Goal: Task Accomplishment & Management: Manage account settings

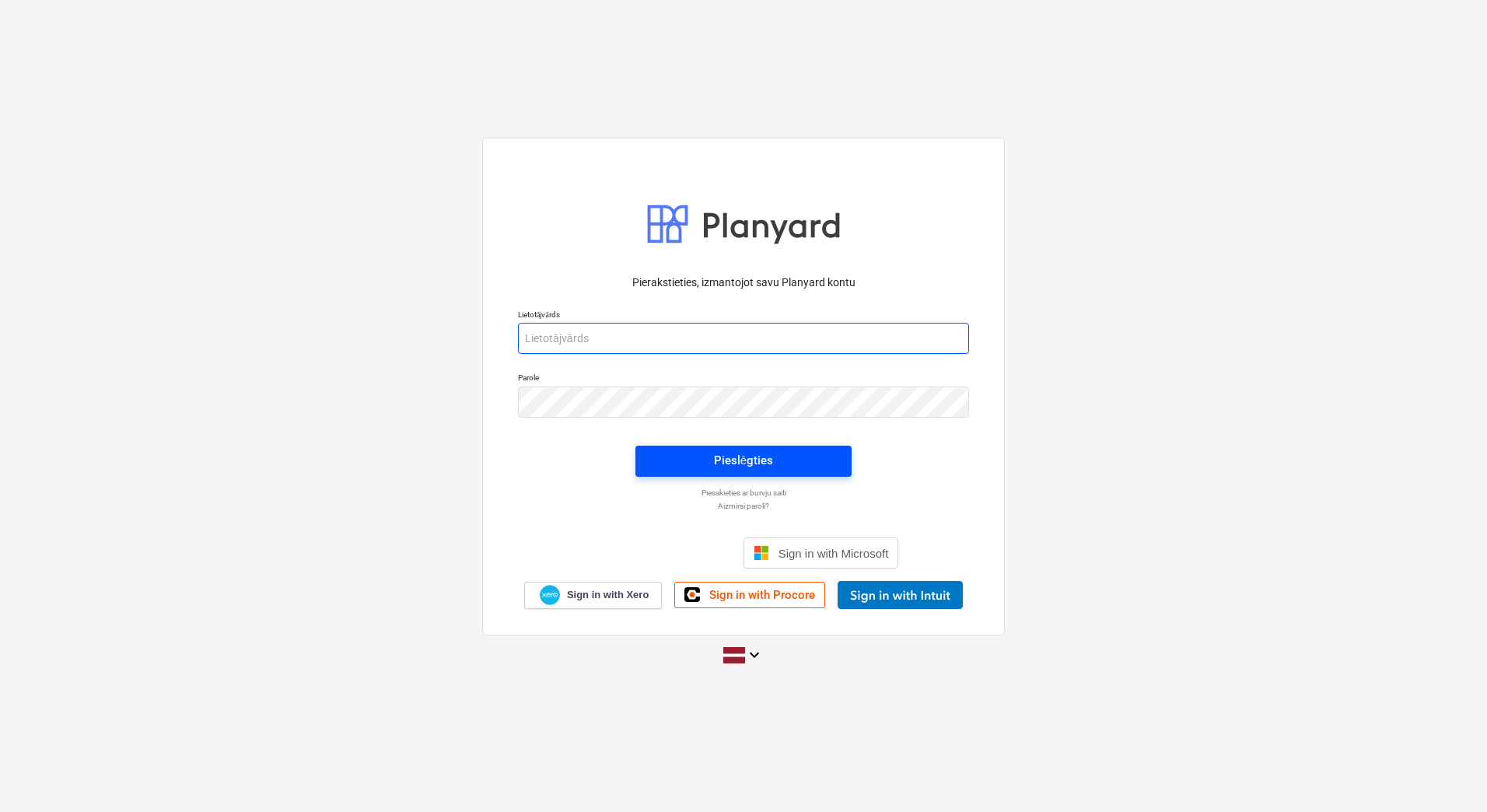
type input "[PERSON_NAME][EMAIL_ADDRESS][PERSON_NAME][DOMAIN_NAME]"
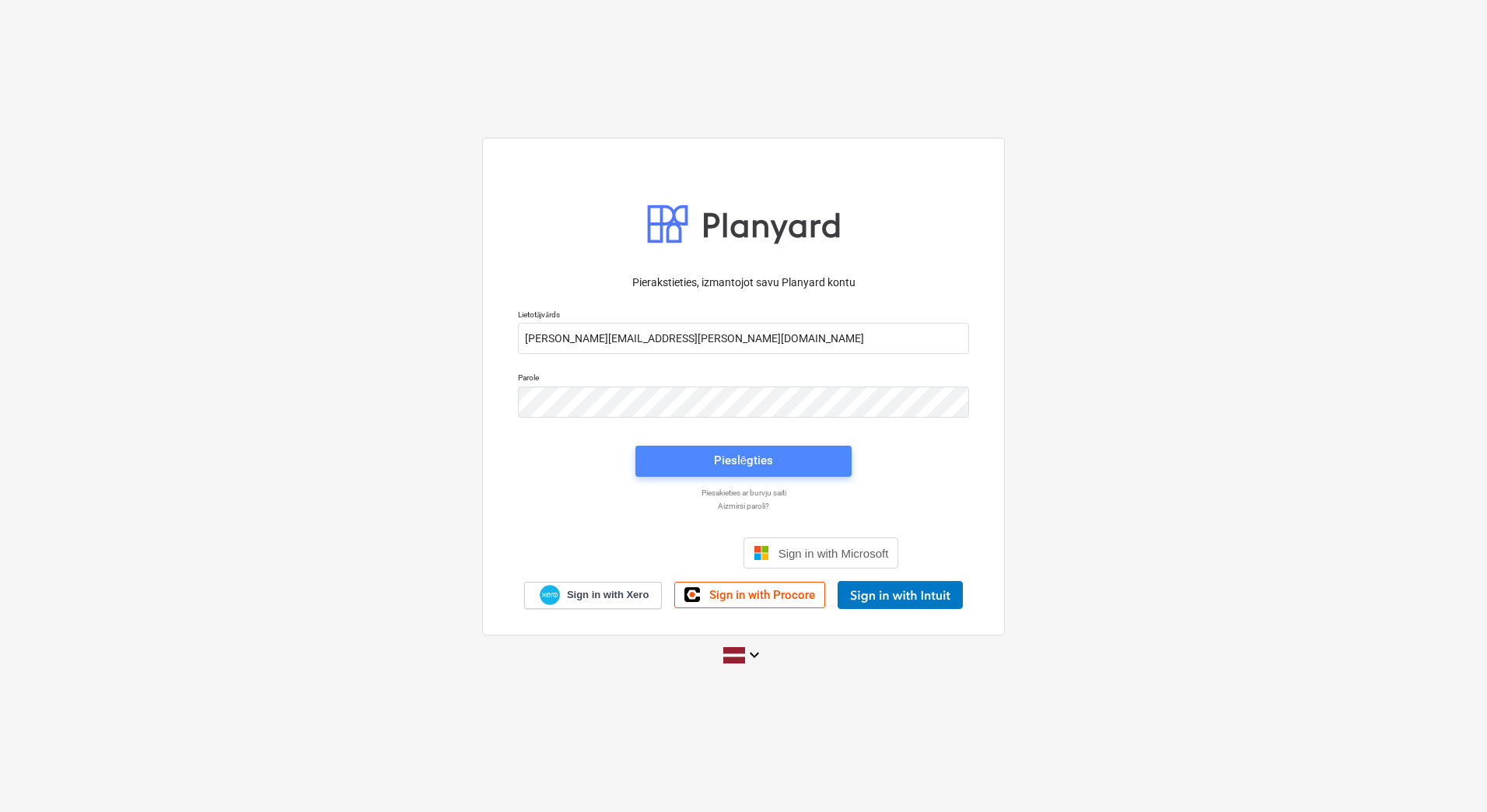
click at [703, 452] on span "Pieslēgties" at bounding box center [743, 460] width 179 height 20
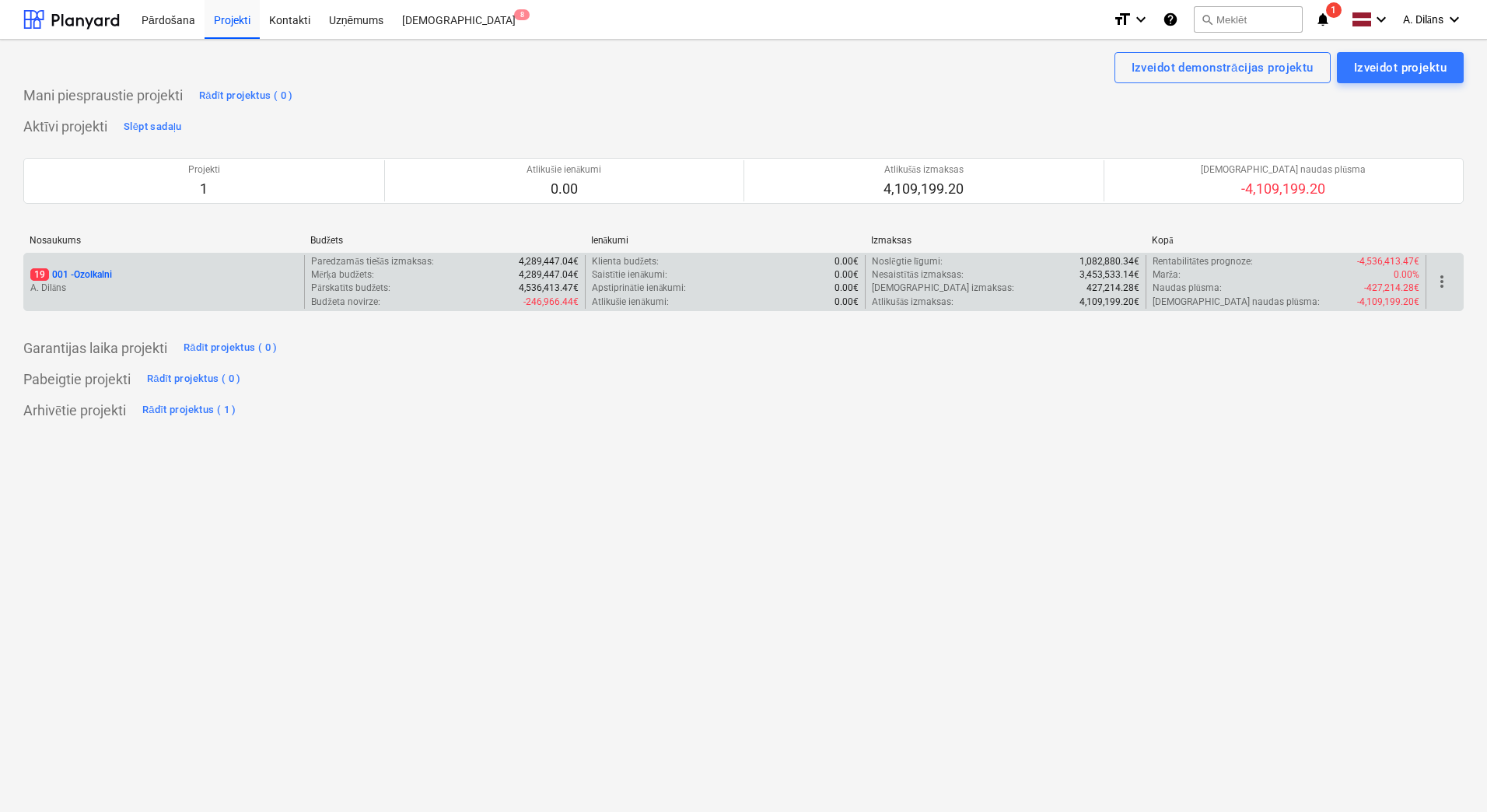
click at [195, 279] on div "19 001 - Ozolkalni" at bounding box center [164, 275] width 267 height 14
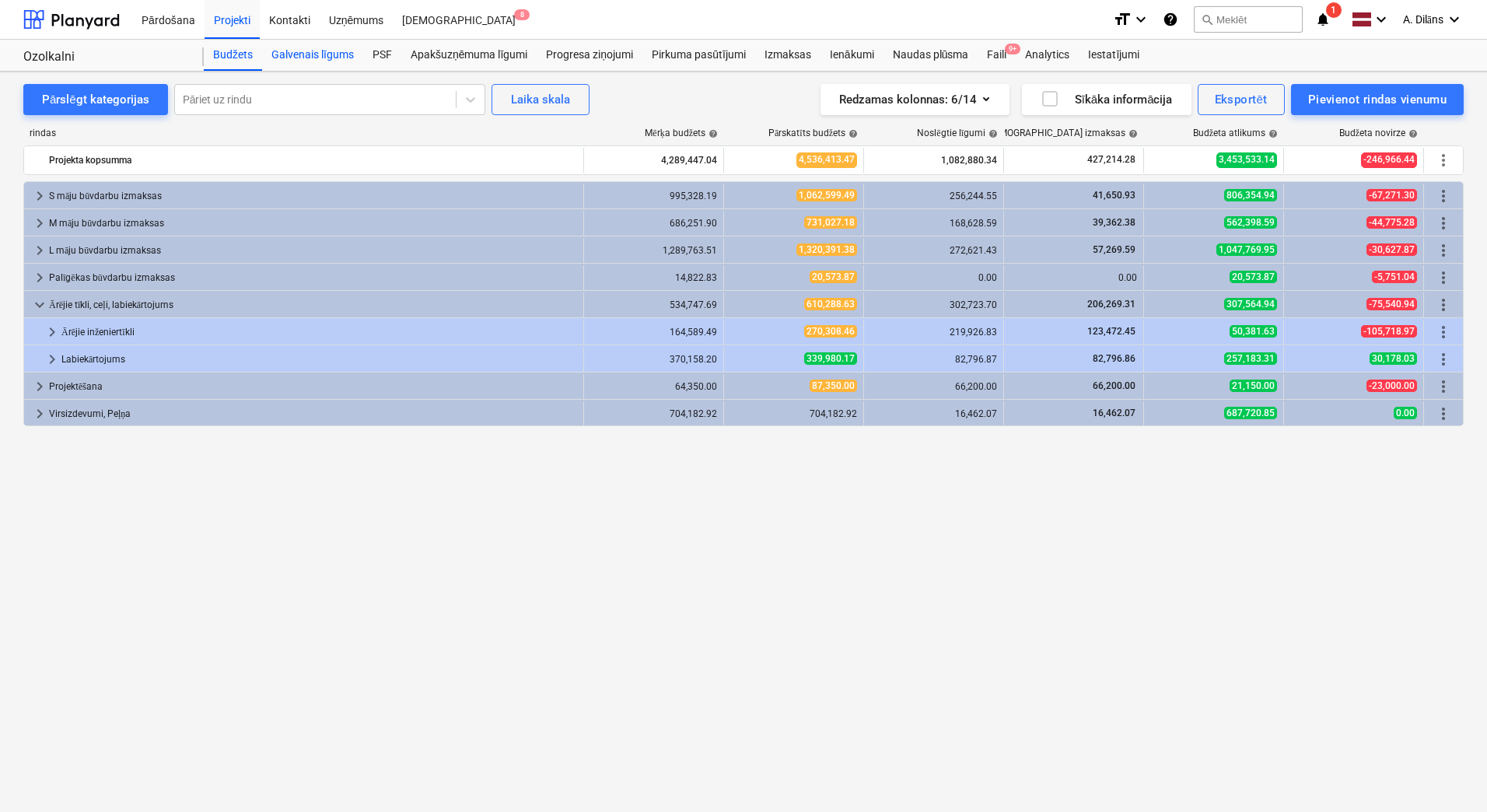
click at [314, 56] on div "Galvenais līgums" at bounding box center [312, 55] width 101 height 31
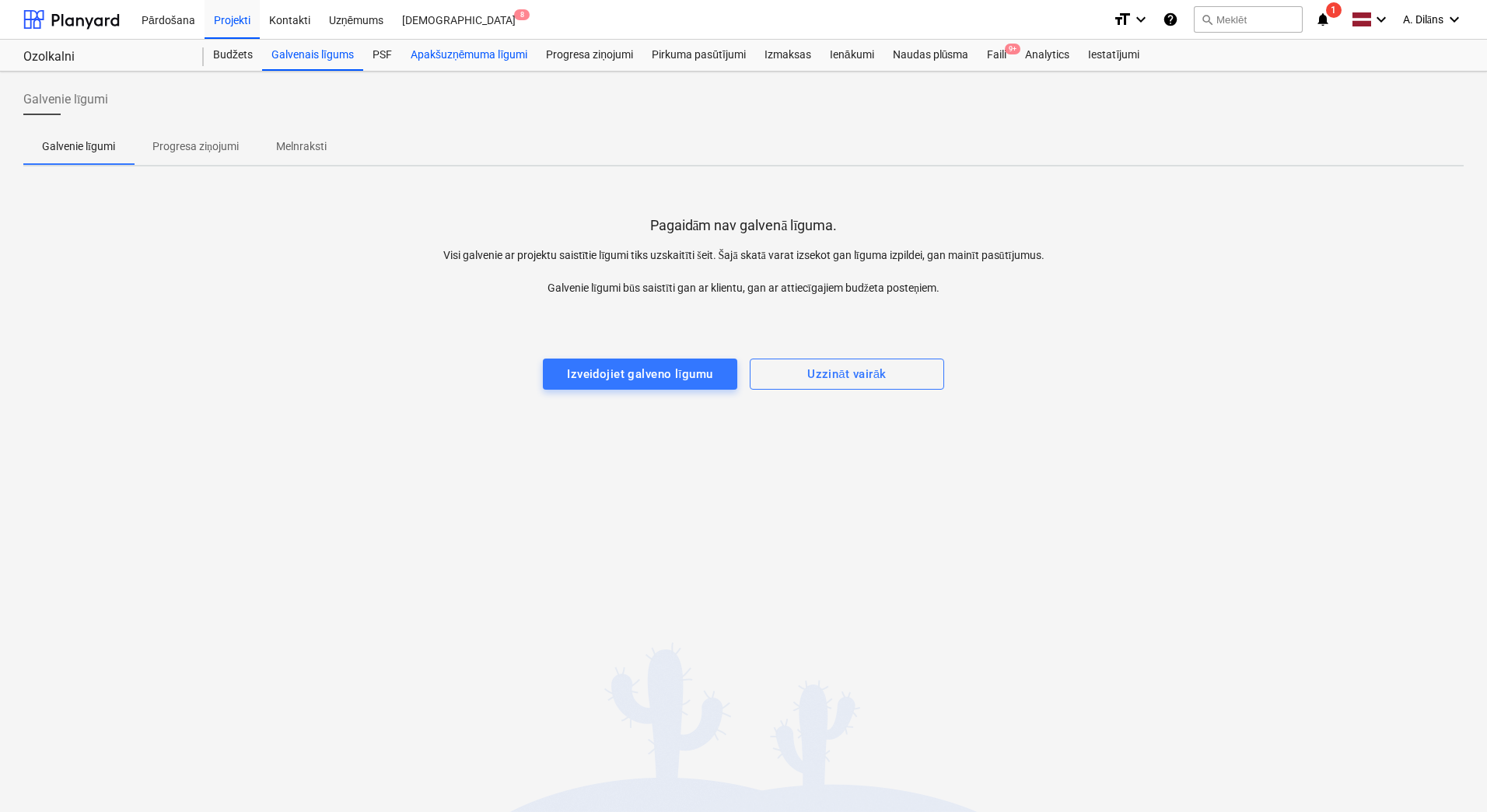
click at [432, 58] on div "Apakšuzņēmuma līgumi" at bounding box center [468, 55] width 135 height 31
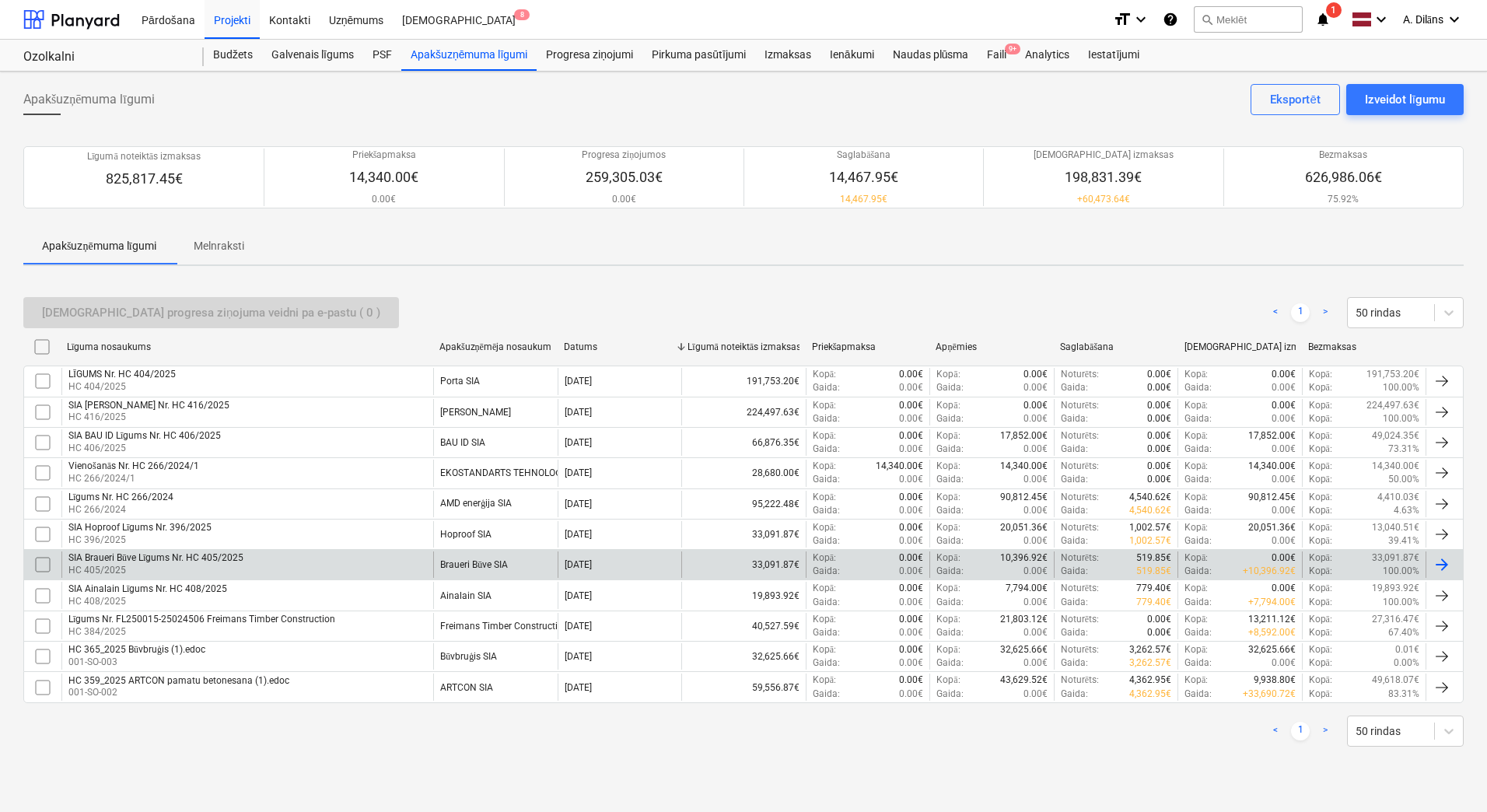
click at [349, 561] on div "SIA Braueri Būve Līgums Nr. HC 405/2025 HC 405/2025" at bounding box center [247, 565] width 372 height 26
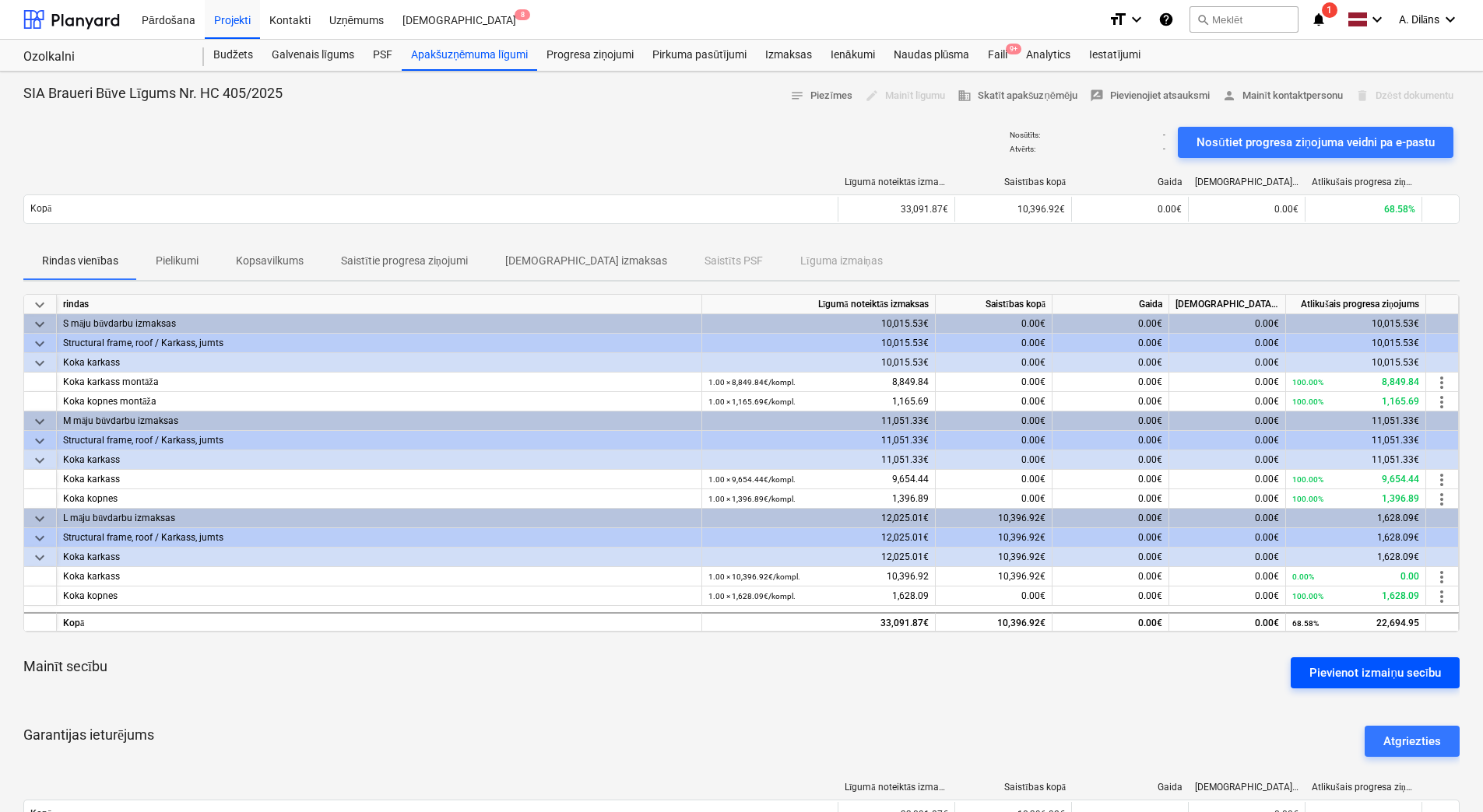
click at [1362, 670] on div "Pievienot izmaiņu secību" at bounding box center [1375, 673] width 131 height 20
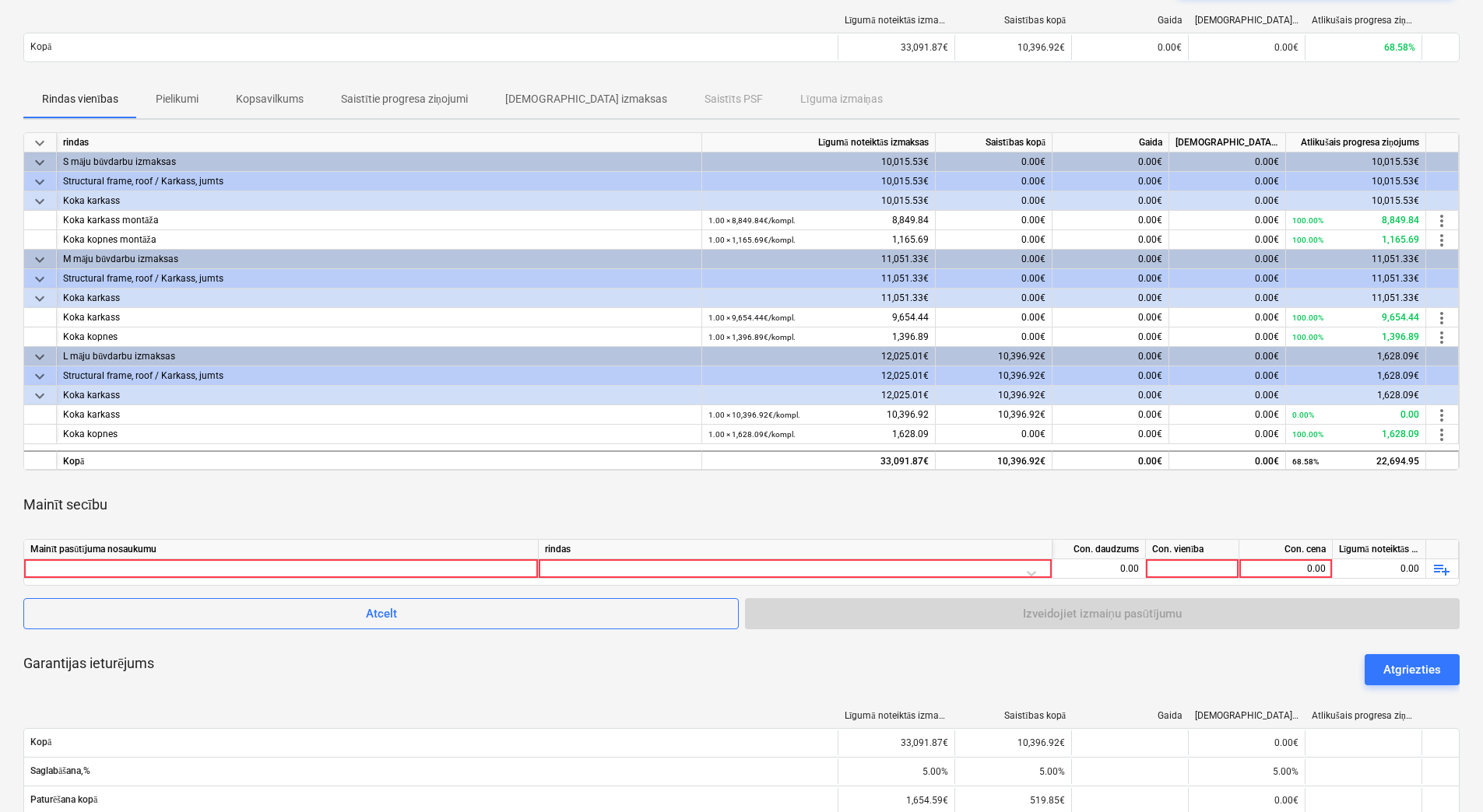
scroll to position [233, 0]
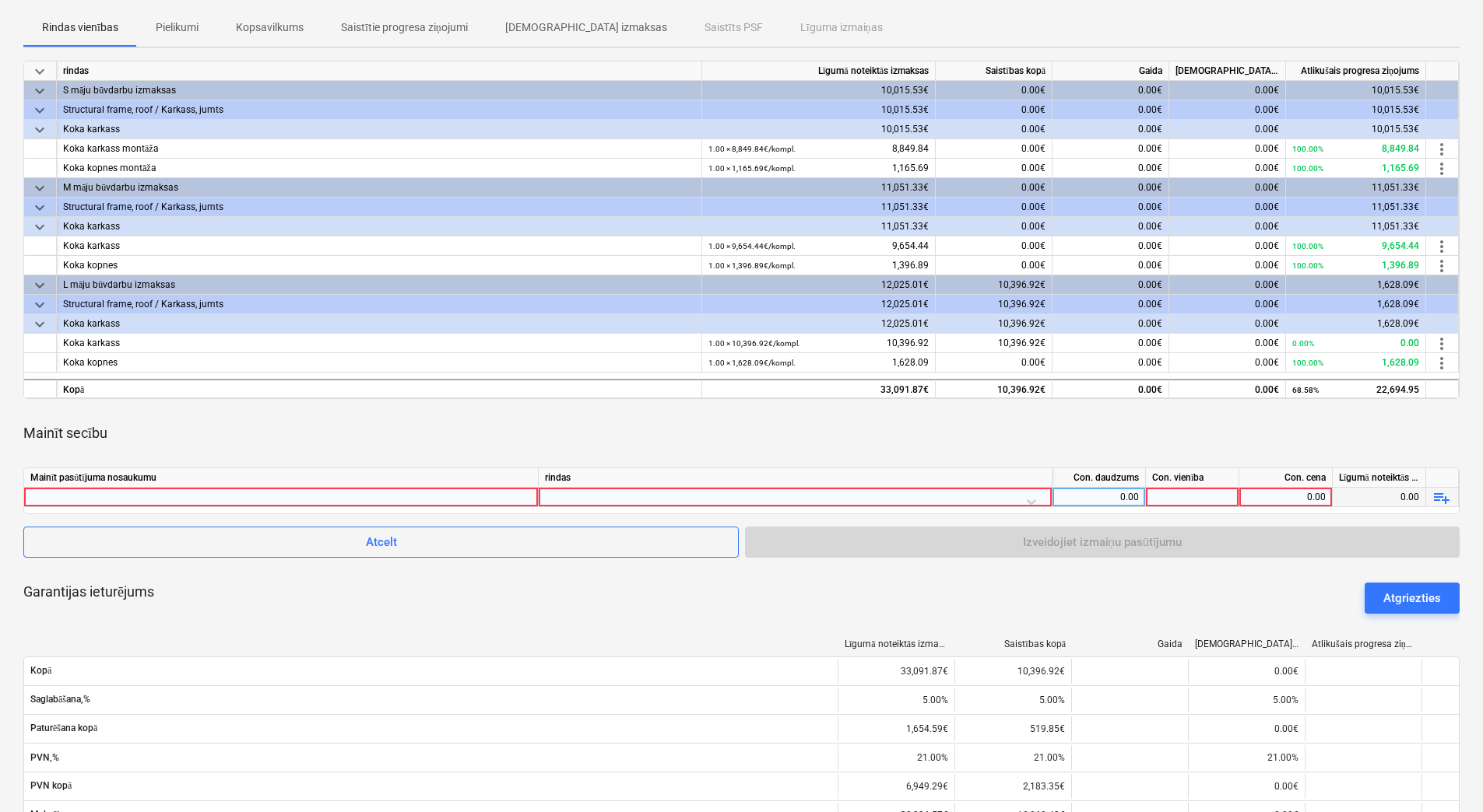
click at [746, 496] on div at bounding box center [795, 501] width 501 height 27
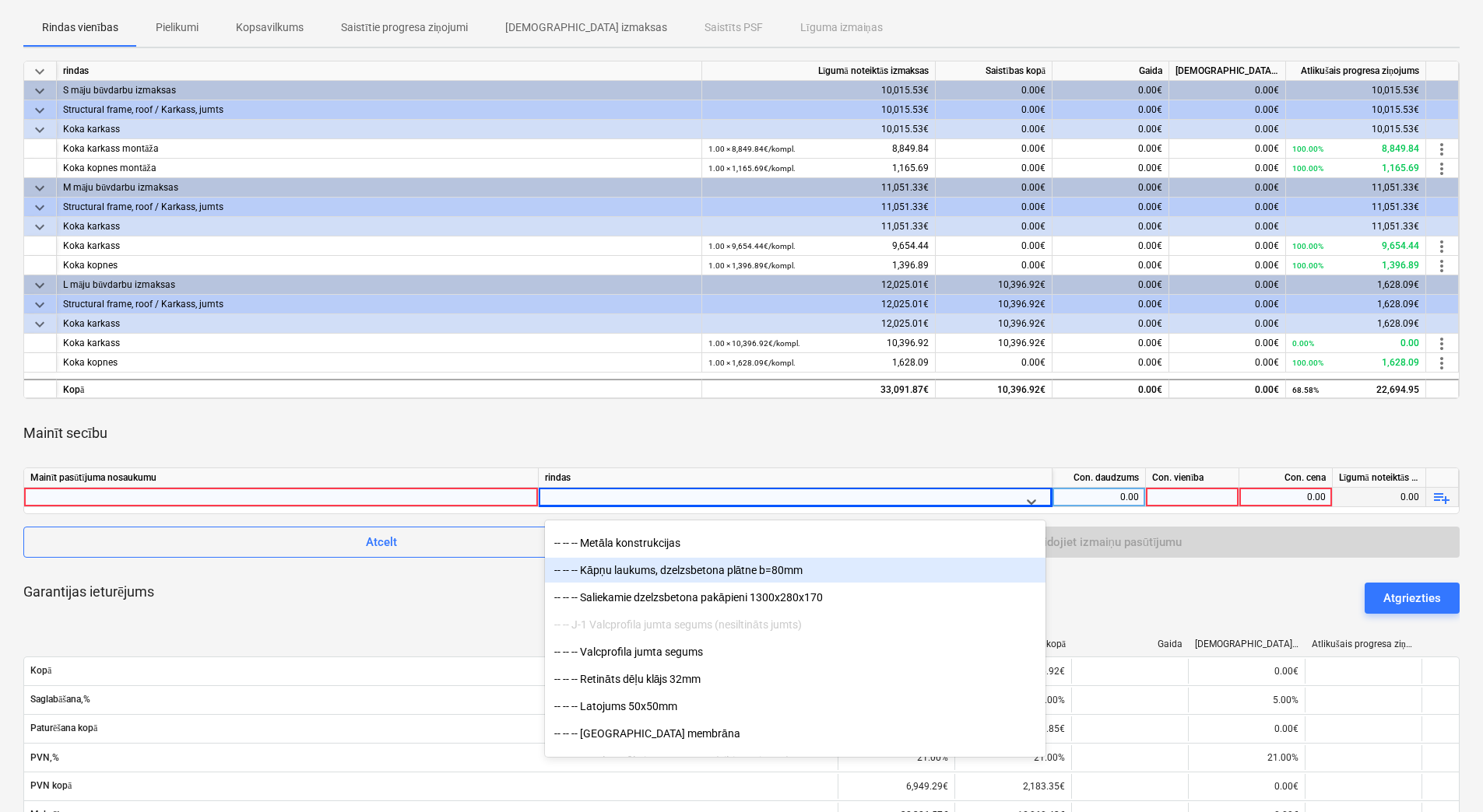
scroll to position [1011, 0]
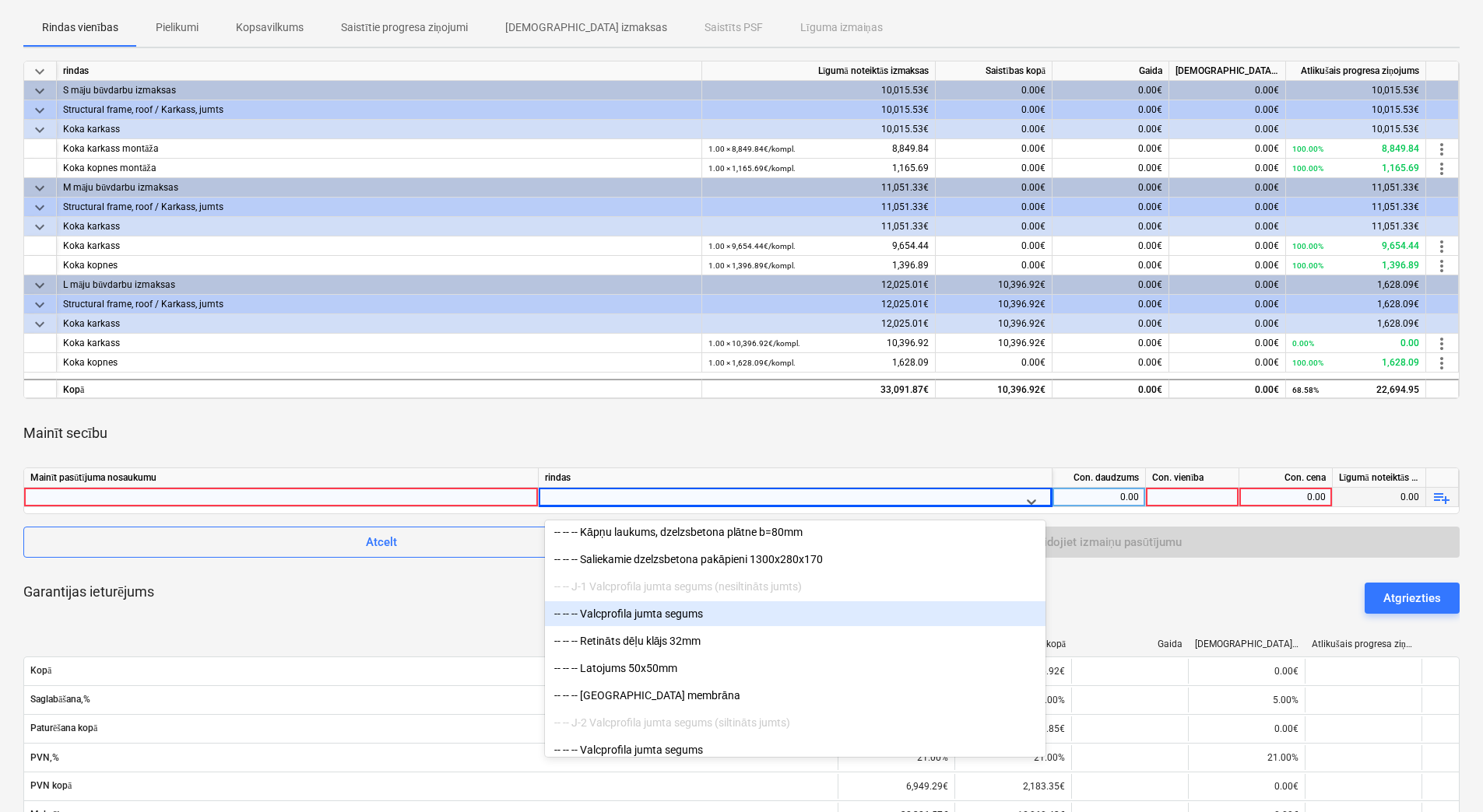
click at [717, 611] on div "-- -- -- Valcprofila jumta segums" at bounding box center [795, 613] width 501 height 25
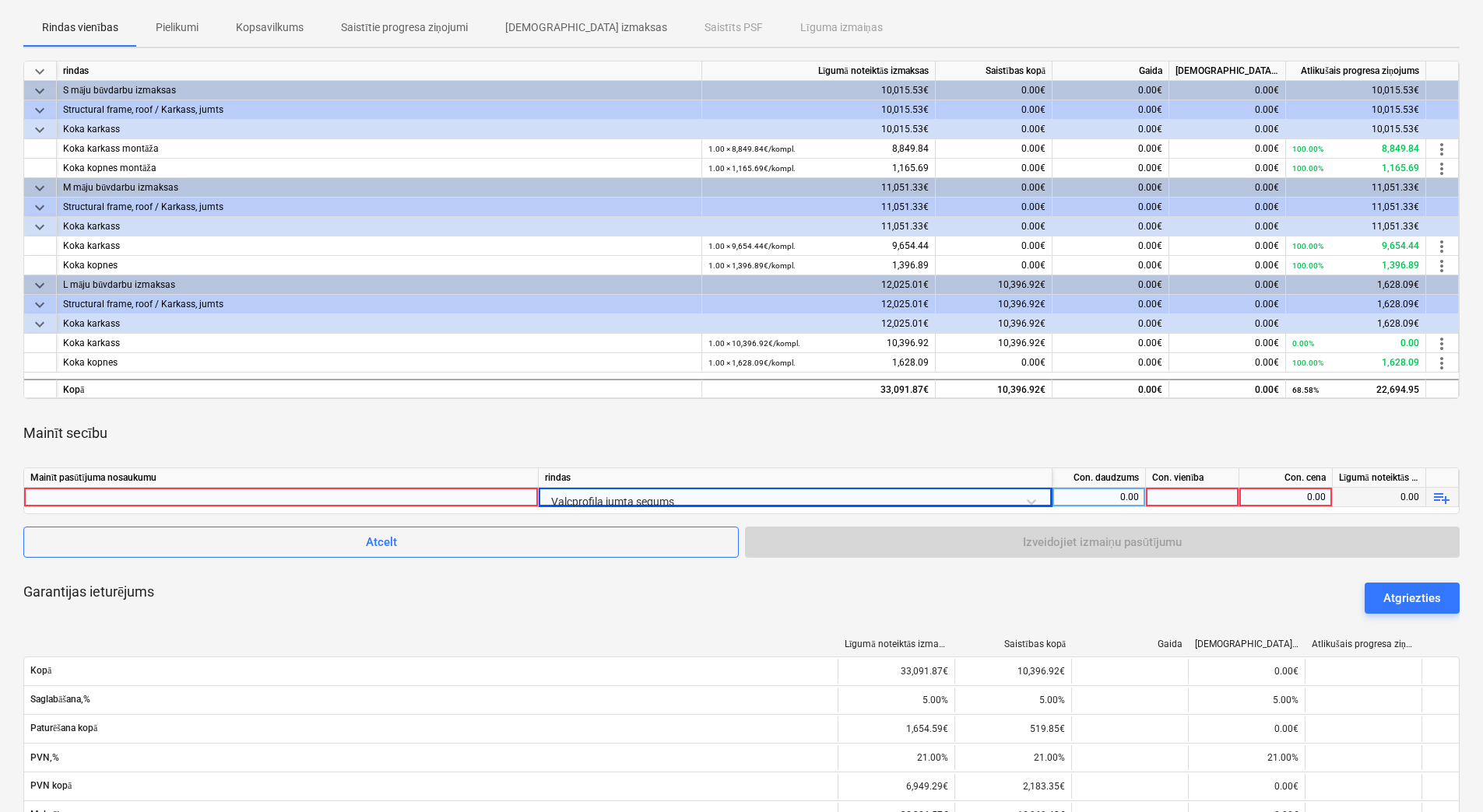
click at [1211, 493] on div at bounding box center [1192, 497] width 94 height 19
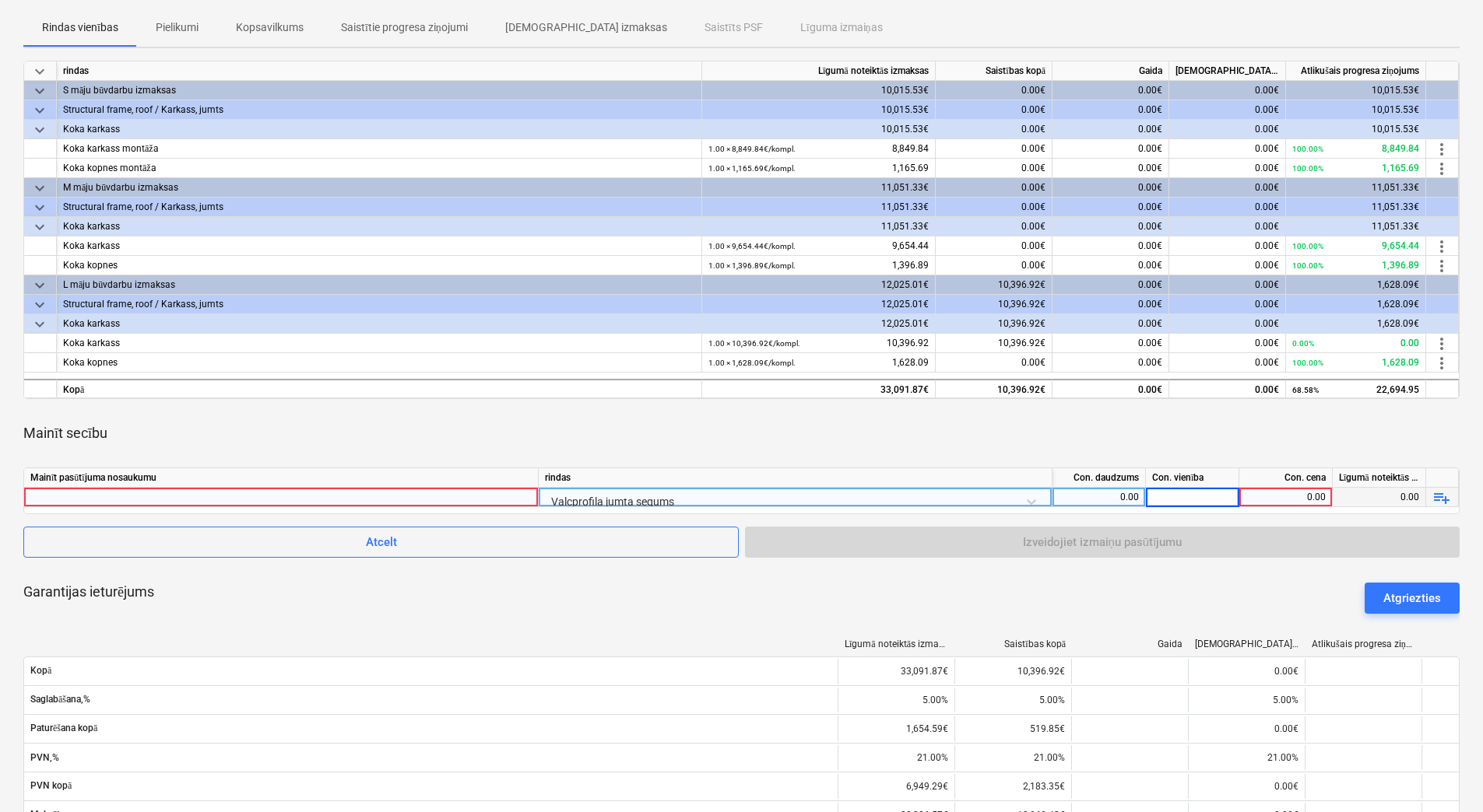
click at [1284, 496] on div "0.00" at bounding box center [1285, 497] width 80 height 19
type input "1168"
click at [1196, 416] on div "Mainīt secību" at bounding box center [741, 433] width 1436 height 43
click at [1169, 498] on div at bounding box center [1192, 497] width 94 height 19
drag, startPoint x: 1104, startPoint y: 496, endPoint x: 1141, endPoint y: 492, distance: 37.2
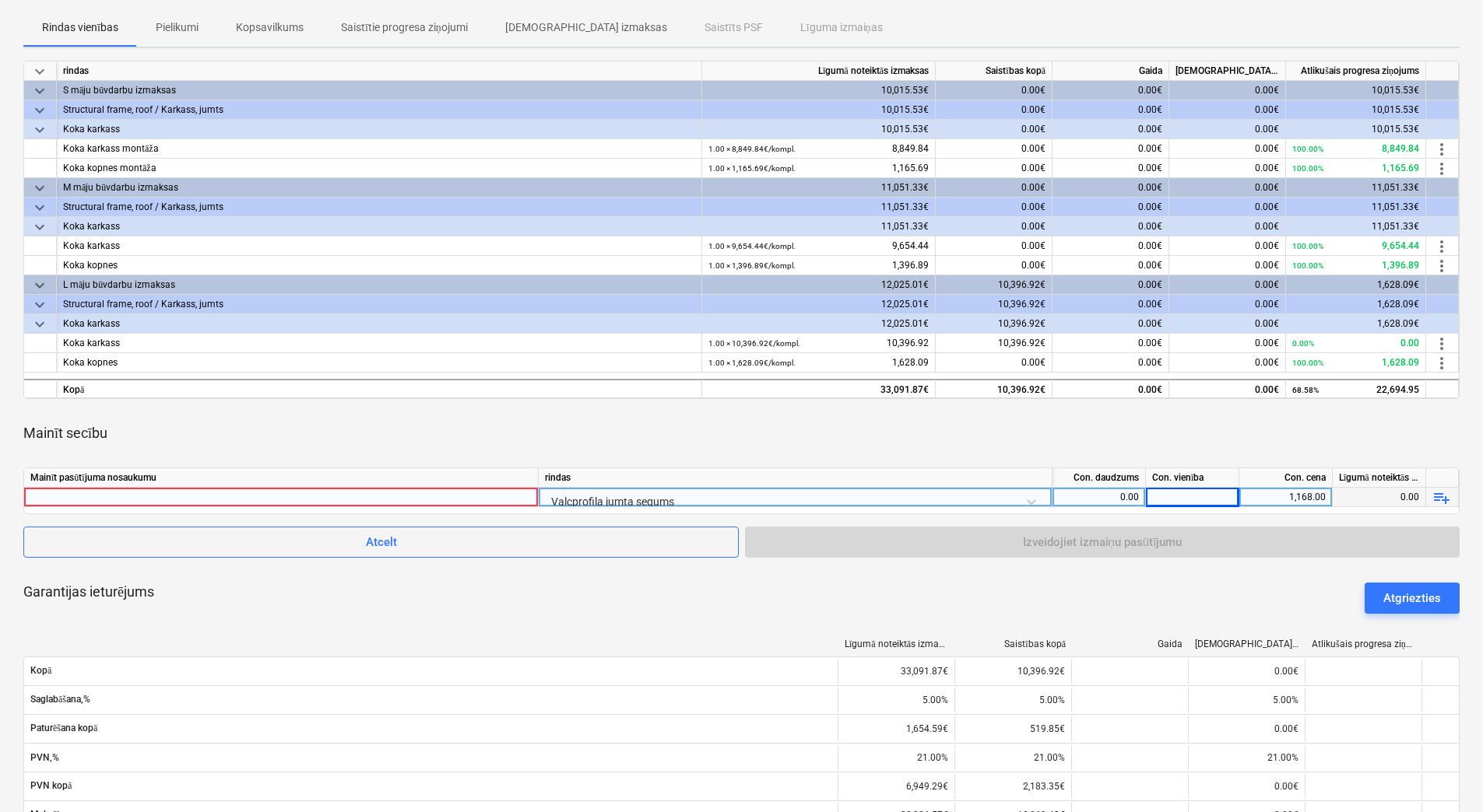
click at [1141, 492] on div "0.00" at bounding box center [1098, 497] width 94 height 19
type input "1"
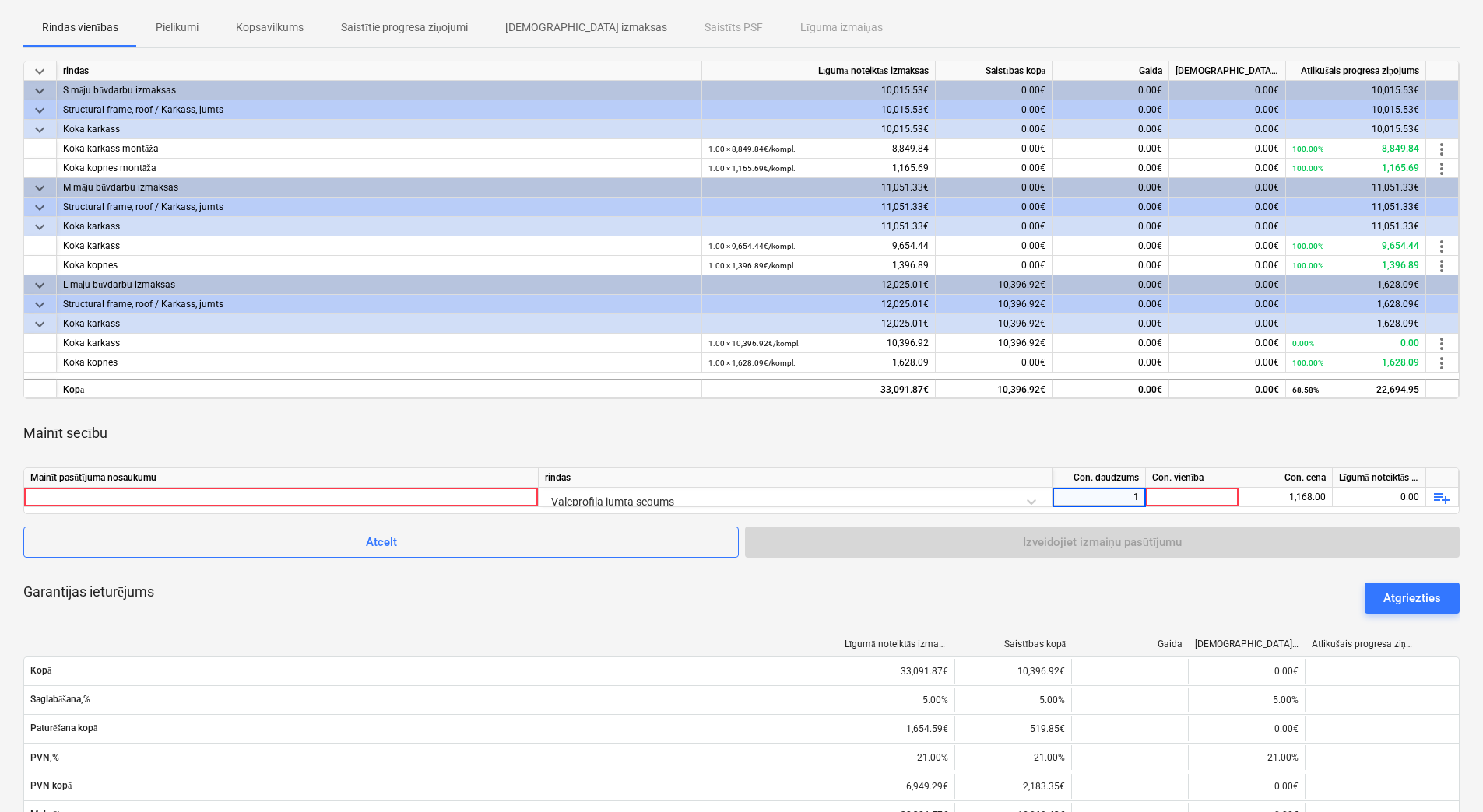
click at [1171, 443] on div "Mainīt secību" at bounding box center [741, 433] width 1436 height 43
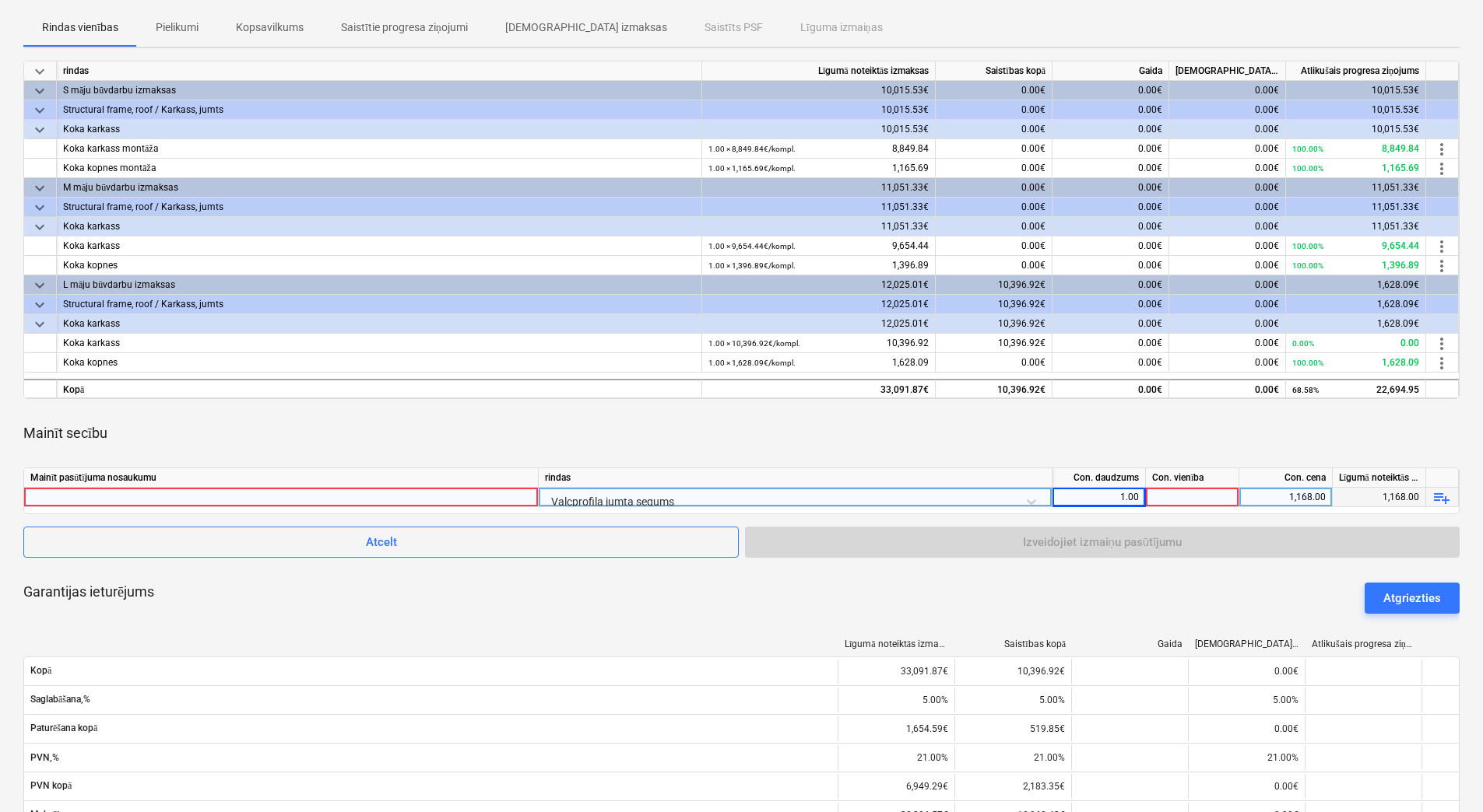
click at [1437, 496] on span "playlist_add" at bounding box center [1441, 497] width 18 height 18
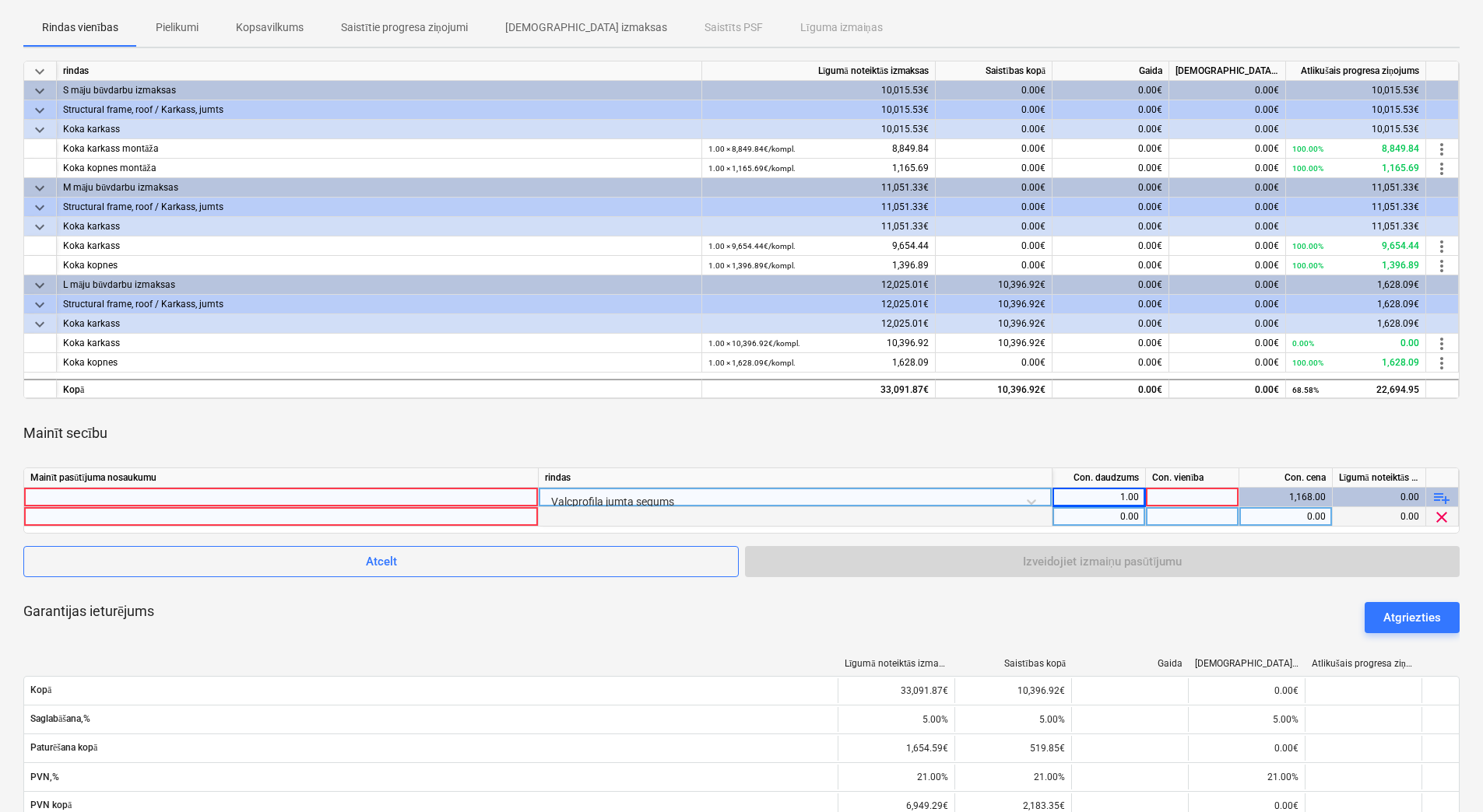
click at [704, 516] on div at bounding box center [795, 517] width 514 height 19
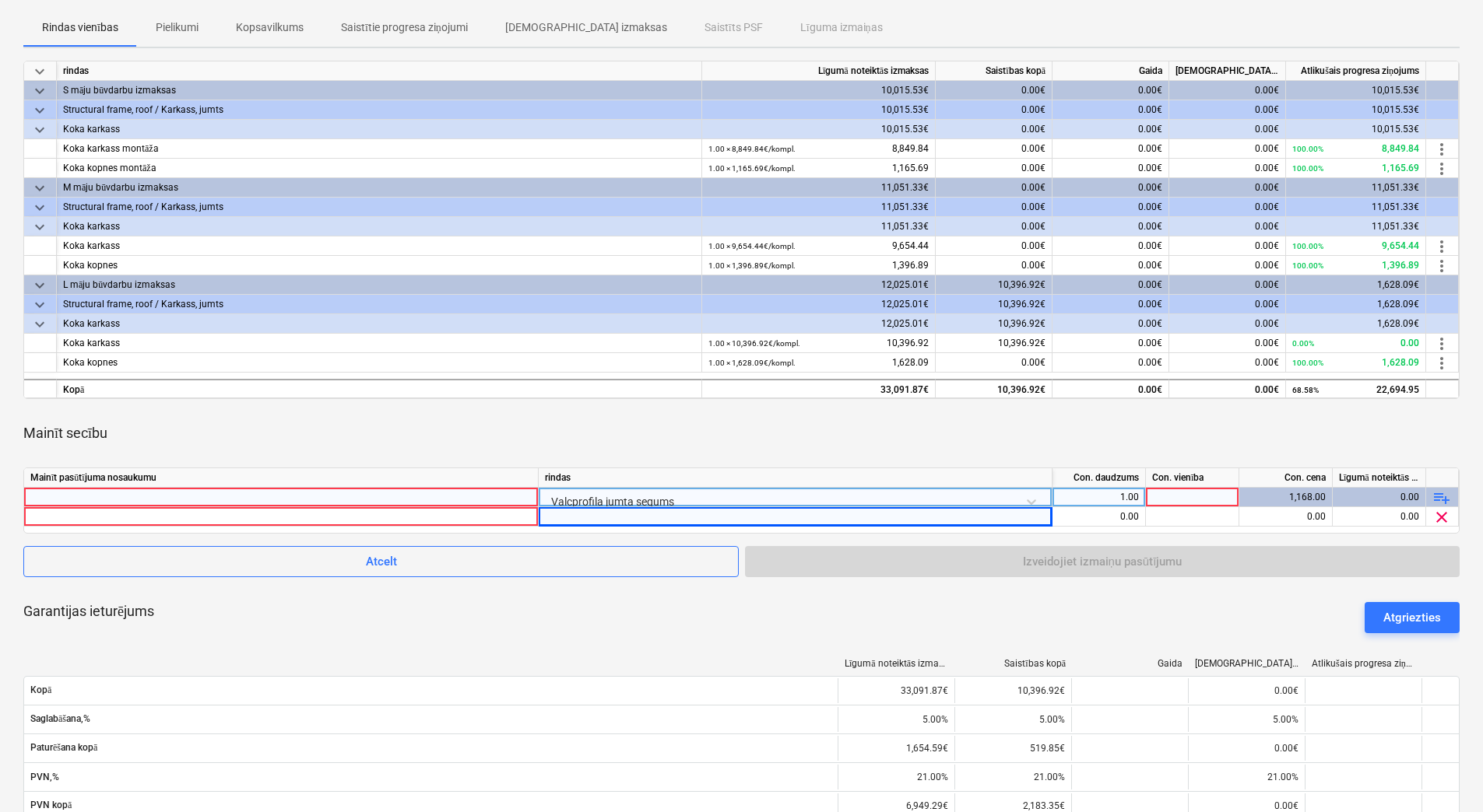
click at [703, 498] on div "Valcprofila jumta segums" at bounding box center [795, 501] width 501 height 27
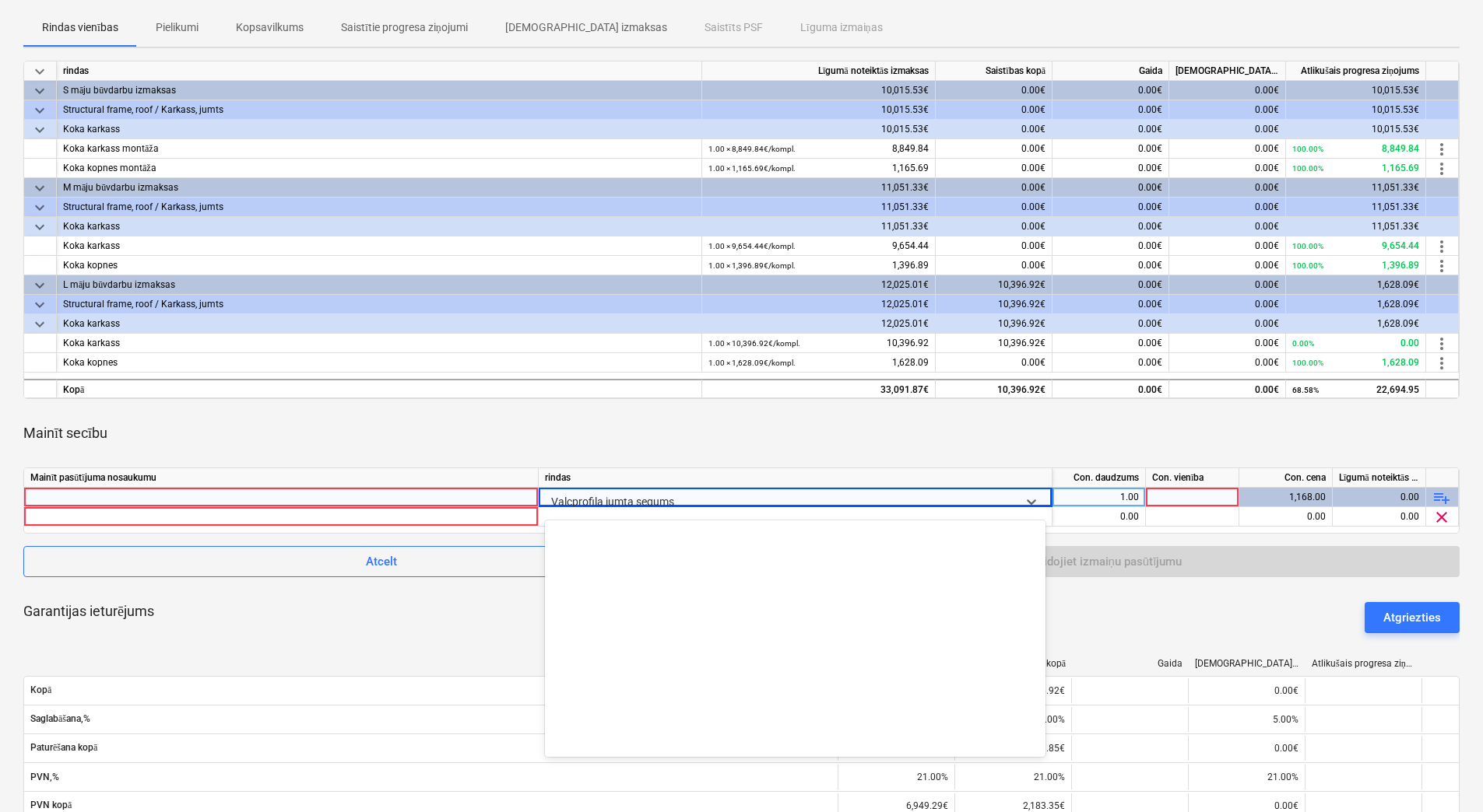
scroll to position [1089, 0]
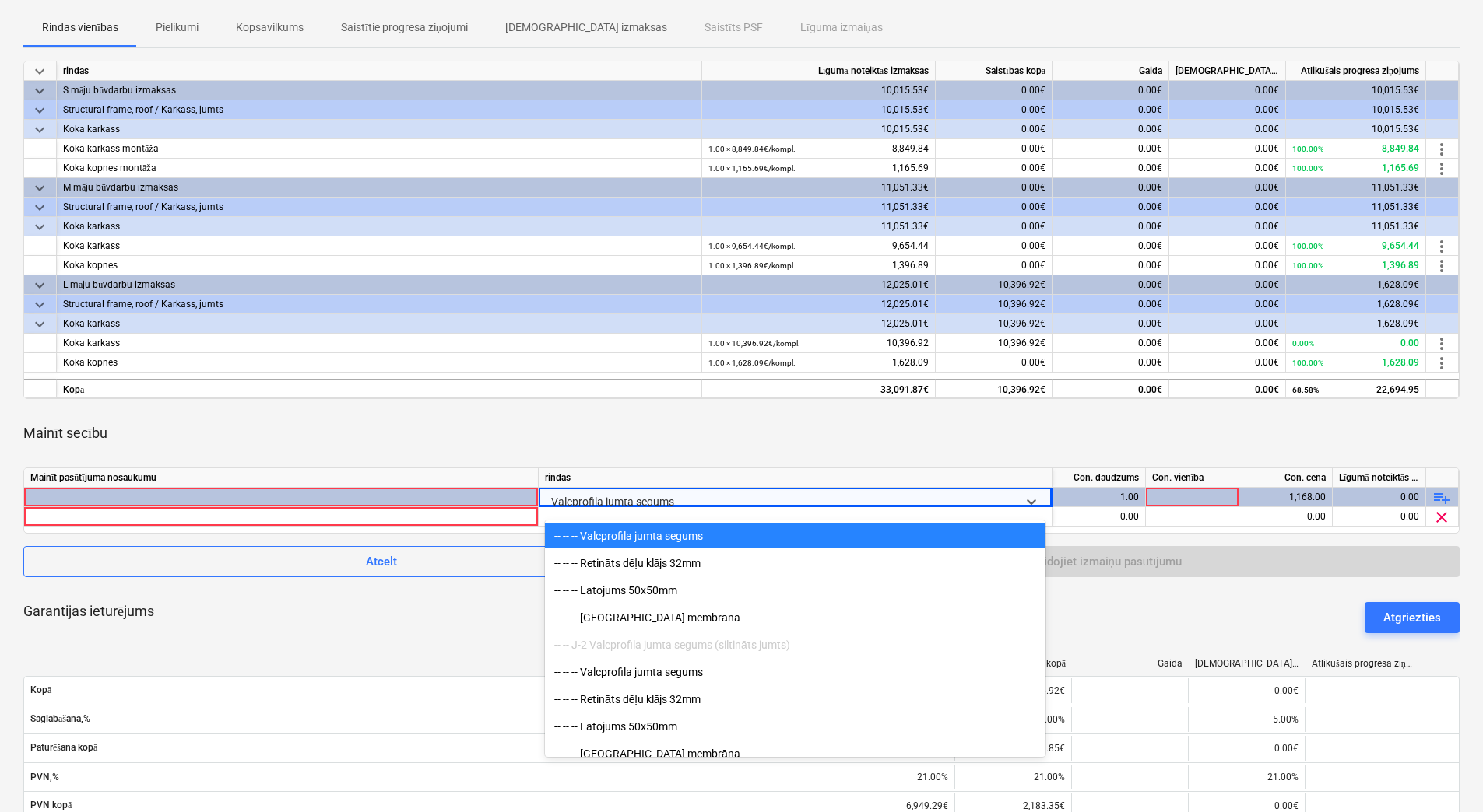
click at [965, 521] on div "-- -- -- Saliekamie dzelzsbetona pakāpieni 1300x280x170 -- -- J-1 Valcprofila j…" at bounding box center [795, 638] width 501 height 236
click at [989, 514] on div at bounding box center [795, 517] width 514 height 19
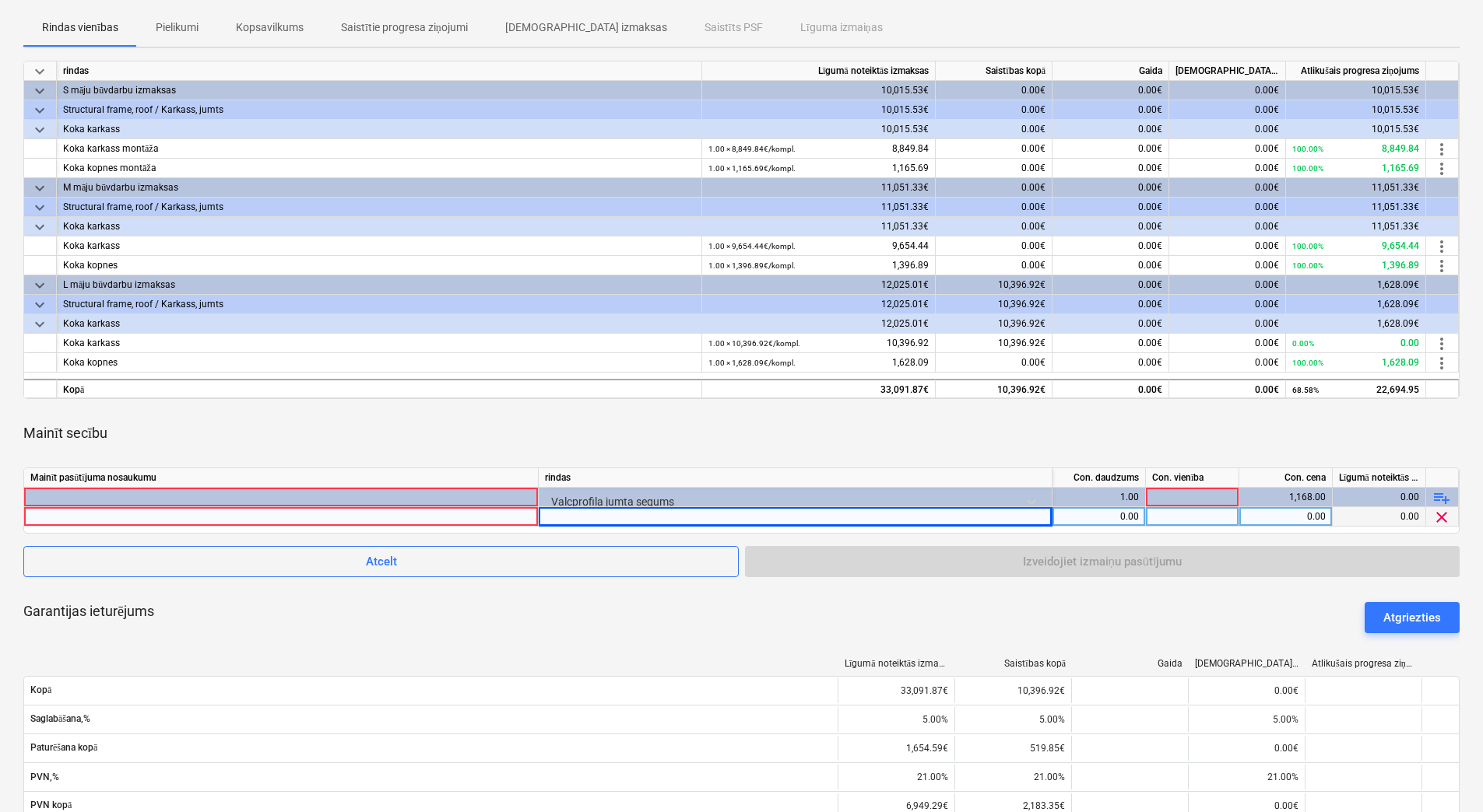
click at [1011, 514] on div at bounding box center [795, 517] width 514 height 19
click at [1017, 515] on div at bounding box center [795, 517] width 514 height 19
click at [486, 518] on div at bounding box center [281, 516] width 502 height 18
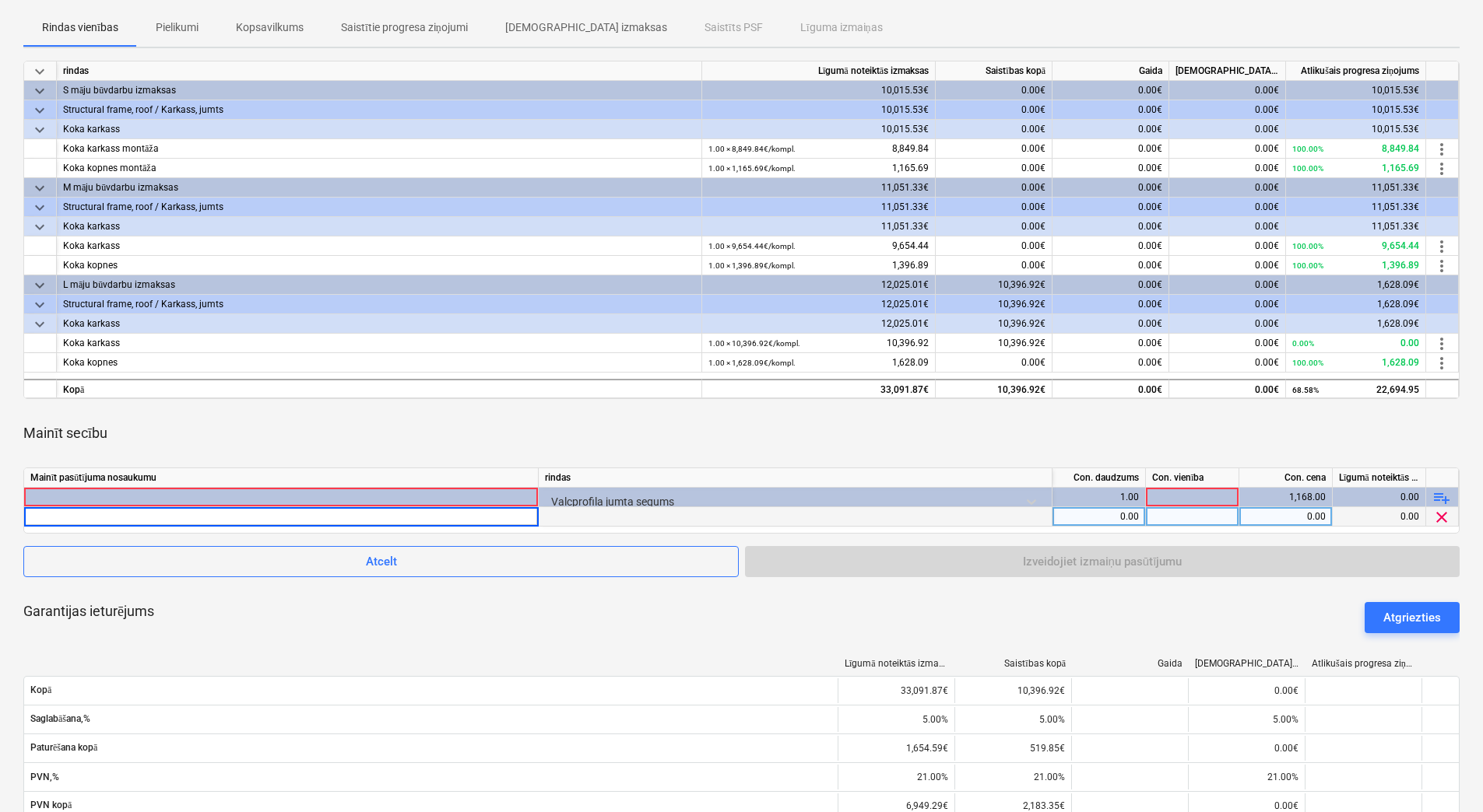
click at [487, 518] on input at bounding box center [280, 516] width 514 height 18
click at [635, 517] on div at bounding box center [795, 517] width 514 height 19
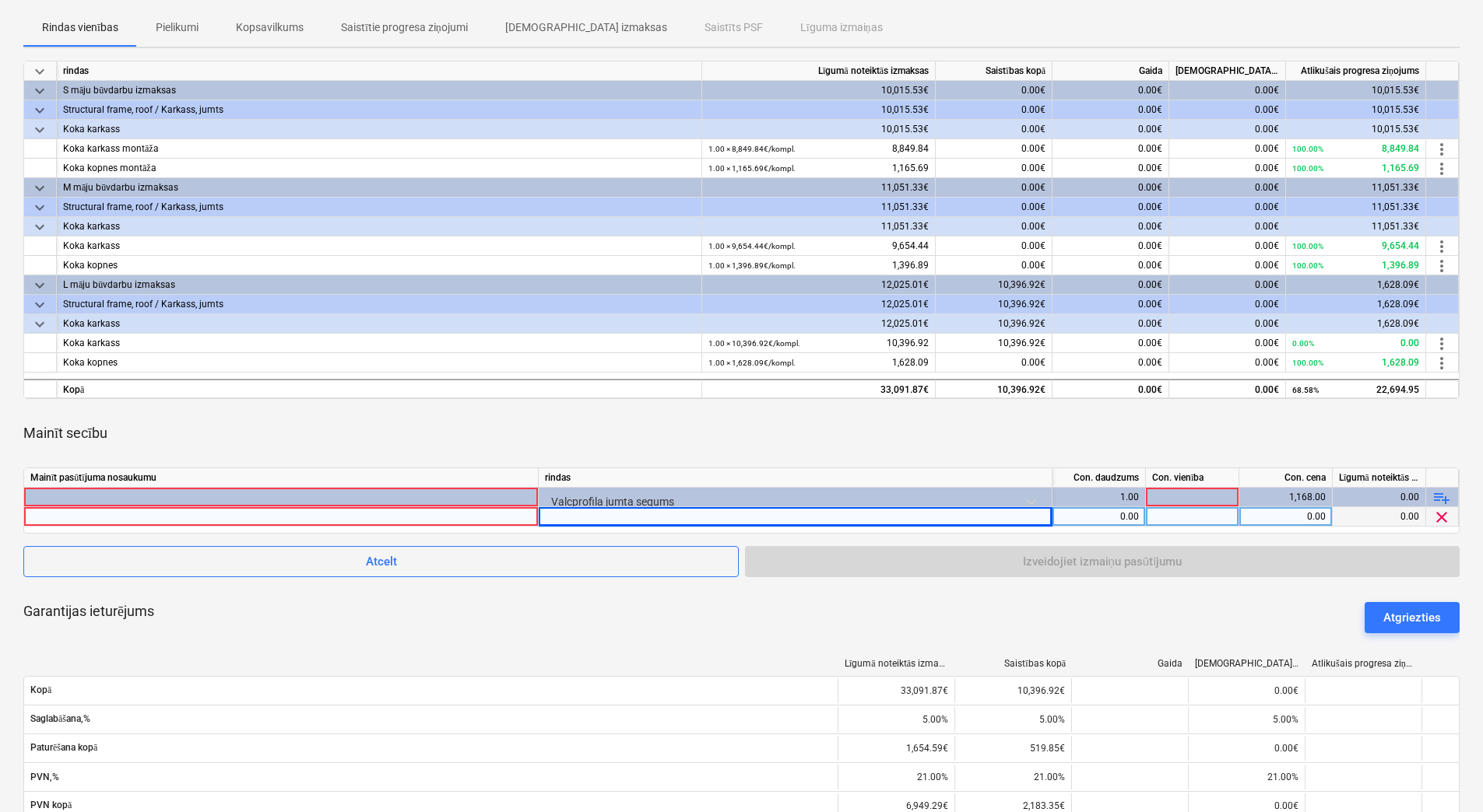
click at [637, 517] on div at bounding box center [795, 517] width 514 height 19
click at [639, 517] on div at bounding box center [795, 517] width 514 height 19
click at [1444, 519] on span "clear" at bounding box center [1441, 517] width 18 height 18
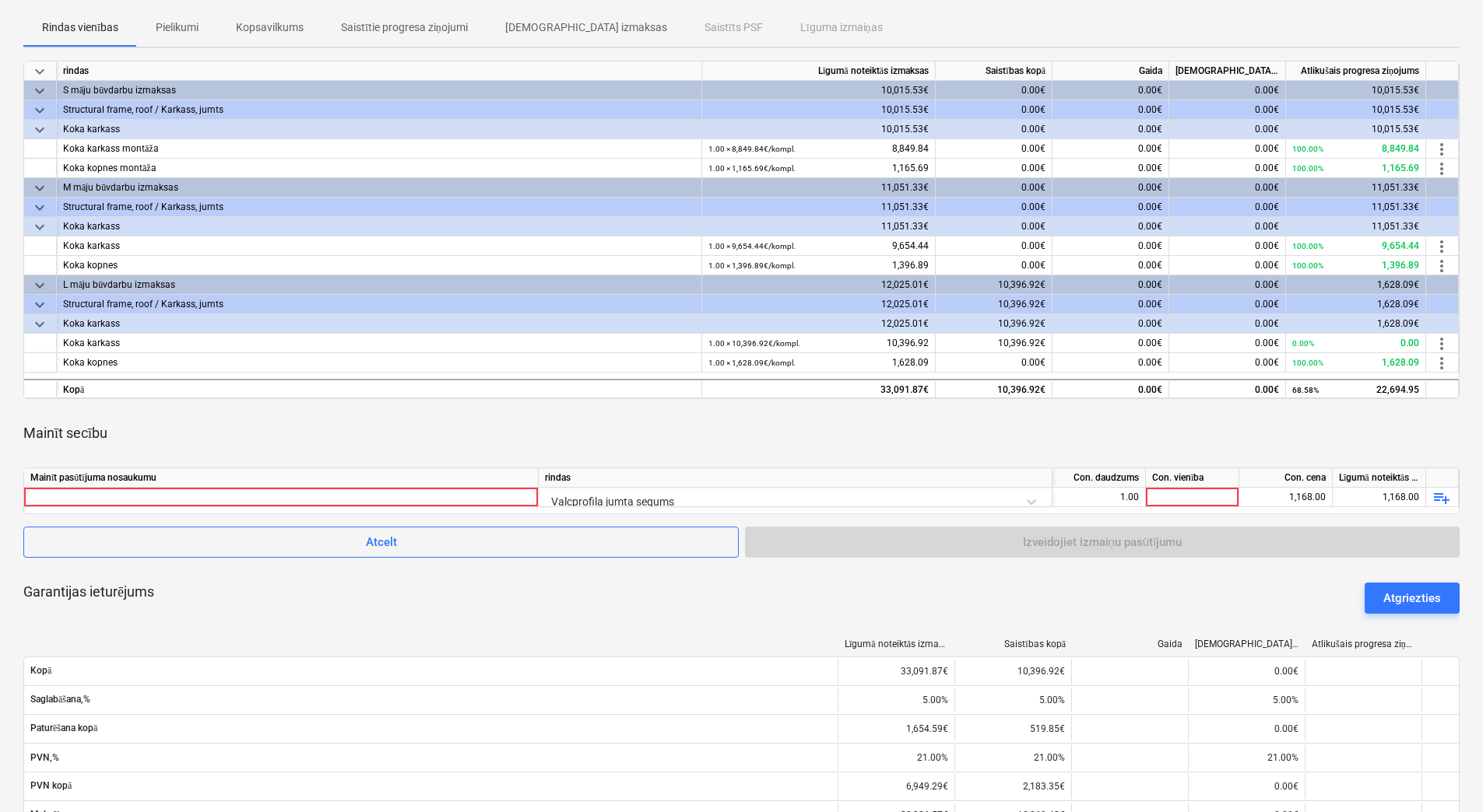
click at [562, 595] on div "Garantijas ieturējums Atgriezties" at bounding box center [741, 598] width 1436 height 56
click at [1090, 541] on div "Atcelt Izveidojiet izmaiņu pasūtījumu" at bounding box center [741, 542] width 1436 height 31
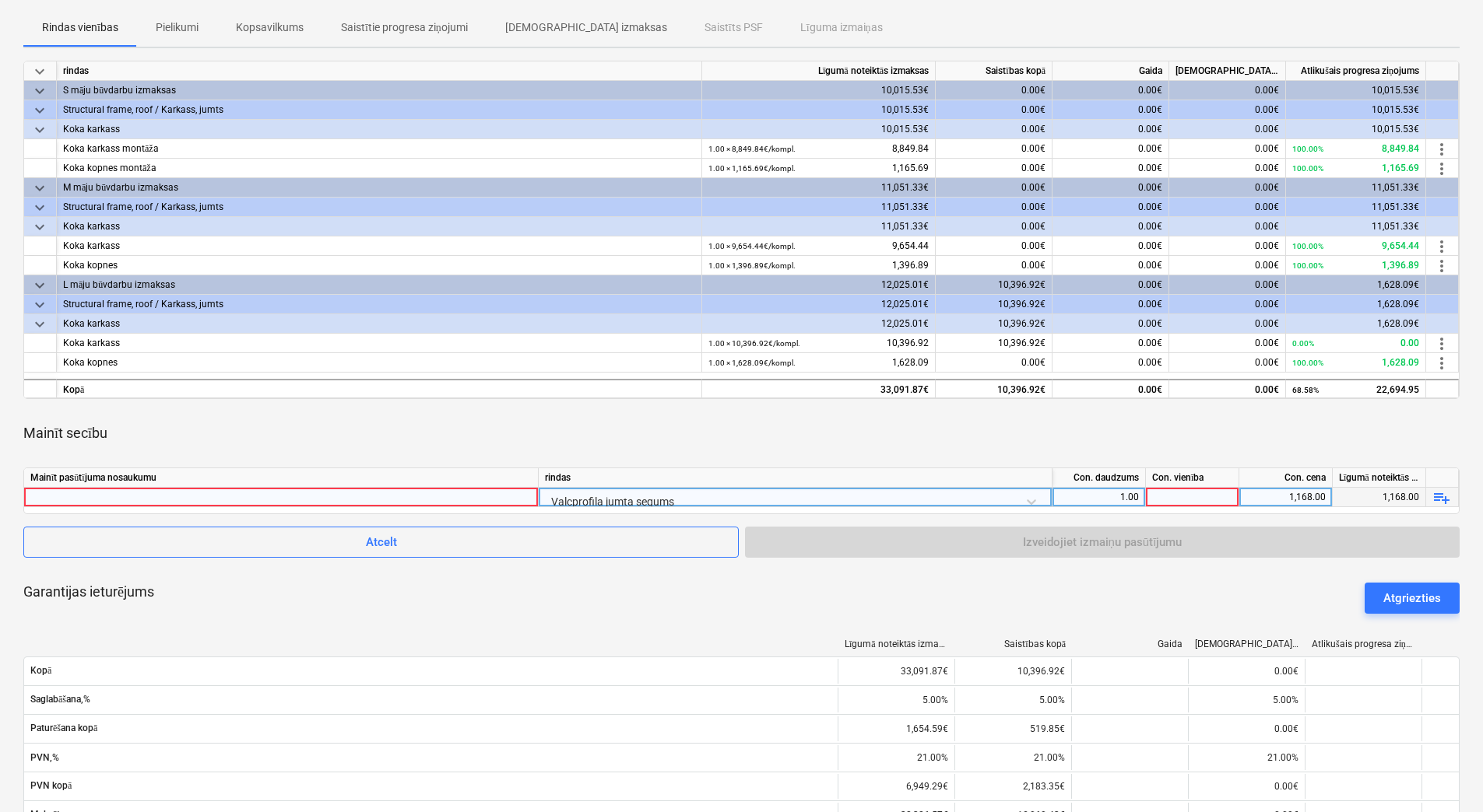
click at [1199, 497] on div at bounding box center [1192, 497] width 94 height 19
type input "kpl."
click at [1199, 419] on div "Mainīt secību" at bounding box center [741, 433] width 1436 height 43
click at [1062, 543] on div "Atcelt Izveidojiet izmaiņu pasūtījumu" at bounding box center [741, 542] width 1436 height 31
click at [461, 494] on div at bounding box center [281, 496] width 502 height 18
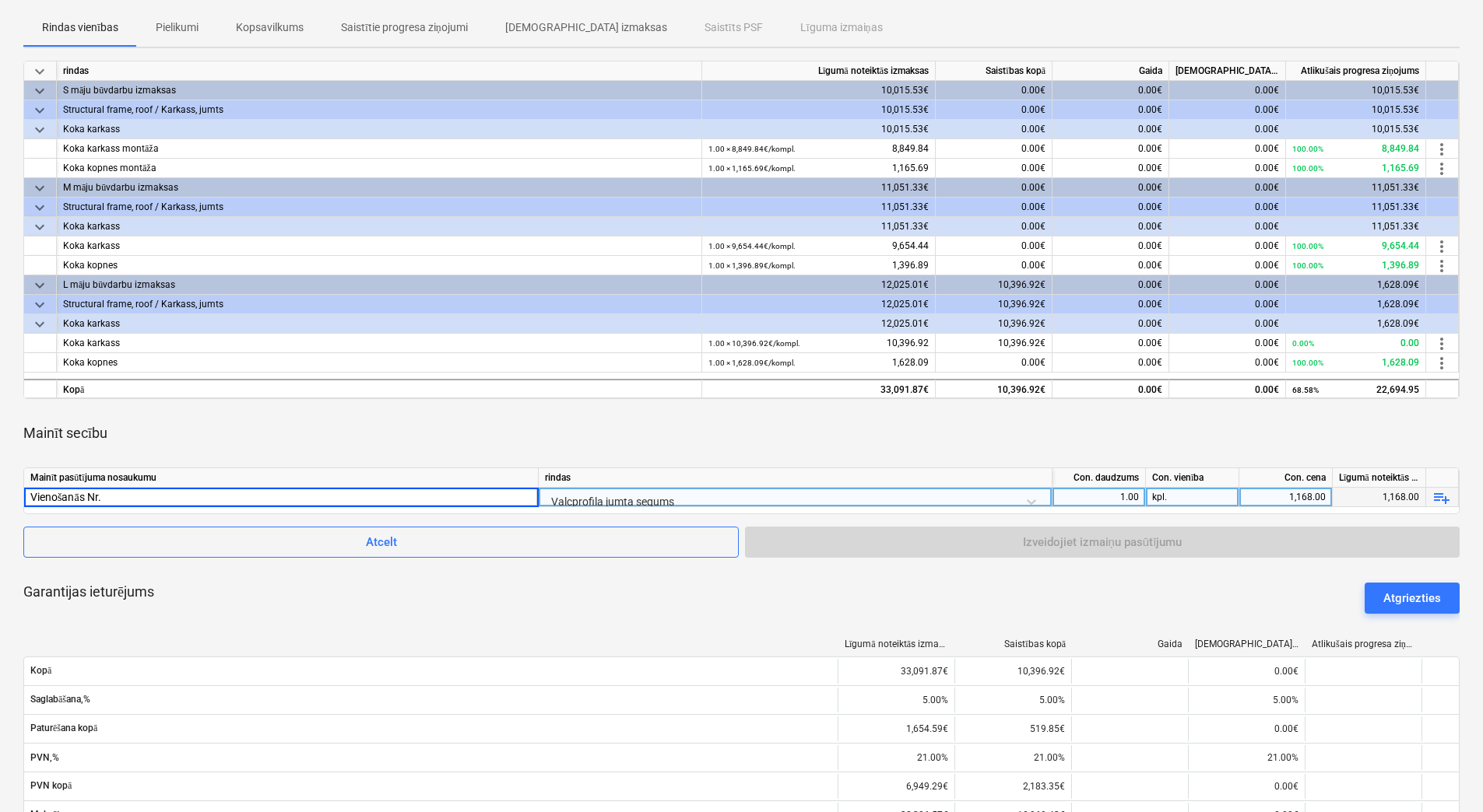
type input "Vienošanās Nr.1"
click at [563, 424] on div "Mainīt secību" at bounding box center [741, 433] width 1436 height 43
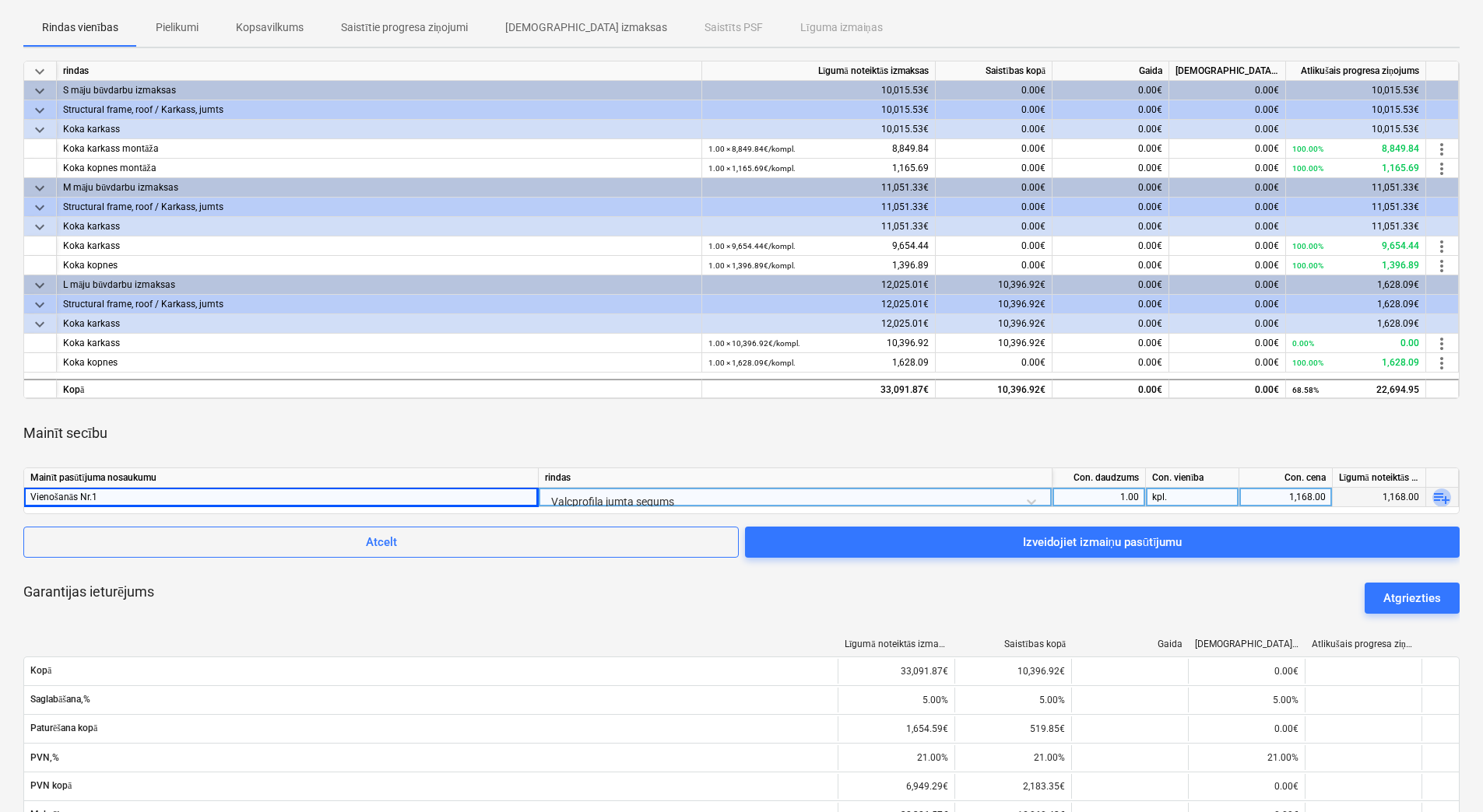
click at [1435, 497] on span "playlist_add" at bounding box center [1441, 497] width 18 height 18
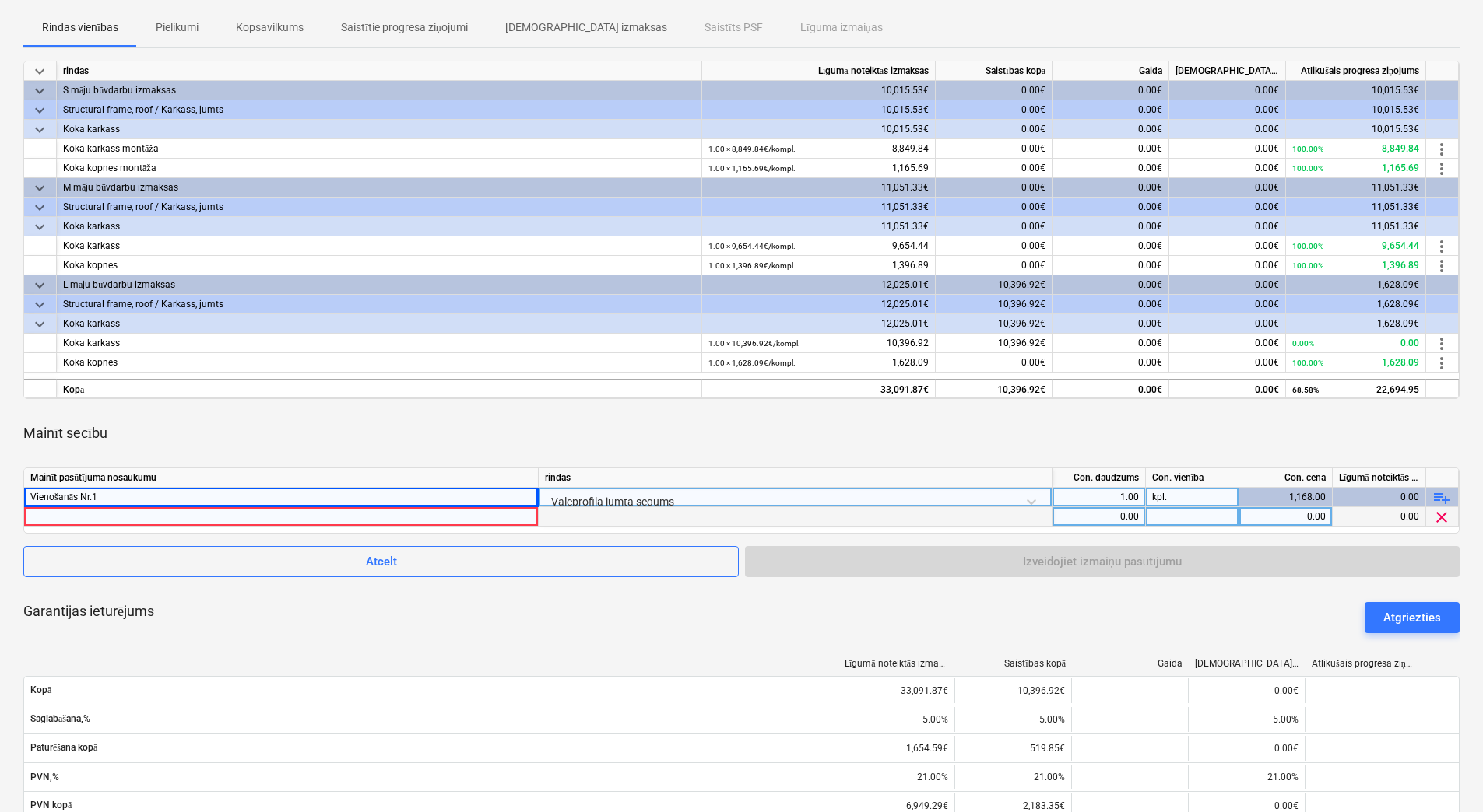
click at [1006, 518] on div at bounding box center [795, 517] width 514 height 19
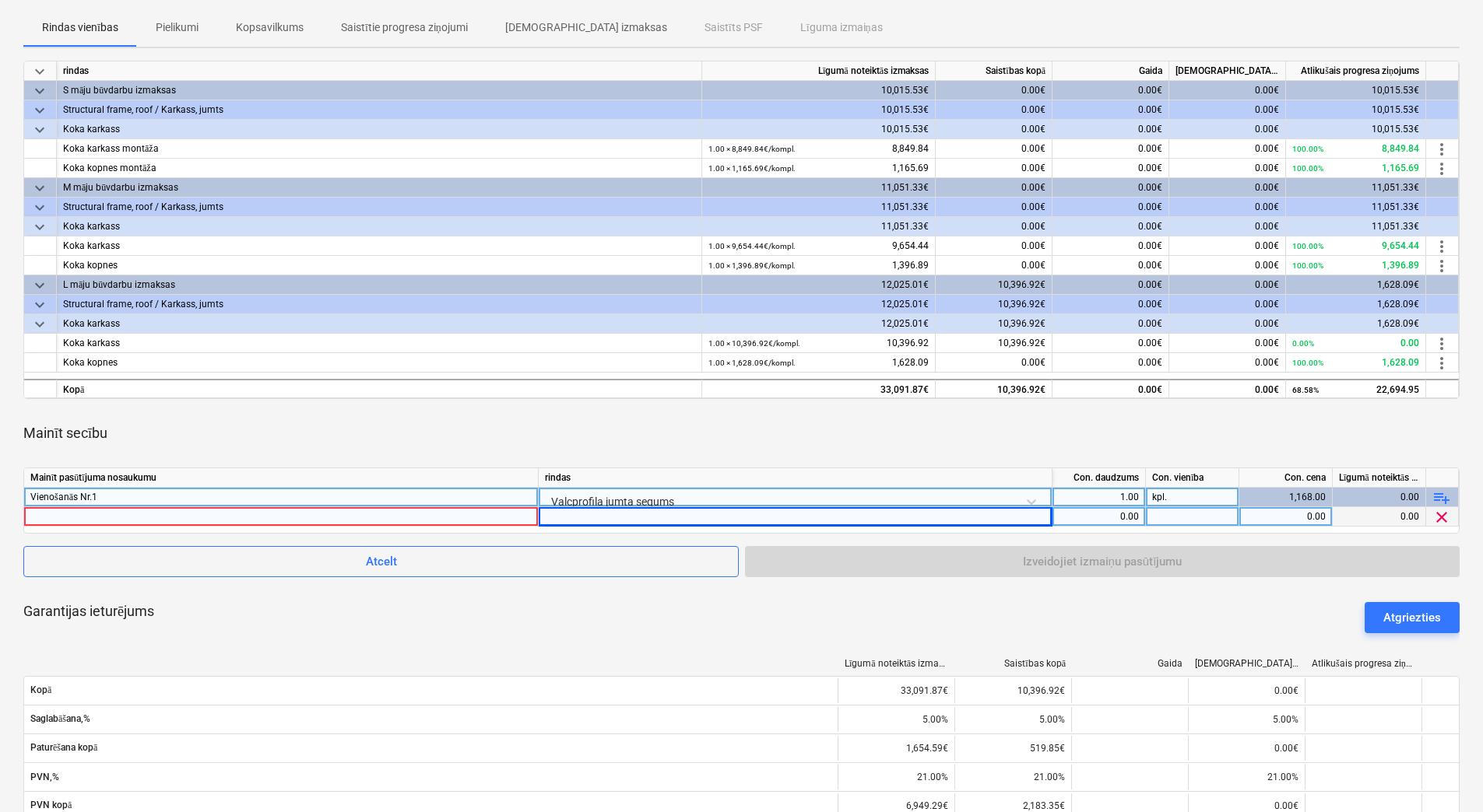
click at [1001, 518] on div at bounding box center [795, 517] width 514 height 19
click at [1002, 518] on div at bounding box center [795, 517] width 514 height 19
click at [1443, 513] on span "clear" at bounding box center [1441, 517] width 18 height 18
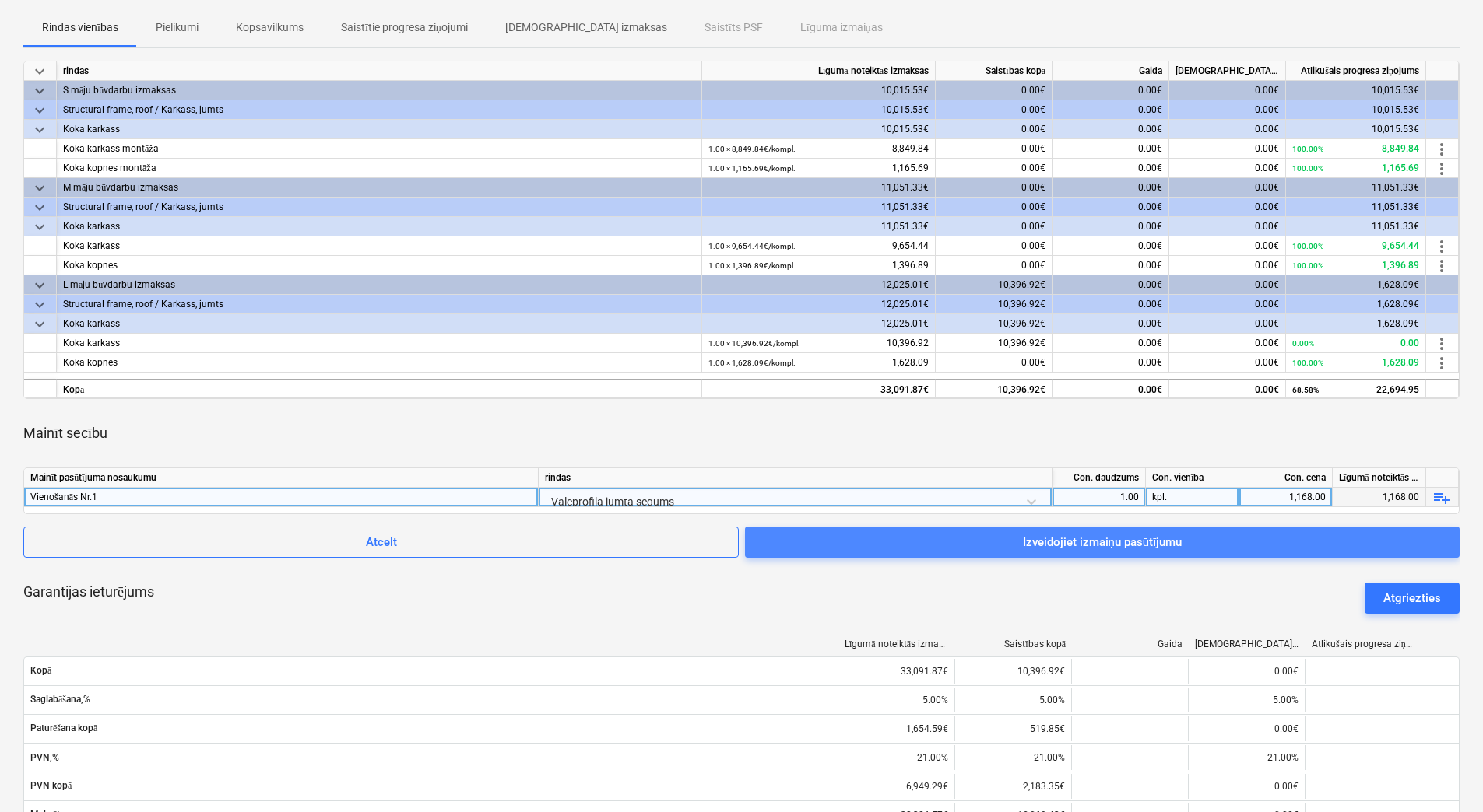
click at [1077, 547] on div "Izveidojiet izmaiņu pasūtījumu" at bounding box center [1102, 542] width 159 height 20
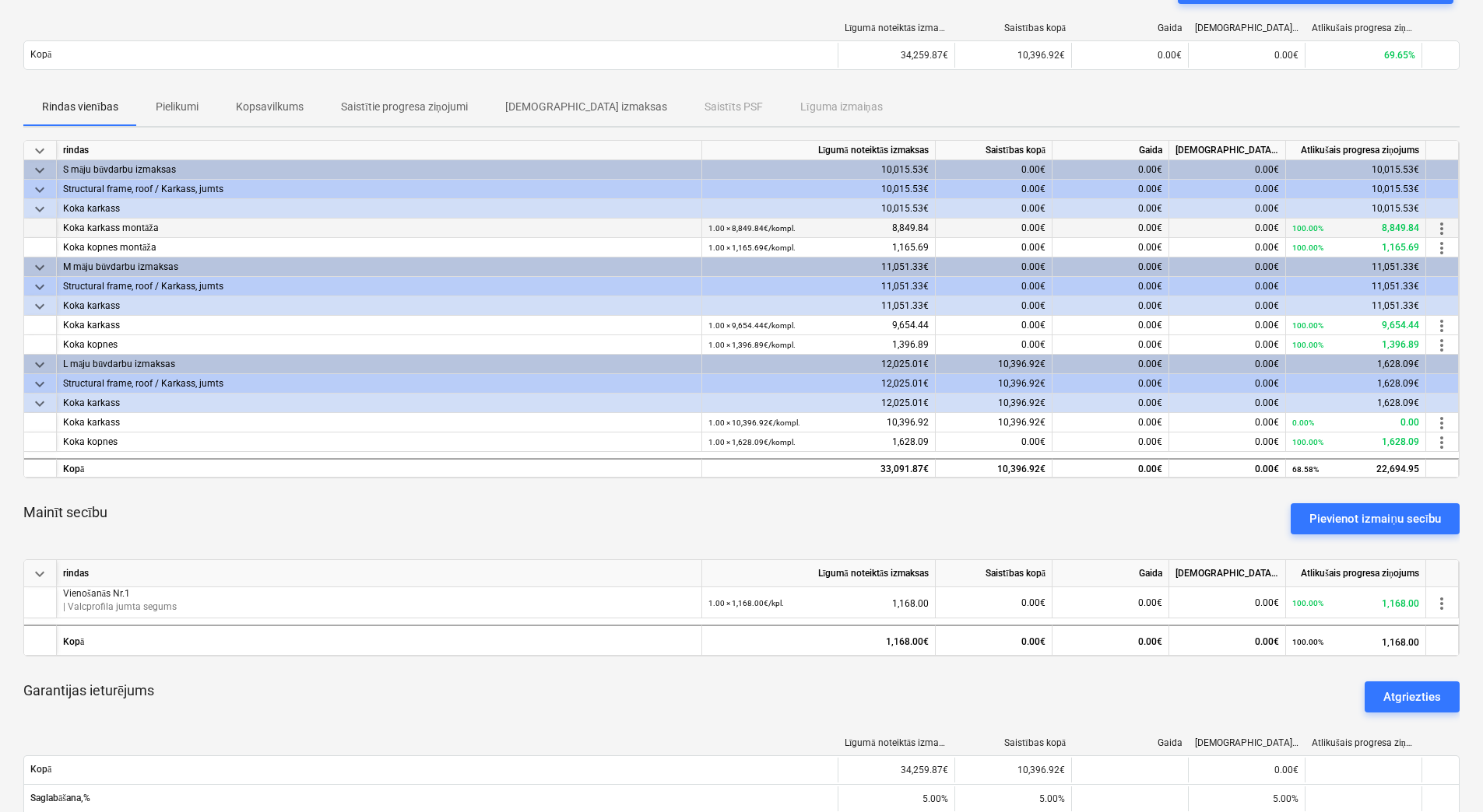
scroll to position [312, 0]
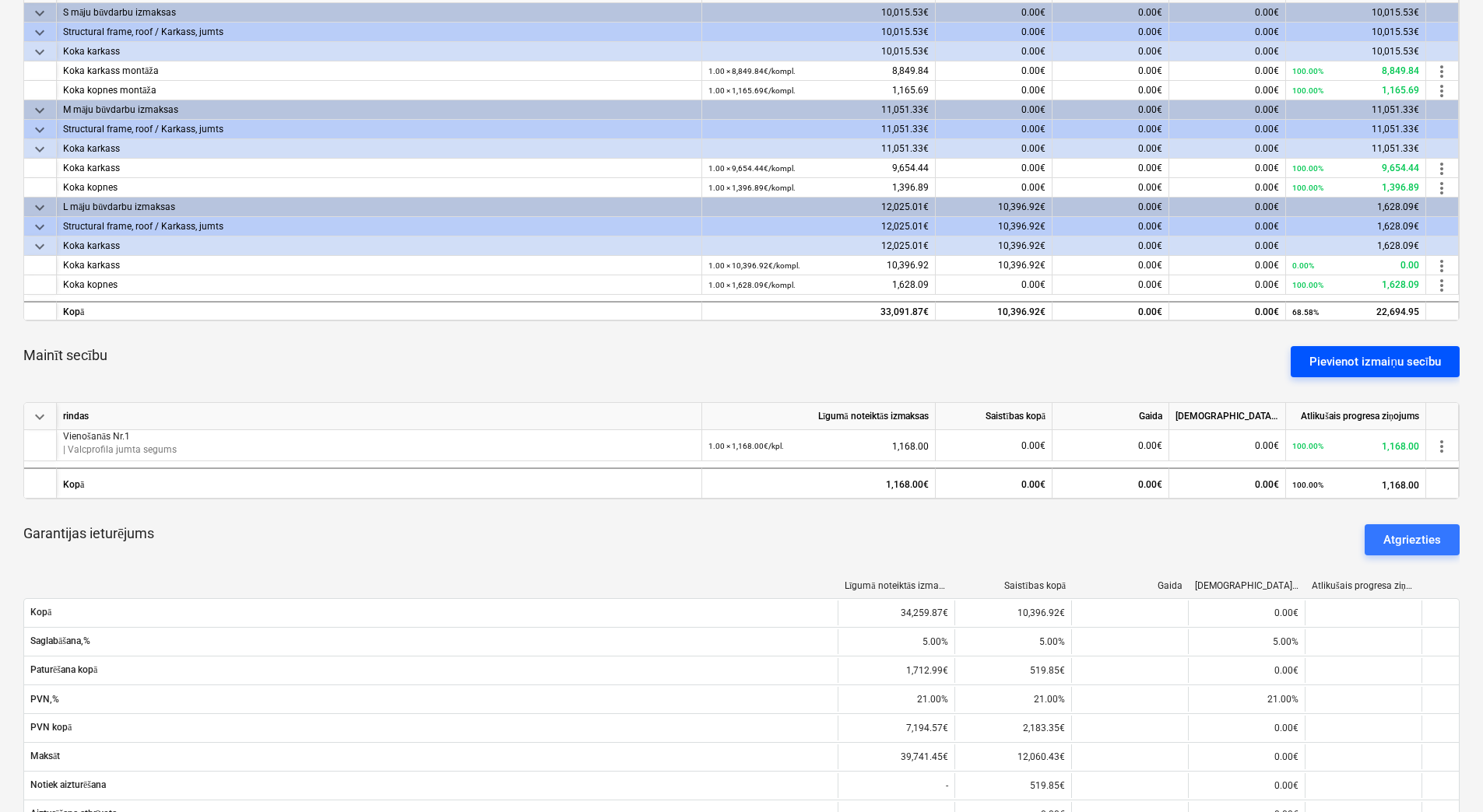
click at [1379, 360] on div "Pievienot izmaiņu secību" at bounding box center [1375, 361] width 131 height 20
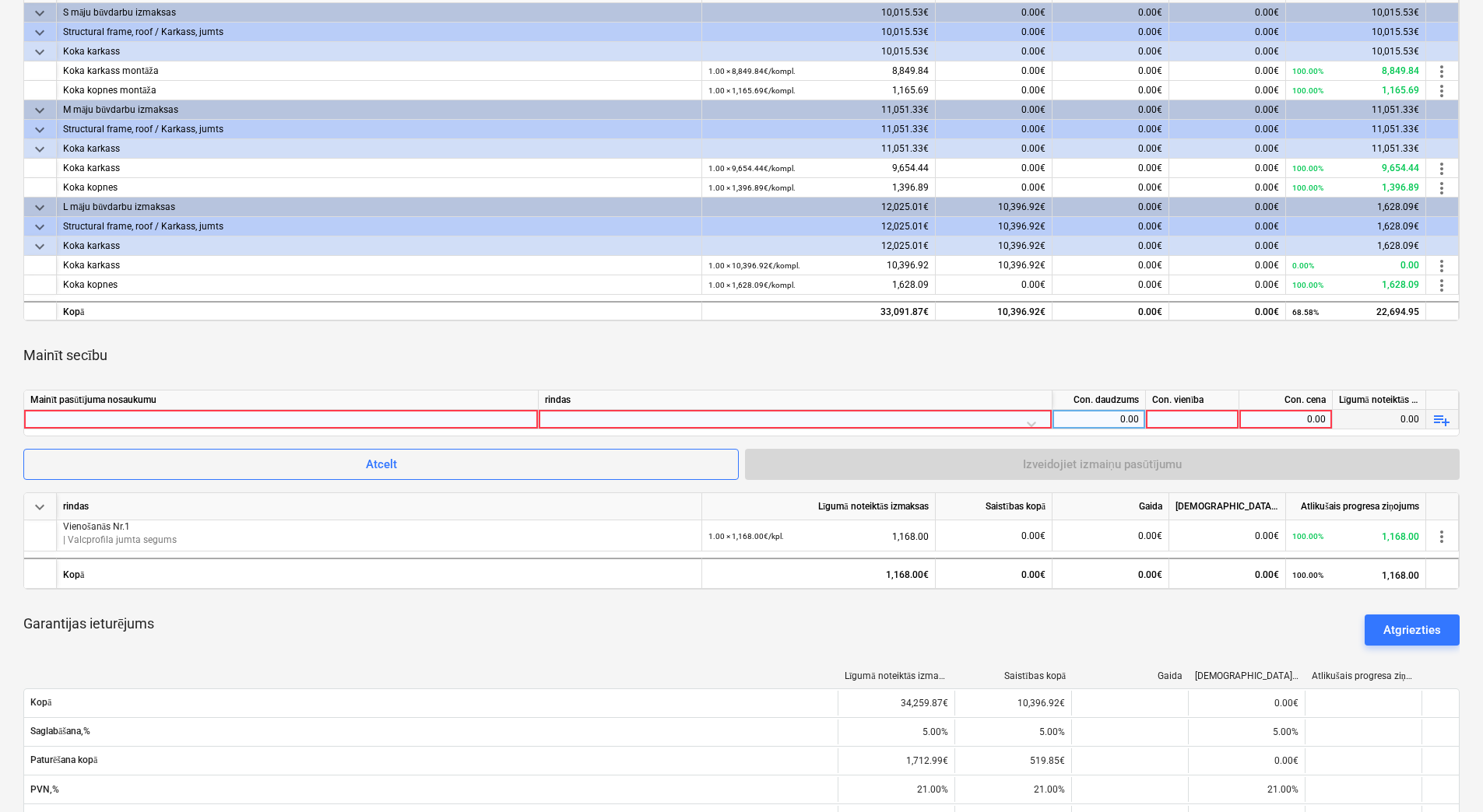
click at [430, 415] on div at bounding box center [281, 419] width 502 height 18
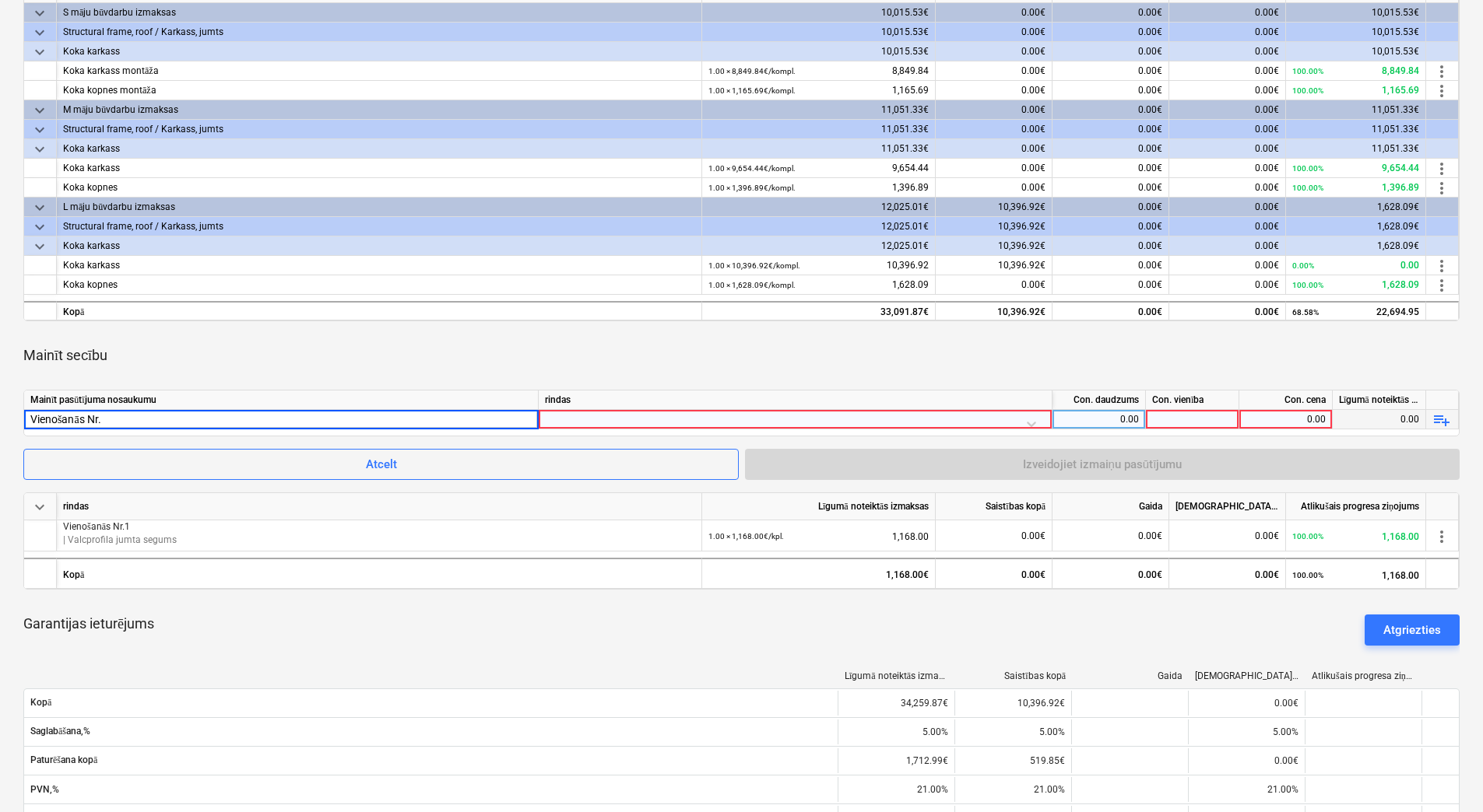
type input "Vienošanās Nr.1"
drag, startPoint x: 92, startPoint y: 415, endPoint x: -3, endPoint y: 410, distance: 95.1
click at [0, 410] on html "Pārdošana Projekti Kontakti Uzņēmums Iesūtne 8 format_size keyboard_arrow_down …" at bounding box center [741, 94] width 1483 height 812
click at [1041, 420] on div at bounding box center [795, 424] width 501 height 27
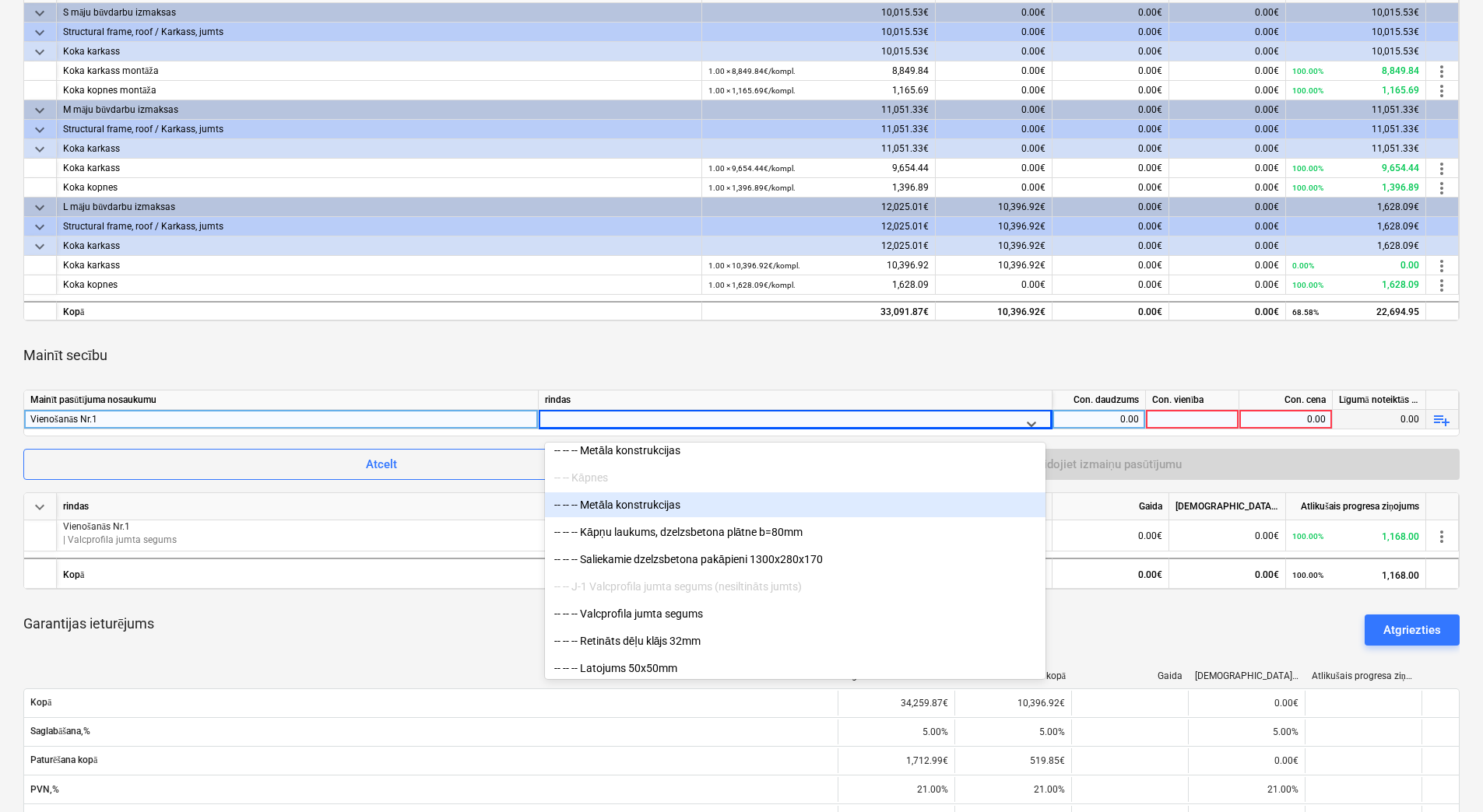
scroll to position [1011, 0]
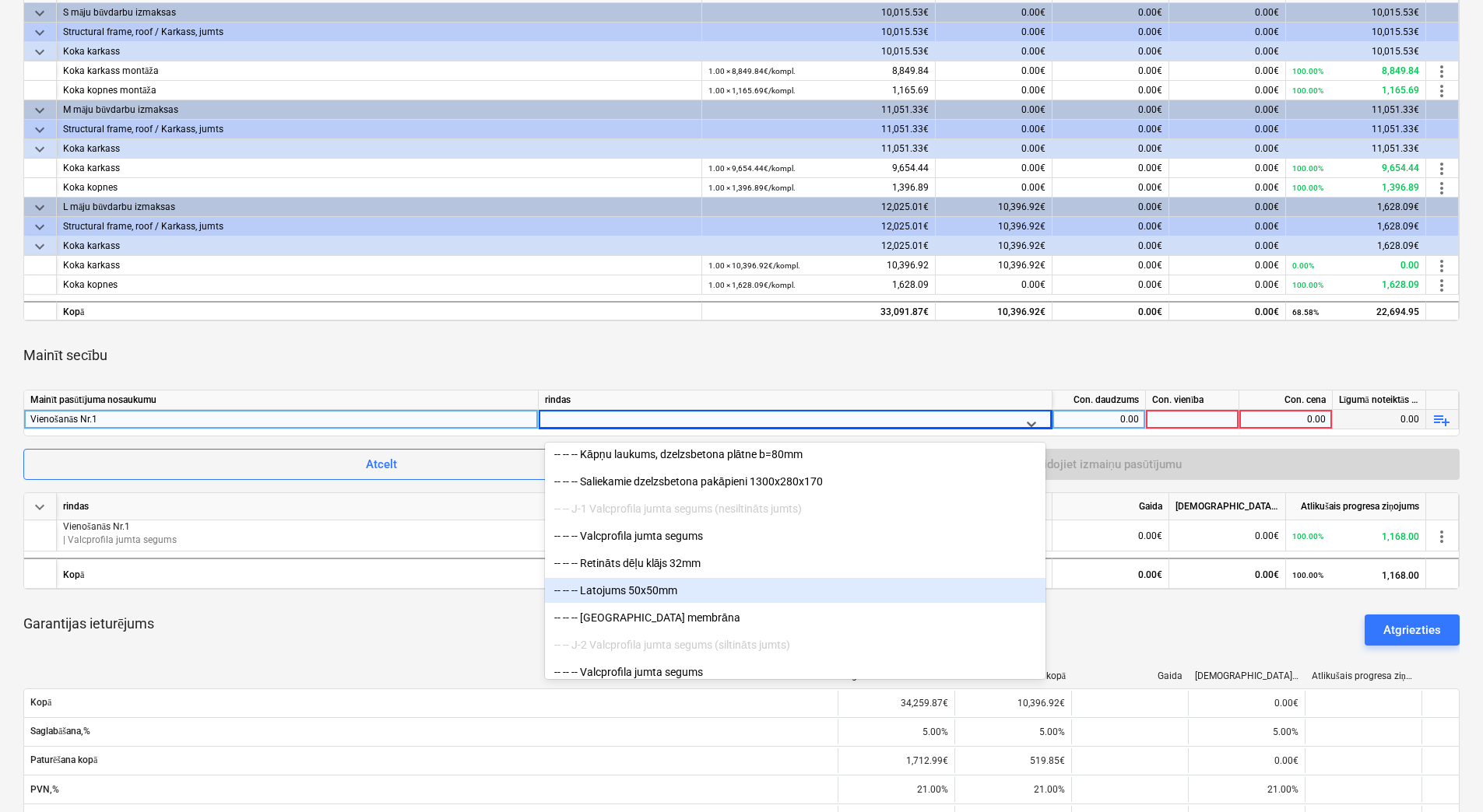
click at [680, 593] on div "-- -- -- Latojums 50x50mm" at bounding box center [795, 590] width 501 height 25
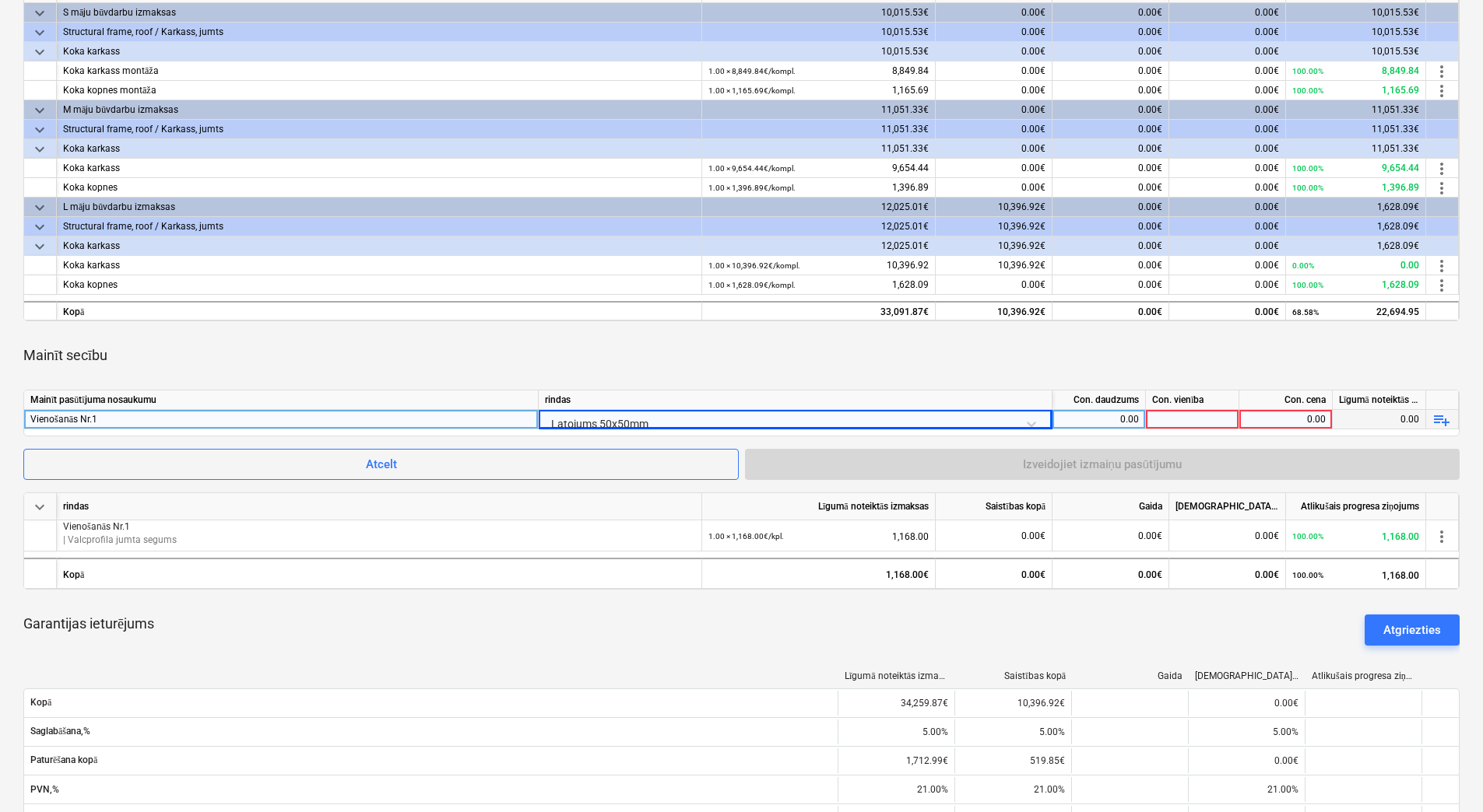
click at [1106, 420] on div "0.00" at bounding box center [1098, 420] width 80 height 19
type input "1"
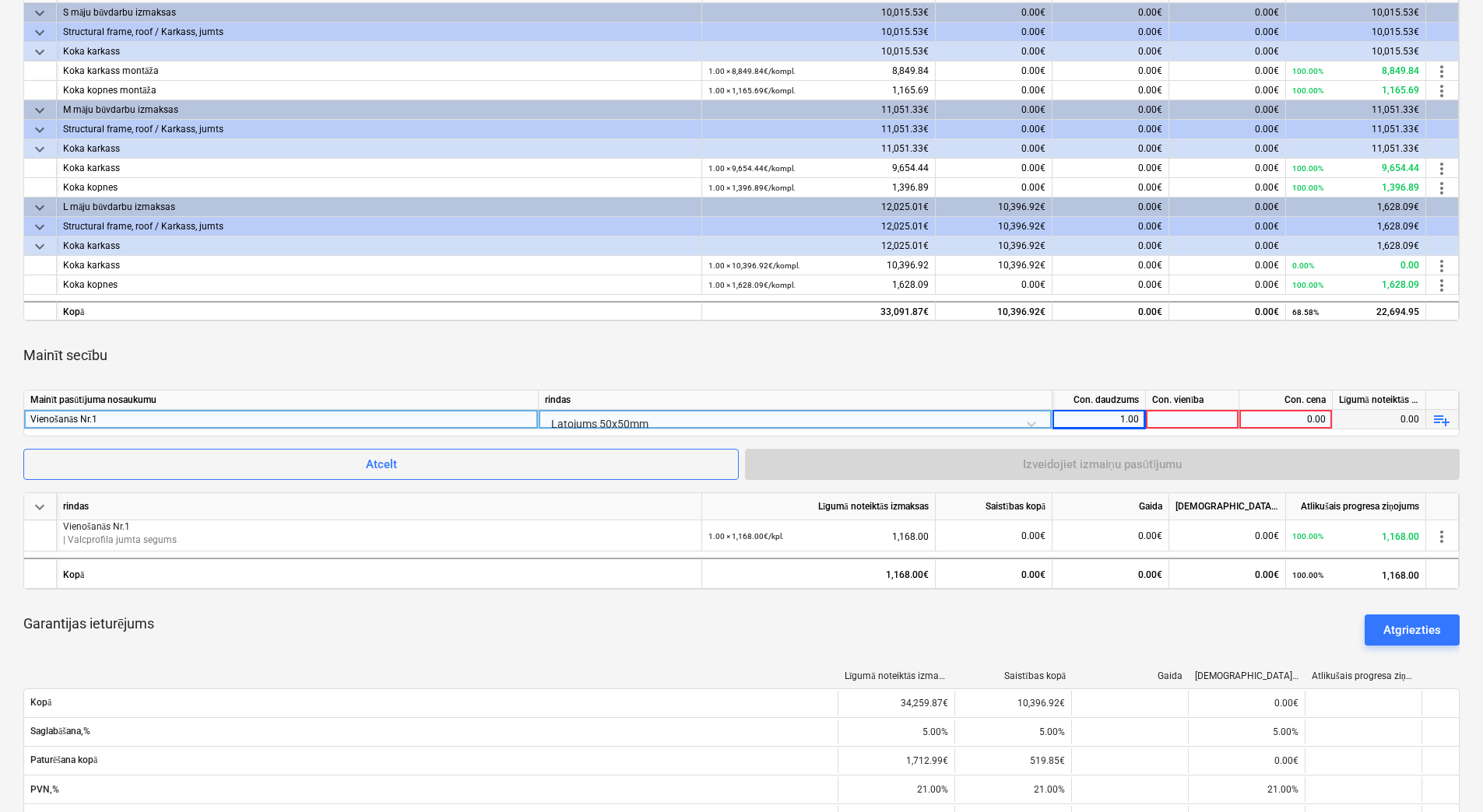
click at [1165, 416] on div at bounding box center [1192, 420] width 94 height 19
type input "kpl."
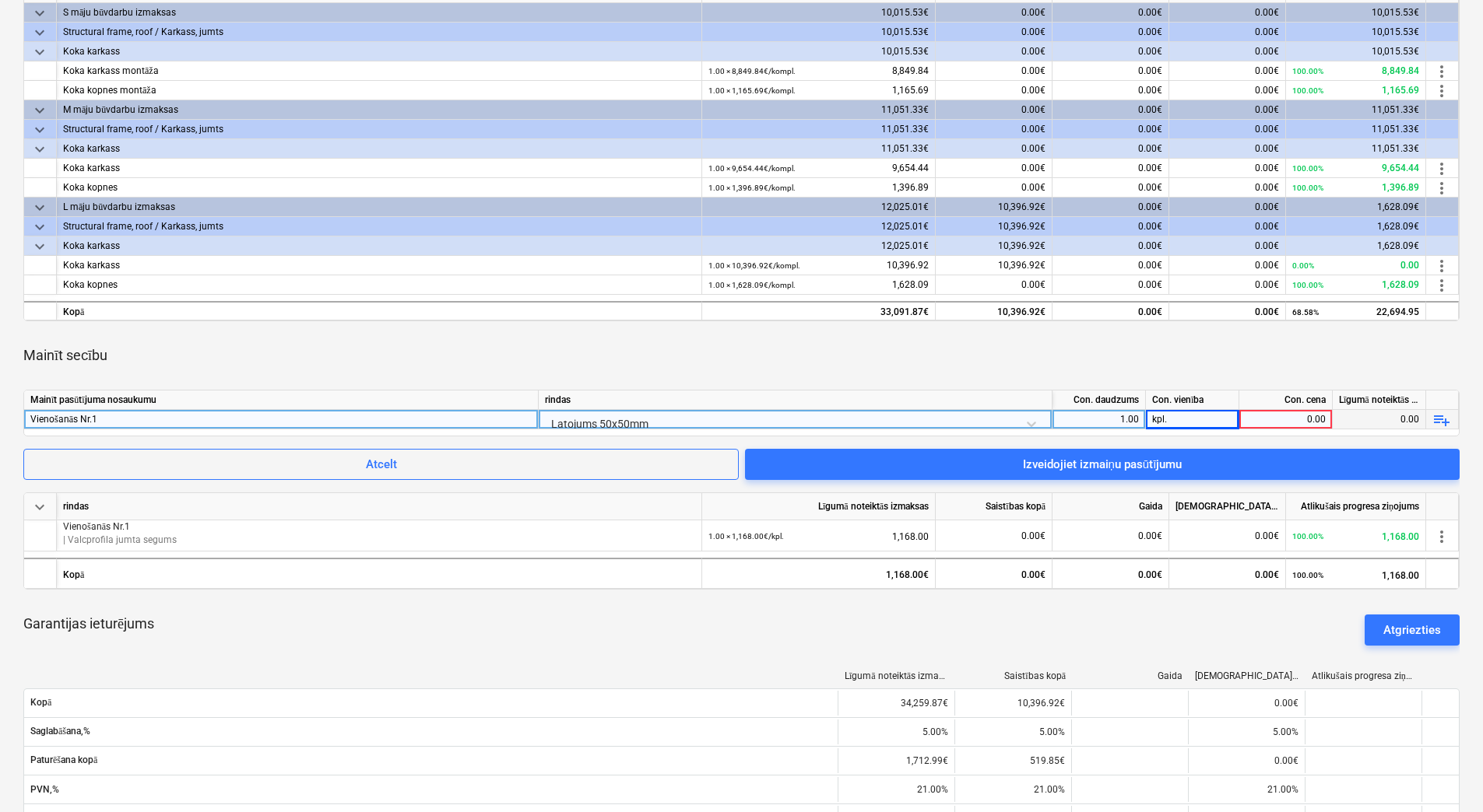
click at [1285, 419] on div "0.00" at bounding box center [1285, 420] width 80 height 19
type input "24.65"
click at [1160, 340] on div "Mainīt secību" at bounding box center [741, 356] width 1436 height 43
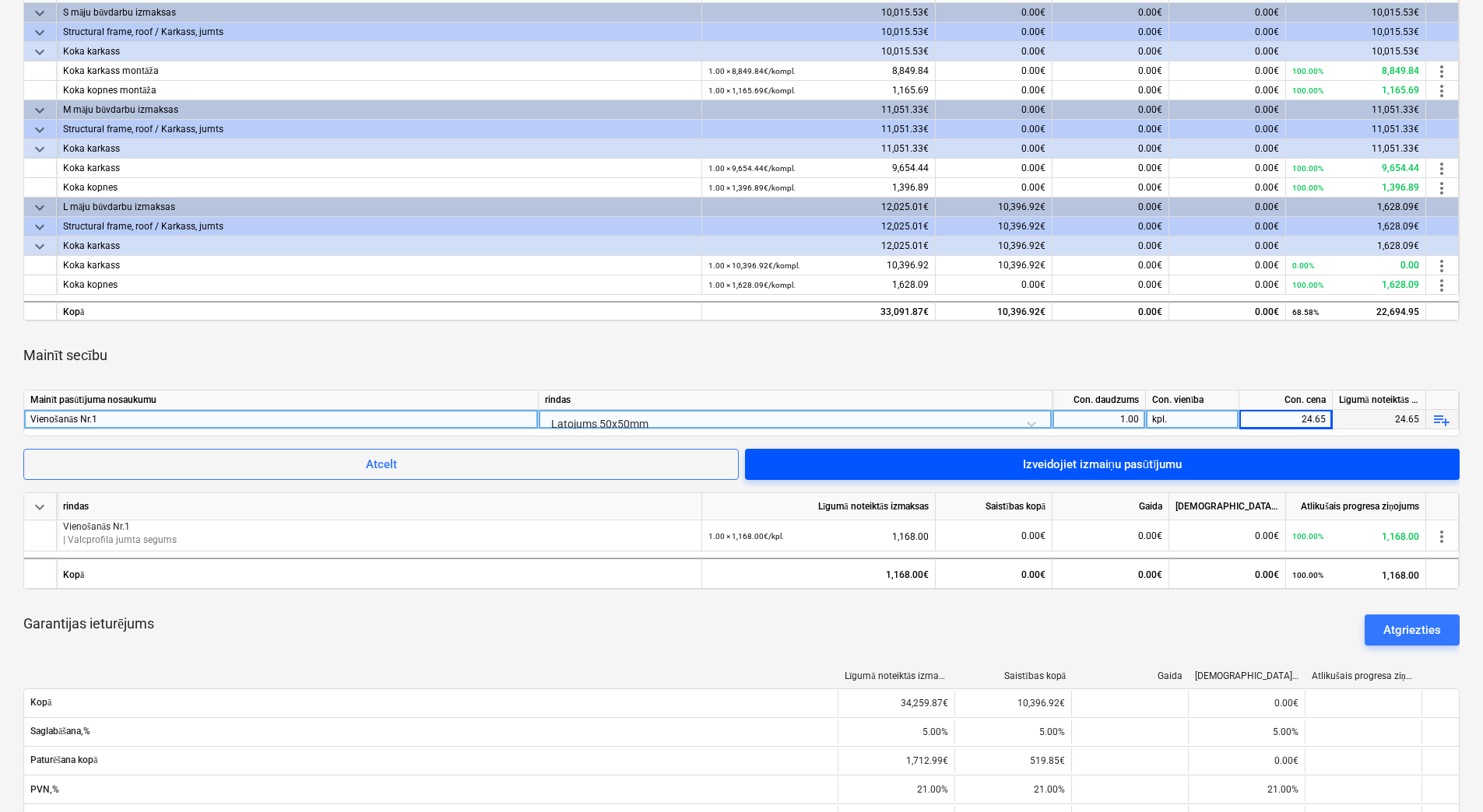
click at [1130, 456] on div "Izveidojiet izmaiņu pasūtījumu" at bounding box center [1102, 464] width 159 height 20
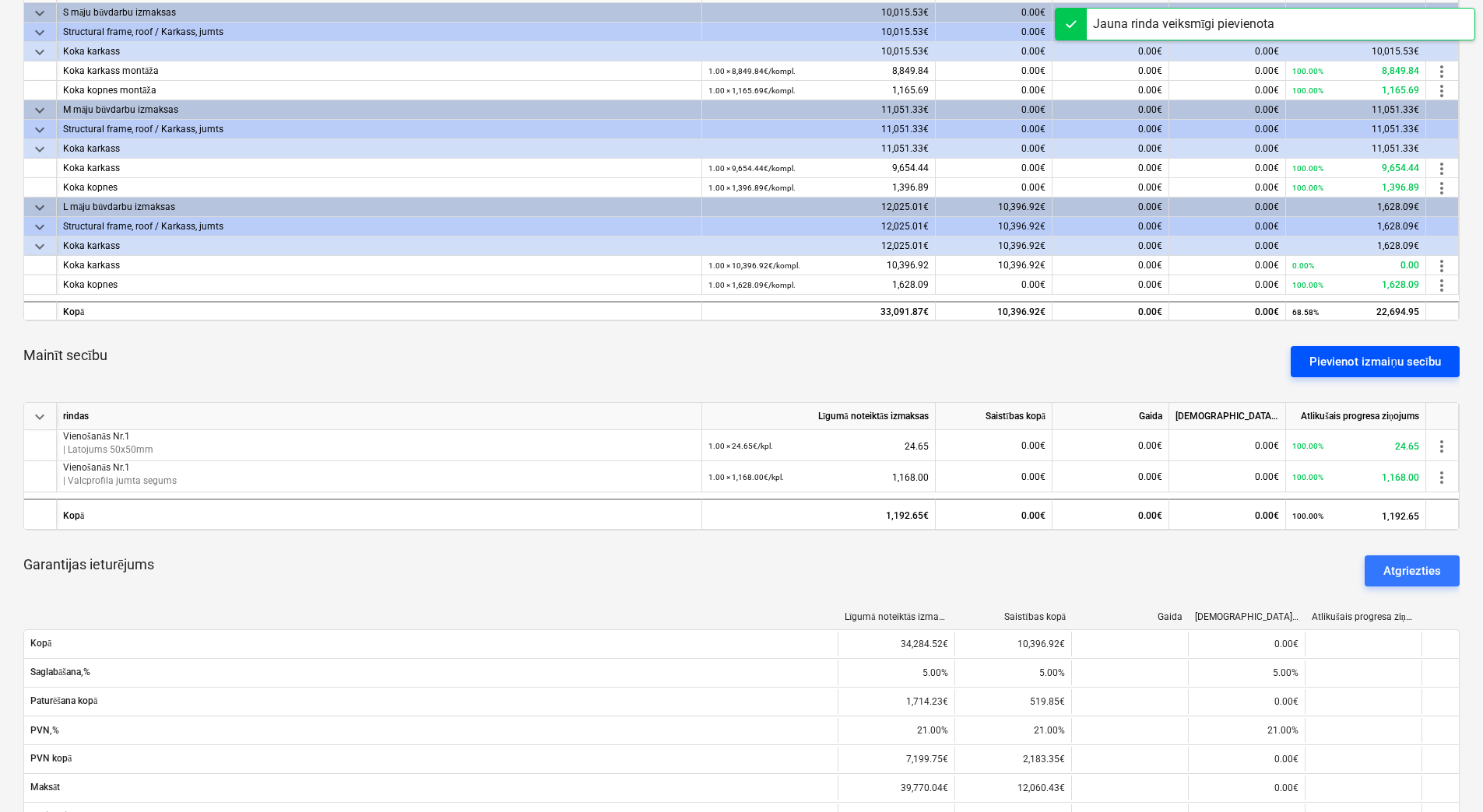
click at [1387, 360] on div "Pievienot izmaiņu secību" at bounding box center [1375, 361] width 131 height 20
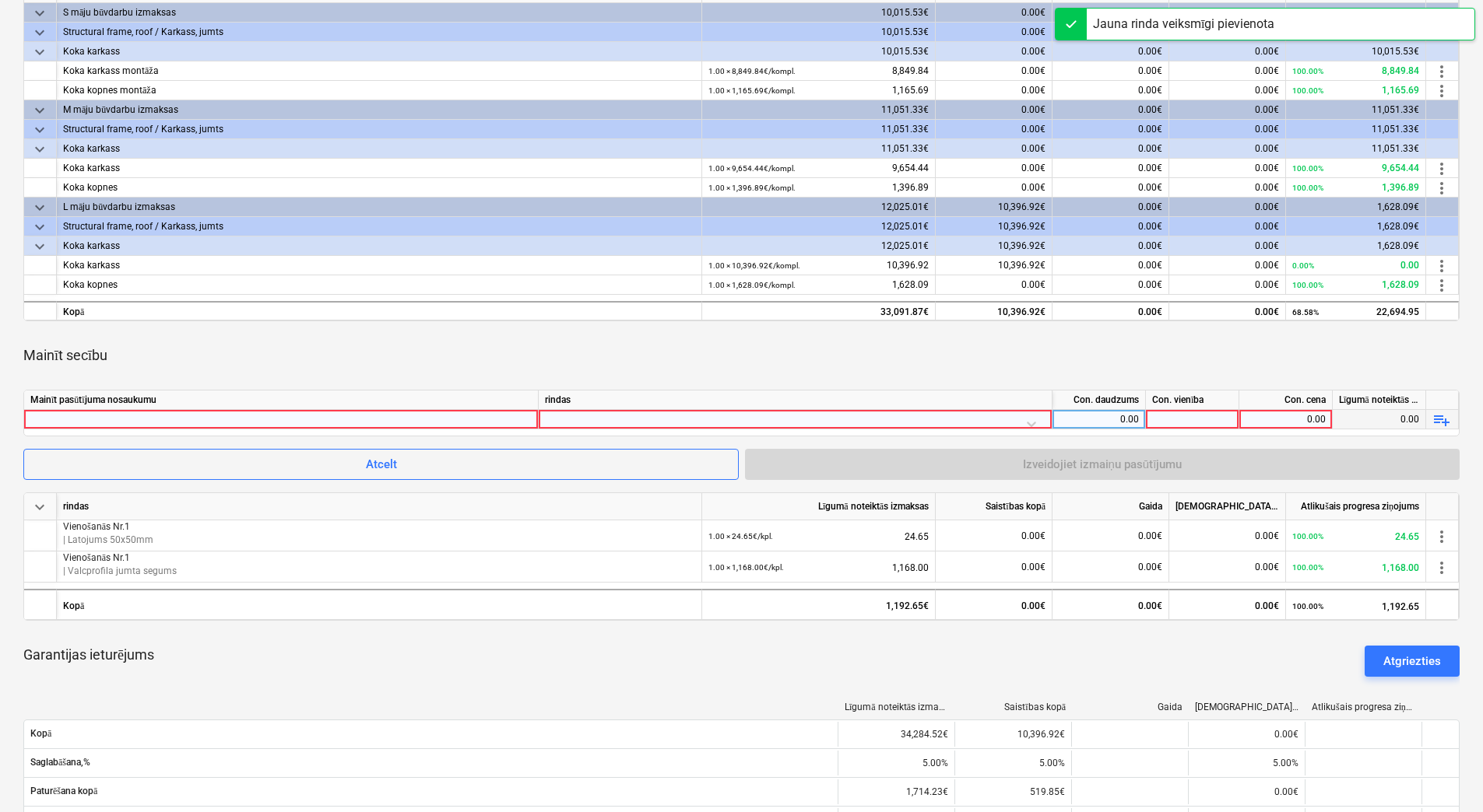
click at [205, 417] on div at bounding box center [281, 419] width 502 height 18
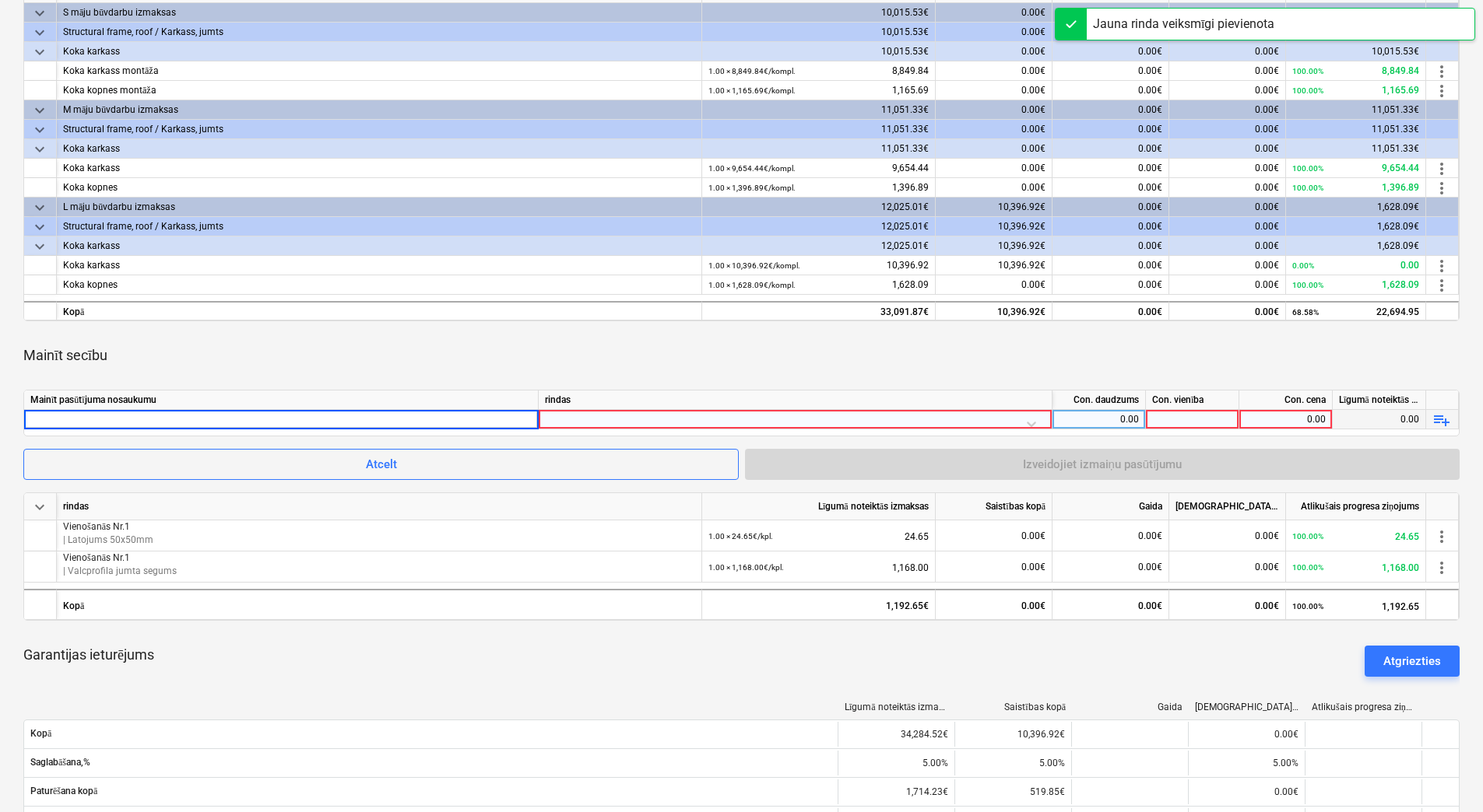
type input "Vienošanās Nr.1"
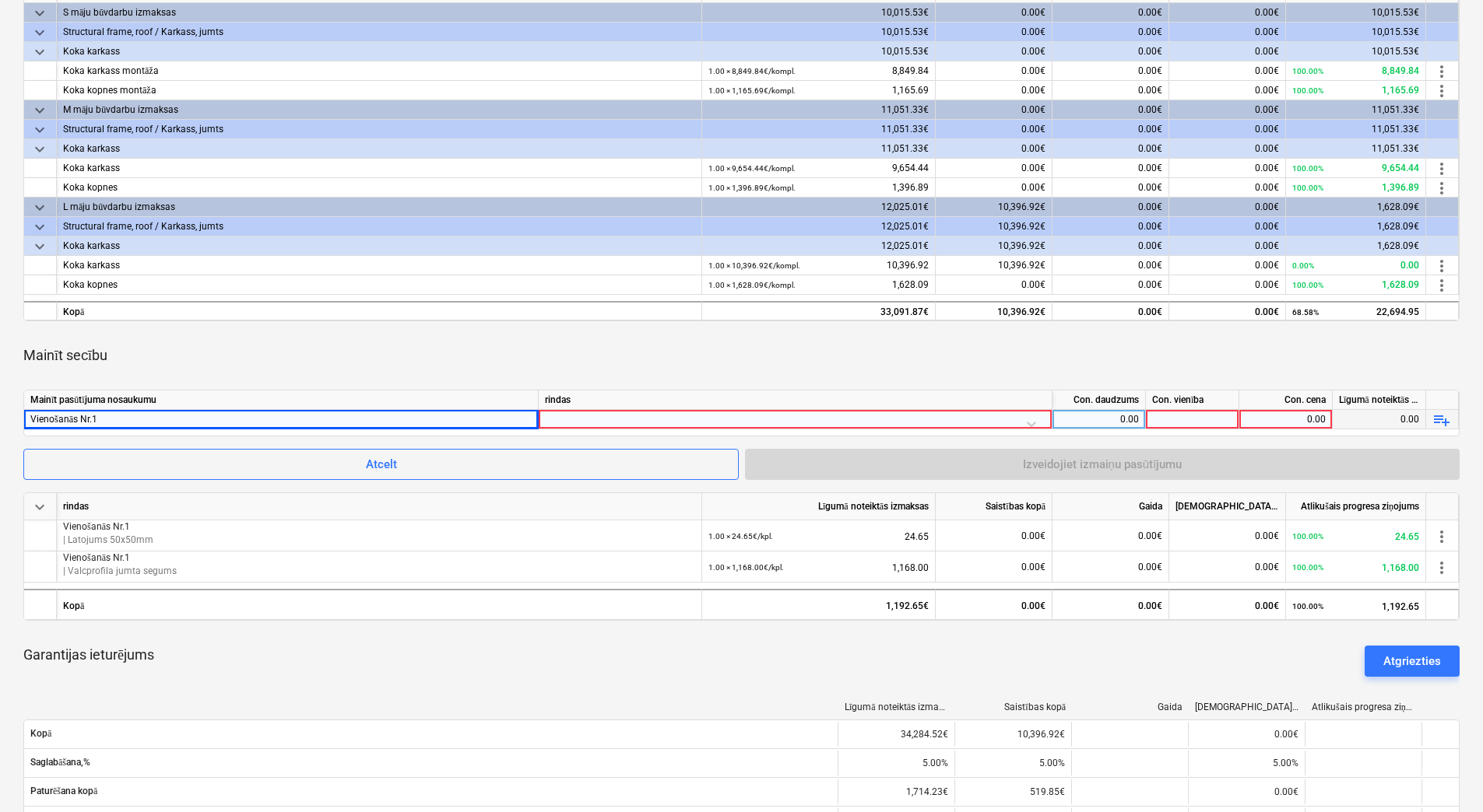
click at [659, 420] on div at bounding box center [795, 424] width 501 height 27
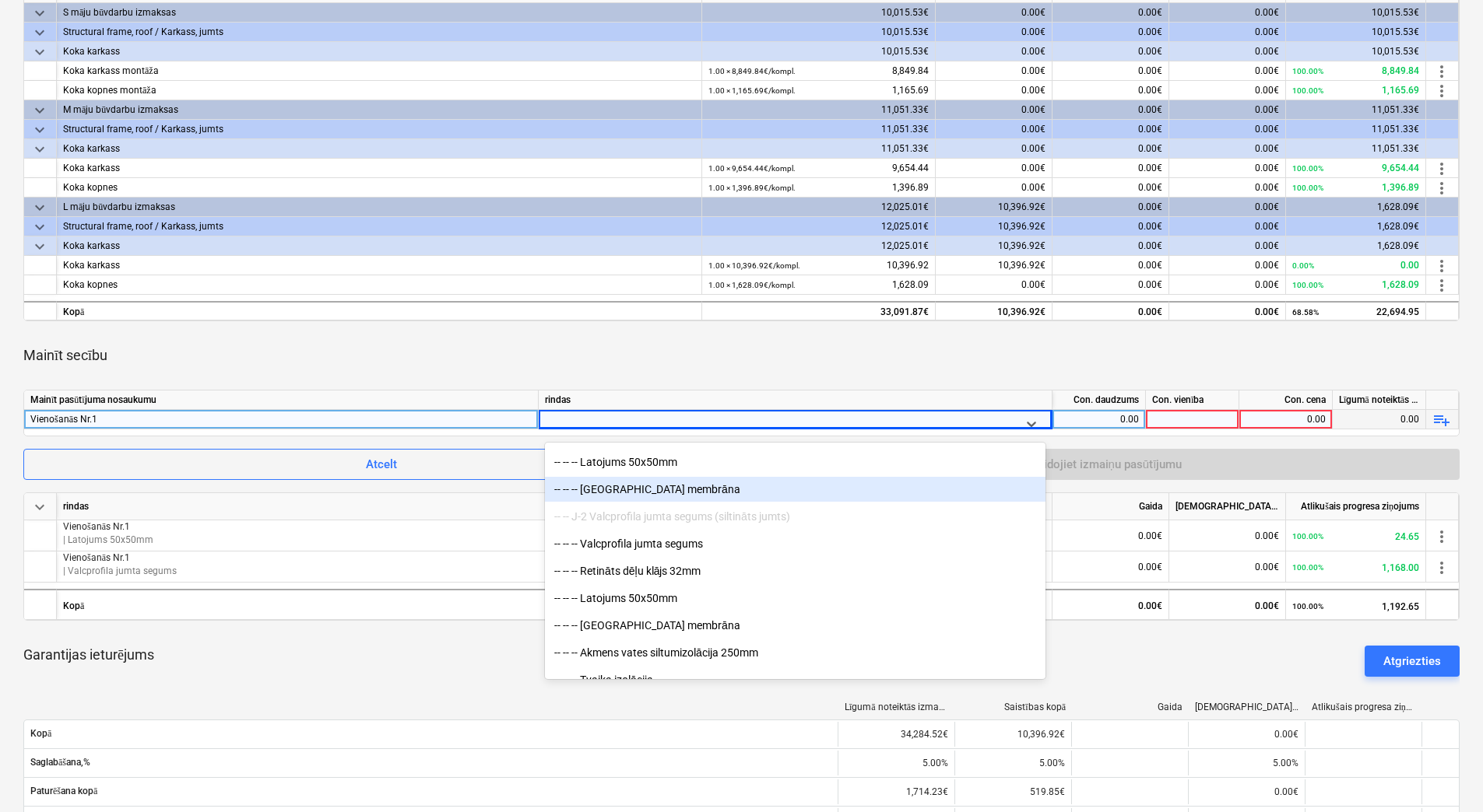
scroll to position [1167, 0]
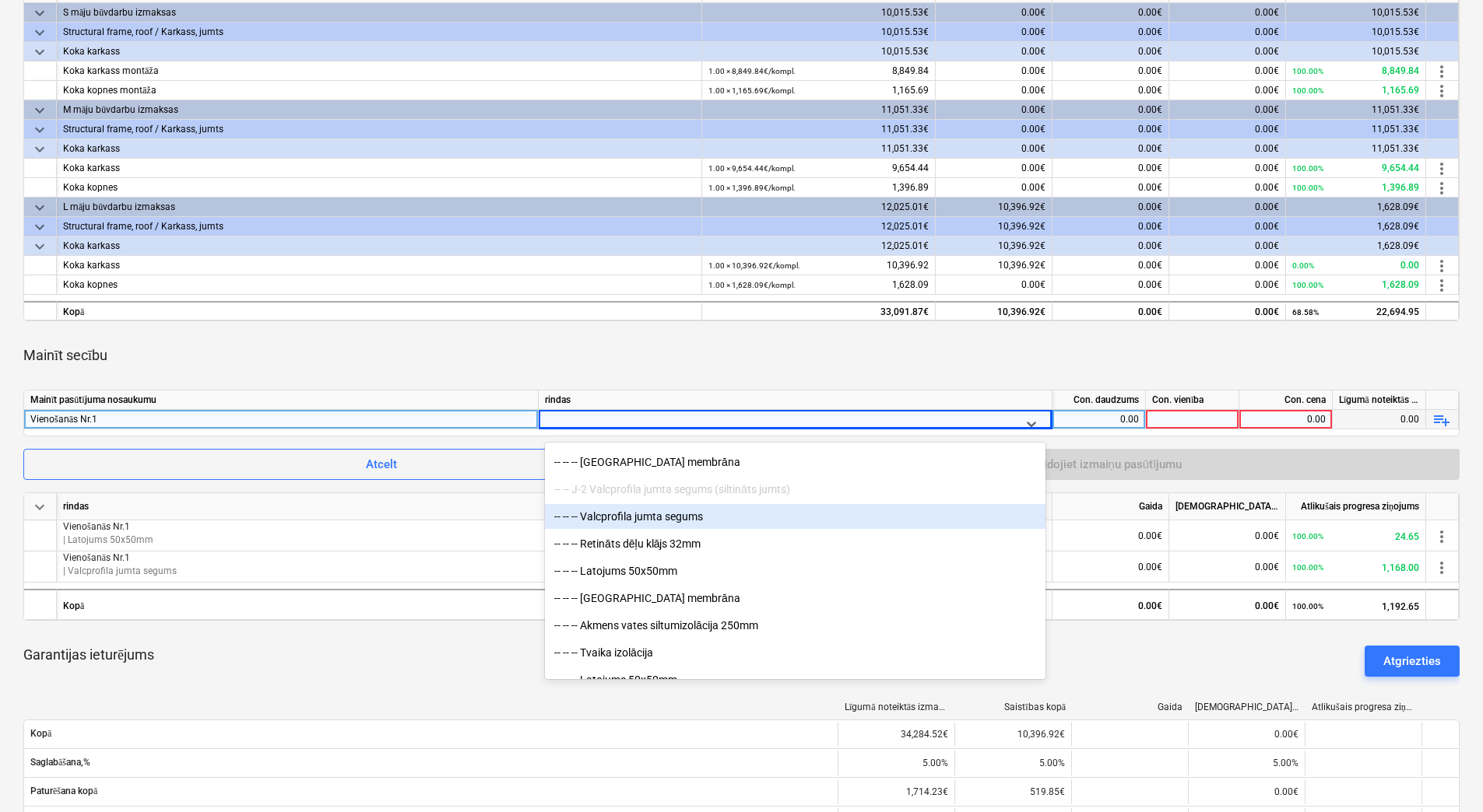
click at [735, 521] on div "-- -- -- Valcprofila jumta segums" at bounding box center [795, 517] width 501 height 25
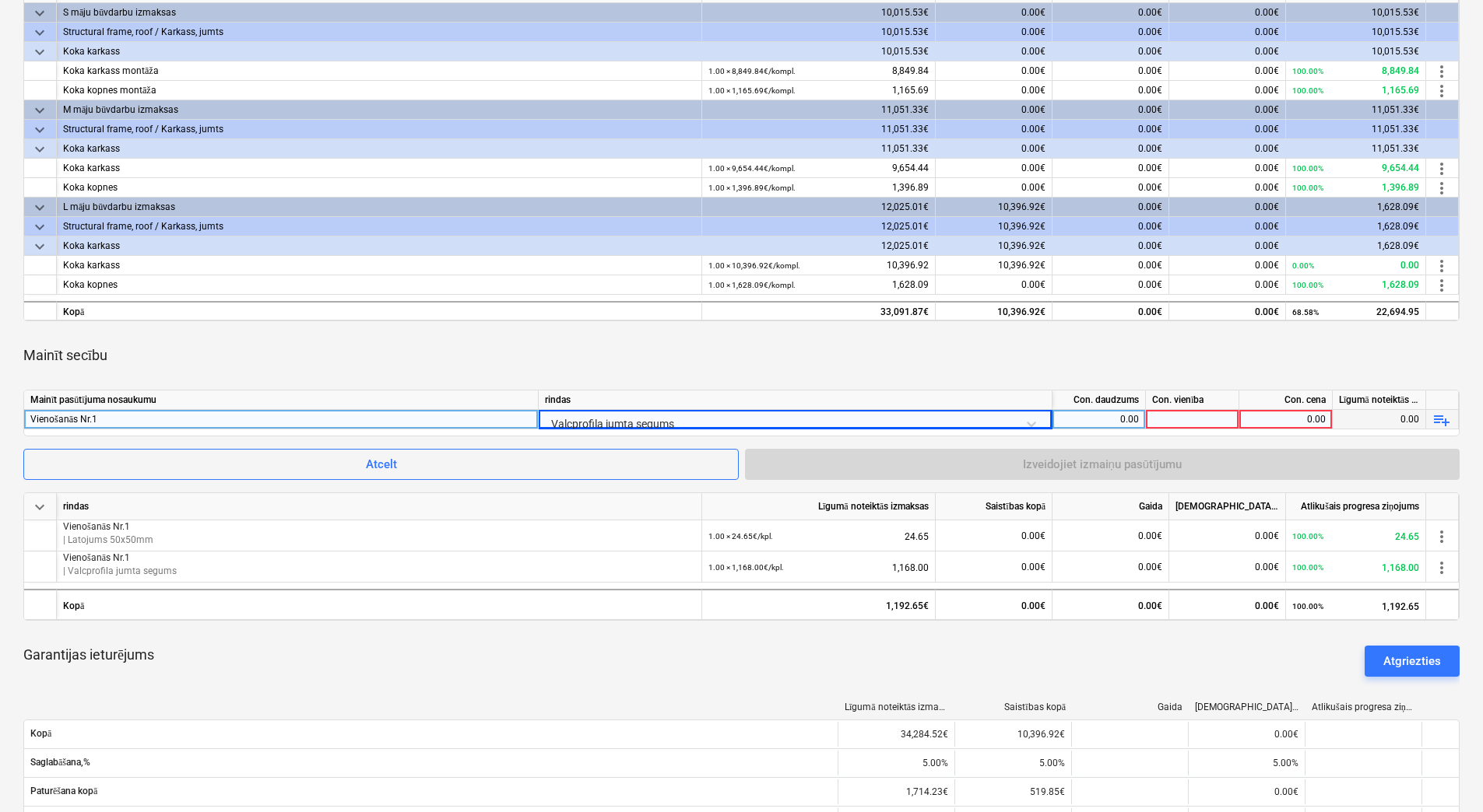
click at [1103, 419] on div "0.00" at bounding box center [1098, 420] width 80 height 19
type input "1"
click at [1188, 413] on div at bounding box center [1192, 420] width 94 height 19
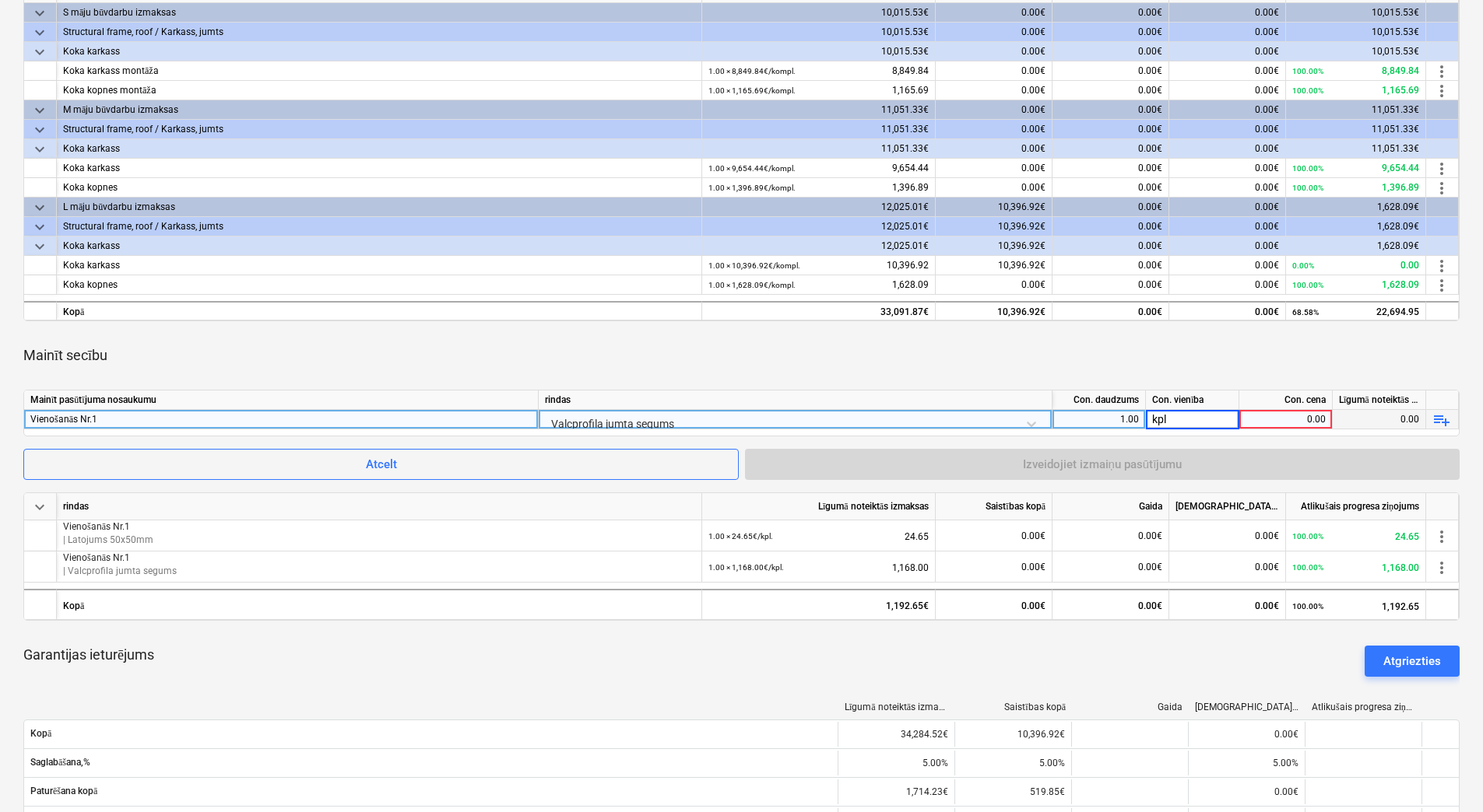
type input "kpl."
click at [1270, 419] on div "0.00" at bounding box center [1285, 420] width 80 height 19
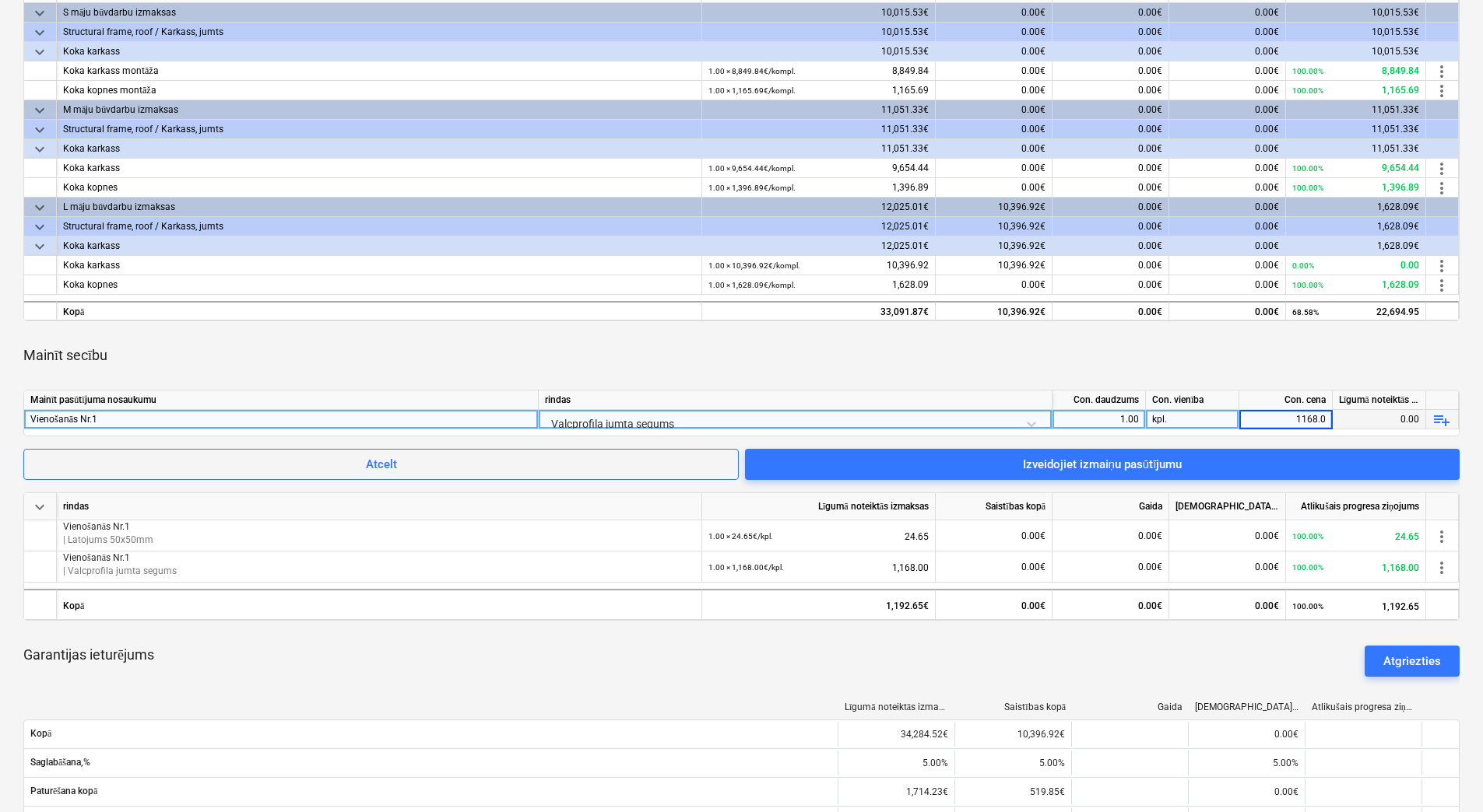
type input "1168.01"
click at [1078, 351] on div "Mainīt secību" at bounding box center [741, 356] width 1436 height 43
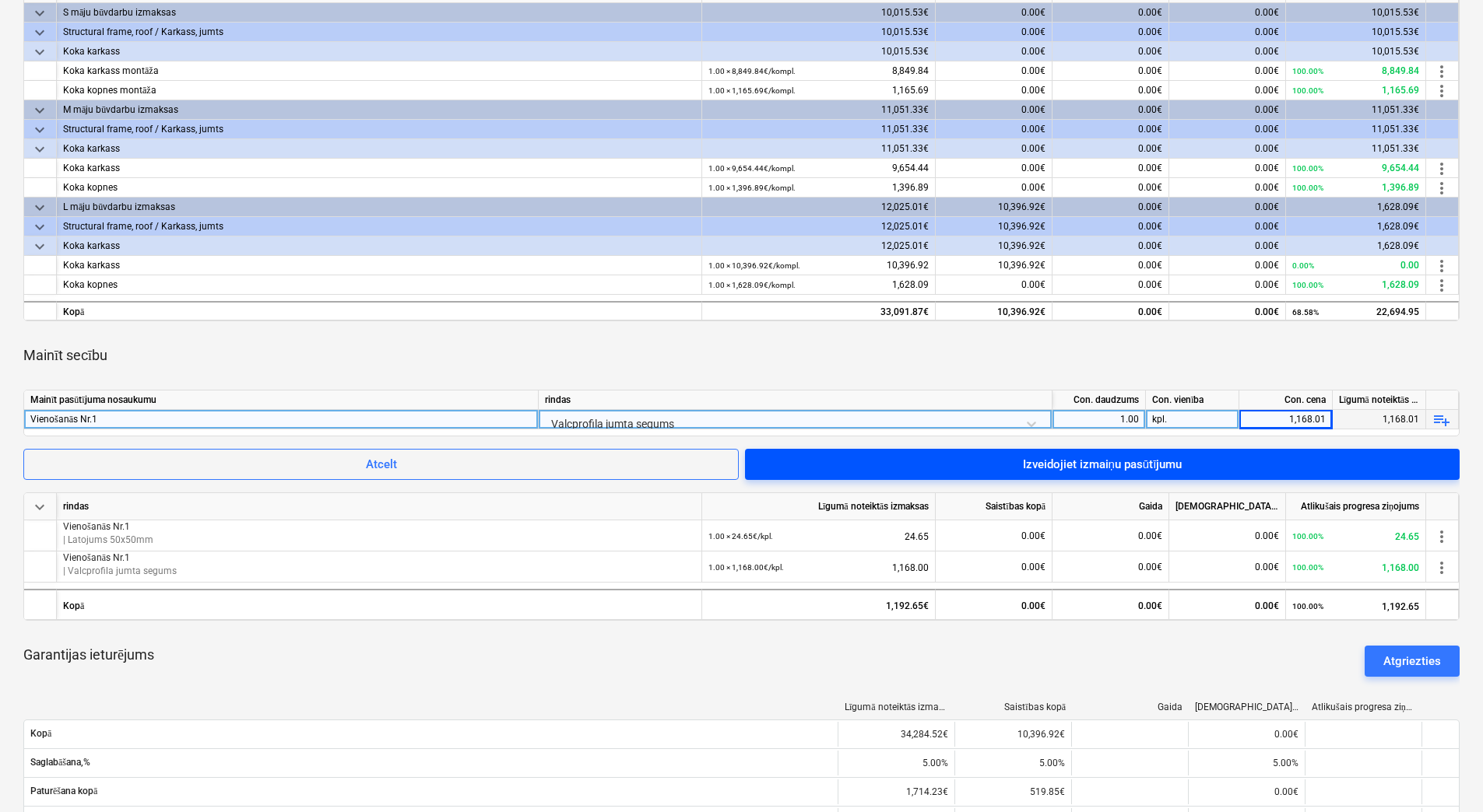
click at [1130, 461] on div "Izveidojiet izmaiņu pasūtījumu" at bounding box center [1102, 464] width 159 height 20
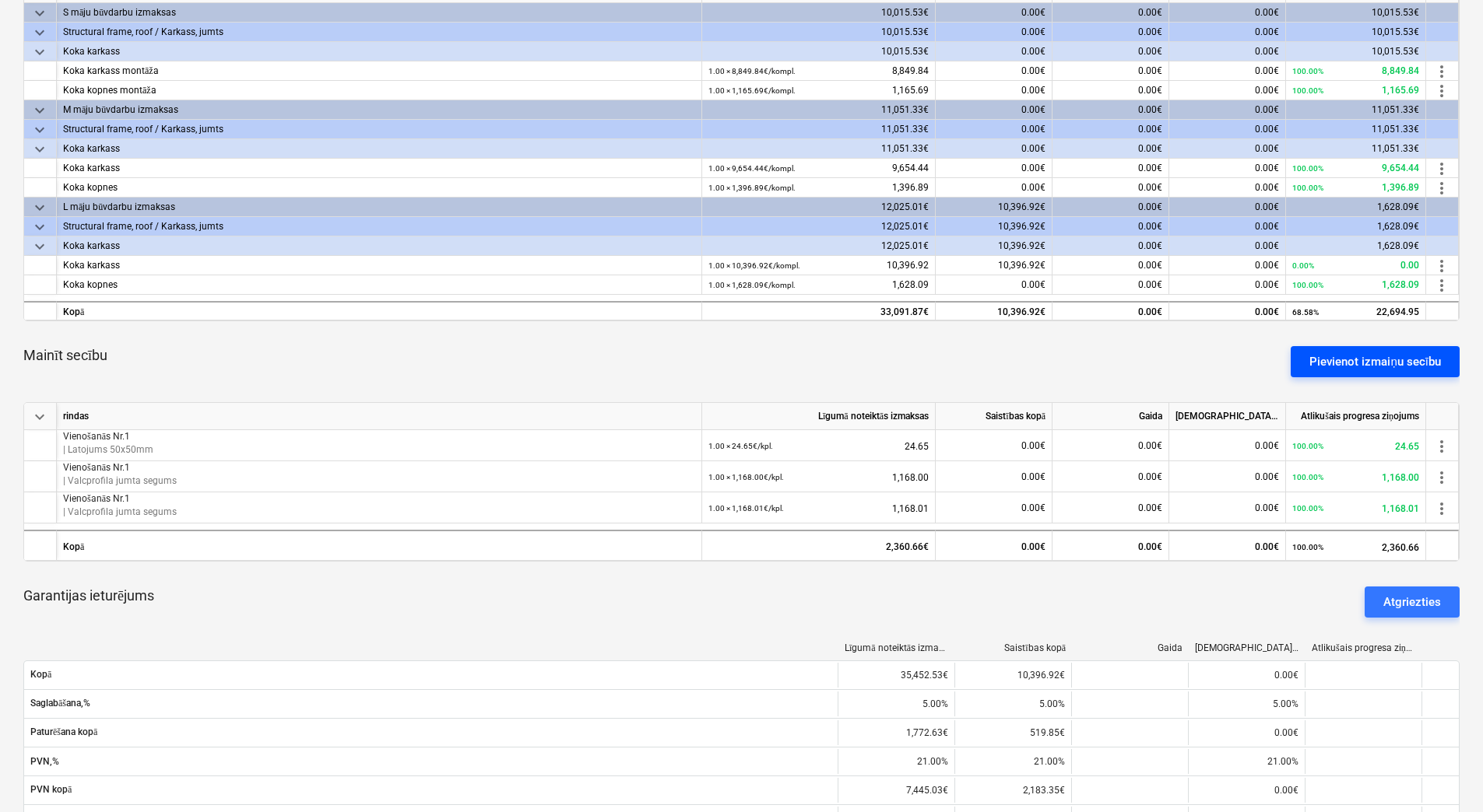
click at [1389, 358] on div "Pievienot izmaiņu secību" at bounding box center [1375, 361] width 131 height 20
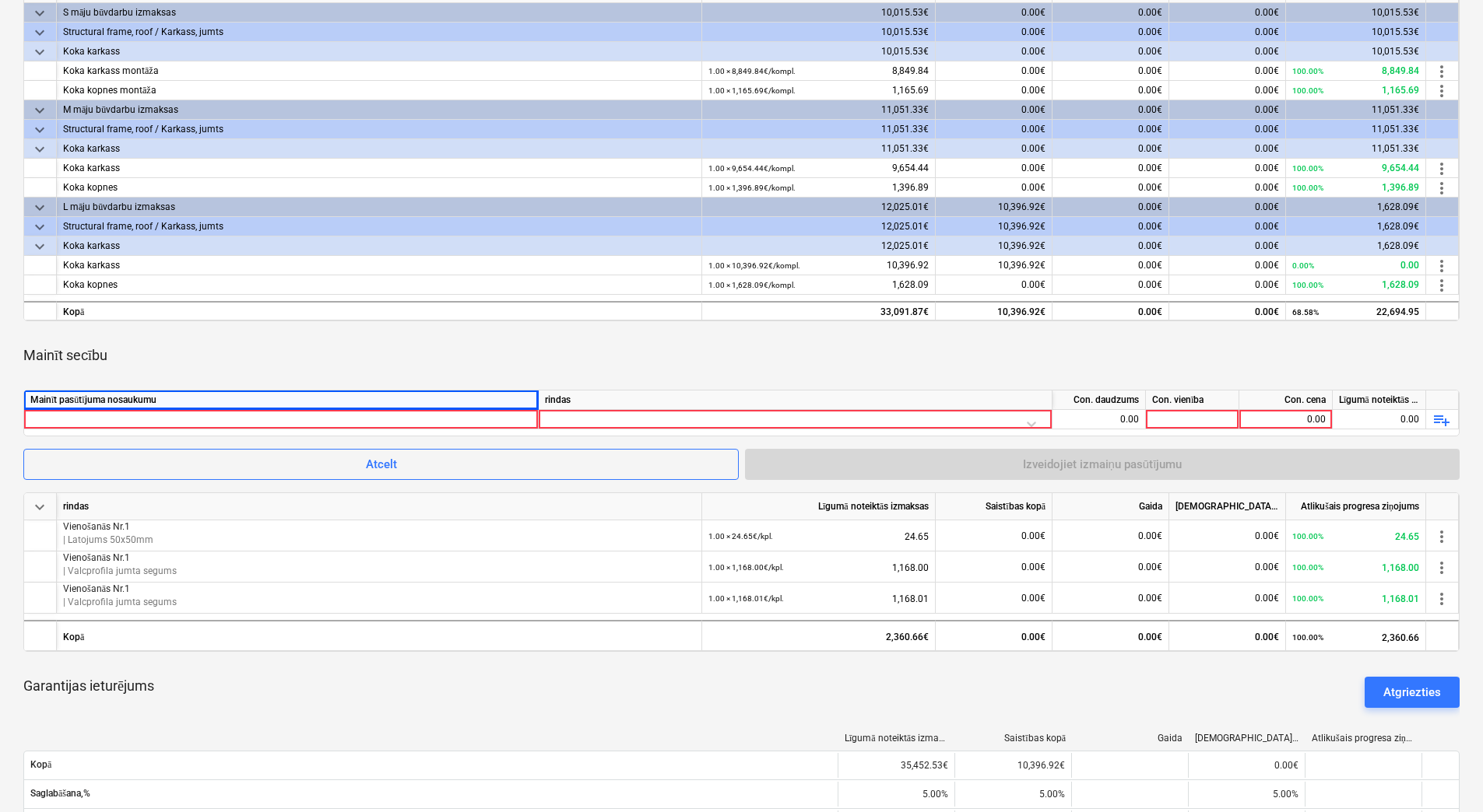
click at [506, 406] on div "Mainīt pasūtījuma nosaukumu" at bounding box center [281, 400] width 514 height 19
click at [495, 408] on div "Mainīt pasūtījuma nosaukumu" at bounding box center [281, 400] width 514 height 19
click at [494, 420] on div at bounding box center [281, 419] width 502 height 18
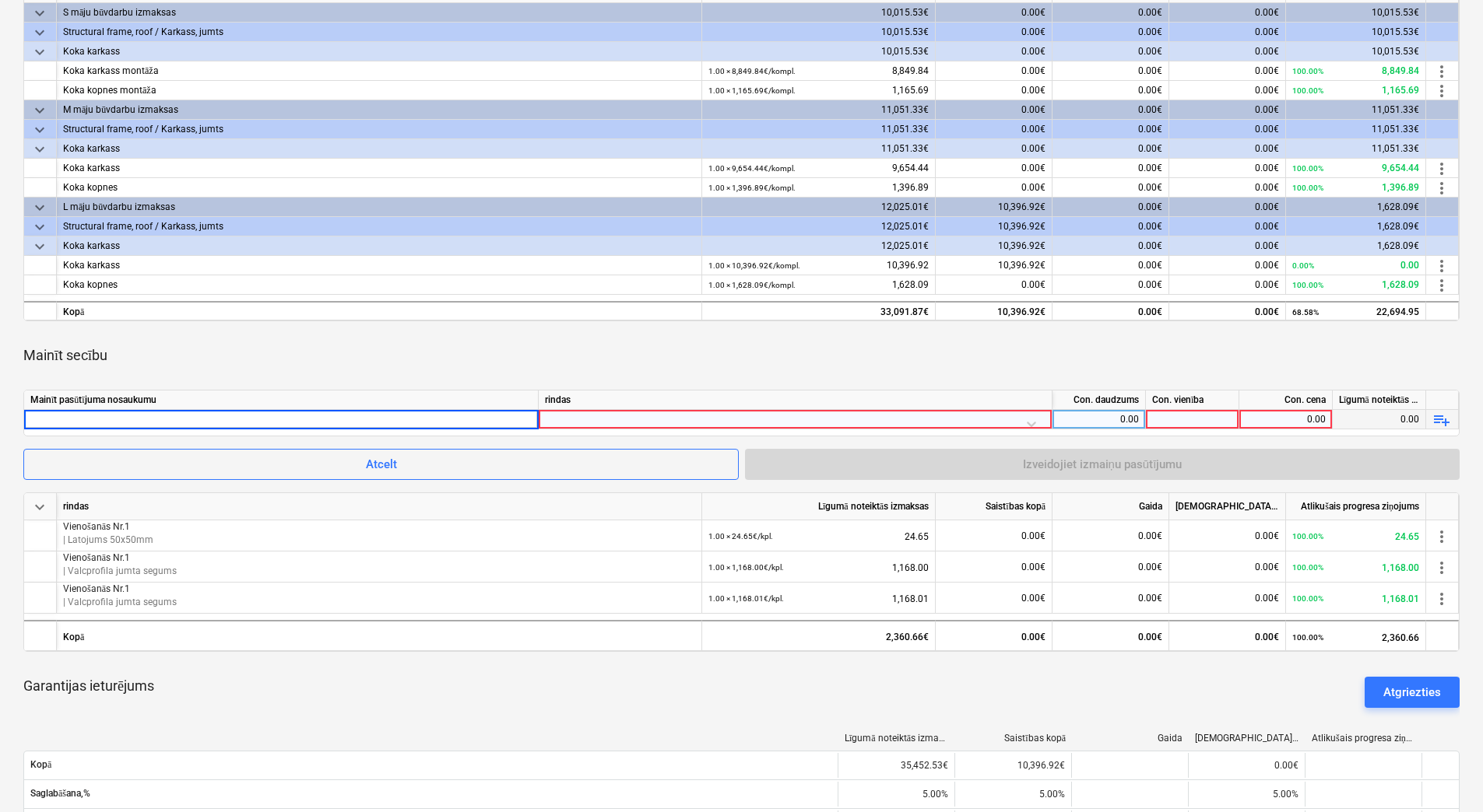
type input "Vienošanās Nr.1"
click at [813, 407] on div "rindas" at bounding box center [795, 400] width 514 height 19
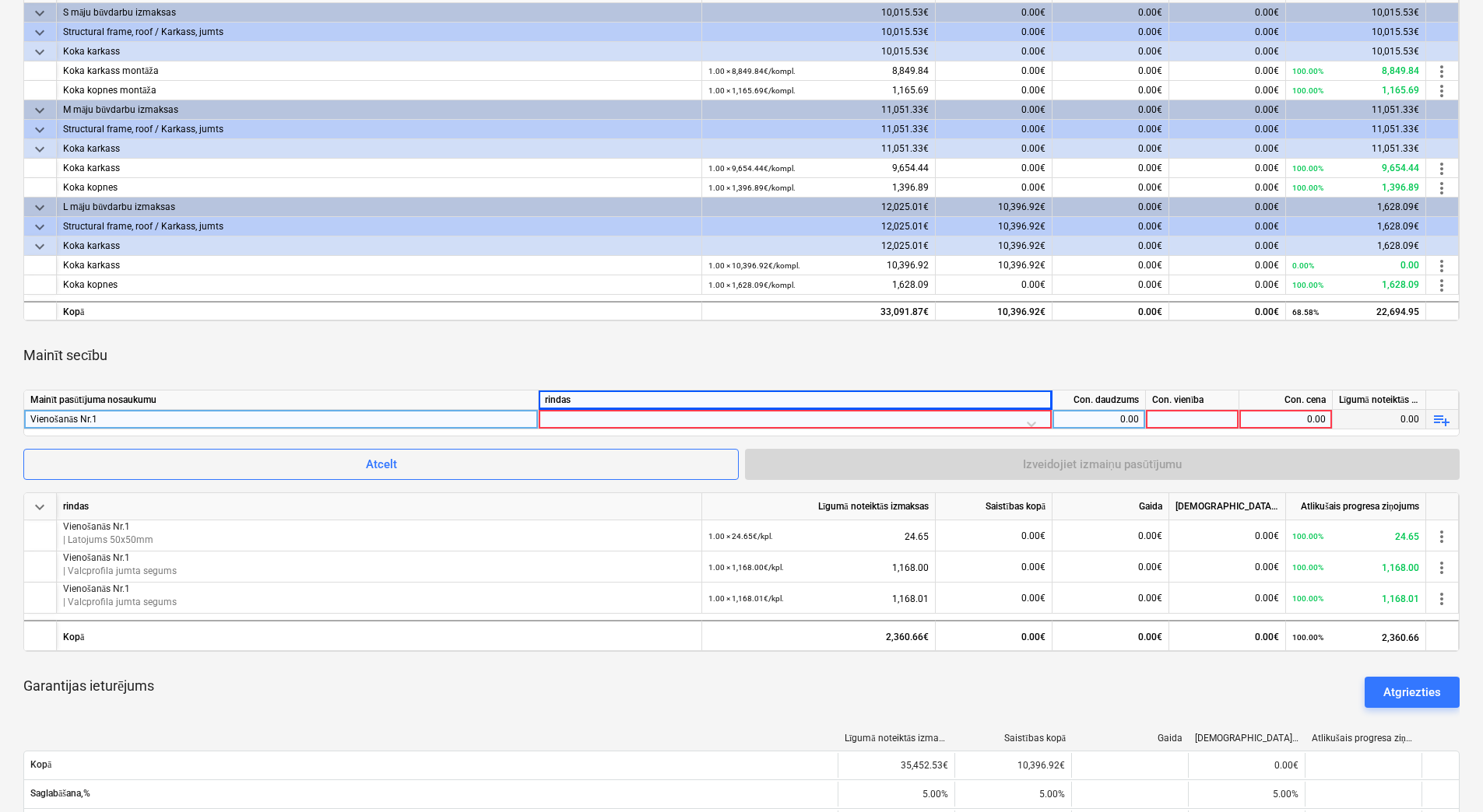
click at [825, 418] on div at bounding box center [795, 424] width 501 height 27
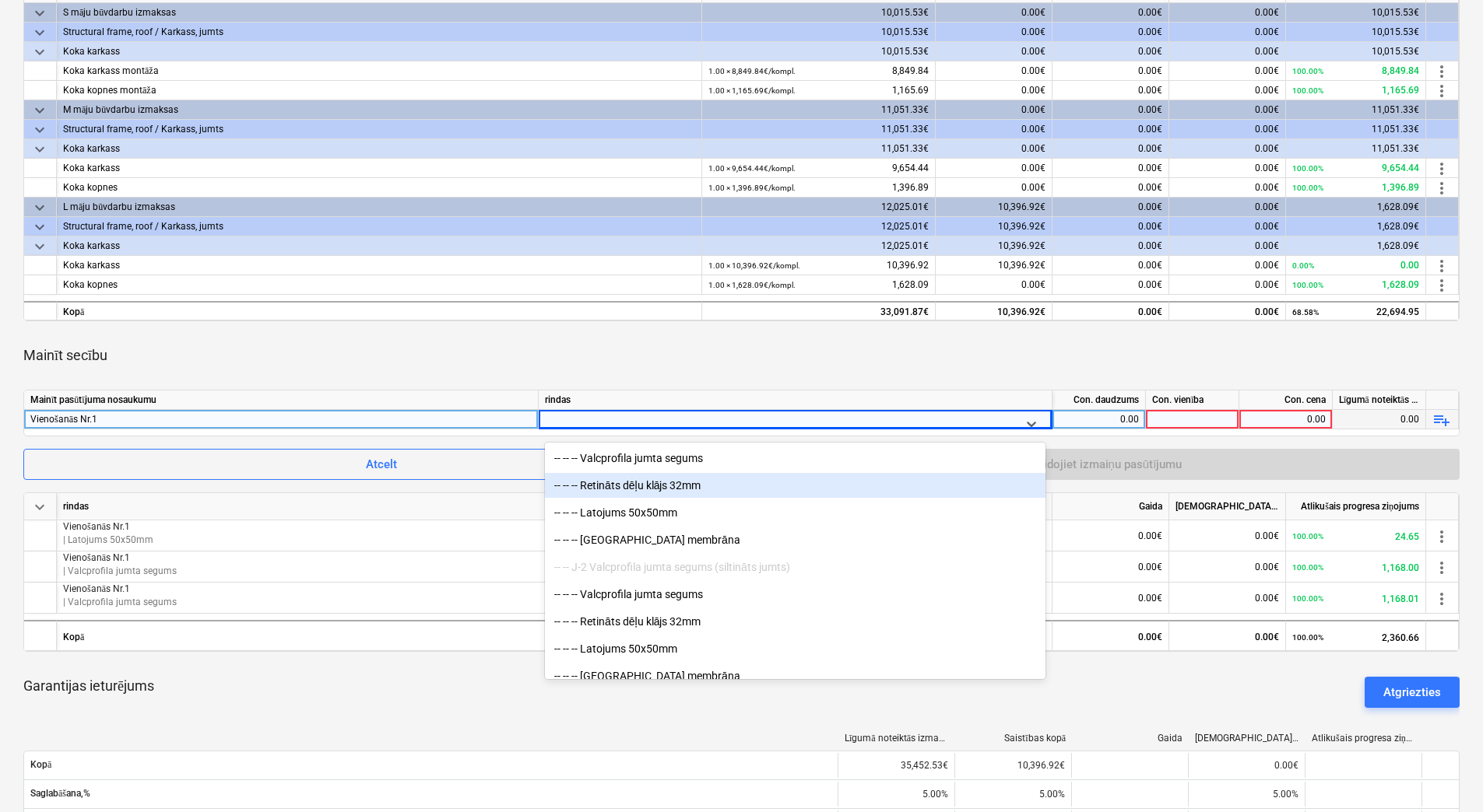
scroll to position [1167, 0]
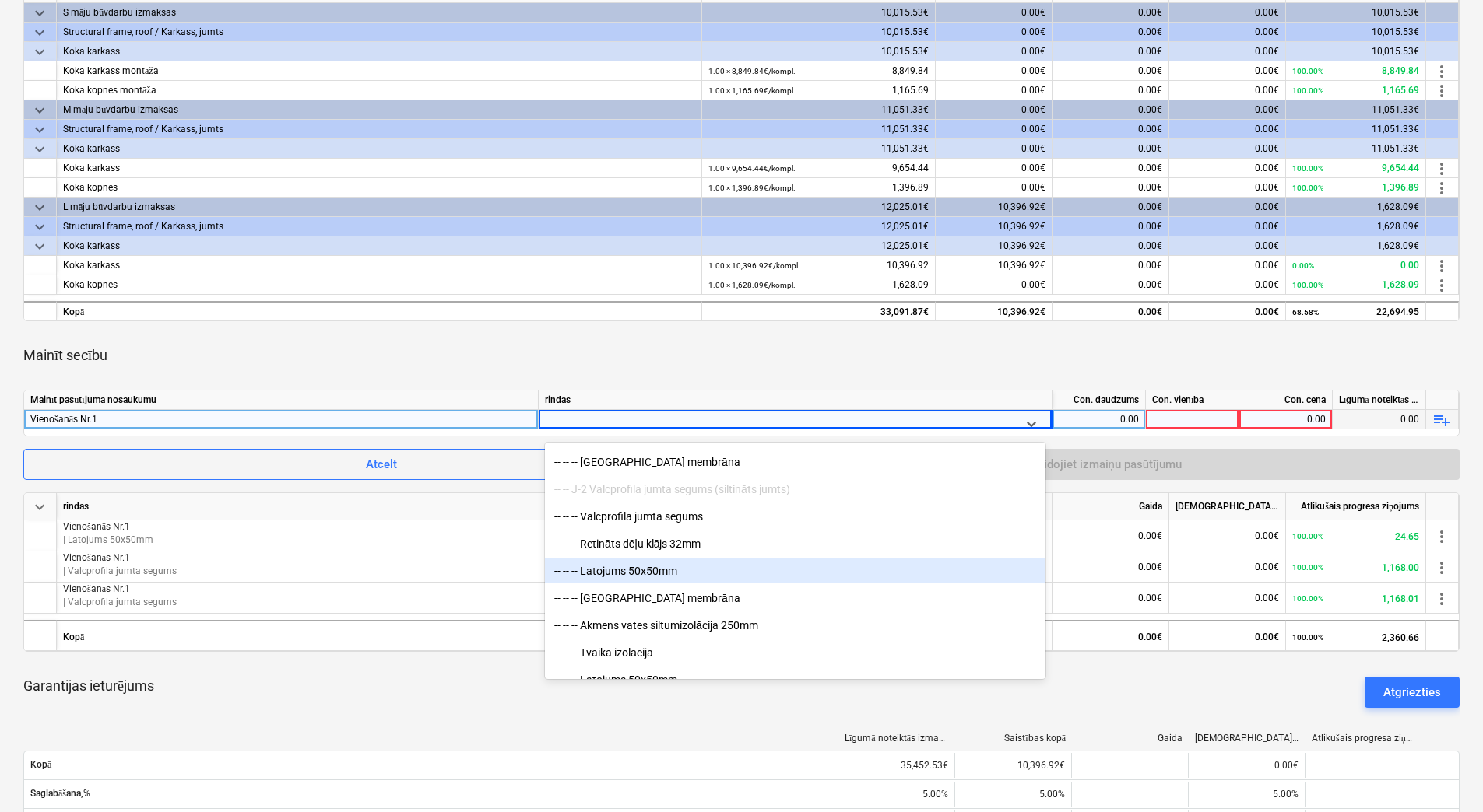
click at [706, 567] on div "-- -- -- Latojums 50x50mm" at bounding box center [795, 571] width 501 height 25
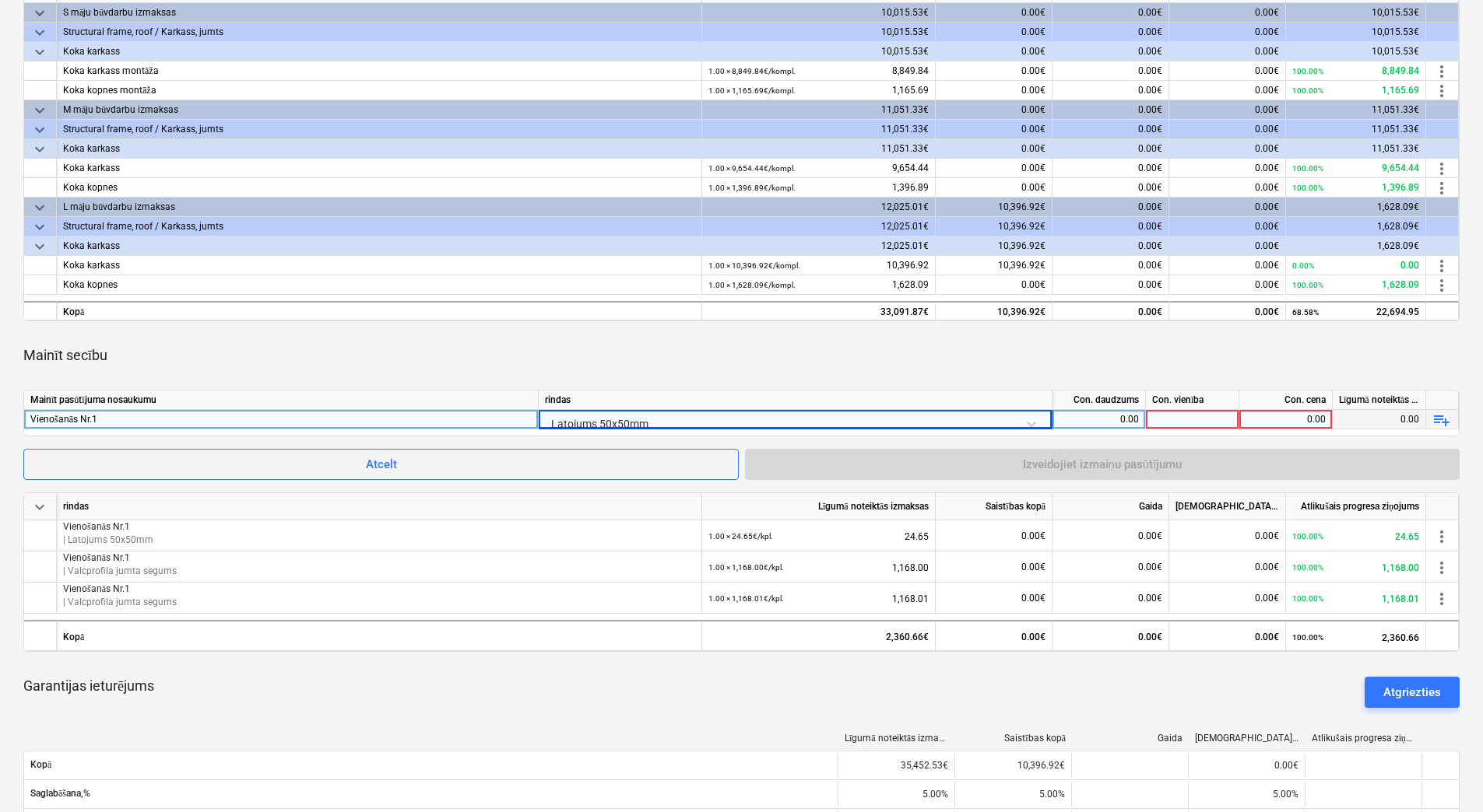
click at [1098, 413] on div "0.00" at bounding box center [1098, 420] width 80 height 19
type input "1"
click at [1183, 420] on div at bounding box center [1192, 420] width 94 height 19
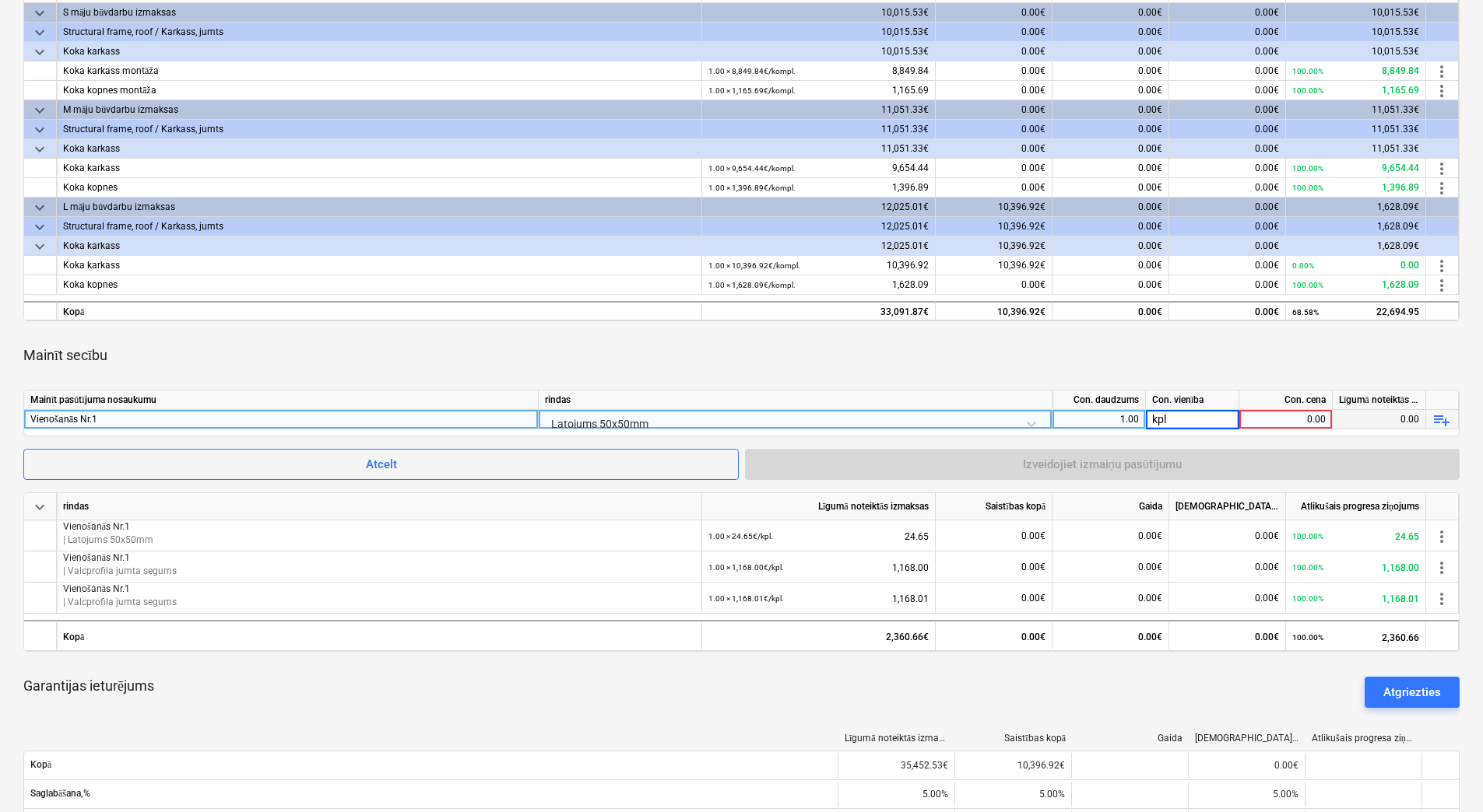
type input "kpl."
click at [1268, 417] on div "0.00" at bounding box center [1285, 420] width 80 height 19
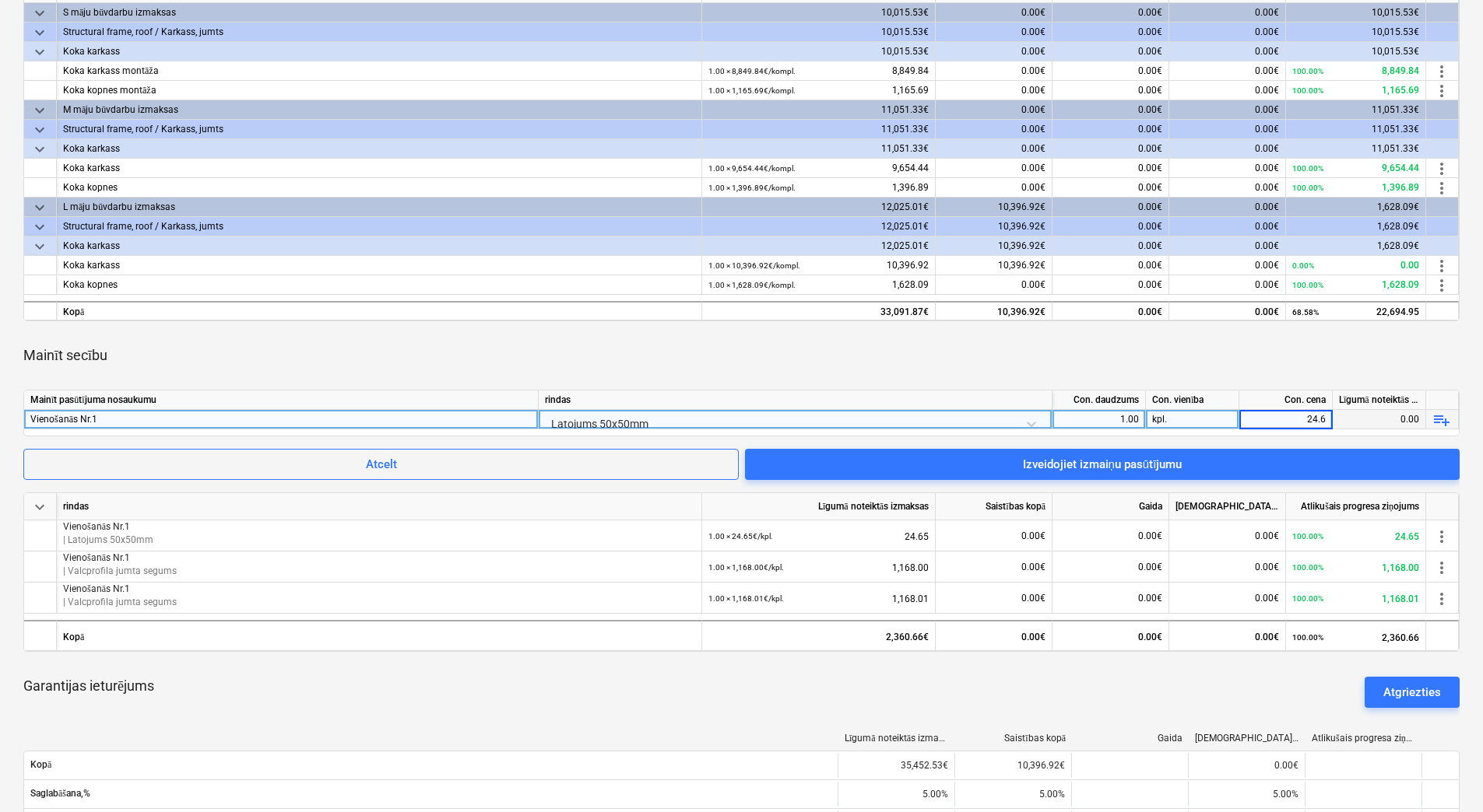
type input "24.65"
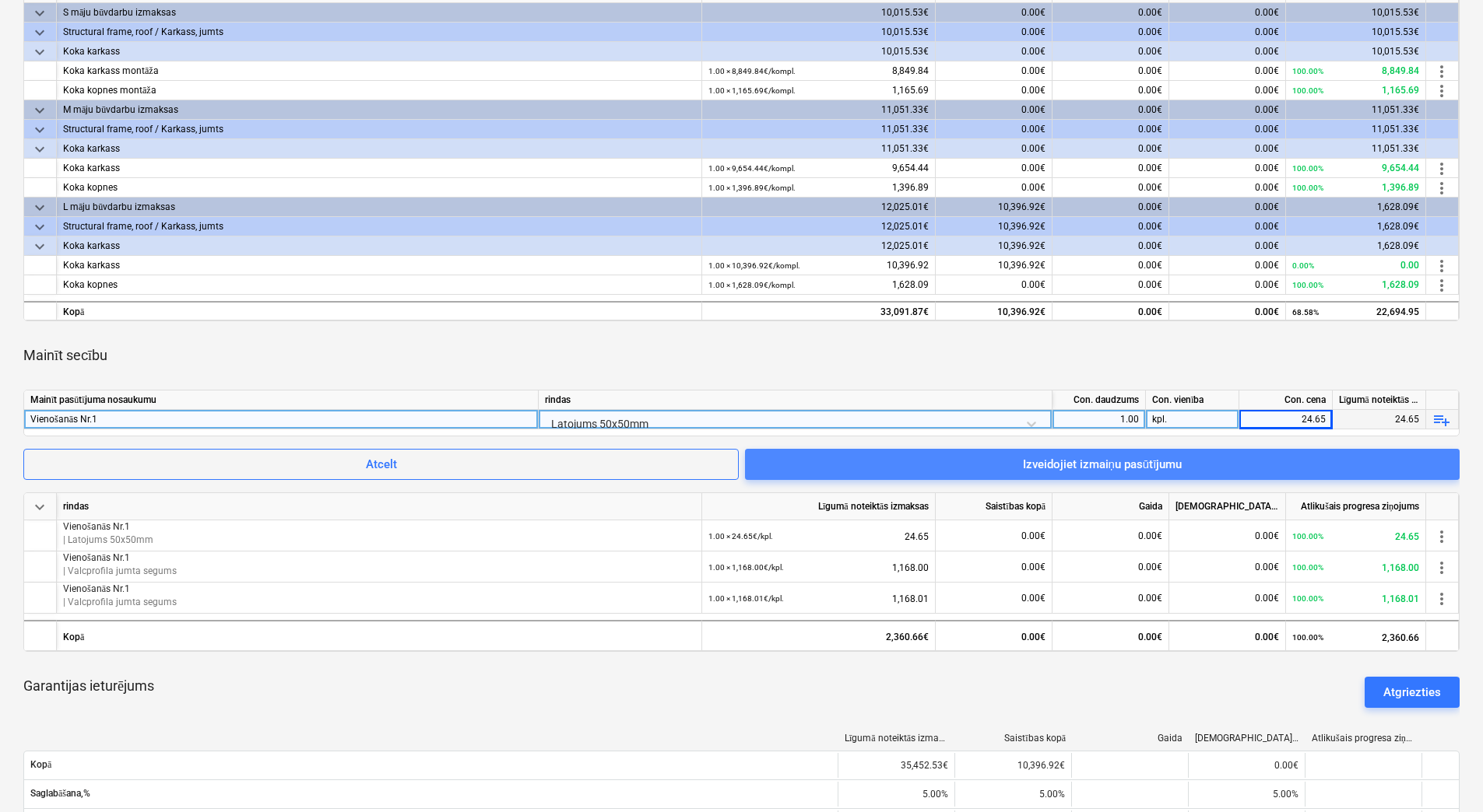
click at [1197, 464] on span "Izveidojiet izmaiņu pasūtījumu" at bounding box center [1102, 464] width 677 height 20
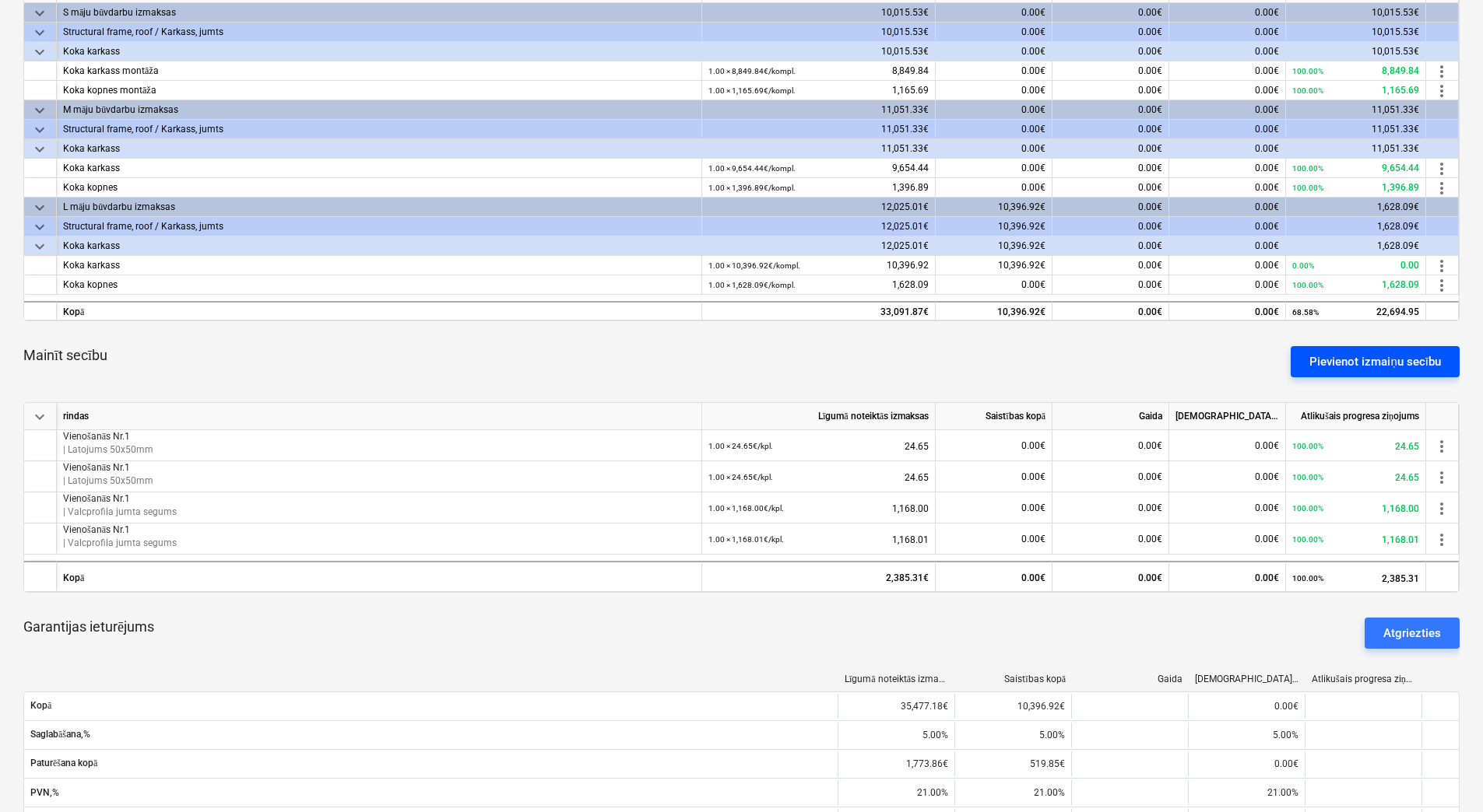
click at [1359, 364] on div "Pievienot izmaiņu secību" at bounding box center [1375, 361] width 131 height 20
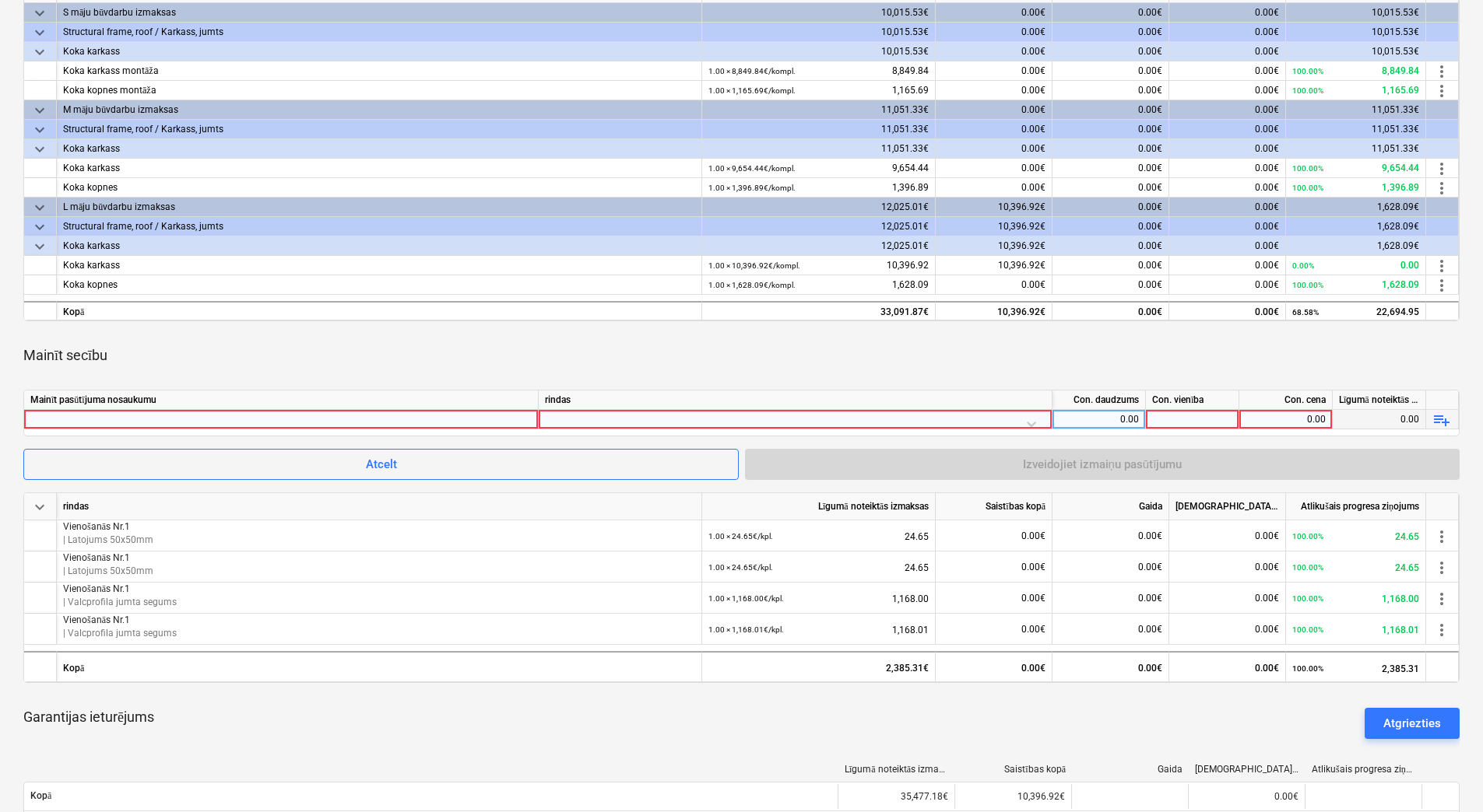
click at [504, 412] on div at bounding box center [281, 419] width 502 height 18
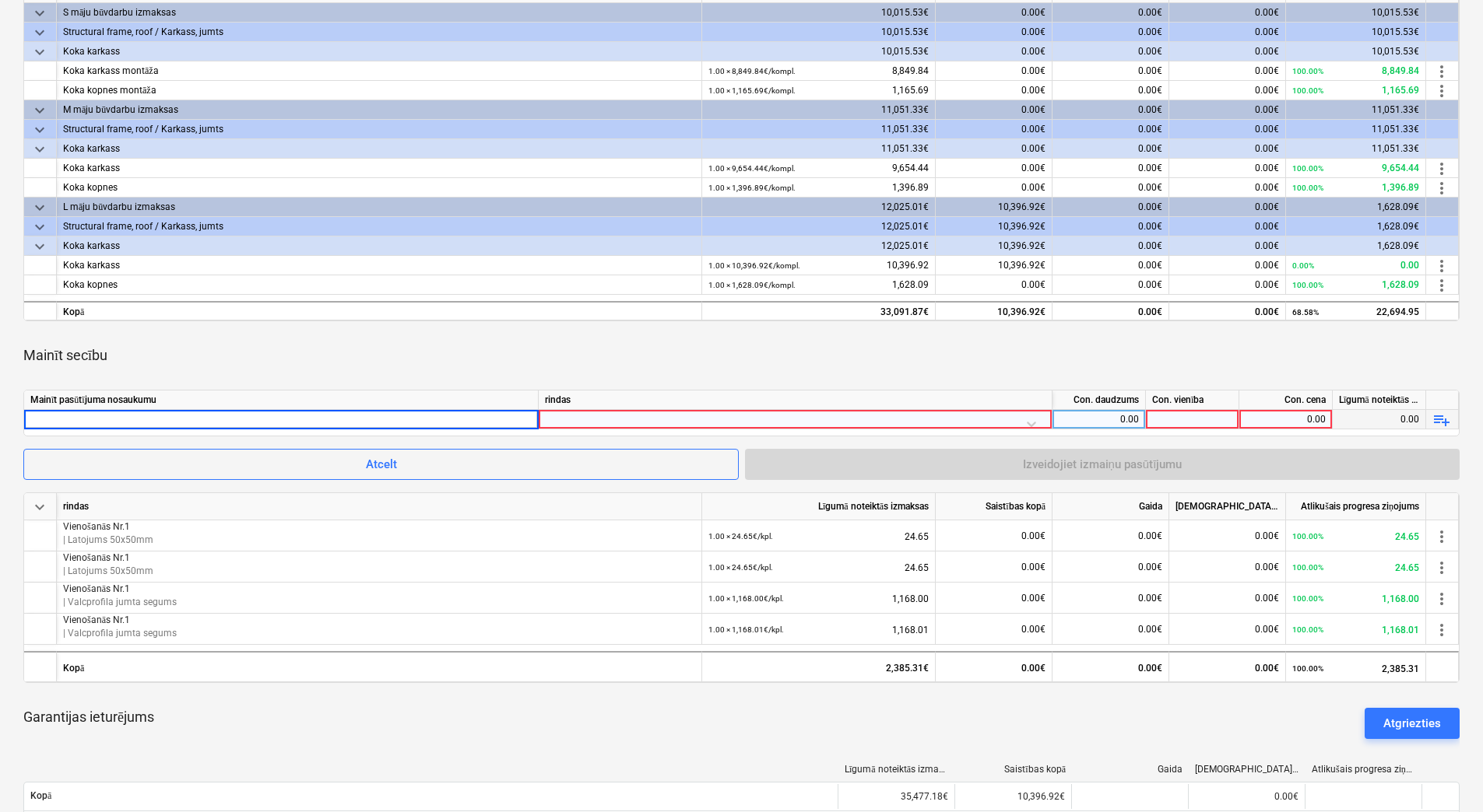
type input "Vienošanās Nr.1"
click at [1029, 423] on div at bounding box center [795, 424] width 501 height 27
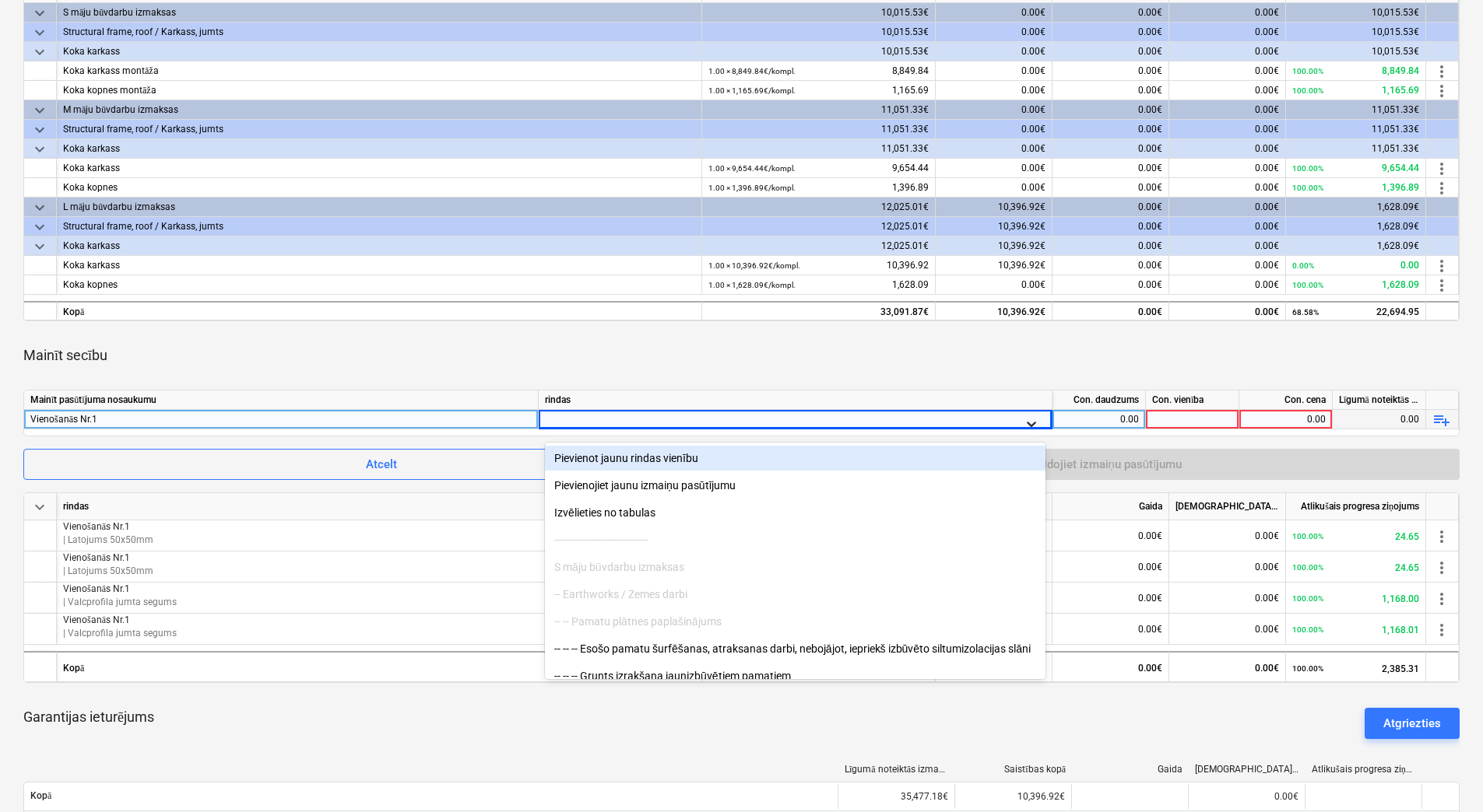
click at [1031, 419] on icon at bounding box center [1031, 424] width 15 height 15
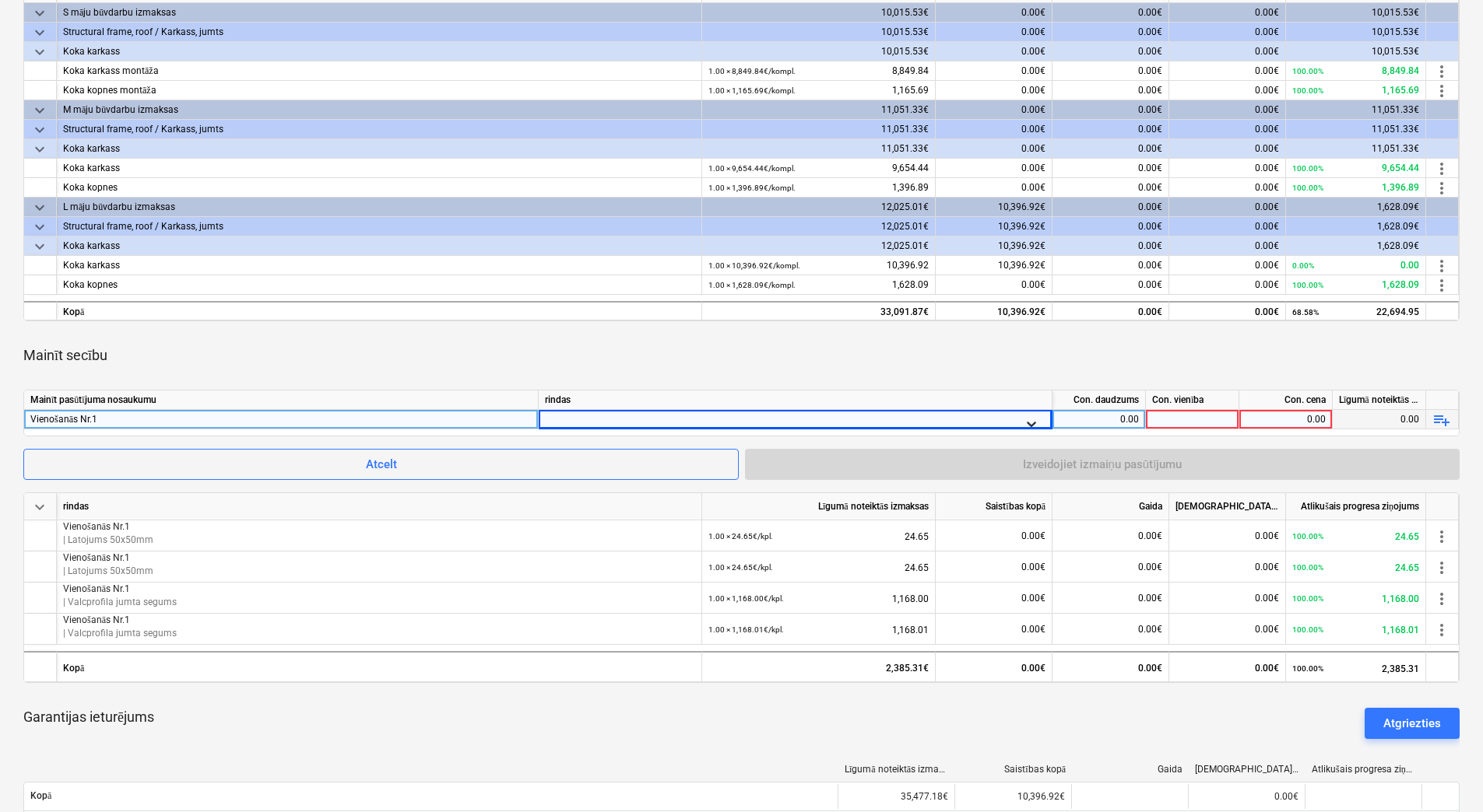
click at [1031, 419] on icon at bounding box center [1031, 424] width 15 height 15
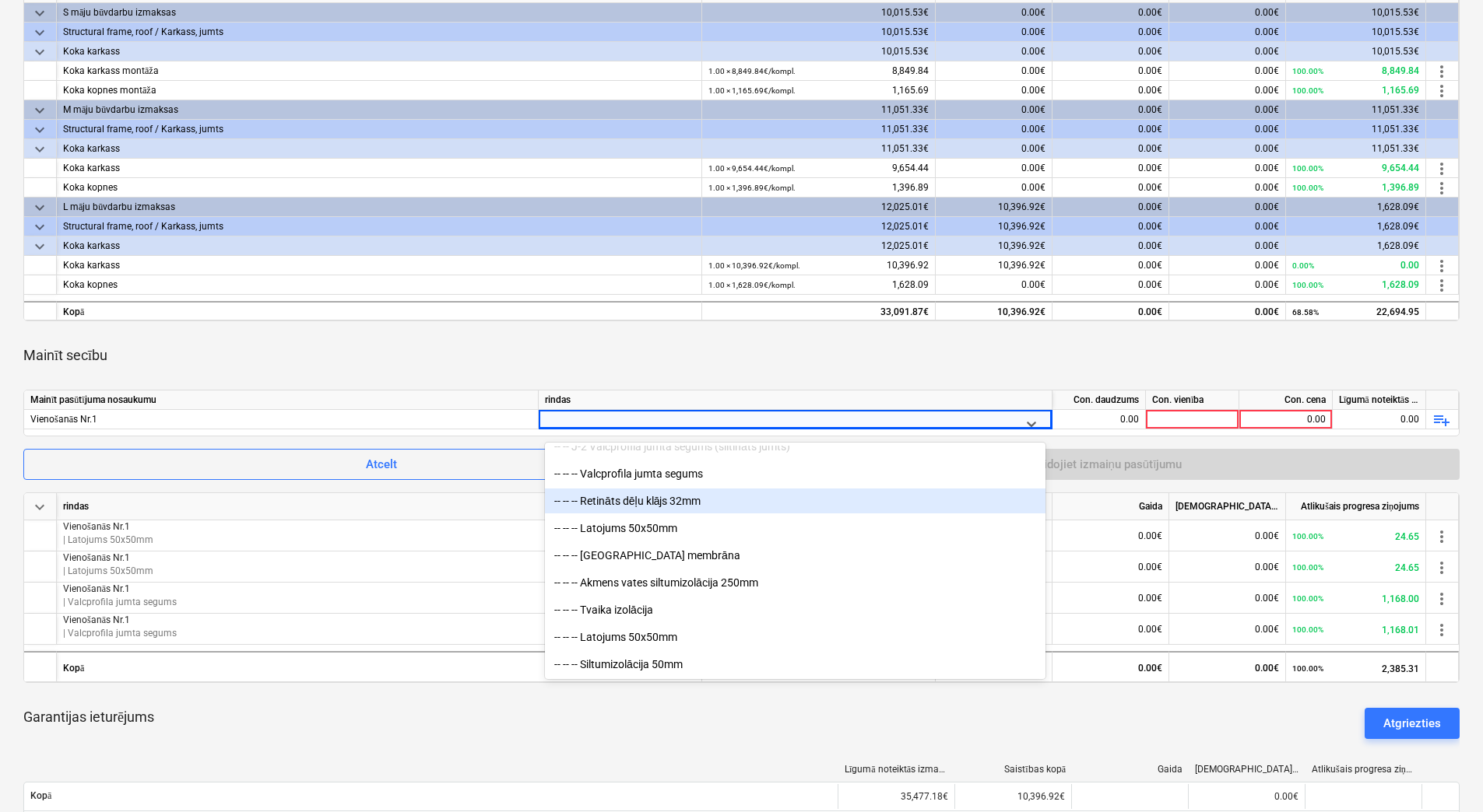
scroll to position [1244, 0]
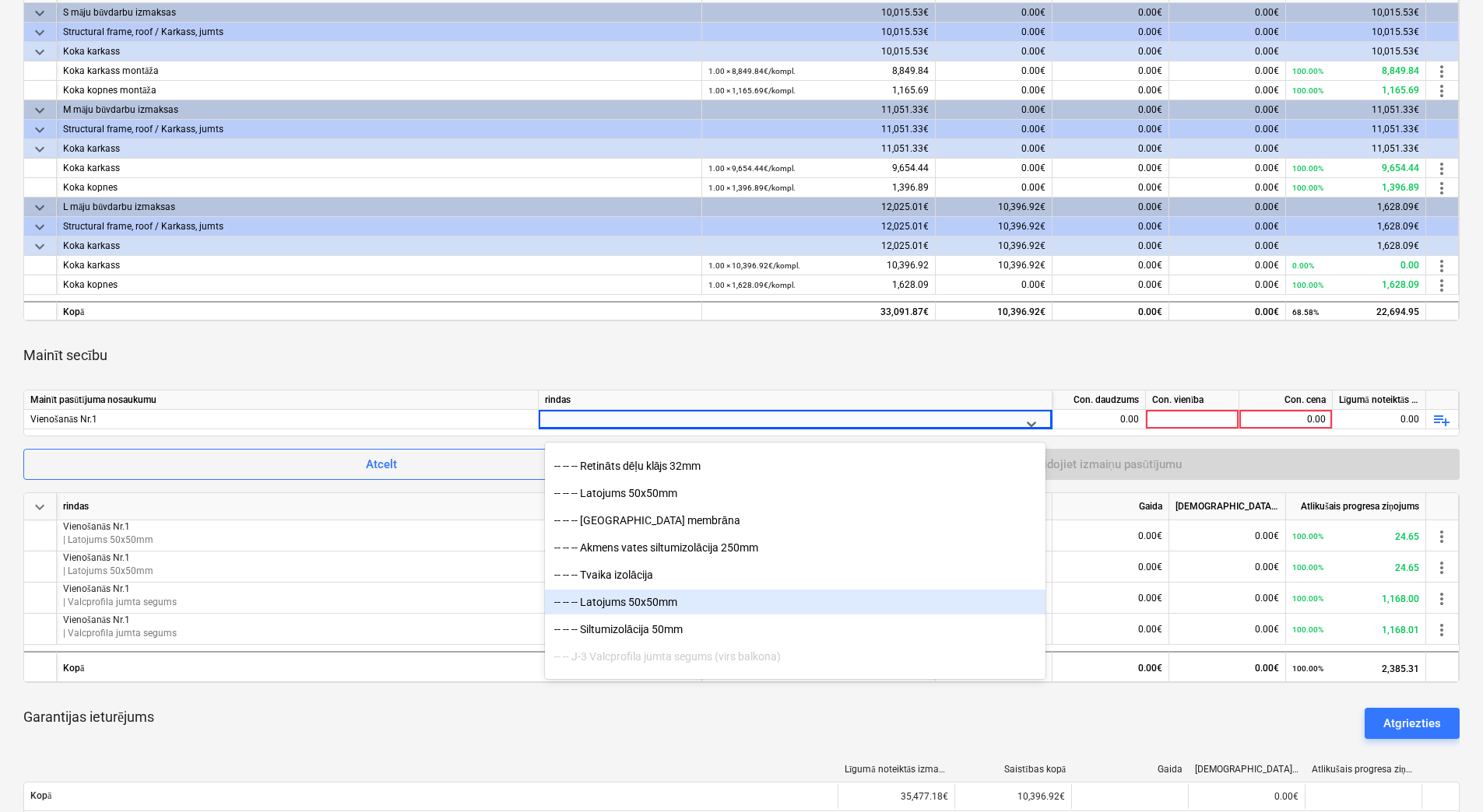
click at [696, 600] on div "-- -- -- Latojums 50x50mm" at bounding box center [795, 601] width 501 height 25
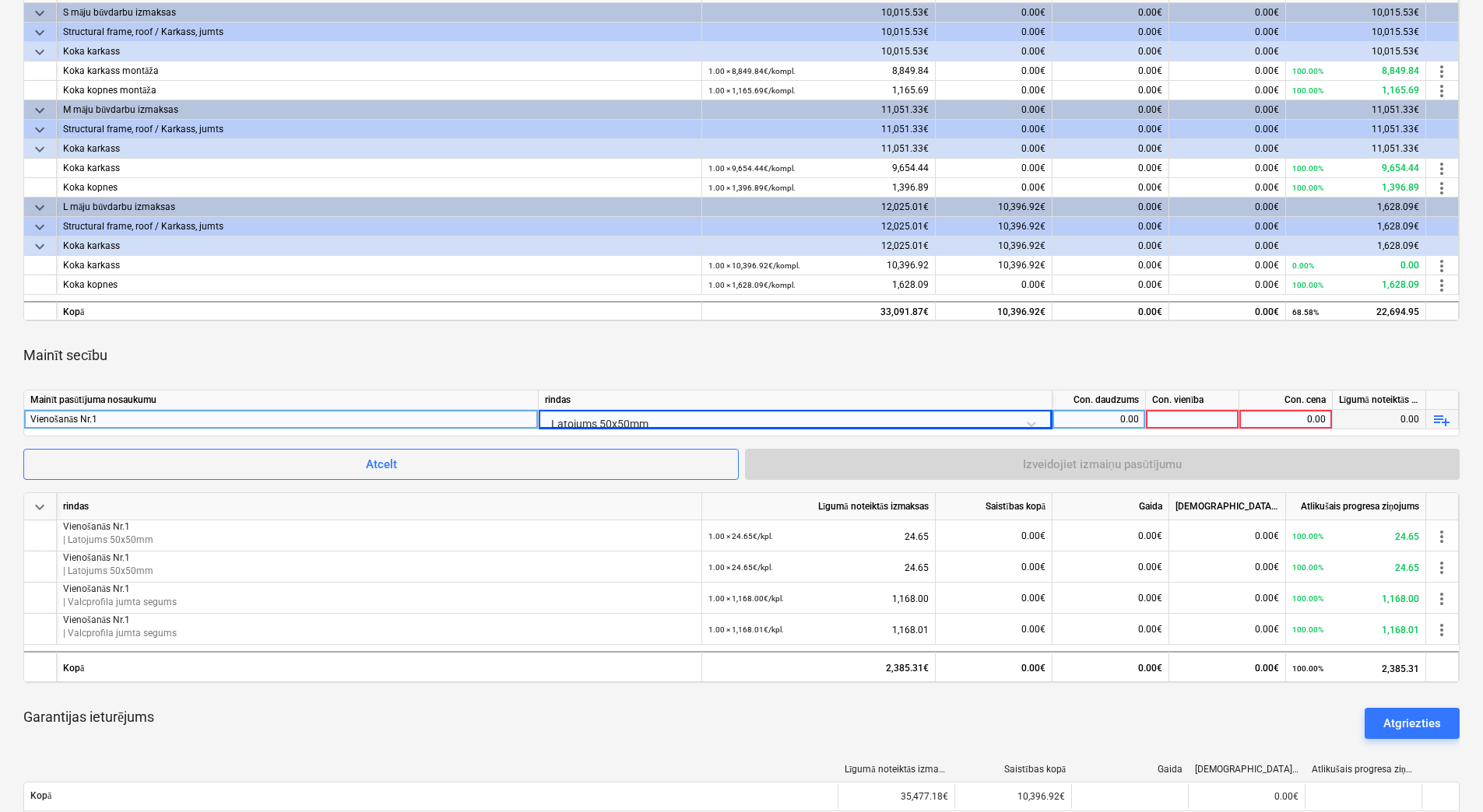
click at [1112, 421] on div "0.00" at bounding box center [1098, 420] width 80 height 19
type input "1"
click at [1183, 414] on div at bounding box center [1192, 420] width 94 height 19
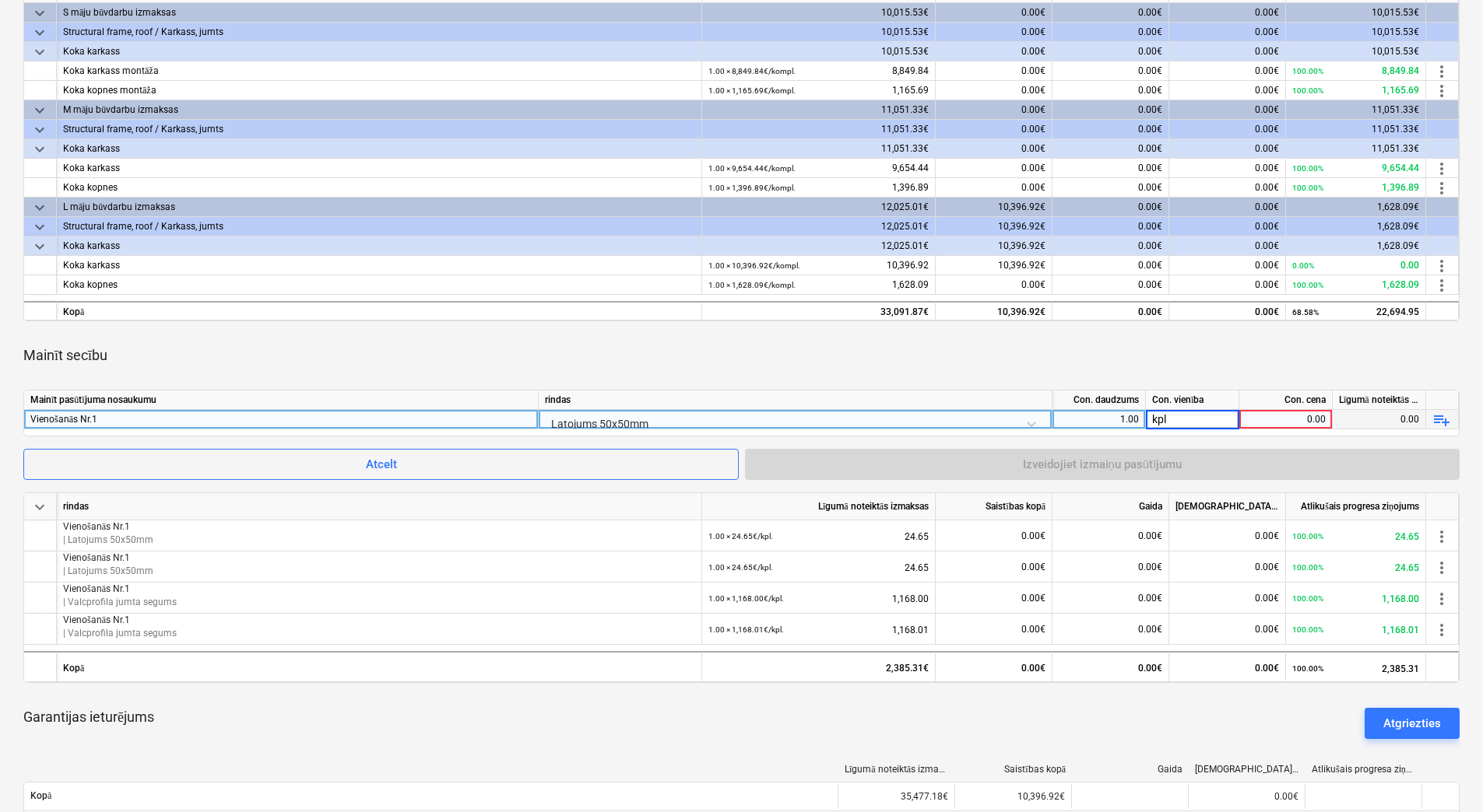
type input "kpl."
click at [1284, 422] on div "0.00" at bounding box center [1285, 420] width 80 height 19
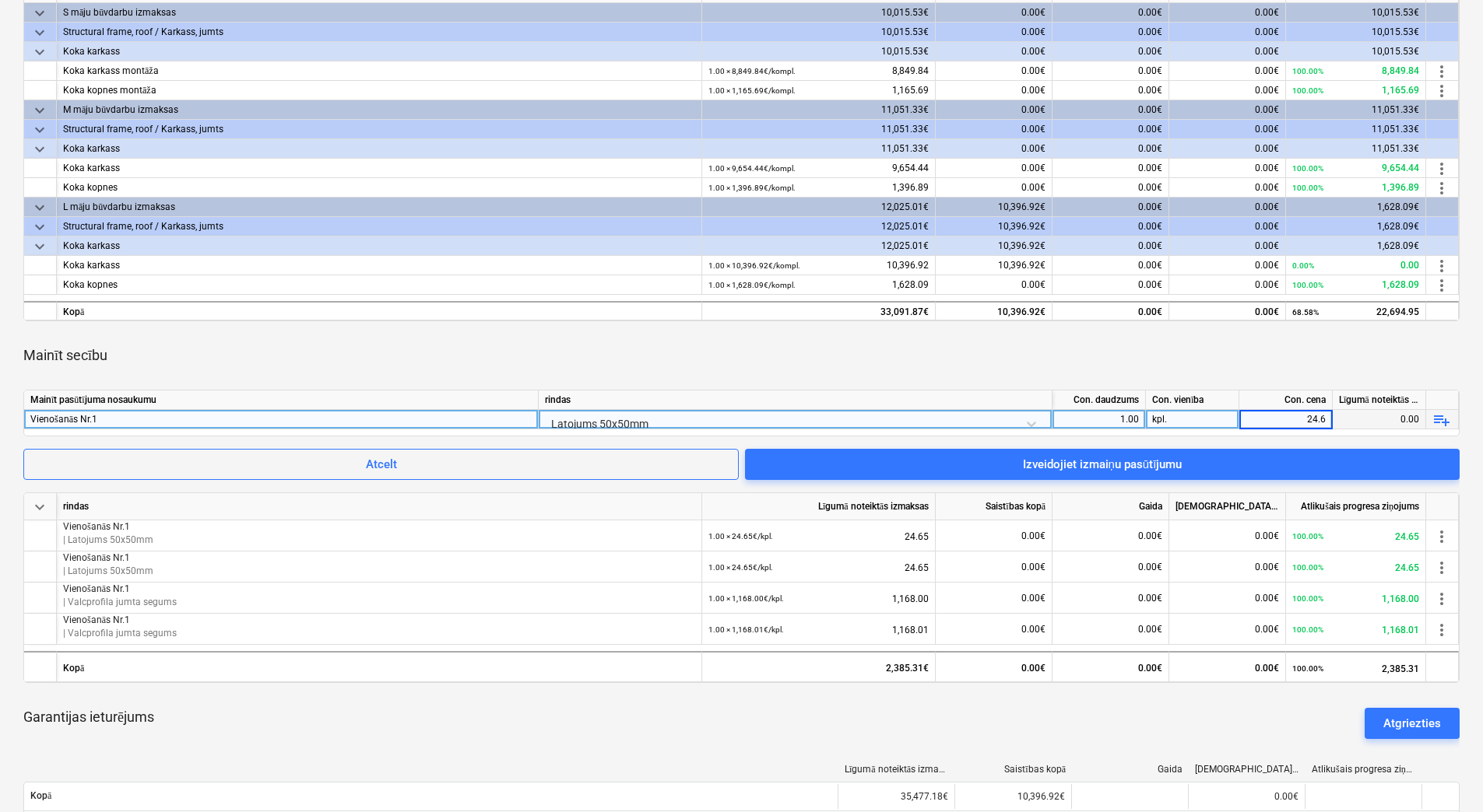
type input "24.65"
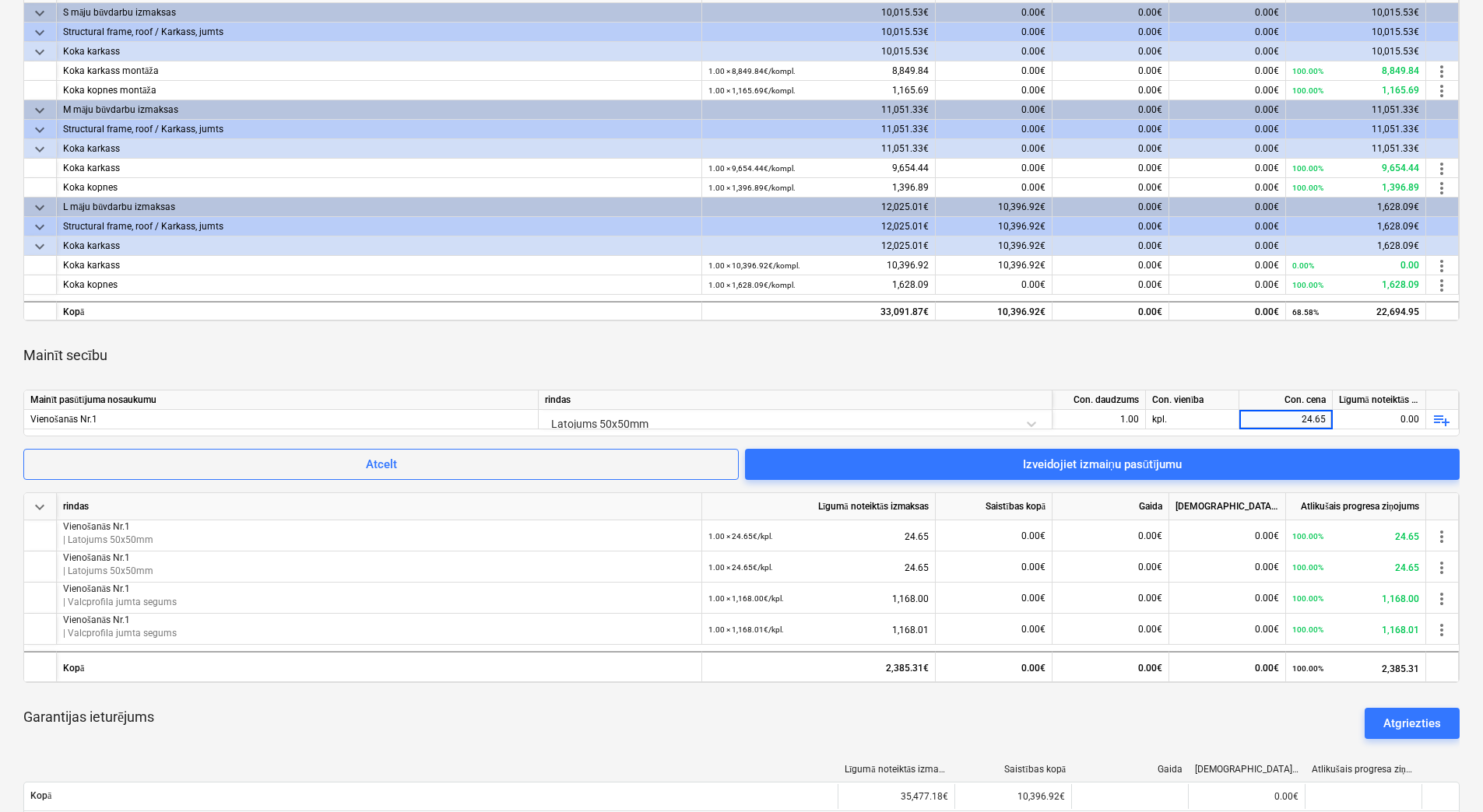
click at [1235, 364] on div "Mainīt secību" at bounding box center [741, 356] width 1436 height 43
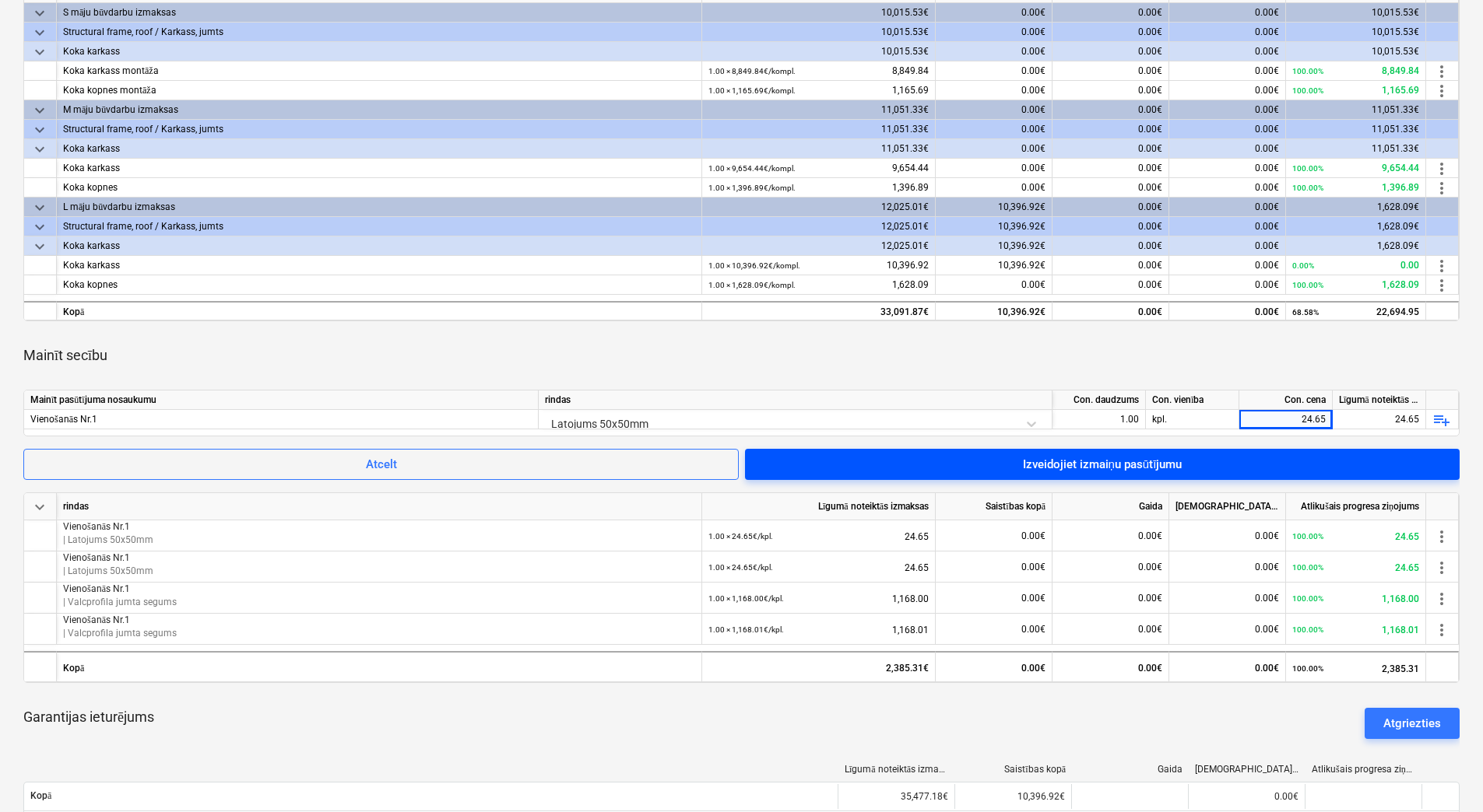
click at [1227, 468] on span "Izveidojiet izmaiņu pasūtījumu" at bounding box center [1102, 464] width 677 height 20
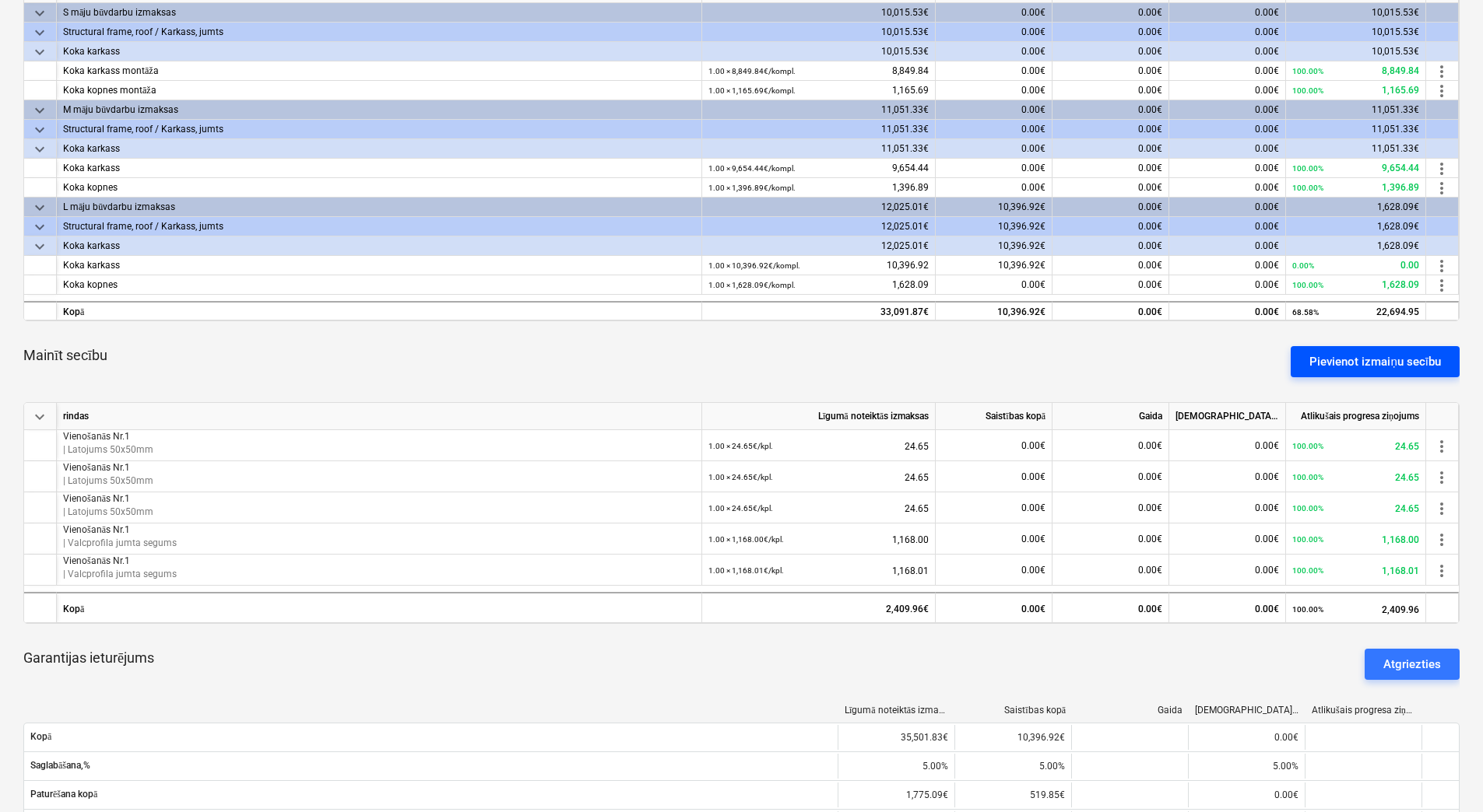
click at [1357, 362] on div "Pievienot izmaiņu secību" at bounding box center [1375, 361] width 131 height 20
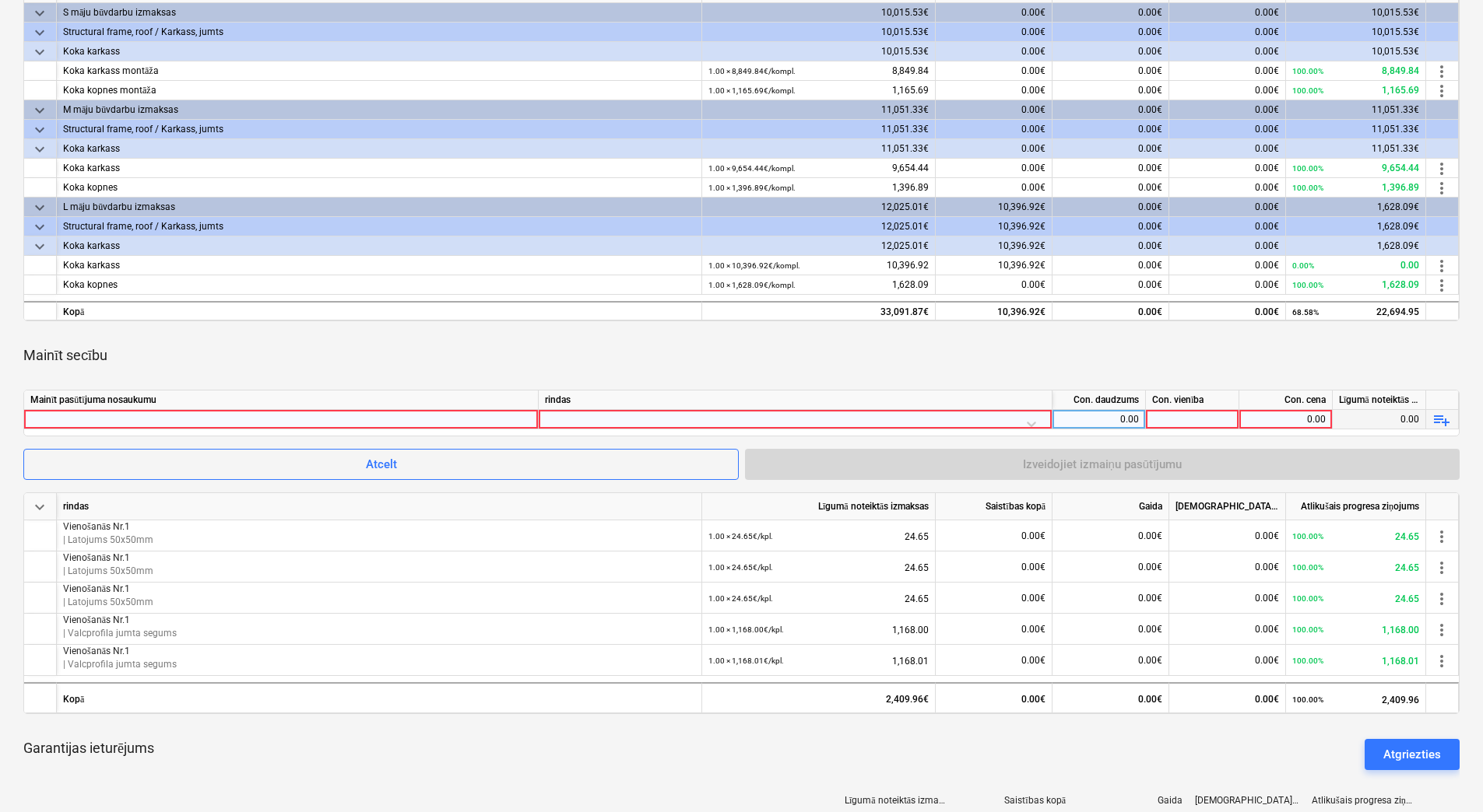
click at [449, 419] on div at bounding box center [281, 419] width 502 height 18
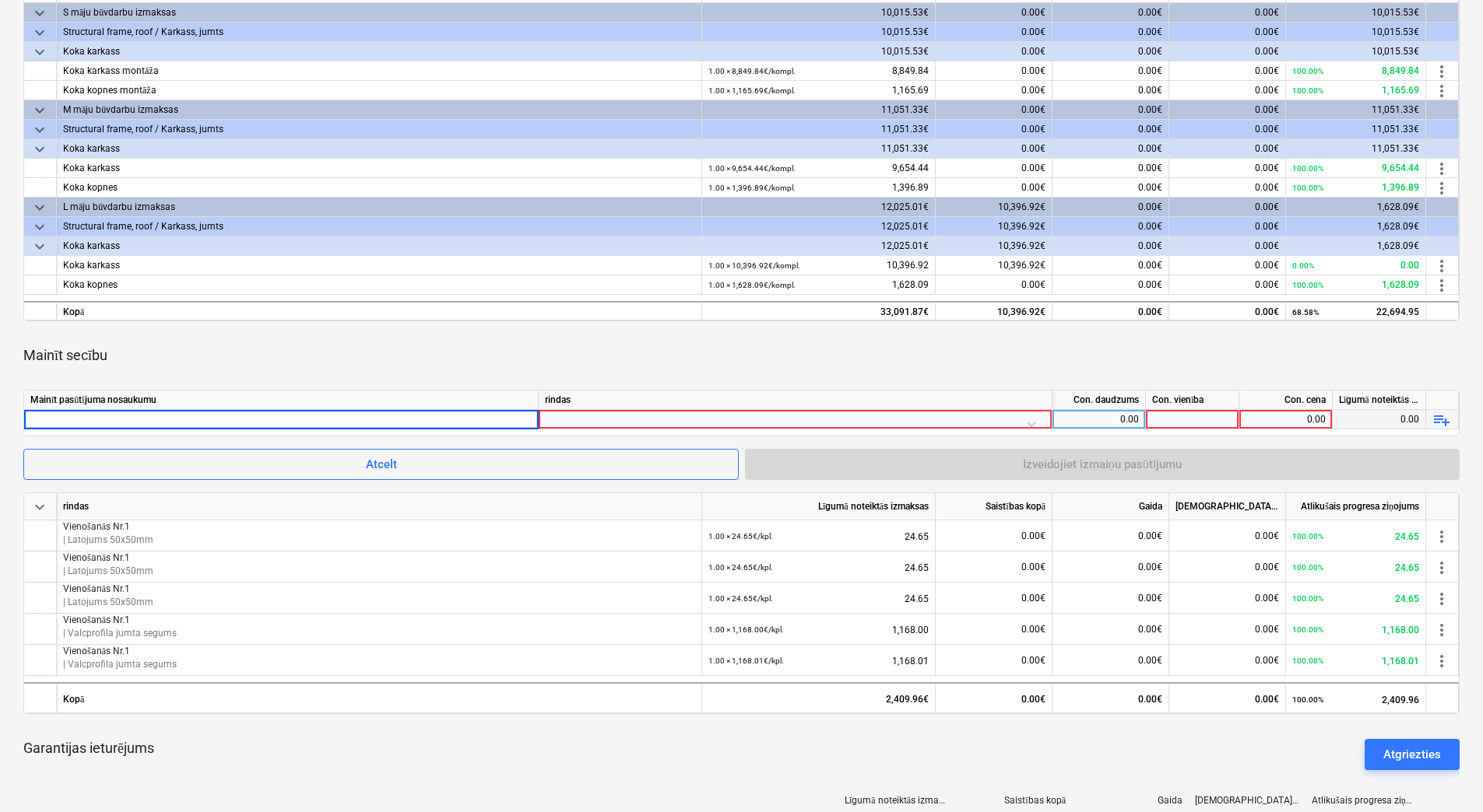
type input "Vienošanās Nr.1"
click at [777, 421] on div at bounding box center [795, 424] width 501 height 27
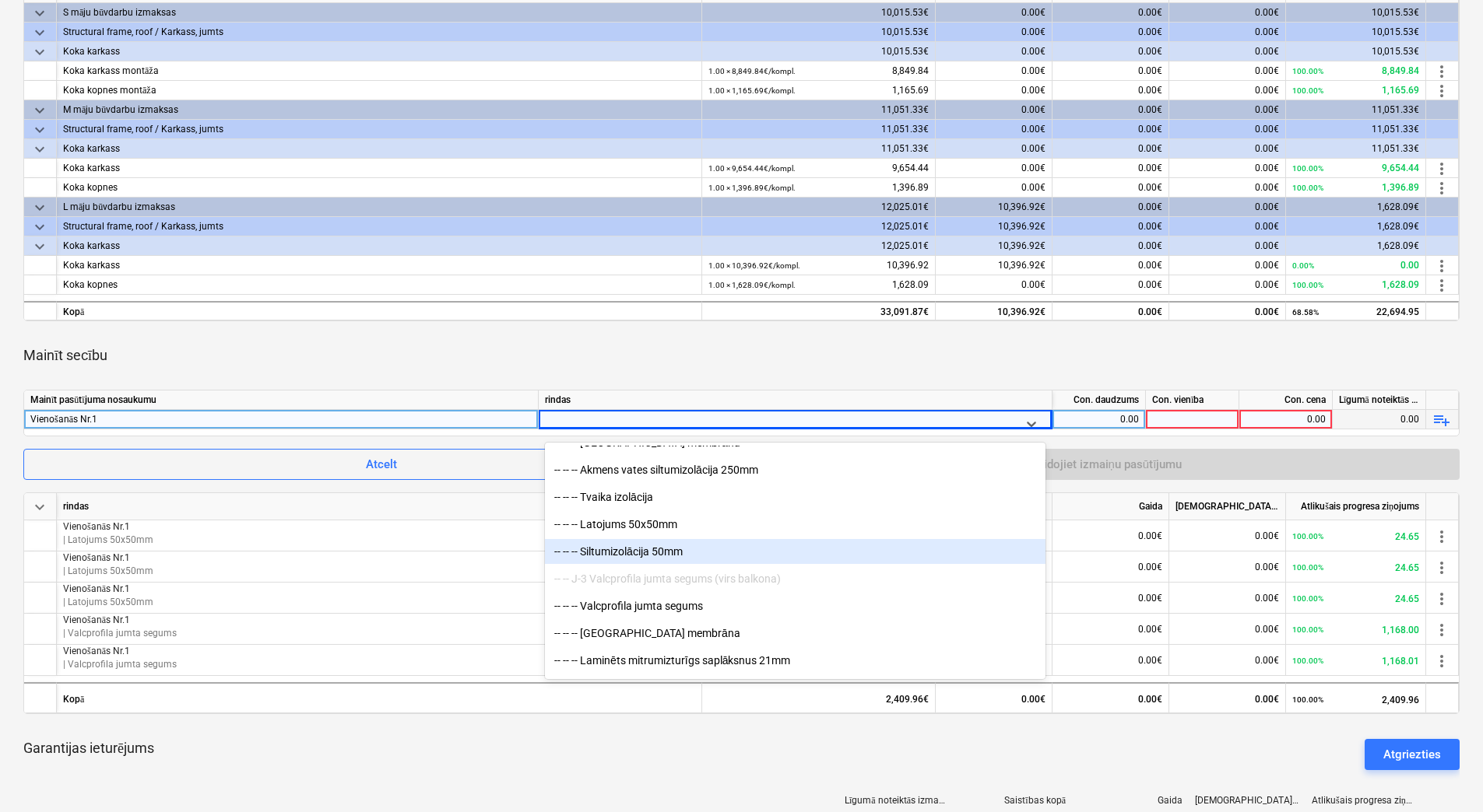
scroll to position [1401, 0]
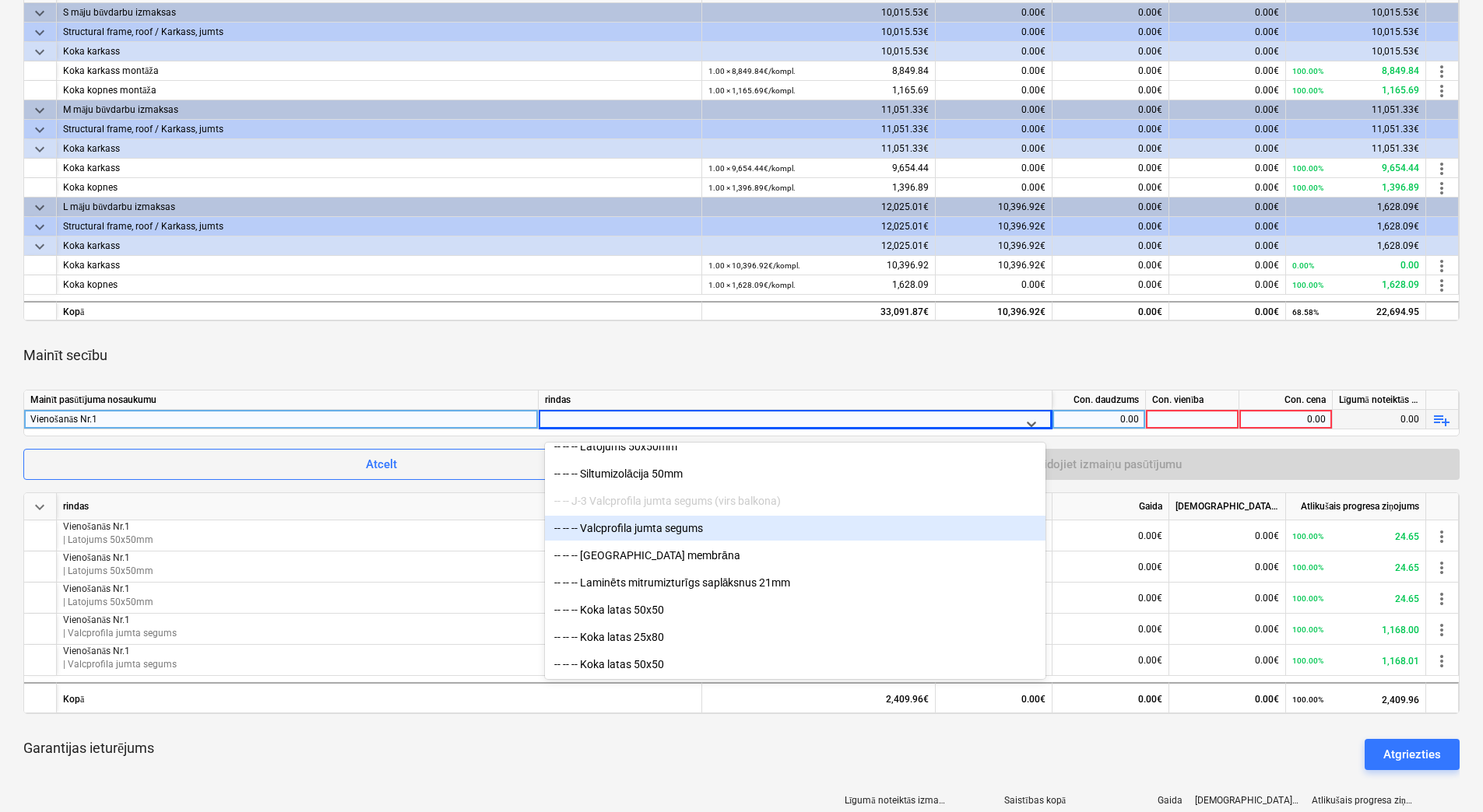
click at [738, 536] on div "-- -- -- Valcprofila jumta segums" at bounding box center [795, 528] width 501 height 25
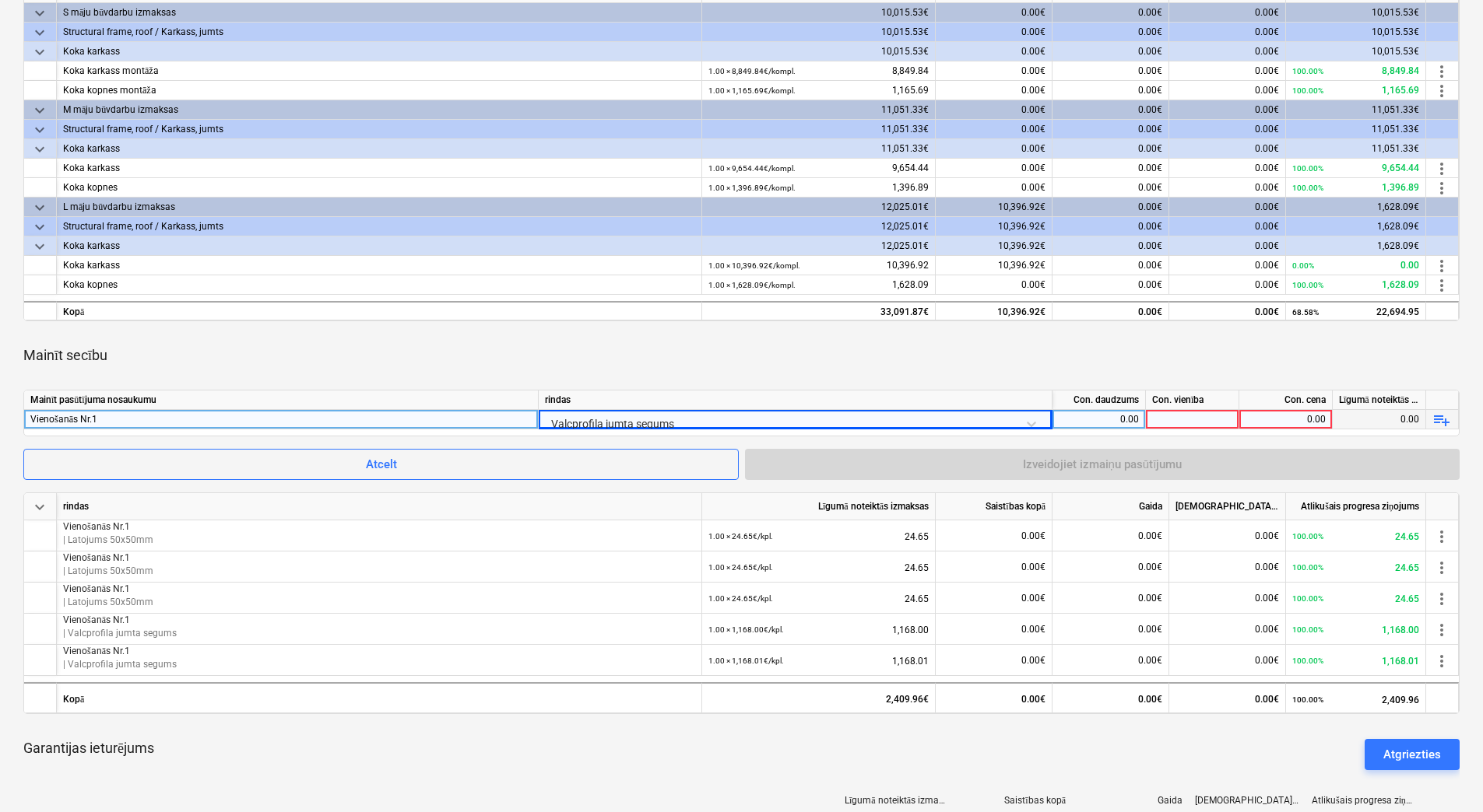
click at [1192, 420] on div at bounding box center [1192, 420] width 94 height 19
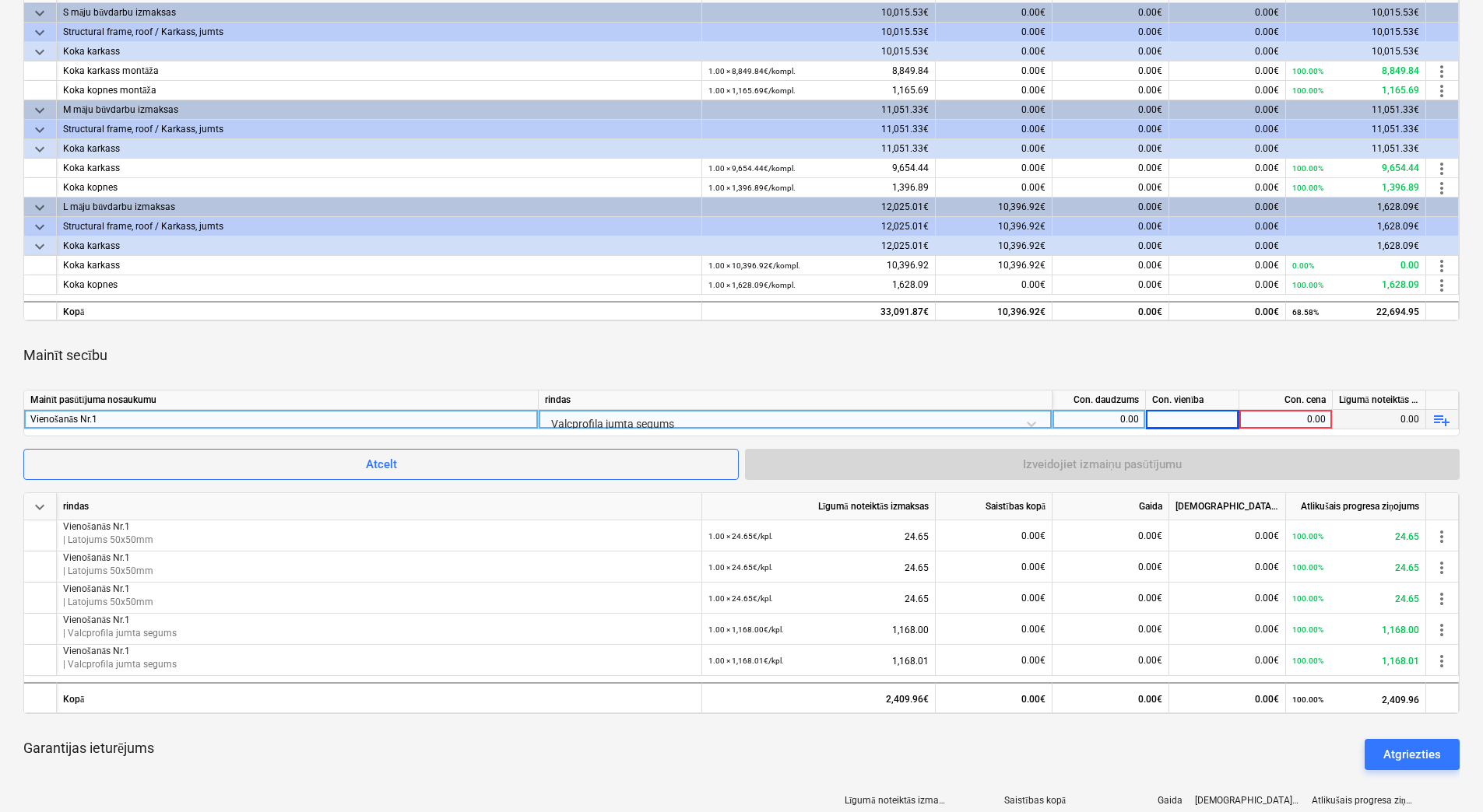
click at [1096, 416] on div "0.00" at bounding box center [1098, 420] width 80 height 19
type input "1"
click at [1191, 413] on div at bounding box center [1192, 420] width 94 height 19
click at [1302, 416] on div "0.00" at bounding box center [1285, 420] width 80 height 19
type input "1168.01"
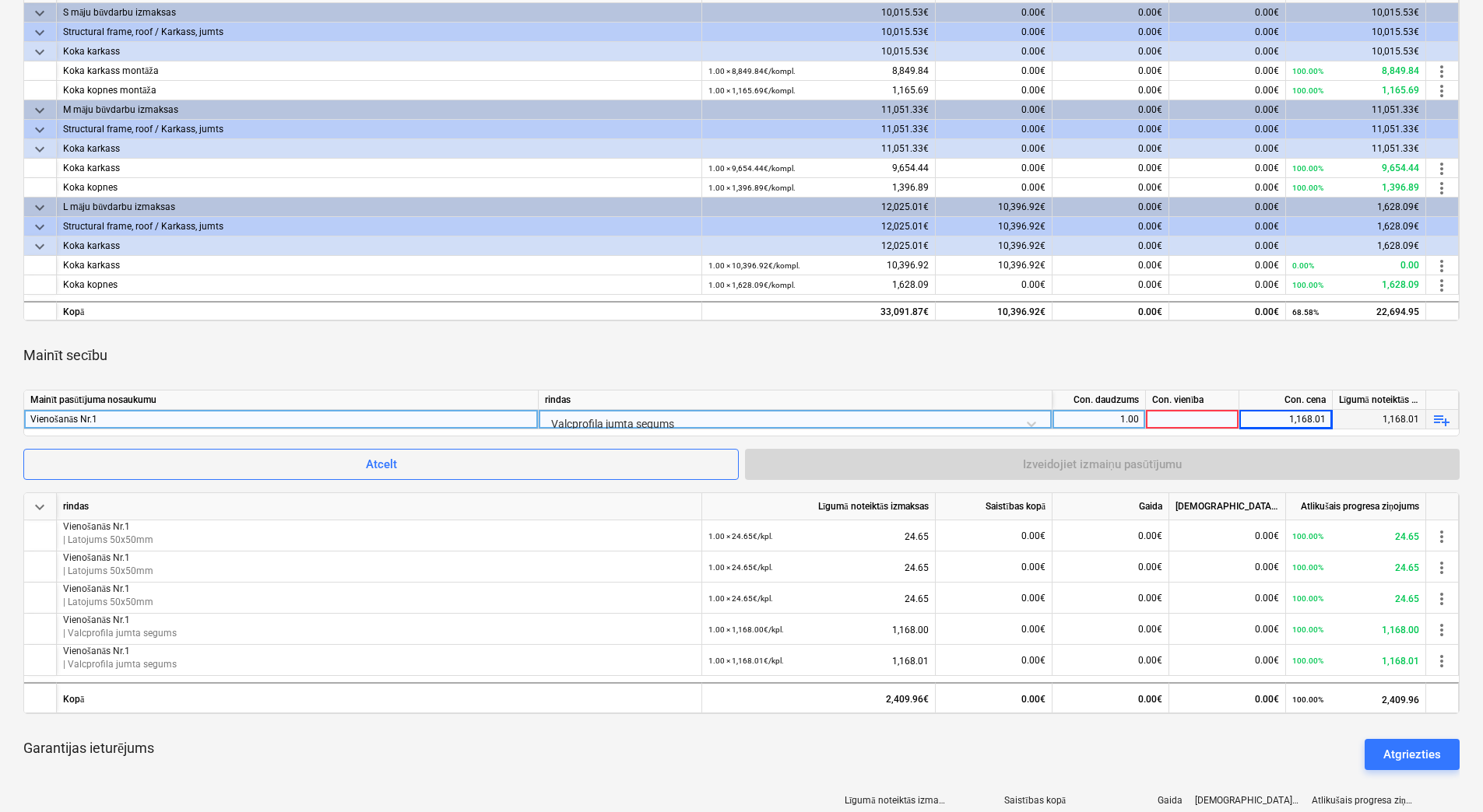
click at [1196, 423] on div at bounding box center [1192, 420] width 94 height 19
type input "kpl."
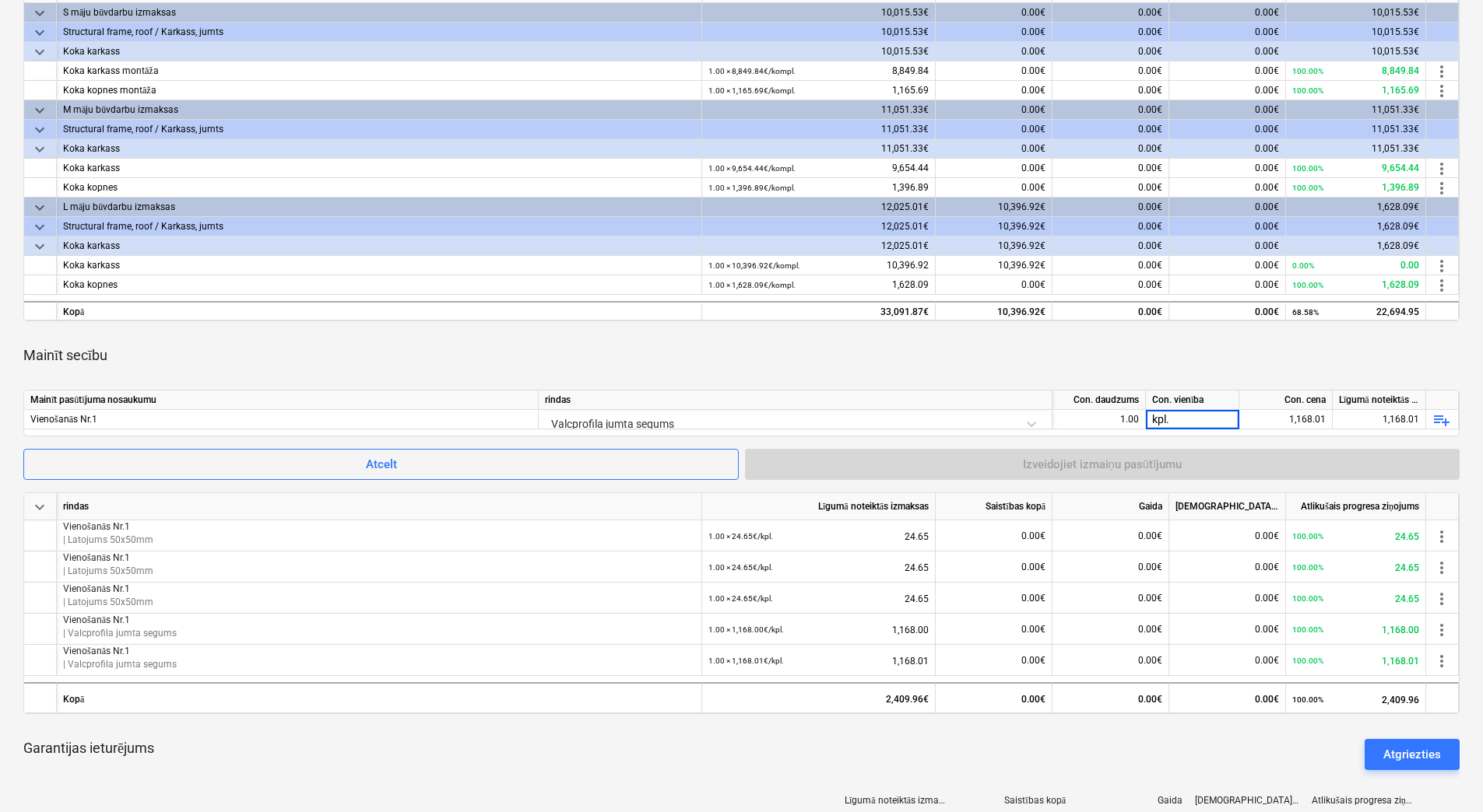
click at [1302, 364] on div "Mainīt secību" at bounding box center [741, 356] width 1436 height 43
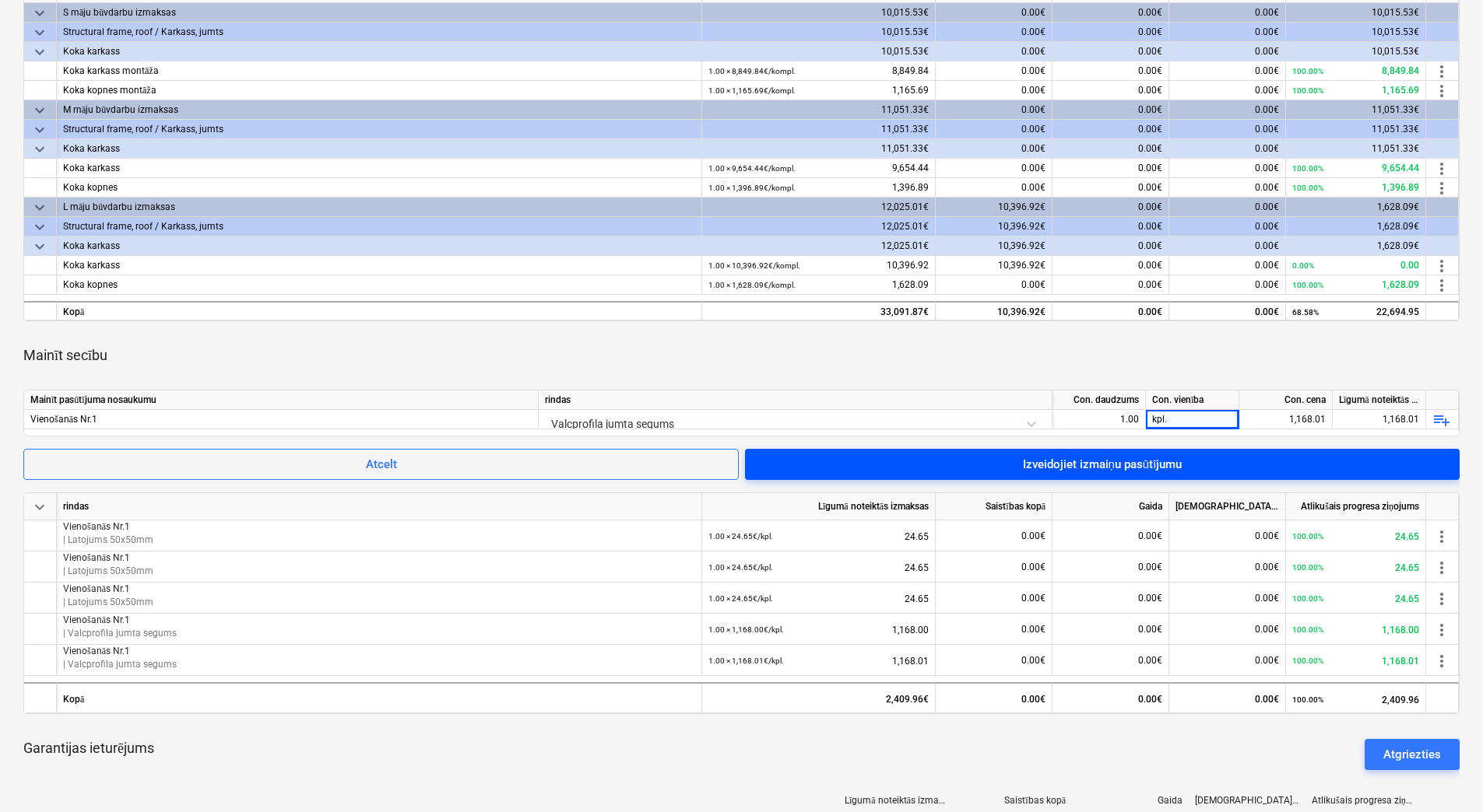
click at [1094, 463] on div "Izveidojiet izmaiņu pasūtījumu" at bounding box center [1102, 464] width 159 height 20
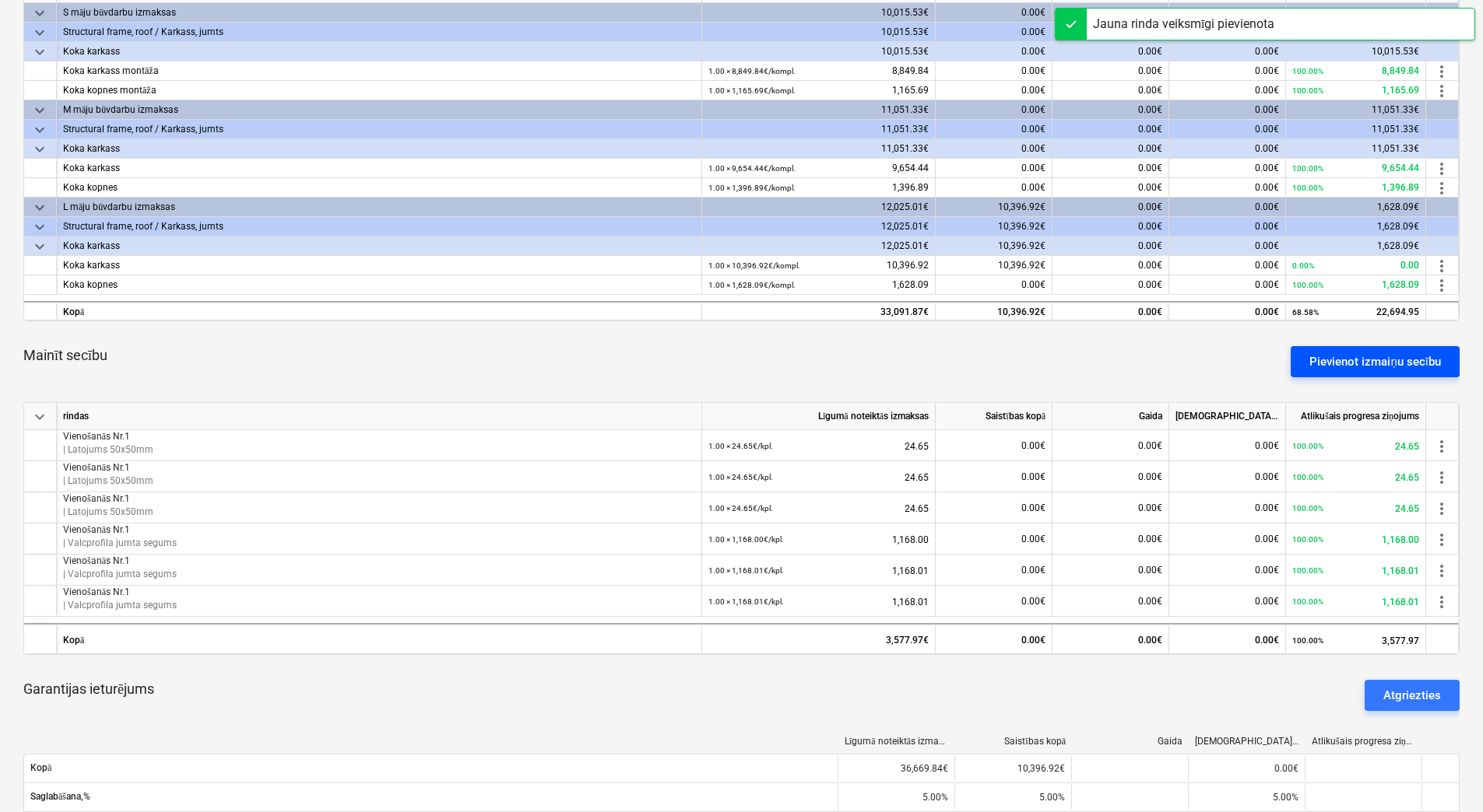
click at [1413, 355] on div "Pievienot izmaiņu secību" at bounding box center [1375, 361] width 131 height 20
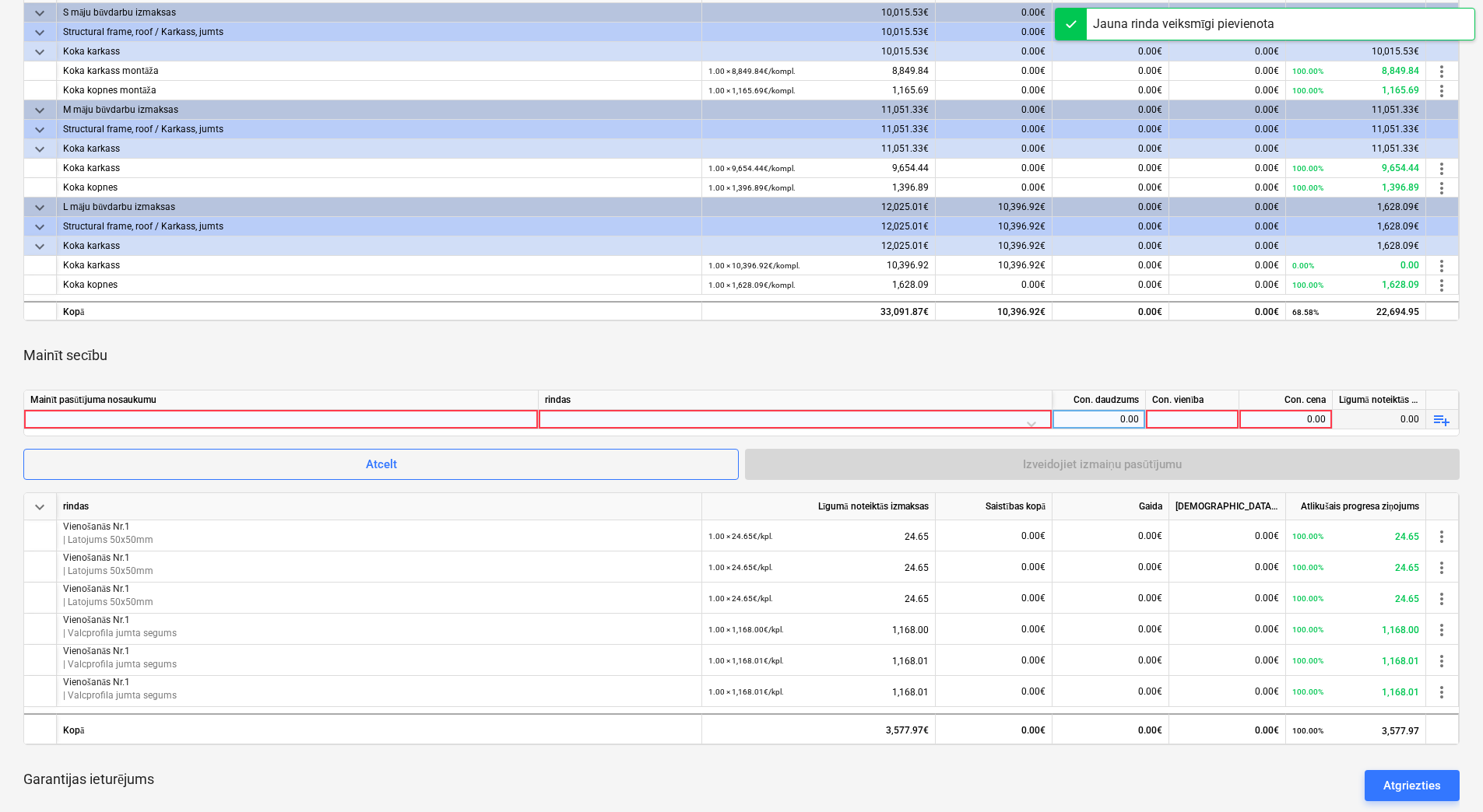
click at [505, 415] on div at bounding box center [281, 419] width 502 height 18
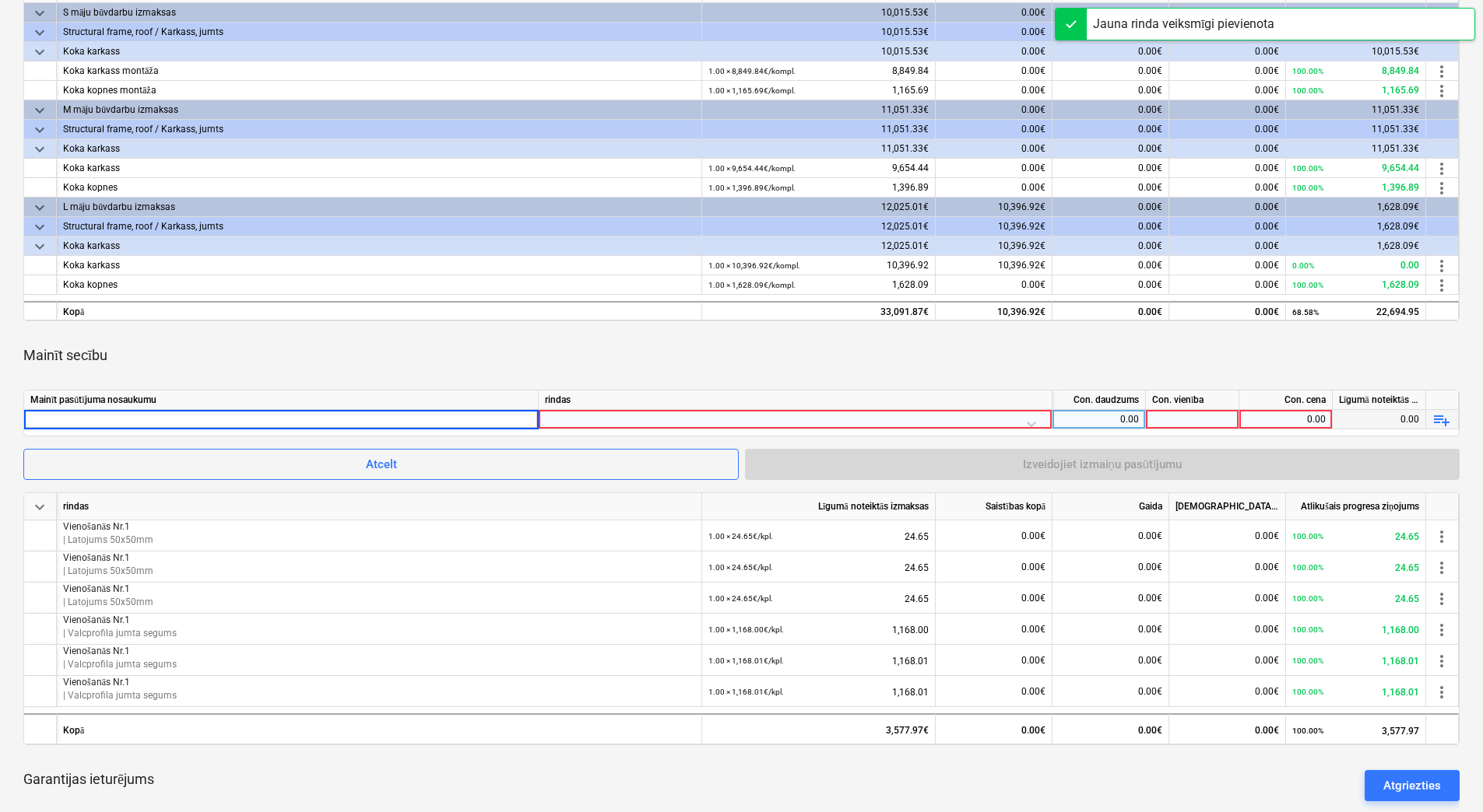
type input "Vienošanās Nr.1"
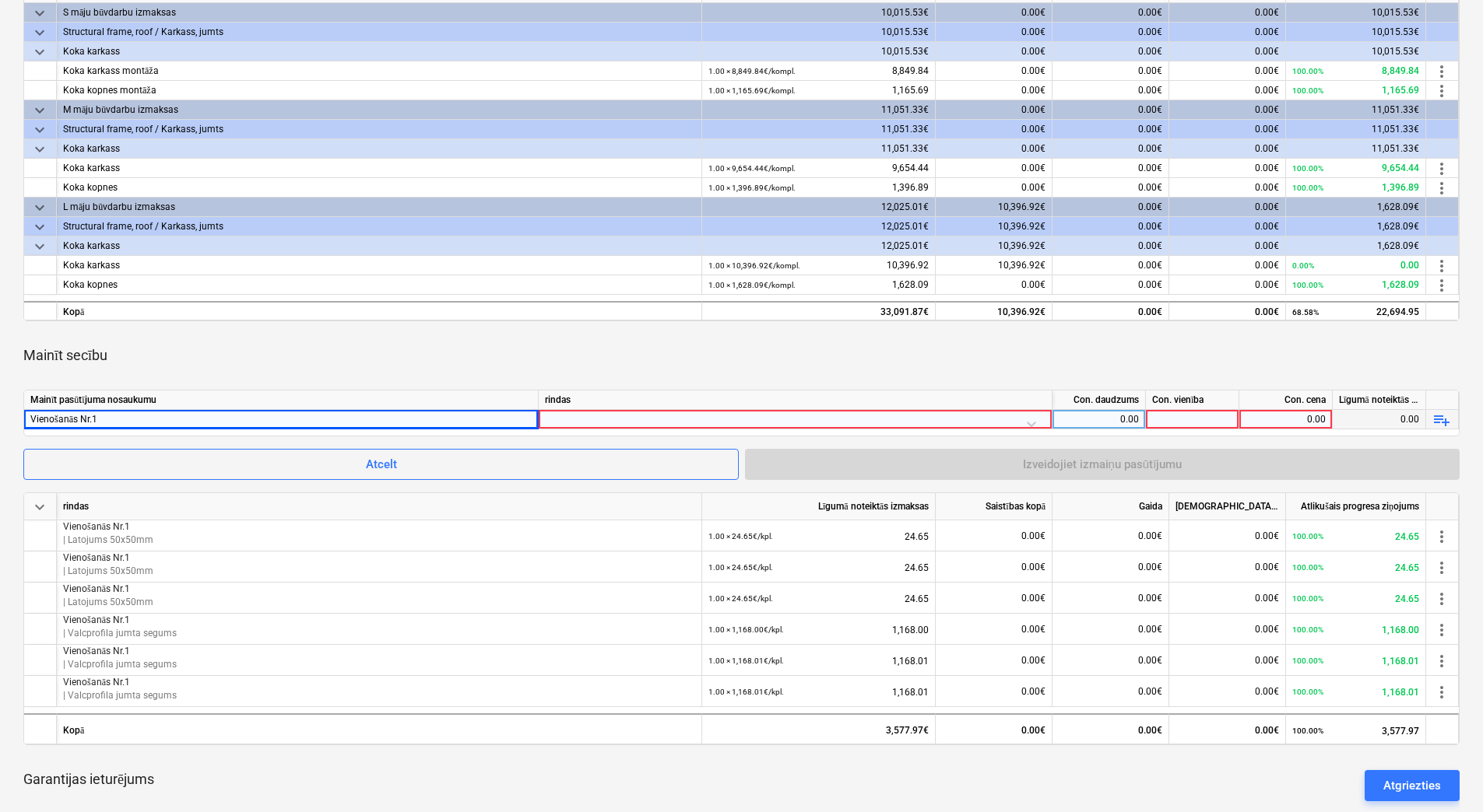
click at [768, 416] on div at bounding box center [795, 424] width 501 height 27
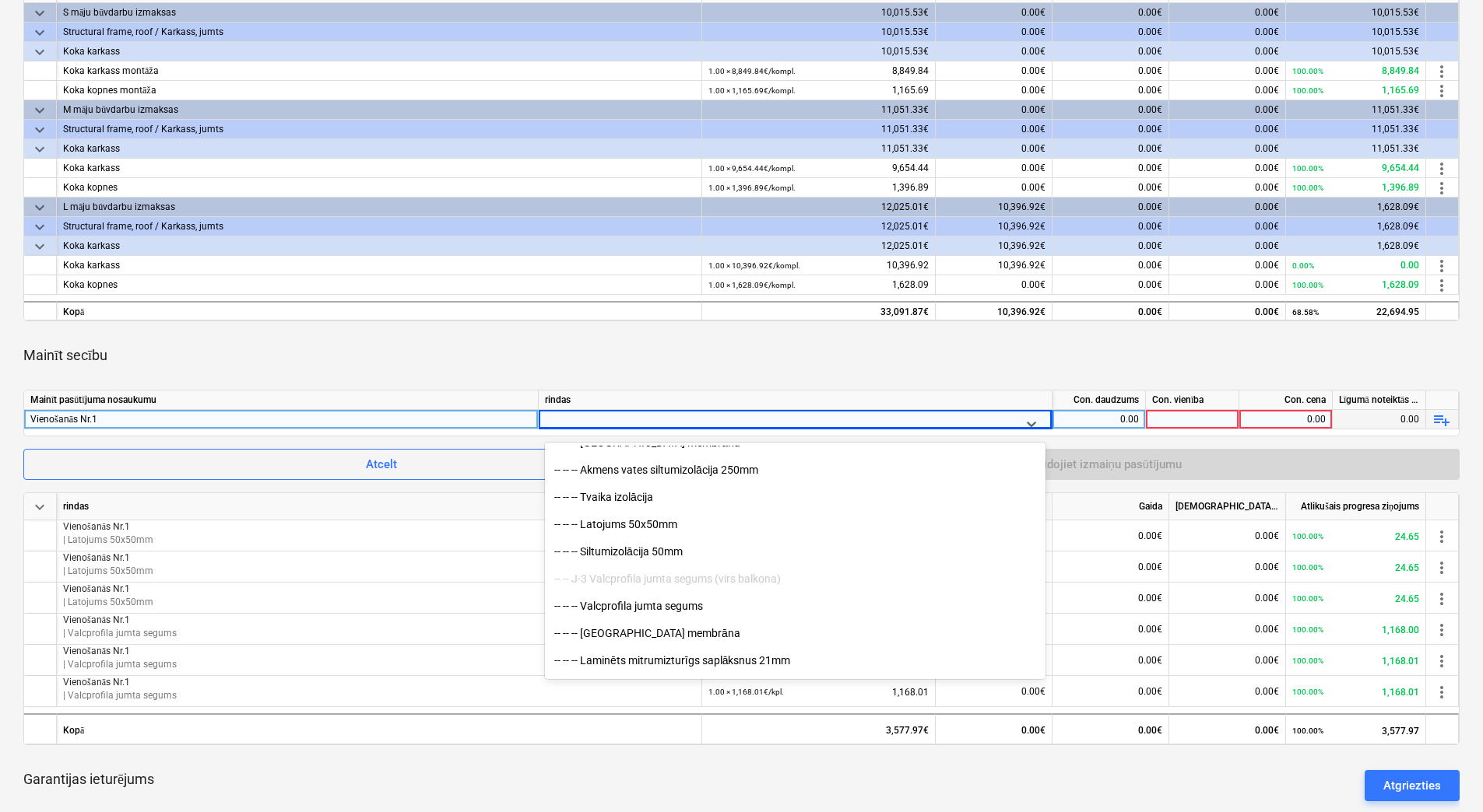
scroll to position [1401, 0]
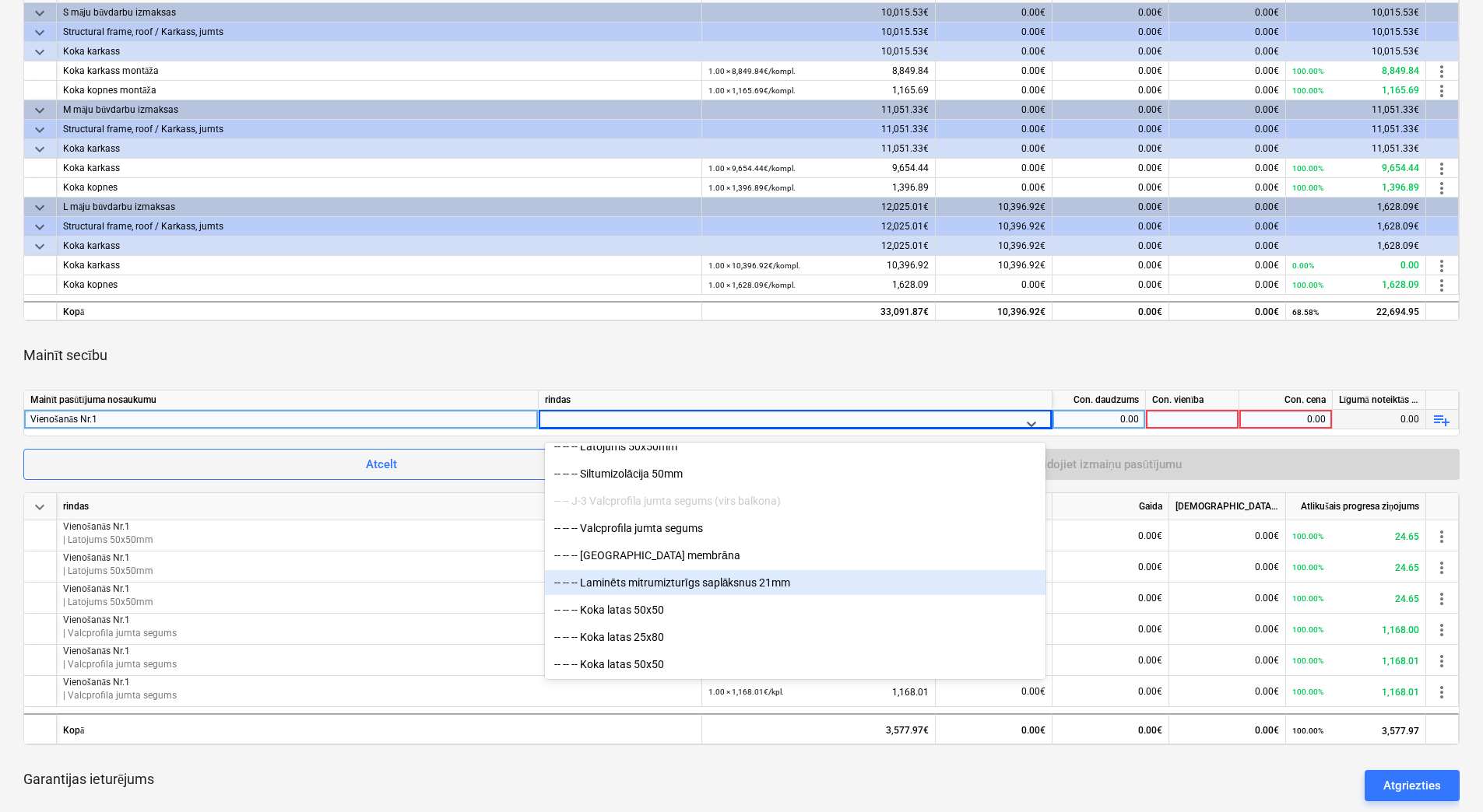
click at [723, 582] on div "-- -- -- Laminēts mitrumizturīgs saplāksnus 21mm" at bounding box center [795, 582] width 501 height 25
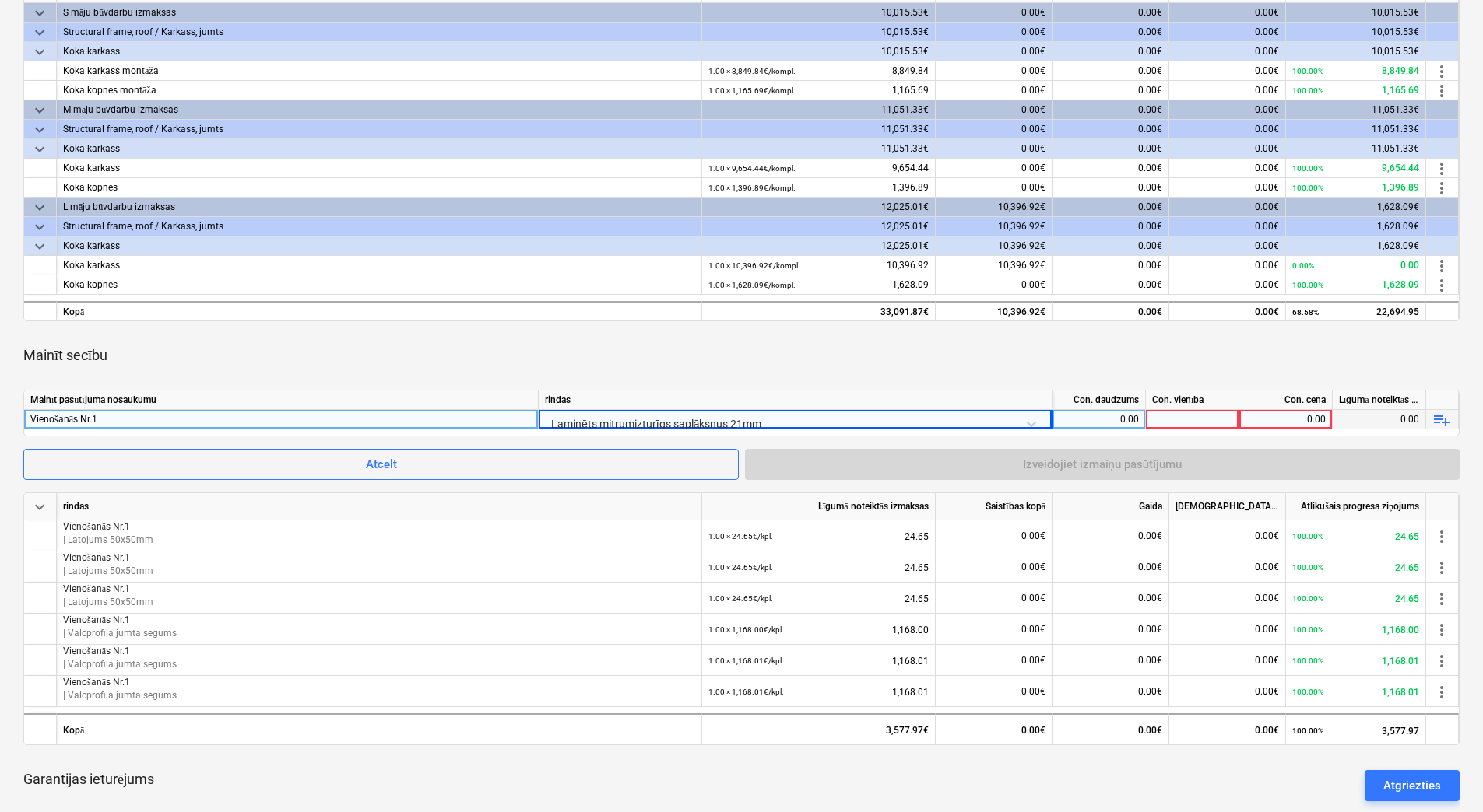
click at [1216, 421] on div at bounding box center [1192, 420] width 94 height 19
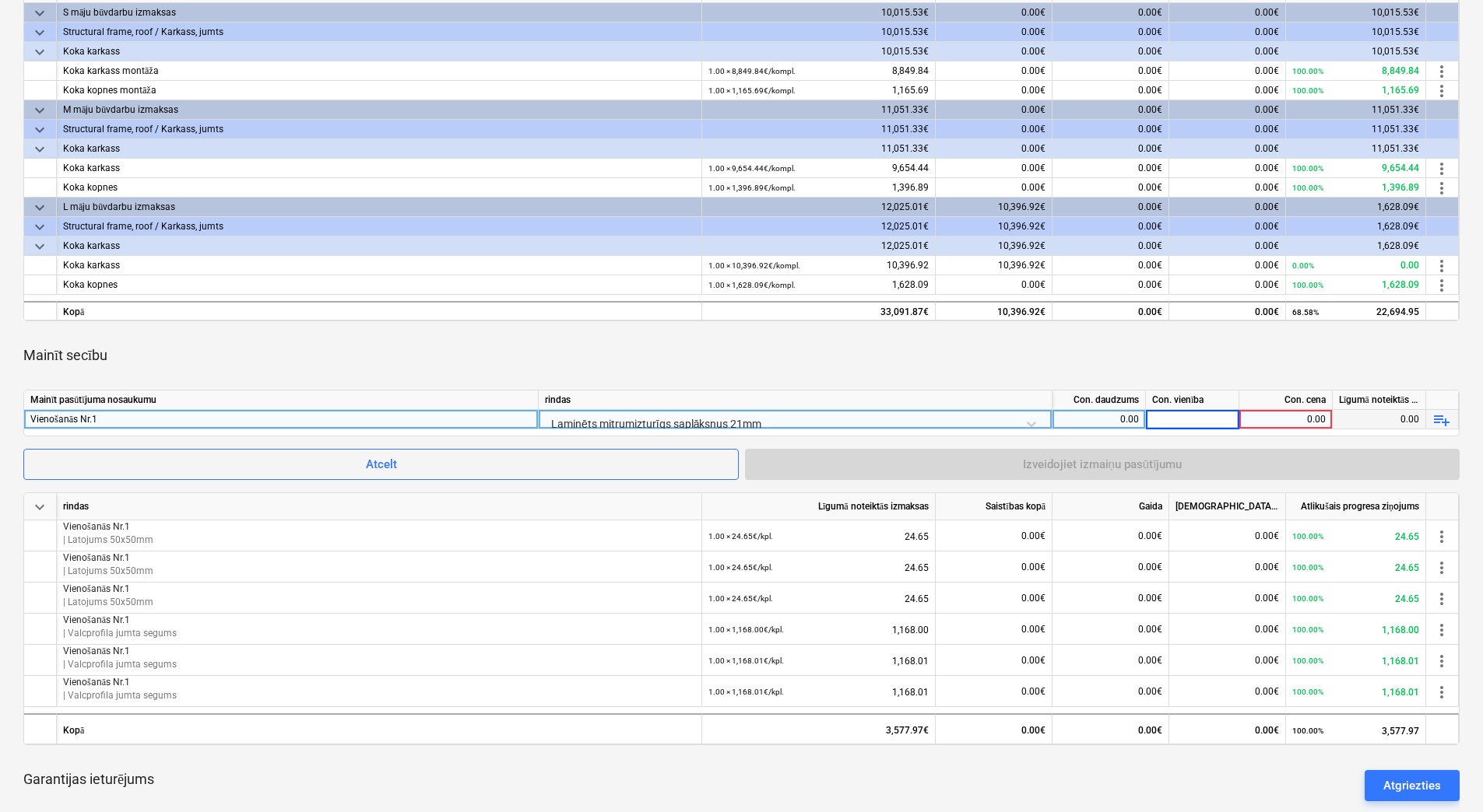
click at [1113, 428] on div "0.00" at bounding box center [1098, 420] width 80 height 19
type input "1"
click at [1175, 416] on div at bounding box center [1192, 420] width 94 height 19
type input "kpl."
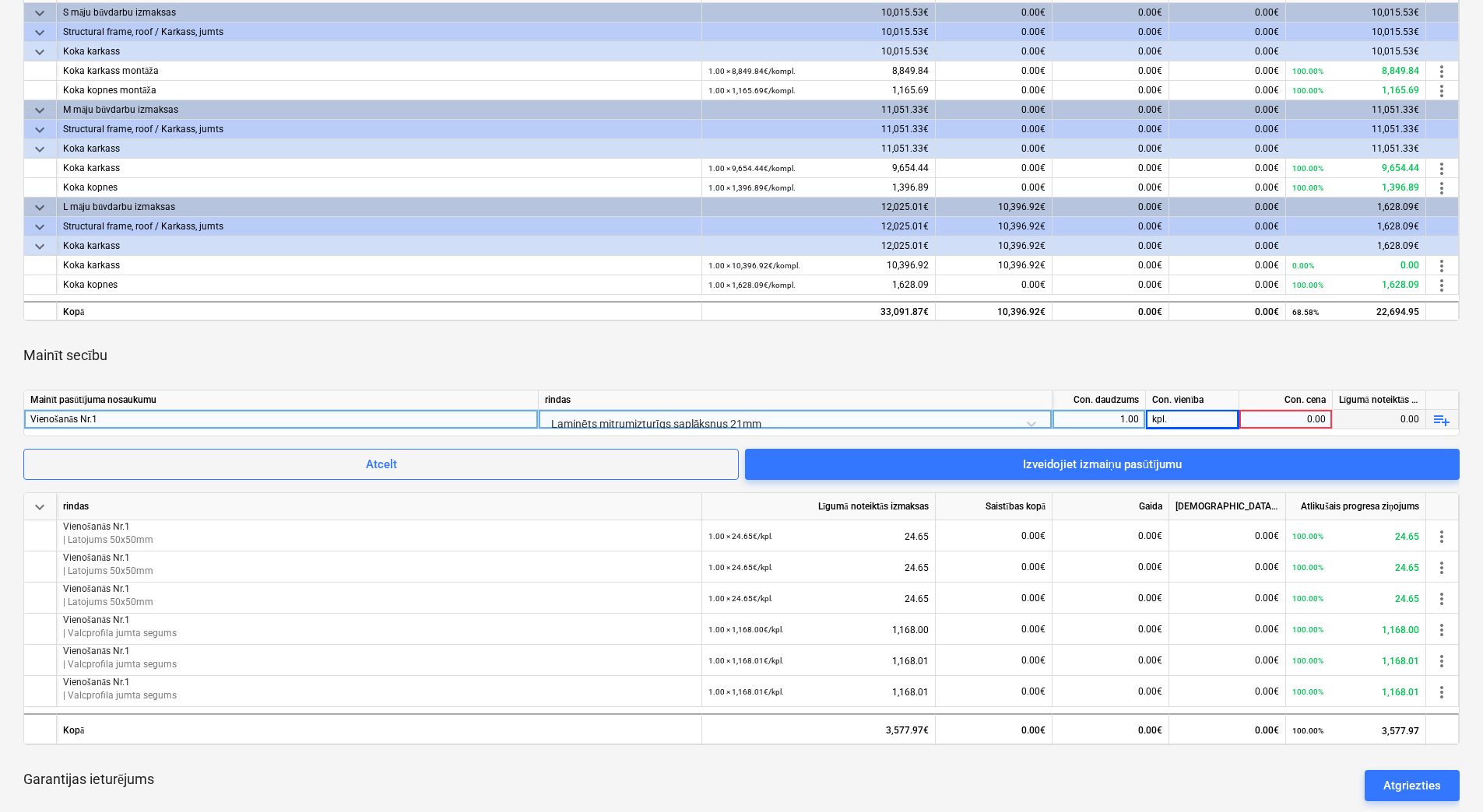
click at [1271, 415] on div "0.00" at bounding box center [1285, 420] width 80 height 19
type input "474.15"
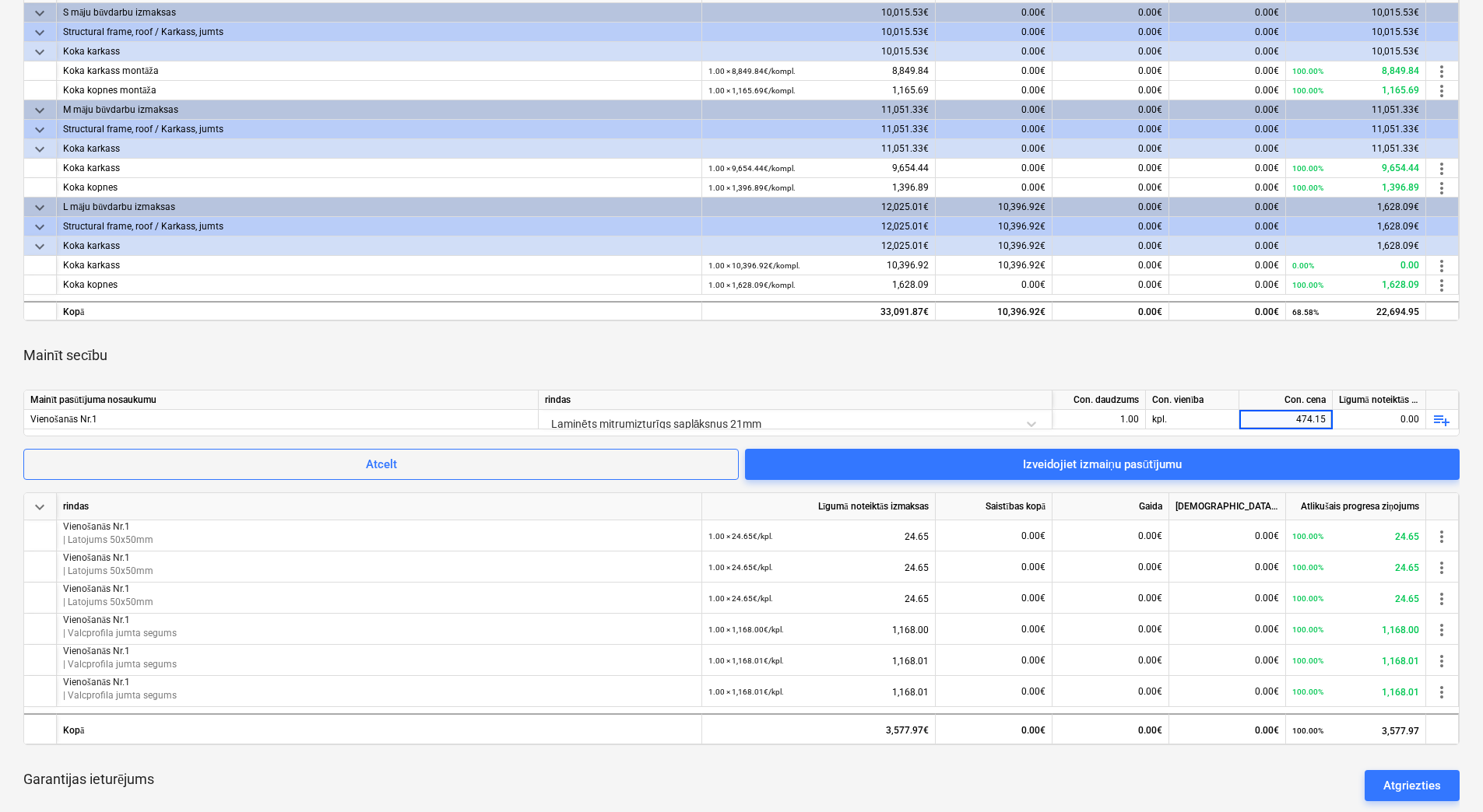
click at [1251, 344] on div "Mainīt secību" at bounding box center [741, 356] width 1436 height 43
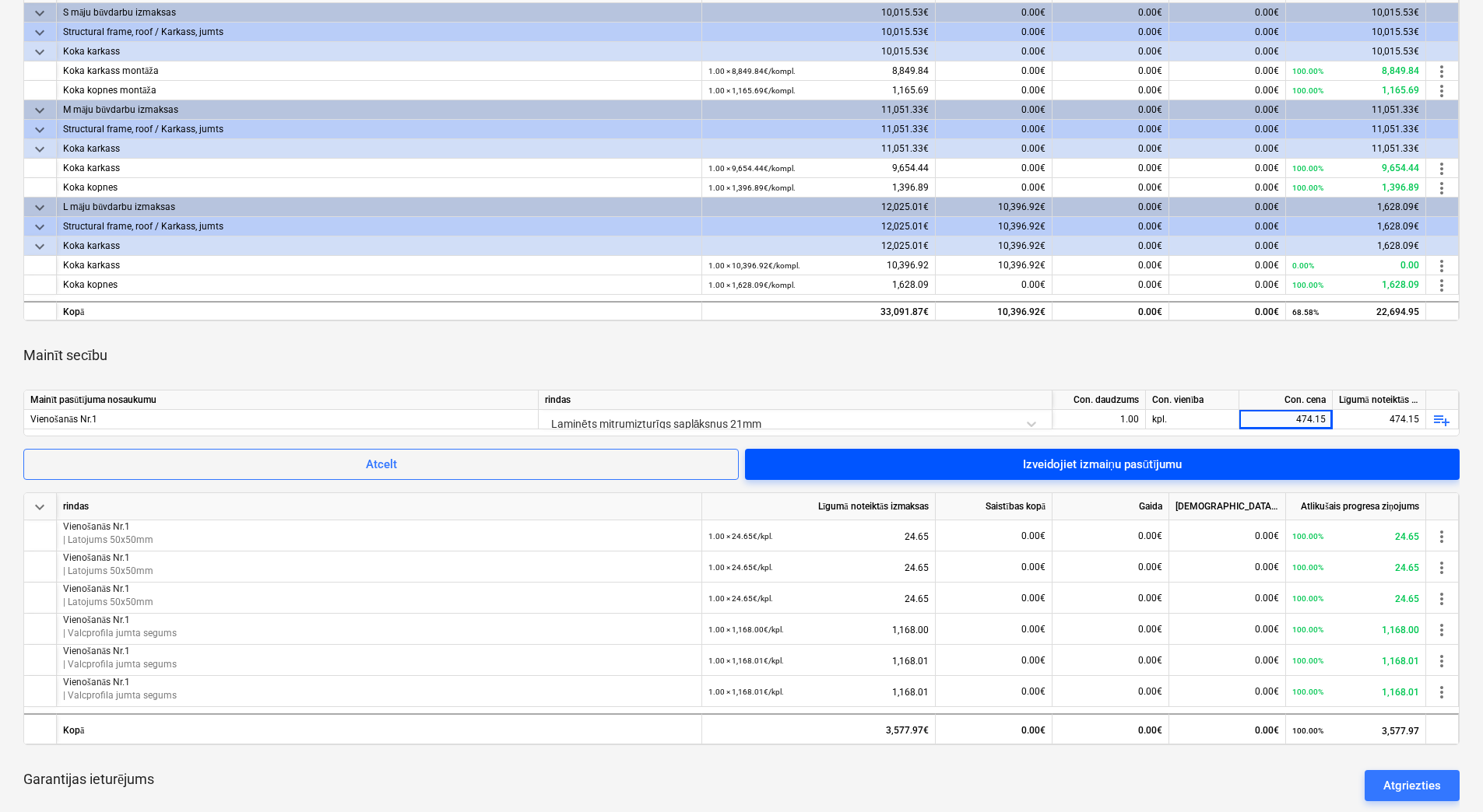
click at [1163, 466] on div "Izveidojiet izmaiņu pasūtījumu" at bounding box center [1102, 464] width 159 height 20
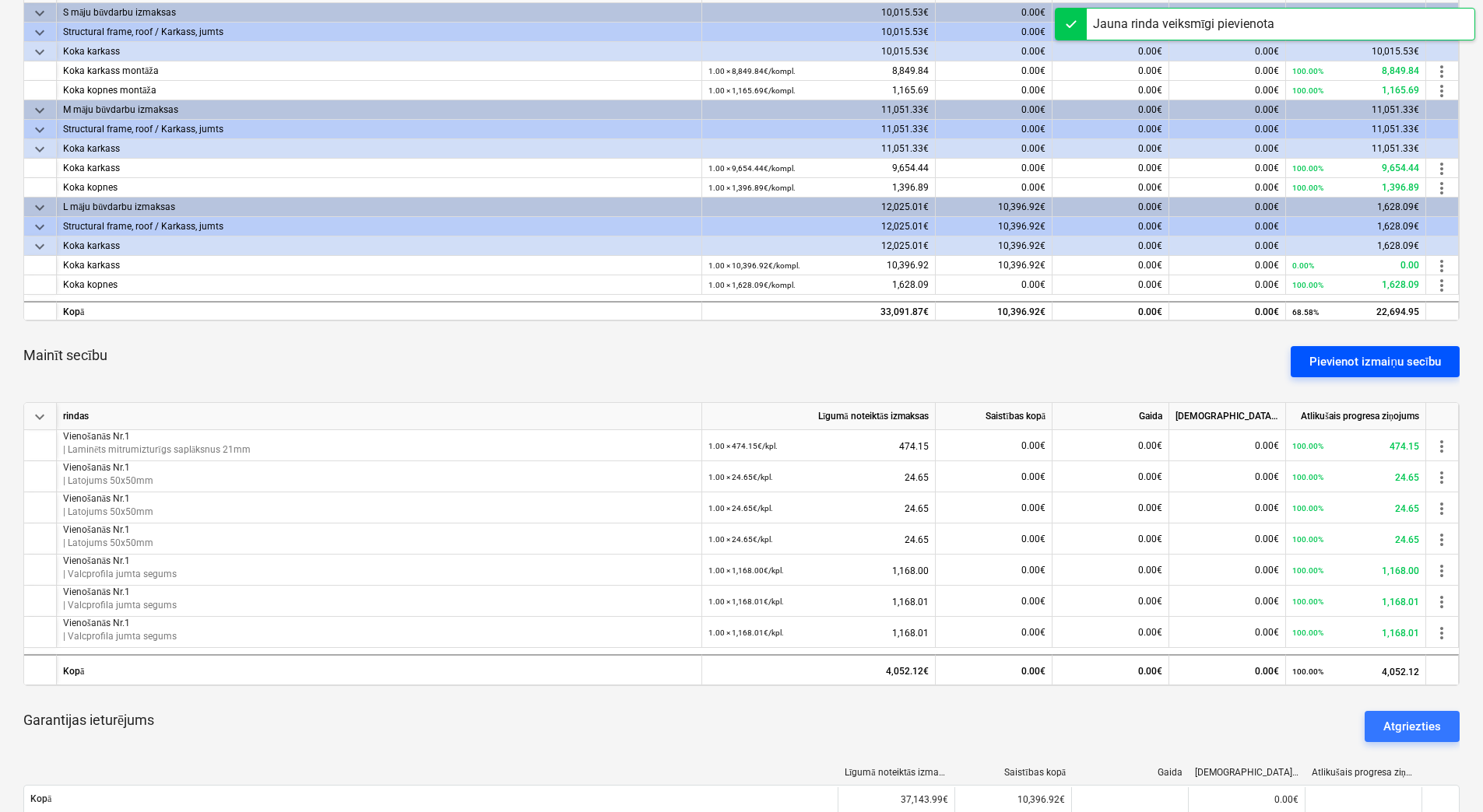
click at [1362, 358] on div "Pievienot izmaiņu secību" at bounding box center [1375, 361] width 131 height 20
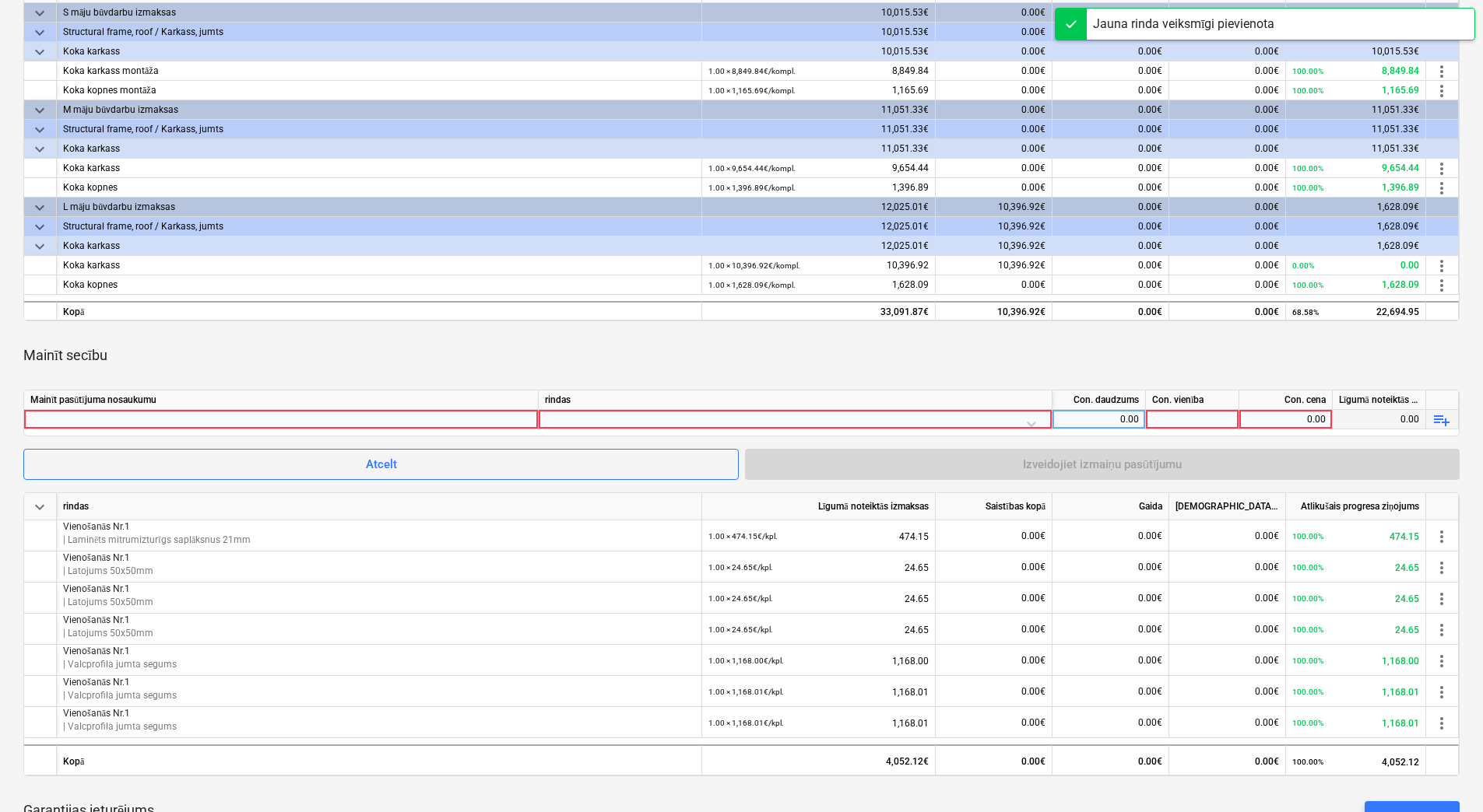
click at [393, 416] on div at bounding box center [281, 419] width 502 height 18
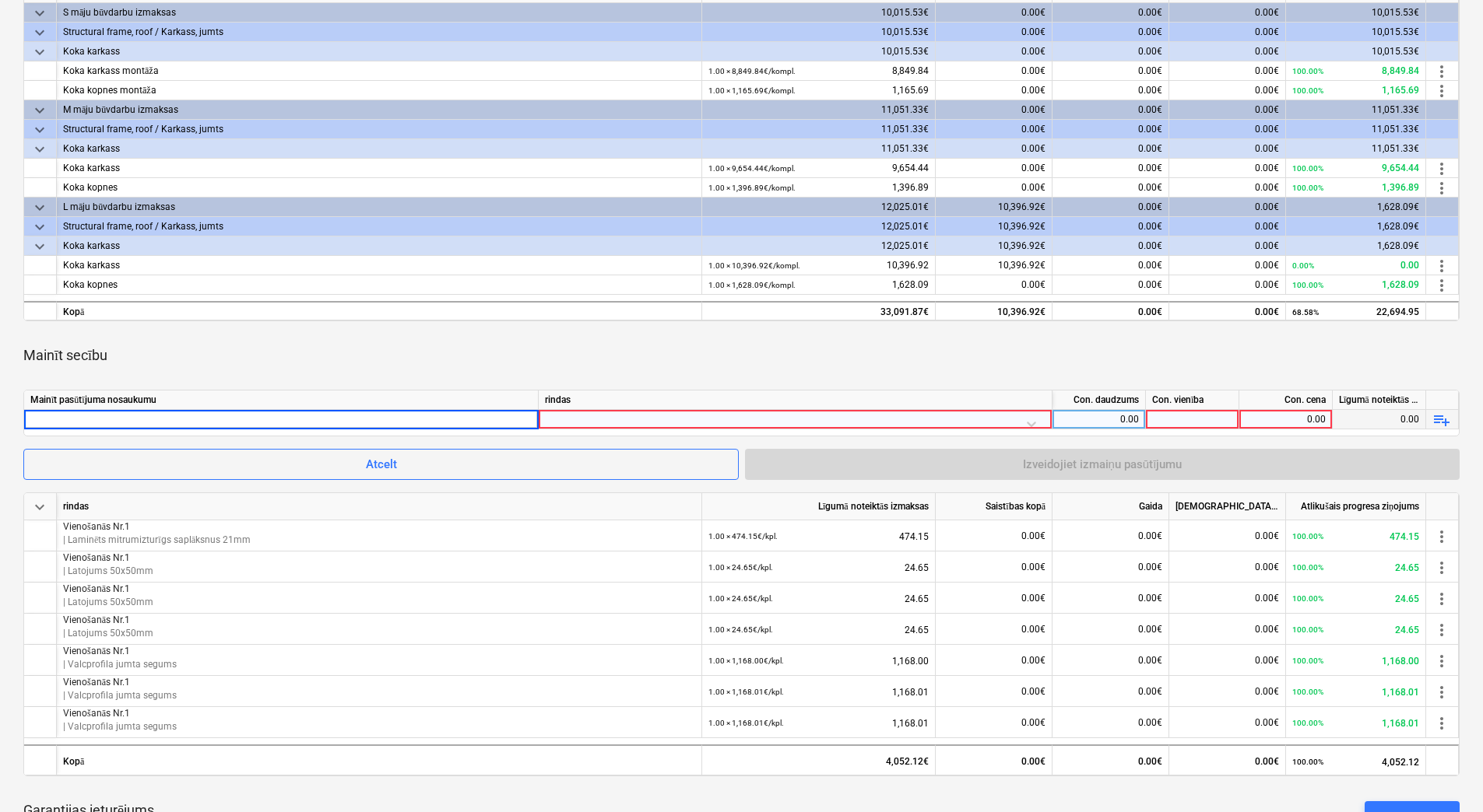
type input "Vienošanās Nr.1"
click at [693, 417] on div at bounding box center [795, 424] width 501 height 27
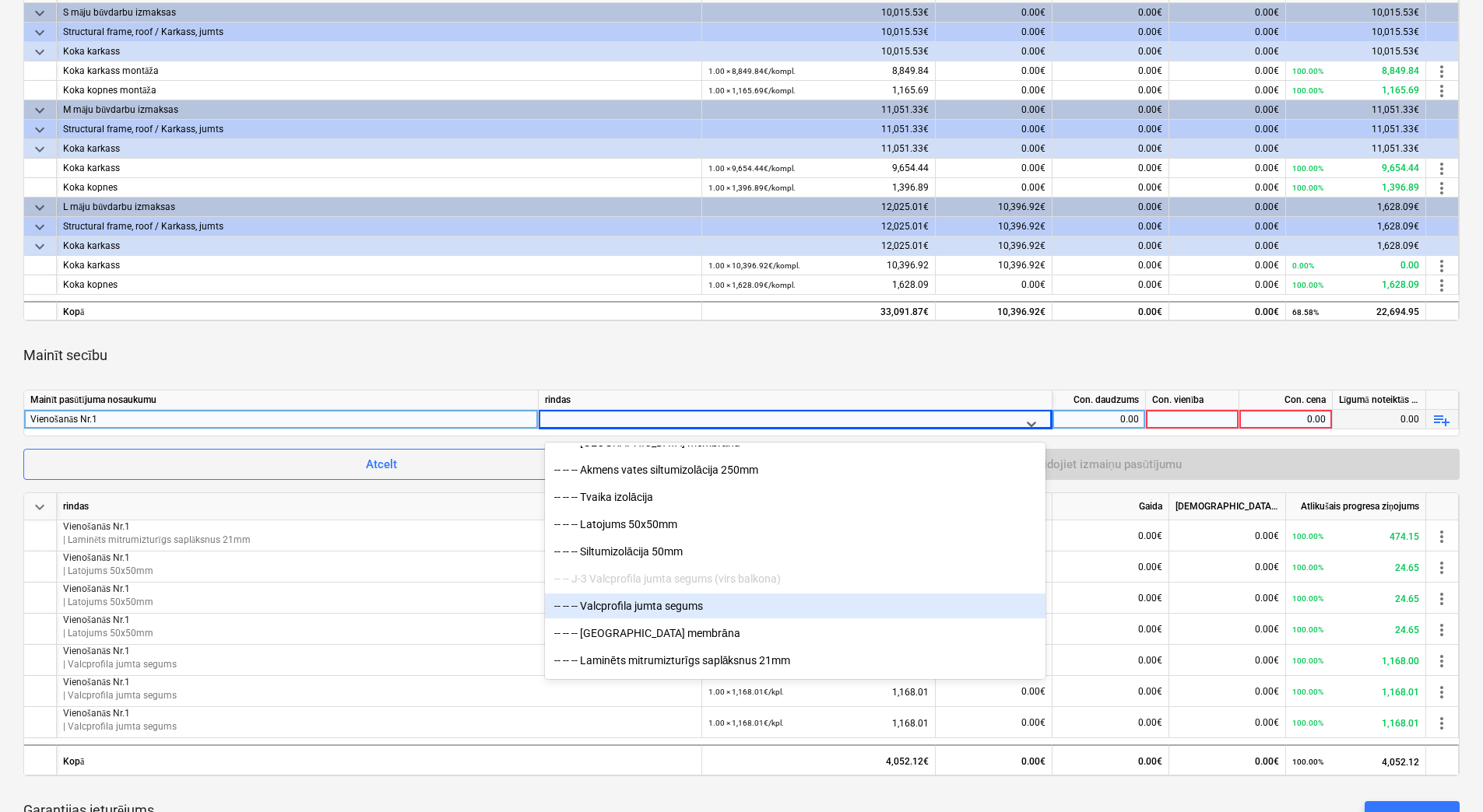
scroll to position [1401, 0]
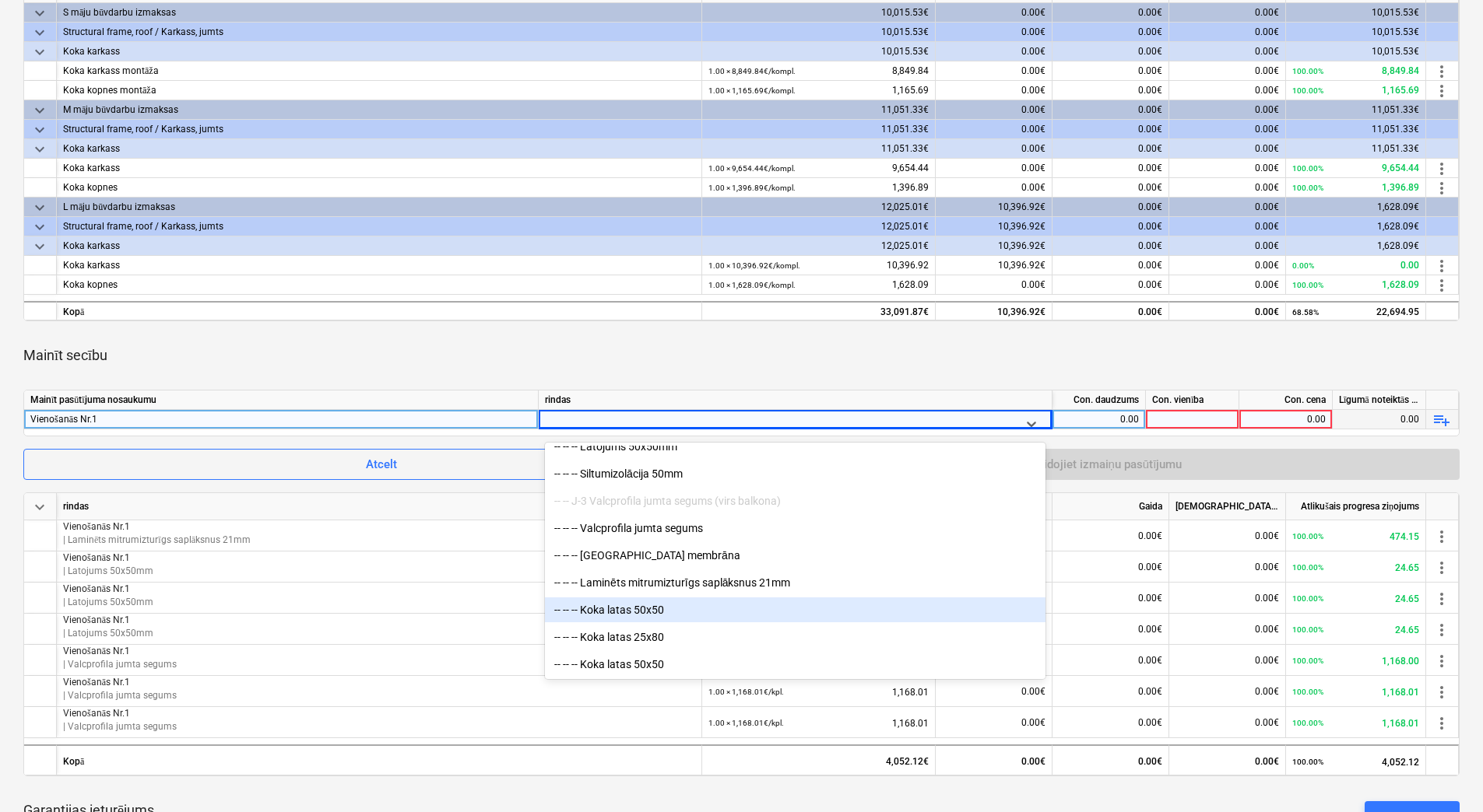
click at [677, 611] on div "-- -- -- Koka latas 50x50" at bounding box center [795, 609] width 501 height 25
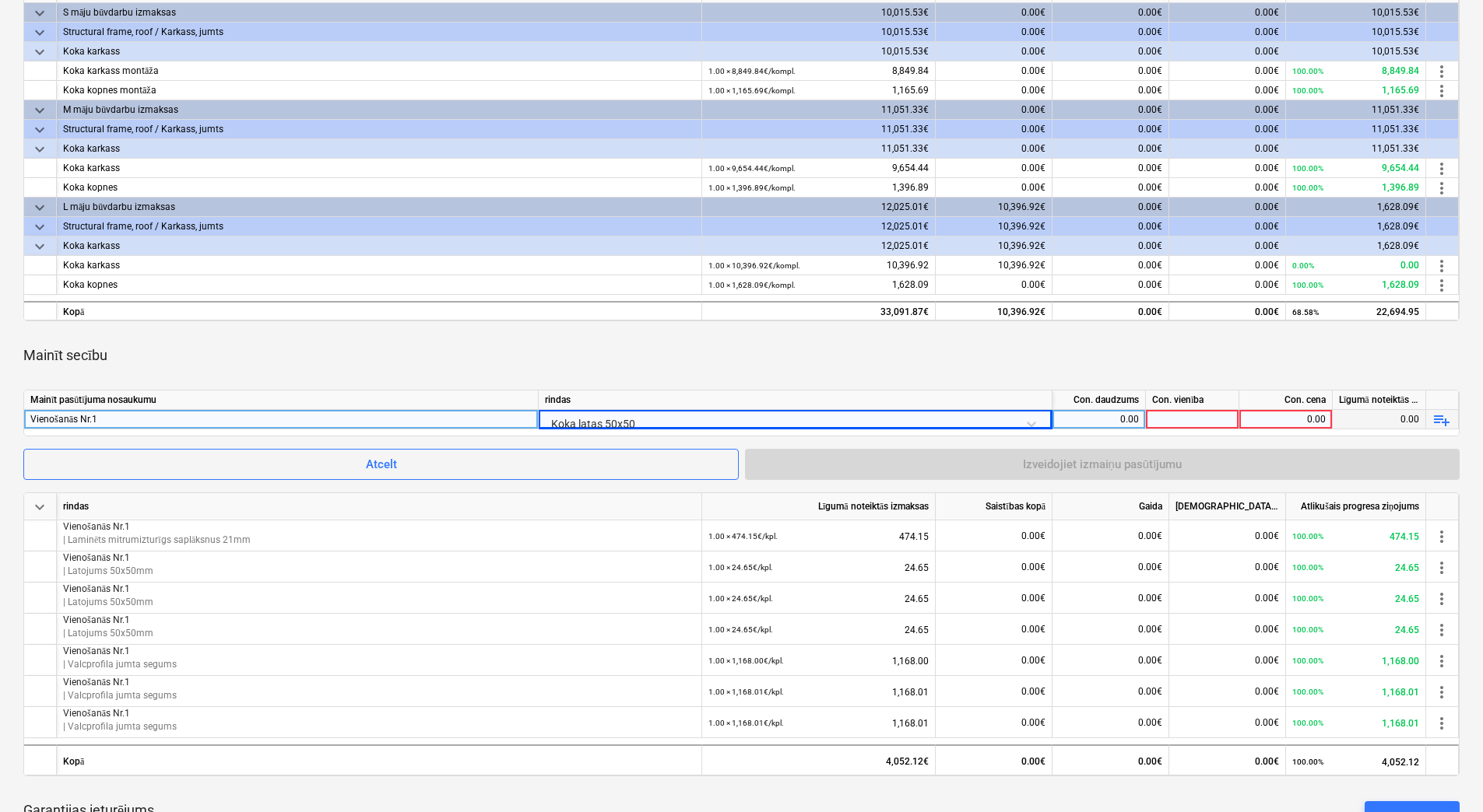
click at [1122, 423] on div "0.00" at bounding box center [1098, 420] width 80 height 19
type input "1"
click at [1195, 411] on div at bounding box center [1192, 420] width 94 height 19
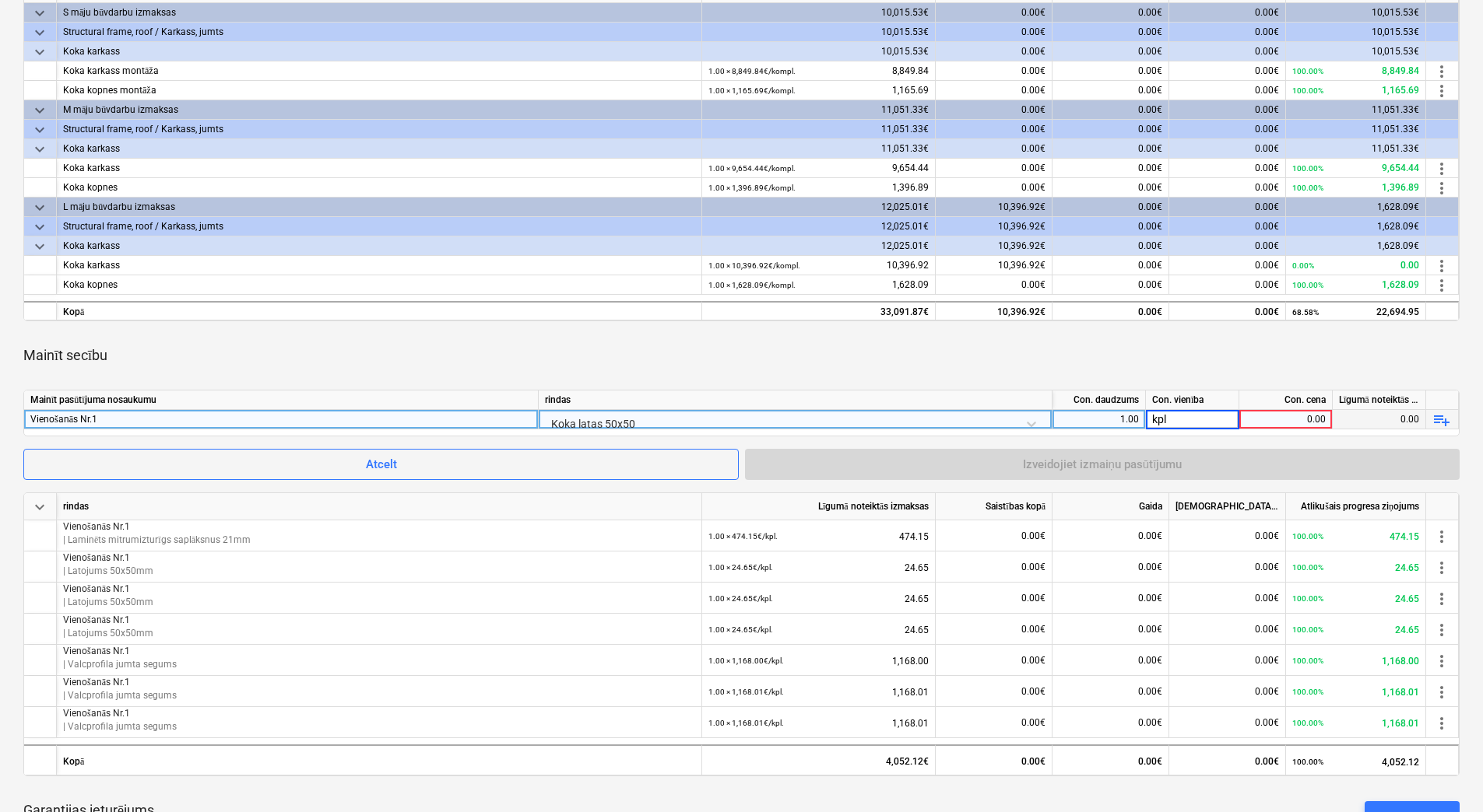
type input "kpl."
click at [1266, 420] on div "0.00" at bounding box center [1285, 420] width 80 height 19
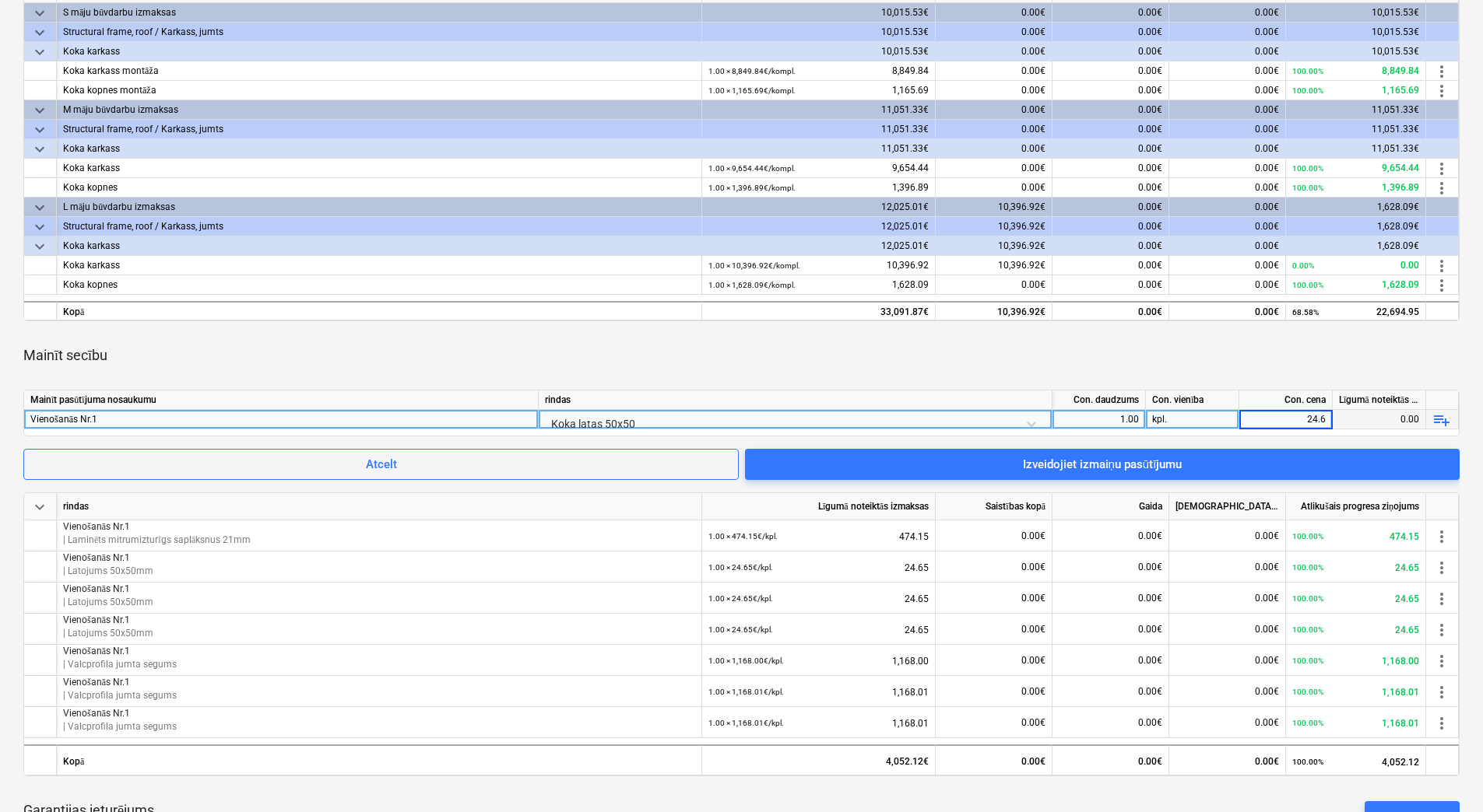
type input "24.65"
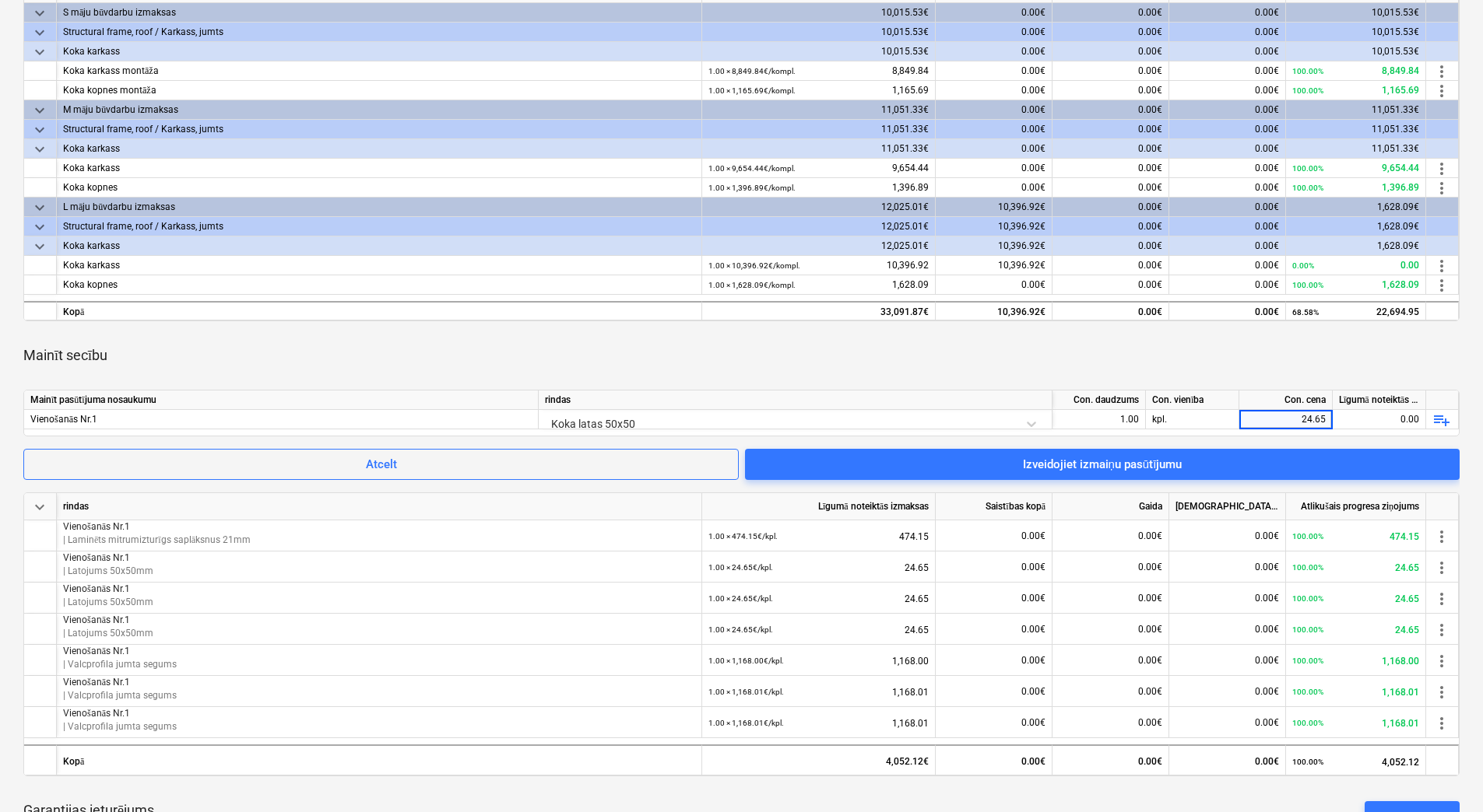
click at [1257, 355] on div "Mainīt secību" at bounding box center [741, 356] width 1436 height 43
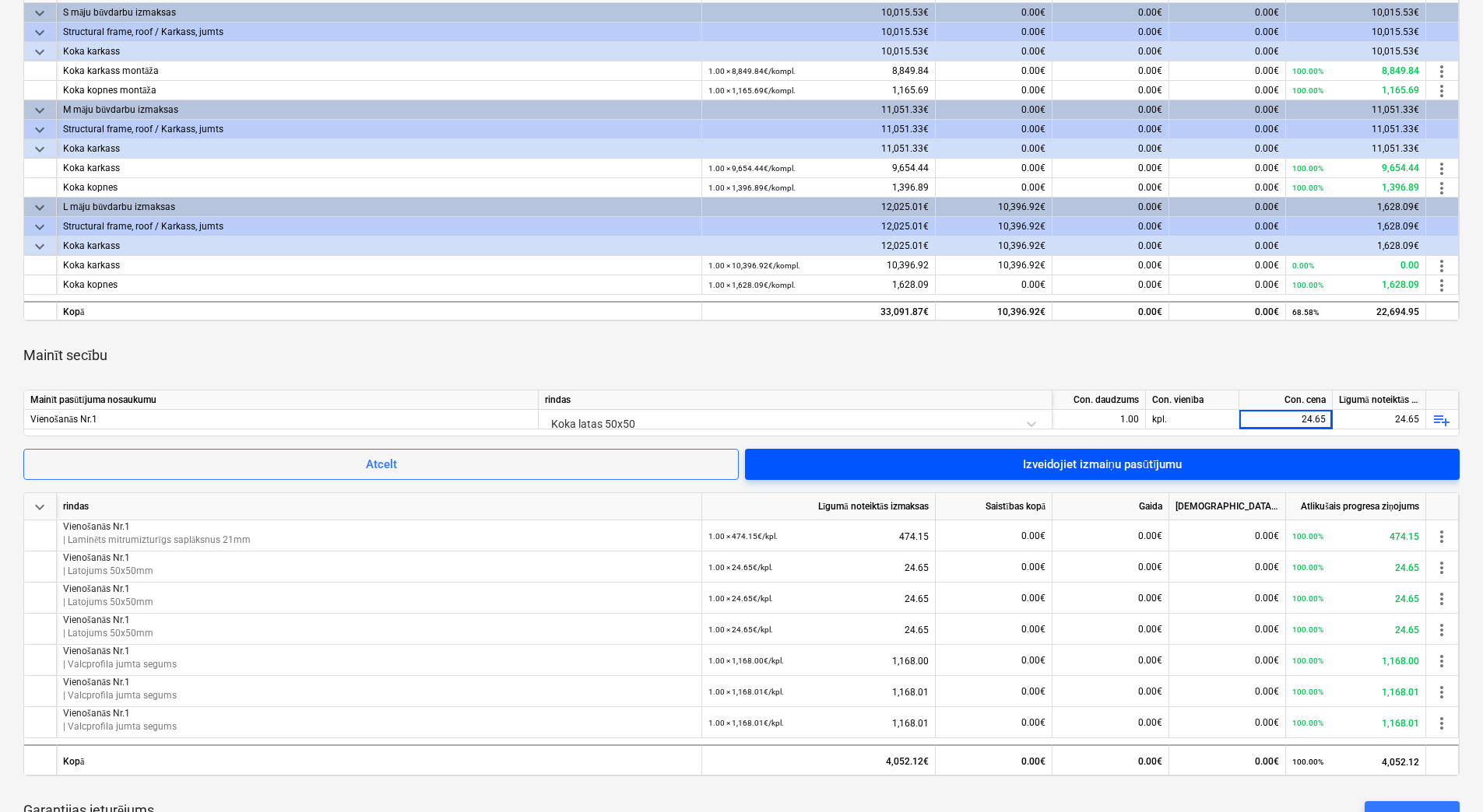
click at [1131, 461] on div "Izveidojiet izmaiņu pasūtījumu" at bounding box center [1102, 464] width 159 height 20
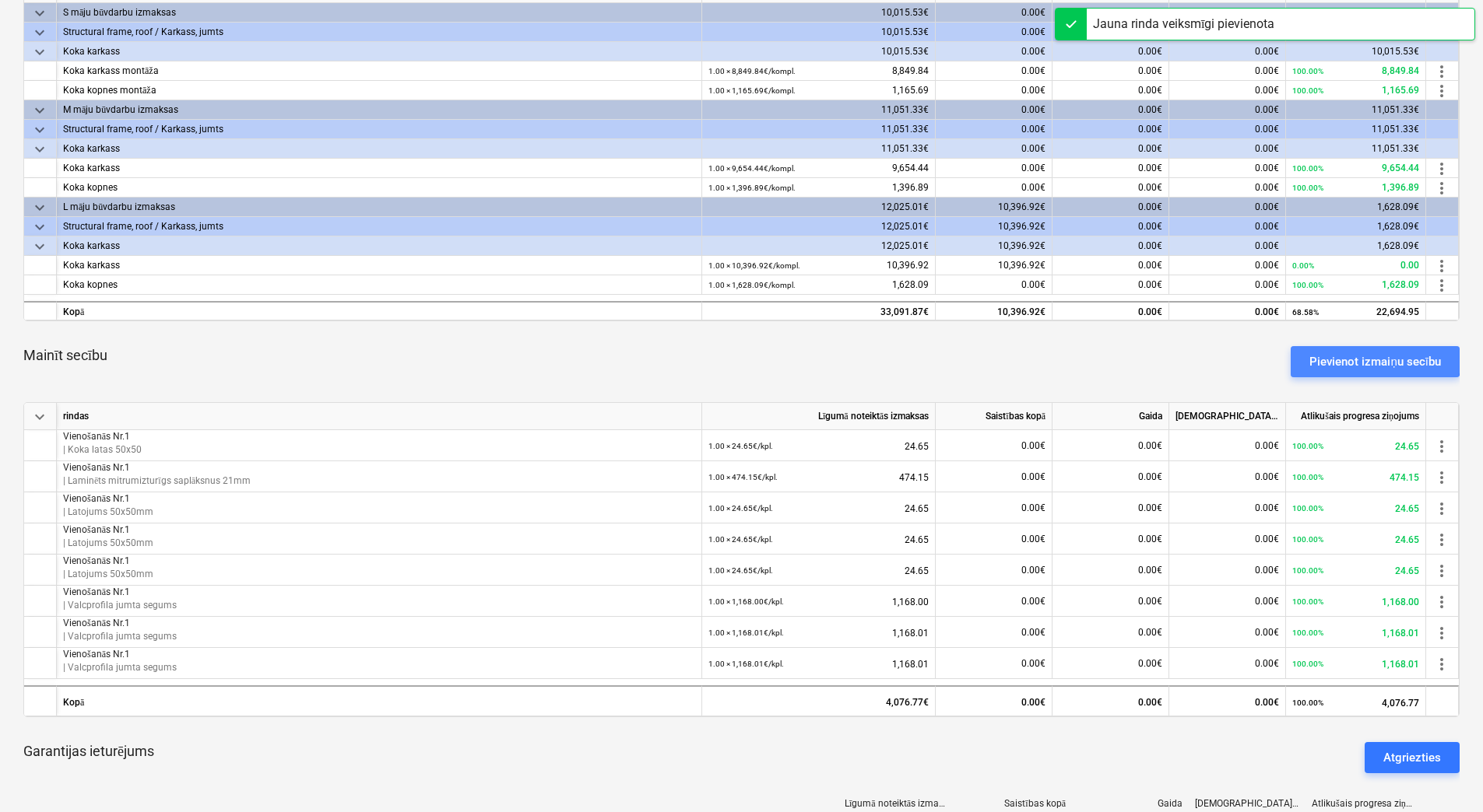
click at [1349, 359] on div "Pievienot izmaiņu secību" at bounding box center [1375, 361] width 131 height 20
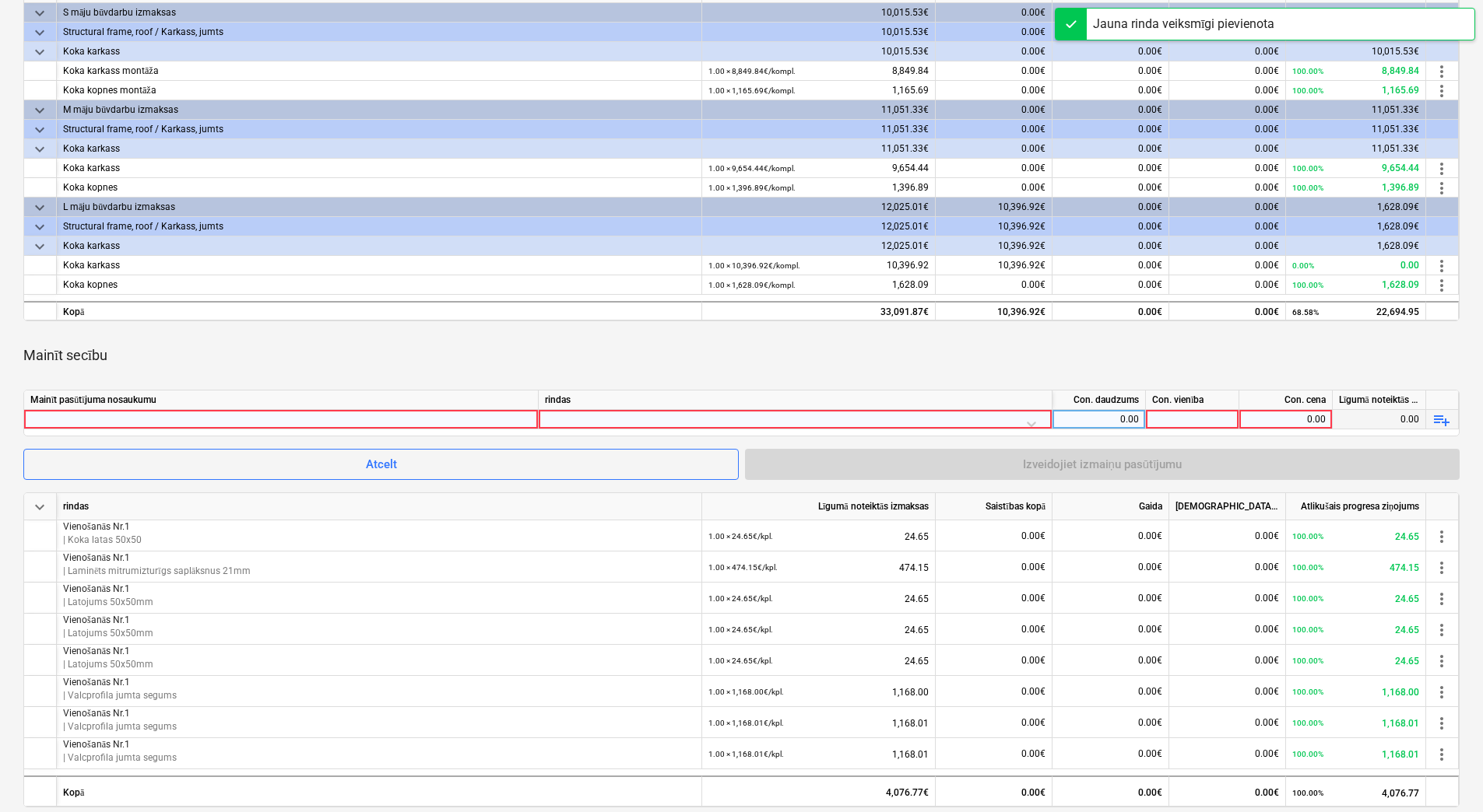
click at [452, 416] on div at bounding box center [281, 419] width 502 height 18
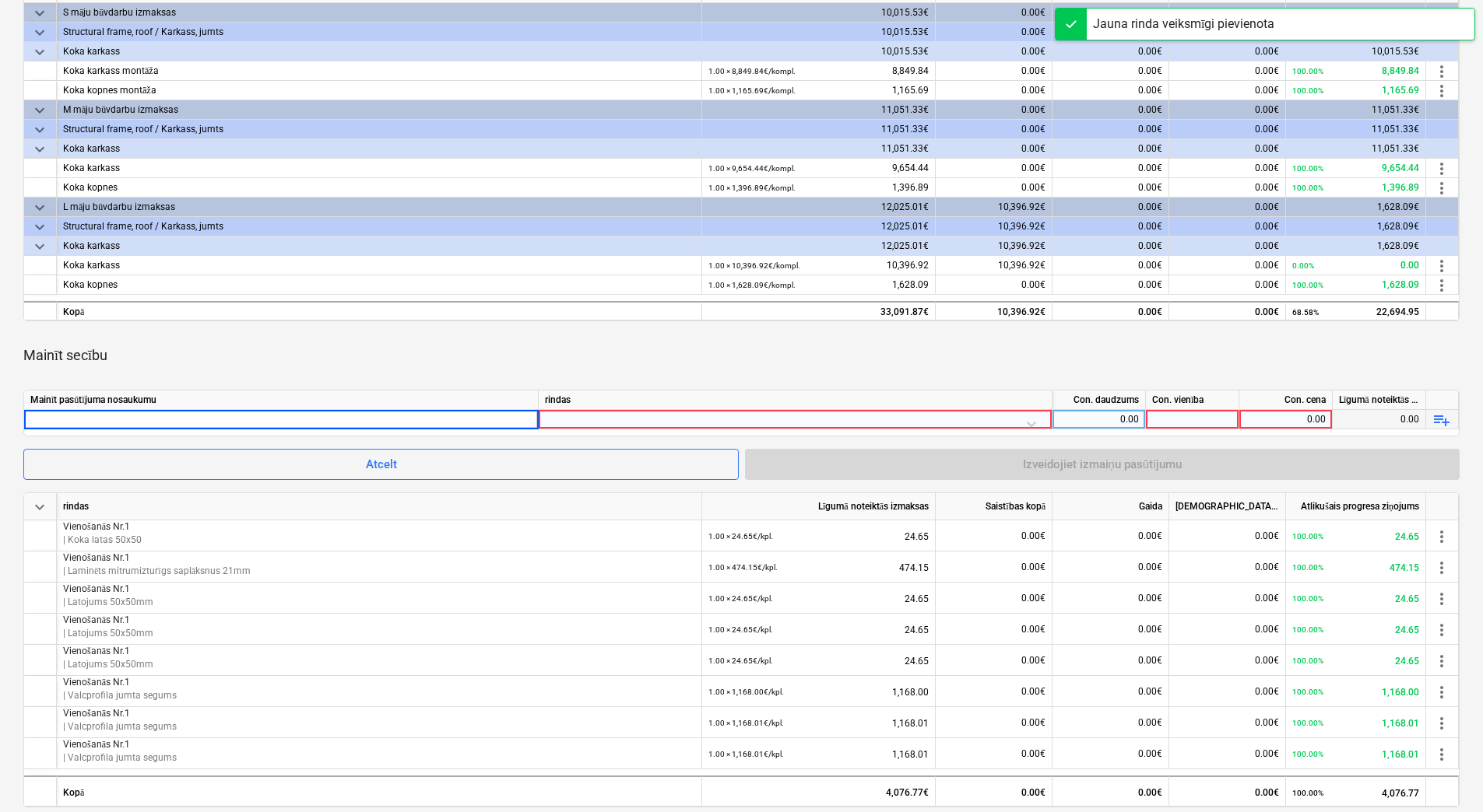
type input "Vienošanās Nr.1"
click at [715, 417] on div at bounding box center [795, 424] width 501 height 27
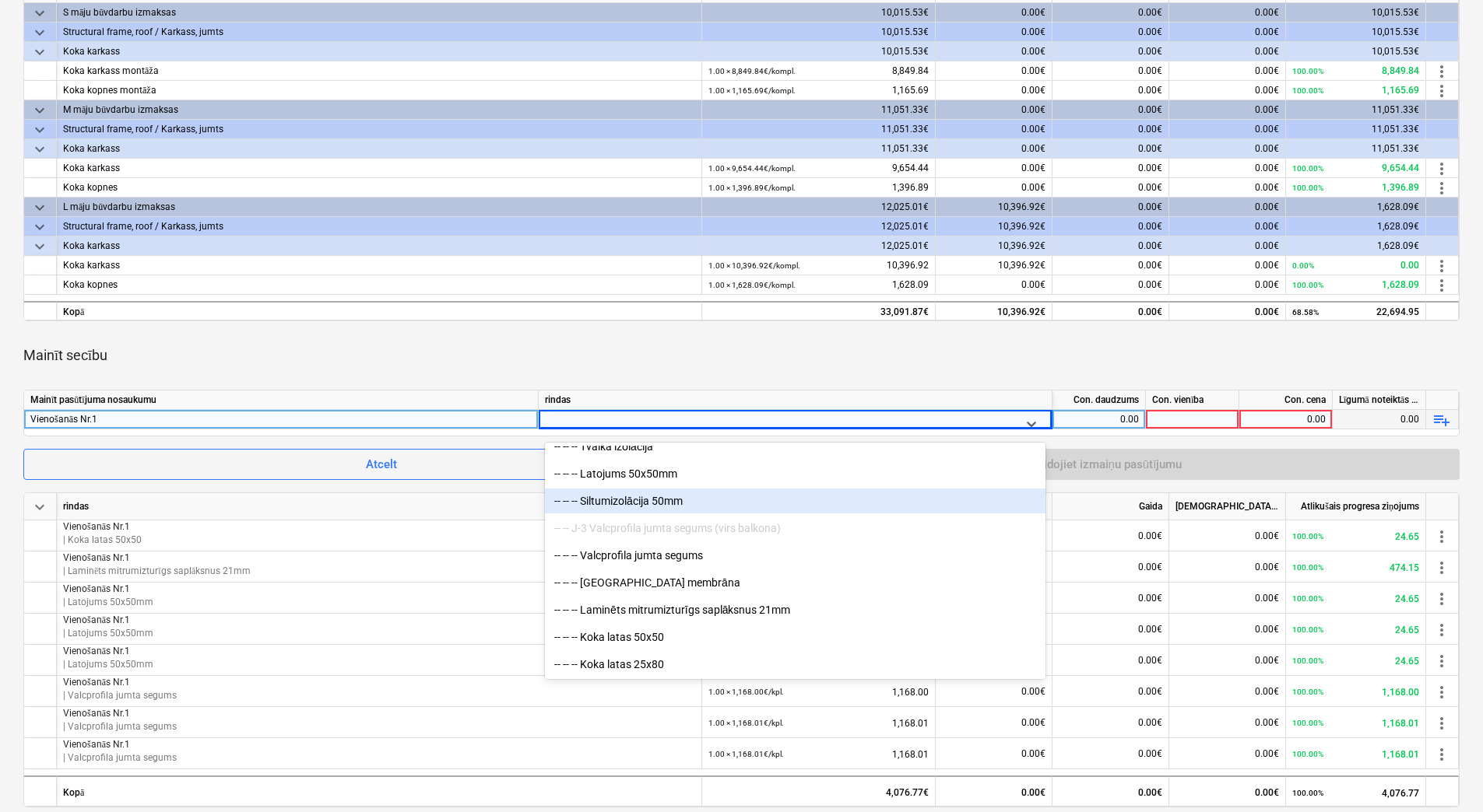
scroll to position [1401, 0]
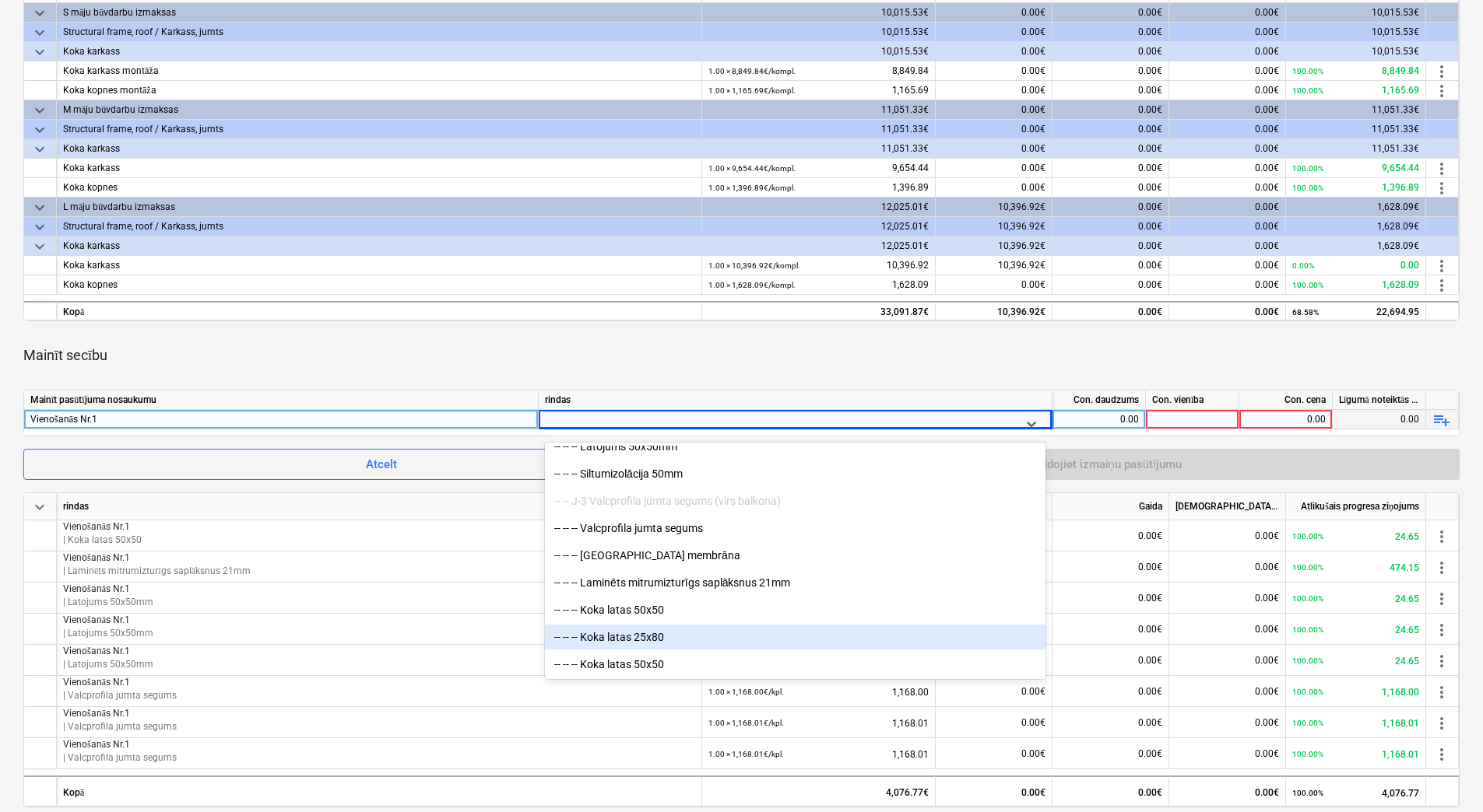
drag, startPoint x: 703, startPoint y: 626, endPoint x: 695, endPoint y: 636, distance: 12.8
click at [695, 636] on div "-- -- -- Koka latas 25x80" at bounding box center [795, 637] width 501 height 25
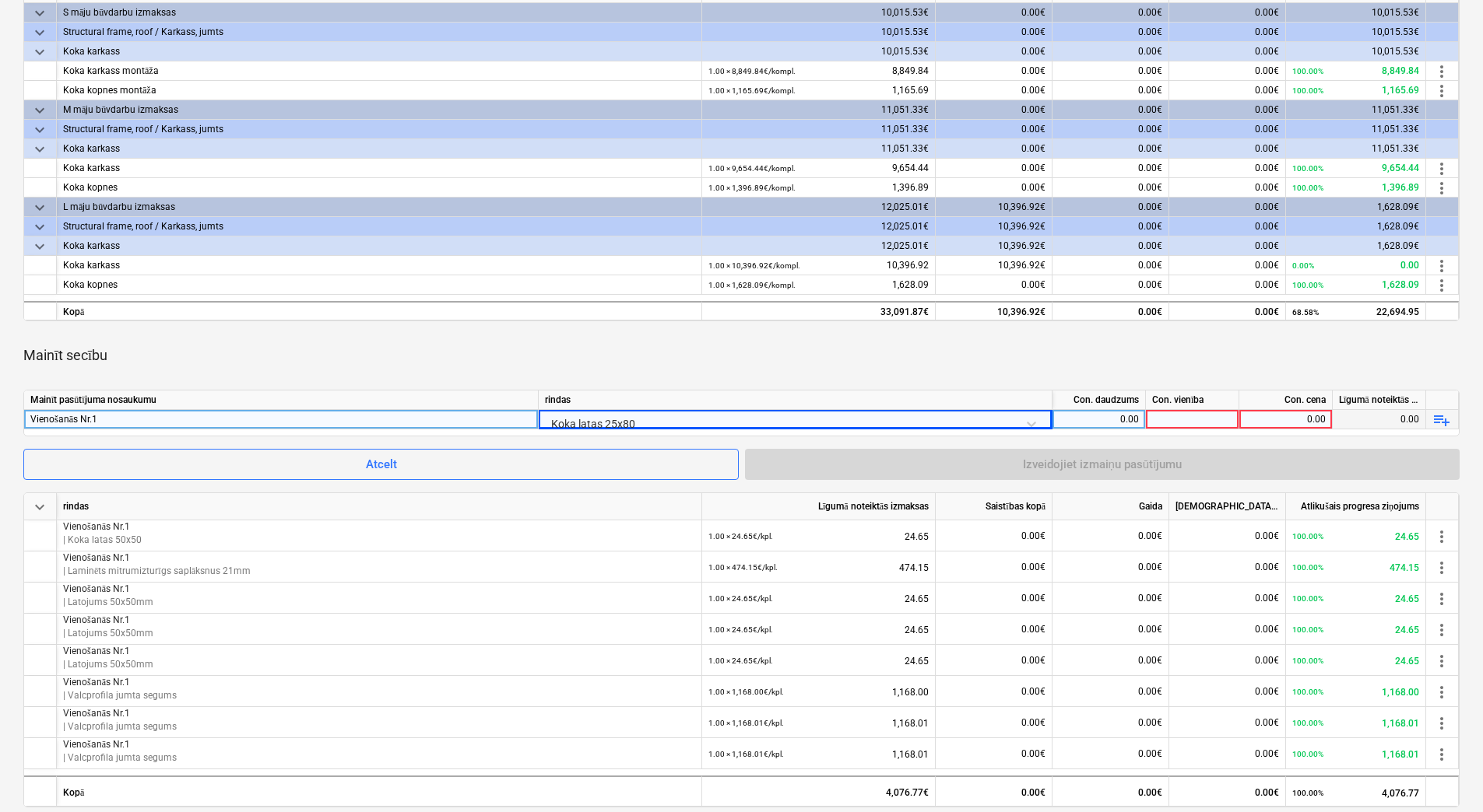
click at [1118, 412] on div "0.00" at bounding box center [1098, 420] width 80 height 19
type input "1"
click at [1184, 418] on div at bounding box center [1192, 420] width 94 height 19
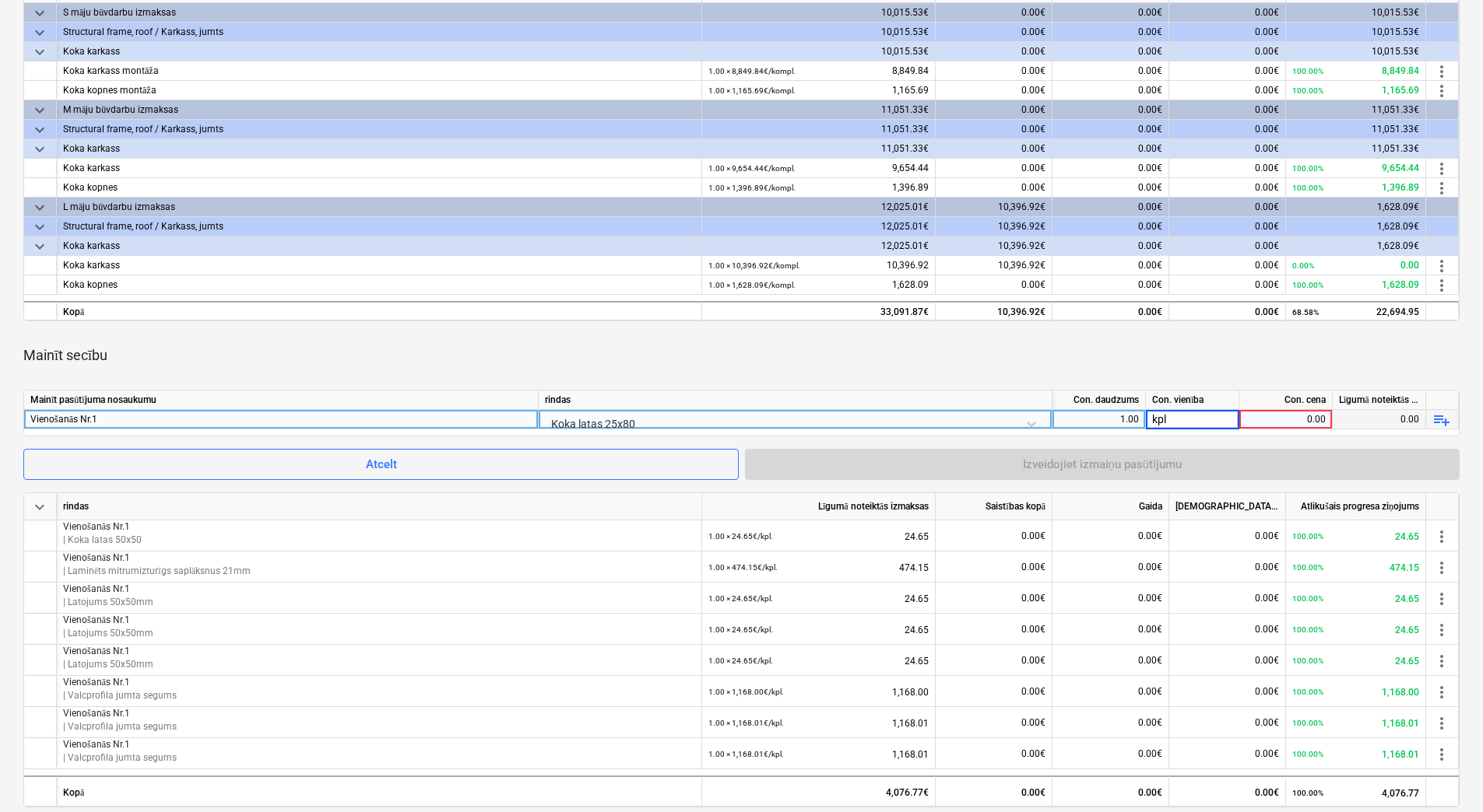
type input "kpl."
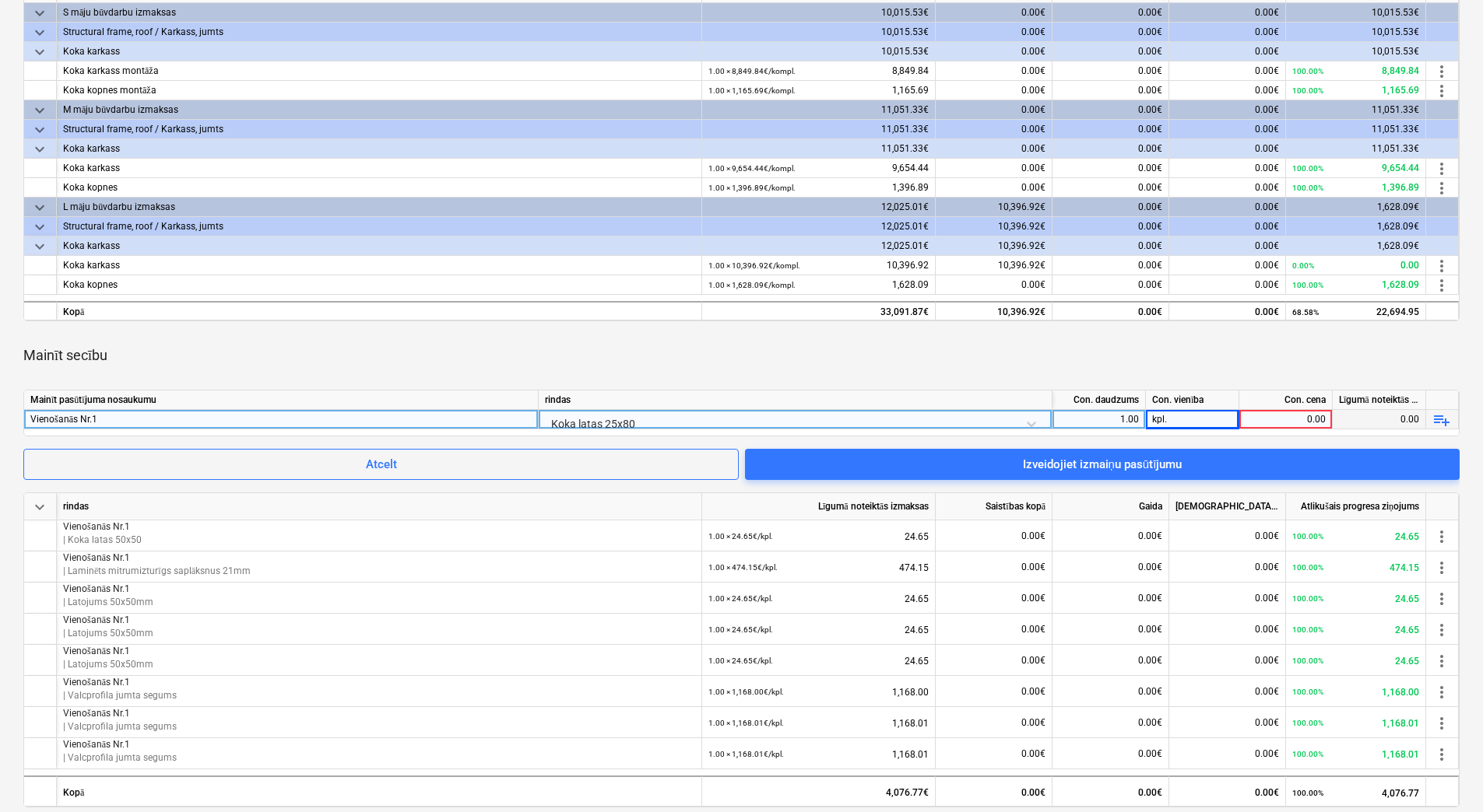
click at [1273, 418] on div "0.00" at bounding box center [1285, 420] width 80 height 19
type input "61.63"
click at [1220, 375] on div "Mainīt secību" at bounding box center [741, 356] width 1436 height 43
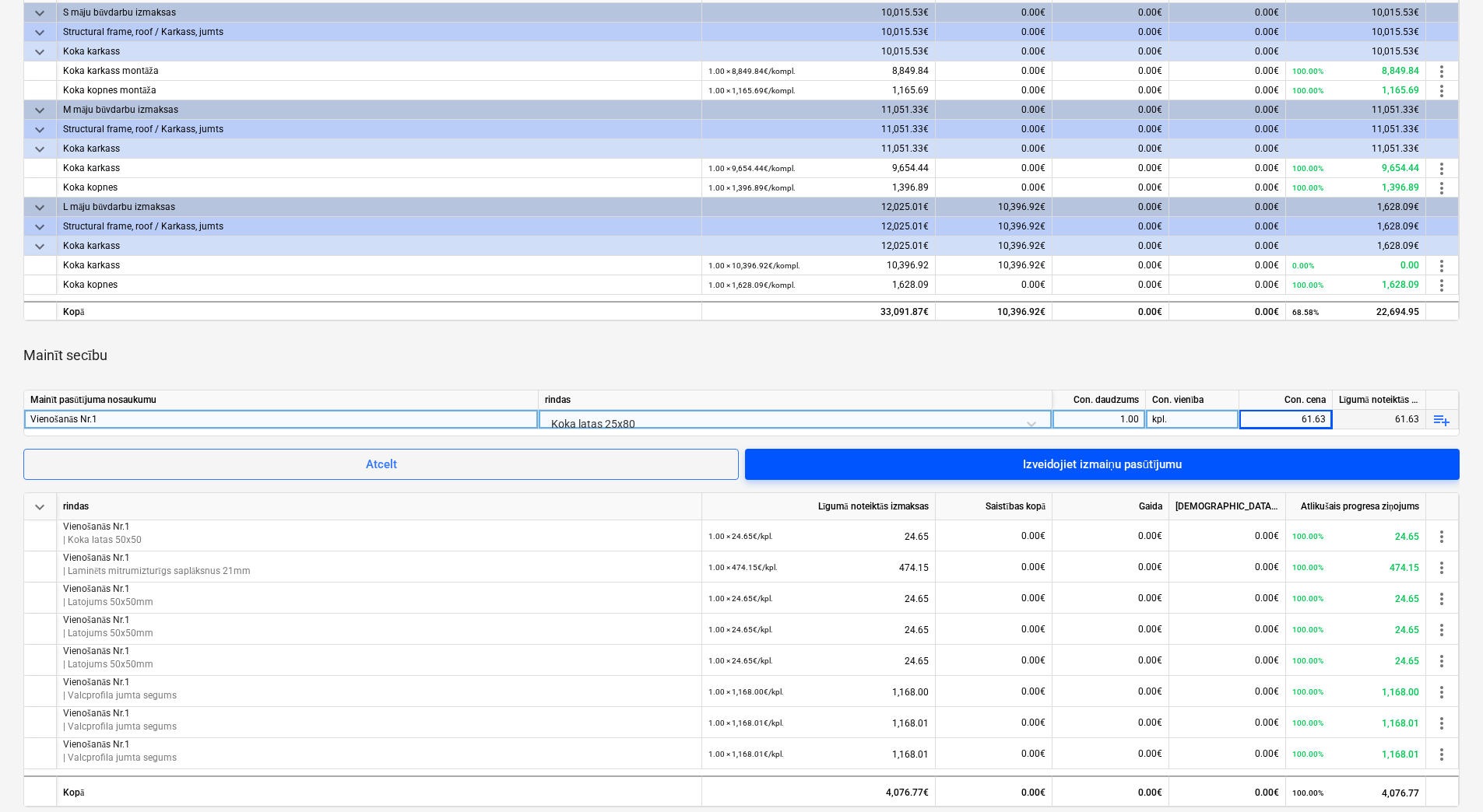
click at [1170, 464] on div "Izveidojiet izmaiņu pasūtījumu" at bounding box center [1102, 464] width 159 height 20
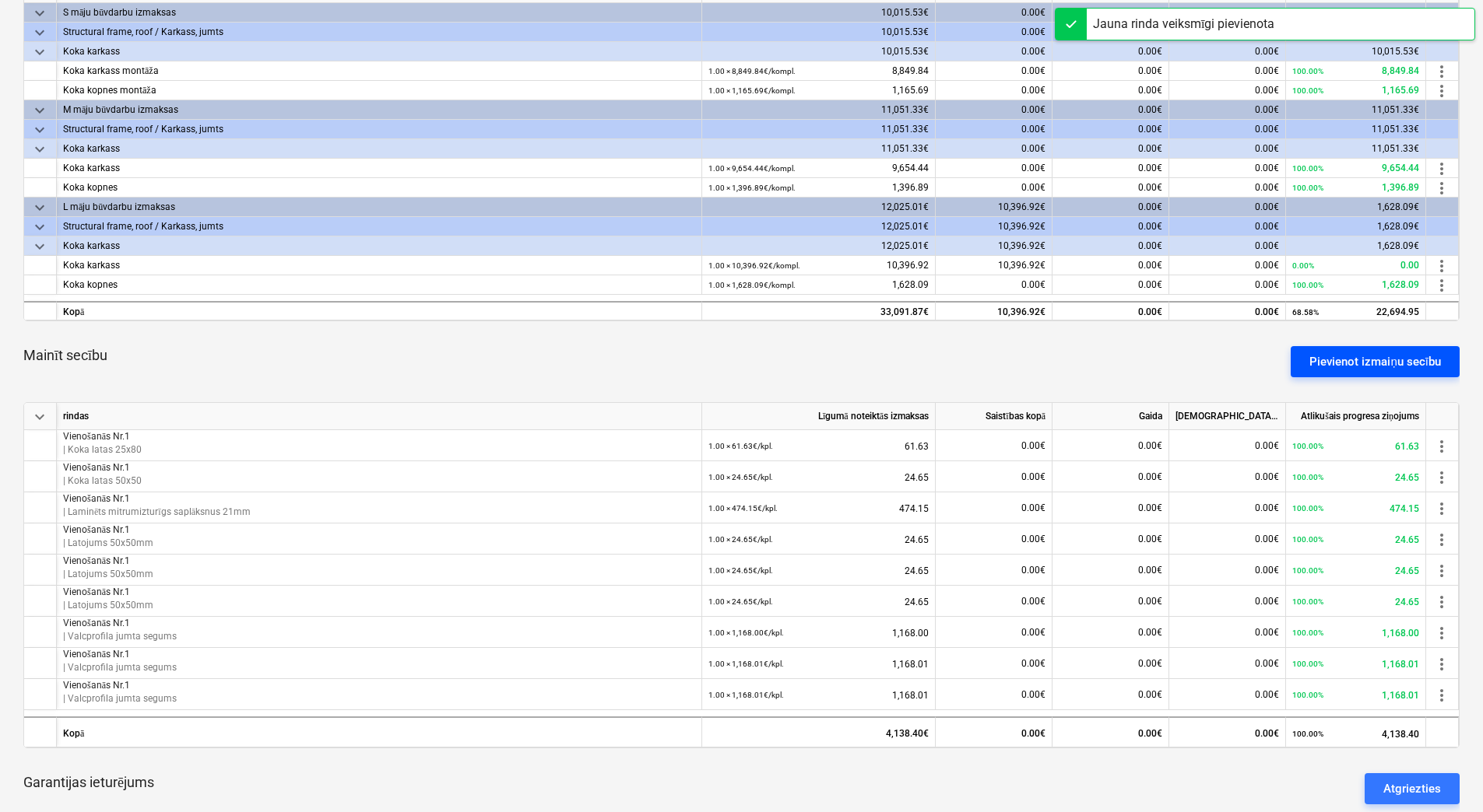
click at [1367, 363] on div "Pievienot izmaiņu secību" at bounding box center [1375, 361] width 131 height 20
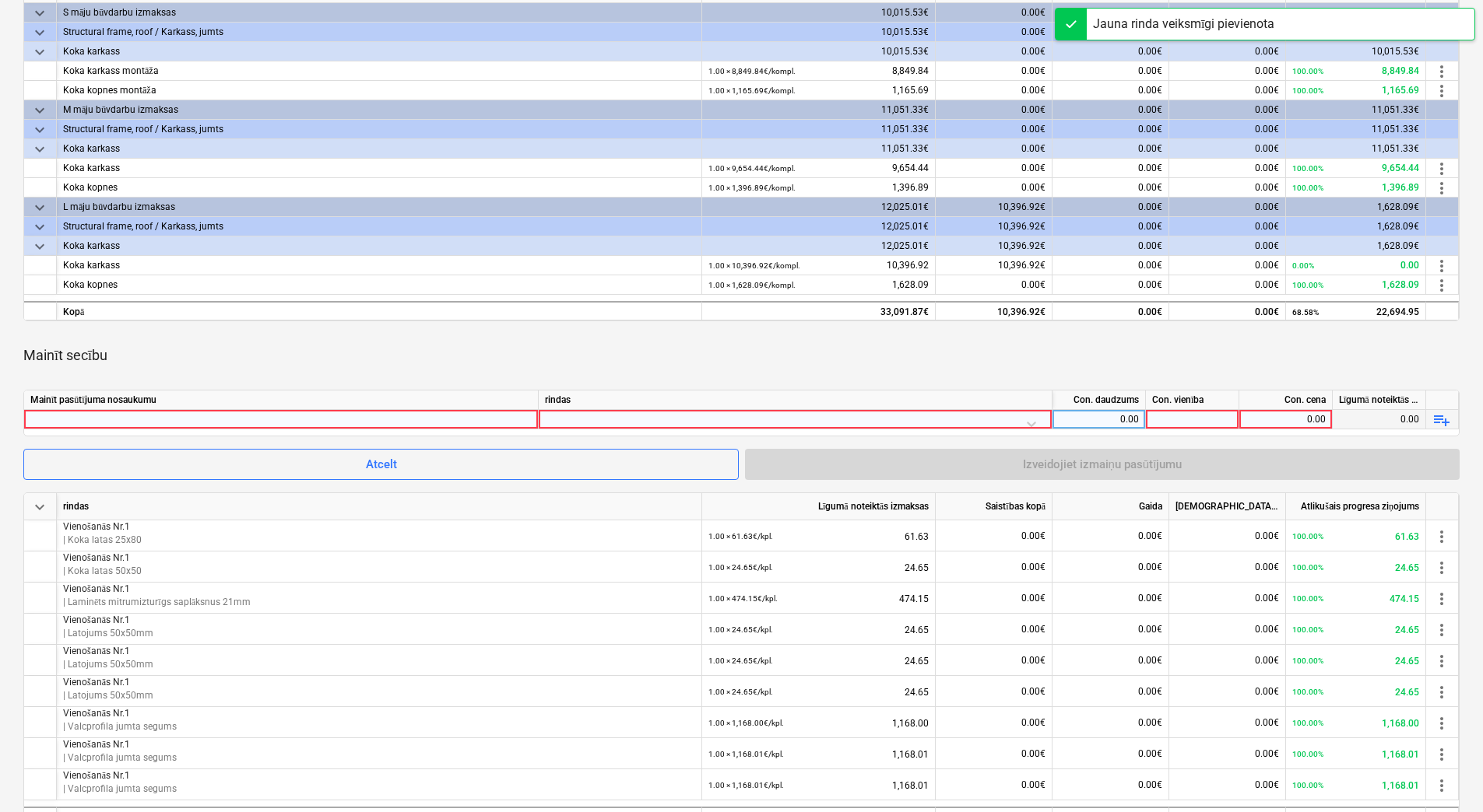
click at [486, 423] on div at bounding box center [281, 419] width 502 height 18
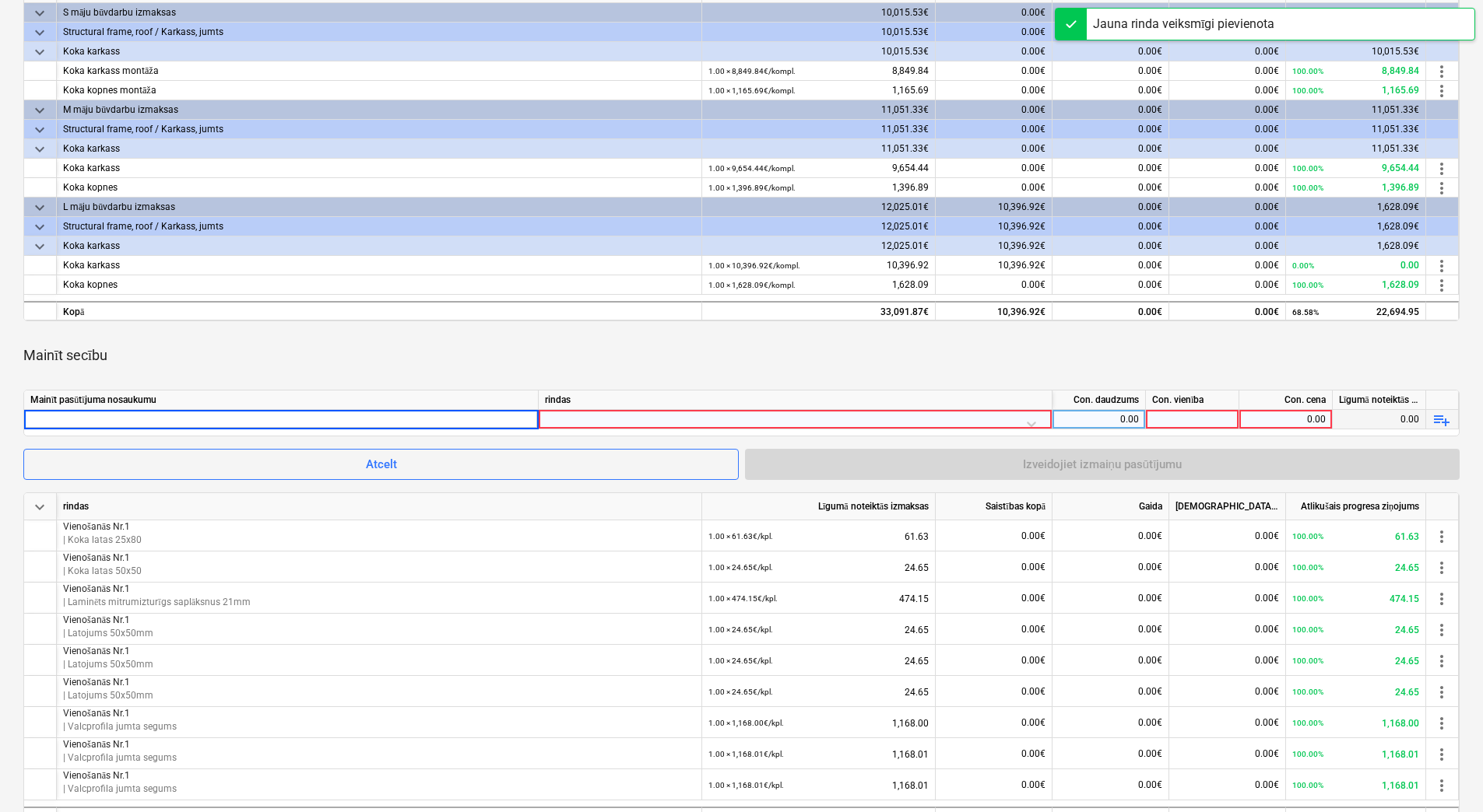
type input "Vienošanās Nr.1"
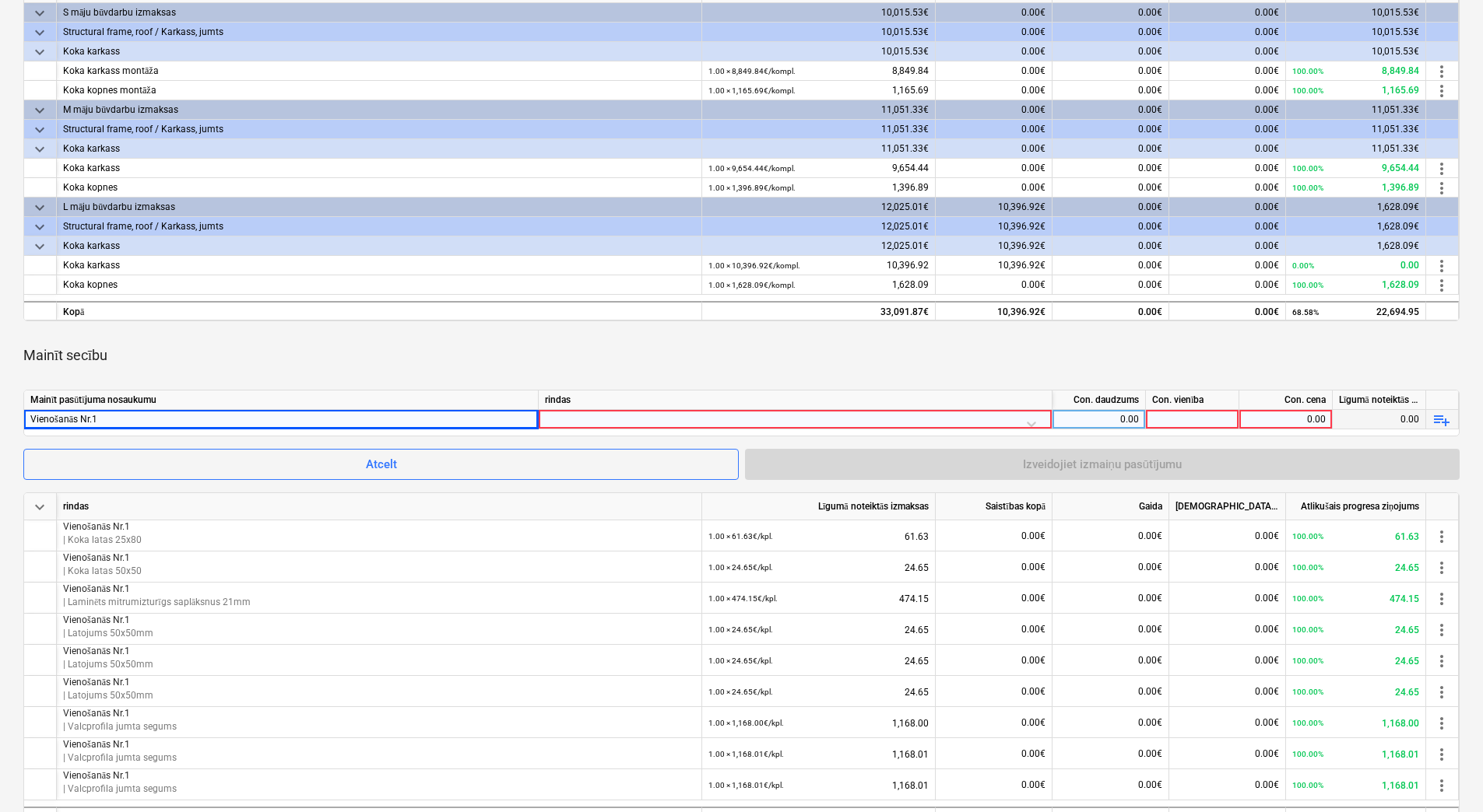
click at [615, 418] on div at bounding box center [795, 424] width 501 height 27
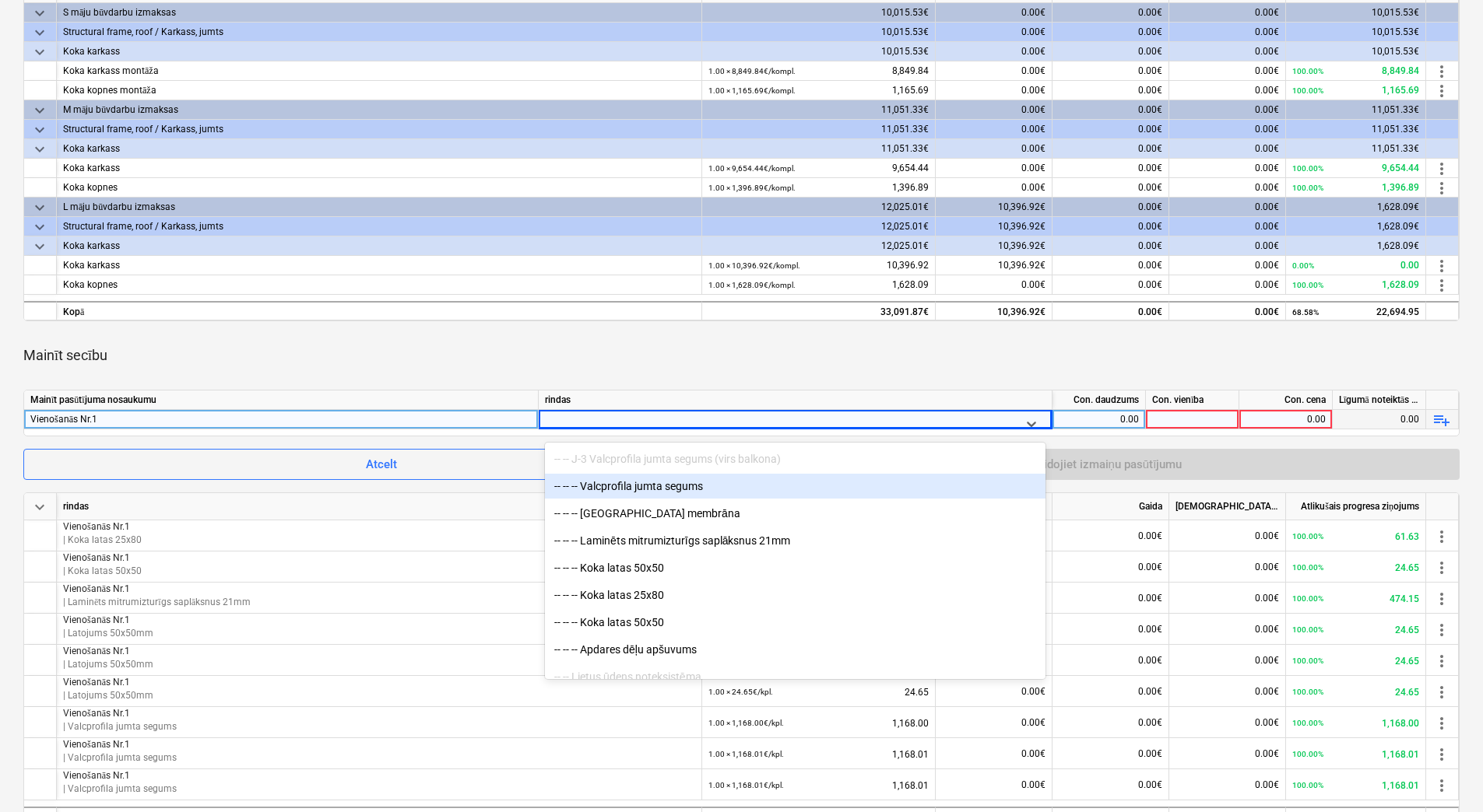
scroll to position [1478, 0]
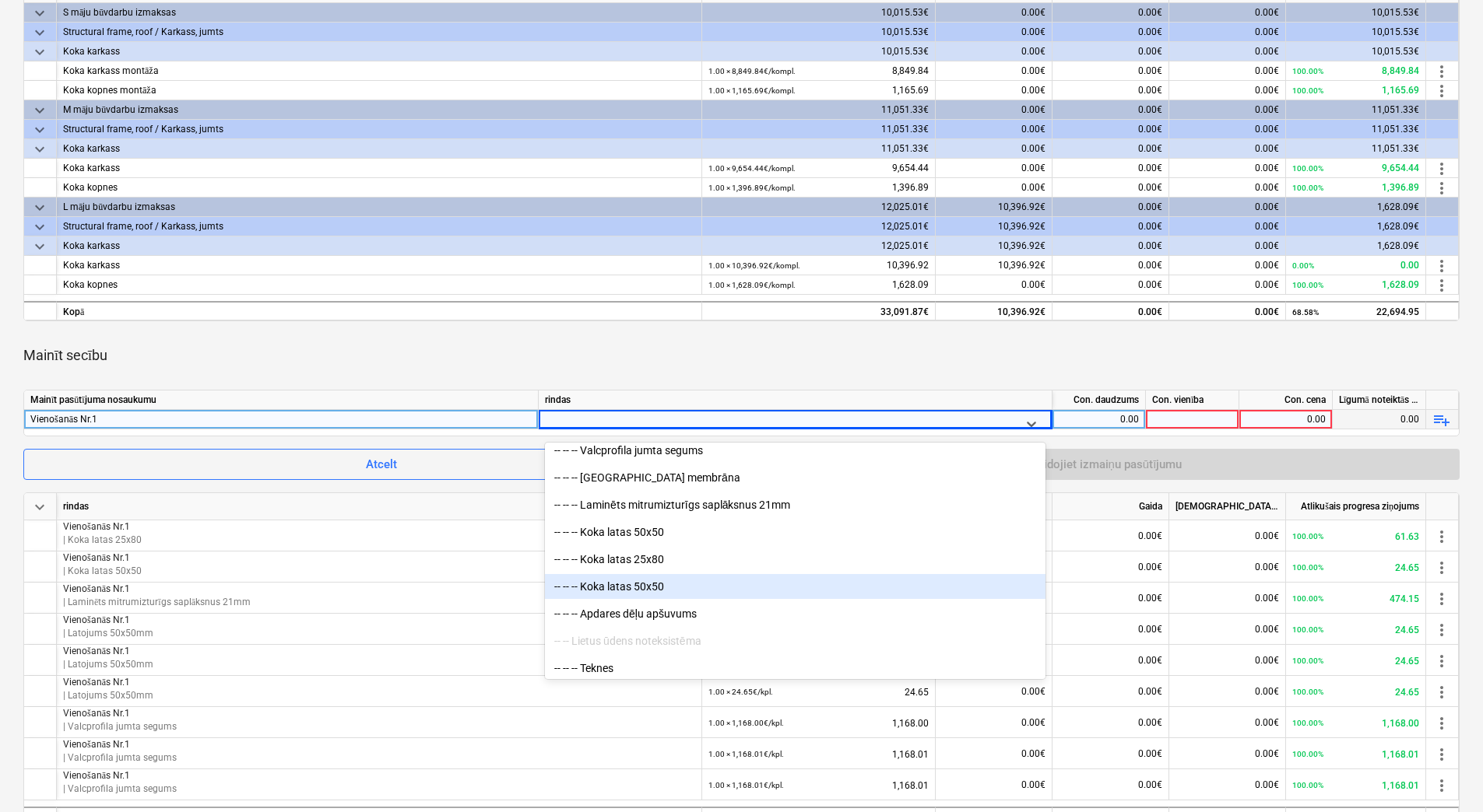
click at [684, 585] on div "-- -- -- Koka latas 50x50" at bounding box center [795, 586] width 501 height 25
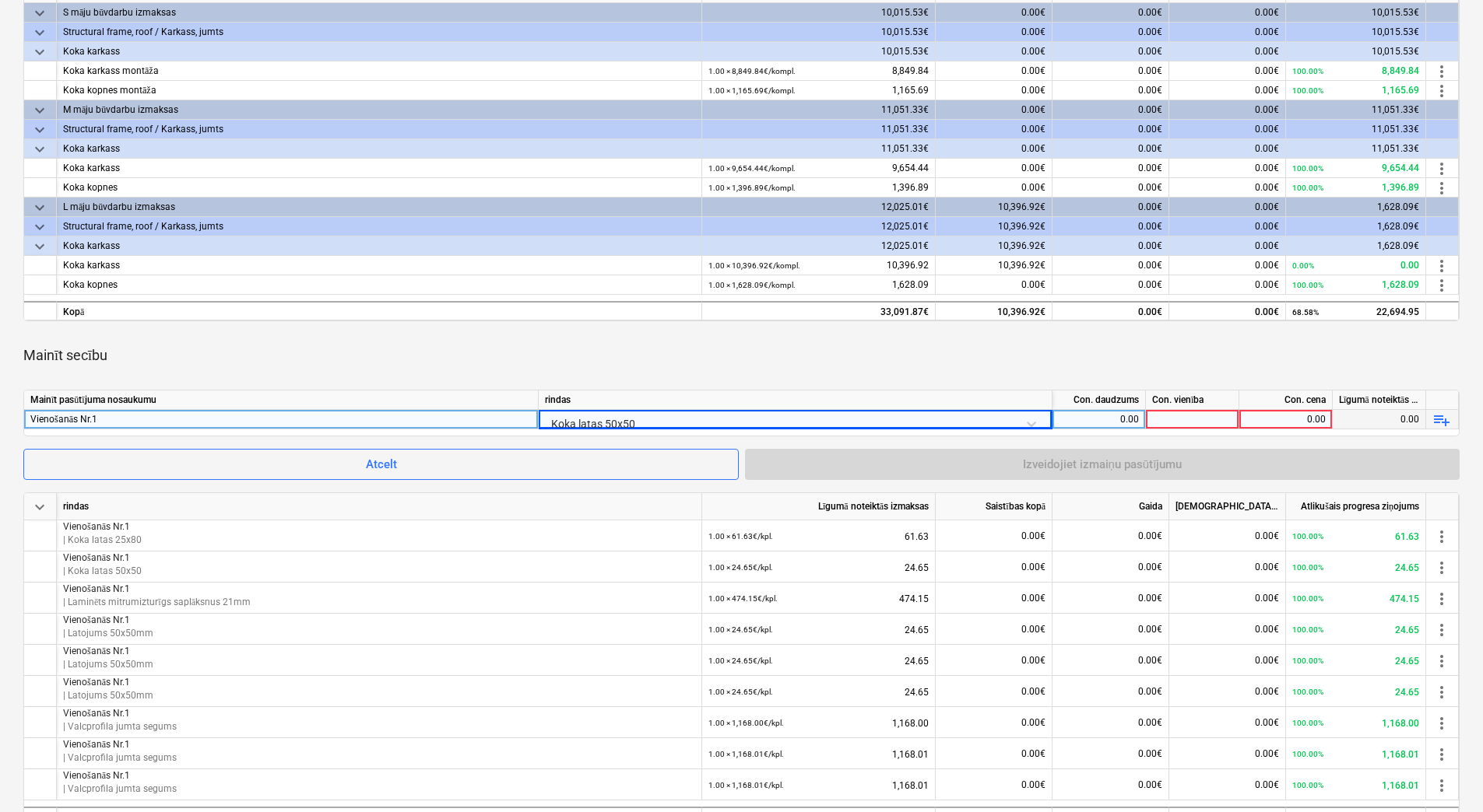
click at [1104, 418] on div "0.00" at bounding box center [1098, 420] width 80 height 19
type input "1"
click at [1191, 414] on div at bounding box center [1192, 420] width 94 height 19
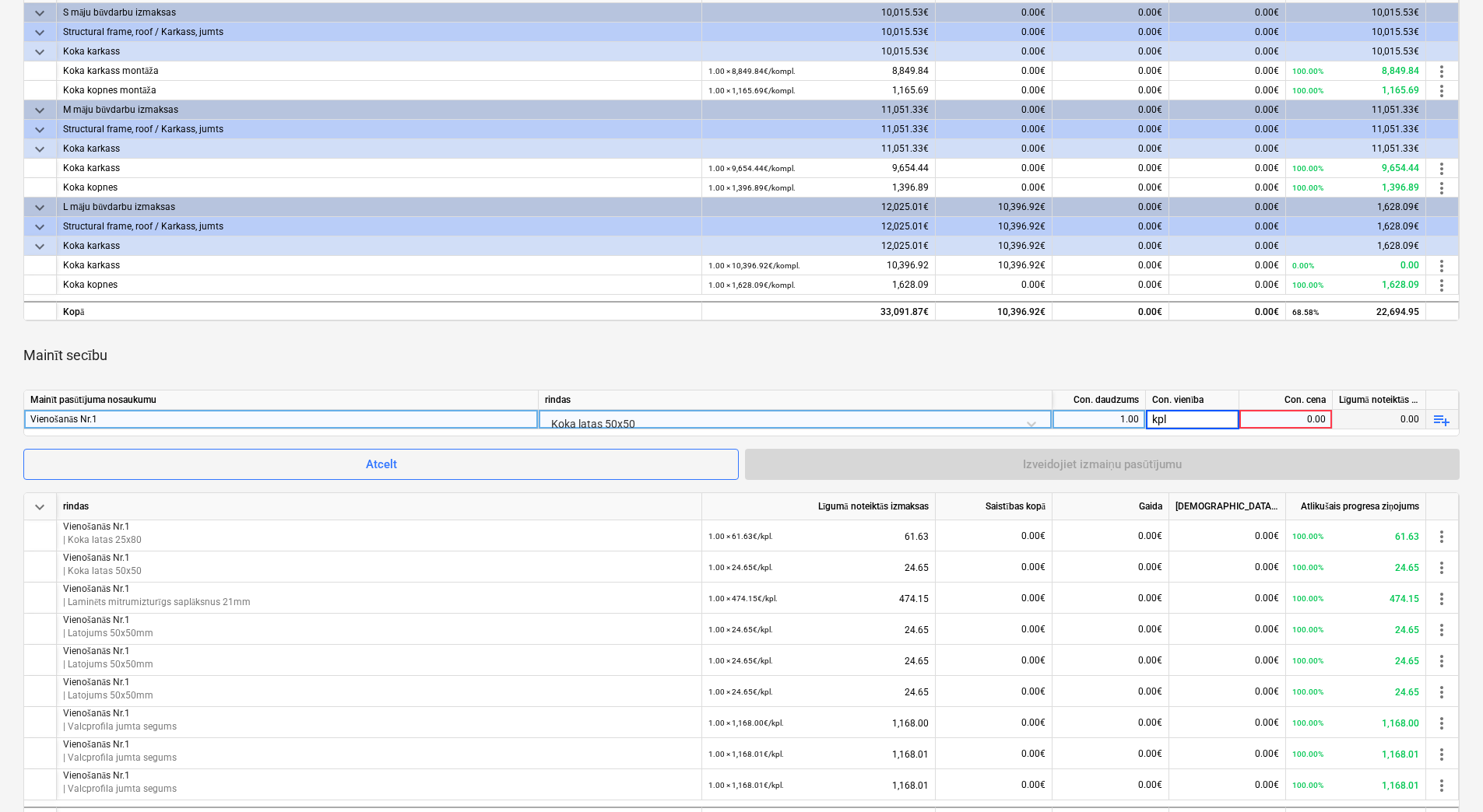
type input "kpl."
click at [1274, 421] on div "0.00" at bounding box center [1285, 420] width 80 height 19
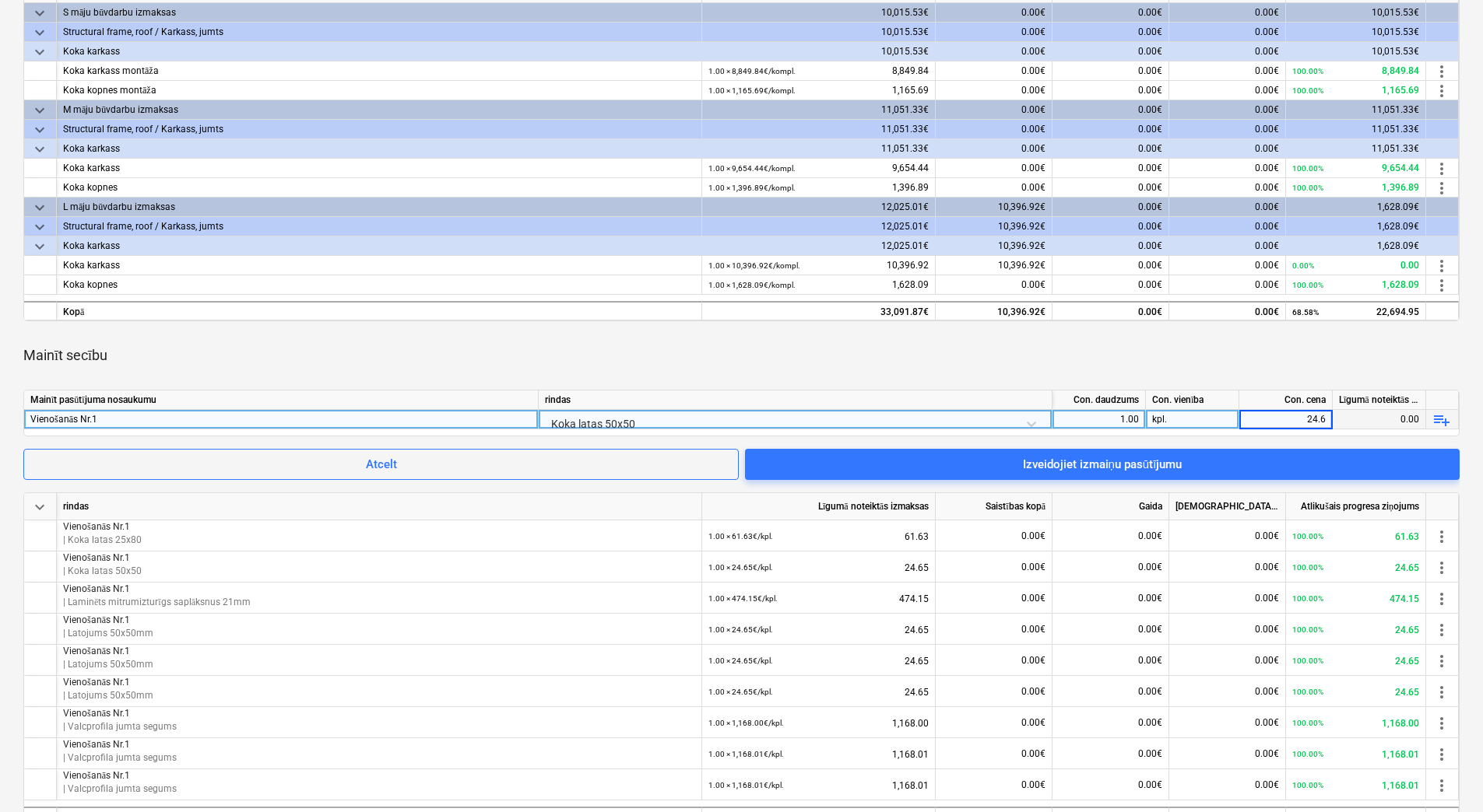
type input "24.65"
click at [1268, 357] on div "Mainīt secību" at bounding box center [741, 356] width 1436 height 43
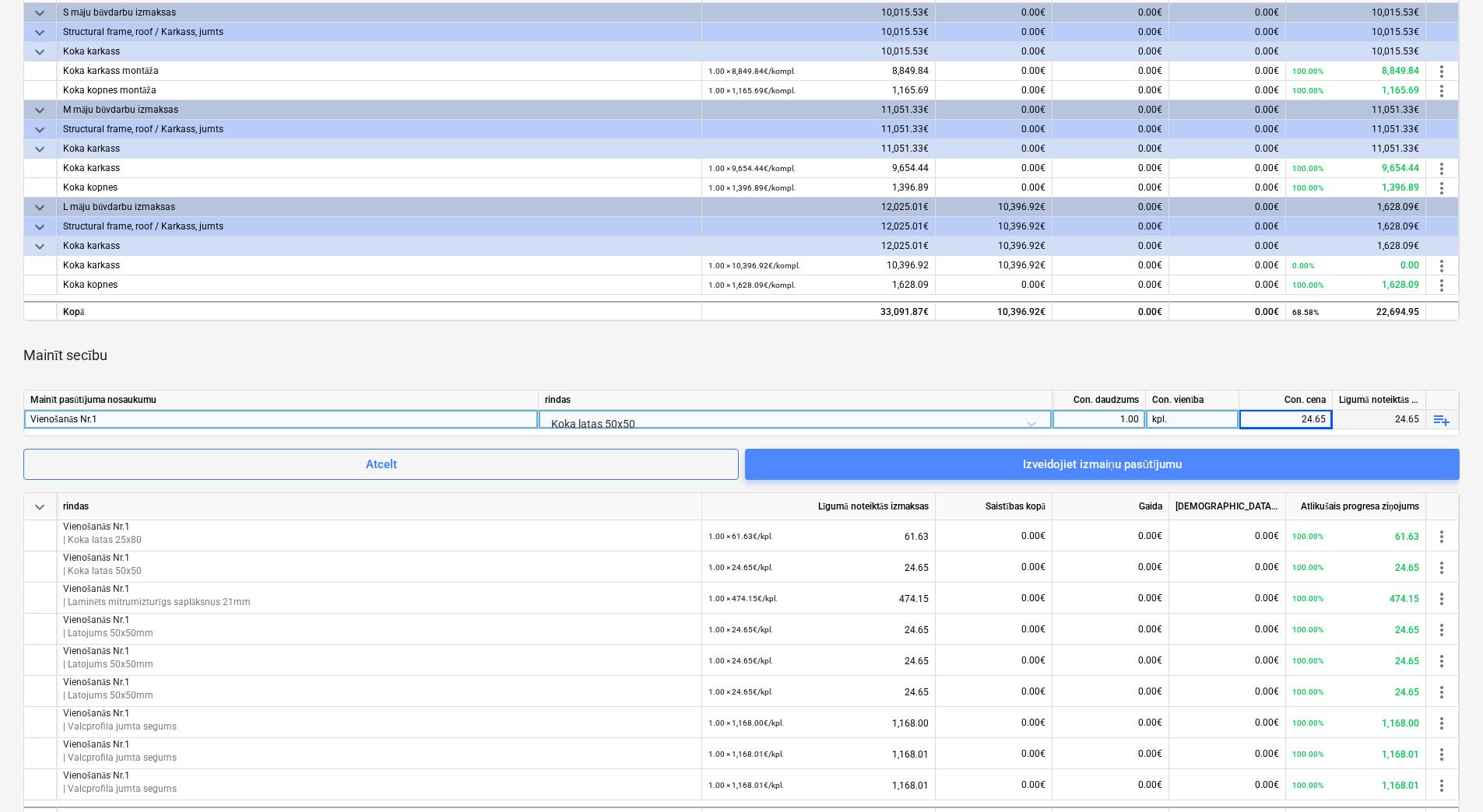
click at [1195, 463] on span "Izveidojiet izmaiņu pasūtījumu" at bounding box center [1102, 464] width 677 height 20
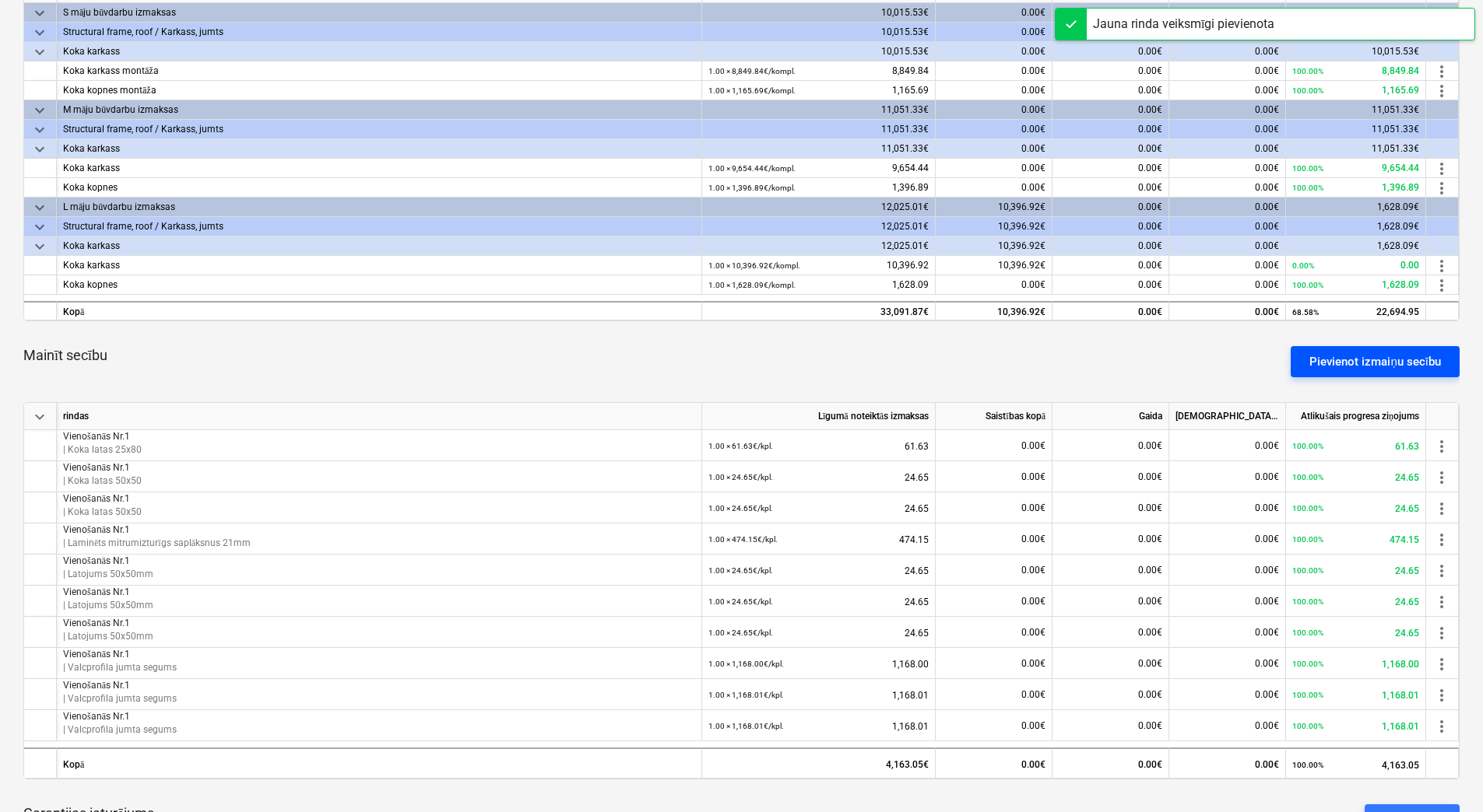
click at [1354, 359] on div "Pievienot izmaiņu secību" at bounding box center [1375, 361] width 131 height 20
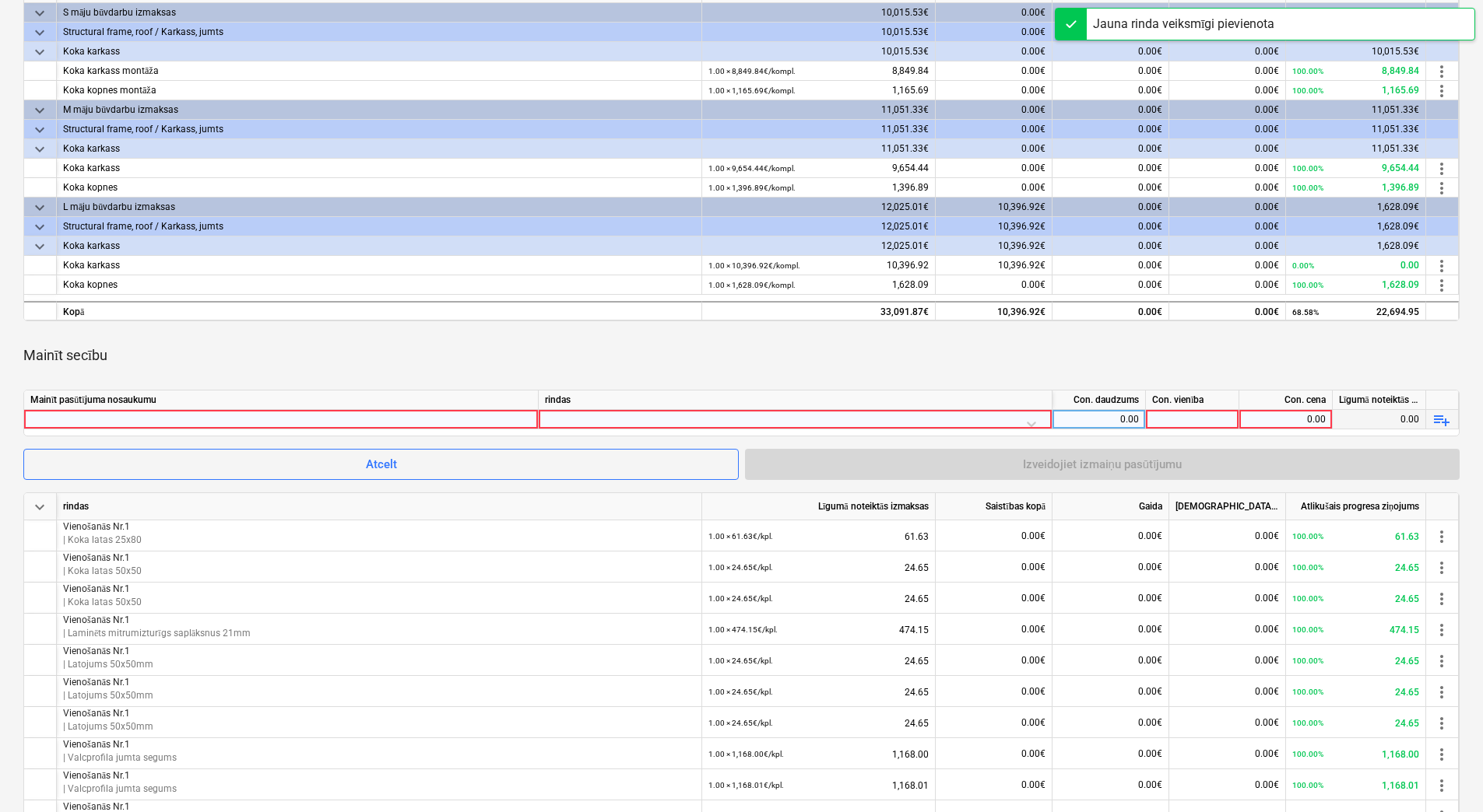
click at [494, 423] on div at bounding box center [281, 419] width 502 height 18
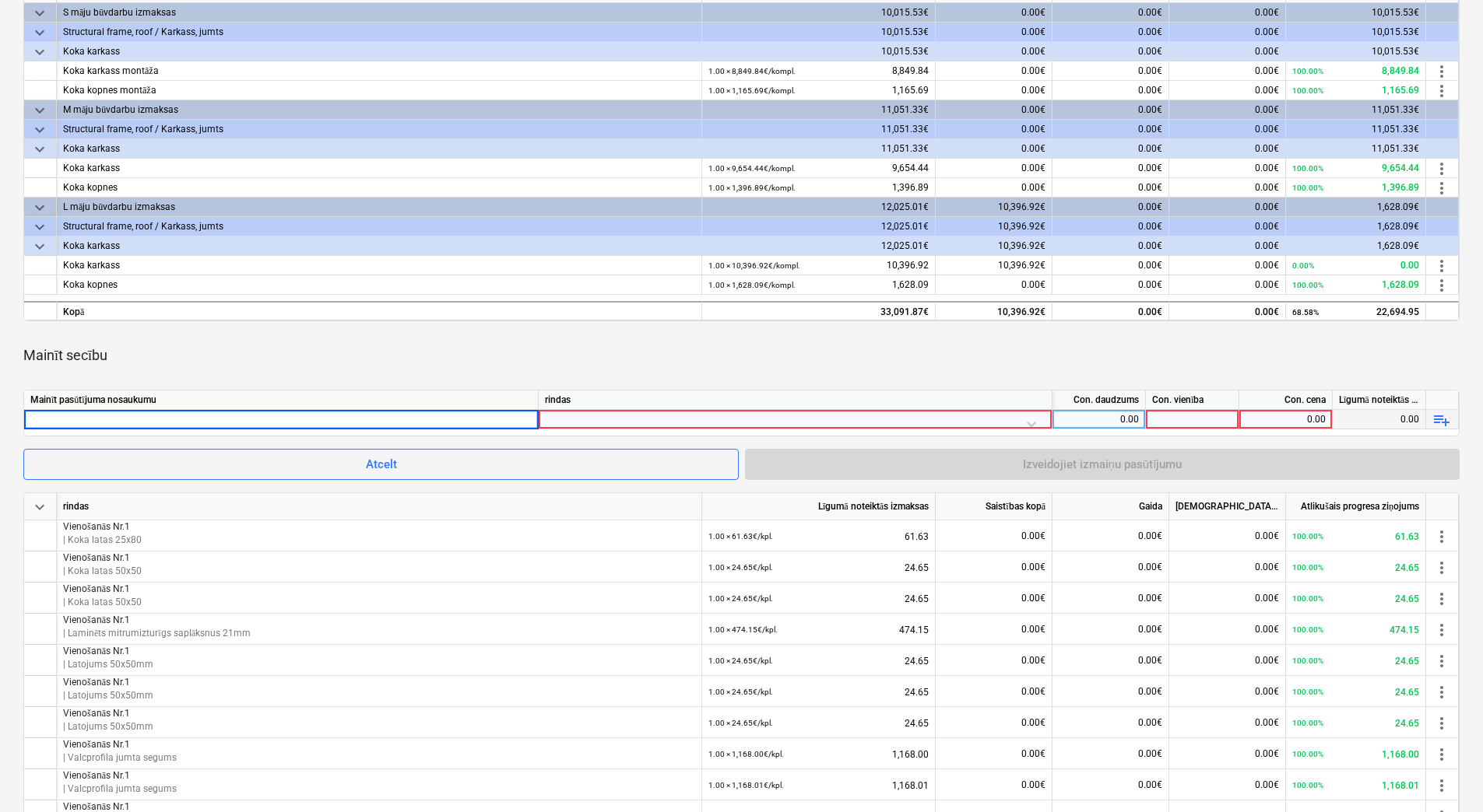
type input "Vienošanās Nr.1"
click at [738, 416] on div at bounding box center [795, 424] width 501 height 27
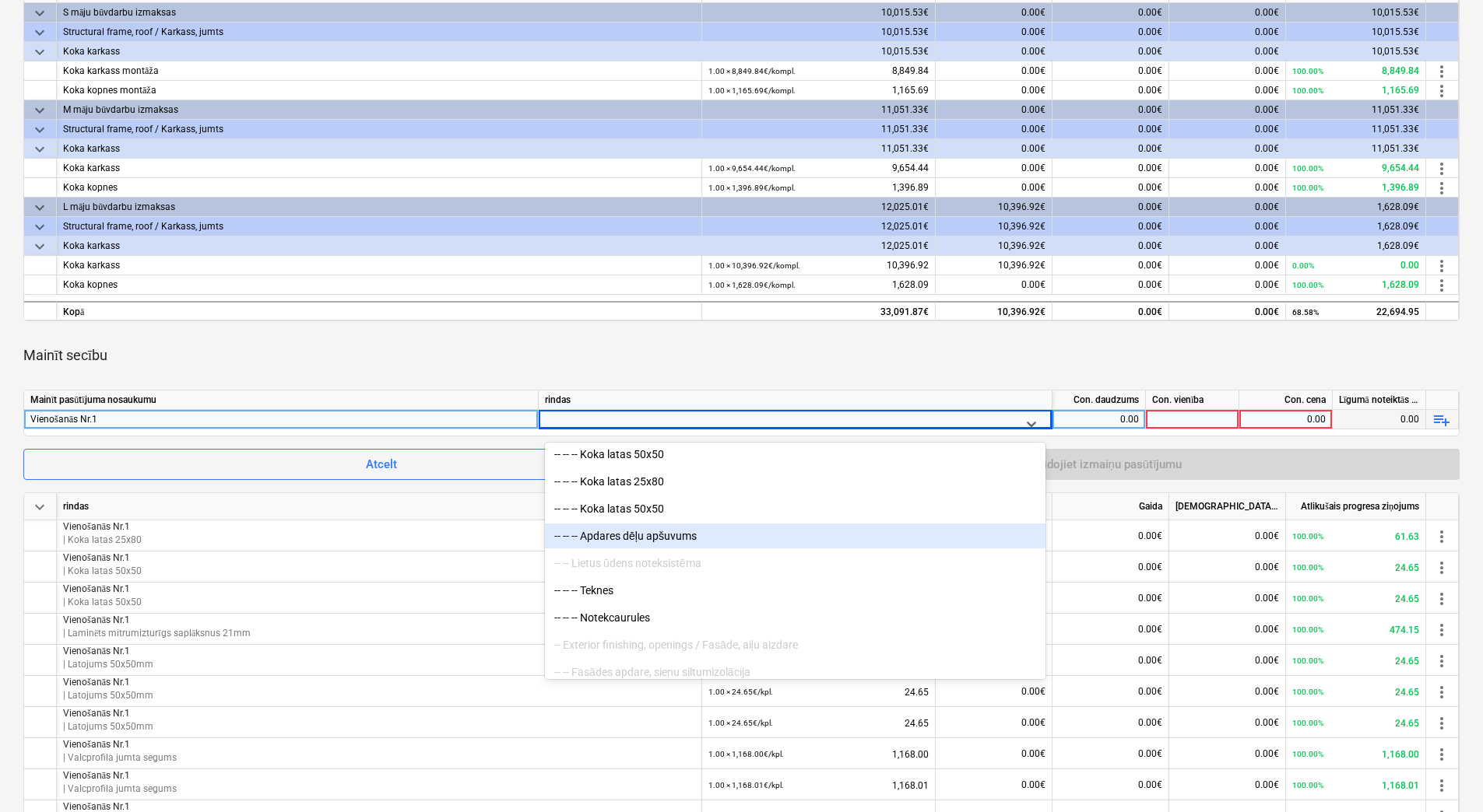
scroll to position [1634, 0]
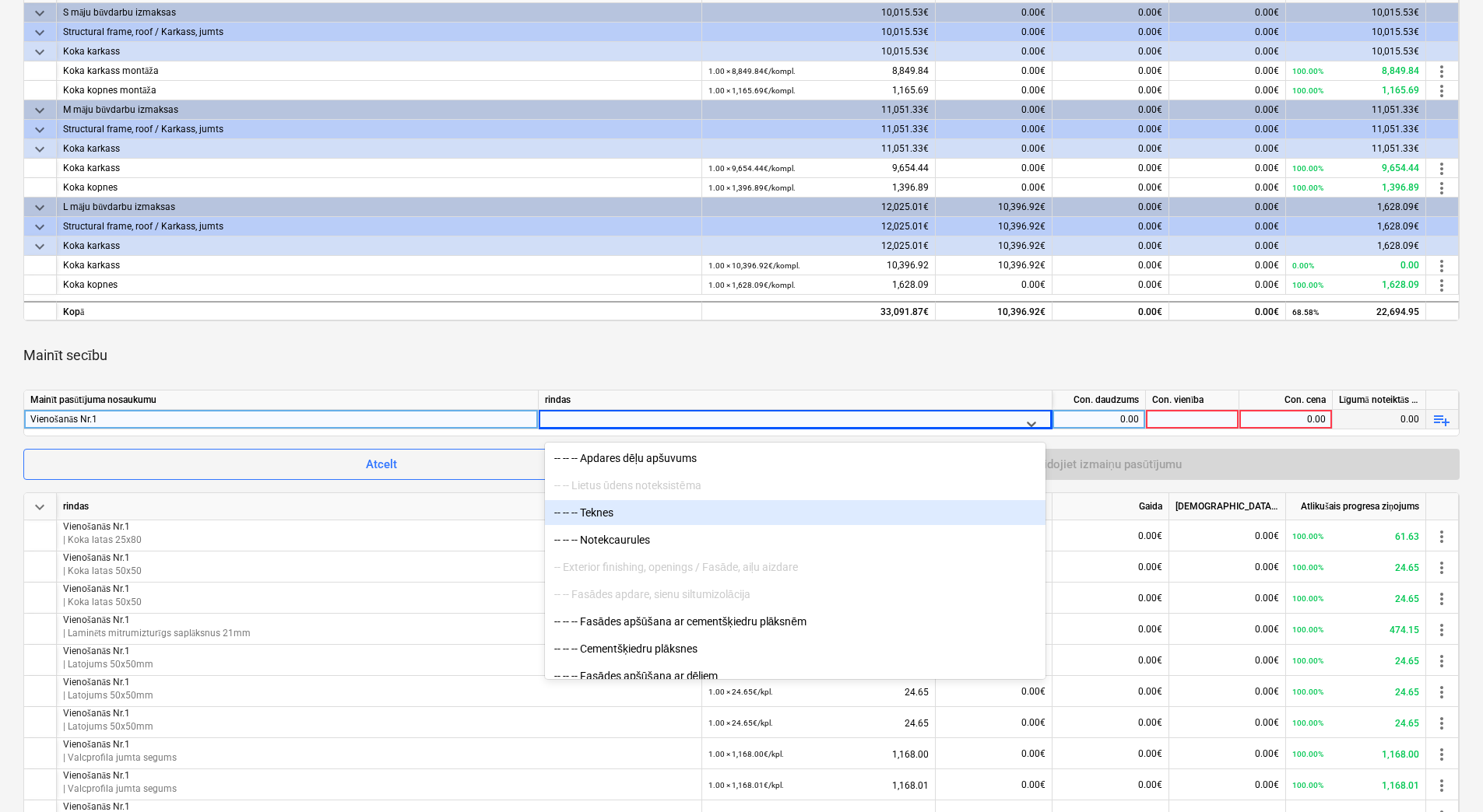
click at [663, 517] on div "-- -- -- Teknes" at bounding box center [795, 513] width 501 height 25
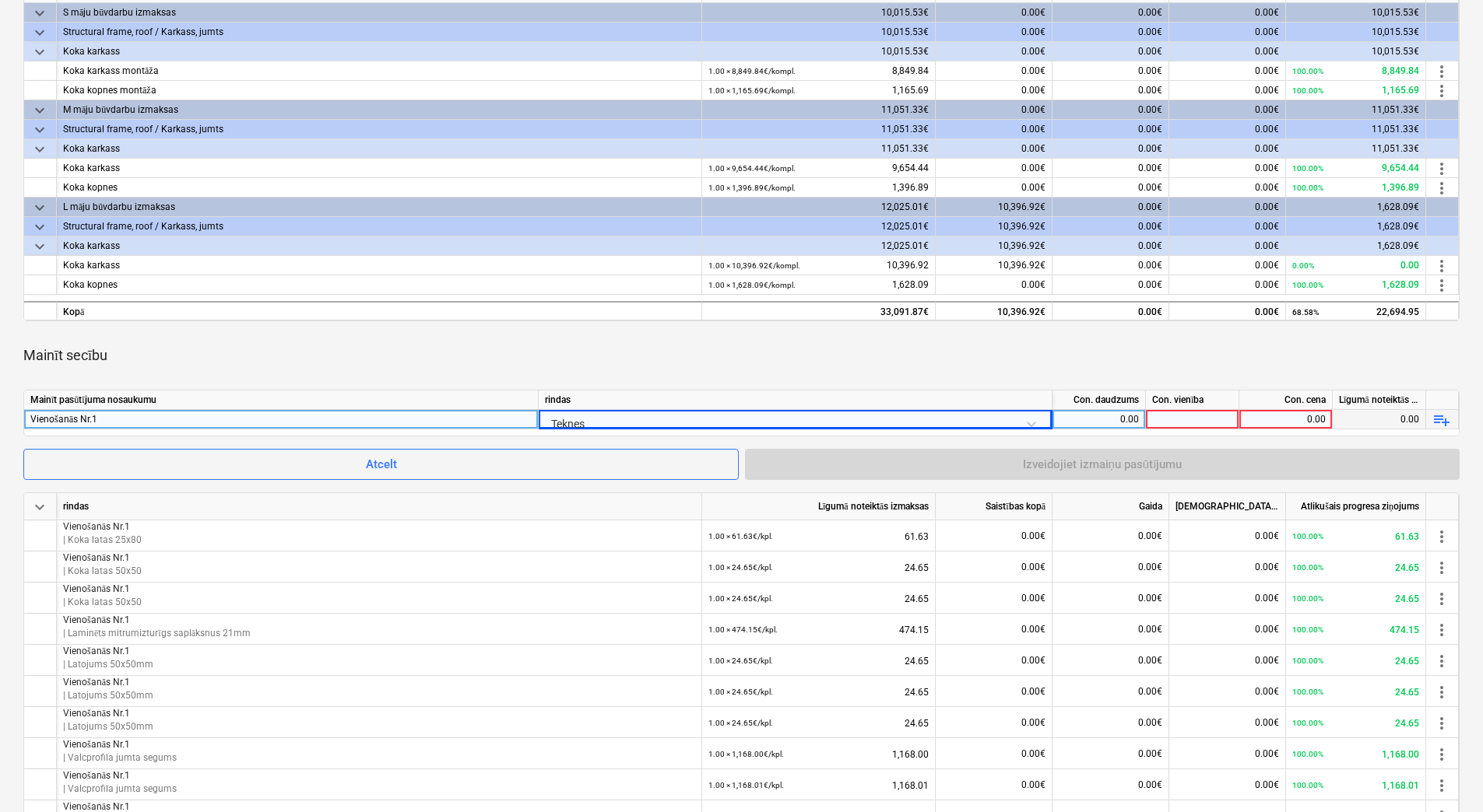
click at [1104, 420] on div "0.00" at bounding box center [1098, 420] width 80 height 19
type input "kpl."
click at [1218, 419] on div at bounding box center [1192, 420] width 94 height 19
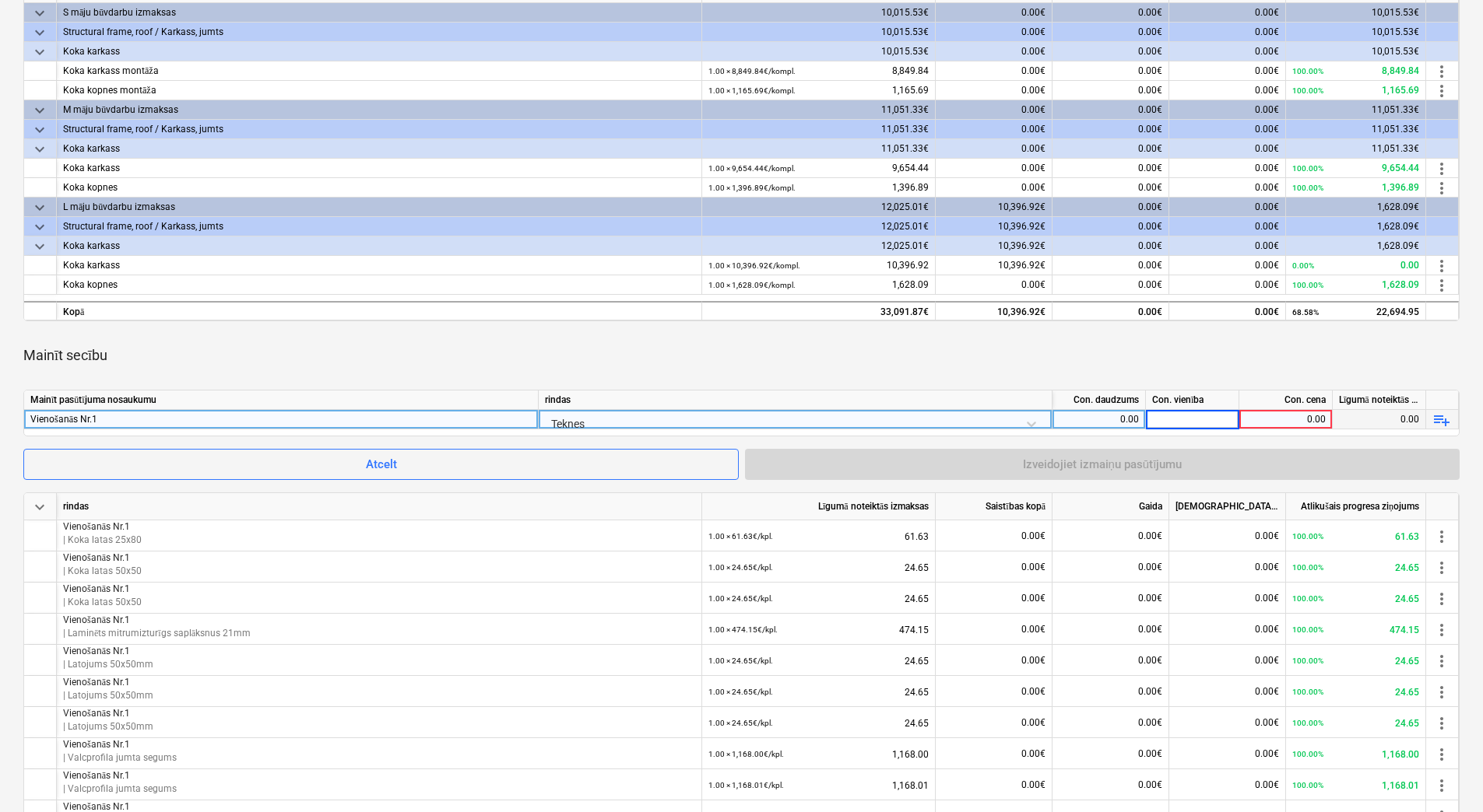
click at [1089, 420] on div "0.00" at bounding box center [1098, 420] width 80 height 19
type input "1"
click at [1188, 421] on div at bounding box center [1192, 420] width 94 height 19
type input "kpl."
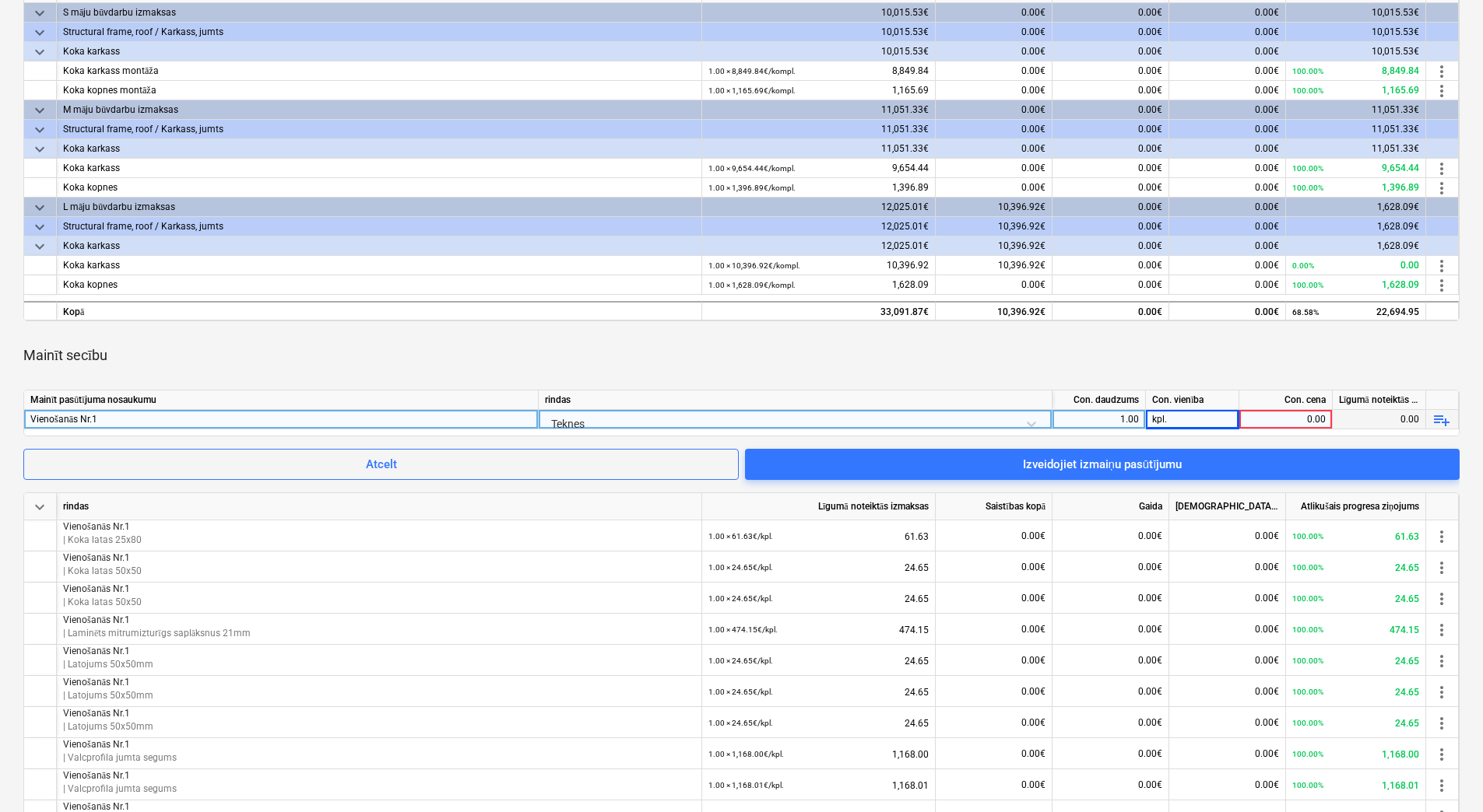
click at [1279, 416] on div "0.00" at bounding box center [1285, 420] width 80 height 19
type input "550.85"
click at [1262, 360] on div "Mainīt secību" at bounding box center [741, 356] width 1436 height 43
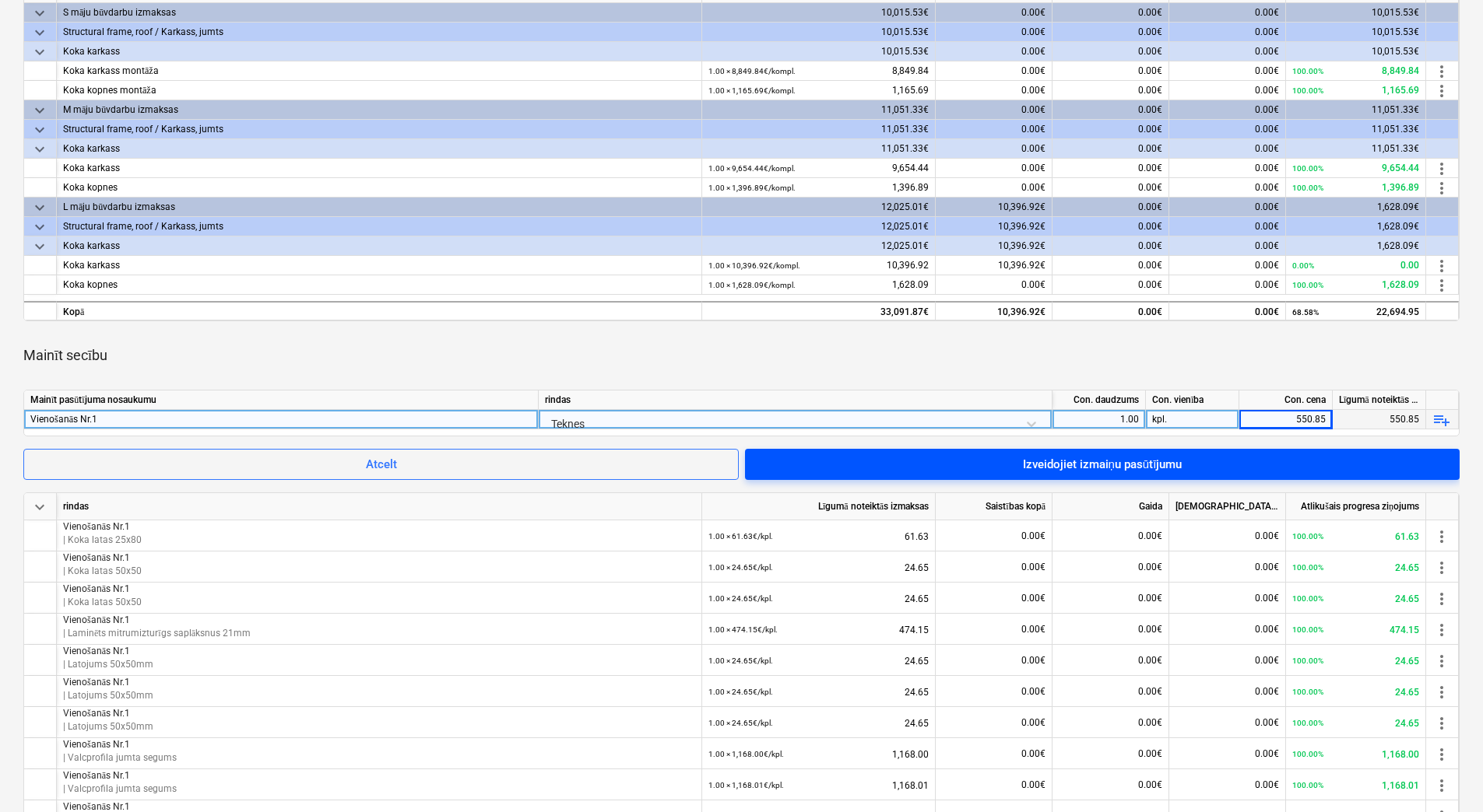
click at [1176, 465] on div "Izveidojiet izmaiņu pasūtījumu" at bounding box center [1102, 464] width 159 height 20
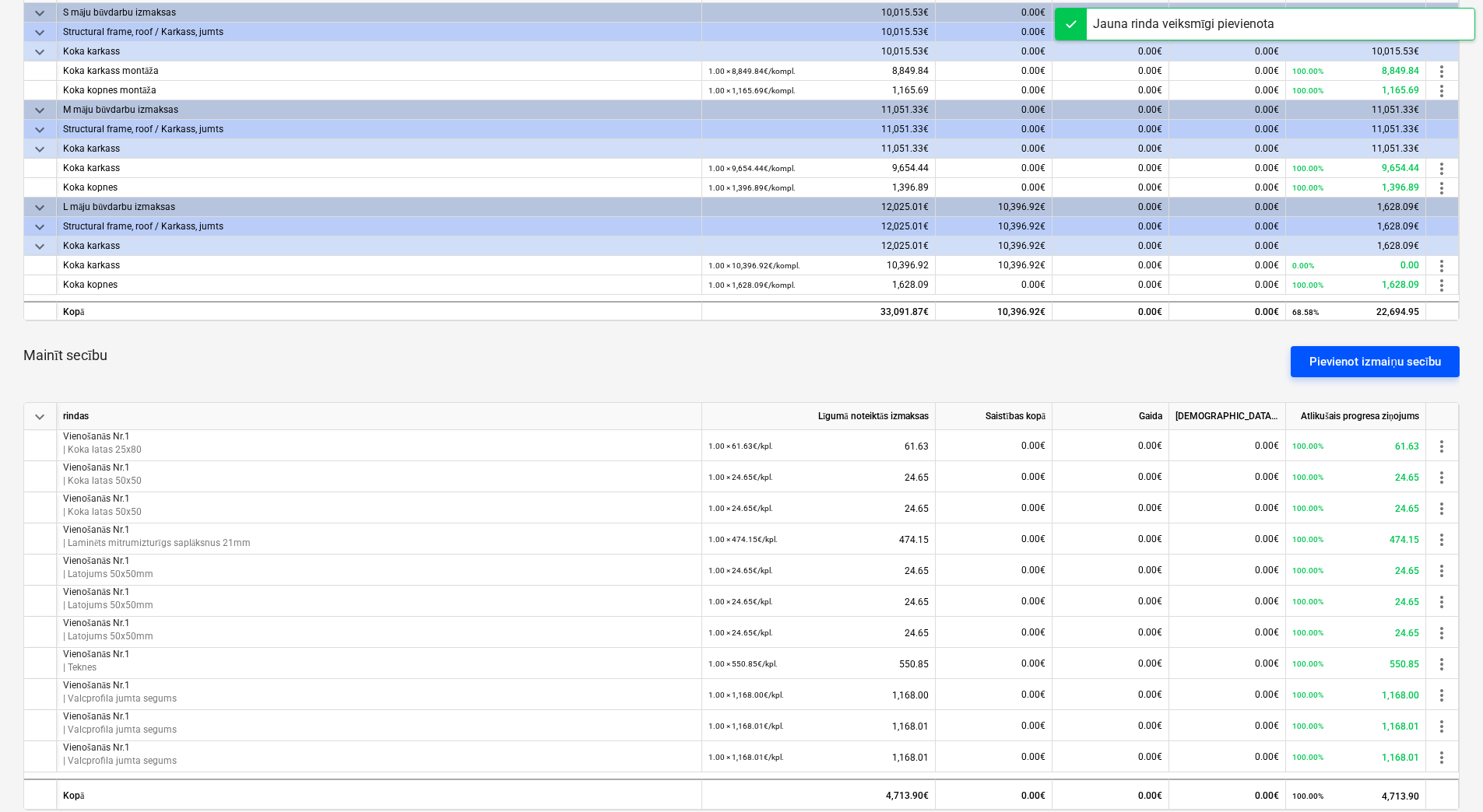
click at [1340, 357] on div "Pievienot izmaiņu secību" at bounding box center [1375, 361] width 131 height 20
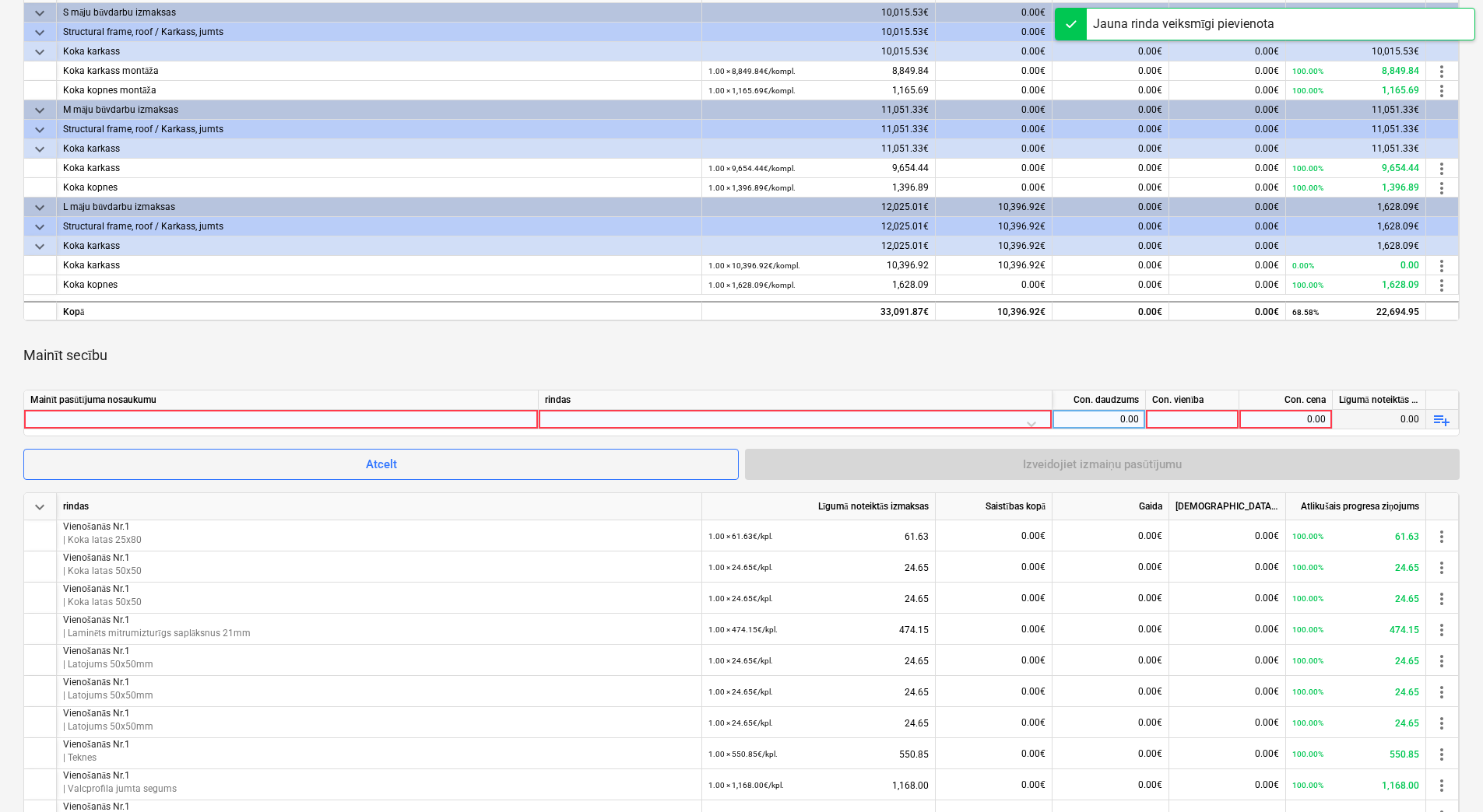
click at [441, 423] on div at bounding box center [281, 419] width 502 height 18
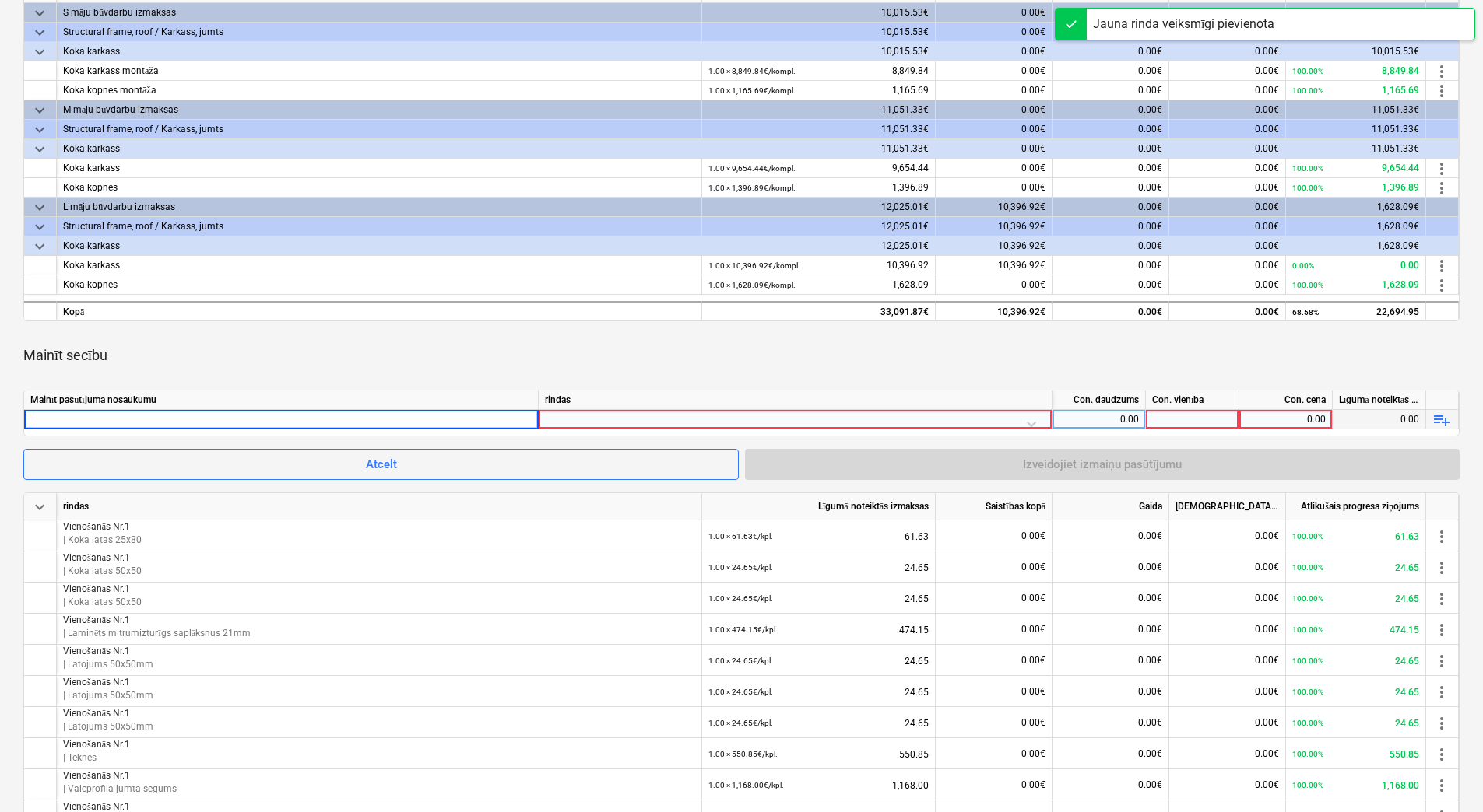
type input "Vienošanās Nr.1"
click at [719, 417] on div at bounding box center [795, 424] width 501 height 27
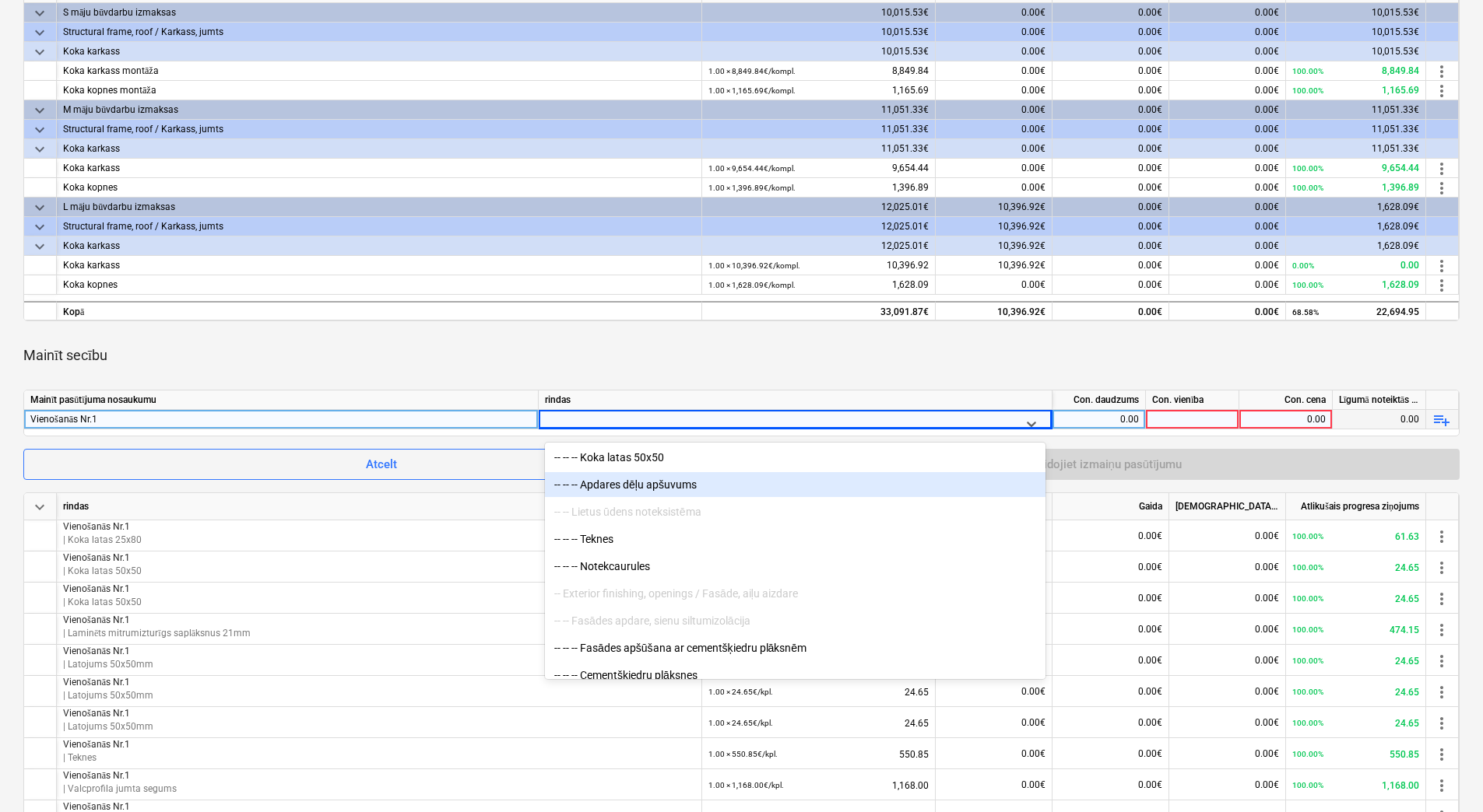
scroll to position [1634, 0]
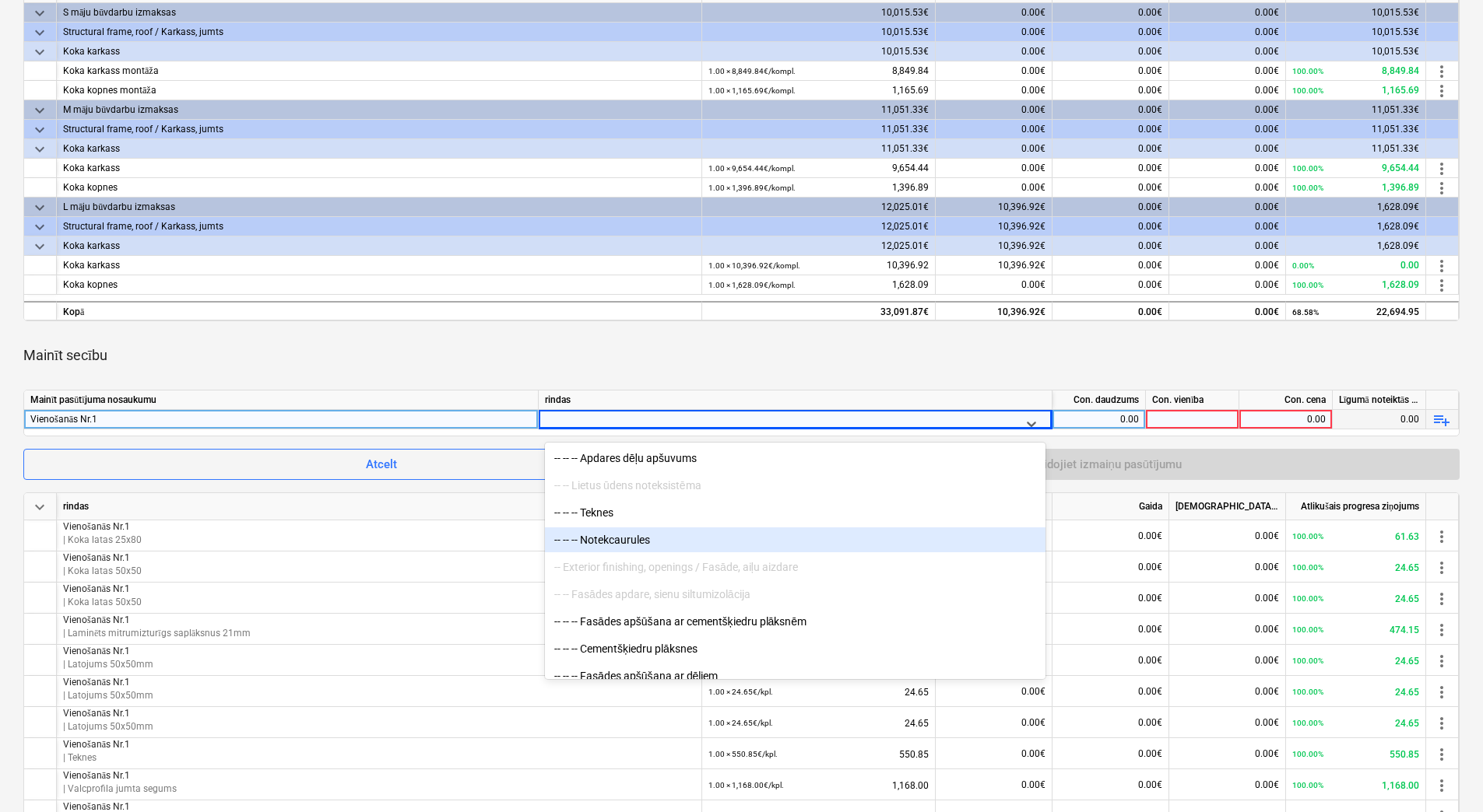
click at [678, 537] on div "-- -- -- Notekcaurules" at bounding box center [795, 540] width 501 height 25
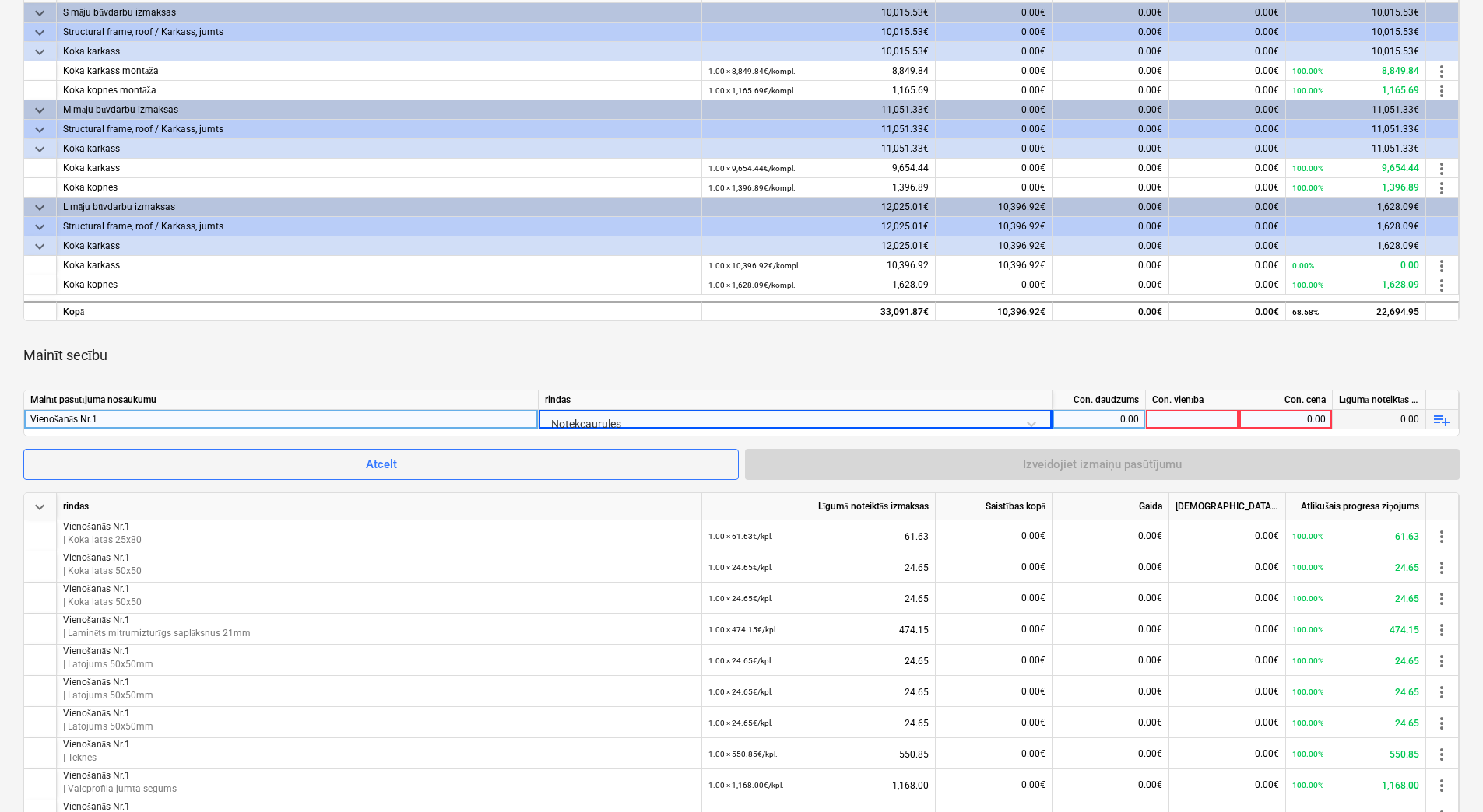
click at [1116, 423] on div "0.00" at bounding box center [1098, 420] width 80 height 19
type input "1"
click at [1198, 408] on div "Con. vienība" at bounding box center [1192, 400] width 94 height 19
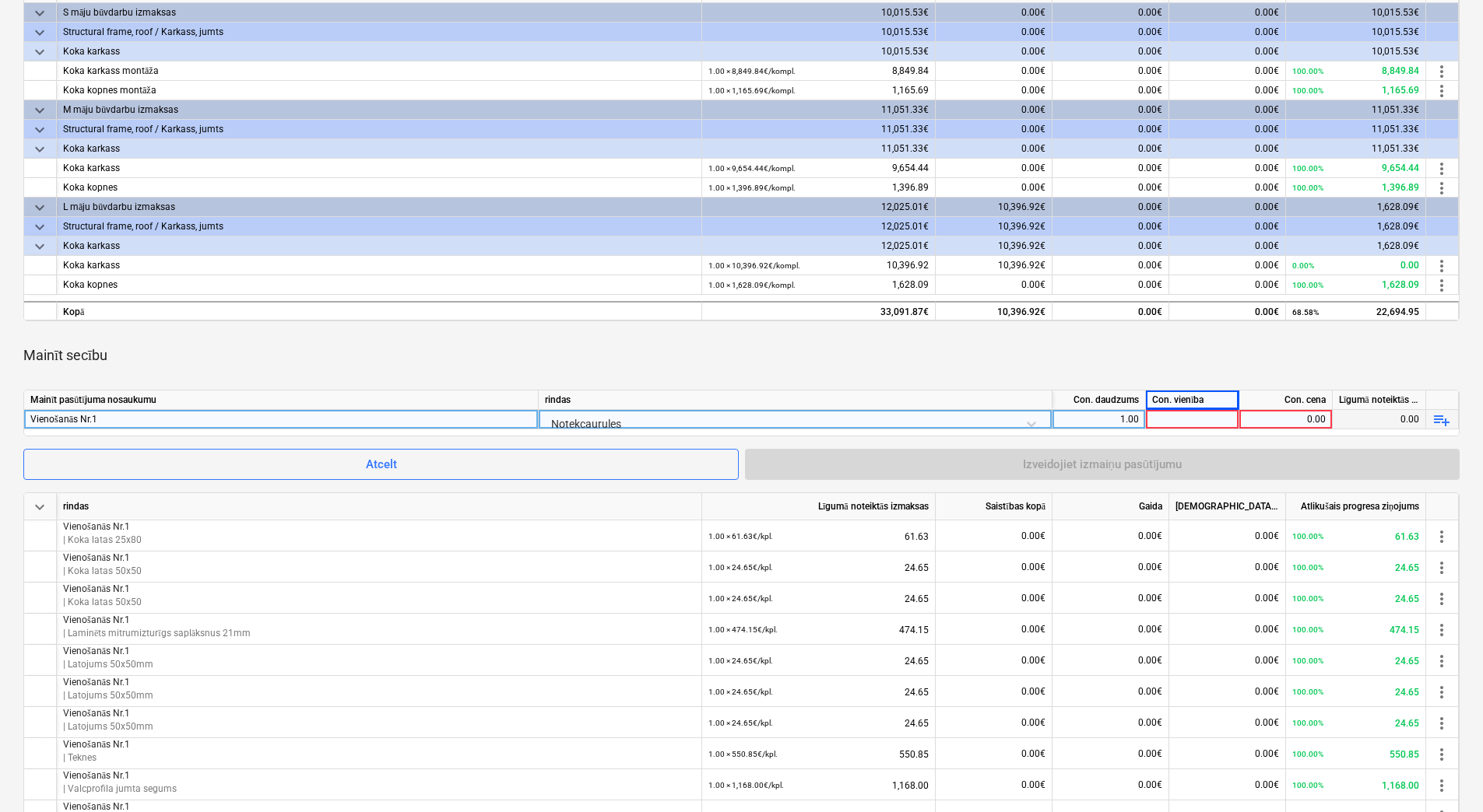
click at [1196, 412] on div at bounding box center [1192, 420] width 94 height 19
type input "kpl."
click at [1274, 420] on div "0.00" at bounding box center [1285, 420] width 80 height 19
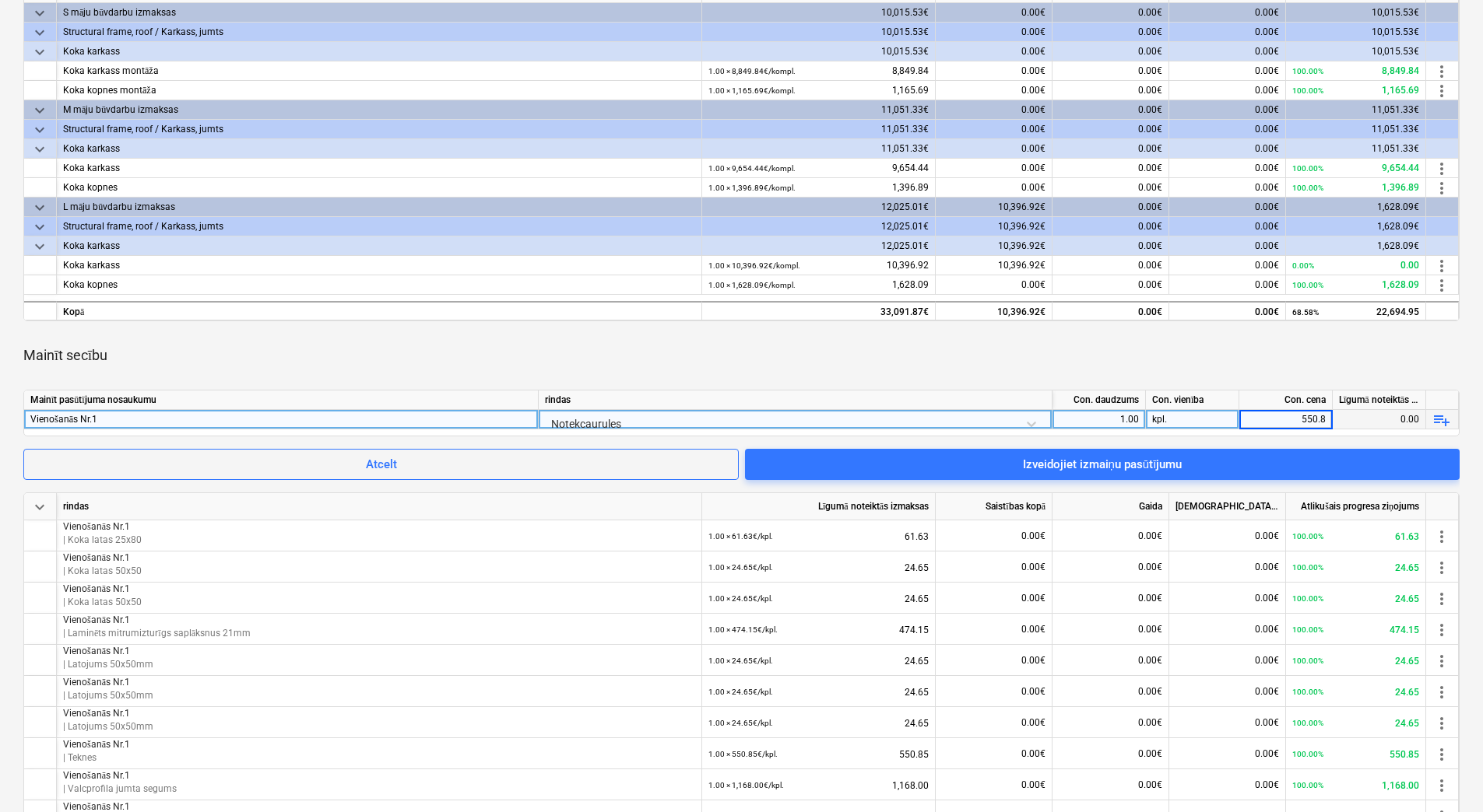
type input "550.85"
click at [1190, 358] on div "Mainīt secību" at bounding box center [741, 356] width 1436 height 43
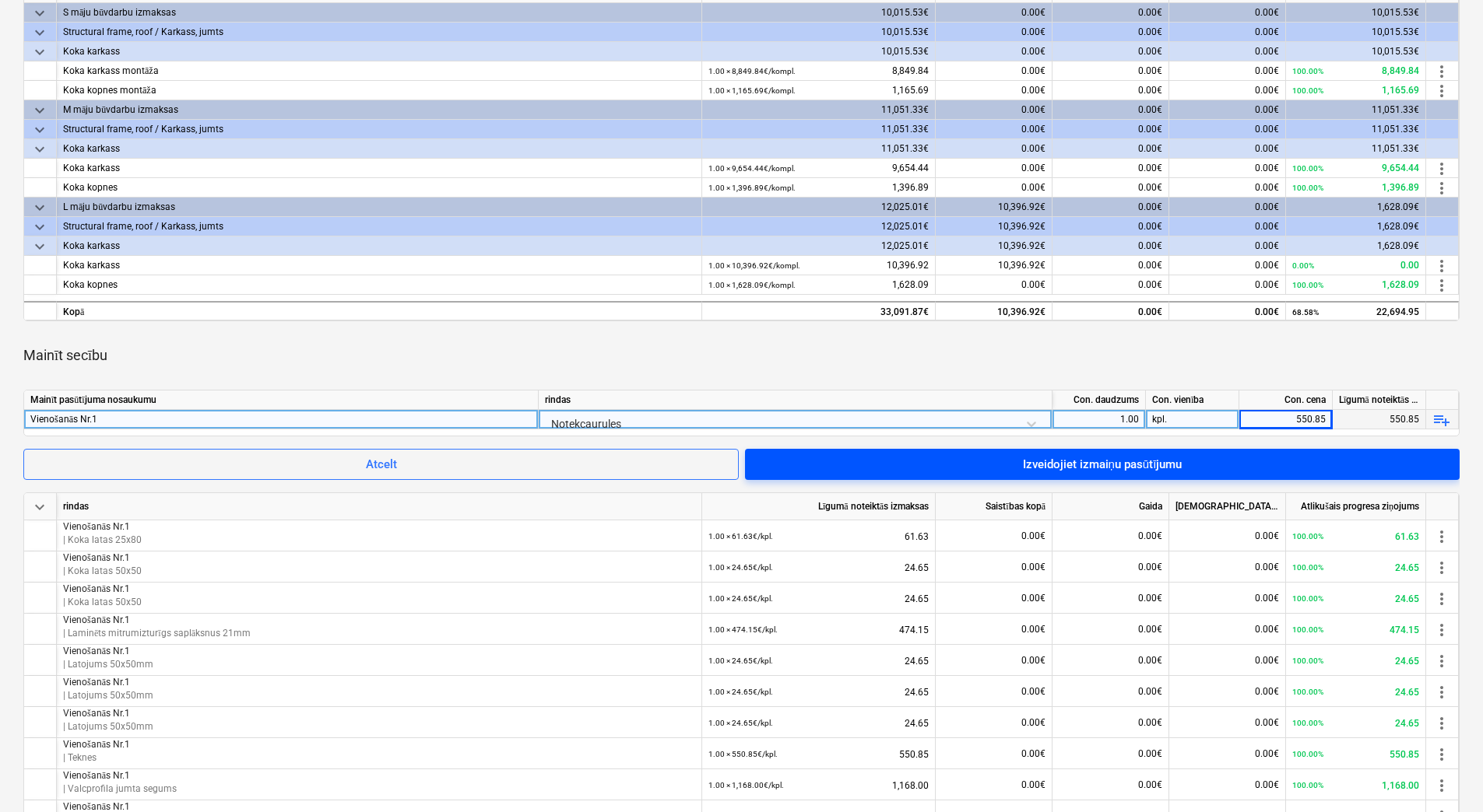
click at [1182, 464] on span "Izveidojiet izmaiņu pasūtījumu" at bounding box center [1102, 464] width 677 height 20
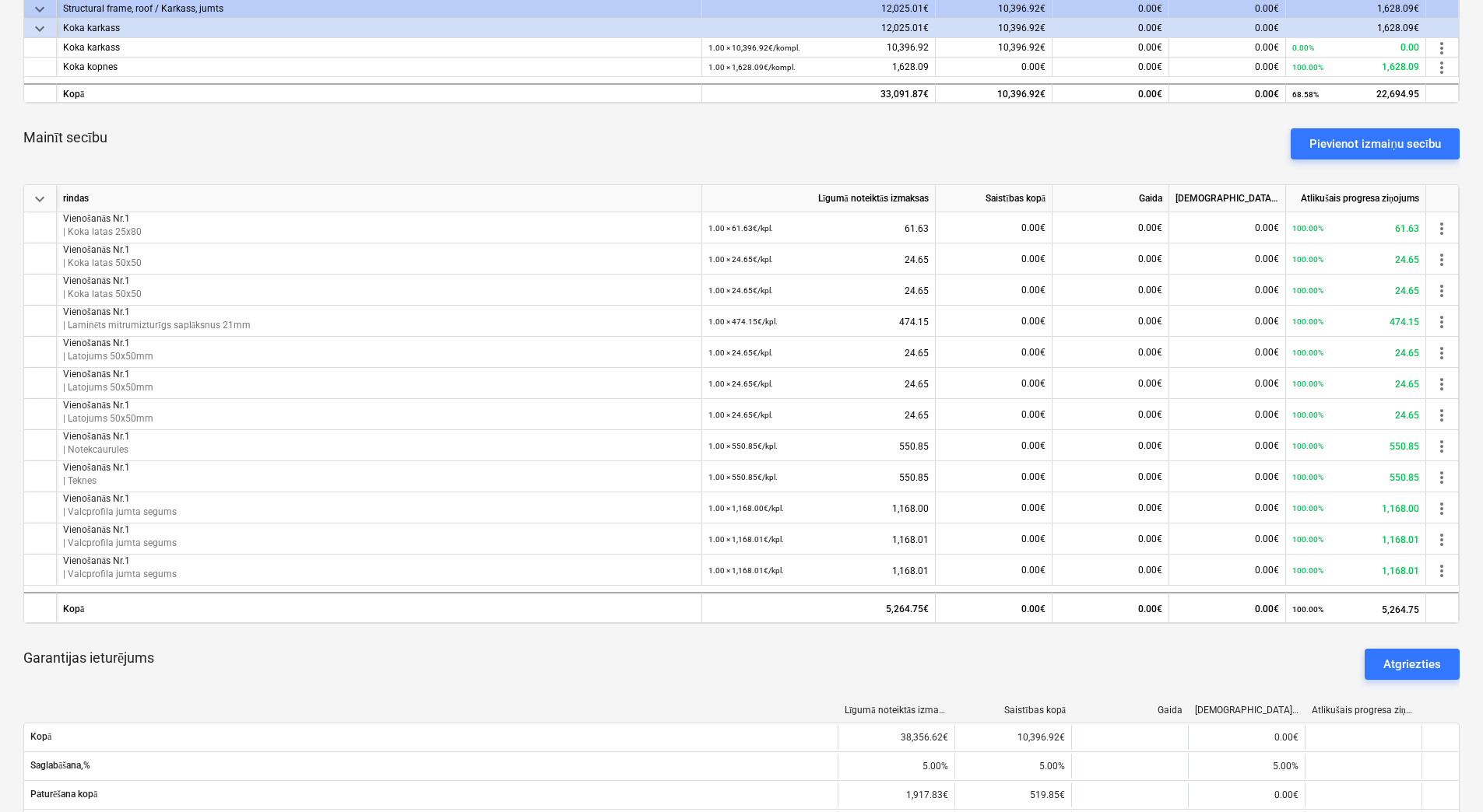
scroll to position [545, 0]
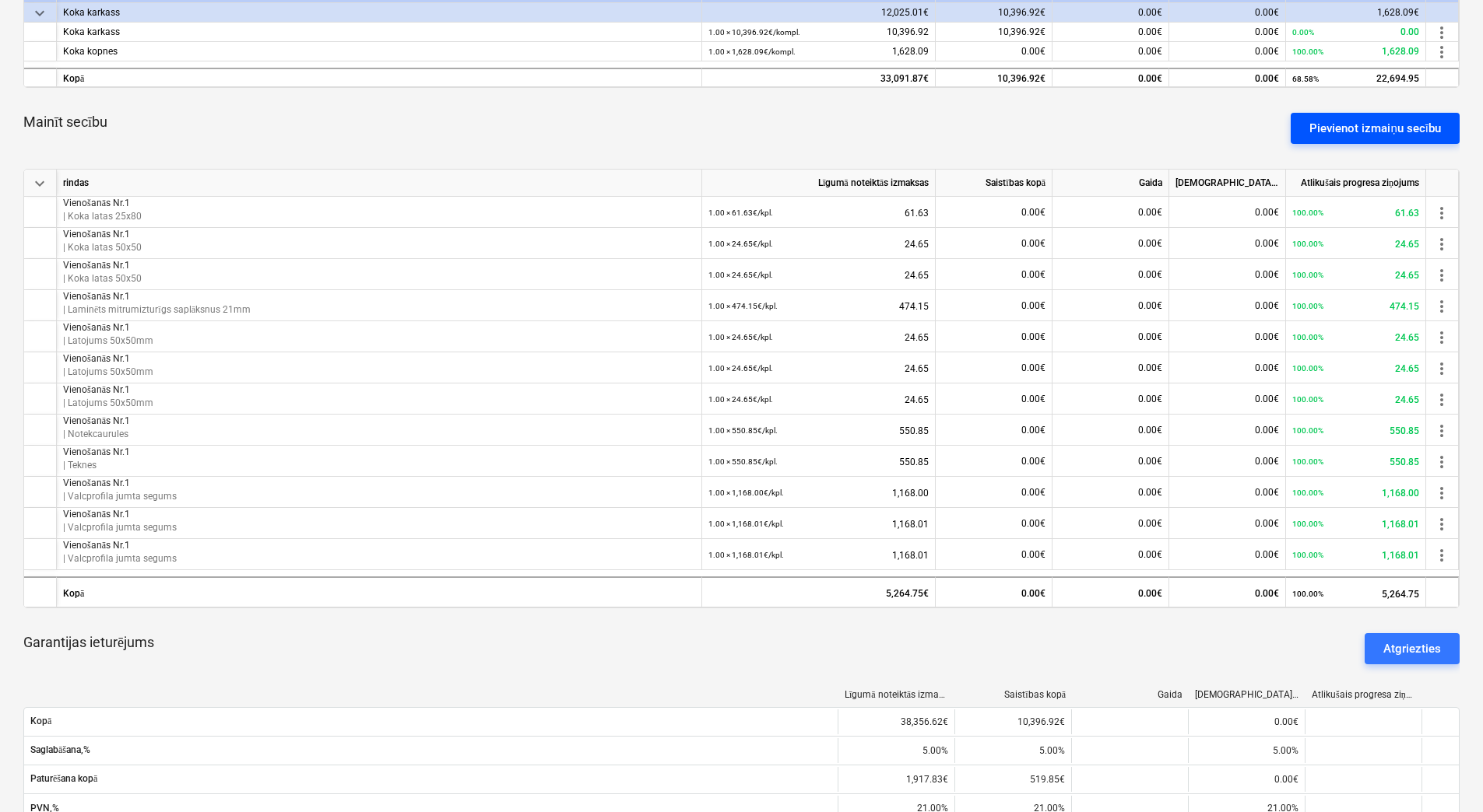
click at [1368, 128] on div "Pievienot izmaiņu secību" at bounding box center [1375, 128] width 131 height 20
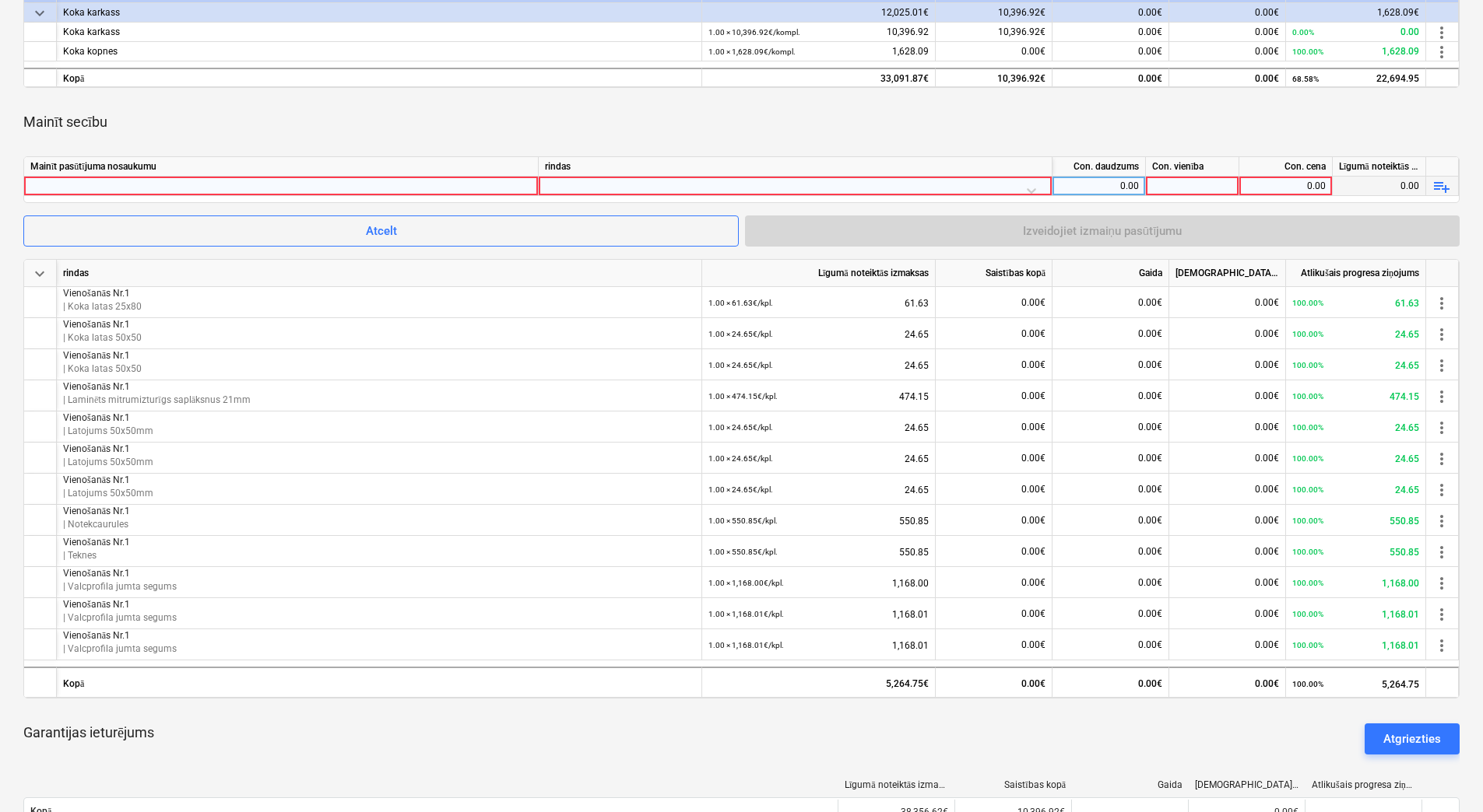
click at [497, 185] on div at bounding box center [281, 186] width 502 height 18
type input "Vienošanās Nr.1"
click at [681, 187] on div at bounding box center [795, 191] width 501 height 27
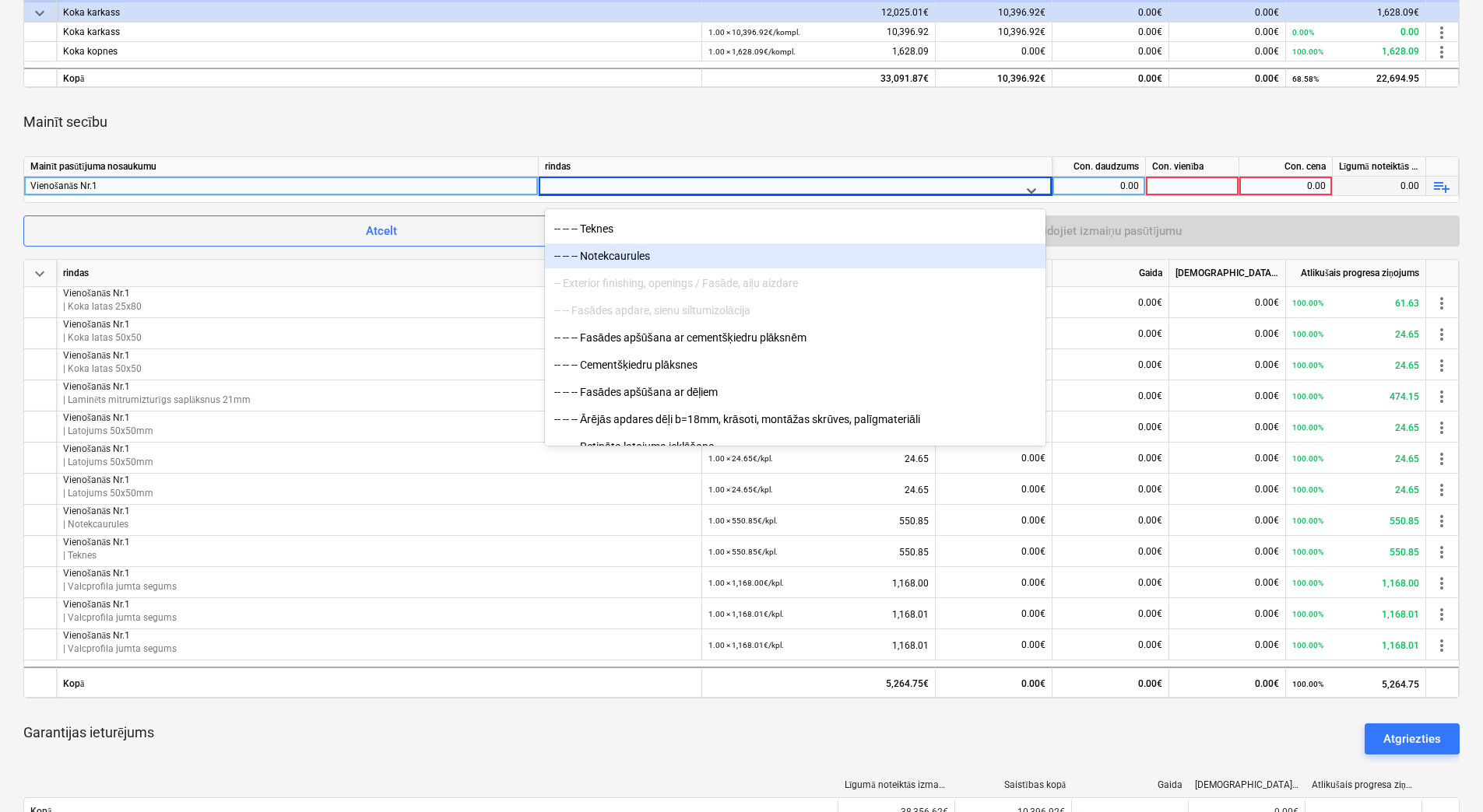
scroll to position [1789, 0]
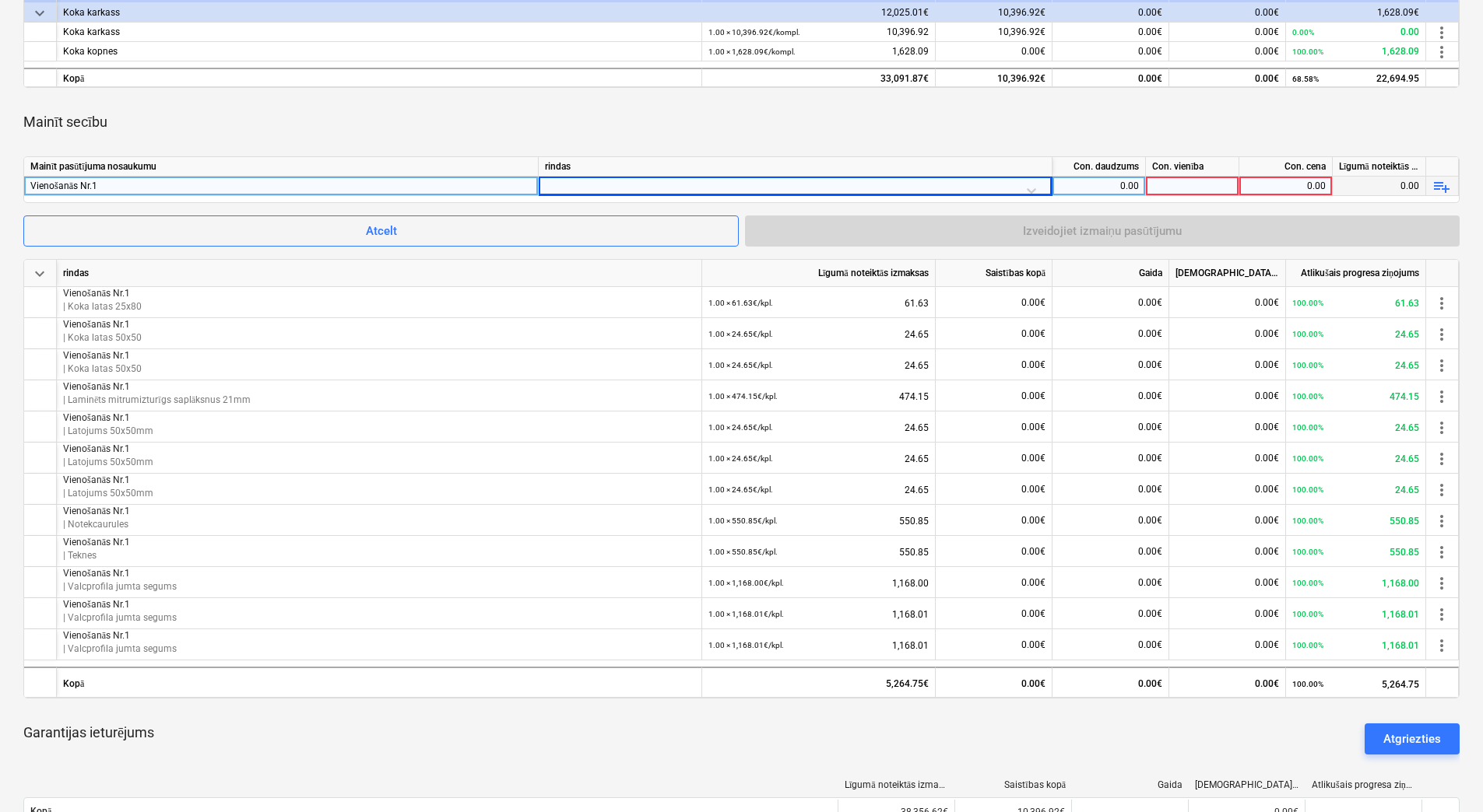
click at [924, 186] on div at bounding box center [781, 190] width 460 height 19
click at [920, 192] on div at bounding box center [781, 190] width 460 height 19
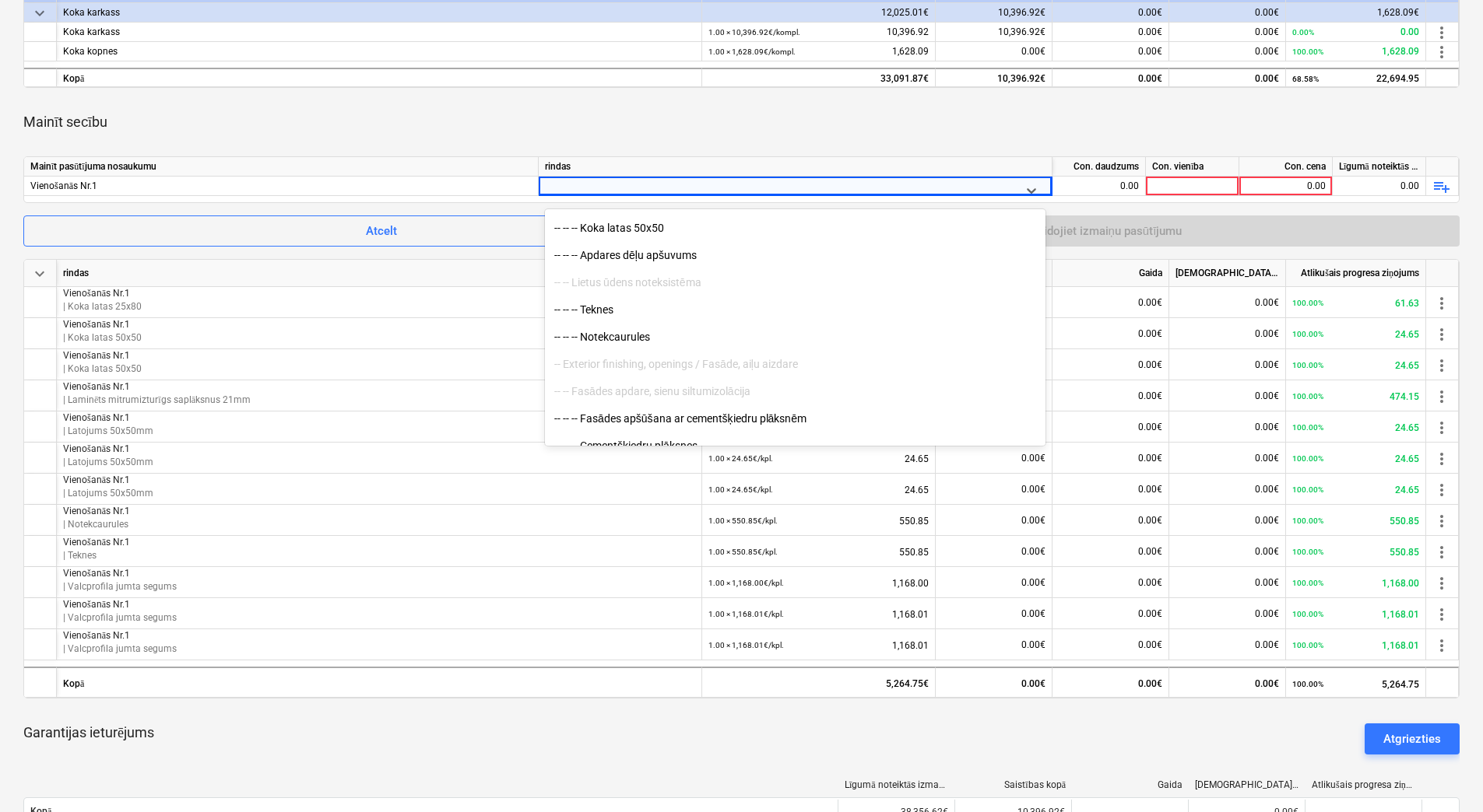
scroll to position [1634, 0]
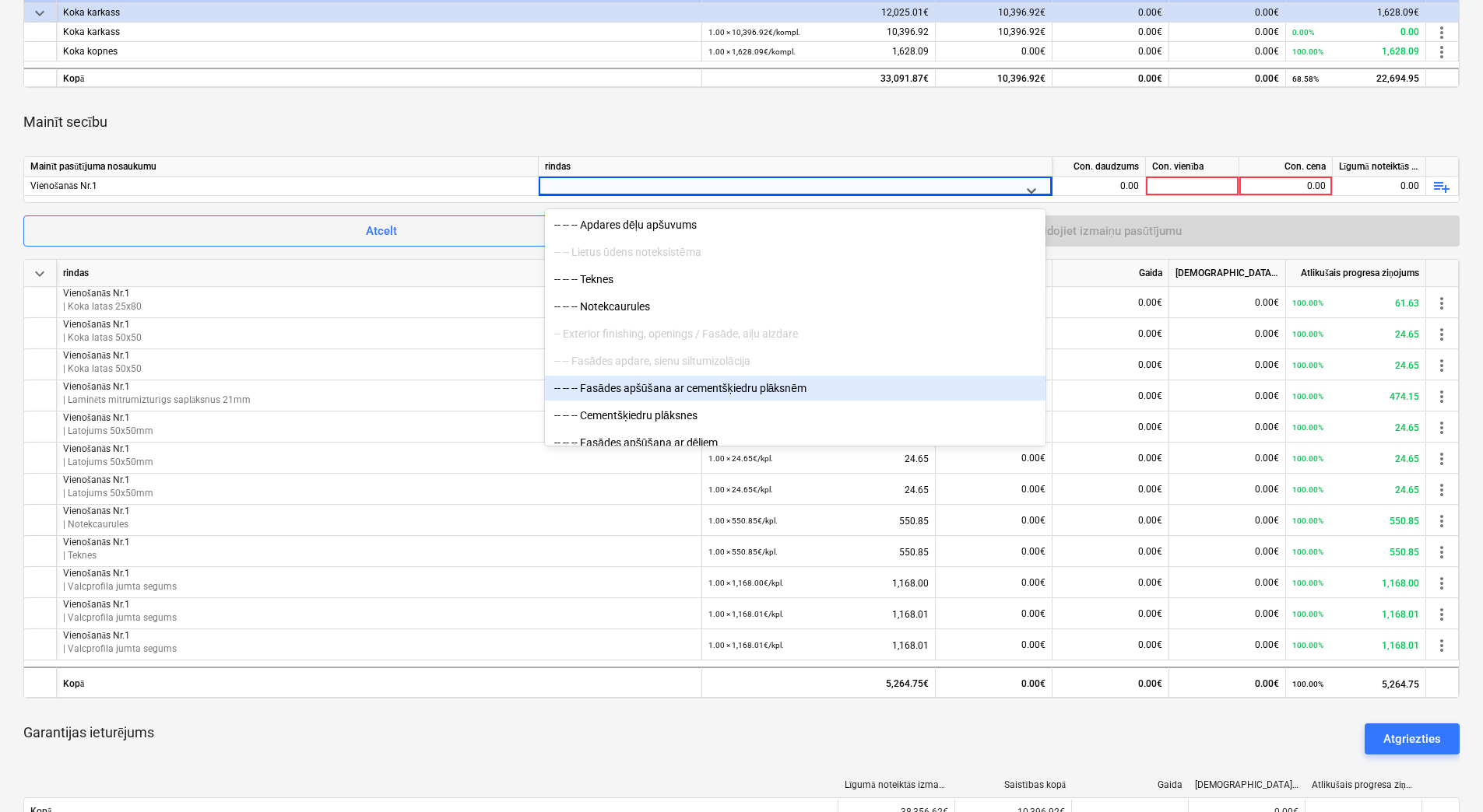
click at [752, 390] on div "-- -- -- Fasādes apšūšana ar cementšķiedru plāksnēm" at bounding box center [795, 388] width 501 height 25
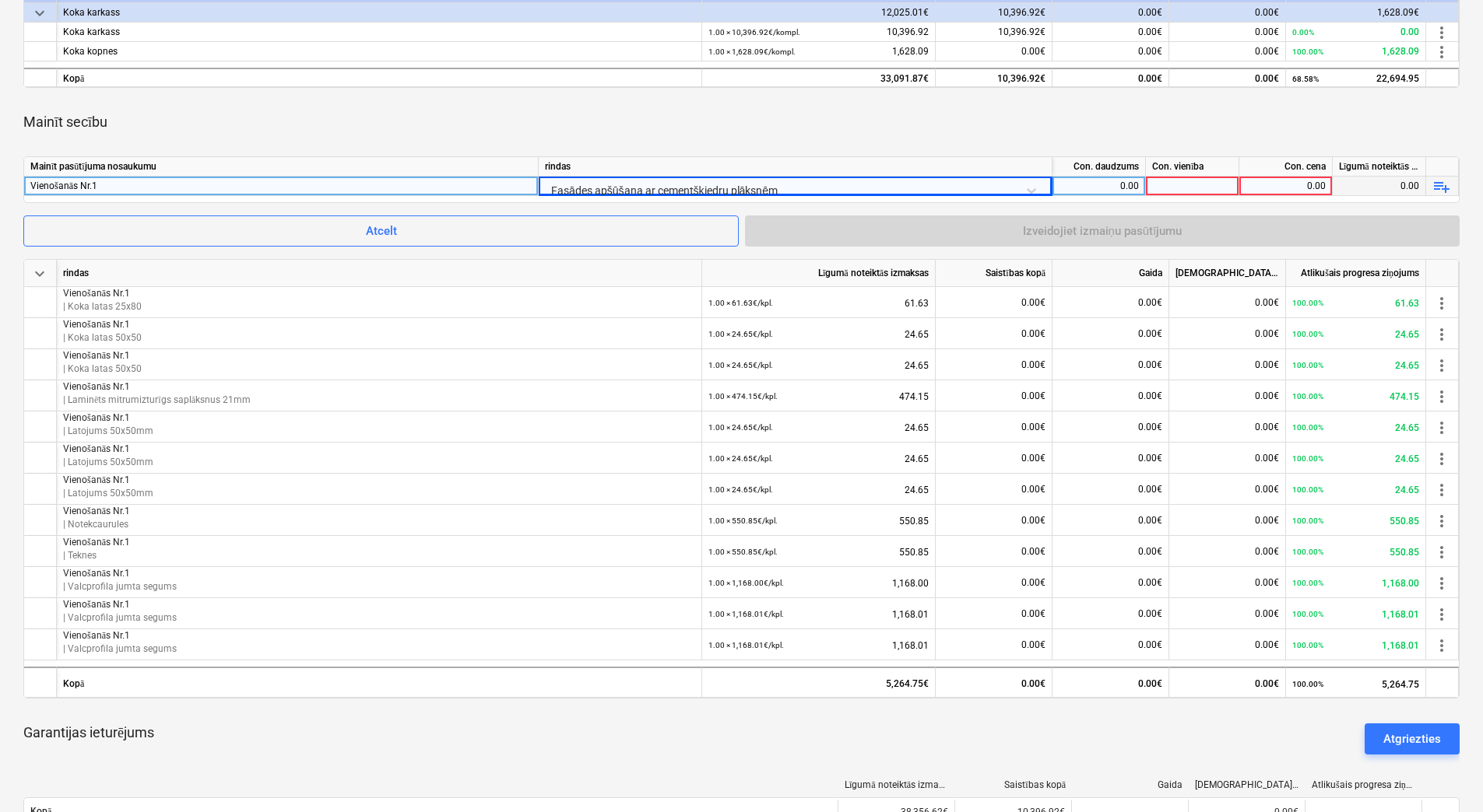
click at [1122, 185] on div "0.00" at bounding box center [1098, 187] width 80 height 19
type input "1"
click at [1187, 181] on div at bounding box center [1192, 187] width 94 height 19
type input "kpl."
click at [1270, 183] on div "0.00" at bounding box center [1285, 187] width 80 height 19
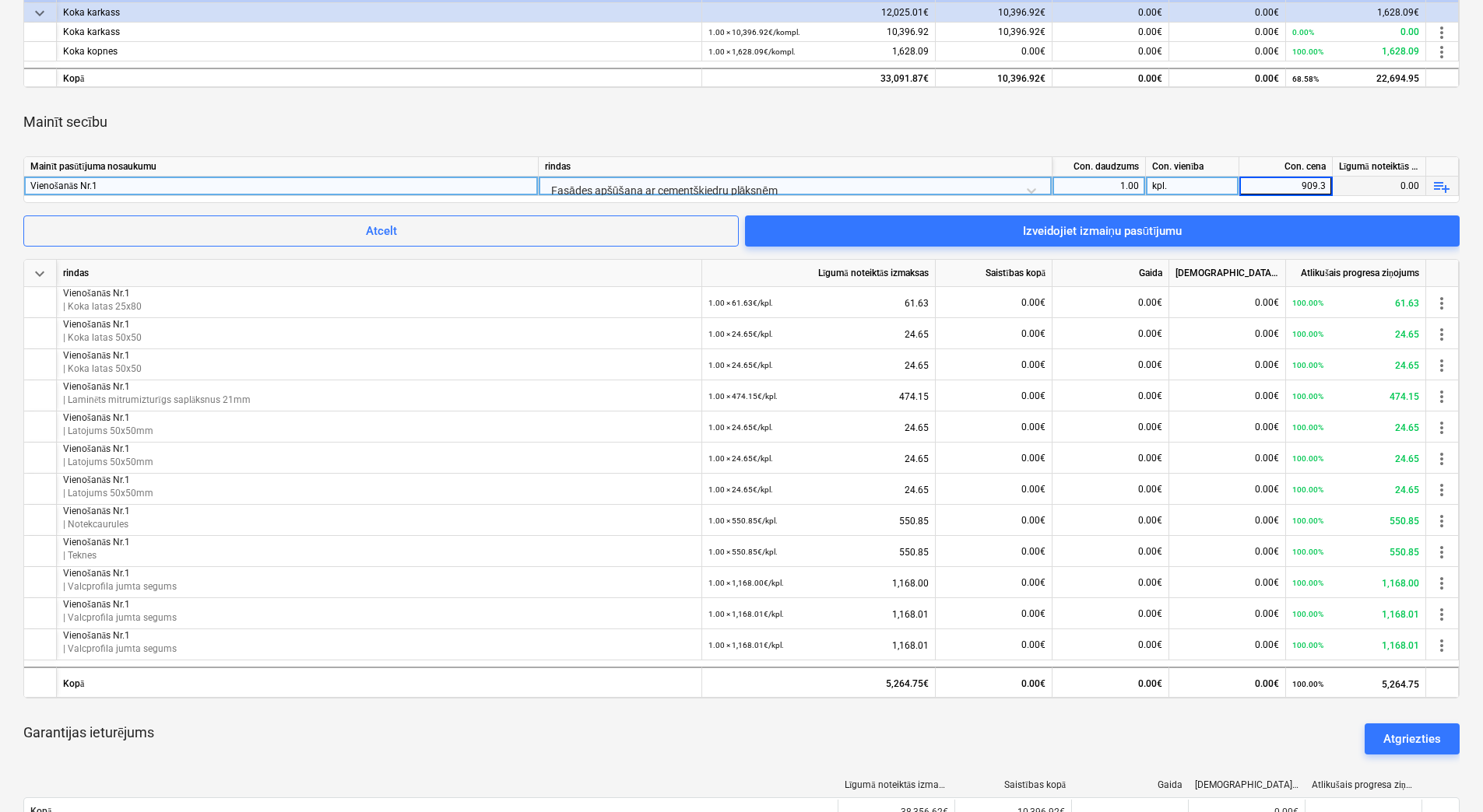
type input "909.39"
click at [216, 183] on div "Vienošanās Nr.1" at bounding box center [281, 186] width 502 height 18
click at [225, 187] on input "Vienošanās Nr.1" at bounding box center [280, 186] width 514 height 18
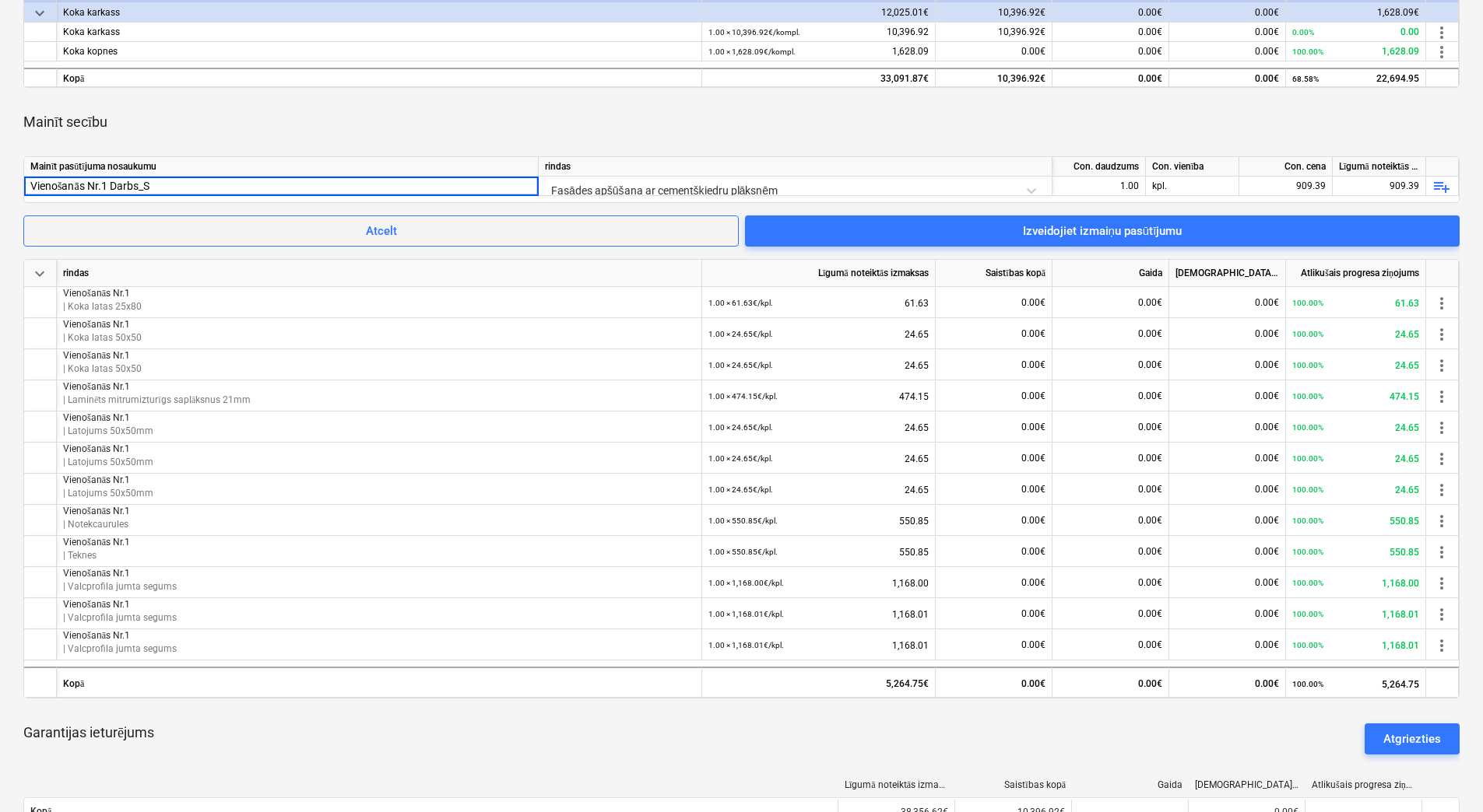
drag, startPoint x: 152, startPoint y: 189, endPoint x: 3, endPoint y: 189, distance: 149.0
click at [3, 189] on div "SIA Braueri Būve Līgums Nr. HC 405/2025 notes Piezīmes edit Mainīt līgumu busin…" at bounding box center [741, 451] width 1483 height 1848
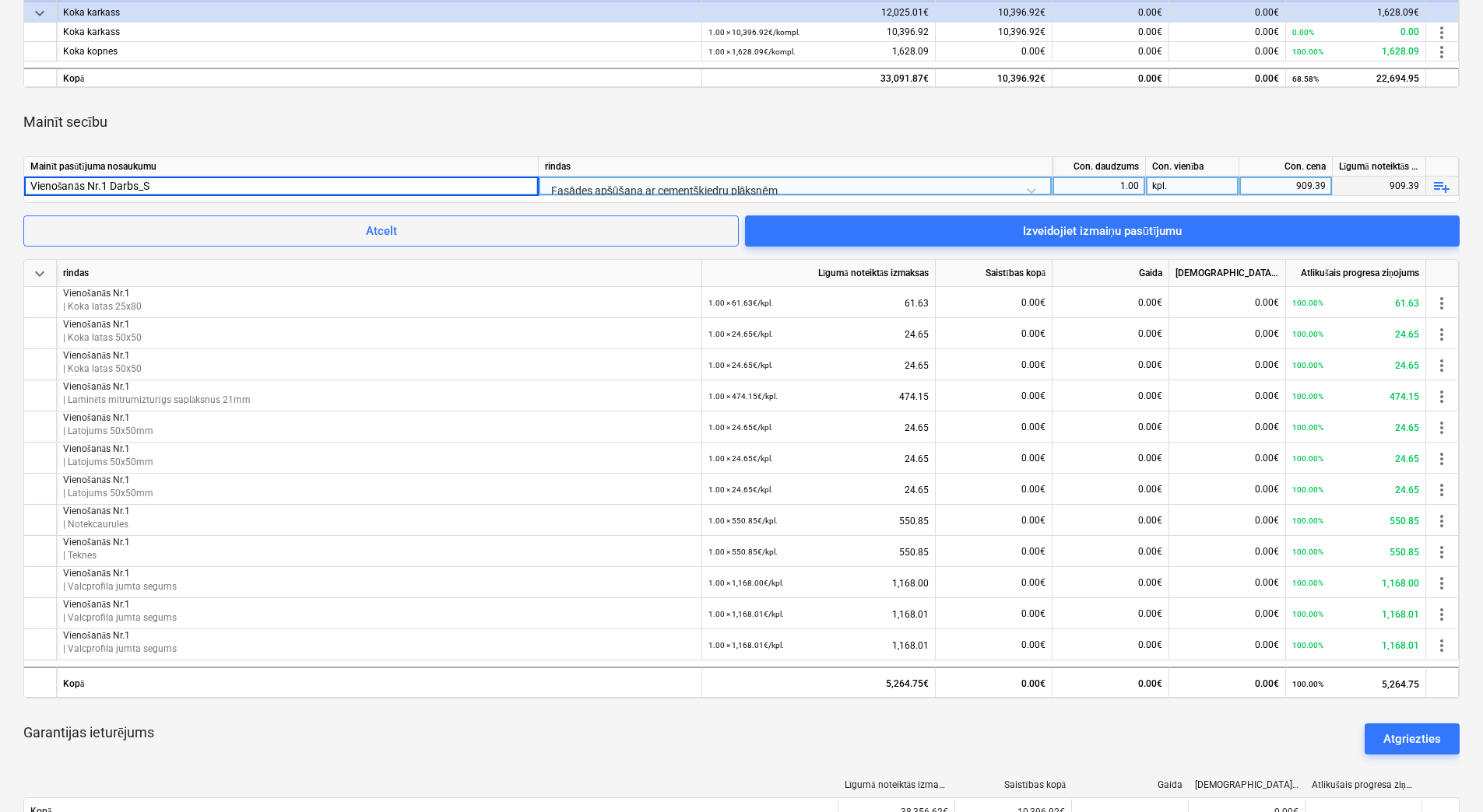
click at [183, 183] on input "Vienošanās Nr.1 Darbs_S" at bounding box center [280, 186] width 514 height 18
type input "Vienošanās Nr.1 Darbs_S-Māja"
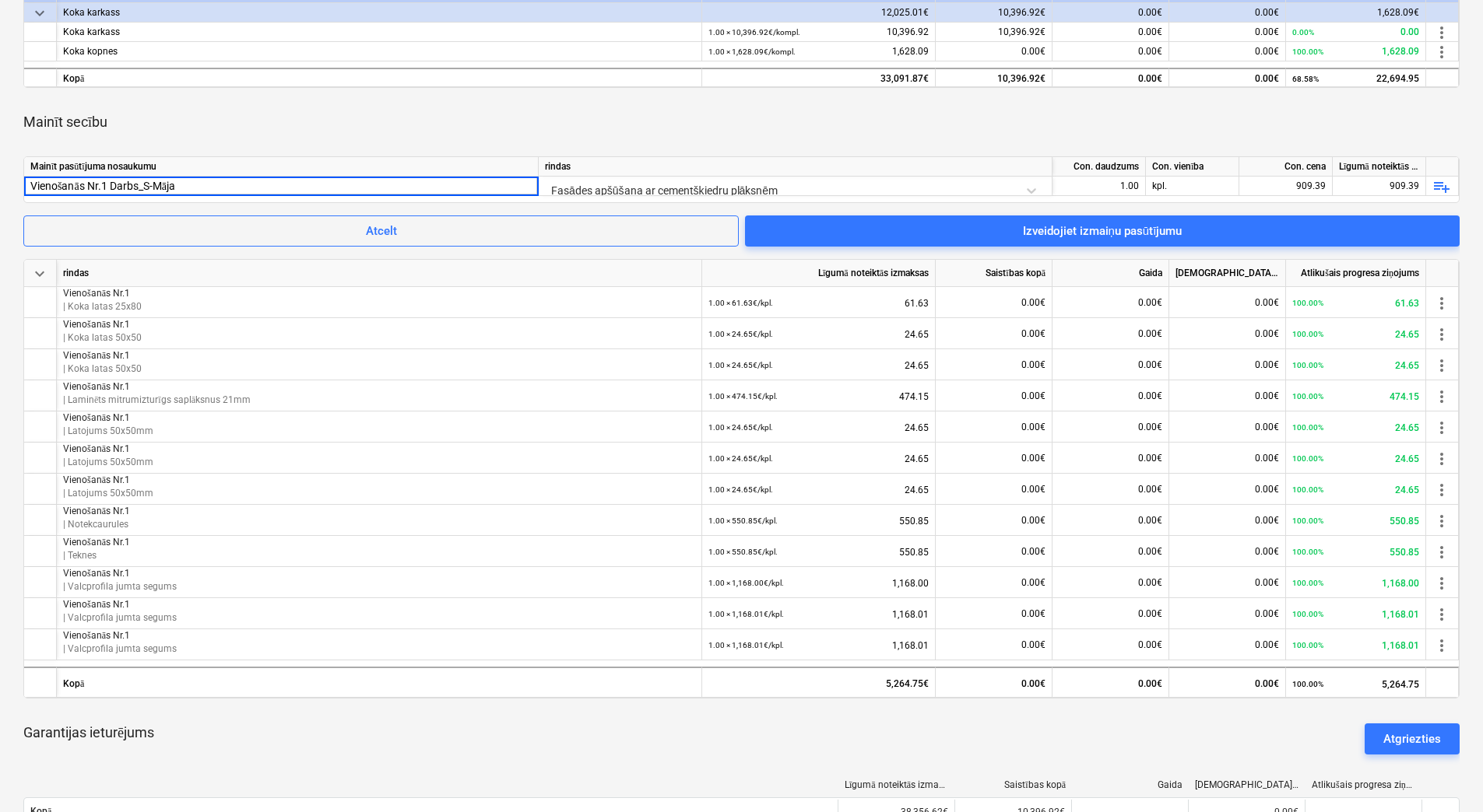
drag, startPoint x: 198, startPoint y: 186, endPoint x: 19, endPoint y: 187, distance: 179.0
click at [19, 187] on div "SIA Braueri Būve Līgums Nr. HC 405/2025 notes Piezīmes edit Mainīt līgumu busin…" at bounding box center [741, 451] width 1483 height 1848
click at [276, 145] on div "keyboard_arrow_down rindas Līgumā noteiktās izmaksas Saistības kopā Gaida Apsti…" at bounding box center [741, 447] width 1436 height 1395
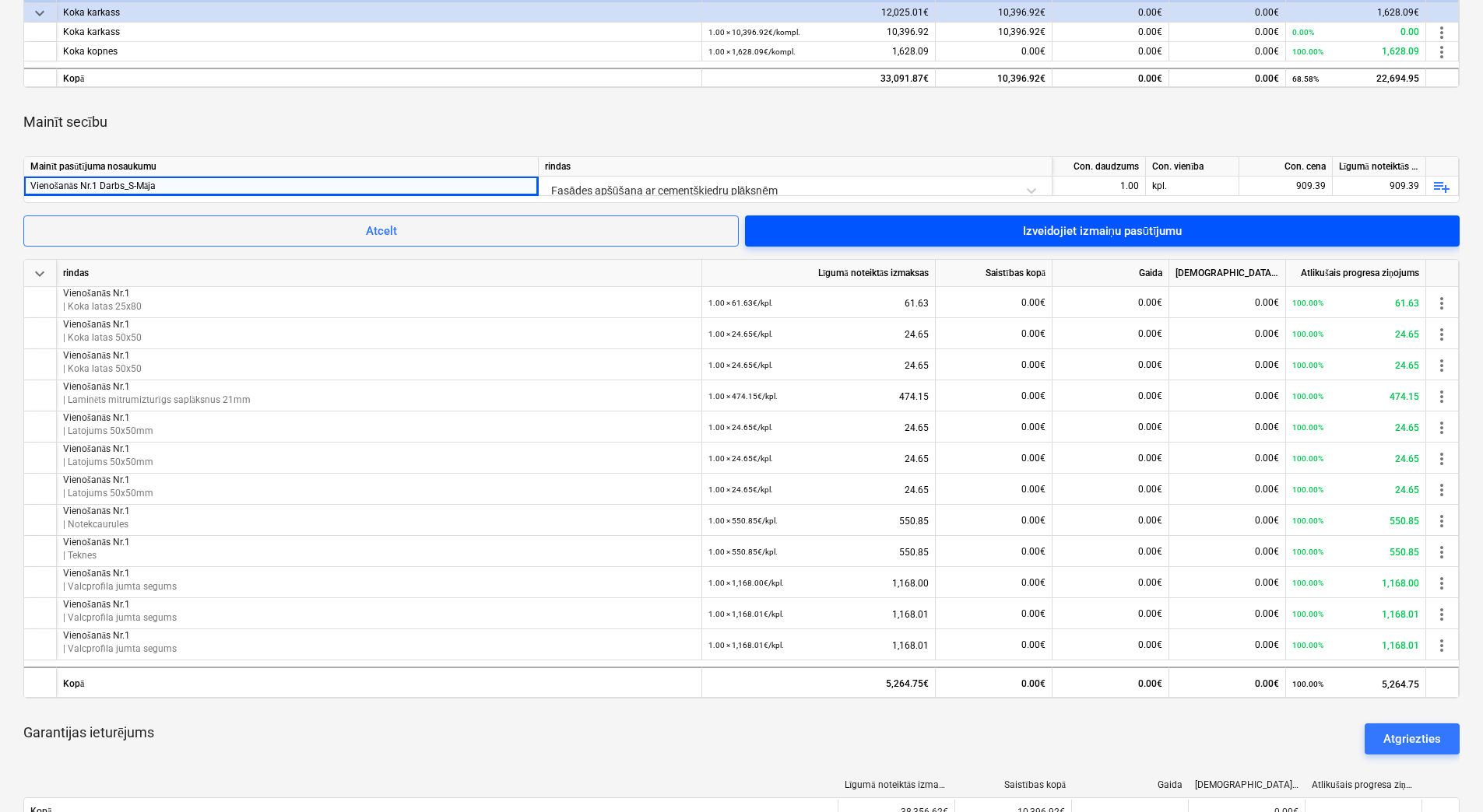
click at [1097, 235] on div "Izveidojiet izmaiņu pasūtījumu" at bounding box center [1102, 231] width 159 height 20
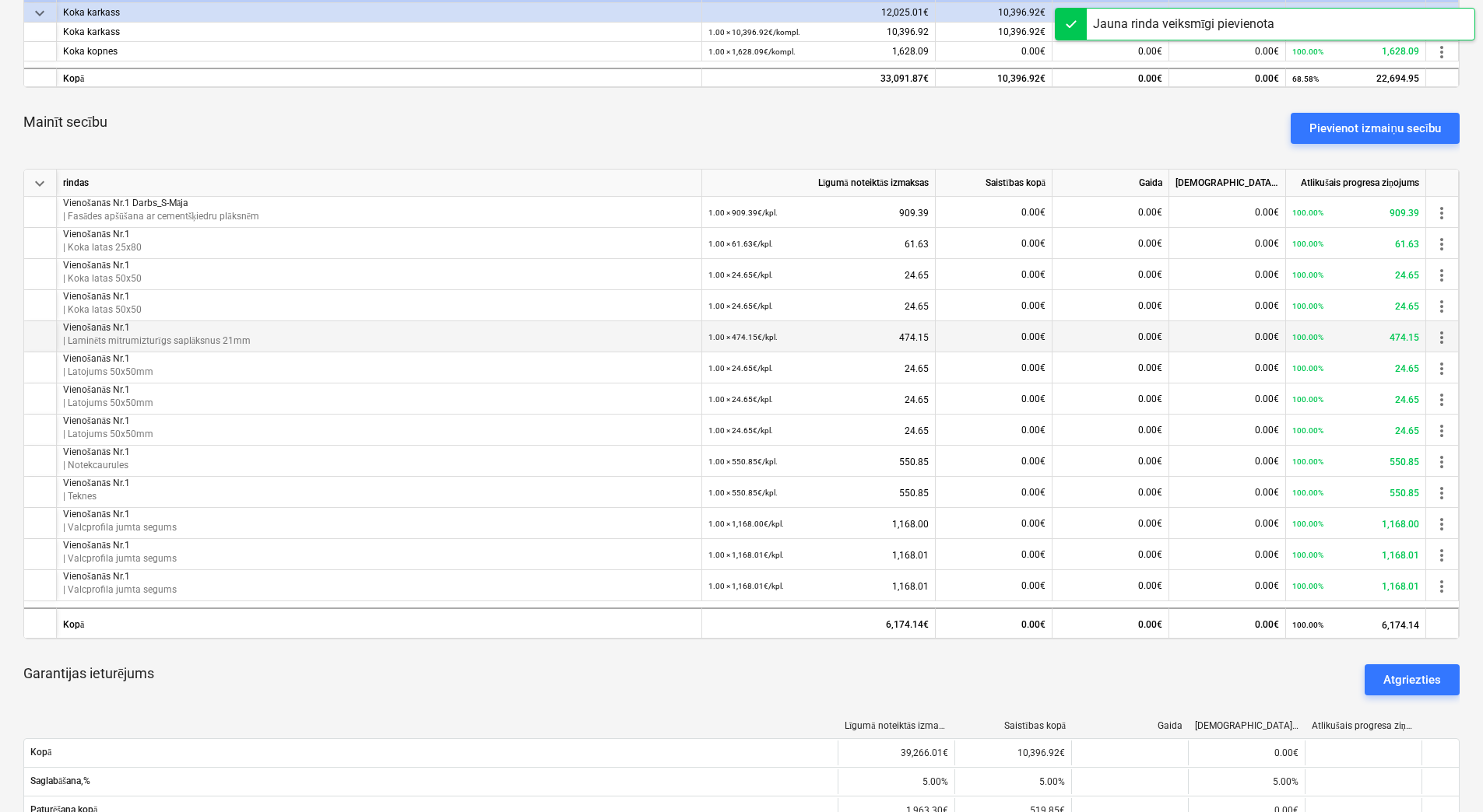
scroll to position [467, 0]
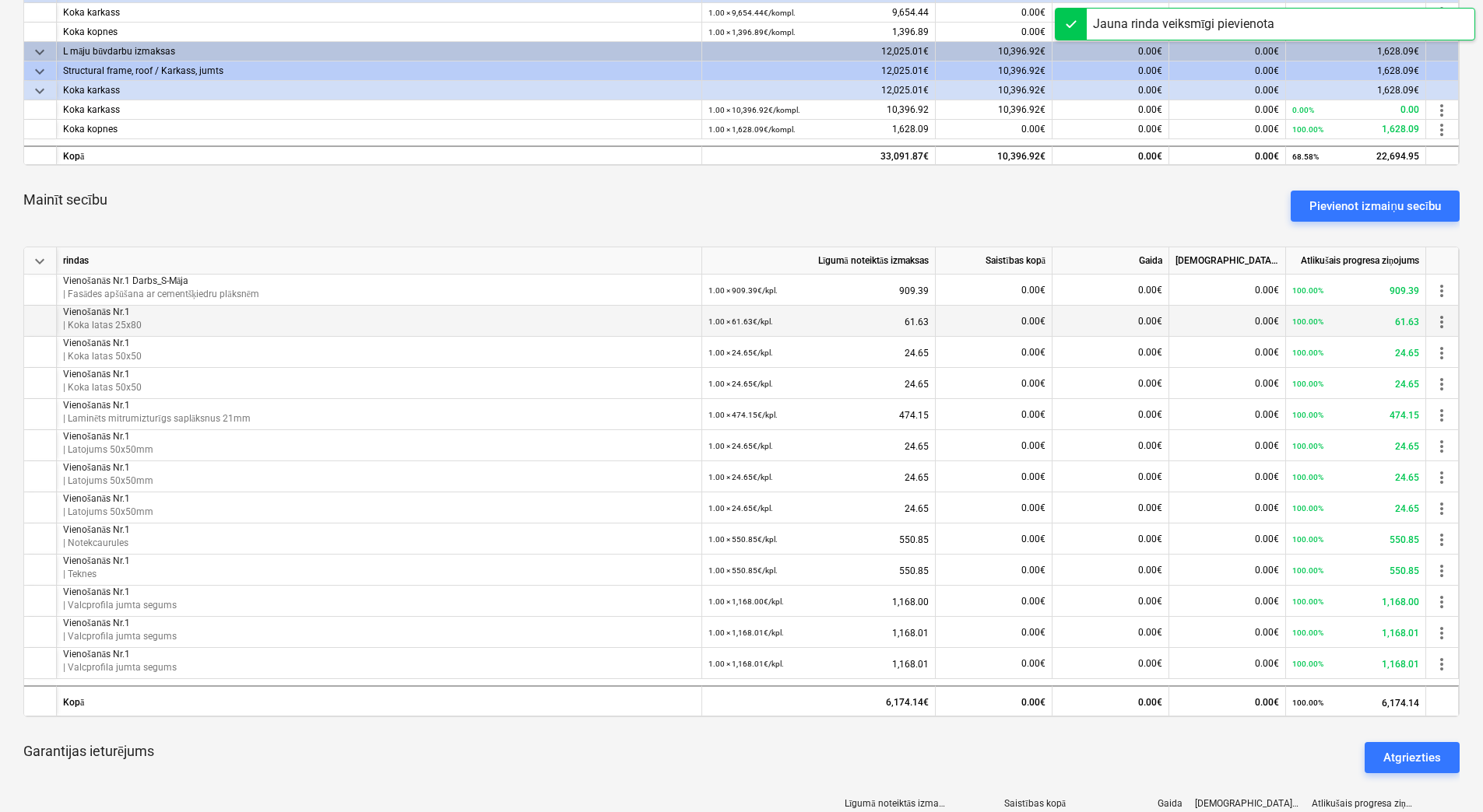
click at [283, 319] on p "| Koka latas 25x80" at bounding box center [379, 325] width 632 height 14
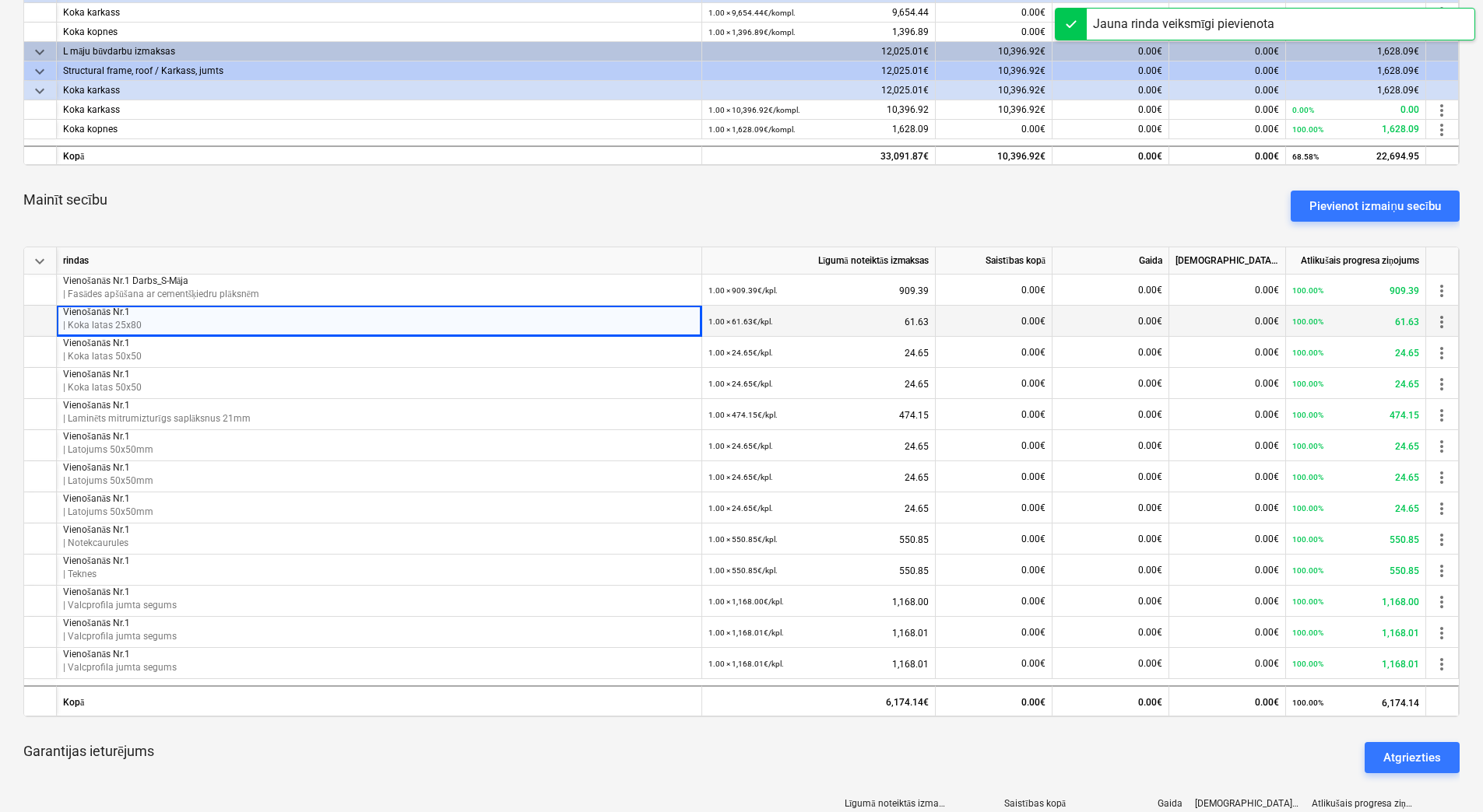
click at [148, 314] on p "Vienošanās Nr.1" at bounding box center [379, 312] width 632 height 14
click at [147, 314] on p "Vienošanās Nr.1" at bounding box center [379, 312] width 632 height 14
click at [148, 314] on p "Vienošanās Nr.1" at bounding box center [379, 312] width 632 height 14
drag, startPoint x: 148, startPoint y: 314, endPoint x: 127, endPoint y: 320, distance: 21.8
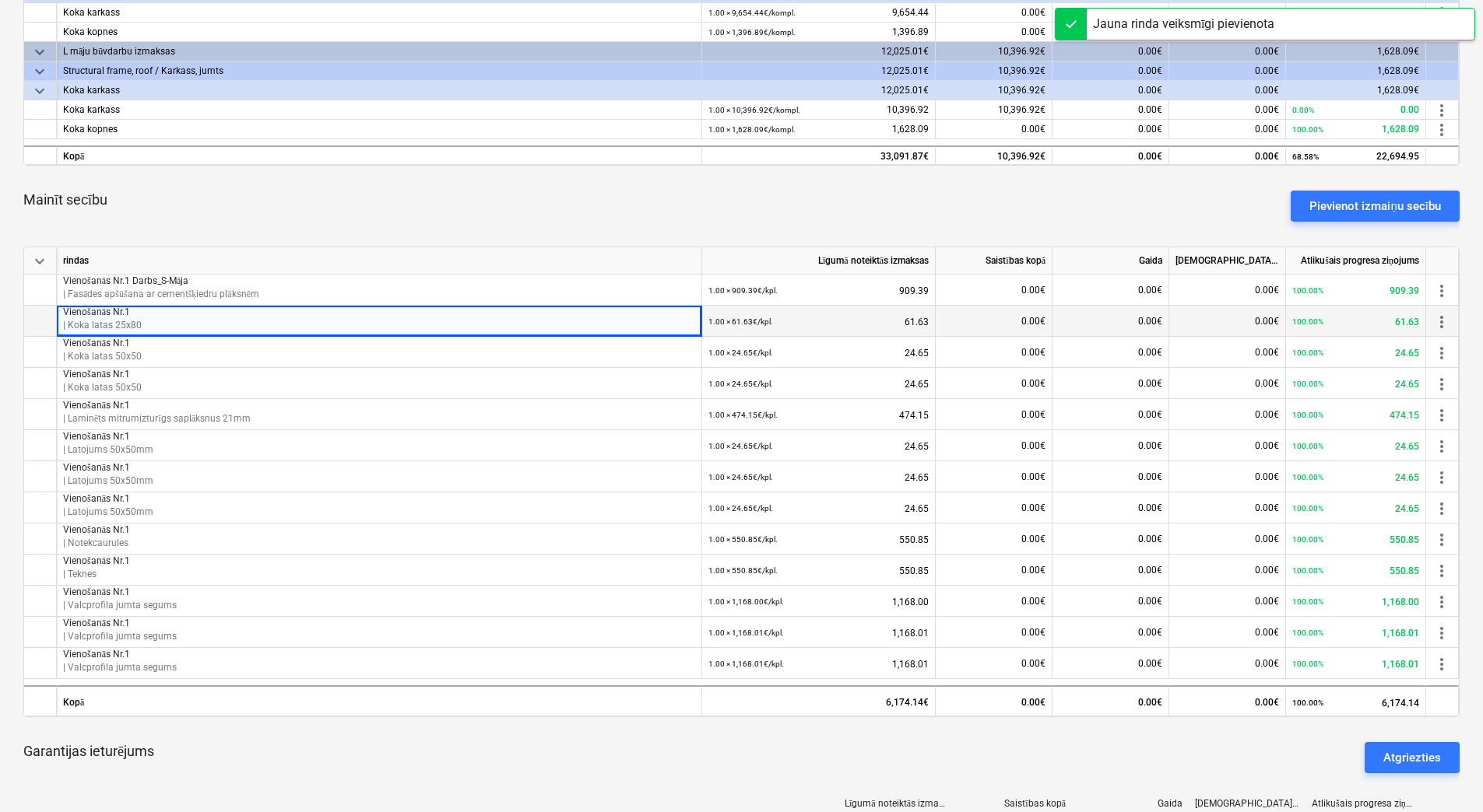
click at [127, 320] on p "| Koka latas 25x80" at bounding box center [379, 325] width 632 height 14
click at [1439, 321] on span "more_vert" at bounding box center [1441, 322] width 18 height 18
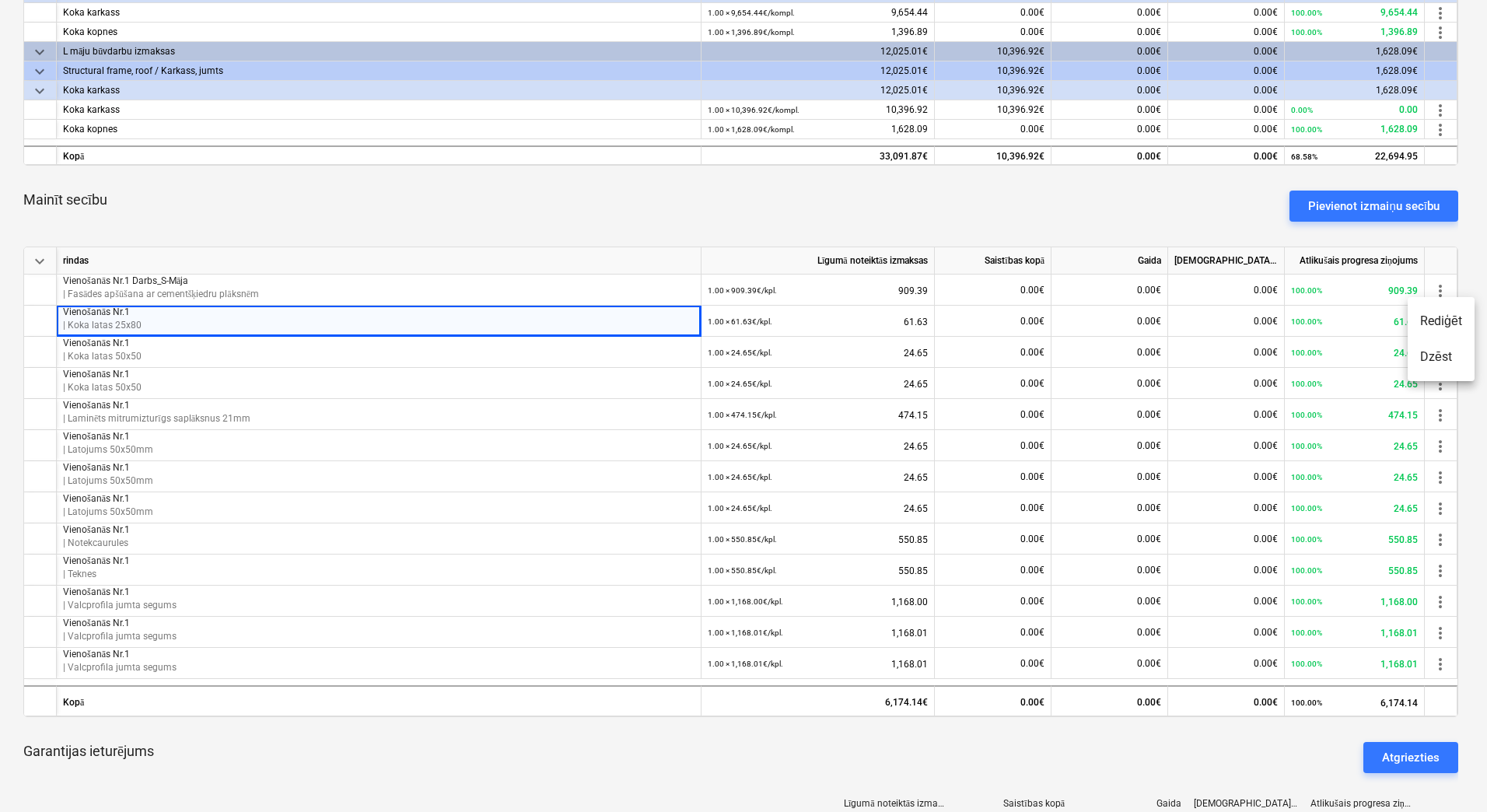
click at [1462, 321] on li "Rediģēt" at bounding box center [1441, 321] width 67 height 36
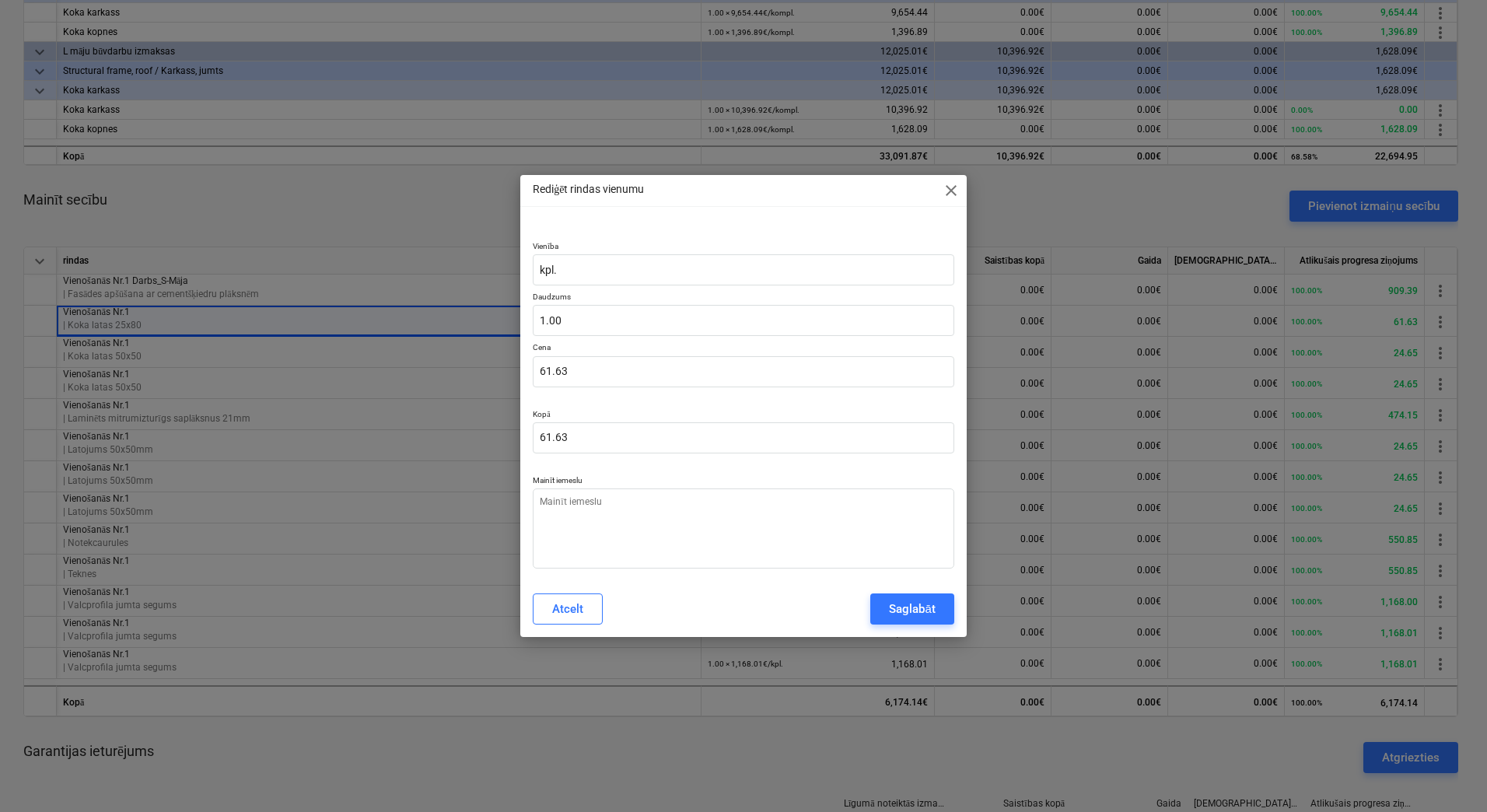
type textarea "x"
click at [569, 617] on div "Atcelt" at bounding box center [568, 609] width 31 height 20
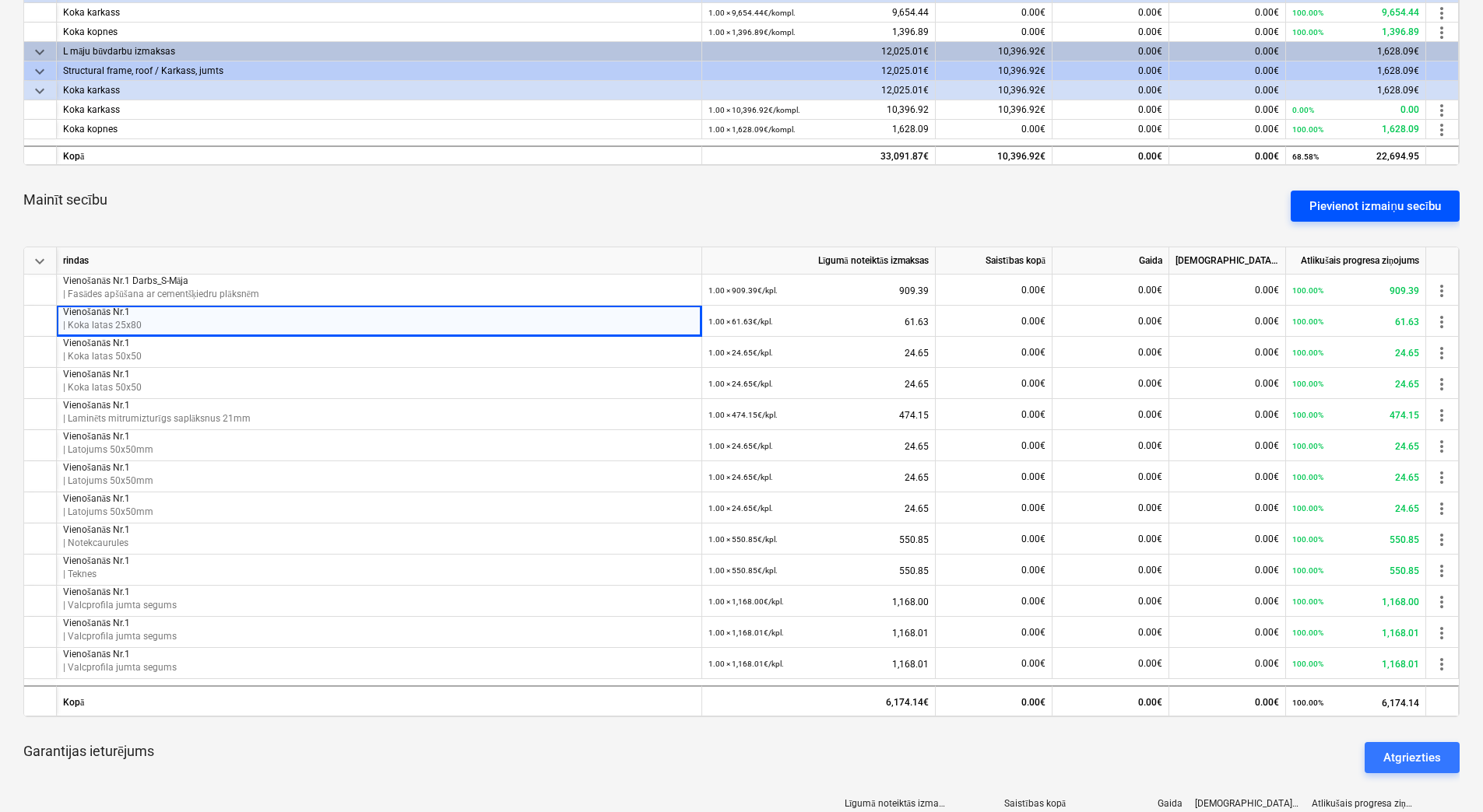
click at [1344, 205] on div "Pievienot izmaiņu secību" at bounding box center [1375, 206] width 131 height 20
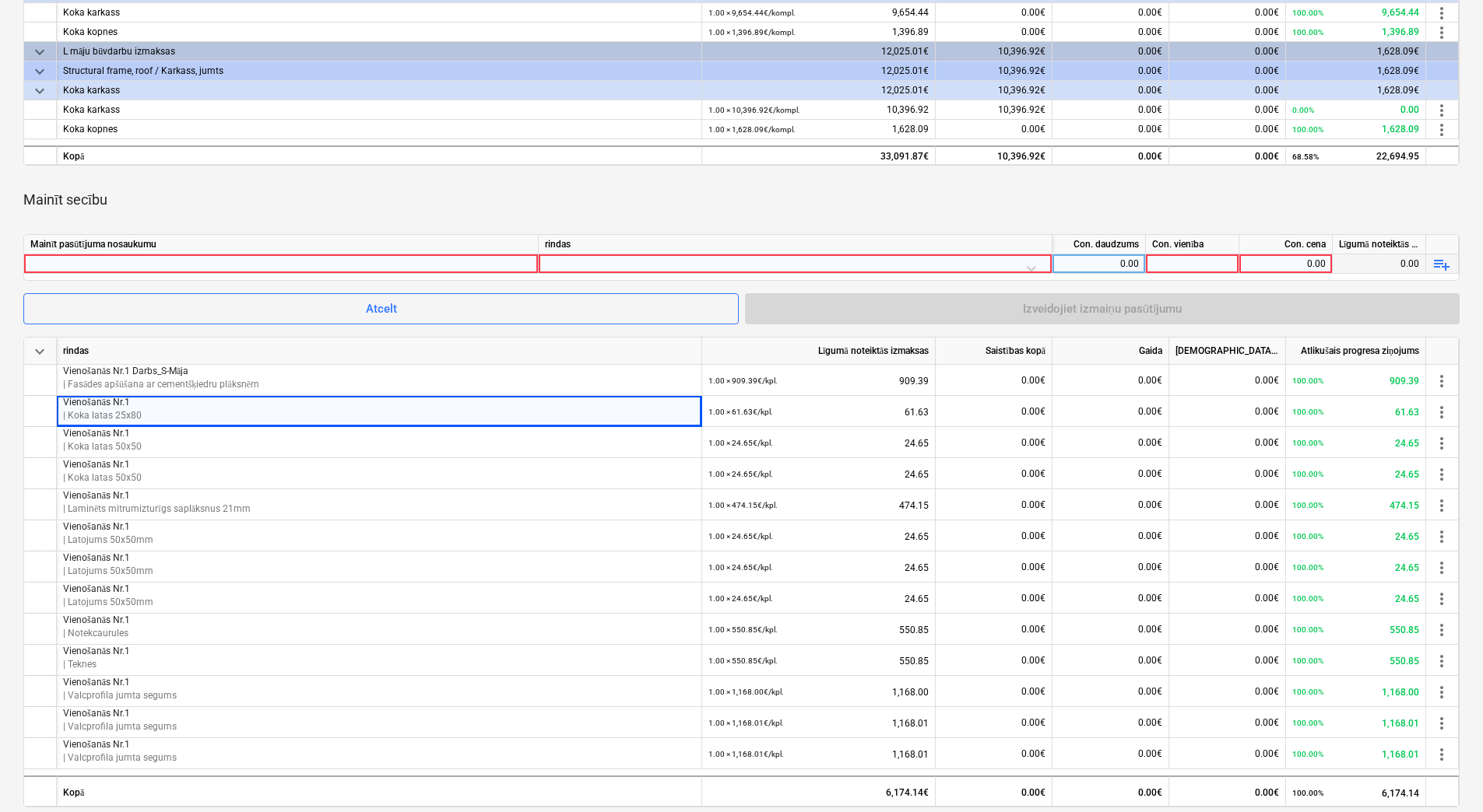
click at [450, 262] on div at bounding box center [281, 263] width 502 height 18
type input "Vienošanās Nr.1 Darbs_S-Māja"
click at [711, 260] on div at bounding box center [795, 268] width 501 height 27
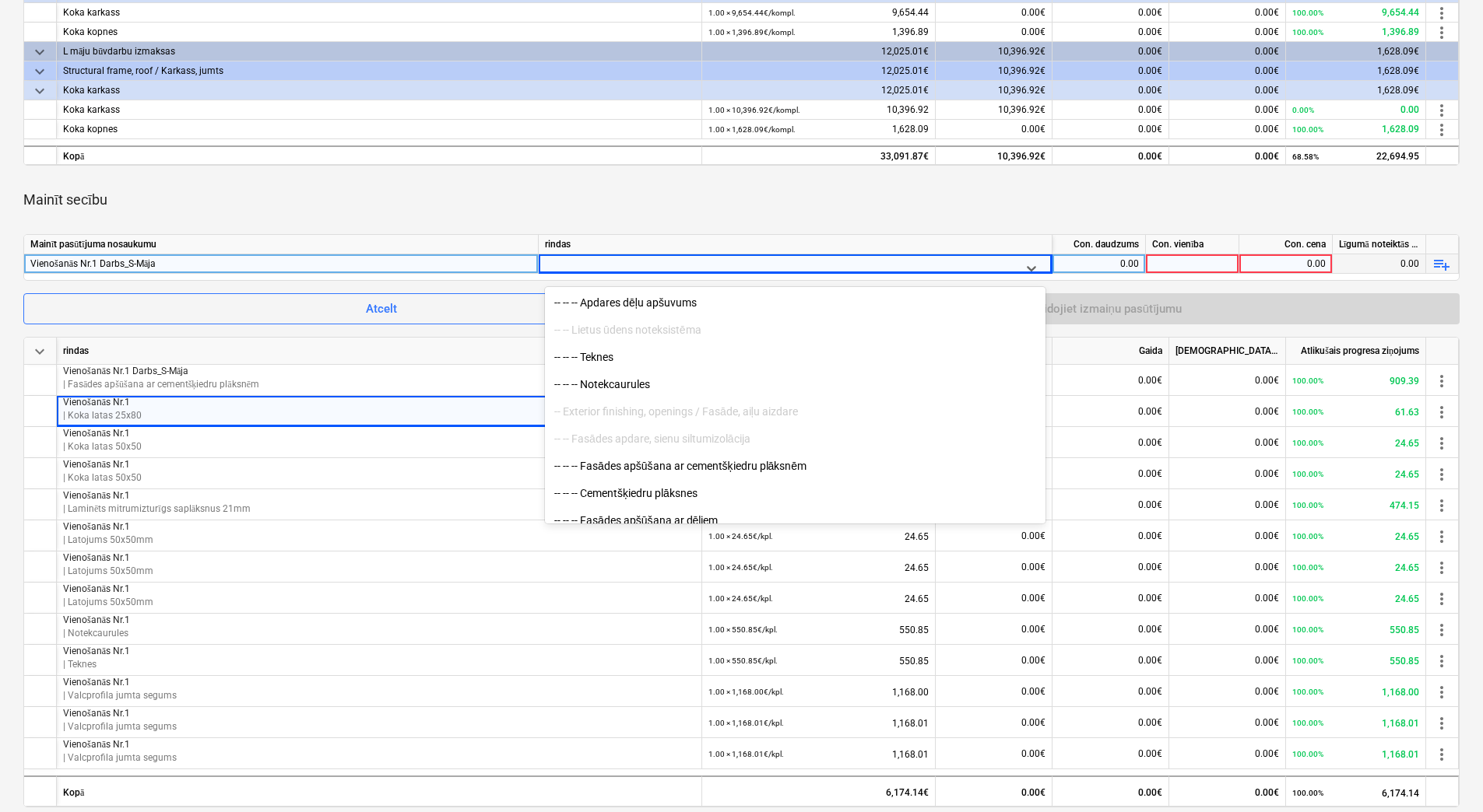
scroll to position [1711, 0]
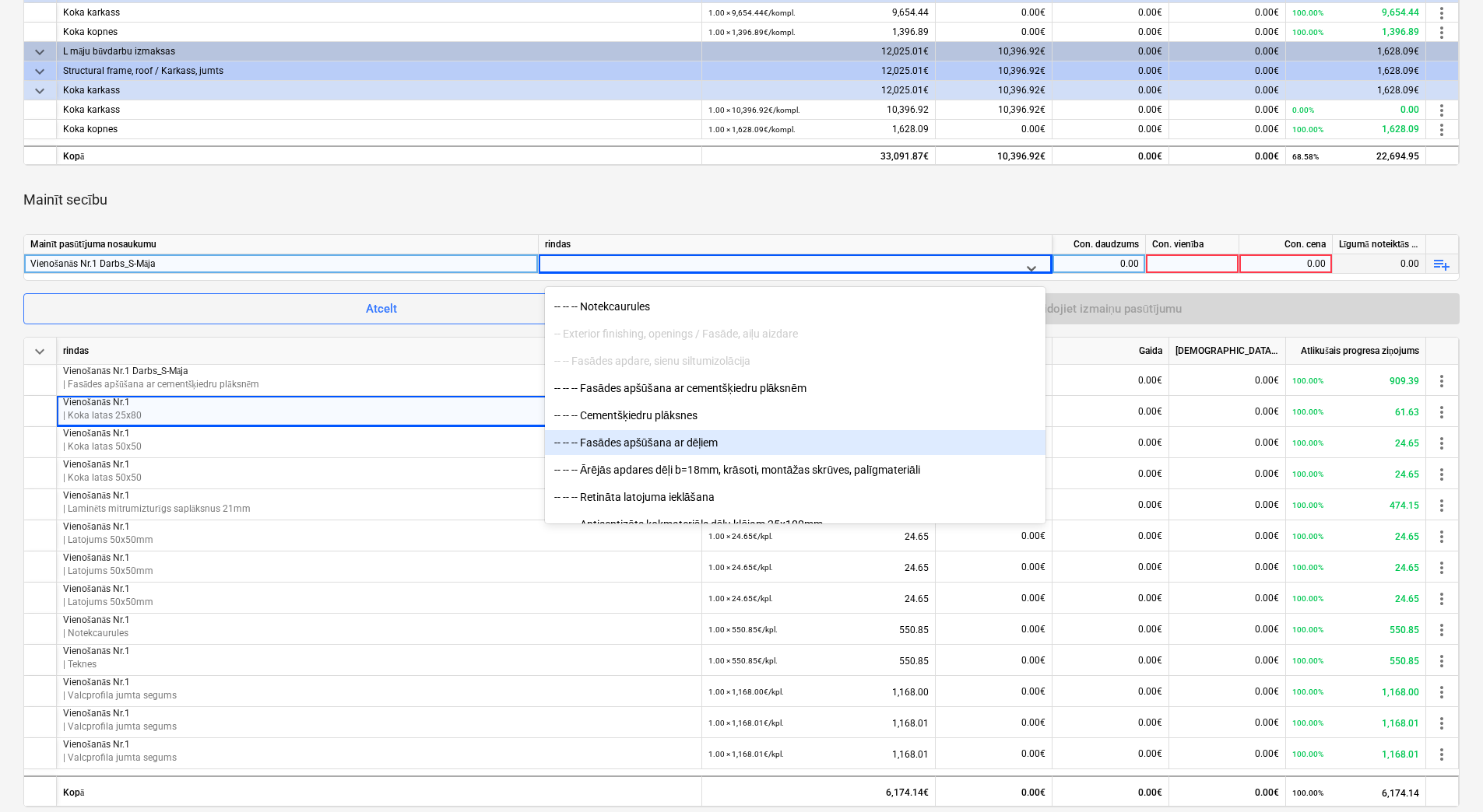
click at [731, 446] on div "-- -- -- Fasādes apšūšana ar dēļiem" at bounding box center [795, 442] width 501 height 25
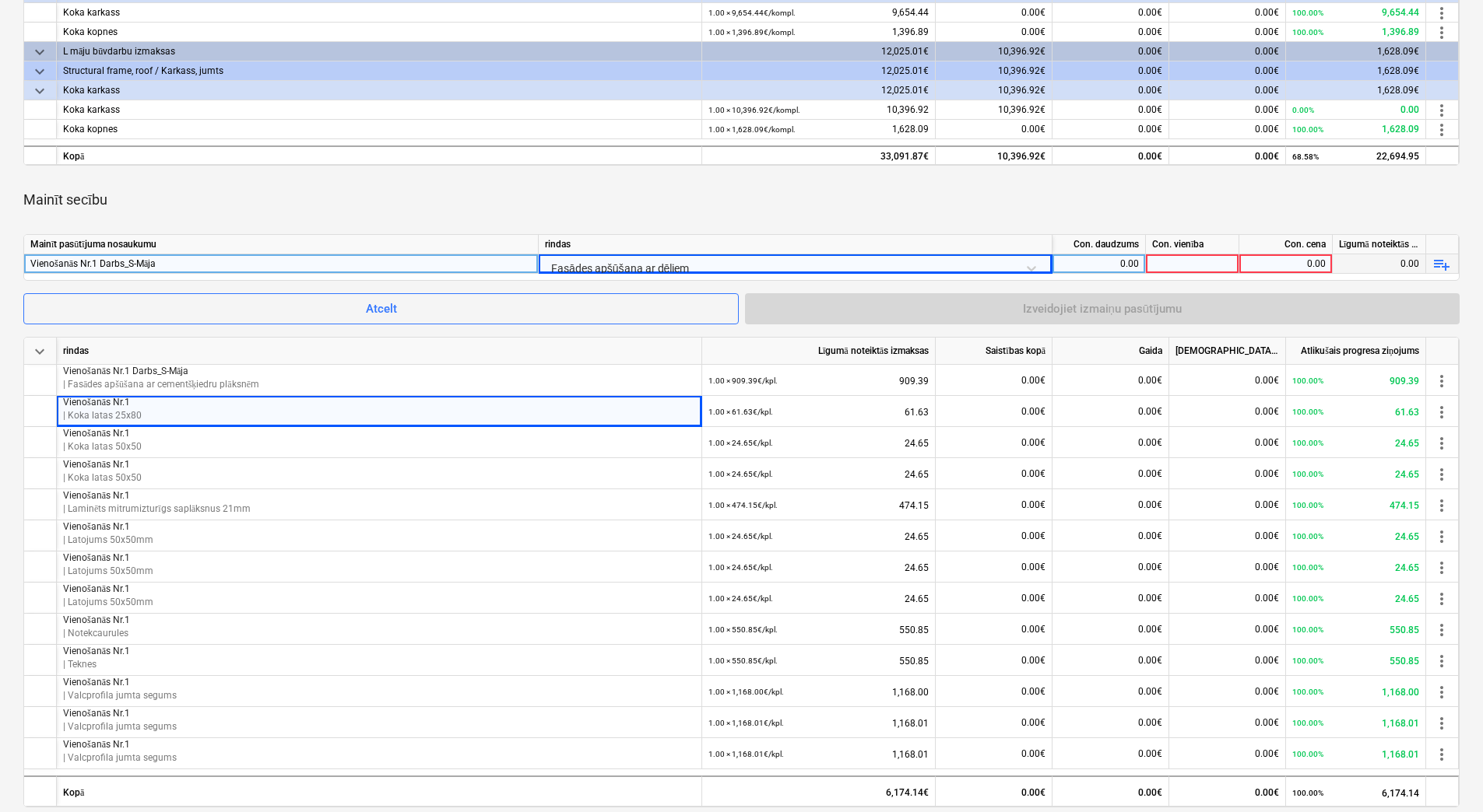
click at [1113, 263] on div "0.00" at bounding box center [1098, 264] width 80 height 19
type input "1"
click at [1190, 259] on div at bounding box center [1192, 264] width 94 height 19
type input "kpl."
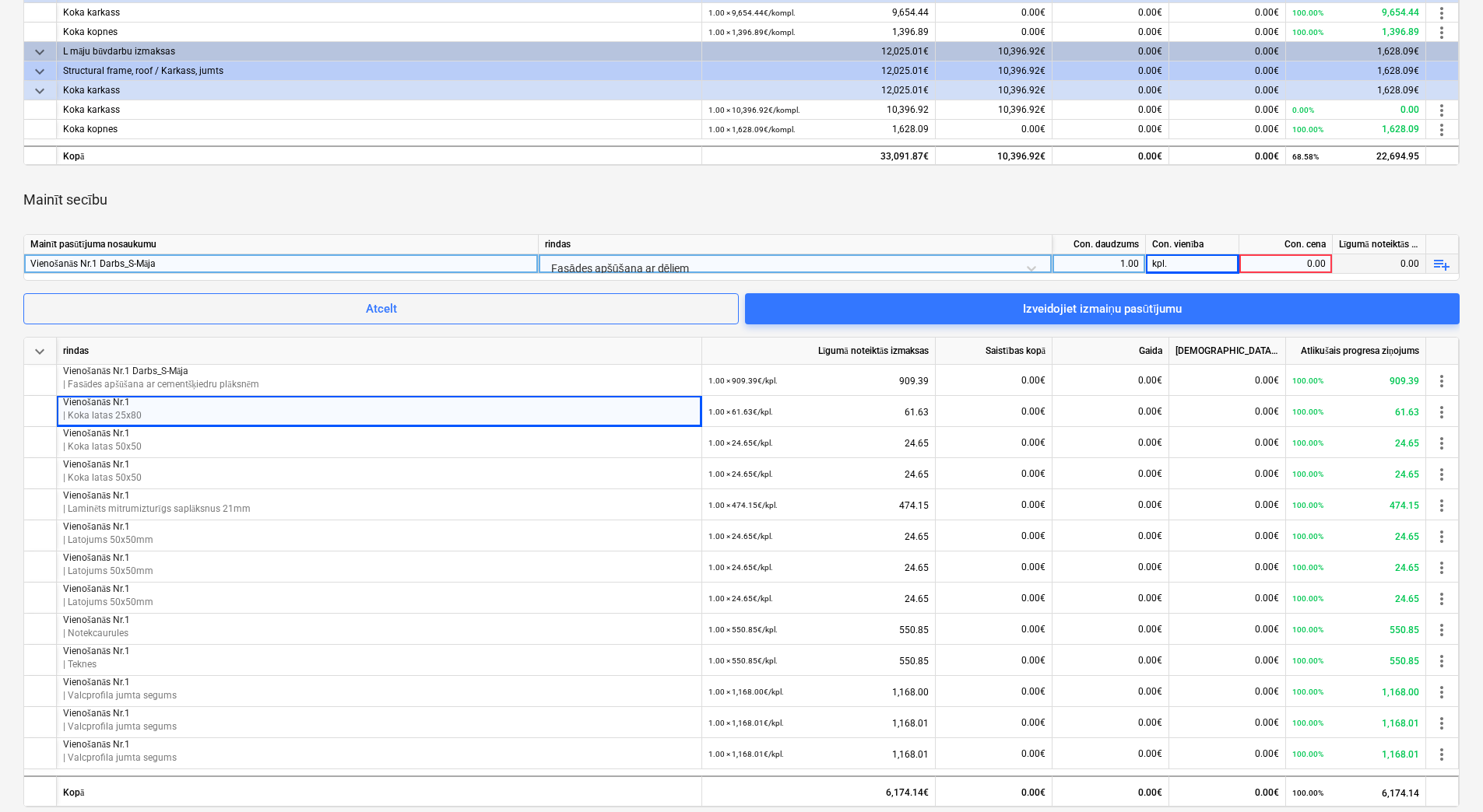
click at [1285, 263] on div "0.00" at bounding box center [1285, 264] width 80 height 19
type input "3377.45"
click at [1207, 204] on div "Mainīt secību" at bounding box center [741, 199] width 1436 height 43
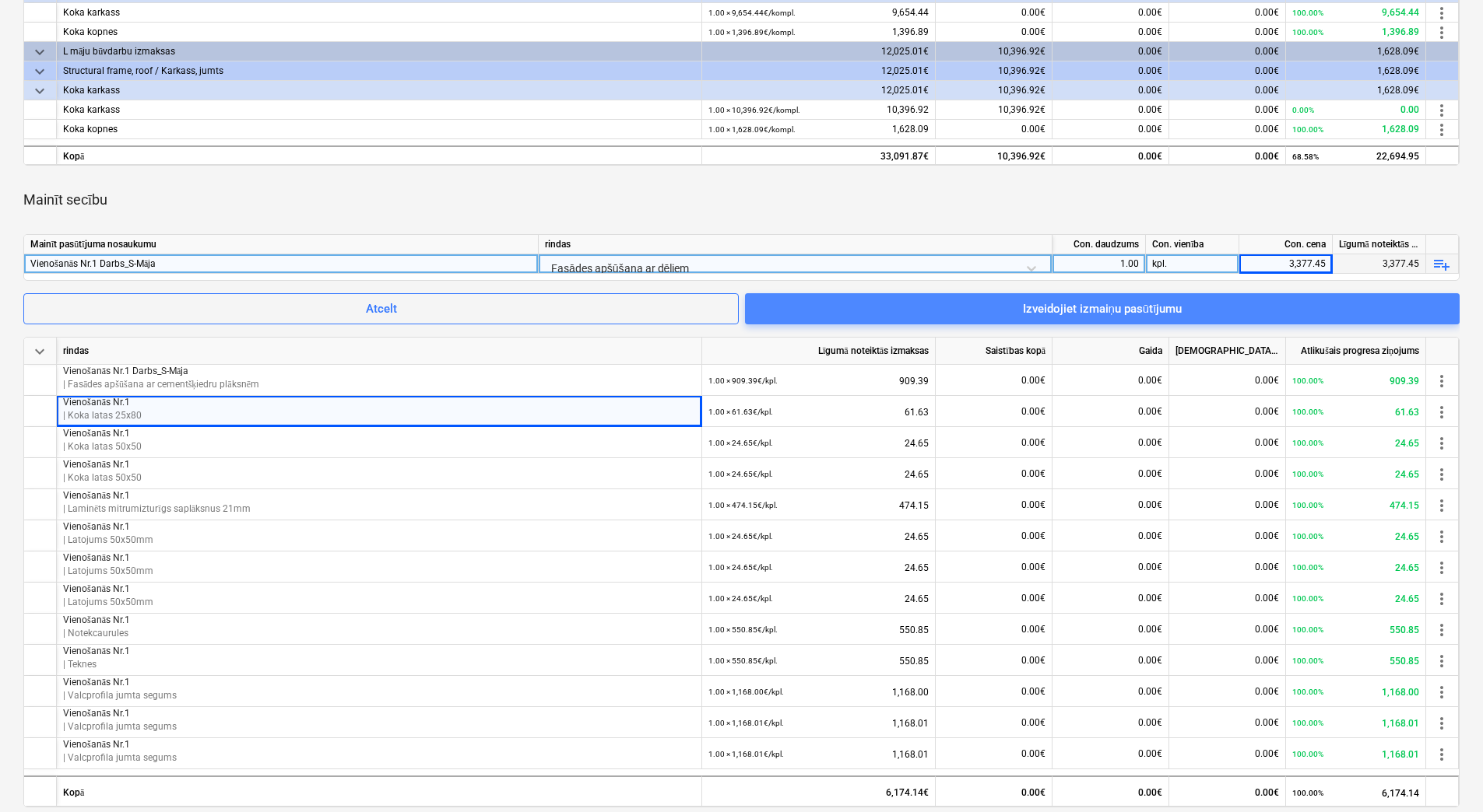
click at [1151, 308] on div "Izveidojiet izmaiņu pasūtījumu" at bounding box center [1102, 308] width 159 height 20
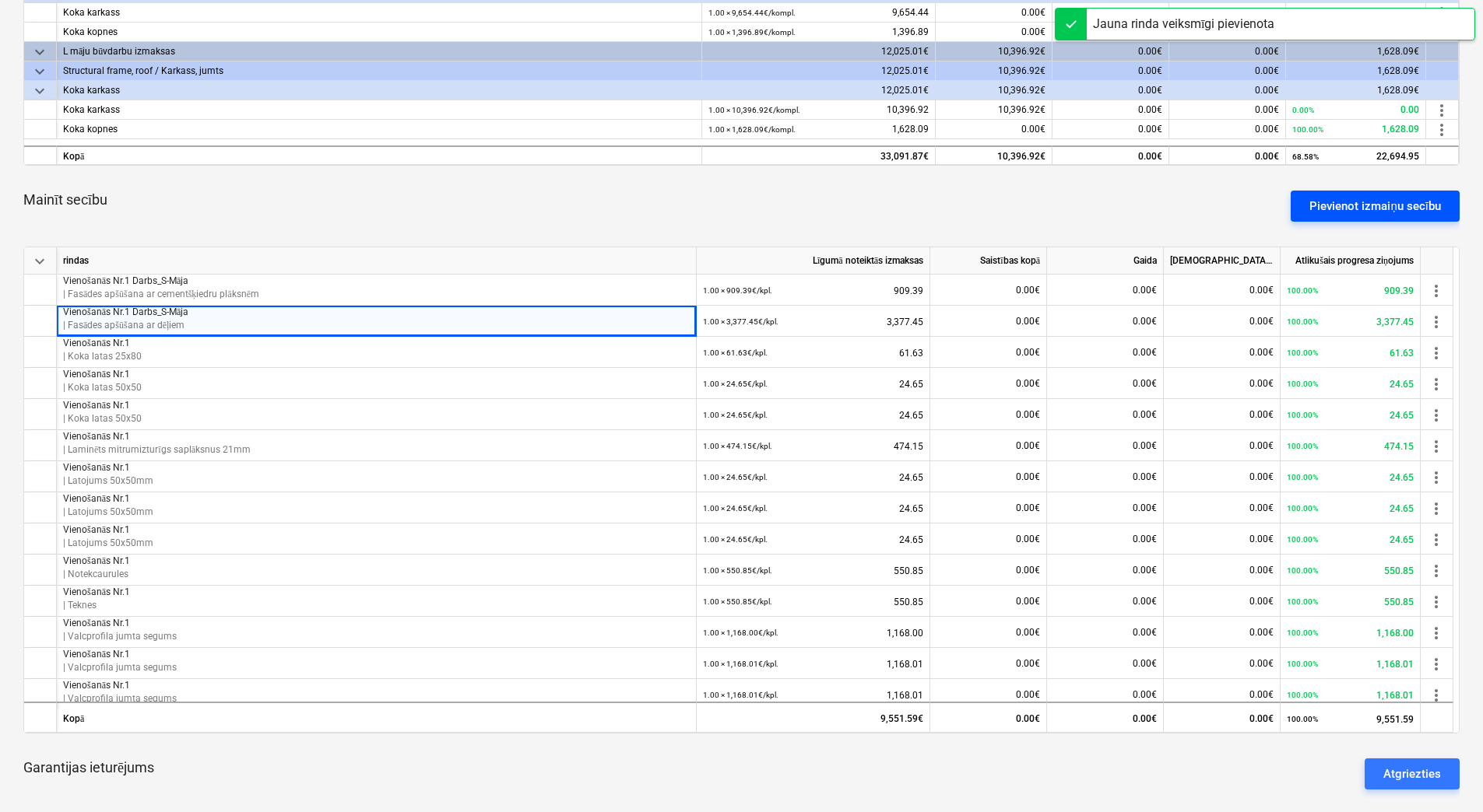
click at [1371, 207] on div "Pievienot izmaiņu secību" at bounding box center [1375, 206] width 131 height 20
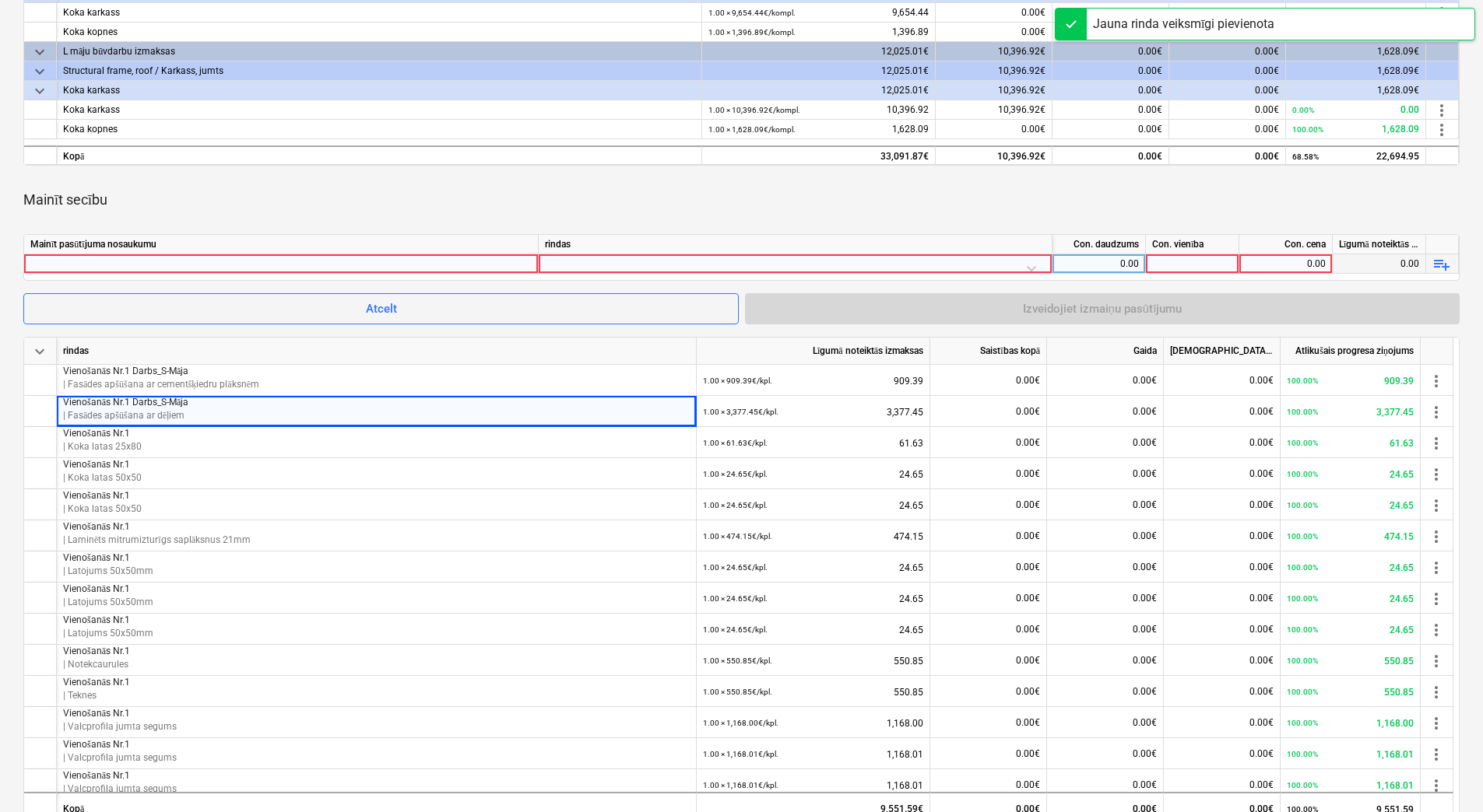
click at [396, 259] on div at bounding box center [281, 263] width 502 height 18
type input "Vienošanās Nr.1 Darbs_S-Māja"
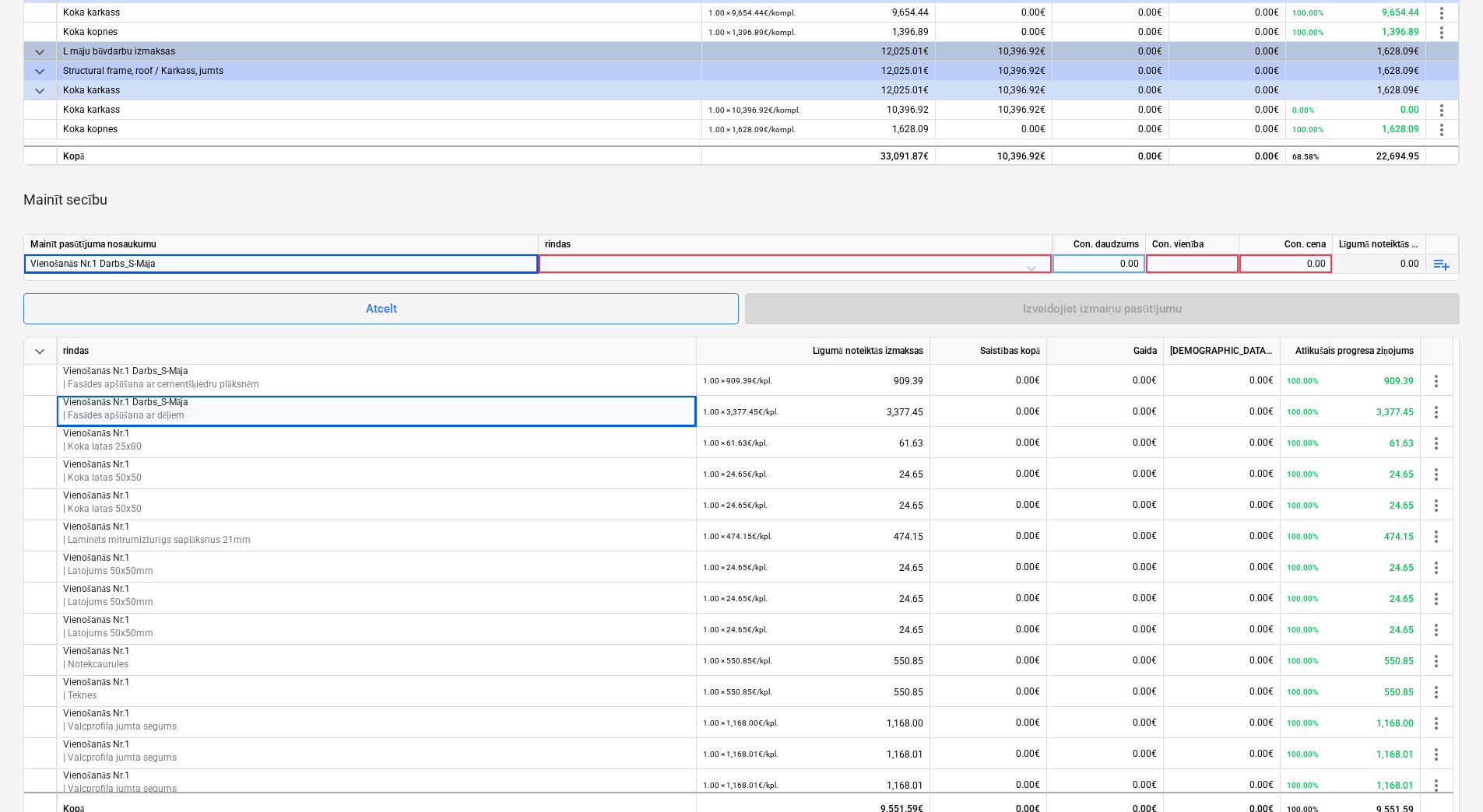
click at [664, 264] on div at bounding box center [795, 268] width 501 height 27
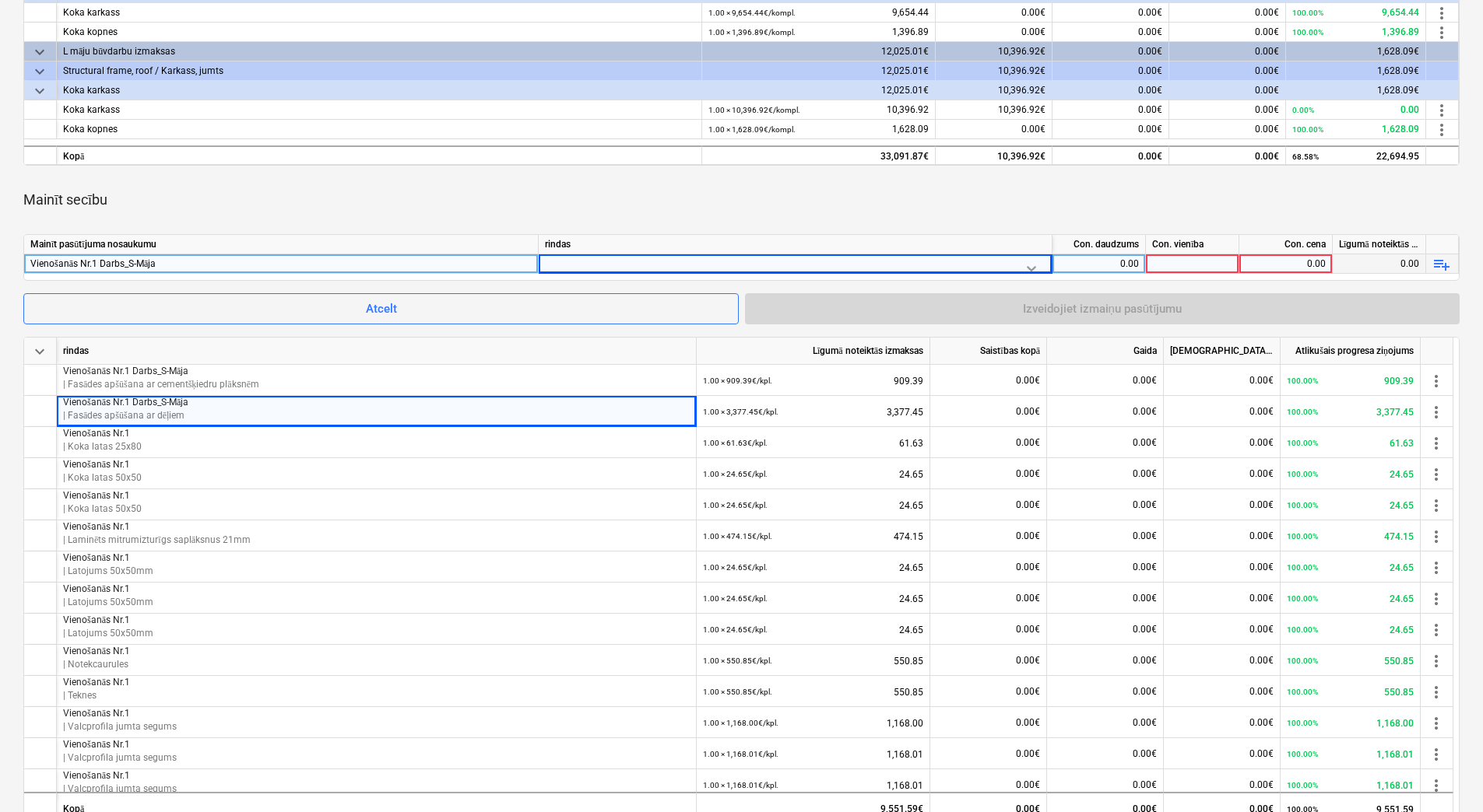
click at [1022, 267] on div at bounding box center [1031, 268] width 28 height 28
click at [1024, 266] on icon at bounding box center [1031, 267] width 15 height 15
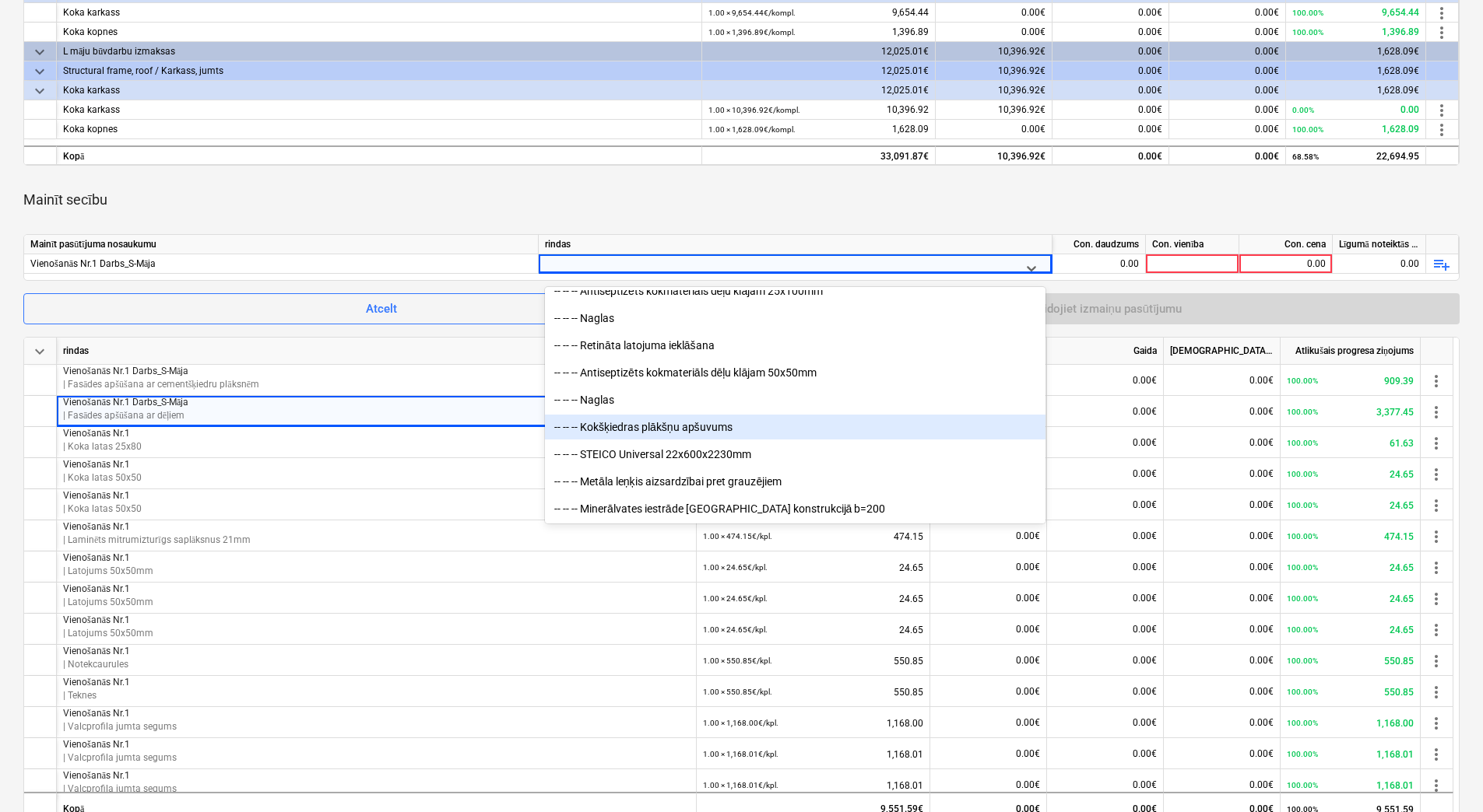
scroll to position [1867, 0]
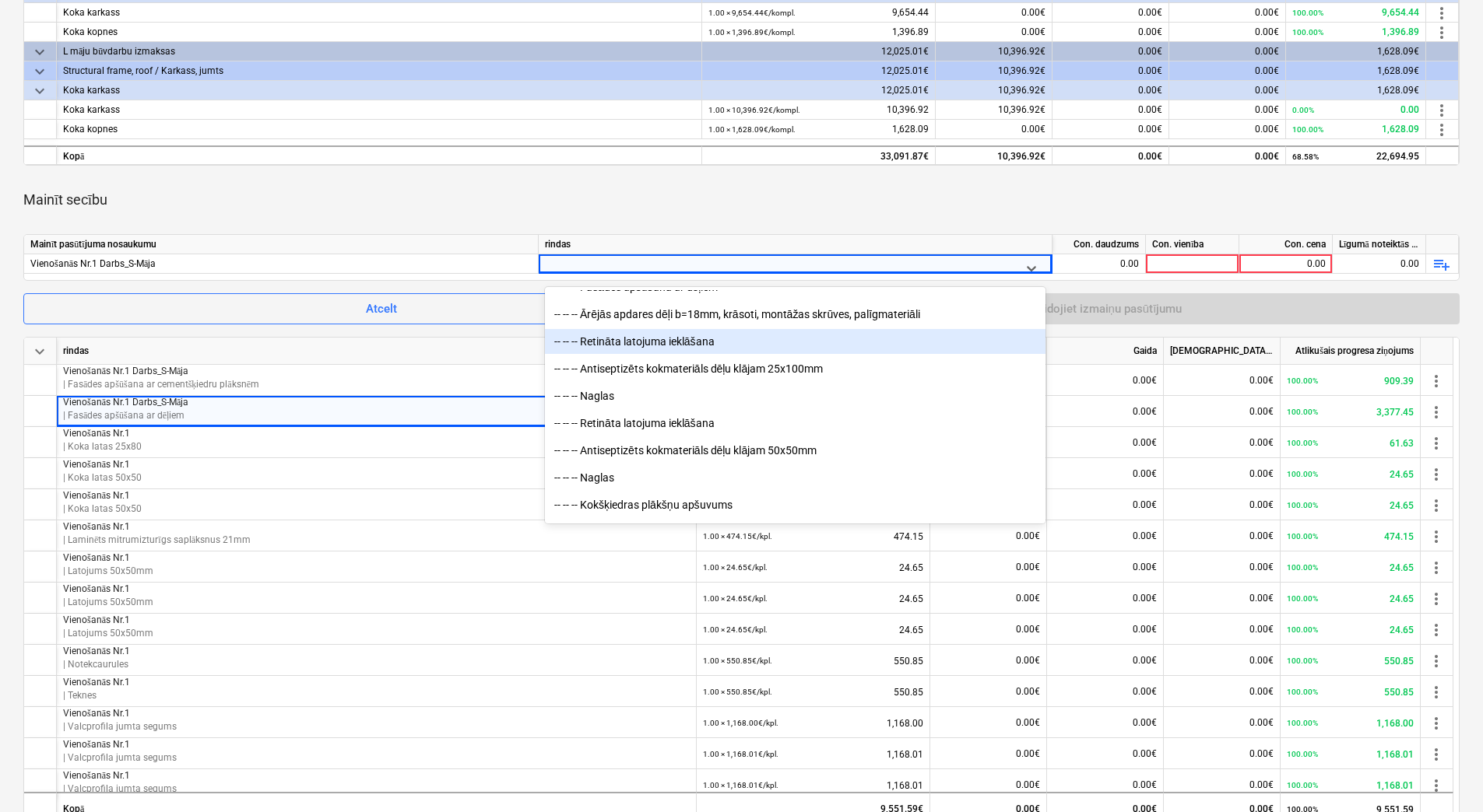
click at [870, 341] on div "-- -- -- Retināta latojuma ieklāšana" at bounding box center [795, 341] width 501 height 25
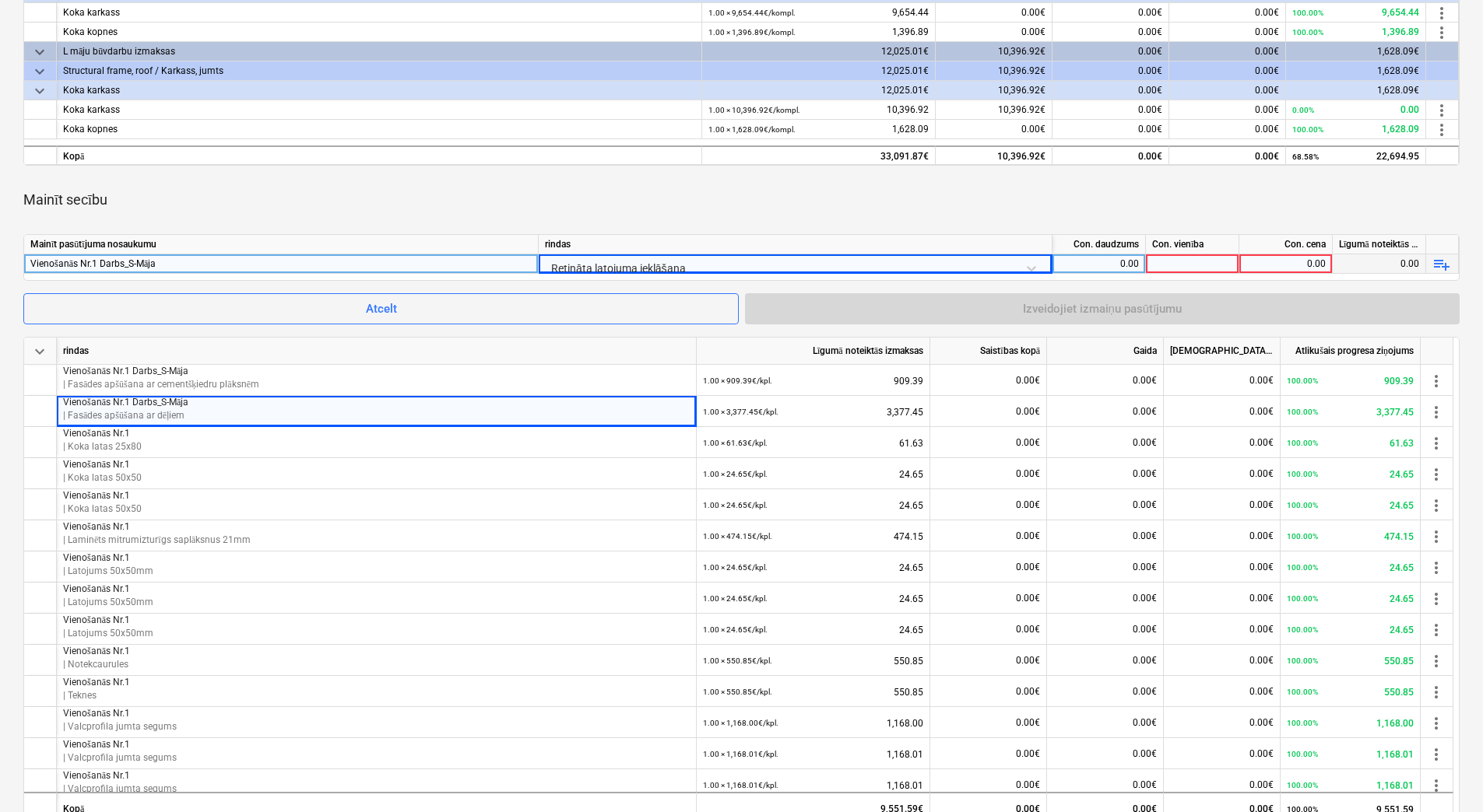
click at [1119, 265] on div "0.00" at bounding box center [1098, 264] width 80 height 19
type input "kpl"
click at [1180, 261] on div at bounding box center [1192, 264] width 94 height 19
drag, startPoint x: 1110, startPoint y: 261, endPoint x: 1159, endPoint y: 259, distance: 49.0
click at [0, 0] on div "Vienošanās Nr.1 Darbs_S-Māja Retināta latojuma ieklāšana 0.00 0.00 0.00 playlis…" at bounding box center [0, 0] width 0 height 0
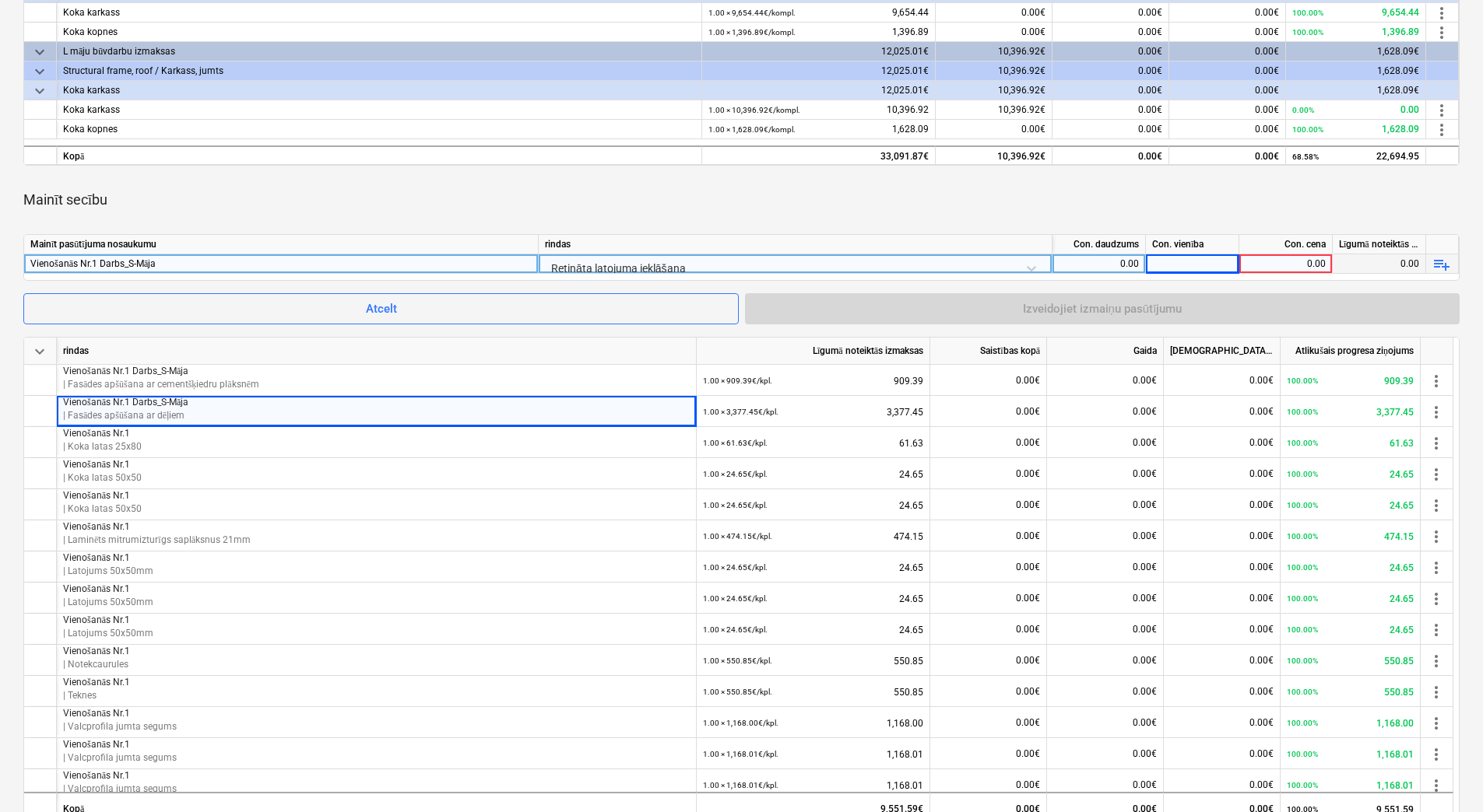
click at [1123, 261] on div "0.00" at bounding box center [1098, 264] width 80 height 19
type input "1"
click at [1167, 264] on div at bounding box center [1192, 264] width 94 height 19
type input "kpl."
click at [1267, 260] on div "0.00" at bounding box center [1285, 264] width 80 height 19
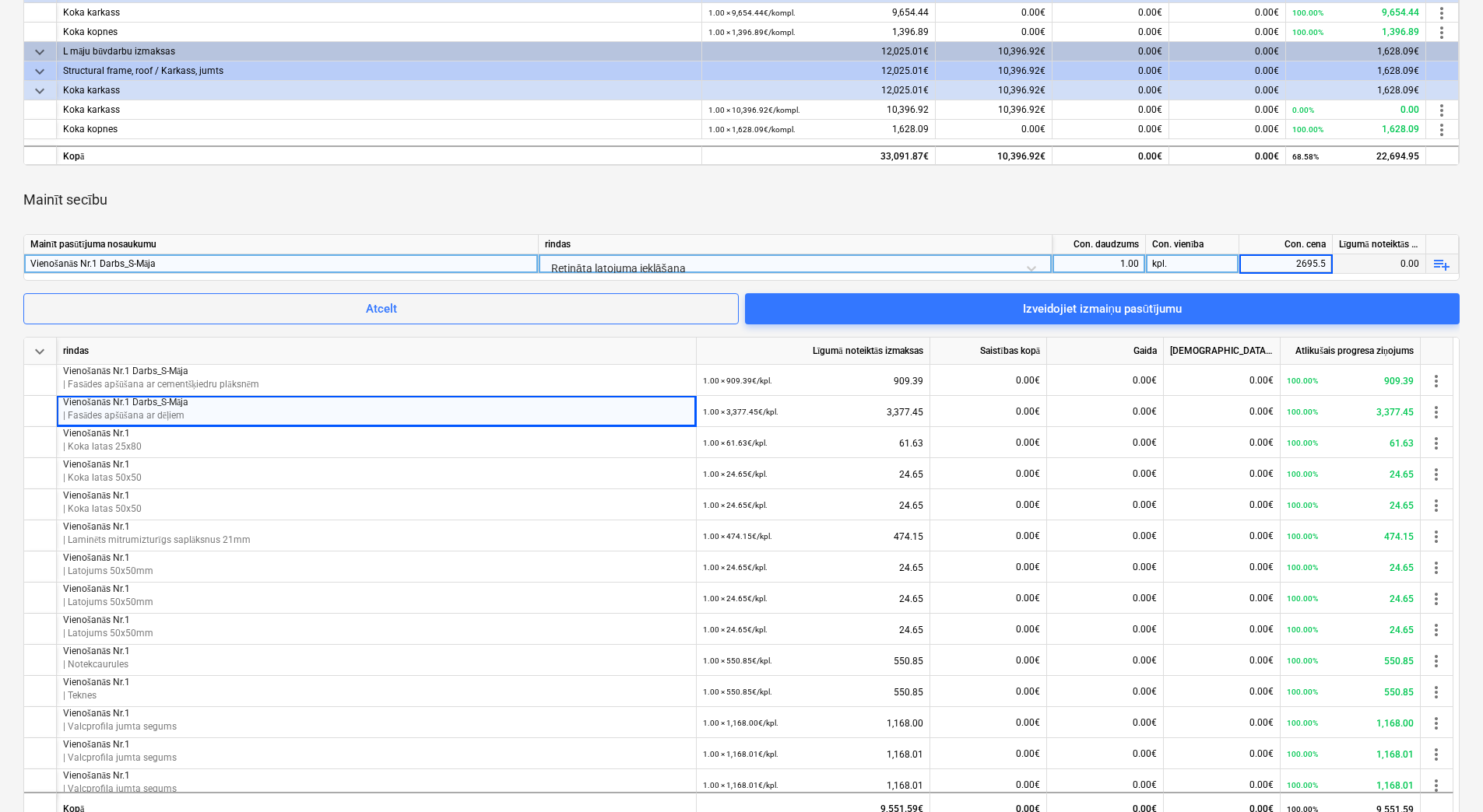
type input "2695.52"
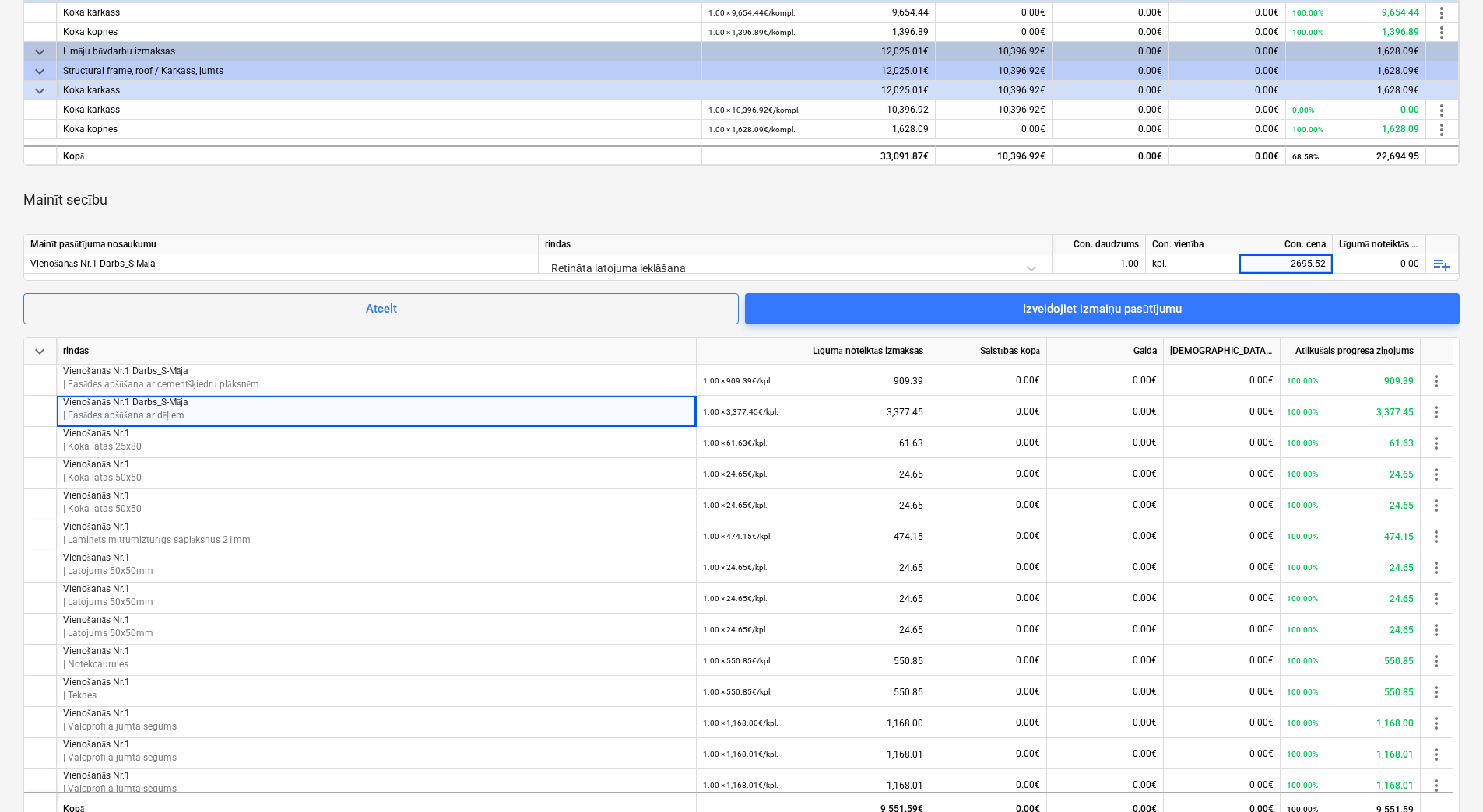
click at [1223, 216] on div "Mainīt secību" at bounding box center [741, 199] width 1436 height 43
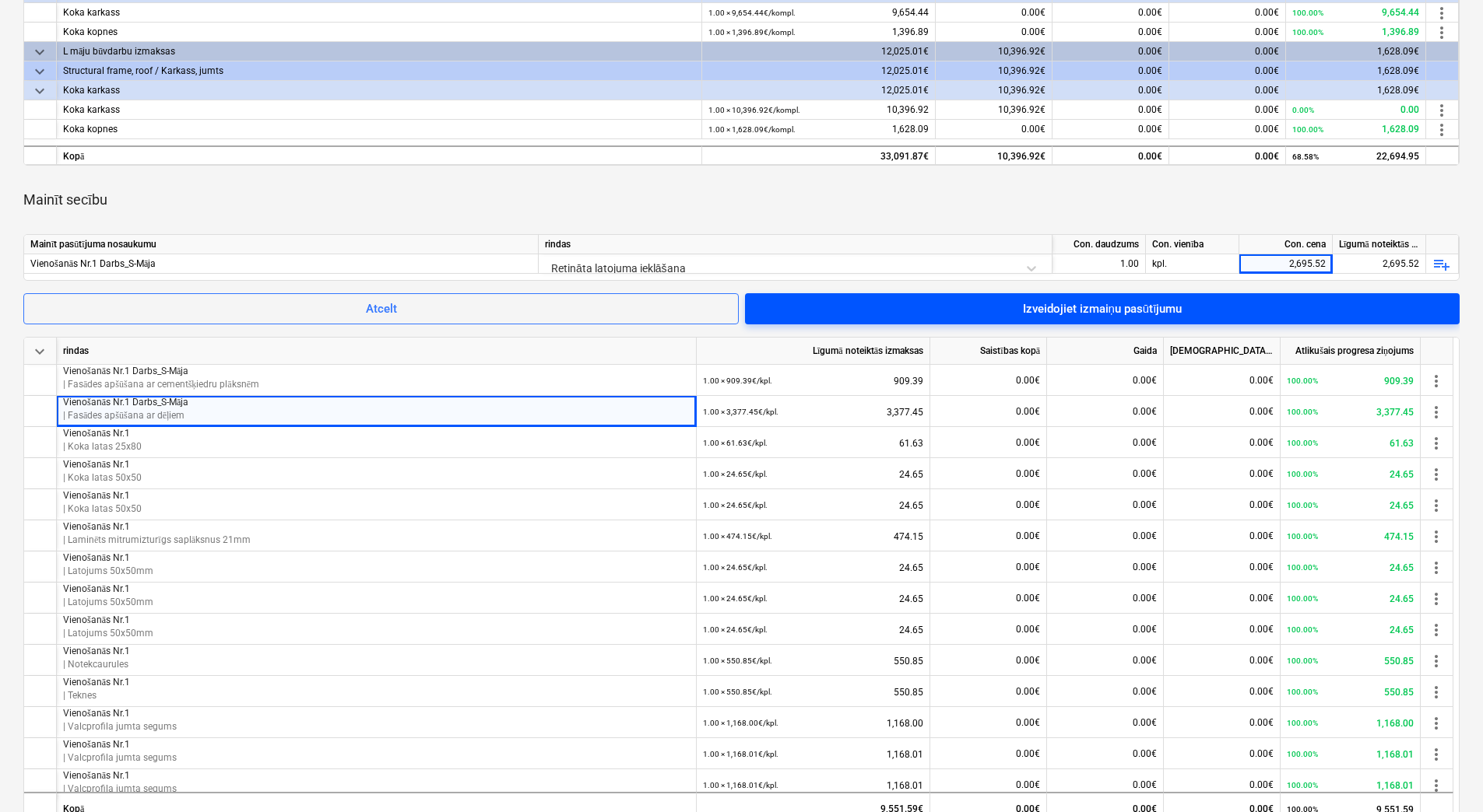
click at [1294, 305] on span "Izveidojiet izmaiņu pasūtījumu" at bounding box center [1102, 308] width 677 height 20
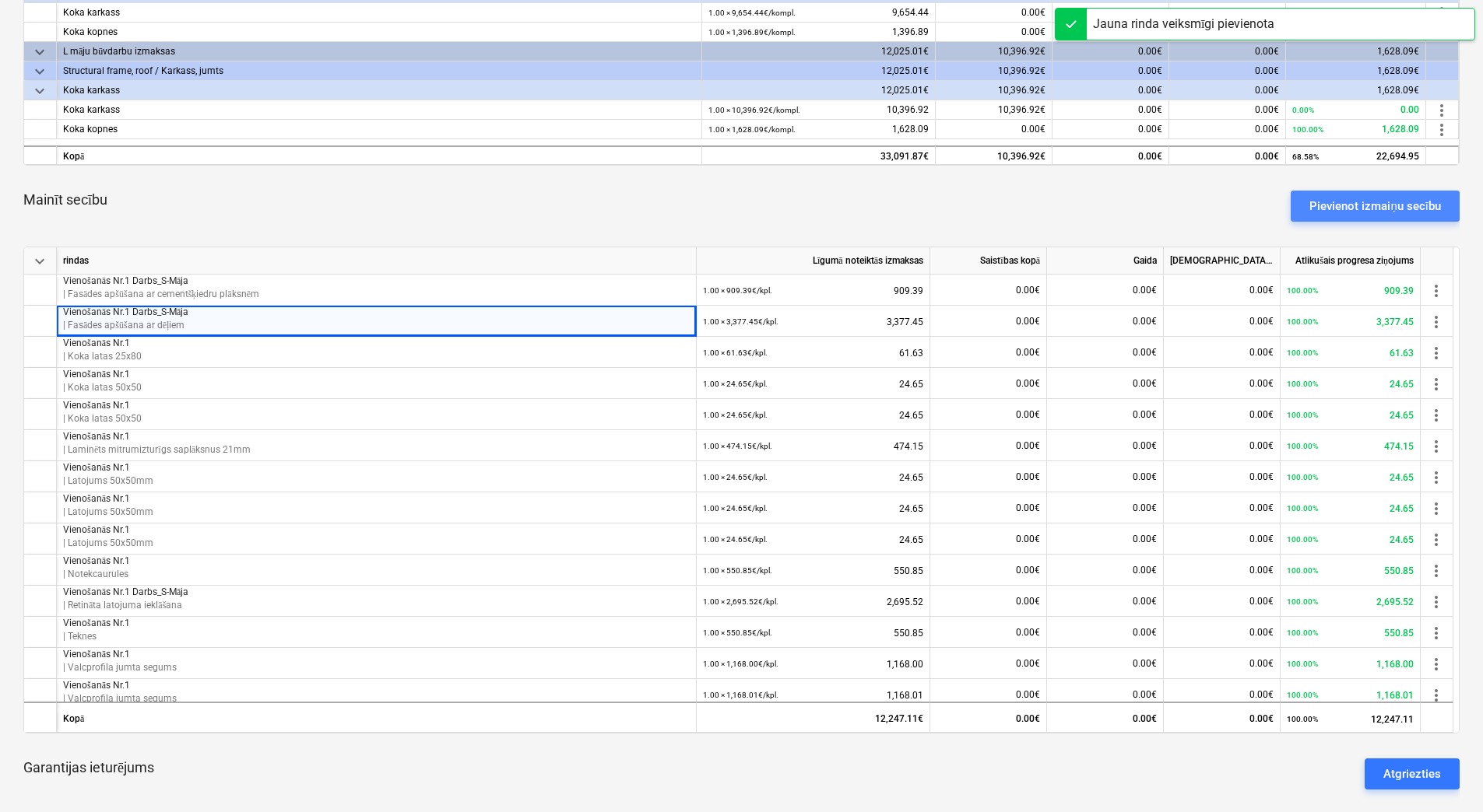
click at [1336, 198] on div "Pievienot izmaiņu secību" at bounding box center [1375, 206] width 131 height 20
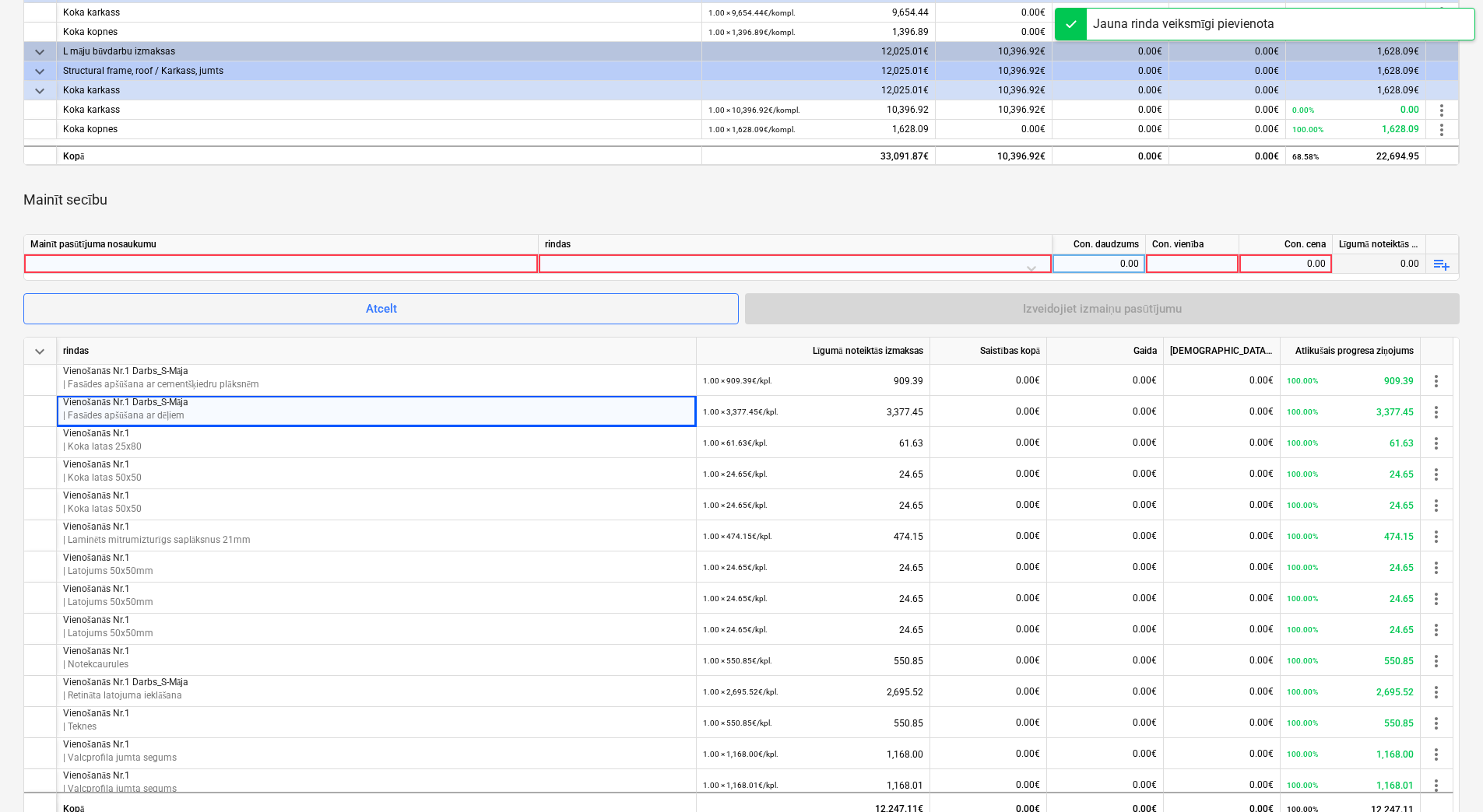
click at [448, 263] on div at bounding box center [281, 263] width 502 height 18
type input "Vienošanās Nr.1 Darbs_S-Māja"
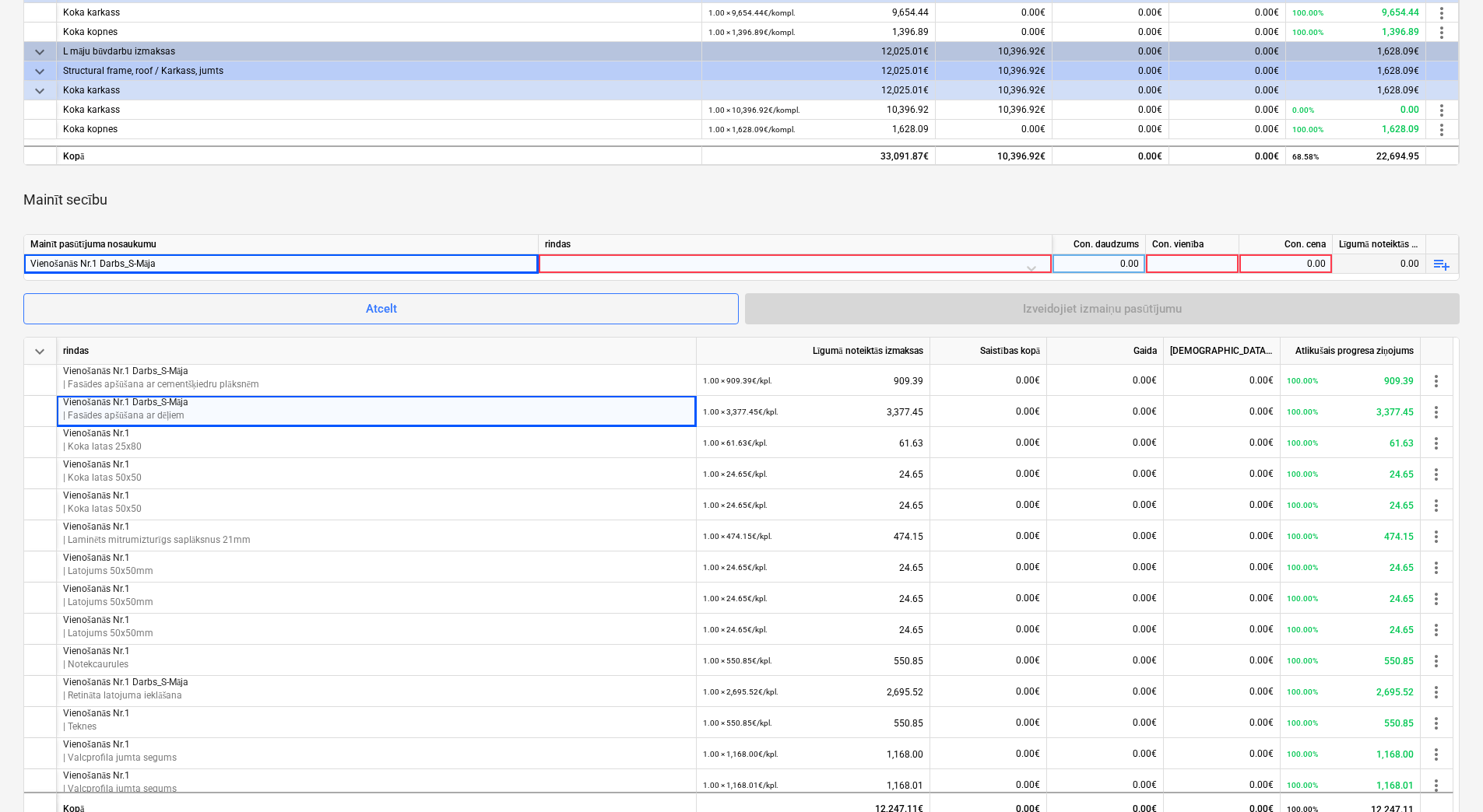
click at [788, 265] on div at bounding box center [795, 268] width 501 height 27
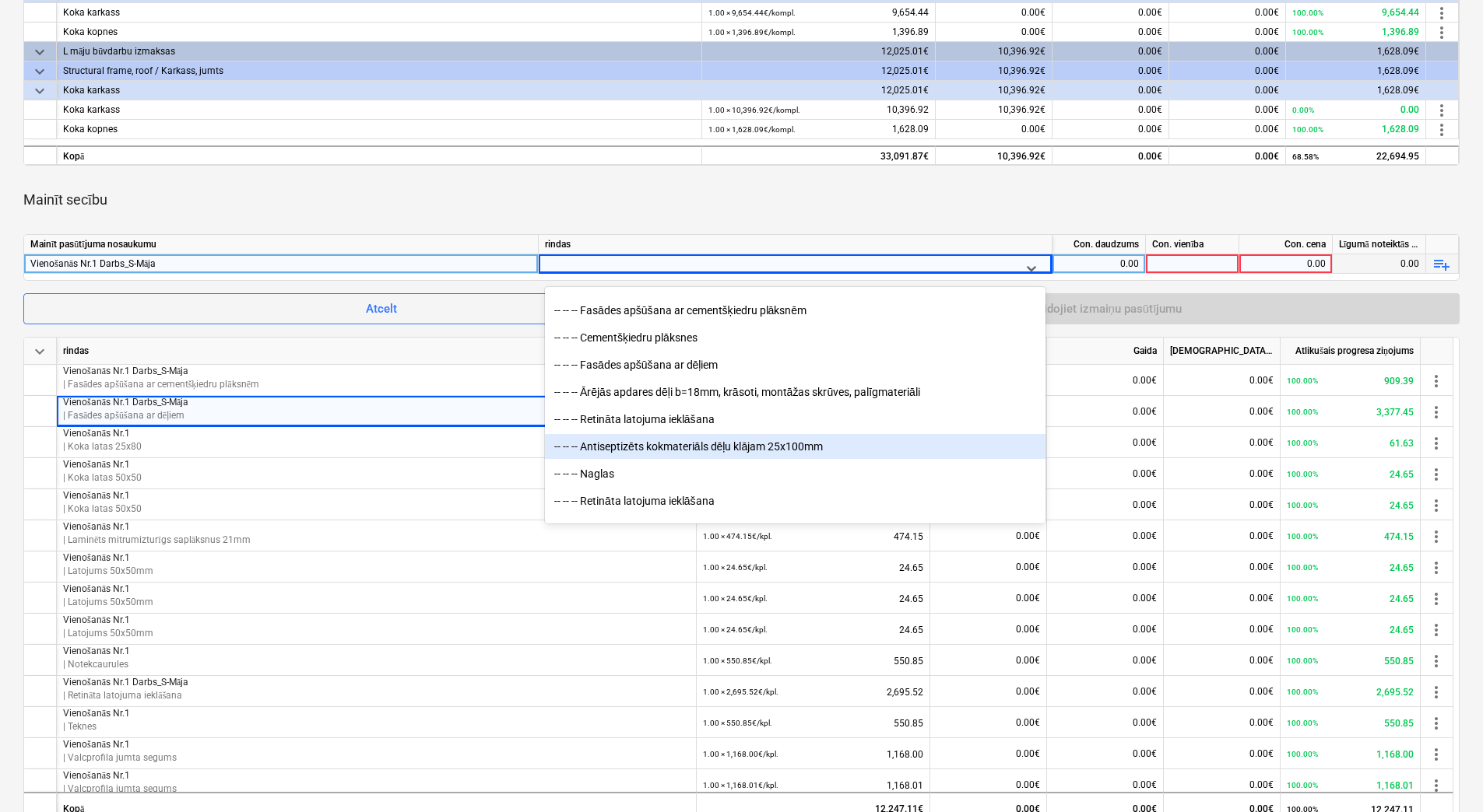
scroll to position [1867, 0]
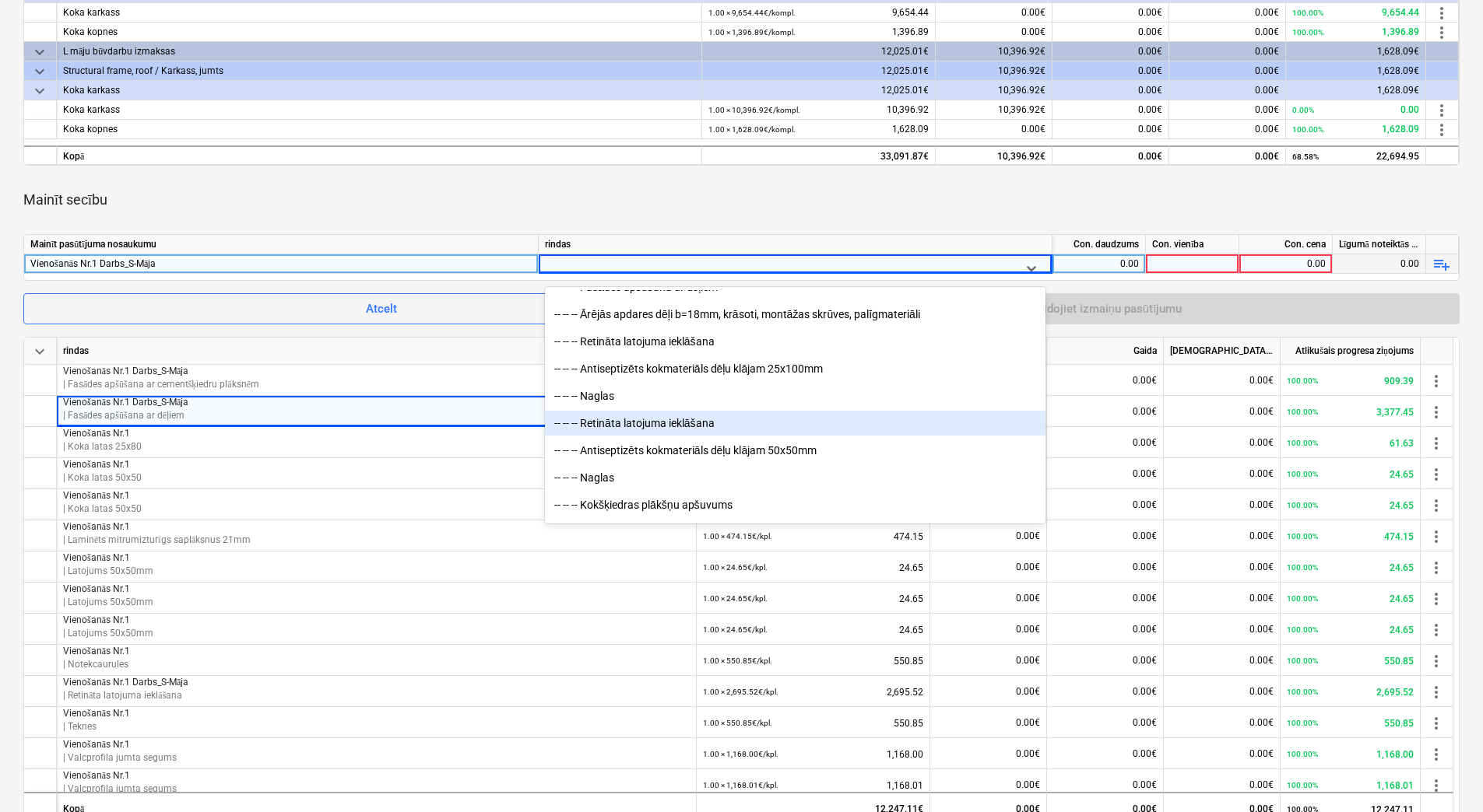
click at [810, 424] on div "-- -- -- Retināta latojuma ieklāšana" at bounding box center [795, 423] width 501 height 25
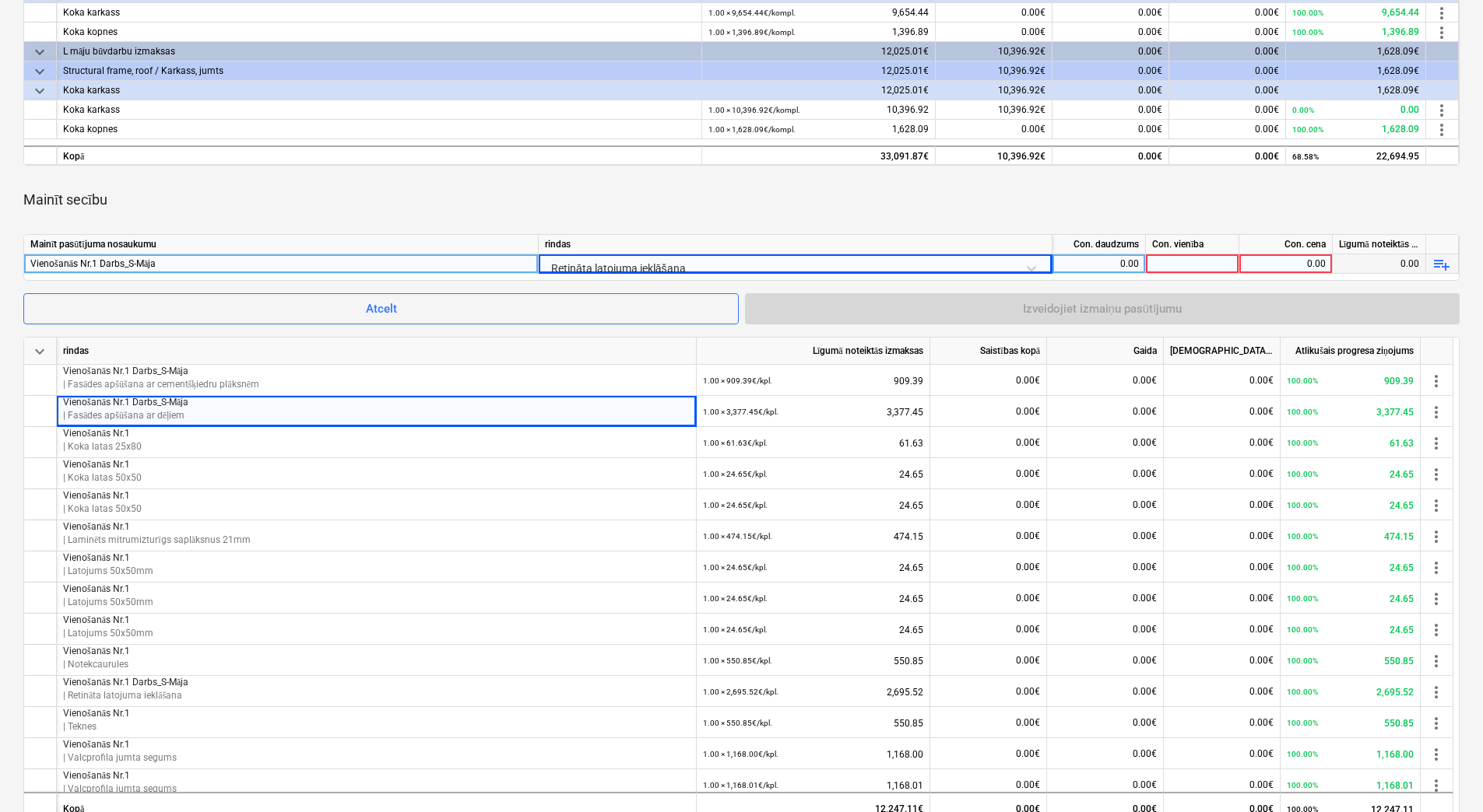
click at [1082, 259] on div "0.00" at bounding box center [1098, 264] width 80 height 19
type input "1"
click at [1215, 266] on div at bounding box center [1192, 264] width 94 height 19
type input "kpl."
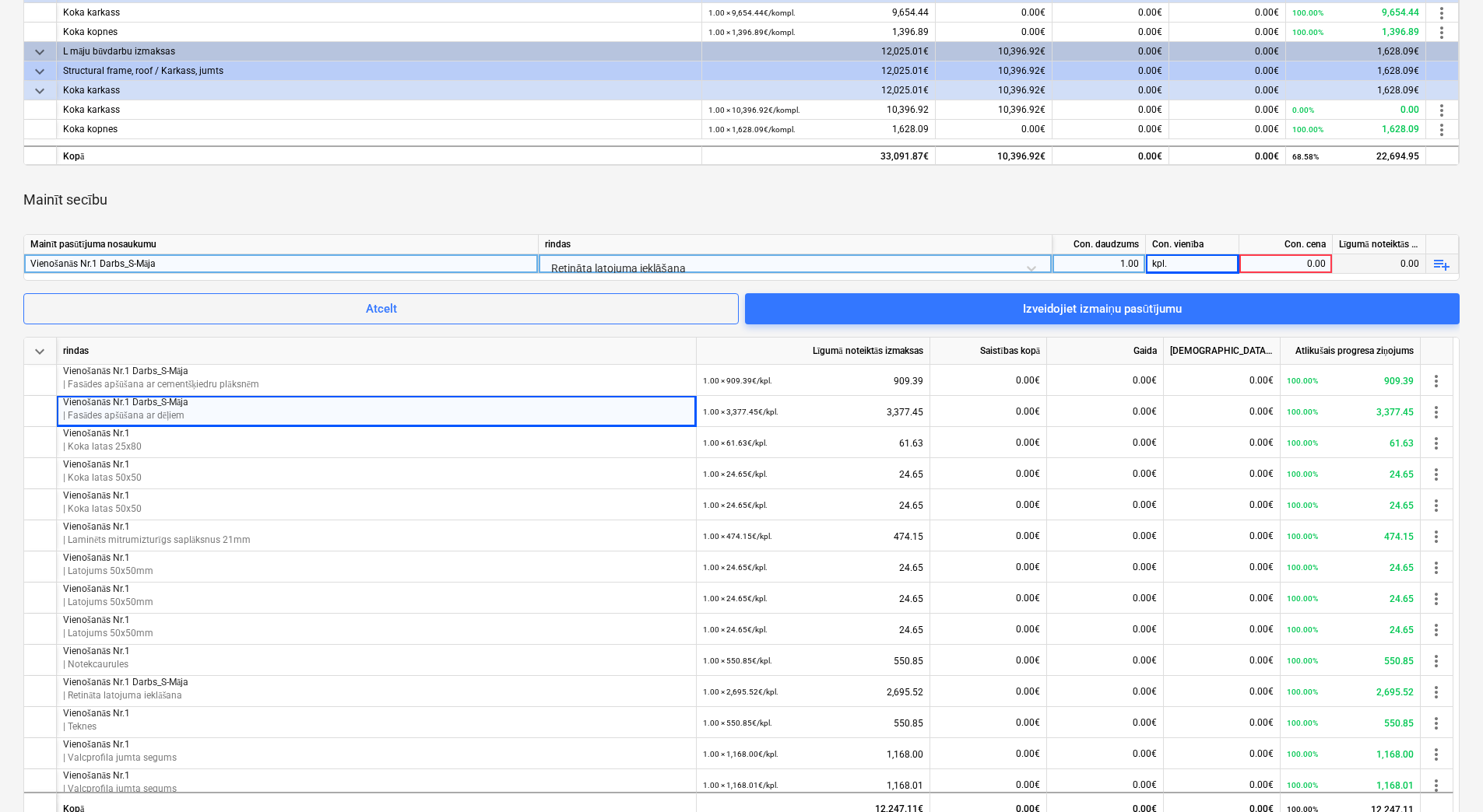
click at [1299, 260] on div "0.00" at bounding box center [1285, 264] width 80 height 19
click at [909, 268] on div "Retināta latojuma ieklāšana" at bounding box center [795, 268] width 501 height 27
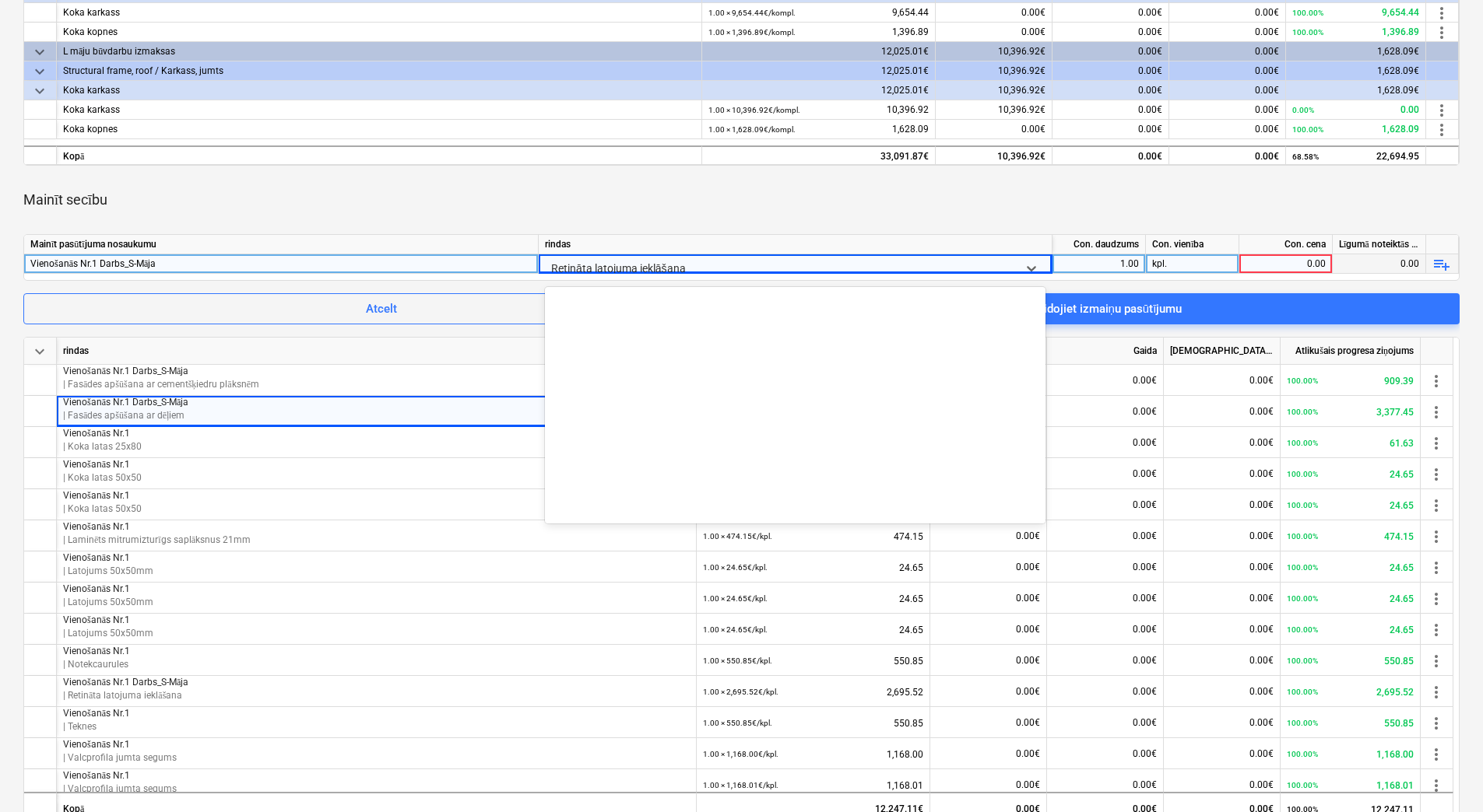
scroll to position [1988, 0]
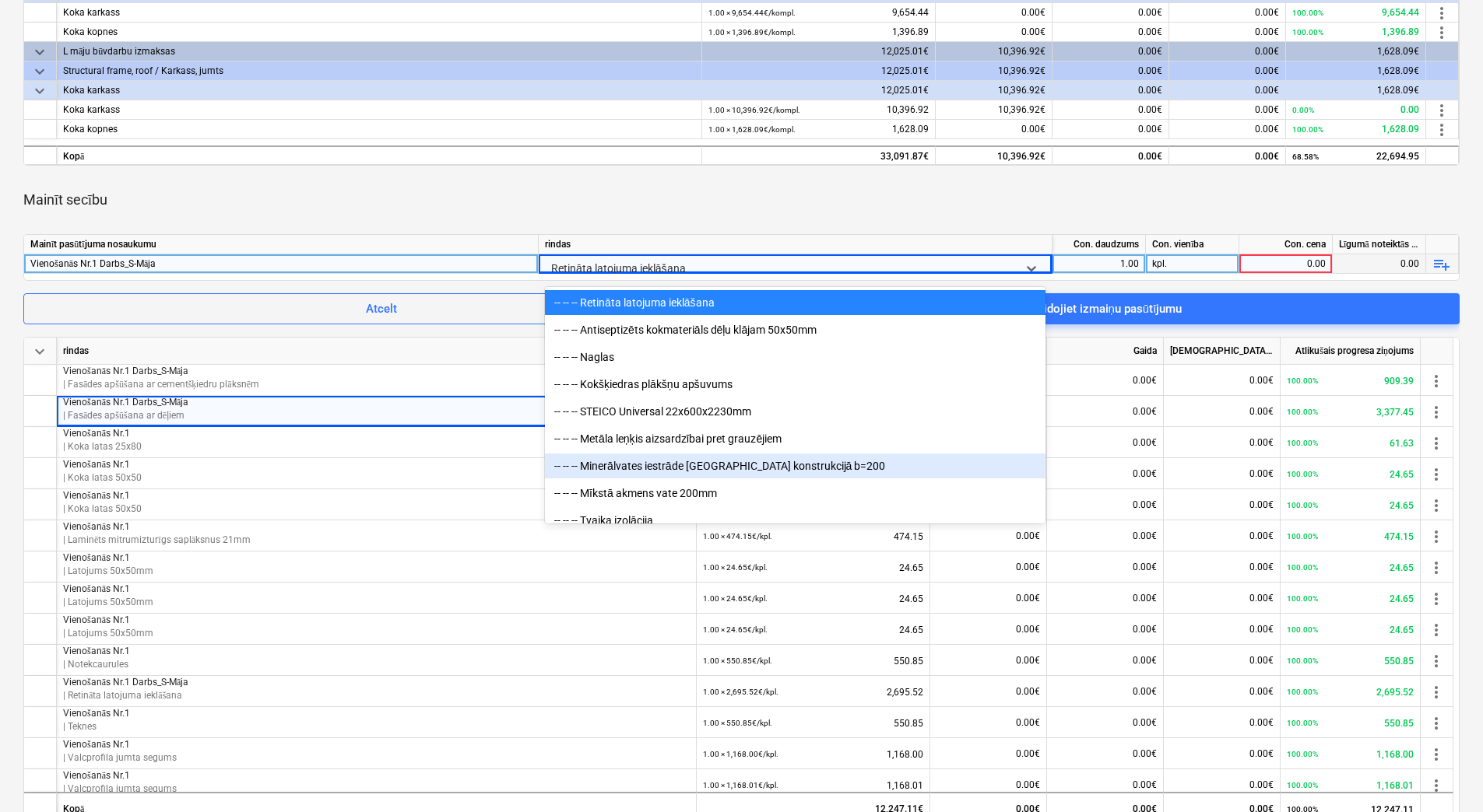
click at [749, 471] on div "-- -- -- Minerālvates iestrāde [GEOGRAPHIC_DATA] konstrukcijā b=200" at bounding box center [795, 465] width 501 height 25
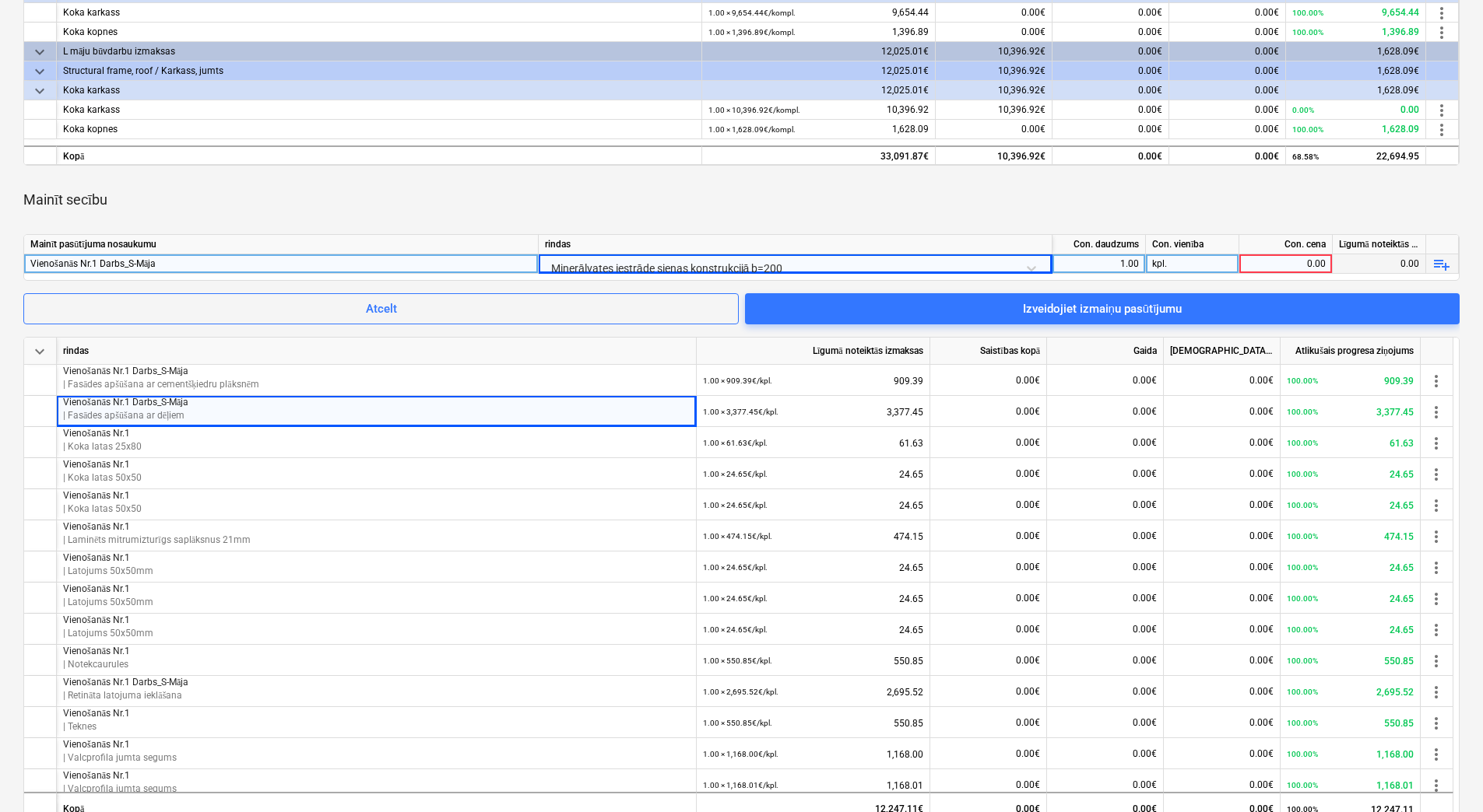
click at [1290, 264] on div "0.00" at bounding box center [1285, 264] width 80 height 19
type input "1438.60"
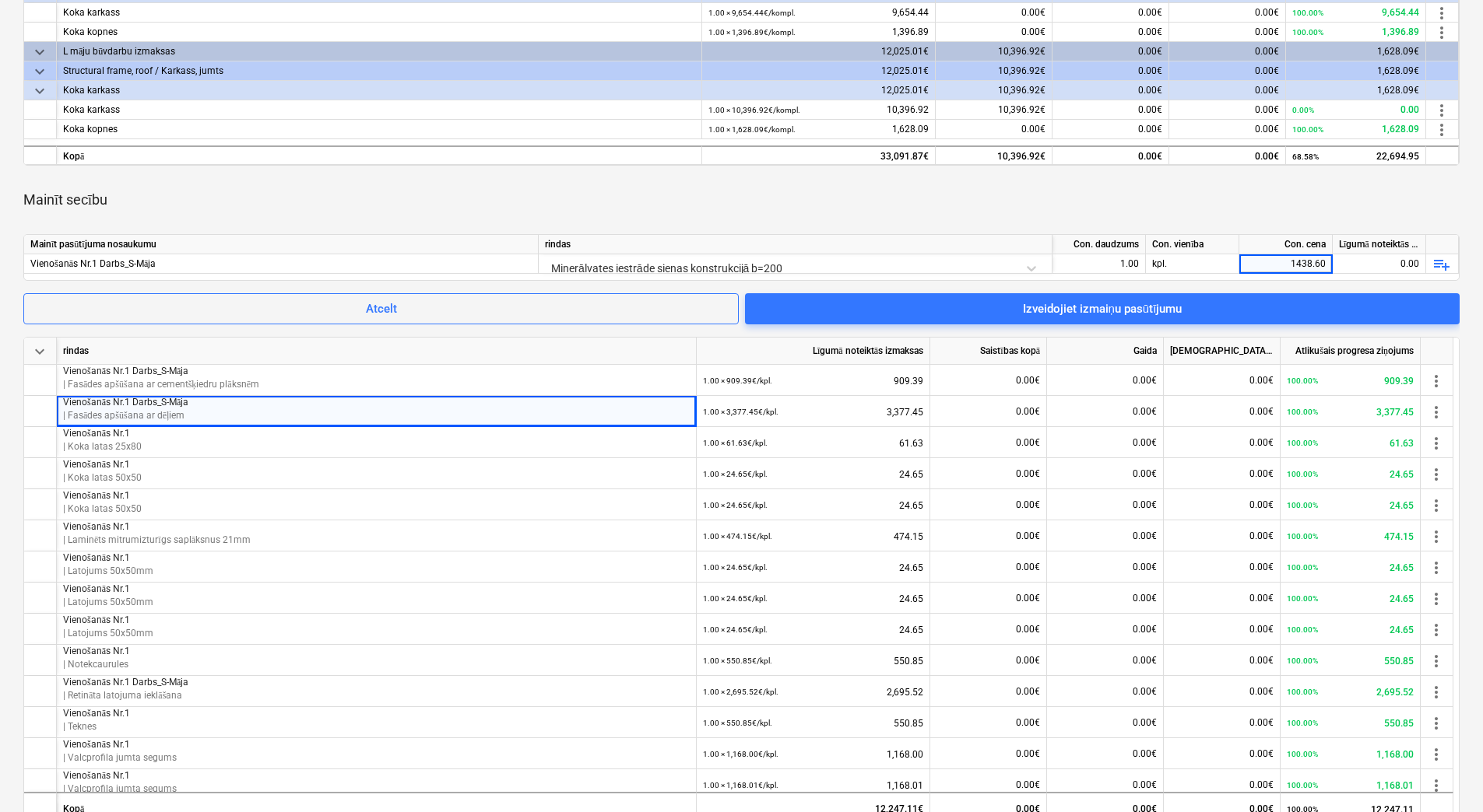
click at [1256, 183] on div "Mainīt secību" at bounding box center [741, 199] width 1436 height 43
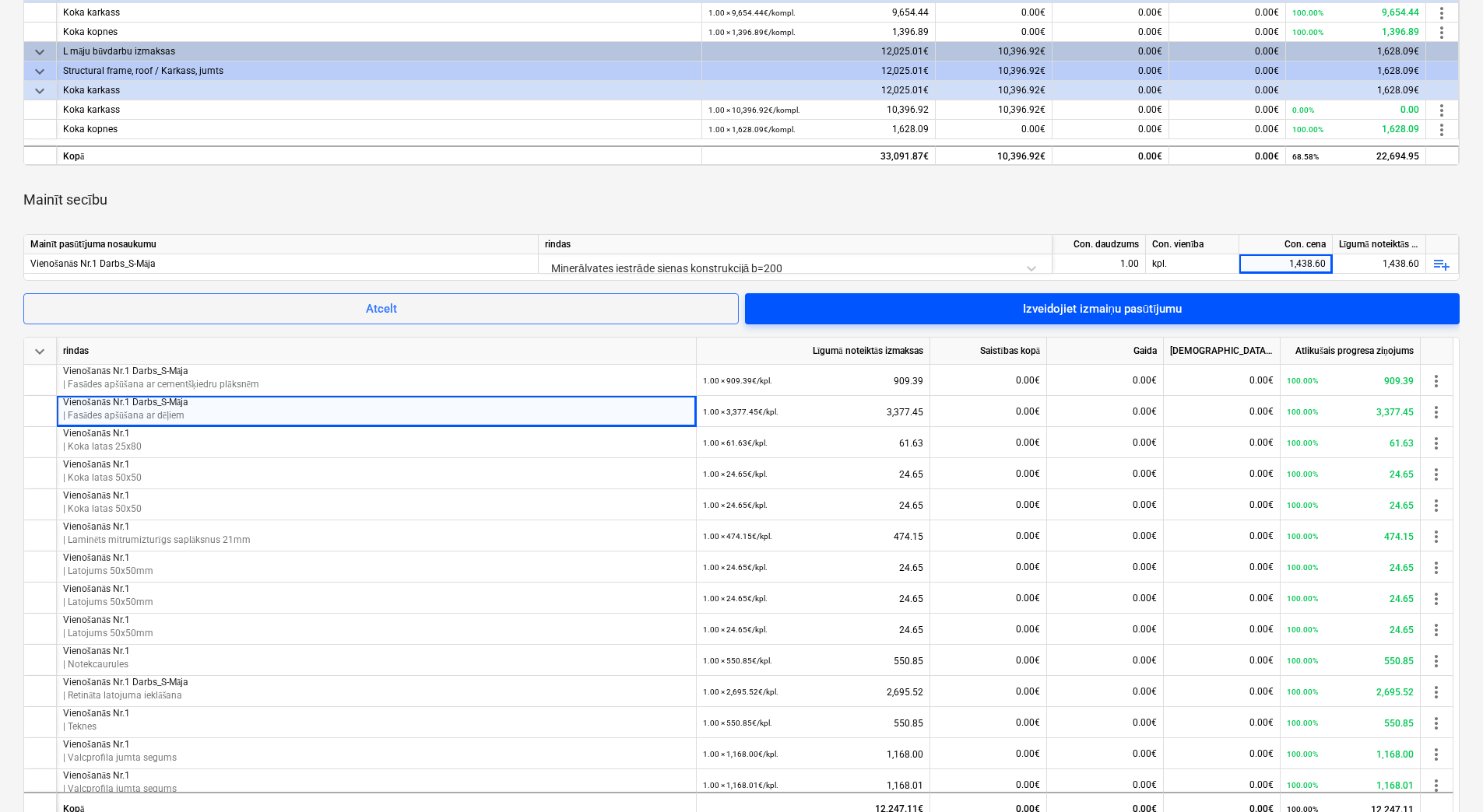
click at [1216, 314] on span "Izveidojiet izmaiņu pasūtījumu" at bounding box center [1102, 308] width 677 height 20
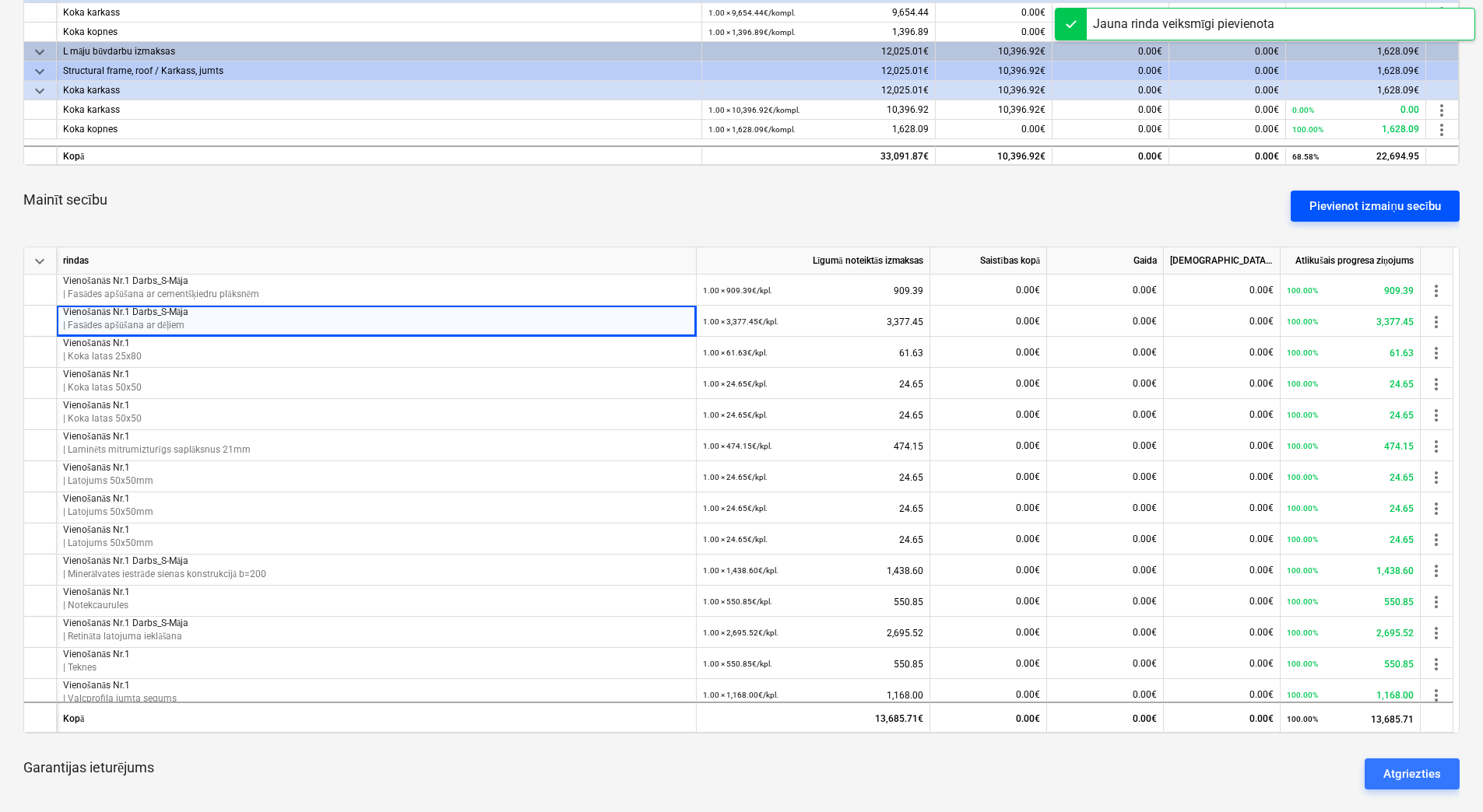
click at [1338, 206] on div "Pievienot izmaiņu secību" at bounding box center [1375, 206] width 131 height 20
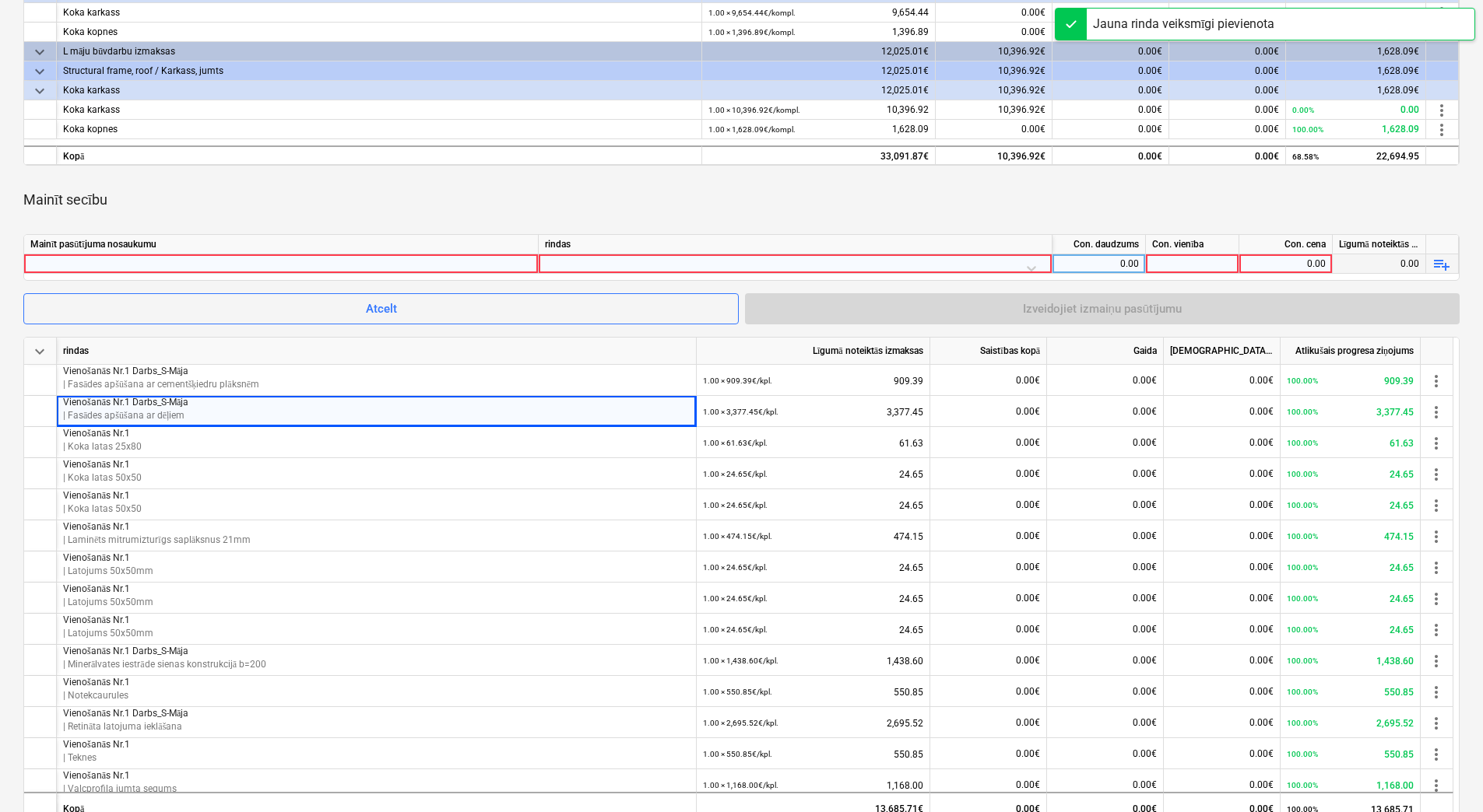
click at [461, 263] on div at bounding box center [281, 263] width 502 height 18
type input "Vienošanās Nr.1 Darbs_S-Māja"
click at [703, 263] on div at bounding box center [795, 268] width 501 height 27
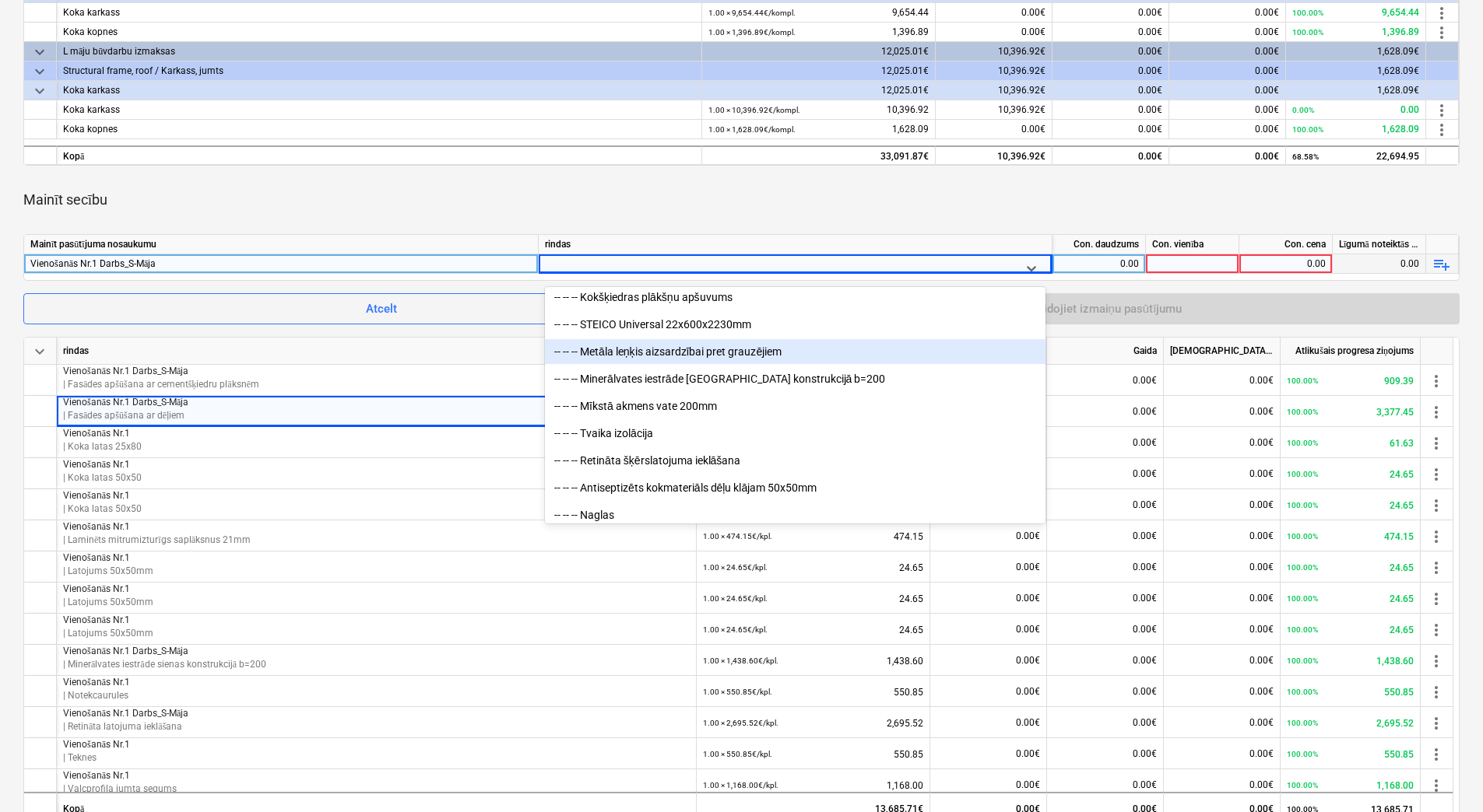
scroll to position [2100, 0]
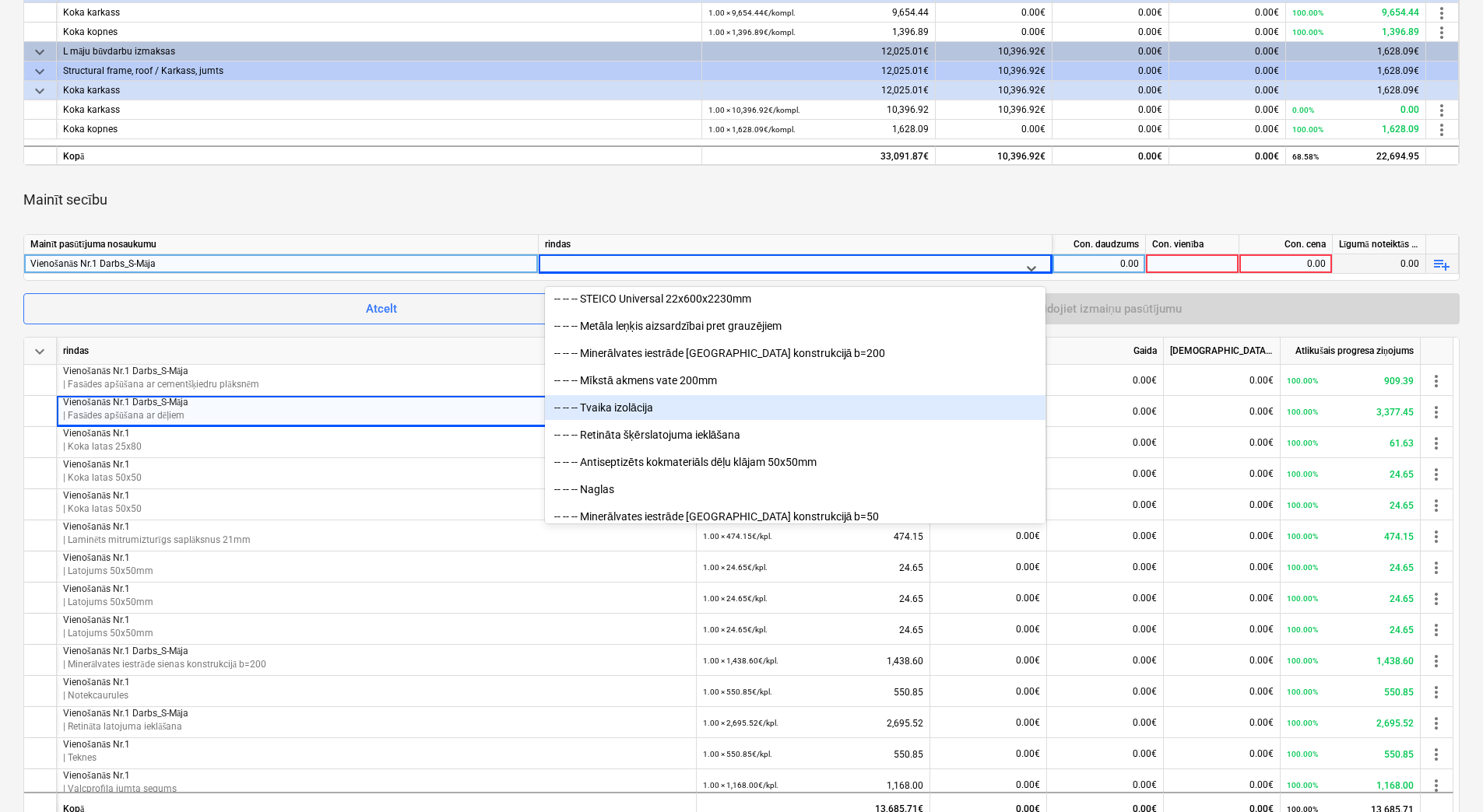
click at [715, 414] on div "-- -- -- Tvaika izolācija" at bounding box center [795, 408] width 501 height 25
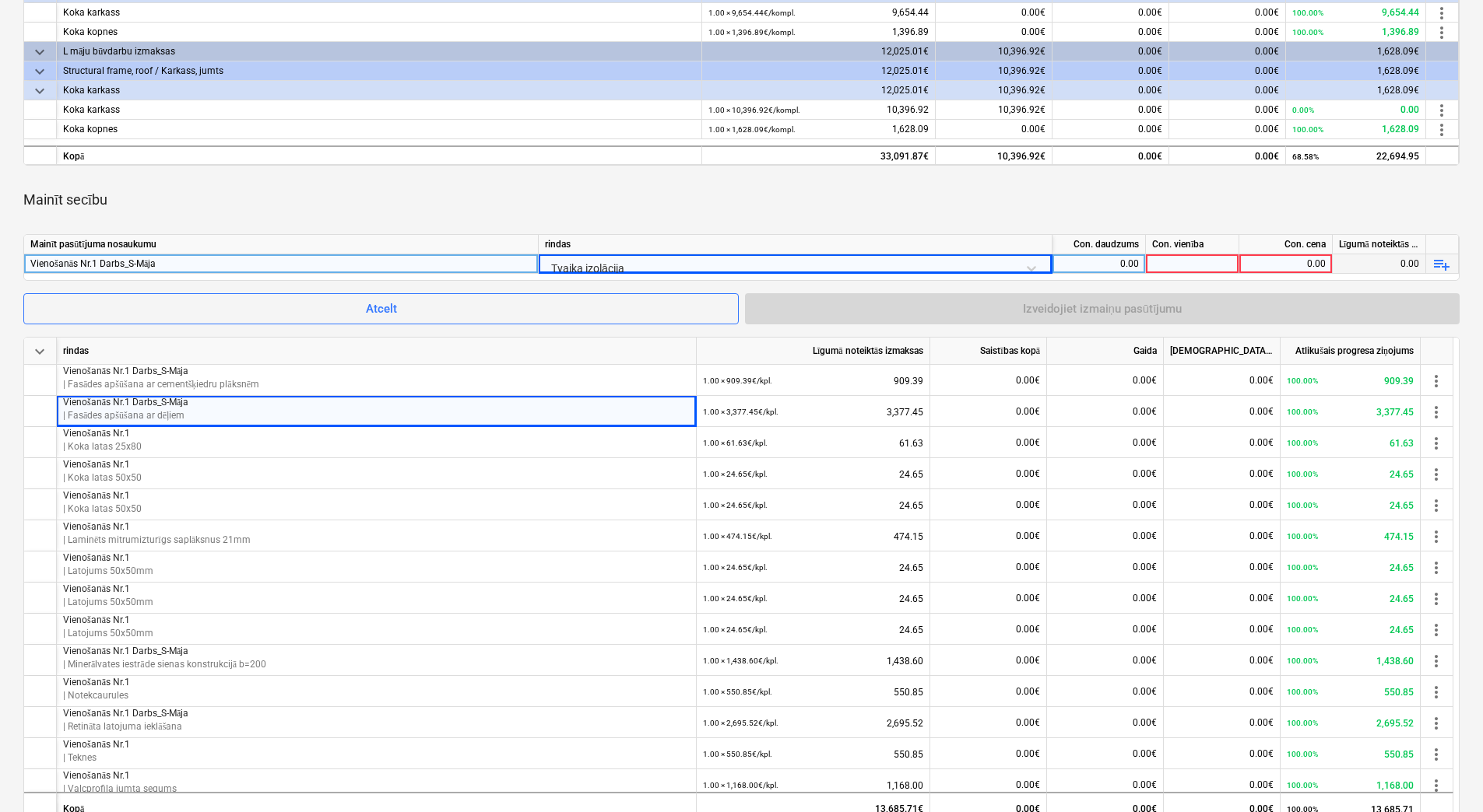
click at [1106, 267] on div "0.00" at bounding box center [1098, 264] width 80 height 19
type input "1"
click at [1183, 262] on div at bounding box center [1192, 264] width 94 height 19
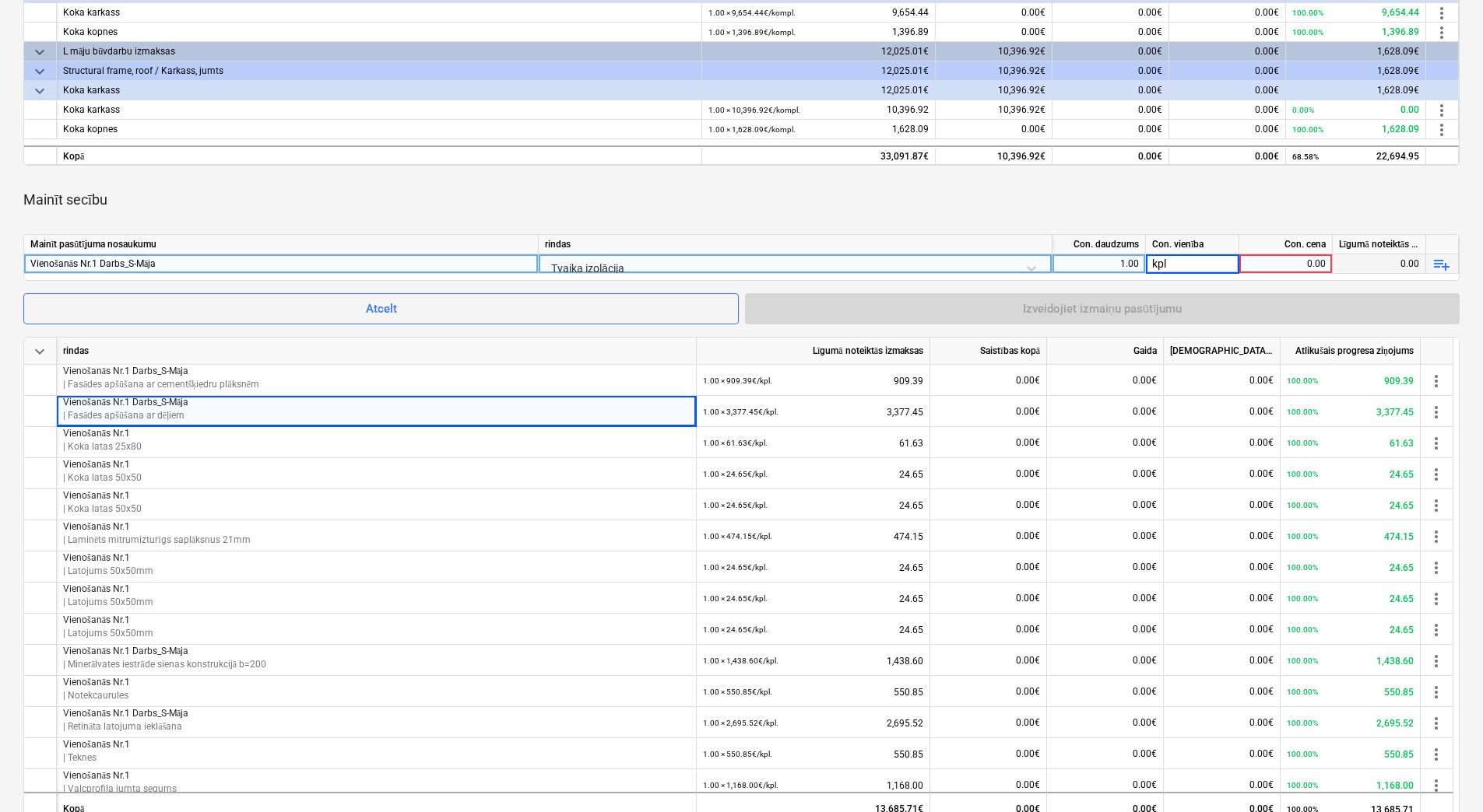
type input "kpl."
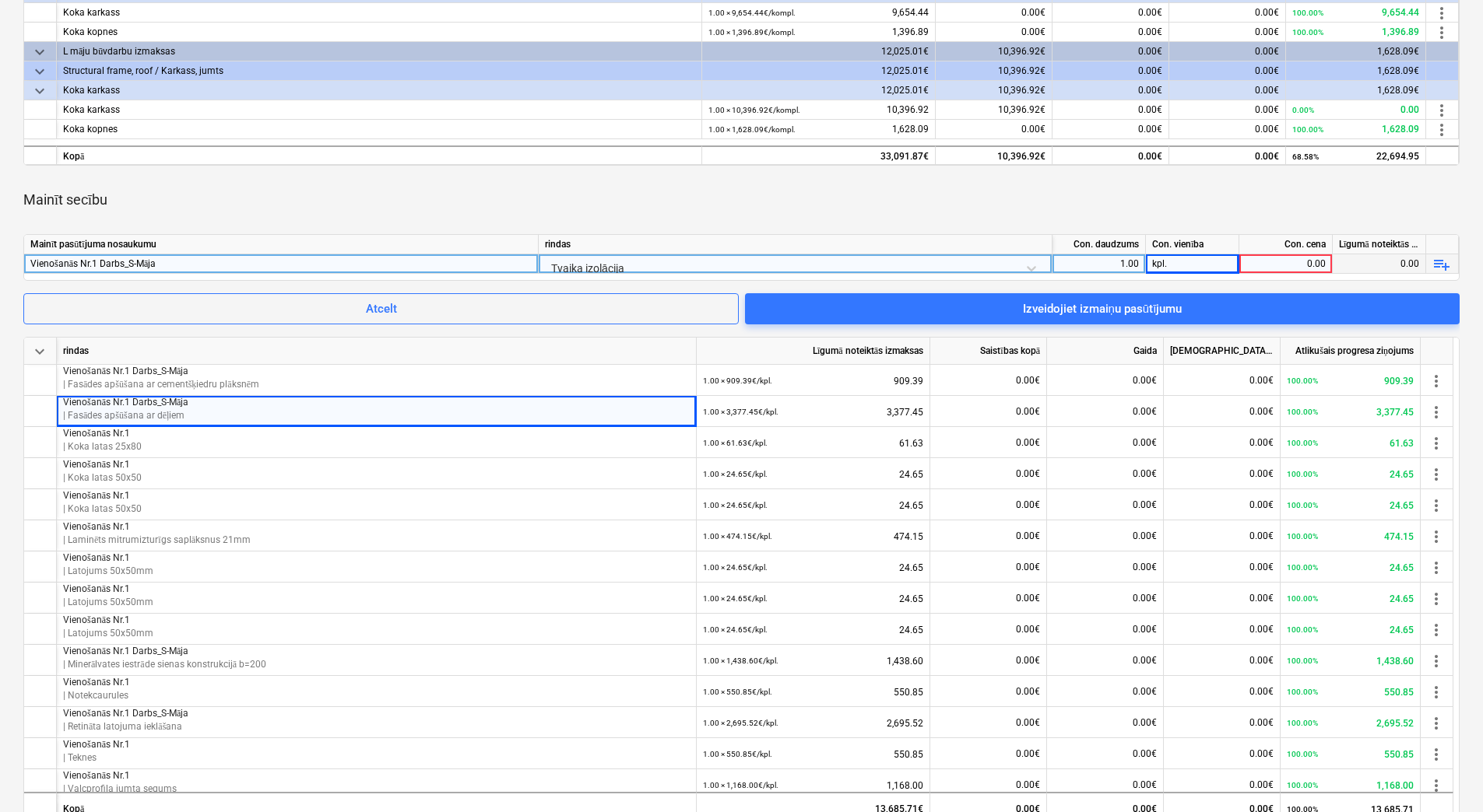
click at [1260, 262] on div "0.00" at bounding box center [1285, 264] width 80 height 19
type input "1424.63"
click at [1199, 178] on div "Mainīt secību" at bounding box center [741, 199] width 1436 height 43
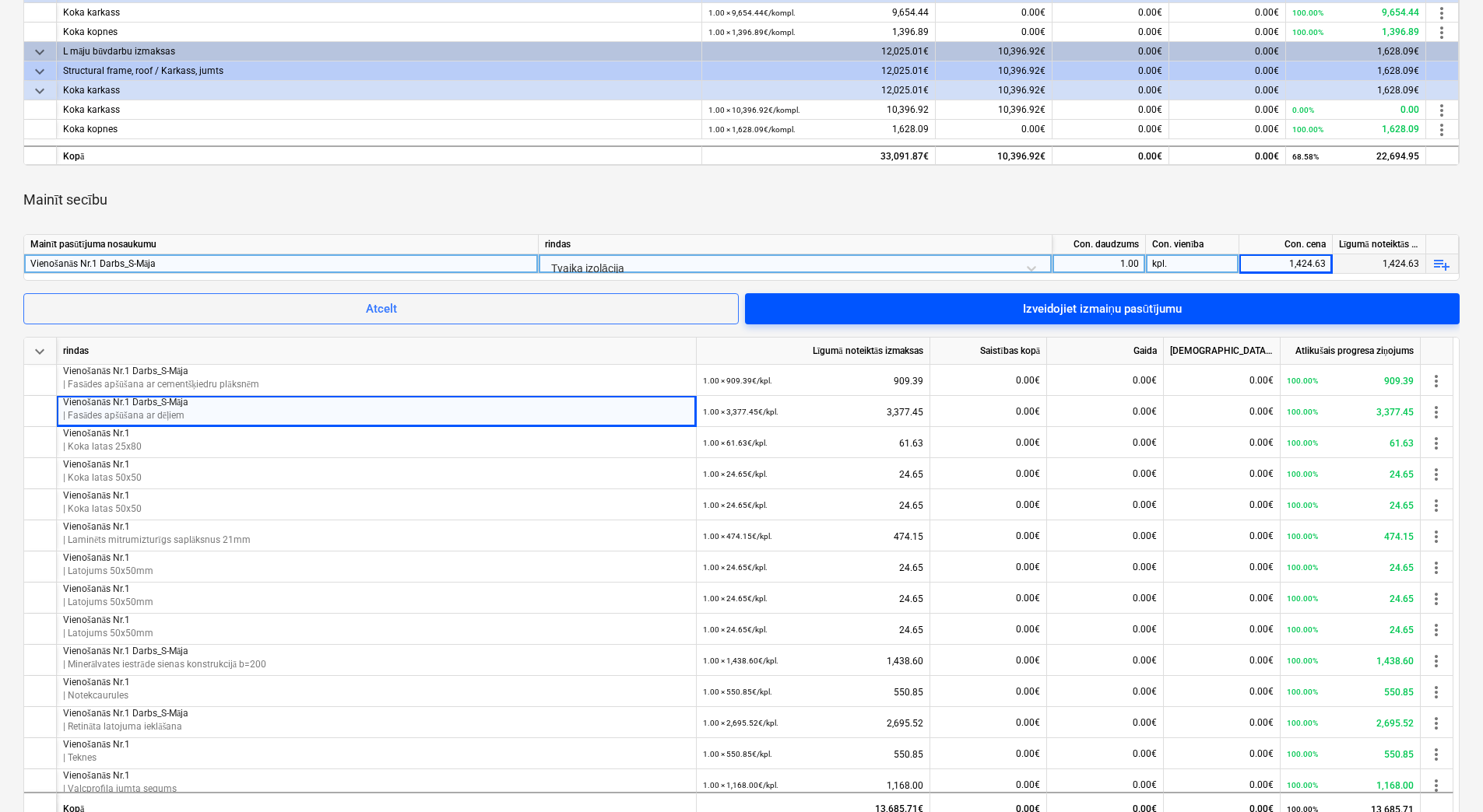
click at [1151, 312] on div "Izveidojiet izmaiņu pasūtījumu" at bounding box center [1102, 308] width 159 height 20
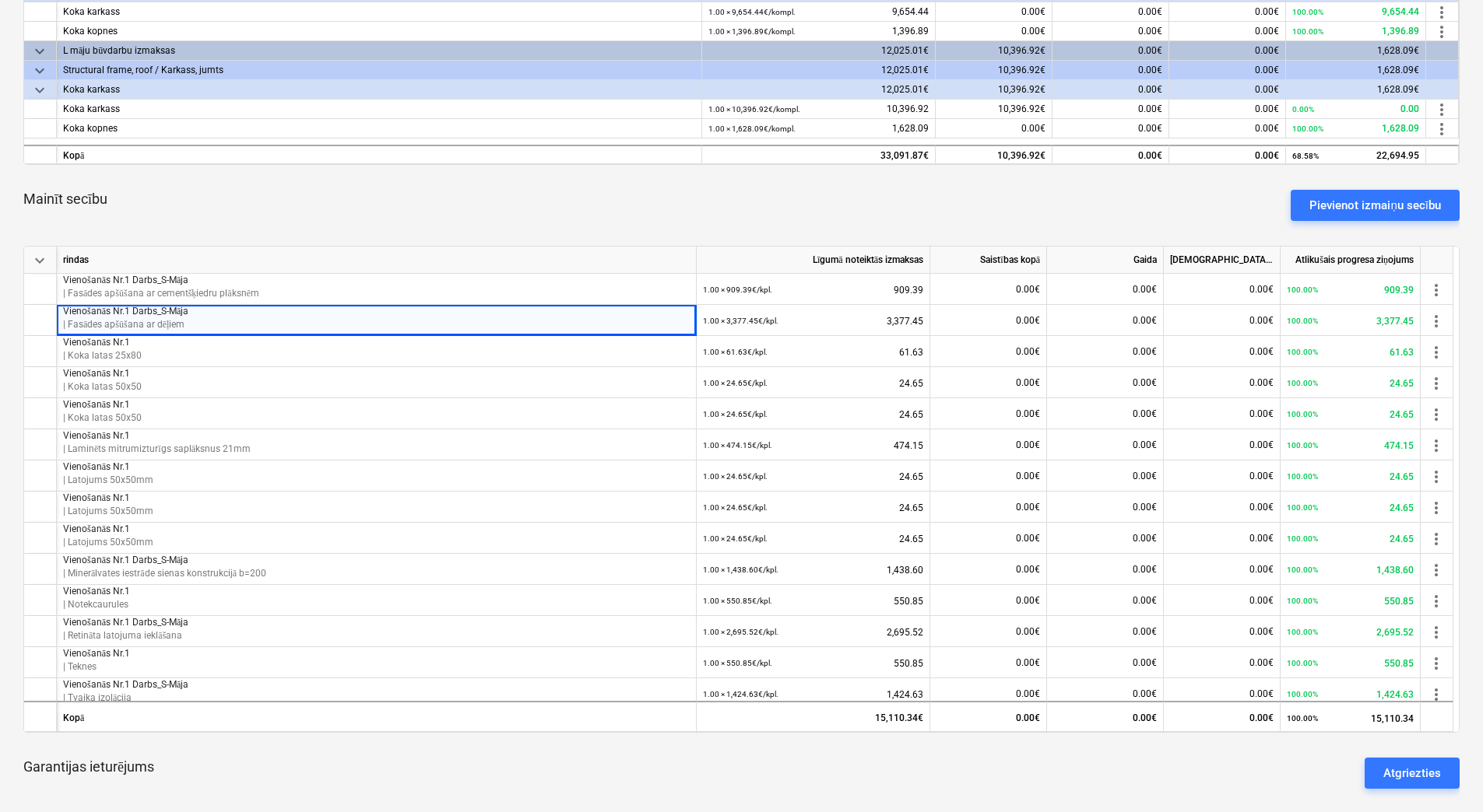
scroll to position [467, 0]
click at [1360, 211] on div "Pievienot izmaiņu secību" at bounding box center [1375, 206] width 131 height 20
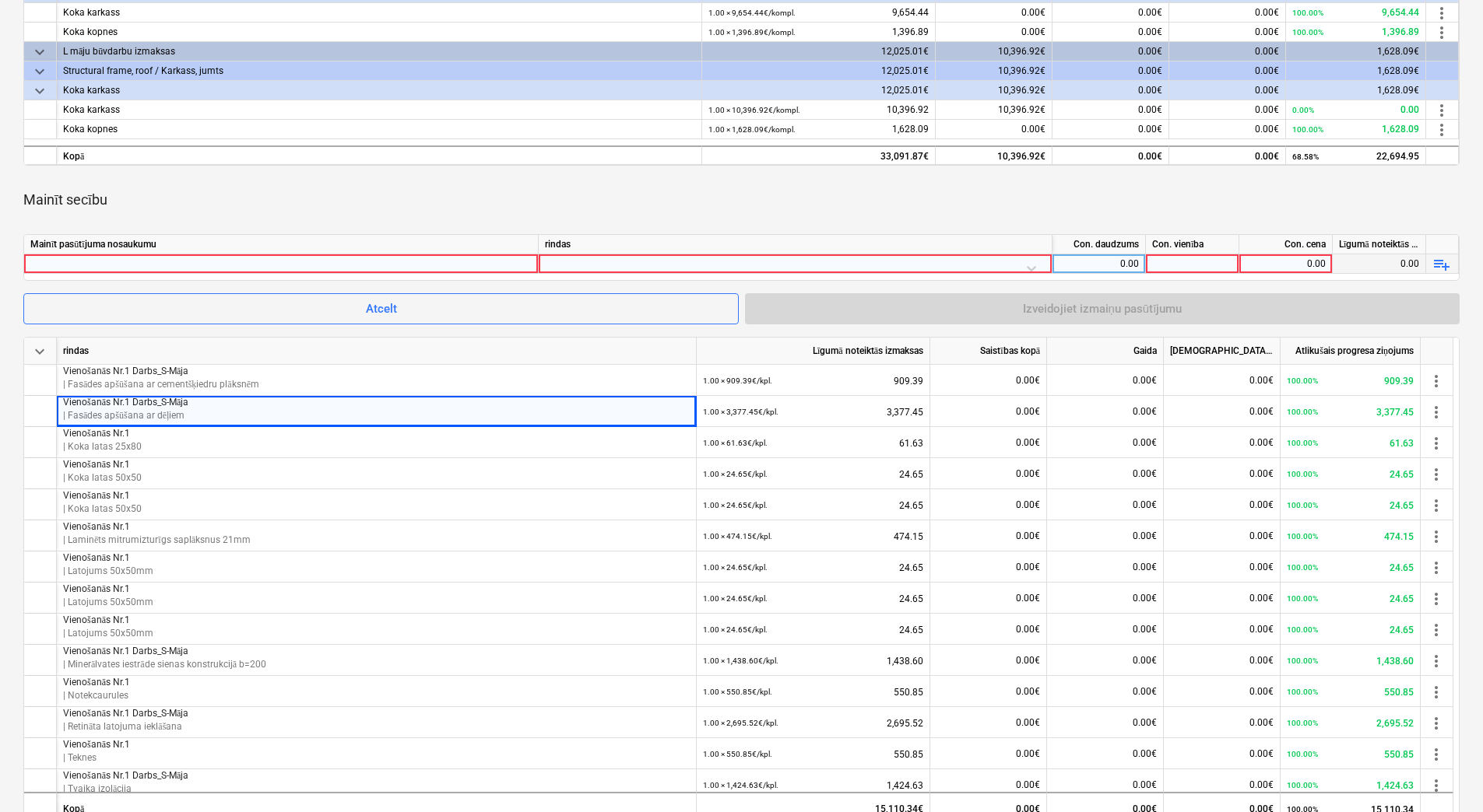
click at [481, 263] on div at bounding box center [281, 263] width 502 height 18
type input "Vienošanās Nr.1 Darbs_S-Māja"
click at [760, 262] on div at bounding box center [795, 268] width 501 height 27
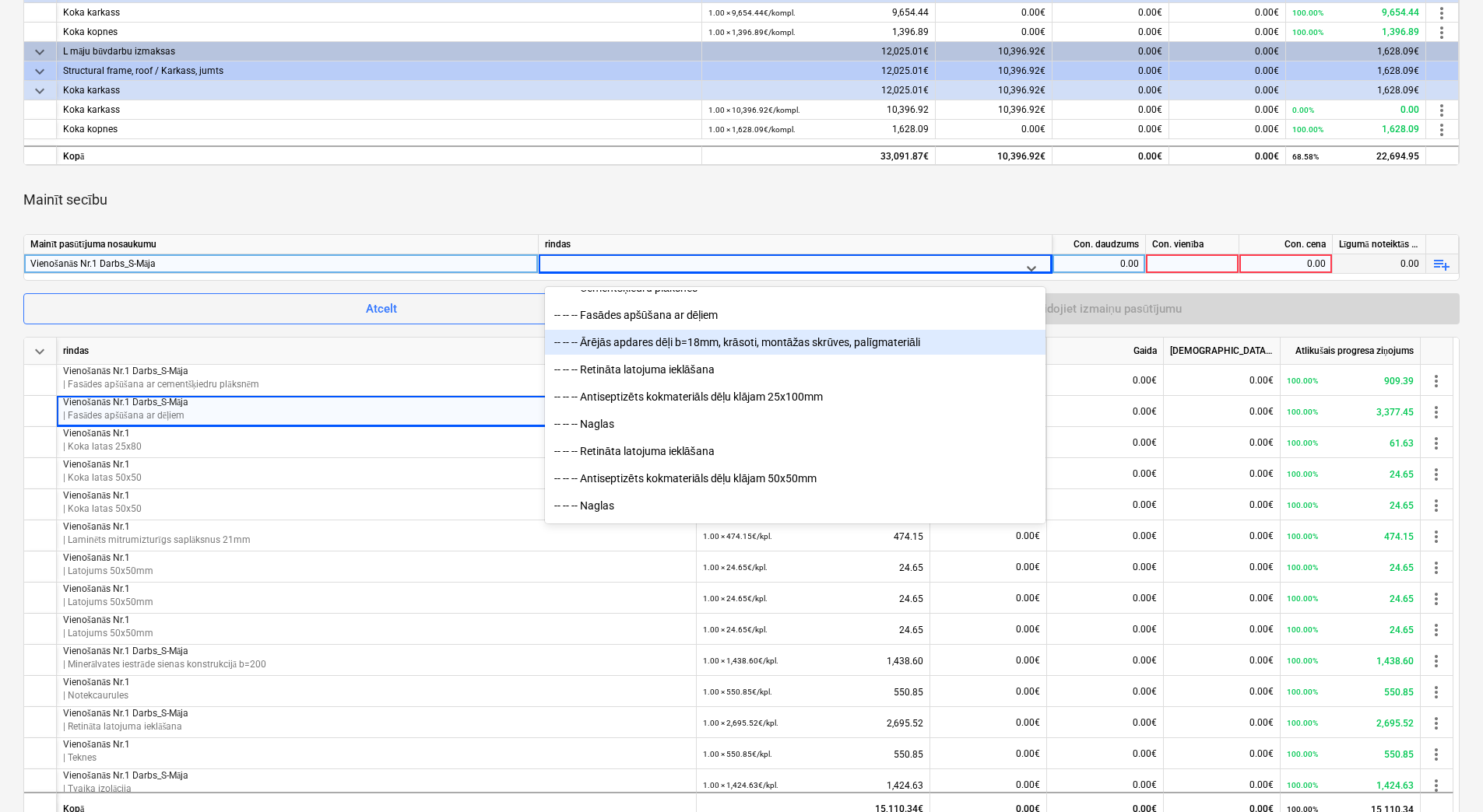
scroll to position [1867, 0]
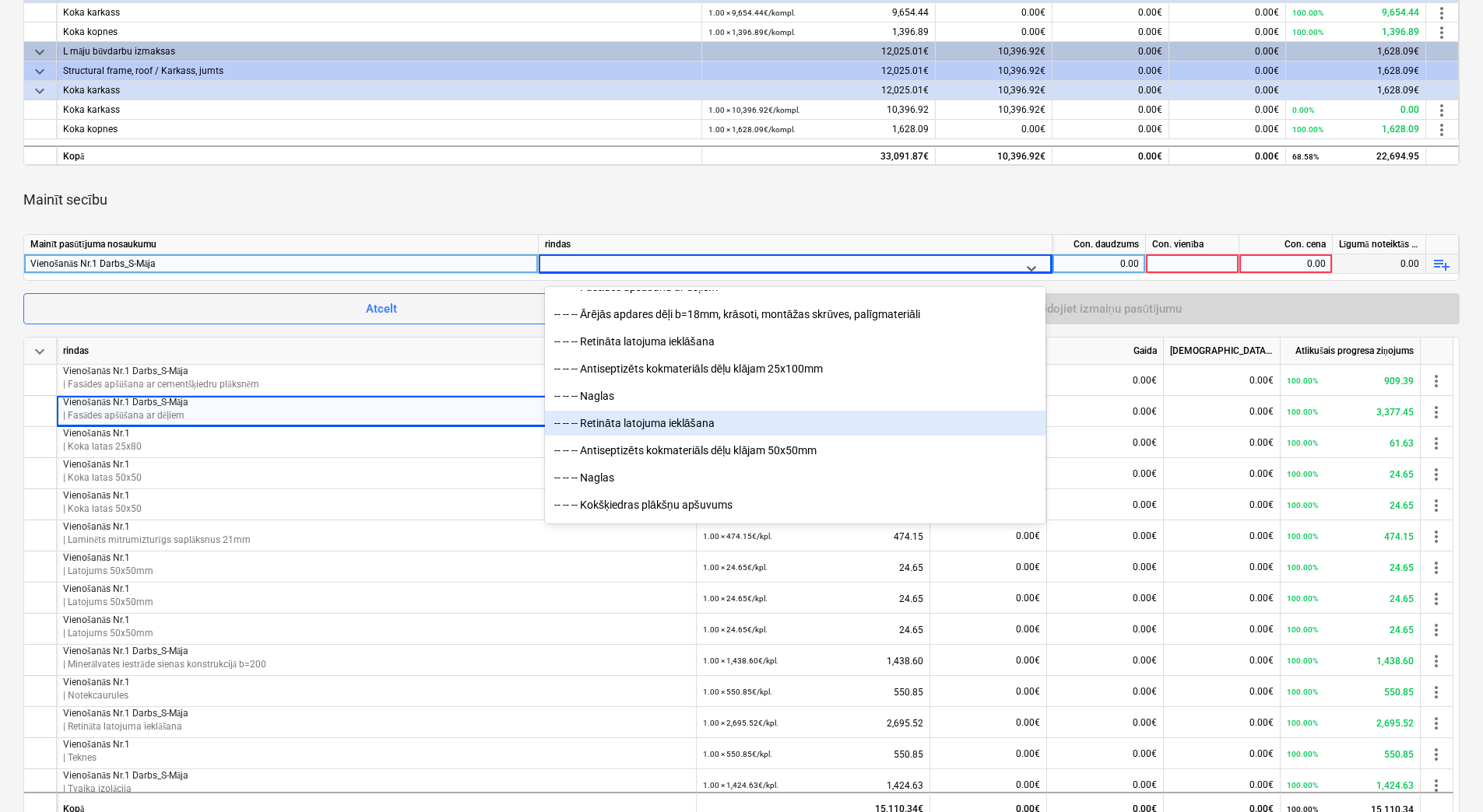
click at [746, 418] on div "-- -- -- Retināta latojuma ieklāšana" at bounding box center [795, 423] width 501 height 25
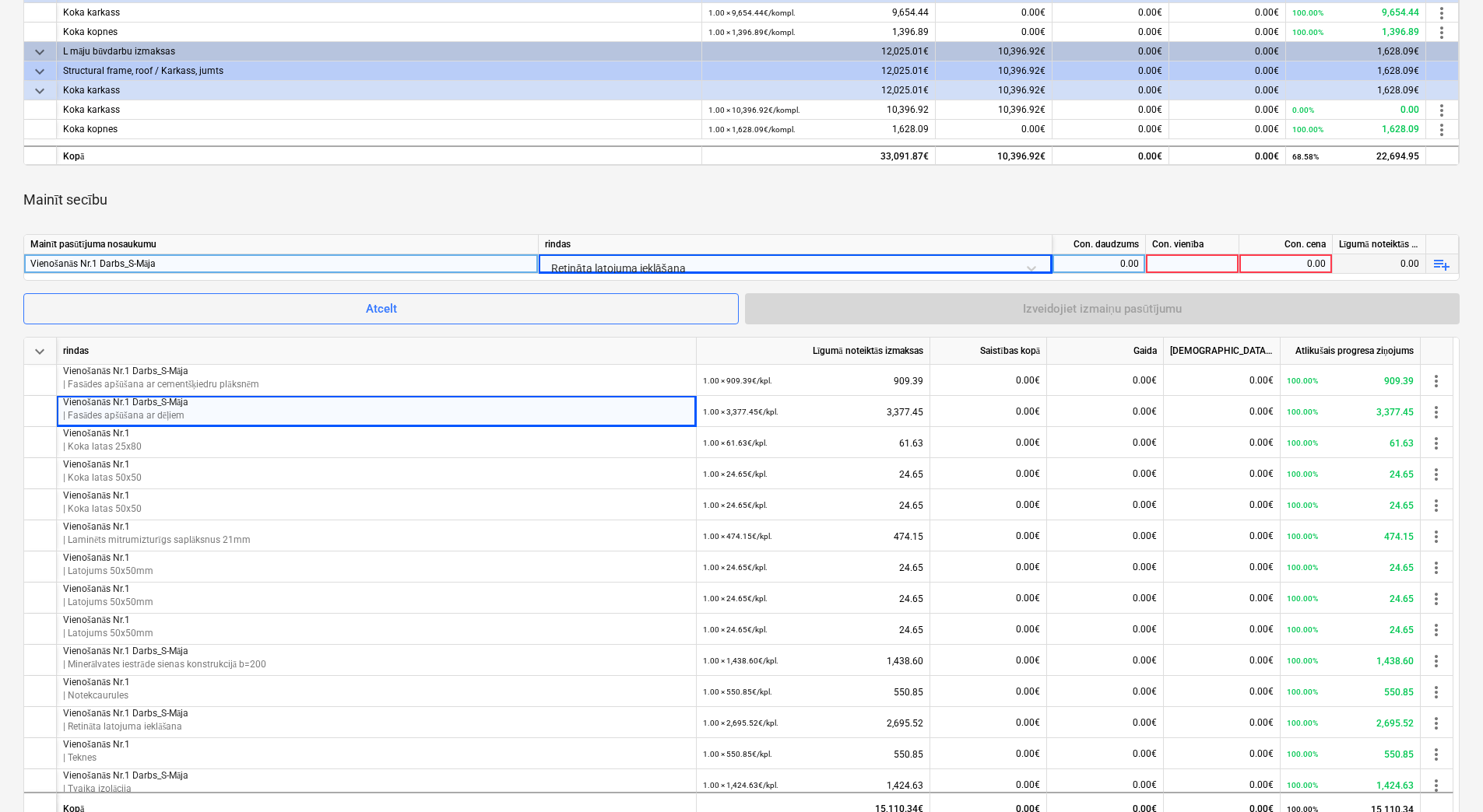
click at [1094, 263] on div "0.00" at bounding box center [1098, 264] width 80 height 19
type input "1"
click at [1178, 263] on div at bounding box center [1192, 264] width 94 height 19
type input "kpl."
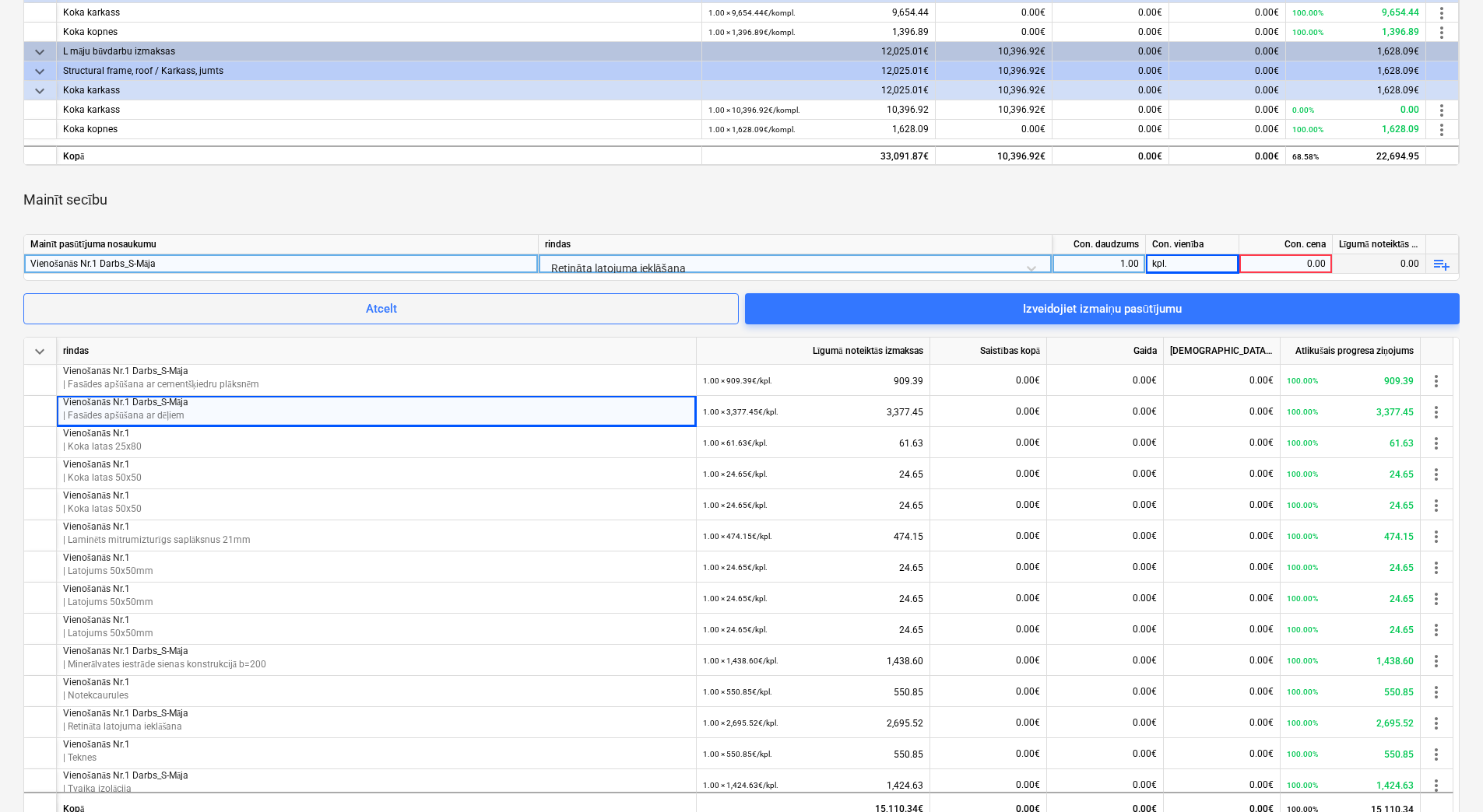
click at [1273, 263] on div "0.00" at bounding box center [1285, 264] width 80 height 19
type input "2695.52"
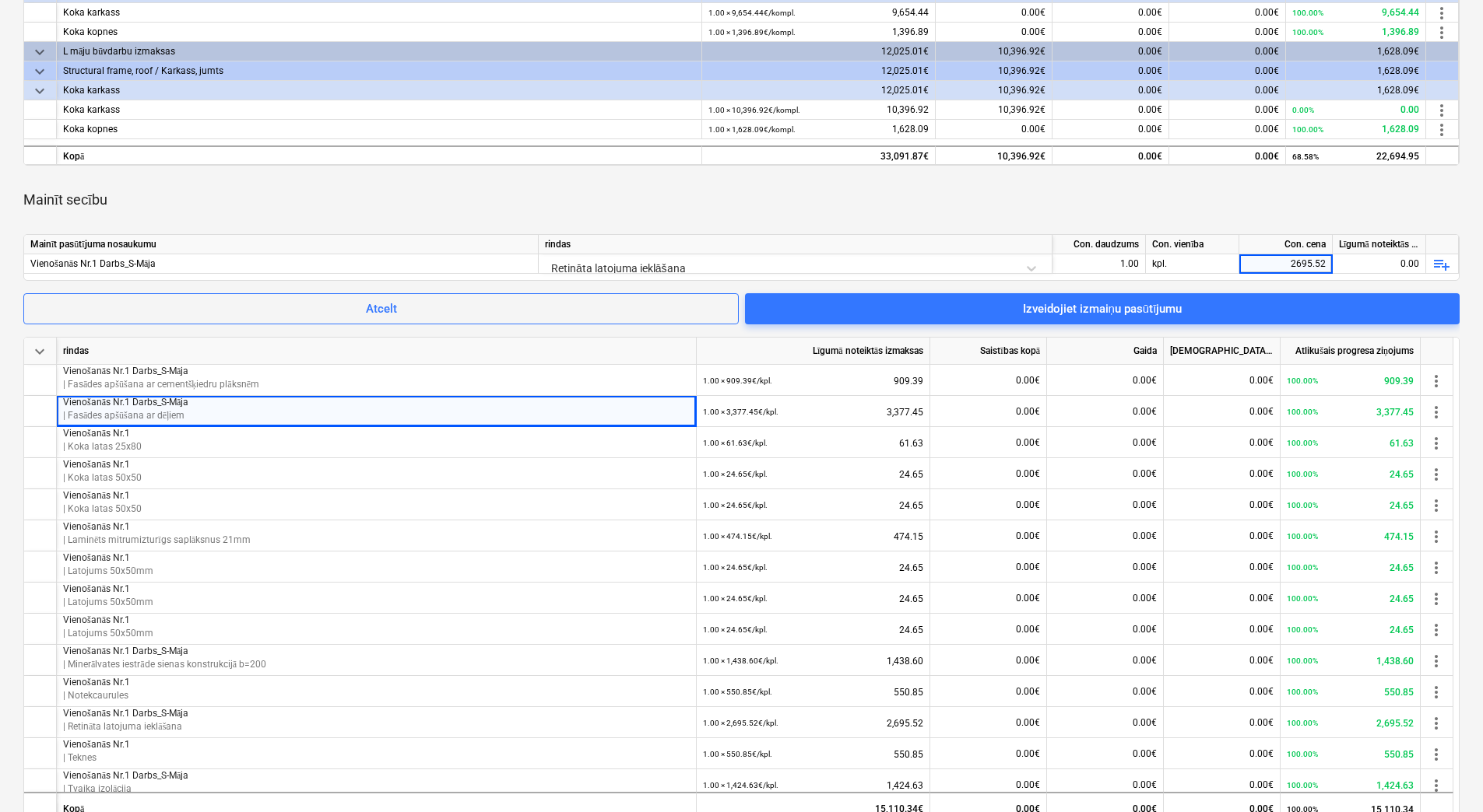
click at [1195, 202] on div "Mainīt secību" at bounding box center [741, 199] width 1436 height 43
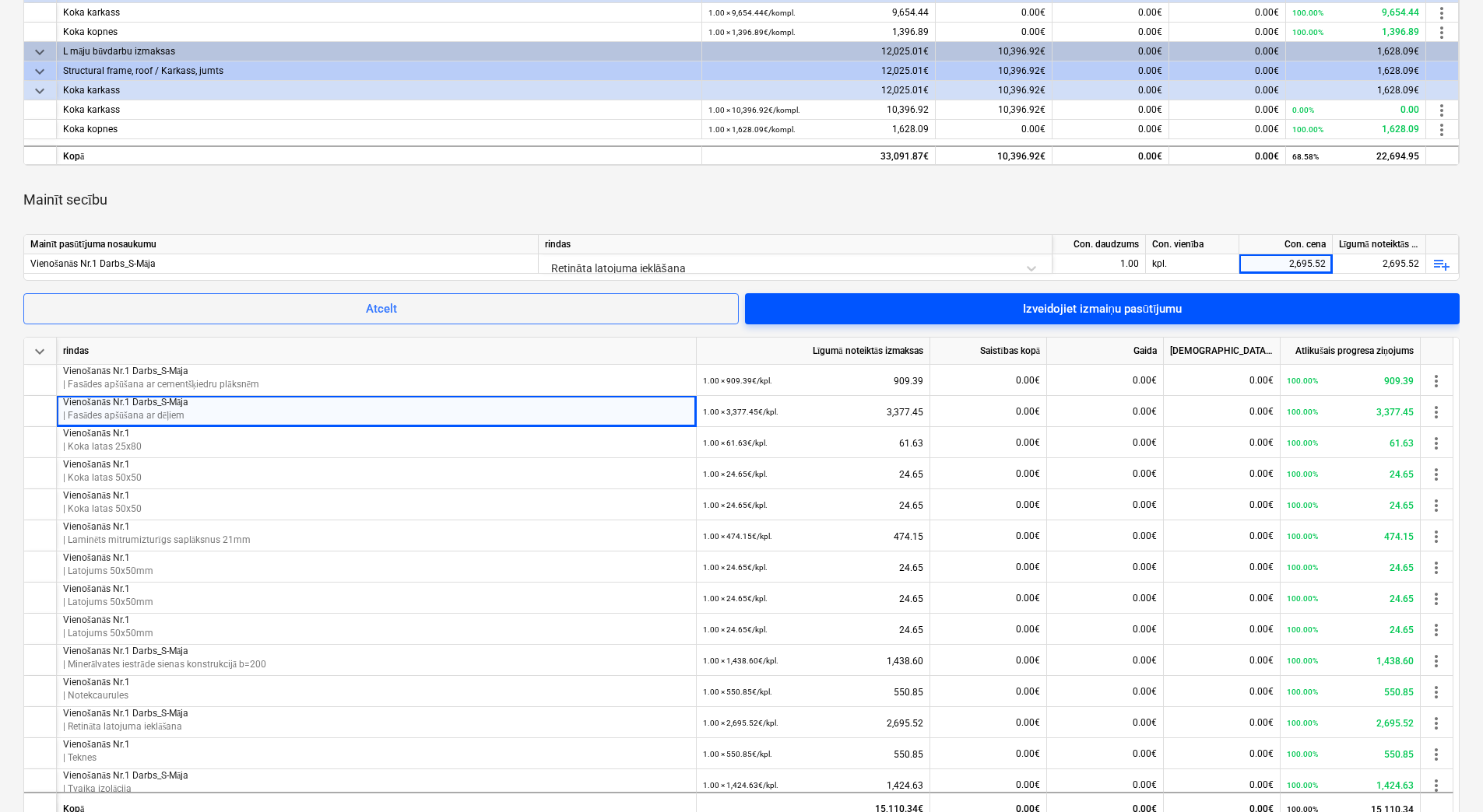
click at [1187, 307] on span "Izveidojiet izmaiņu pasūtījumu" at bounding box center [1102, 308] width 677 height 20
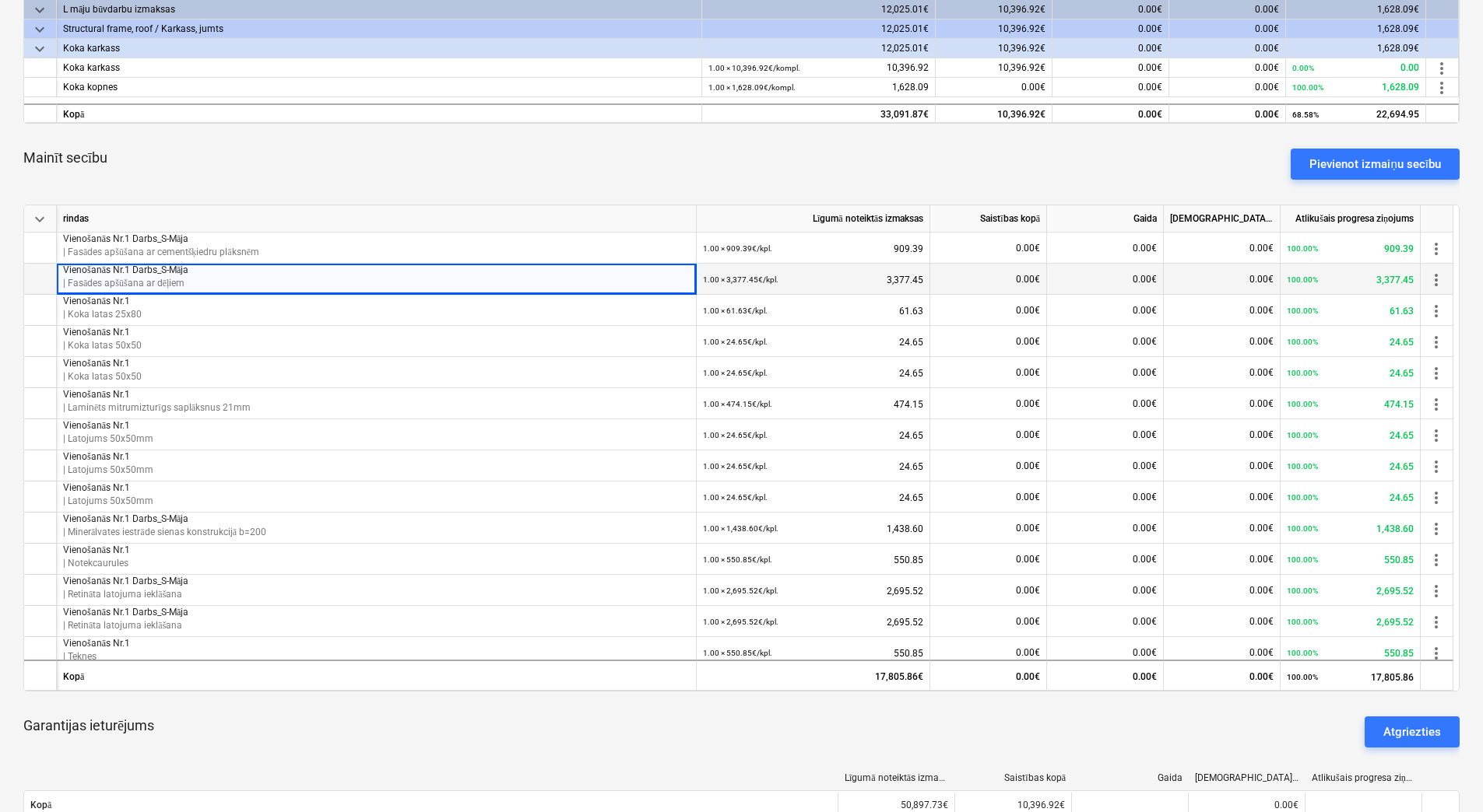
scroll to position [467, 0]
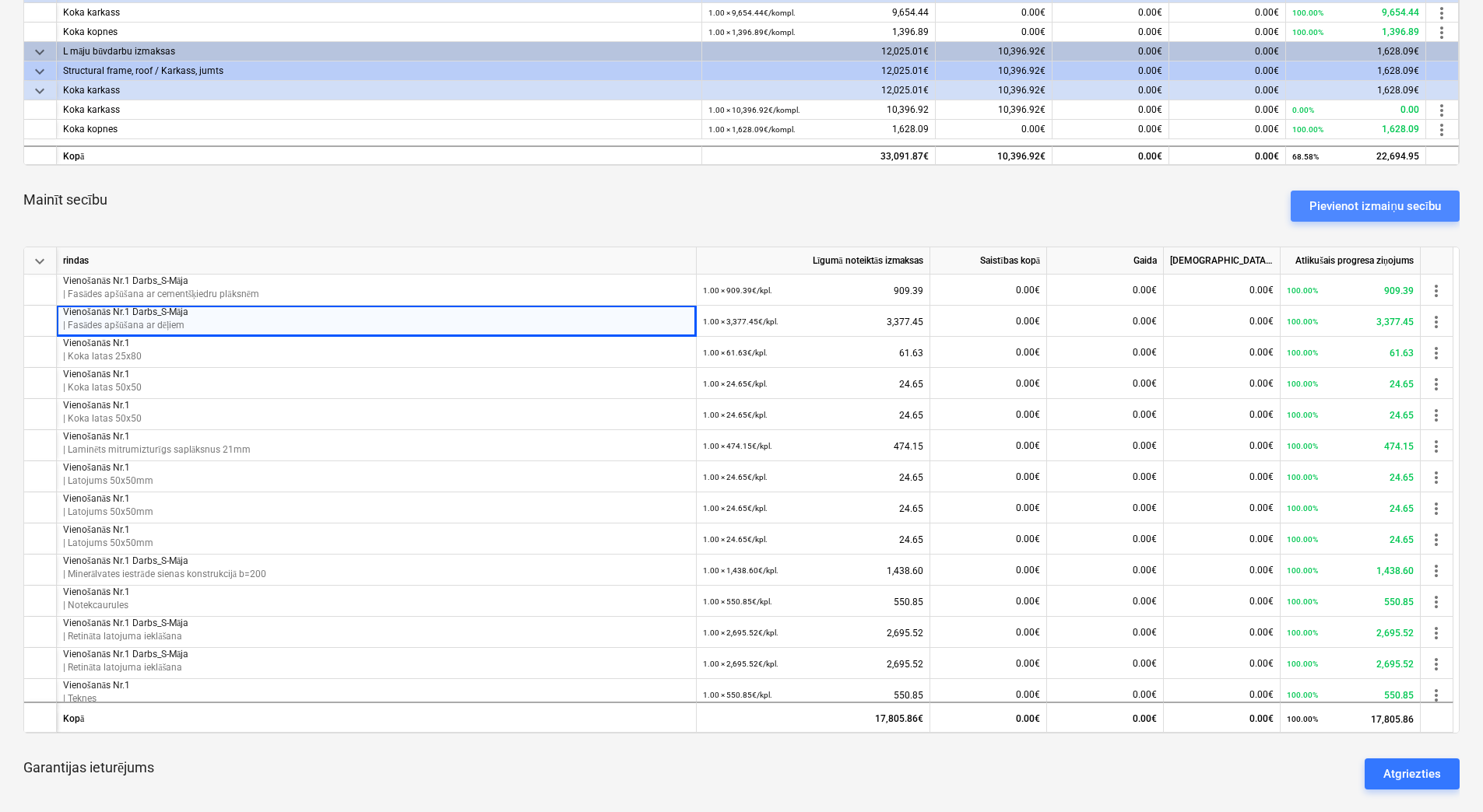
click at [1368, 207] on div "Pievienot izmaiņu secību" at bounding box center [1375, 206] width 131 height 20
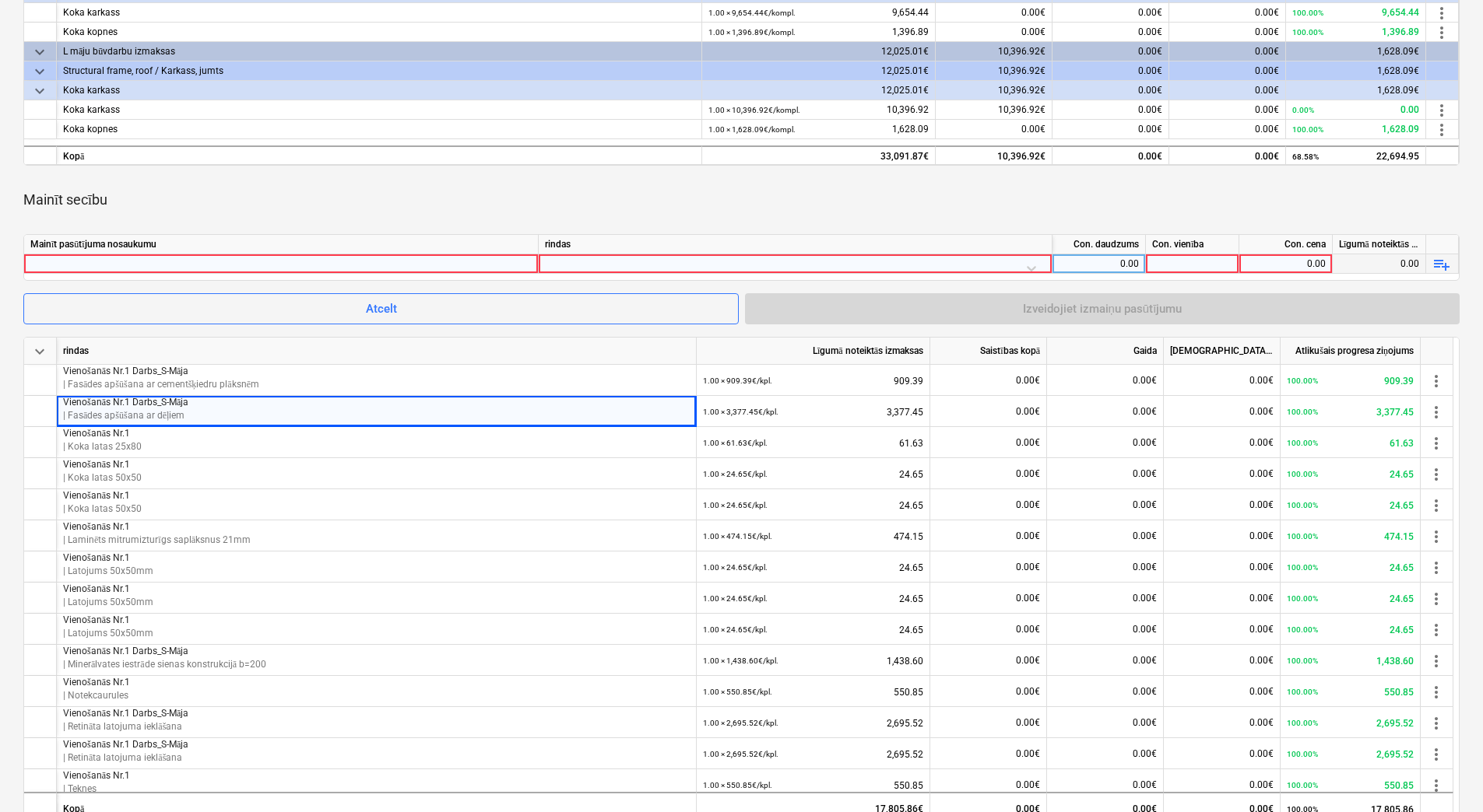
click at [146, 263] on div at bounding box center [281, 263] width 502 height 18
click at [153, 259] on input "Vienošanās Nr.1 Darbs_S-Māja" at bounding box center [280, 263] width 514 height 18
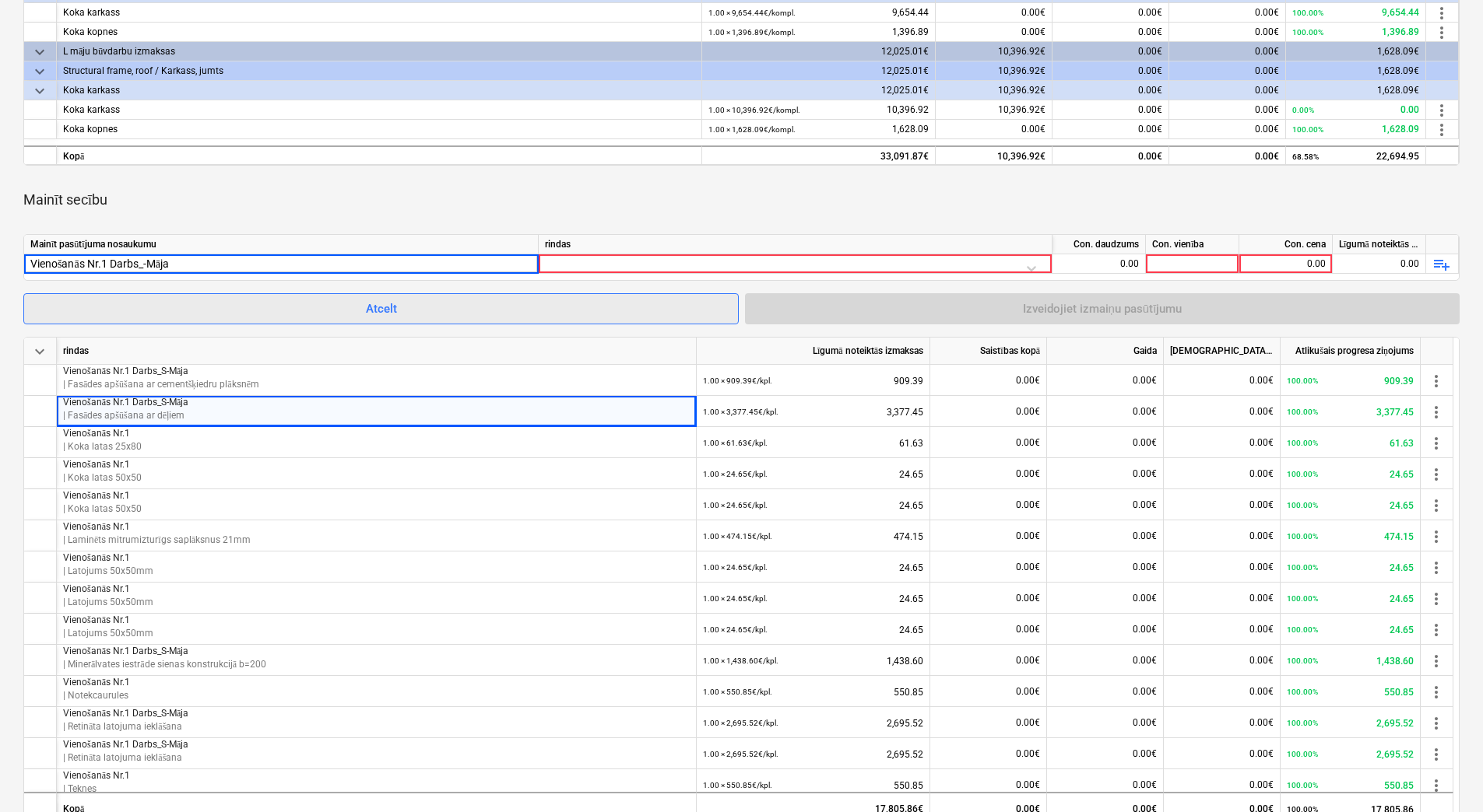
type input "Vienošanās Nr.1 Darbs_M-Māja"
drag, startPoint x: 194, startPoint y: 263, endPoint x: 10, endPoint y: 259, distance: 184.0
click at [10, 259] on div "SIA Braueri Būve Līgums Nr. HC 405/2025 notes Piezīmes edit Mainīt līgumu busin…" at bounding box center [741, 553] width 1483 height 1896
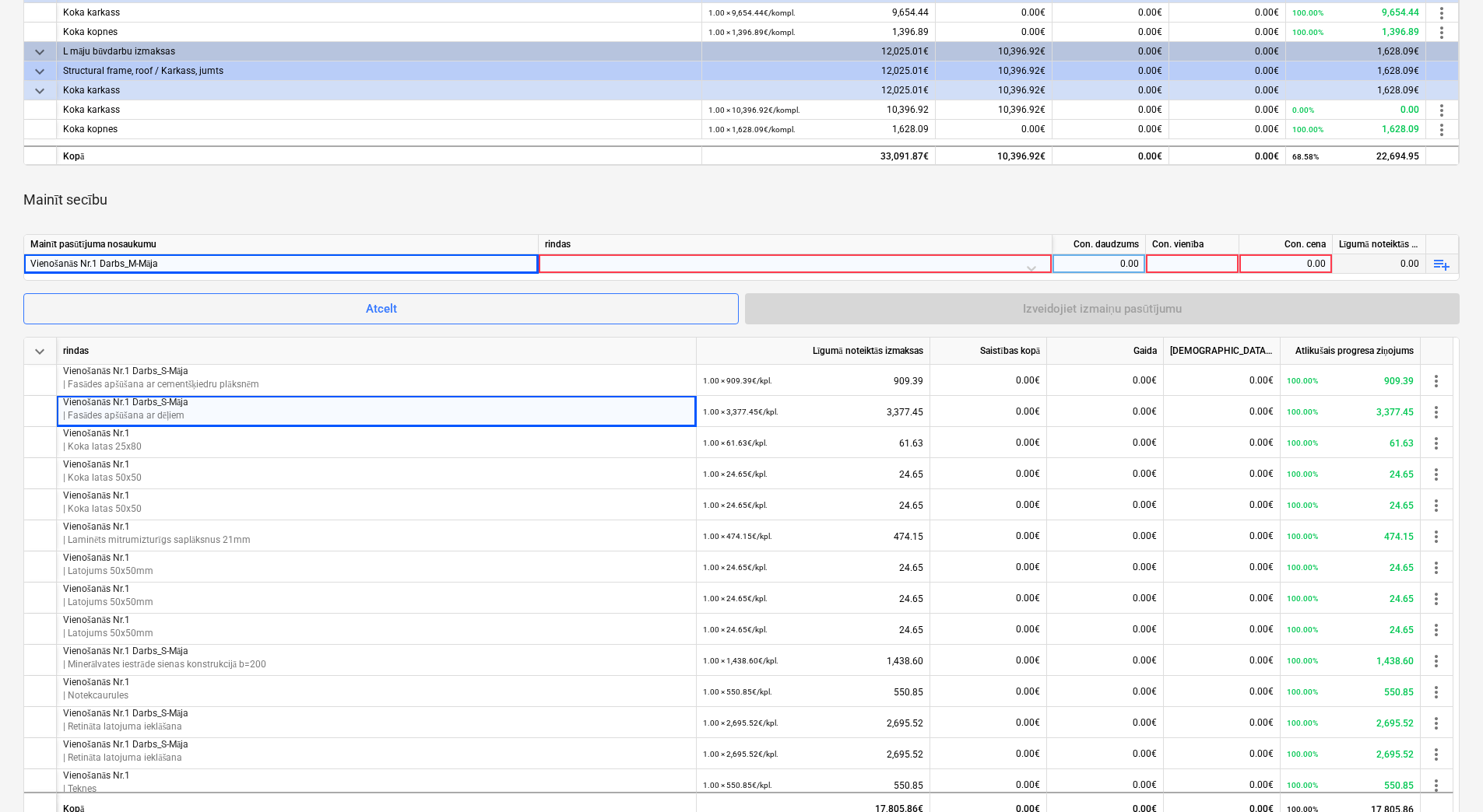
click at [1028, 267] on div at bounding box center [795, 268] width 501 height 27
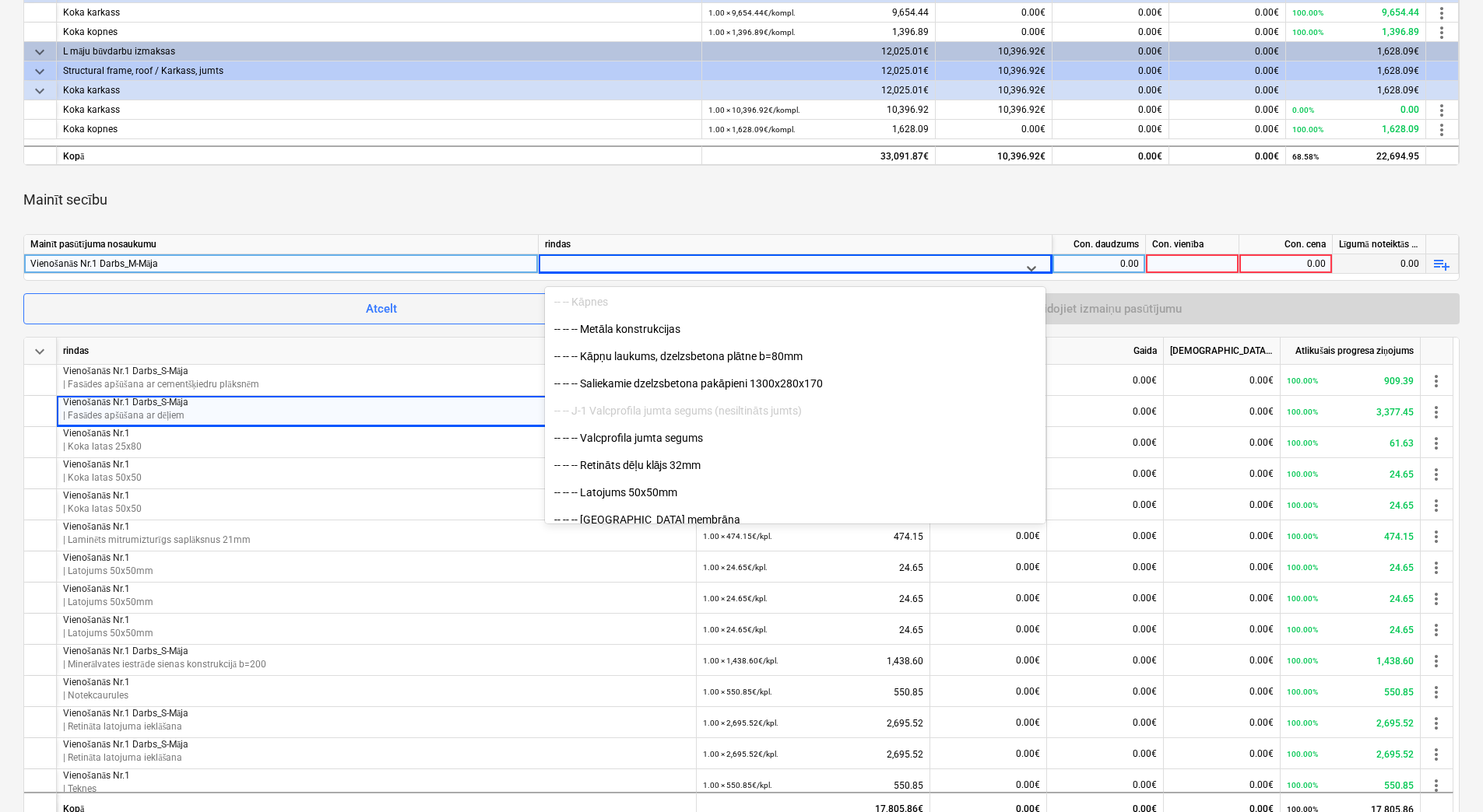
scroll to position [5757, 0]
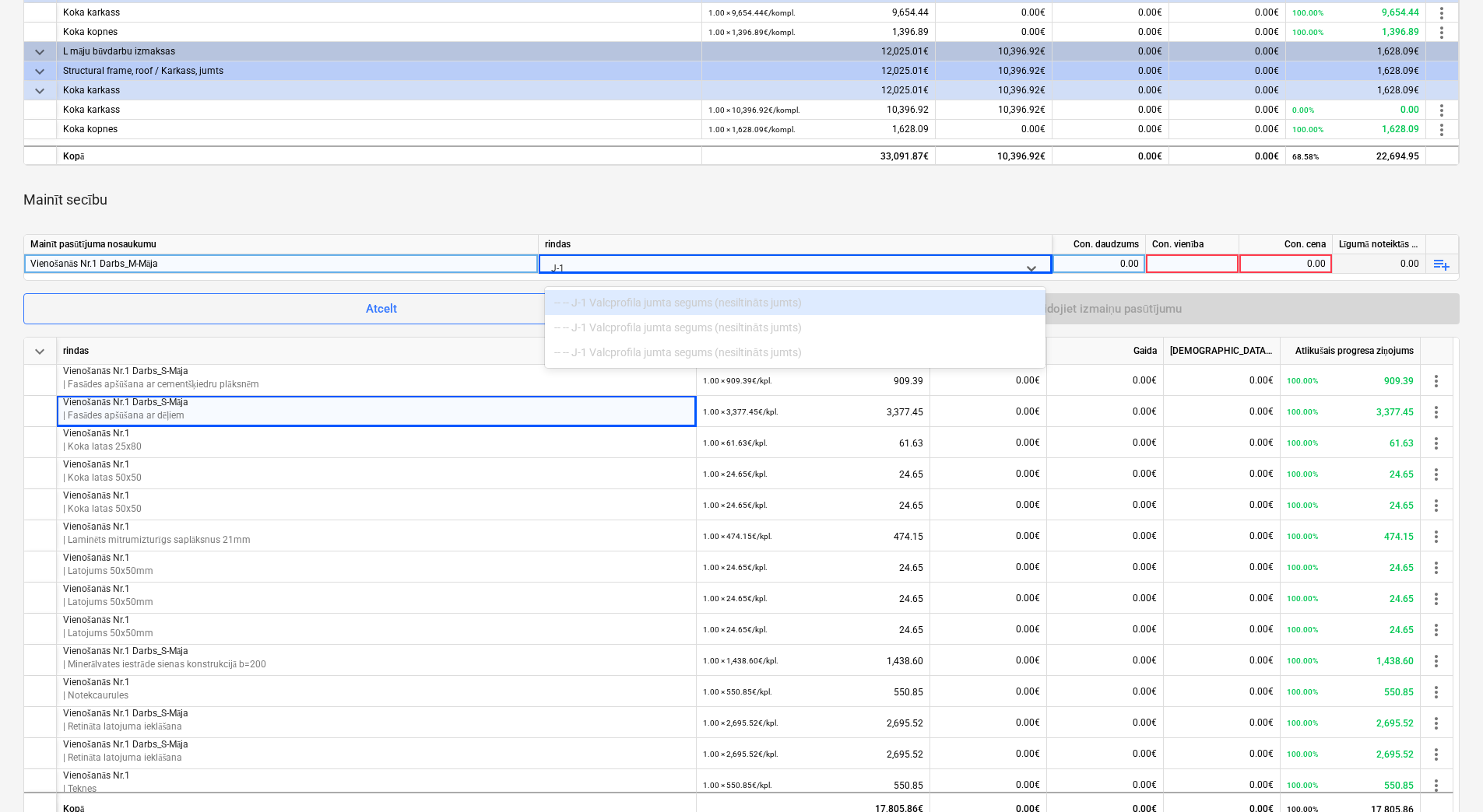
click at [776, 332] on div "-- -- J-1 Valcprofila jumta segums (nesiltināts jumts)" at bounding box center [795, 327] width 501 height 25
click at [716, 329] on div "-- -- J-1 Valcprofila jumta segums (nesiltināts jumts)" at bounding box center [795, 327] width 501 height 25
type input "J"
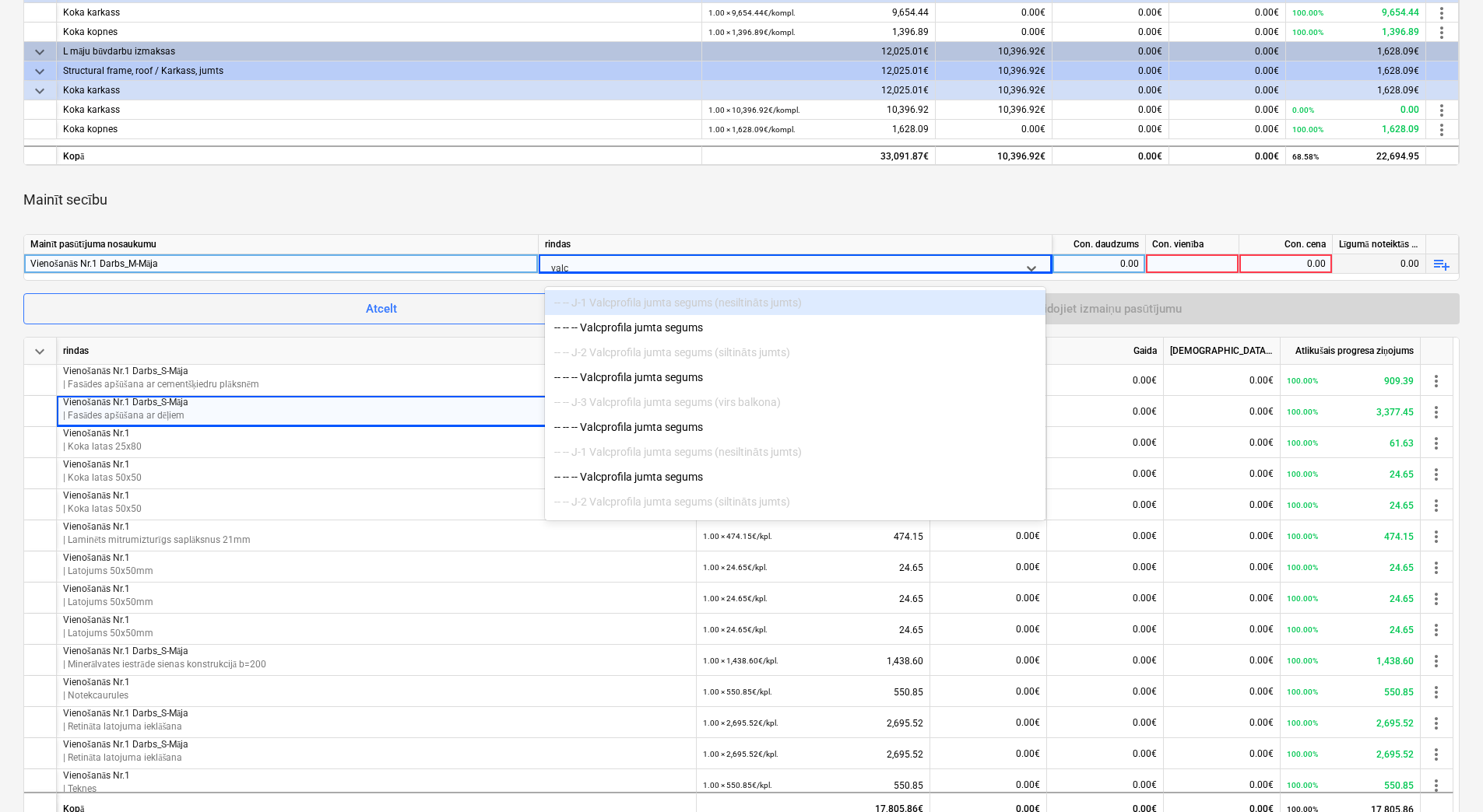
type input "valcp"
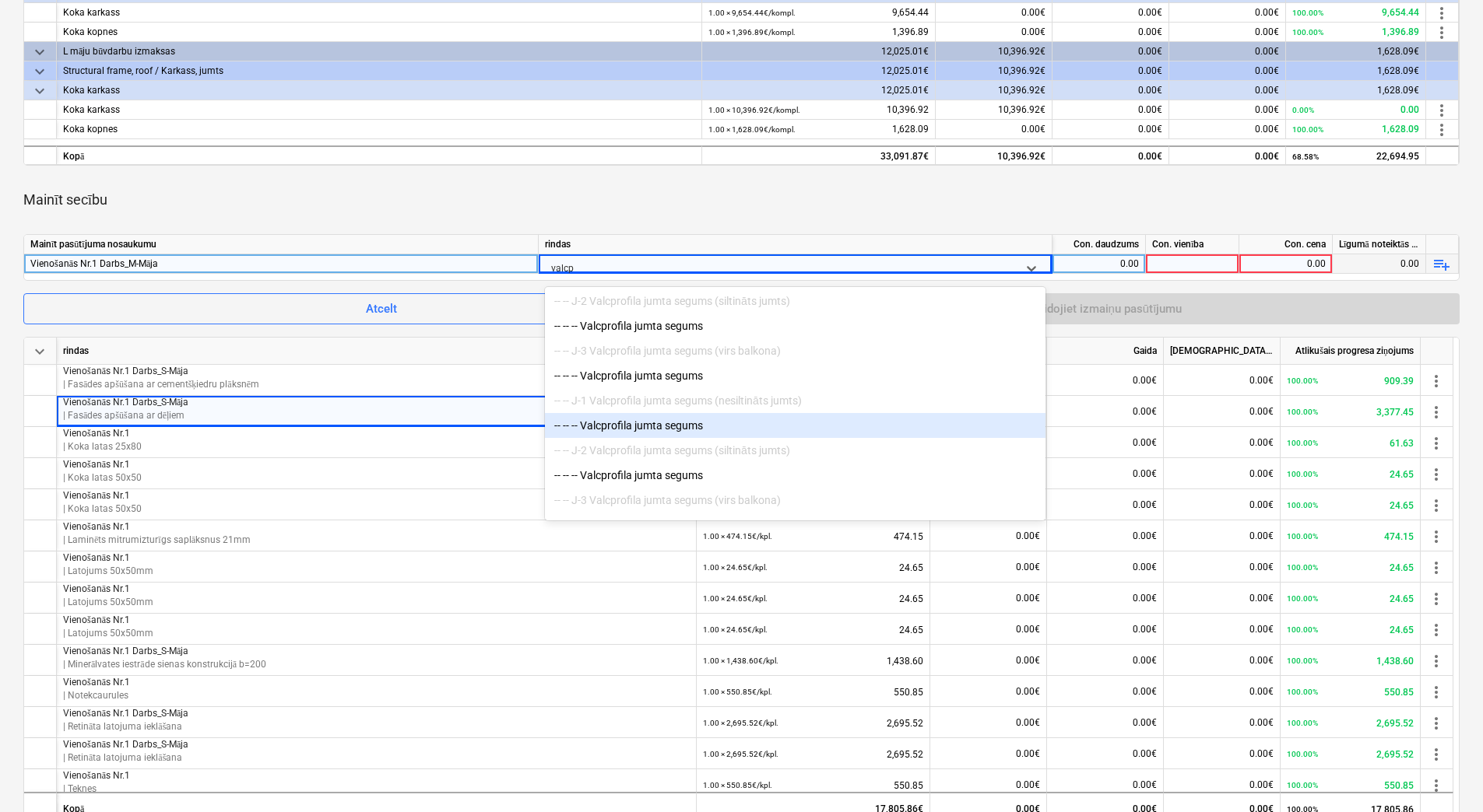
scroll to position [78, 0]
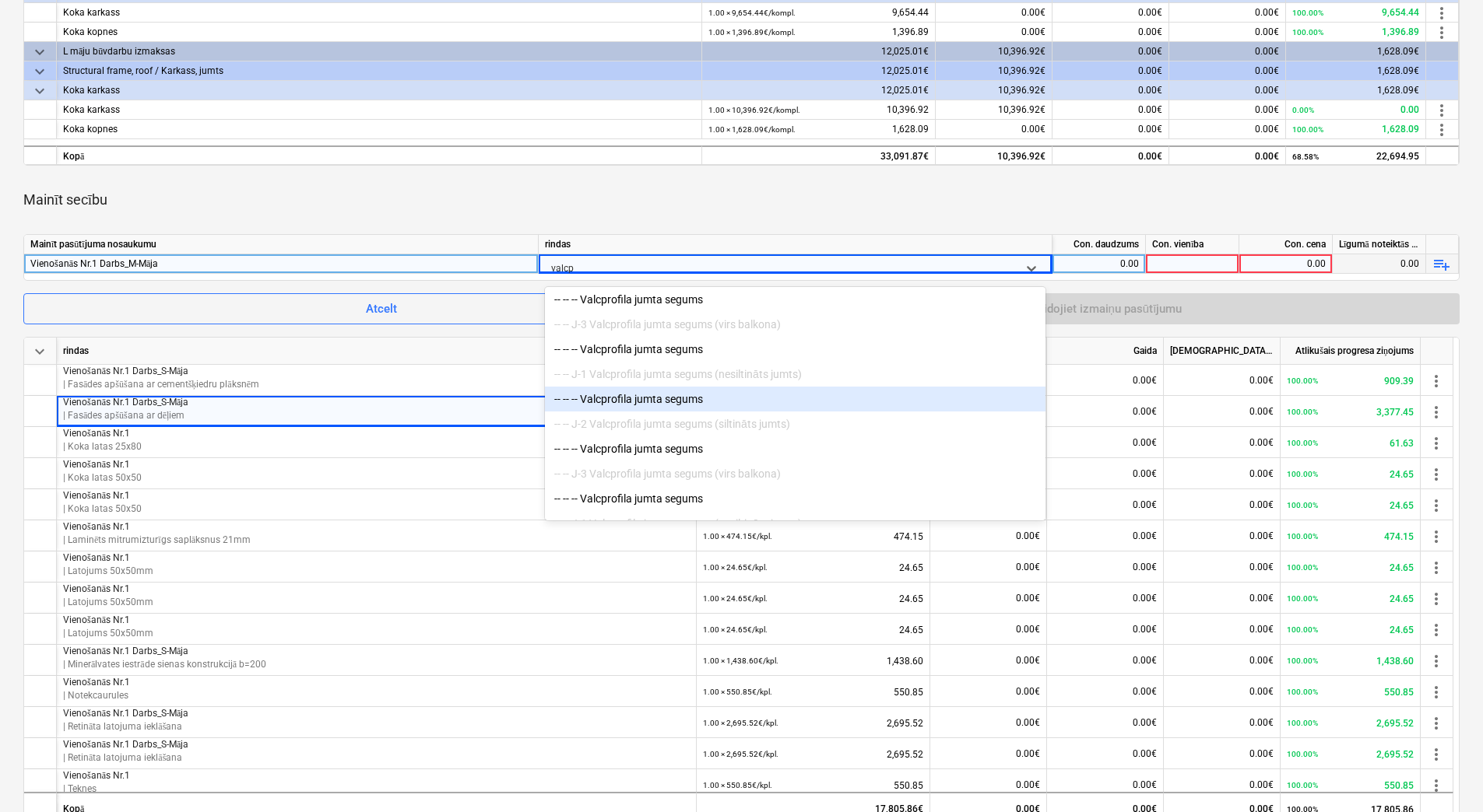
click at [662, 408] on div "-- -- -- Valcprofila jumta segums" at bounding box center [795, 399] width 501 height 25
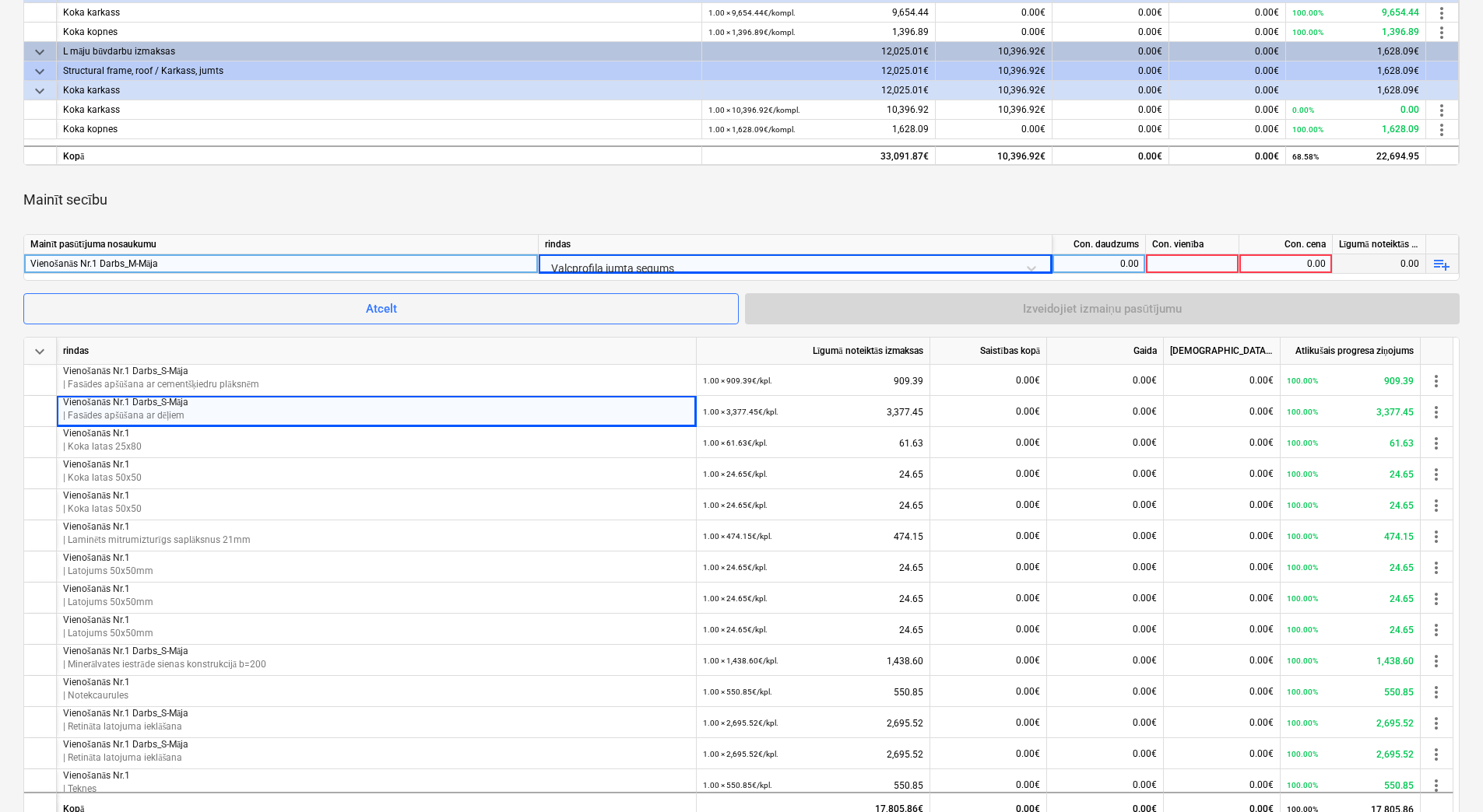
click at [1098, 265] on div "0.00" at bounding box center [1098, 264] width 80 height 19
type input "1"
click at [1183, 263] on div at bounding box center [1192, 264] width 94 height 19
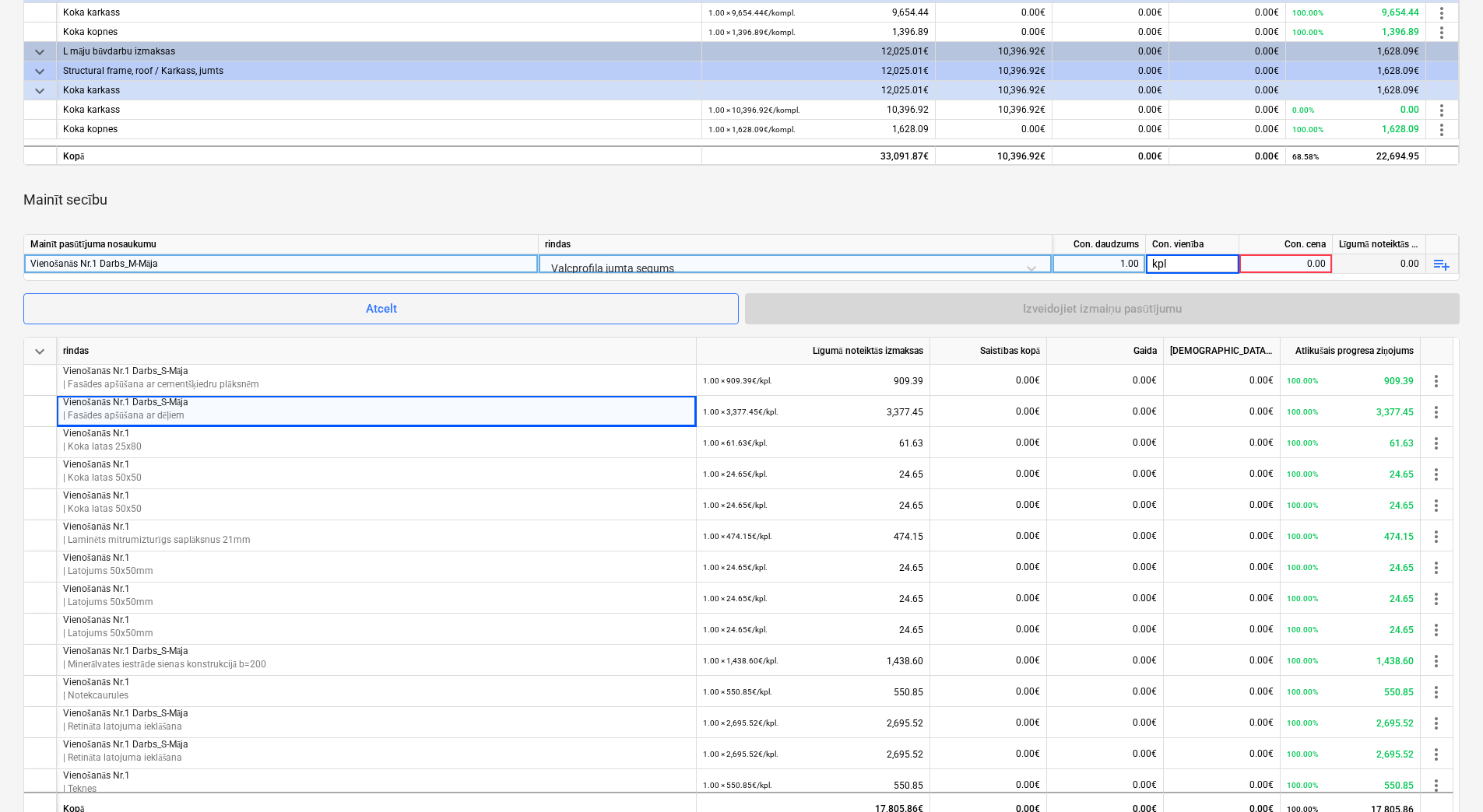
type input "kpl."
click at [1275, 261] on div "0.00" at bounding box center [1285, 264] width 80 height 19
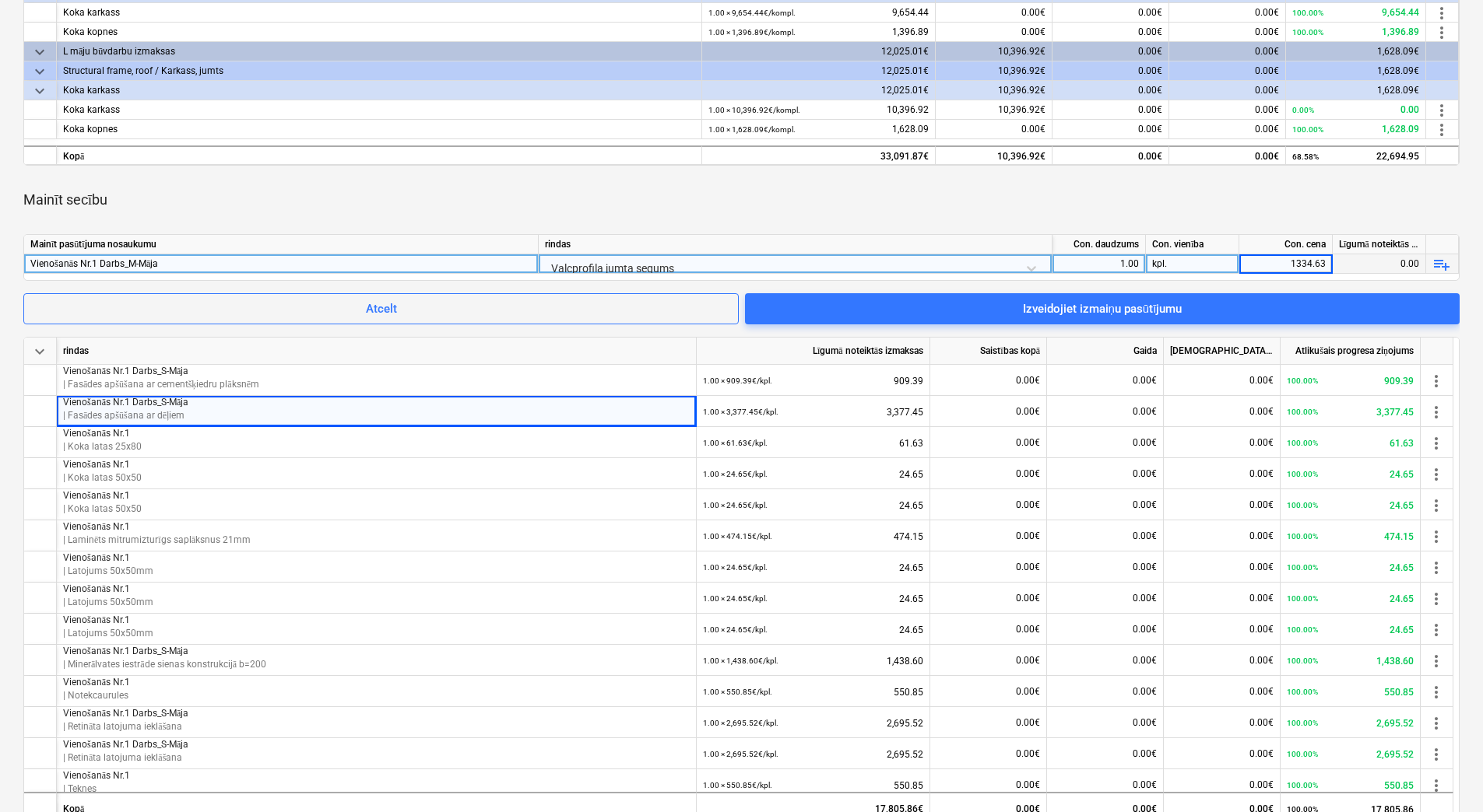
type input "1334.633"
click at [1233, 210] on div "Mainīt secību" at bounding box center [741, 199] width 1436 height 43
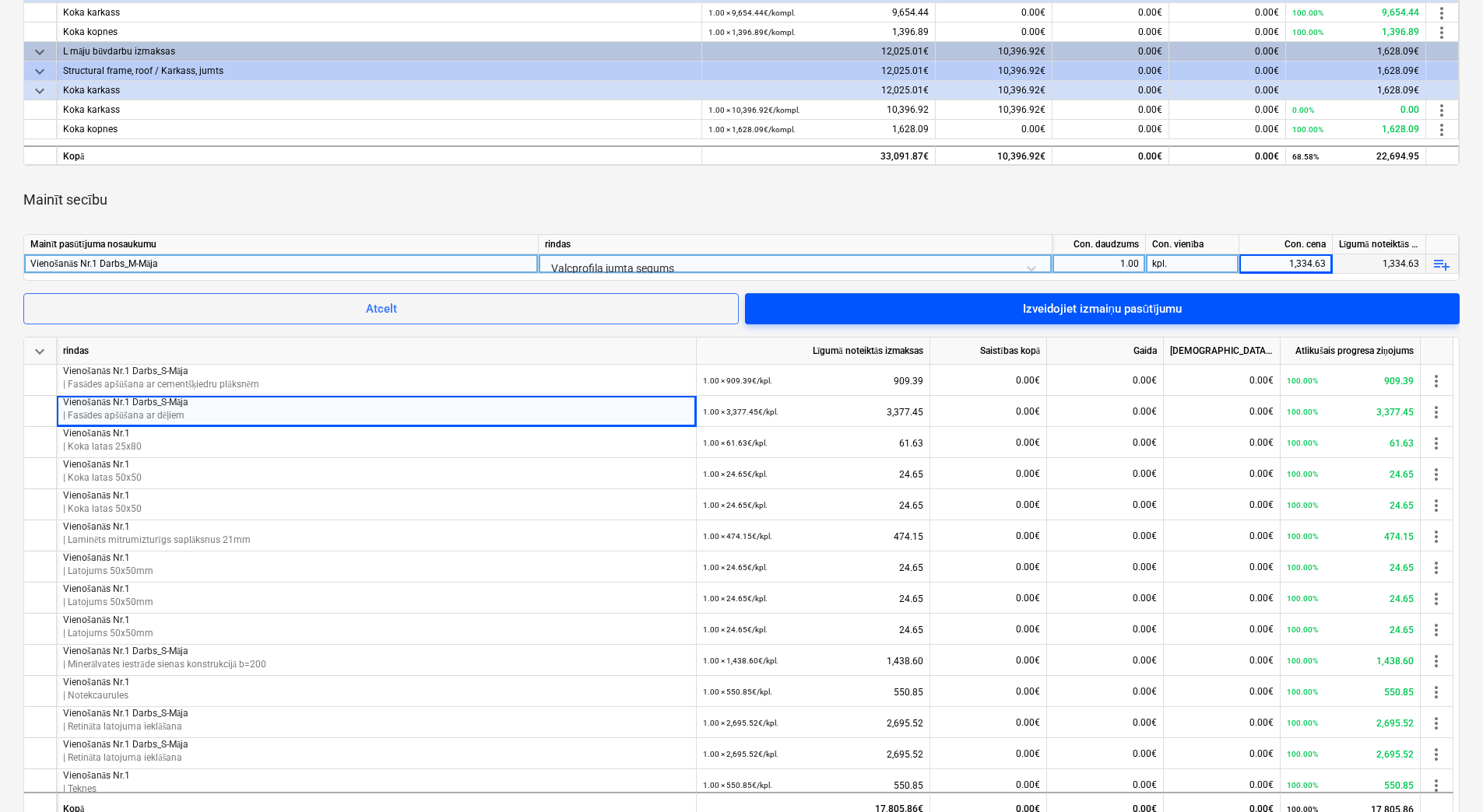
click at [1137, 311] on div "Izveidojiet izmaiņu pasūtījumu" at bounding box center [1102, 308] width 159 height 20
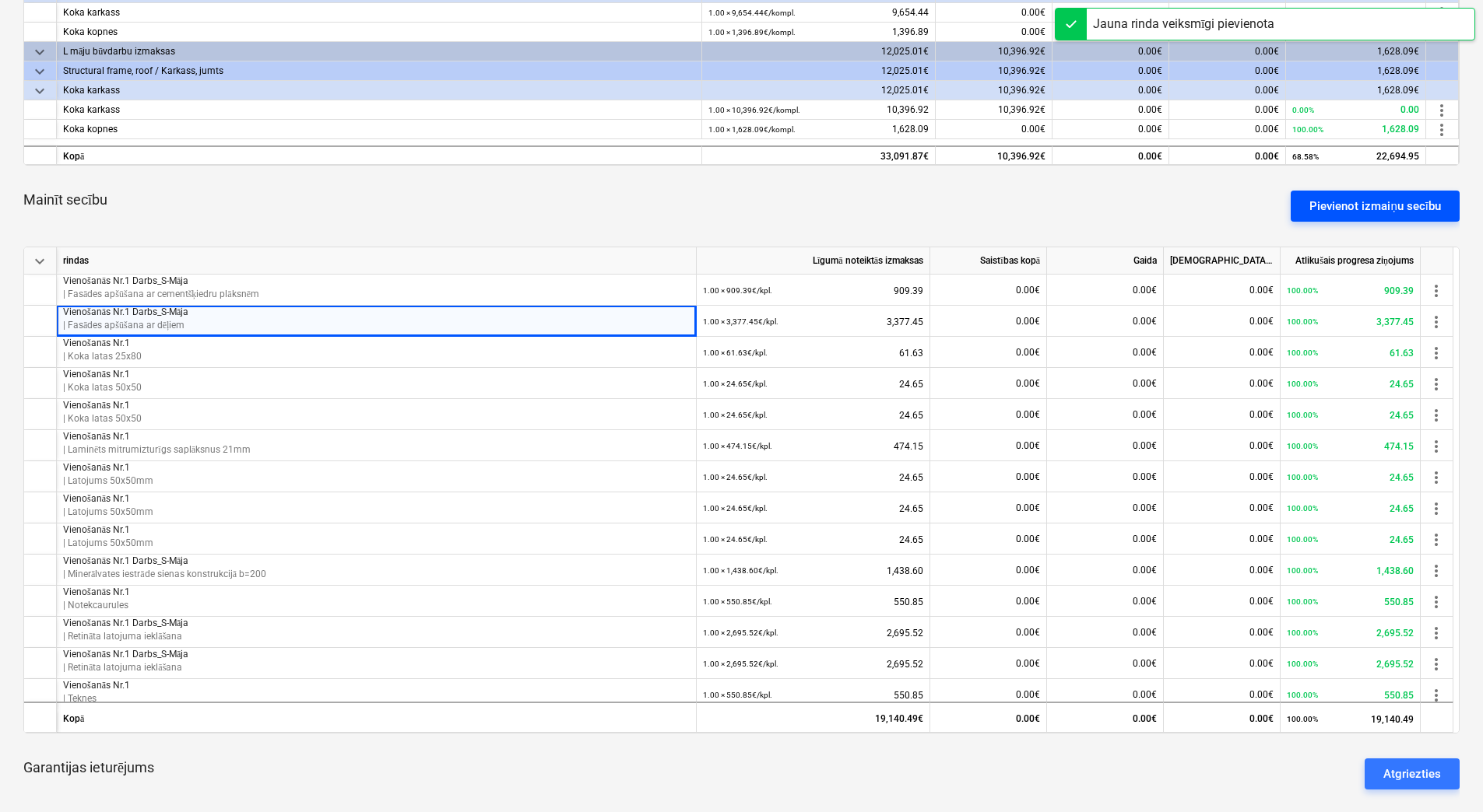
click at [1346, 203] on div "Pievienot izmaiņu secību" at bounding box center [1375, 206] width 131 height 20
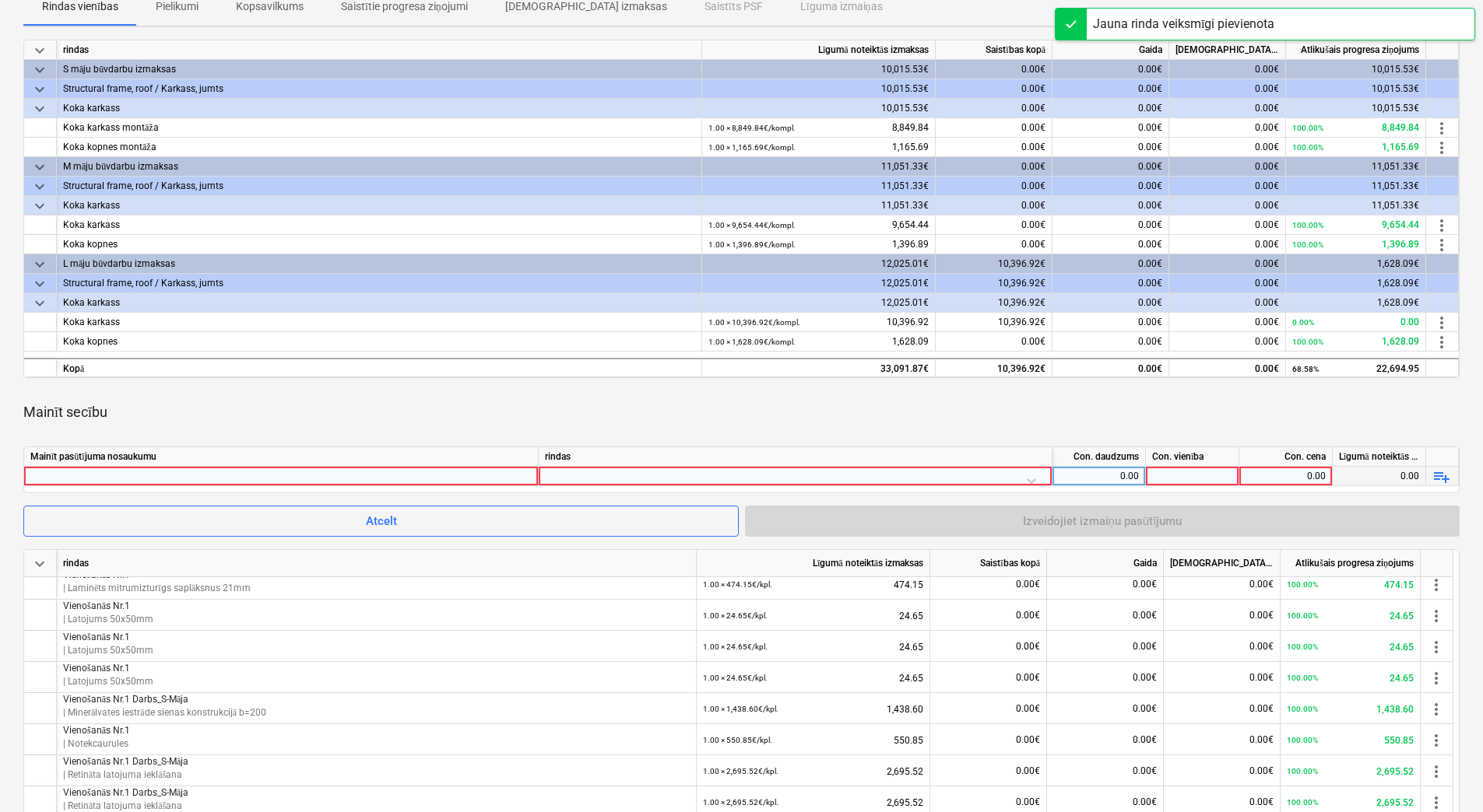
scroll to position [233, 0]
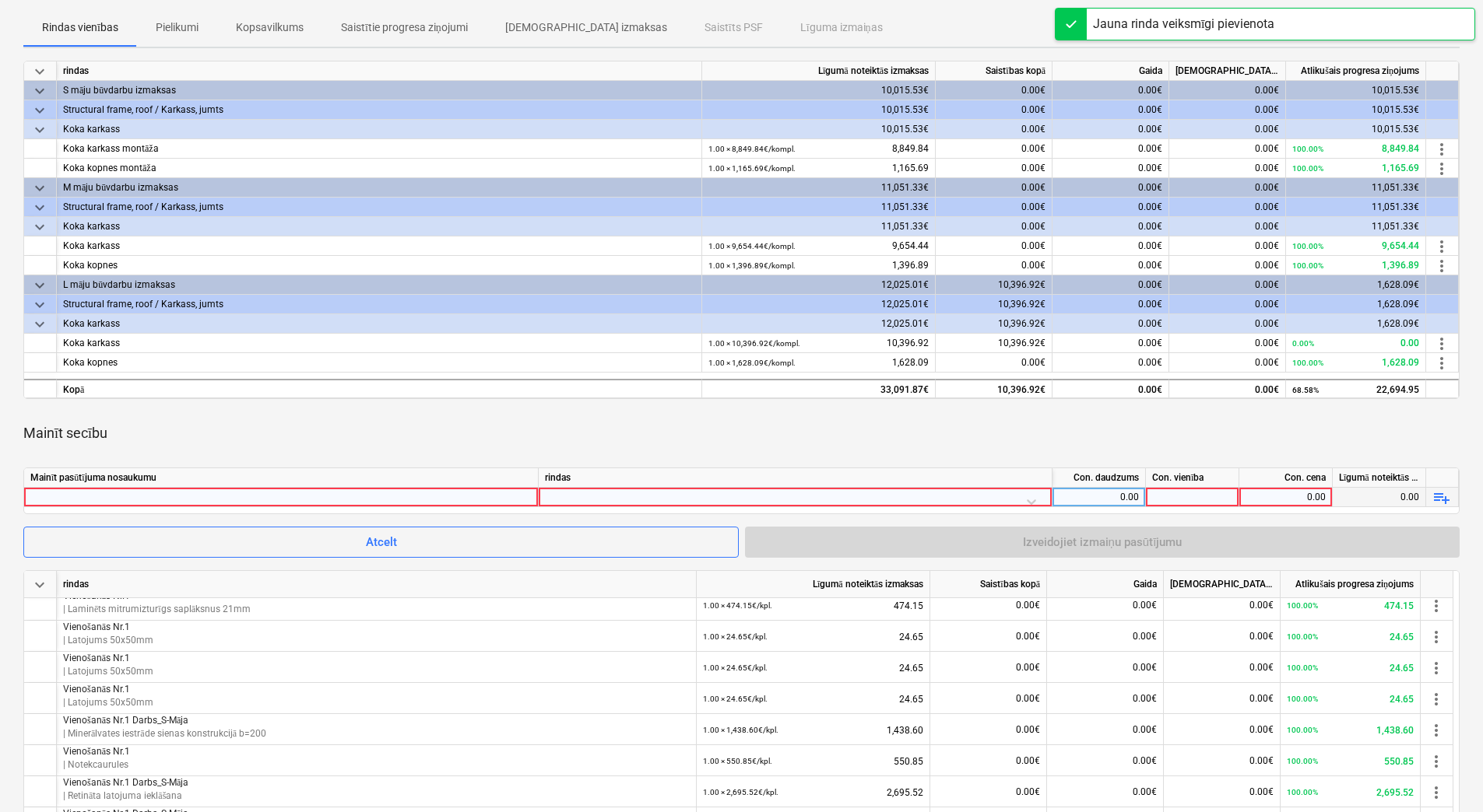
click at [373, 493] on div at bounding box center [281, 496] width 502 height 18
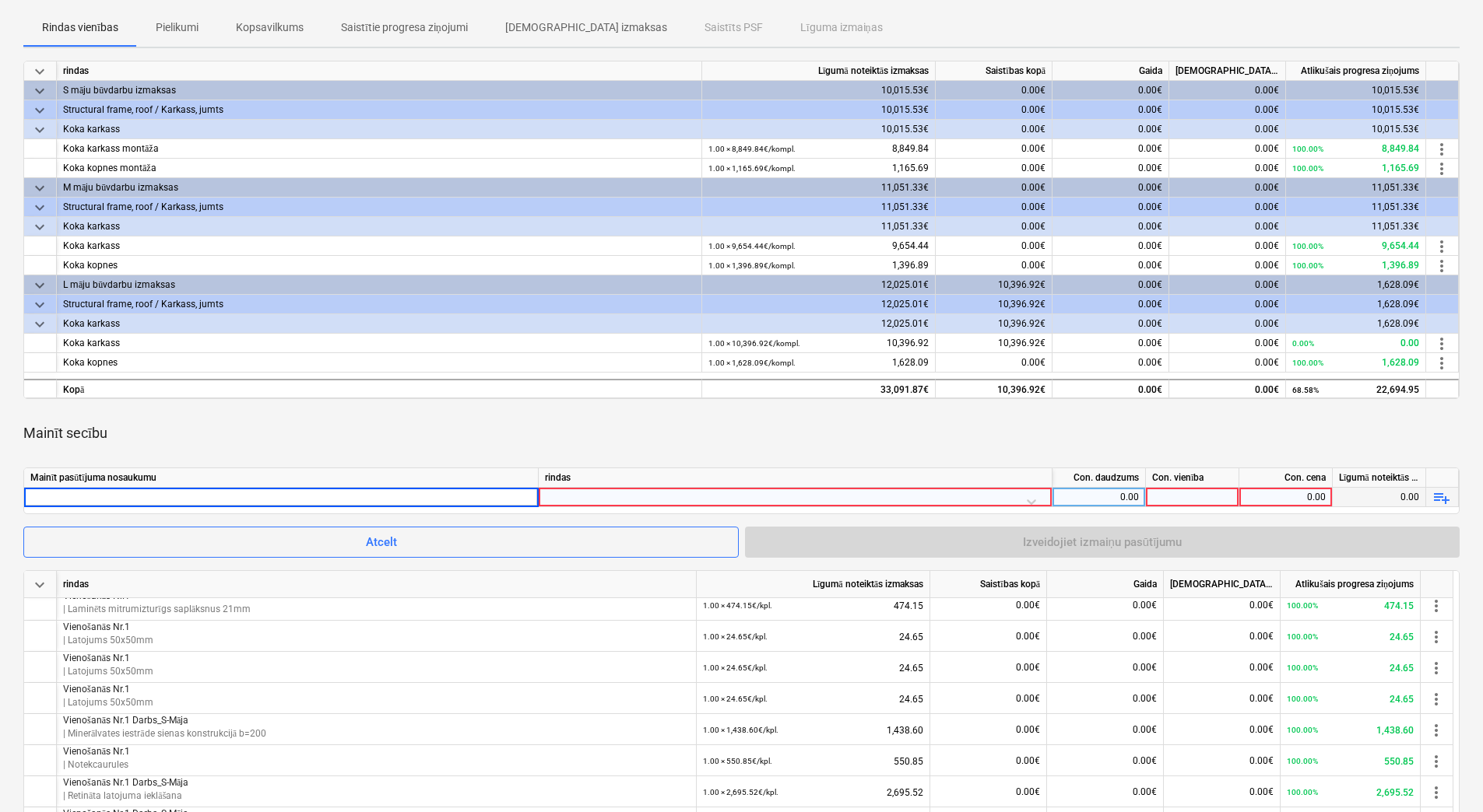
type input "Vienošanās Nr.1 Darbs_M-Māja"
click at [495, 429] on div "Mainīt secību" at bounding box center [741, 433] width 1436 height 43
click at [606, 494] on div at bounding box center [795, 501] width 501 height 27
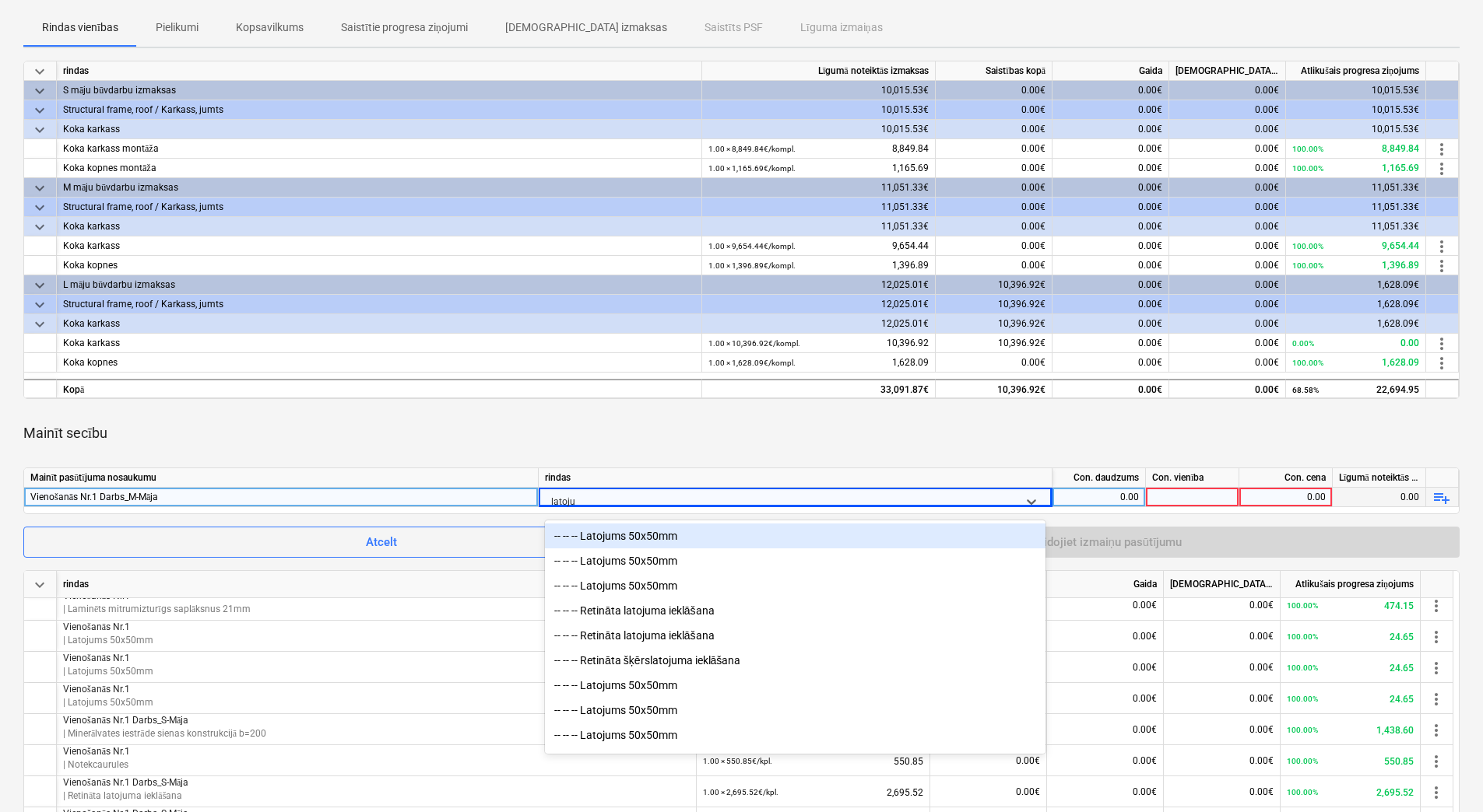
type input "latojum"
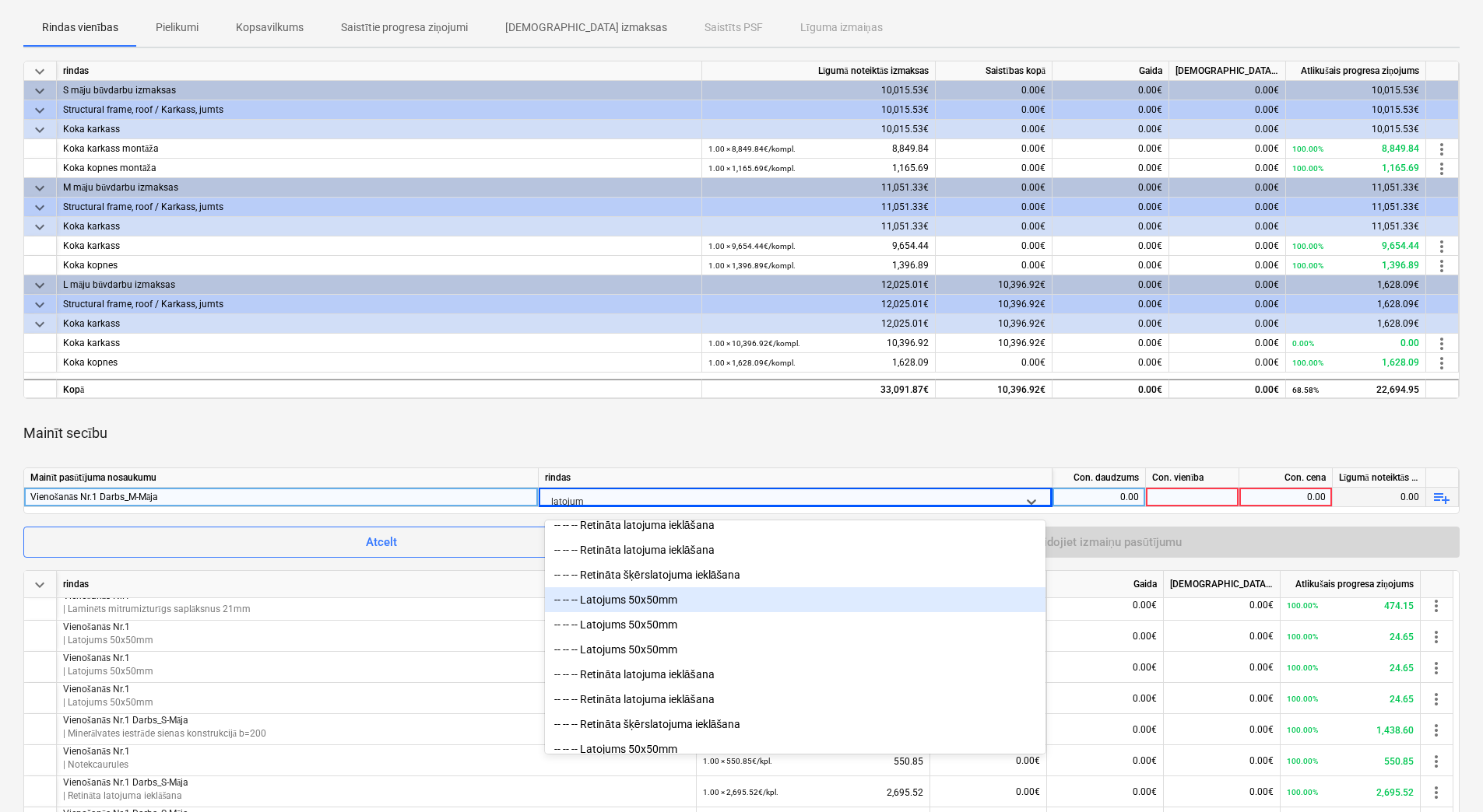
scroll to position [155, 0]
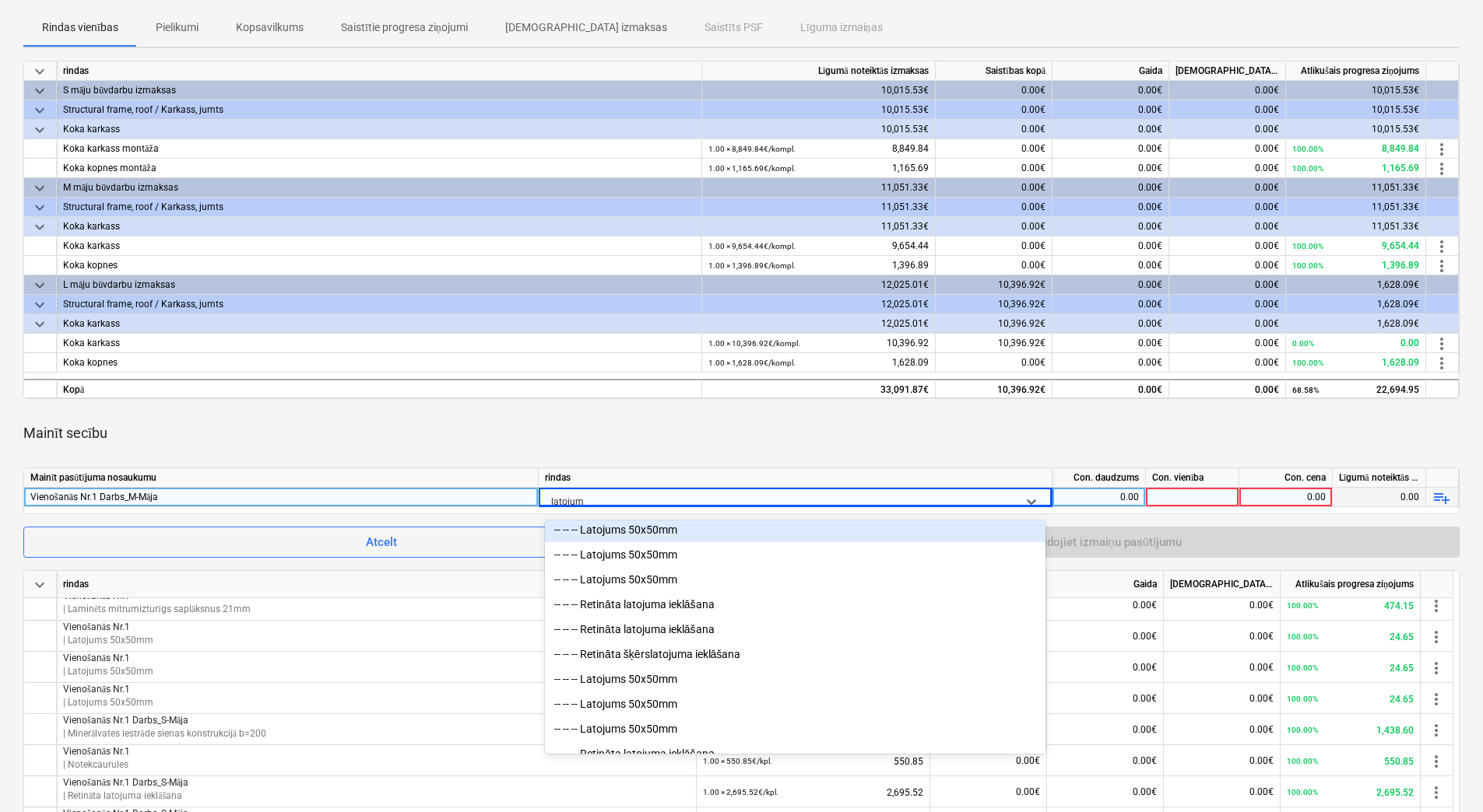
click at [703, 540] on div "-- -- -- Latojums 50x50mm" at bounding box center [795, 529] width 501 height 25
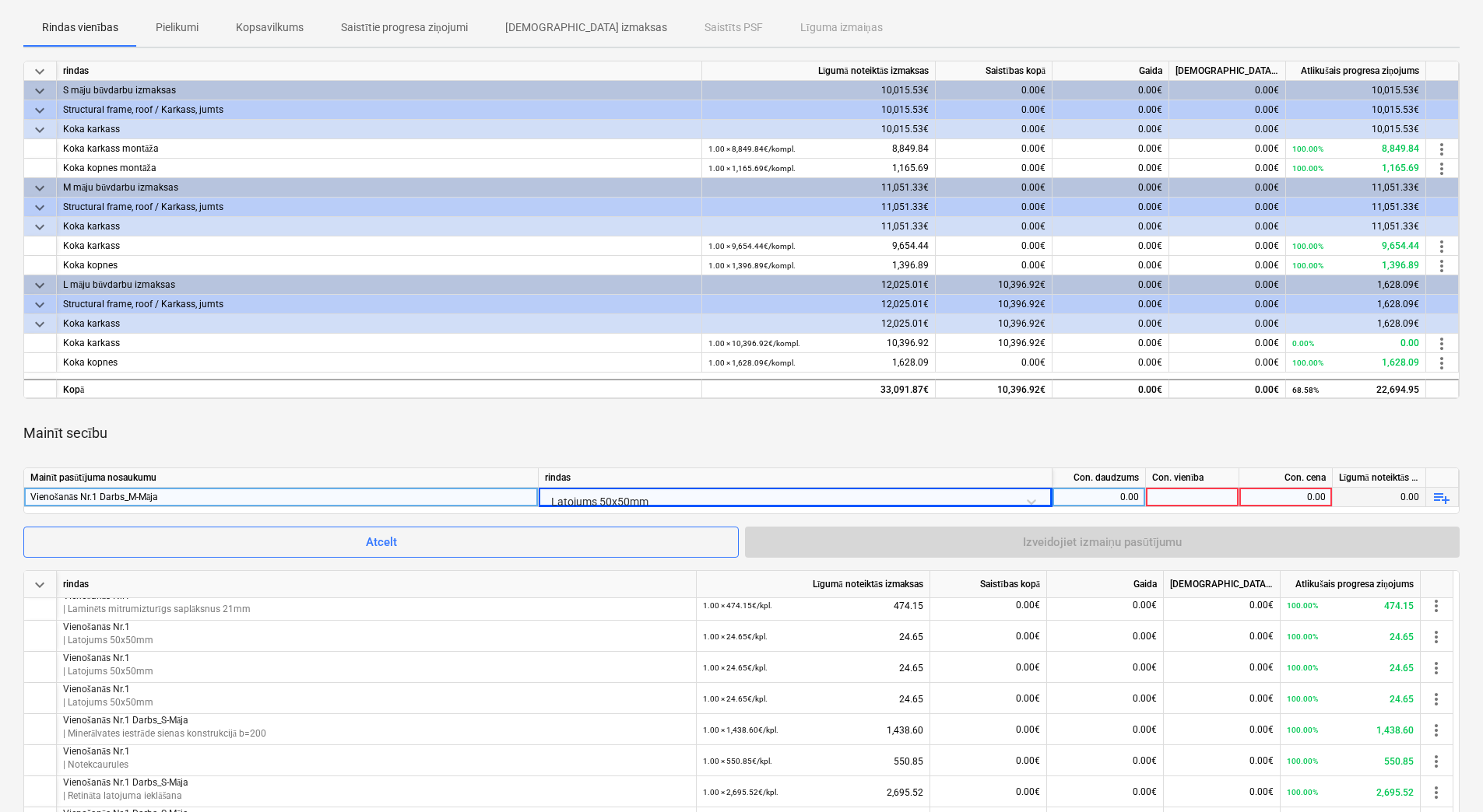
click at [1118, 492] on div "0.00" at bounding box center [1098, 497] width 80 height 19
type input "1"
click at [1186, 496] on div at bounding box center [1192, 497] width 94 height 19
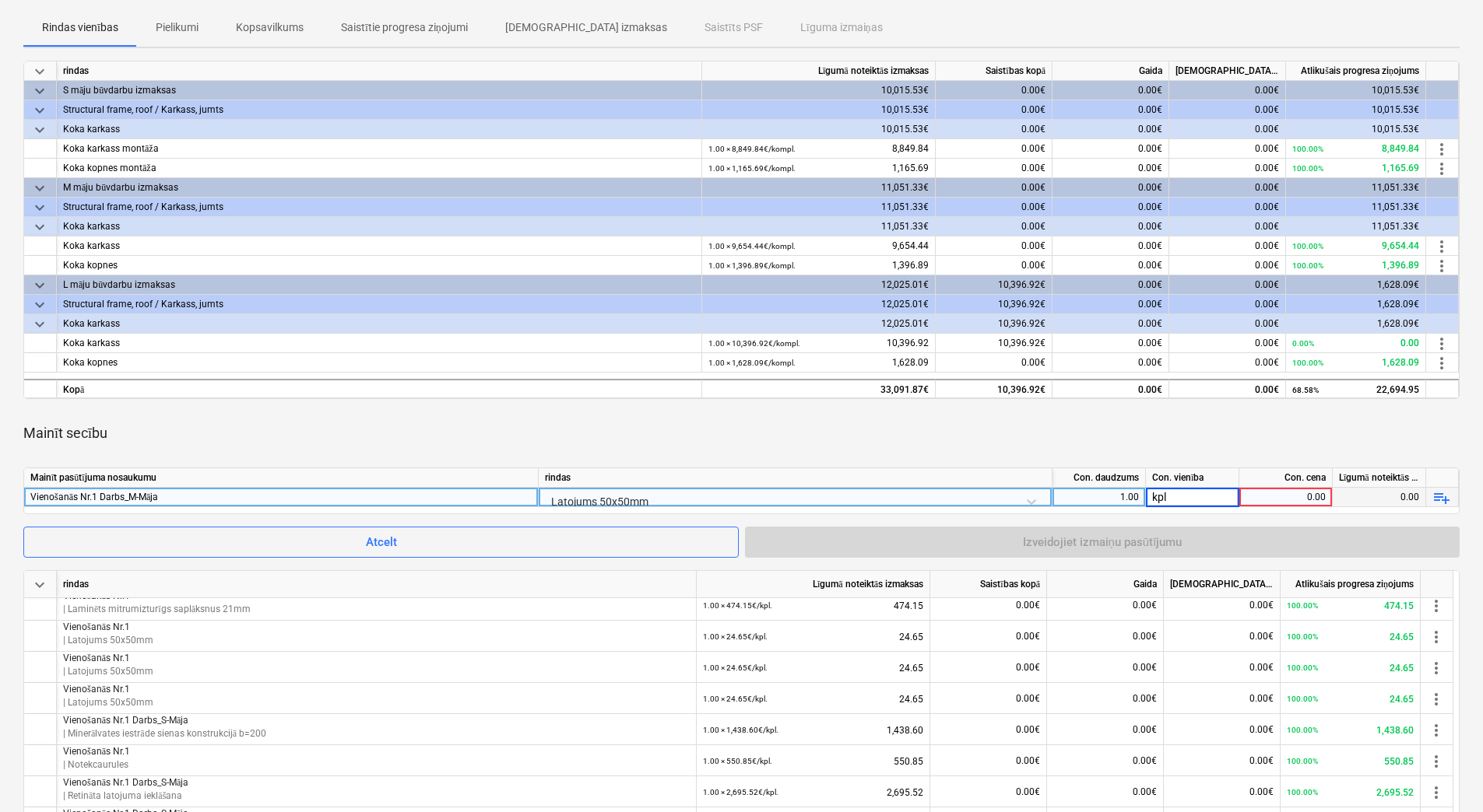
type input "kpl."
click at [1263, 496] on div "0.00" at bounding box center [1285, 497] width 80 height 19
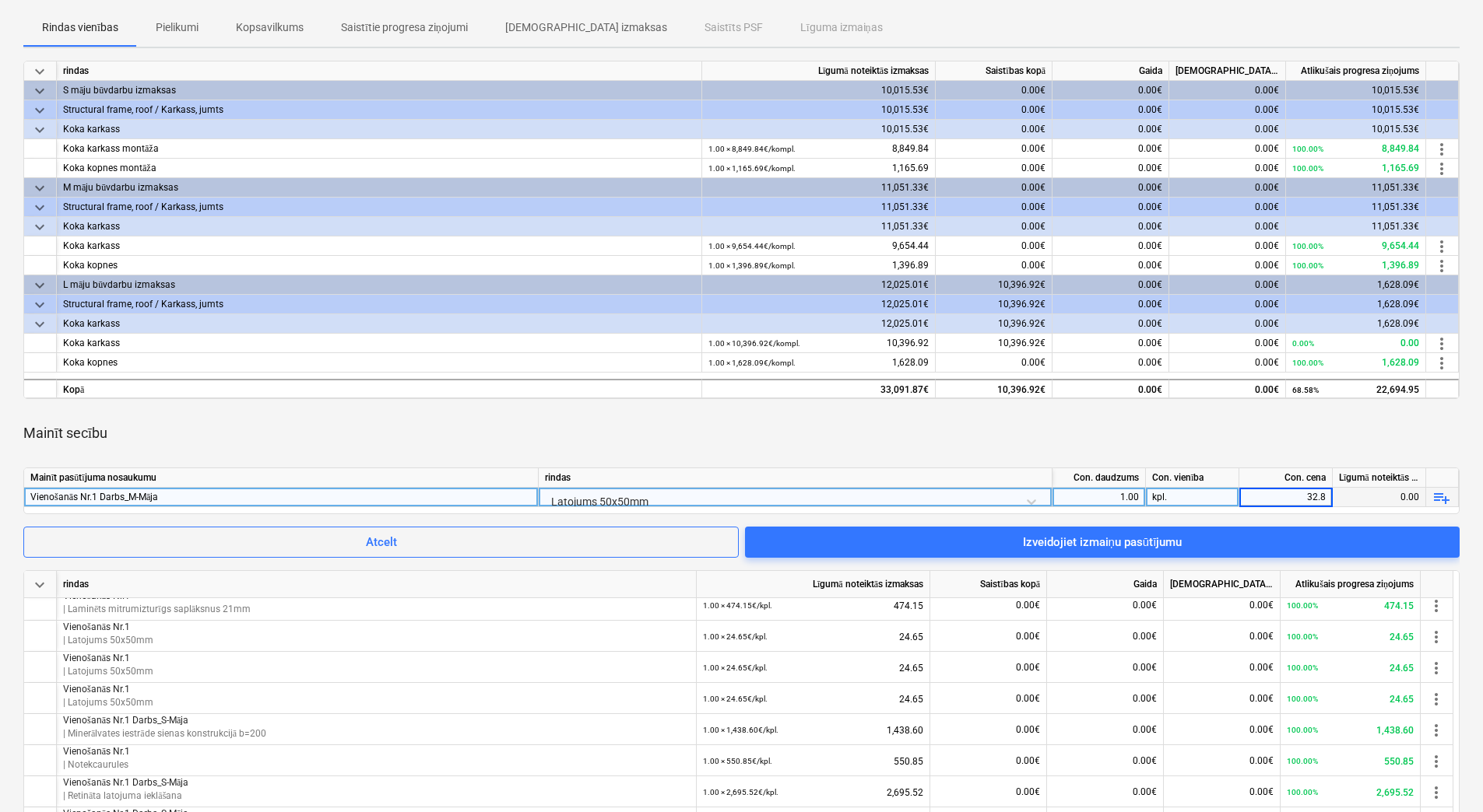
type input "32.81"
click at [1203, 433] on div "Mainīt secību" at bounding box center [741, 433] width 1436 height 43
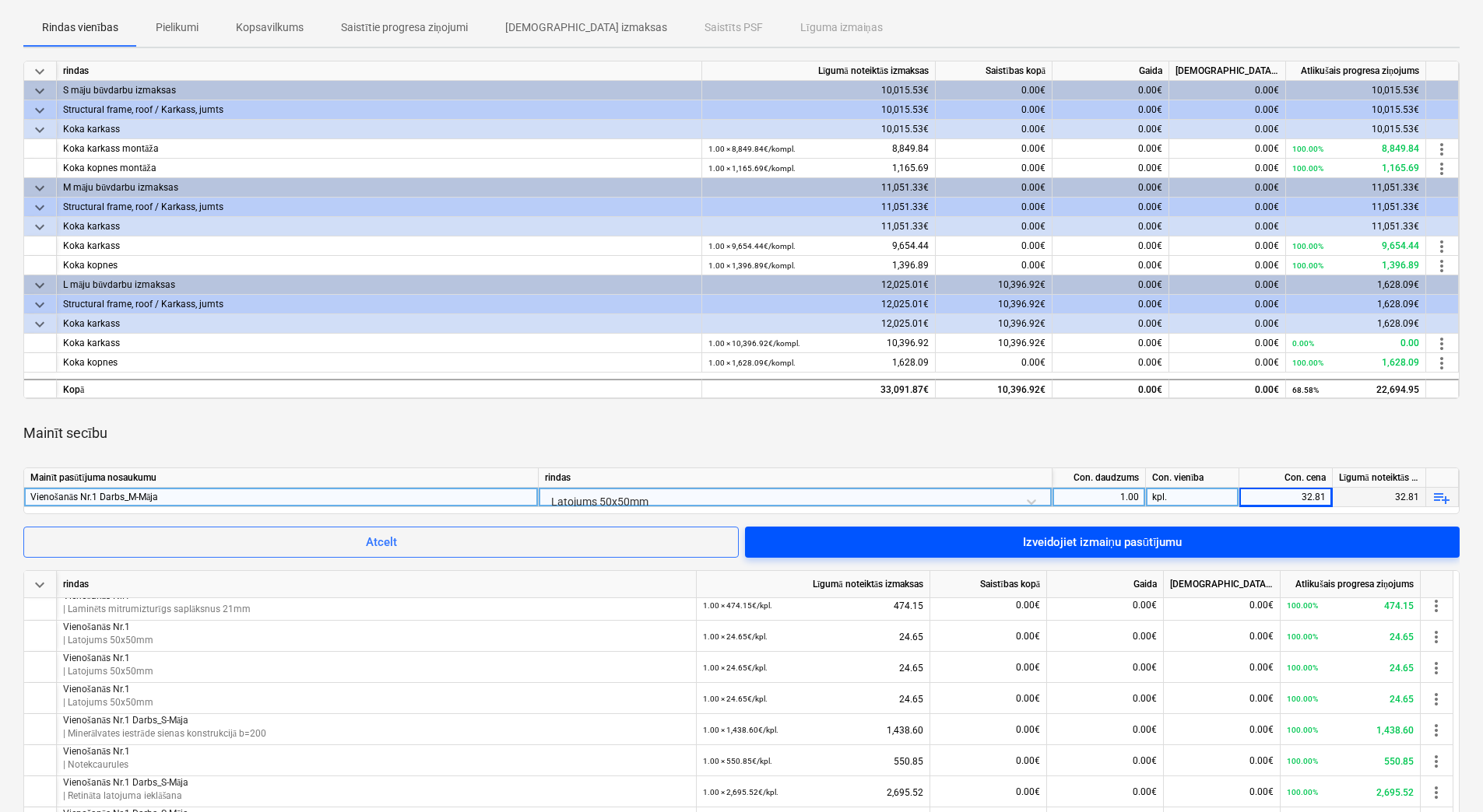
click at [1145, 541] on div "Izveidojiet izmaiņu pasūtījumu" at bounding box center [1102, 542] width 159 height 20
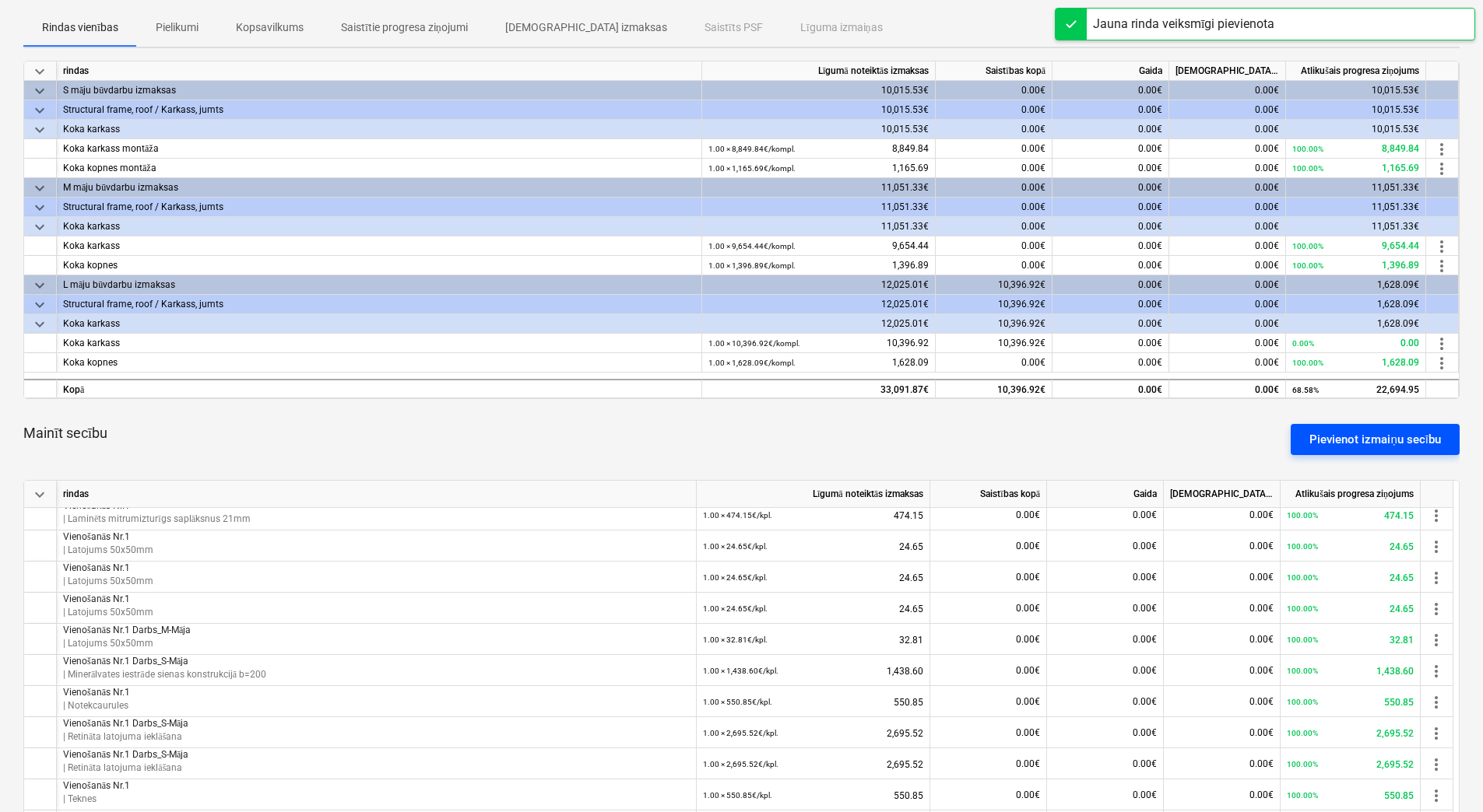
click at [1363, 439] on div "Pievienot izmaiņu secību" at bounding box center [1375, 439] width 131 height 20
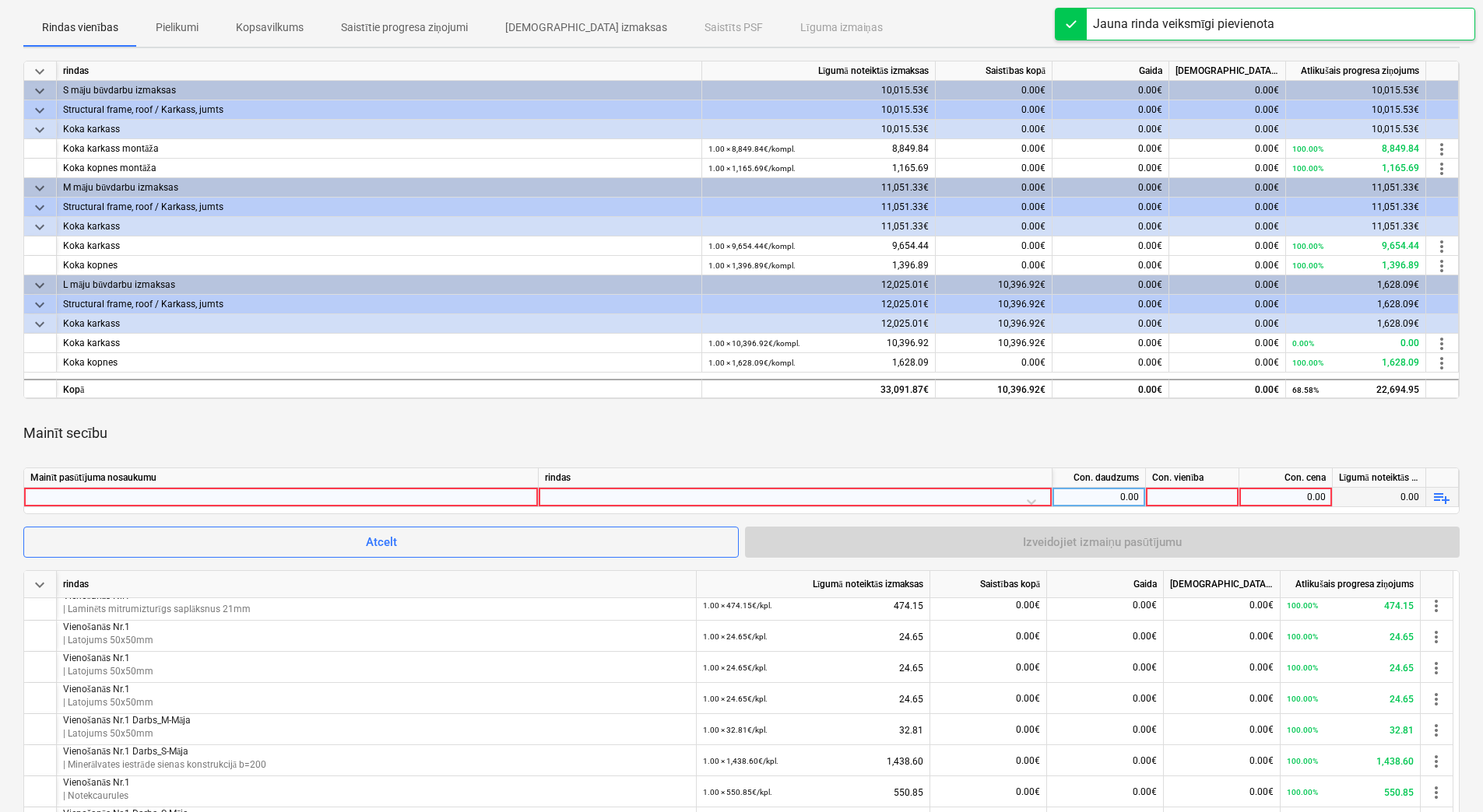
click at [188, 499] on div at bounding box center [281, 496] width 502 height 18
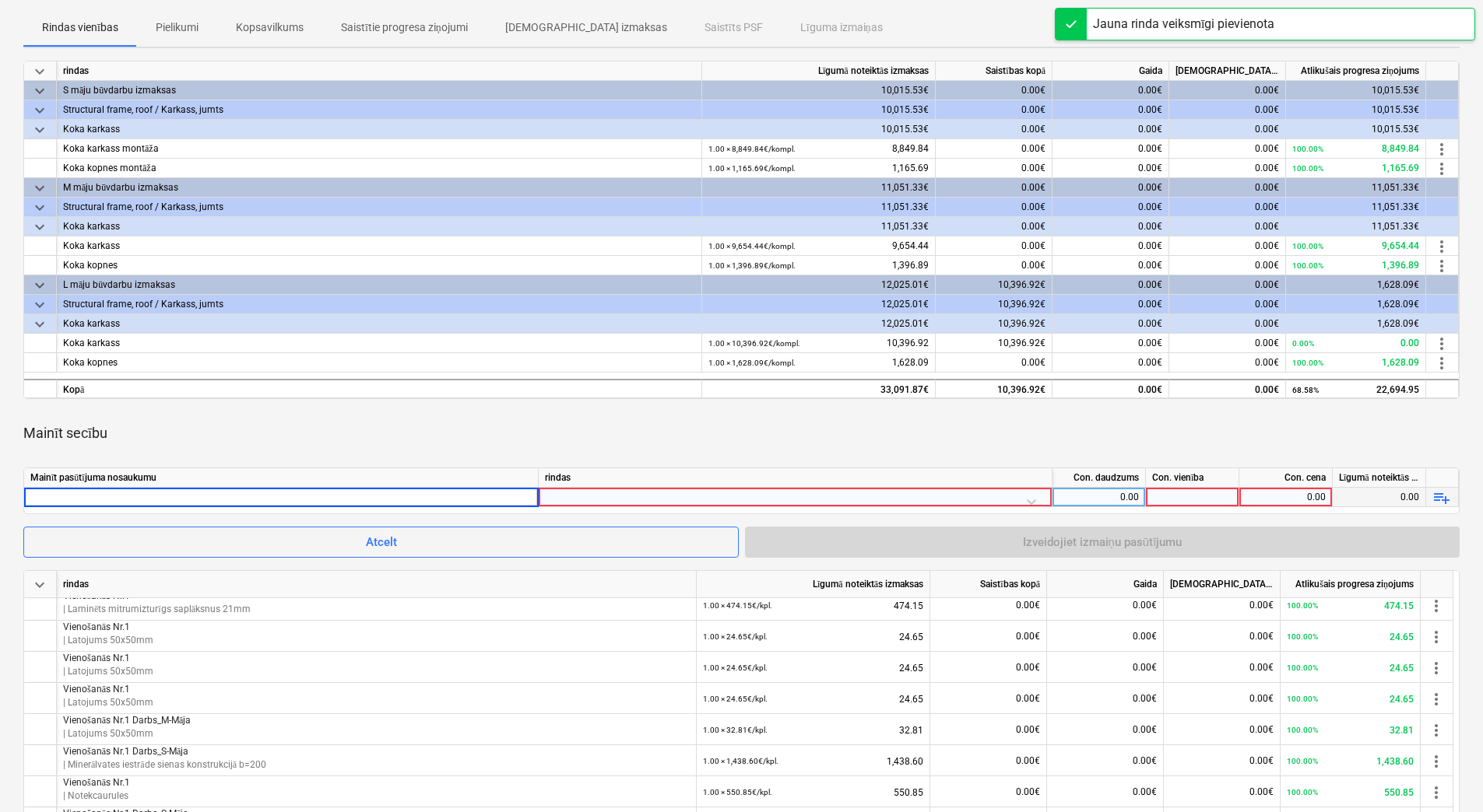
type input "Vienošanās Nr.1 Darbs_M-Māja"
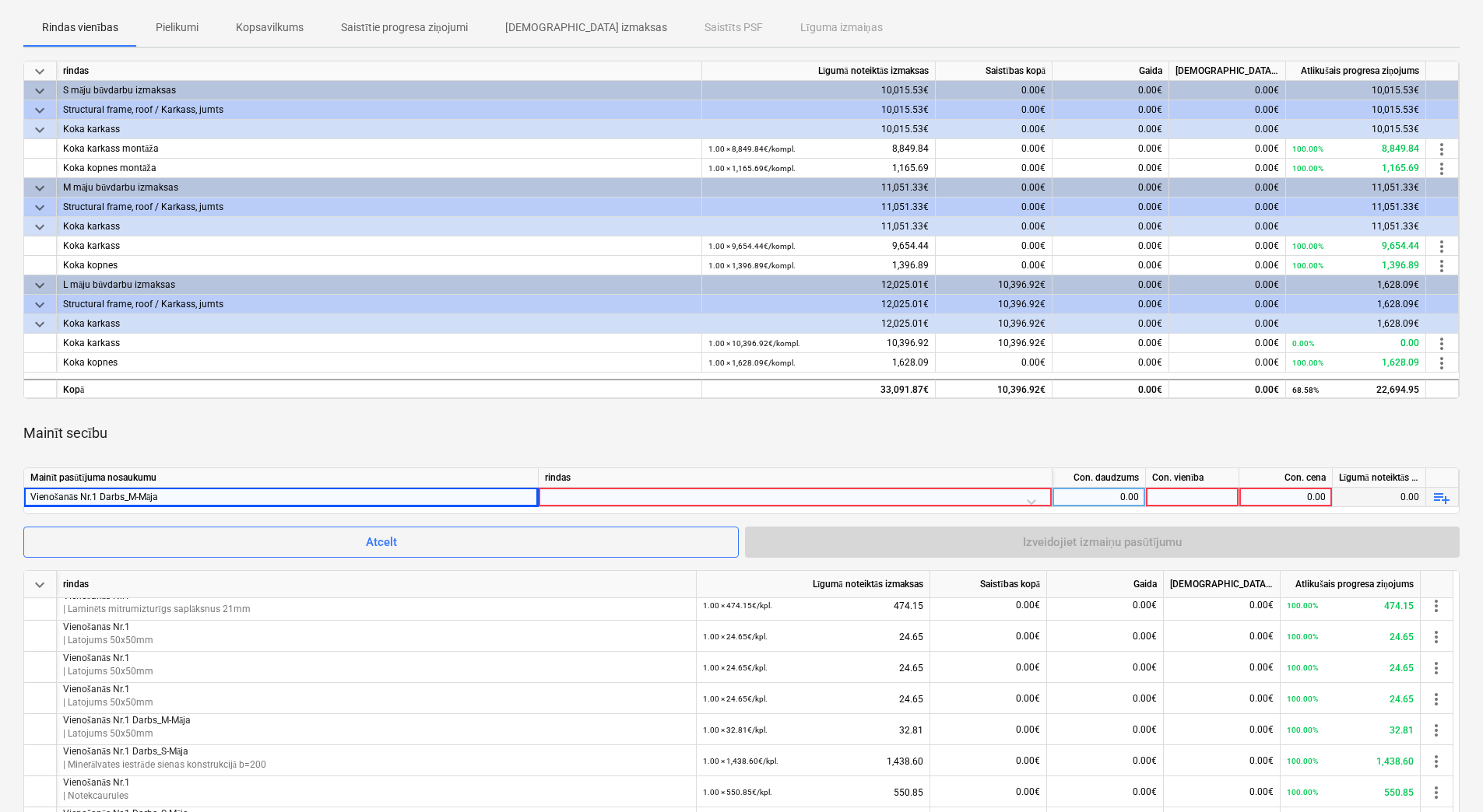
click at [653, 496] on div at bounding box center [795, 501] width 501 height 27
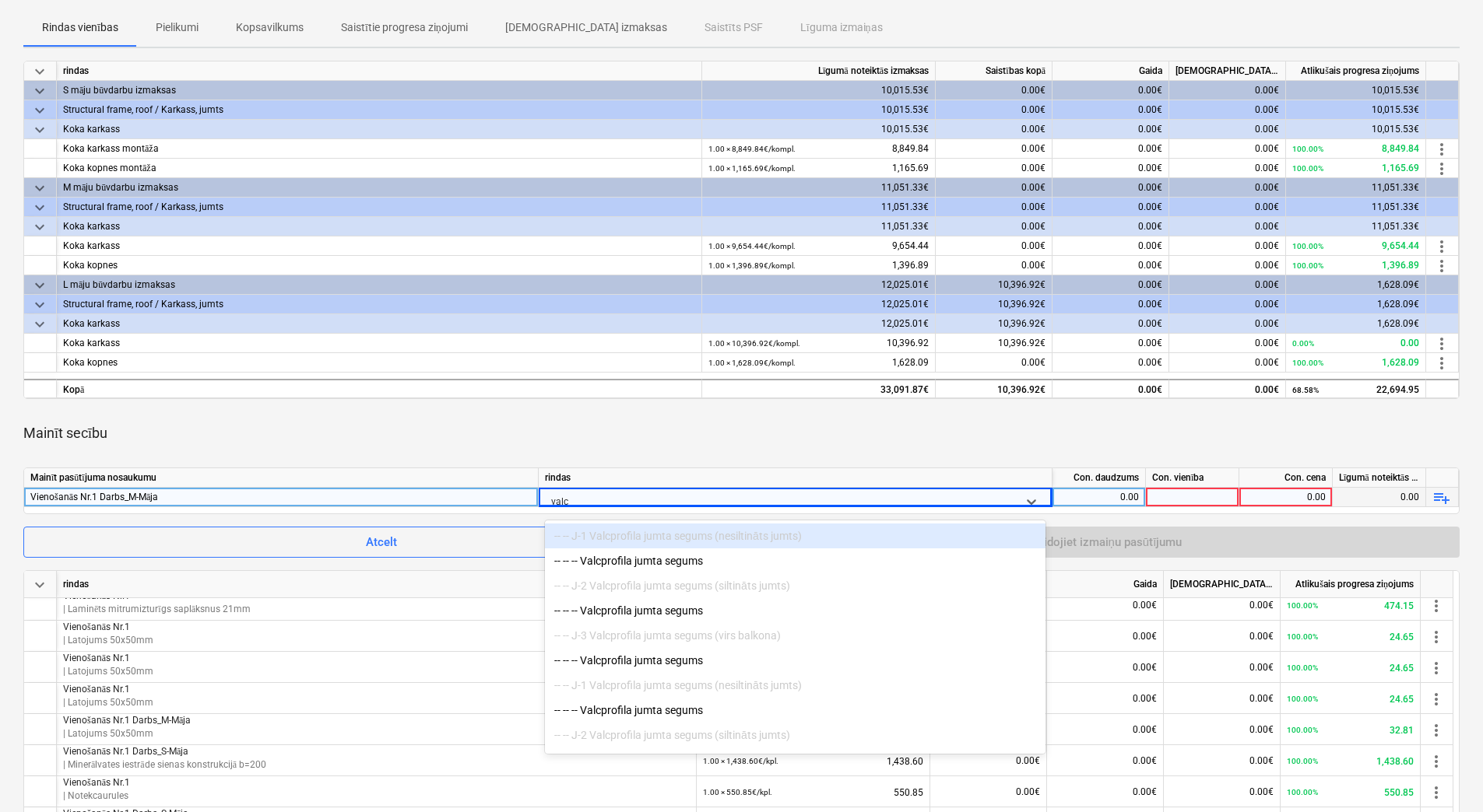
type input "valcp"
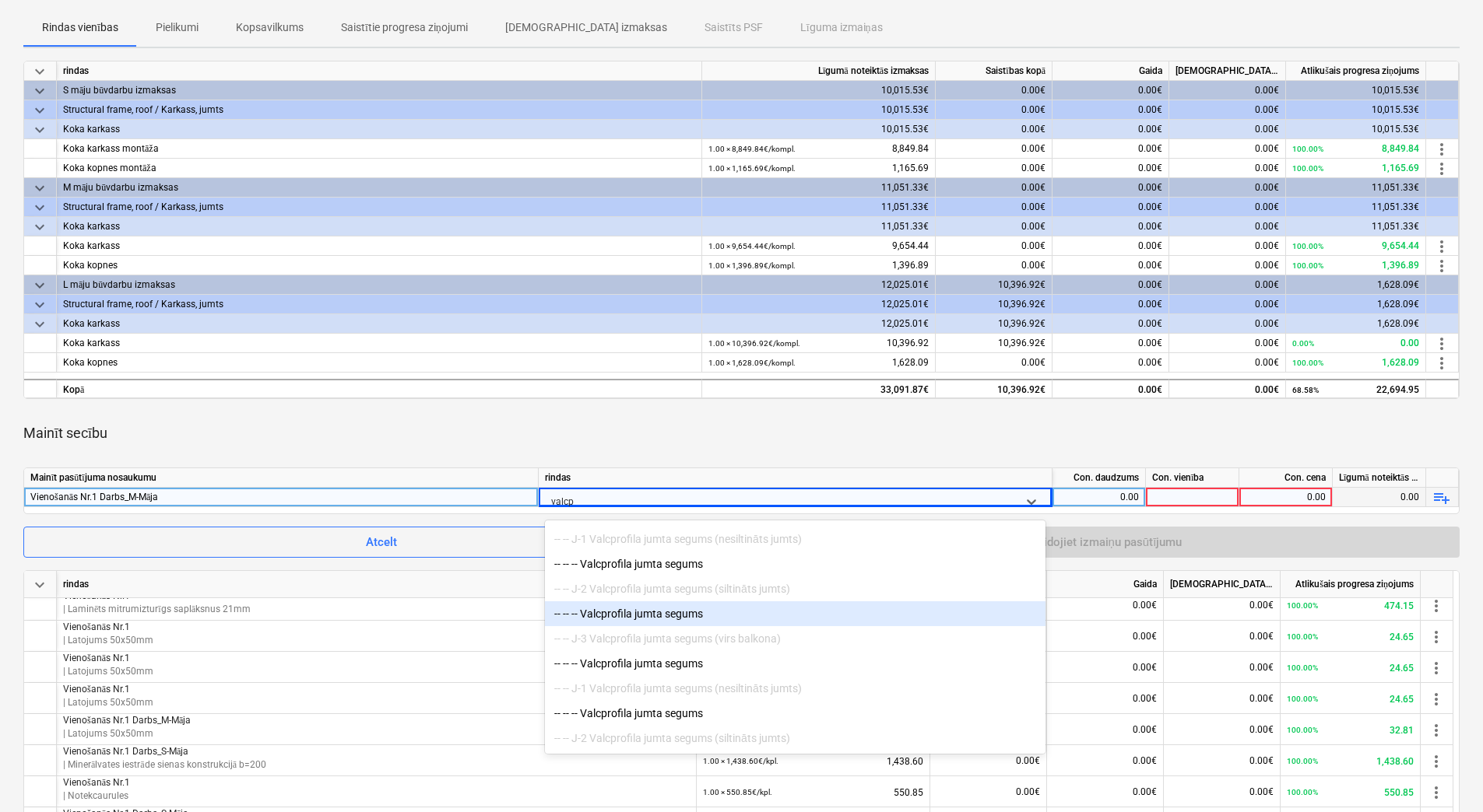
scroll to position [155, 0]
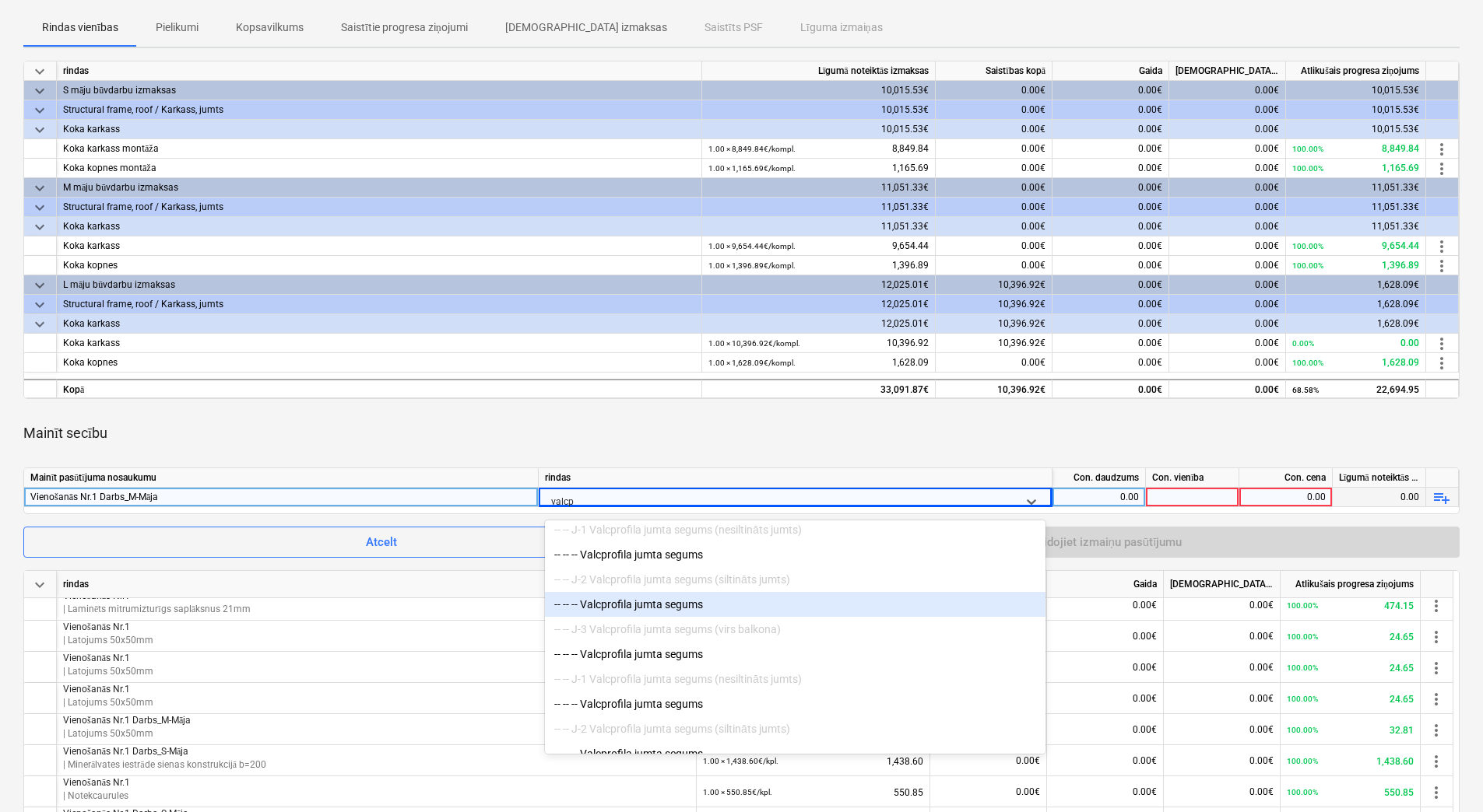
click at [778, 609] on div "-- -- -- Valcprofila jumta segums" at bounding box center [795, 604] width 501 height 25
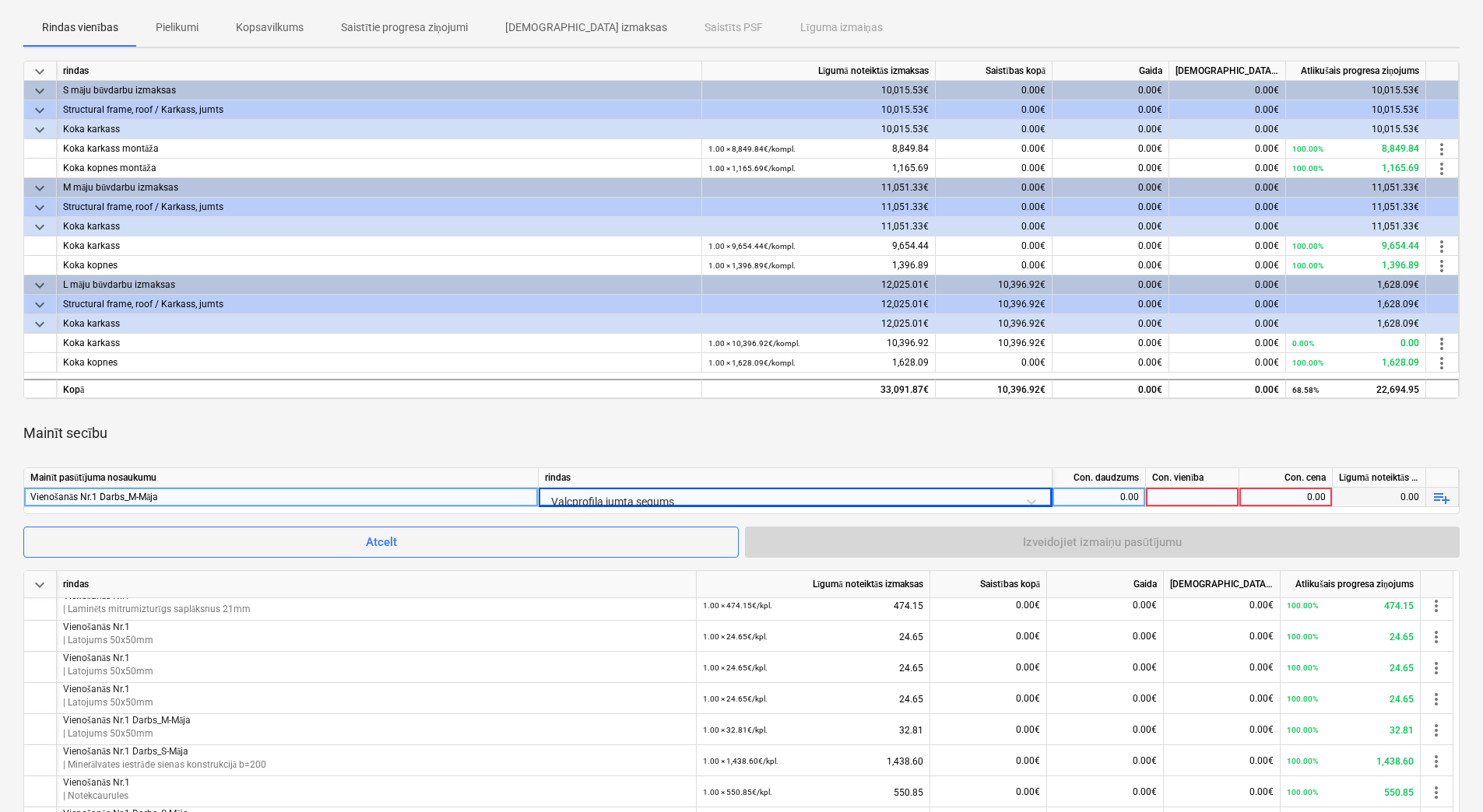
click at [1106, 497] on div "0.00" at bounding box center [1098, 497] width 80 height 19
type input "1"
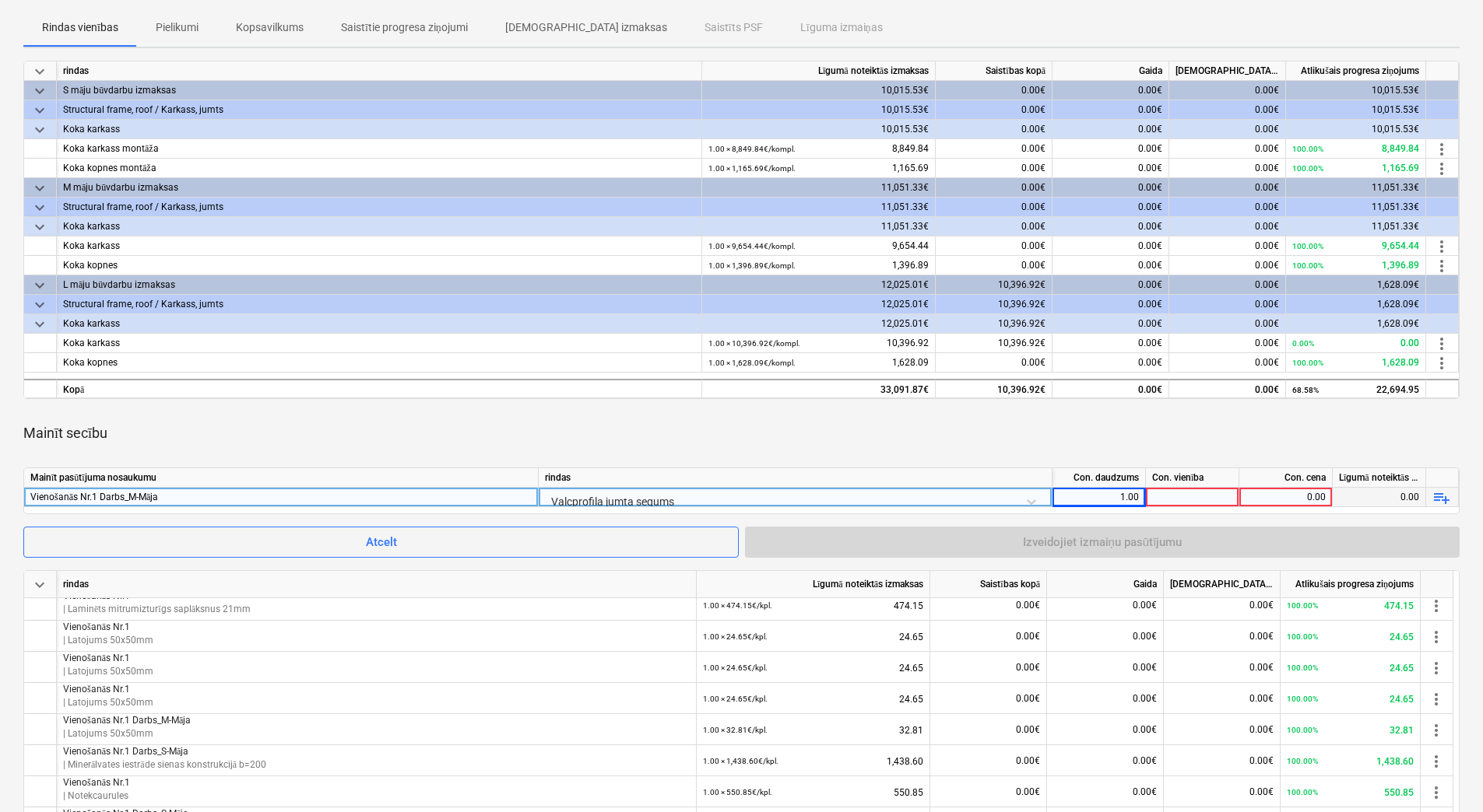
click at [1177, 499] on div at bounding box center [1192, 497] width 94 height 19
type input "kpl."
click at [1292, 496] on div "0.00" at bounding box center [1285, 497] width 80 height 19
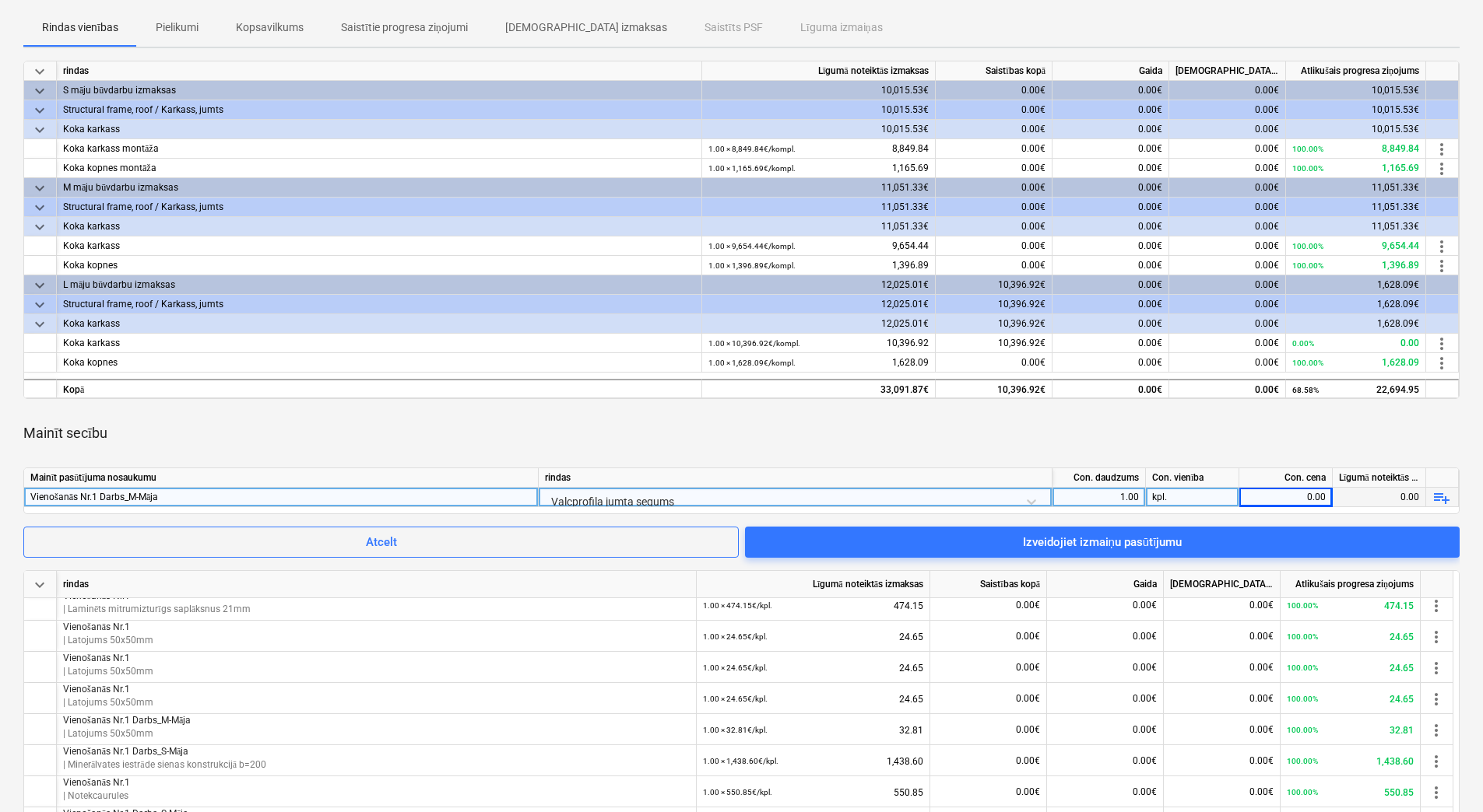
click at [1029, 497] on div "Valcprofila jumta segums" at bounding box center [795, 501] width 501 height 27
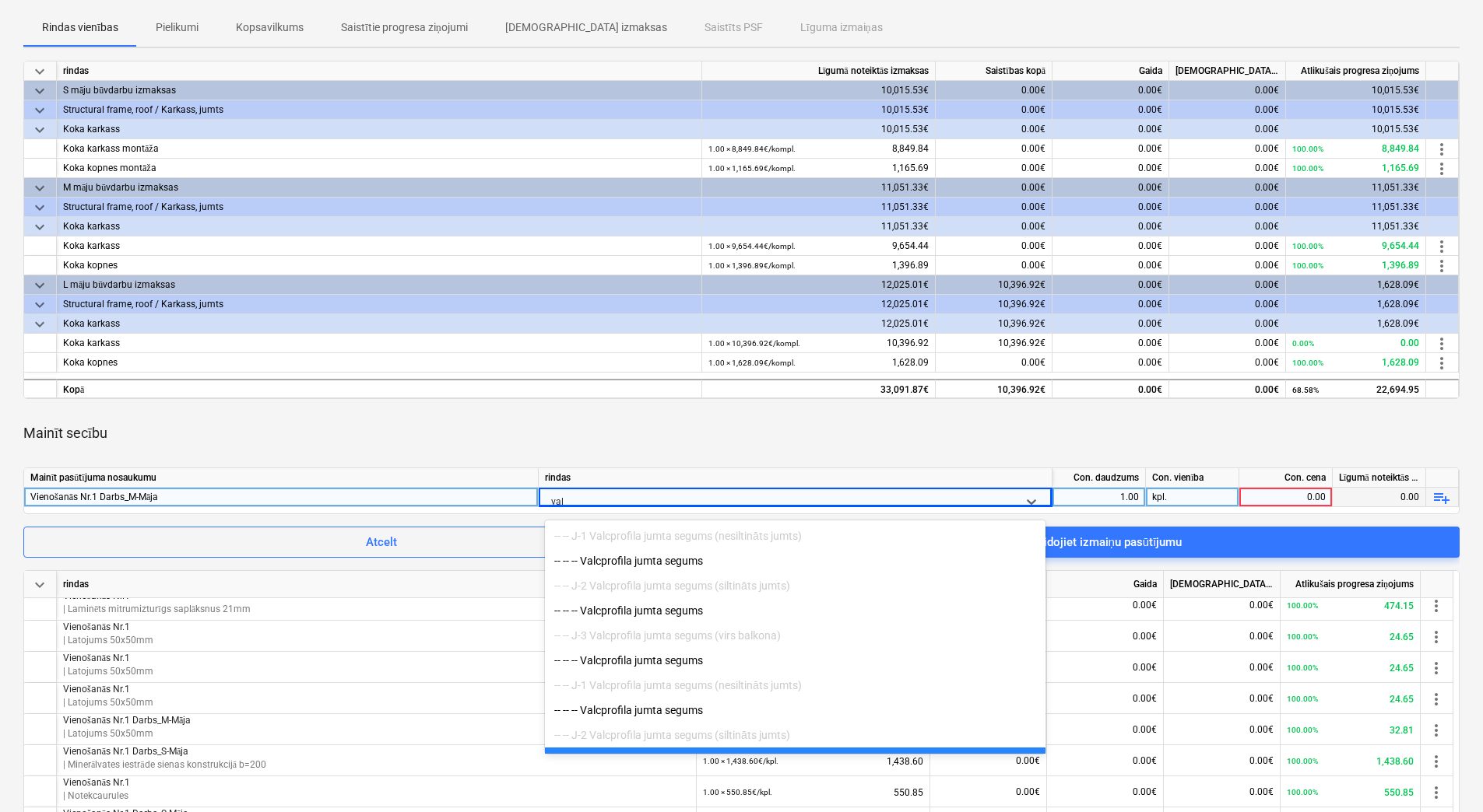
scroll to position [35, 0]
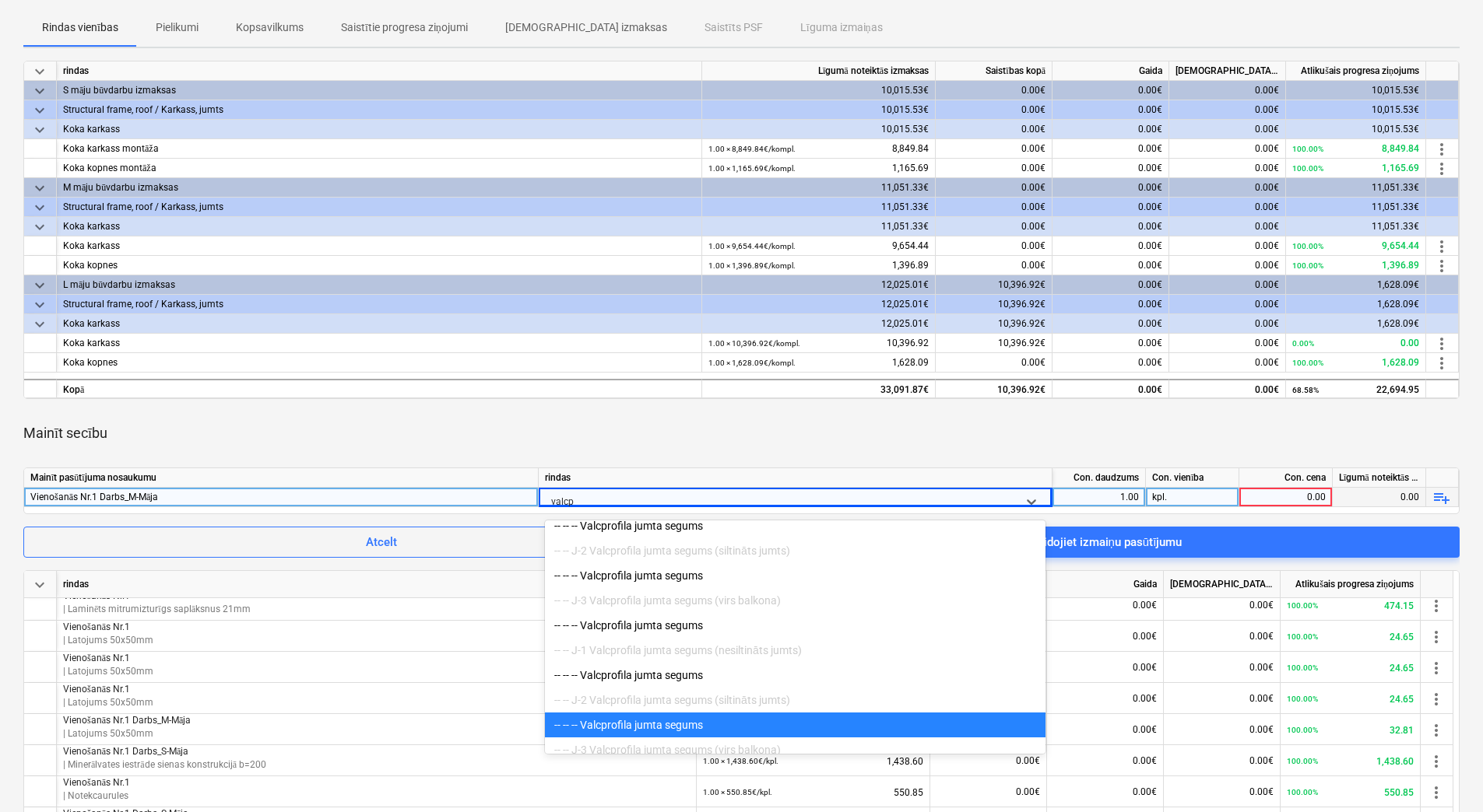
type input "valcpr"
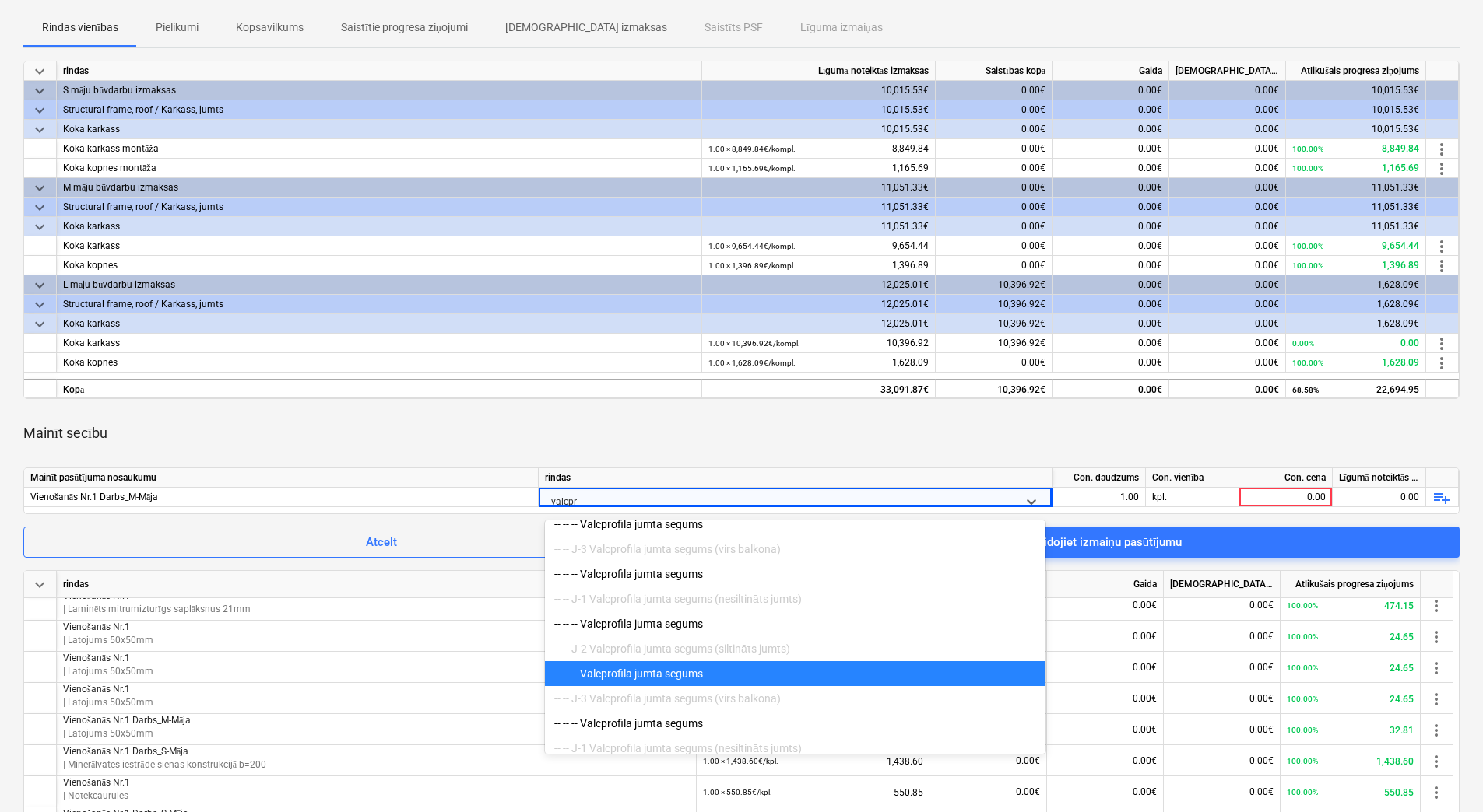
scroll to position [113, 0]
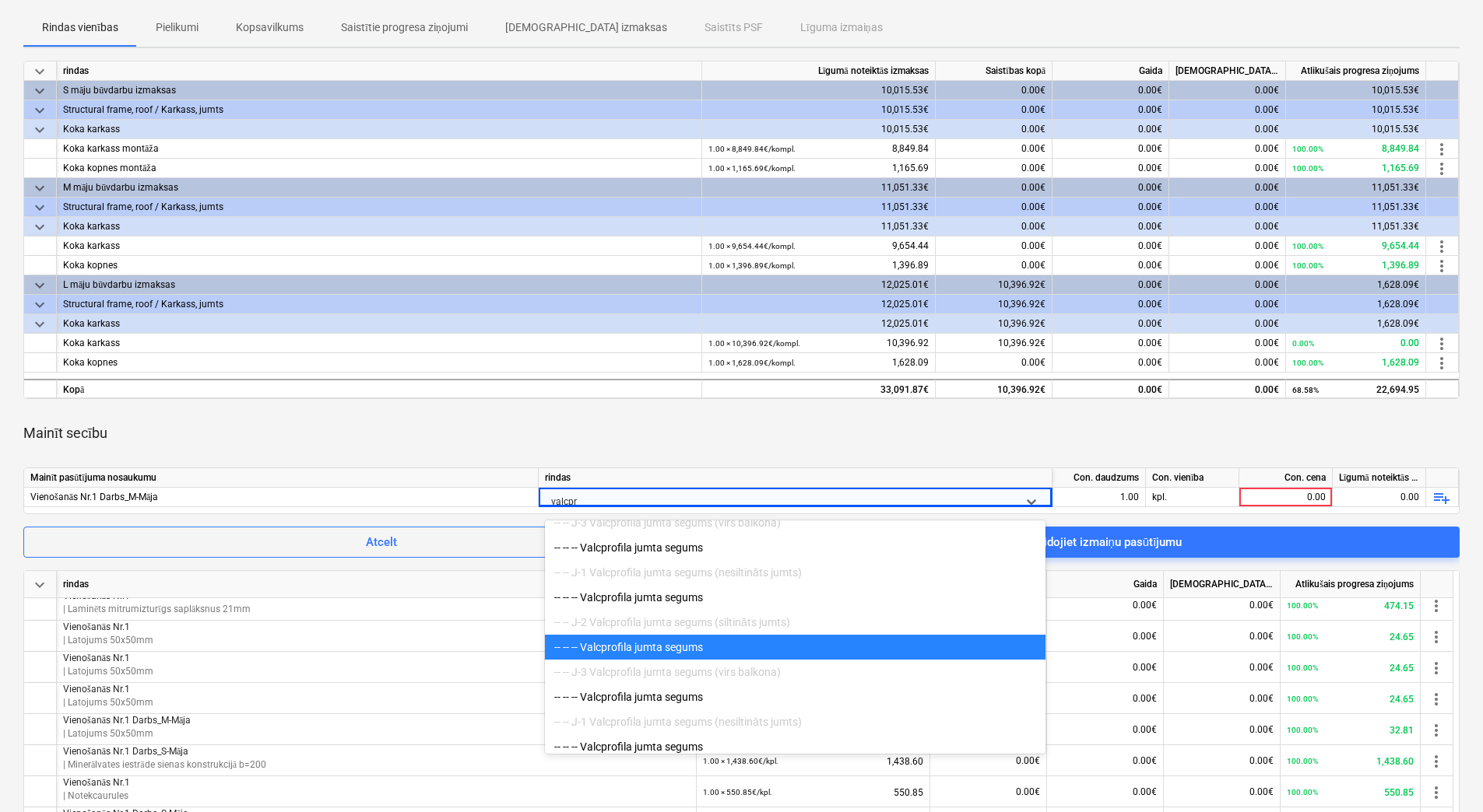
click at [663, 656] on div "-- -- -- Valcprofila jumta segums" at bounding box center [795, 647] width 501 height 25
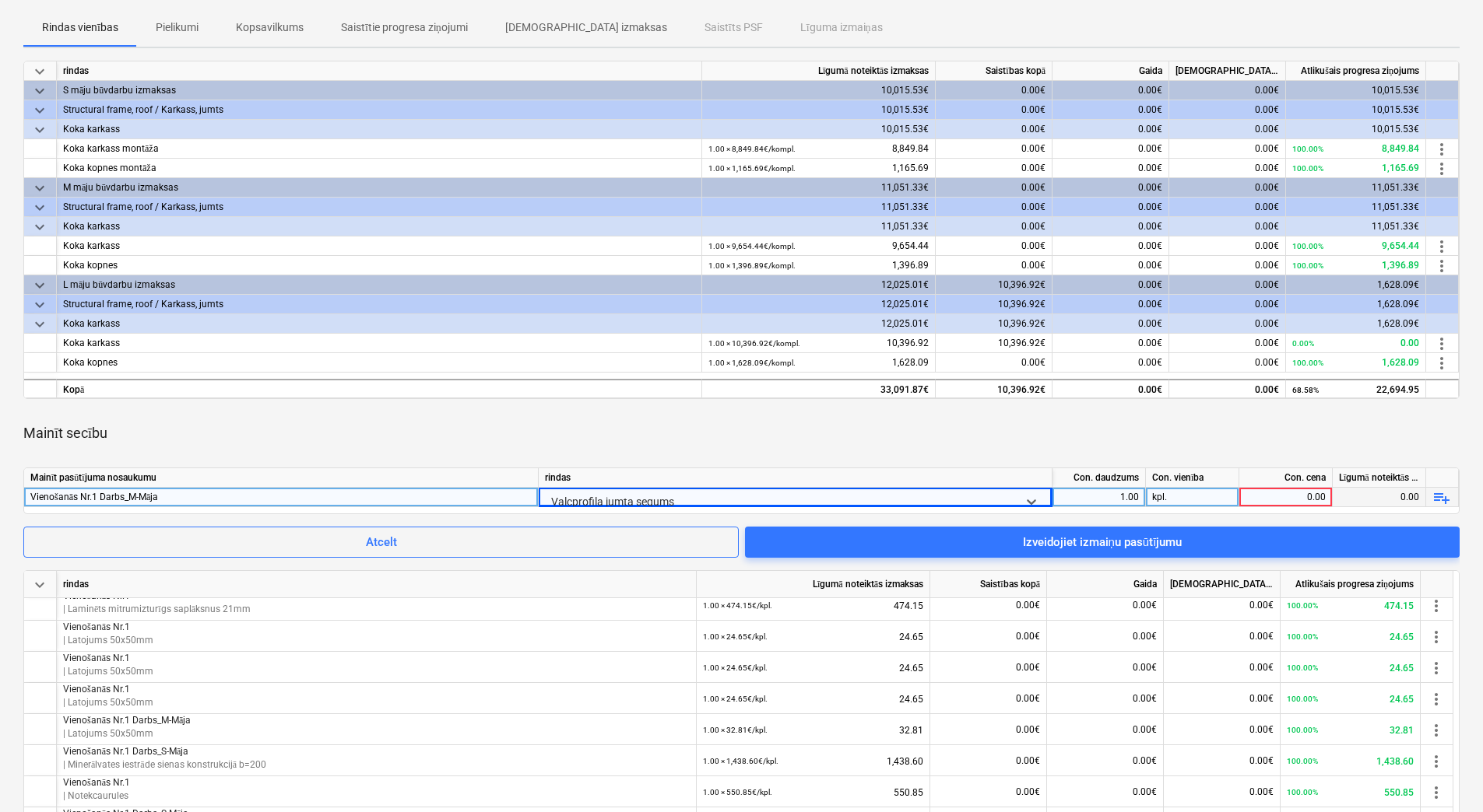
click at [1283, 501] on div "0.00" at bounding box center [1285, 497] width 80 height 19
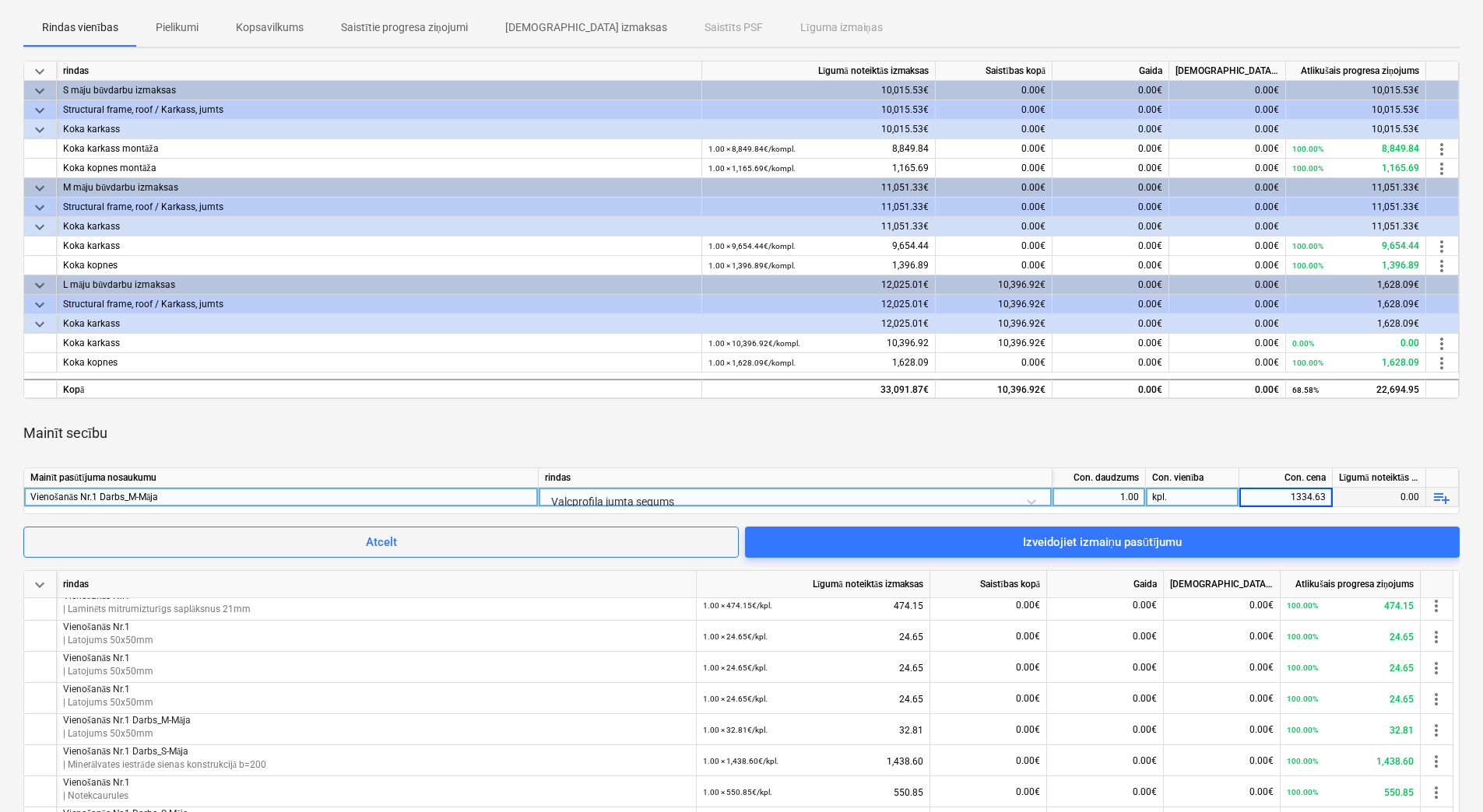
type input "1334.633"
click at [1228, 447] on div "Mainīt secību" at bounding box center [741, 433] width 1436 height 43
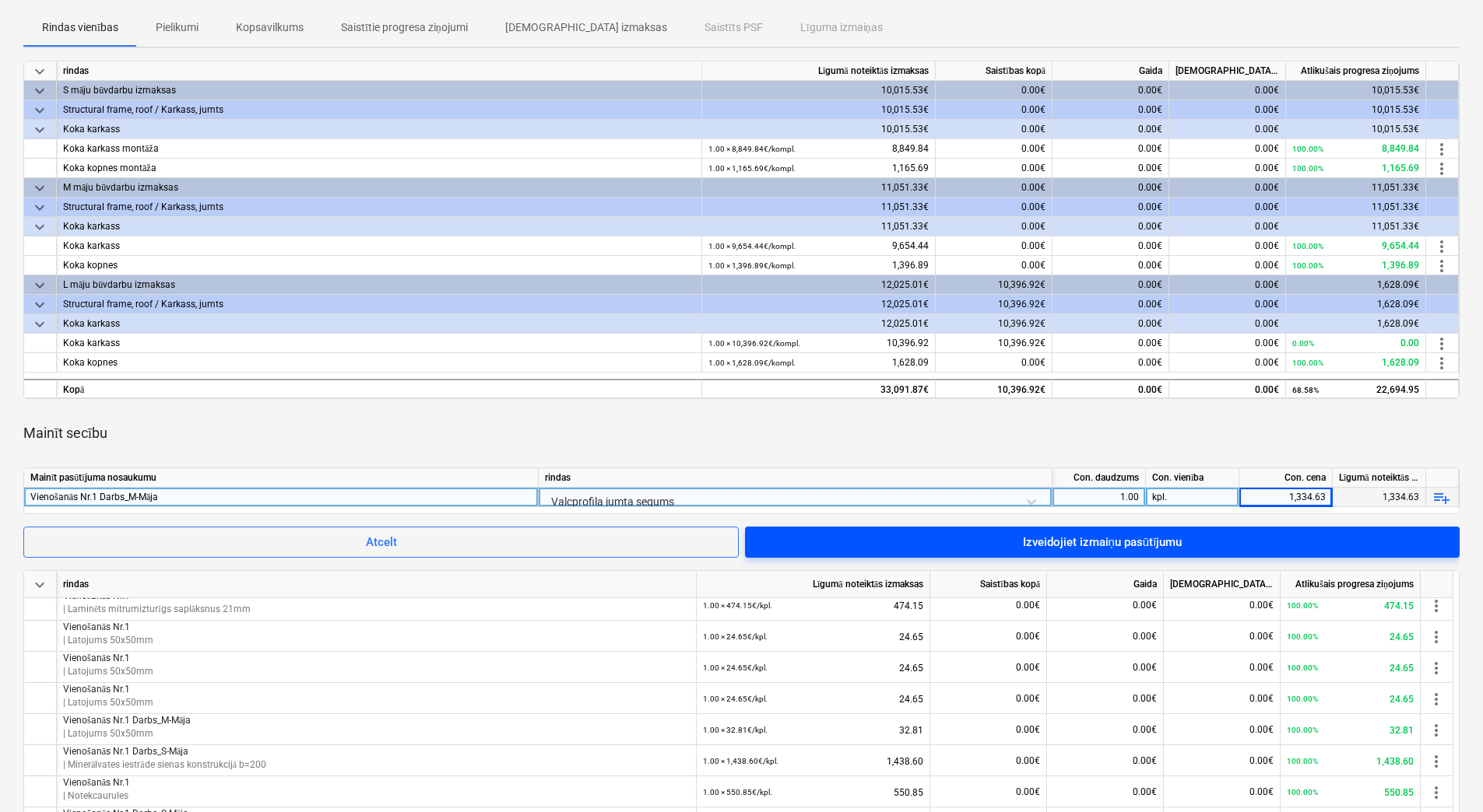
click at [1113, 541] on div "Izveidojiet izmaiņu pasūtījumu" at bounding box center [1102, 542] width 159 height 20
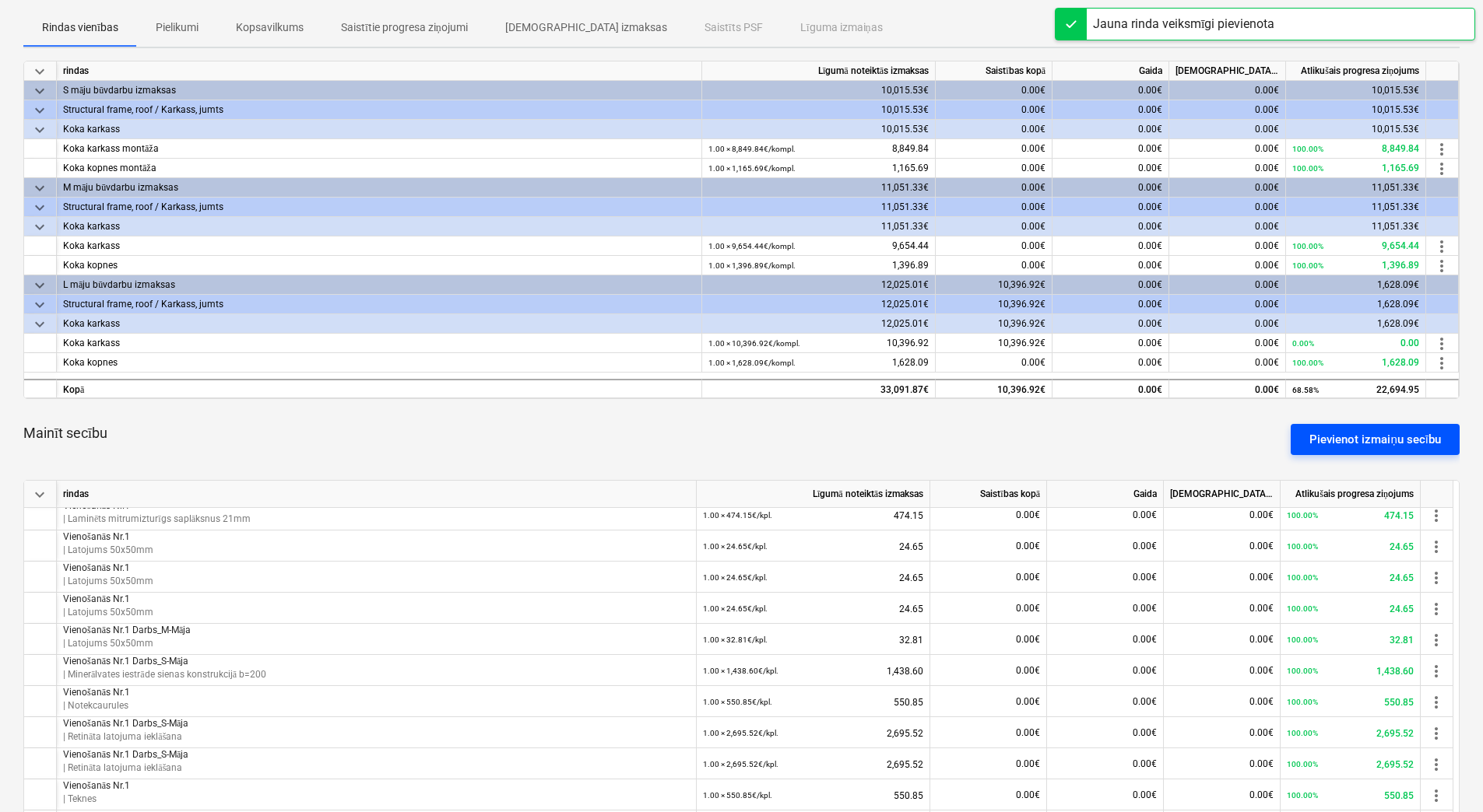
click at [1340, 440] on div "Pievienot izmaiņu secību" at bounding box center [1375, 439] width 131 height 20
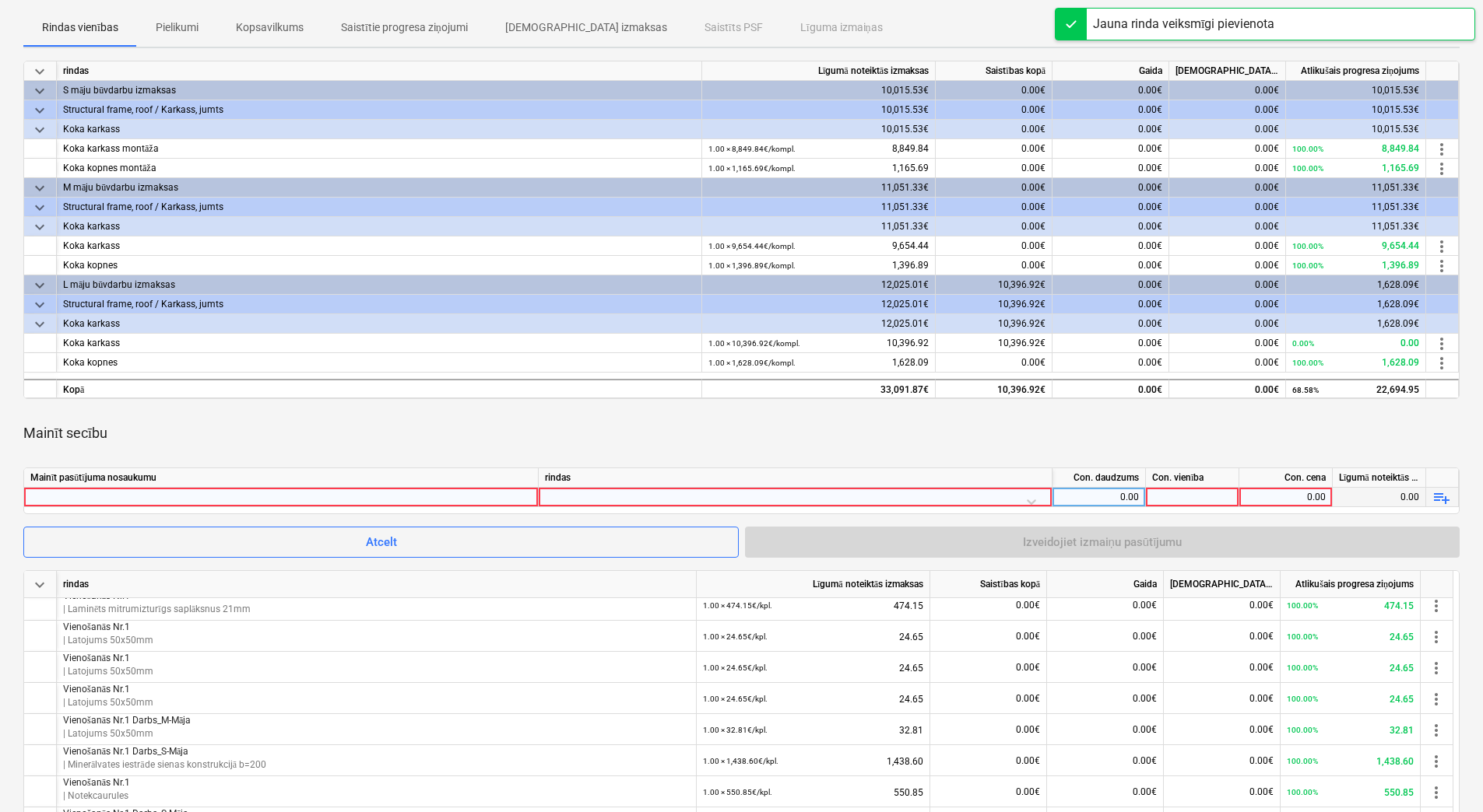
click at [506, 500] on div at bounding box center [281, 496] width 502 height 18
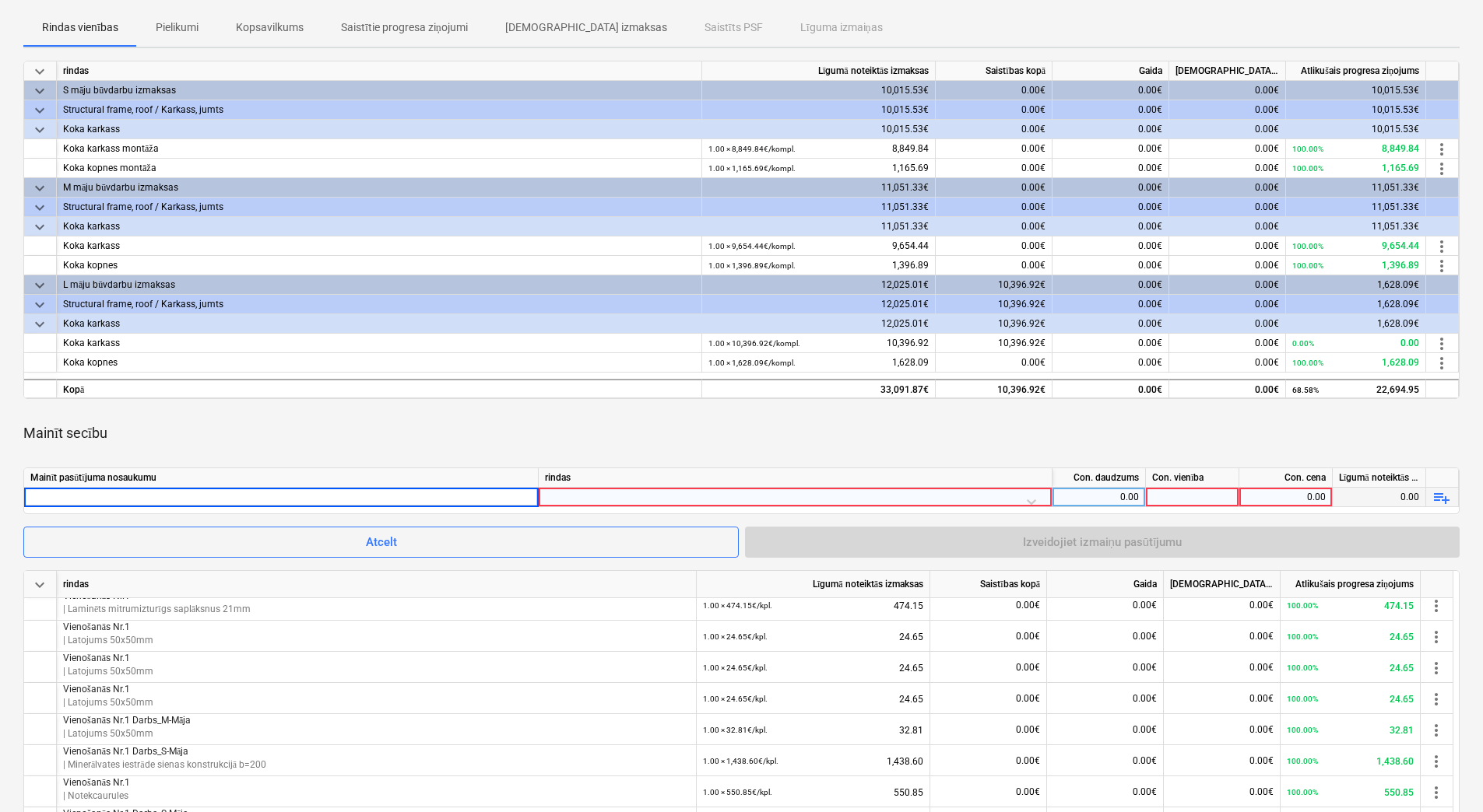
type input "Vienošanās Nr.1 Darbs_M-Māja"
click at [681, 499] on div at bounding box center [795, 501] width 501 height 27
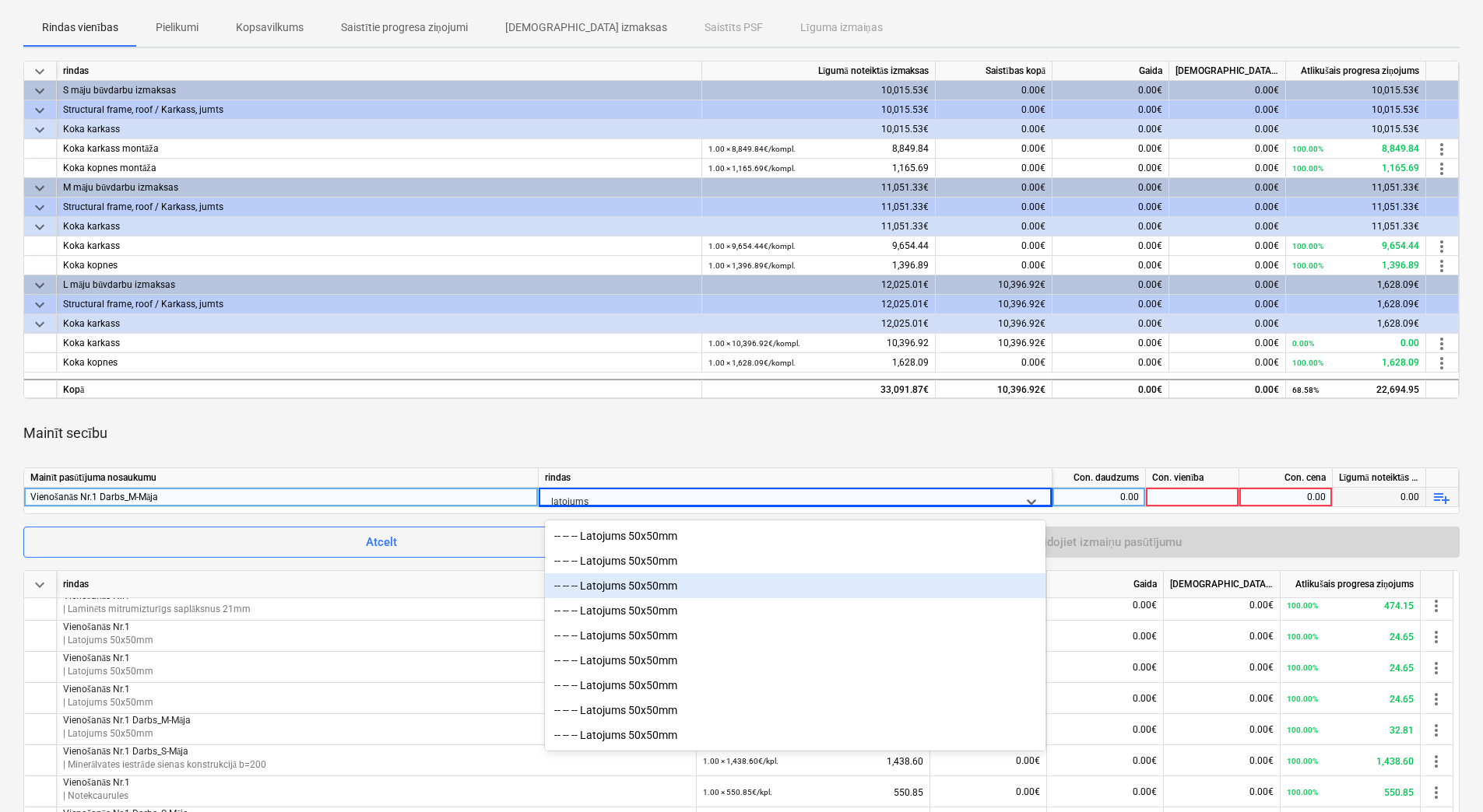
scroll to position [4, 0]
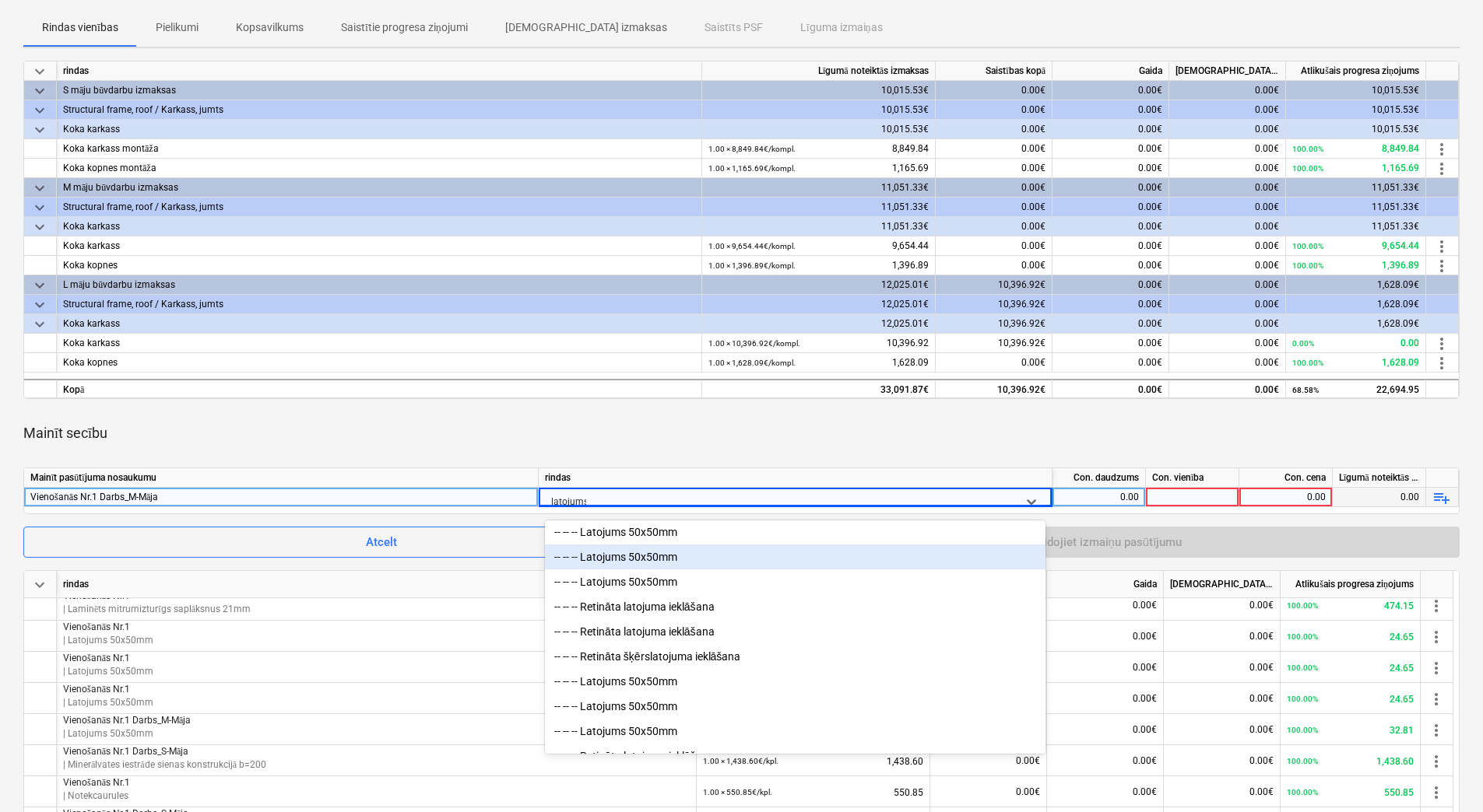
type input "latojum"
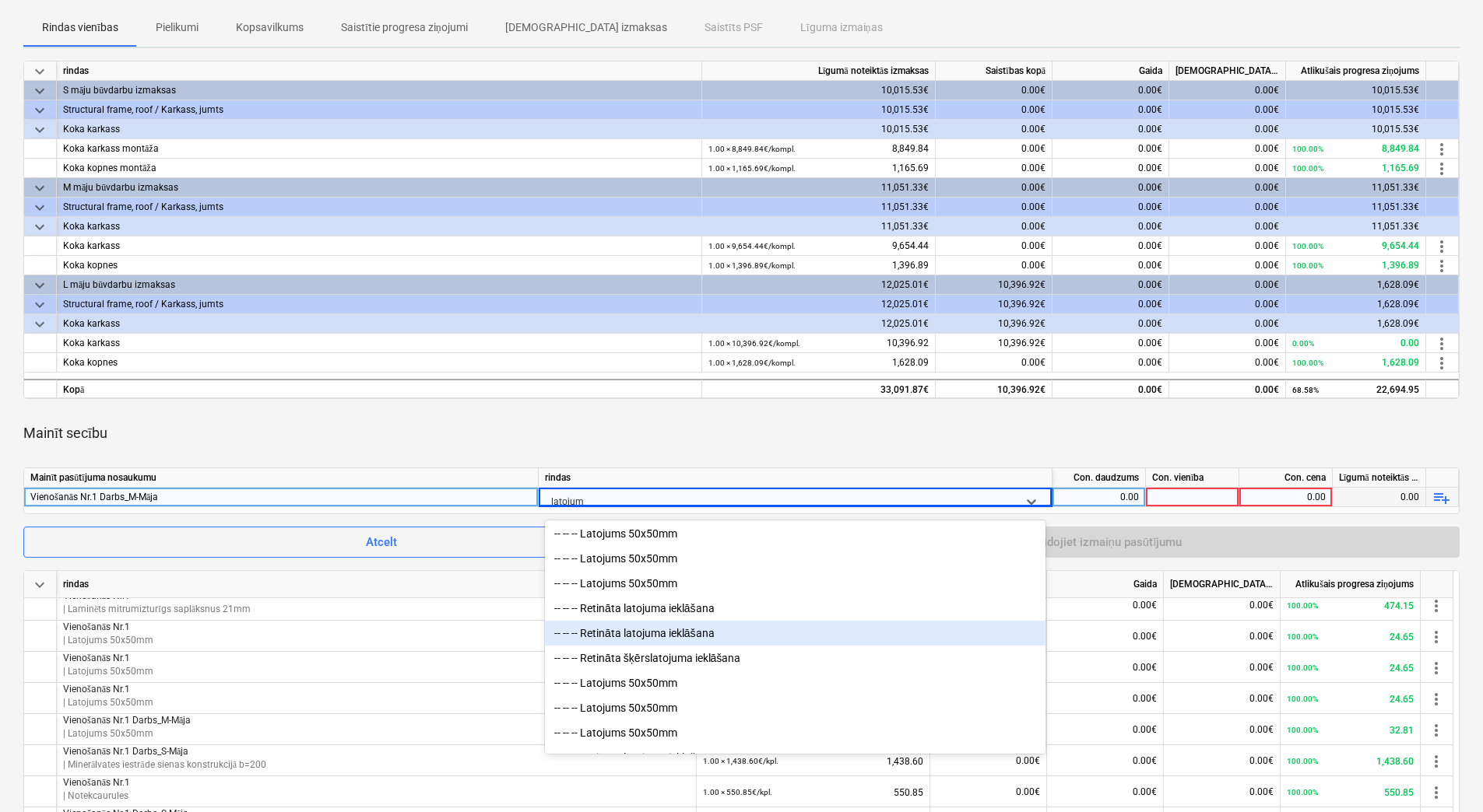
scroll to position [2, 0]
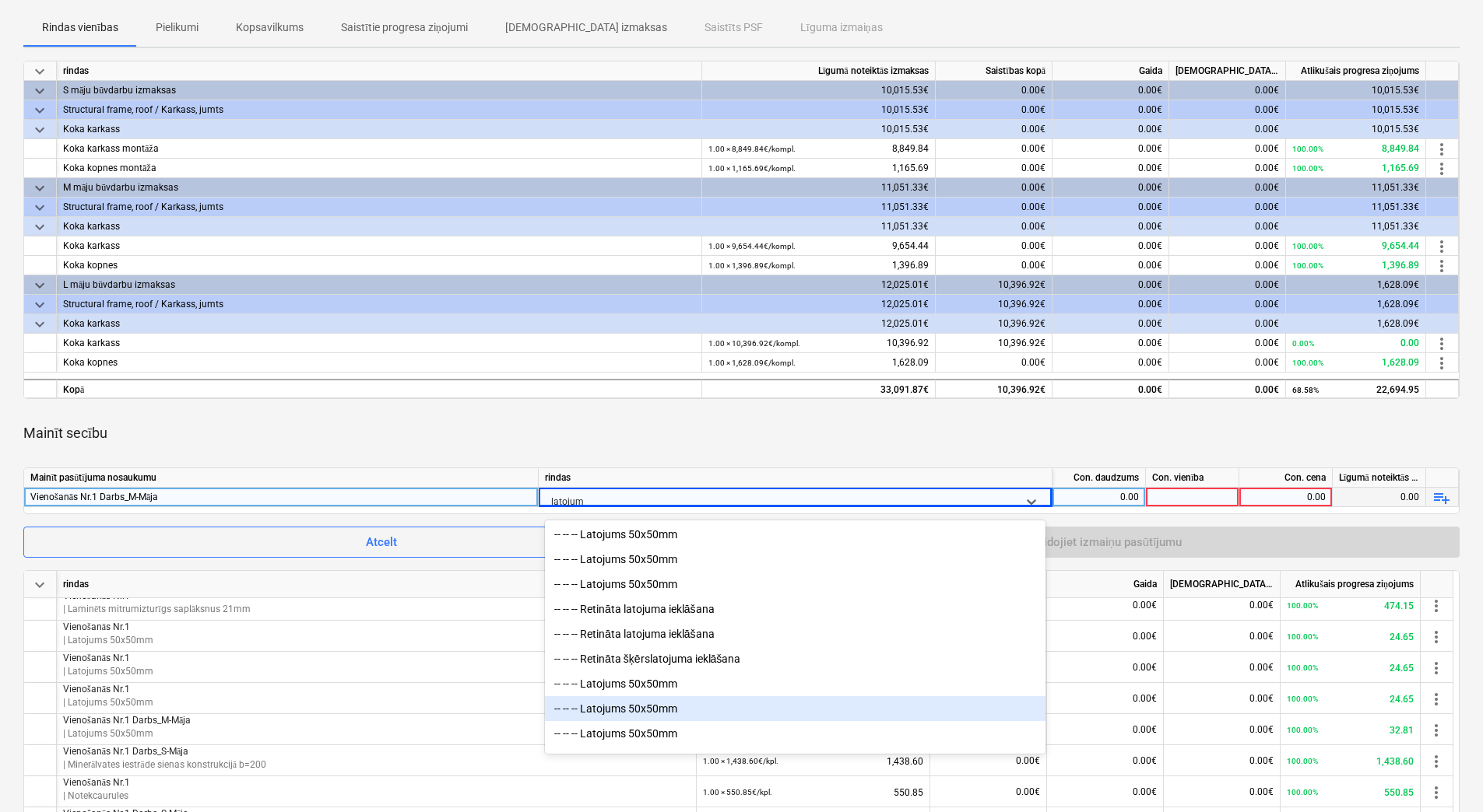
click at [681, 718] on div "-- -- -- Latojums 50x50mm" at bounding box center [795, 708] width 501 height 25
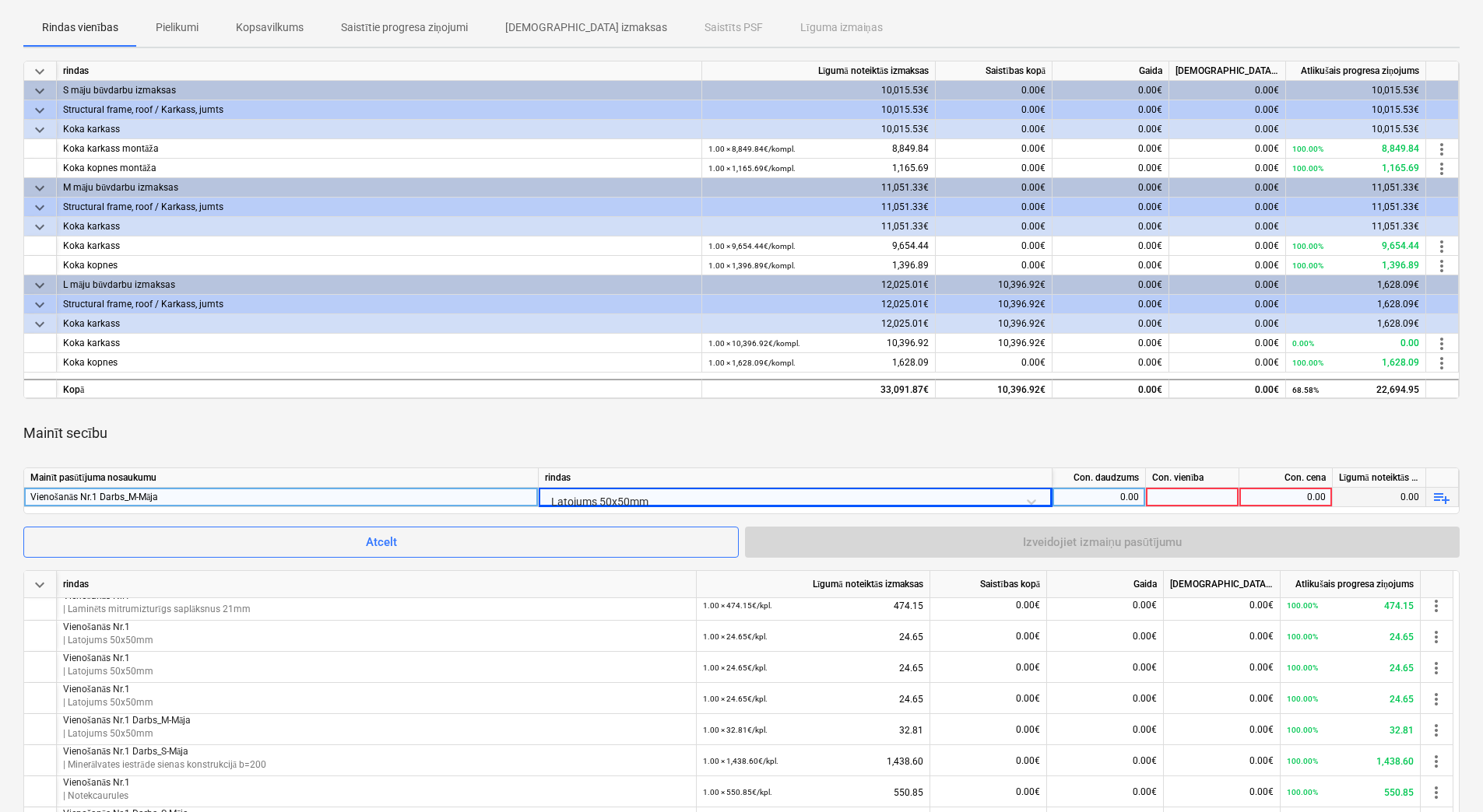
click at [1118, 496] on div "0.00" at bounding box center [1098, 497] width 80 height 19
type input "1"
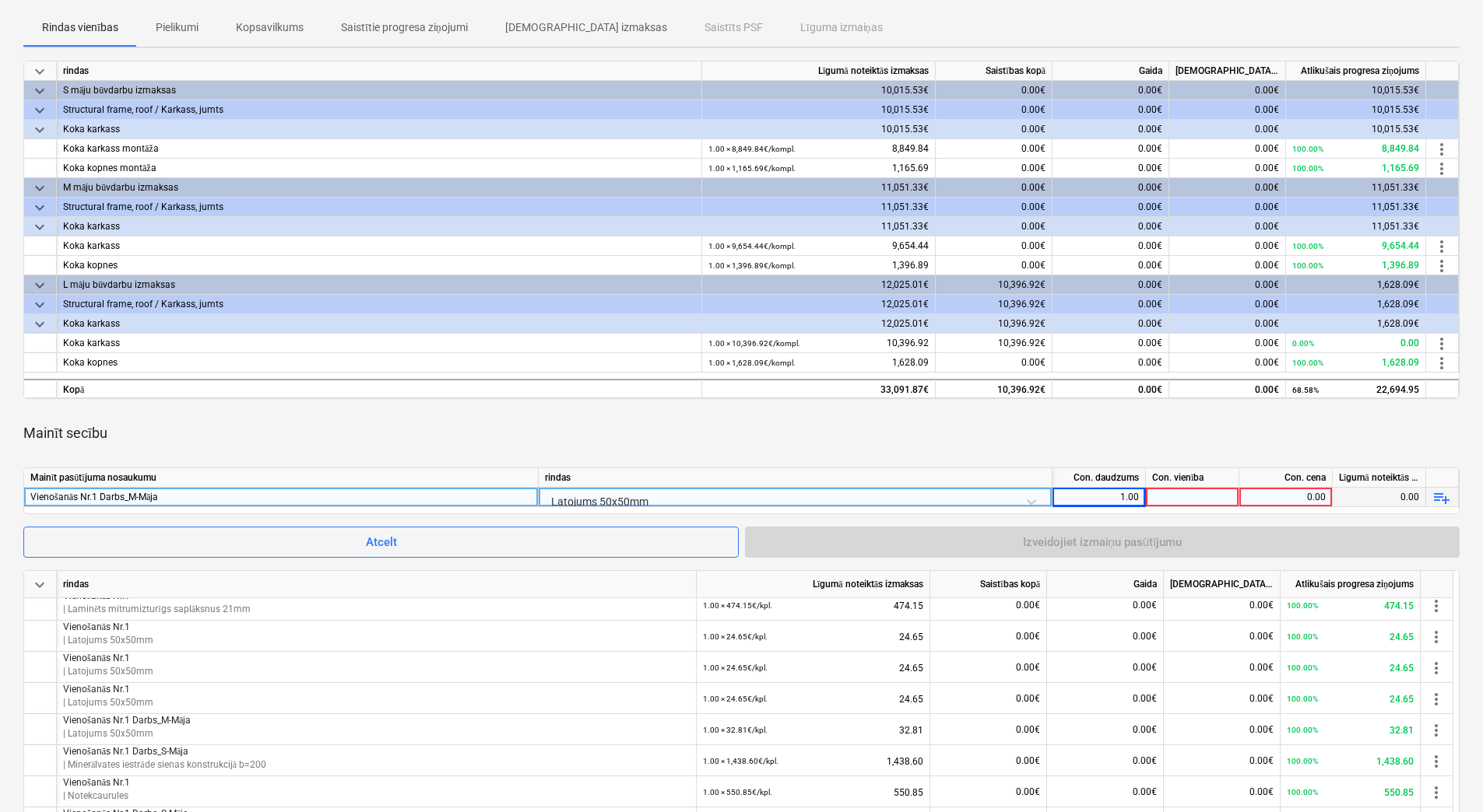
click at [1186, 492] on div at bounding box center [1192, 497] width 94 height 19
type input "kpl."
click at [1268, 488] on div "0.00" at bounding box center [1285, 497] width 80 height 19
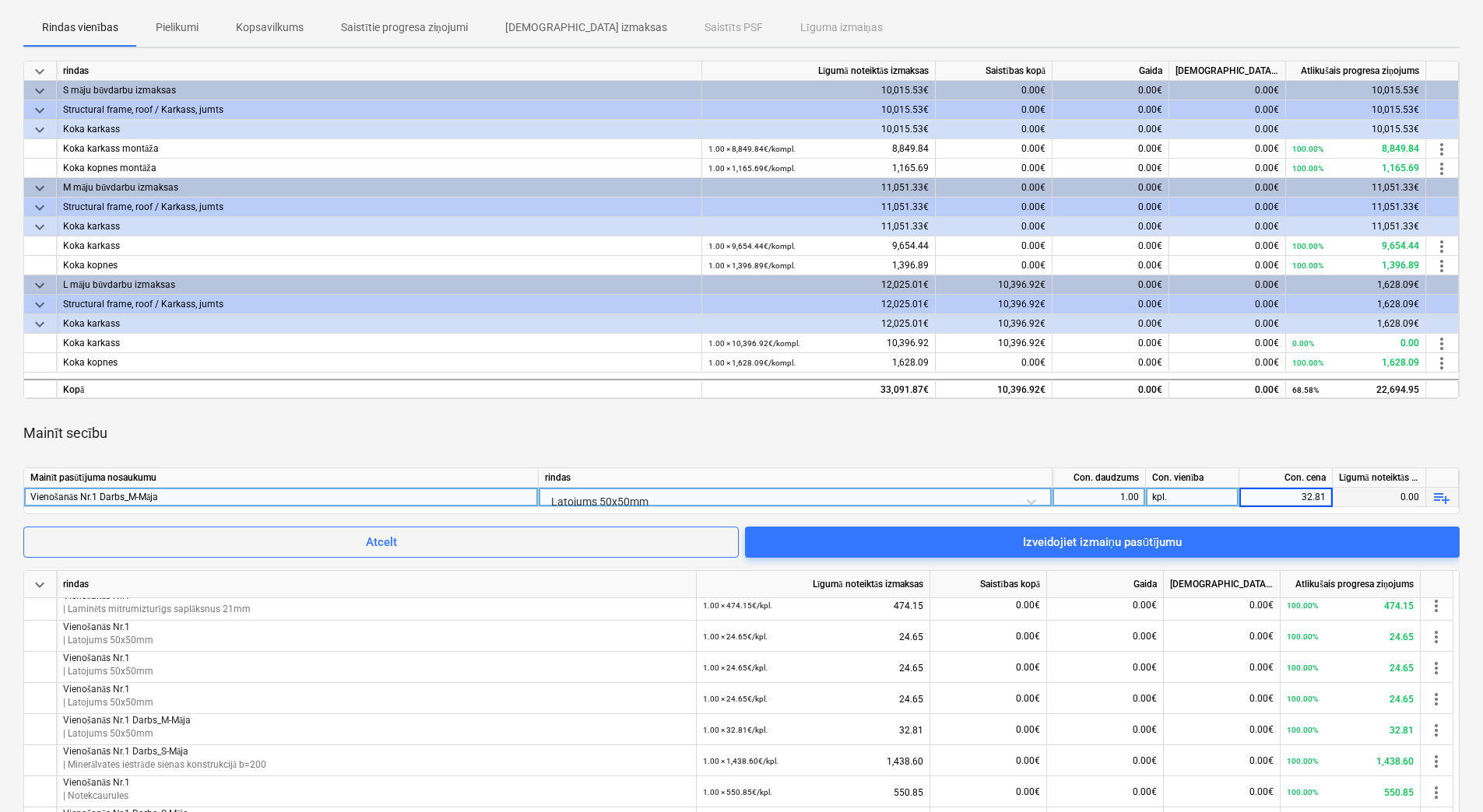
type input "32.812"
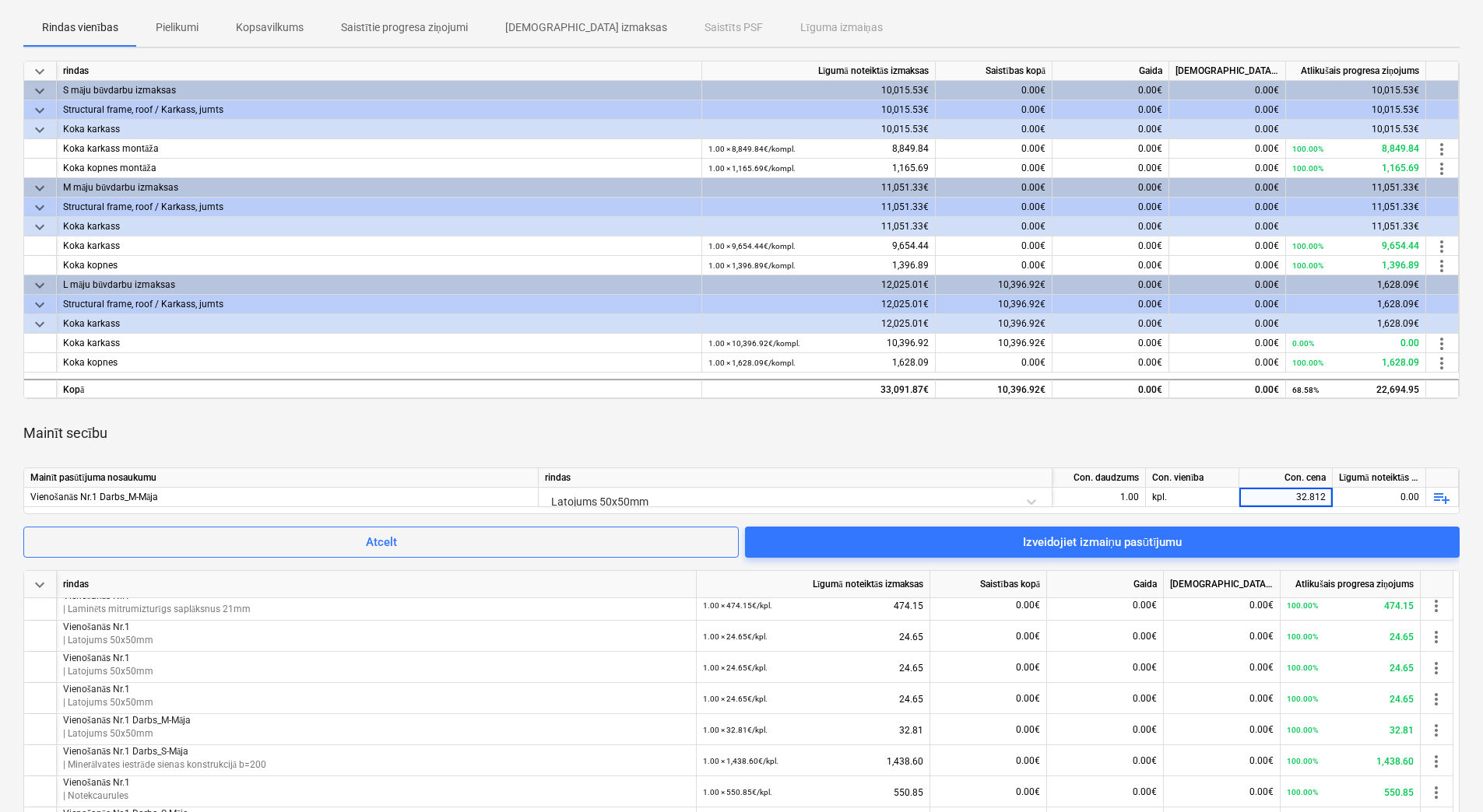
click at [1222, 447] on div "Mainīt secību" at bounding box center [741, 433] width 1436 height 43
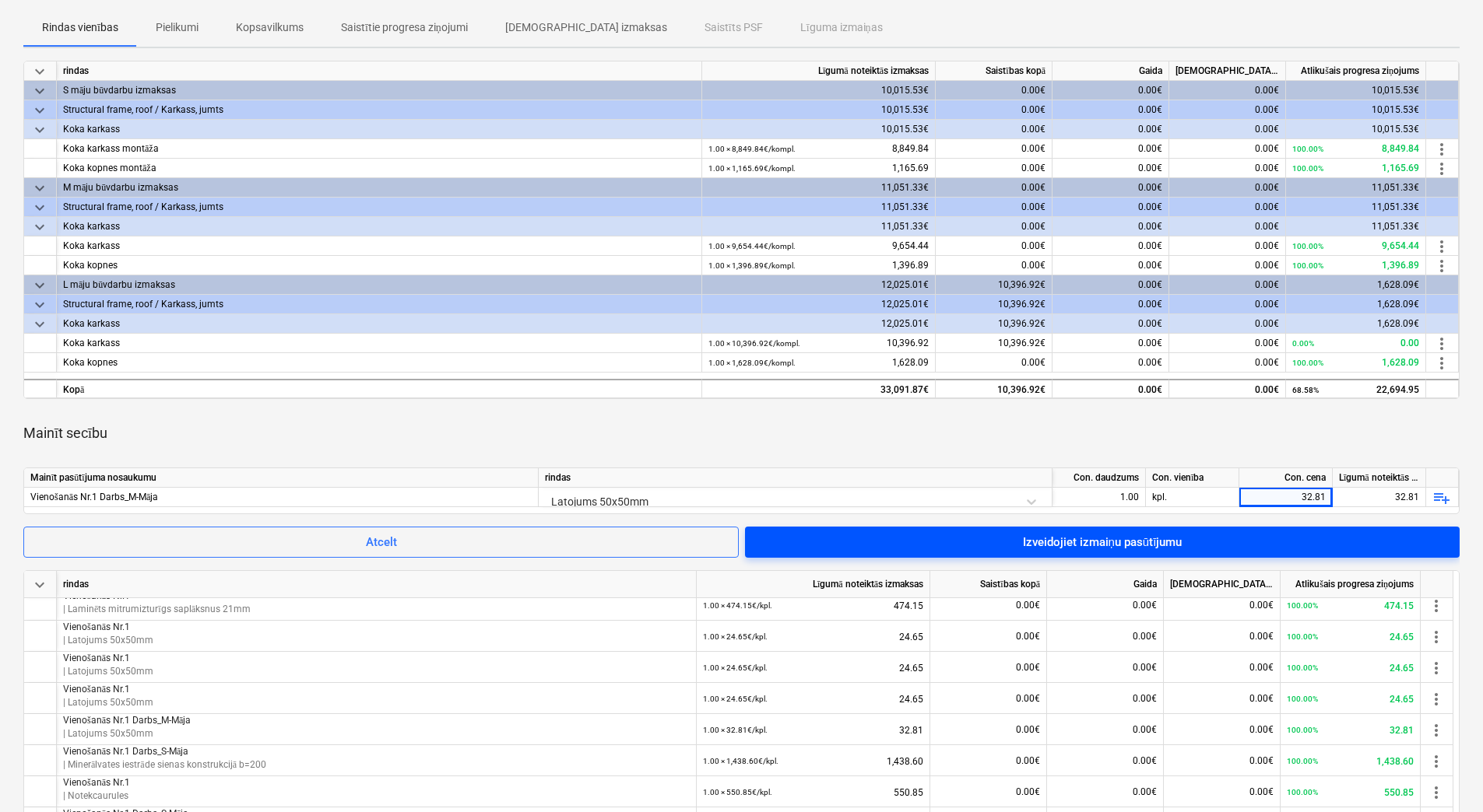
click at [1151, 539] on div "Izveidojiet izmaiņu pasūtījumu" at bounding box center [1102, 542] width 159 height 20
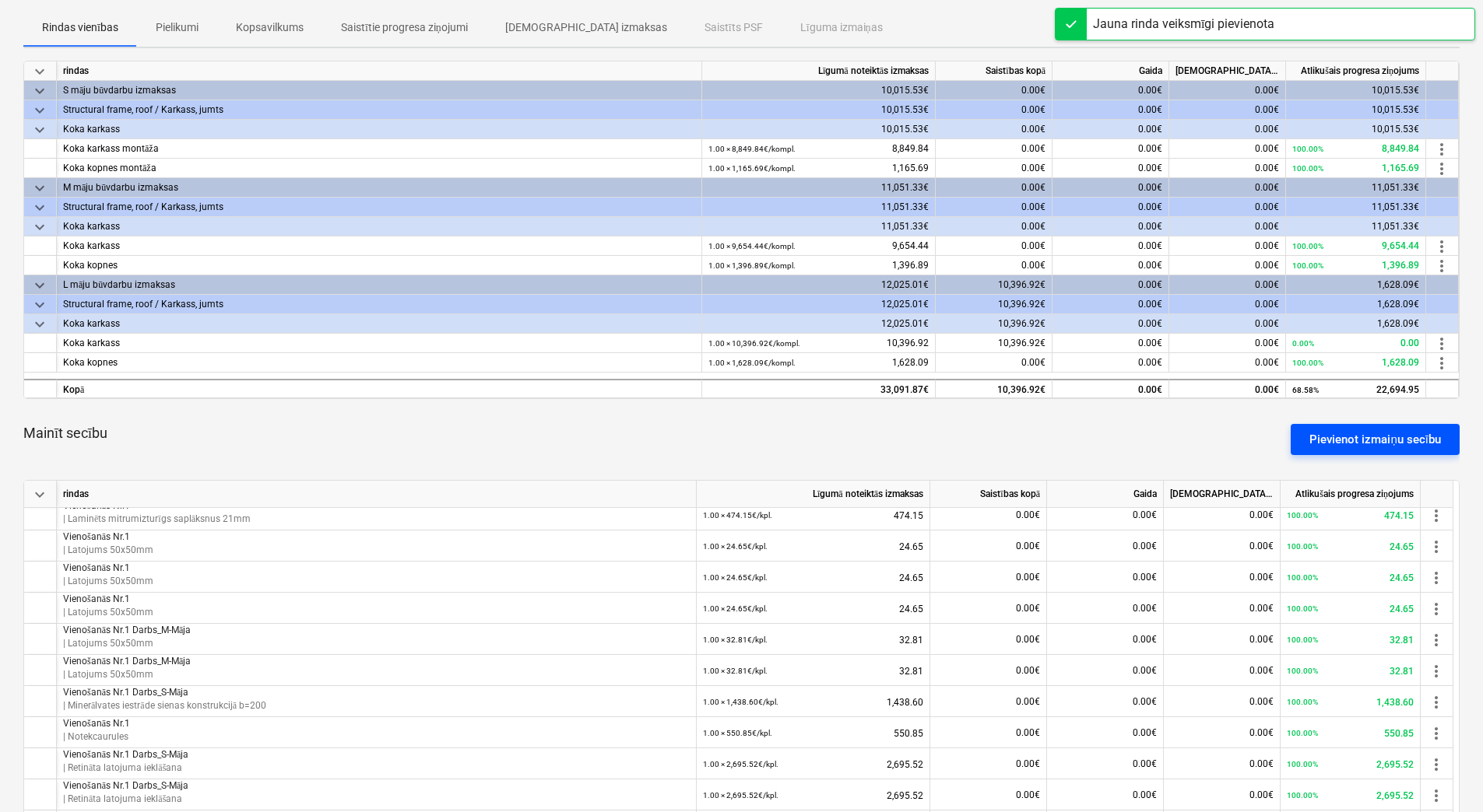
click at [1350, 432] on div "Pievienot izmaiņu secību" at bounding box center [1375, 439] width 131 height 20
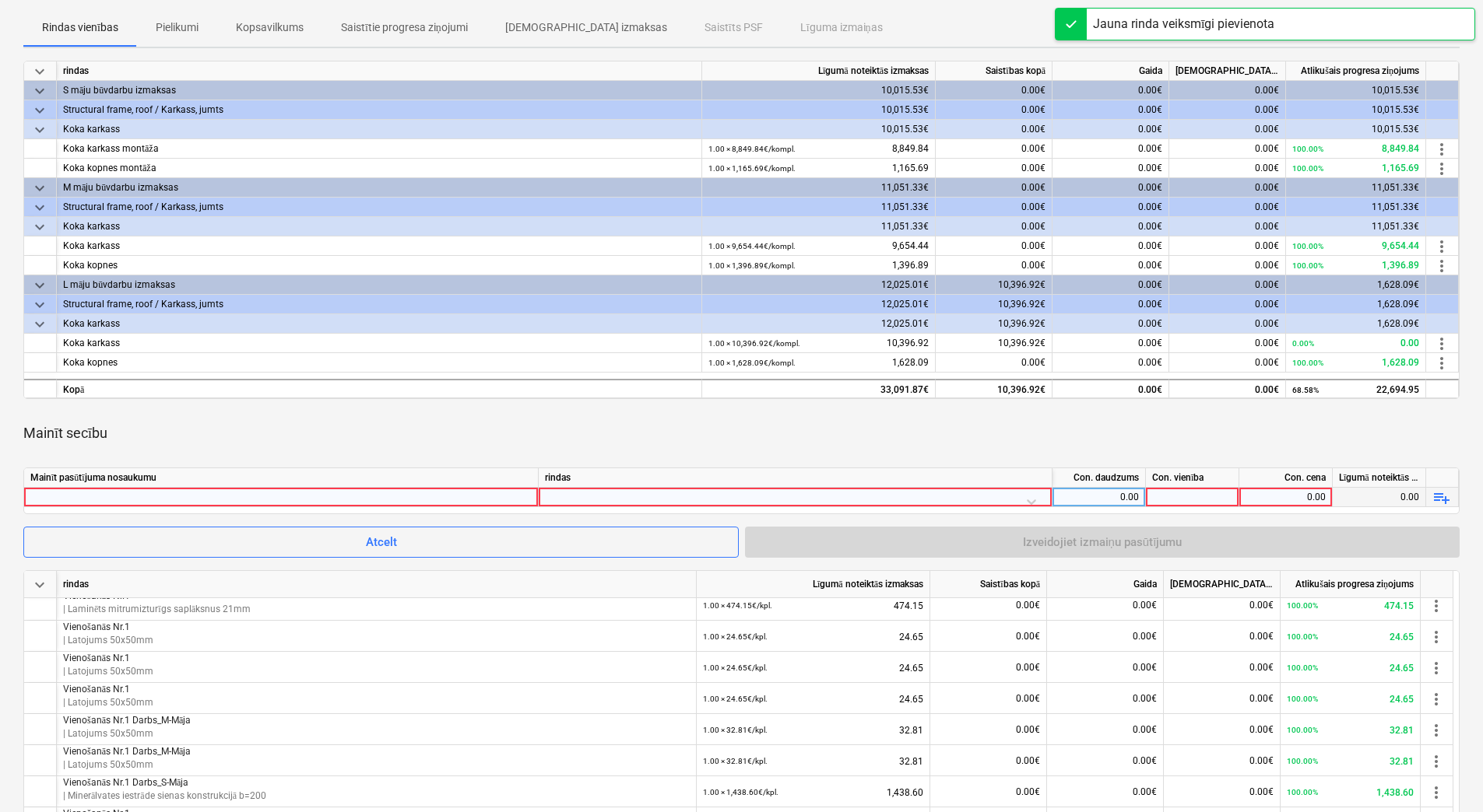
click at [457, 498] on div at bounding box center [281, 496] width 502 height 18
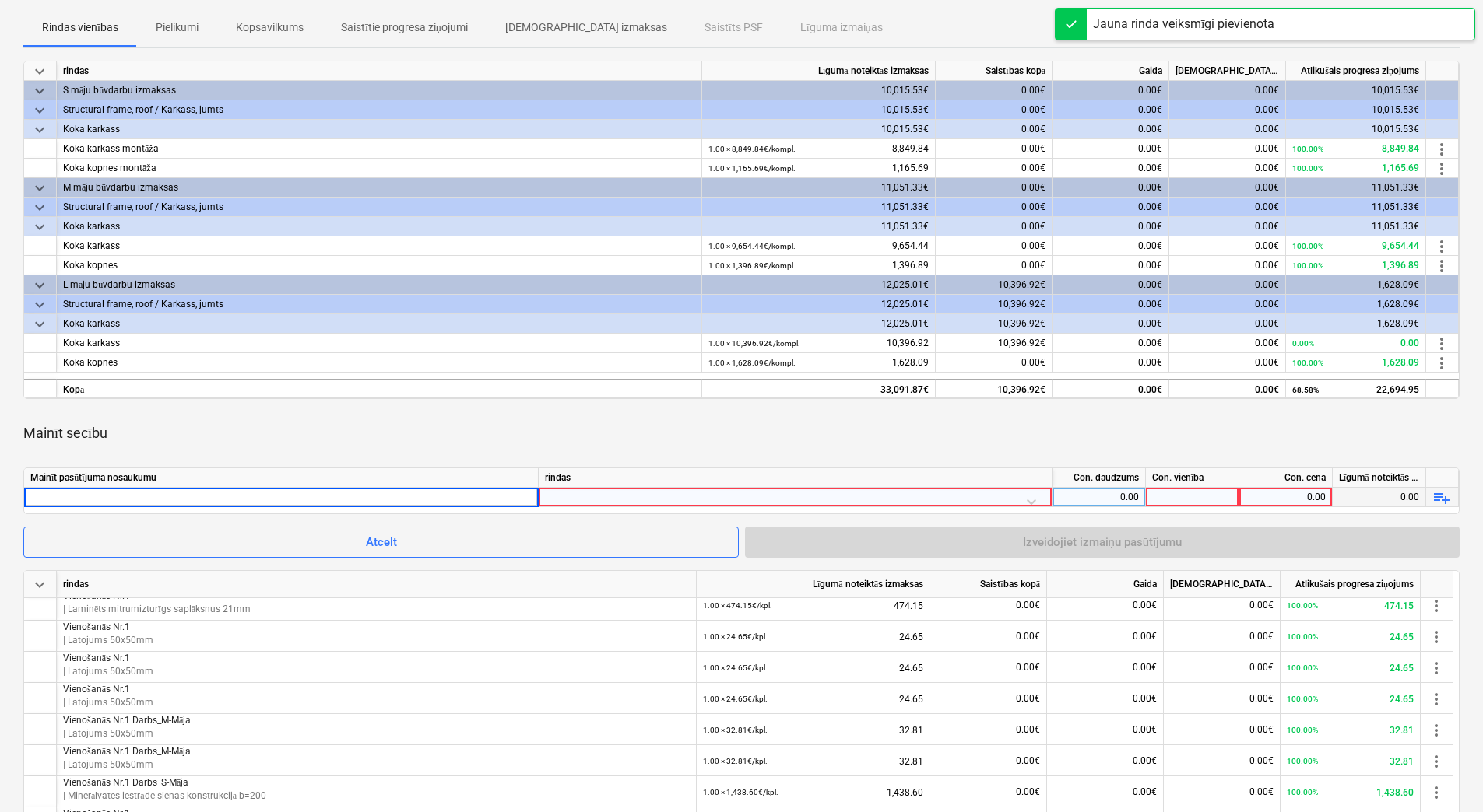
type input "Vienošanās Nr.1 Darbs_M-Māja"
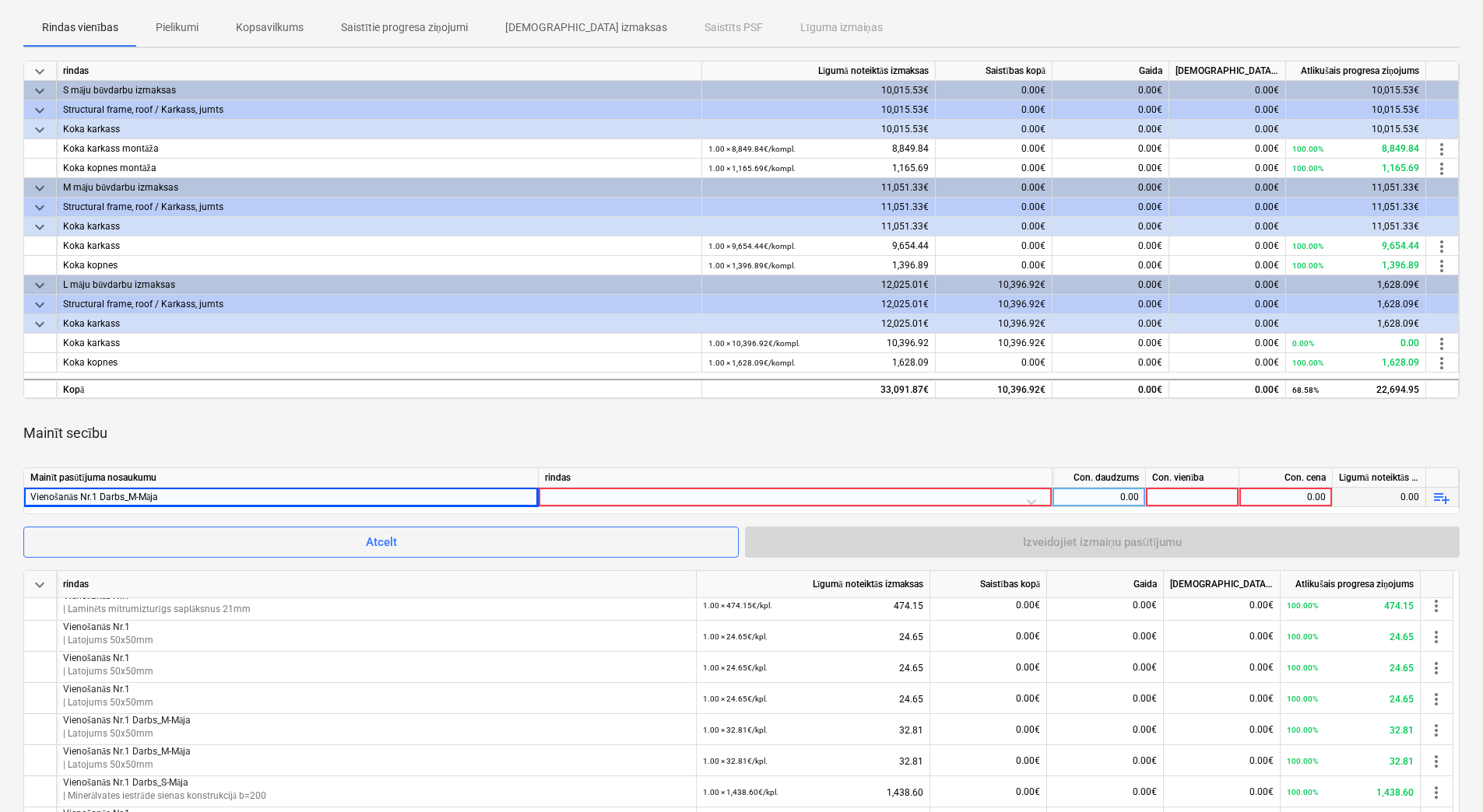
click at [1023, 499] on div at bounding box center [795, 501] width 501 height 27
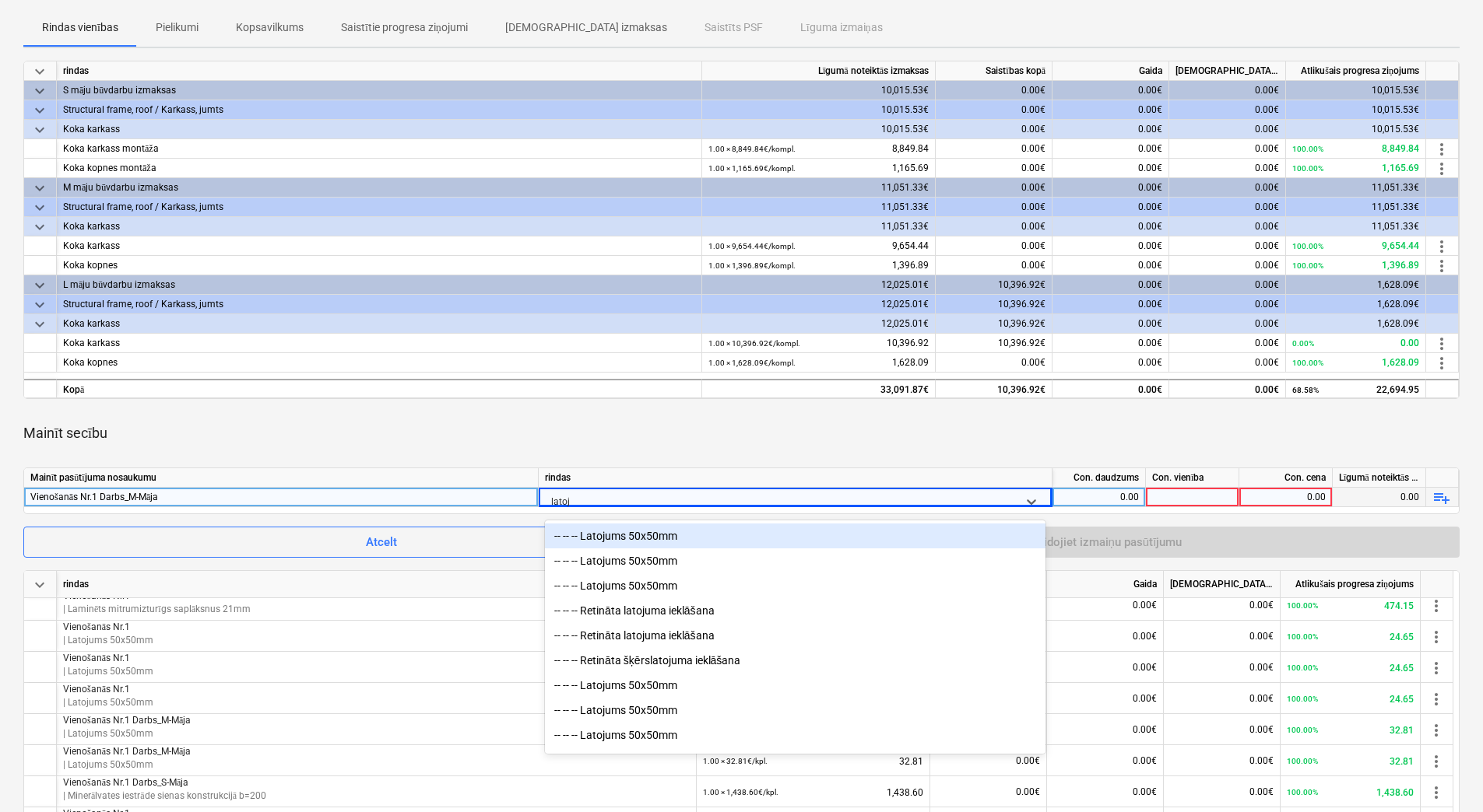
type input "latoju"
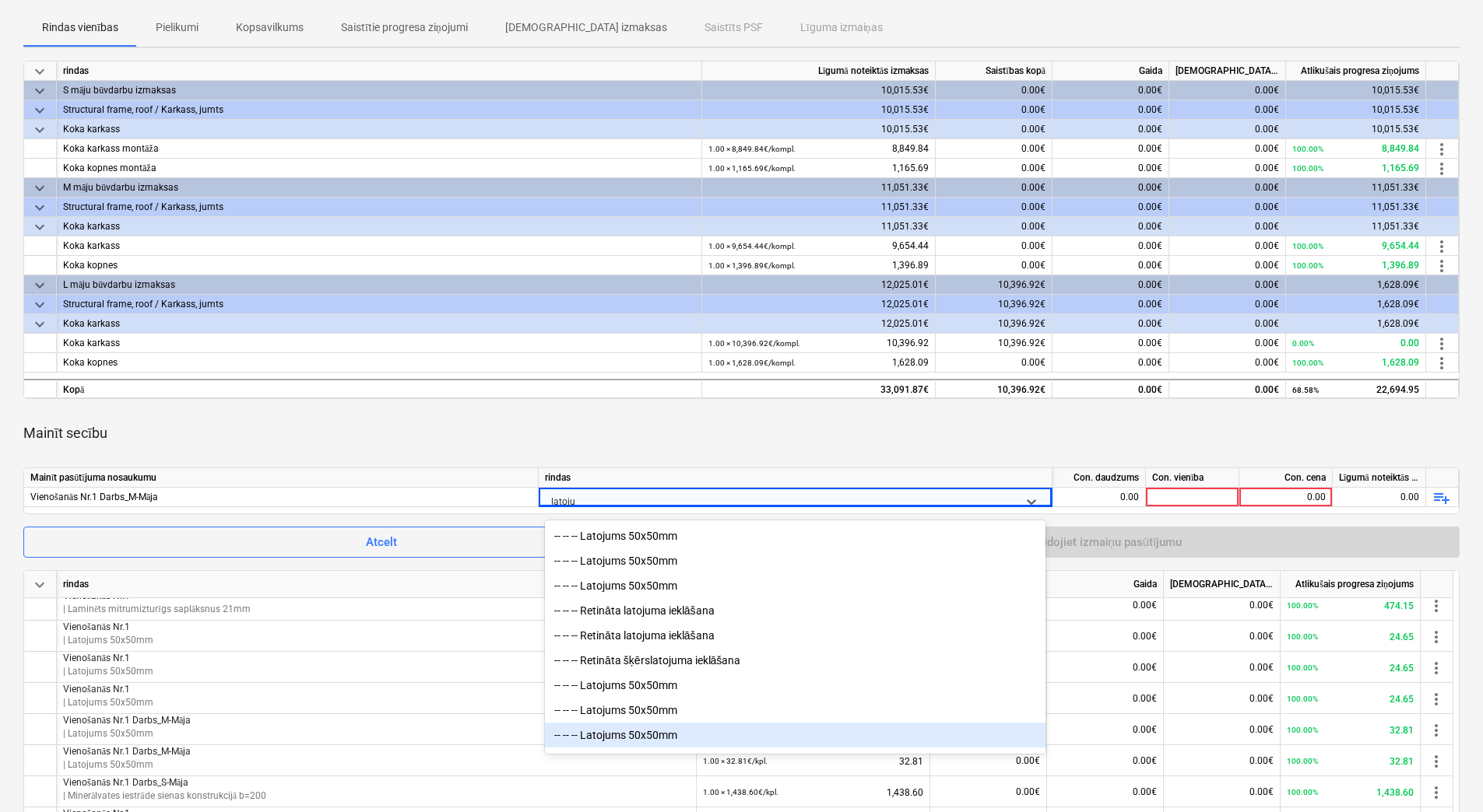
click at [640, 746] on div "-- -- -- Latojums 50x50mm" at bounding box center [795, 735] width 501 height 25
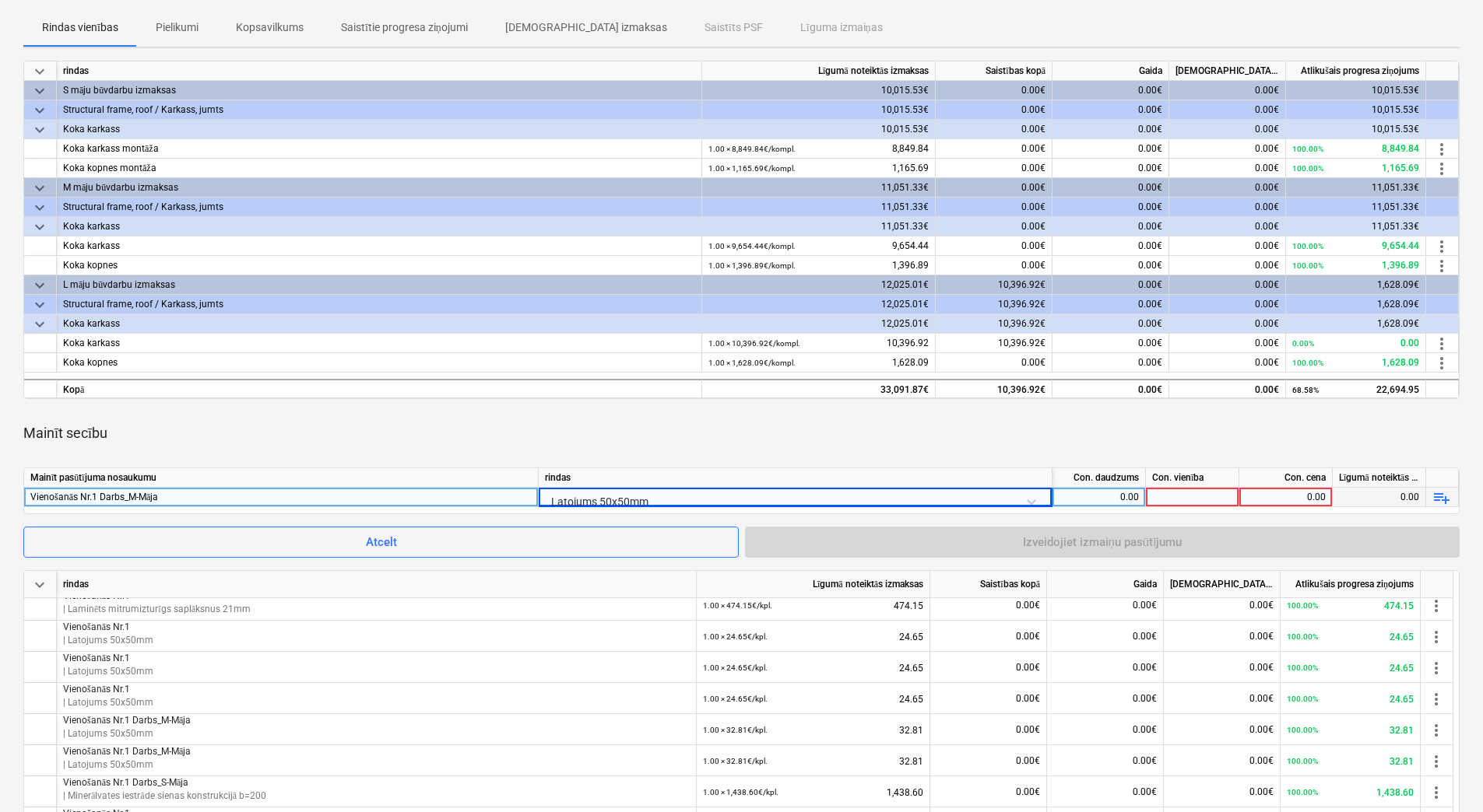
click at [1113, 496] on div "0.00" at bounding box center [1098, 497] width 80 height 19
type input "1"
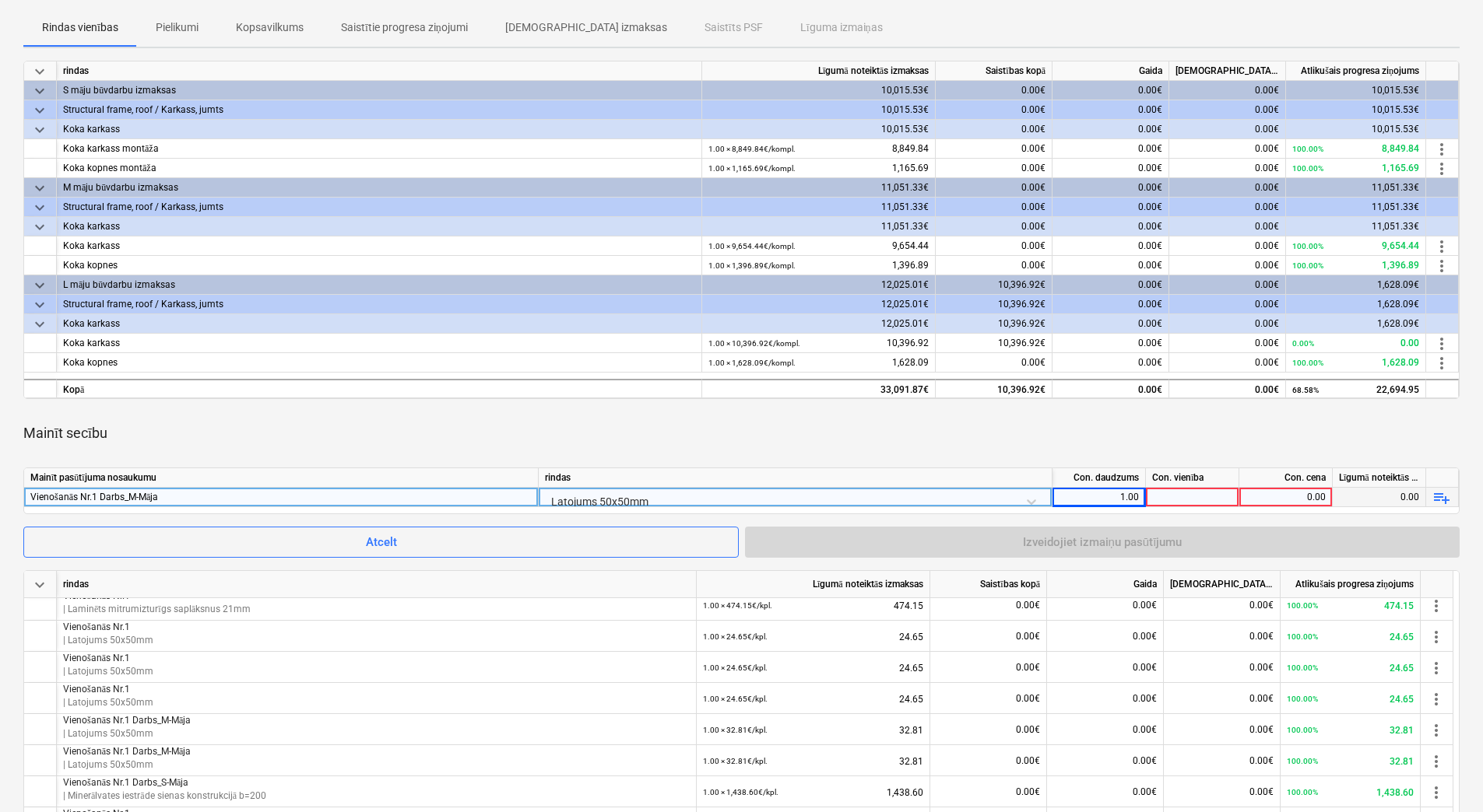
click at [1183, 498] on div at bounding box center [1192, 497] width 94 height 19
type input "kpl."
click at [1276, 490] on div "0.00" at bounding box center [1285, 497] width 80 height 19
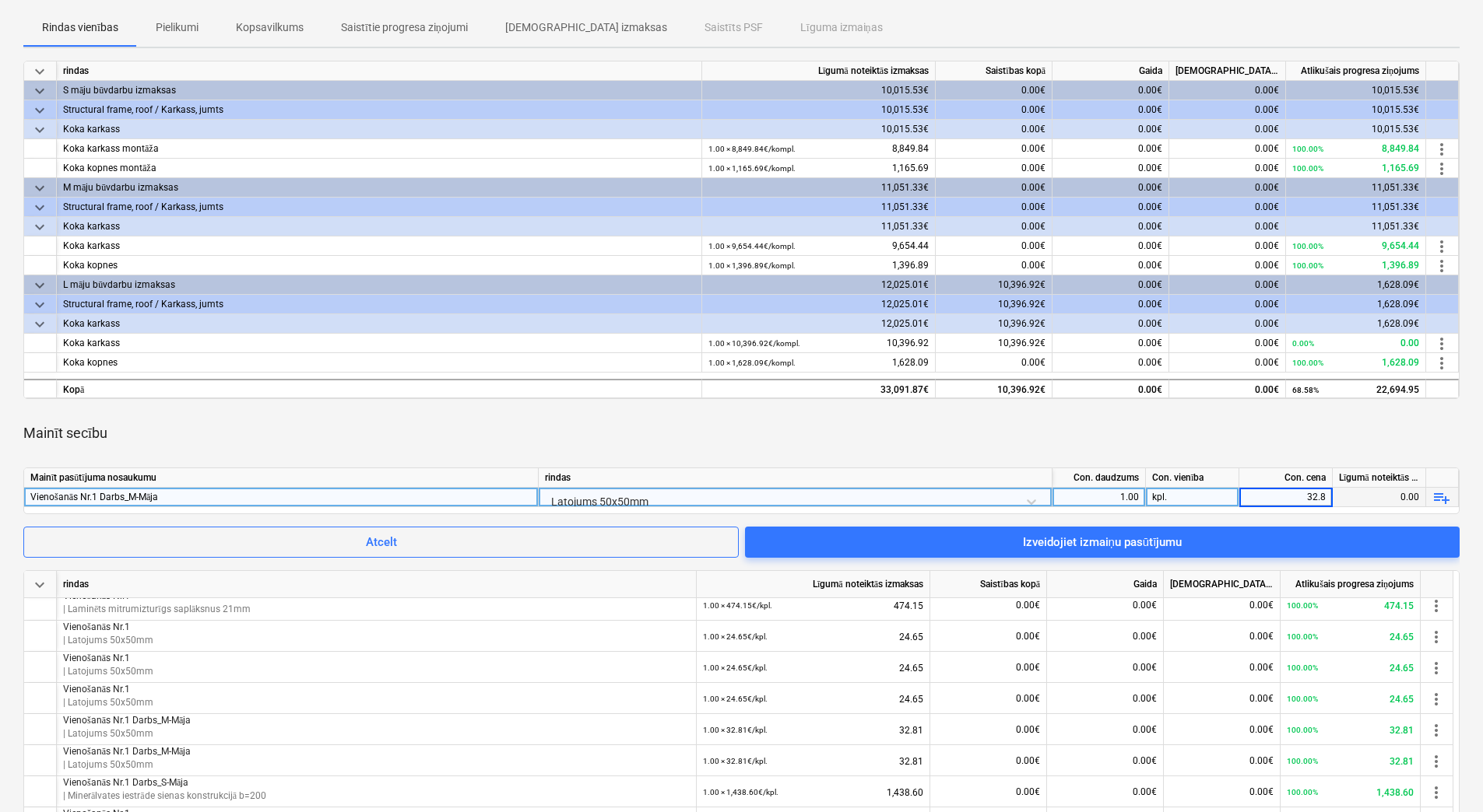
type input "32.81"
click at [1187, 434] on div "Mainīt secību" at bounding box center [741, 433] width 1436 height 43
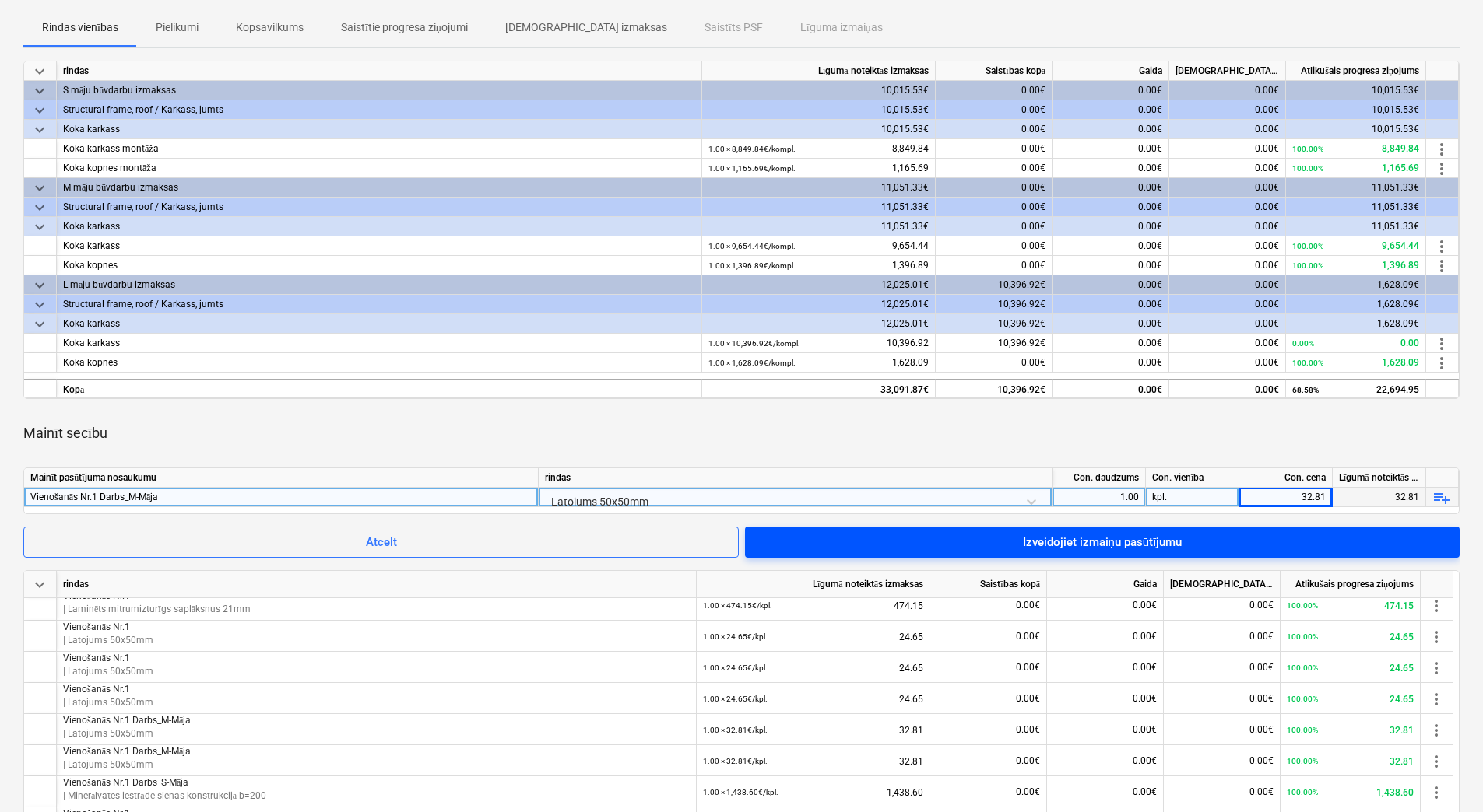
click at [1246, 538] on span "Izveidojiet izmaiņu pasūtījumu" at bounding box center [1102, 542] width 677 height 20
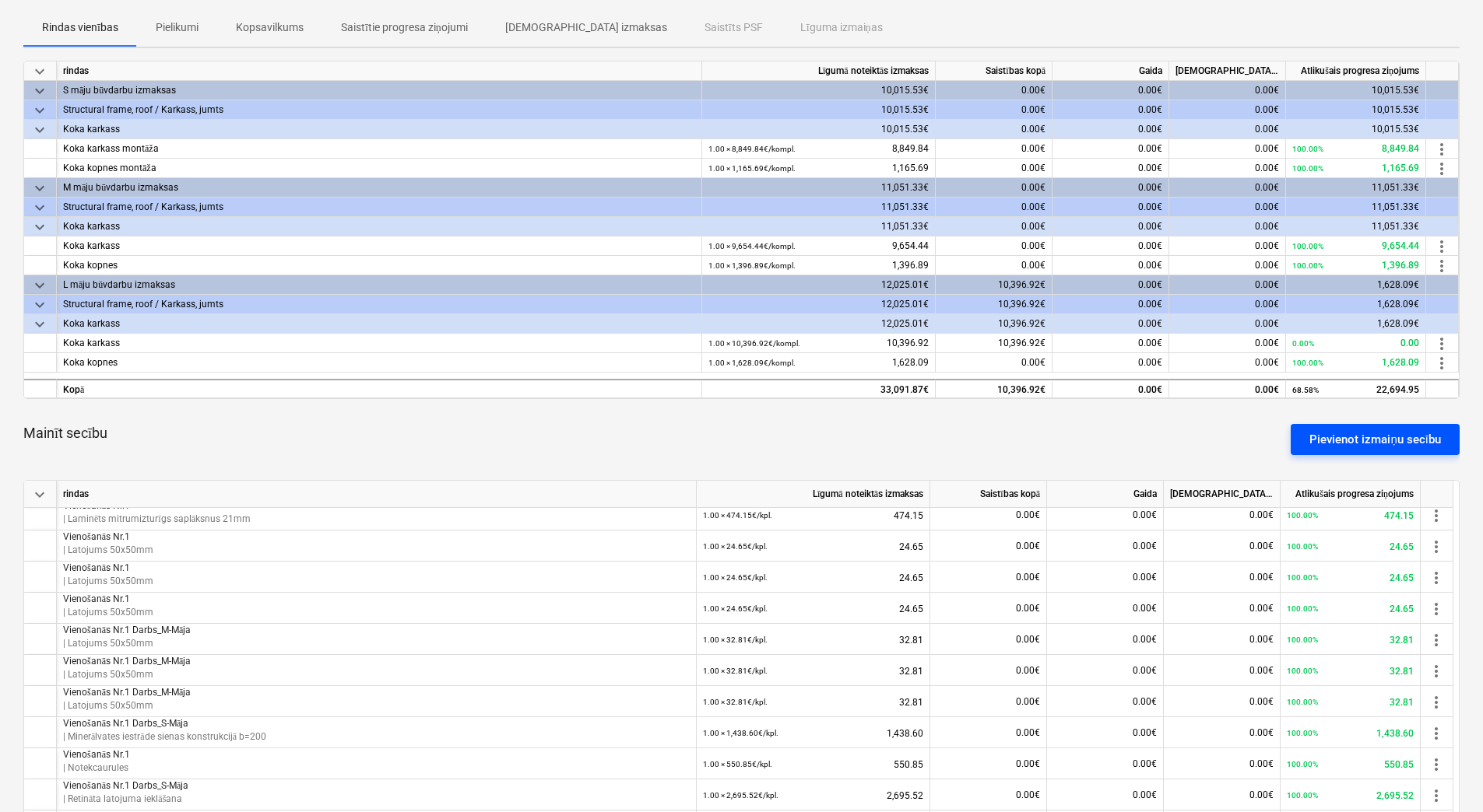
click at [1372, 432] on div "Pievienot izmaiņu secību" at bounding box center [1375, 439] width 131 height 20
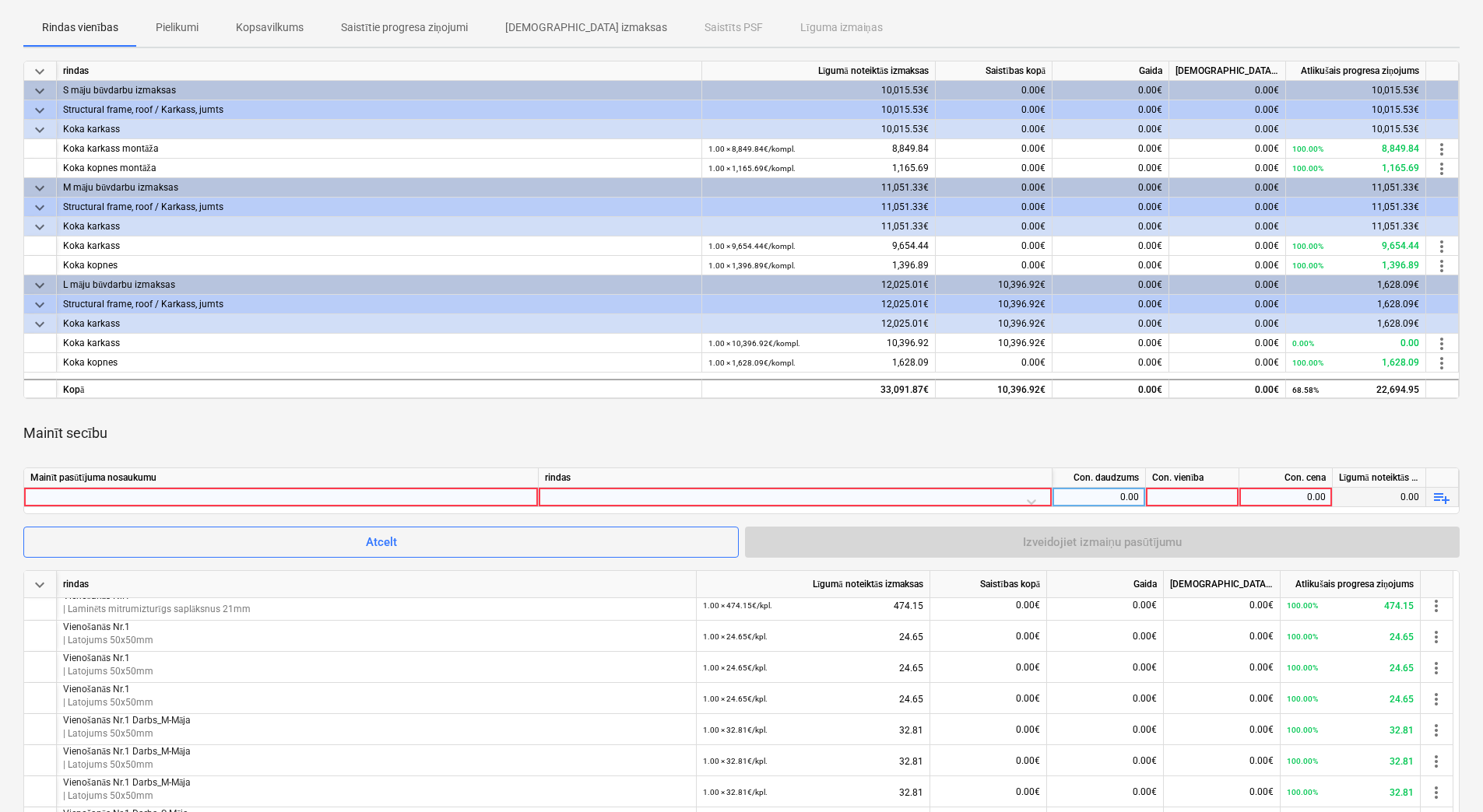
click at [287, 501] on div at bounding box center [281, 496] width 502 height 18
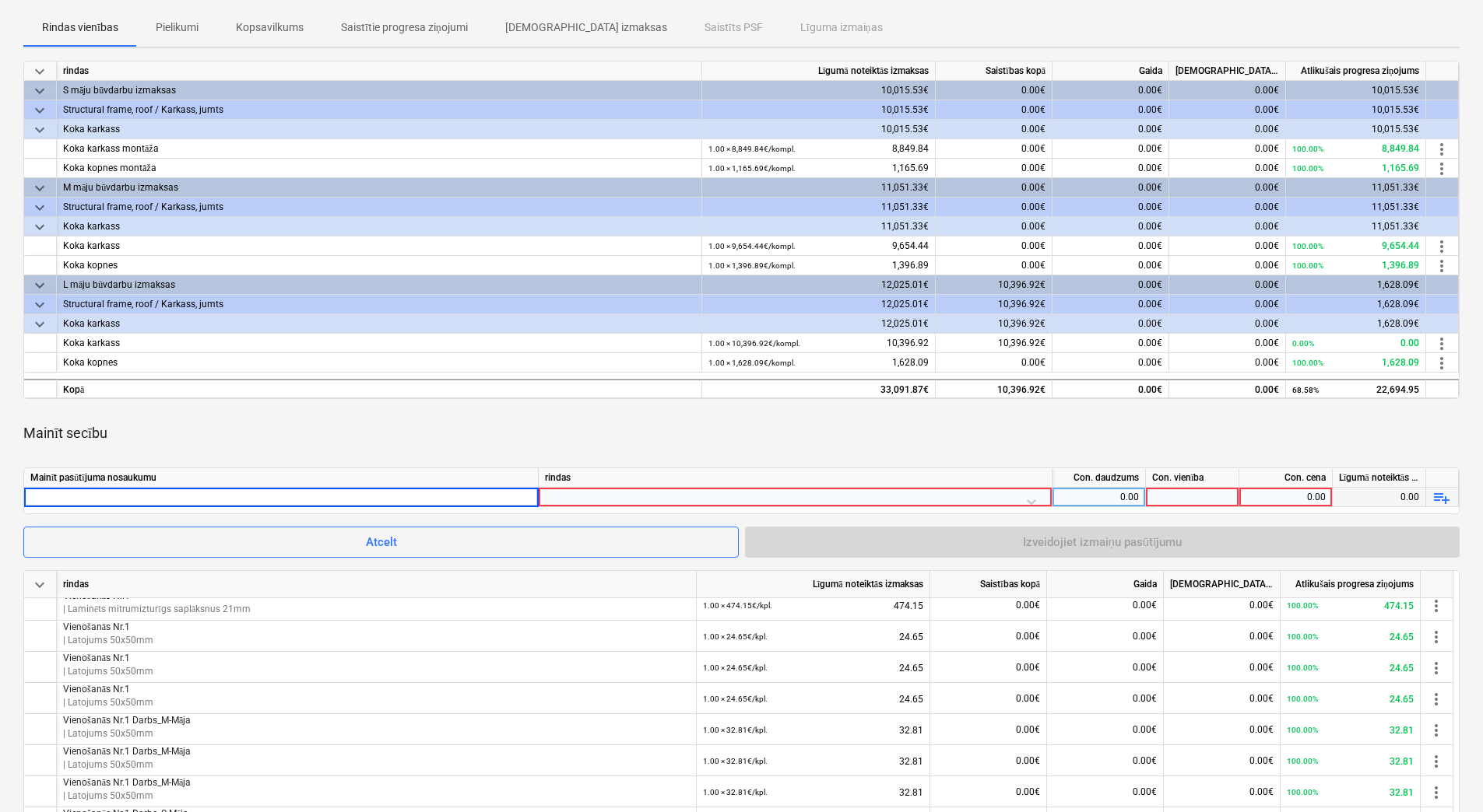
type input "Vienošanās Nr.1 Darbs_M-Māja"
click at [623, 505] on div at bounding box center [795, 497] width 514 height 19
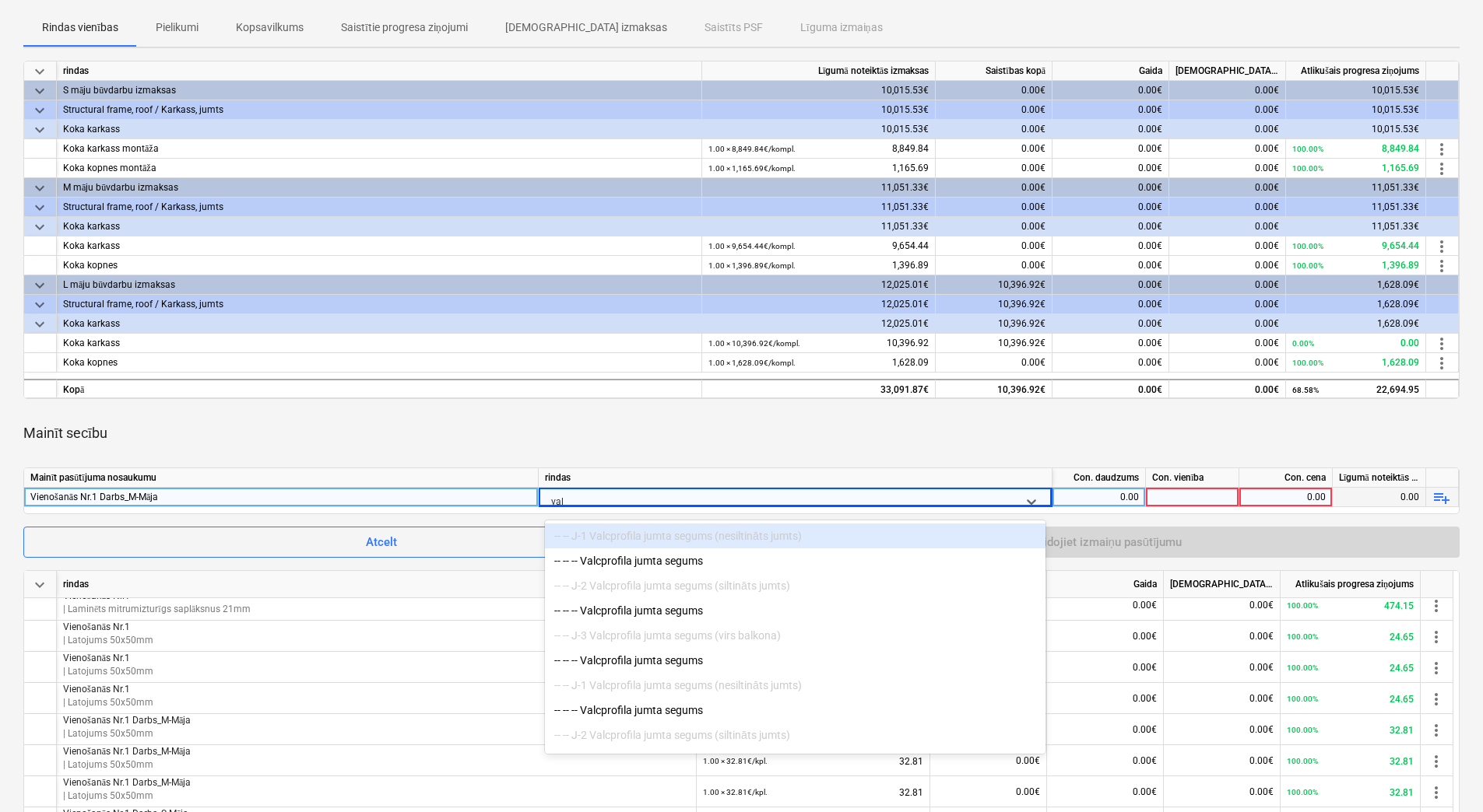
type input "valc"
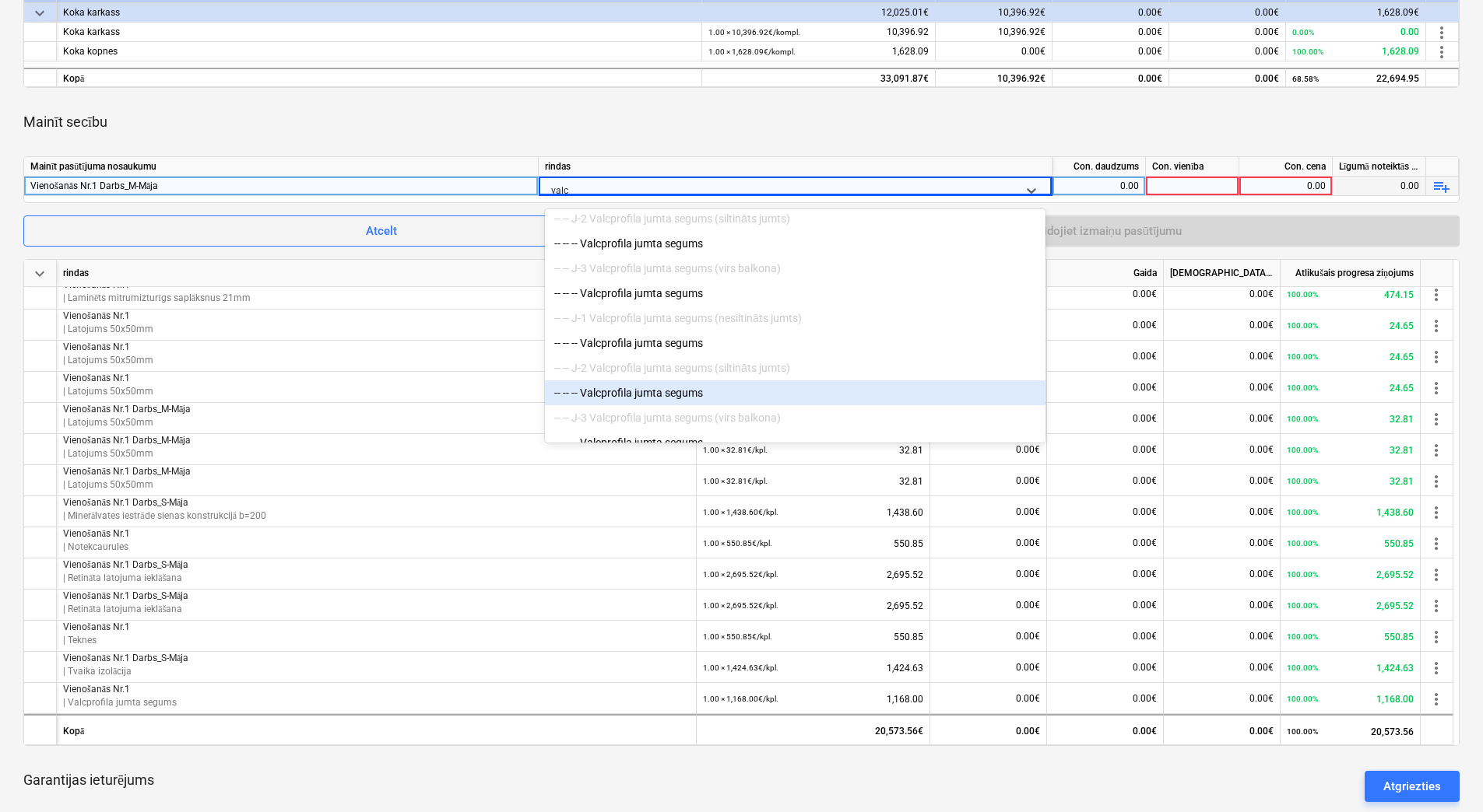
scroll to position [78, 0]
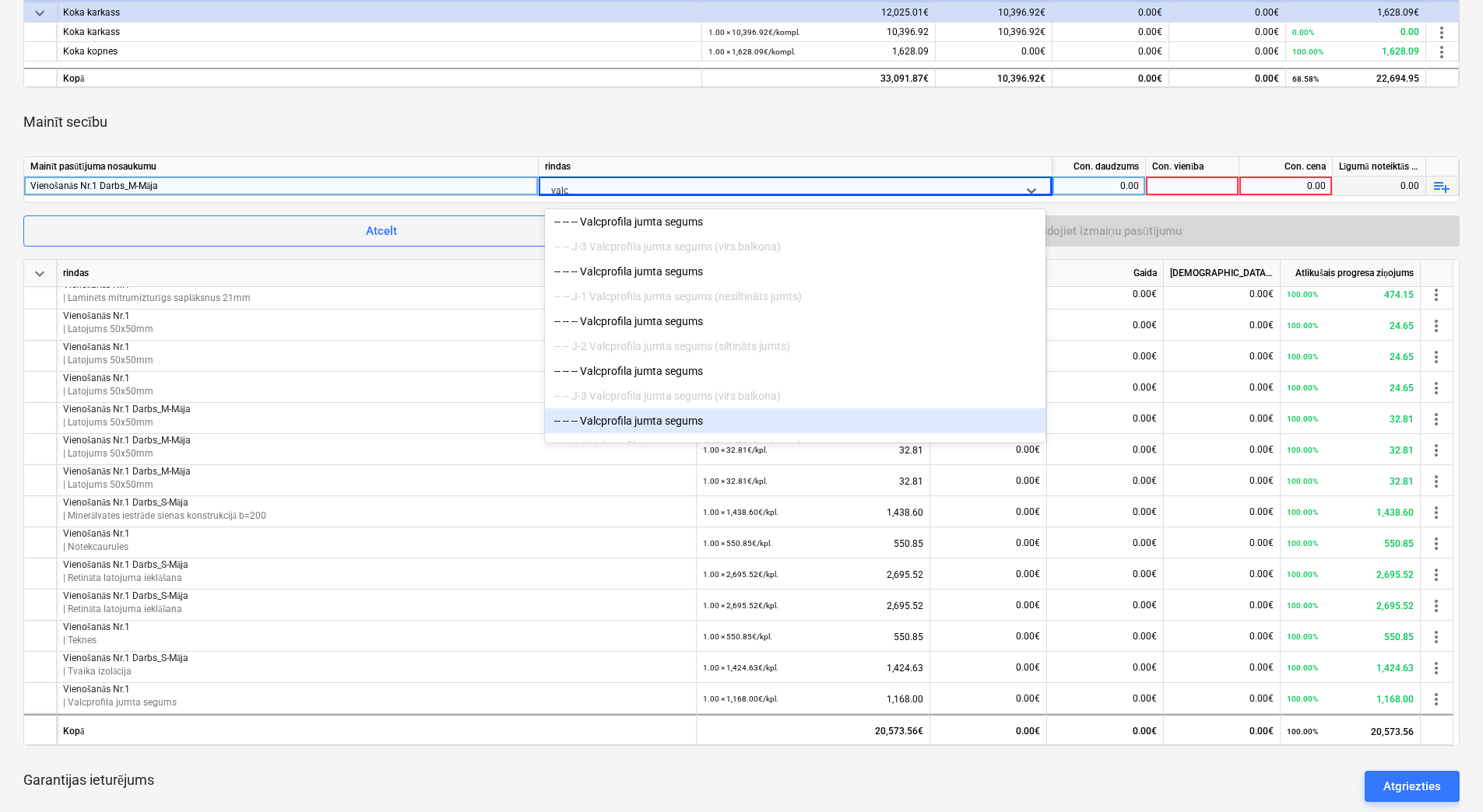
click at [662, 429] on div "-- -- -- Valcprofila jumta segums" at bounding box center [795, 420] width 501 height 25
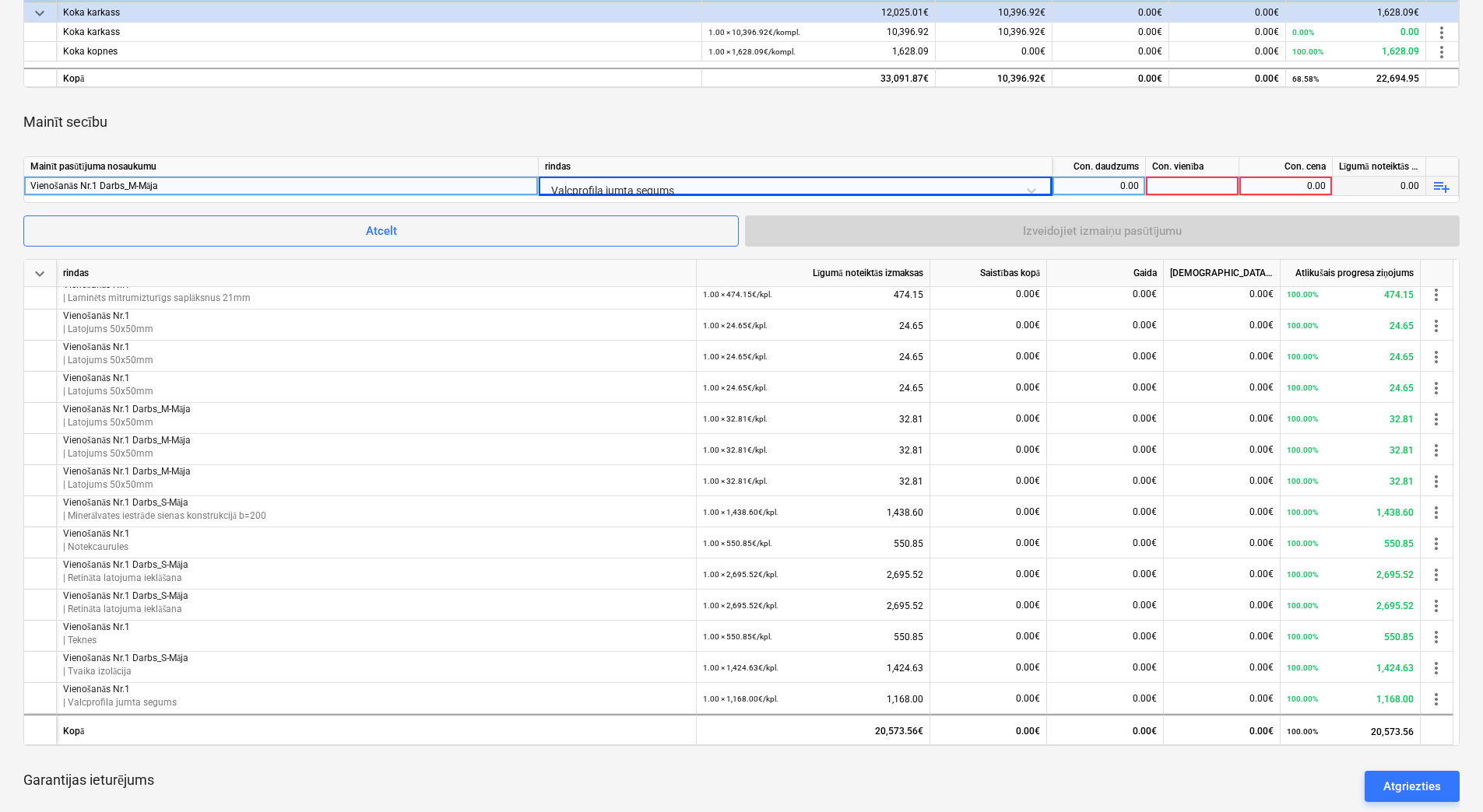
click at [1102, 185] on div "0.00" at bounding box center [1098, 187] width 80 height 19
type input "1"
click at [1190, 182] on div at bounding box center [1192, 187] width 94 height 19
type input "kpl."
click at [1294, 191] on div "0.00" at bounding box center [1285, 187] width 80 height 19
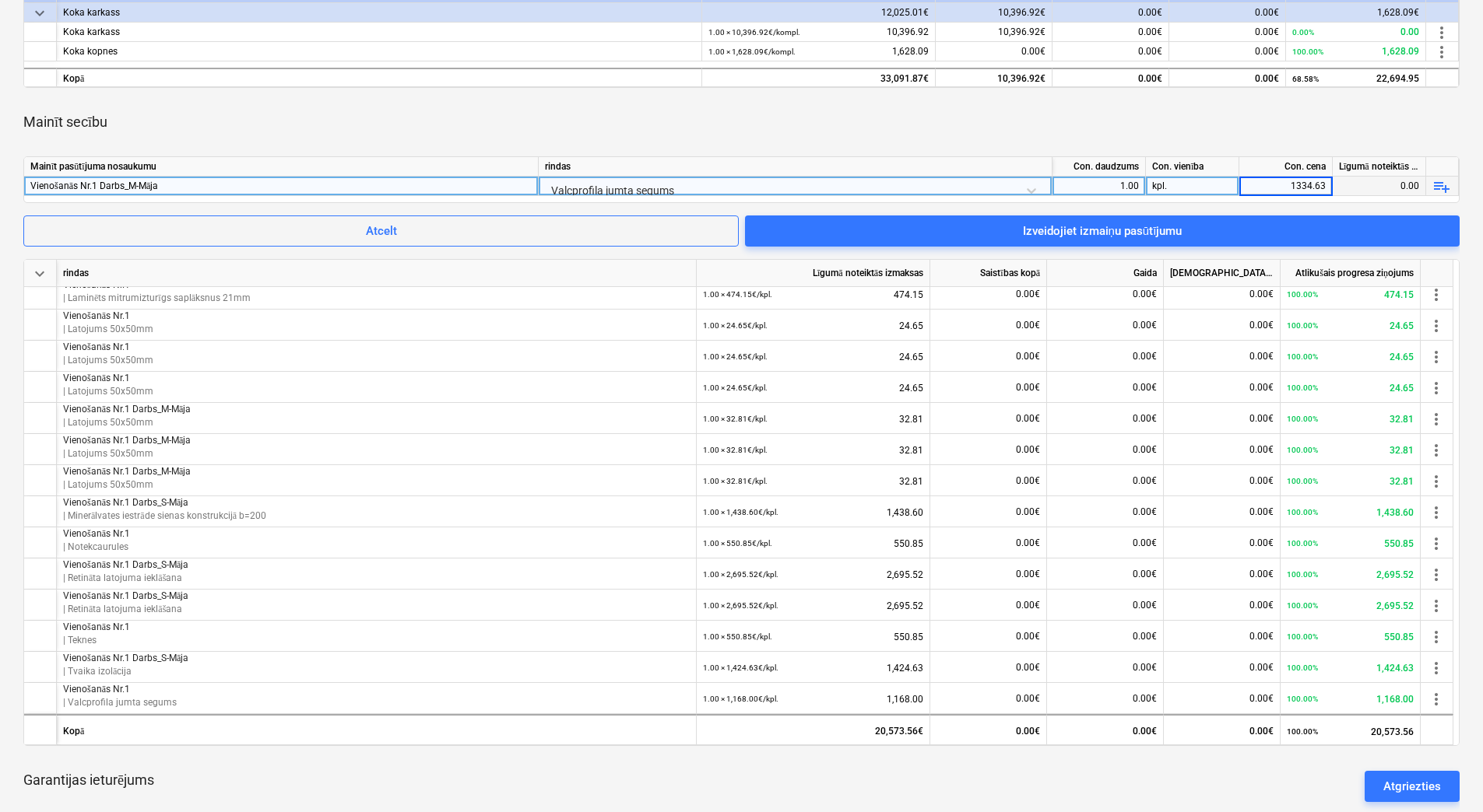
type input "1334.633"
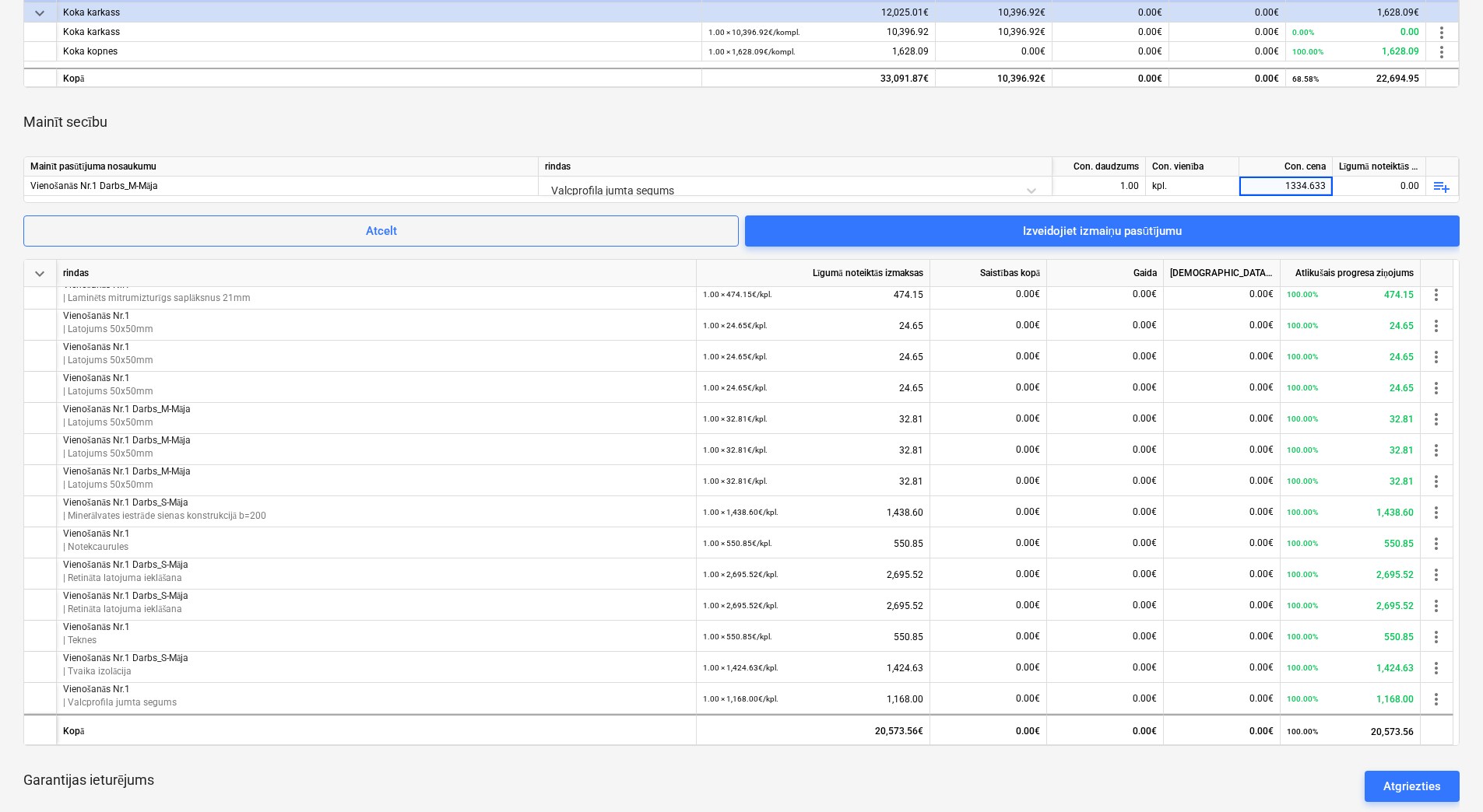
click at [1262, 134] on div "Mainīt secību" at bounding box center [741, 122] width 1436 height 43
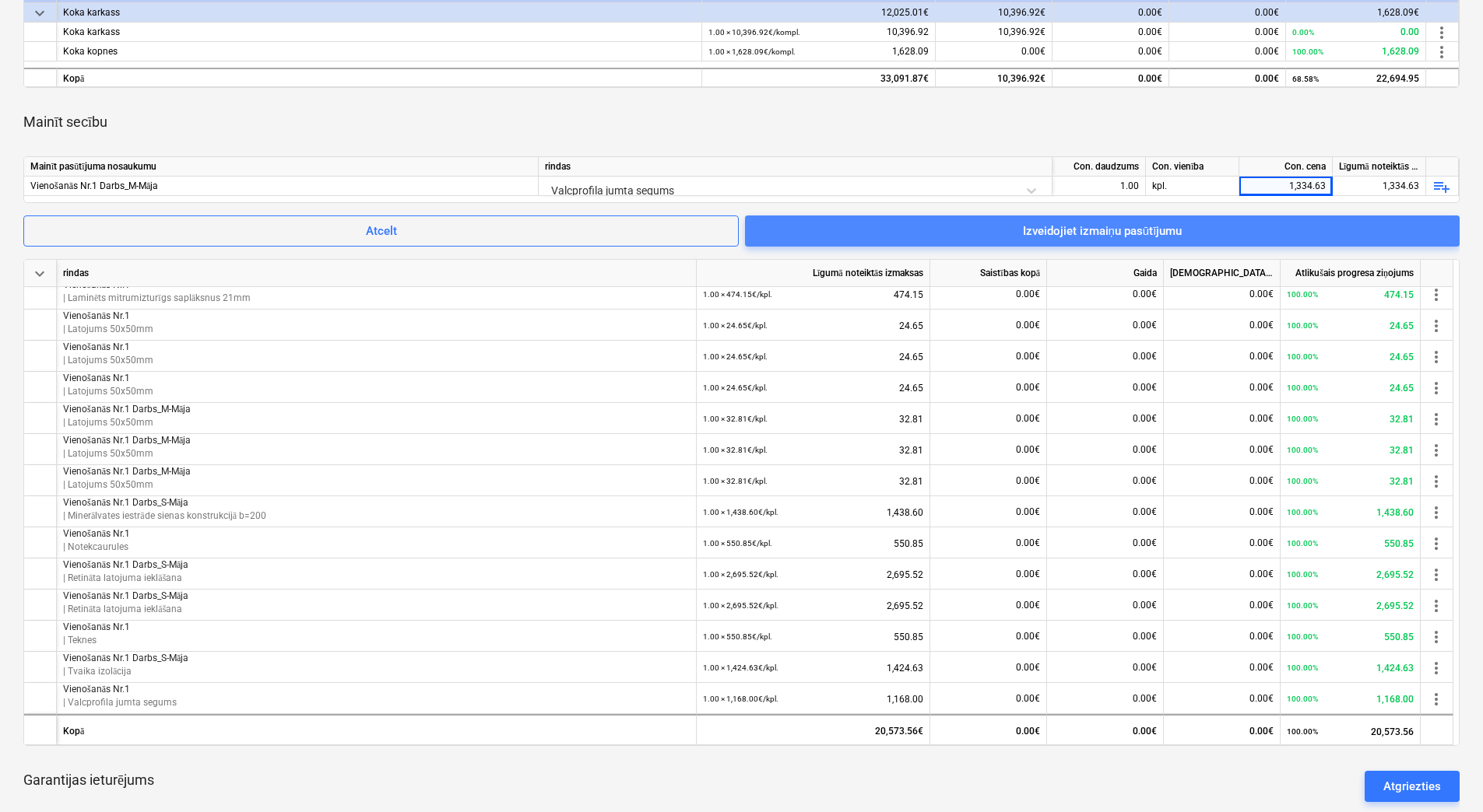
click at [1151, 229] on div "Izveidojiet izmaiņu pasūtījumu" at bounding box center [1102, 231] width 159 height 20
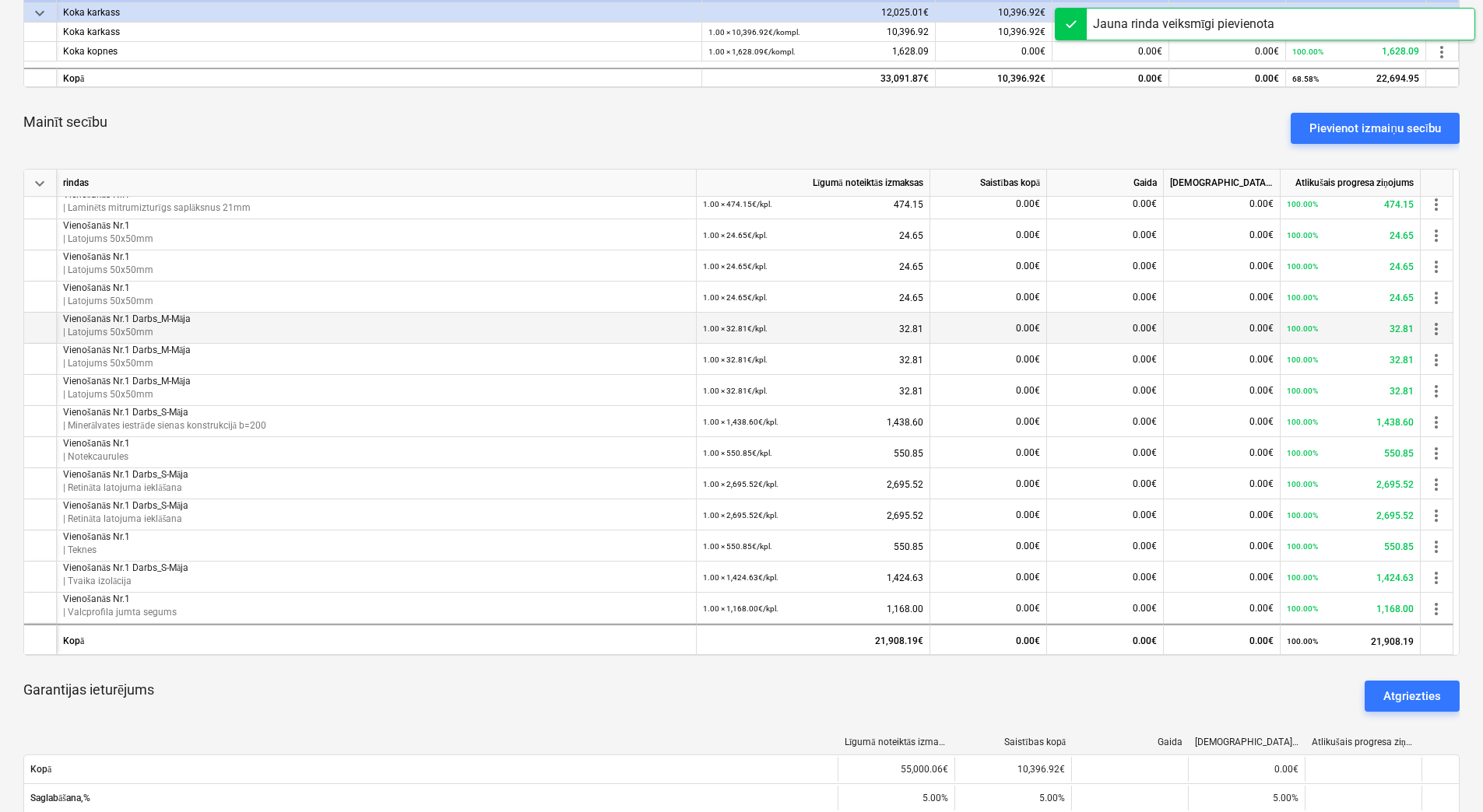
scroll to position [86, 0]
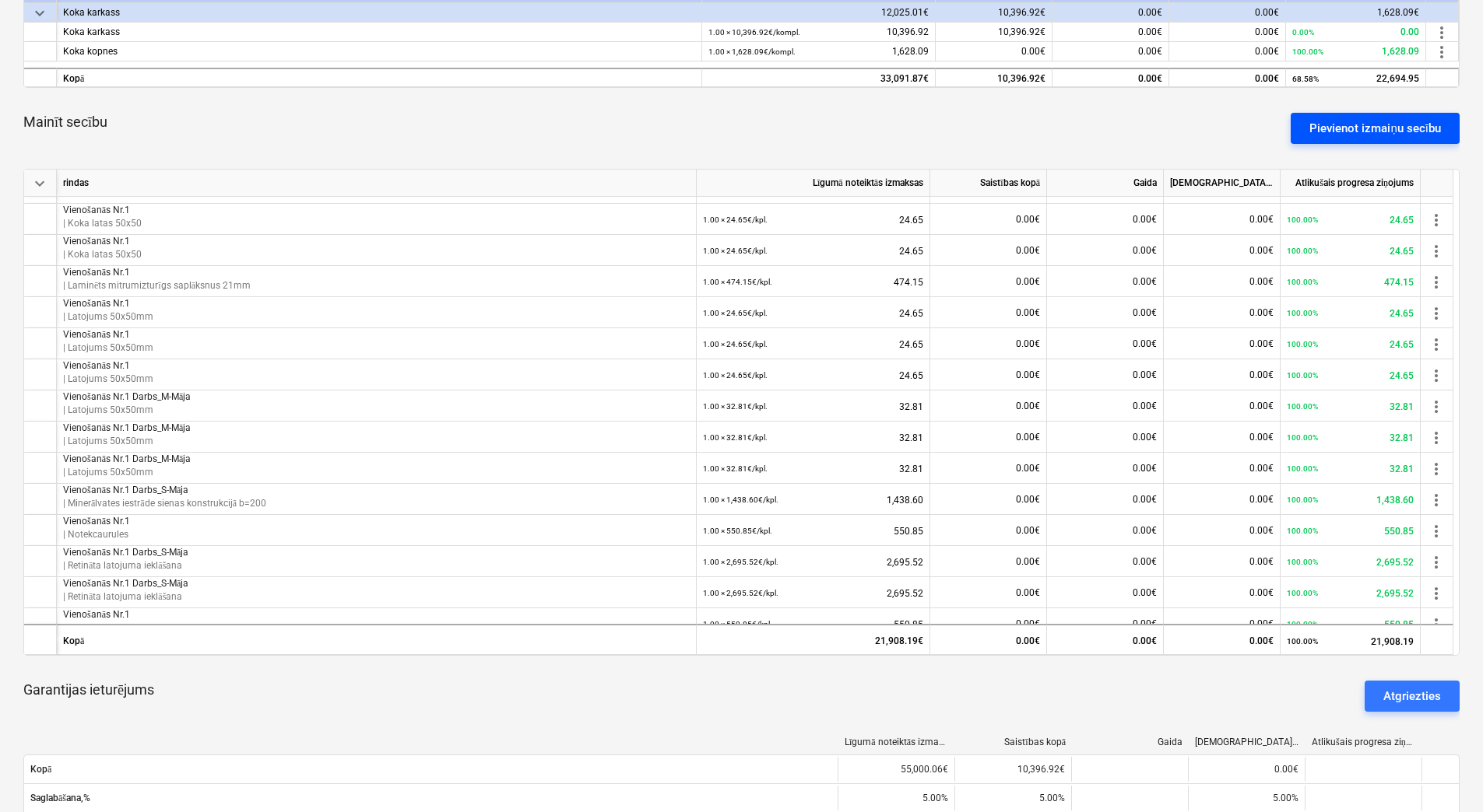
click at [1386, 137] on div "Pievienot izmaiņu secību" at bounding box center [1375, 128] width 131 height 20
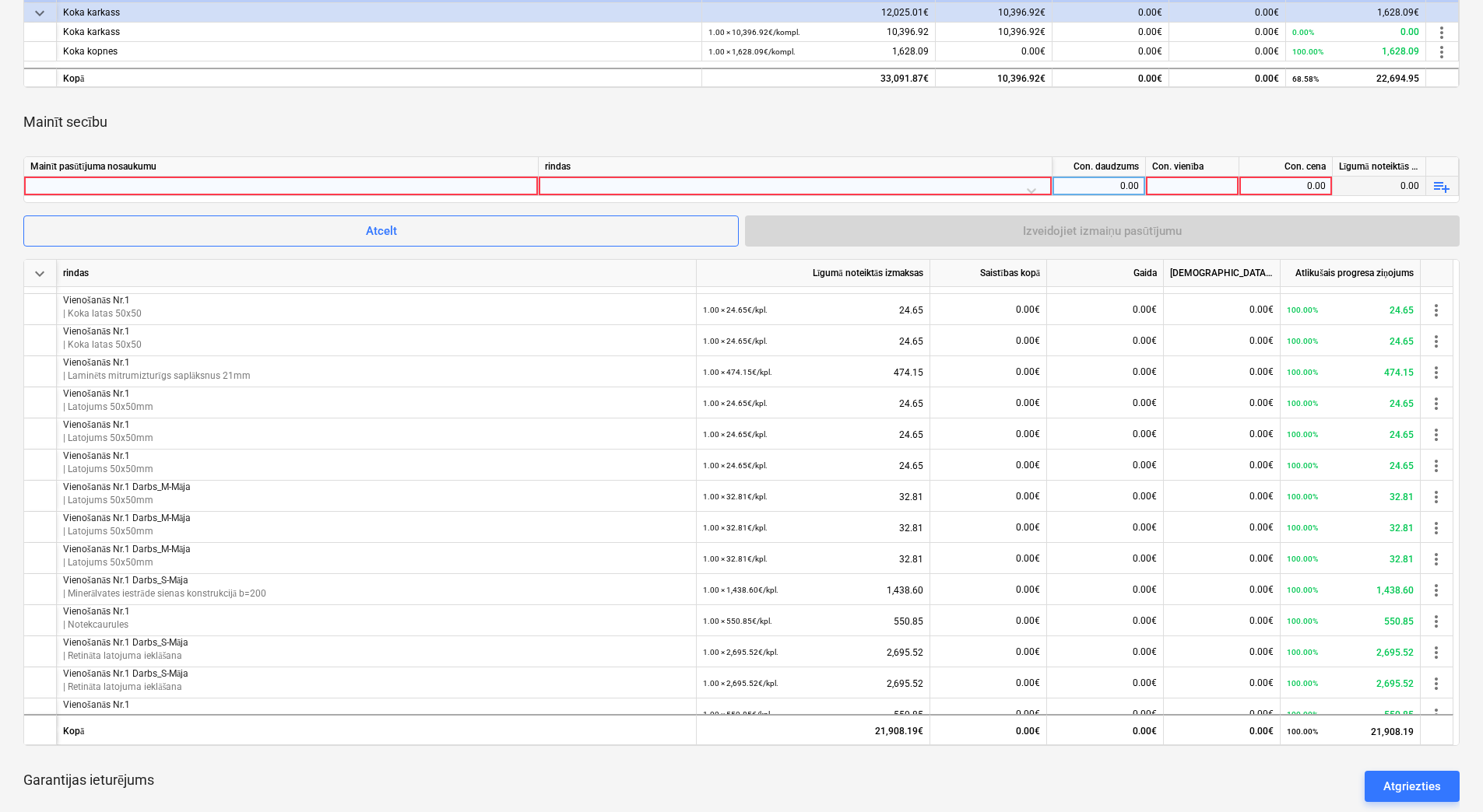
click at [507, 186] on div at bounding box center [281, 186] width 502 height 18
type input "Vienošanās Nr.1 Darbs_M-Māja"
click at [645, 186] on div at bounding box center [795, 191] width 501 height 27
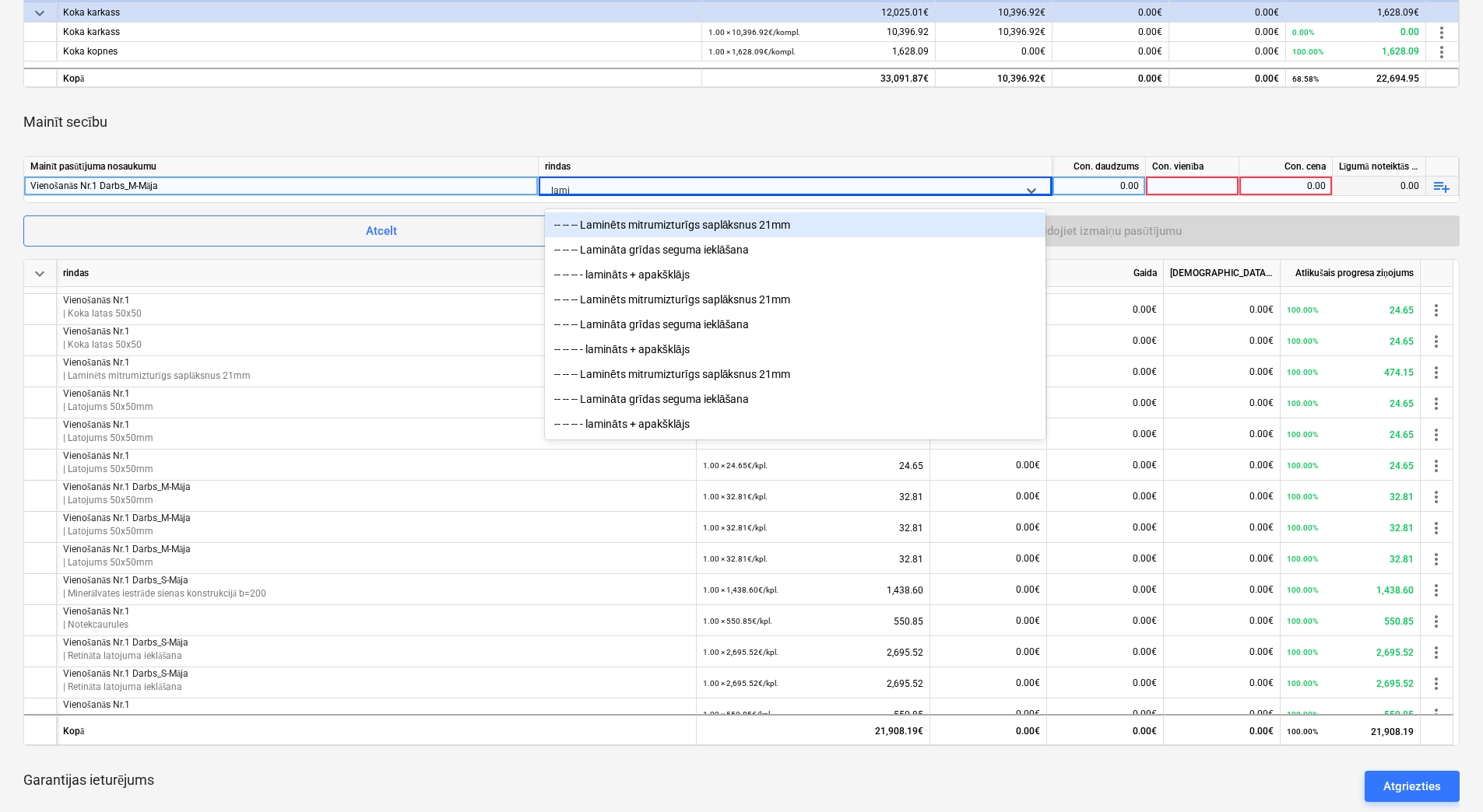
type input "lamin"
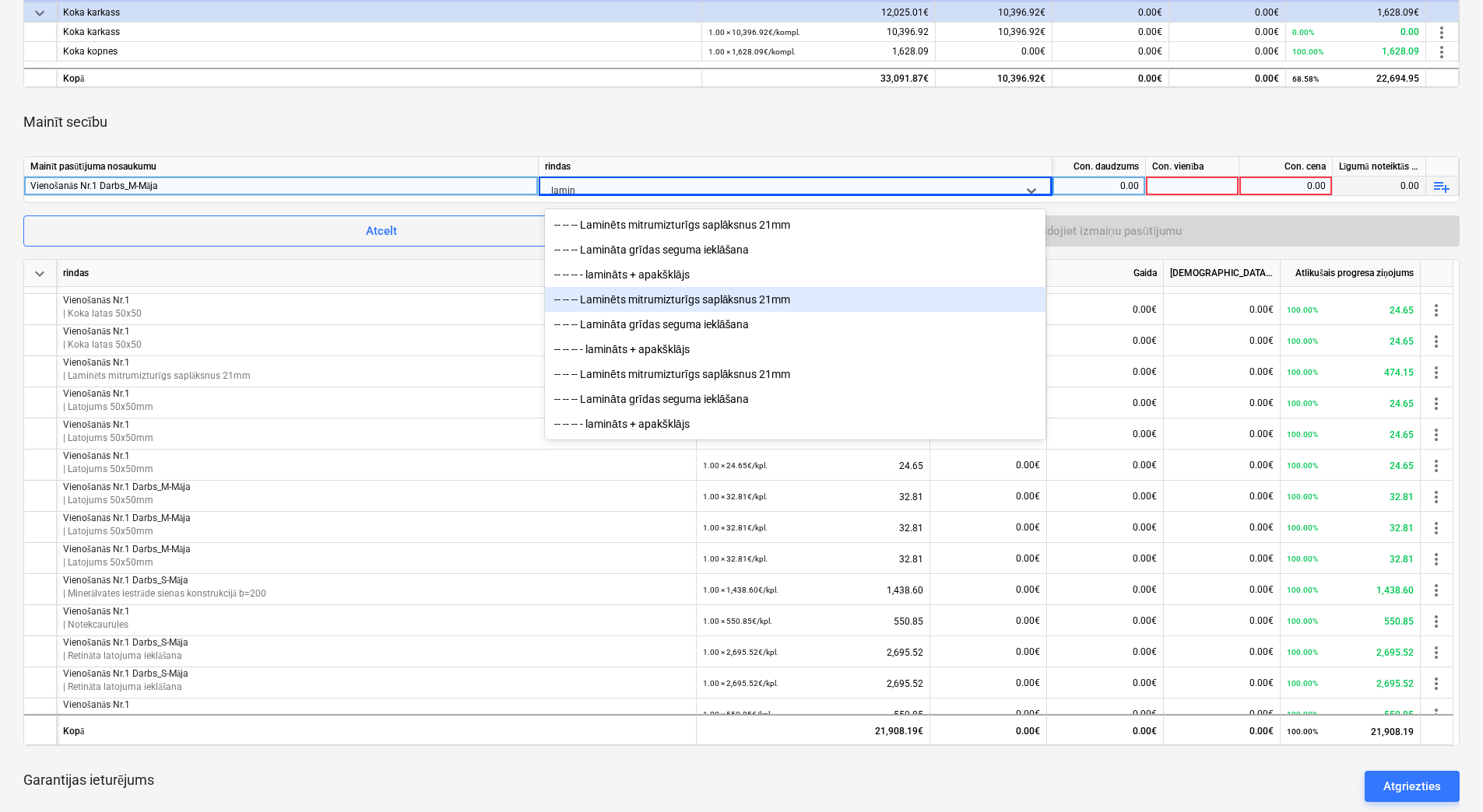
click at [758, 303] on div "-- -- -- Laminēts mitrumizturīgs saplāksnus 21mm" at bounding box center [795, 299] width 501 height 25
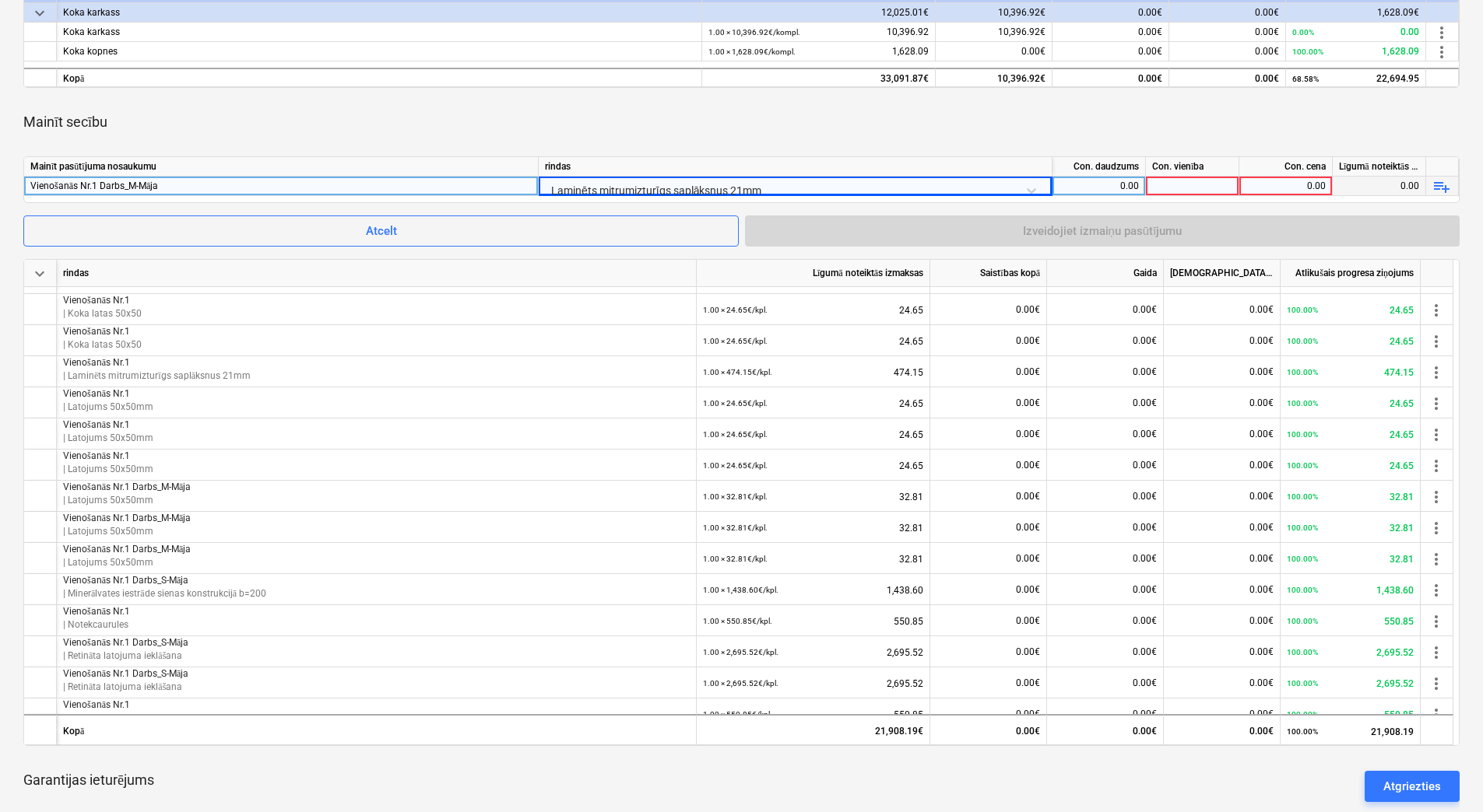
click at [1112, 187] on div "0.00" at bounding box center [1098, 187] width 80 height 19
type input "1"
click at [1215, 181] on div at bounding box center [1192, 187] width 94 height 19
type input "kpl."
click at [1294, 184] on div "0.00" at bounding box center [1285, 187] width 80 height 19
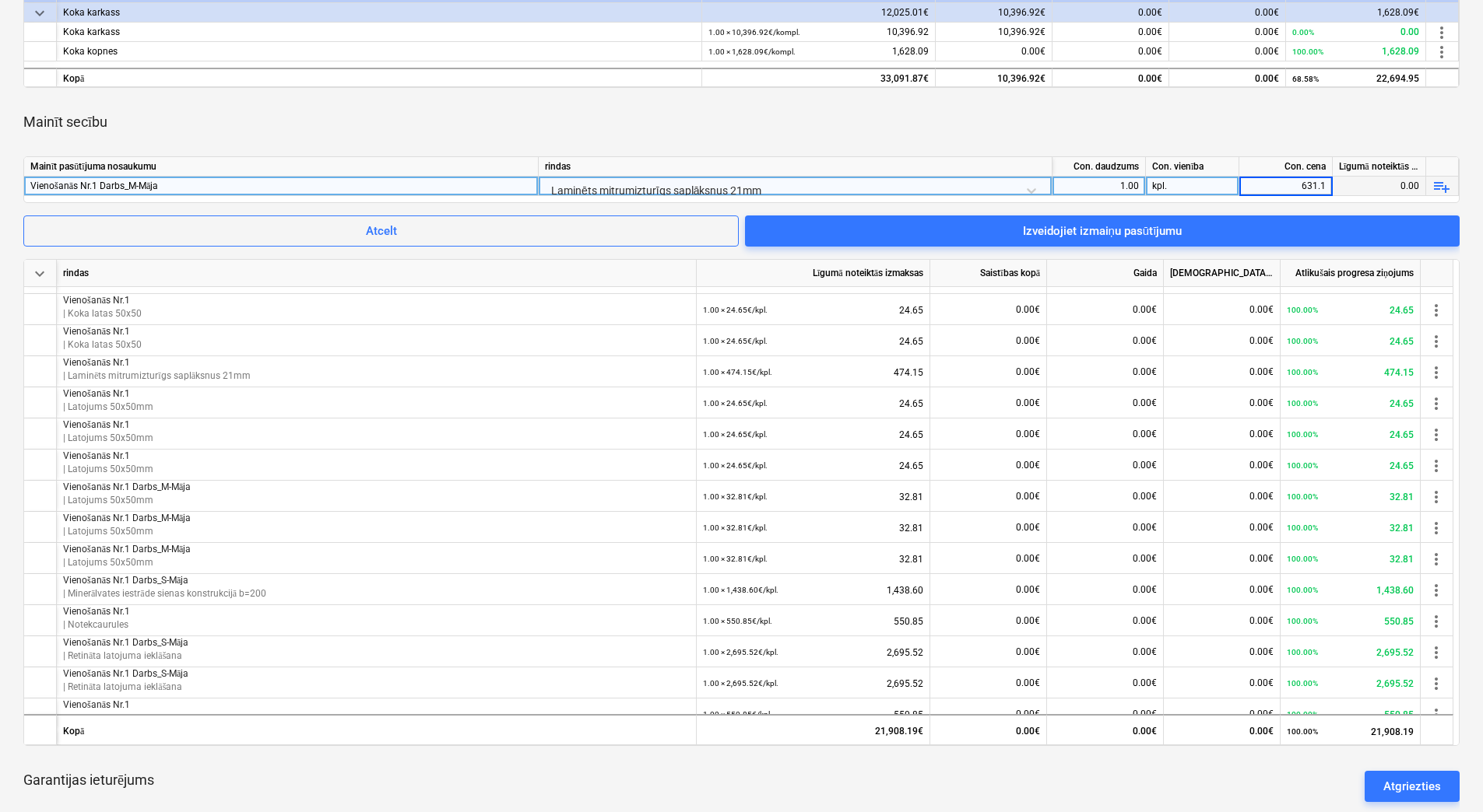
type input "631.11"
click at [1271, 110] on div "Mainīt secību" at bounding box center [741, 122] width 1436 height 43
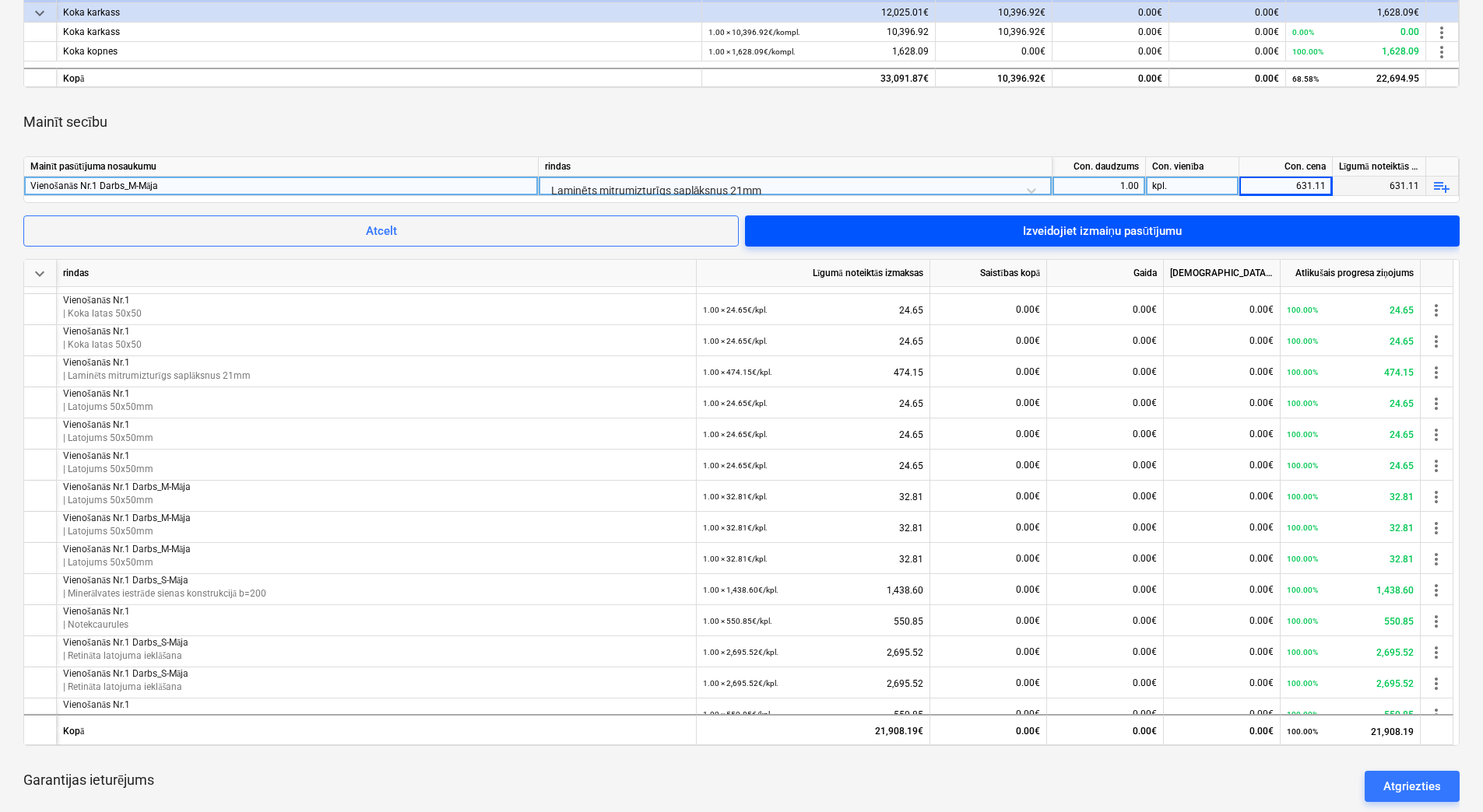
click at [1142, 227] on div "Izveidojiet izmaiņu pasūtījumu" at bounding box center [1102, 231] width 159 height 20
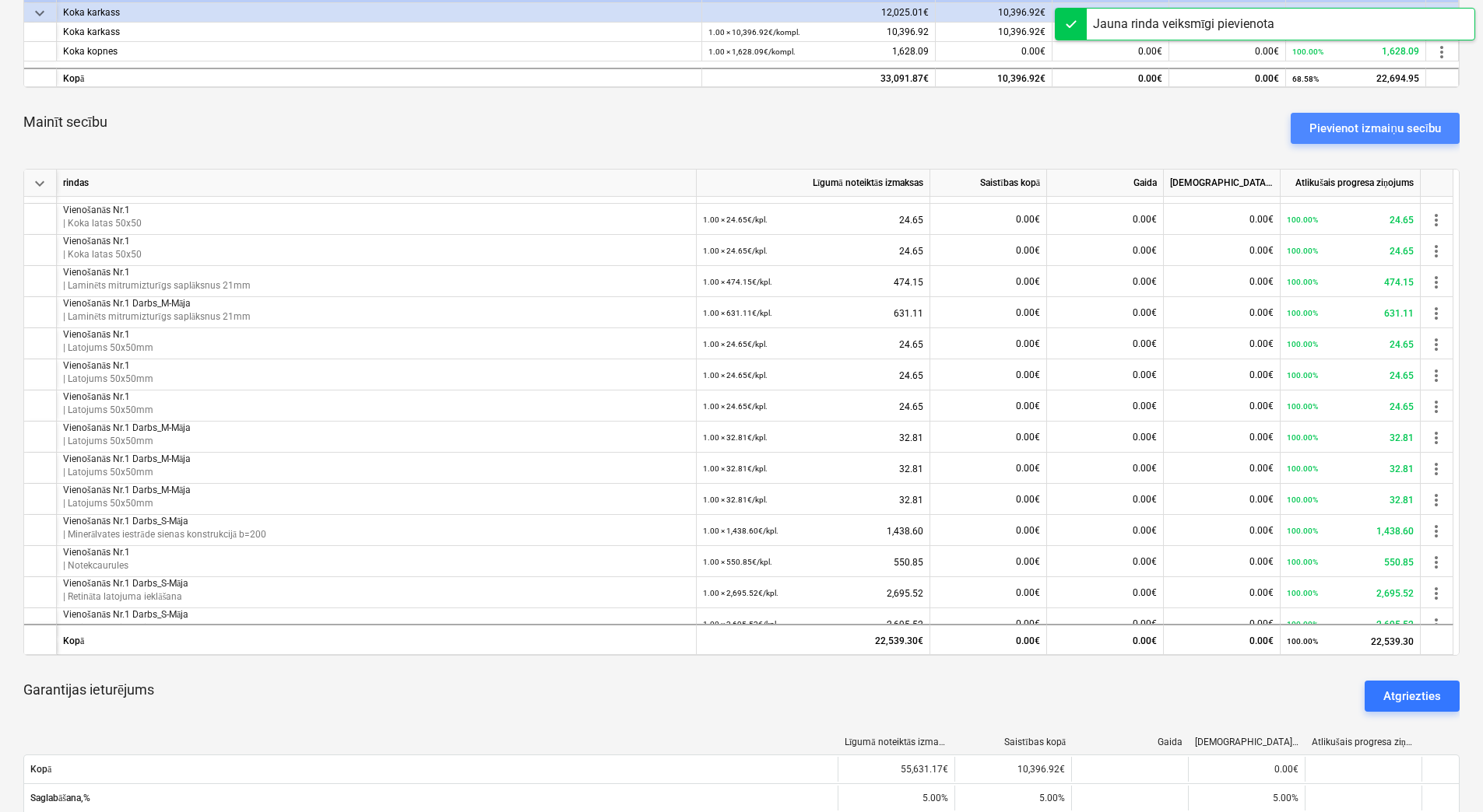
click at [1367, 130] on div "Pievienot izmaiņu secību" at bounding box center [1375, 128] width 131 height 20
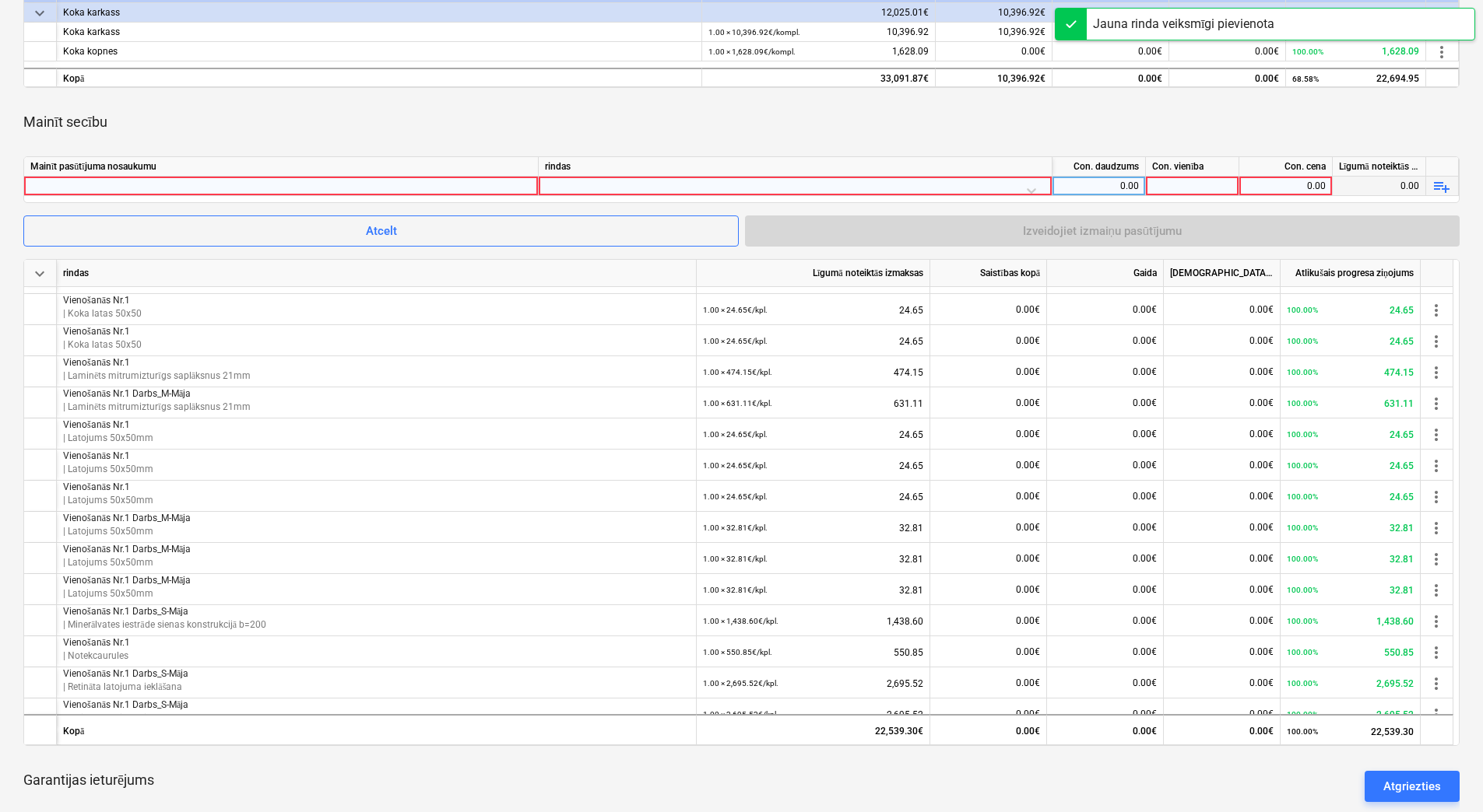
click at [515, 181] on div at bounding box center [281, 186] width 502 height 18
type input "Vienošanās Nr.1 Darbs_M-Māja"
click at [643, 187] on div at bounding box center [795, 191] width 501 height 27
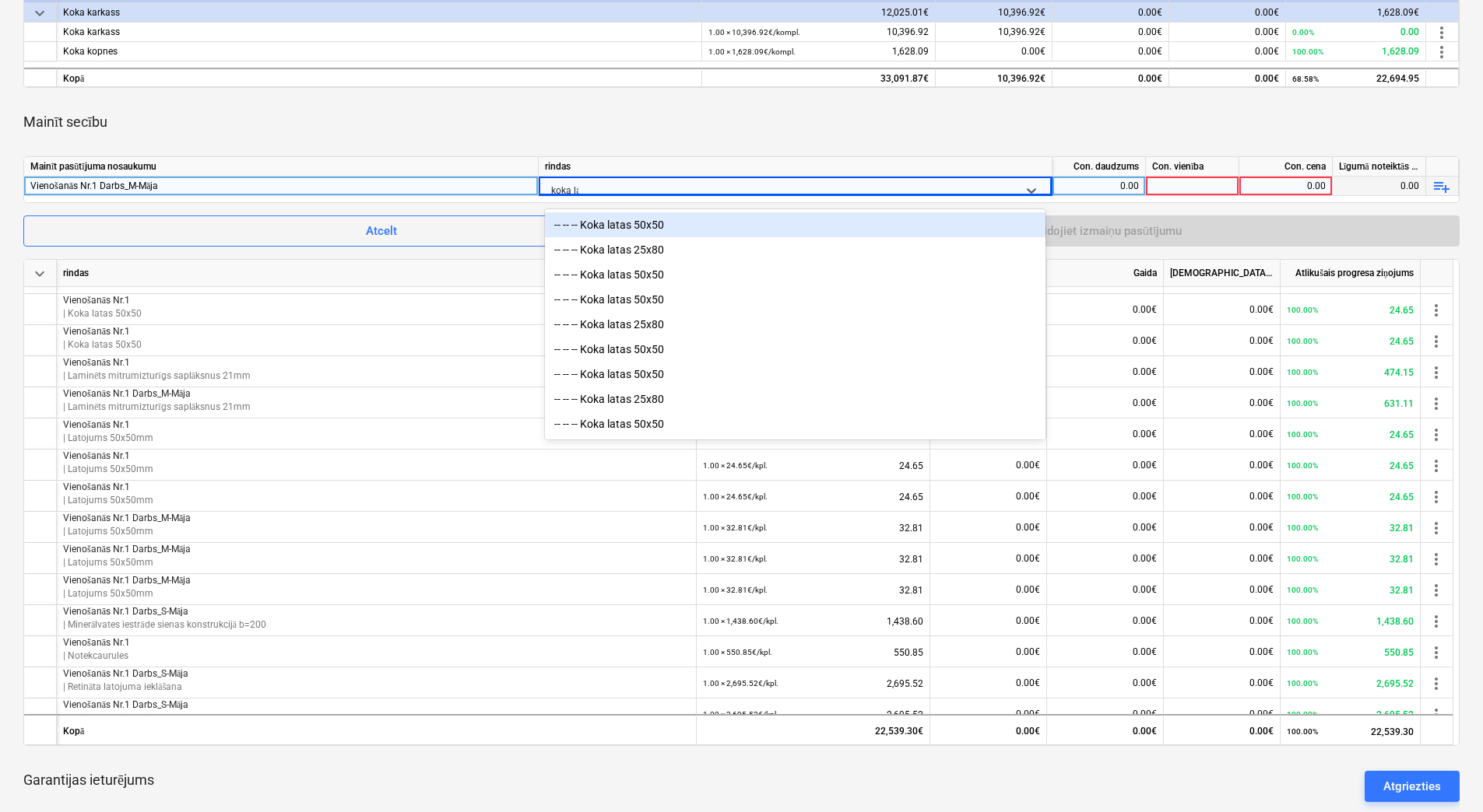
type input "koka lat"
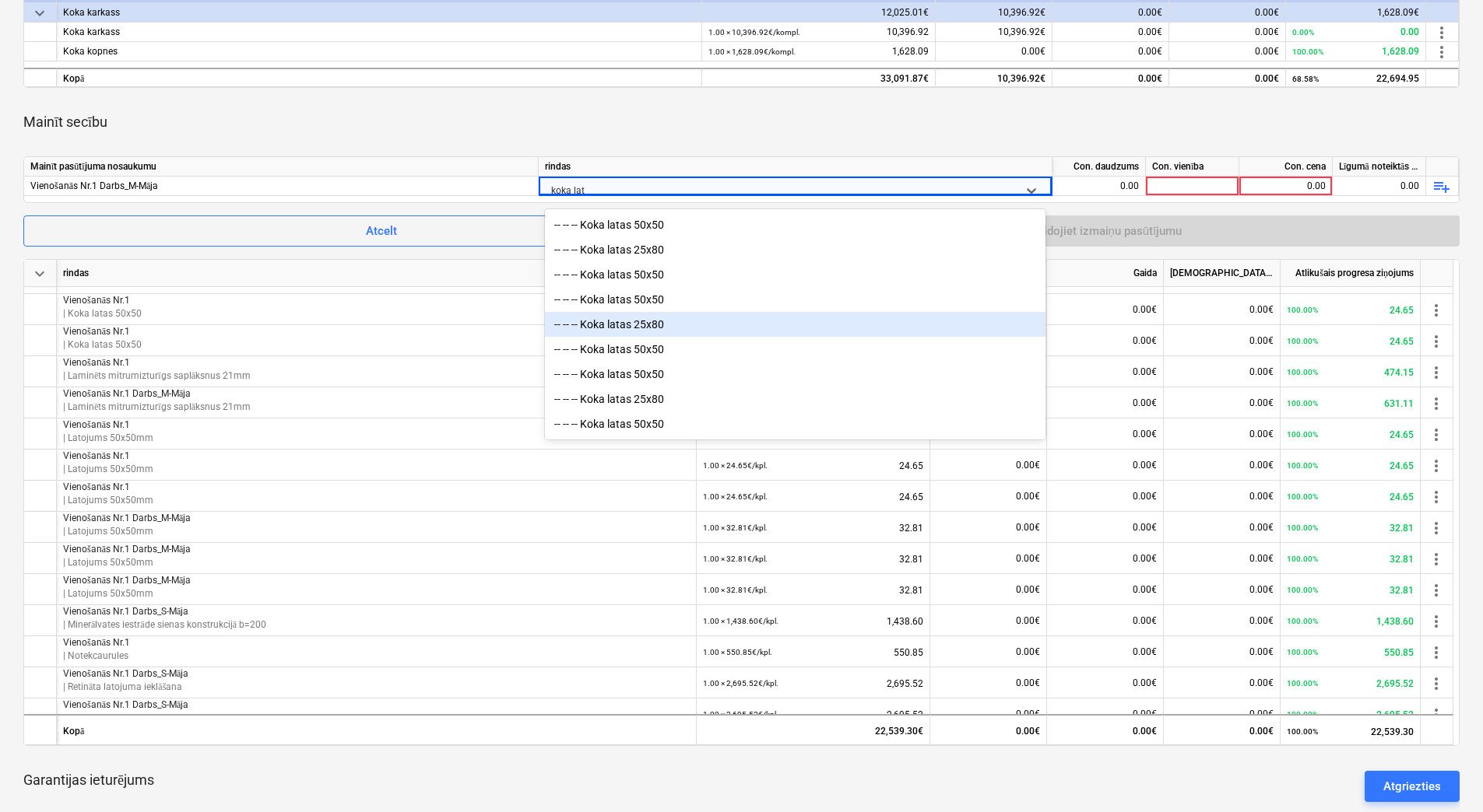
scroll to position [4, 0]
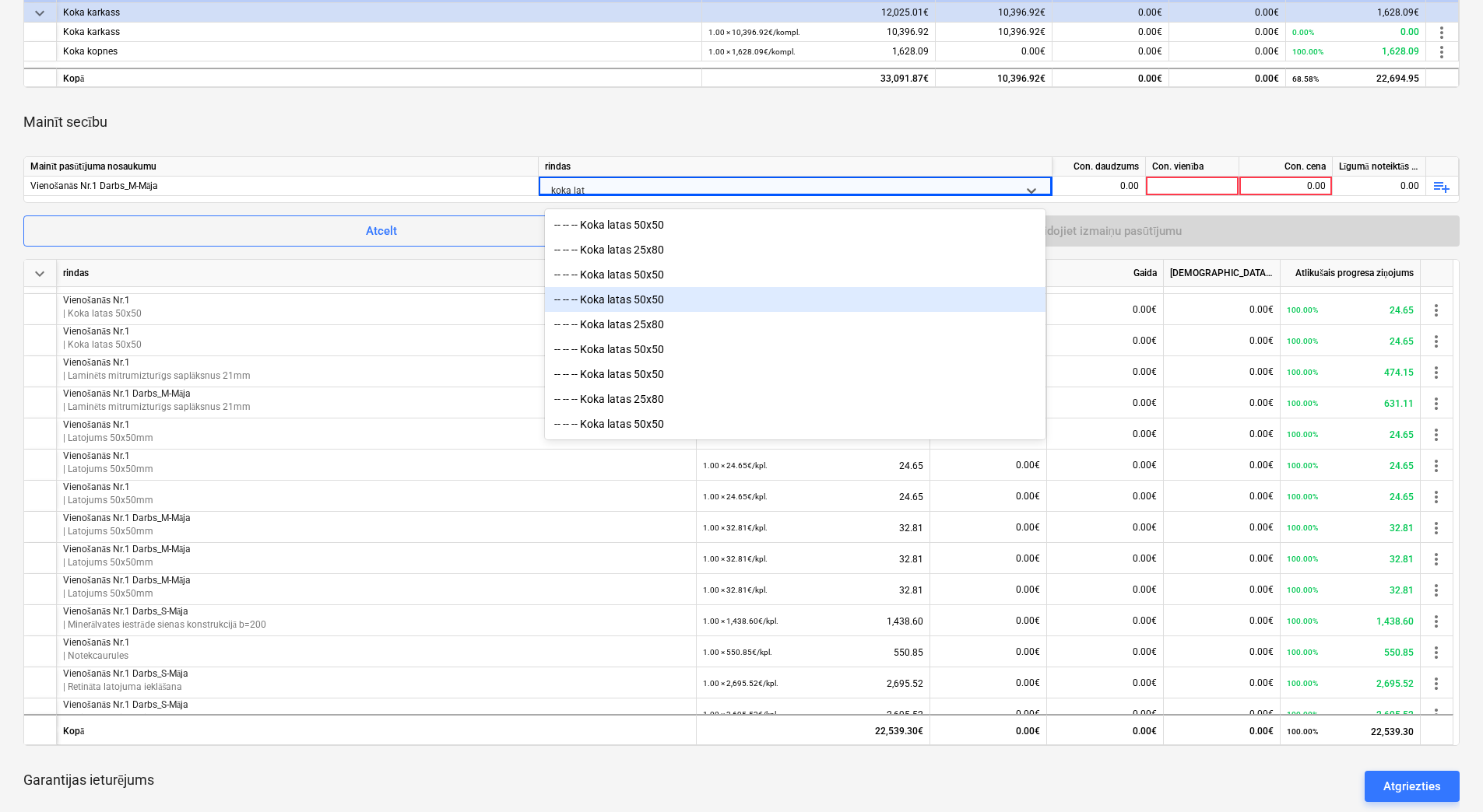
click at [673, 296] on div "-- -- -- Koka latas 50x50" at bounding box center [795, 299] width 501 height 25
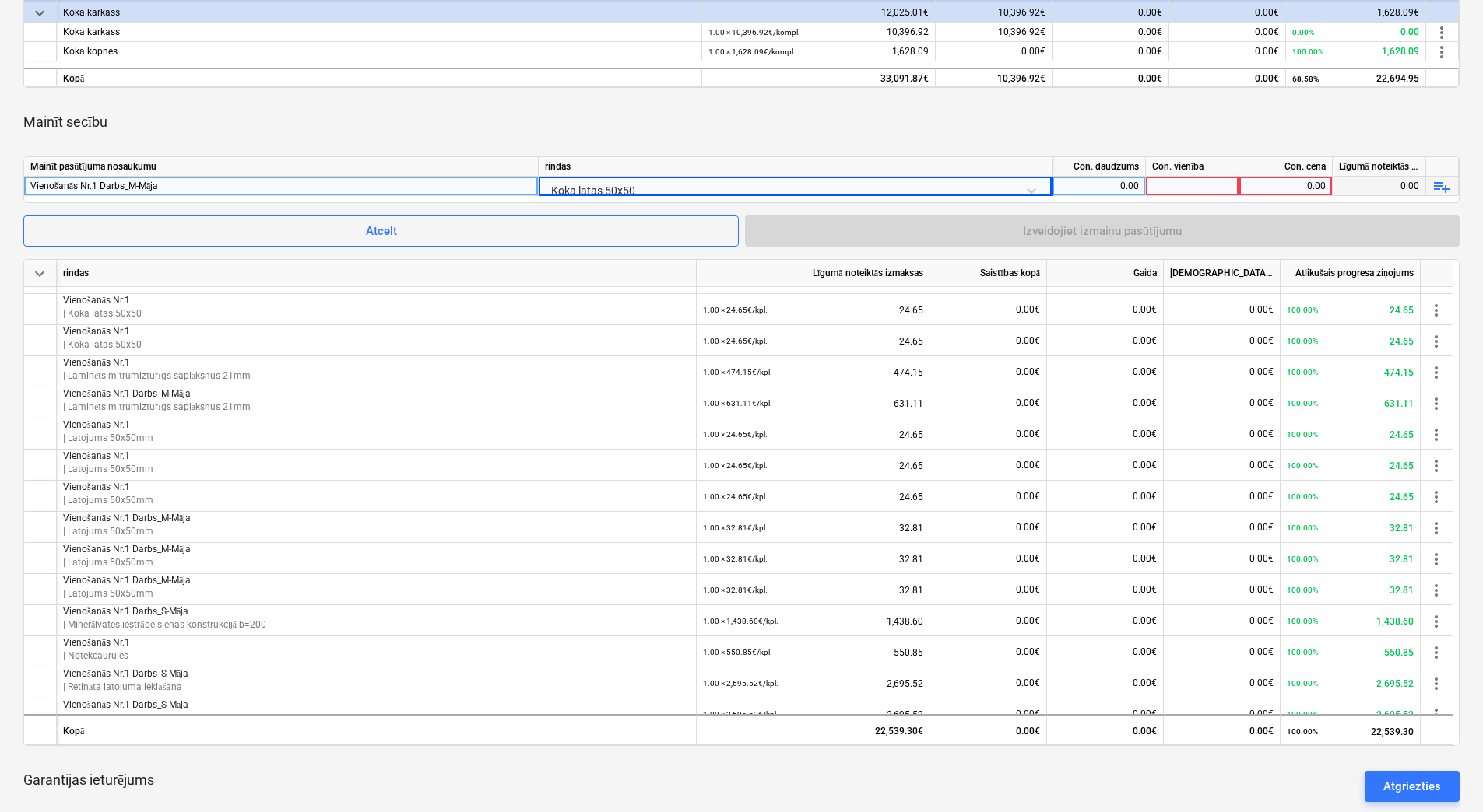
click at [1117, 184] on div "0.00" at bounding box center [1098, 187] width 80 height 19
type input "1"
click at [1160, 183] on div at bounding box center [1192, 187] width 94 height 19
type input "kpl."
click at [1271, 184] on div "0.00" at bounding box center [1285, 187] width 80 height 19
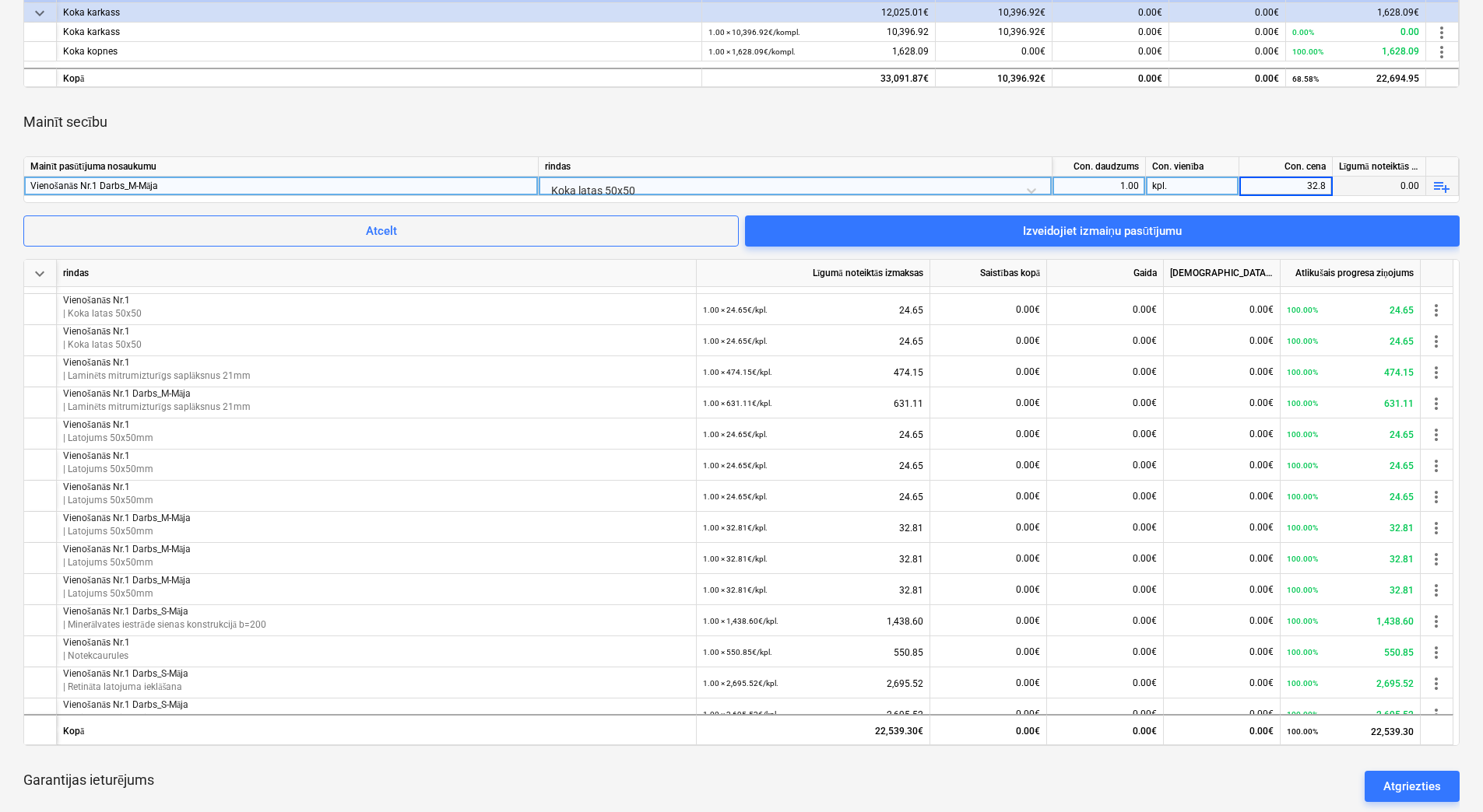
type input "32.81"
click at [1216, 127] on div "Mainīt secību" at bounding box center [741, 122] width 1436 height 43
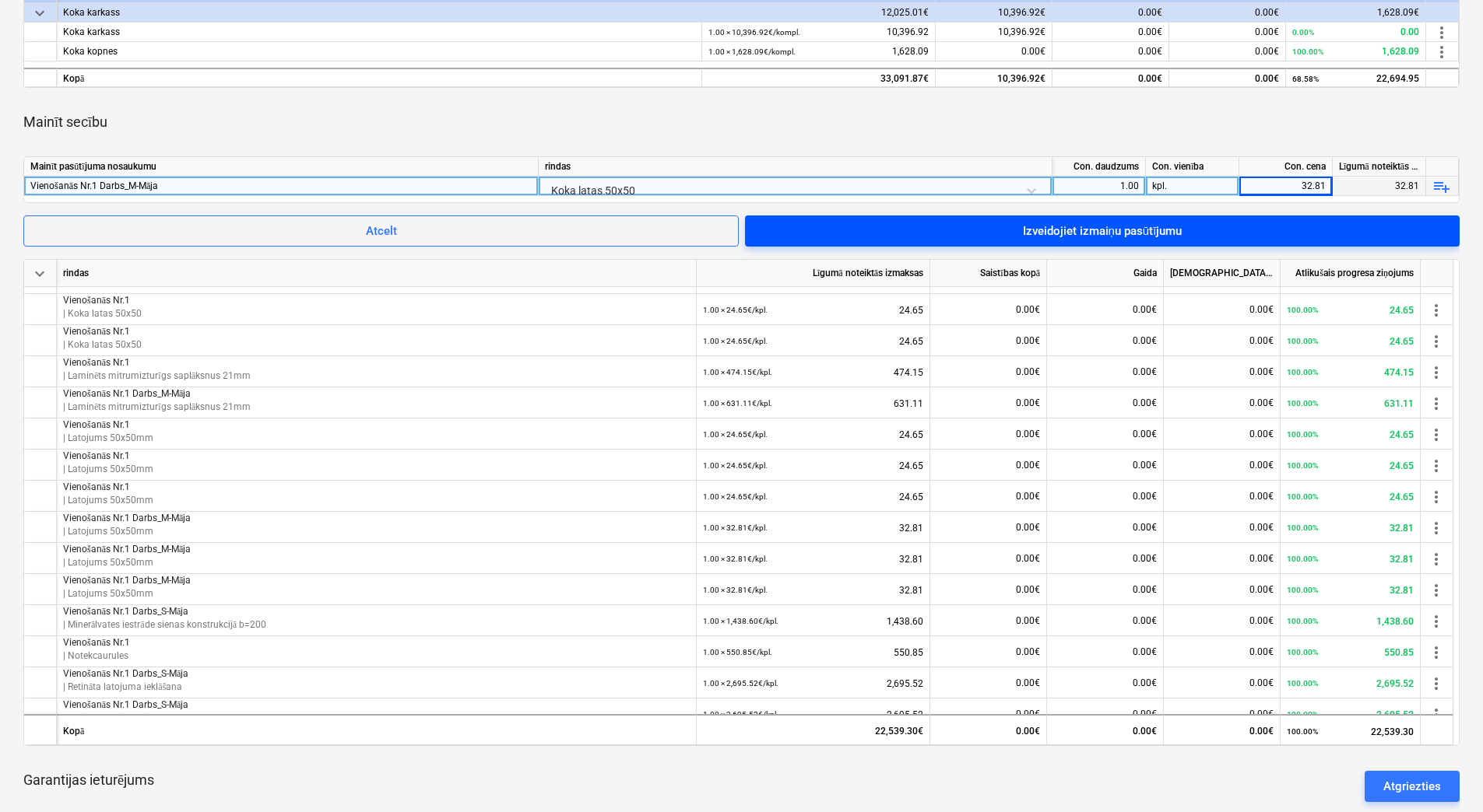
click at [1073, 232] on div "Izveidojiet izmaiņu pasūtījumu" at bounding box center [1102, 231] width 159 height 20
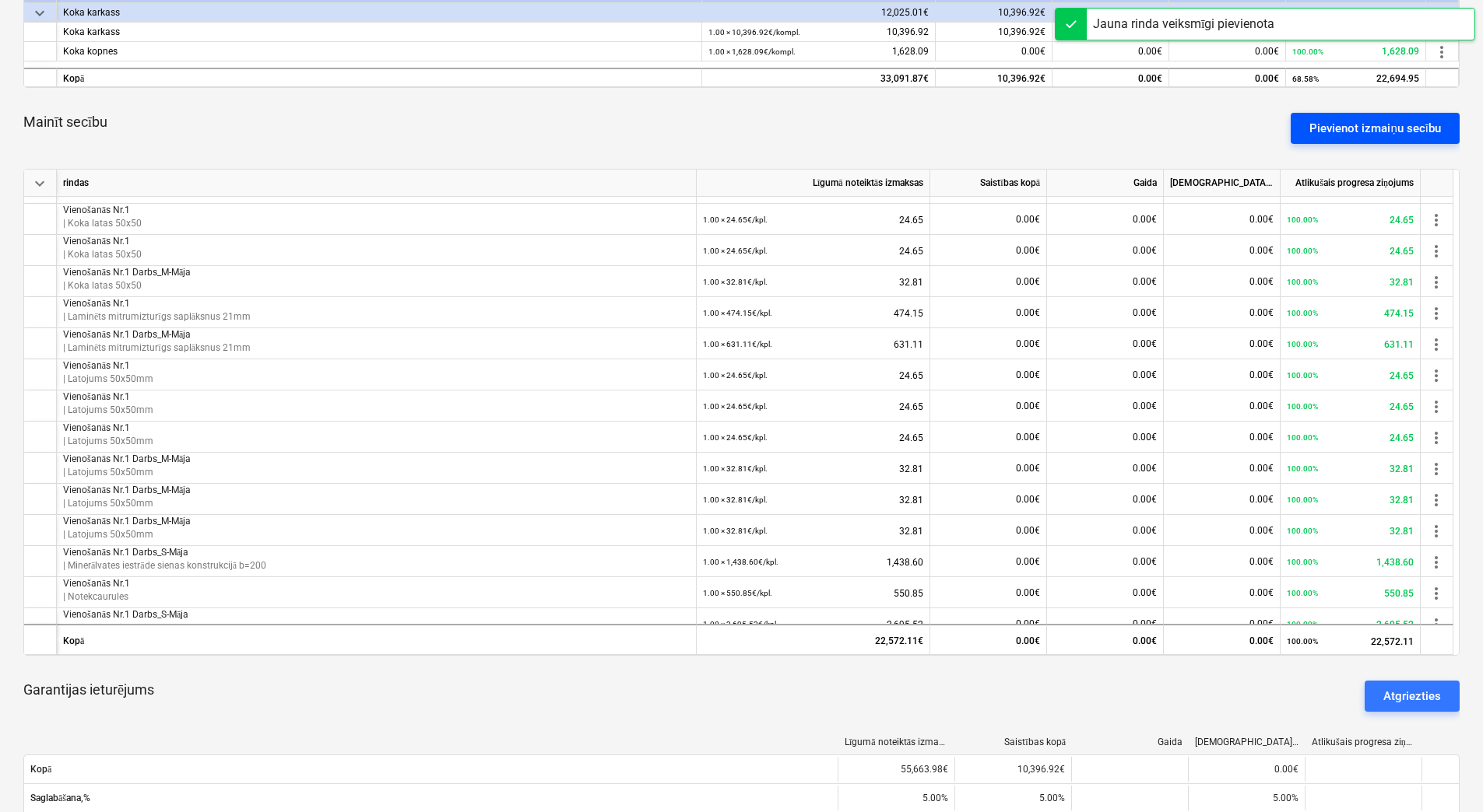
click at [1352, 125] on div "Pievienot izmaiņu secību" at bounding box center [1375, 128] width 131 height 20
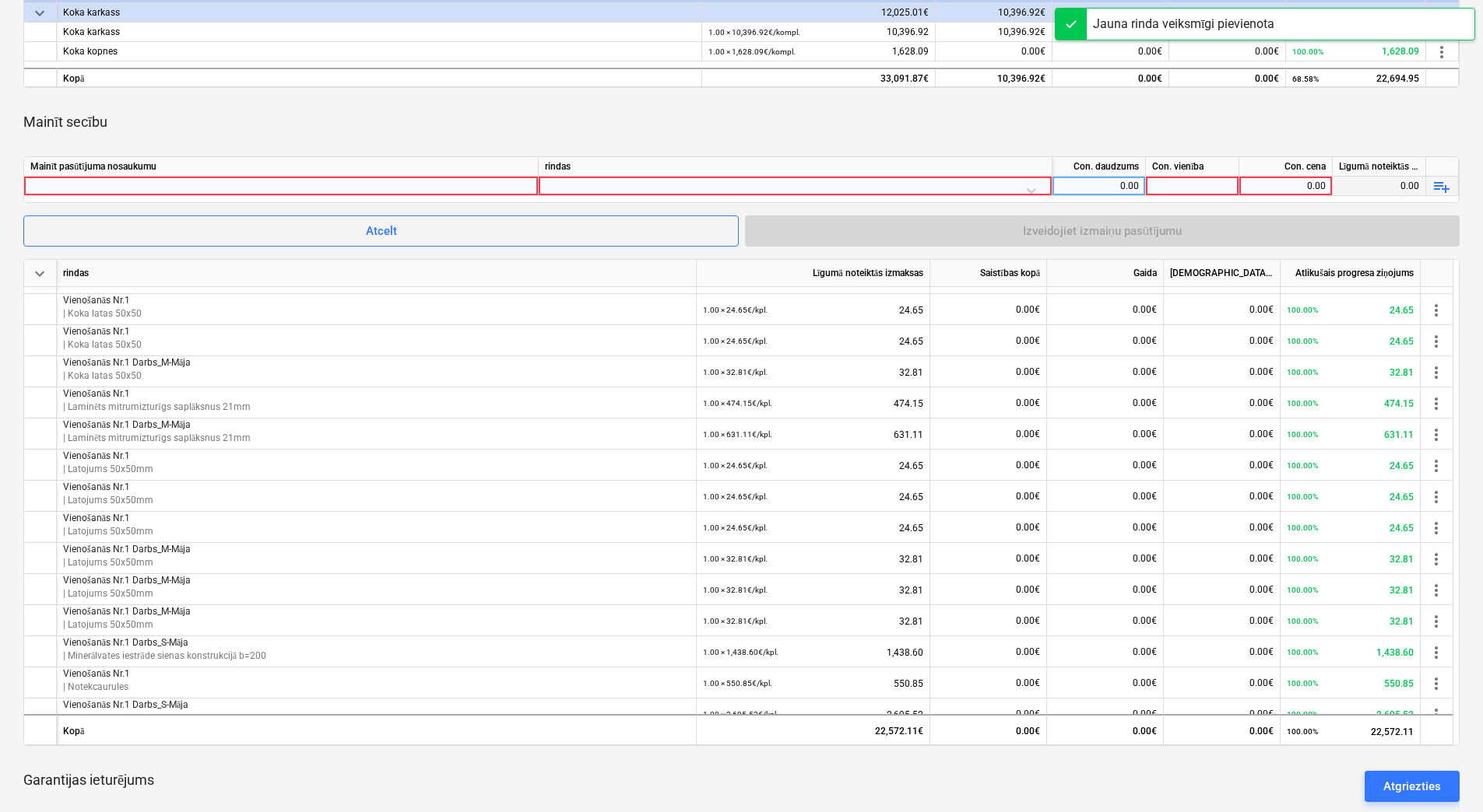
click at [457, 183] on div at bounding box center [281, 186] width 502 height 18
type input "Vienošanās Nr.1 Darbs_M-Māja"
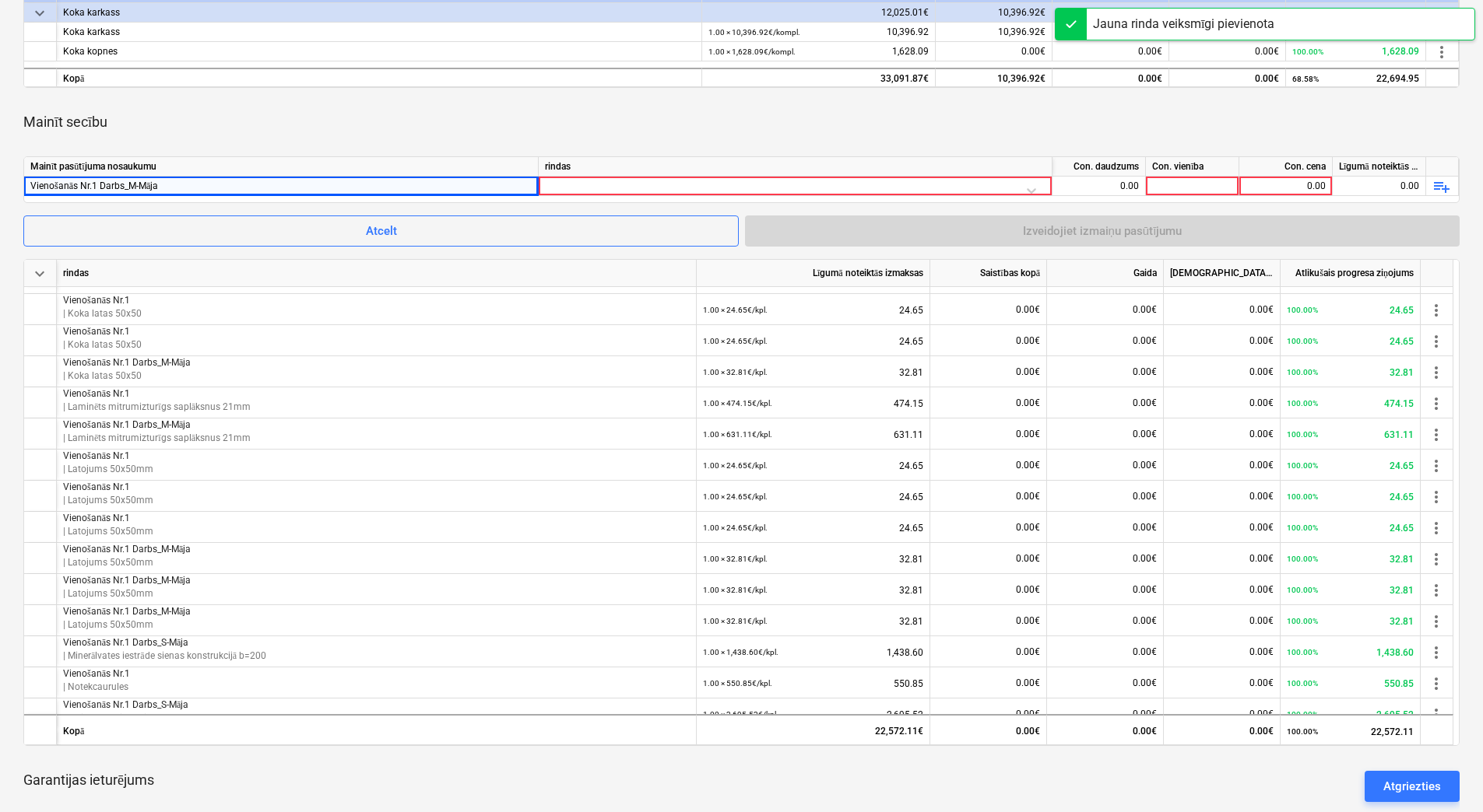
click at [719, 183] on div at bounding box center [795, 191] width 501 height 27
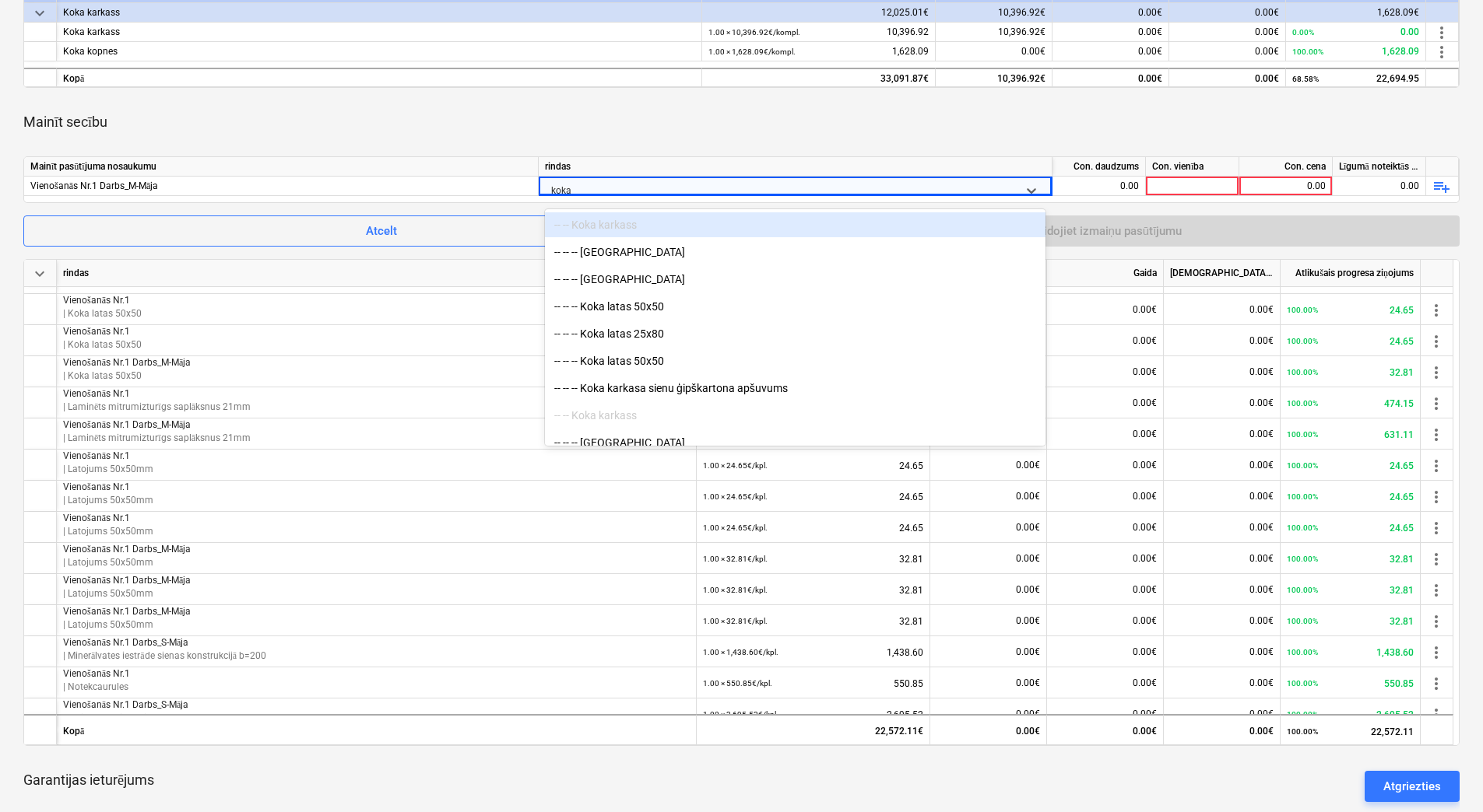
type input "koka l"
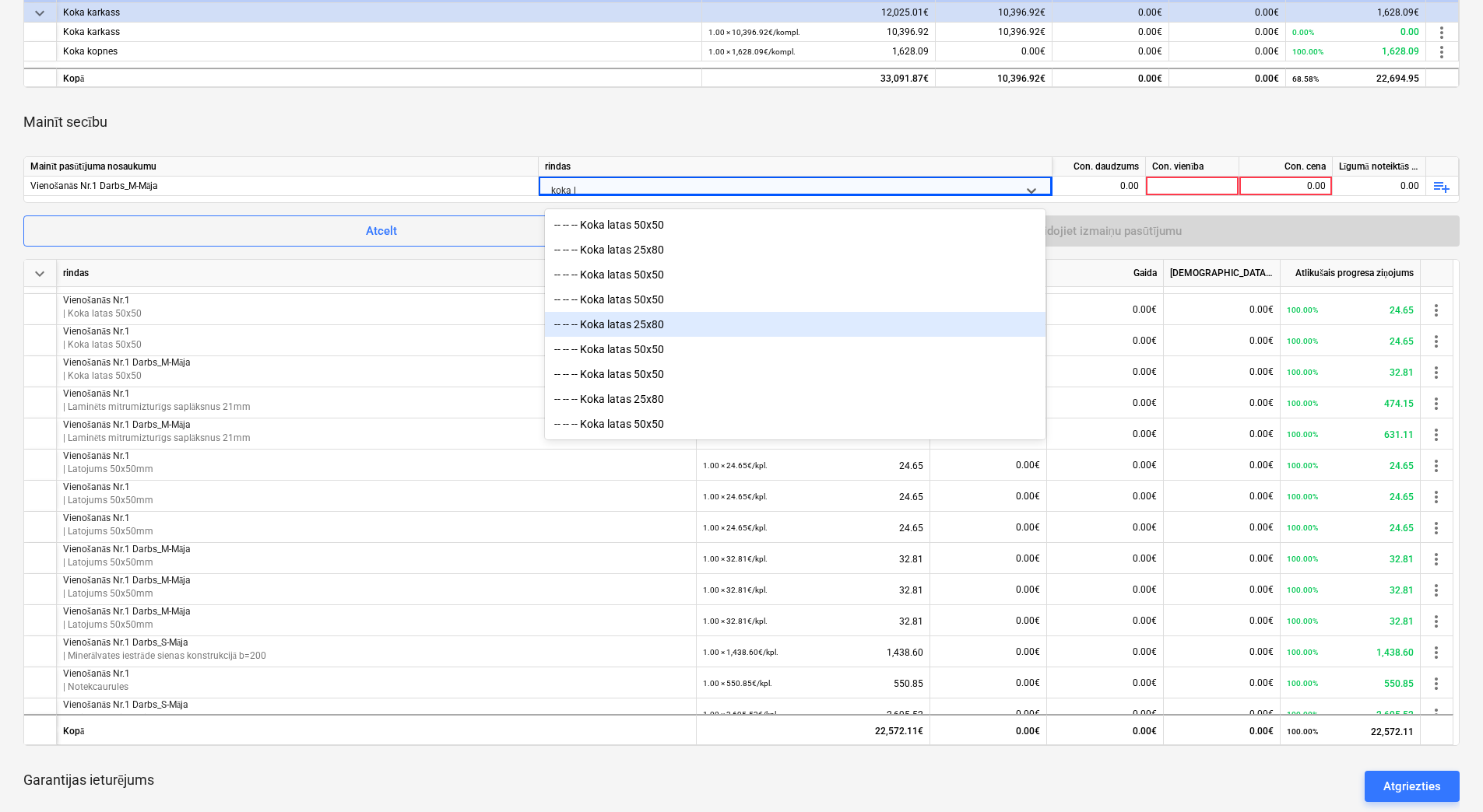
click at [675, 329] on div "-- -- -- Koka latas 25x80" at bounding box center [795, 324] width 501 height 25
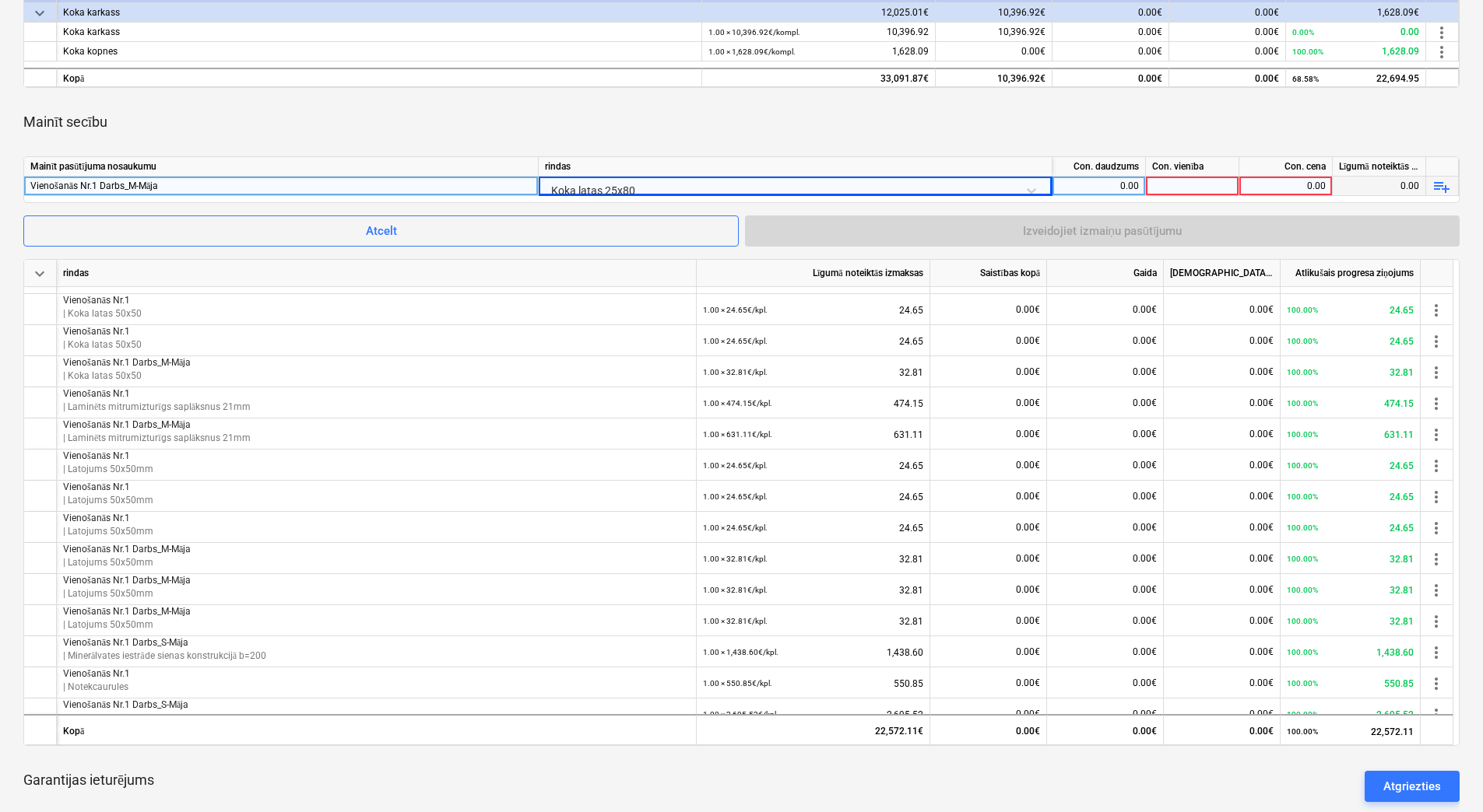
click at [1117, 185] on div "0.00" at bounding box center [1098, 187] width 80 height 19
type input "1"
click at [1183, 186] on div at bounding box center [1192, 187] width 94 height 19
type input "kpl."
click at [1261, 184] on div "0.00" at bounding box center [1285, 187] width 80 height 19
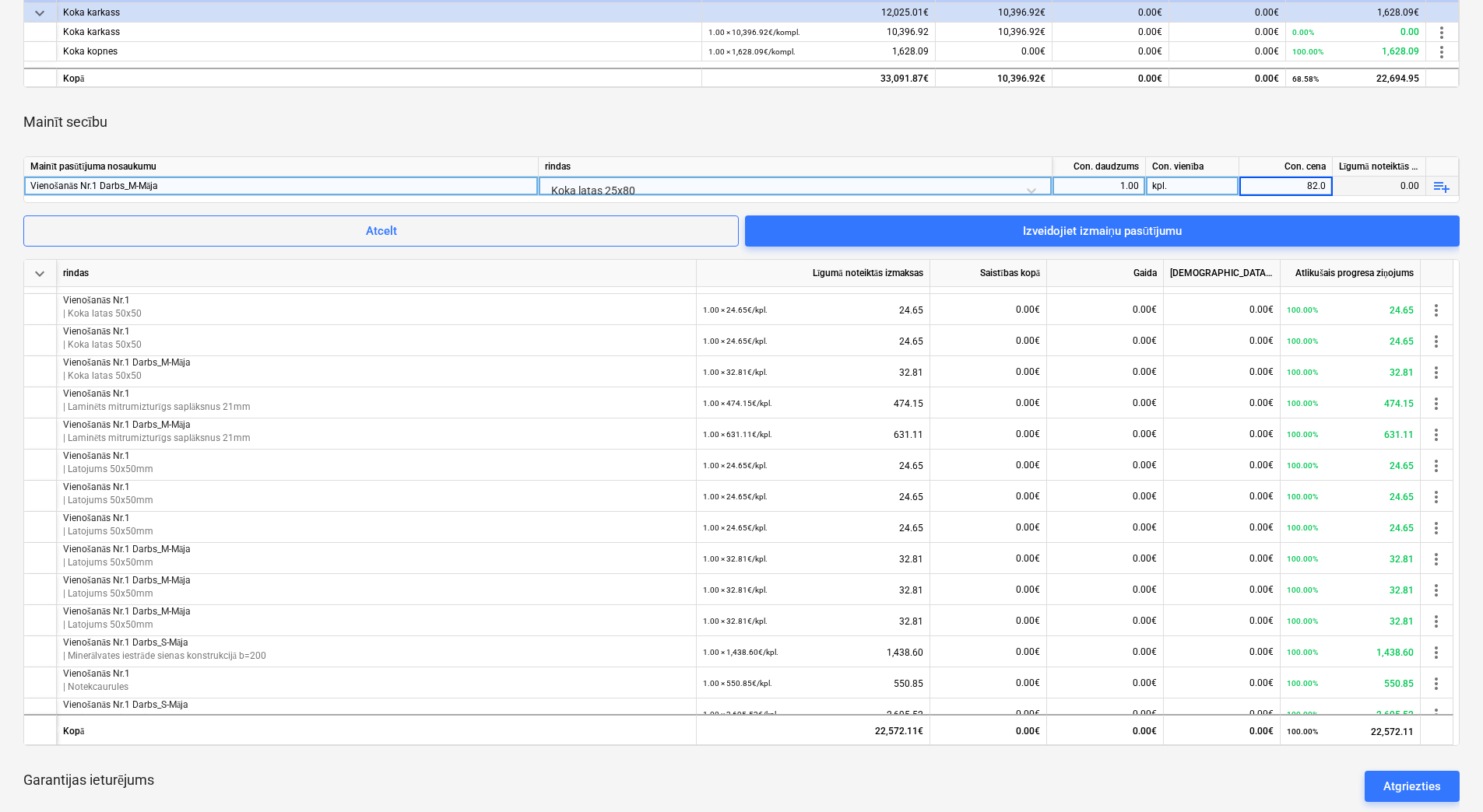
type input "82.03"
click at [1135, 142] on div "Mainīt secību" at bounding box center [741, 122] width 1436 height 43
click at [1159, 127] on div "Mainīt secību" at bounding box center [741, 122] width 1436 height 43
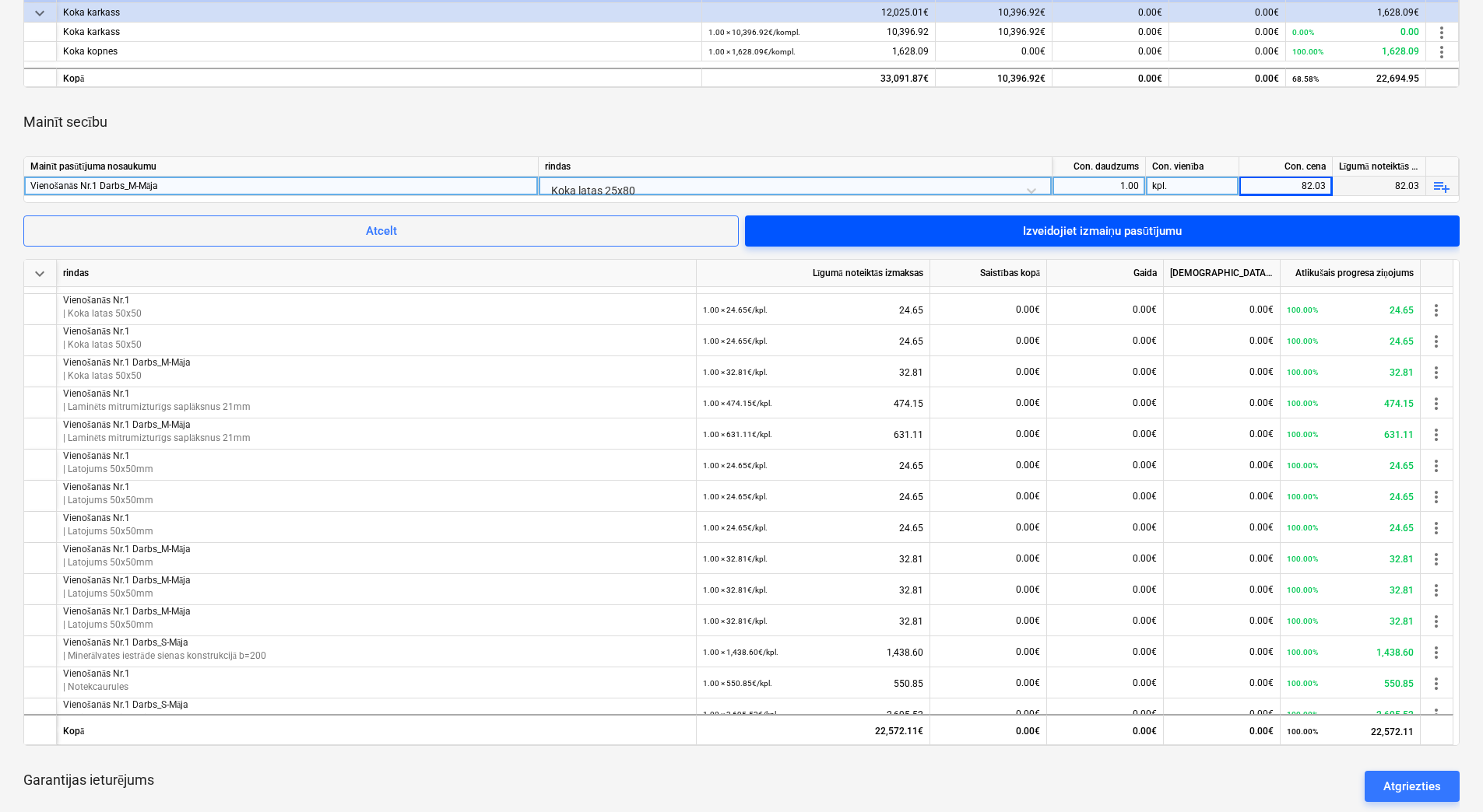
click at [1117, 230] on div "Izveidojiet izmaiņu pasūtījumu" at bounding box center [1102, 231] width 159 height 20
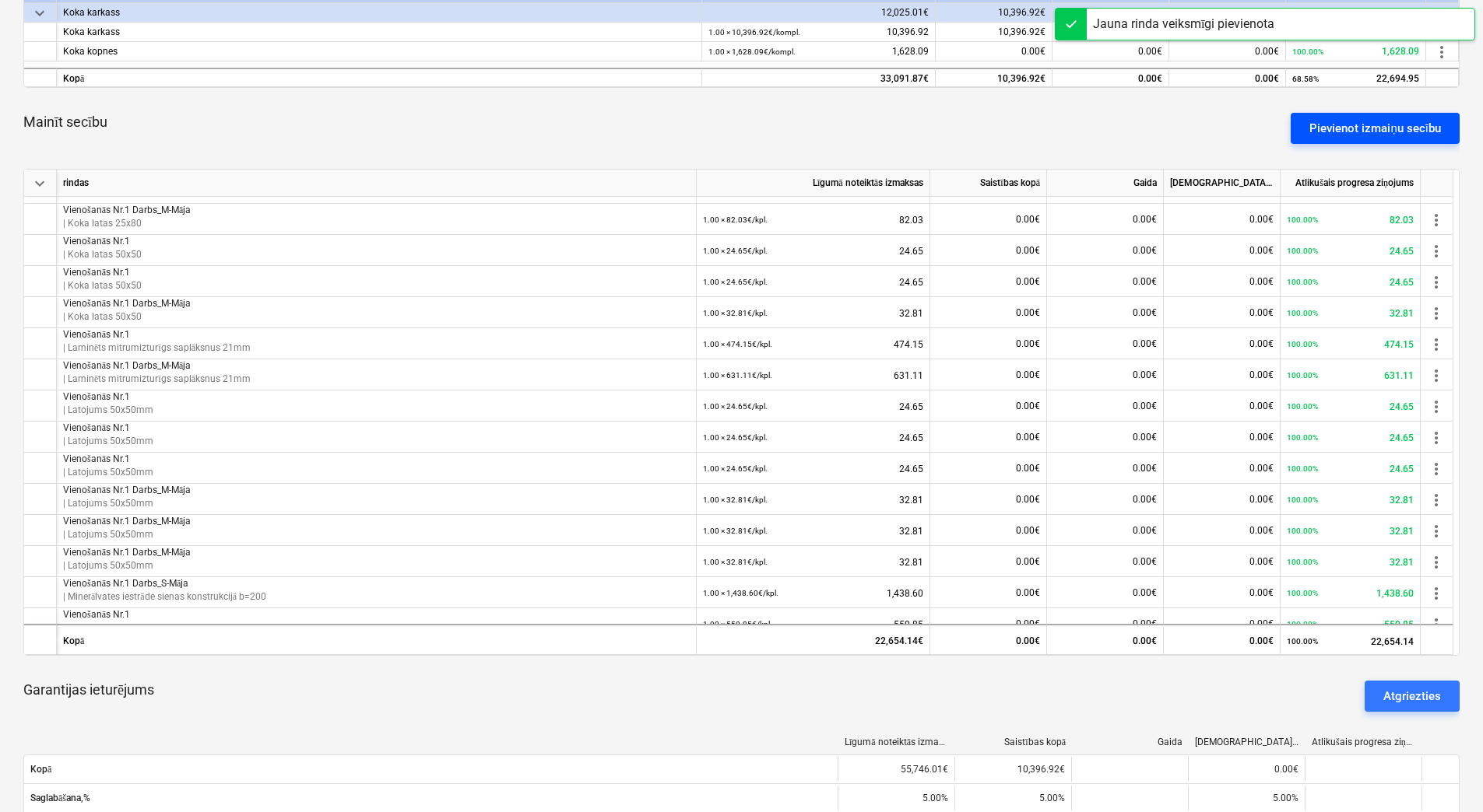
click at [1362, 123] on div "Pievienot izmaiņu secību" at bounding box center [1375, 128] width 131 height 20
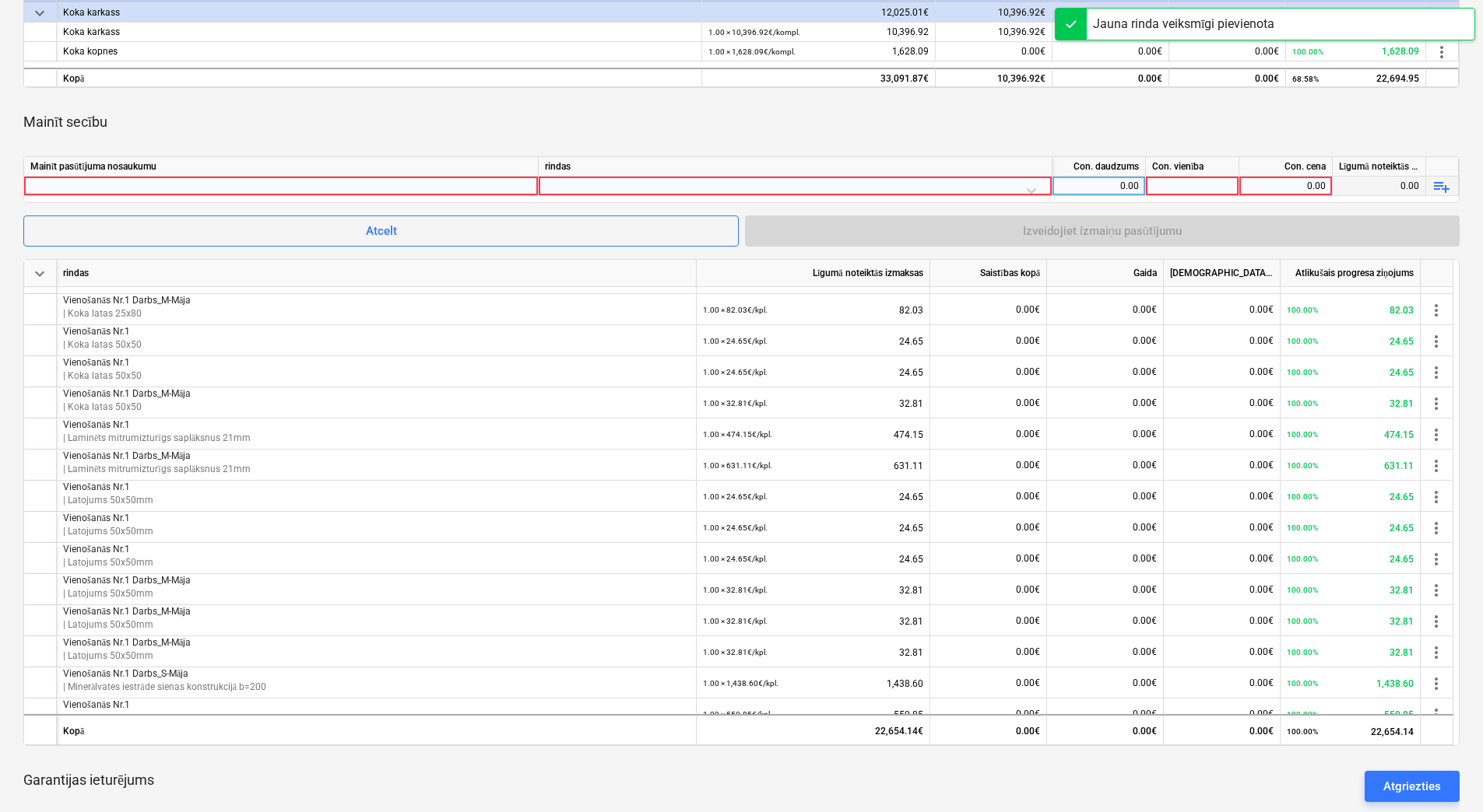
click at [485, 191] on div at bounding box center [281, 186] width 502 height 18
type input "Vienošanās Nr.1 Darbs_M-Māja"
click at [645, 184] on div at bounding box center [795, 191] width 501 height 27
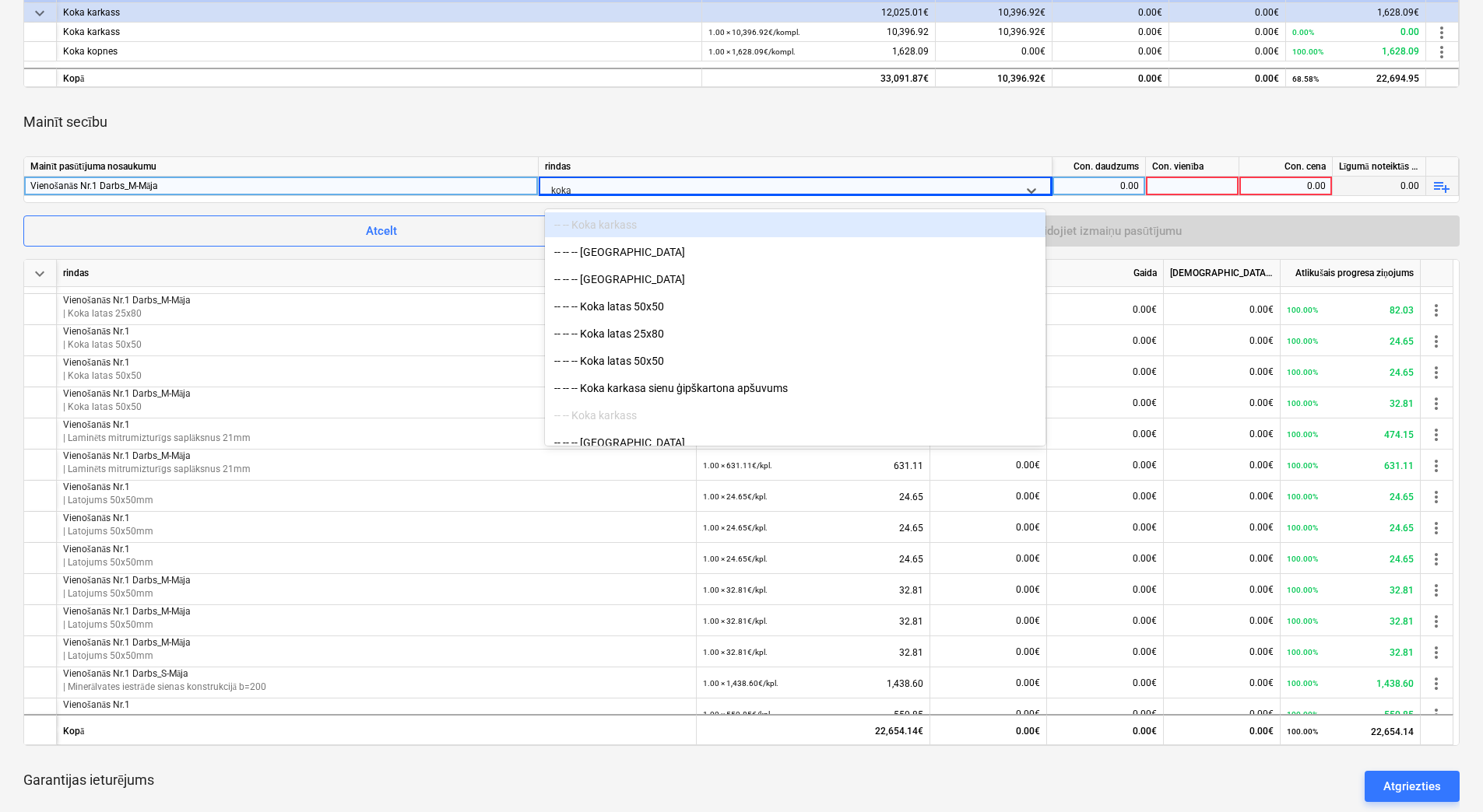
type input "koka l"
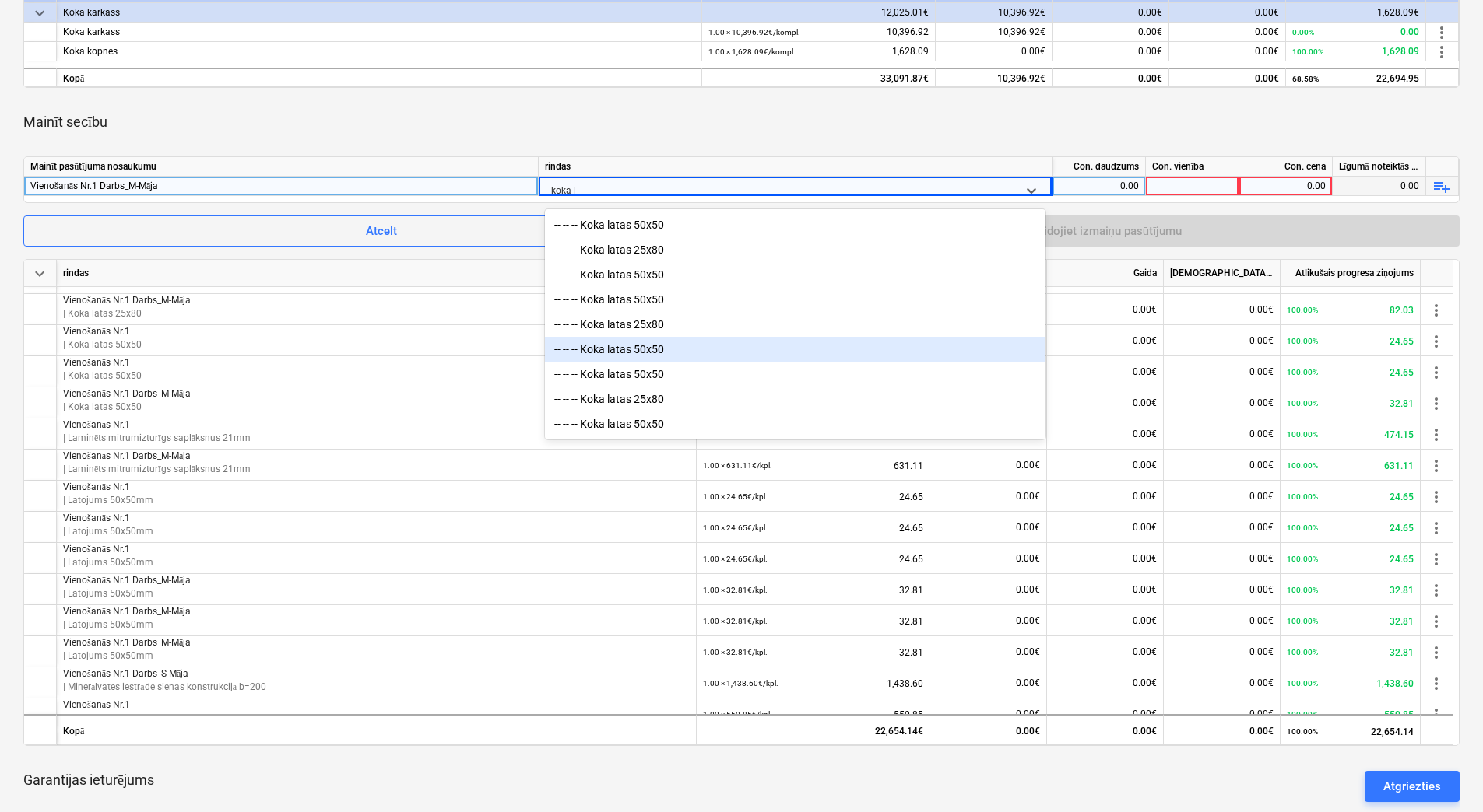
click at [663, 355] on div "-- -- -- Koka latas 50x50" at bounding box center [795, 349] width 501 height 25
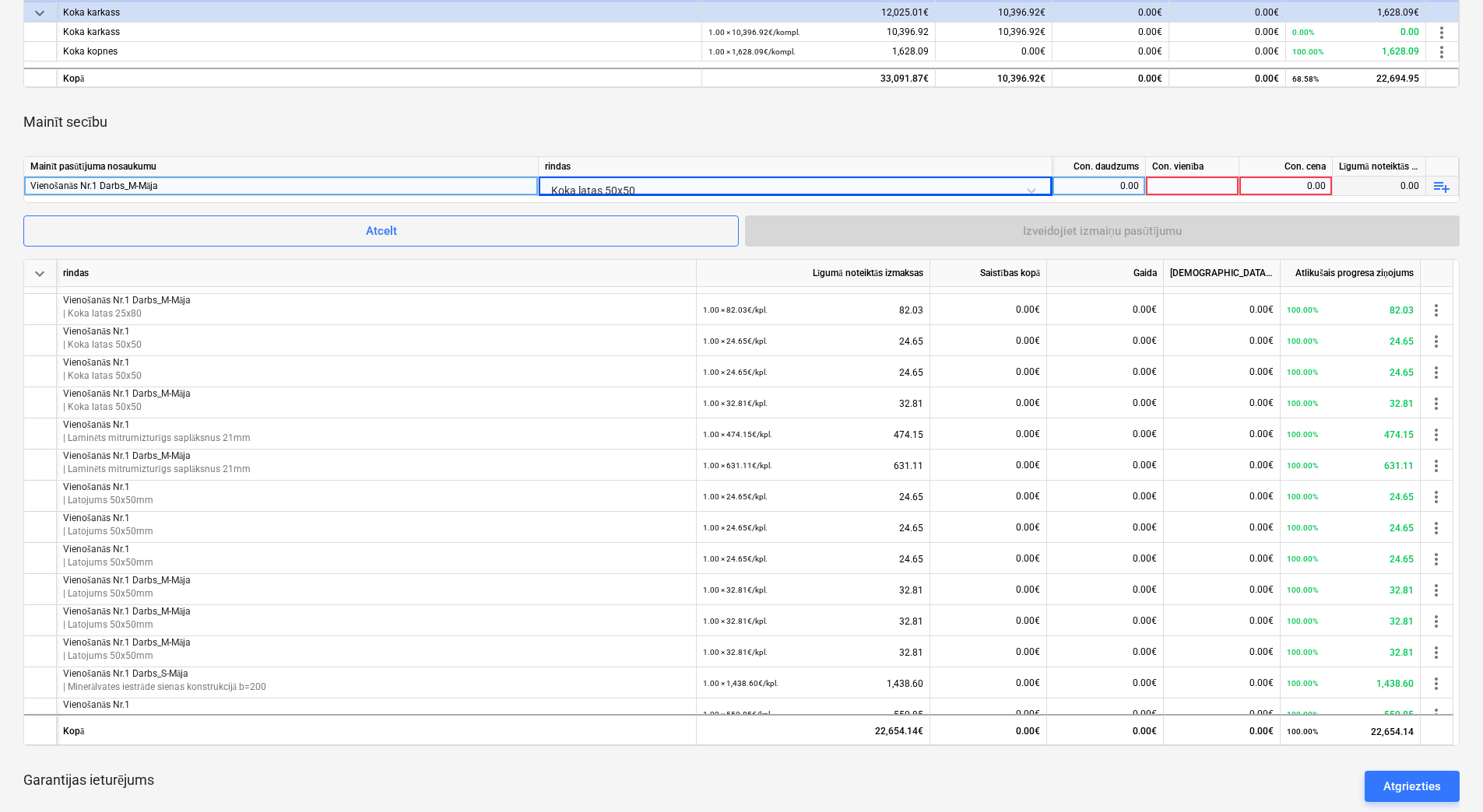
click at [1107, 187] on div "0.00" at bounding box center [1098, 187] width 80 height 19
type input "1"
click at [1179, 184] on div at bounding box center [1192, 187] width 94 height 19
type input "kpl."
click at [1285, 187] on div "0.00" at bounding box center [1285, 187] width 80 height 19
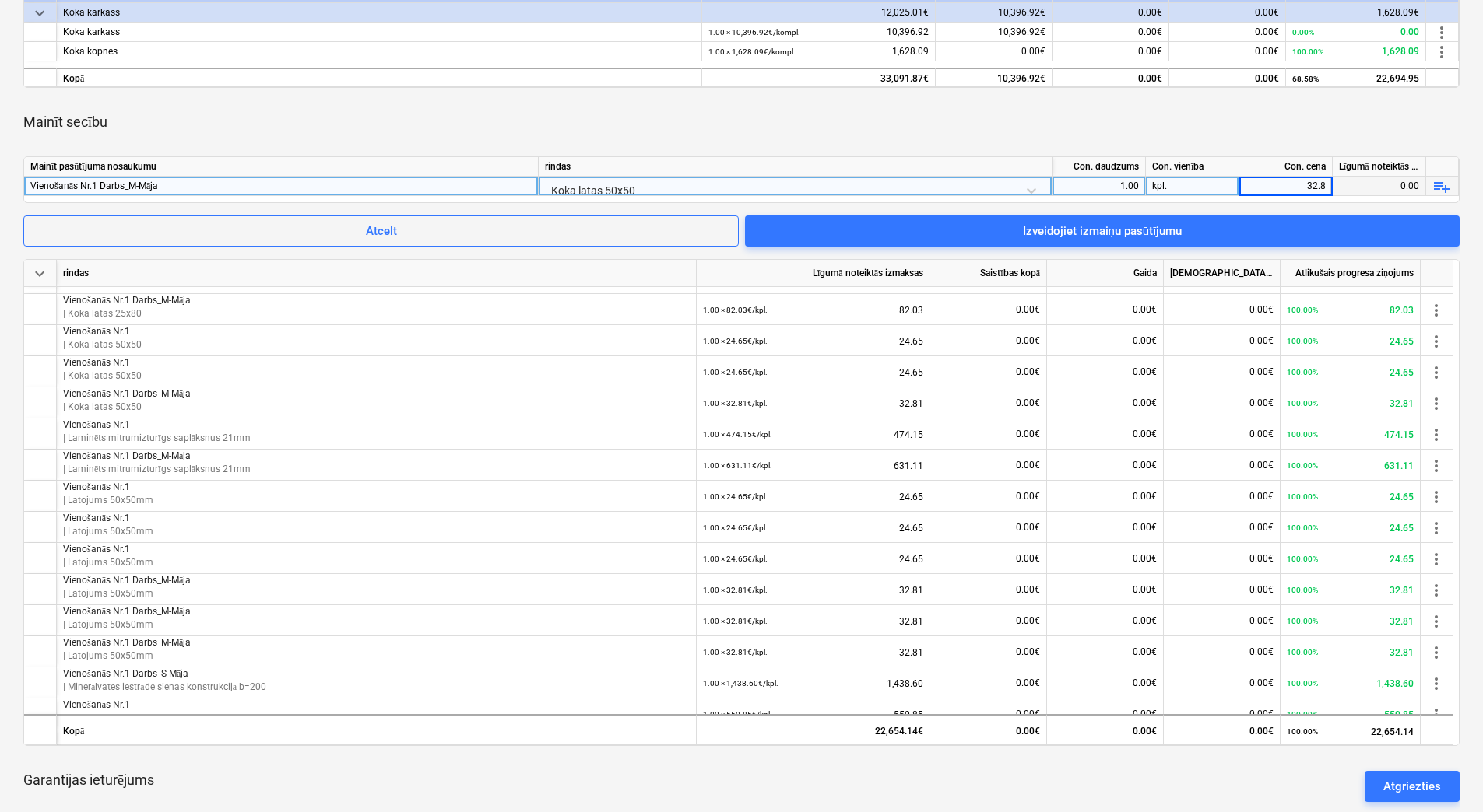
type input "32.81"
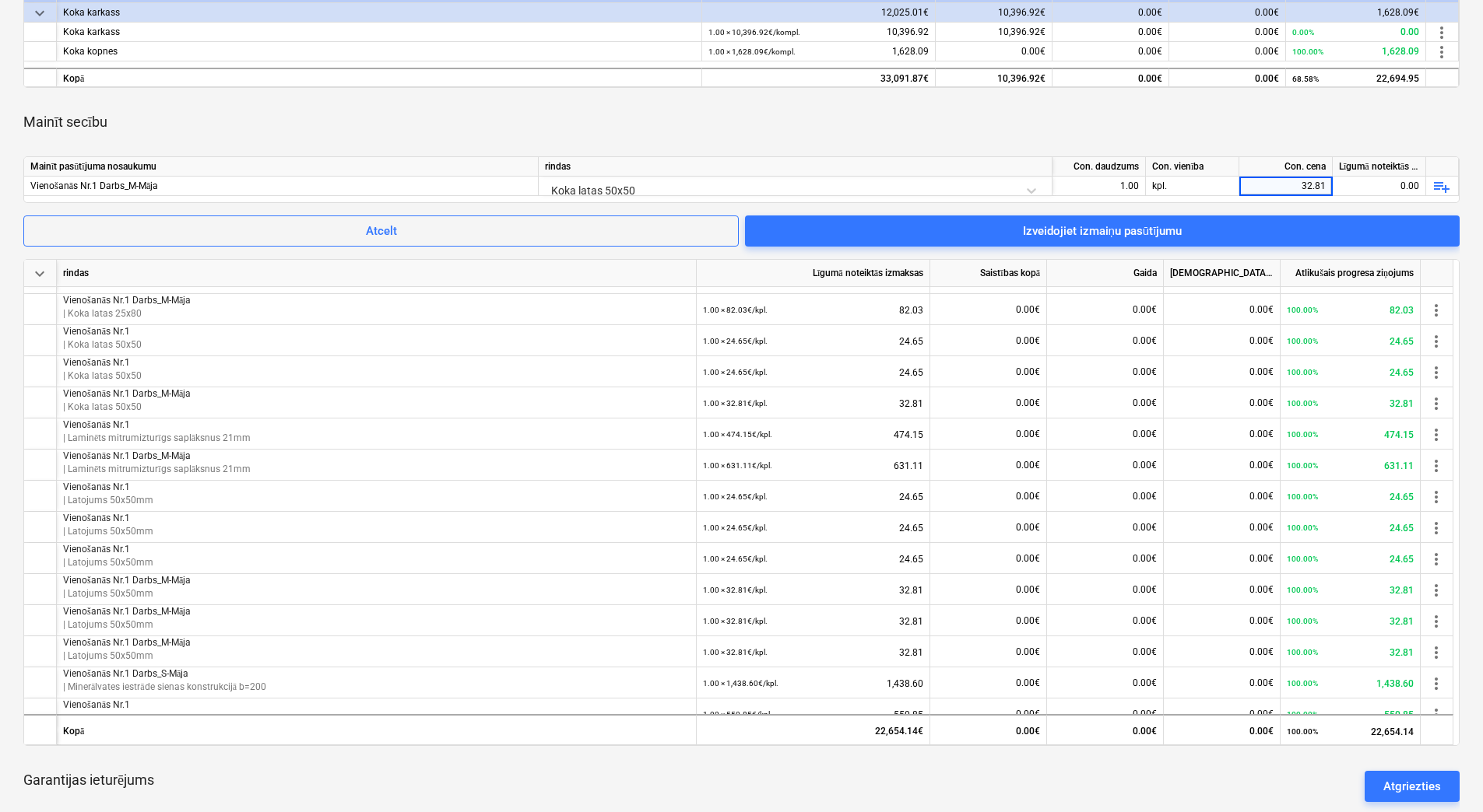
click at [1207, 134] on div "Mainīt secību" at bounding box center [741, 122] width 1436 height 43
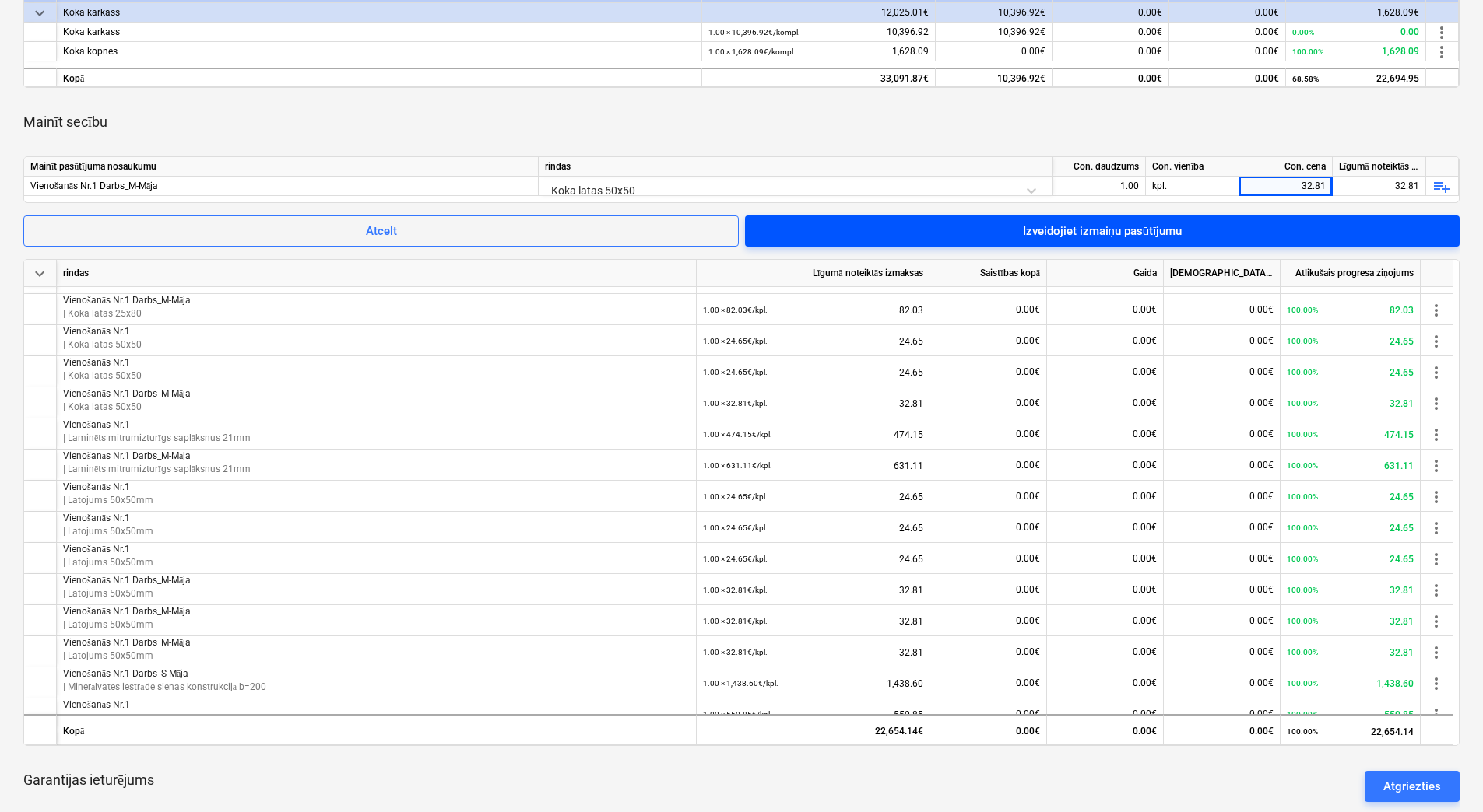
click at [1180, 221] on div "Izveidojiet izmaiņu pasūtījumu" at bounding box center [1102, 231] width 159 height 20
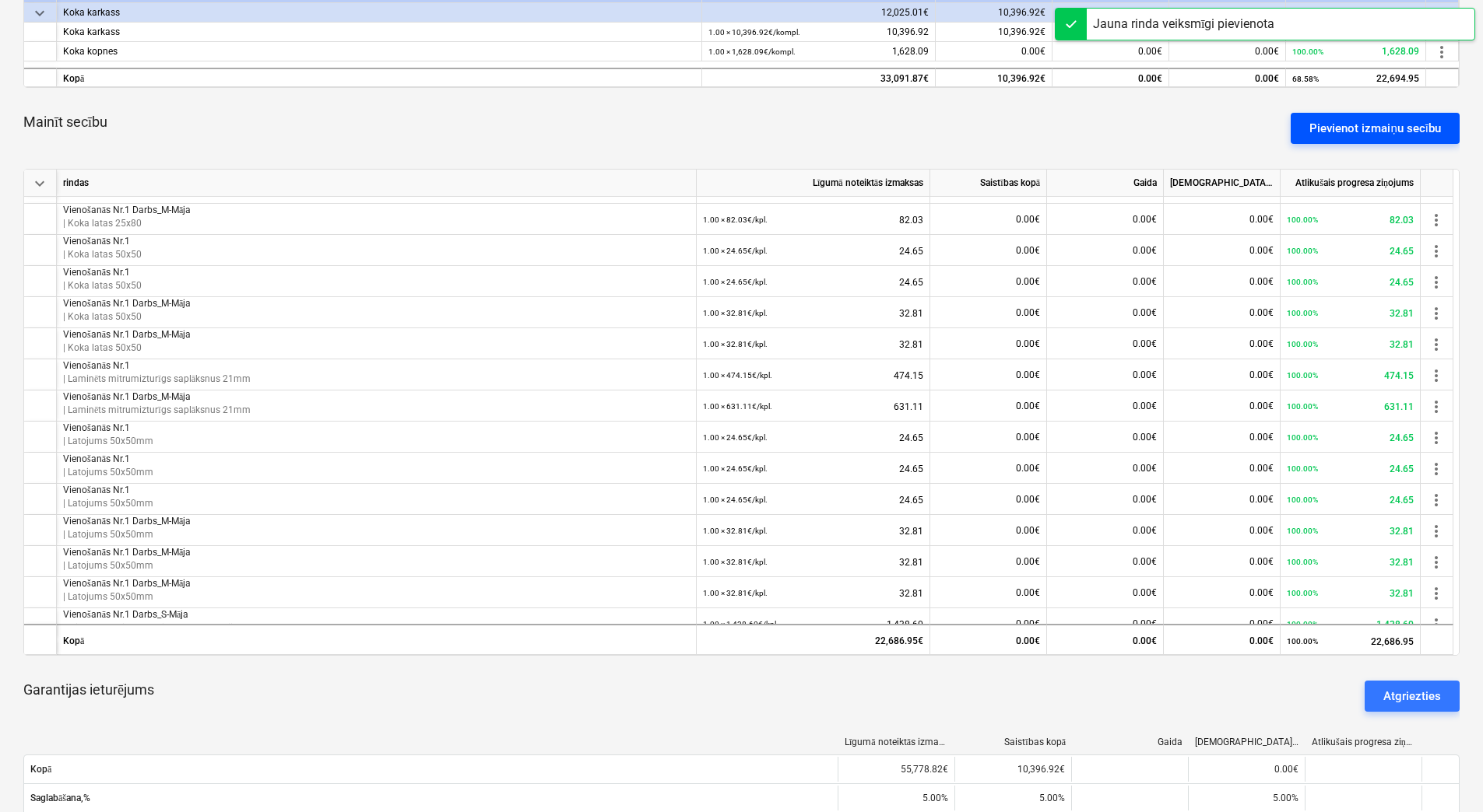
click at [1327, 123] on div "Pievienot izmaiņu secību" at bounding box center [1375, 128] width 131 height 20
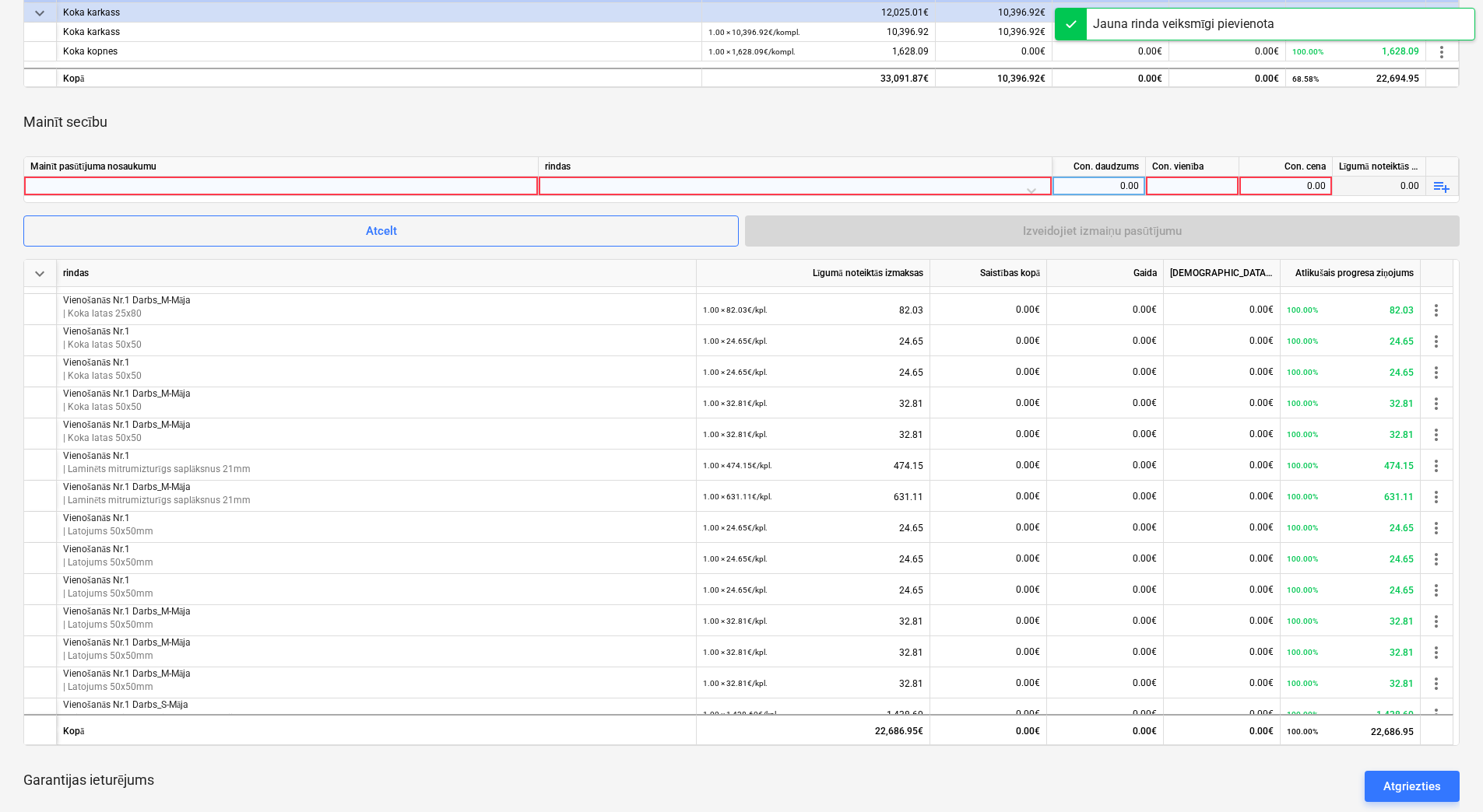
click at [415, 180] on div at bounding box center [281, 186] width 502 height 18
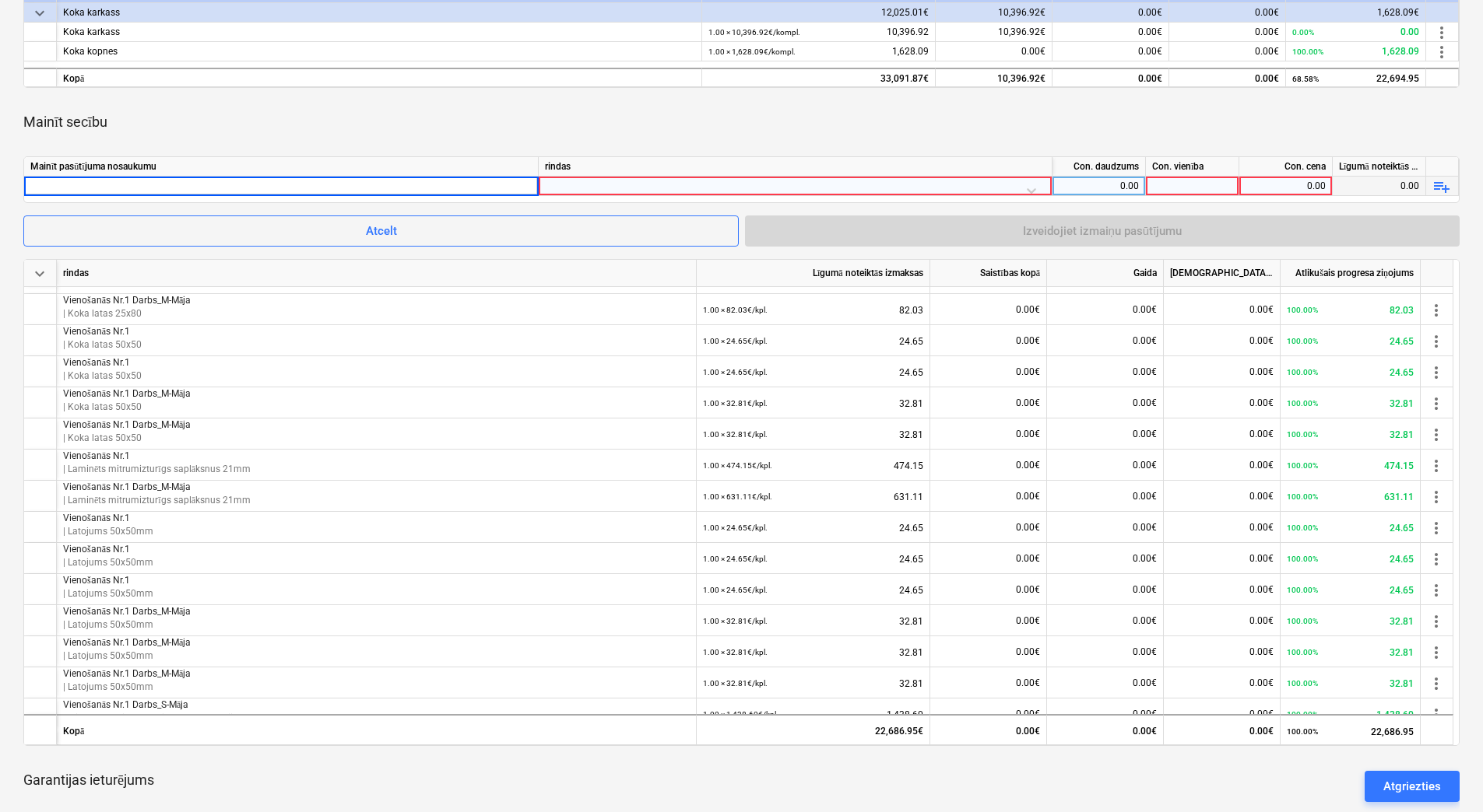
type input "Vienošanās Nr.1 Darbs_M-Māja"
click at [655, 183] on div at bounding box center [795, 191] width 501 height 27
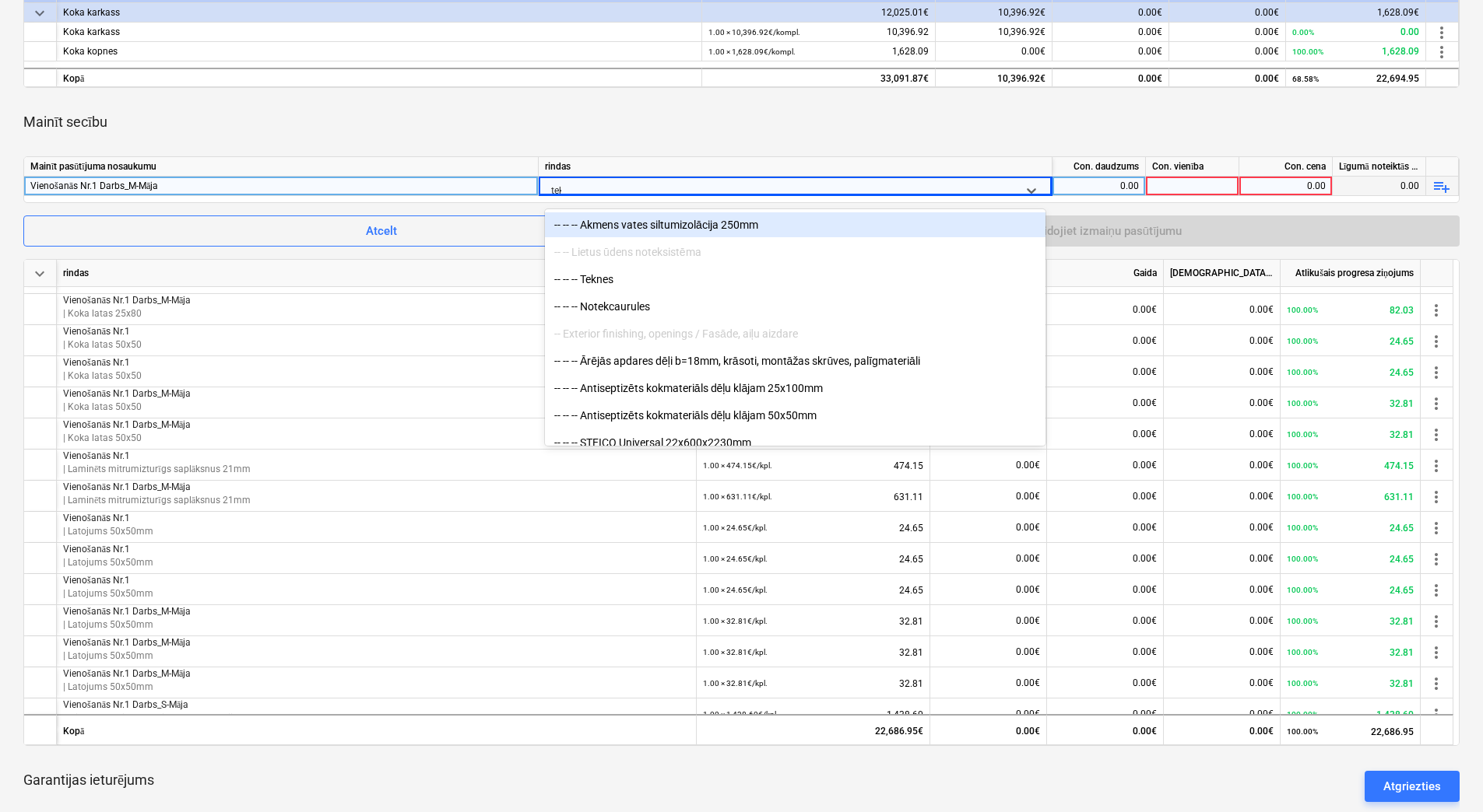
type input "tekn"
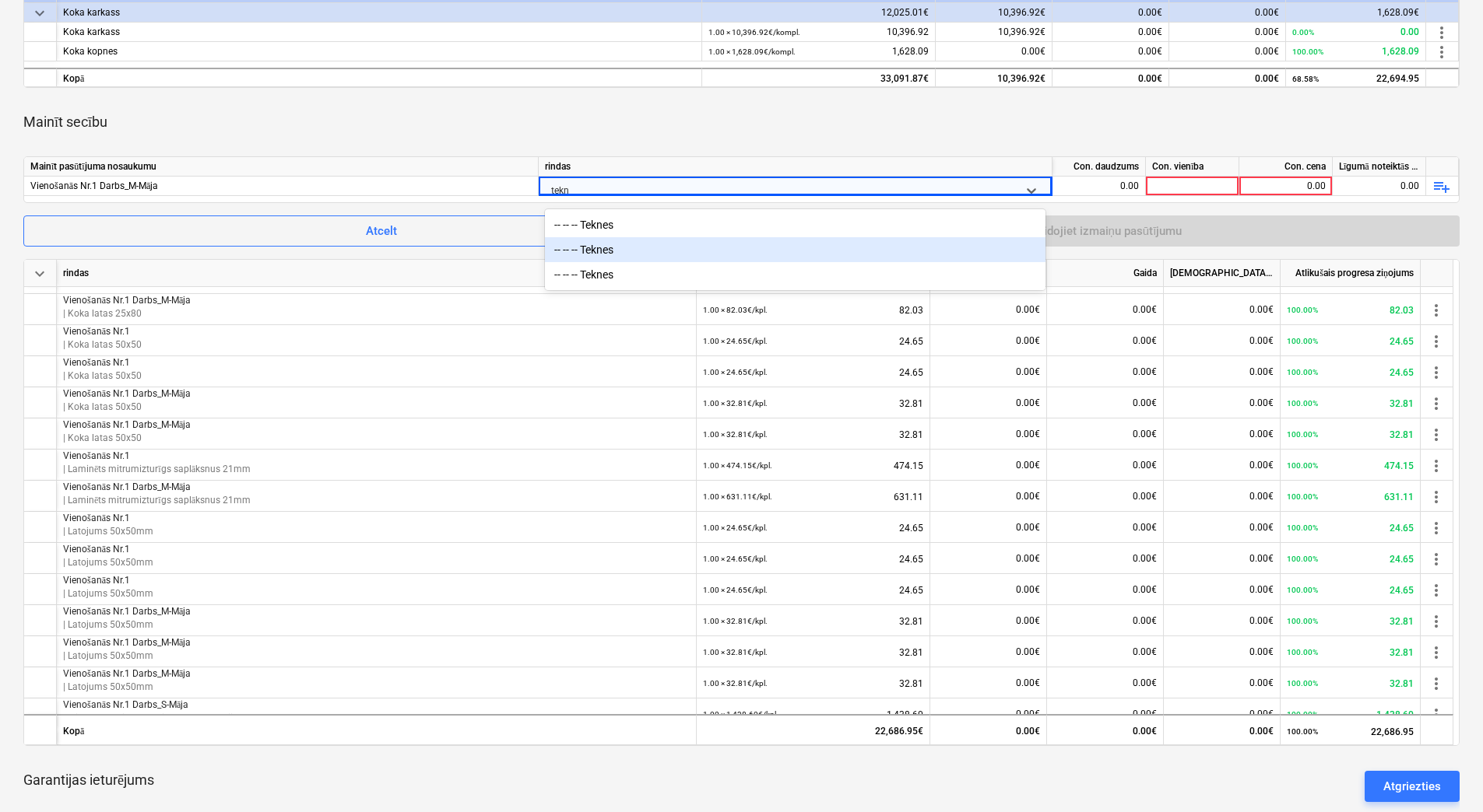
click at [623, 247] on div "-- -- -- Teknes" at bounding box center [795, 249] width 501 height 25
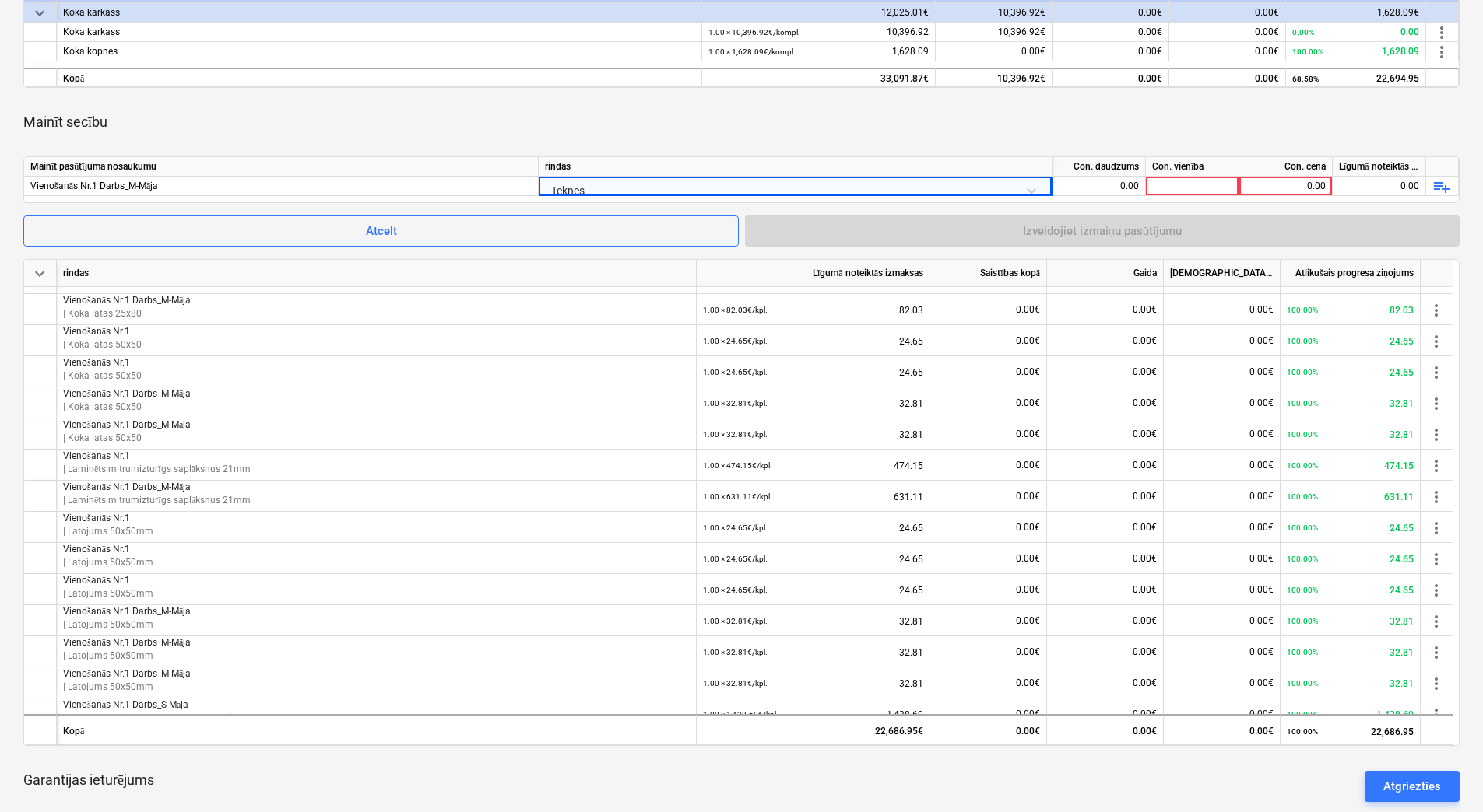
click at [1122, 174] on div "Con. daudzums" at bounding box center [1098, 167] width 94 height 19
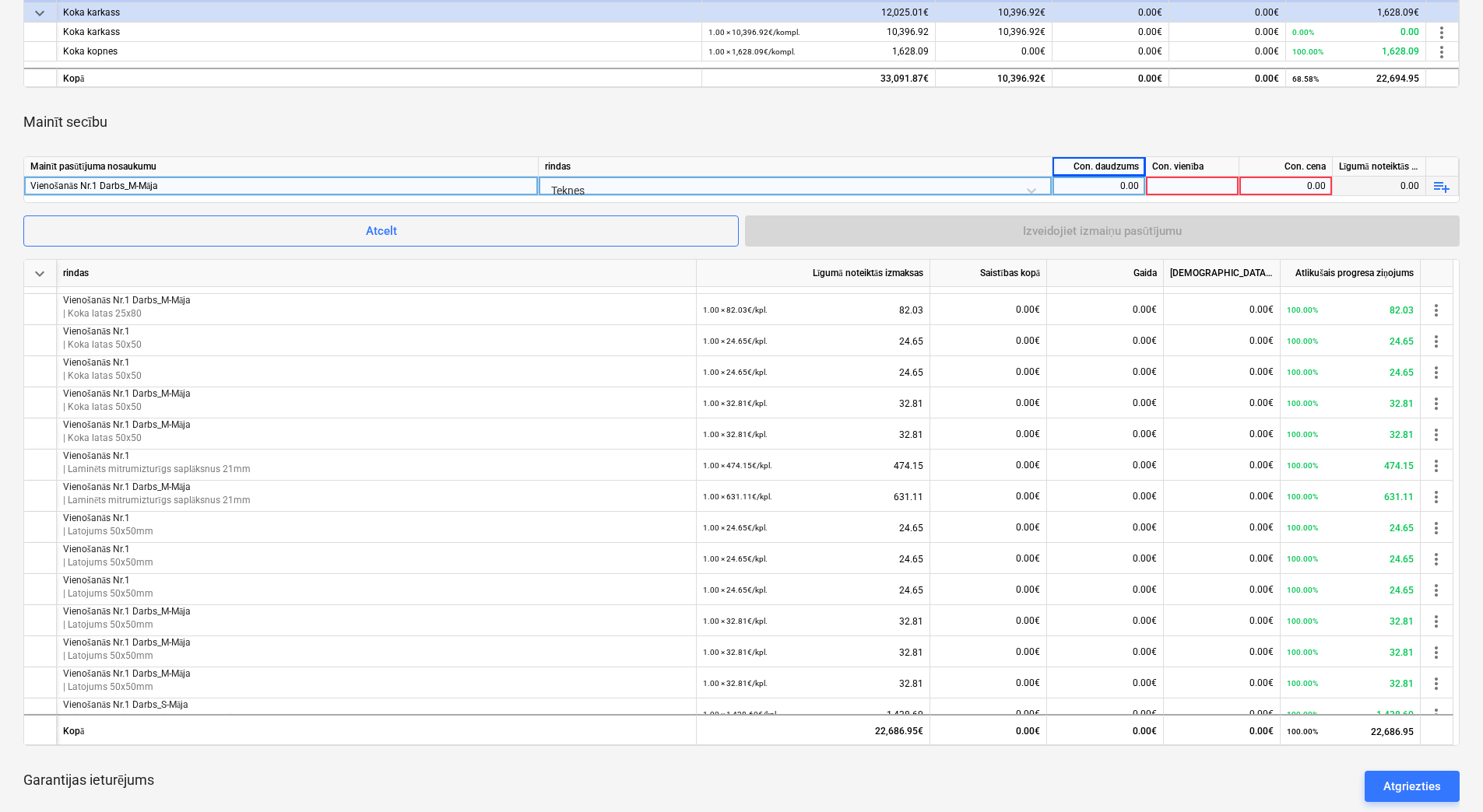
click at [1118, 182] on div "0.00" at bounding box center [1098, 187] width 80 height 19
type input "1"
click at [1180, 183] on div at bounding box center [1192, 187] width 94 height 19
type input "kpl."
click at [1296, 187] on div "0.00" at bounding box center [1285, 187] width 80 height 19
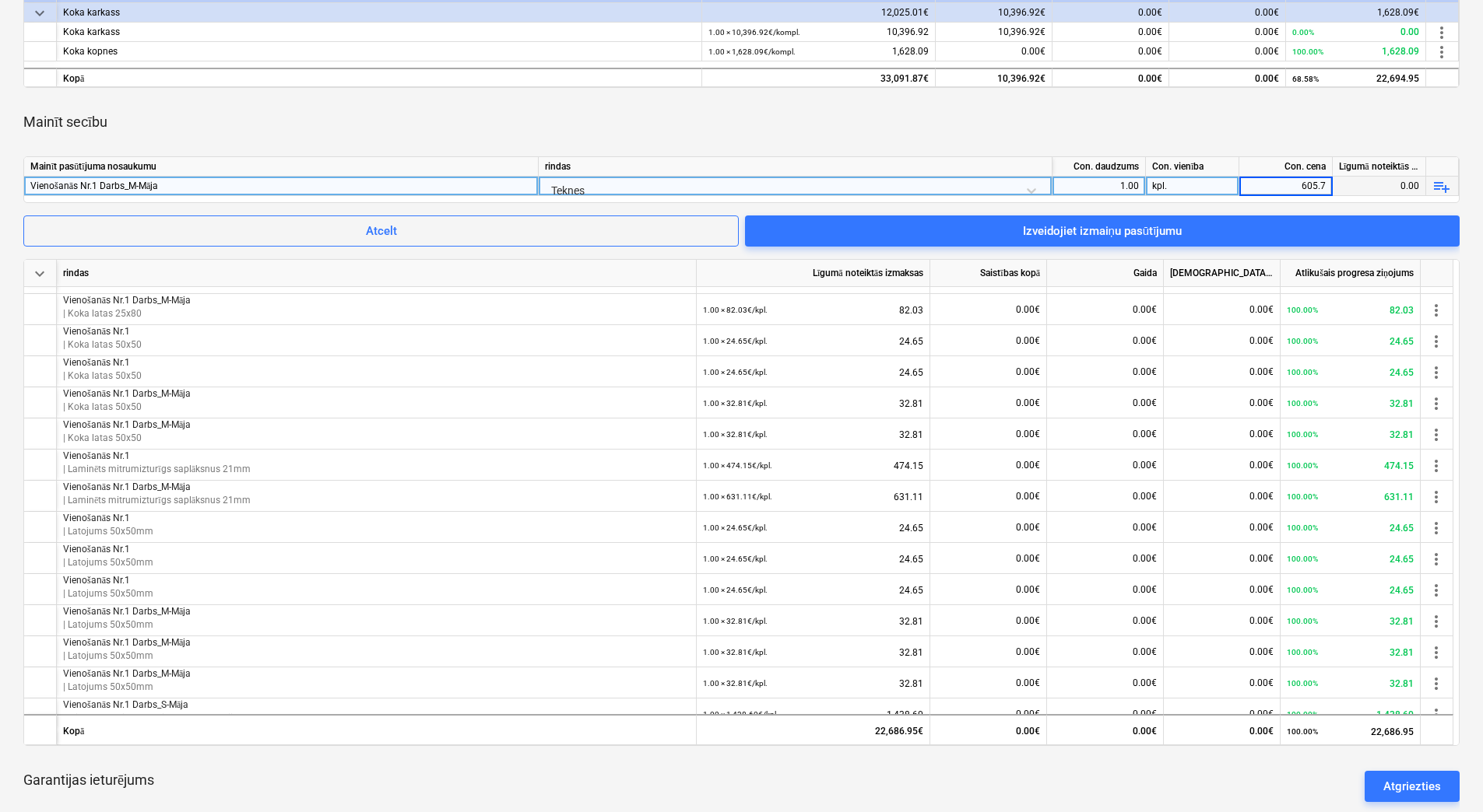
type input "605.78"
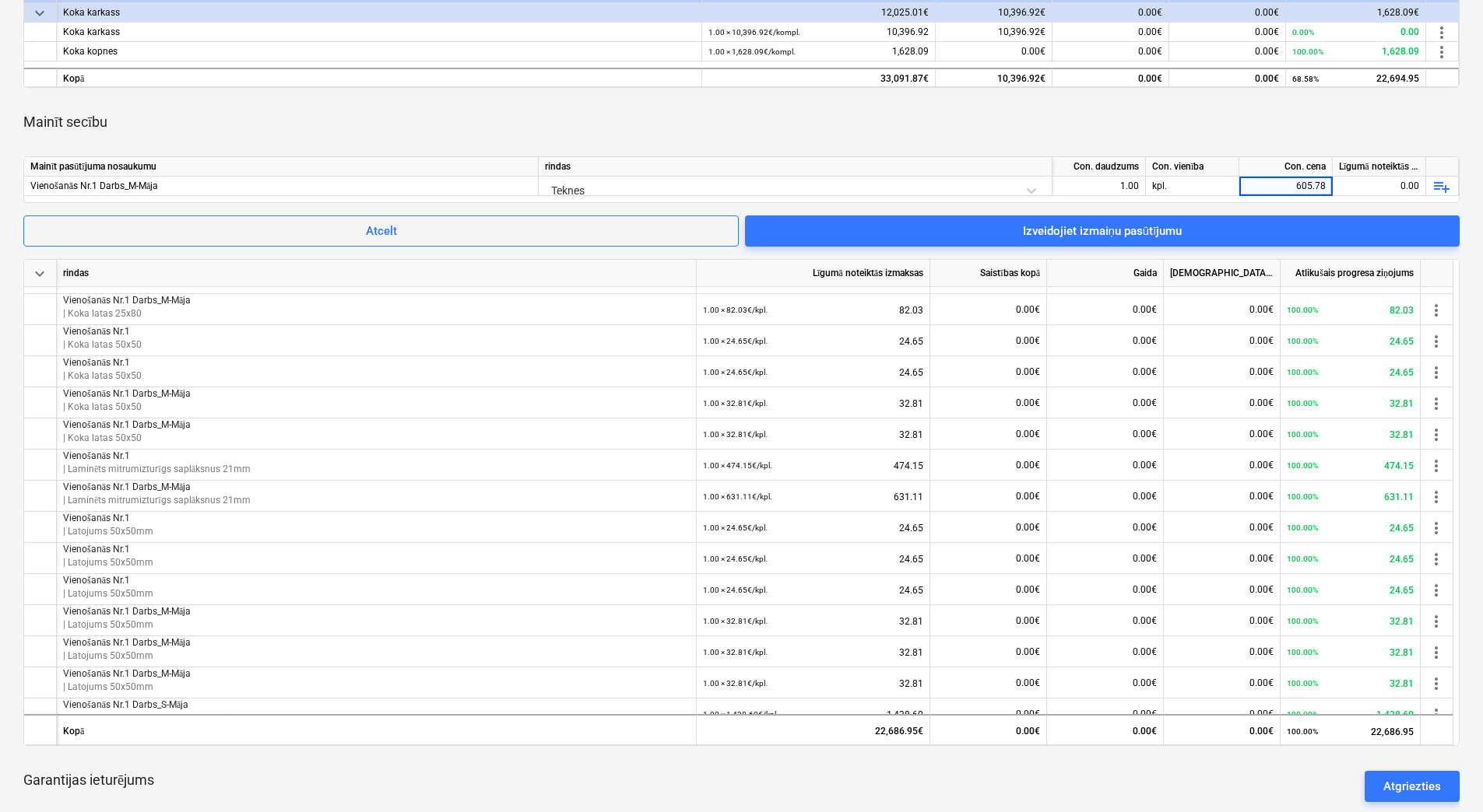
click at [1243, 124] on div "Mainīt secību" at bounding box center [741, 122] width 1436 height 43
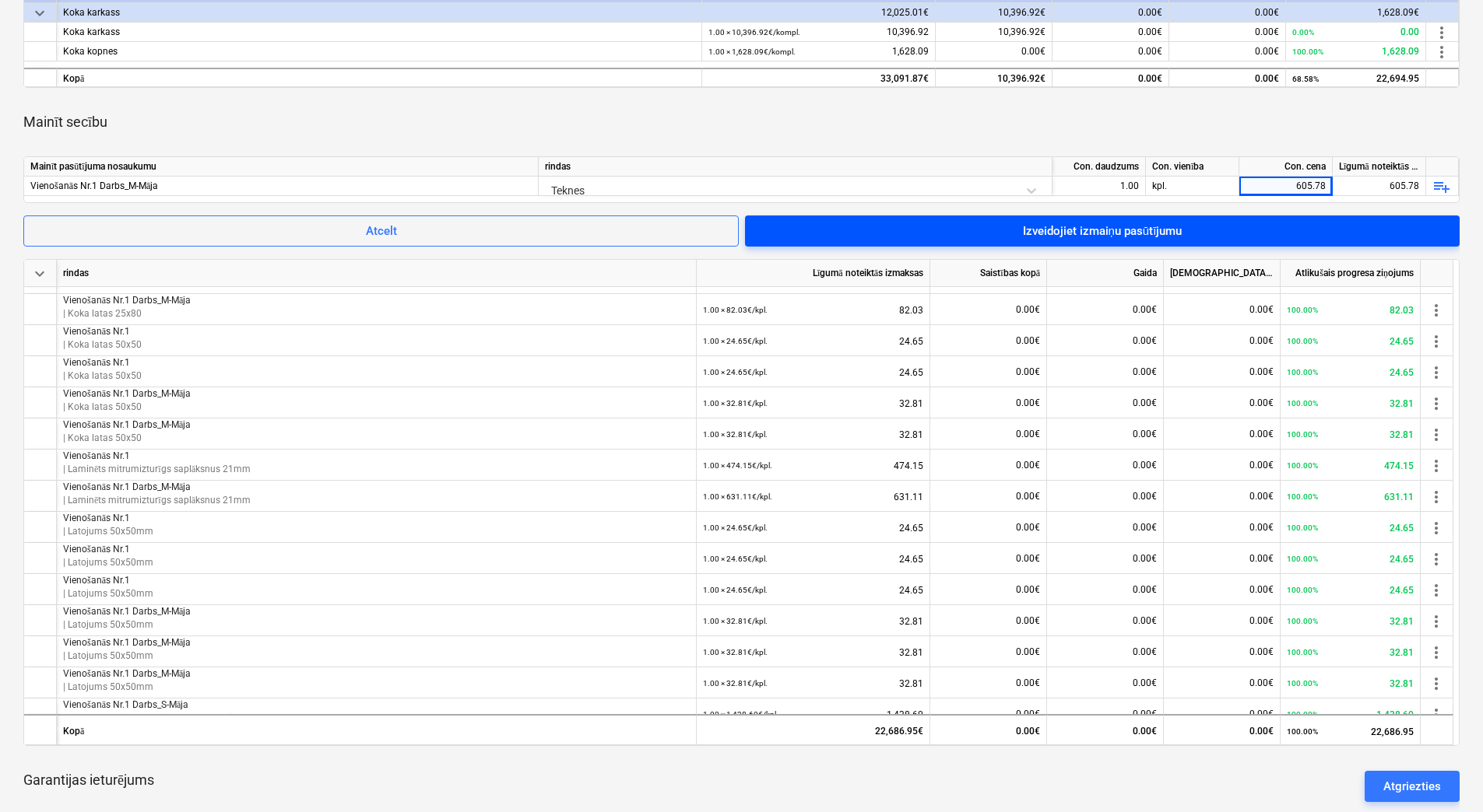
click at [1231, 224] on span "Izveidojiet izmaiņu pasūtījumu" at bounding box center [1102, 231] width 677 height 20
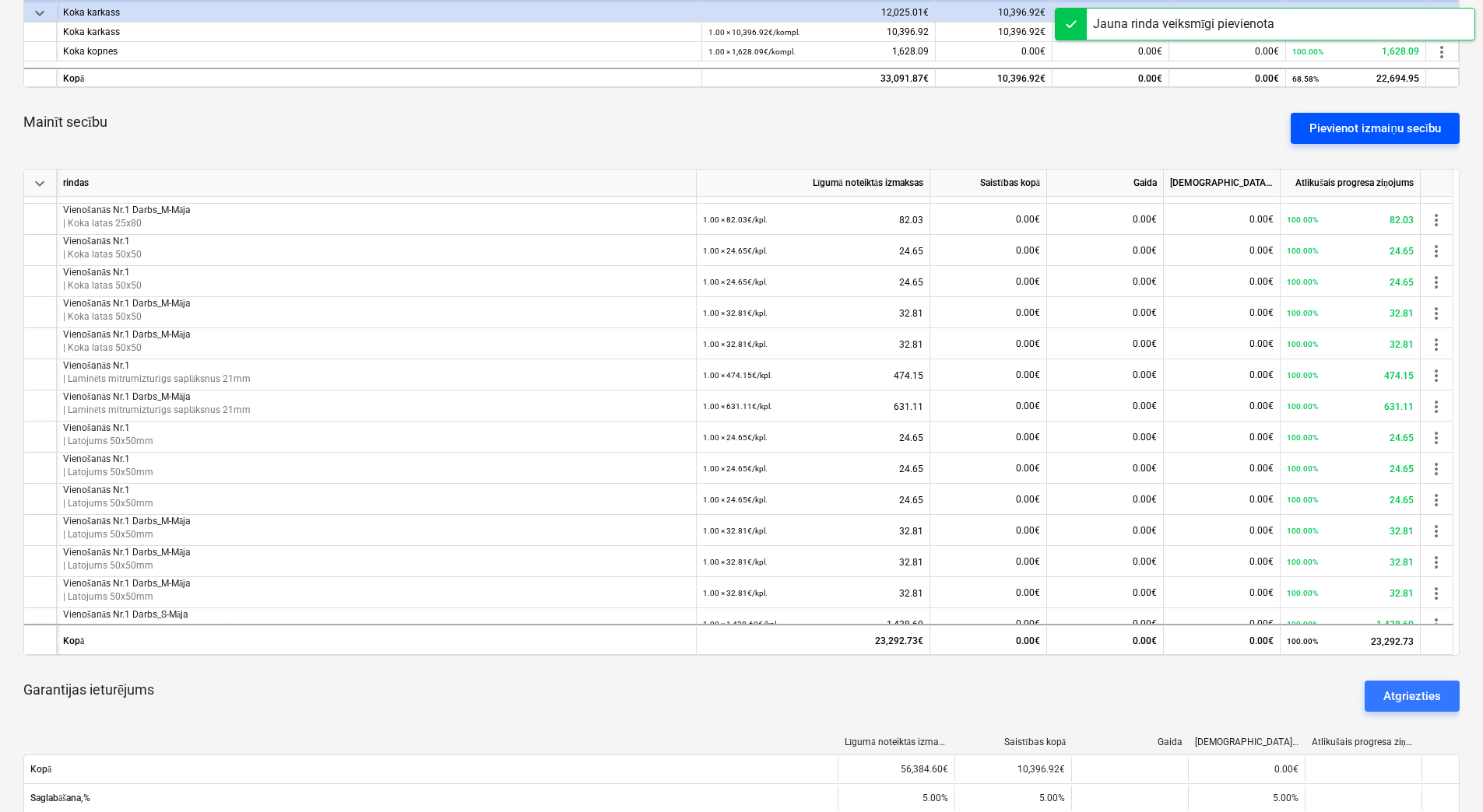
click at [1336, 133] on div "Pievienot izmaiņu secību" at bounding box center [1375, 128] width 131 height 20
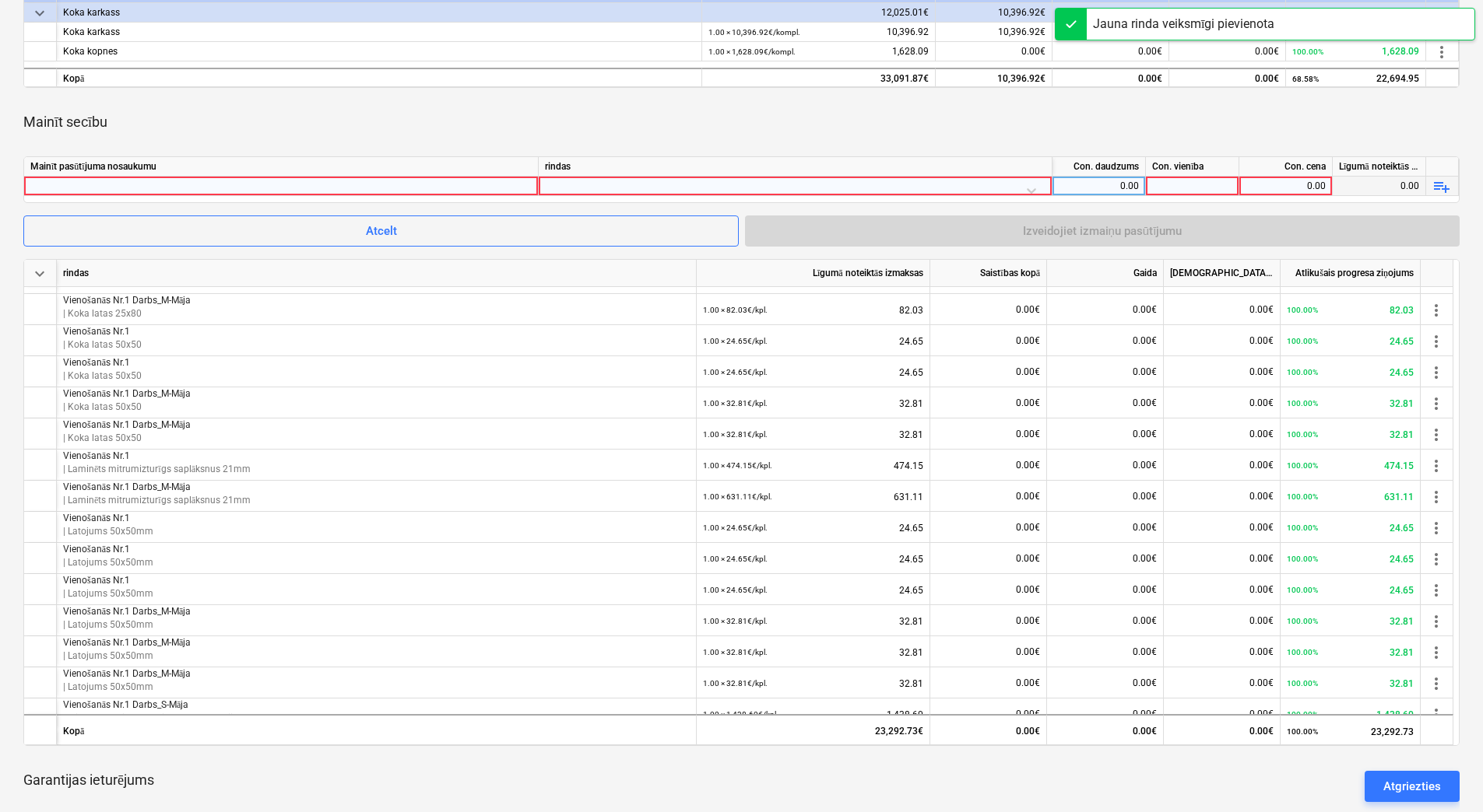
click at [450, 179] on div at bounding box center [281, 186] width 502 height 18
type input "Vienošanās Nr.1 Darbs_M-Māja"
click at [701, 187] on div at bounding box center [795, 191] width 501 height 27
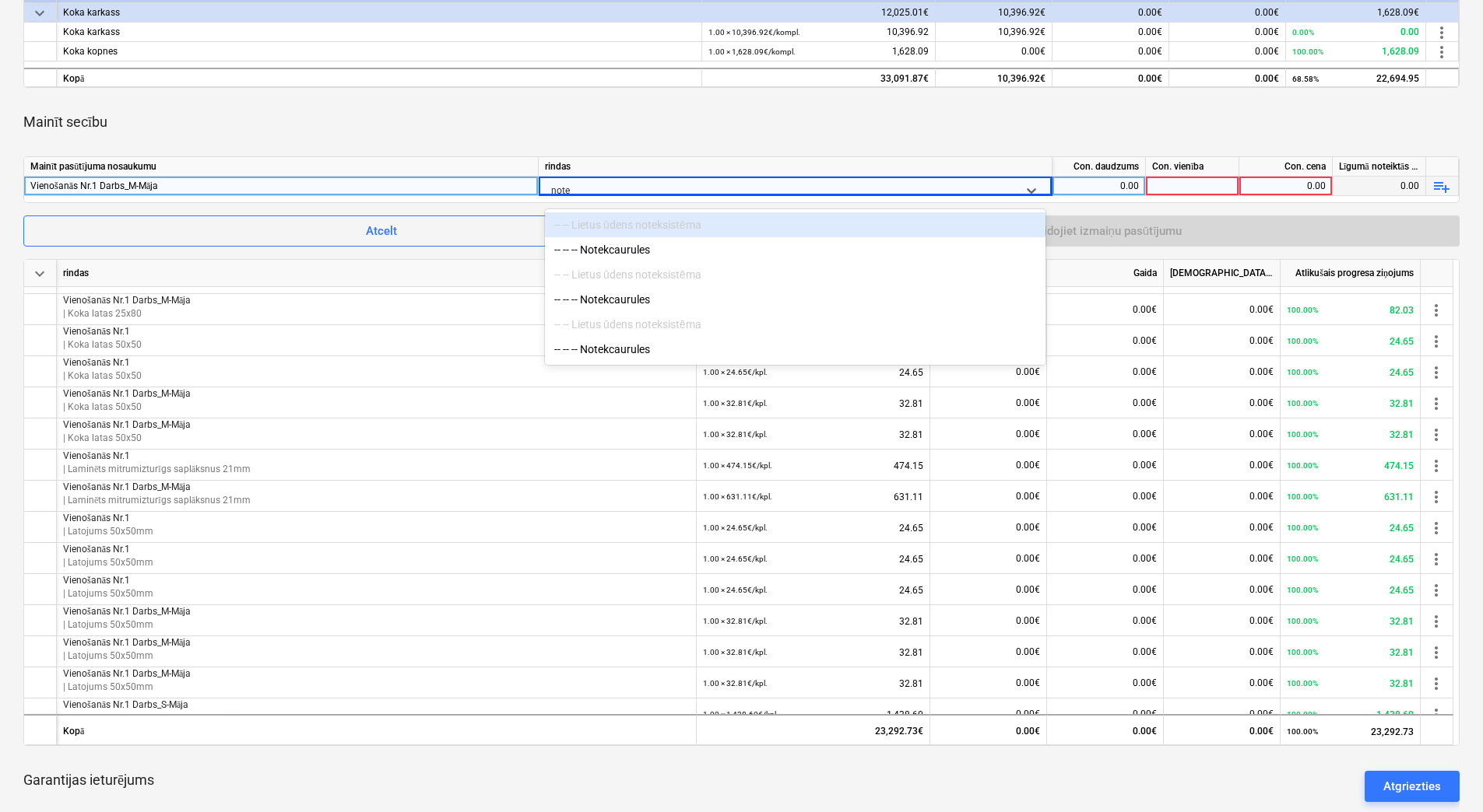
type input "notek"
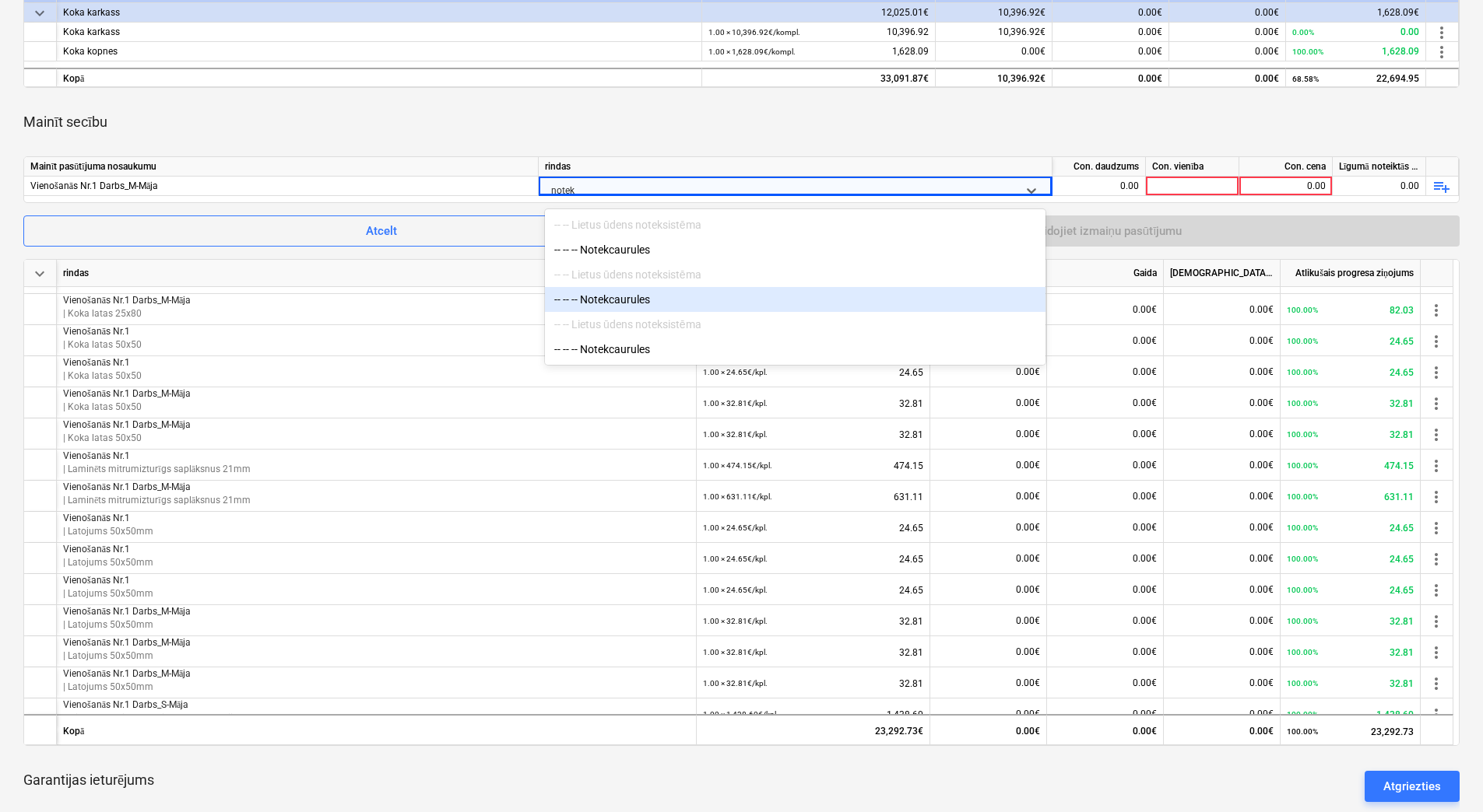
click at [642, 301] on div "-- -- -- Notekcaurules" at bounding box center [795, 299] width 501 height 25
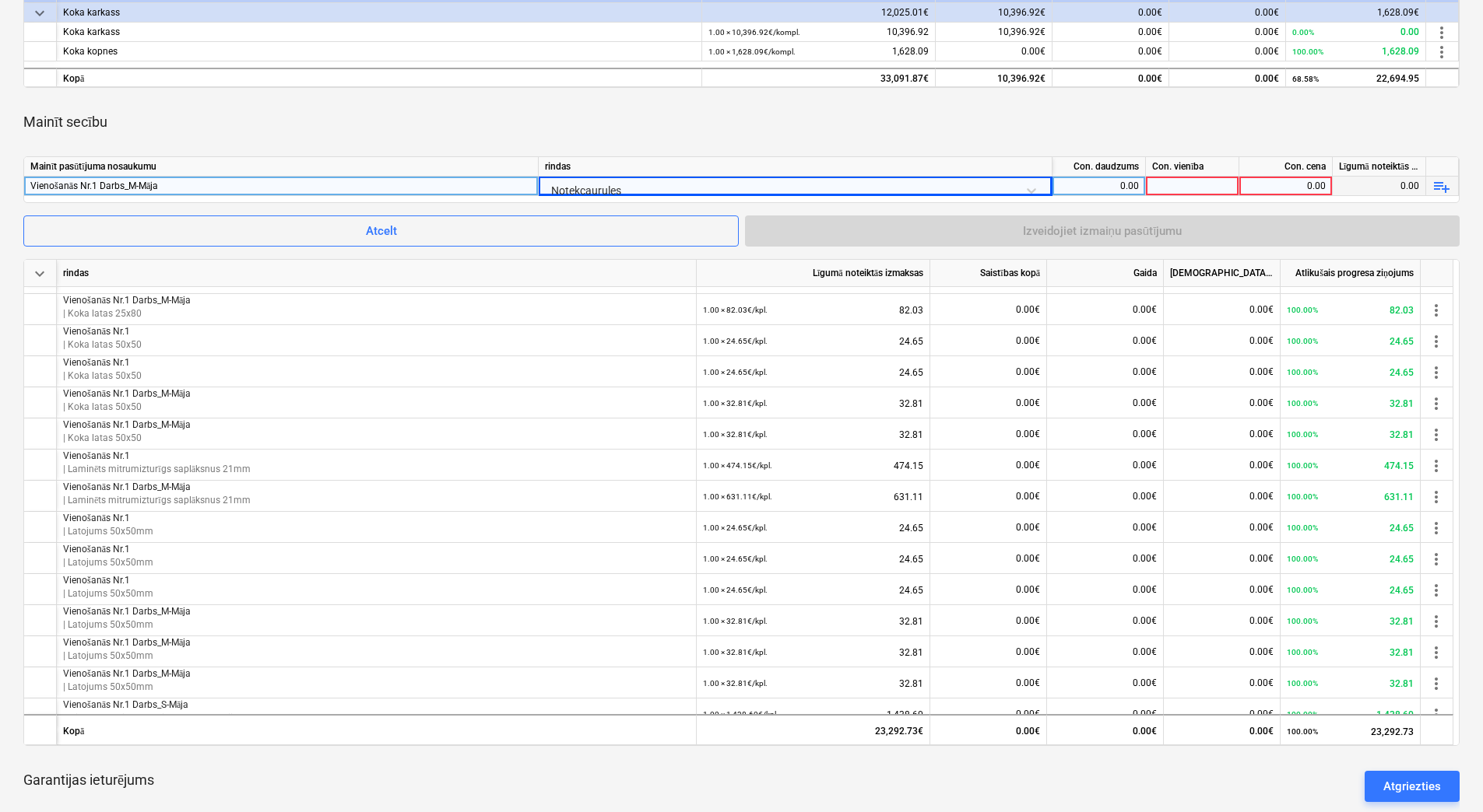
click at [1082, 189] on div "0.00" at bounding box center [1098, 187] width 80 height 19
type input "1"
click at [1195, 187] on div at bounding box center [1192, 187] width 94 height 19
type input "kpl."
click at [1263, 184] on div "0.00" at bounding box center [1285, 187] width 80 height 19
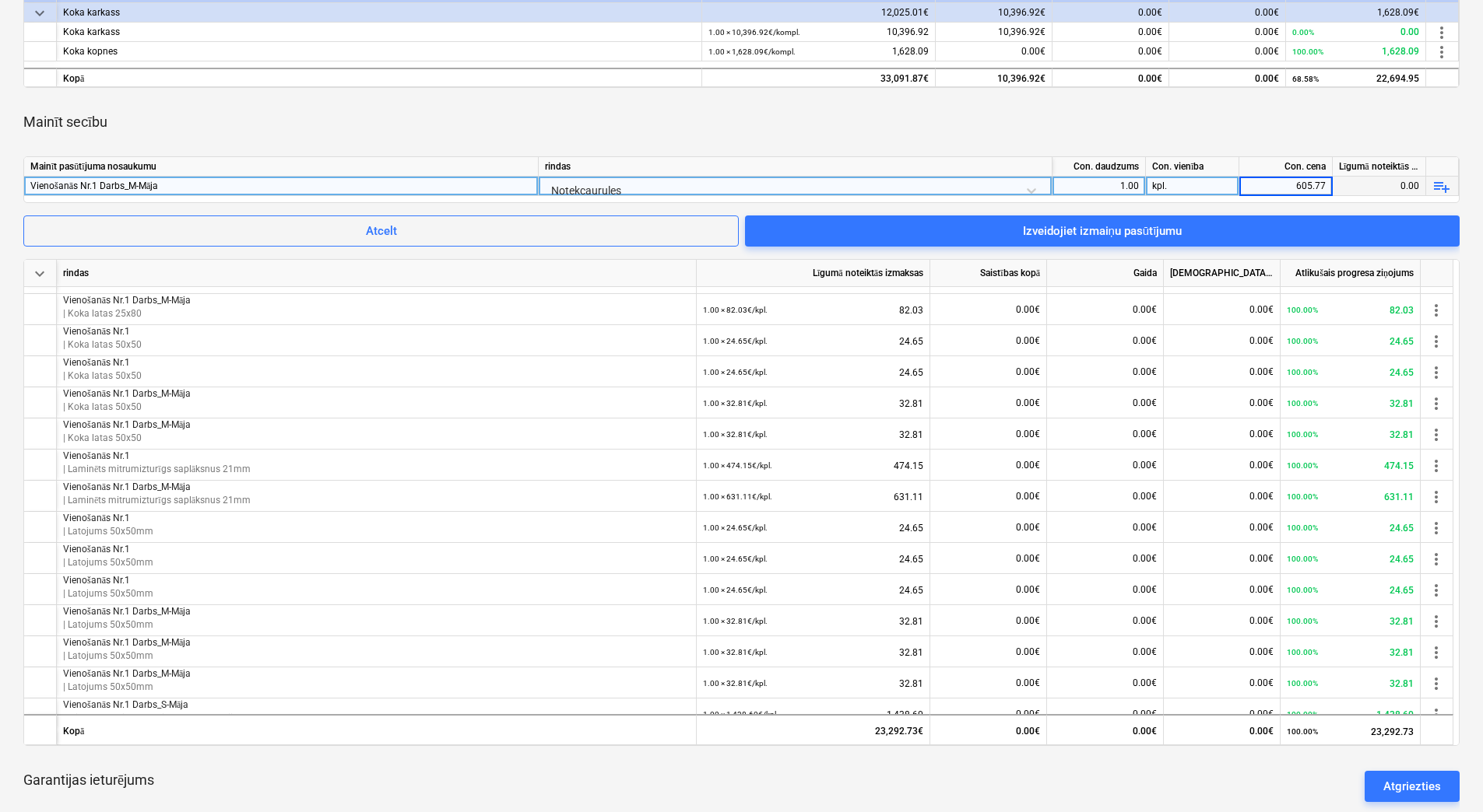
type input "605.775"
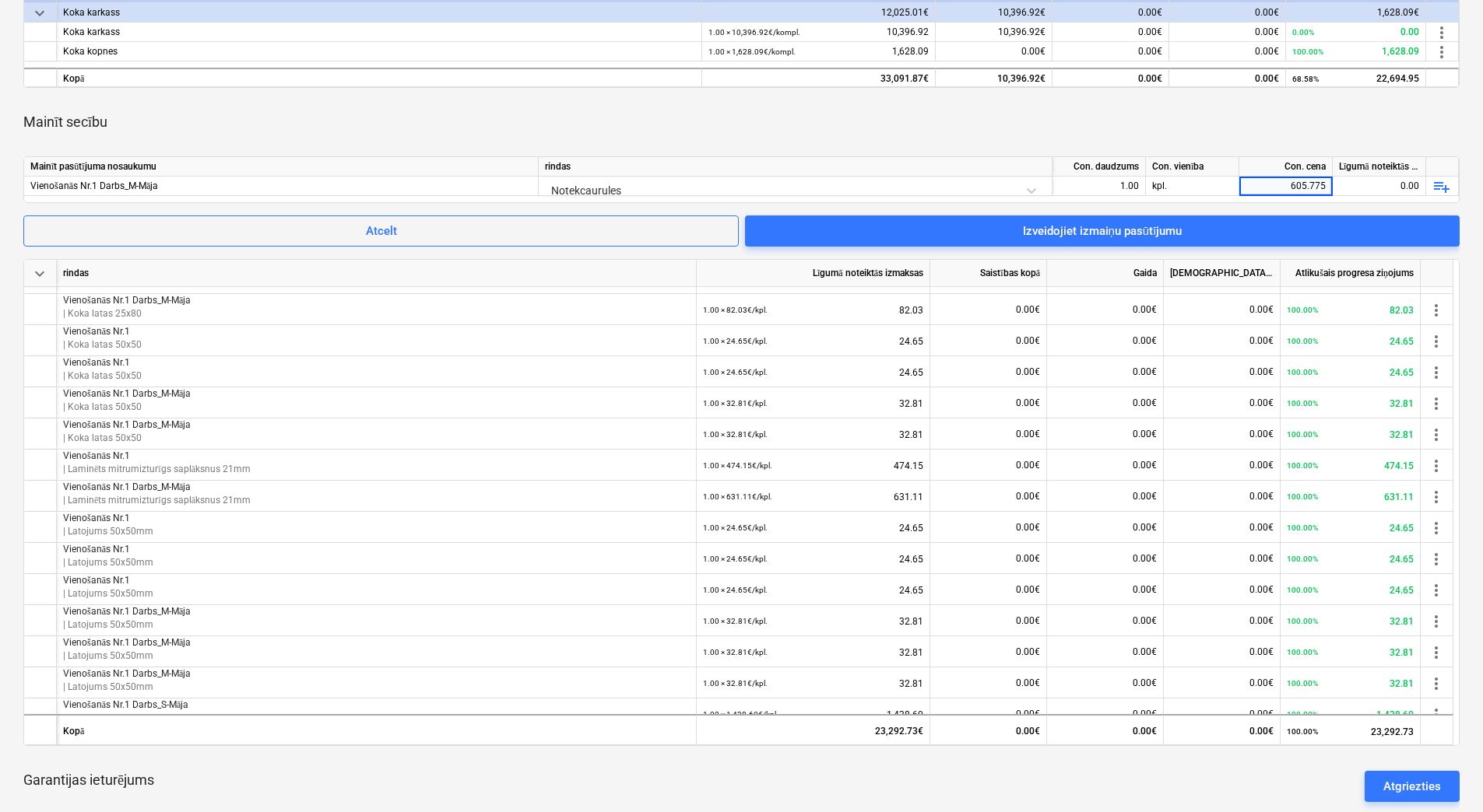
click at [1195, 125] on div "Mainīt secību" at bounding box center [741, 122] width 1436 height 43
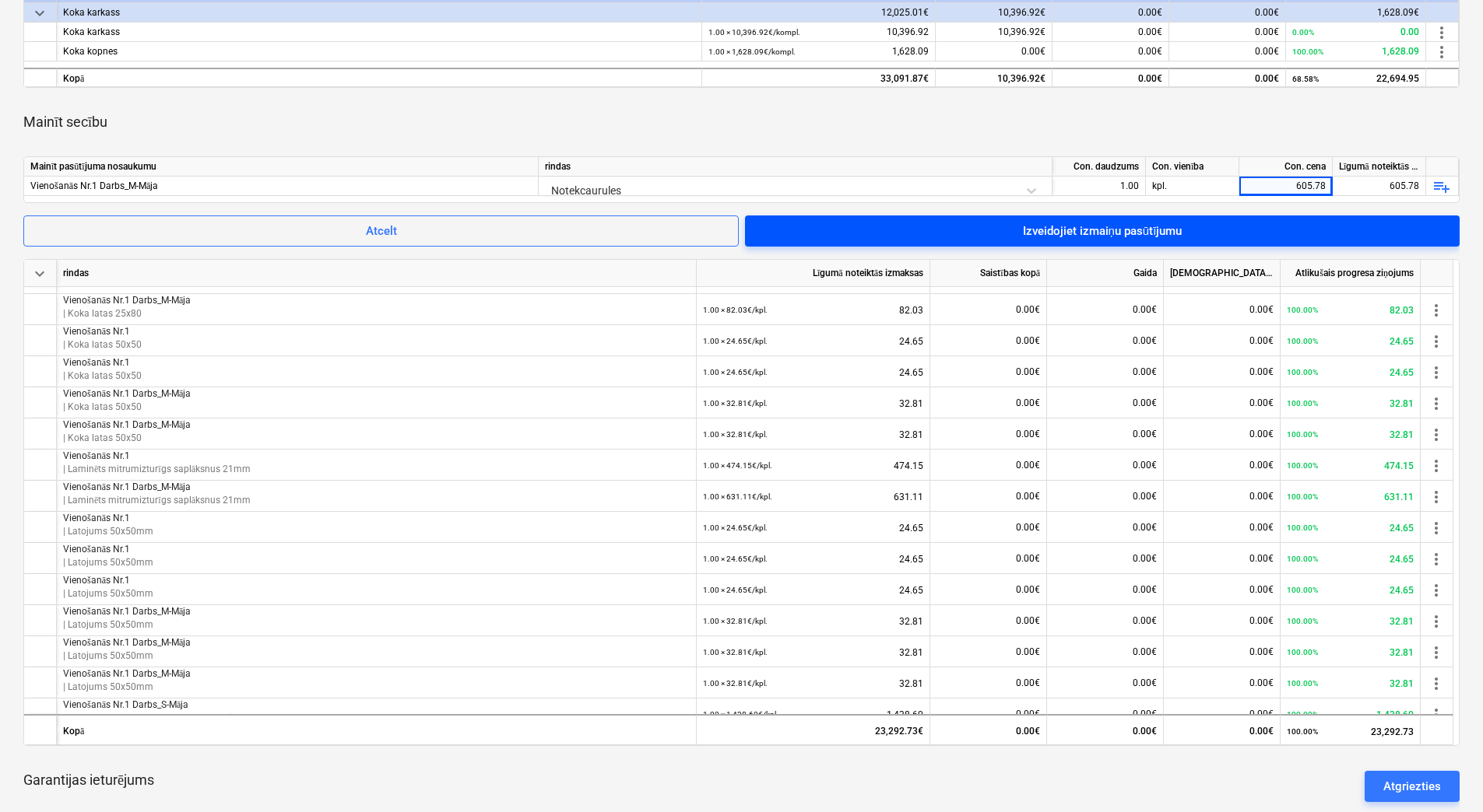
click at [1167, 227] on div "Izveidojiet izmaiņu pasūtījumu" at bounding box center [1102, 231] width 159 height 20
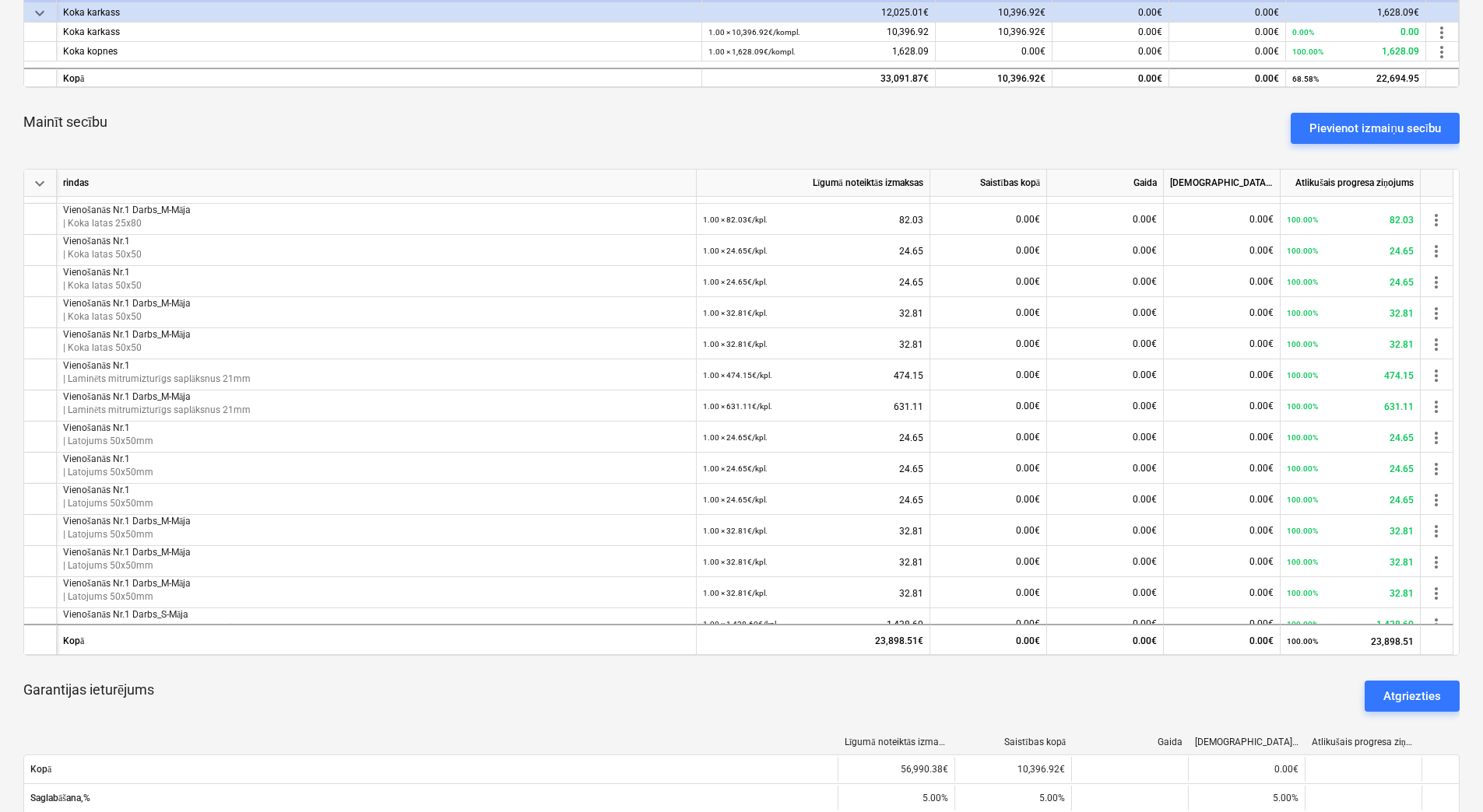
click at [1346, 130] on div "Pievienot izmaiņu secību" at bounding box center [1375, 128] width 131 height 20
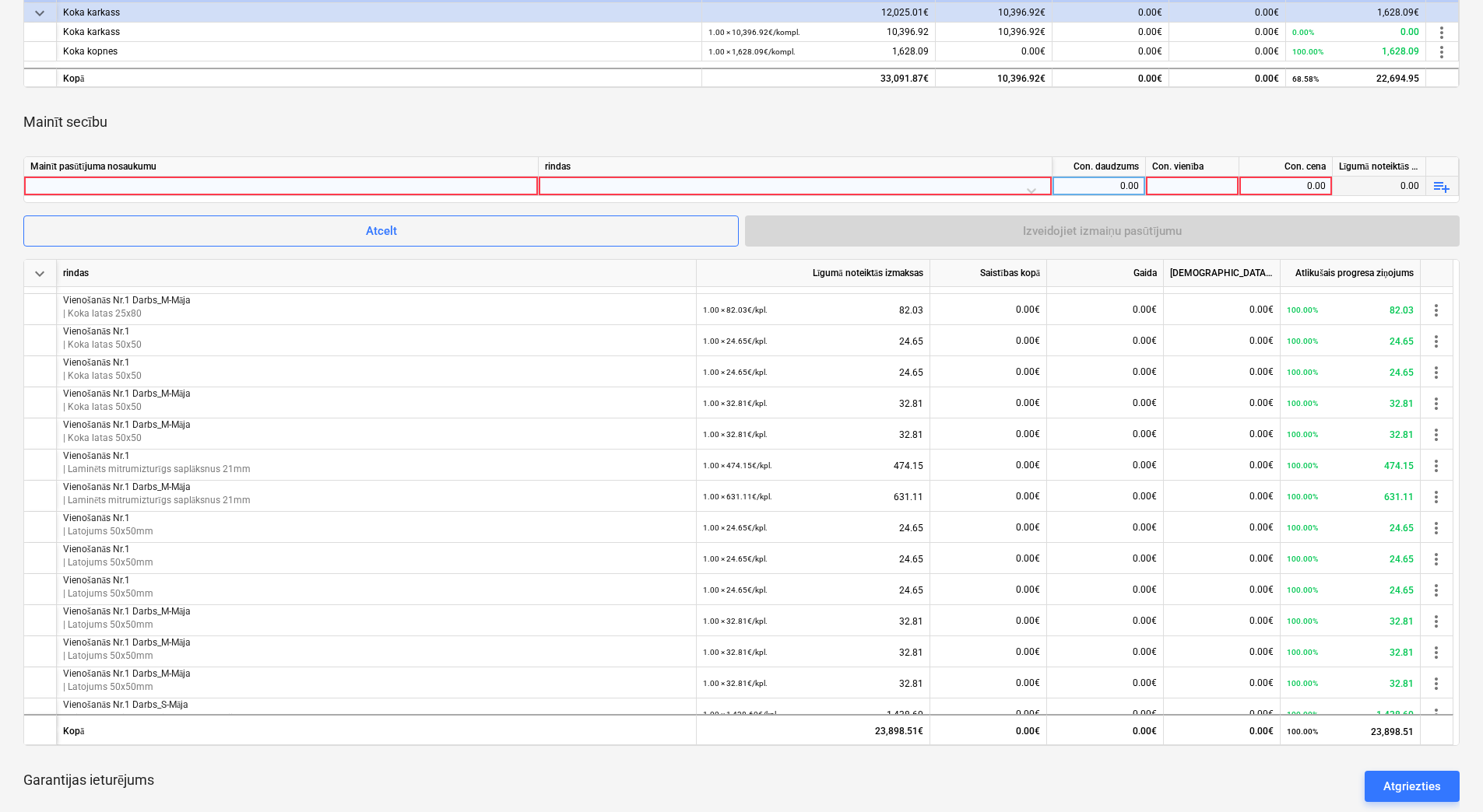
click at [286, 183] on div at bounding box center [281, 186] width 502 height 18
click at [306, 188] on input at bounding box center [280, 186] width 514 height 18
type input "Vienošanās Nr.1 Darbs_M-Māja"
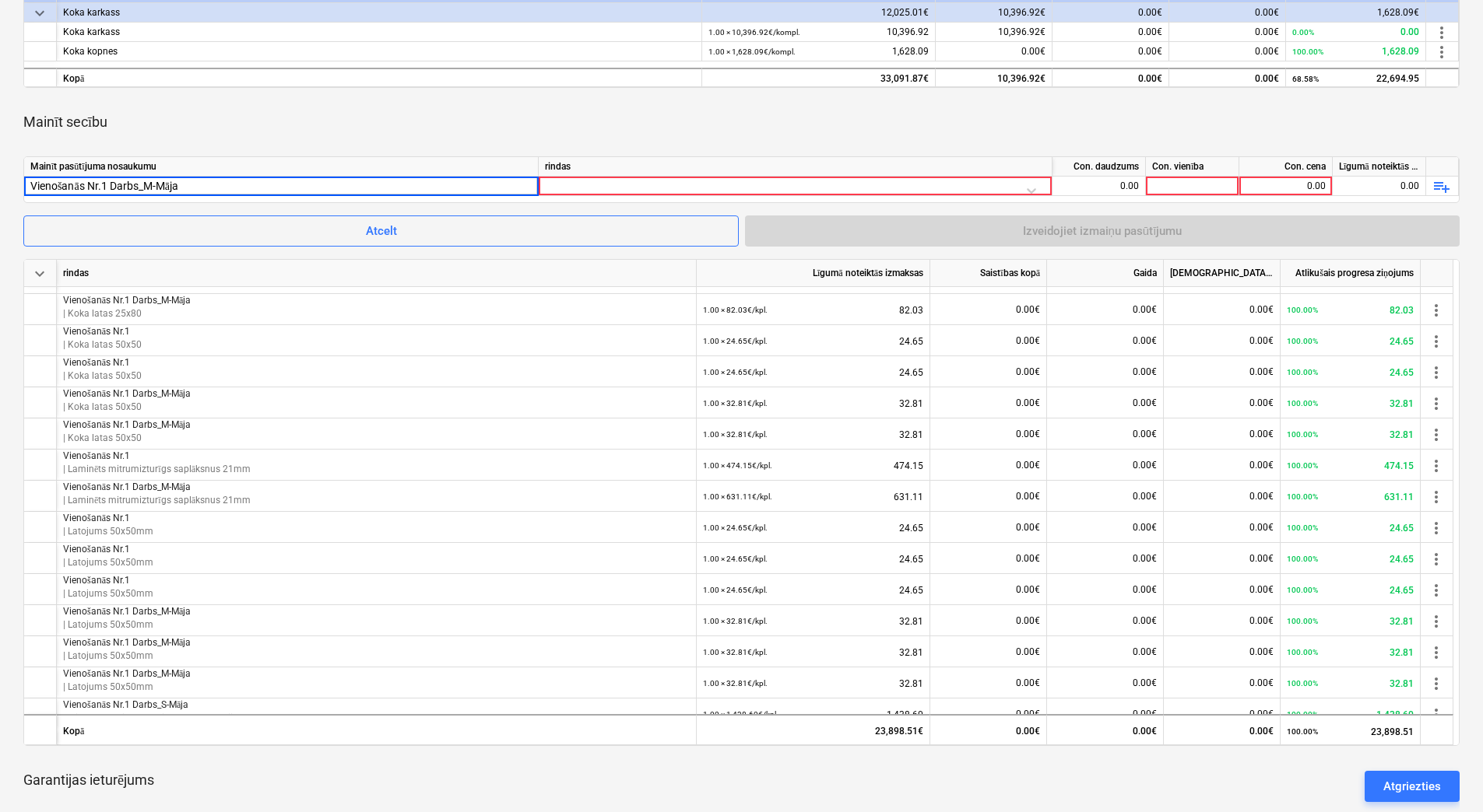
click at [695, 175] on div "rindas" at bounding box center [795, 167] width 514 height 19
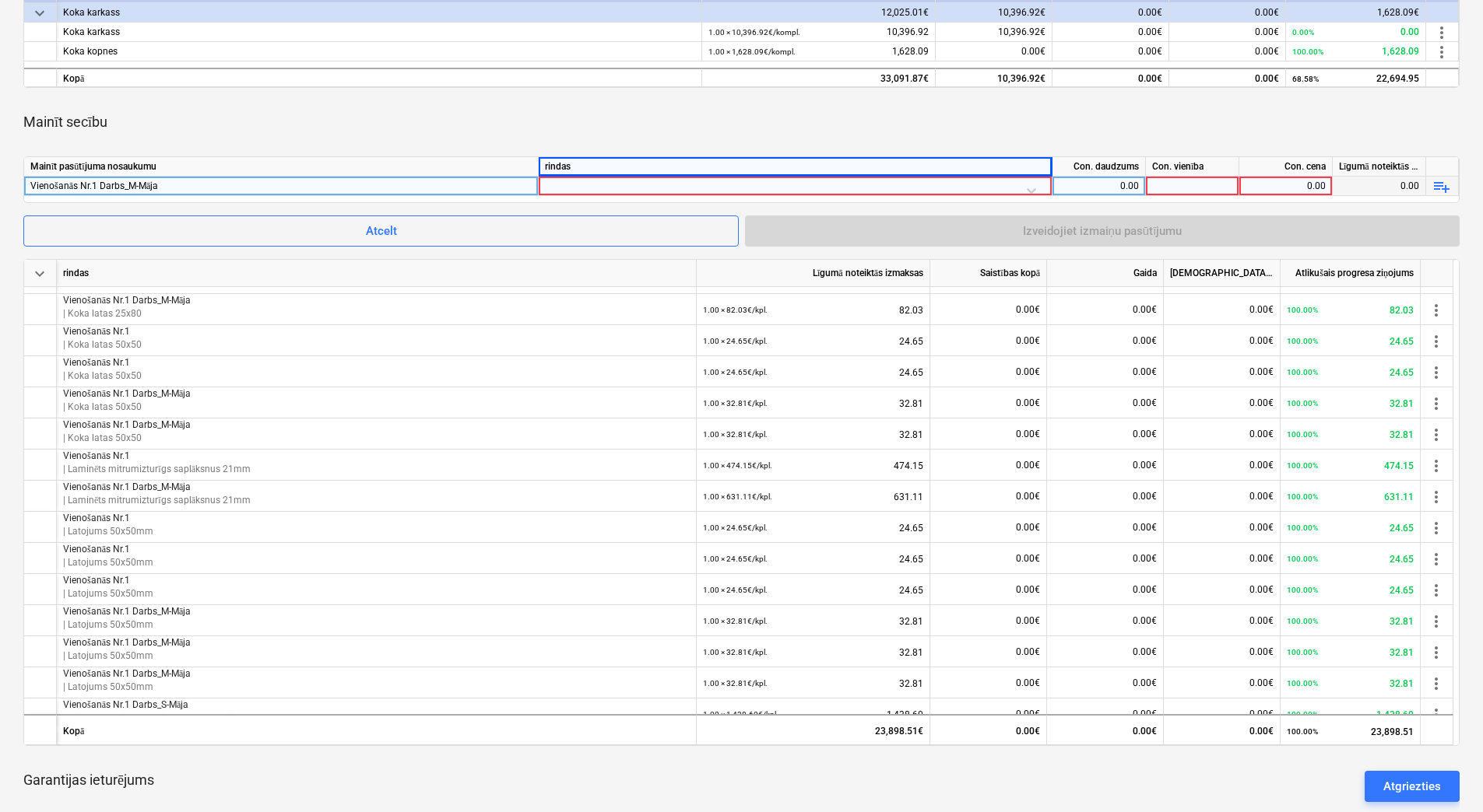
click at [691, 184] on div at bounding box center [795, 191] width 501 height 27
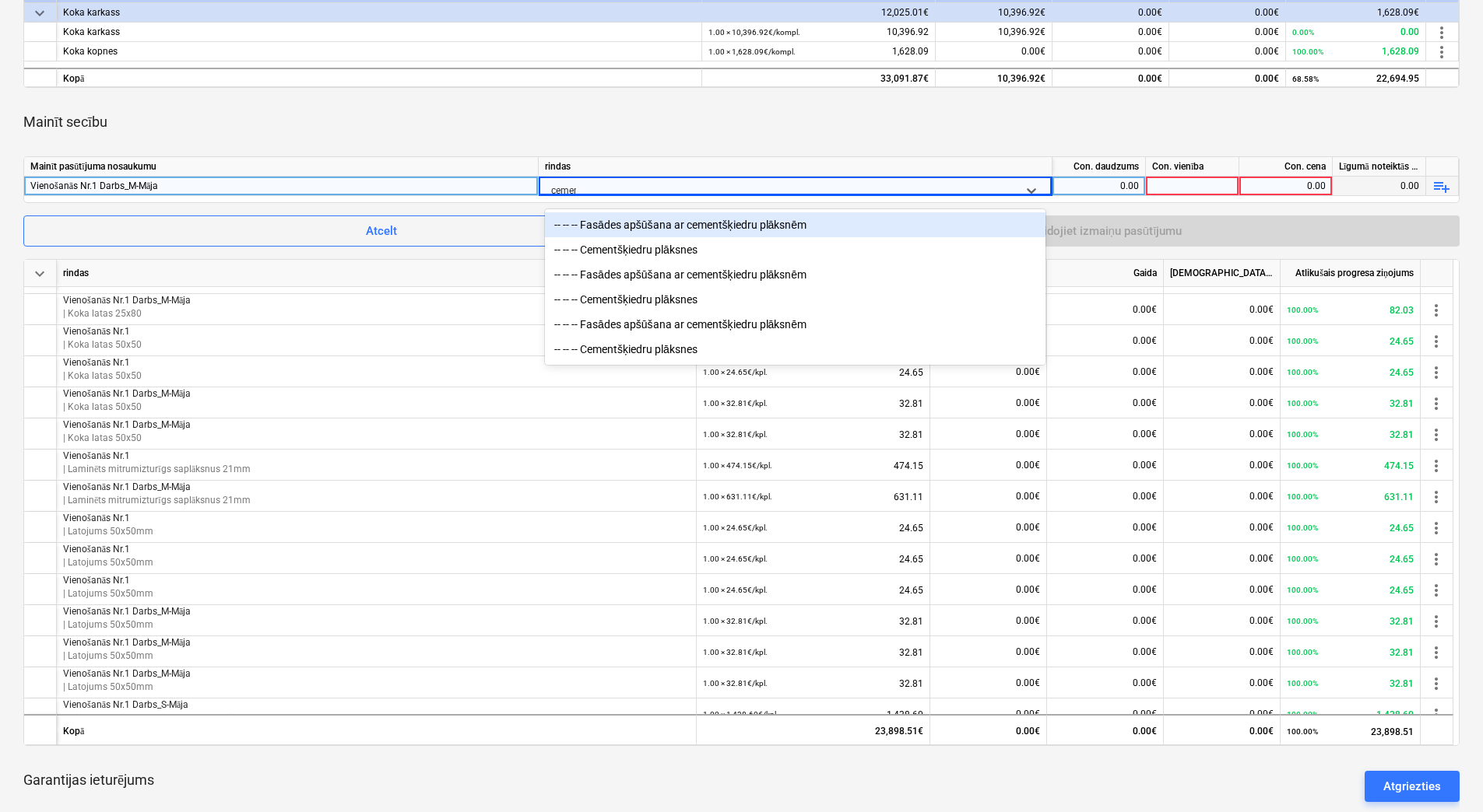
type input "cement"
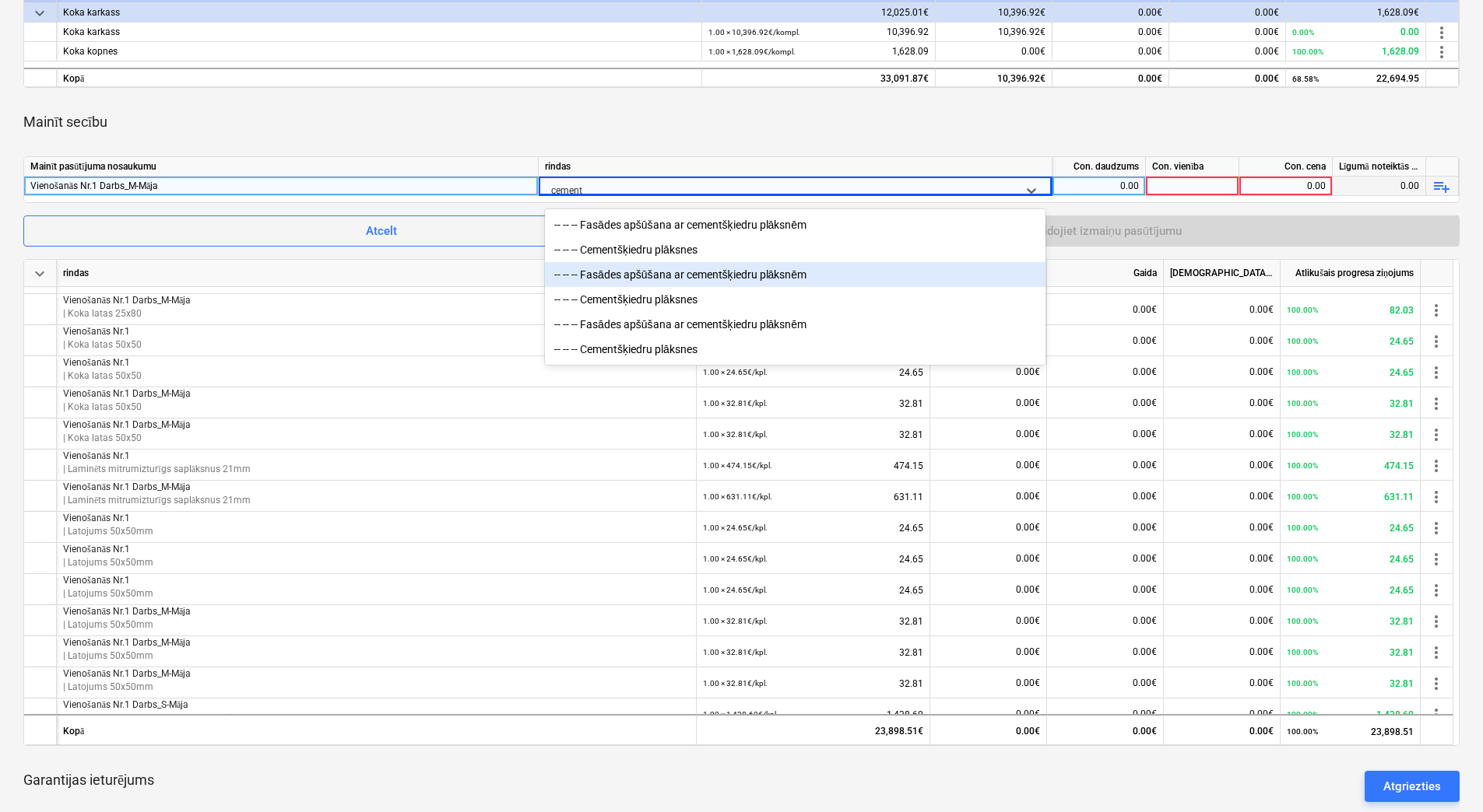
click at [715, 278] on div "-- -- -- Fasādes apšūšana ar cementšķiedru plāksnēm" at bounding box center [795, 274] width 501 height 25
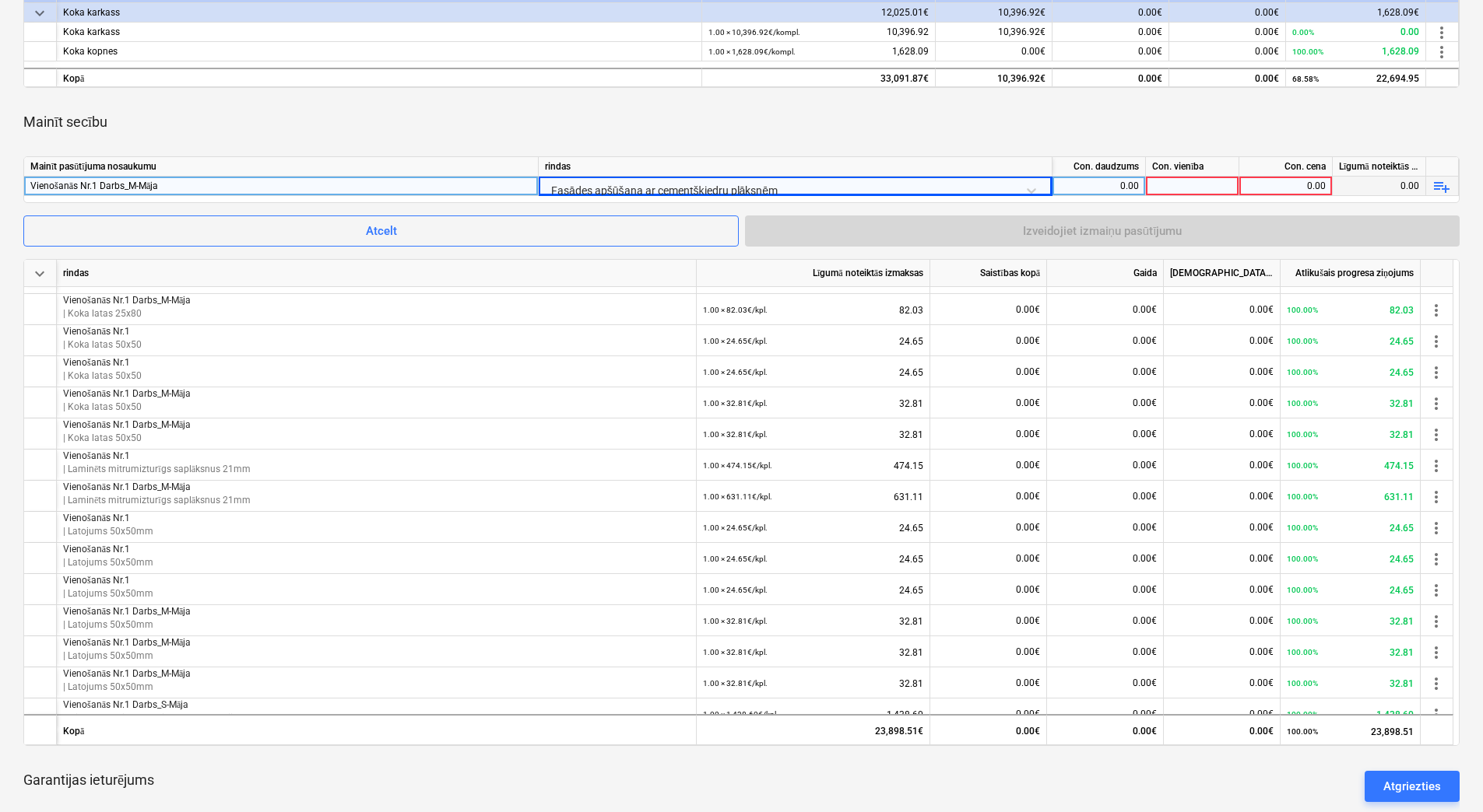
click at [1119, 183] on div "0.00" at bounding box center [1098, 187] width 80 height 19
type input "1"
click at [1176, 183] on div at bounding box center [1192, 187] width 94 height 19
type input "kpl."
click at [1270, 182] on div "0.00" at bounding box center [1285, 187] width 80 height 19
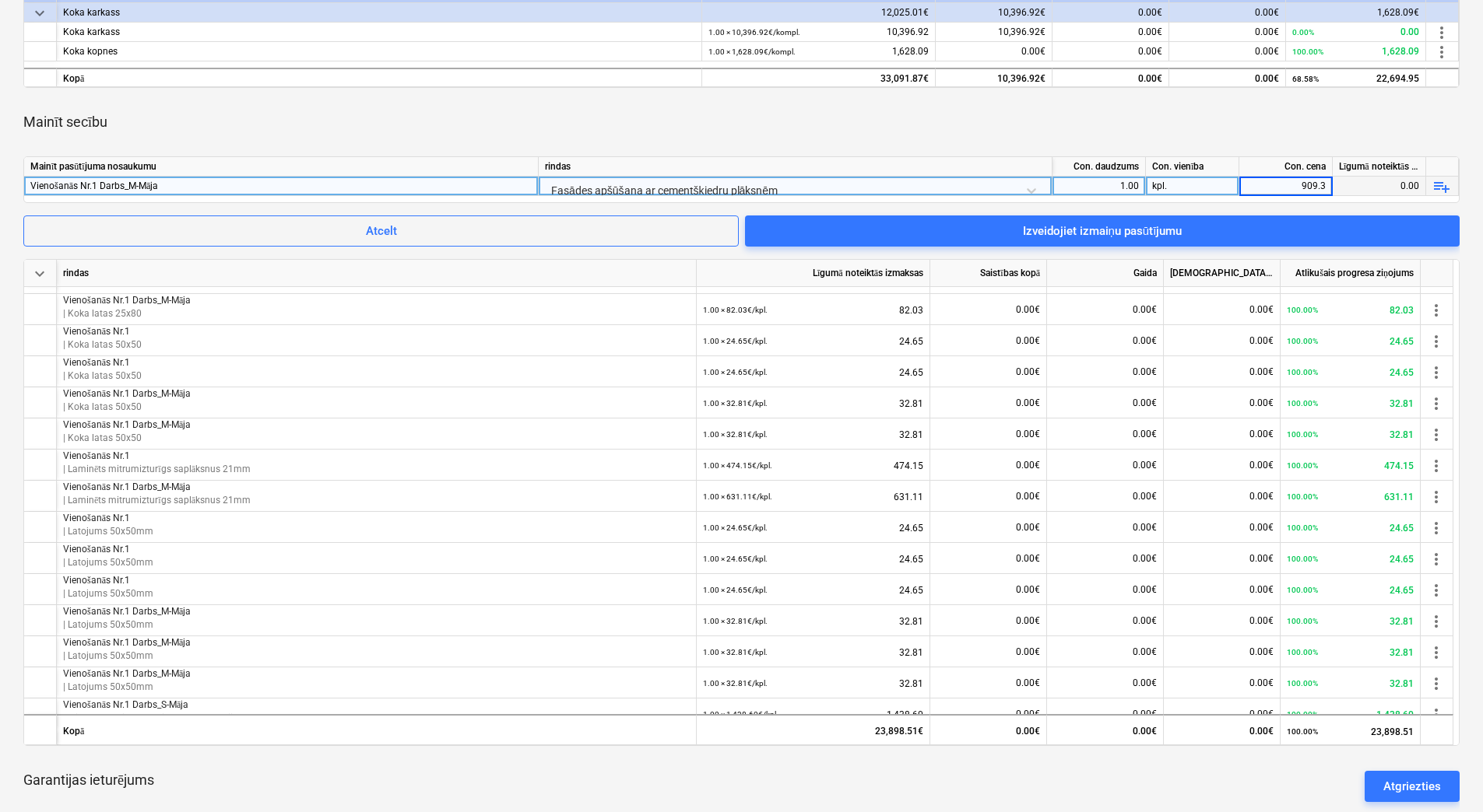
type input "909.39"
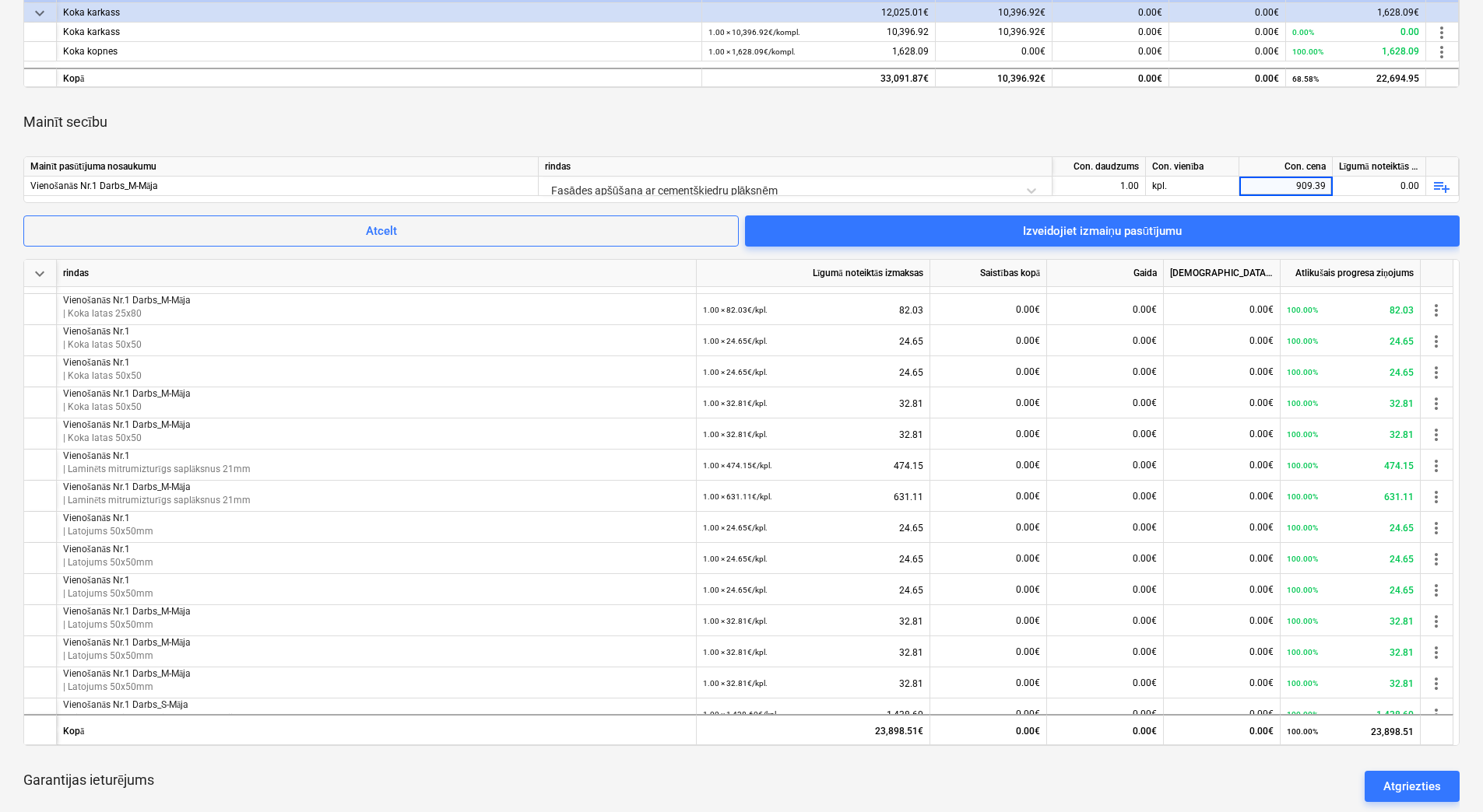
click at [1258, 129] on div "Mainīt secību" at bounding box center [741, 122] width 1436 height 43
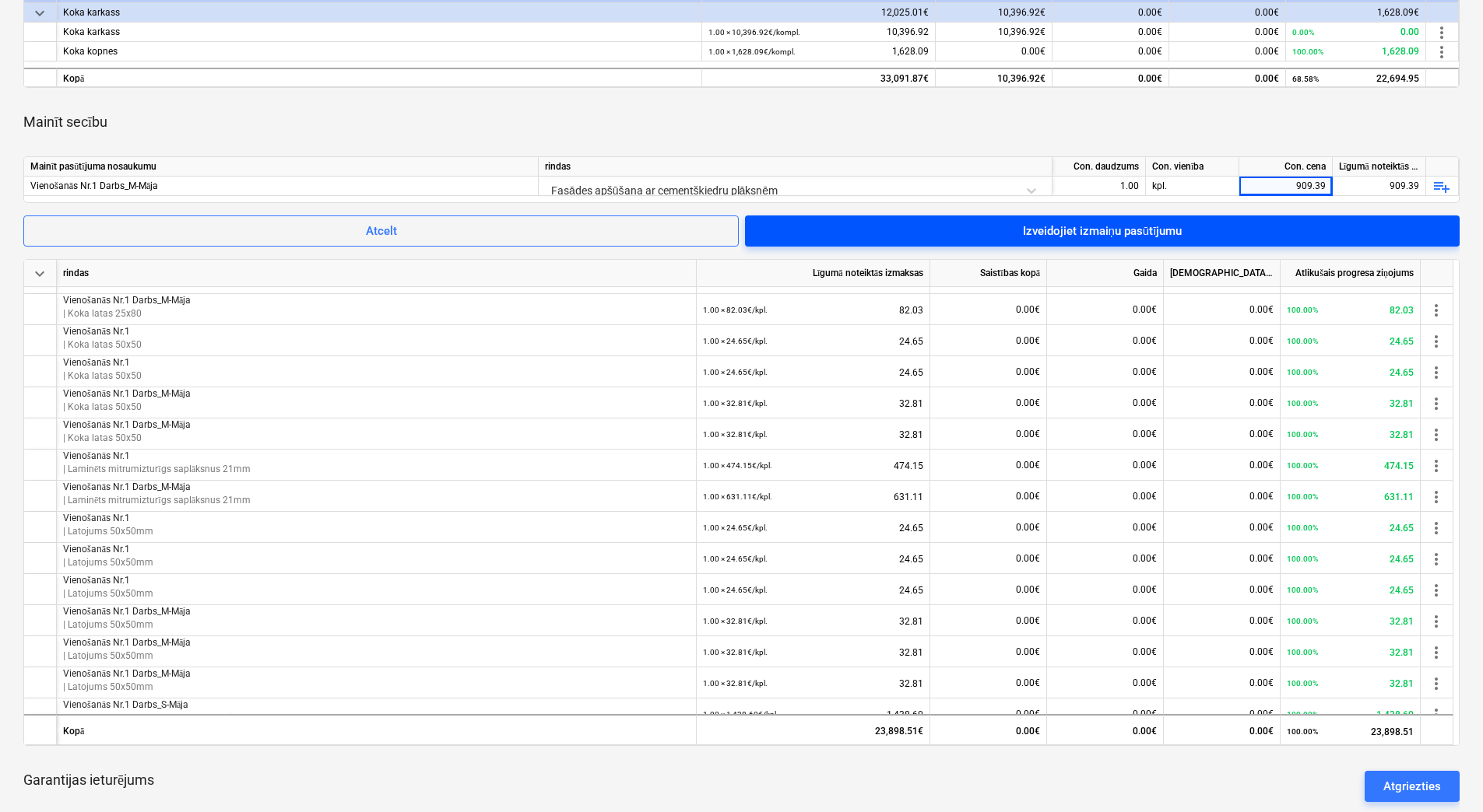
click at [1191, 227] on span "Izveidojiet izmaiņu pasūtījumu" at bounding box center [1102, 231] width 677 height 20
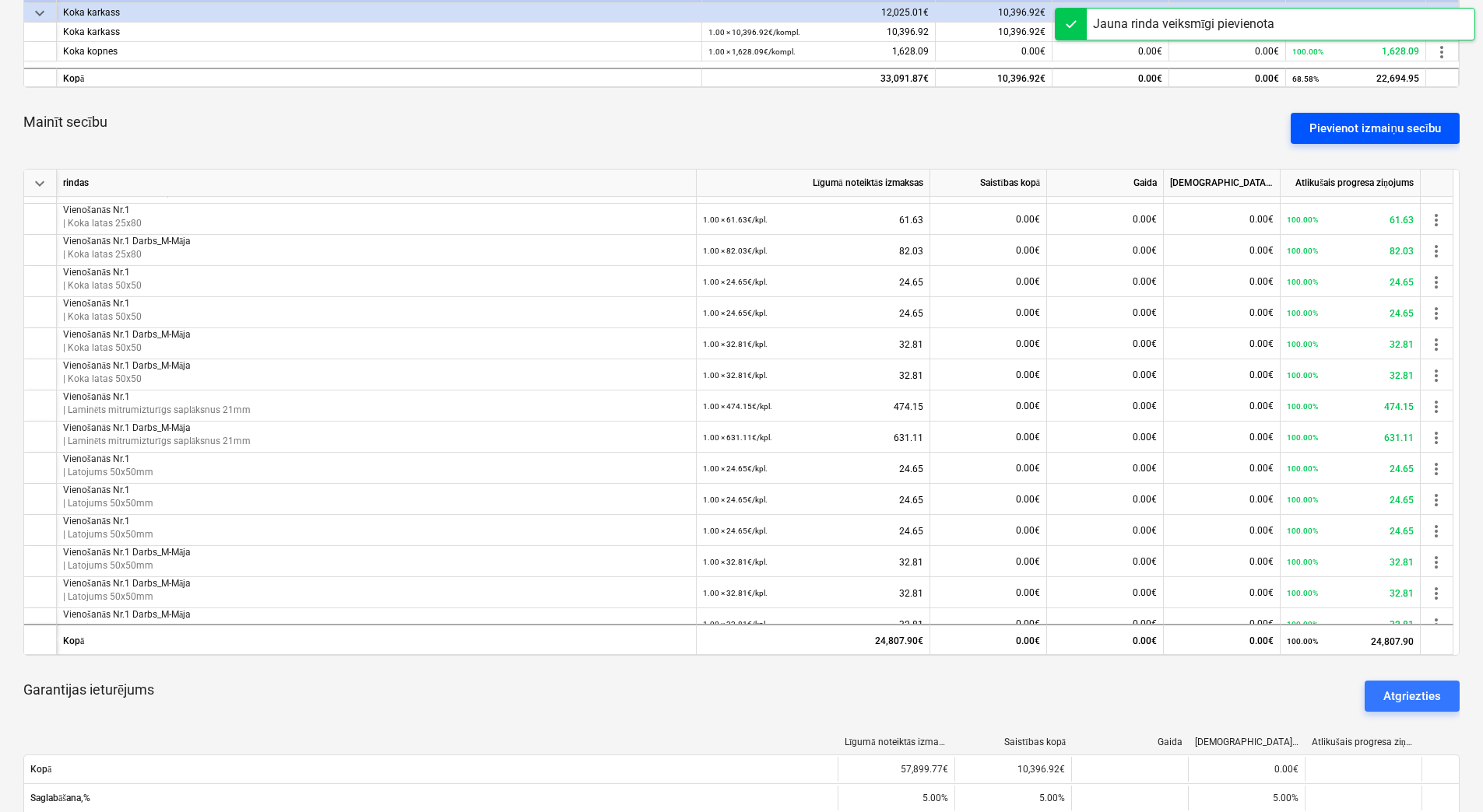
click at [1352, 131] on div "Pievienot izmaiņu secību" at bounding box center [1375, 128] width 131 height 20
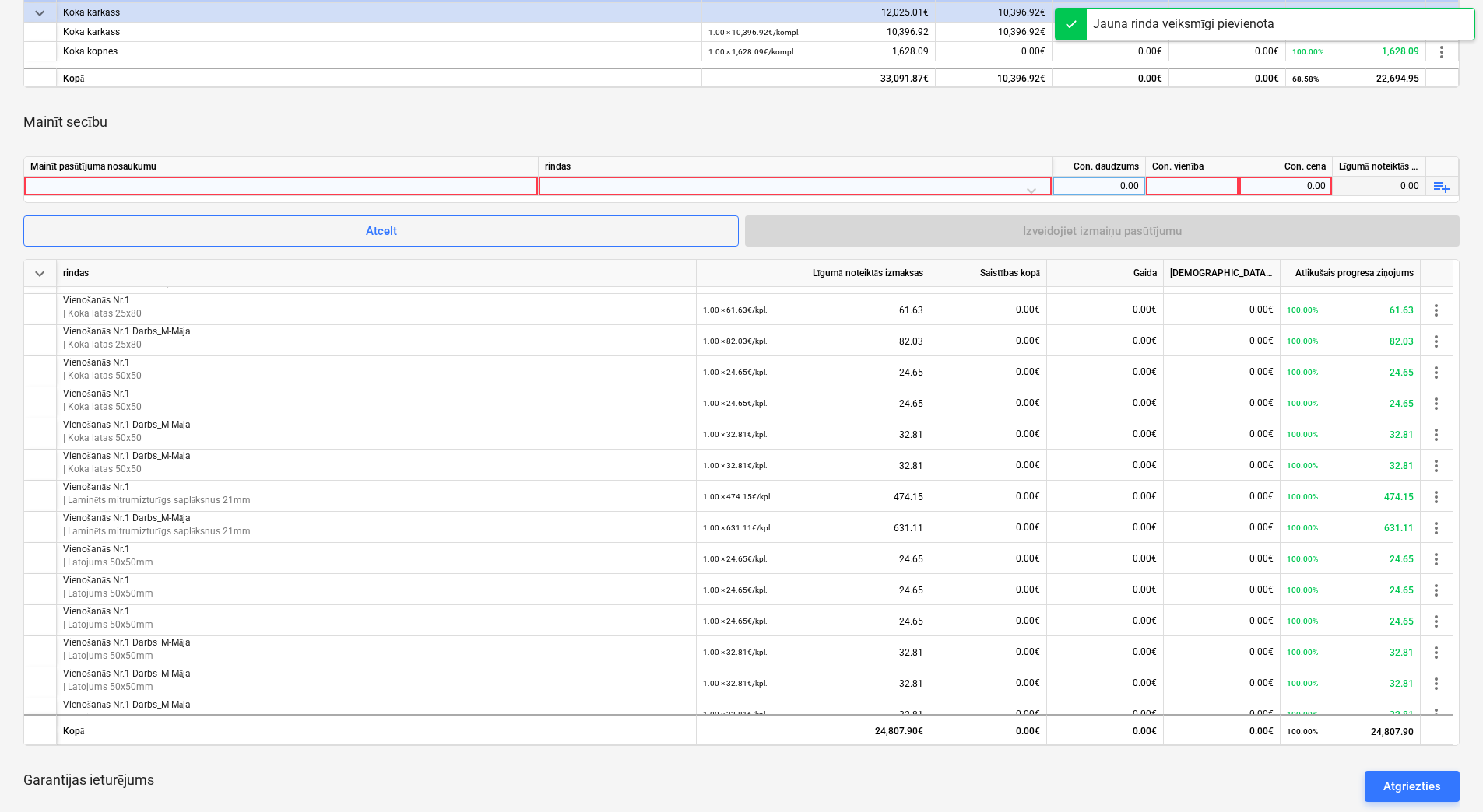
click at [445, 180] on div at bounding box center [281, 186] width 502 height 18
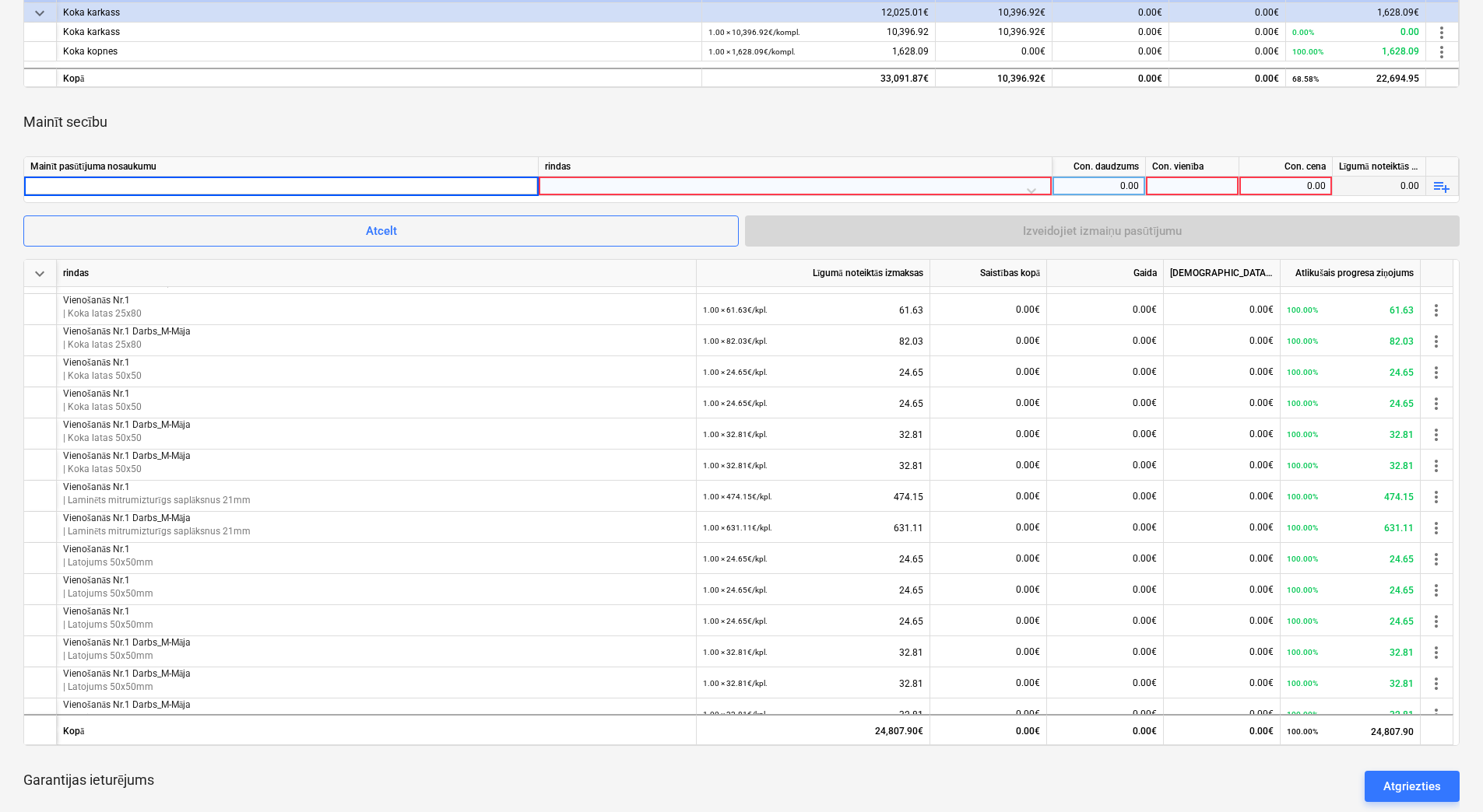
type input "Vienošanās Nr.1 Darbs_M-Māja"
click at [643, 185] on div at bounding box center [795, 191] width 501 height 27
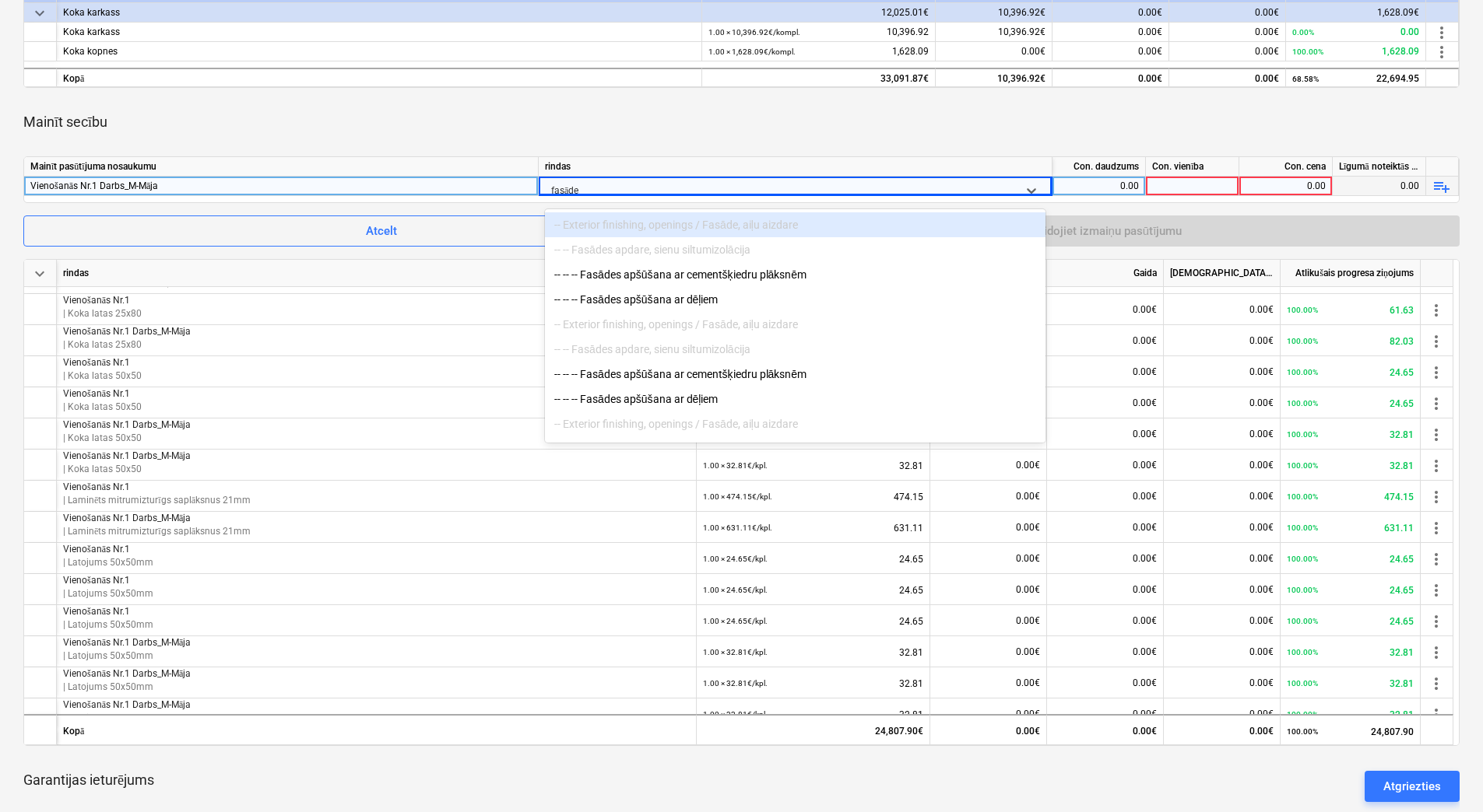
type input "fasādes"
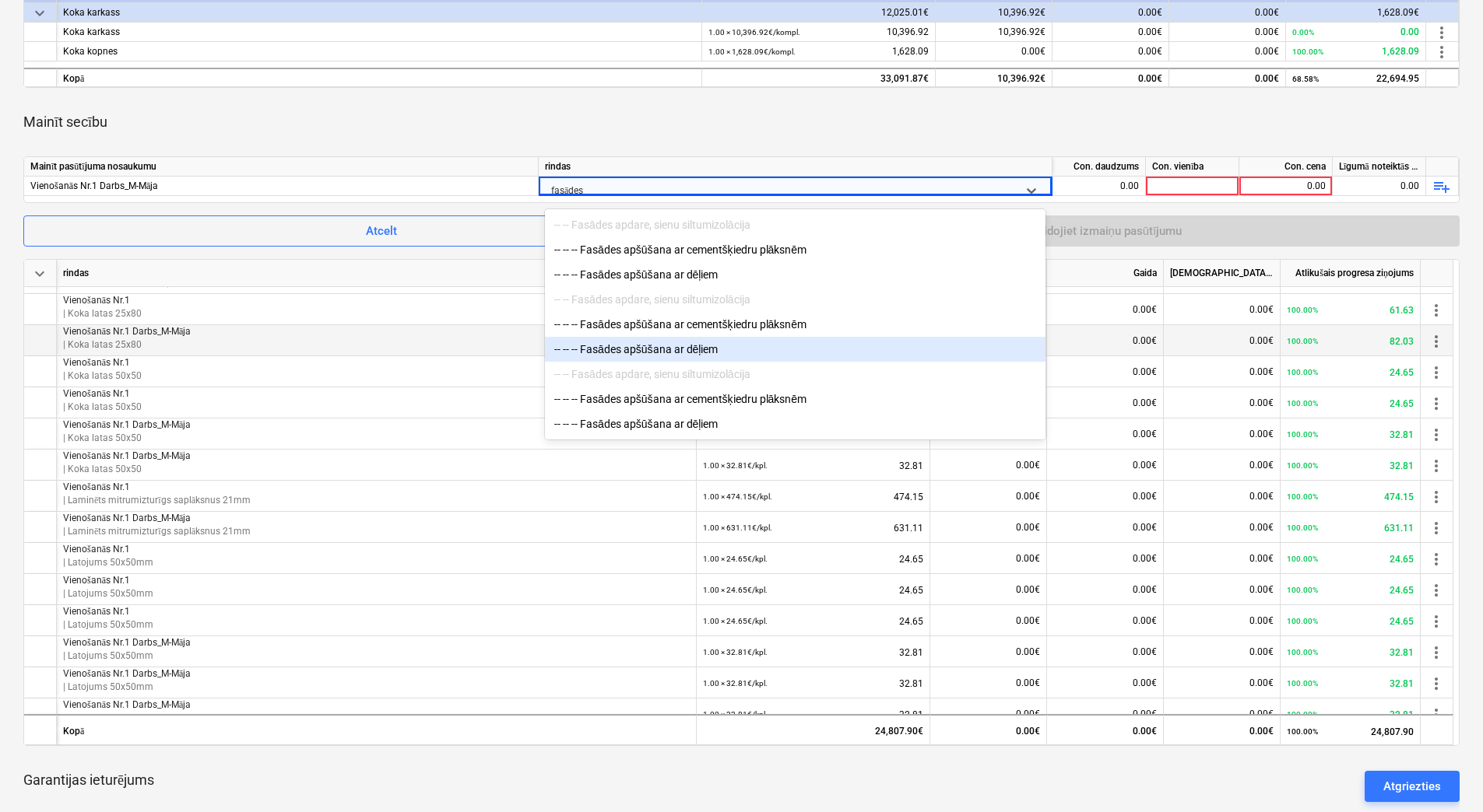
click at [723, 353] on div "-- -- -- Fasādes apšūšana ar dēļiem" at bounding box center [795, 349] width 501 height 25
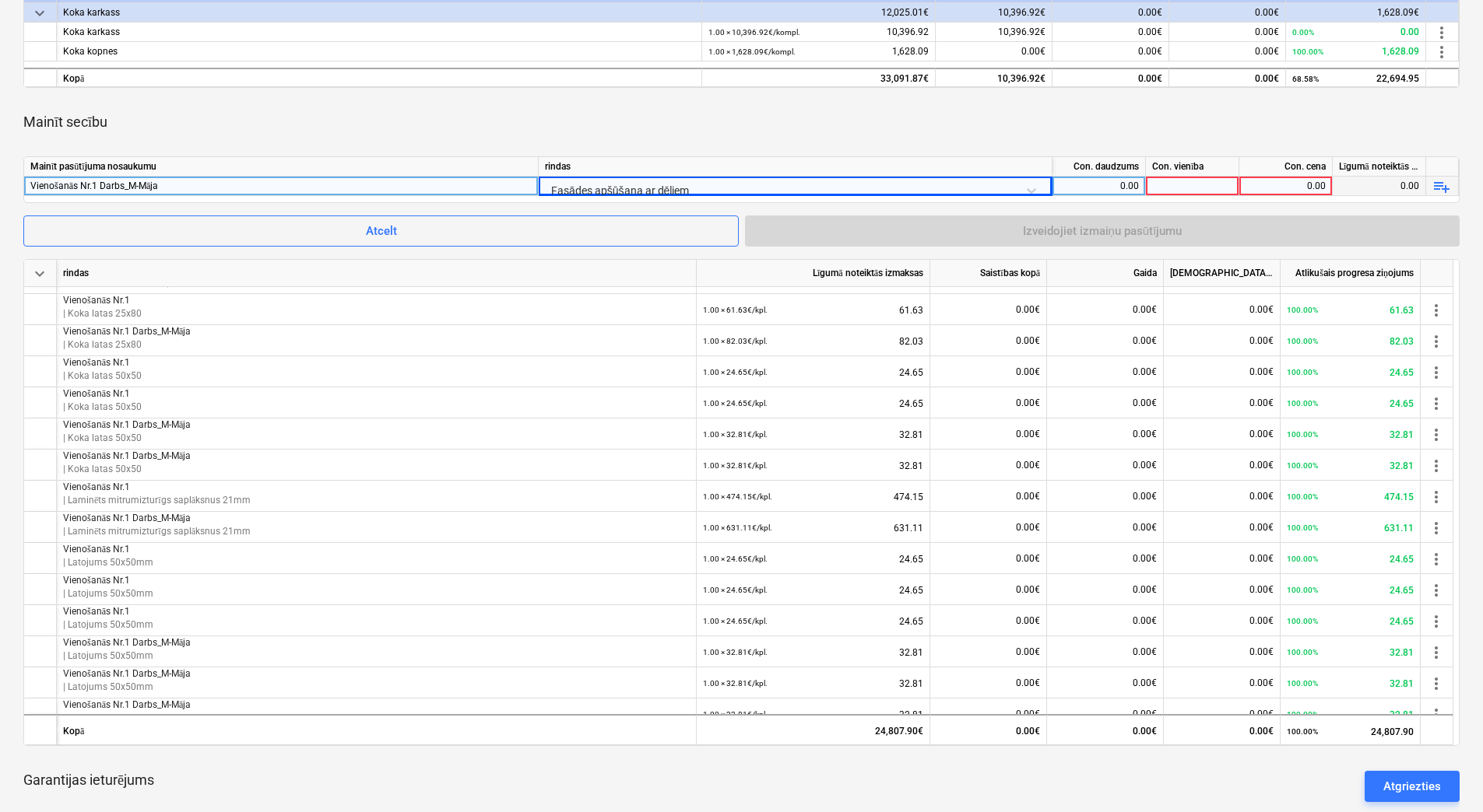
click at [1110, 187] on div "0.00" at bounding box center [1098, 187] width 80 height 19
type input "1"
click at [1181, 181] on div at bounding box center [1192, 187] width 94 height 19
type input "kpl."
click at [1281, 178] on div "0.00" at bounding box center [1285, 187] width 80 height 19
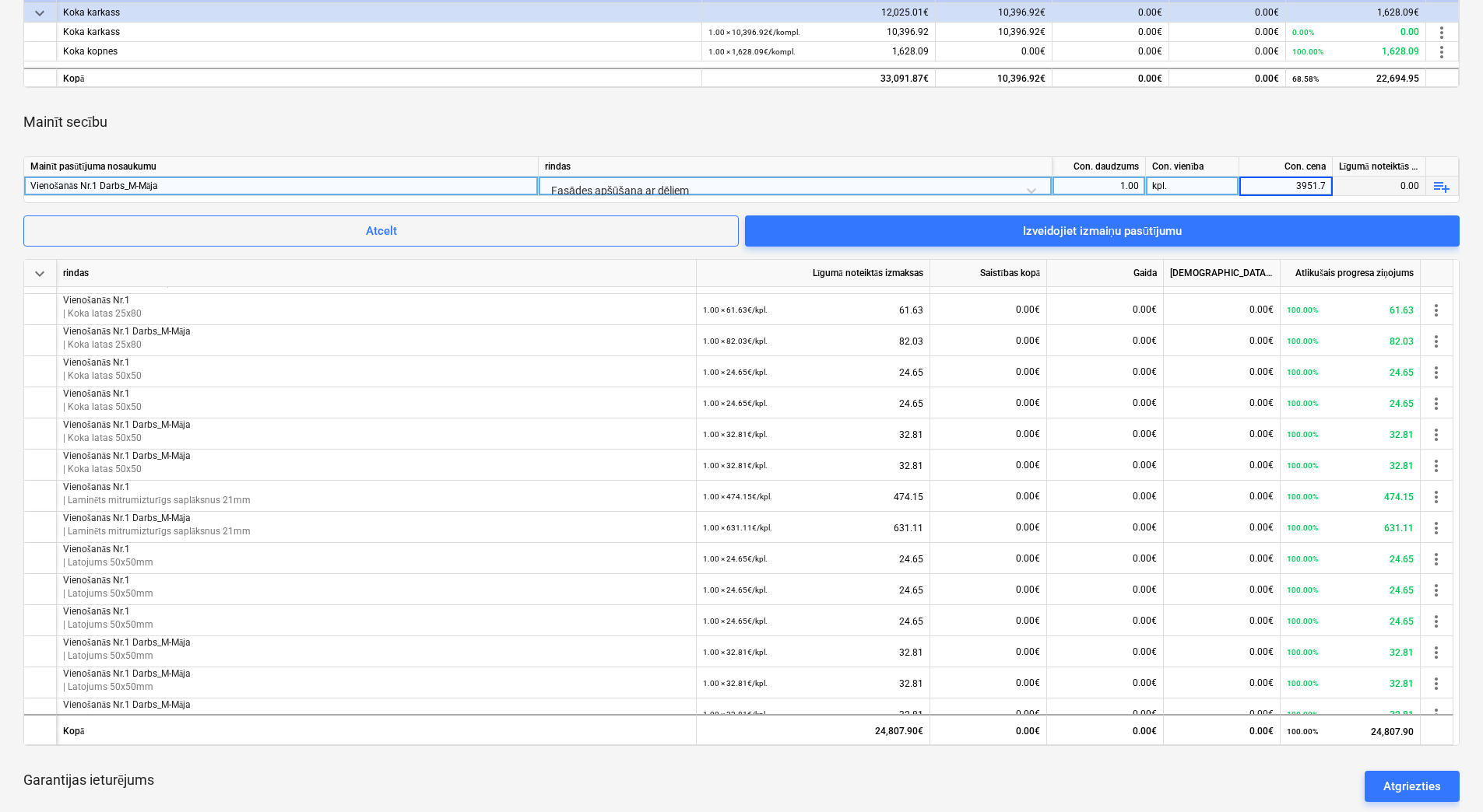
type input "3951.73"
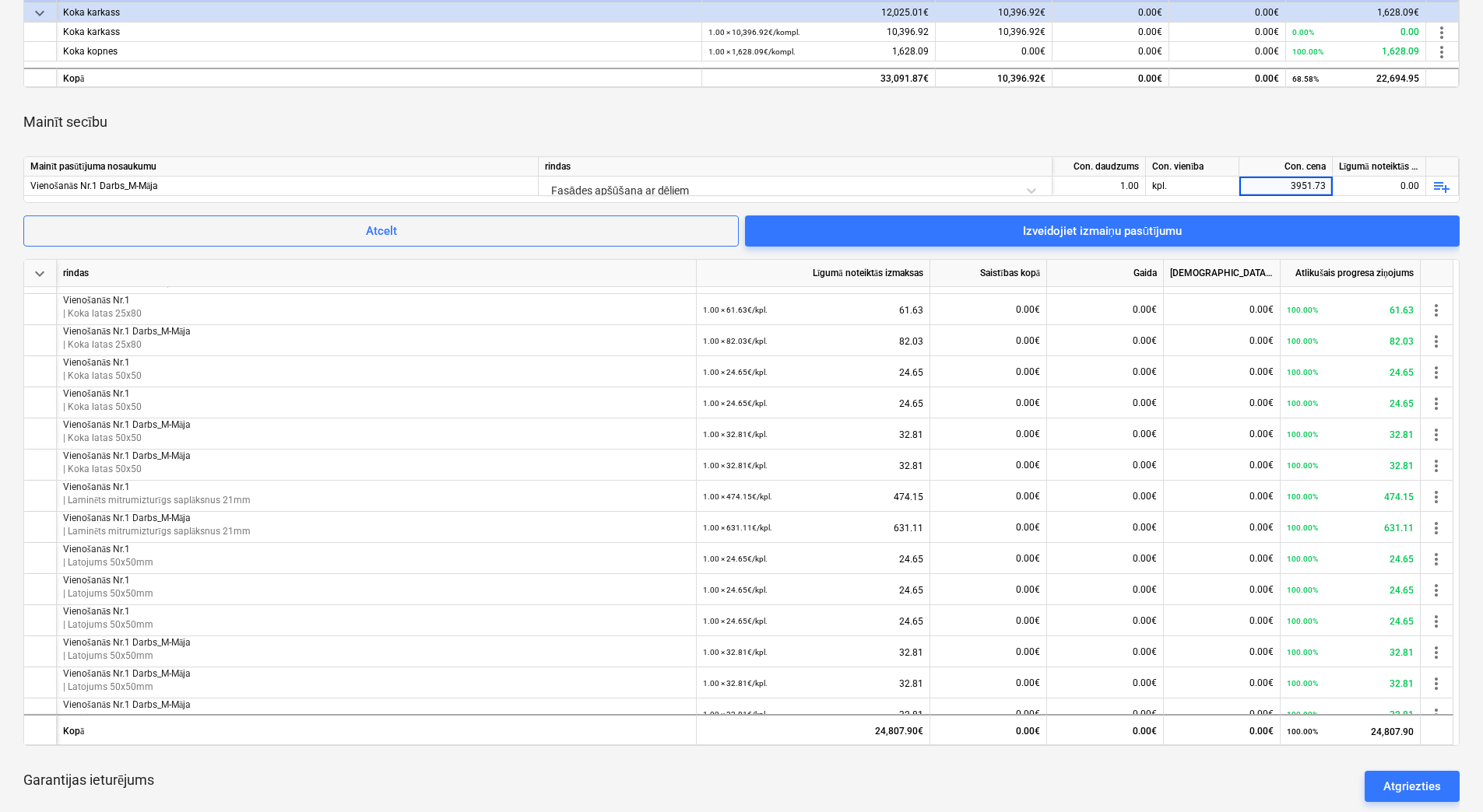
click at [1223, 125] on div "Mainīt secību" at bounding box center [741, 122] width 1436 height 43
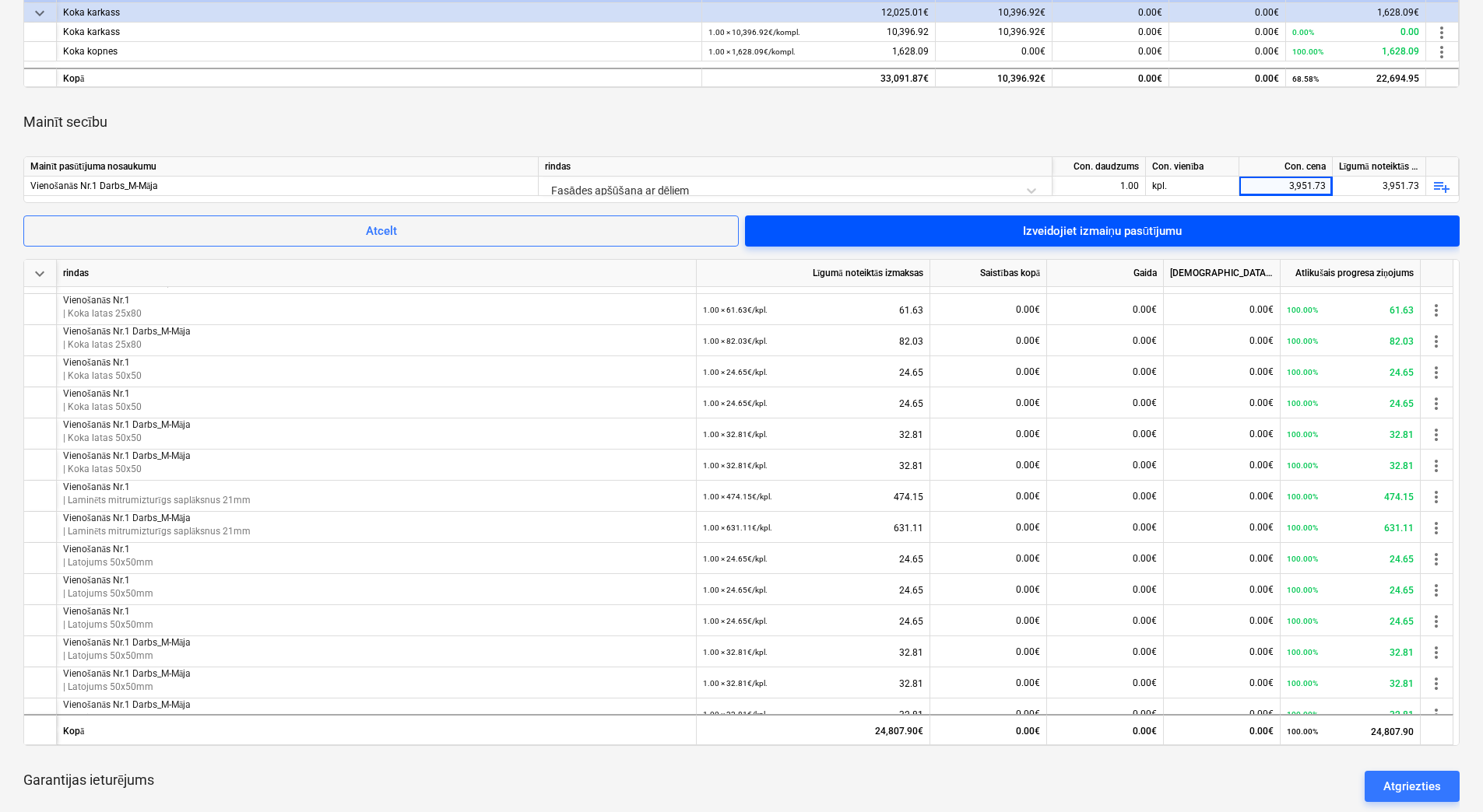
click at [1160, 232] on div "Izveidojiet izmaiņu pasūtījumu" at bounding box center [1102, 231] width 159 height 20
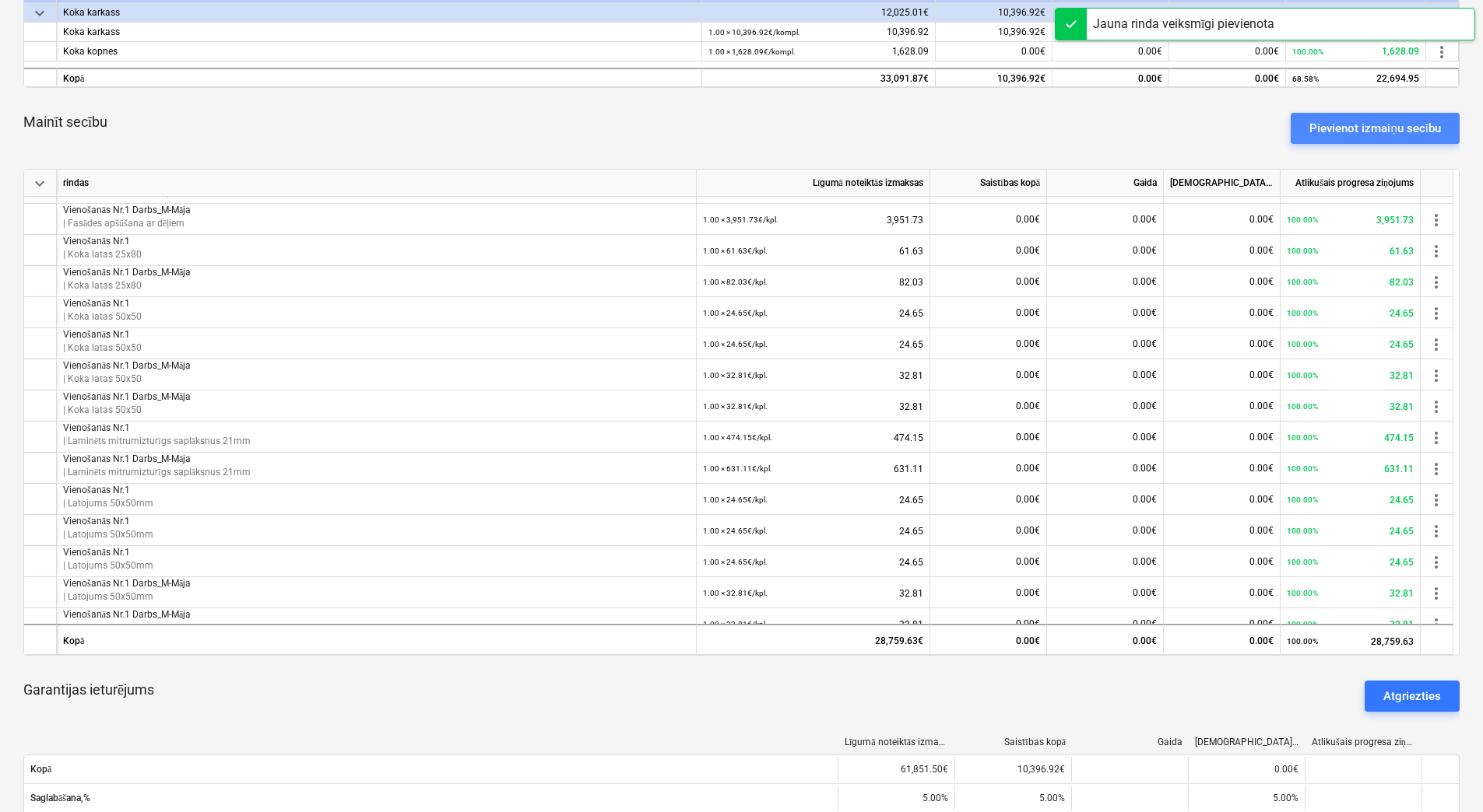
click at [1355, 133] on div "Pievienot izmaiņu secību" at bounding box center [1375, 128] width 131 height 20
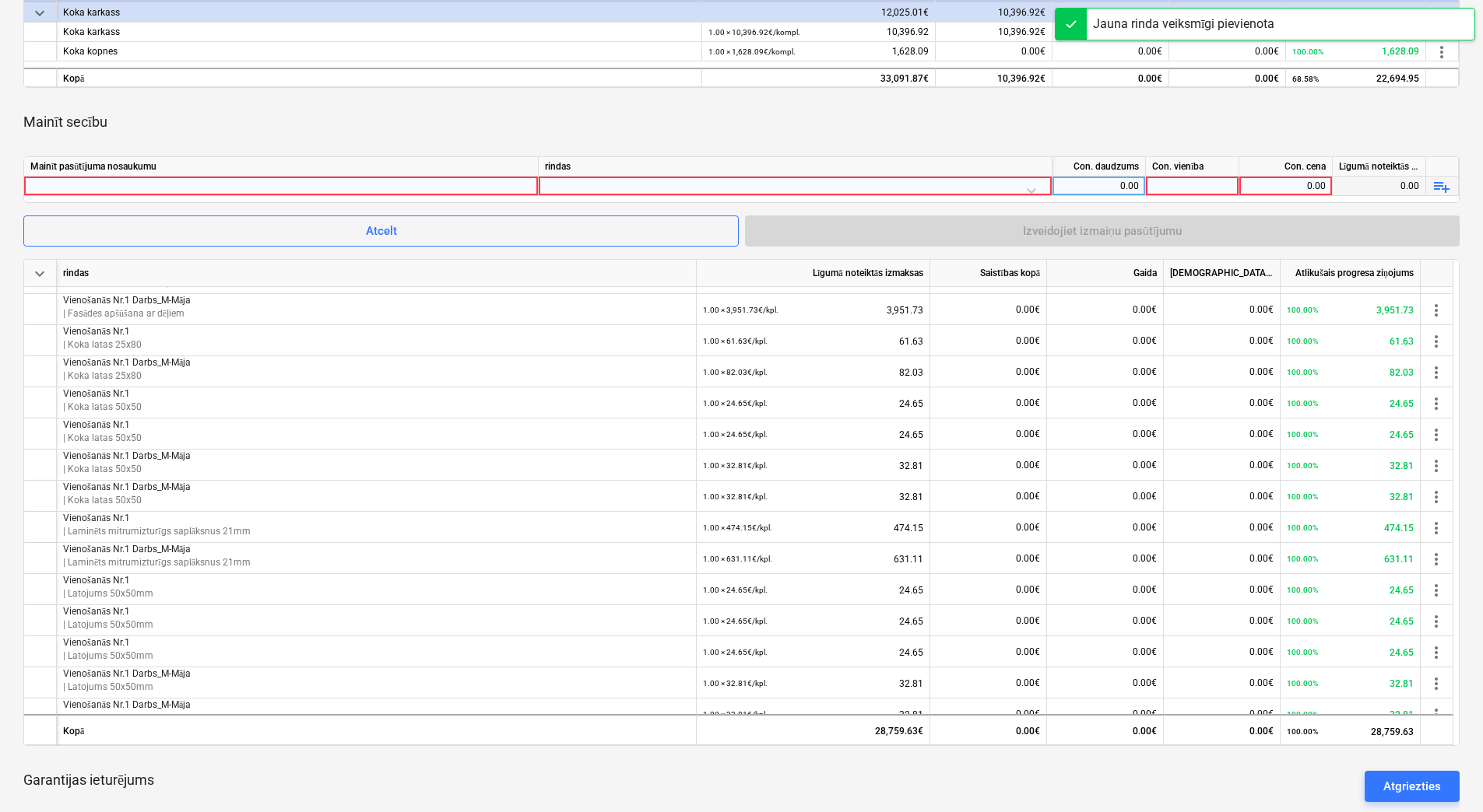
click at [356, 191] on div at bounding box center [281, 186] width 502 height 18
type input "Vienošanās Nr.1 Darbs_M-Māja"
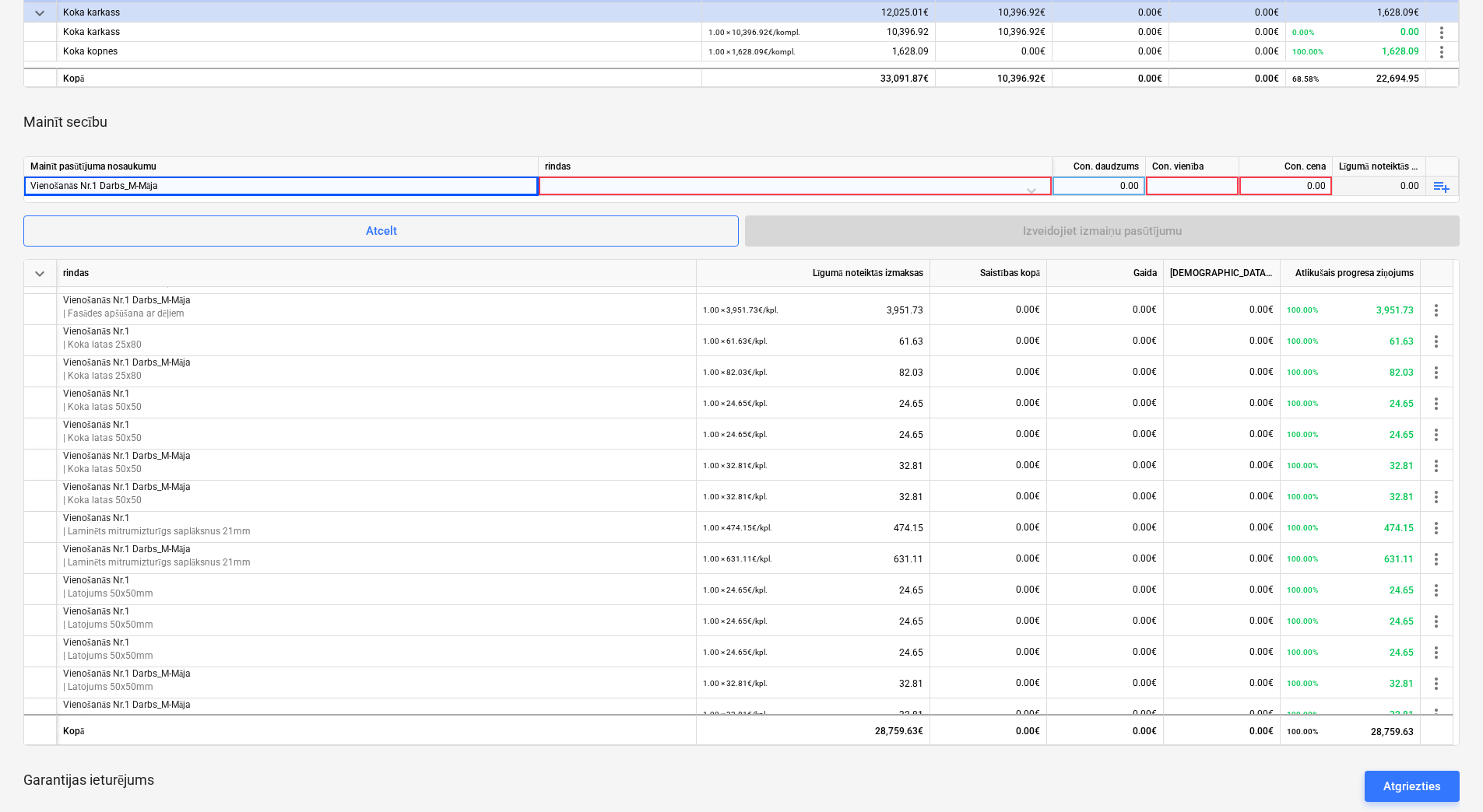
click at [675, 184] on div at bounding box center [795, 191] width 501 height 27
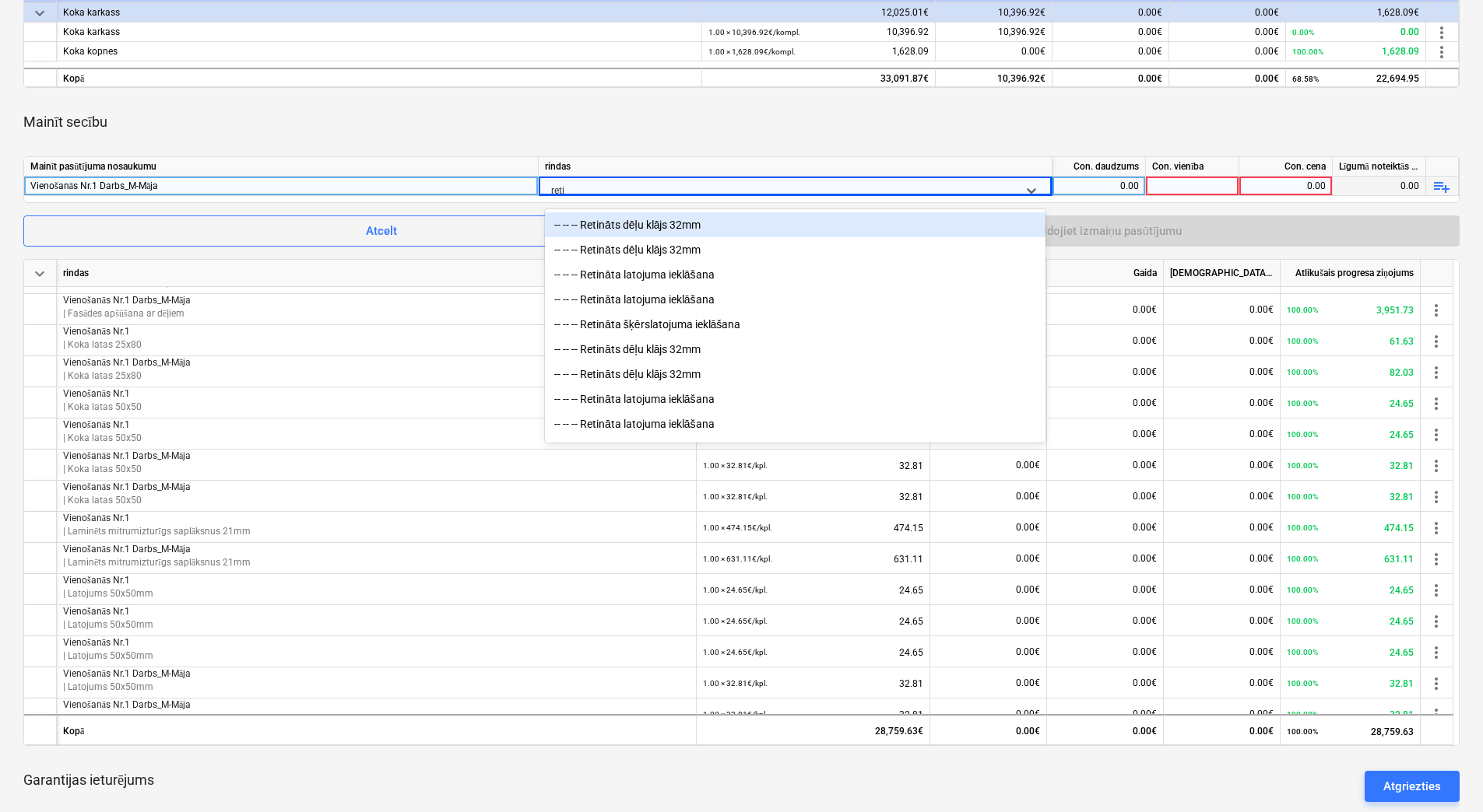
type input "retin"
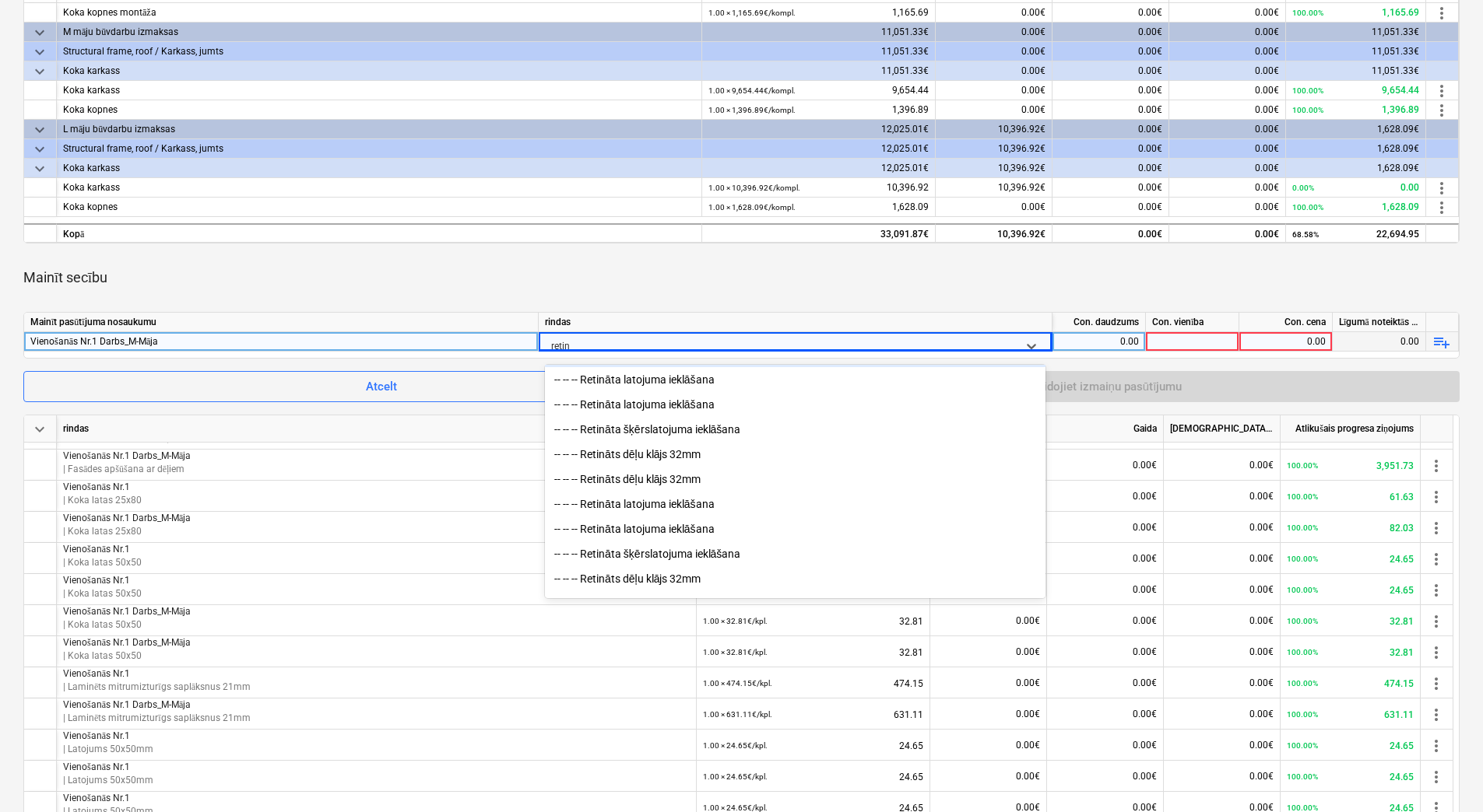
scroll to position [78, 0]
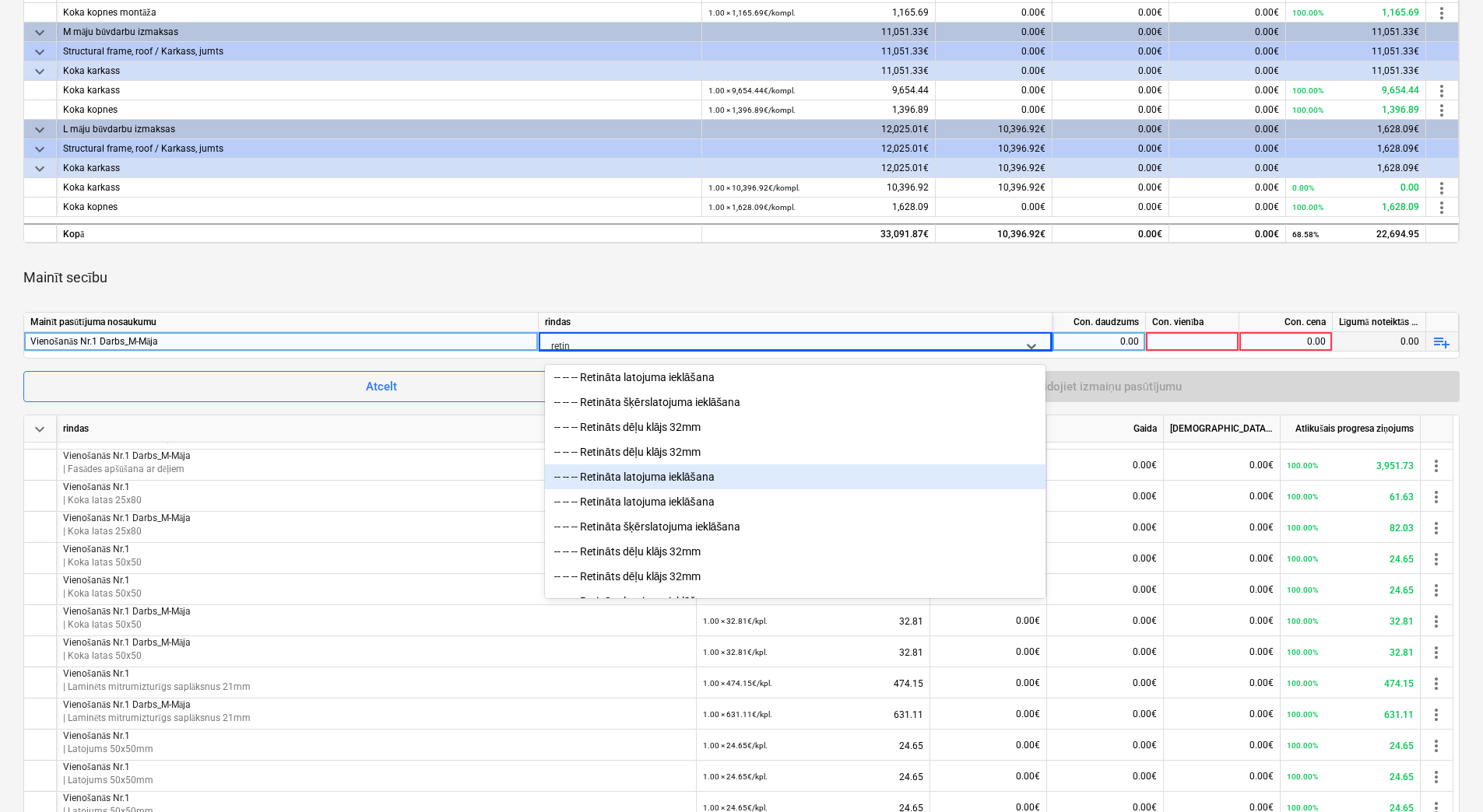
click at [728, 485] on div "-- -- -- Retināta latojuma ieklāšana" at bounding box center [795, 476] width 501 height 25
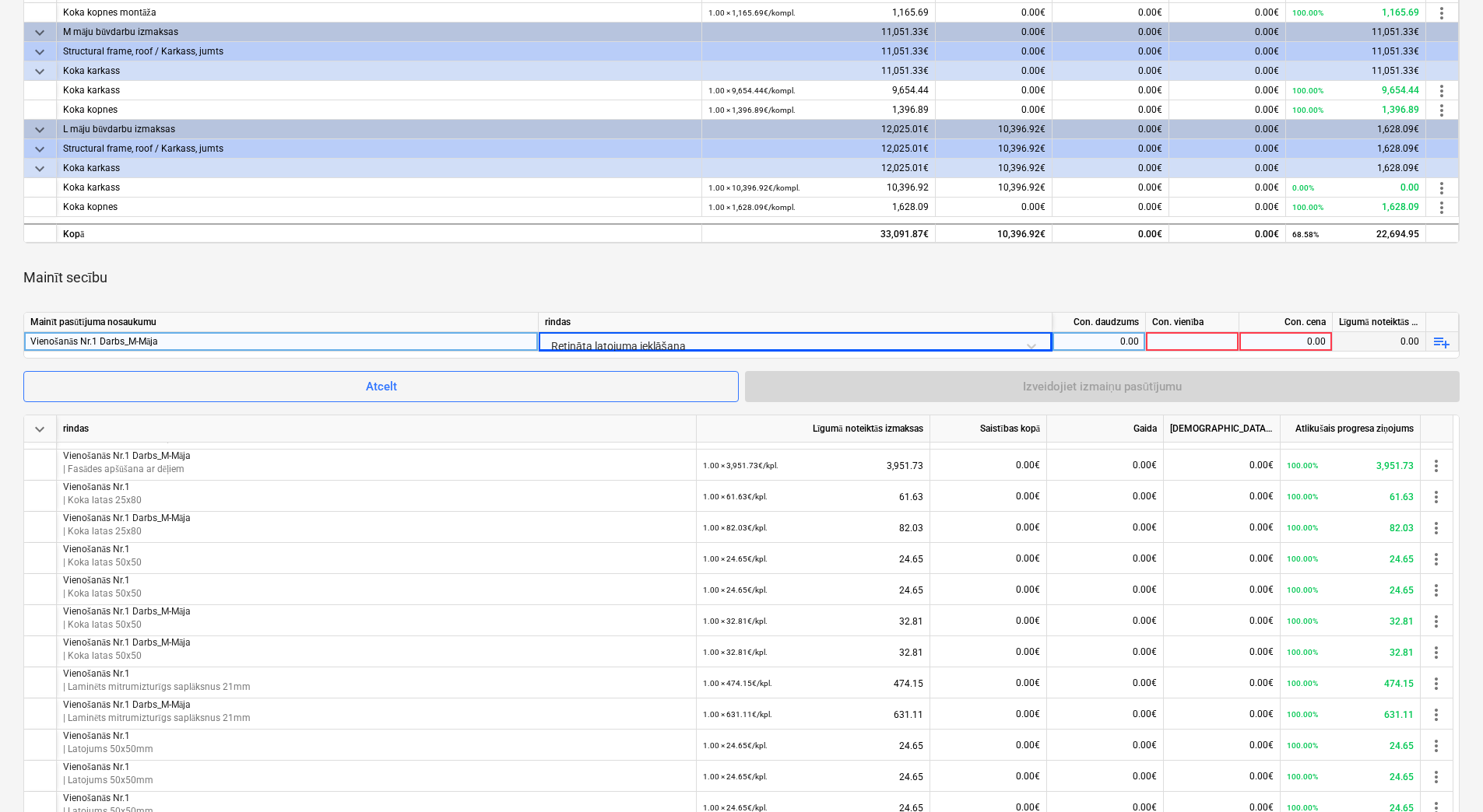
click at [1091, 342] on div "0.00" at bounding box center [1098, 342] width 80 height 19
type input "1"
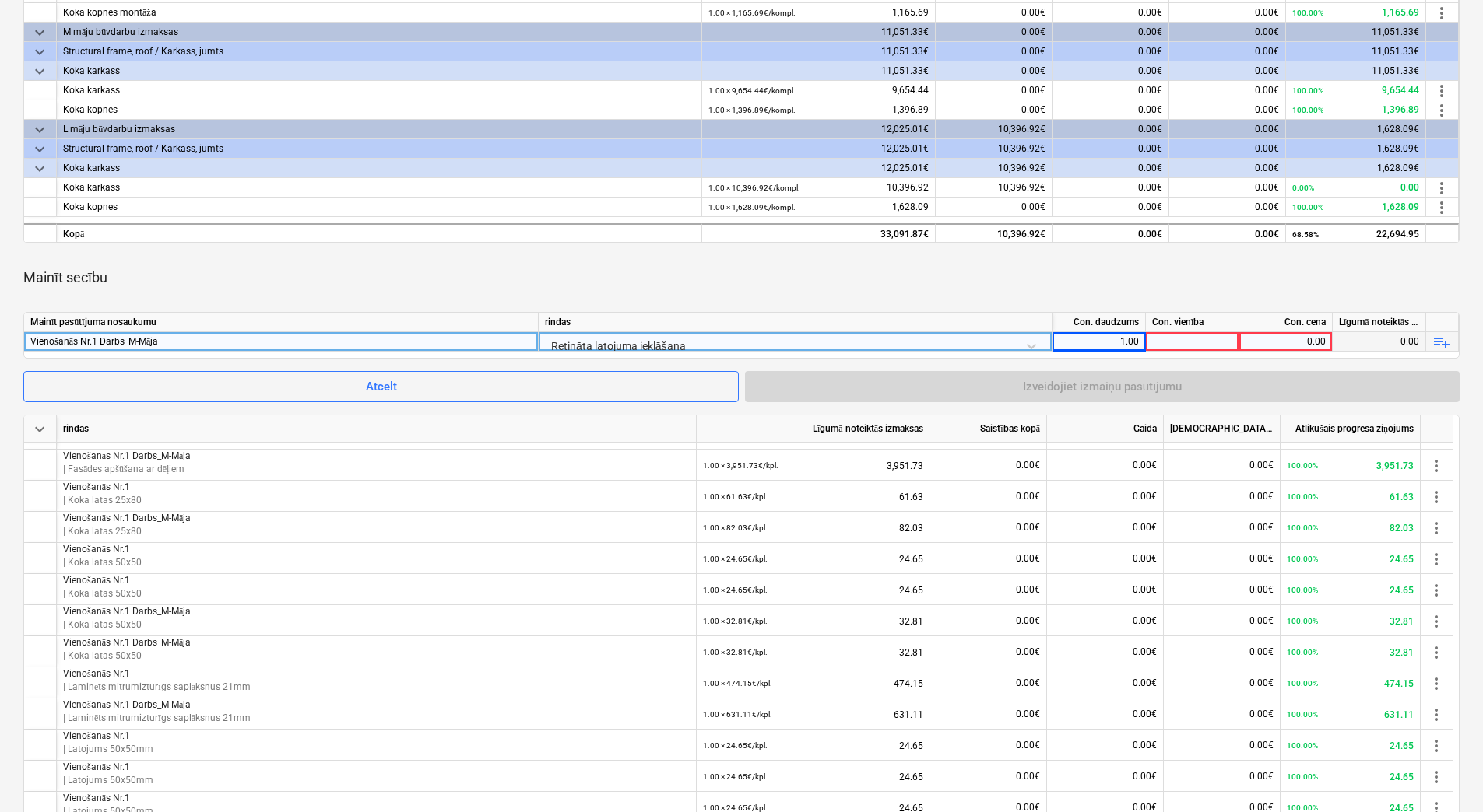
click at [1164, 339] on div at bounding box center [1192, 342] width 94 height 19
type input "kpl."
click at [1269, 339] on div "0.00" at bounding box center [1285, 342] width 80 height 19
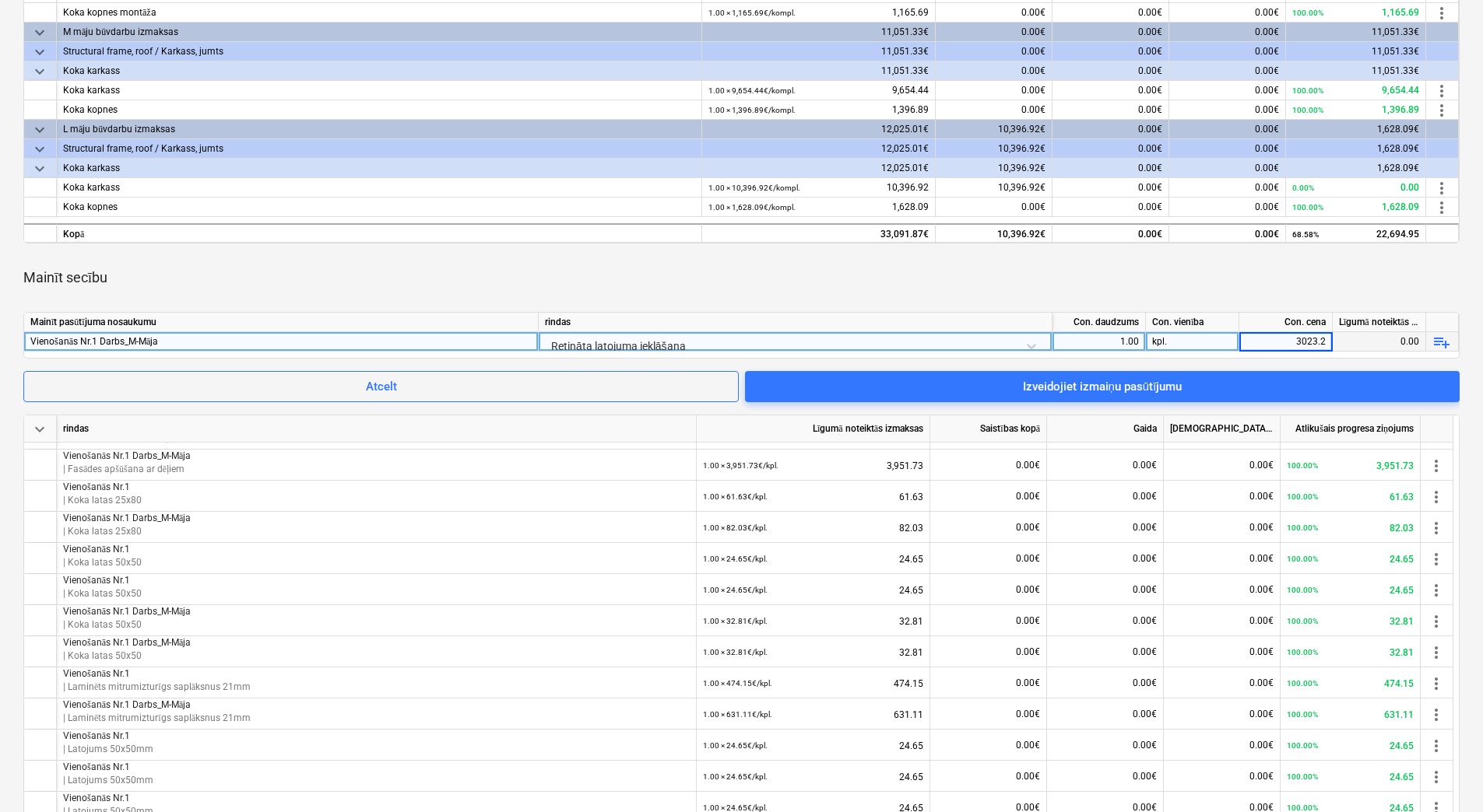
type input "3023.26"
click at [1213, 273] on div "Mainīt secību" at bounding box center [741, 278] width 1436 height 43
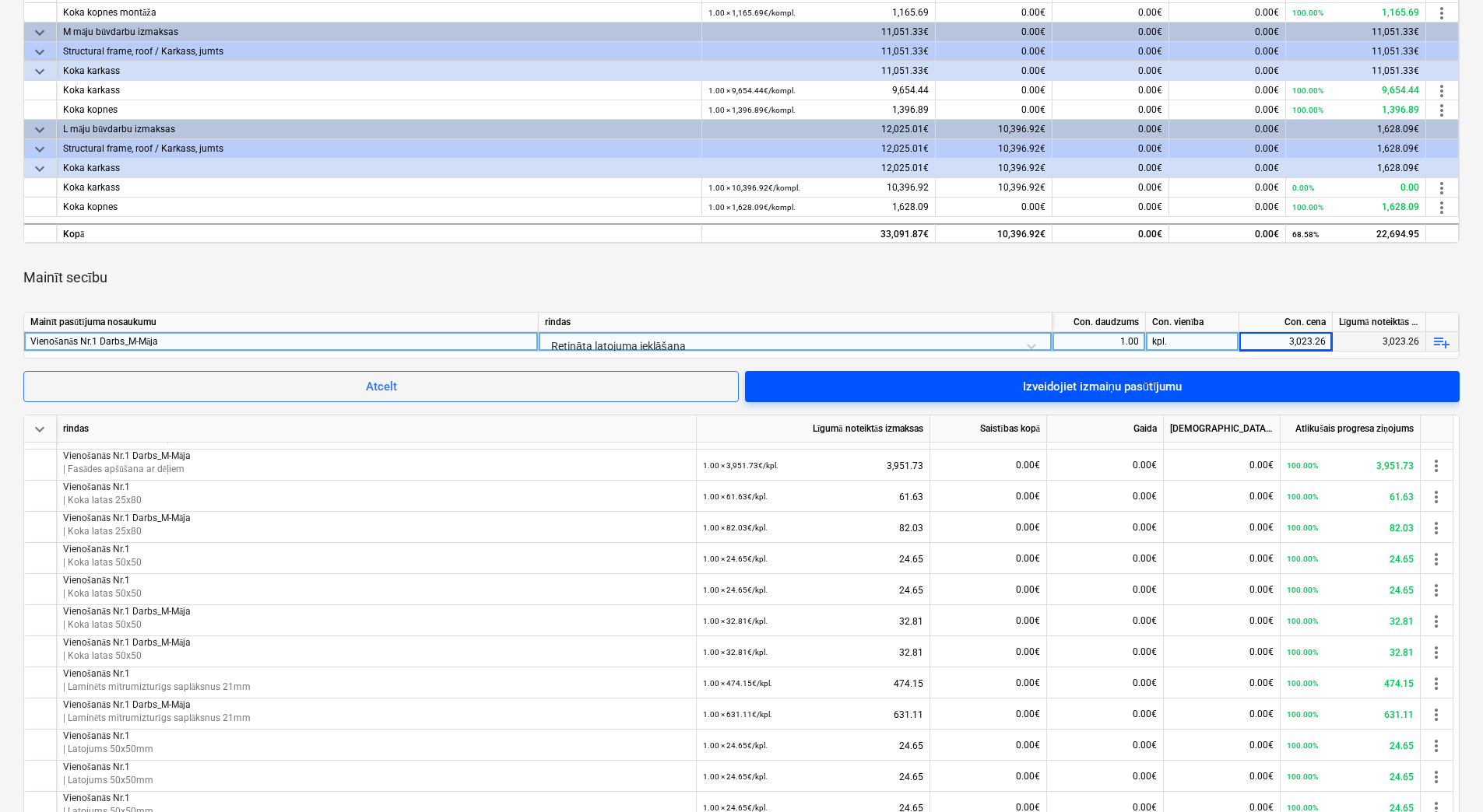
click at [1203, 378] on span "Izveidojiet izmaiņu pasūtījumu" at bounding box center [1102, 386] width 677 height 20
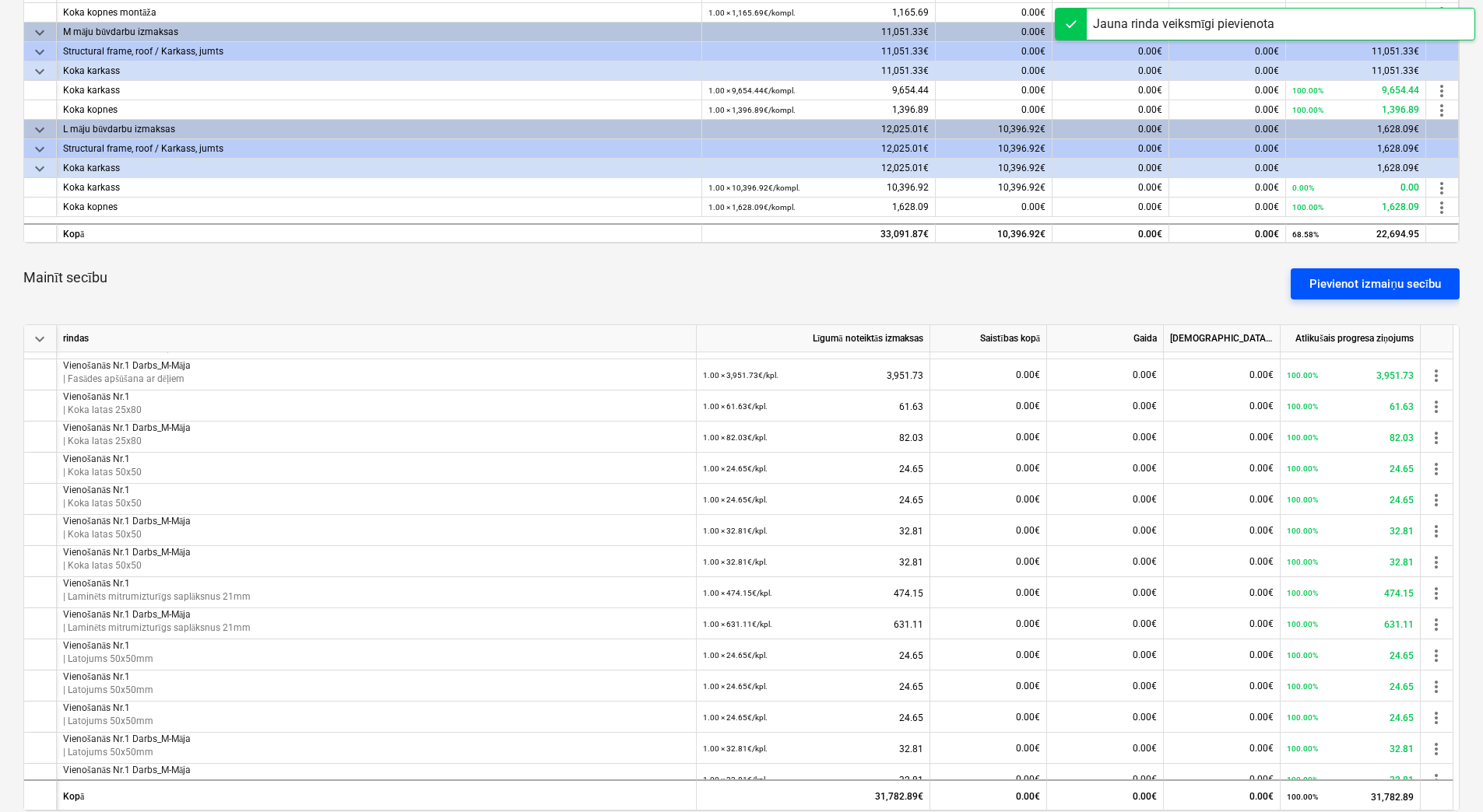
click at [1358, 281] on div "Pievienot izmaiņu secību" at bounding box center [1375, 283] width 131 height 20
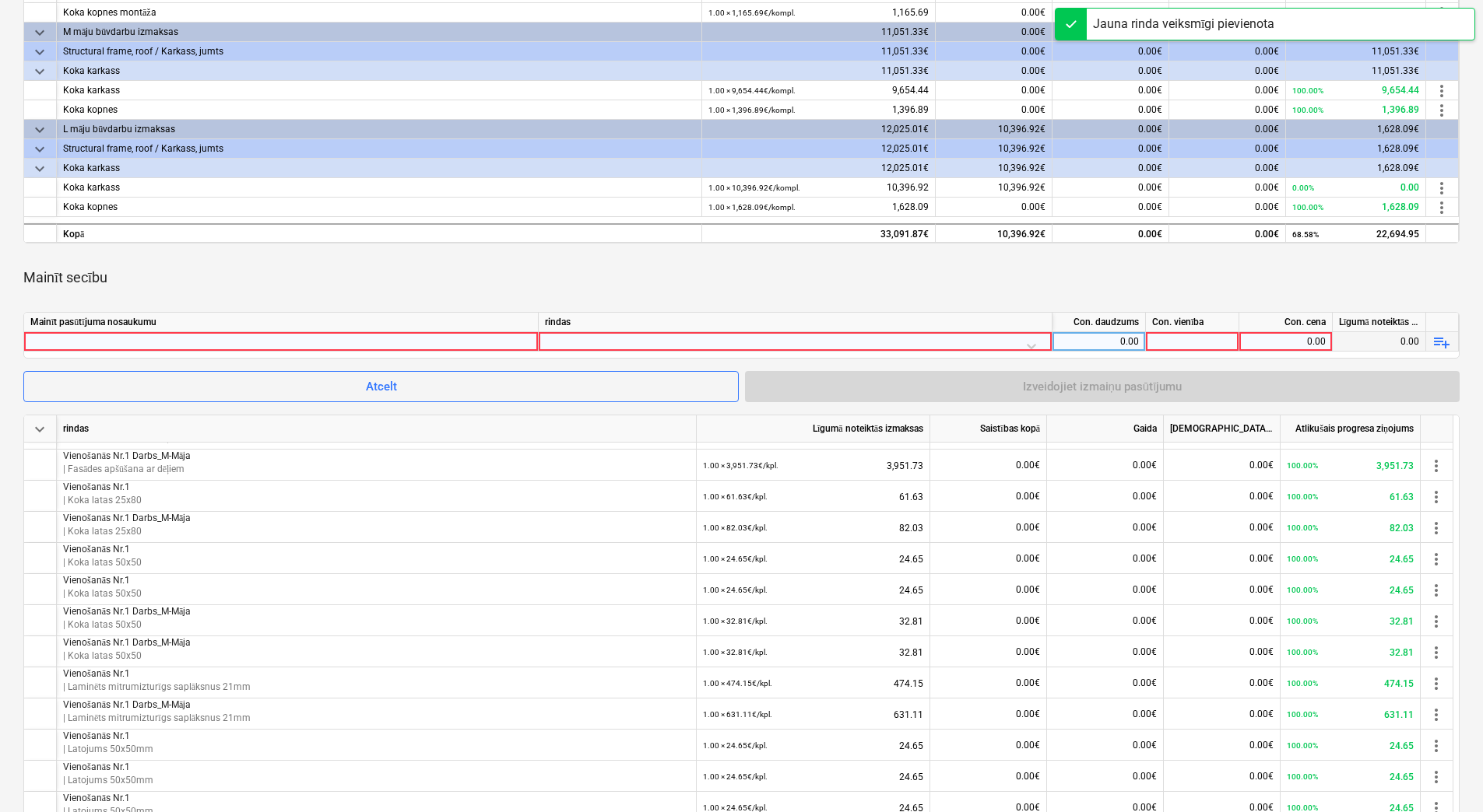
click at [440, 340] on div at bounding box center [281, 341] width 502 height 18
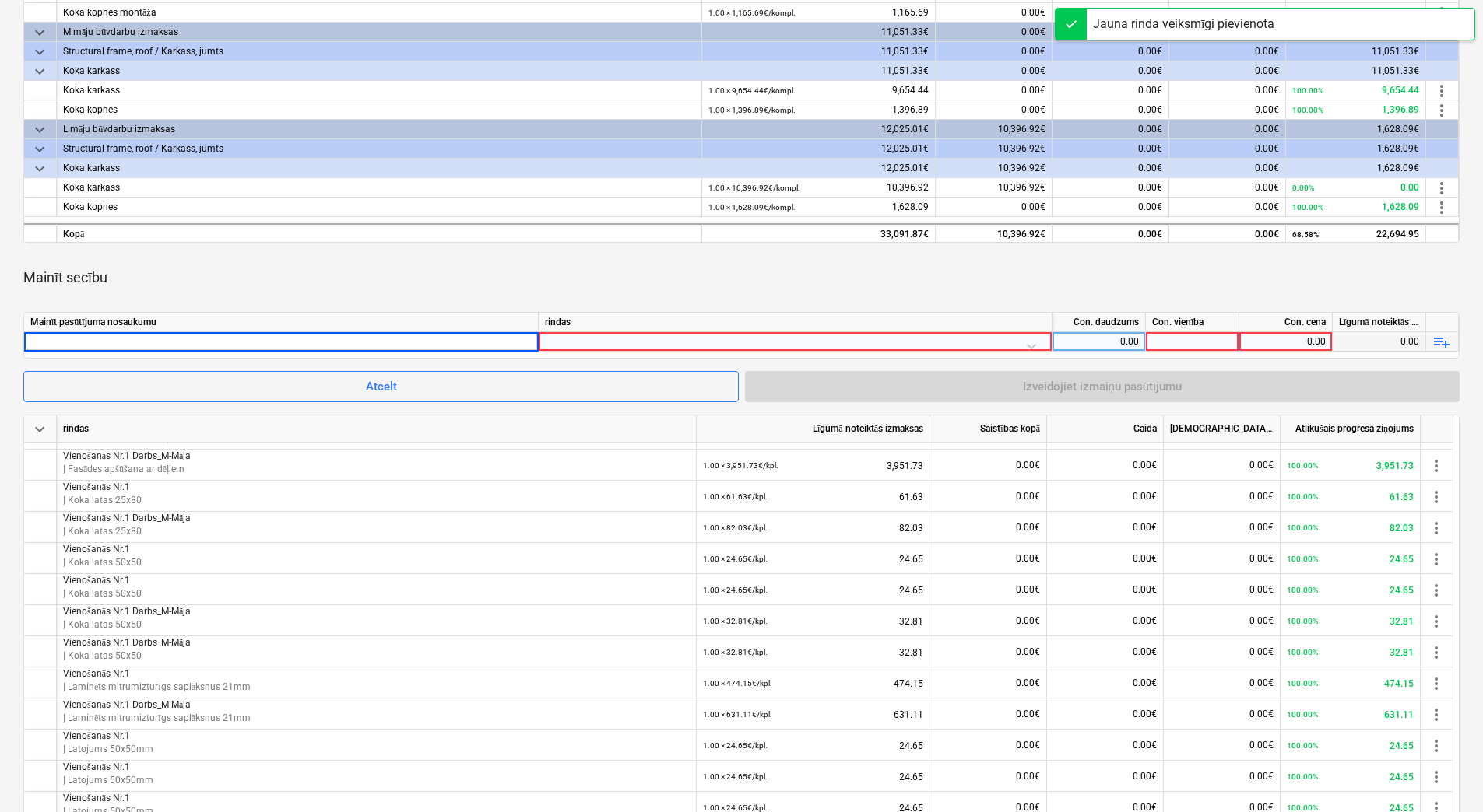
type input "Vienošanās Nr.1 Darbs_M-Māja"
click at [641, 342] on div at bounding box center [795, 346] width 501 height 27
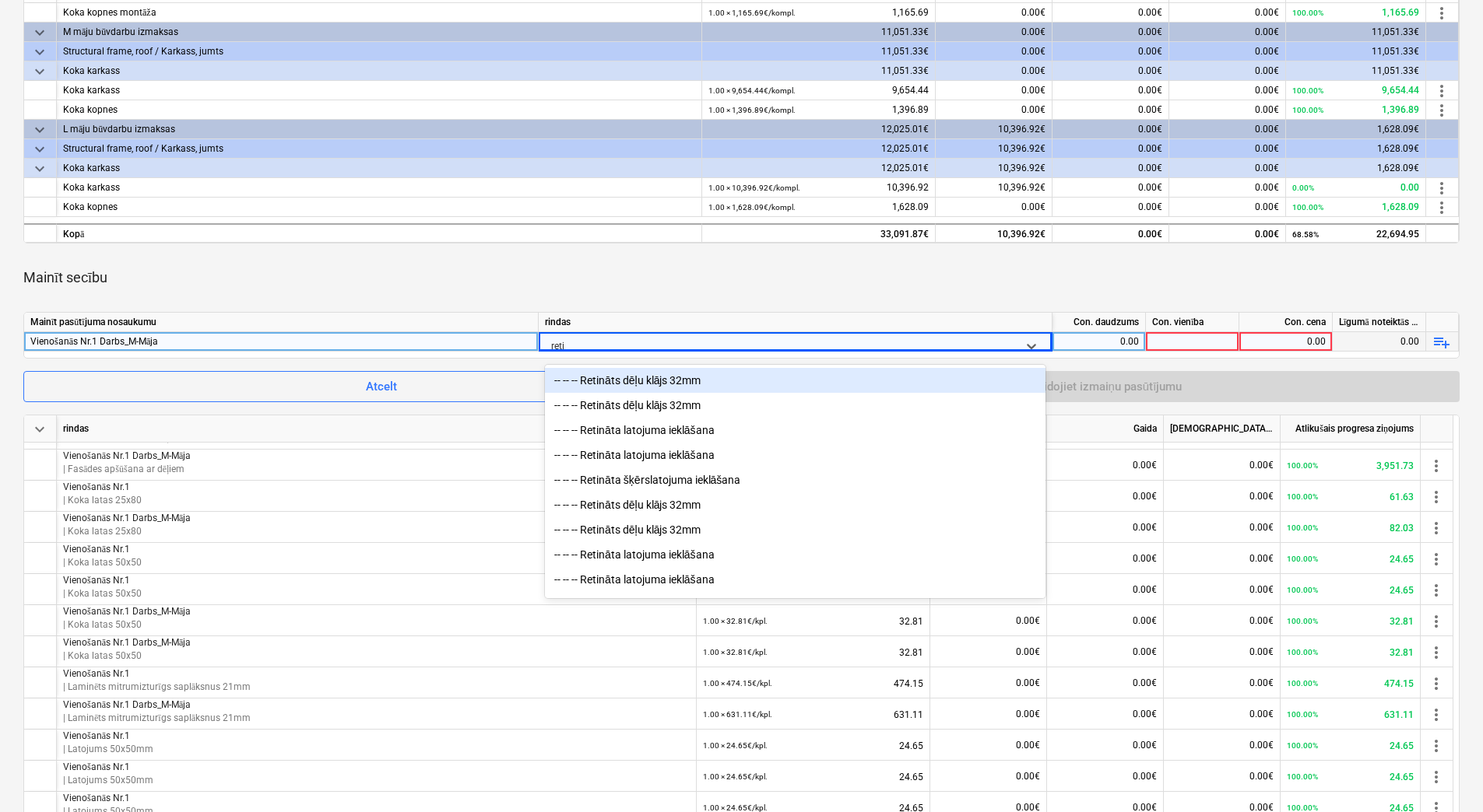
type input "retin"
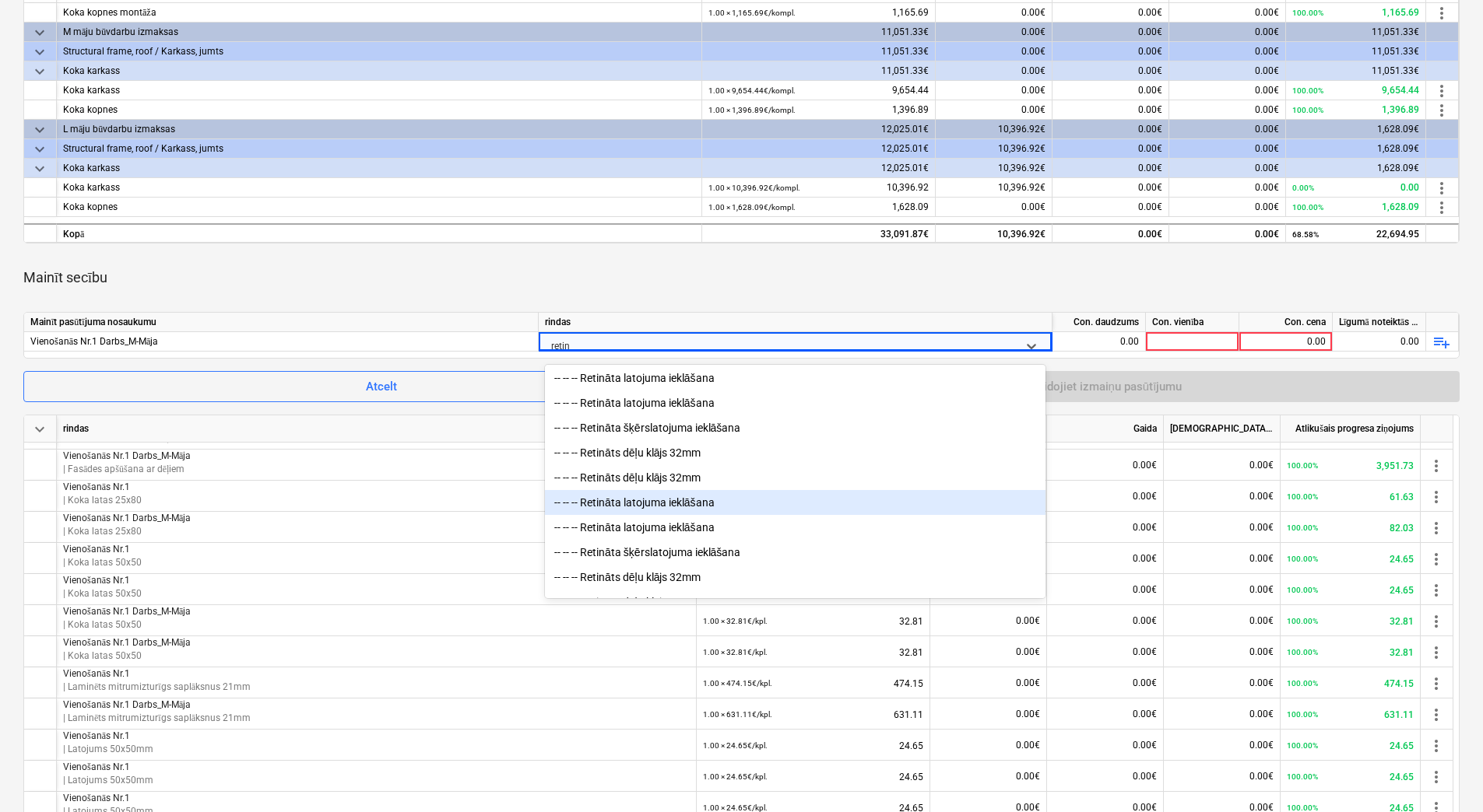
scroll to position [78, 0]
click at [711, 508] on div "-- -- -- Retināta latojuma ieklāšana" at bounding box center [795, 501] width 501 height 25
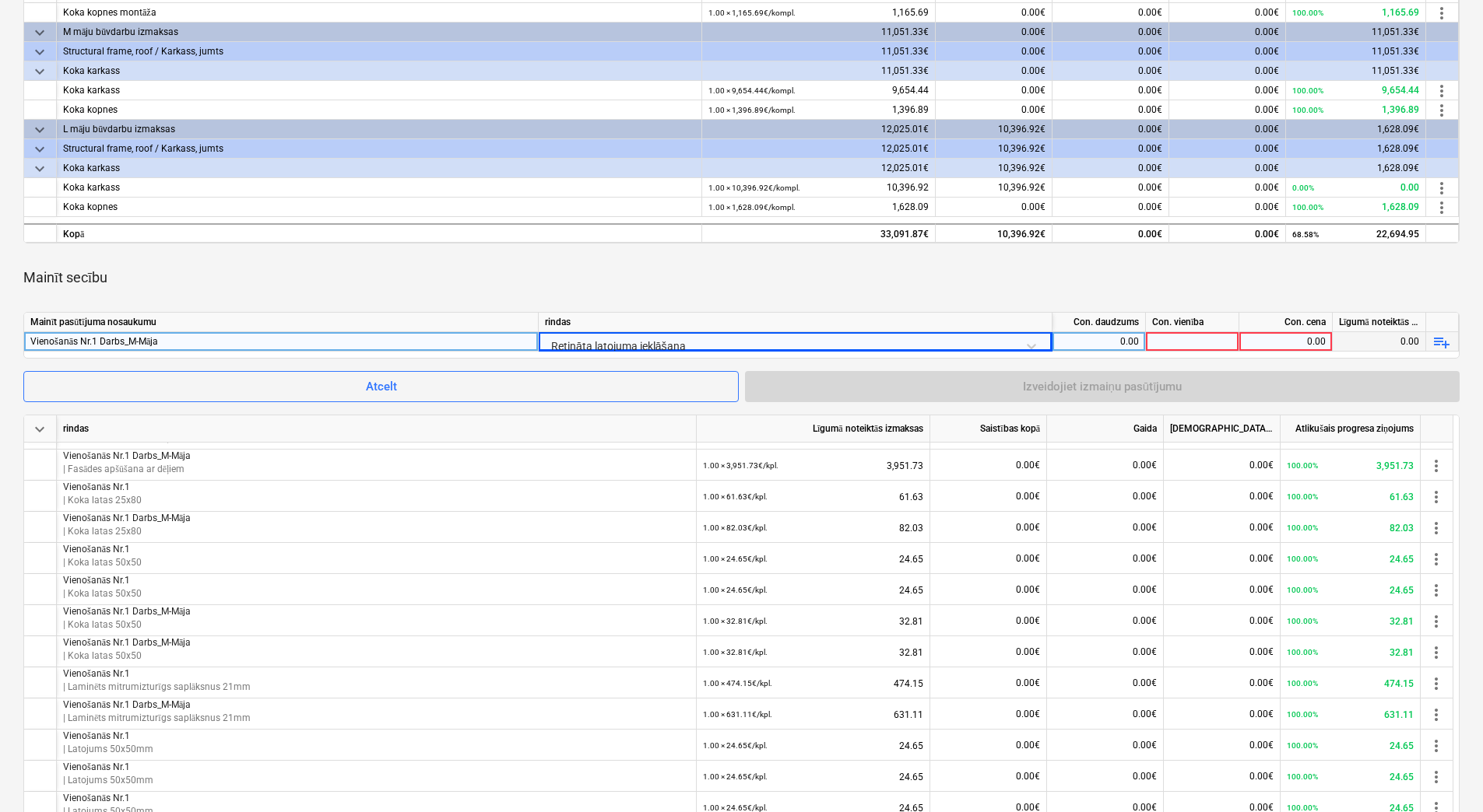
click at [1098, 340] on div "0.00" at bounding box center [1098, 342] width 80 height 19
type input "1"
click at [1219, 340] on div at bounding box center [1192, 342] width 94 height 19
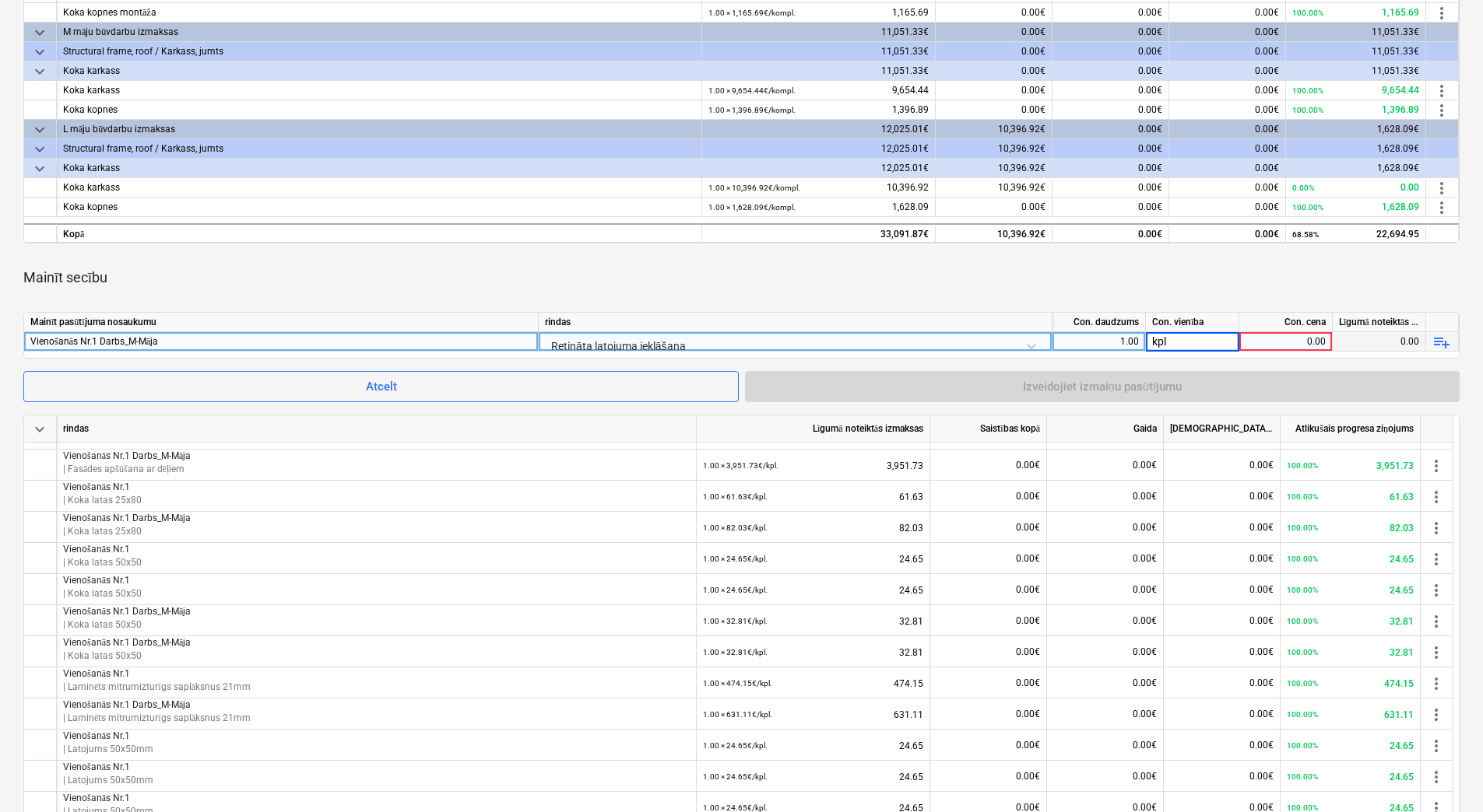
type input "kpl."
click at [1273, 342] on div "0.00" at bounding box center [1285, 342] width 80 height 19
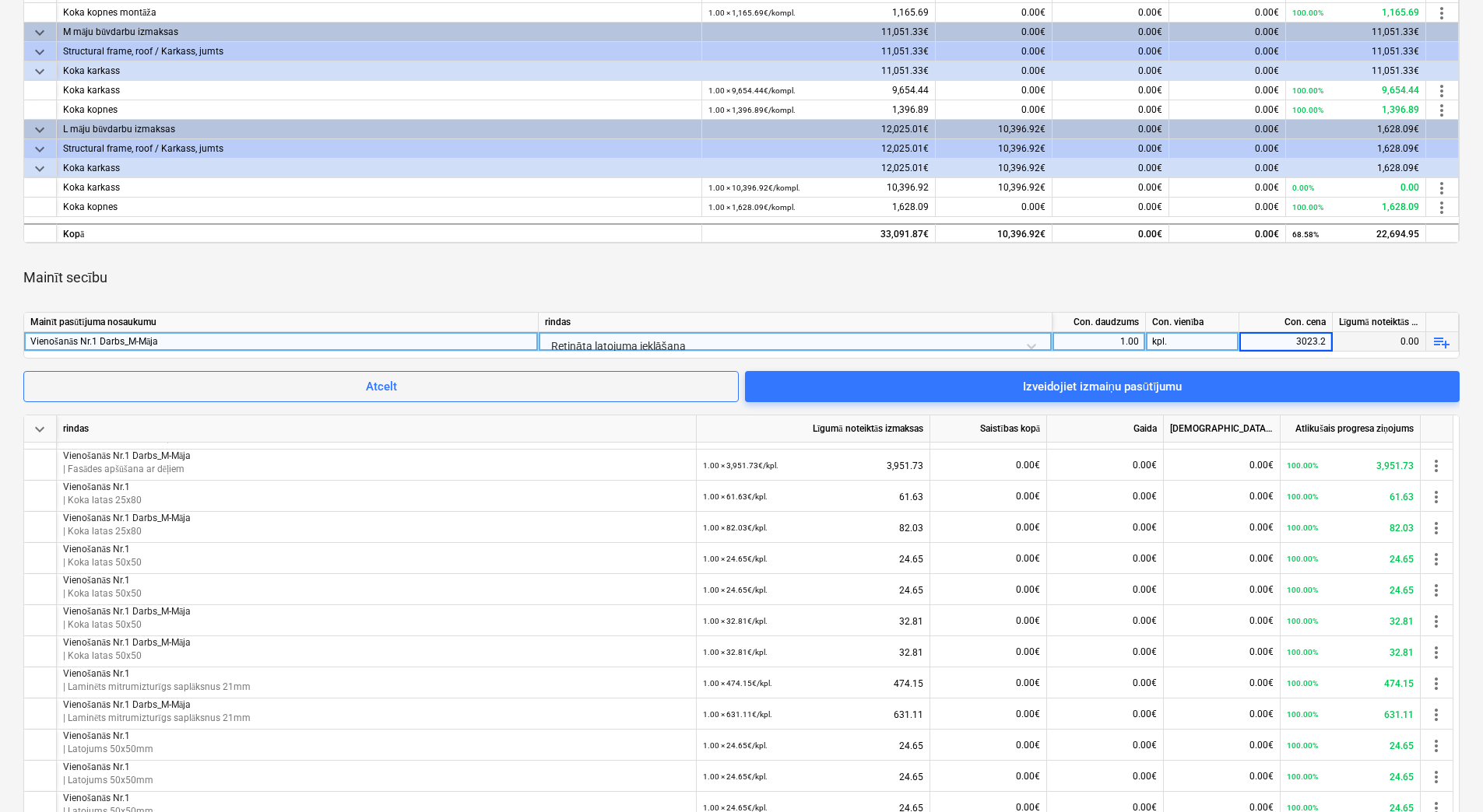
type input "3023.26"
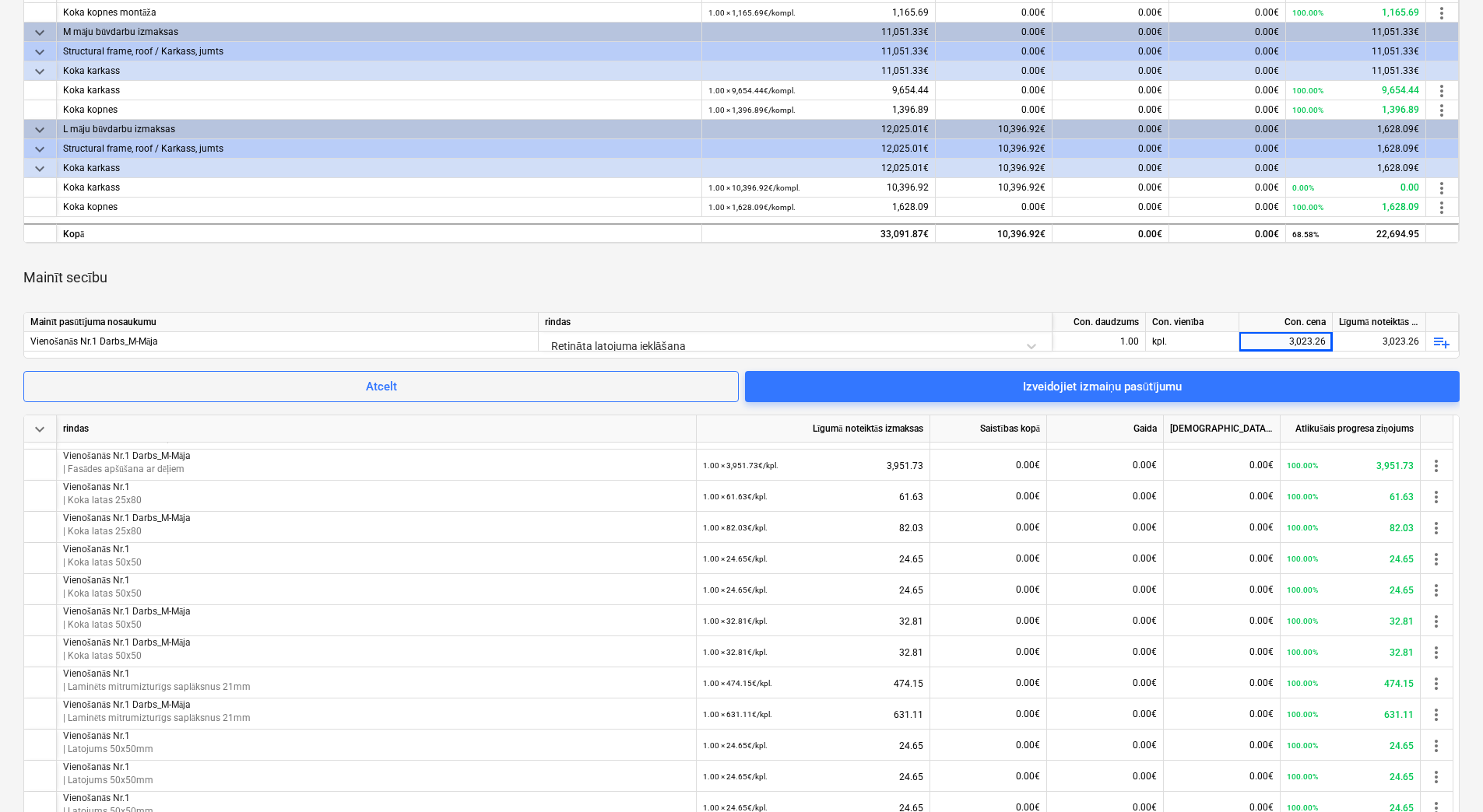
click at [1203, 274] on div "Mainīt secību" at bounding box center [741, 278] width 1436 height 43
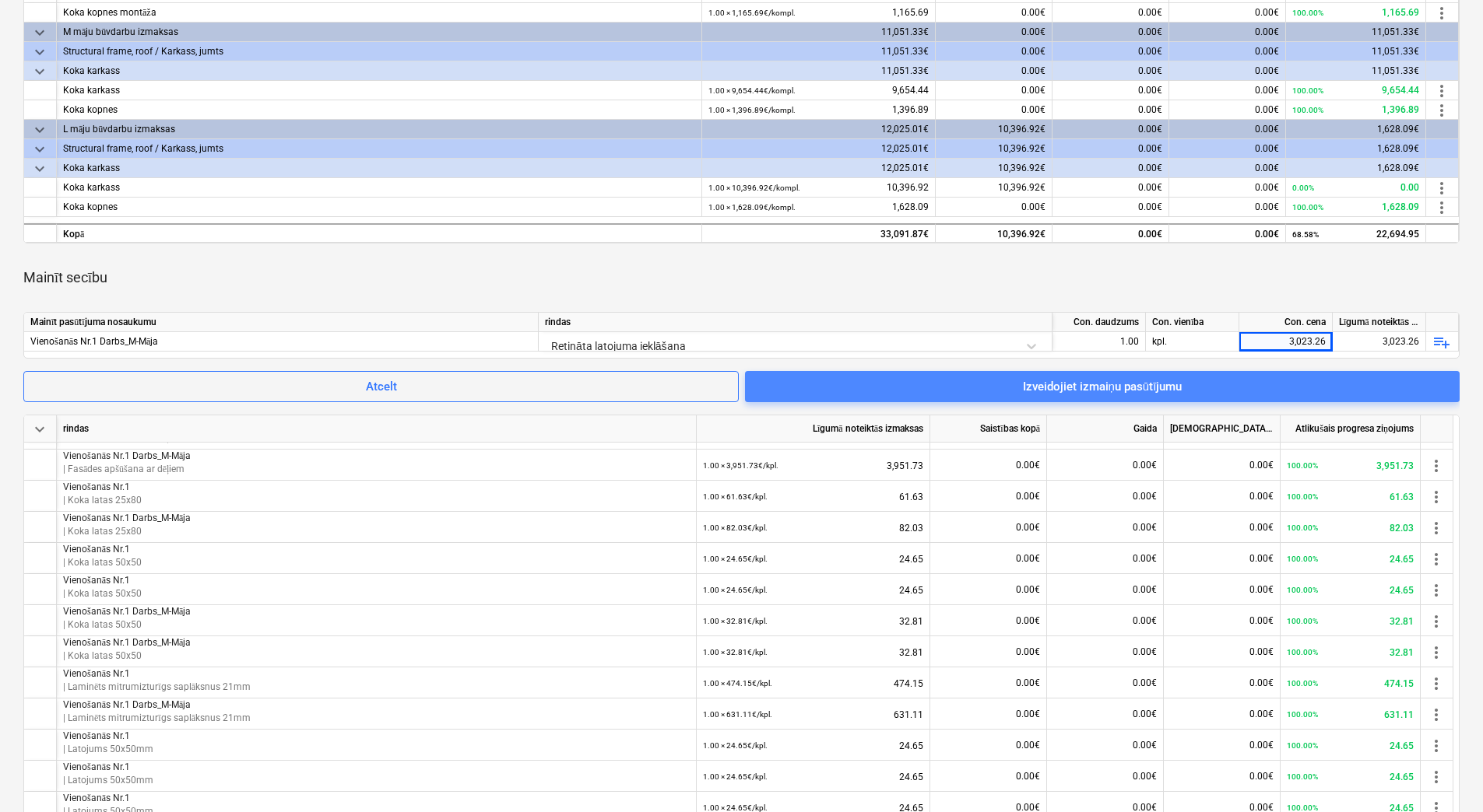
click at [1129, 384] on div "Izveidojiet izmaiņu pasūtījumu" at bounding box center [1102, 386] width 159 height 20
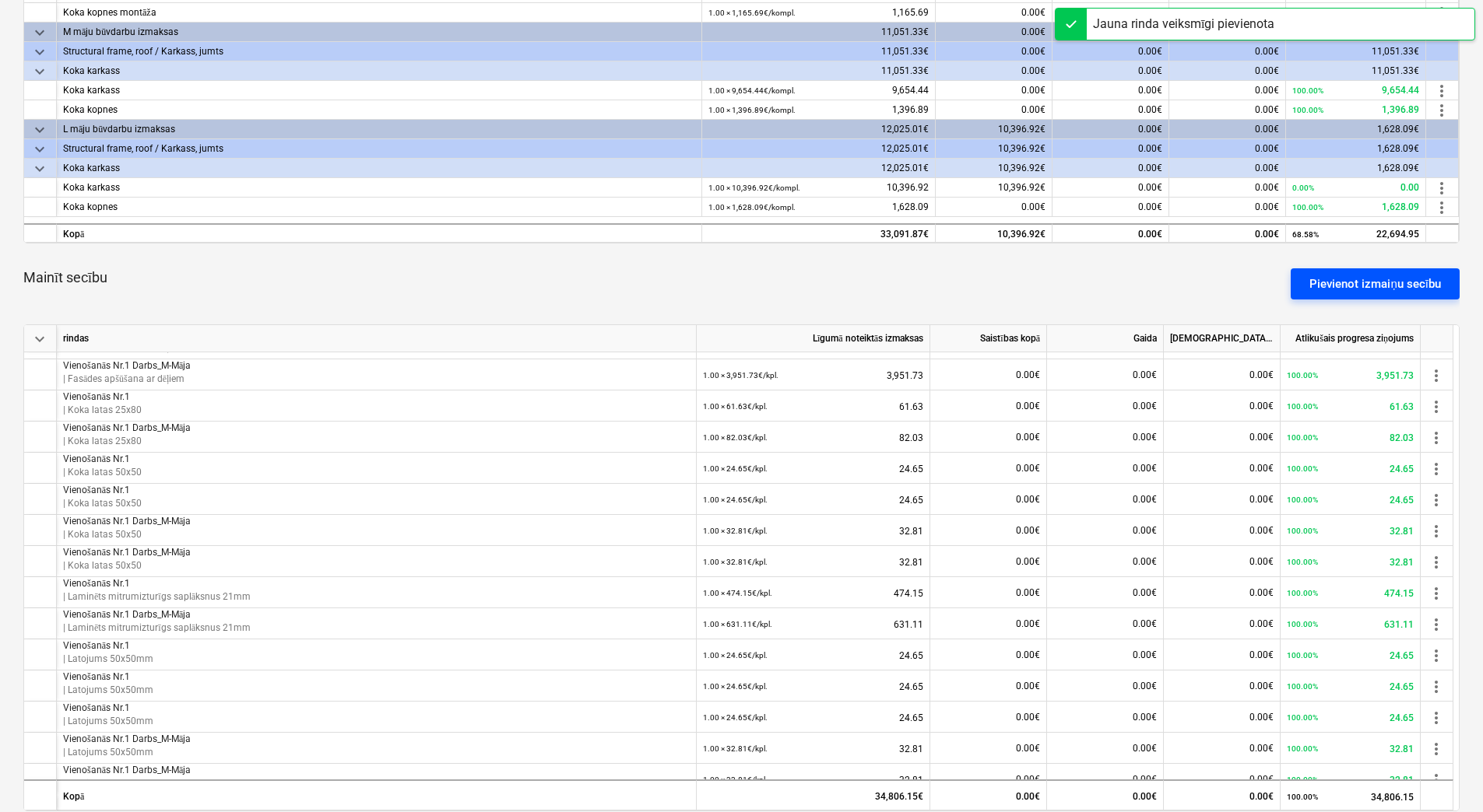
click at [1392, 286] on div "Pievienot izmaiņu secību" at bounding box center [1375, 283] width 131 height 20
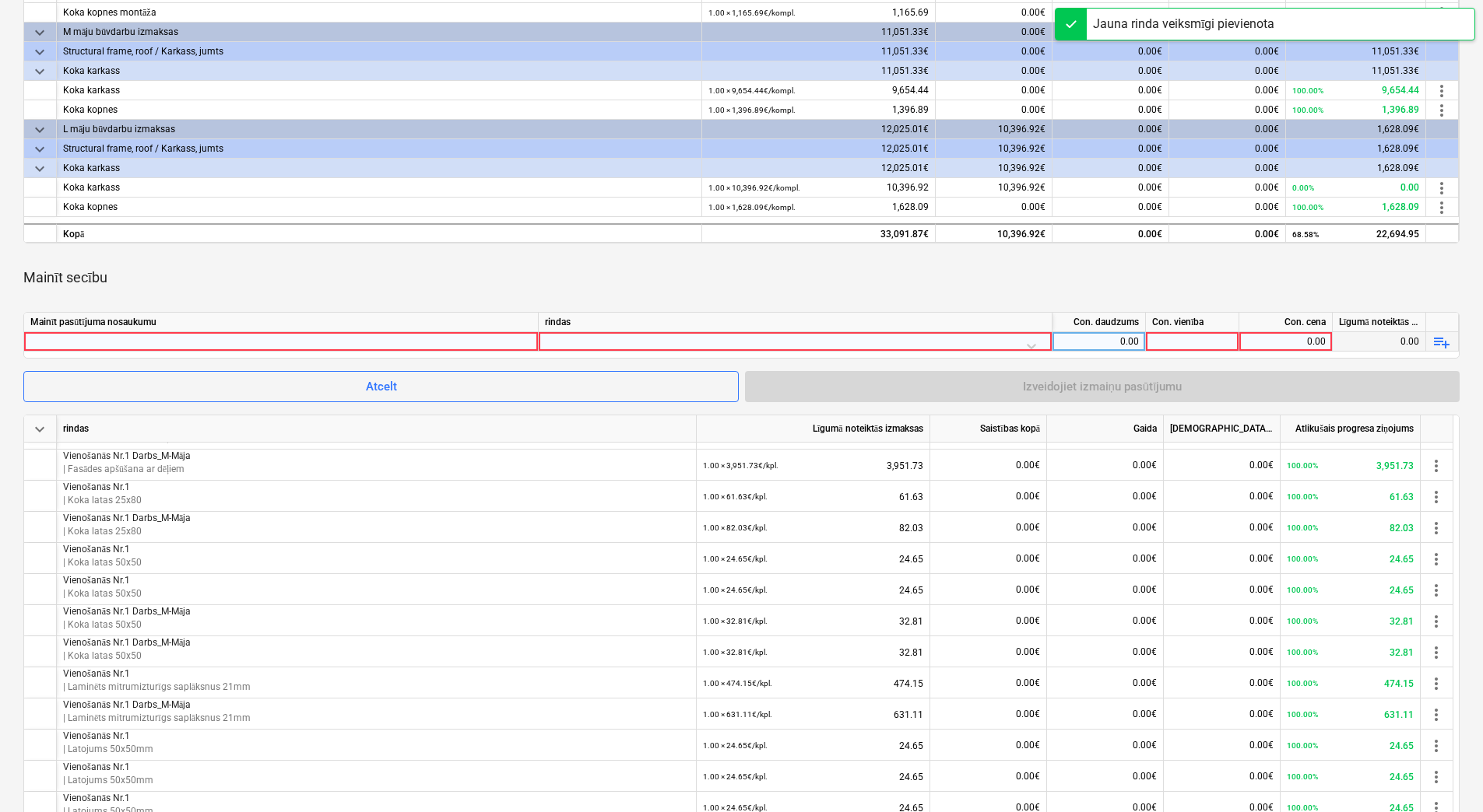
click at [387, 343] on div at bounding box center [281, 341] width 502 height 18
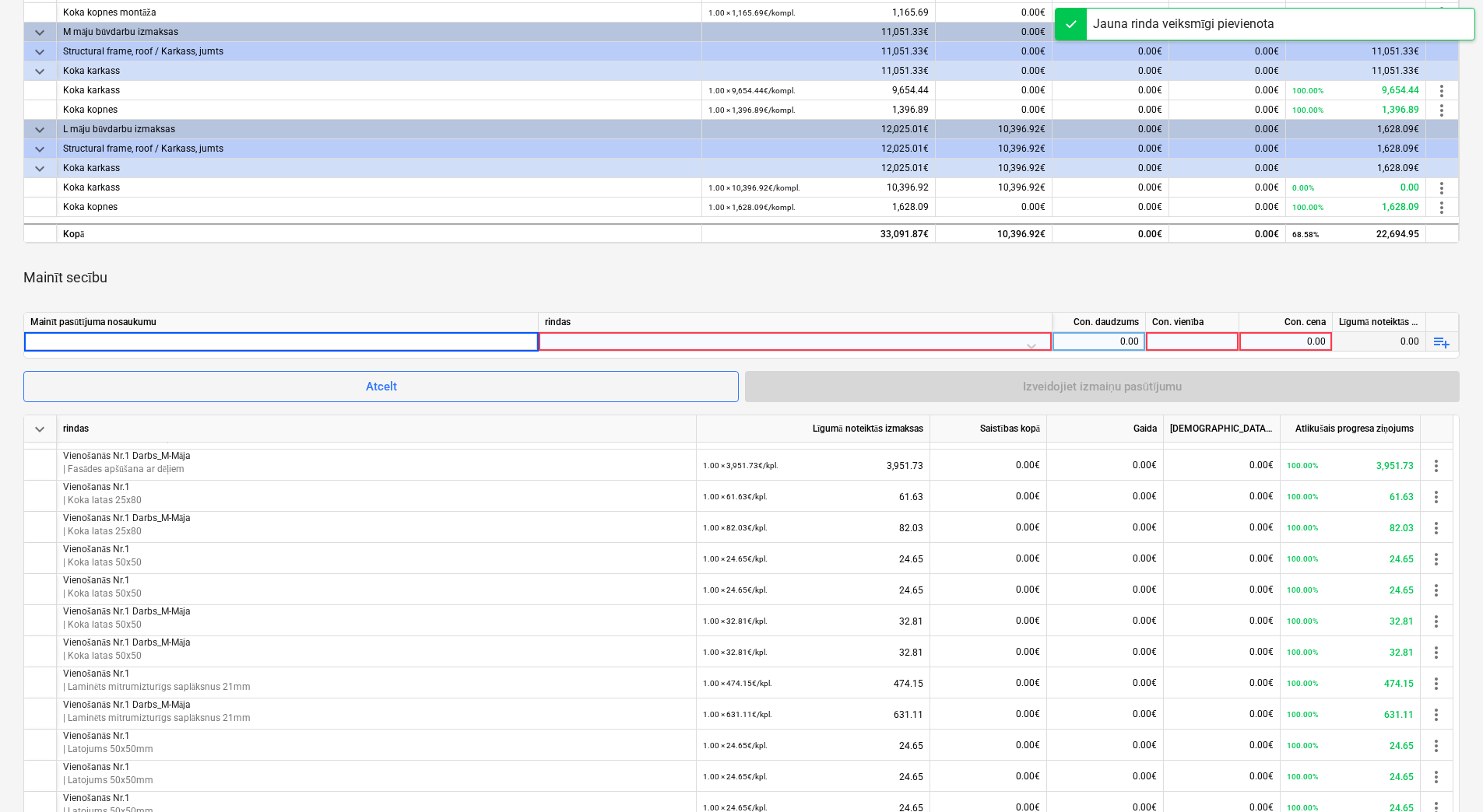
type input "Vienošanās Nr.1 Darbs_M-Māja"
click at [631, 342] on div at bounding box center [795, 346] width 501 height 27
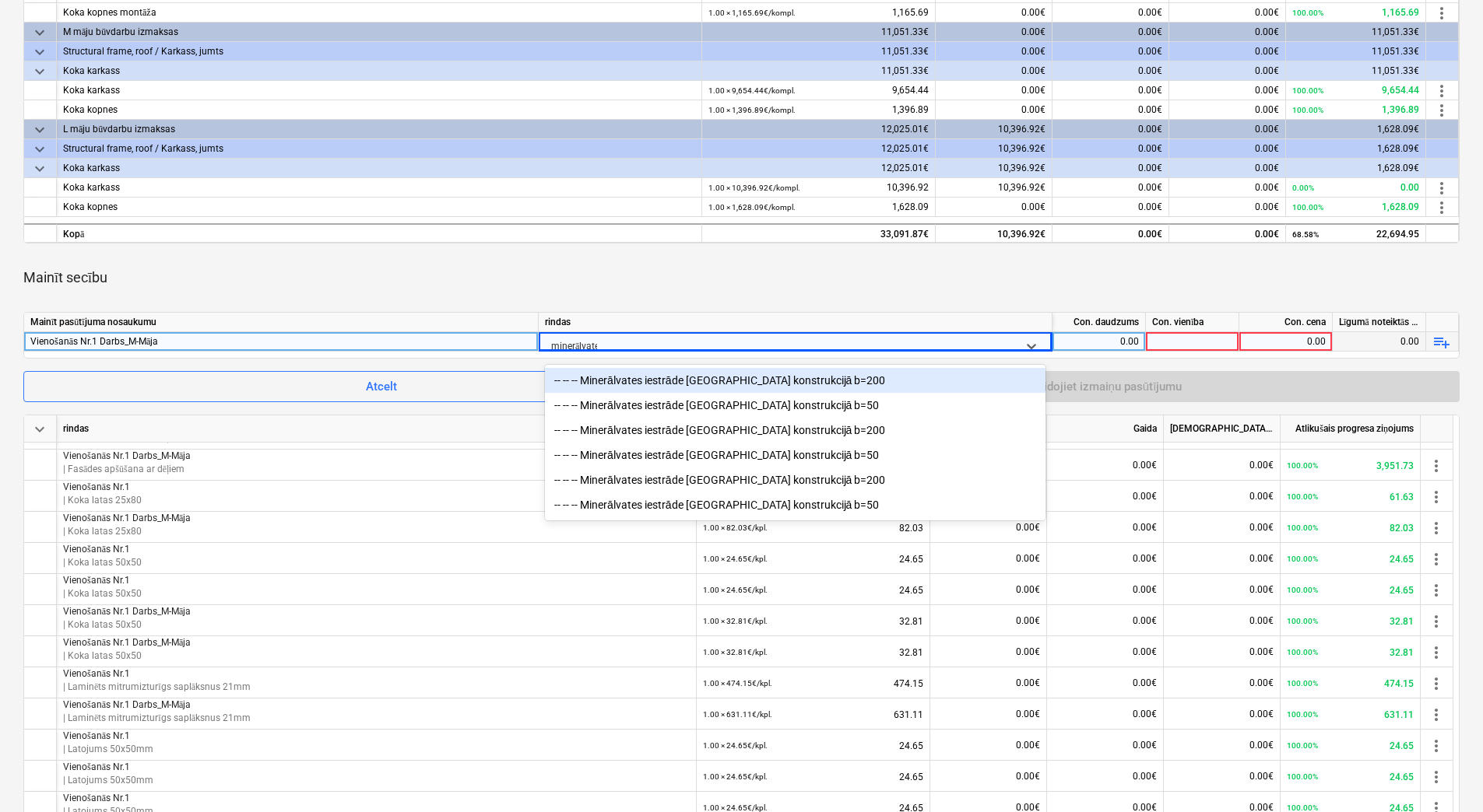
type input "minerālvates"
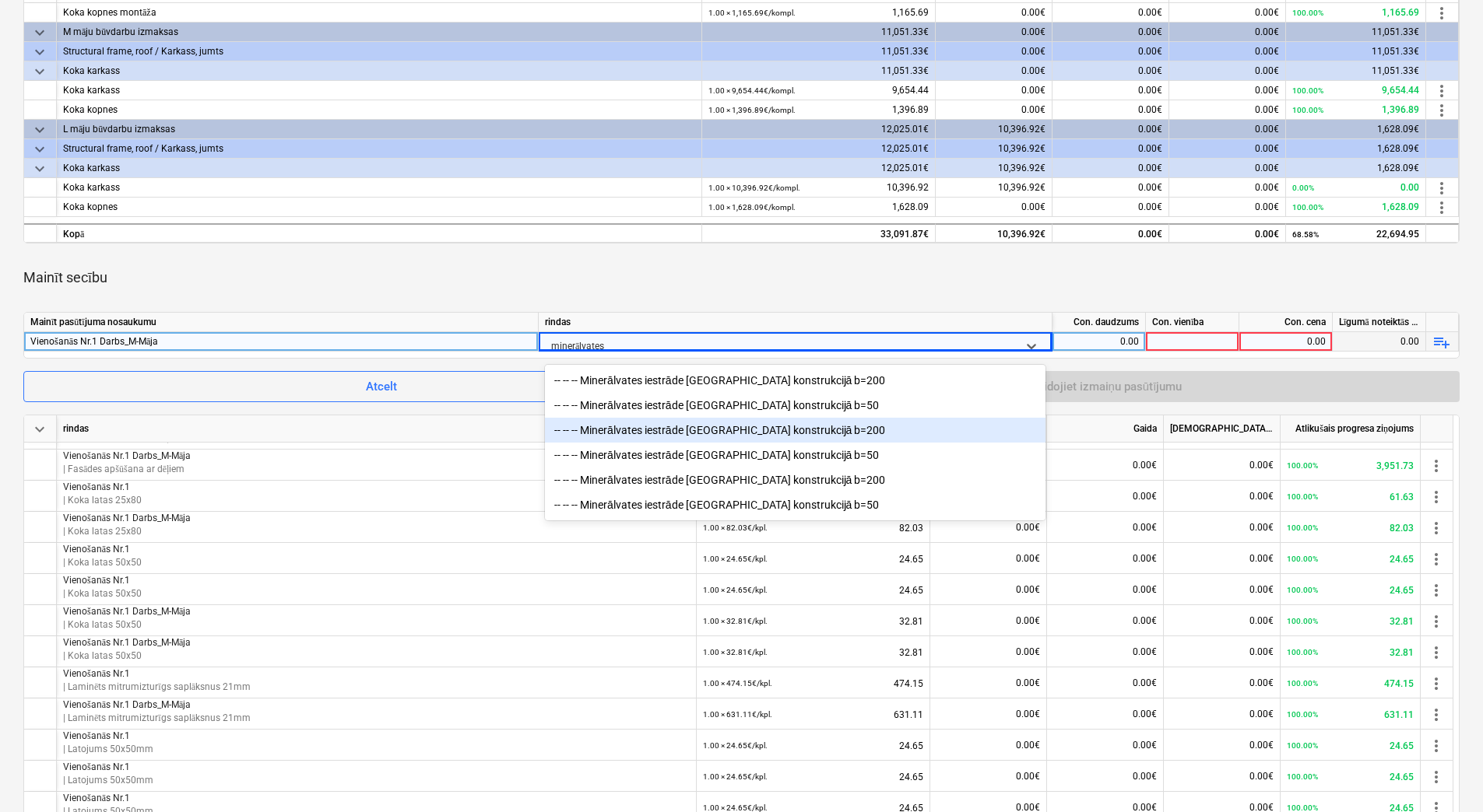
click at [744, 428] on div "-- -- -- Minerālvates iestrāde [GEOGRAPHIC_DATA] konstrukcijā b=200" at bounding box center [795, 430] width 501 height 25
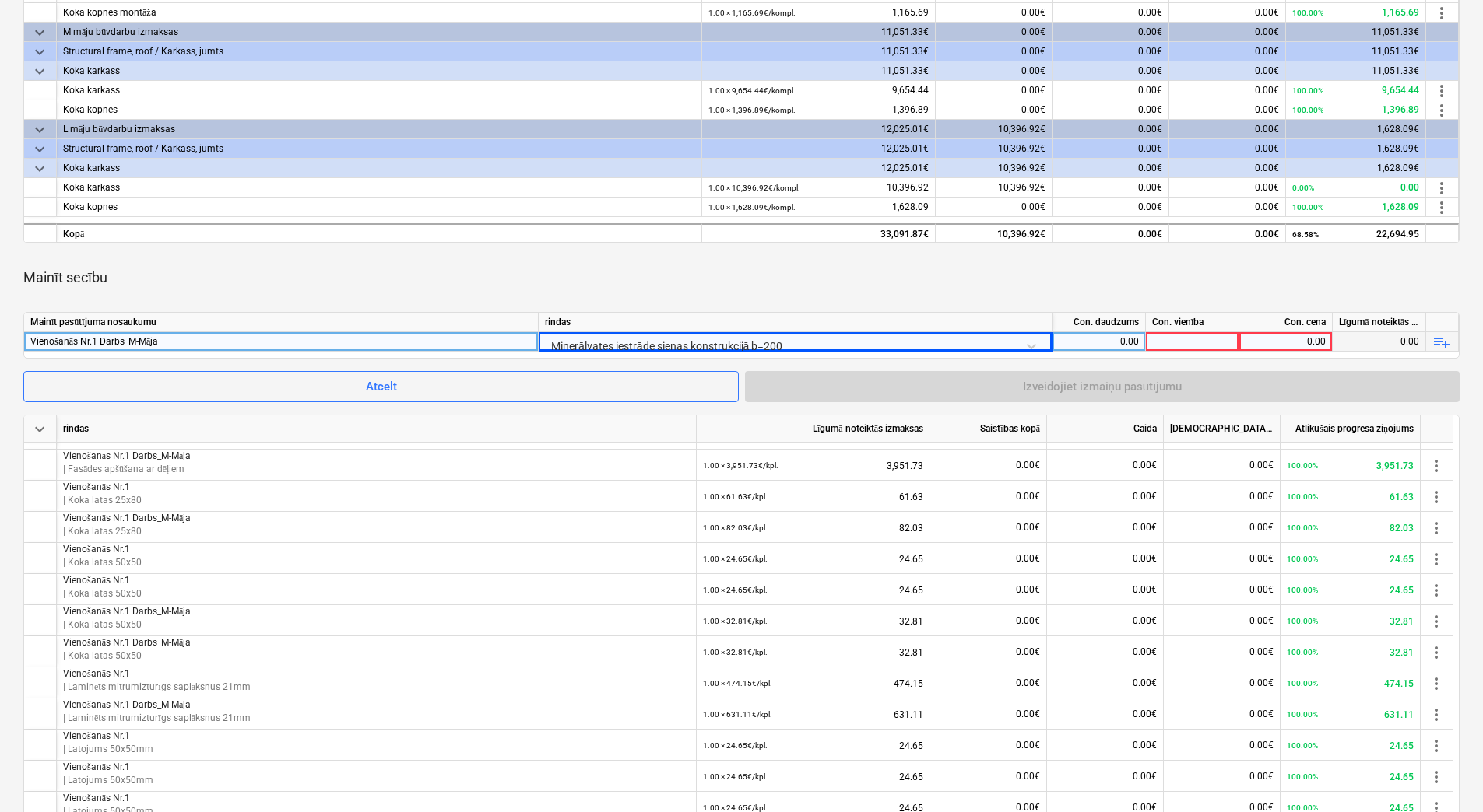
click at [1110, 341] on div "0.00" at bounding box center [1098, 342] width 80 height 19
type input "1"
click at [1170, 341] on div at bounding box center [1192, 342] width 94 height 19
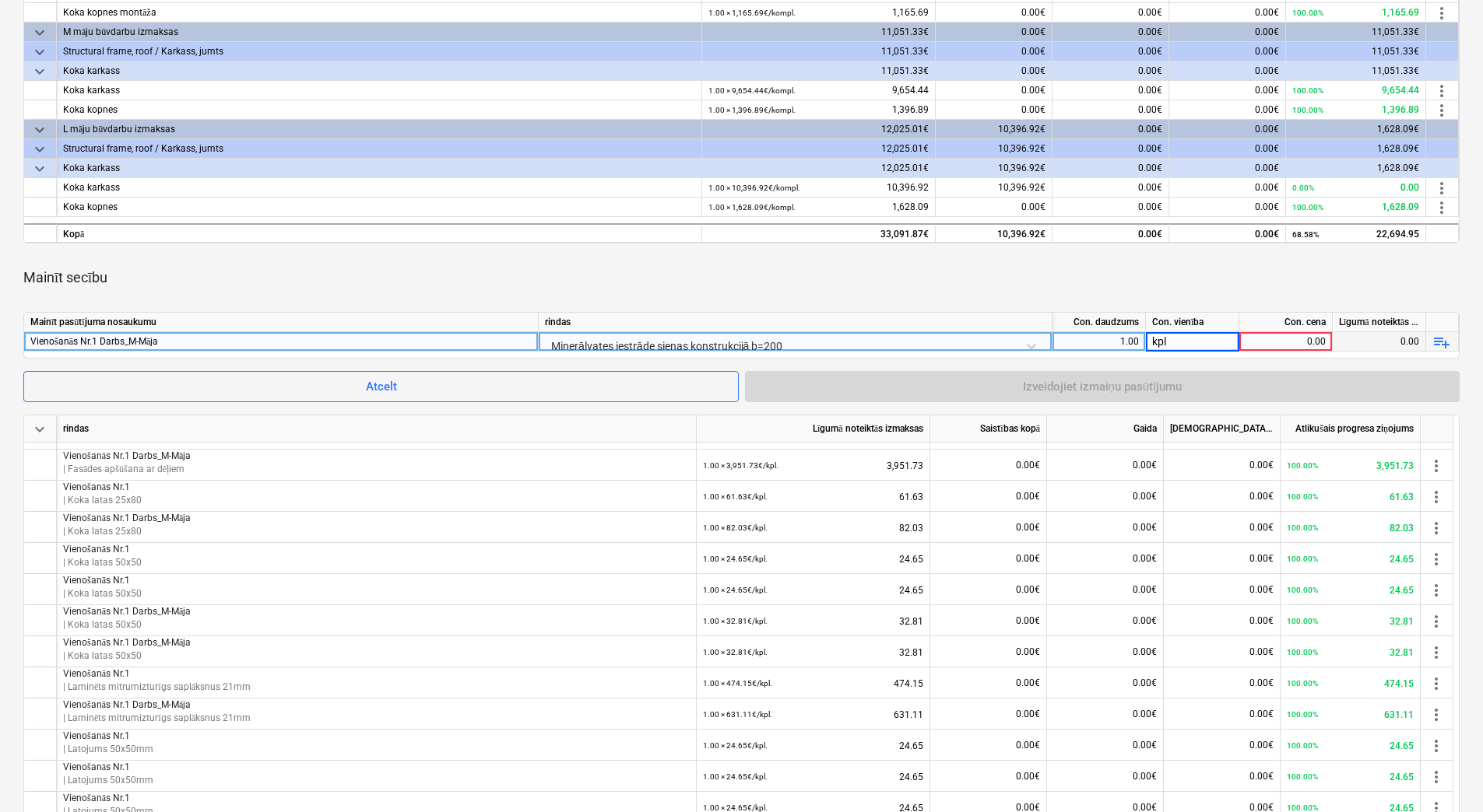
type input "kpl."
click at [1272, 340] on div "0.00" at bounding box center [1285, 342] width 80 height 19
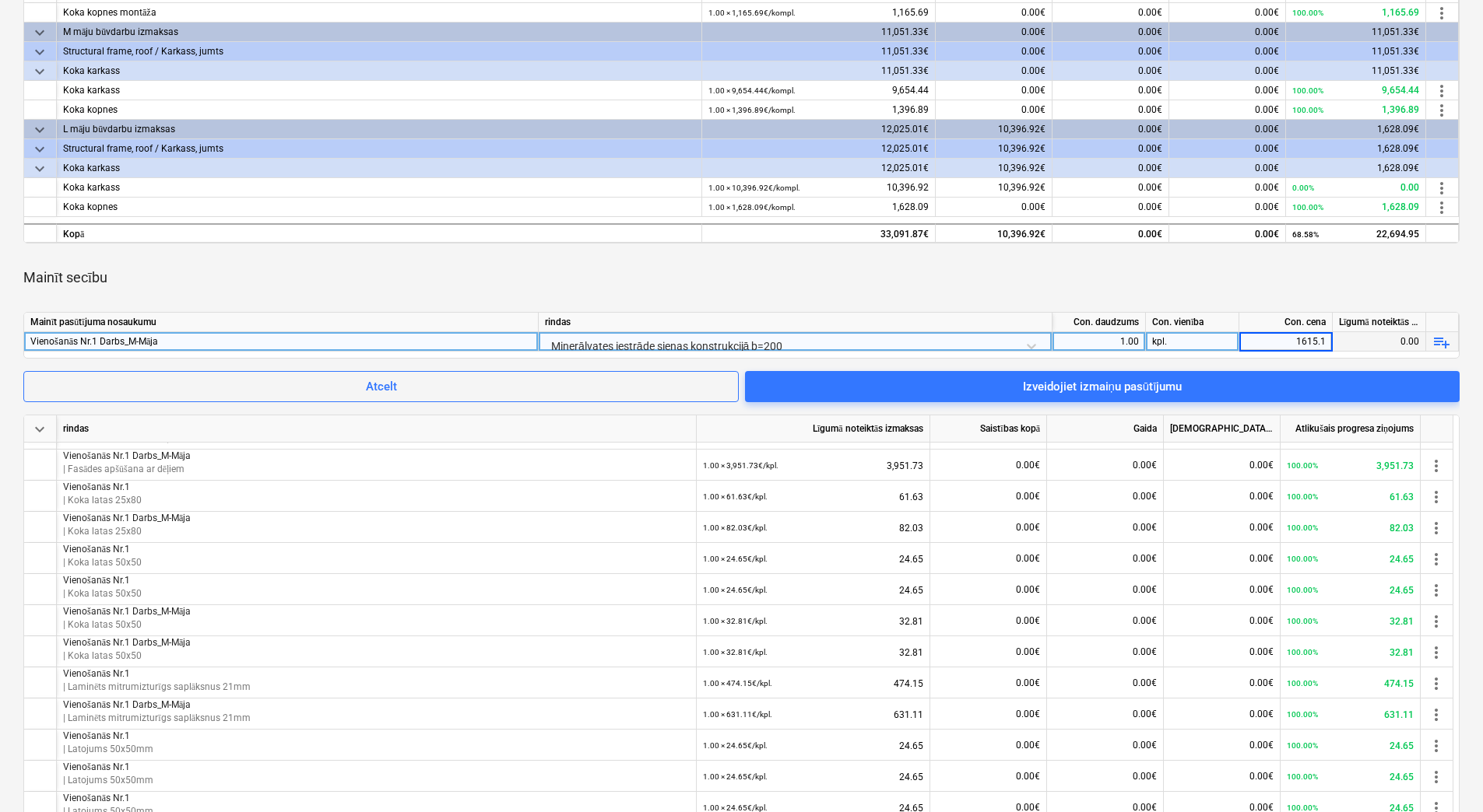
type input "1615.14"
click at [1261, 269] on div "Mainīt secību" at bounding box center [741, 278] width 1436 height 43
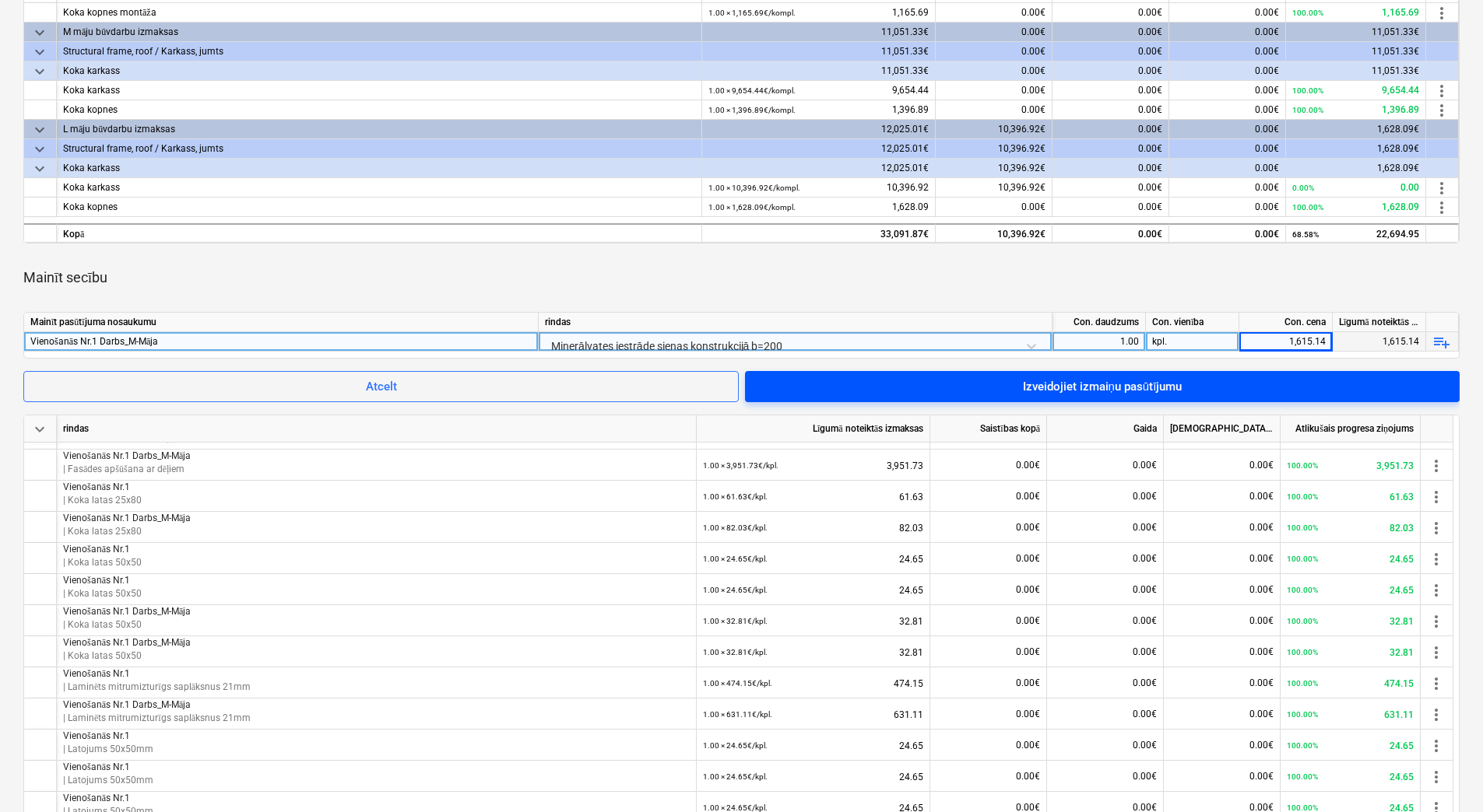
click at [1228, 380] on span "Izveidojiet izmaiņu pasūtījumu" at bounding box center [1102, 386] width 677 height 20
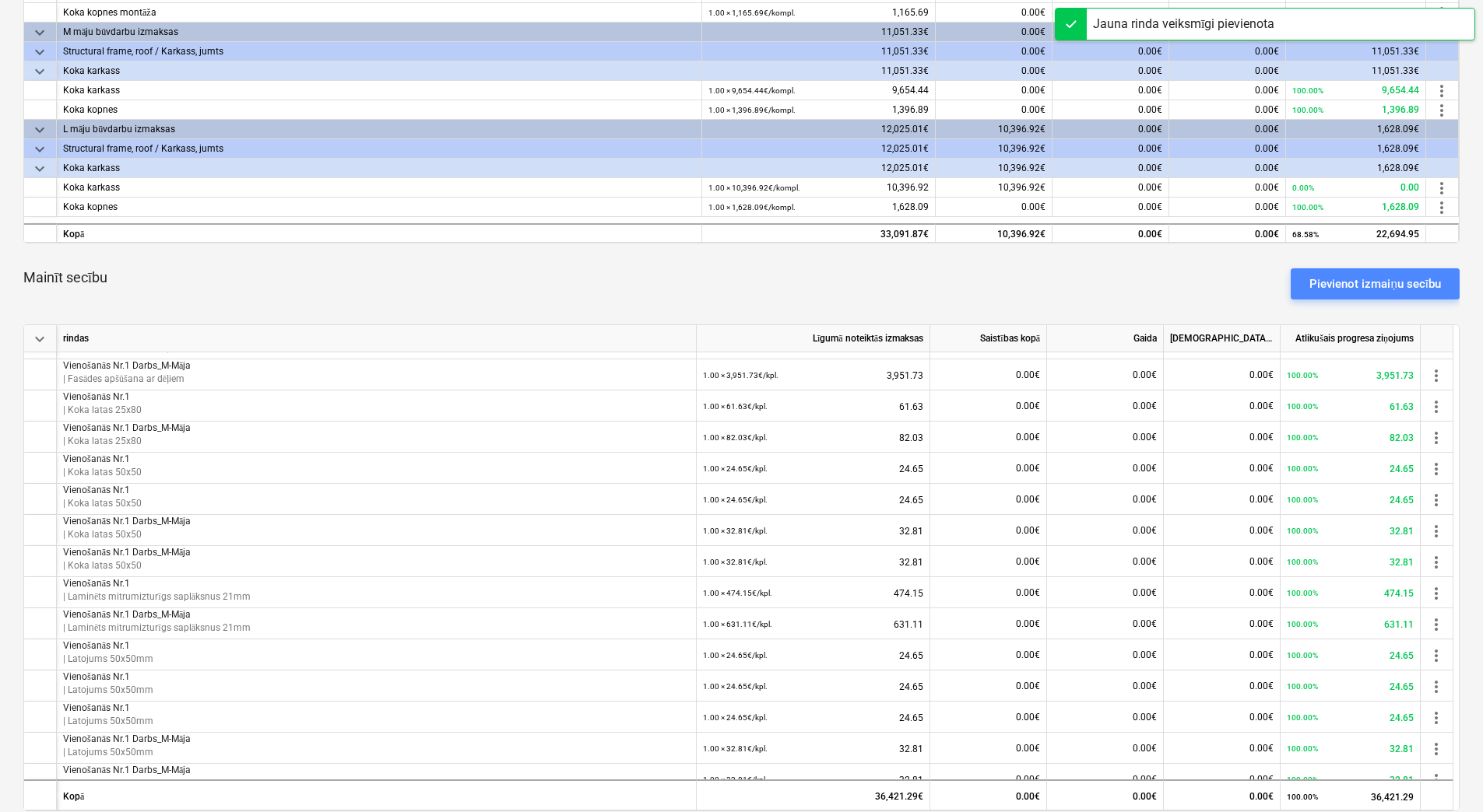
click at [1328, 284] on div "Pievienot izmaiņu secību" at bounding box center [1375, 283] width 131 height 20
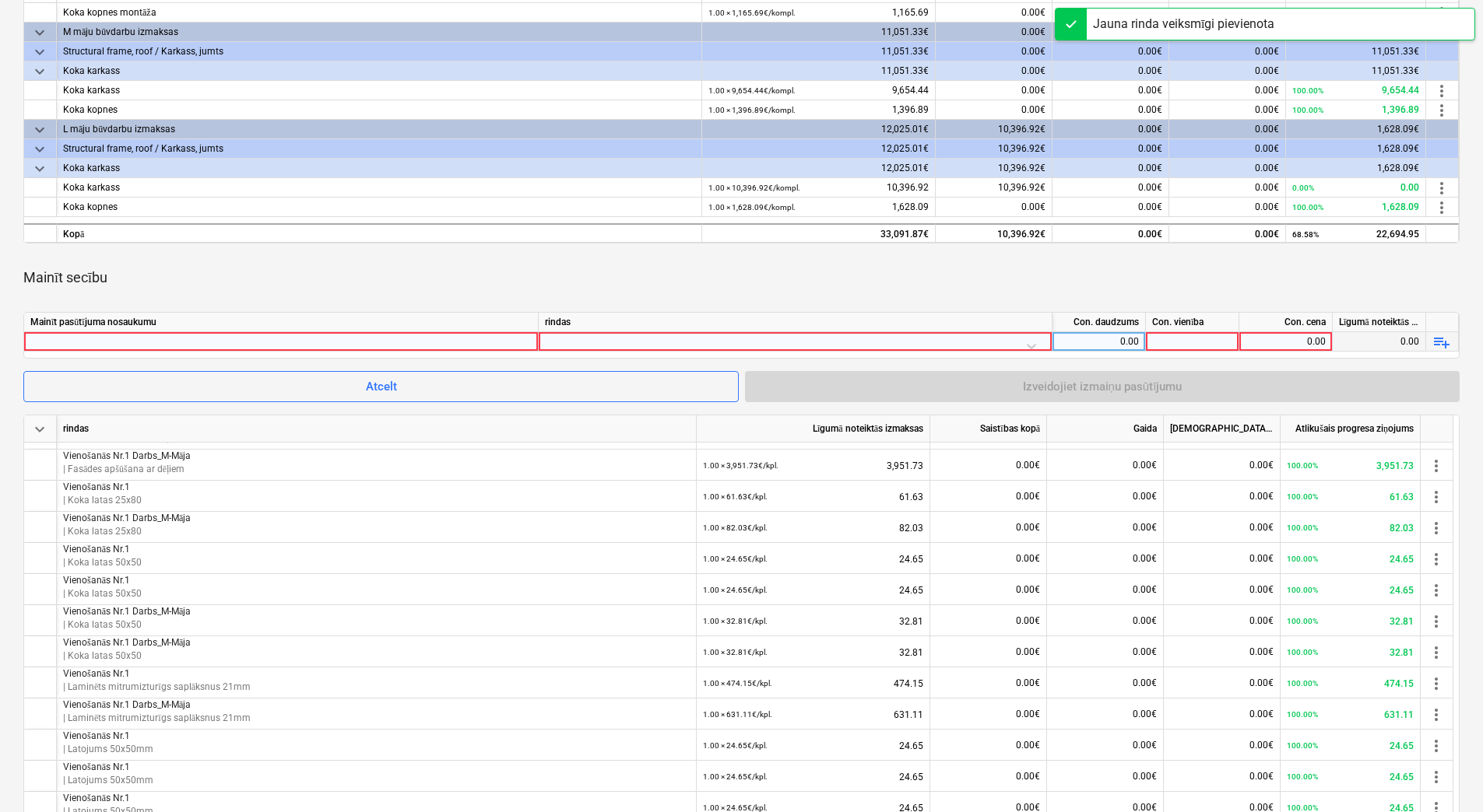
click at [473, 341] on div at bounding box center [281, 341] width 502 height 18
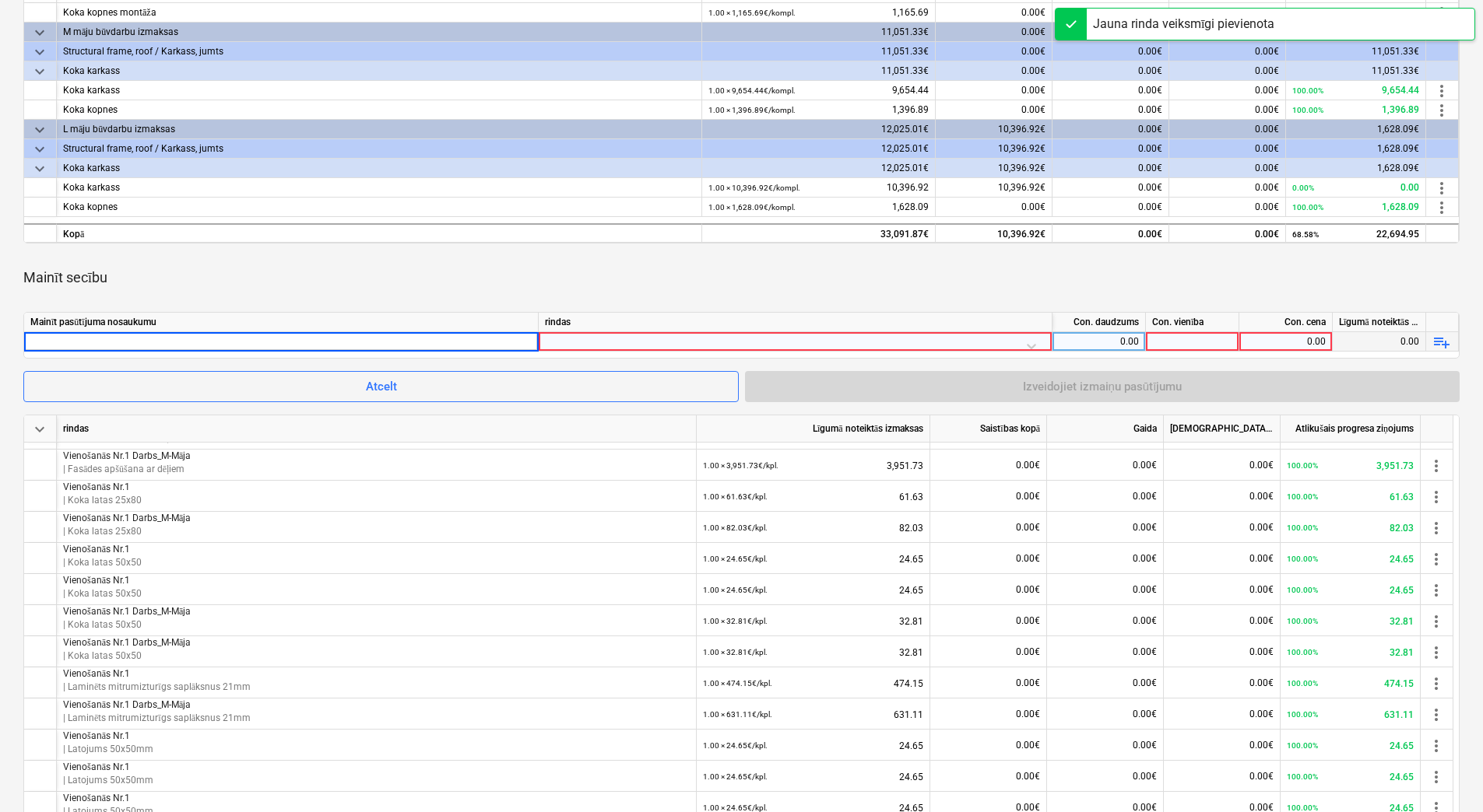
type input "Vienošanās Nr.1 Darbs_M-Māja"
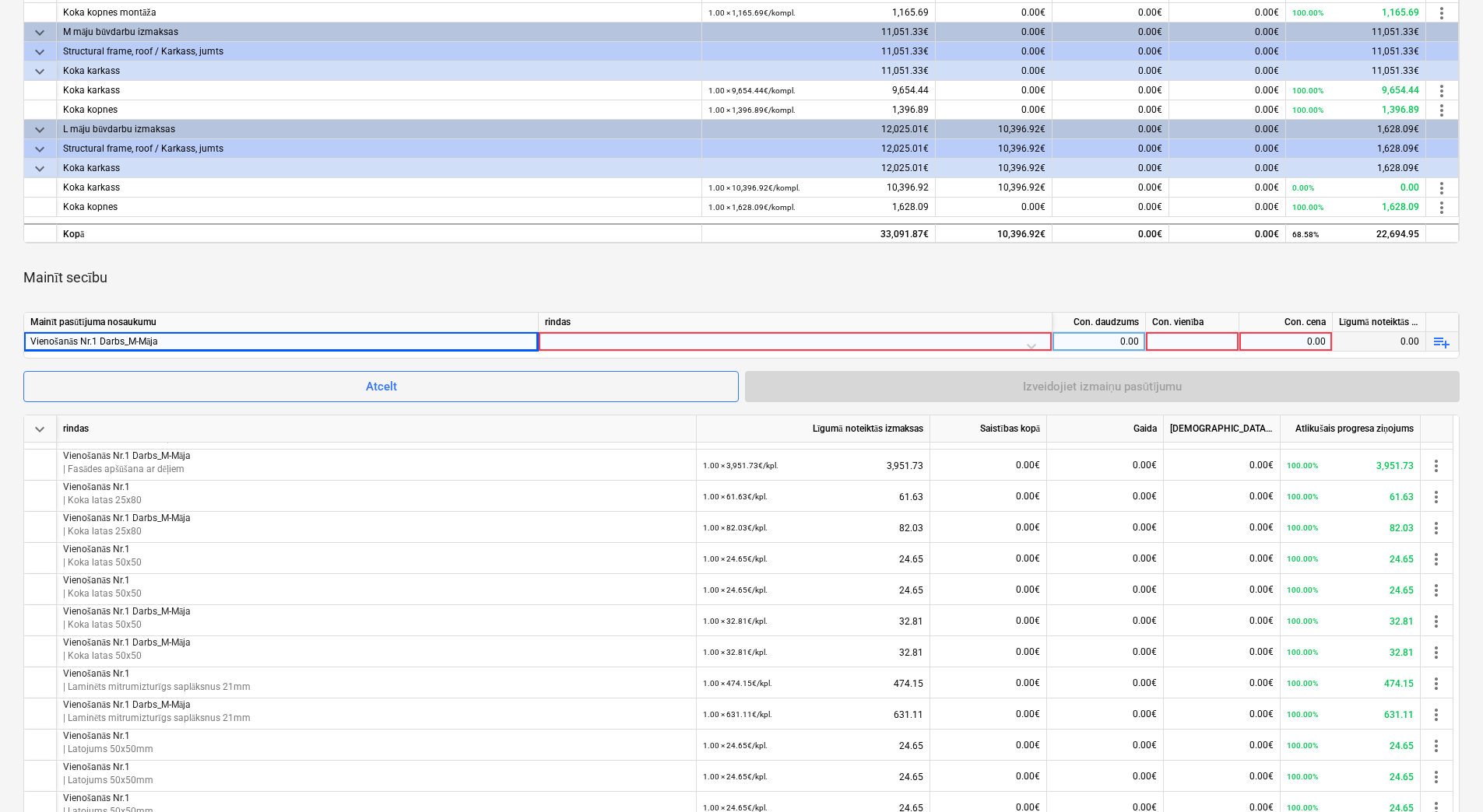
click at [659, 341] on div at bounding box center [795, 346] width 501 height 27
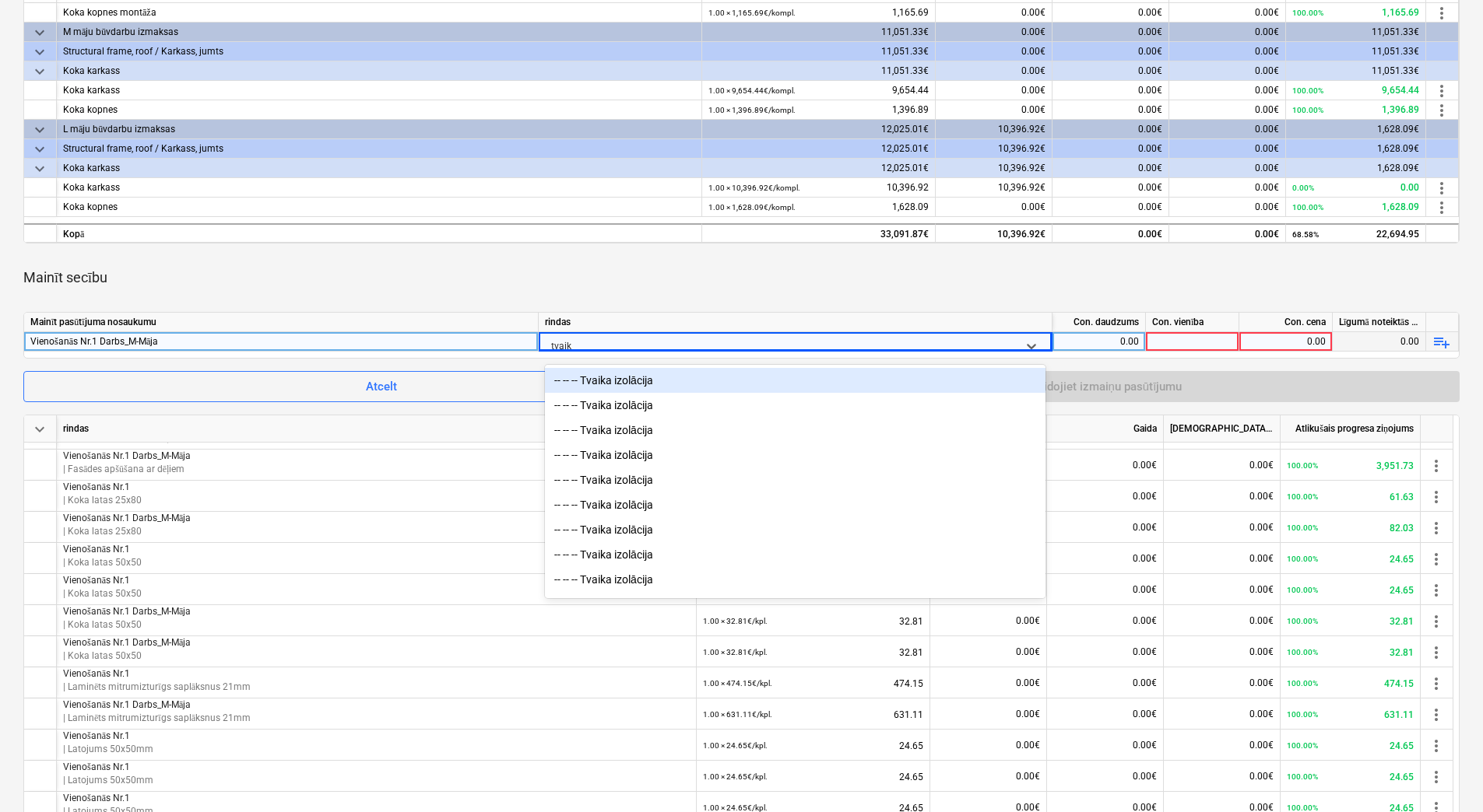
type input "tvaika"
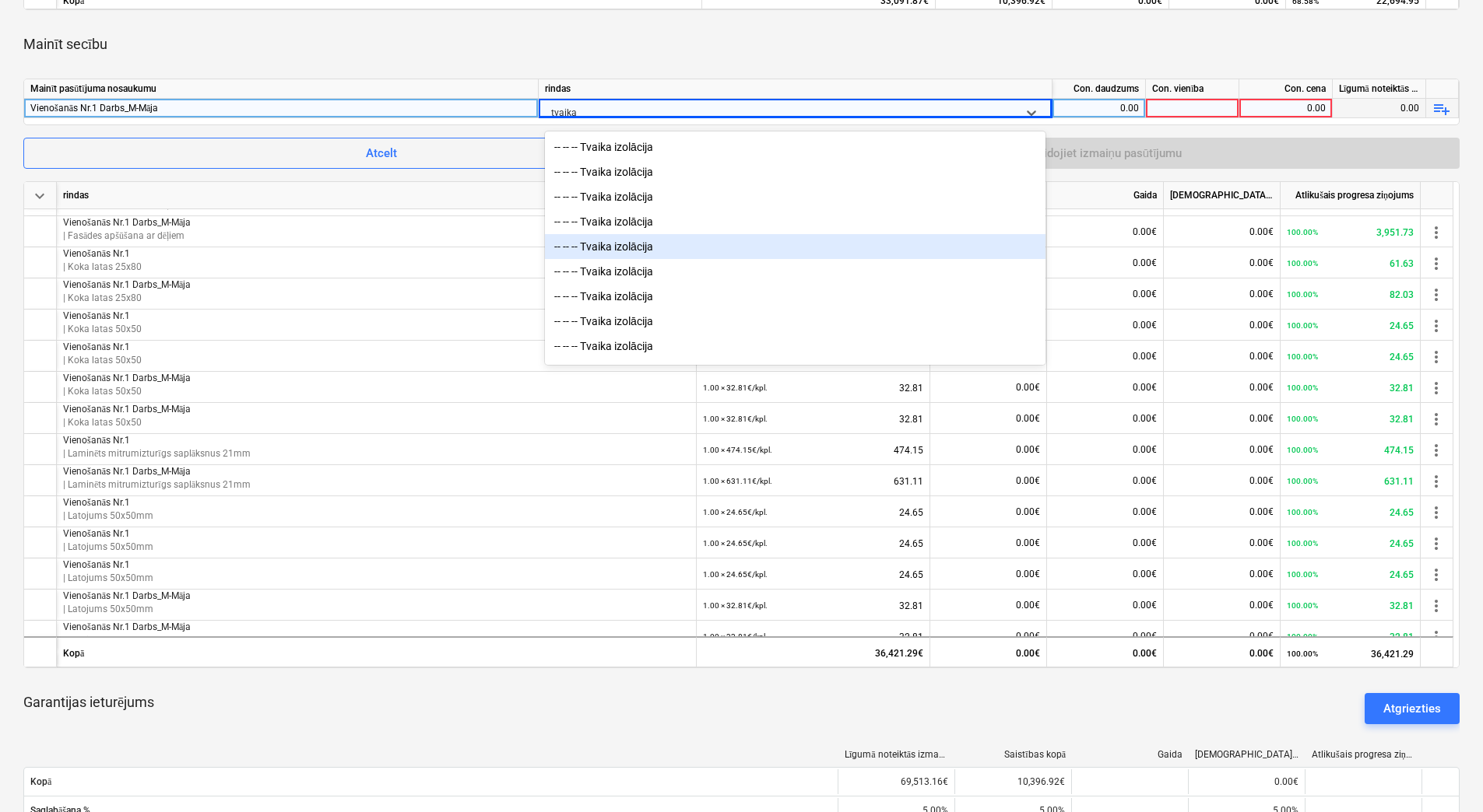
click at [629, 251] on div "-- -- -- Tvaika izolācija" at bounding box center [795, 246] width 501 height 25
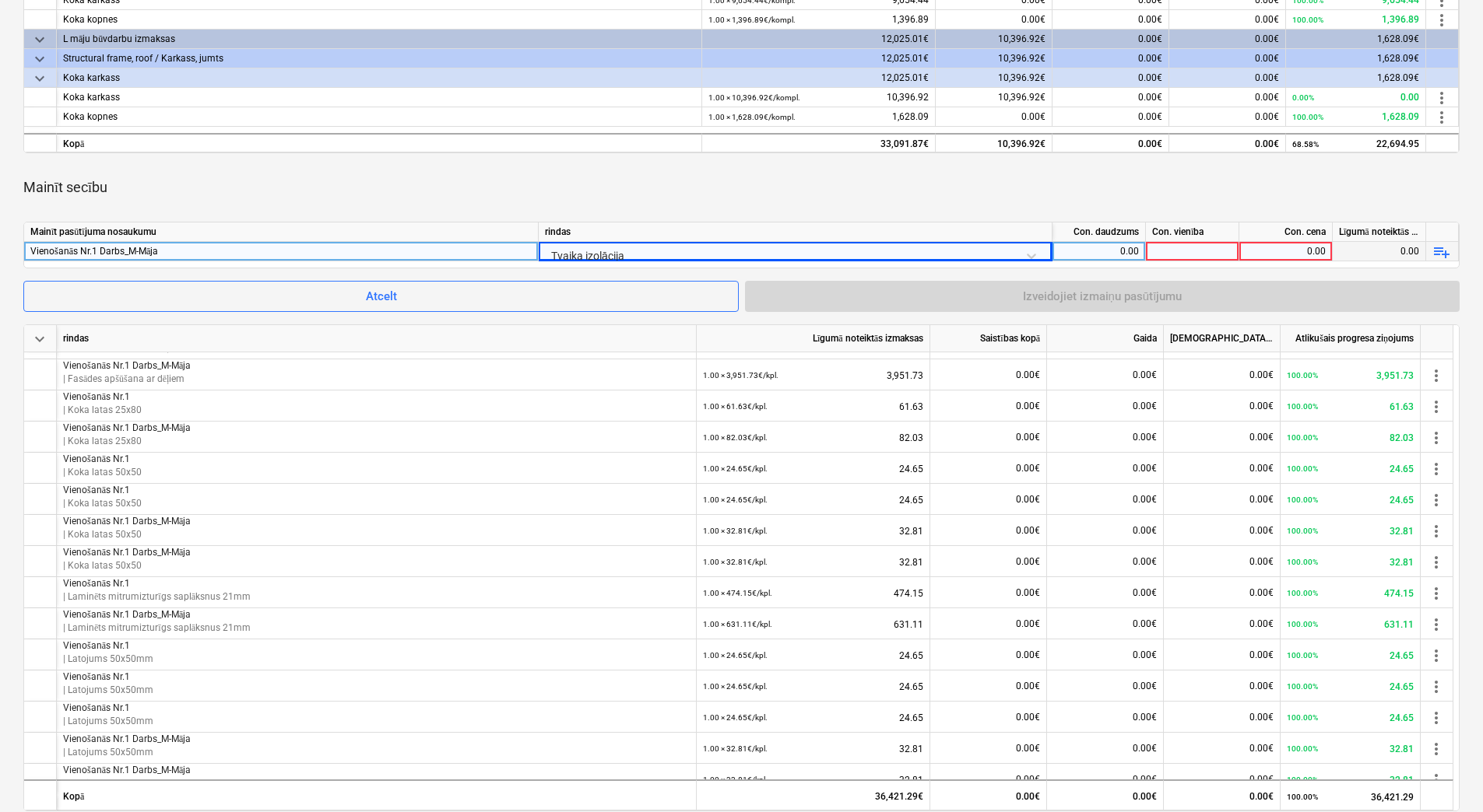
scroll to position [467, 0]
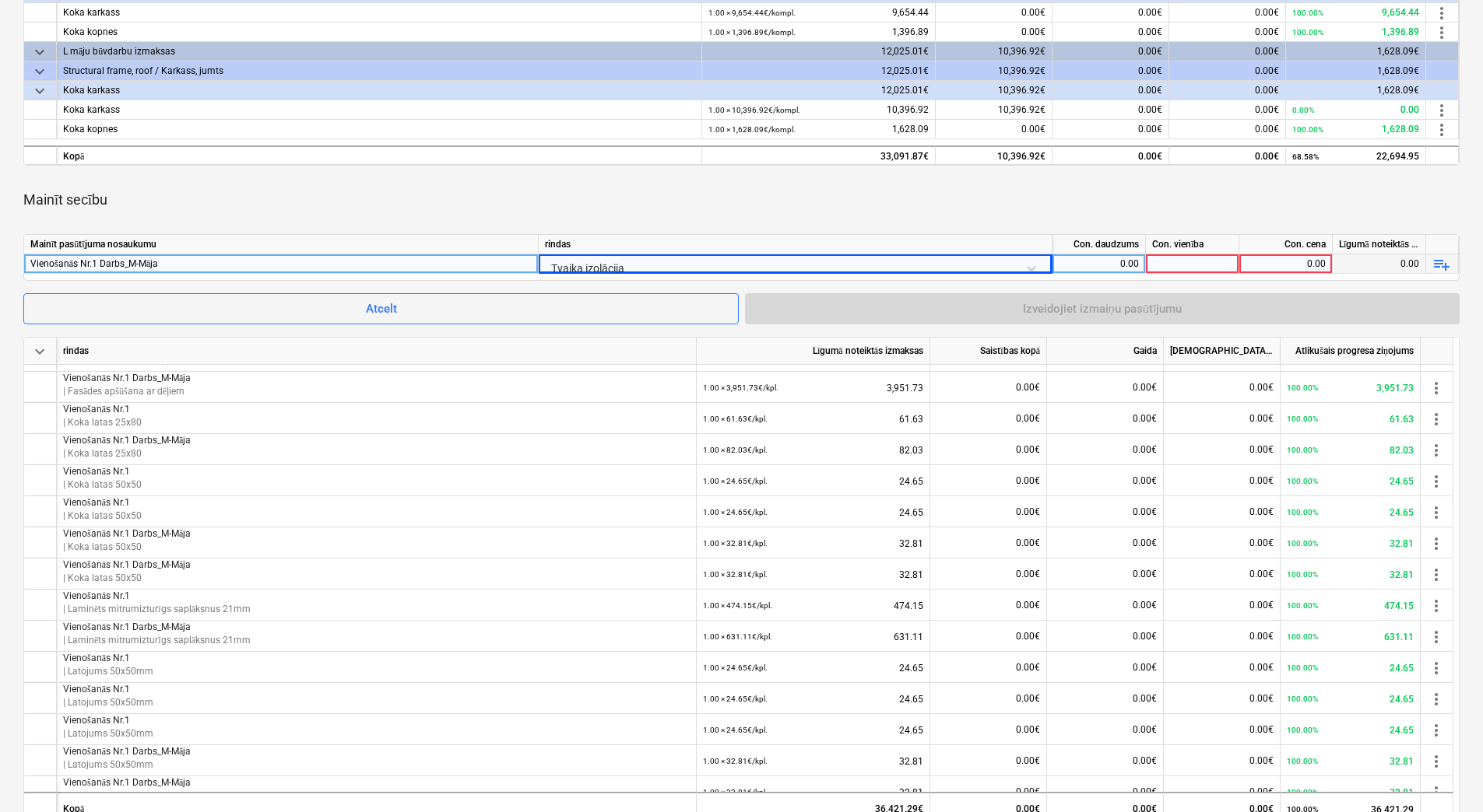
click at [1077, 265] on div "0.00" at bounding box center [1098, 264] width 80 height 19
type input "1"
click at [1173, 259] on div at bounding box center [1192, 264] width 94 height 19
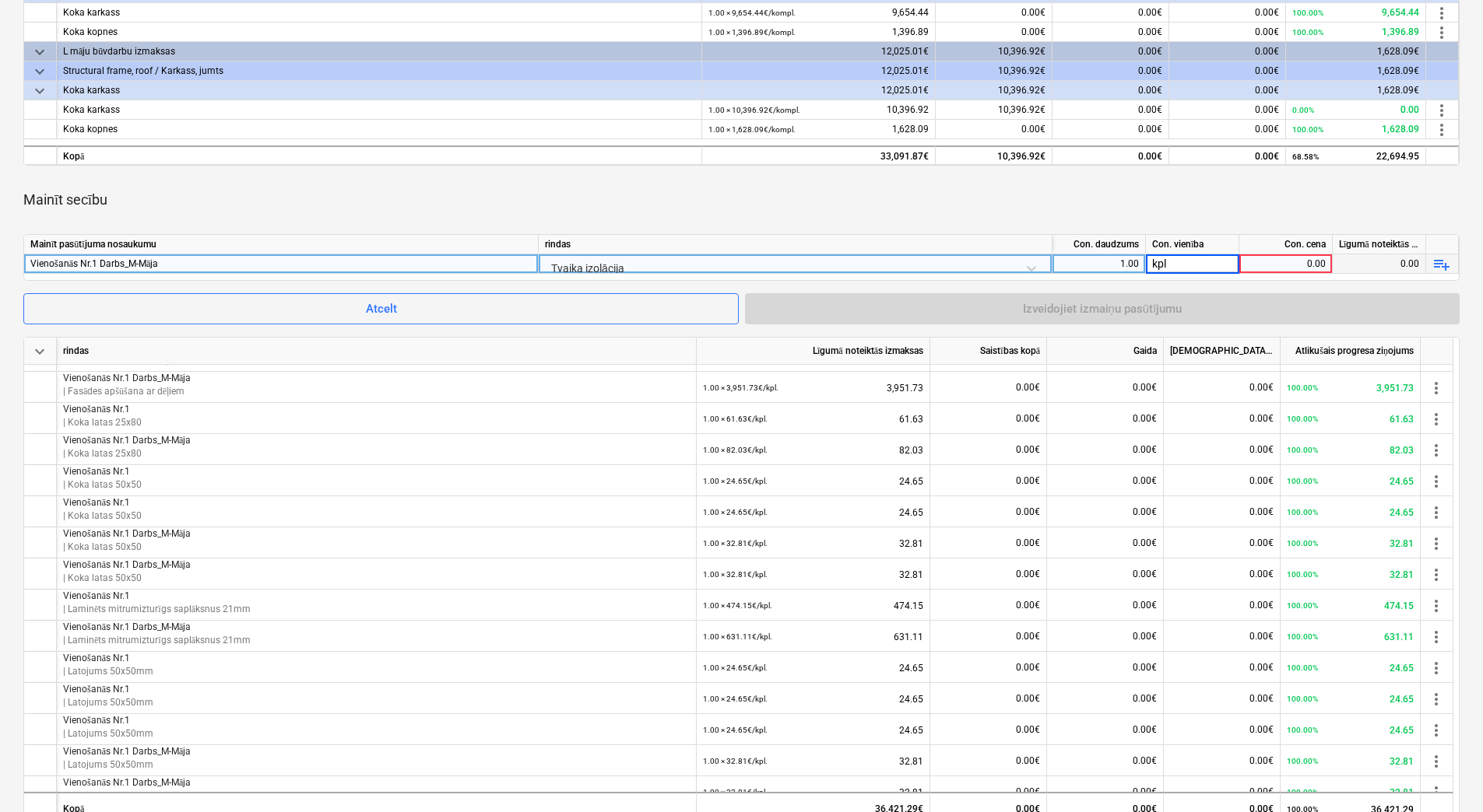
type input "kpl."
click at [1261, 263] on div "0.00" at bounding box center [1285, 264] width 80 height 19
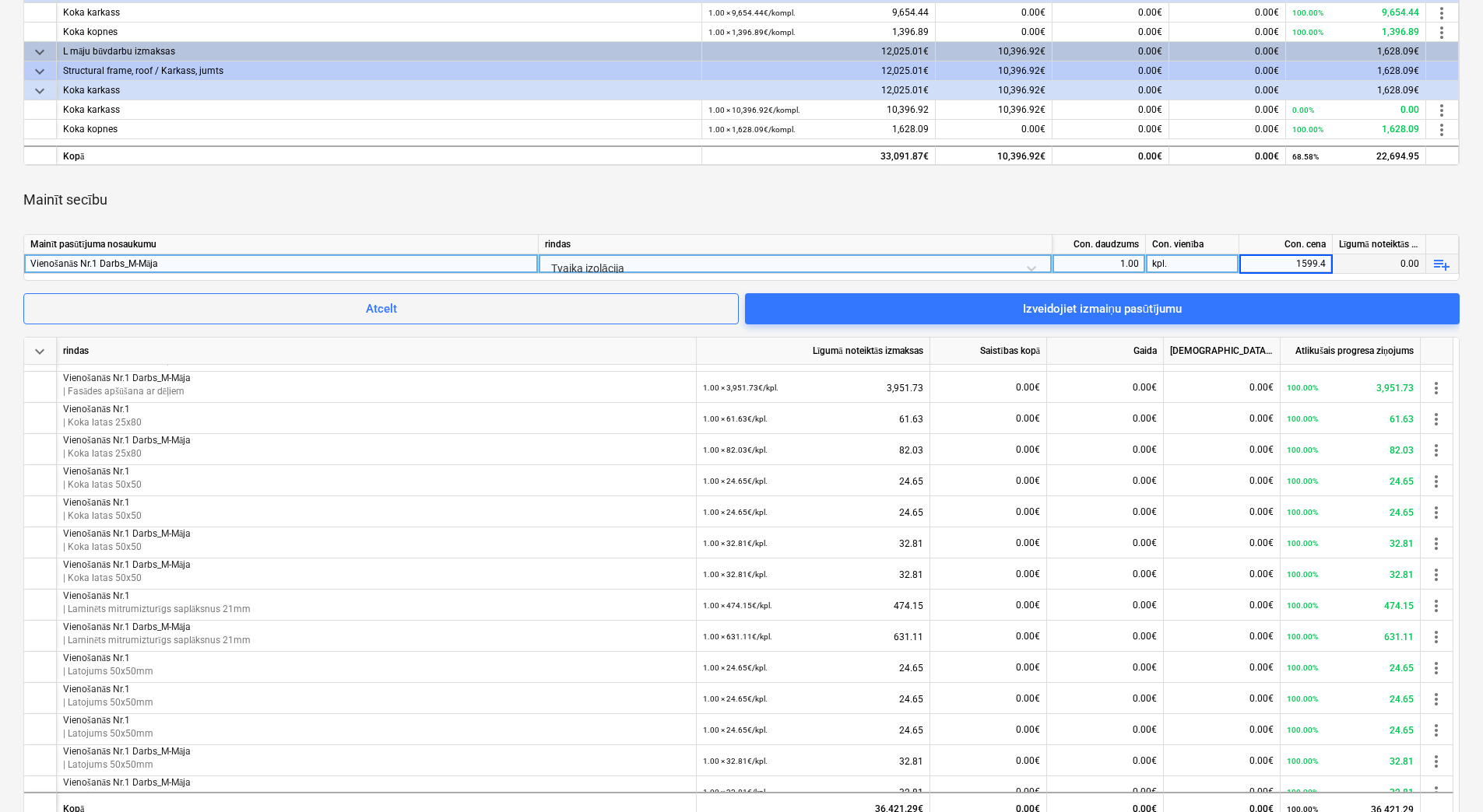
type input "1599.46"
click at [1274, 199] on div "Mainīt secību" at bounding box center [741, 199] width 1436 height 43
click at [1165, 312] on div "Izveidojiet izmaiņu pasūtījumu" at bounding box center [1102, 308] width 159 height 20
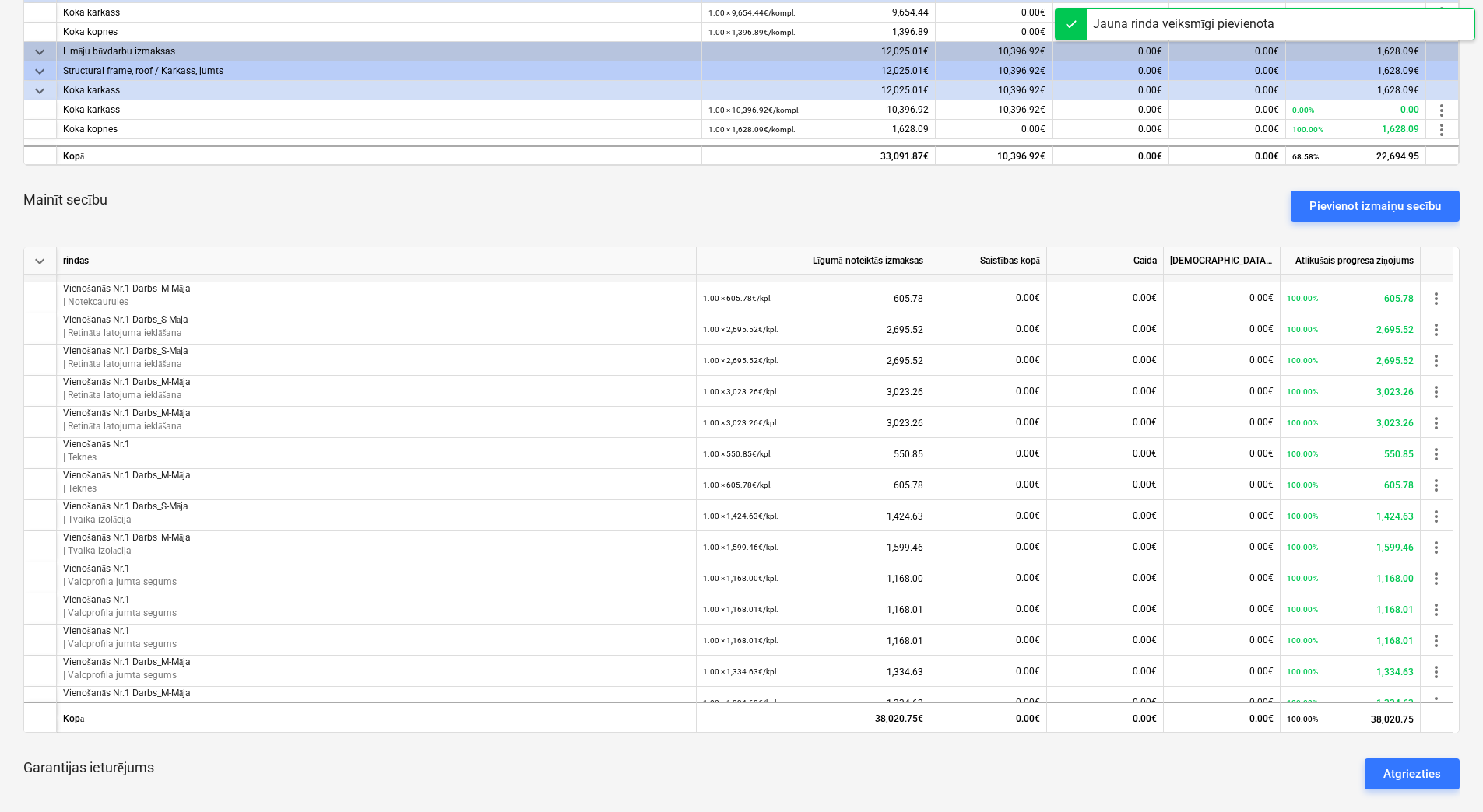
scroll to position [693, 0]
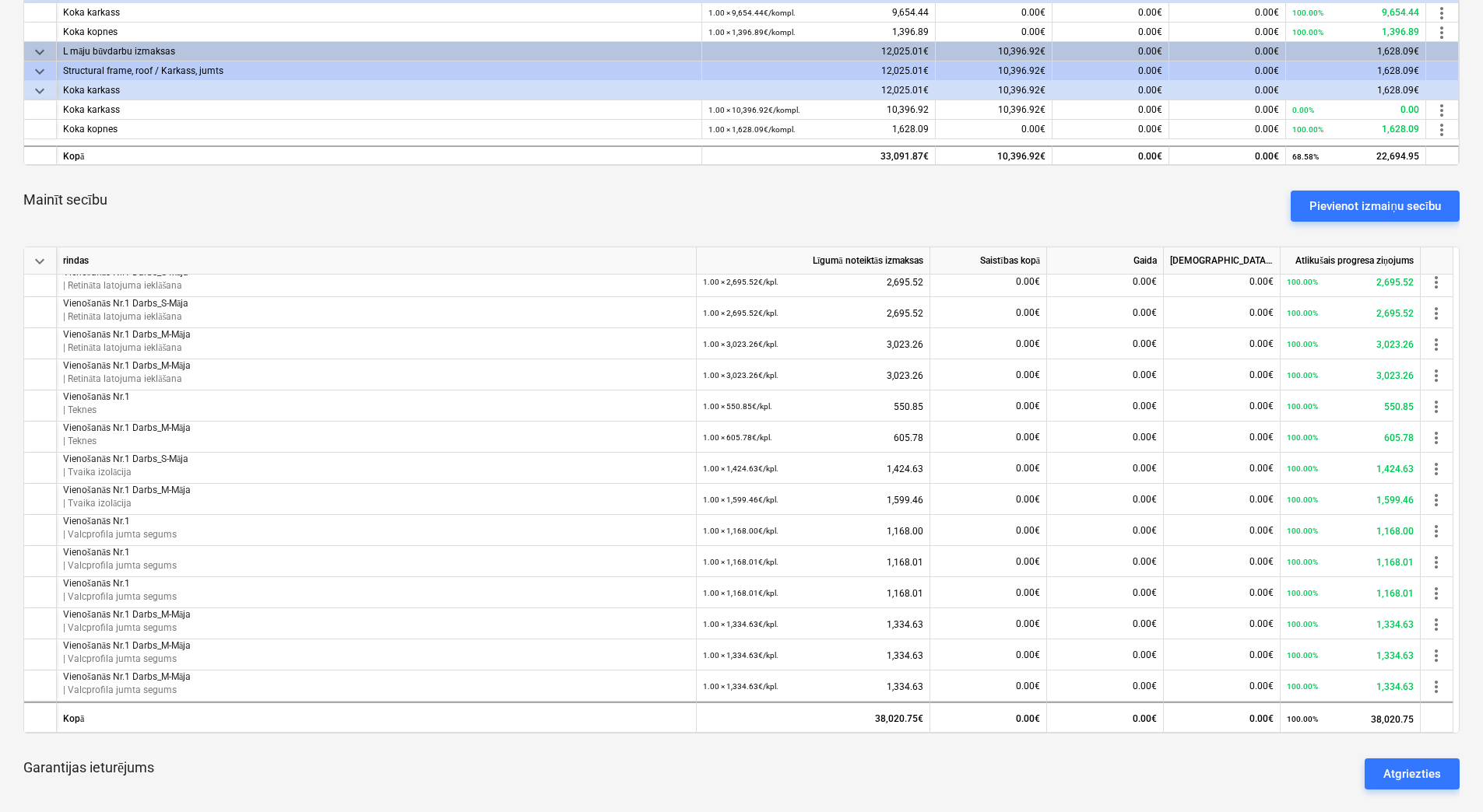
click at [740, 180] on div "Mainīt secību Pievienot izmaiņu secību" at bounding box center [741, 206] width 1436 height 56
click at [1352, 206] on div "Pievienot izmaiņu secību" at bounding box center [1375, 206] width 131 height 20
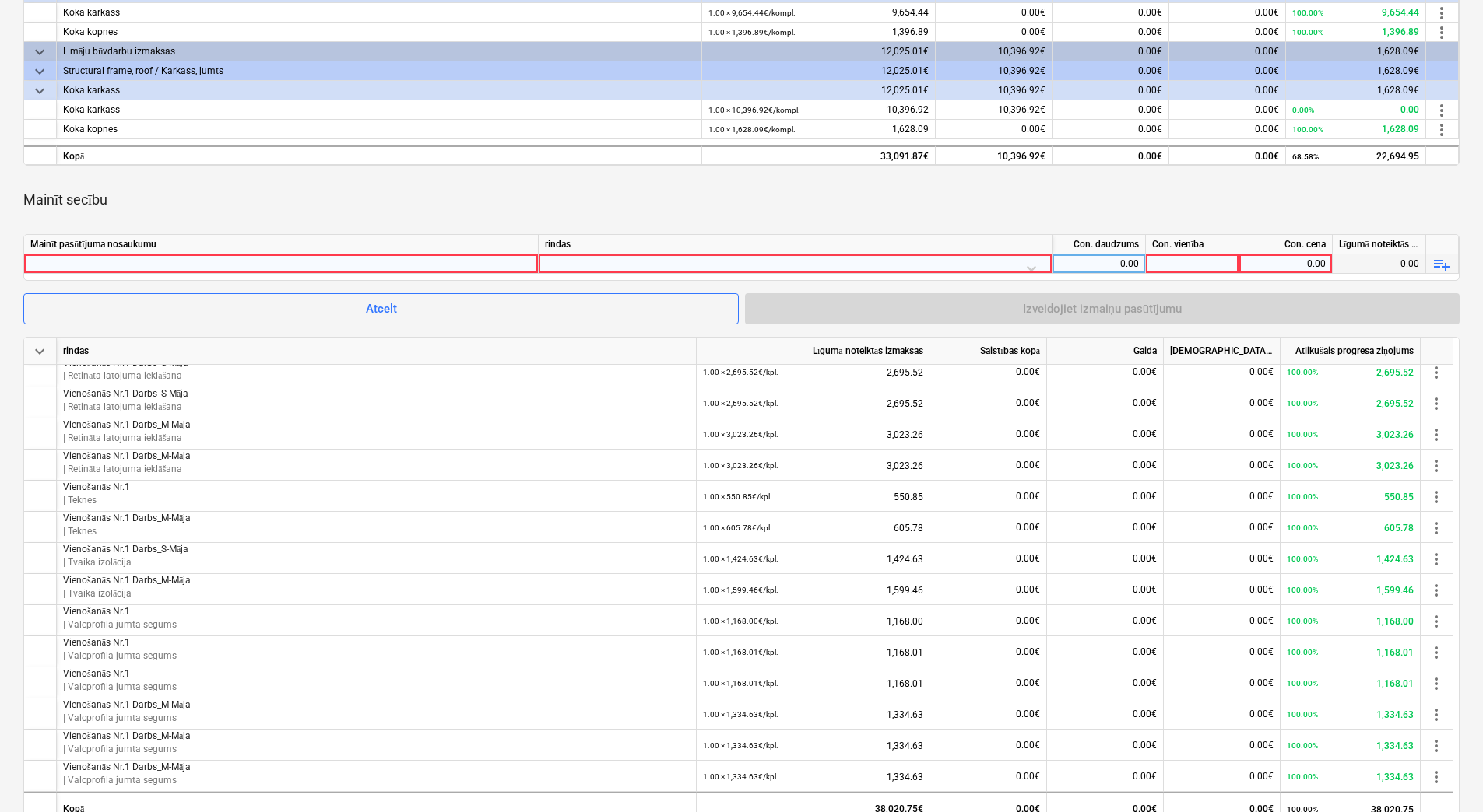
click at [178, 267] on div at bounding box center [281, 263] width 502 height 18
click at [151, 260] on input "Vienošanās Nr.1 Darbs_M-Māja" at bounding box center [280, 263] width 514 height 18
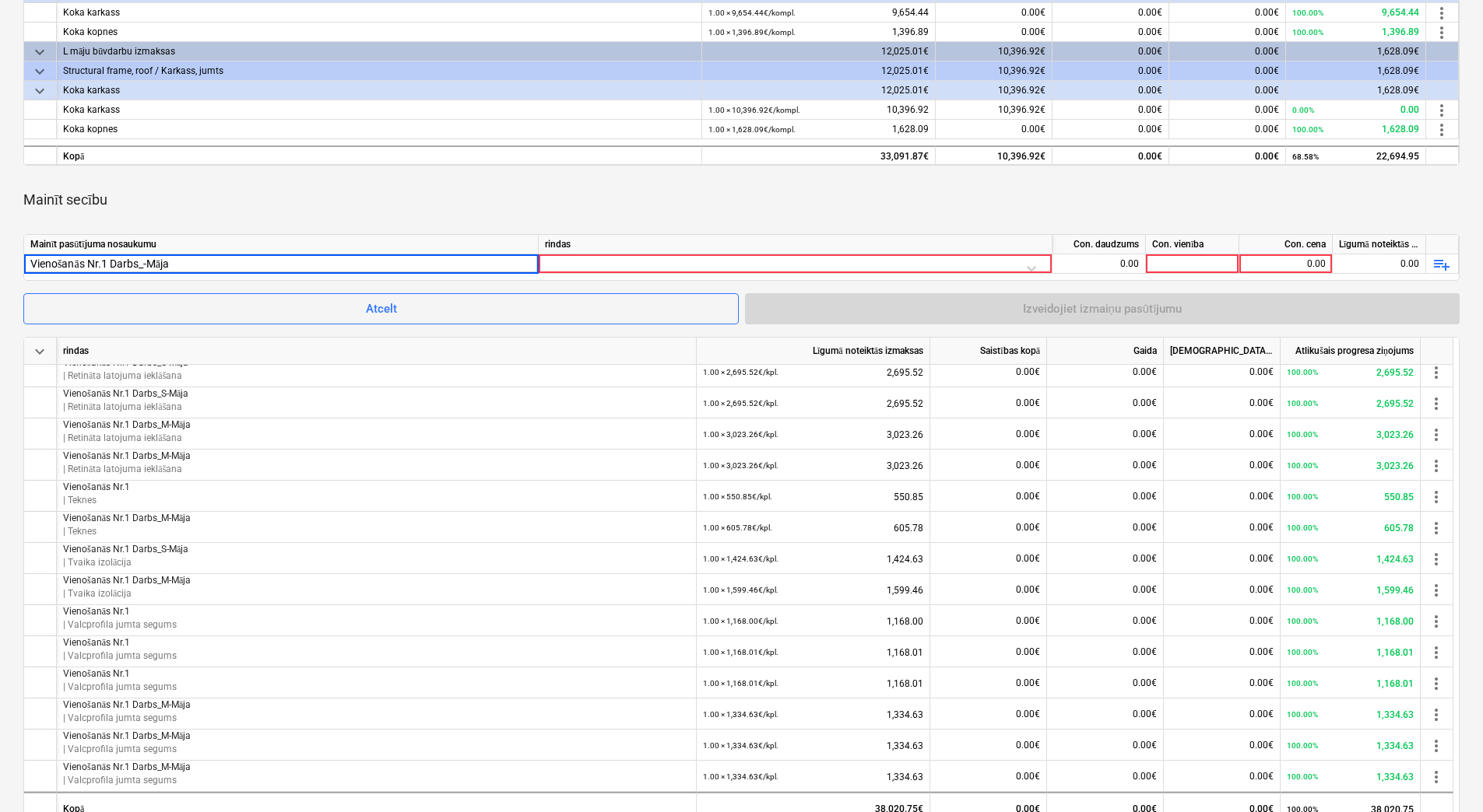
type input "Vienošanās Nr.1 Darbs_L-Māja"
drag, startPoint x: 158, startPoint y: 260, endPoint x: 21, endPoint y: 259, distance: 137.0
click at [21, 259] on div "SIA Braueri Būve Līgums Nr. HC 405/2025 notes Piezīmes edit Mainīt līgumu busin…" at bounding box center [741, 553] width 1483 height 1896
click at [216, 209] on div "Mainīt secību" at bounding box center [741, 199] width 1436 height 43
click at [602, 260] on div at bounding box center [795, 268] width 501 height 27
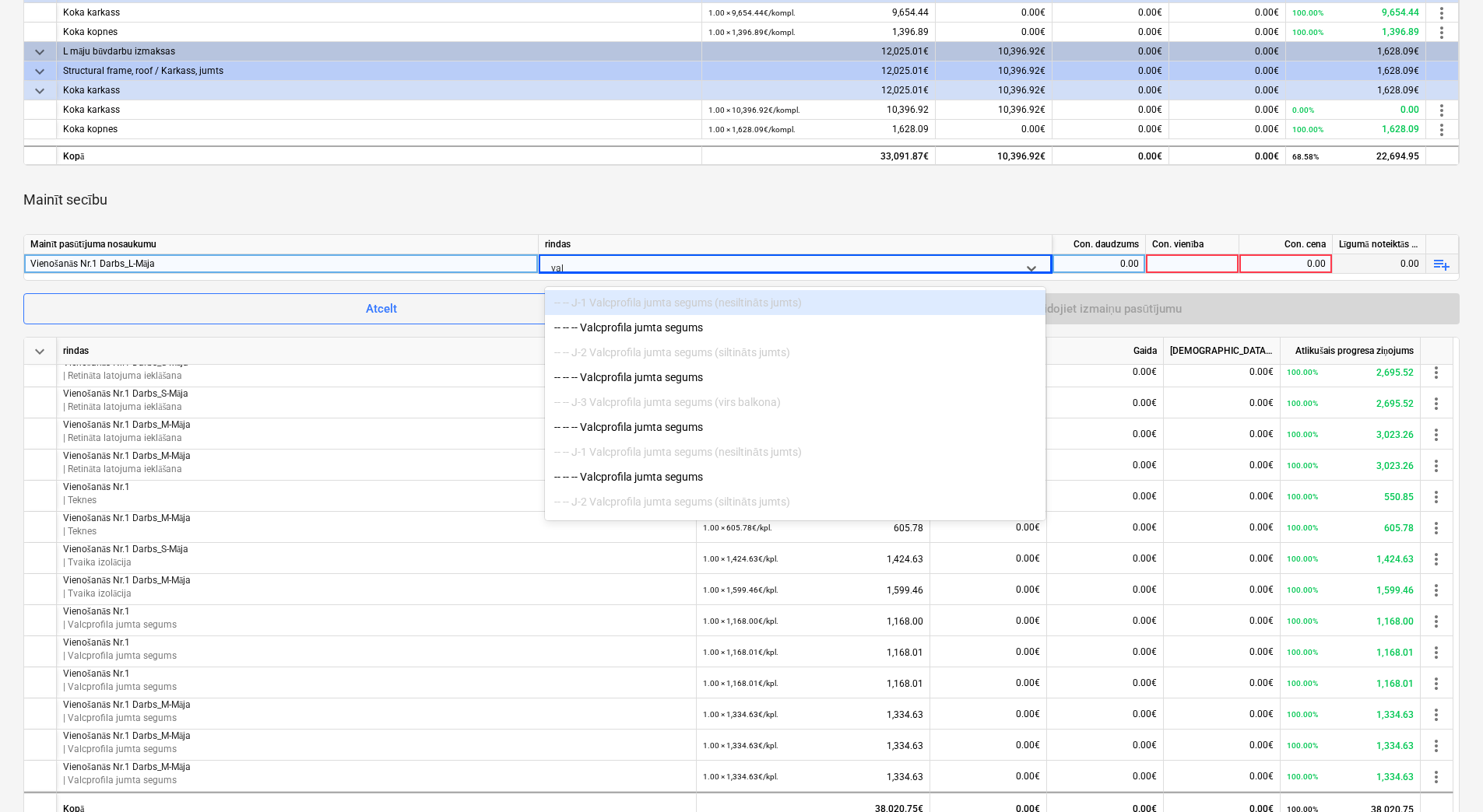
type input "valc"
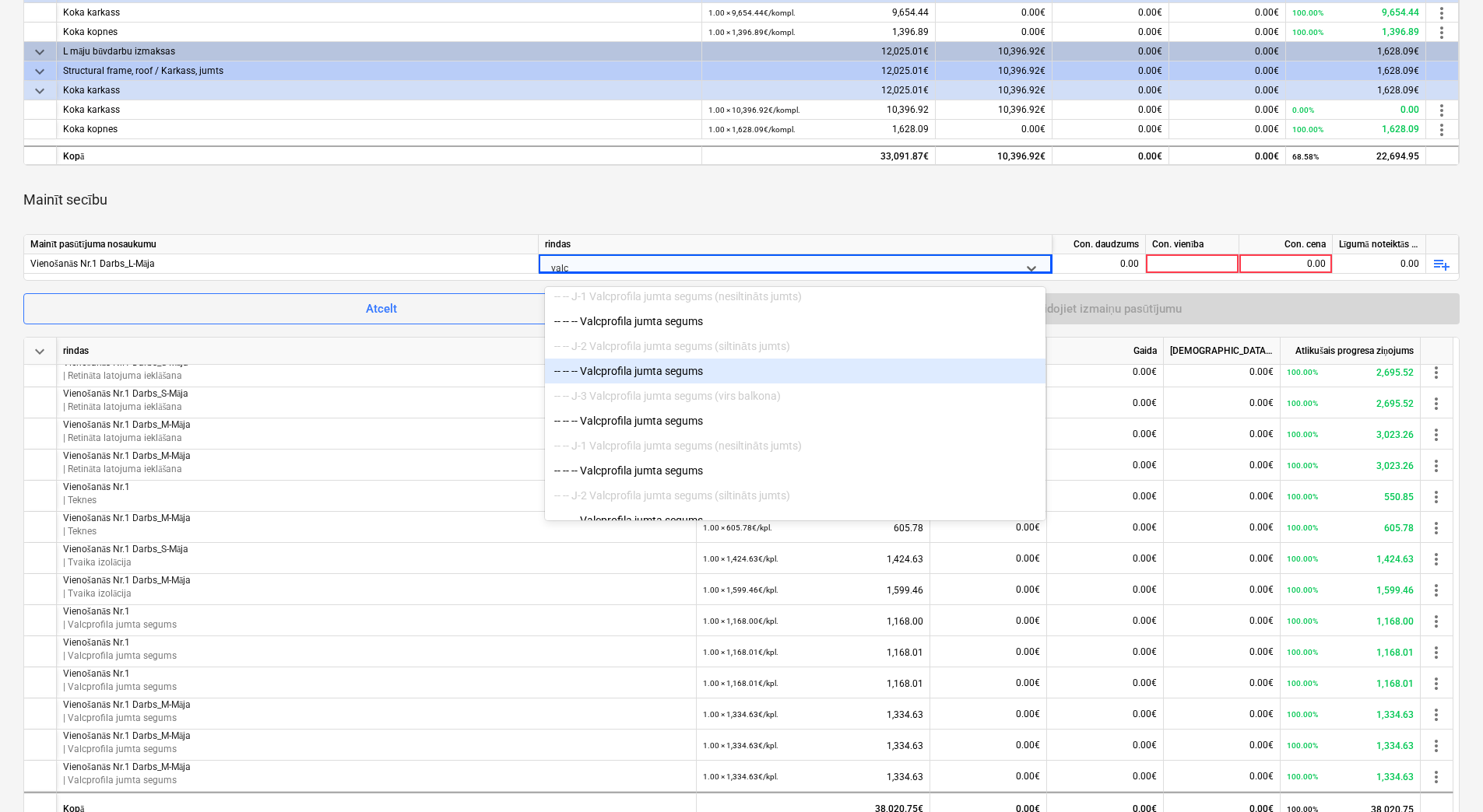
scroll to position [233, 0]
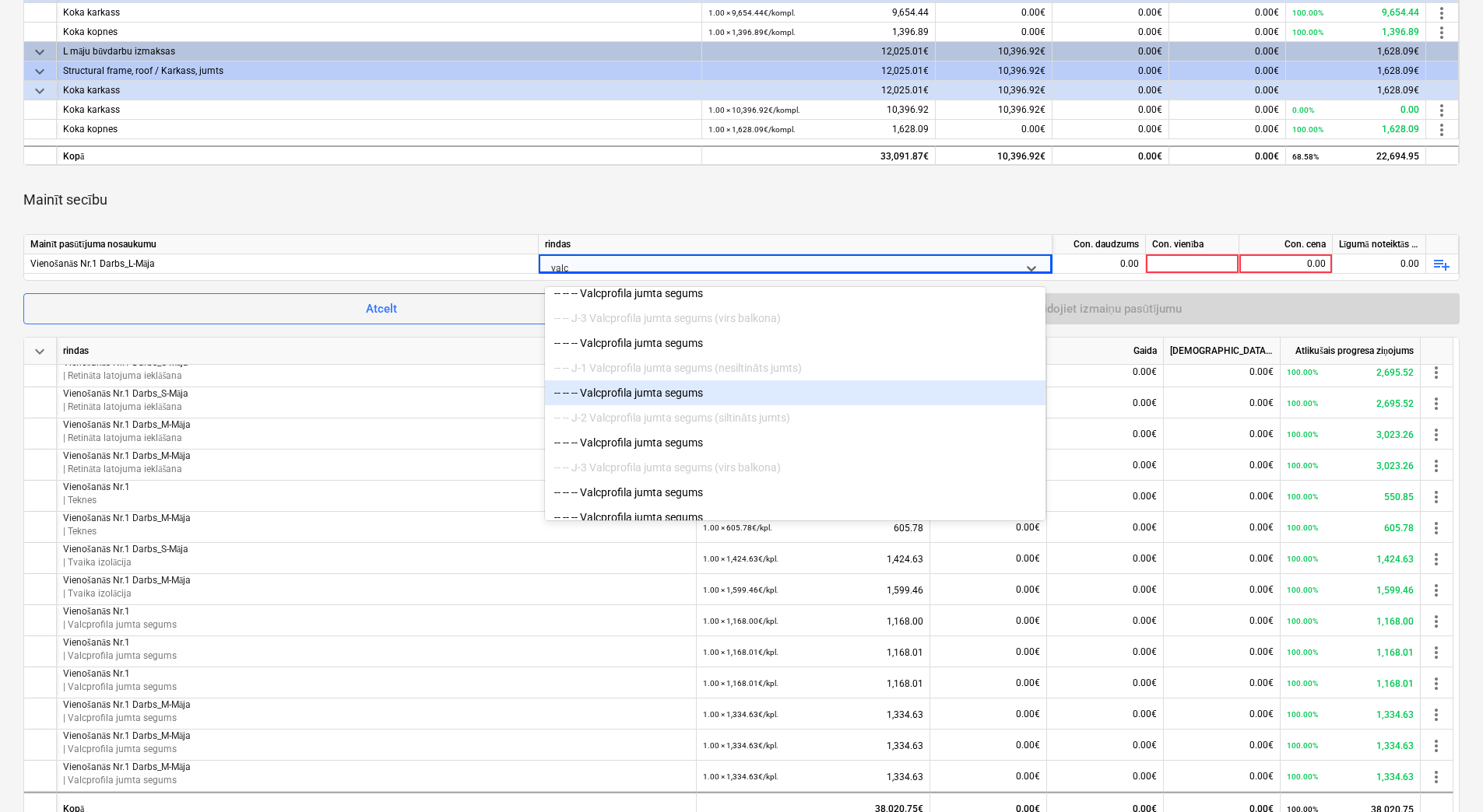
click at [638, 403] on div "-- -- -- Valcprofila jumta segums" at bounding box center [795, 392] width 501 height 25
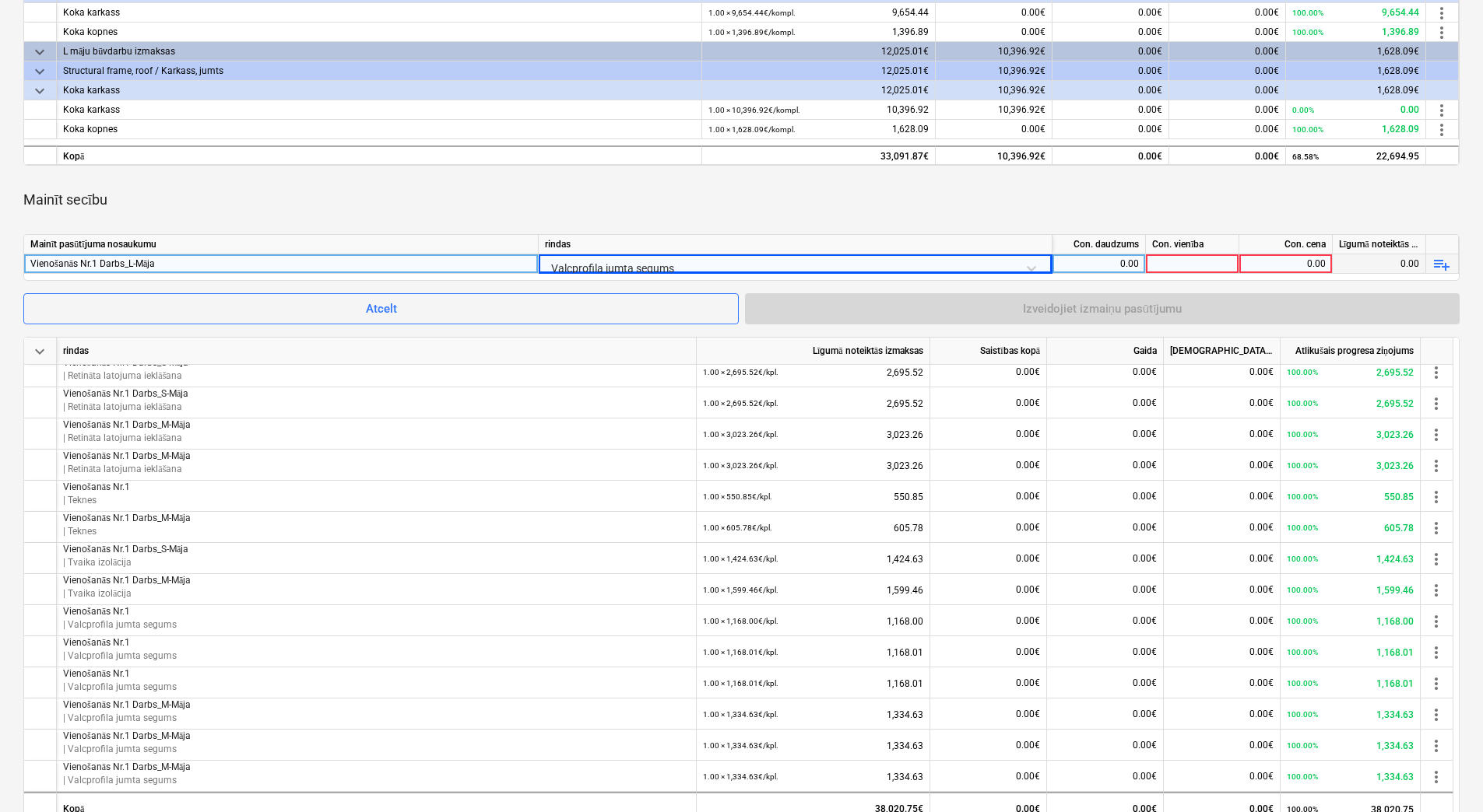
click at [1097, 263] on div "0.00" at bounding box center [1098, 264] width 80 height 19
type input "1"
click at [1182, 262] on div at bounding box center [1192, 264] width 94 height 19
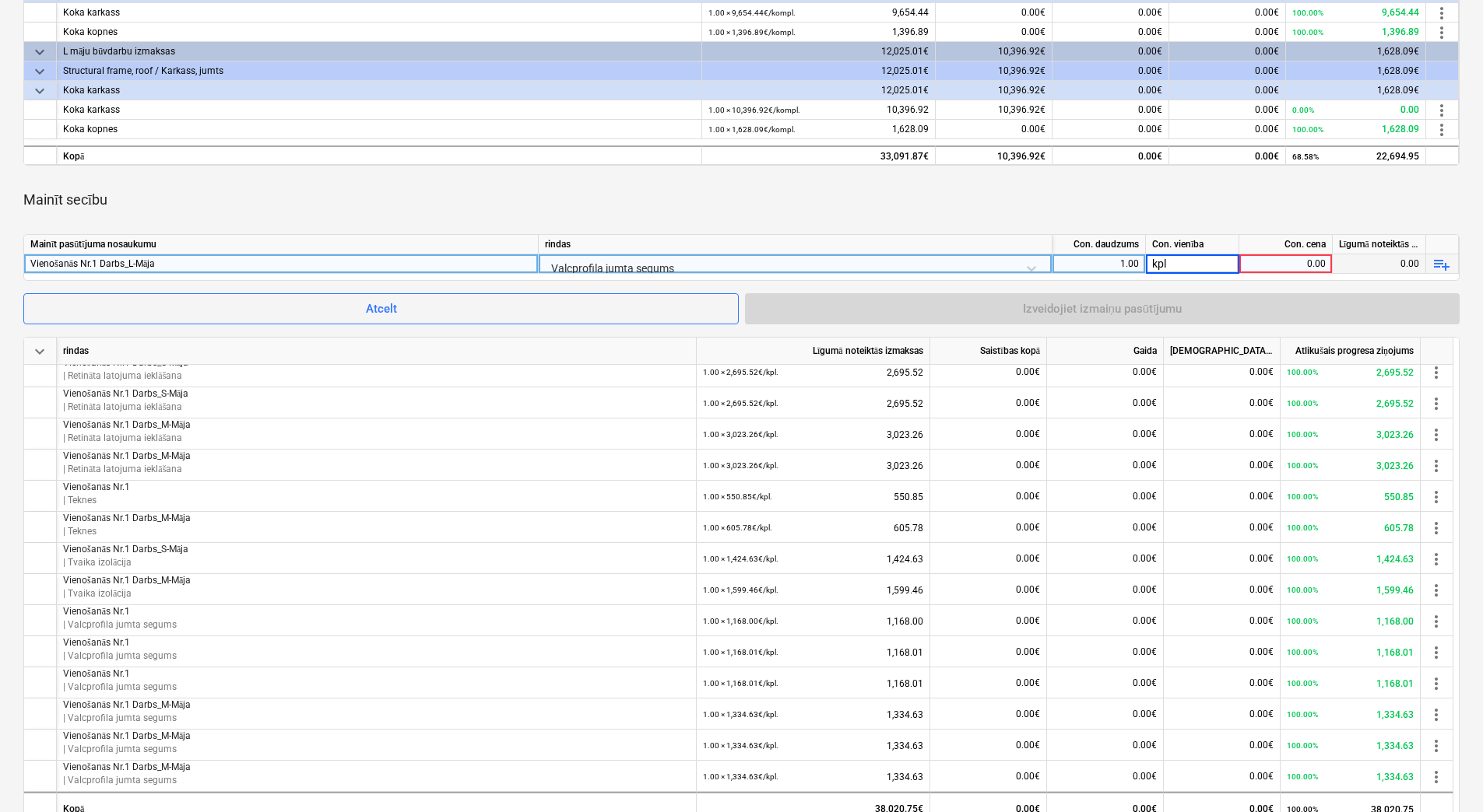
type input "kpl."
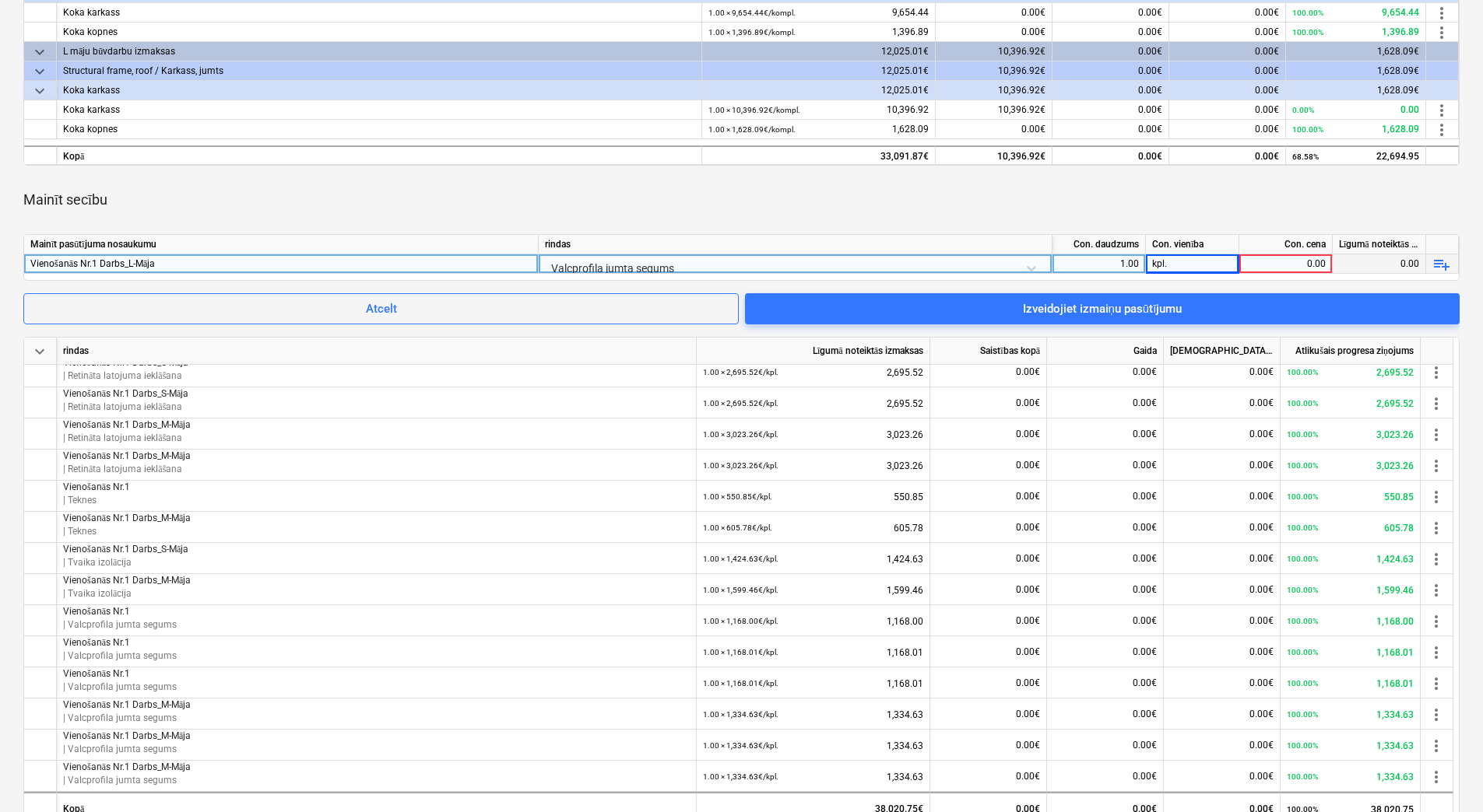
click at [1276, 263] on div "0.00" at bounding box center [1285, 264] width 80 height 19
type input "1520.93"
click at [1245, 185] on div "Mainīt secību" at bounding box center [741, 199] width 1436 height 43
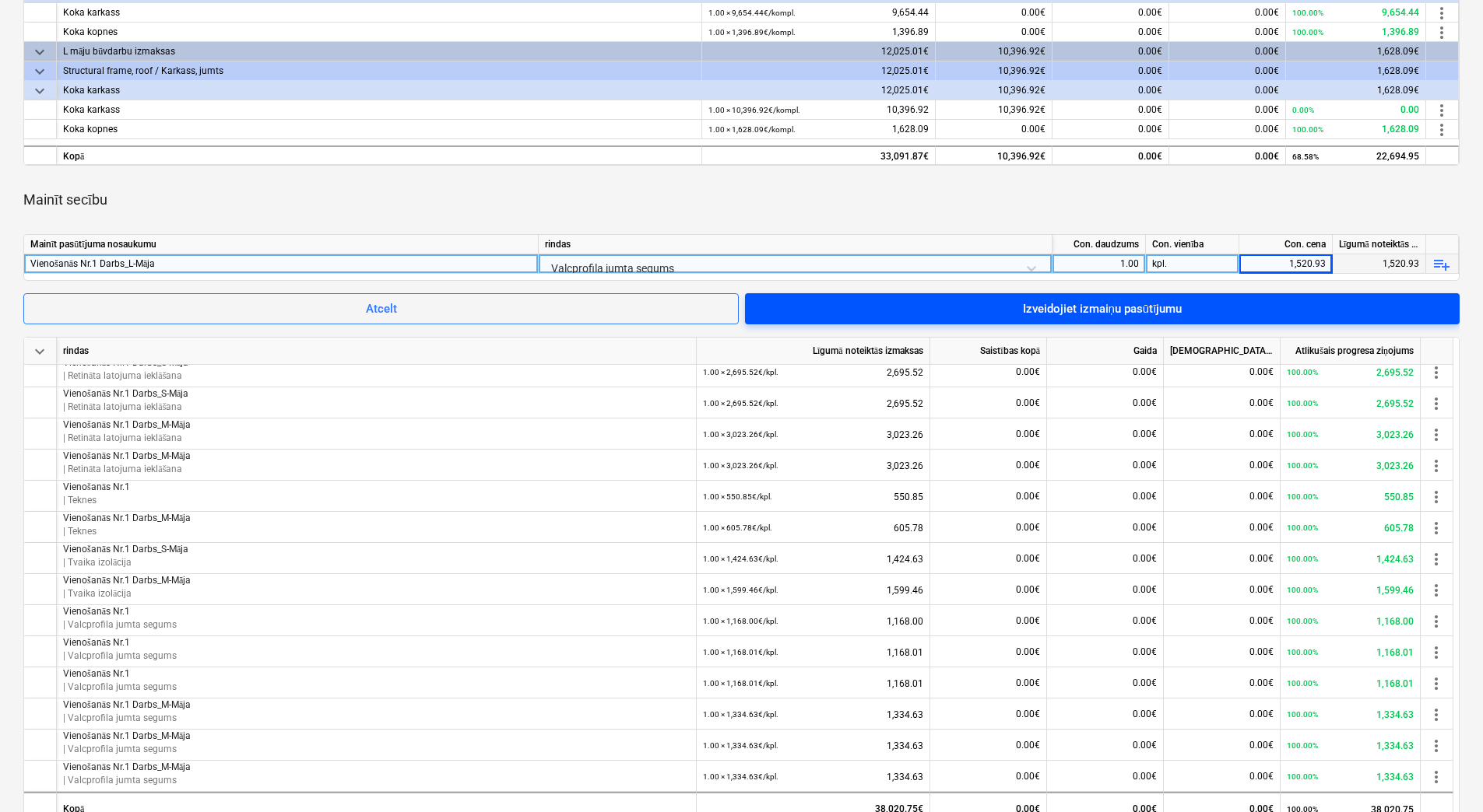
click at [1167, 306] on div "Izveidojiet izmaiņu pasūtījumu" at bounding box center [1102, 308] width 159 height 20
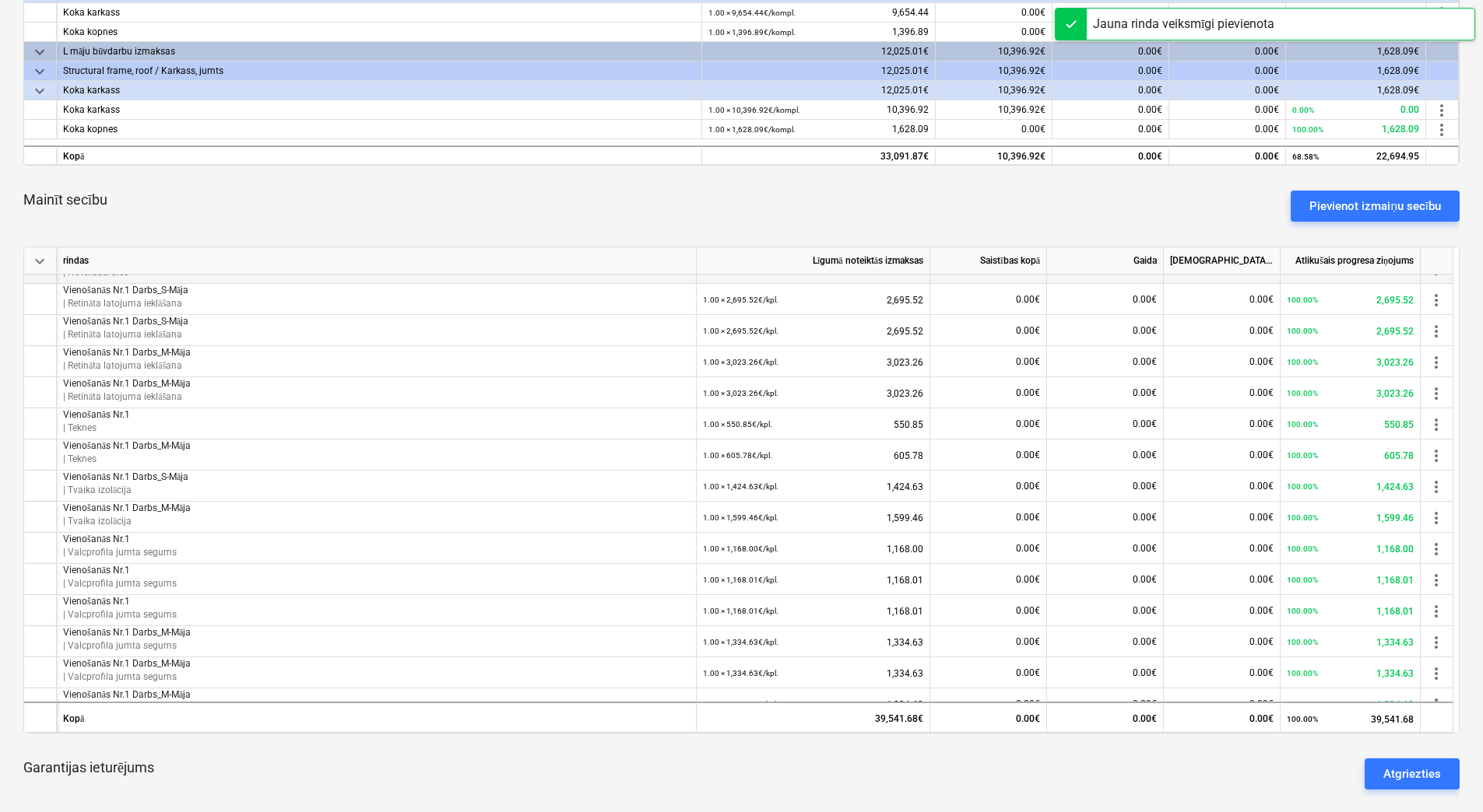
scroll to position [413, 0]
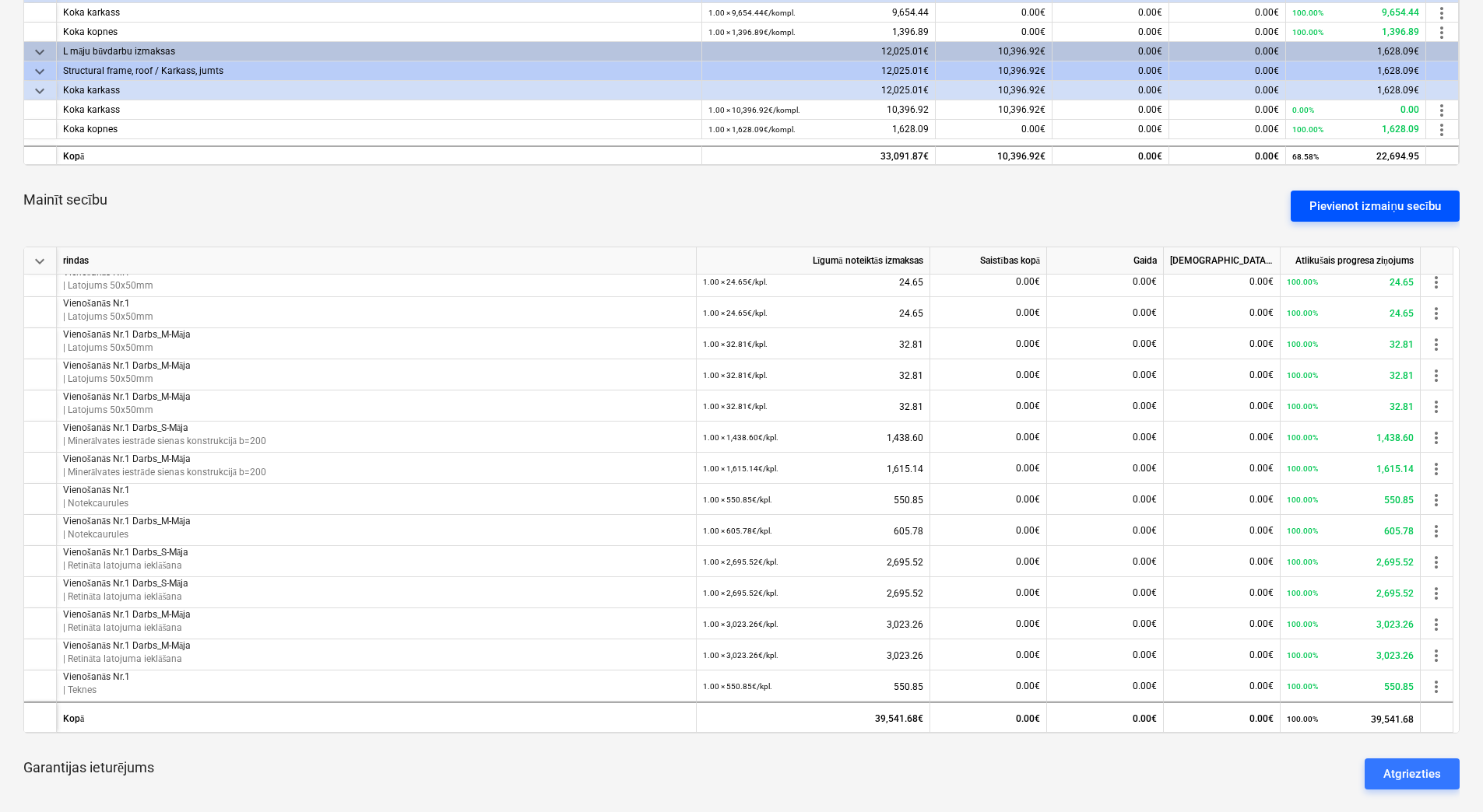
click at [1356, 199] on div "Pievienot izmaiņu secību" at bounding box center [1375, 206] width 131 height 20
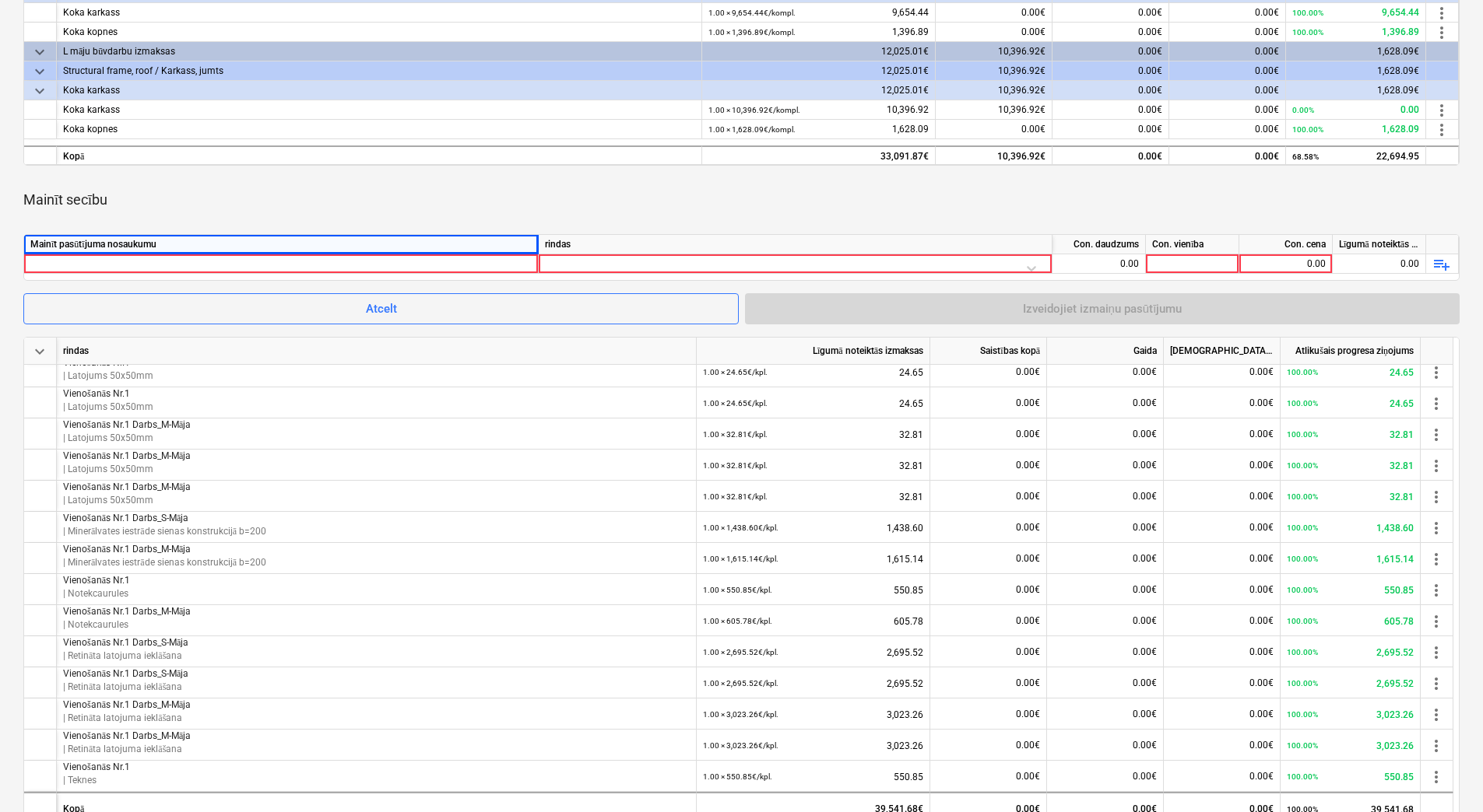
click at [264, 253] on div "Mainīt pasūtījuma nosaukumu" at bounding box center [281, 244] width 514 height 19
click at [254, 270] on div at bounding box center [281, 263] width 502 height 18
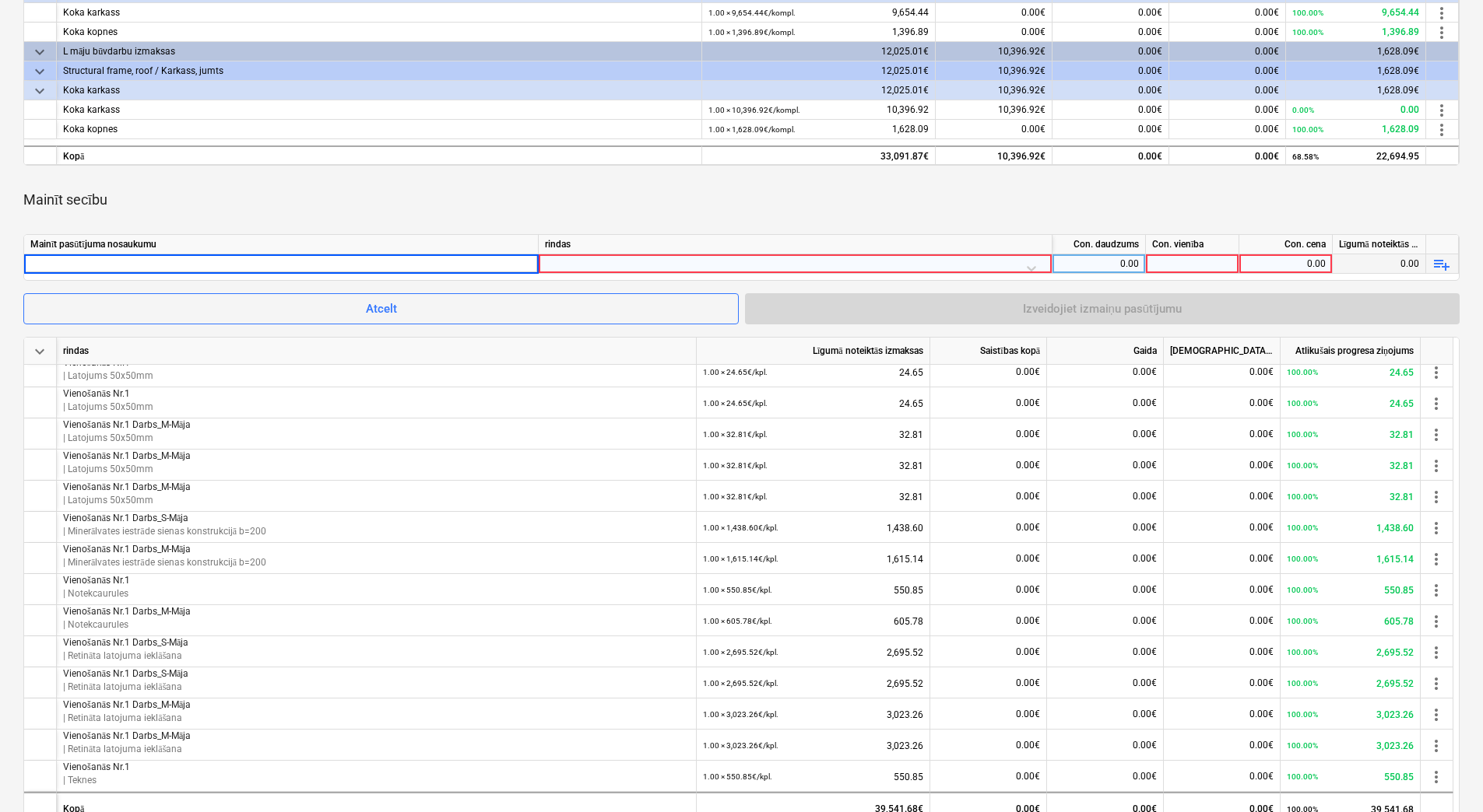
type input "Vienošanās Nr.1 Darbs_L-Māja"
click at [614, 264] on div at bounding box center [795, 268] width 501 height 27
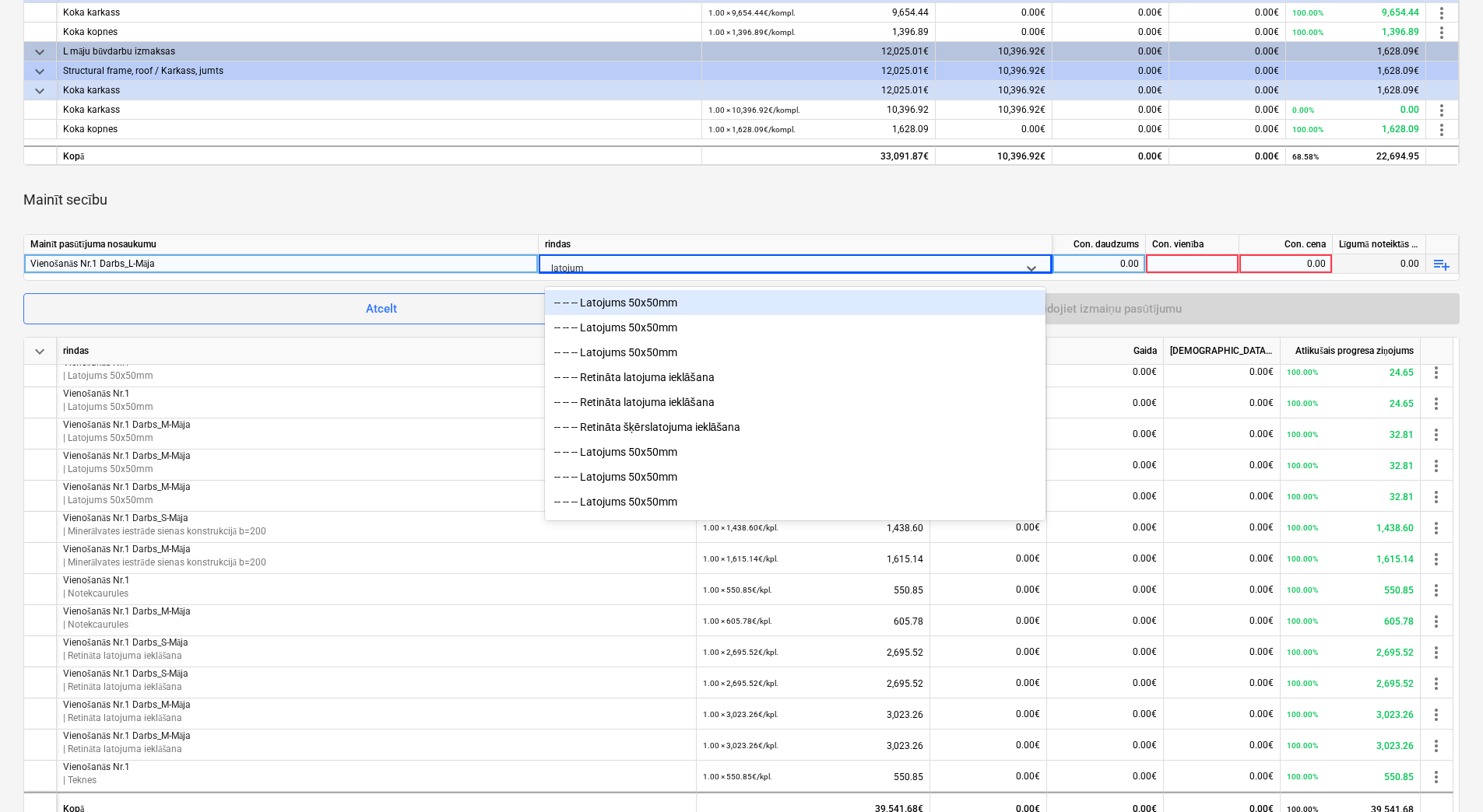
type input "latojums"
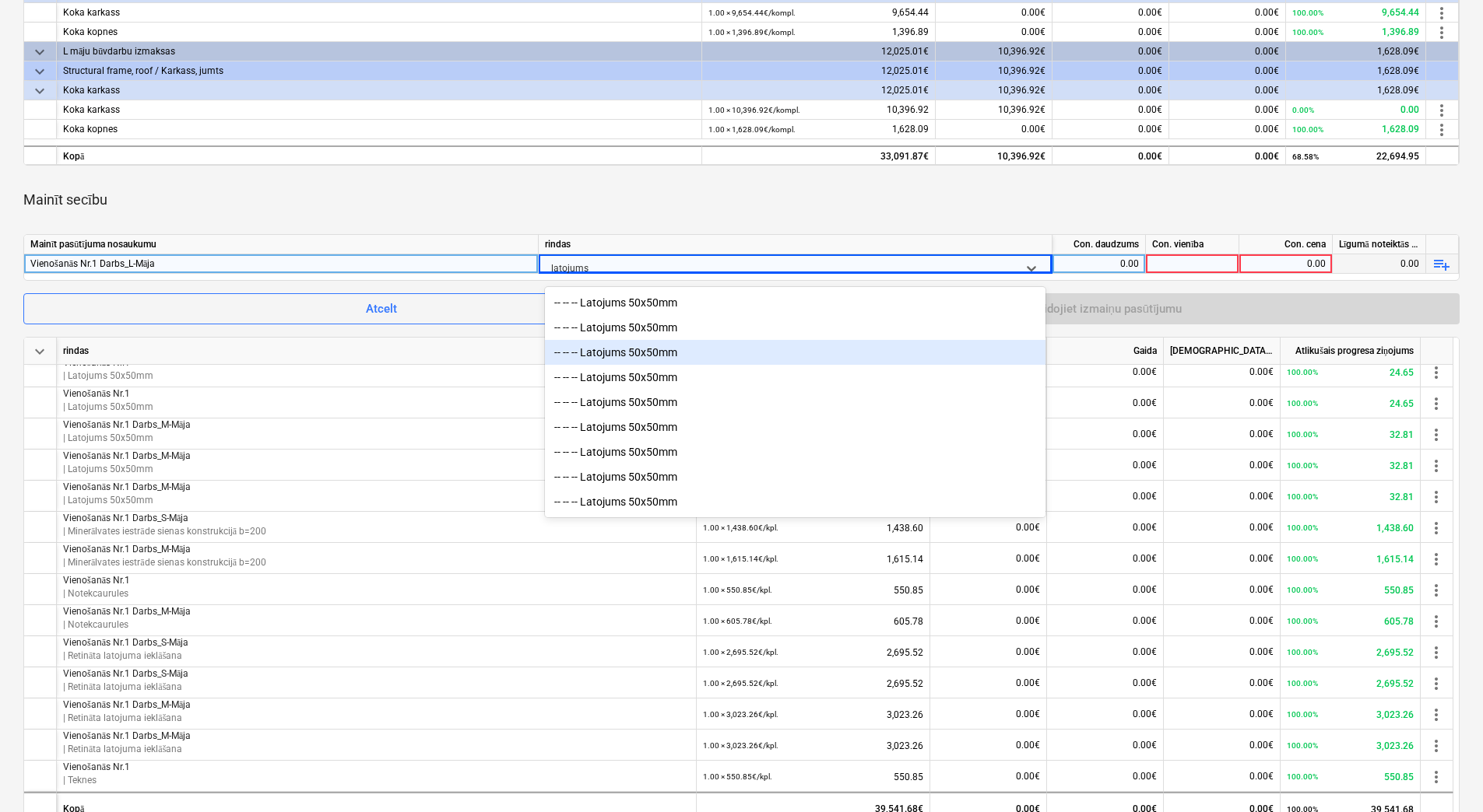
scroll to position [4, 0]
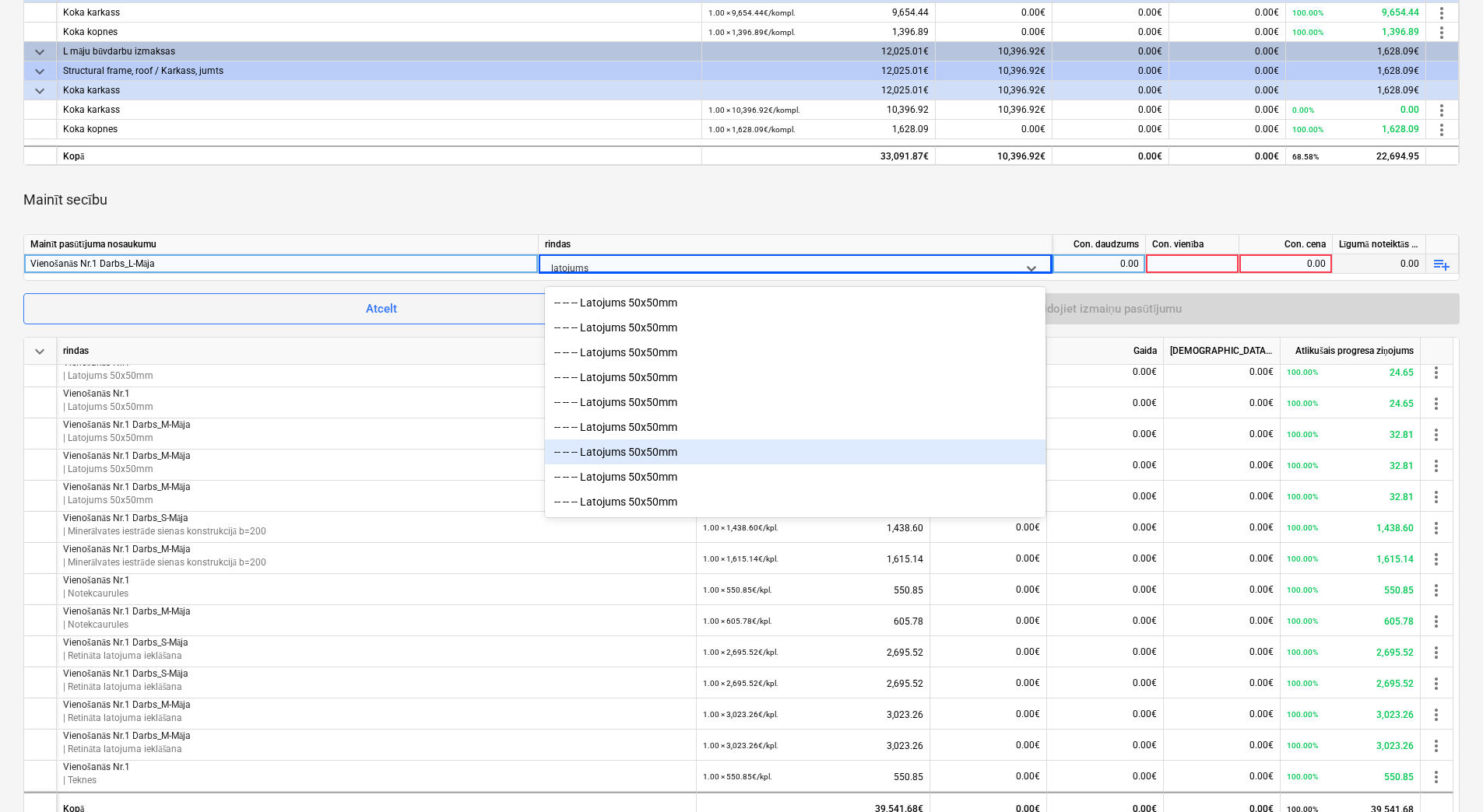
click at [659, 450] on div "-- -- -- Latojums 50x50mm" at bounding box center [795, 452] width 501 height 25
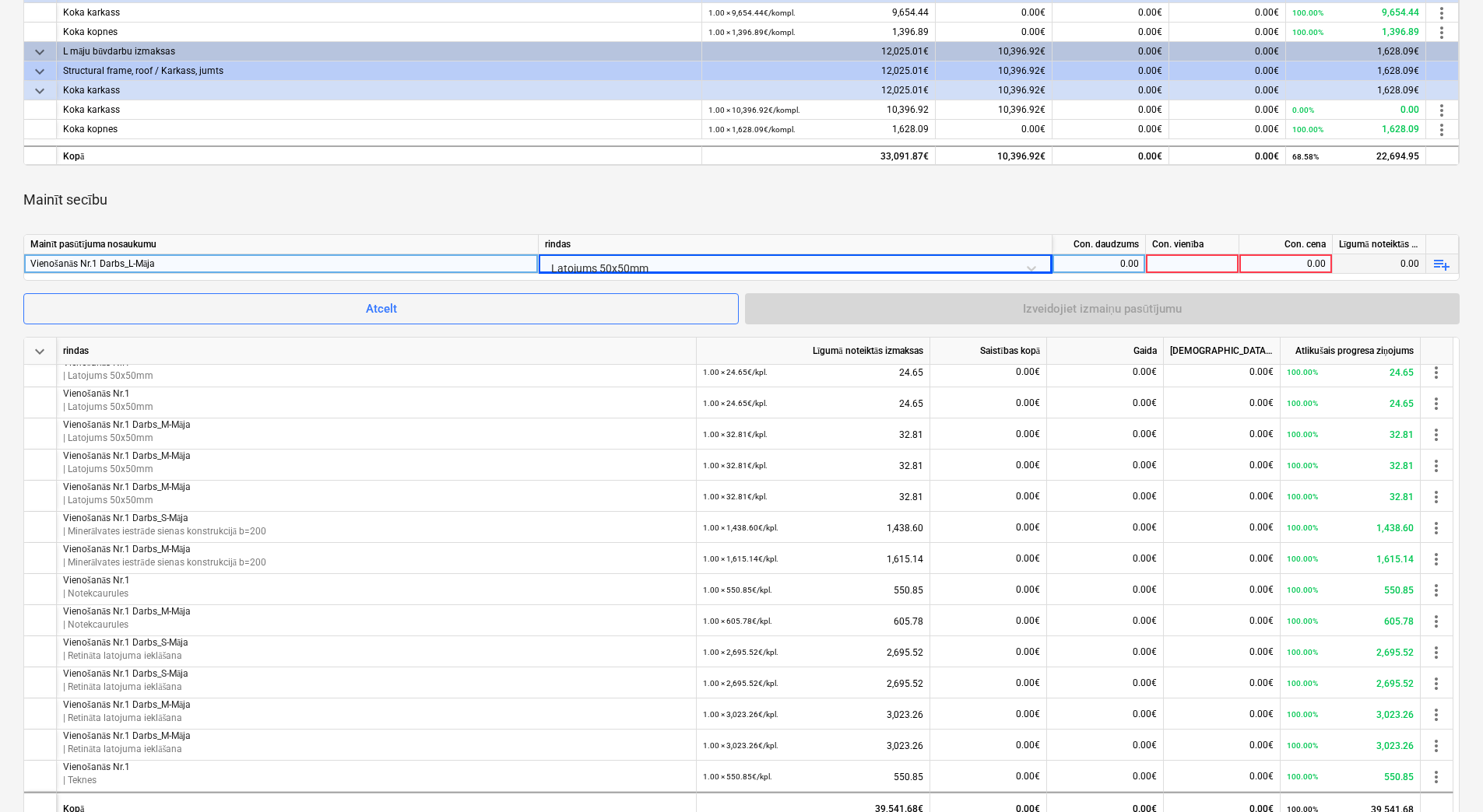
click at [1098, 264] on div "0.00" at bounding box center [1098, 264] width 80 height 19
type input "1"
click at [1205, 263] on div at bounding box center [1192, 264] width 94 height 19
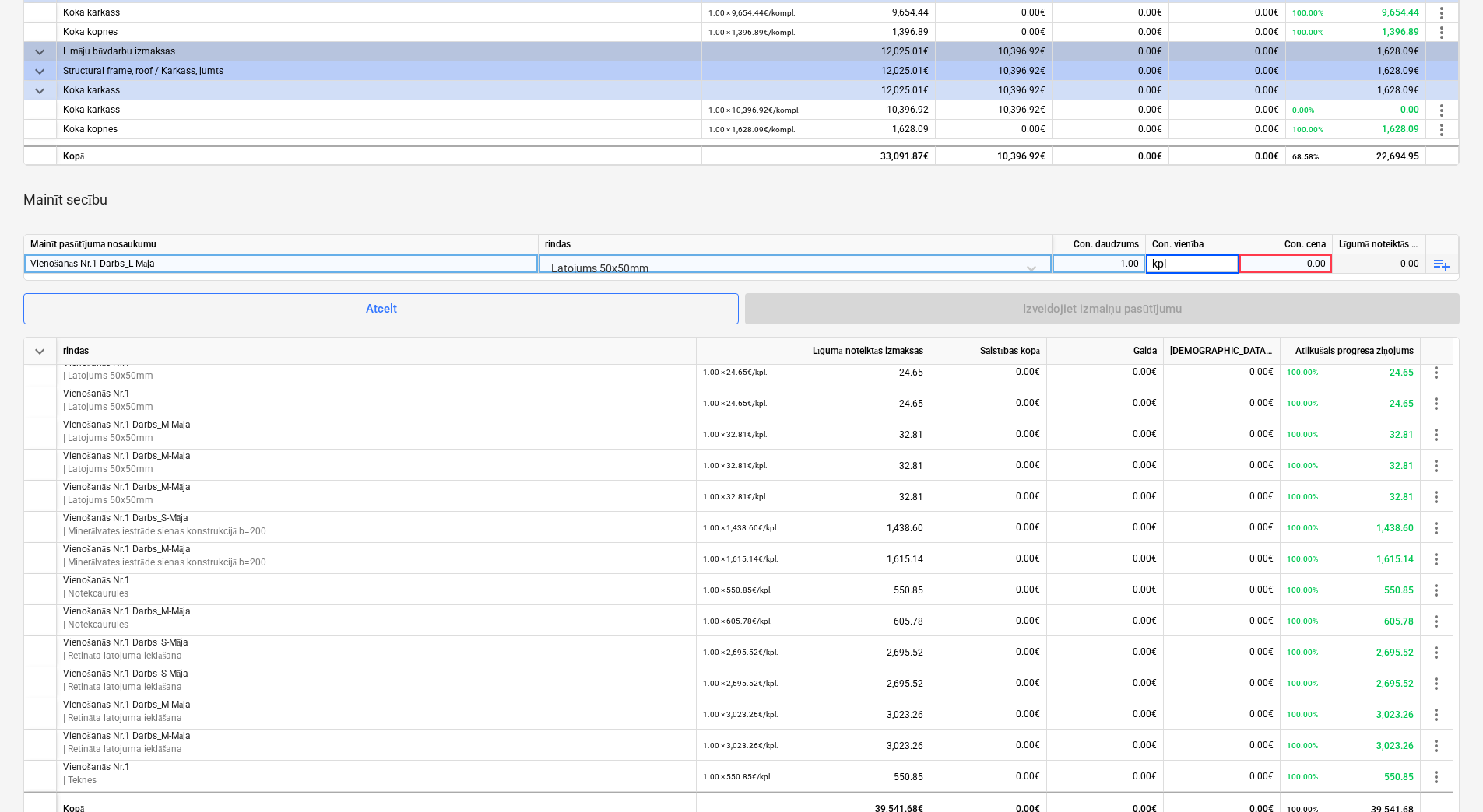
type input "kpl."
click at [1290, 261] on div "0.00" at bounding box center [1285, 264] width 80 height 19
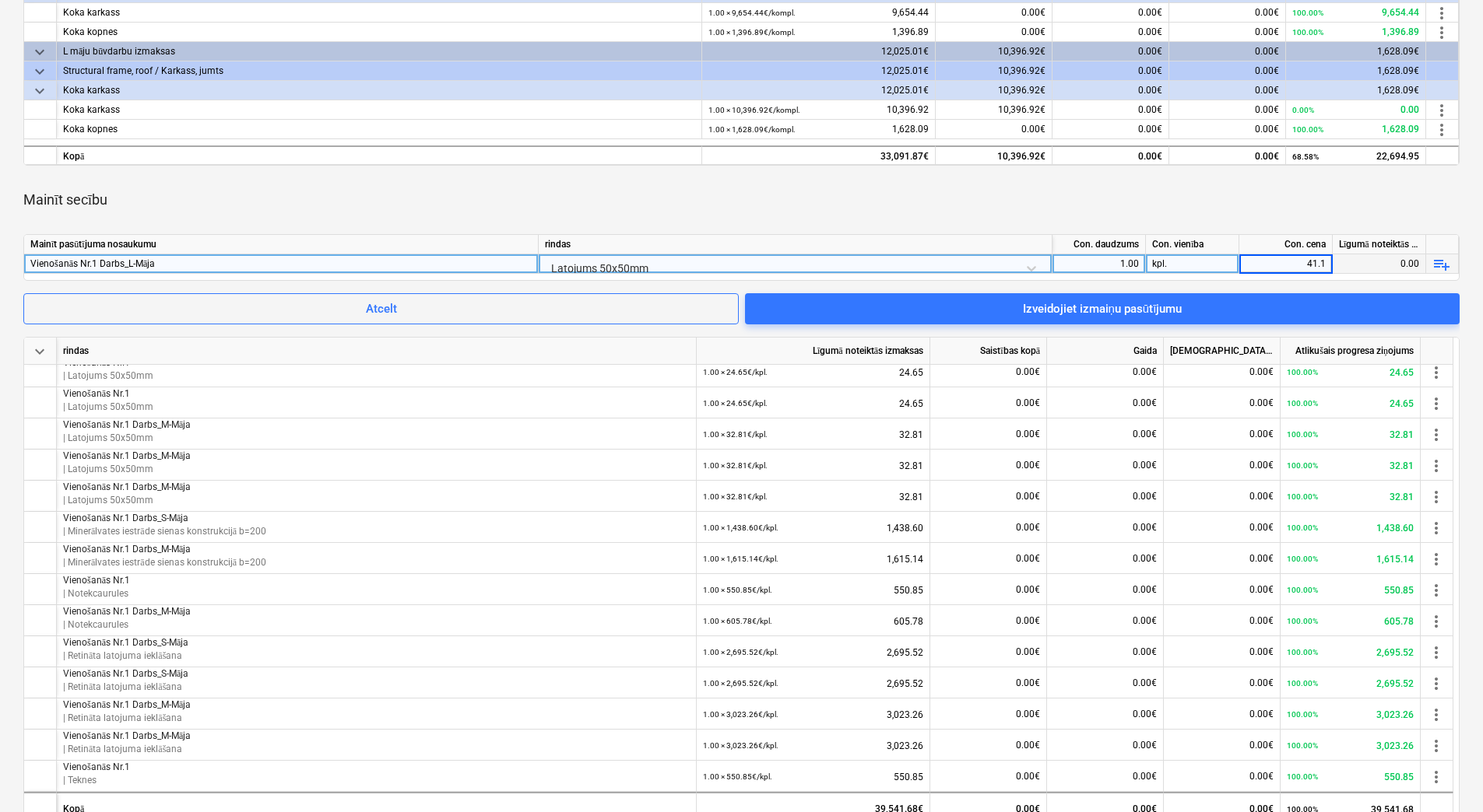
type input "41.14"
click at [1277, 200] on div "Mainīt secību" at bounding box center [741, 199] width 1436 height 43
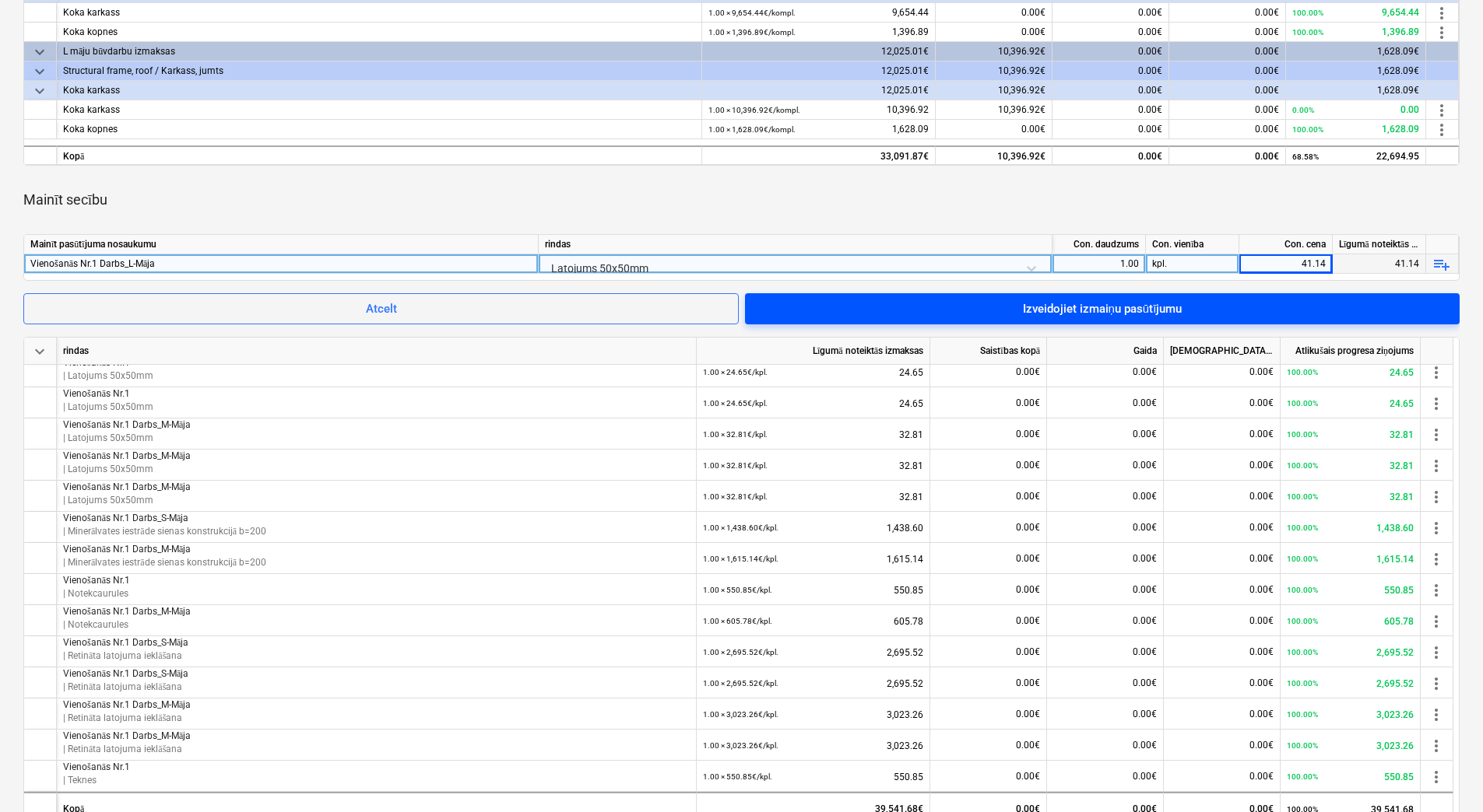
click at [1163, 306] on div "Izveidojiet izmaiņu pasūtījumu" at bounding box center [1102, 308] width 159 height 20
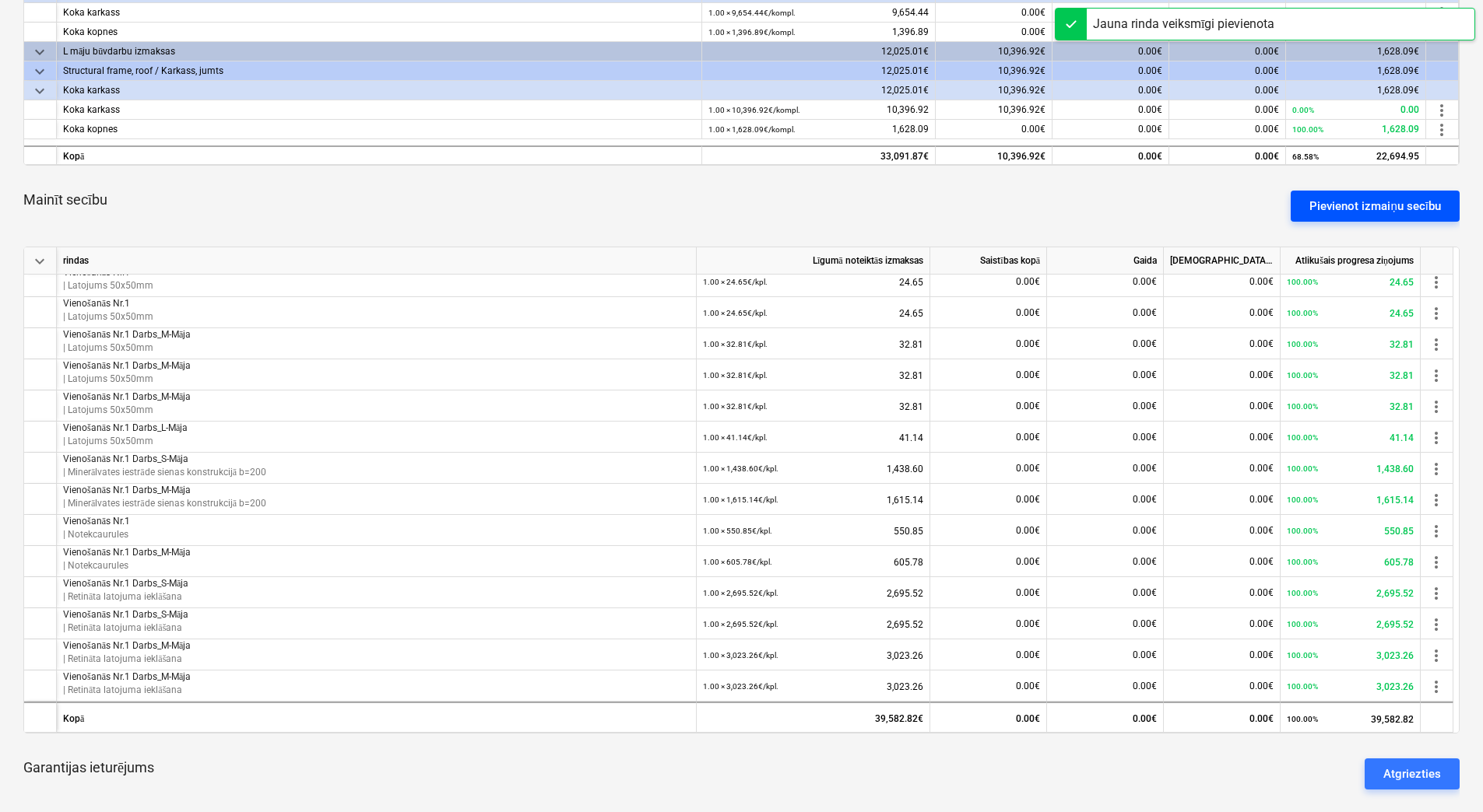
click at [1351, 200] on div "Pievienot izmaiņu secību" at bounding box center [1375, 206] width 131 height 20
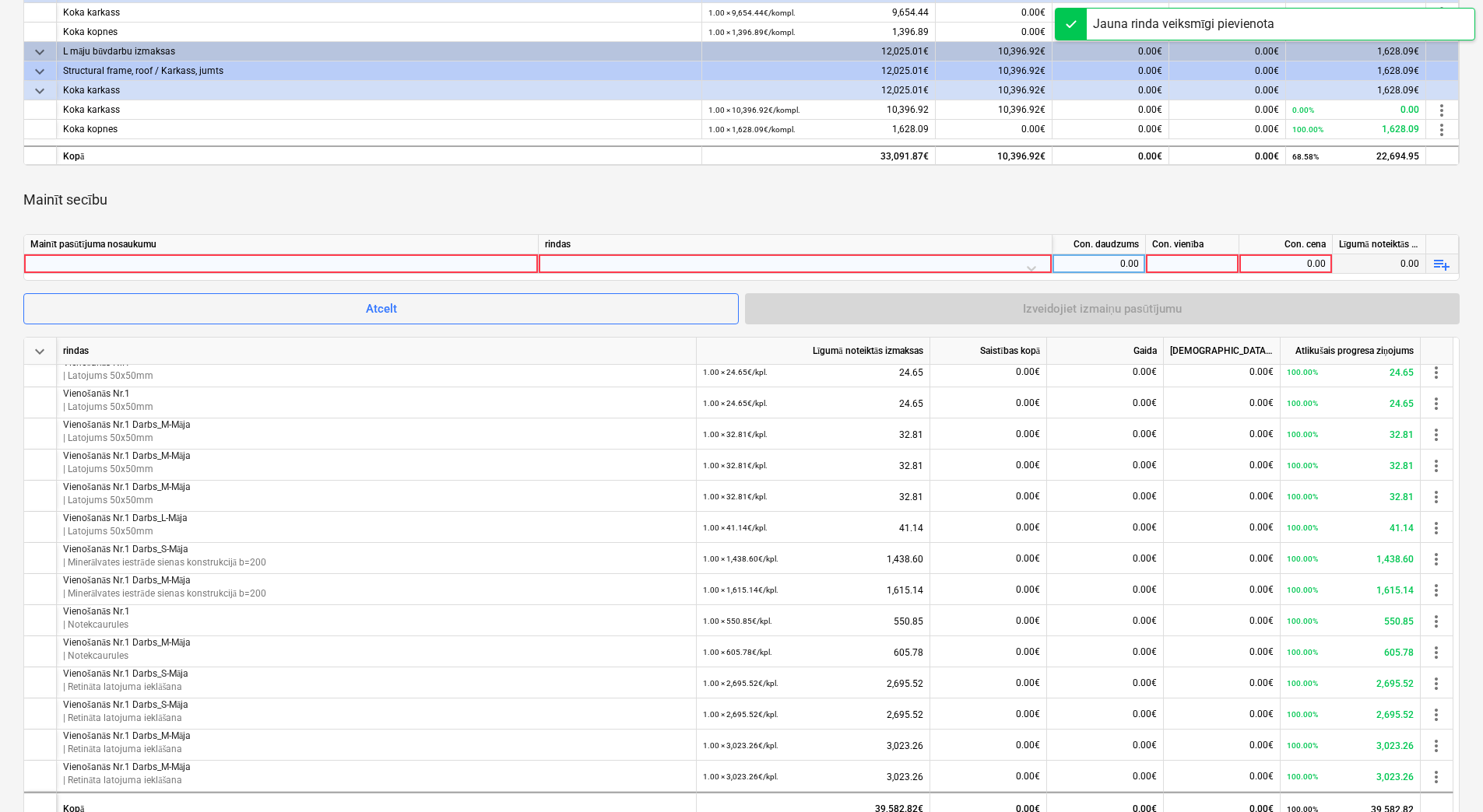
click at [331, 265] on div at bounding box center [281, 263] width 502 height 18
type input "Vienošanās Nr.1 Darbs_L-Māja"
click at [617, 262] on div at bounding box center [795, 268] width 501 height 27
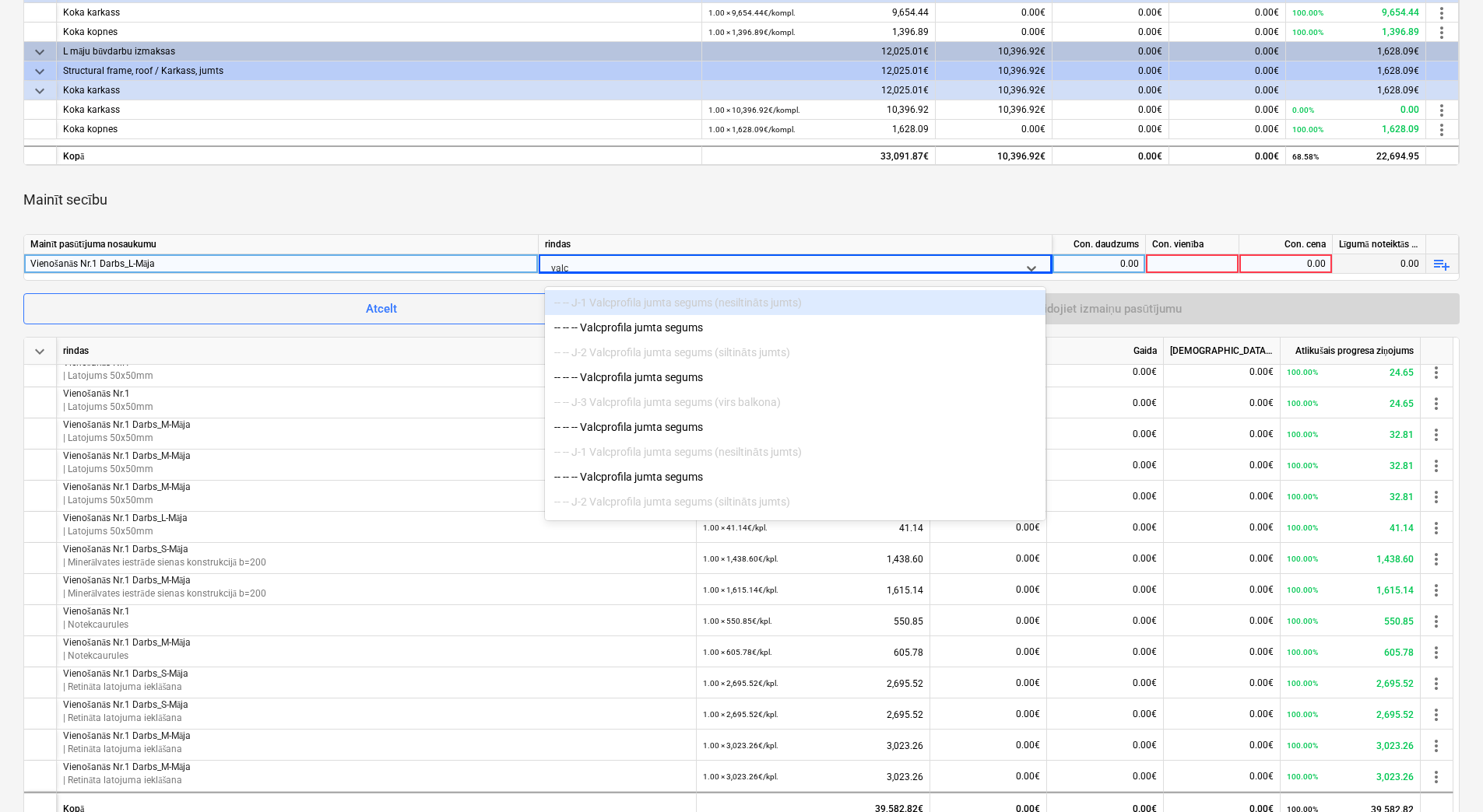
type input "valcp"
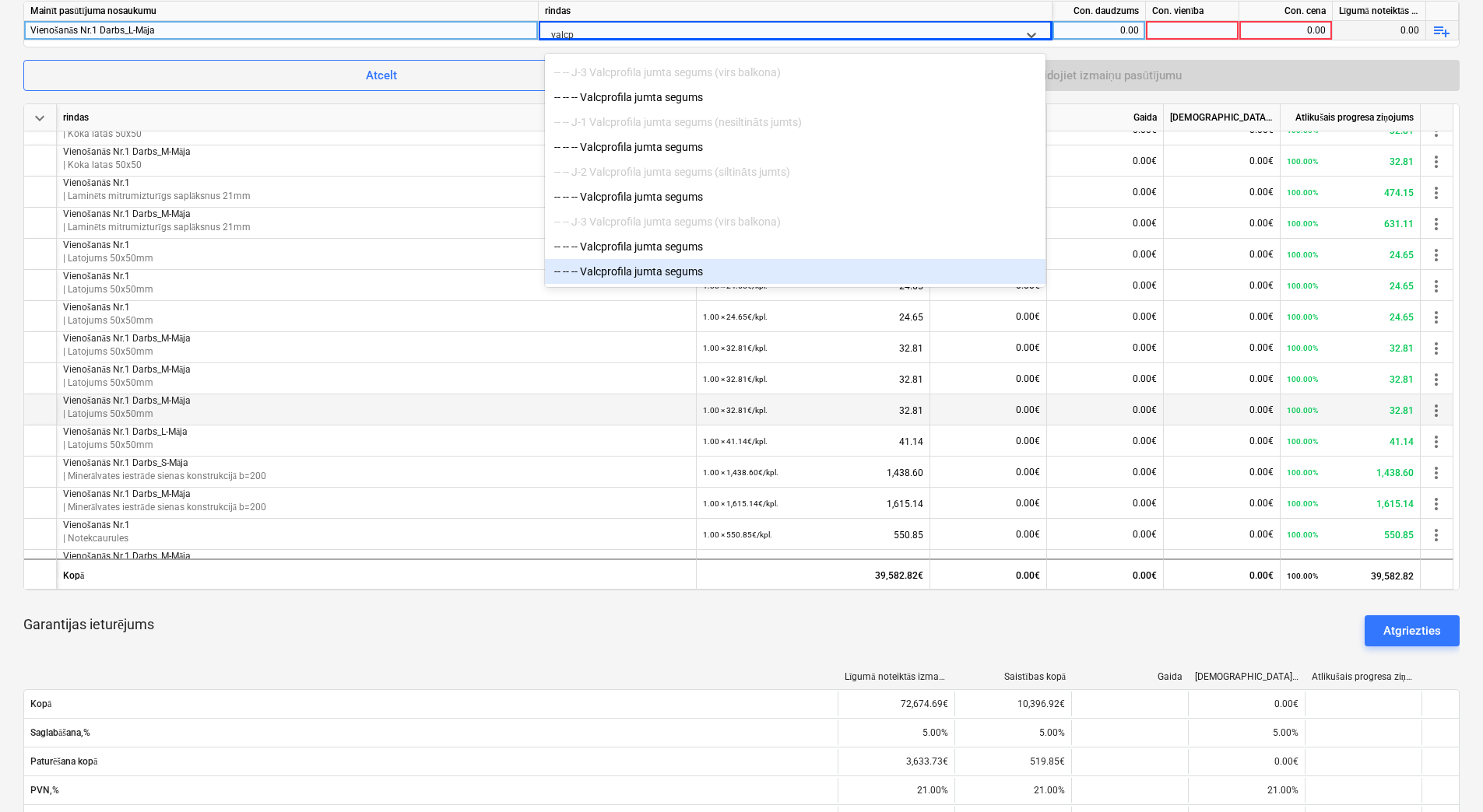
scroll to position [258, 0]
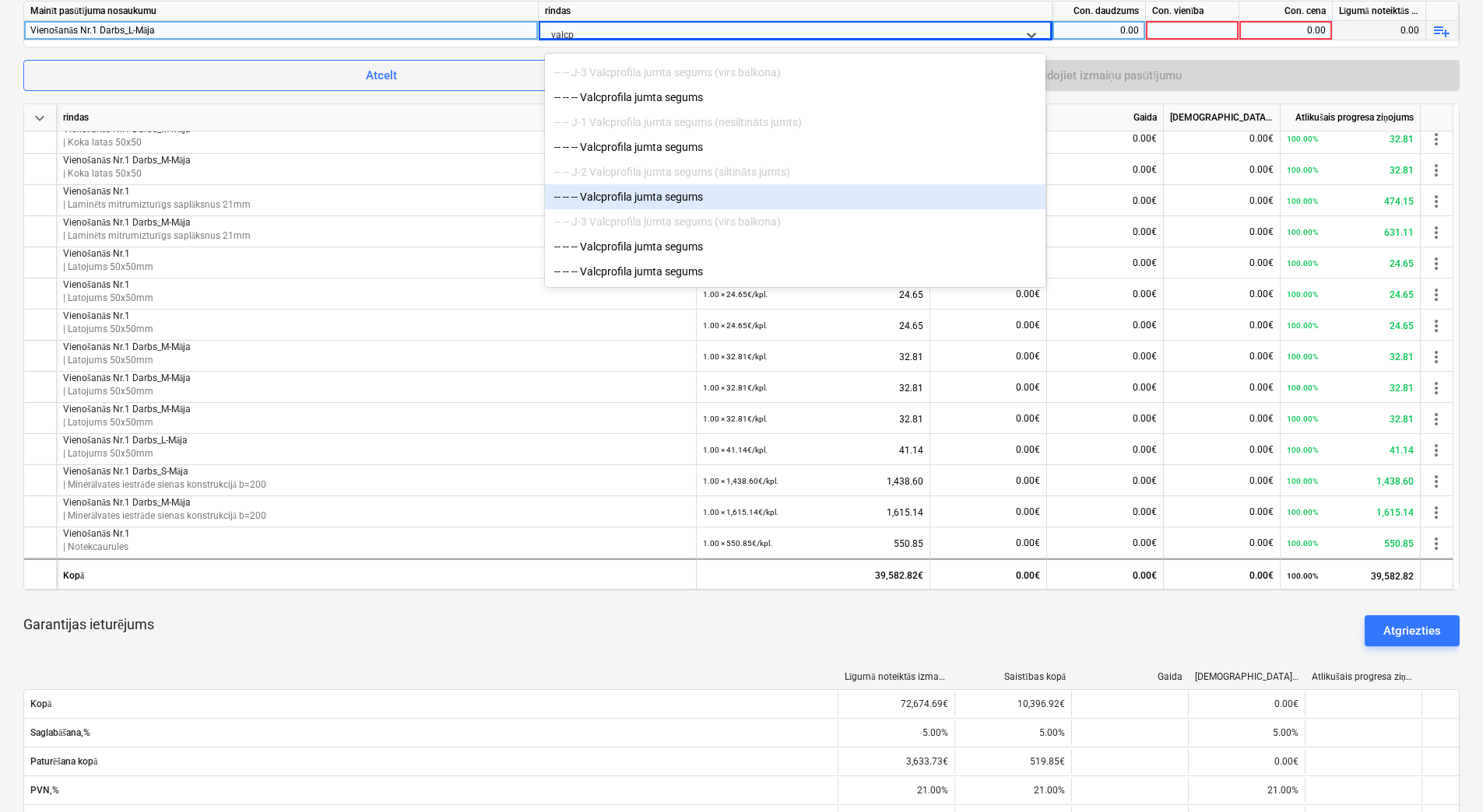
click at [654, 193] on div "-- -- -- Valcprofila jumta segums" at bounding box center [795, 196] width 501 height 25
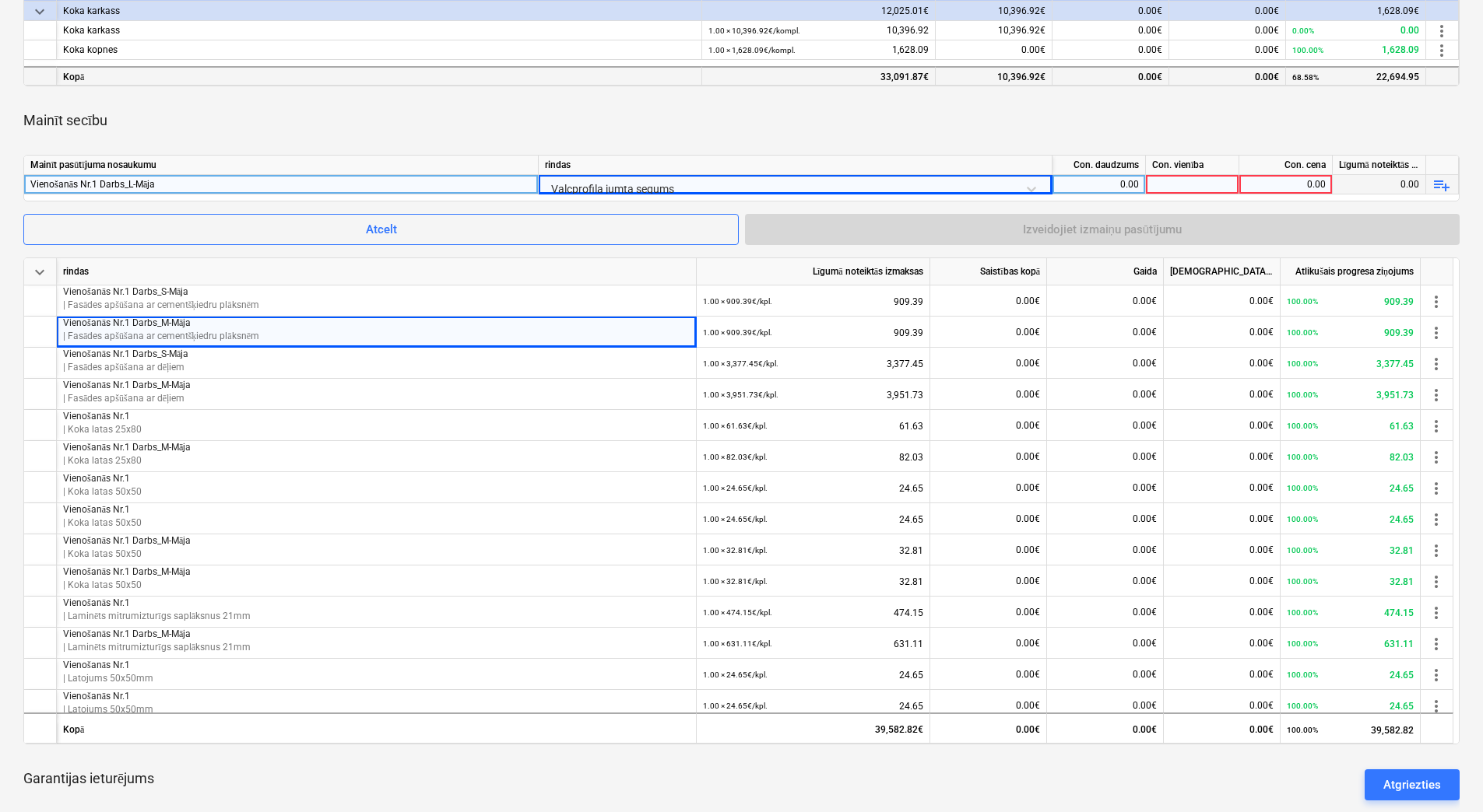
scroll to position [545, 0]
click at [1105, 189] on div "0.00" at bounding box center [1098, 187] width 80 height 19
type input "1"
click at [1201, 187] on div at bounding box center [1192, 187] width 94 height 19
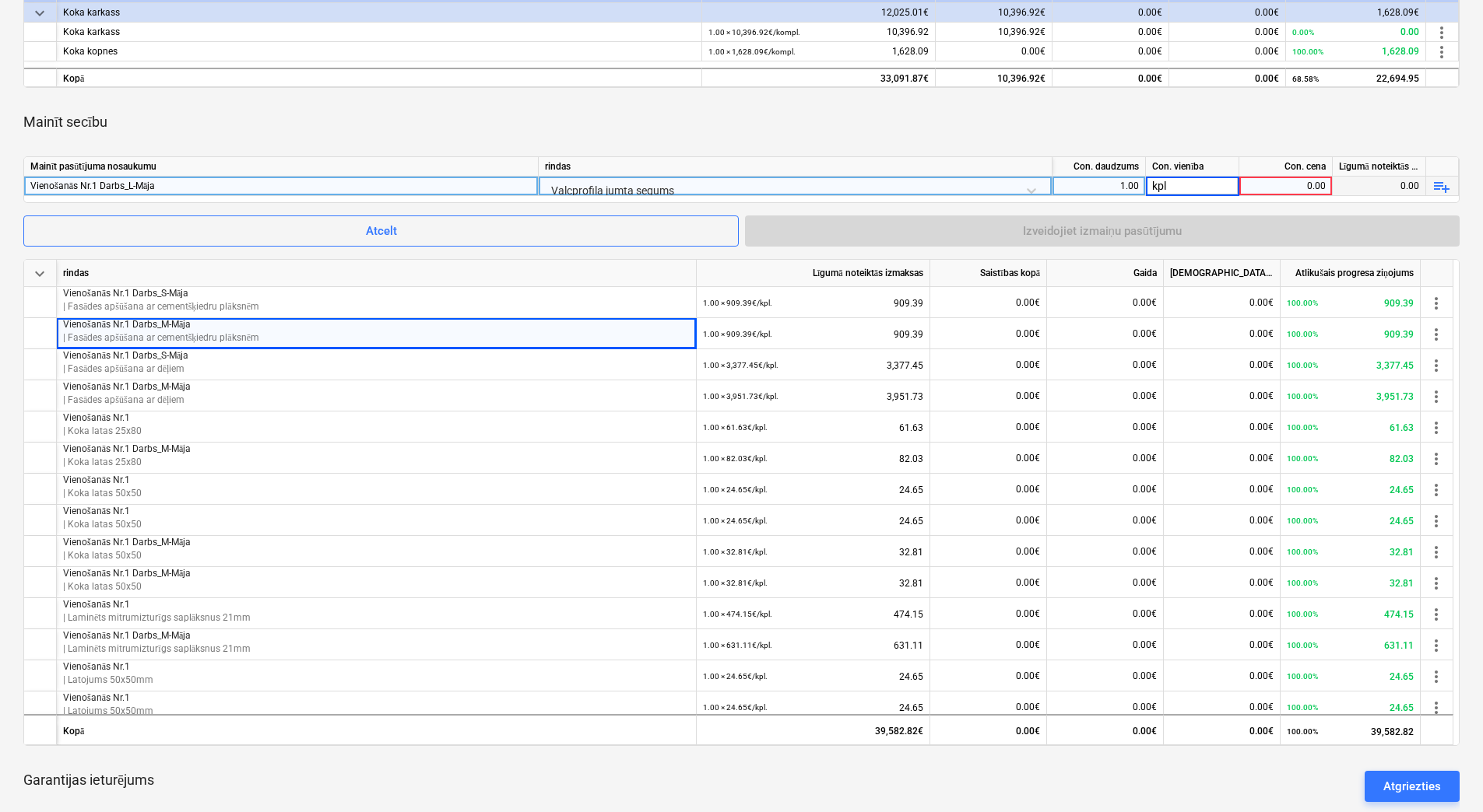
type input "kpl."
click at [1279, 183] on div "0.00" at bounding box center [1285, 187] width 80 height 19
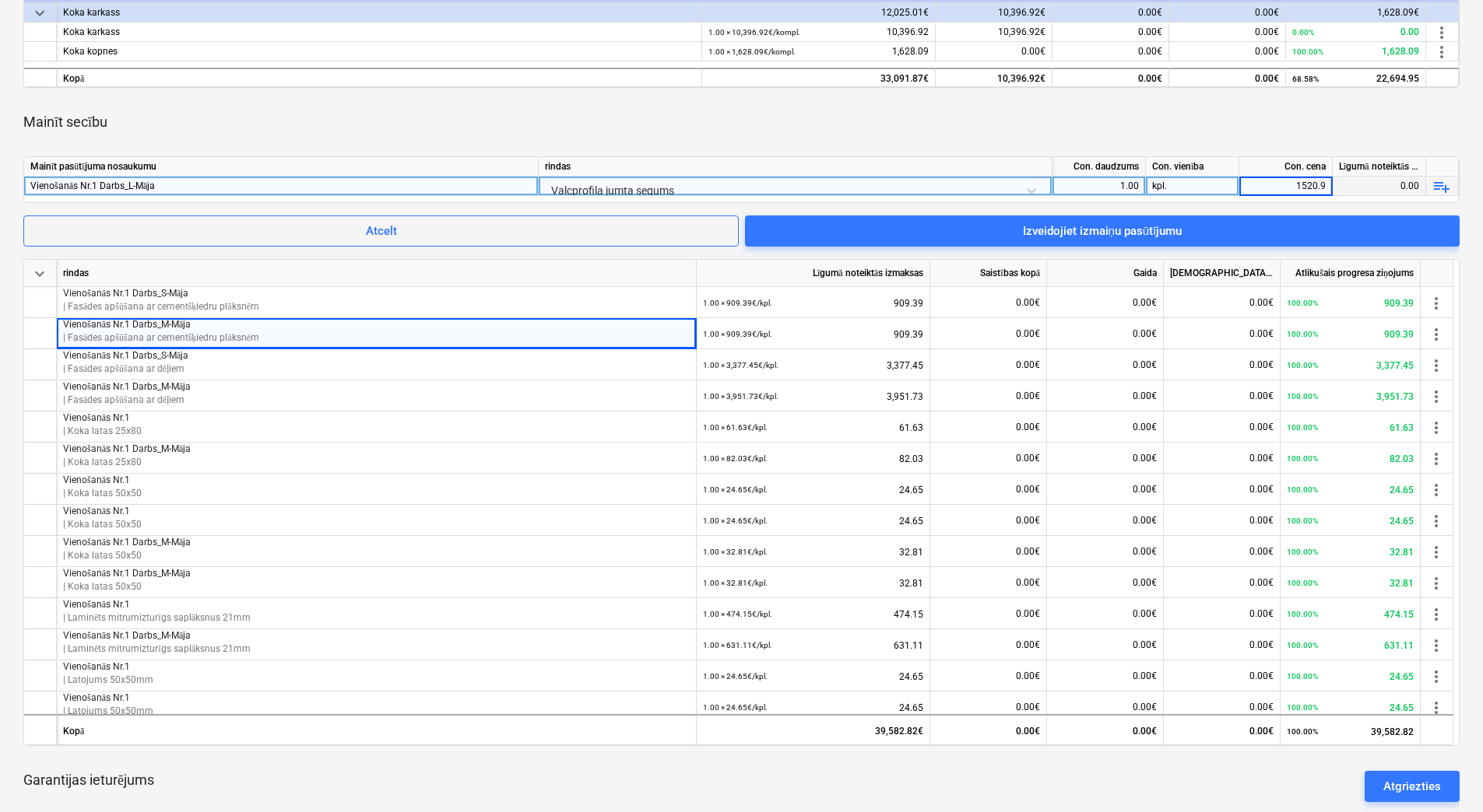
type input "1520.93"
click at [1149, 143] on div "Mainīt secību" at bounding box center [741, 122] width 1436 height 43
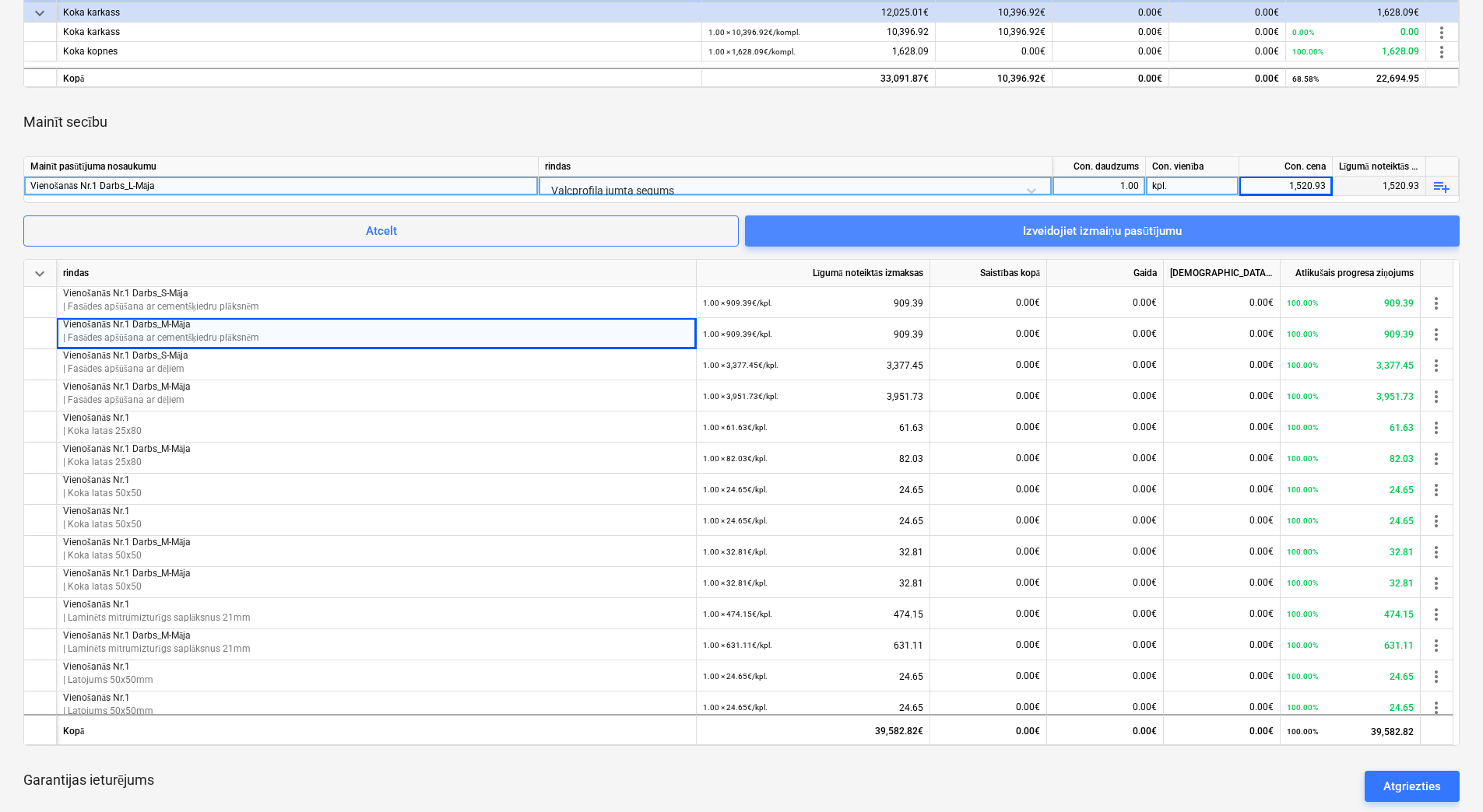
click at [1134, 232] on div "Izveidojiet izmaiņu pasūtījumu" at bounding box center [1102, 231] width 159 height 20
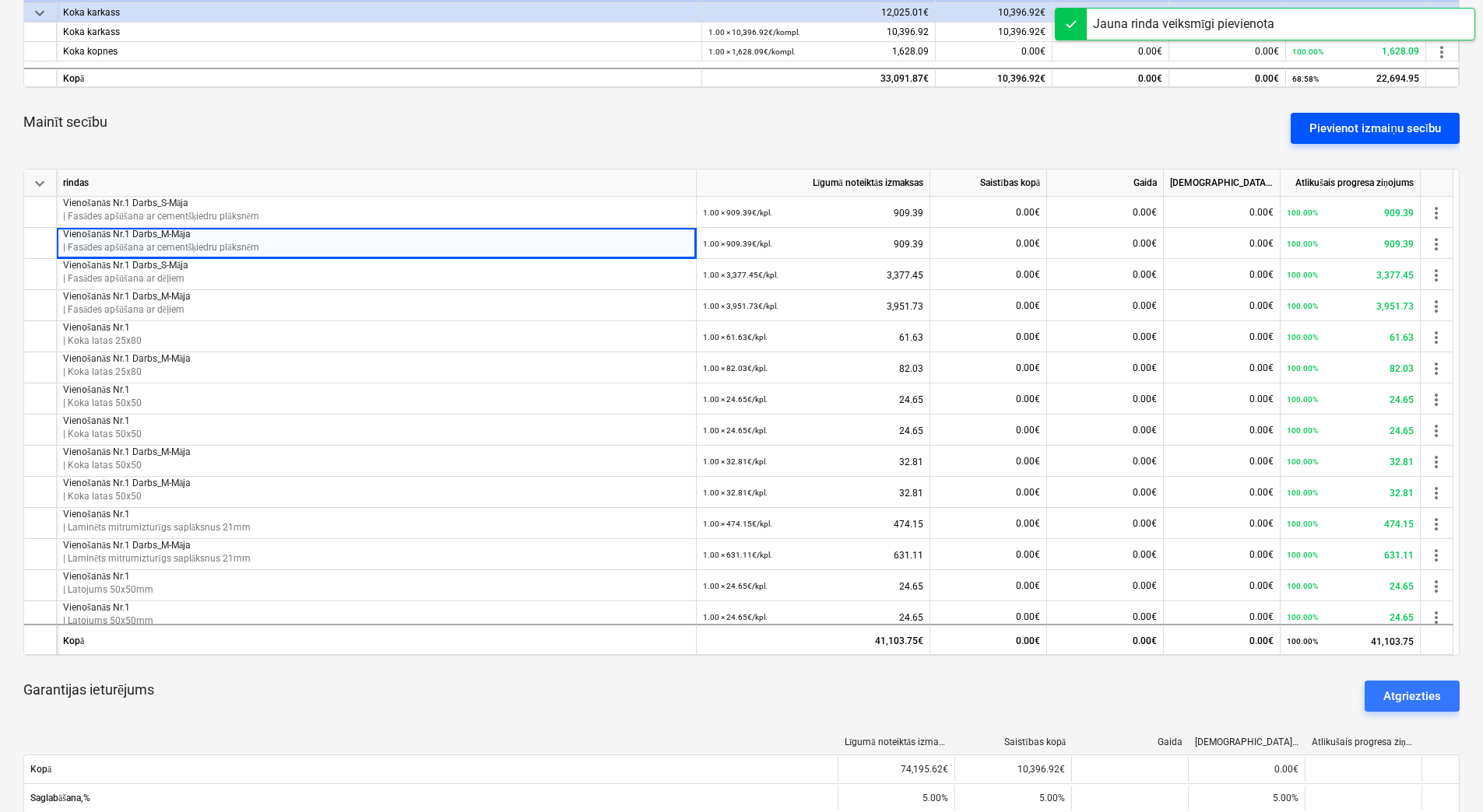
click at [1352, 119] on div "Pievienot izmaiņu secību" at bounding box center [1375, 128] width 131 height 20
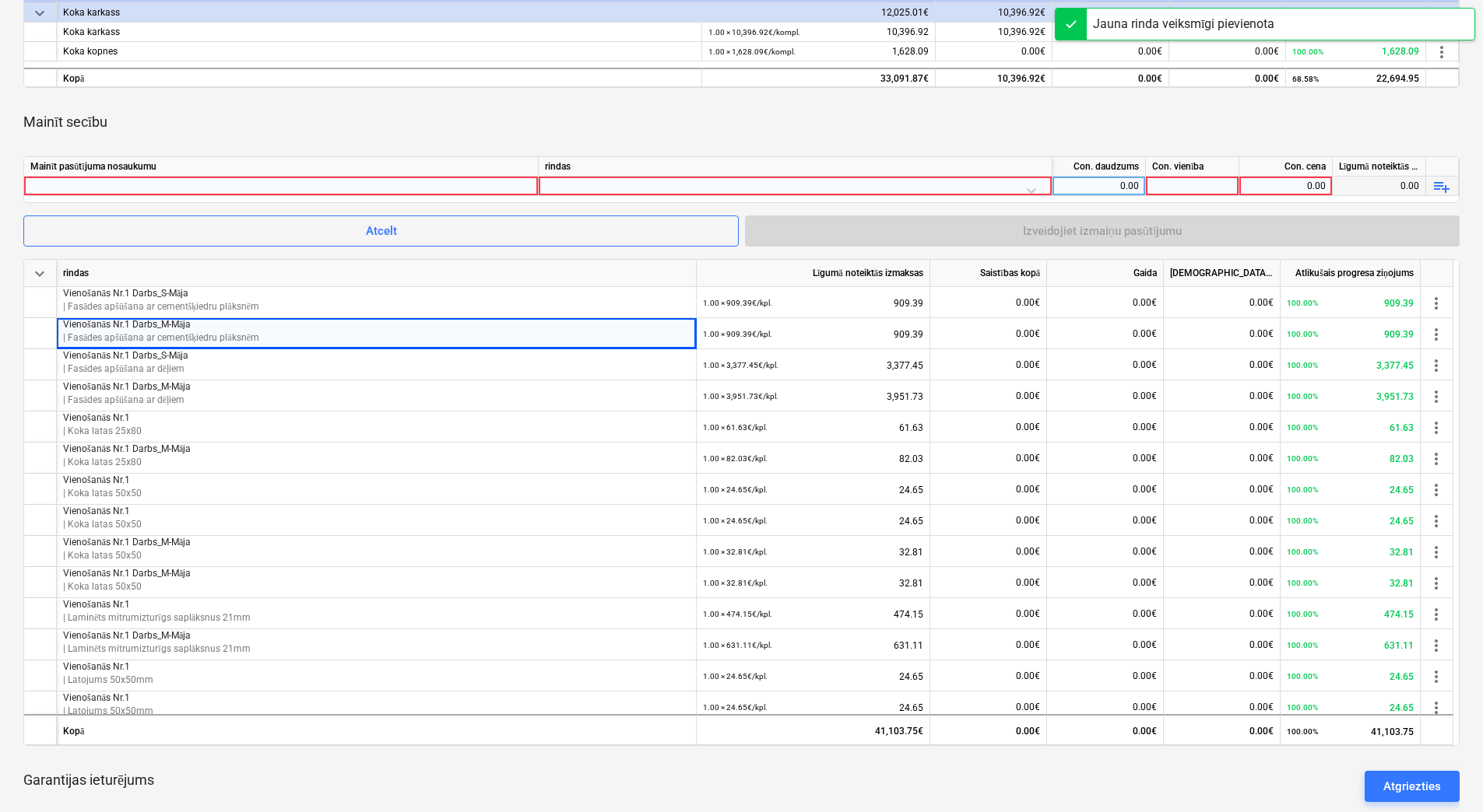
click at [370, 179] on div at bounding box center [281, 186] width 502 height 18
type input "Vienošanās Nr.1 Darbs_L-Māja"
click at [606, 186] on div at bounding box center [795, 191] width 501 height 27
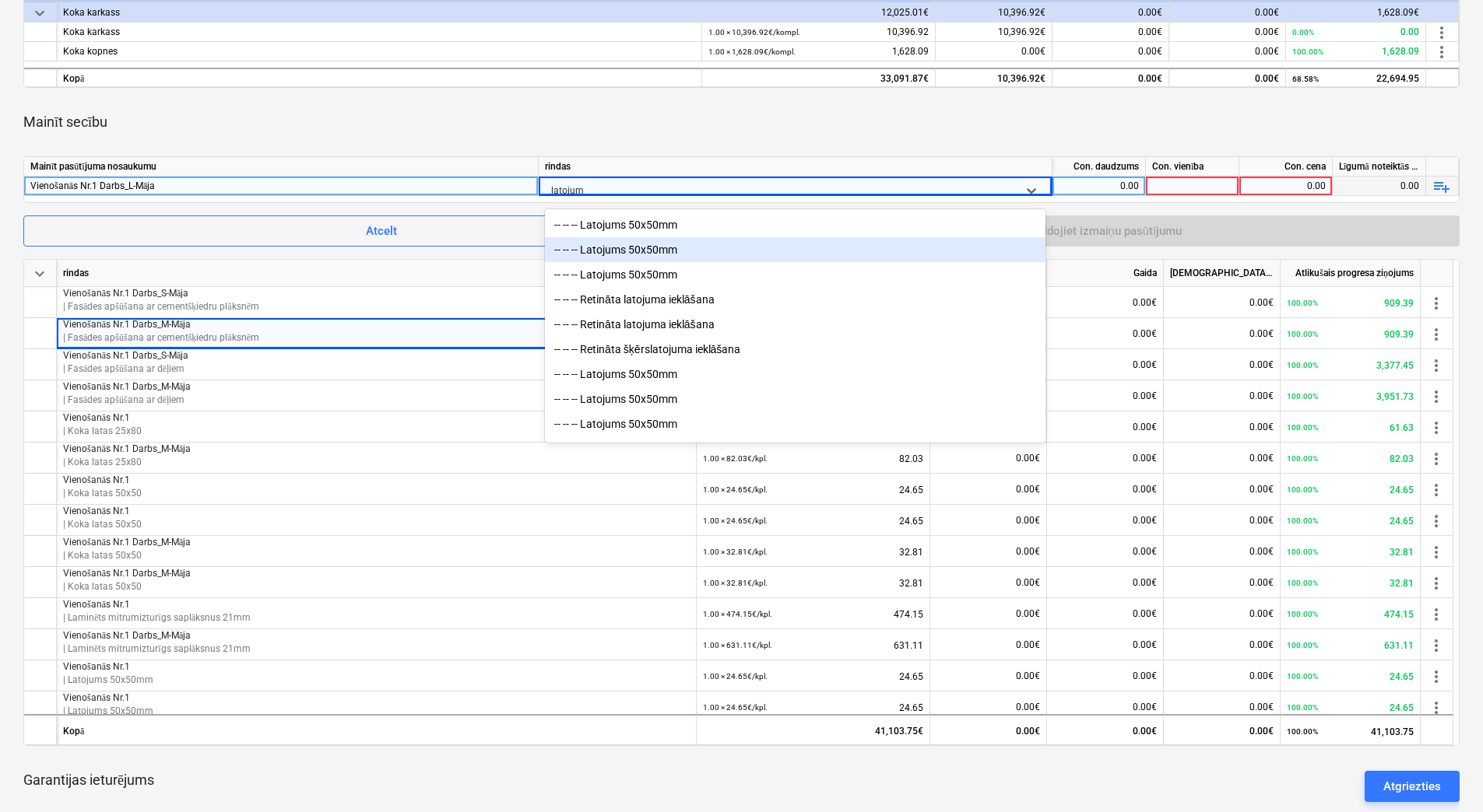
type input "latojums"
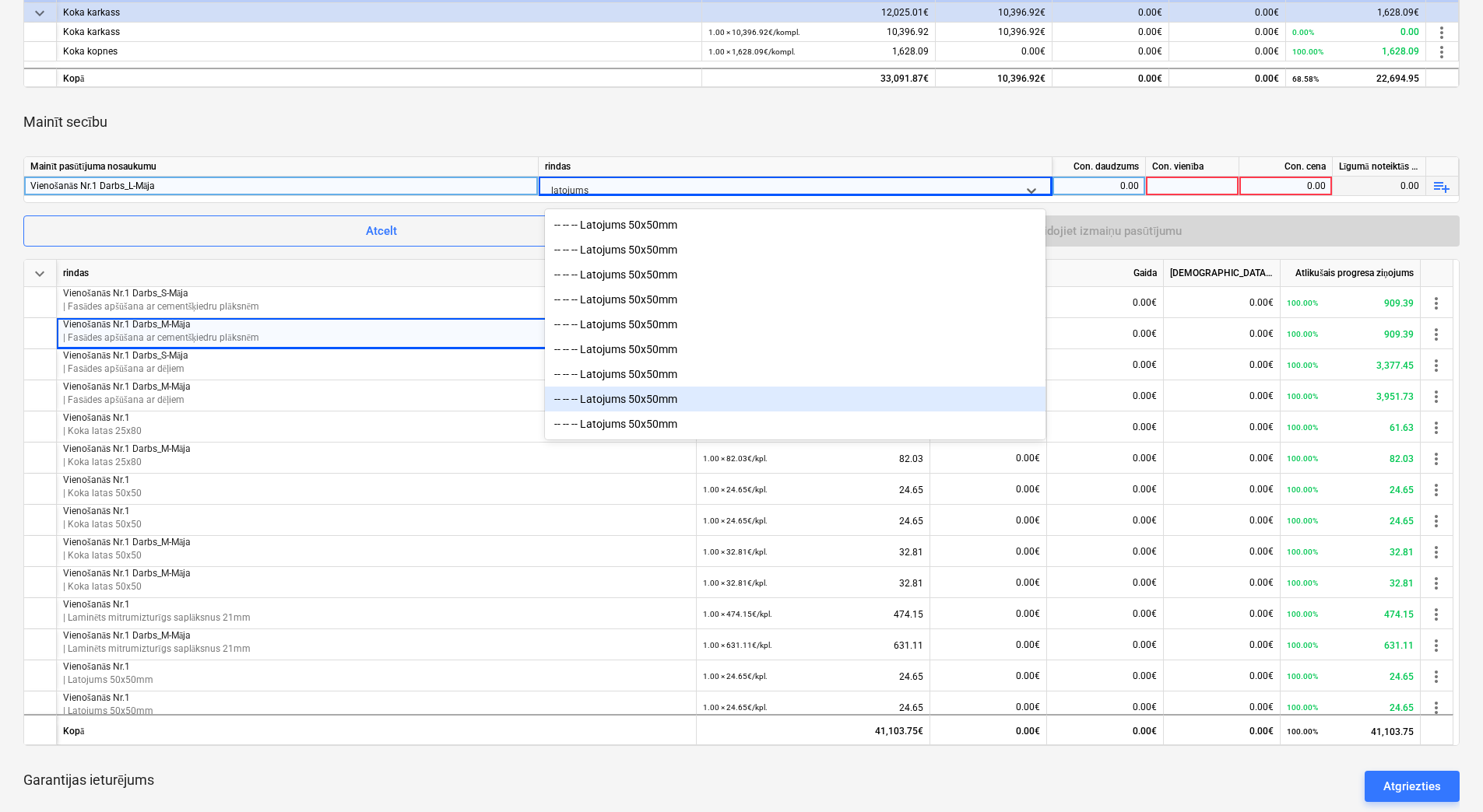
click at [671, 403] on div "-- -- -- Latojums 50x50mm" at bounding box center [795, 399] width 501 height 25
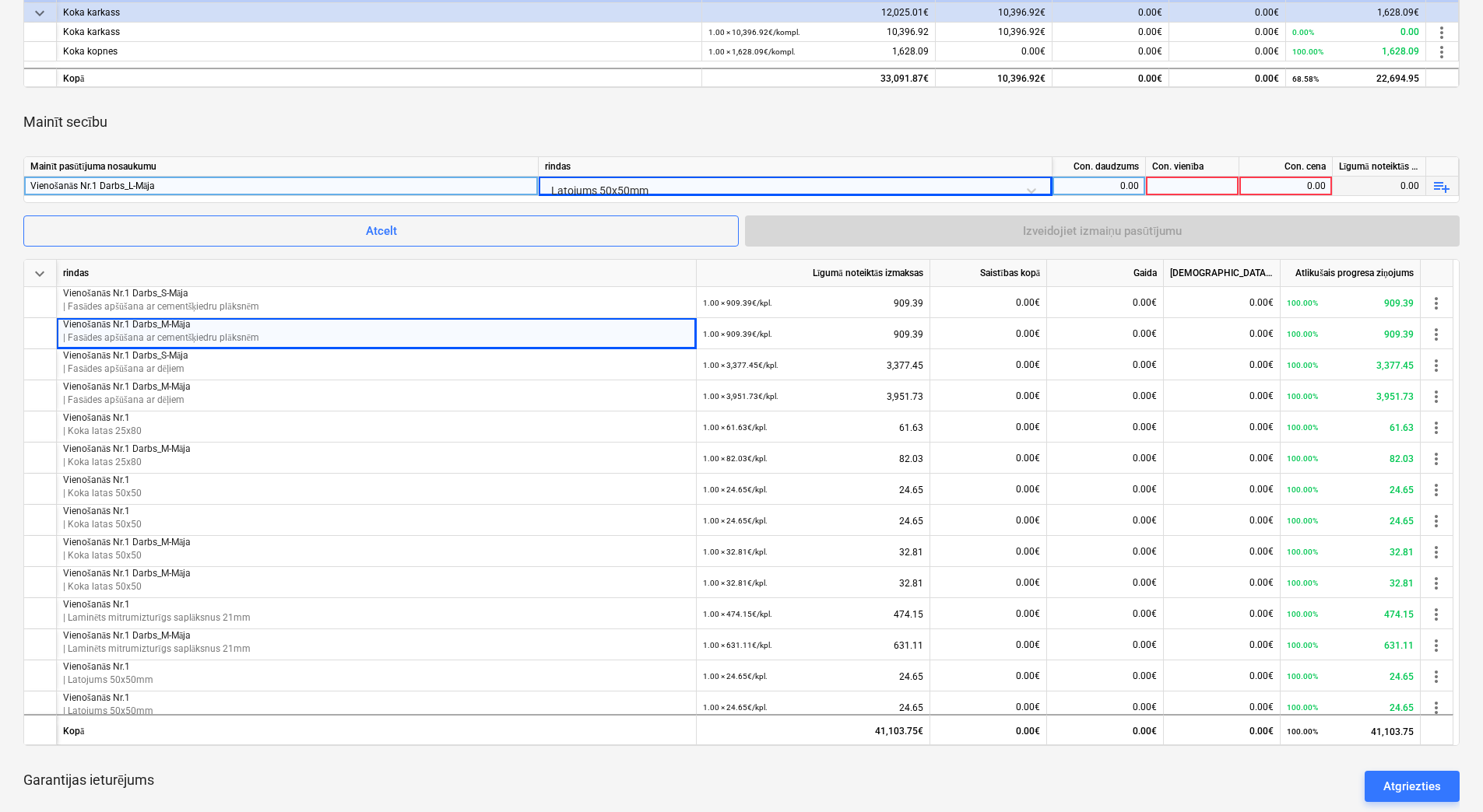
click at [1109, 184] on div "0.00" at bounding box center [1098, 187] width 80 height 19
type input "1"
click at [1199, 179] on div at bounding box center [1192, 187] width 94 height 19
type input "kpl."
click at [1282, 178] on div "0.00" at bounding box center [1285, 187] width 80 height 19
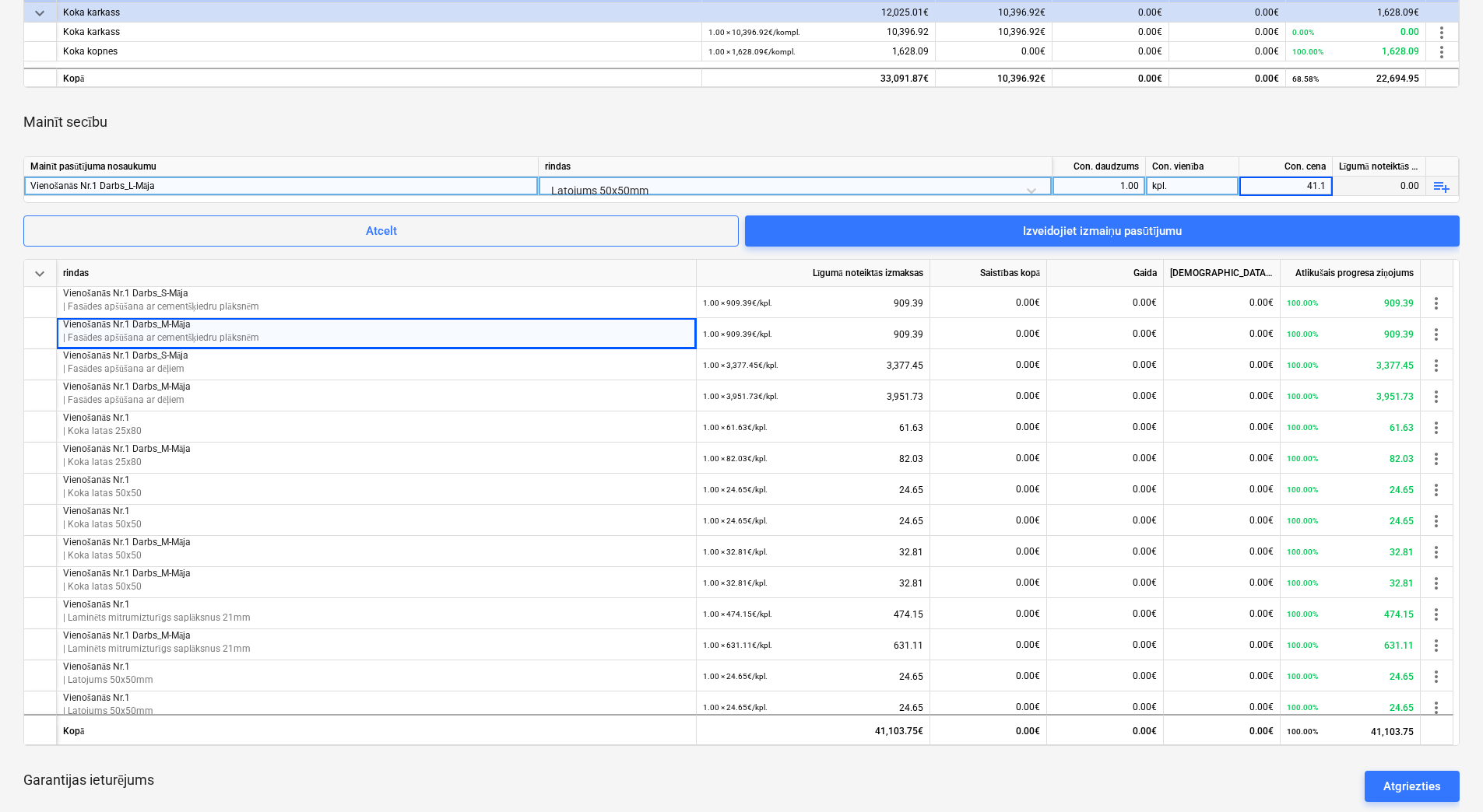
type input "41.14"
click at [1270, 132] on div "Mainīt secību" at bounding box center [741, 122] width 1436 height 43
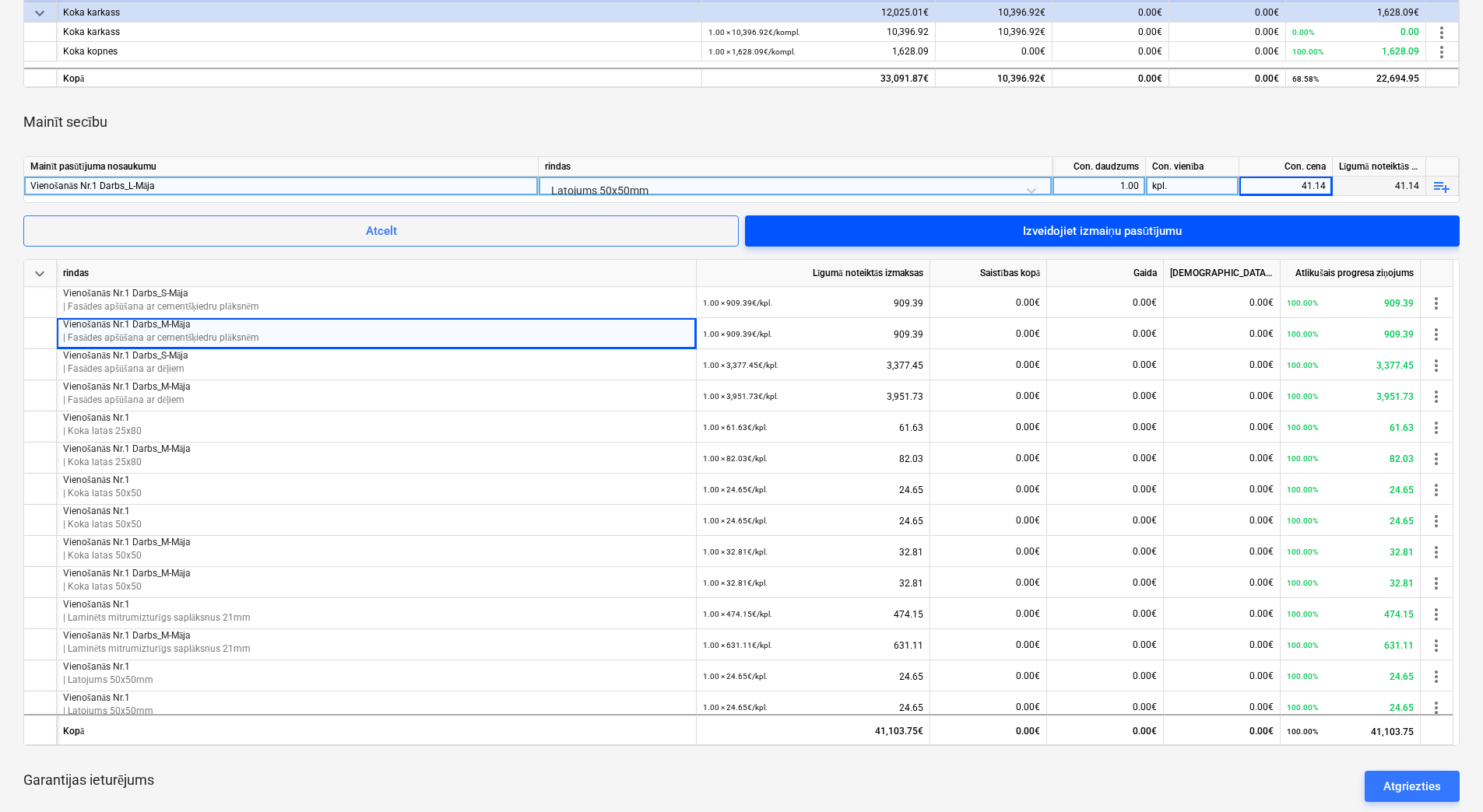
click at [1183, 225] on span "Izveidojiet izmaiņu pasūtījumu" at bounding box center [1102, 231] width 677 height 20
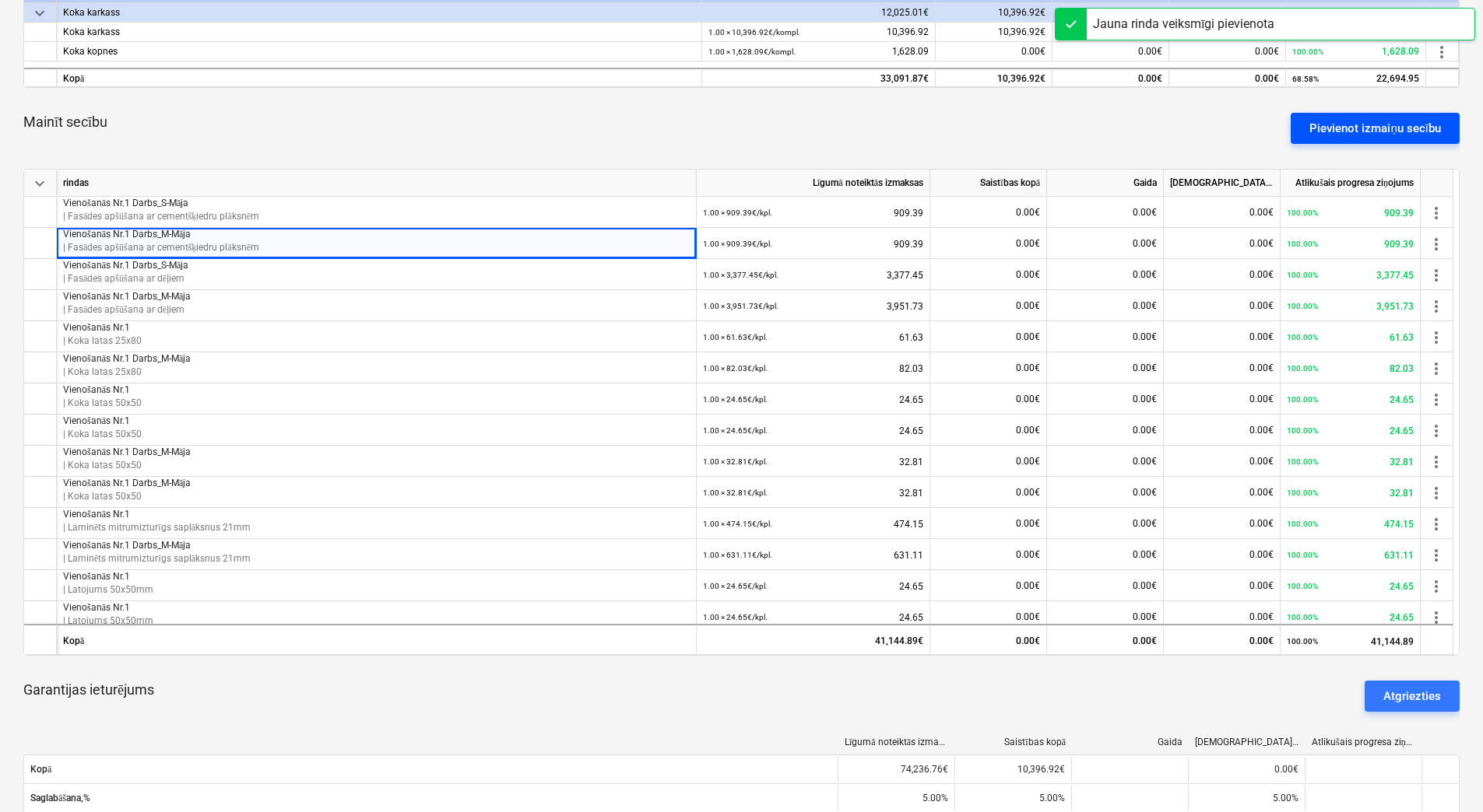
click at [1341, 121] on div "Pievienot izmaiņu secību" at bounding box center [1375, 128] width 131 height 20
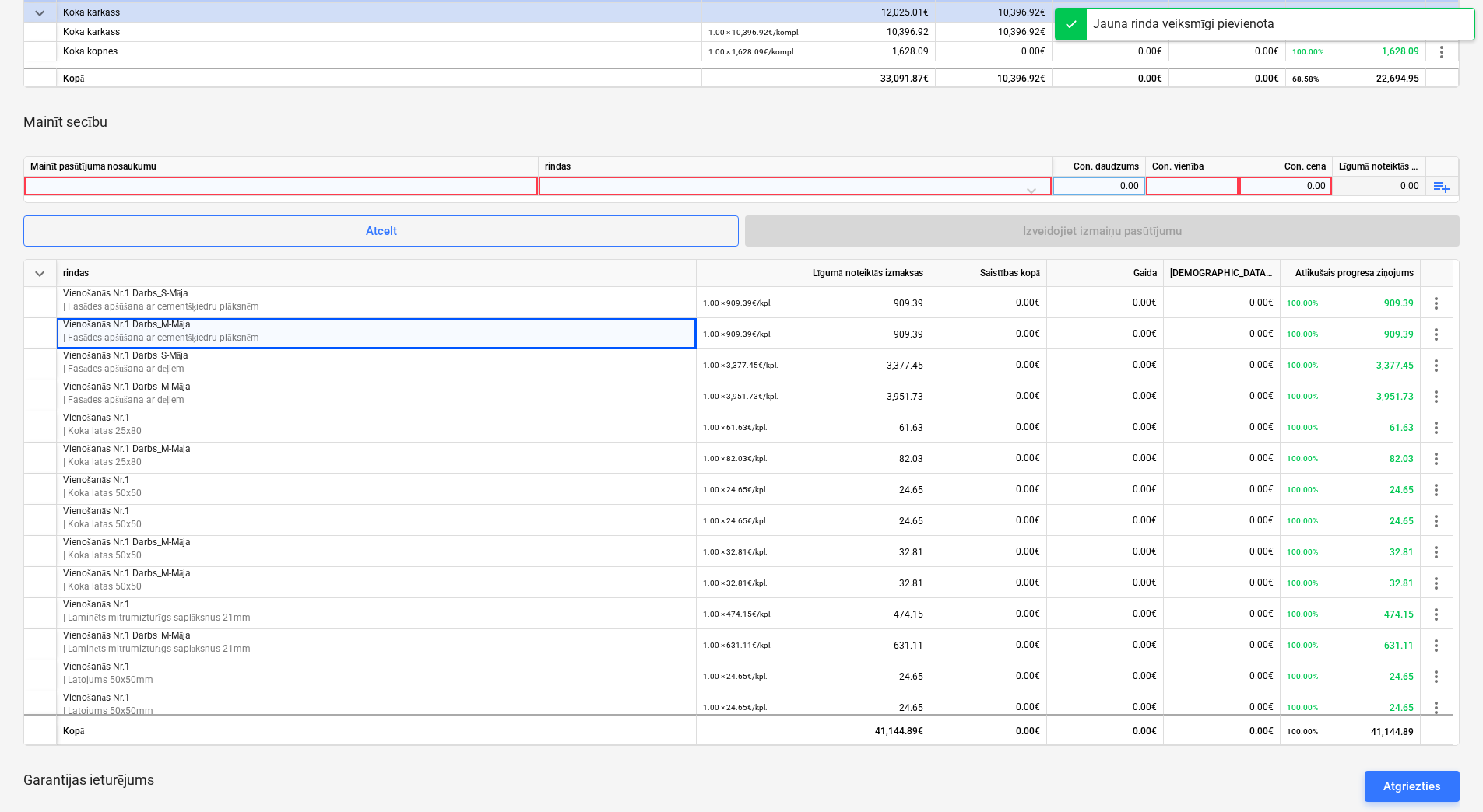
click at [481, 187] on div at bounding box center [281, 186] width 502 height 18
type input "Vienošanās Nr.1 Darbs_L-Māja"
click at [627, 186] on div at bounding box center [795, 191] width 501 height 27
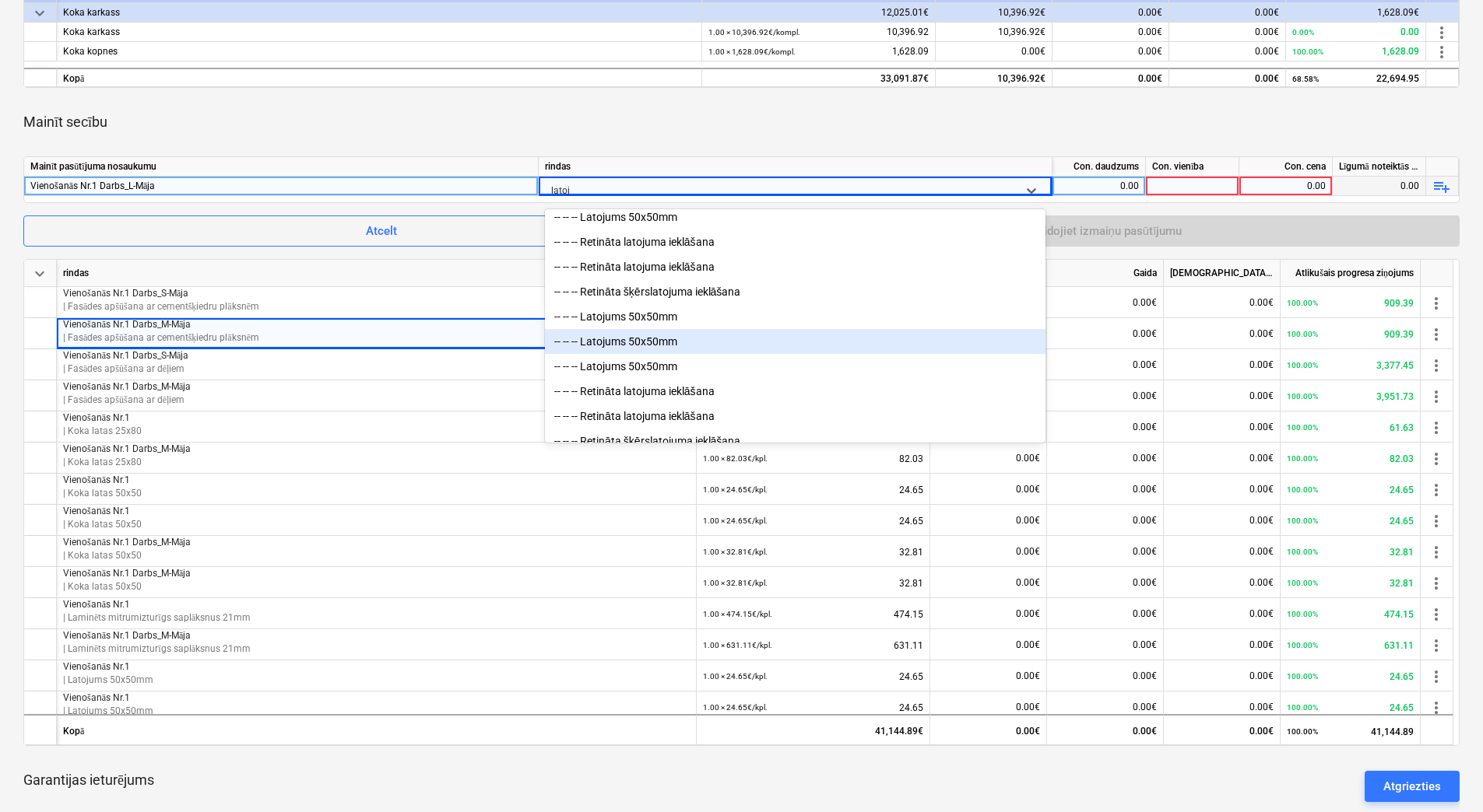
scroll to position [78, 0]
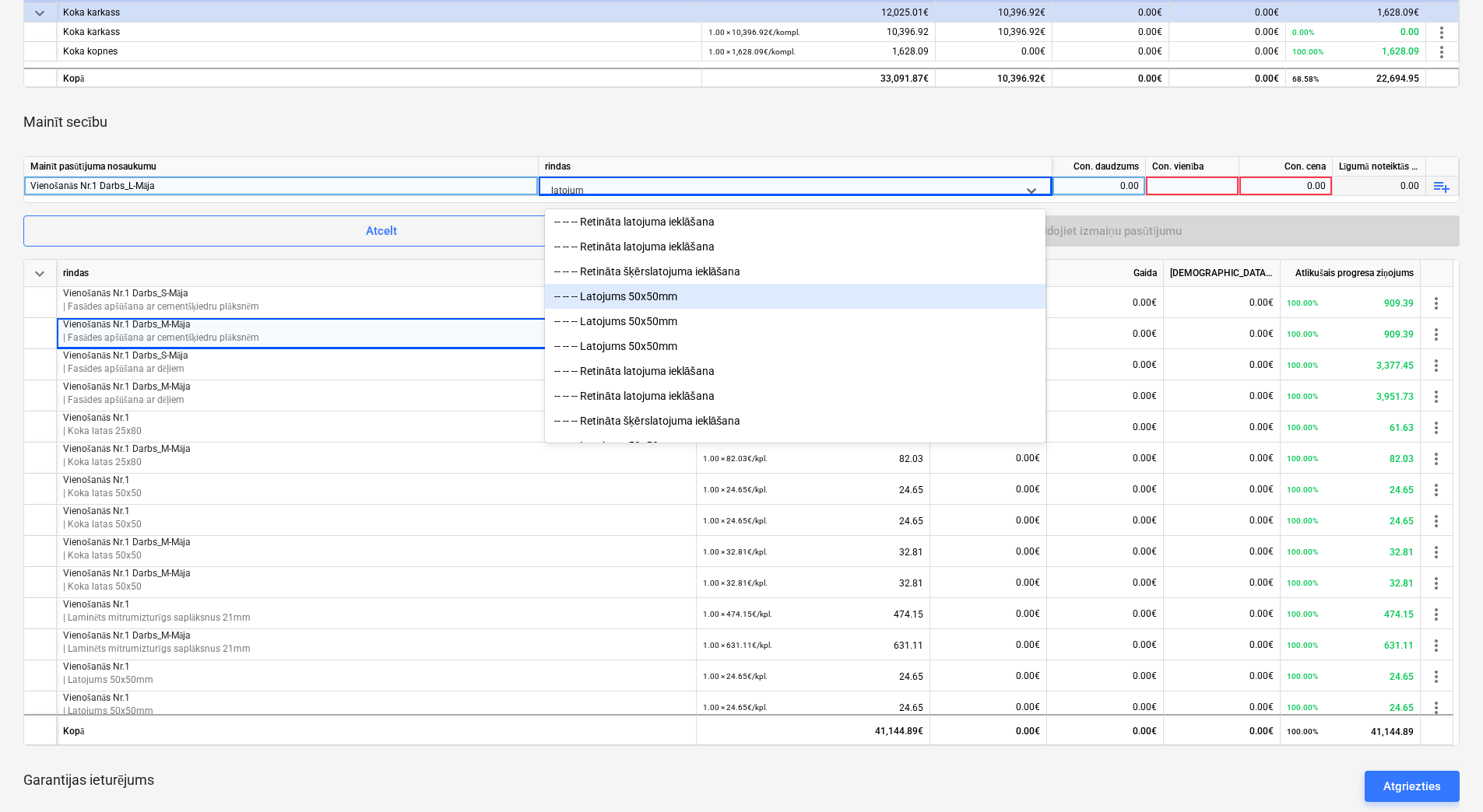
type input "latojums"
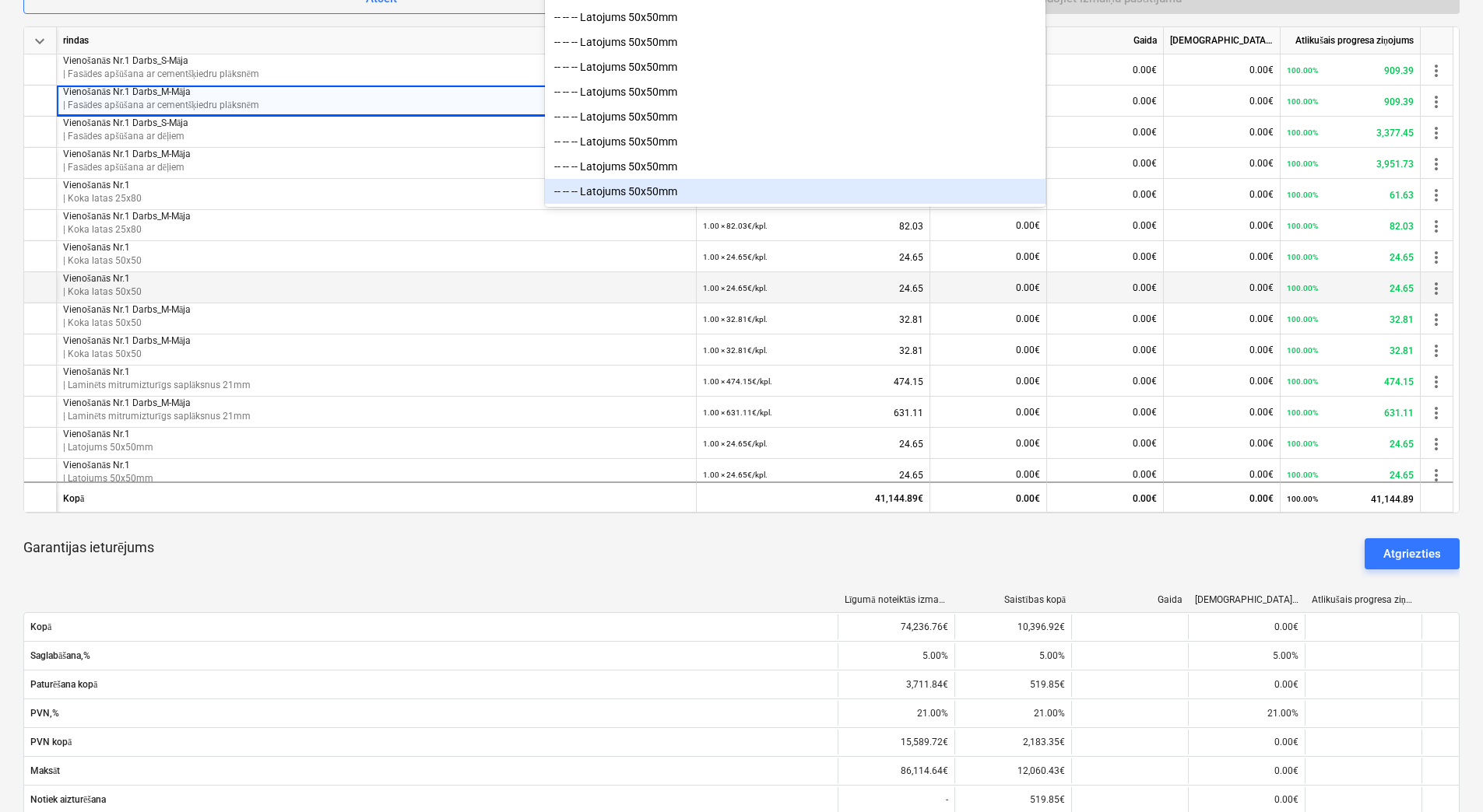
scroll to position [778, 0]
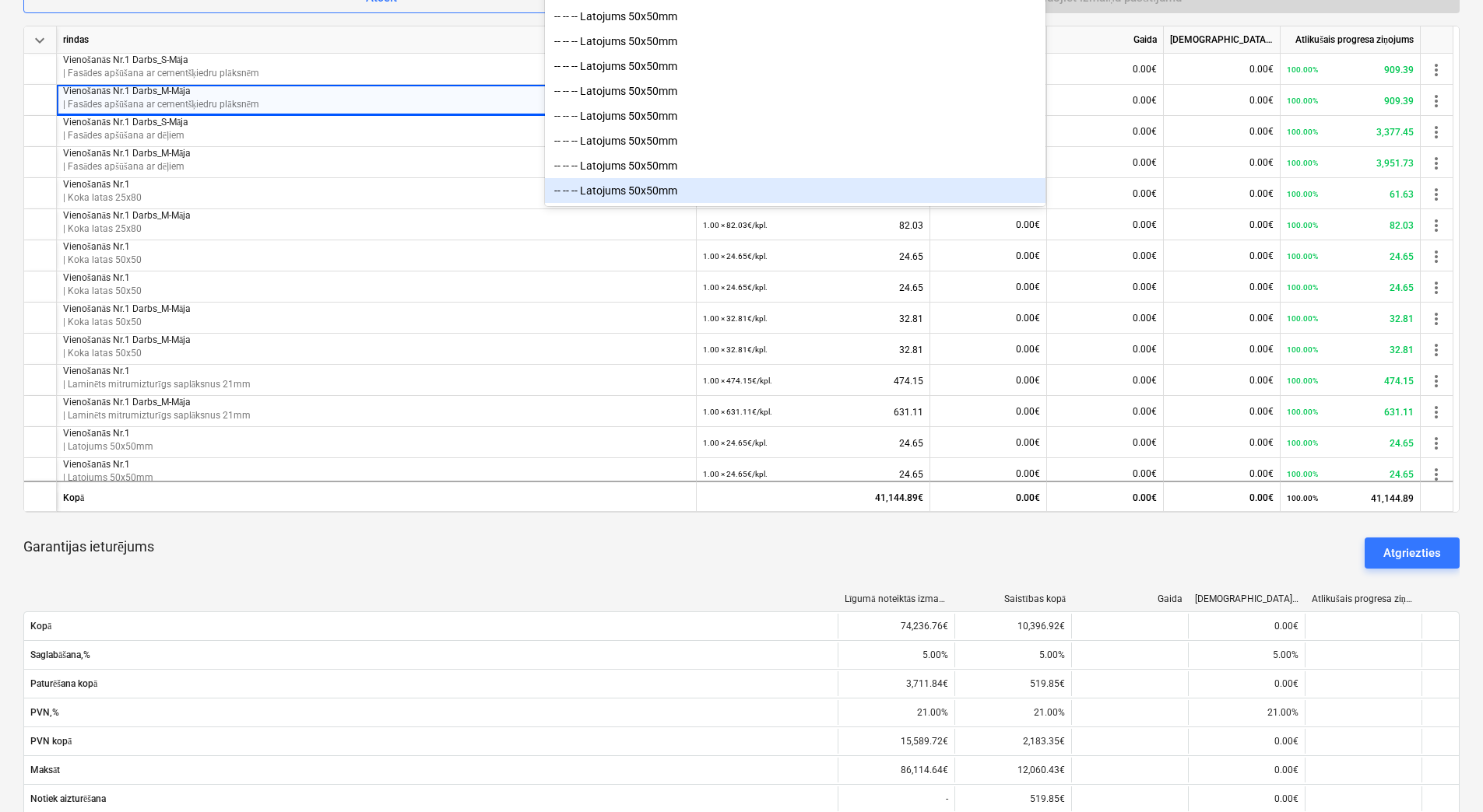
click at [659, 191] on div "-- -- -- Latojums 50x50mm" at bounding box center [795, 190] width 501 height 25
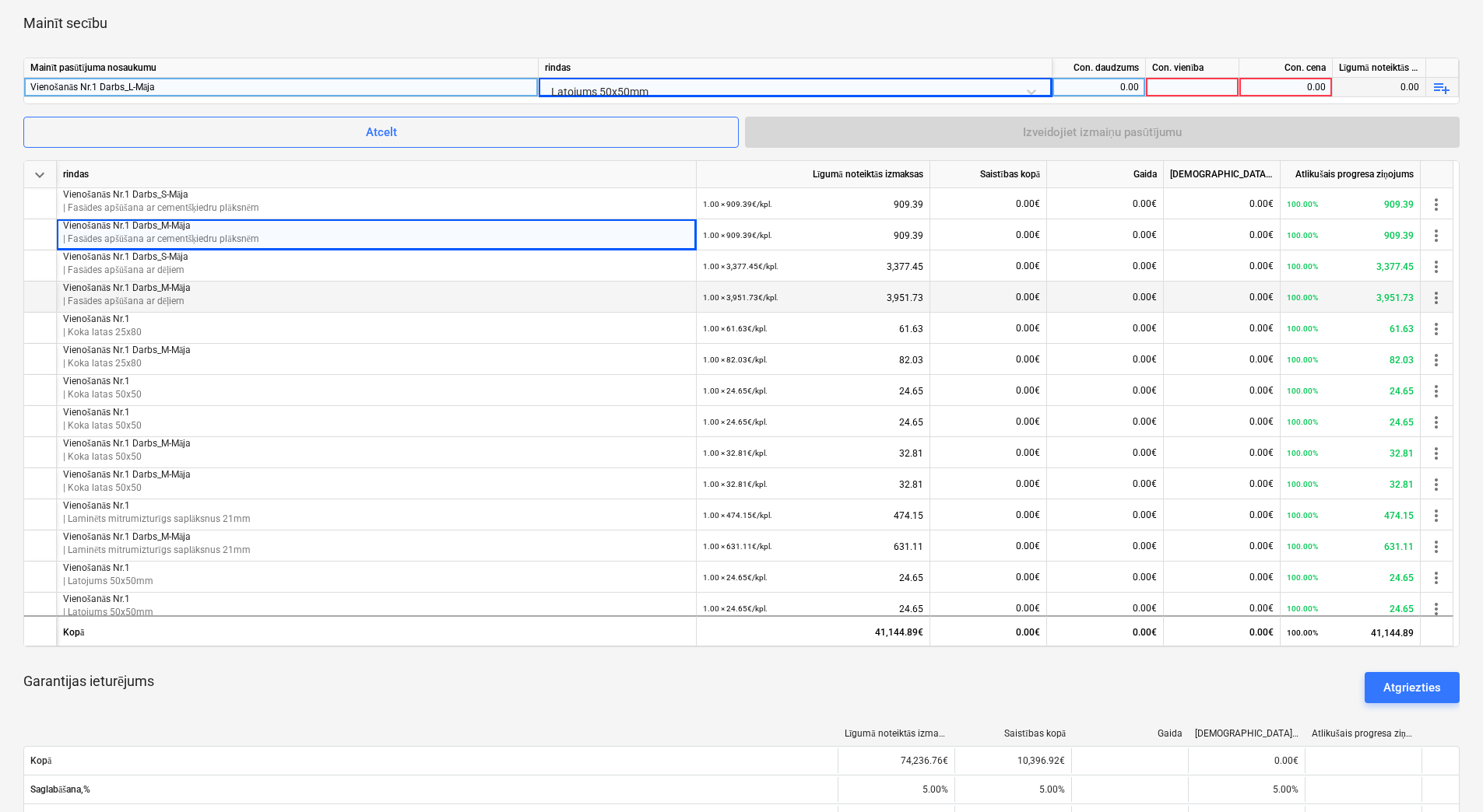
scroll to position [545, 0]
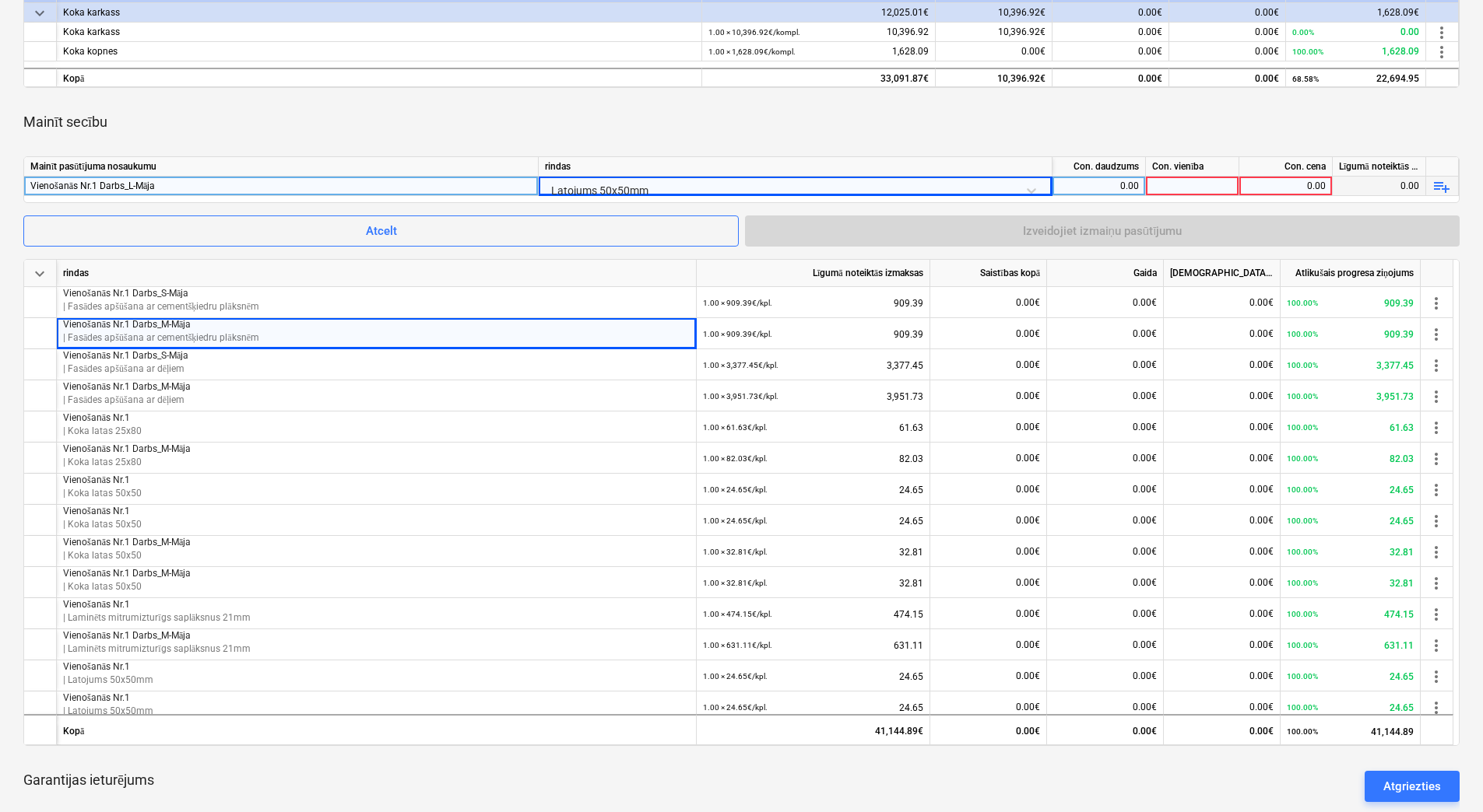
click at [1103, 191] on div "0.00" at bounding box center [1098, 187] width 80 height 19
type input "1"
click at [1197, 188] on div at bounding box center [1192, 187] width 94 height 19
type input "kpl."
click at [1292, 179] on div "0.00" at bounding box center [1285, 187] width 80 height 19
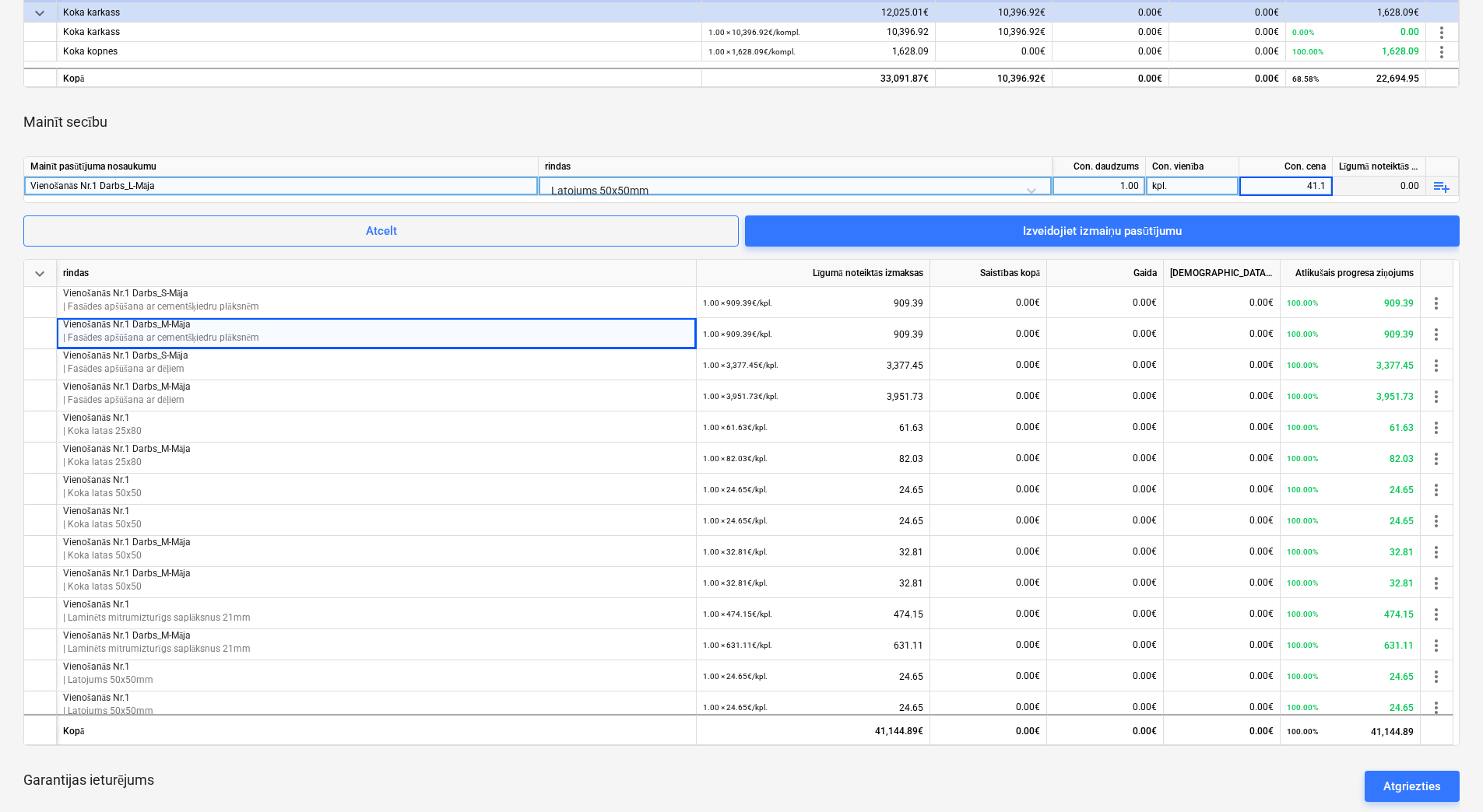
type input "41.14"
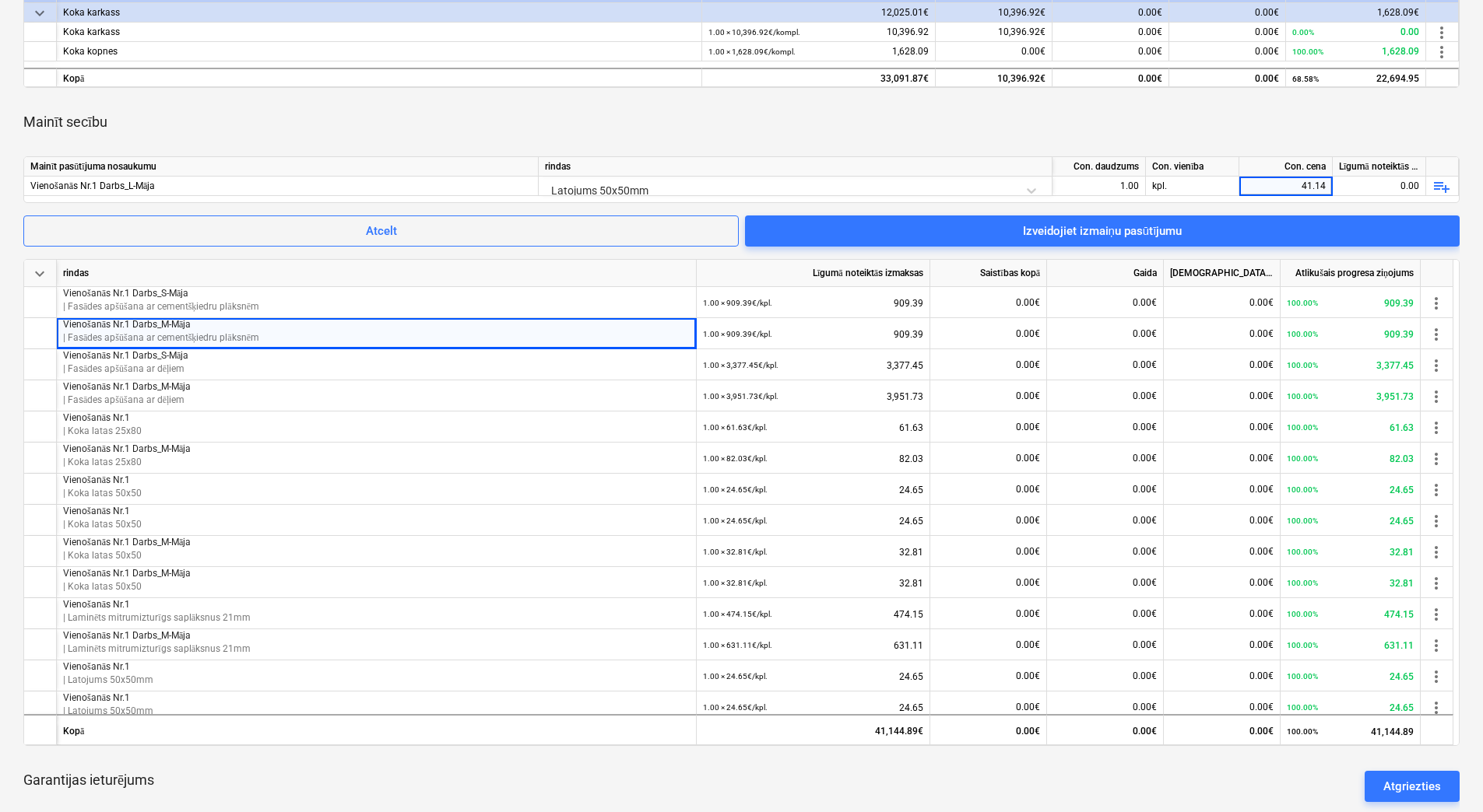
click at [1287, 124] on div "Mainīt secību" at bounding box center [741, 122] width 1436 height 43
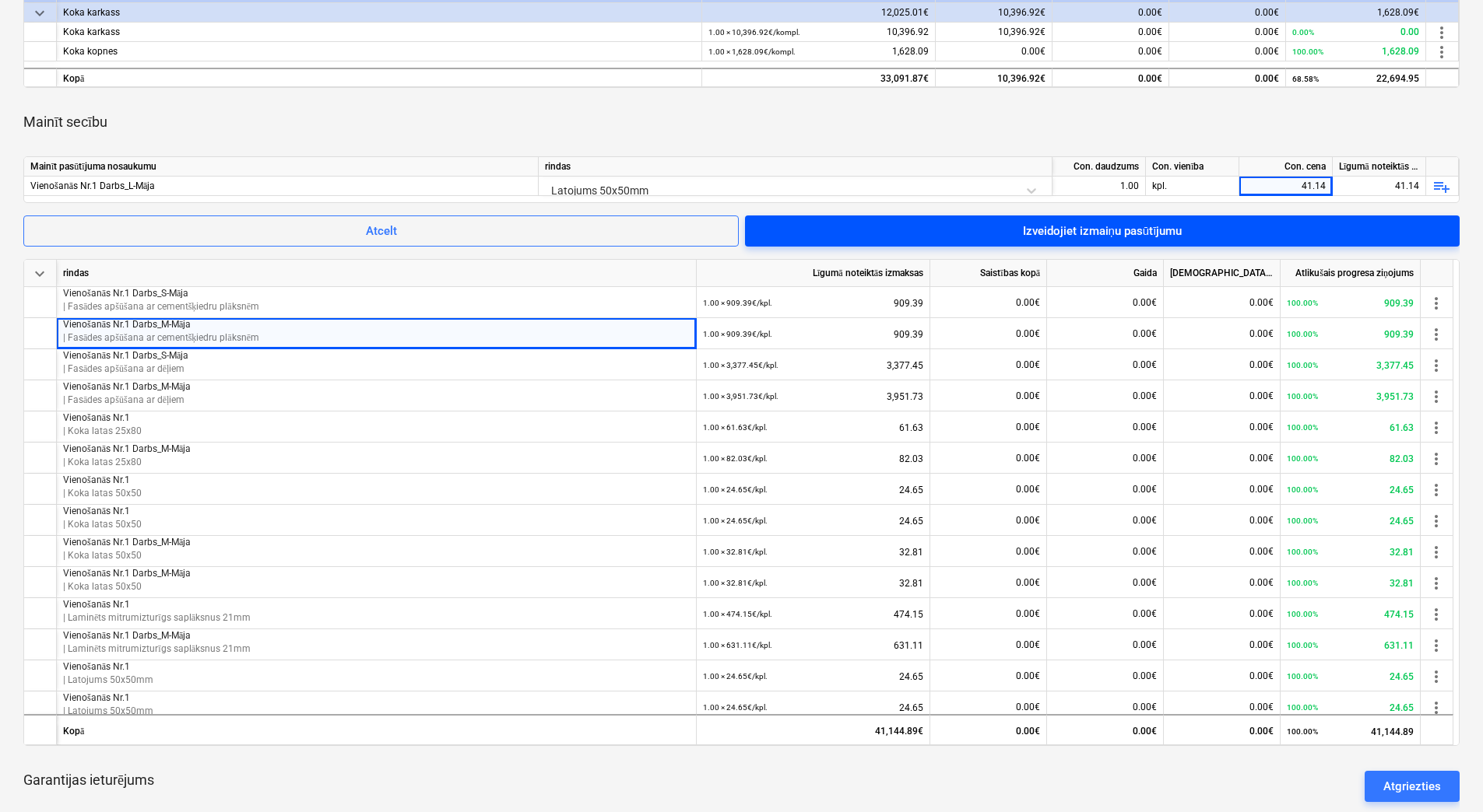
click at [1179, 227] on div "Izveidojiet izmaiņu pasūtījumu" at bounding box center [1102, 231] width 159 height 20
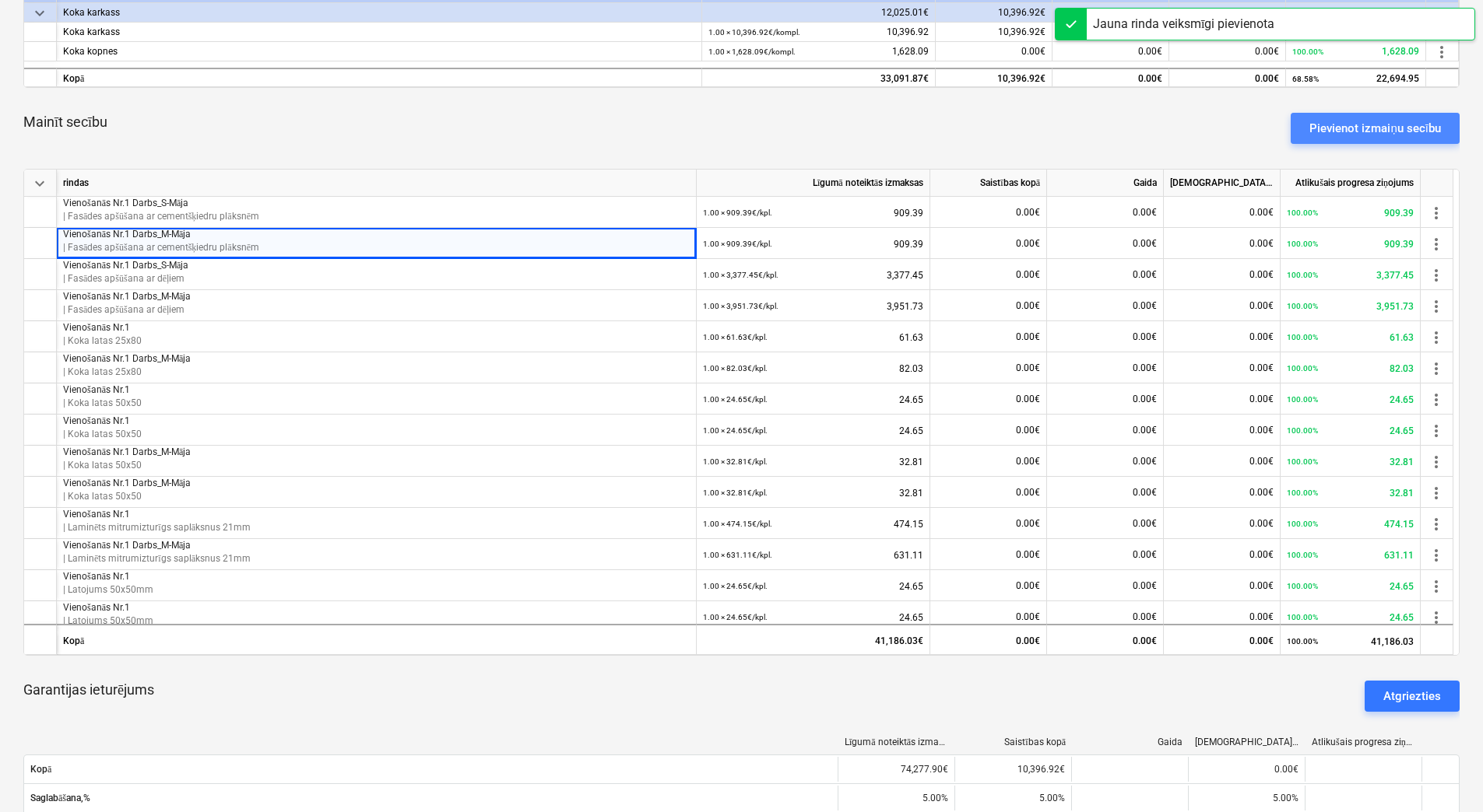
click at [1335, 128] on div "Pievienot izmaiņu secību" at bounding box center [1375, 128] width 131 height 20
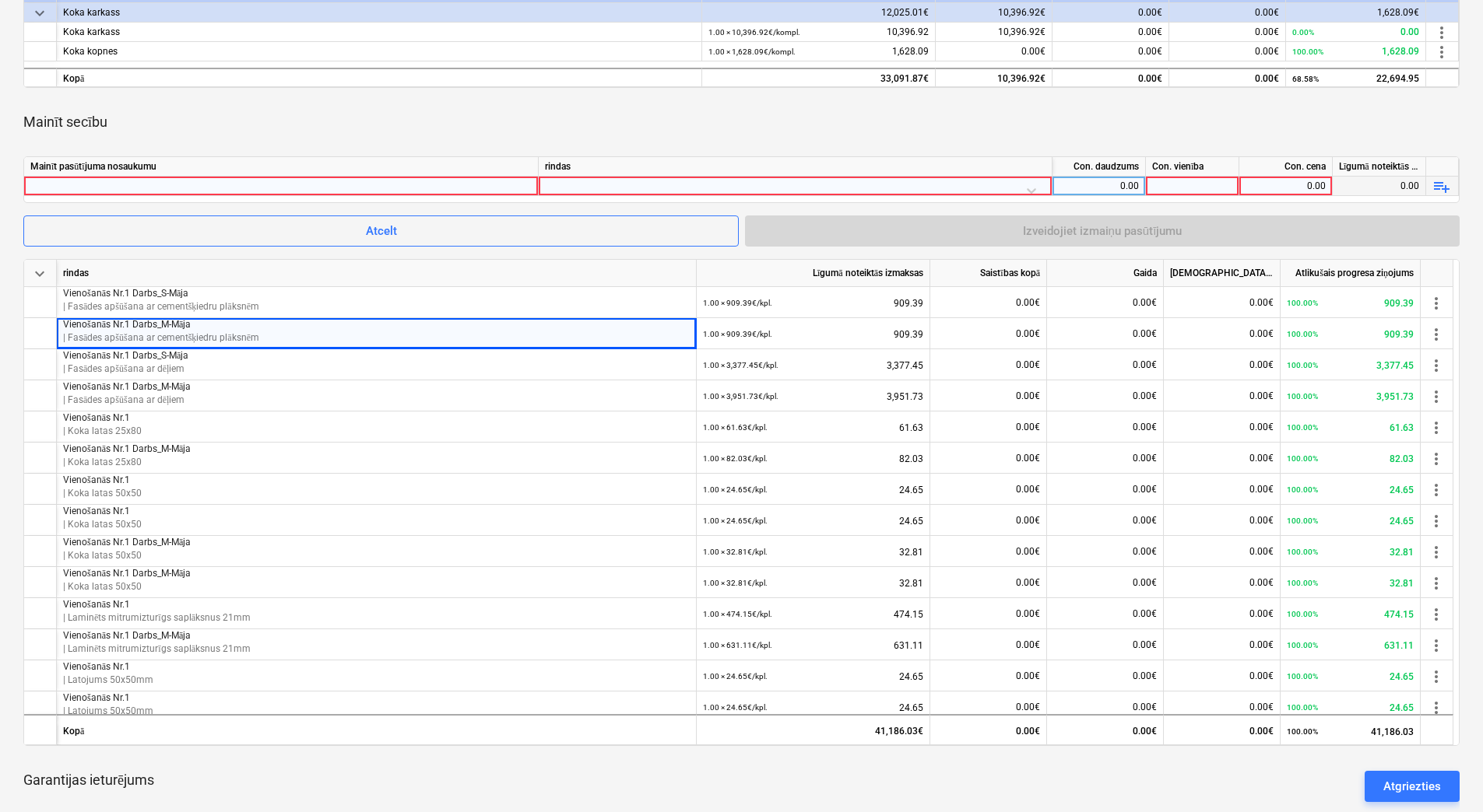
click at [503, 183] on div at bounding box center [281, 186] width 502 height 18
type input "Vienošanās Nr.1 Darbs_L-Māja"
drag, startPoint x: 702, startPoint y: 185, endPoint x: 716, endPoint y: 190, distance: 14.9
click at [716, 190] on div at bounding box center [795, 191] width 501 height 27
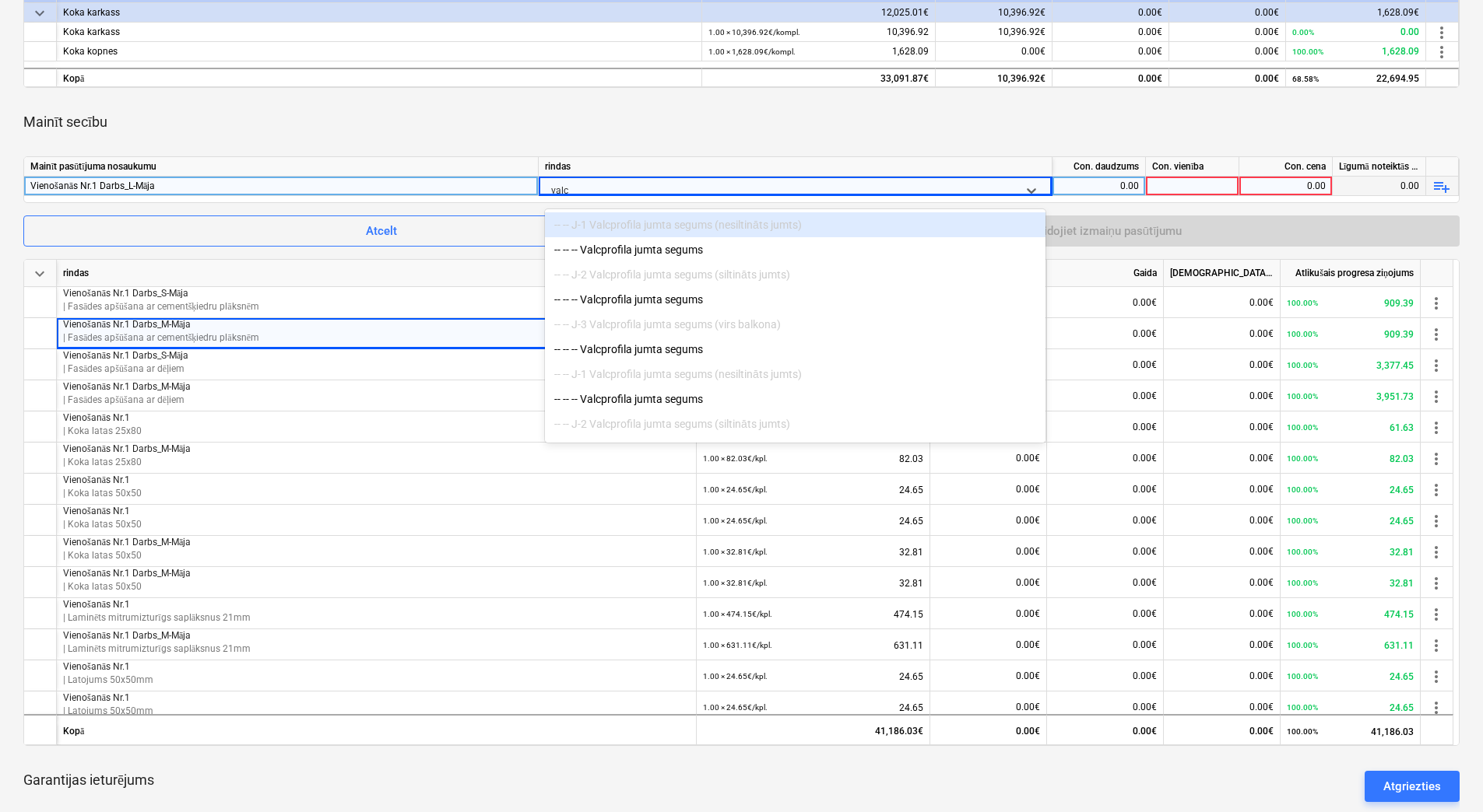
type input "valcp"
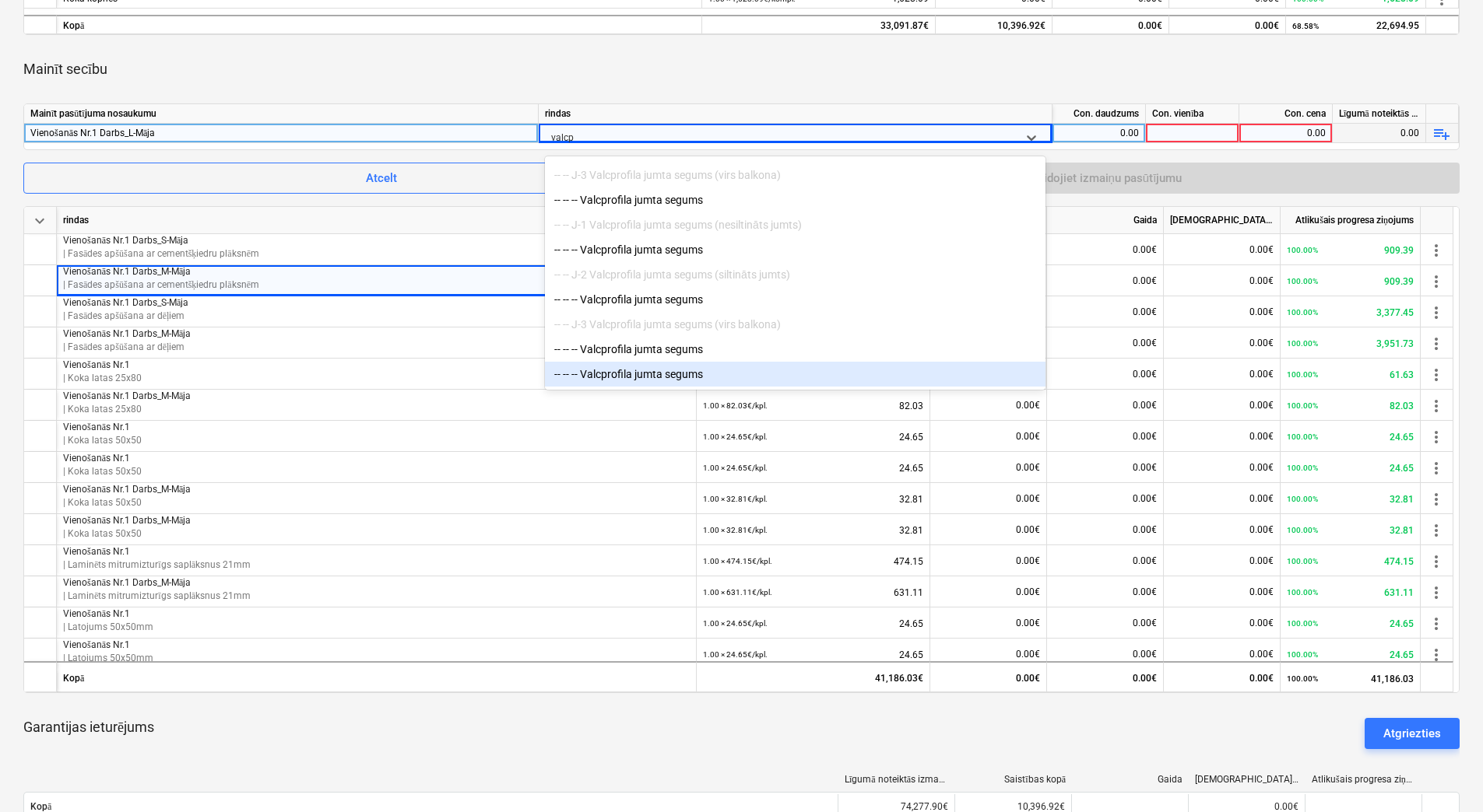
scroll to position [622, 0]
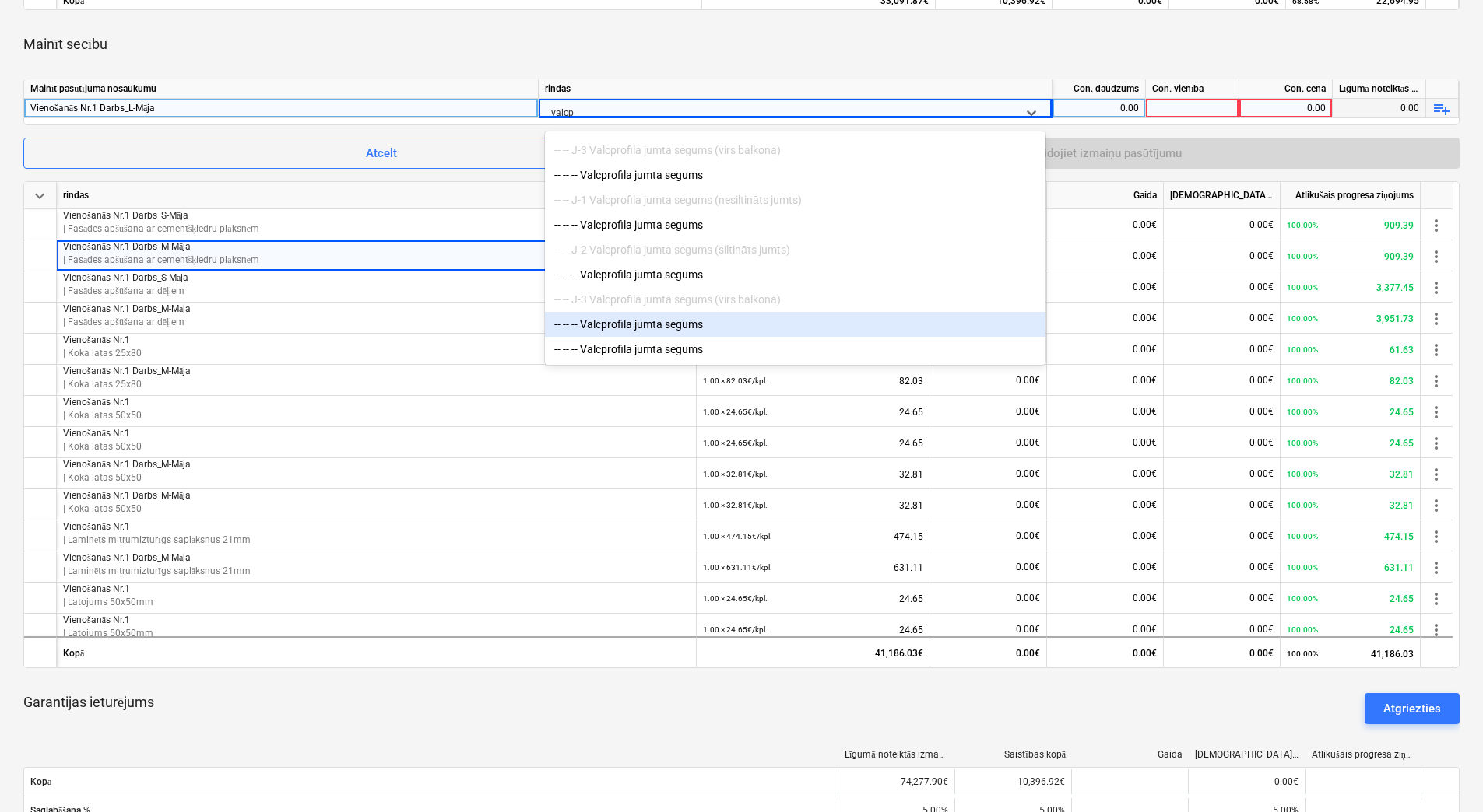
click at [673, 322] on div "-- -- -- Valcprofila jumta segums" at bounding box center [795, 324] width 501 height 25
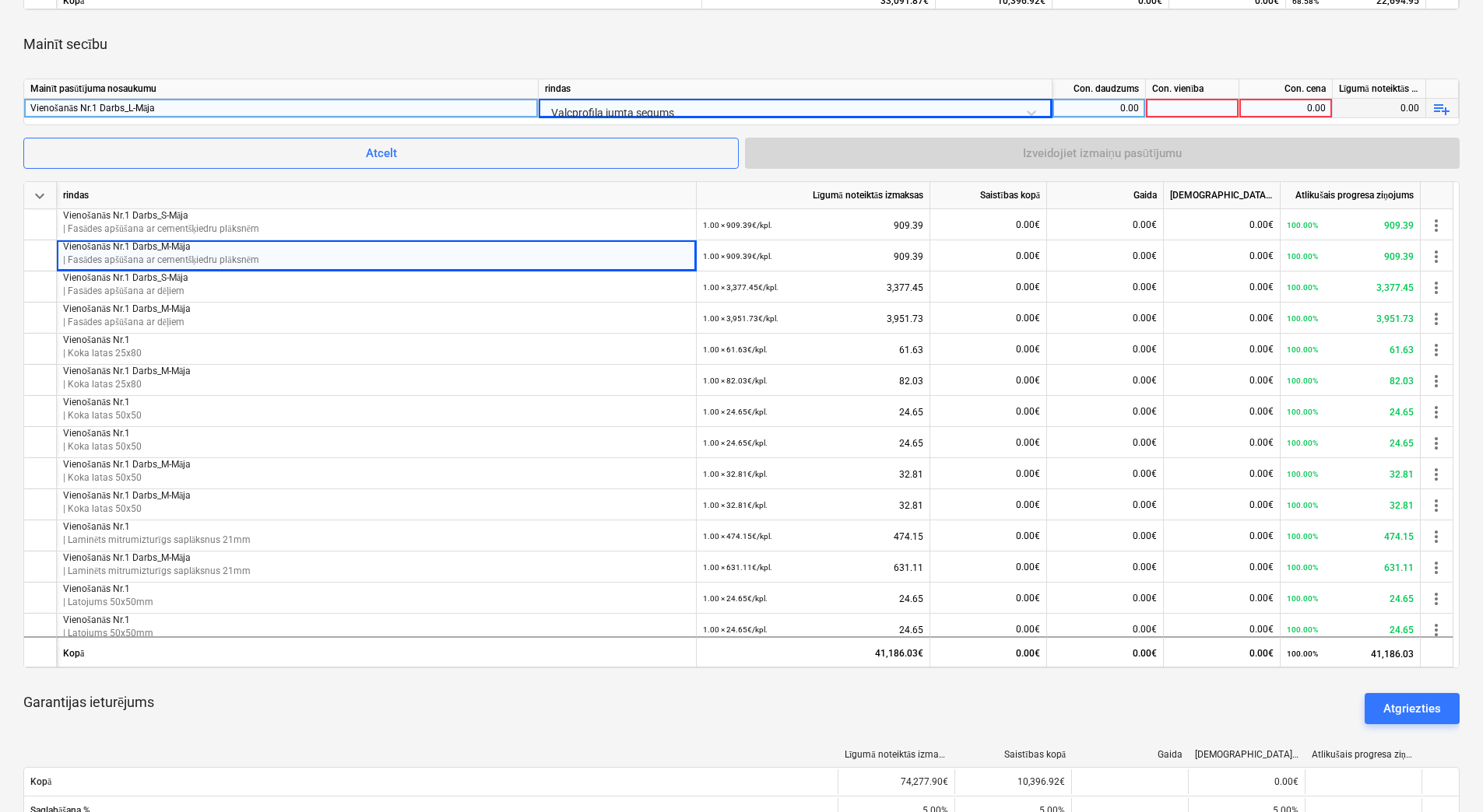
click at [1106, 107] on div "0.00" at bounding box center [1098, 108] width 80 height 19
type input "1"
click at [1162, 107] on div at bounding box center [1192, 108] width 94 height 19
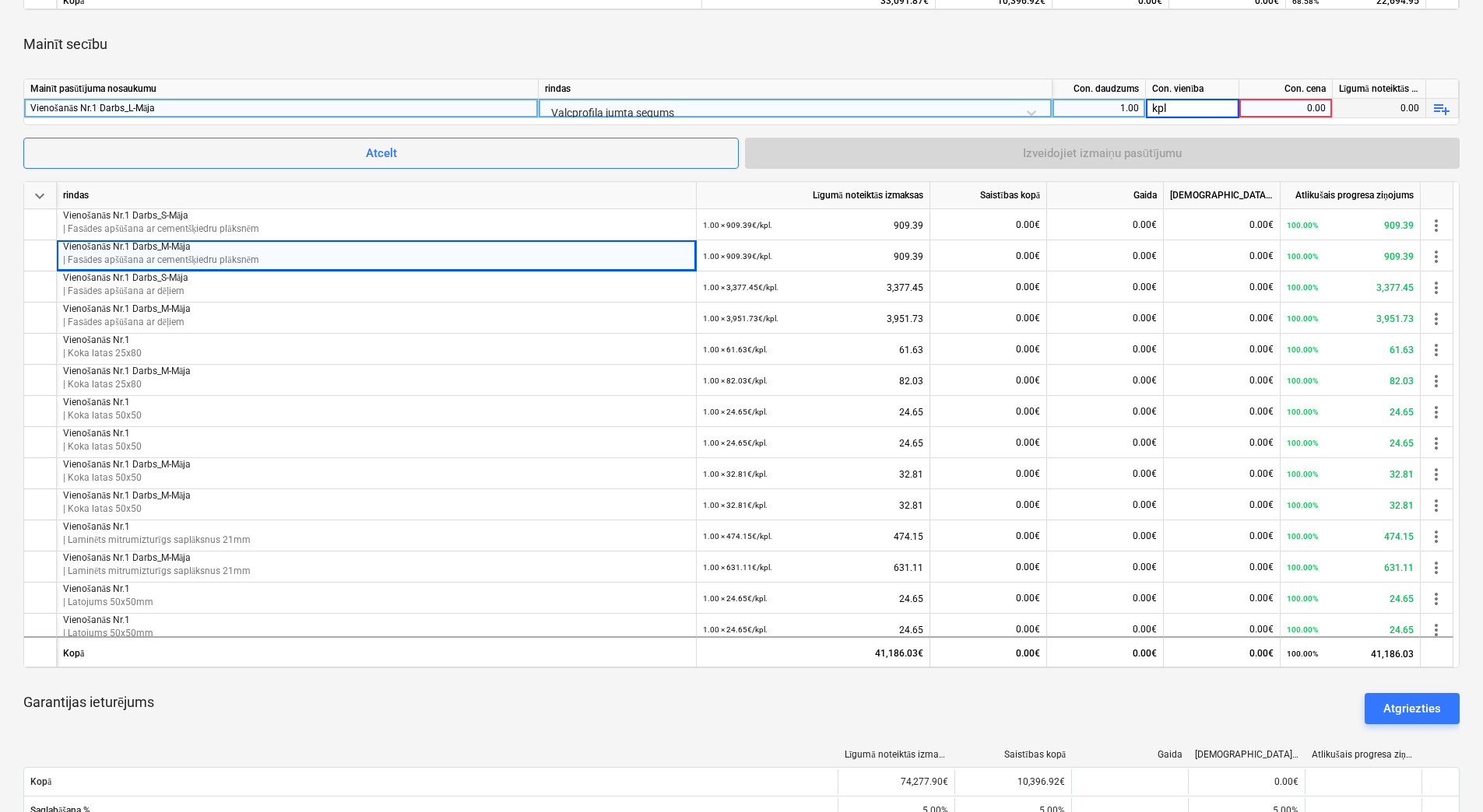
type input "kpl."
click at [1286, 103] on div "0.00" at bounding box center [1285, 108] width 80 height 19
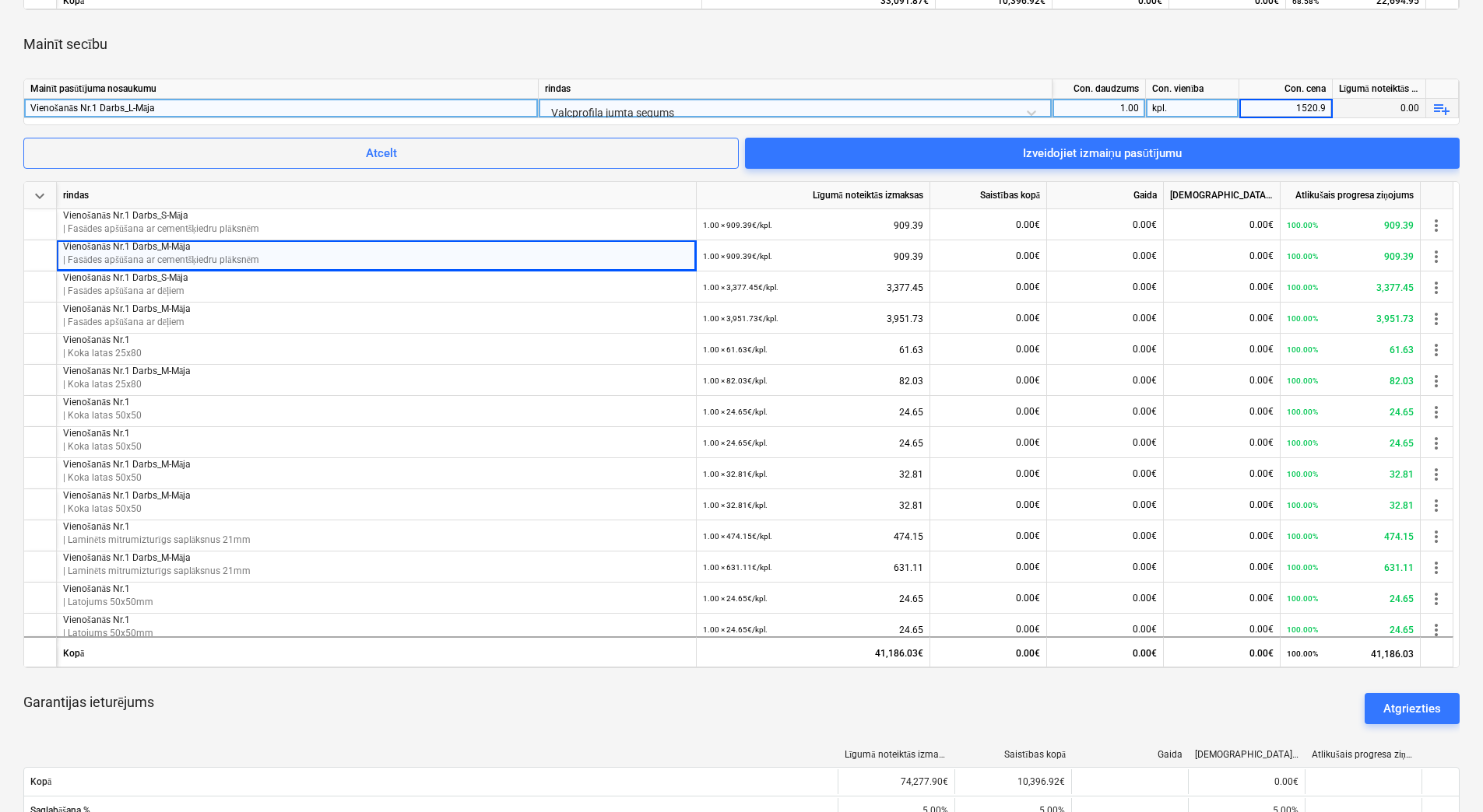
type input "1520.93"
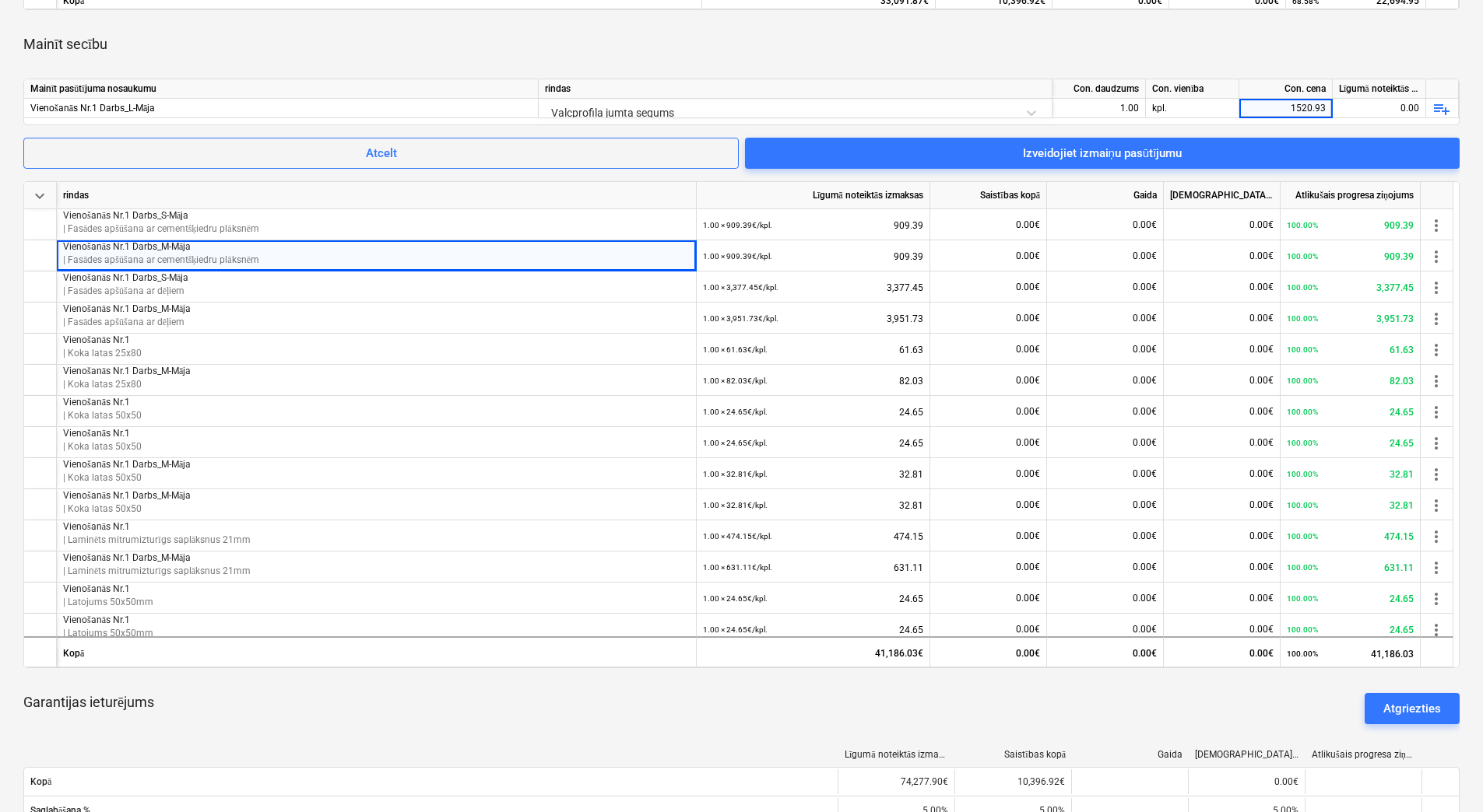
click at [1166, 35] on div "Mainīt secību" at bounding box center [741, 44] width 1436 height 43
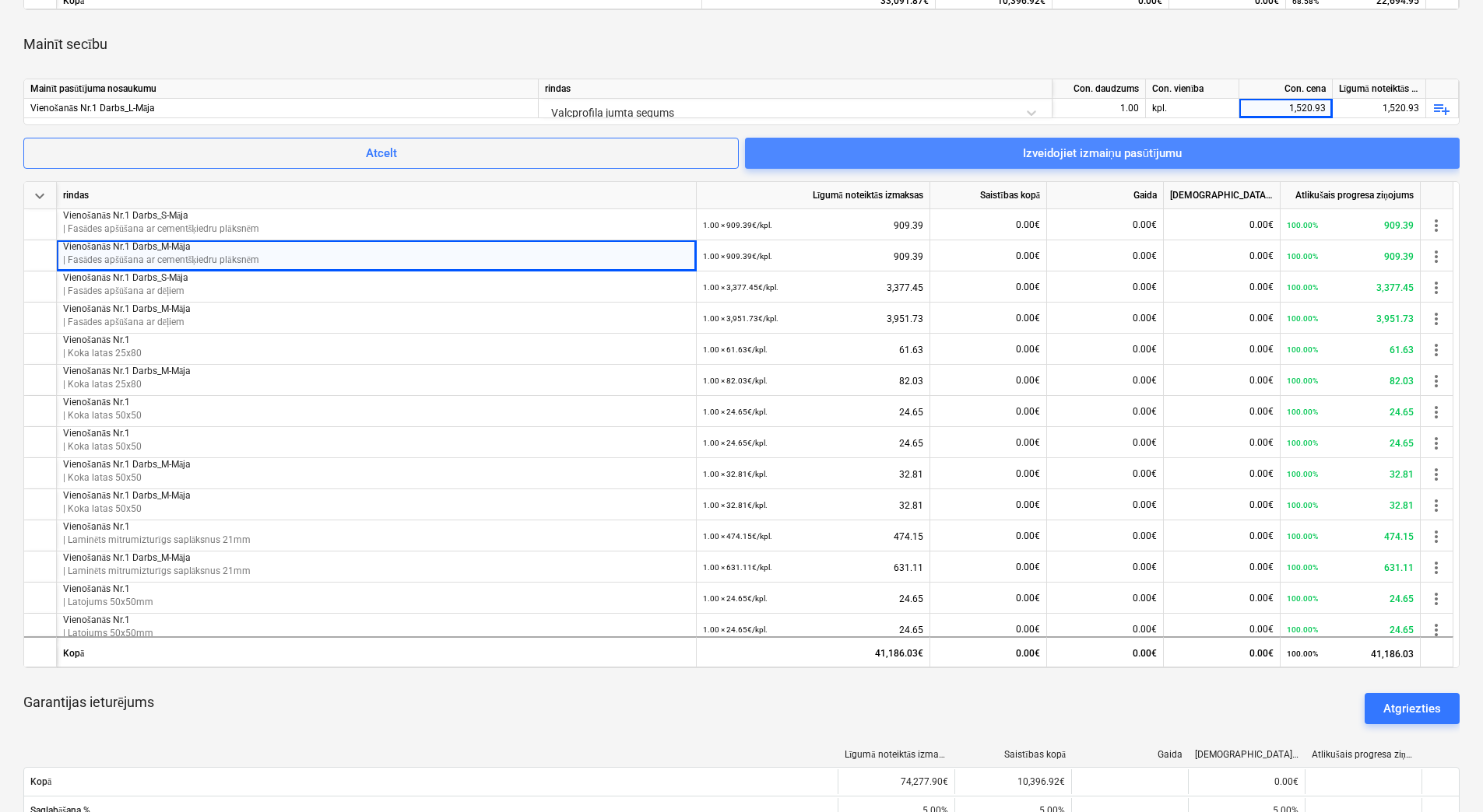
click at [1116, 155] on div "Izveidojiet izmaiņu pasūtījumu" at bounding box center [1102, 153] width 159 height 20
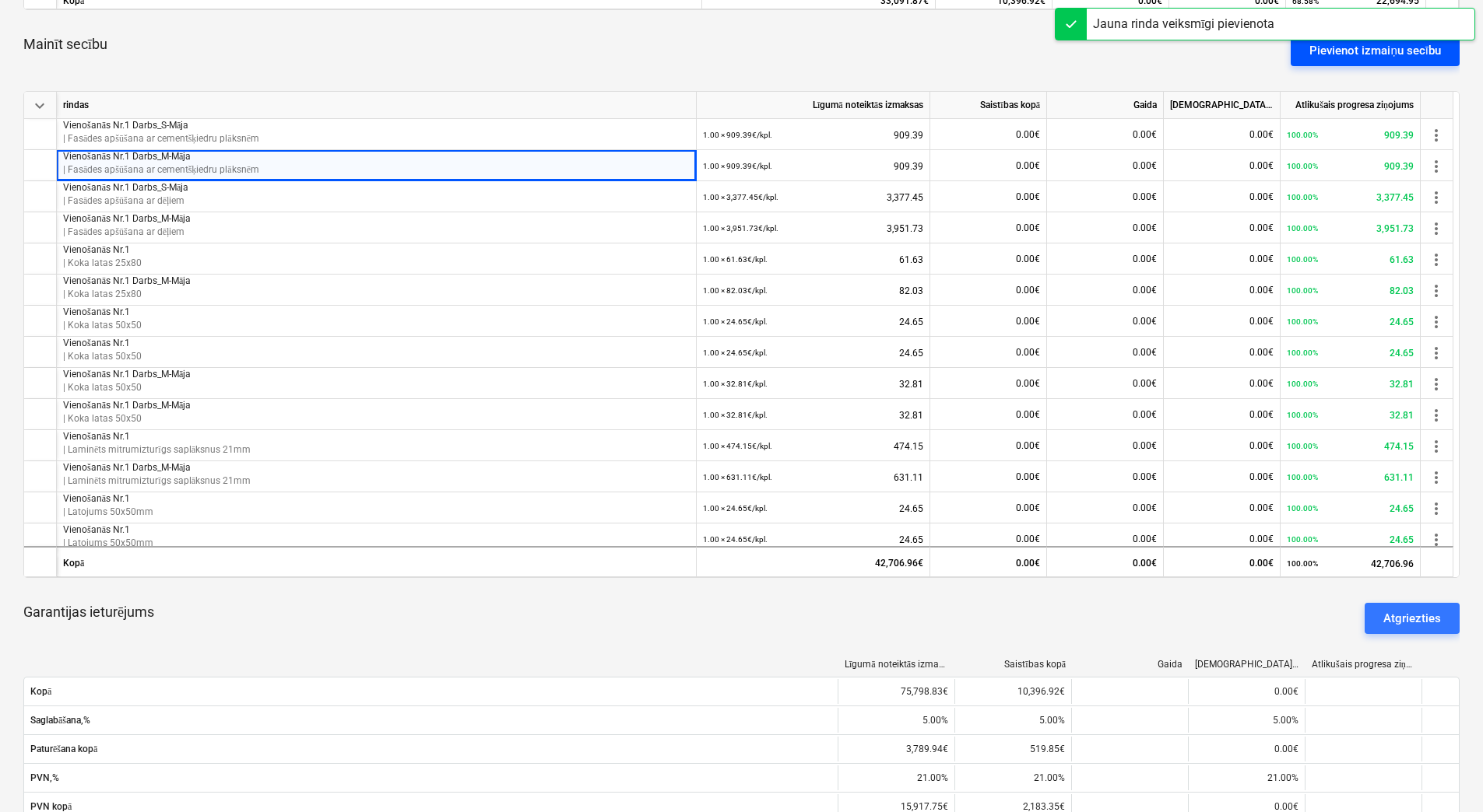
click at [1363, 54] on div "Pievienot izmaiņu secību" at bounding box center [1375, 50] width 131 height 20
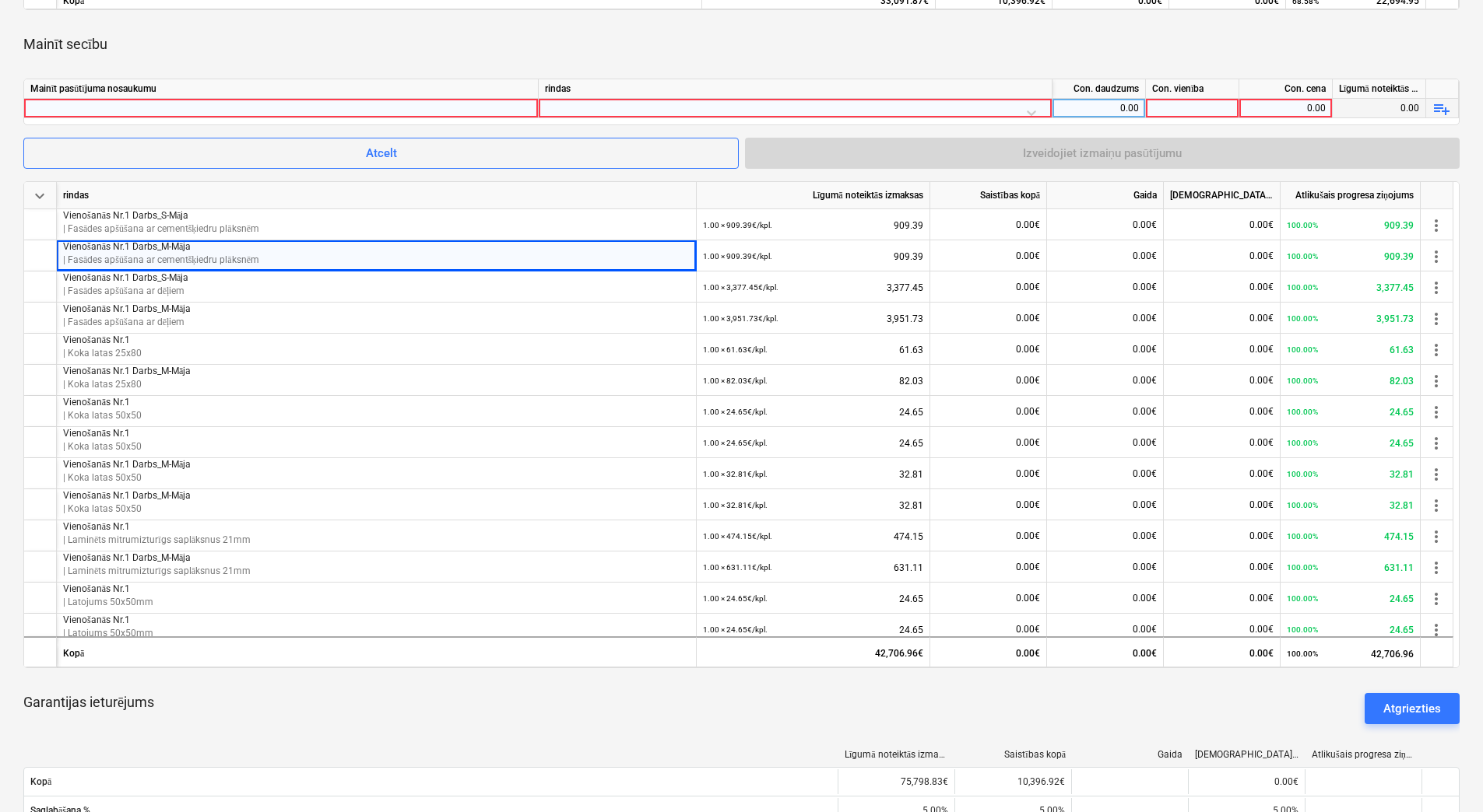
click at [292, 109] on div at bounding box center [281, 107] width 502 height 18
click at [632, 105] on div at bounding box center [795, 112] width 501 height 27
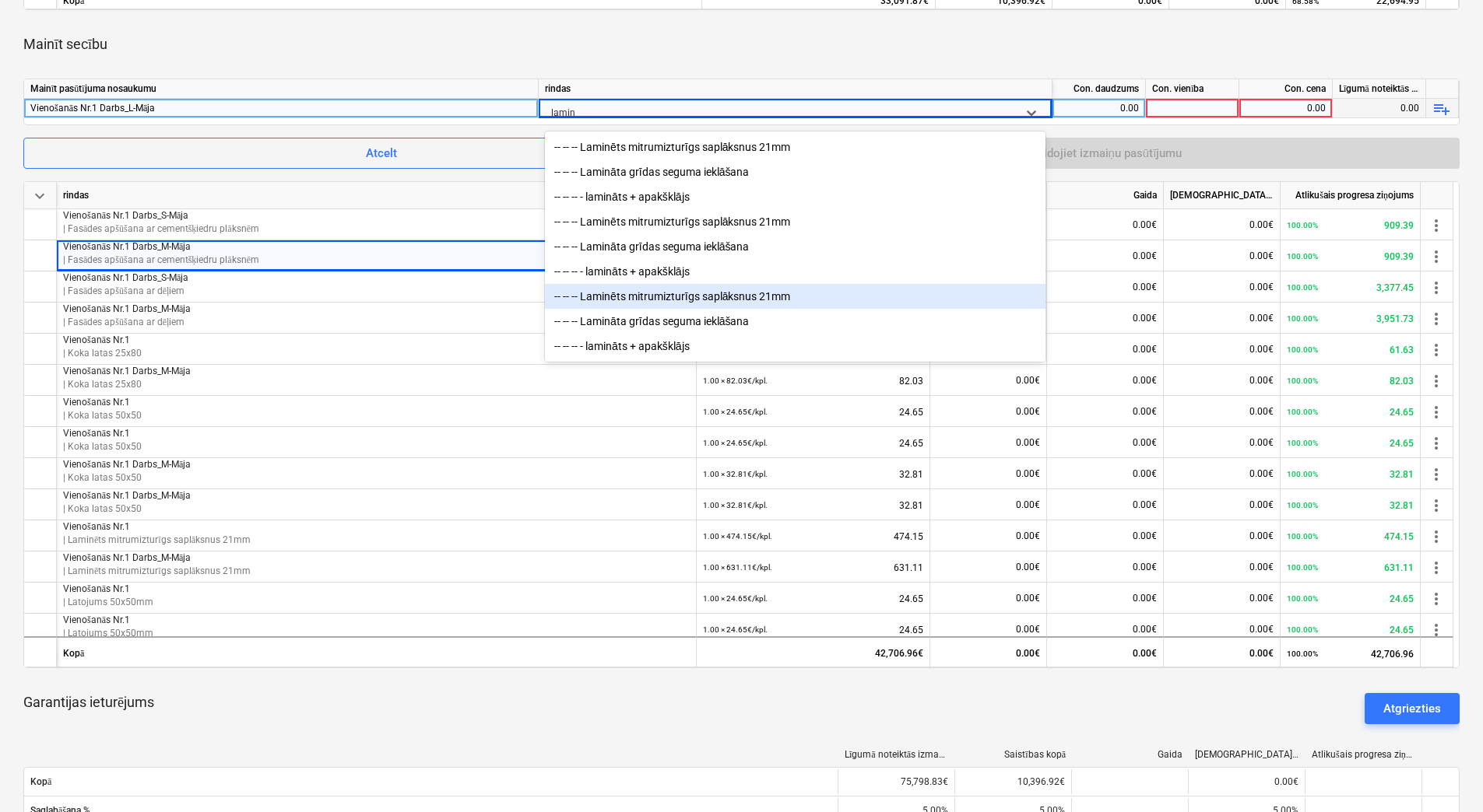
click at [762, 299] on div "-- -- -- Laminēts mitrumizturīgs saplāksnus 21mm" at bounding box center [795, 296] width 501 height 25
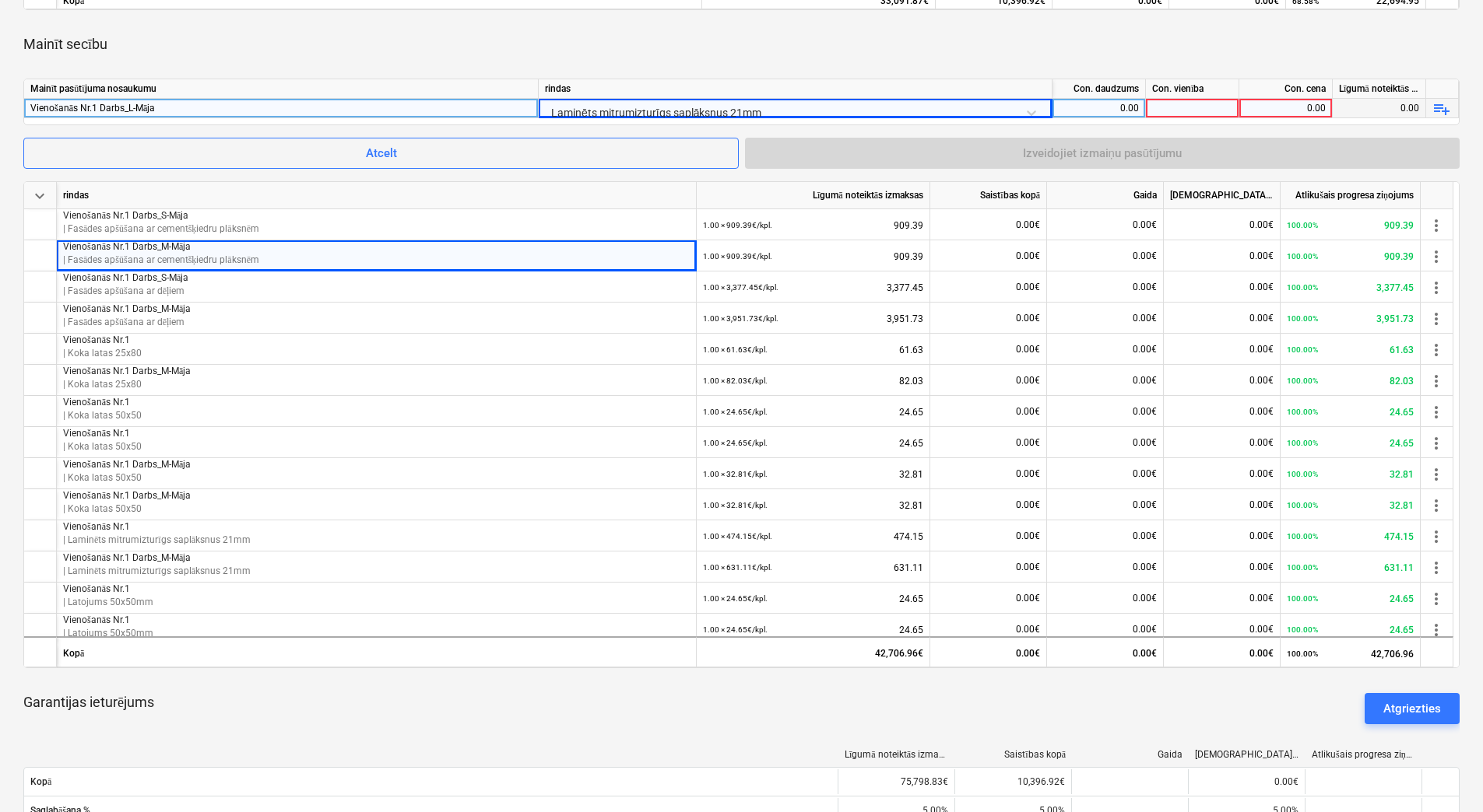
click at [1106, 100] on div "0.00" at bounding box center [1098, 108] width 80 height 19
click at [1174, 106] on div at bounding box center [1192, 108] width 94 height 19
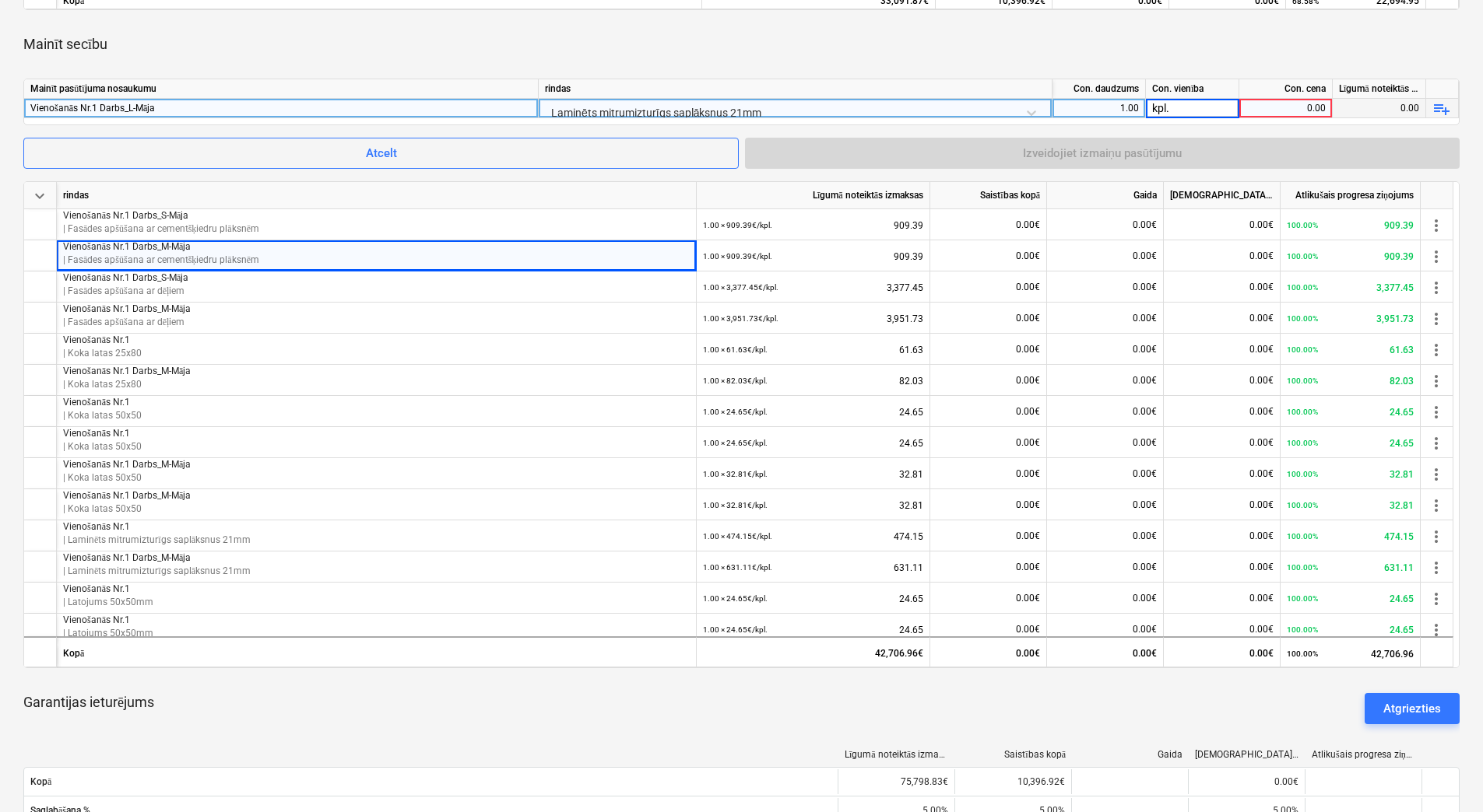
click at [1275, 108] on div "0.00" at bounding box center [1285, 108] width 80 height 19
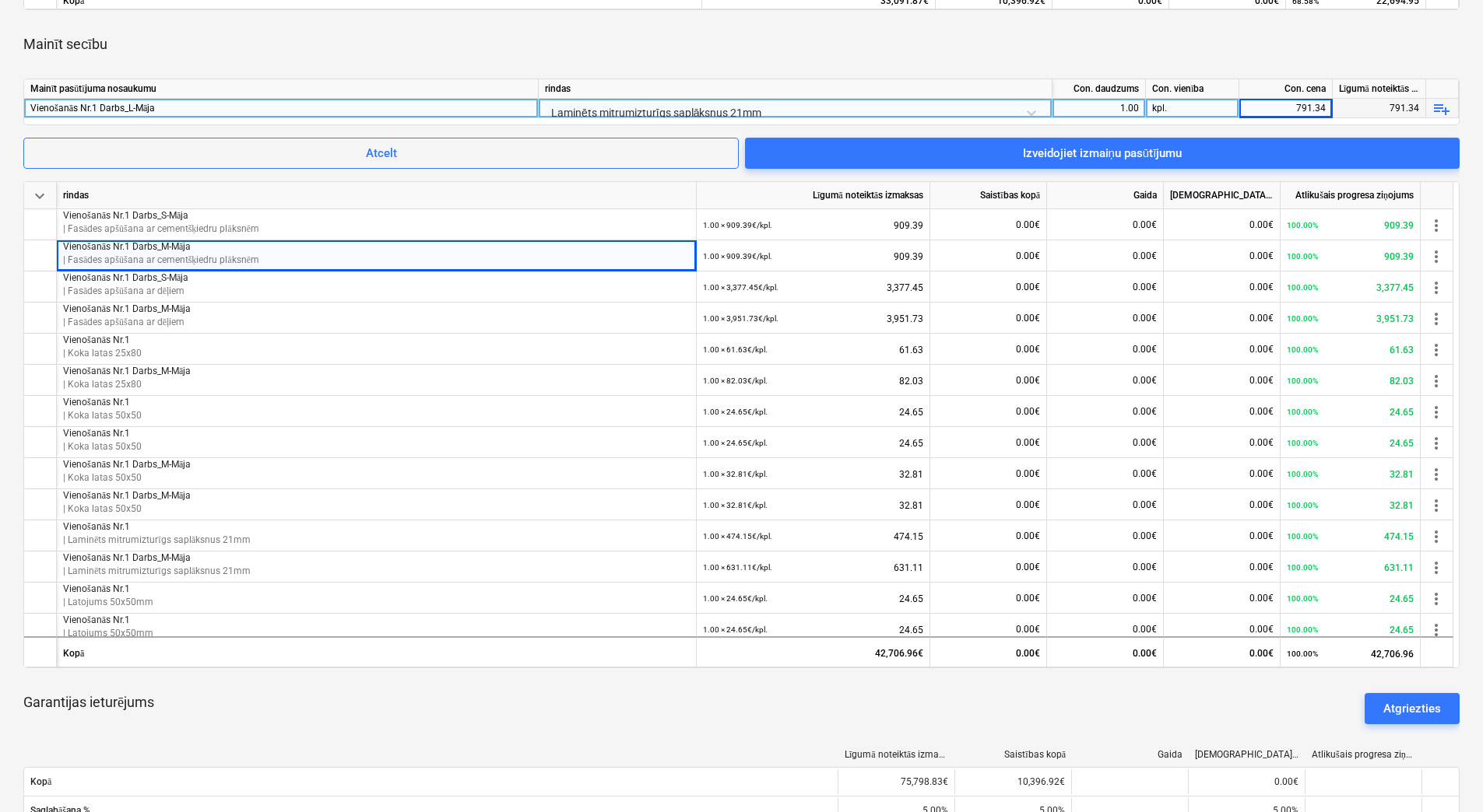
click at [1257, 59] on div "Mainīt secību" at bounding box center [741, 44] width 1436 height 43
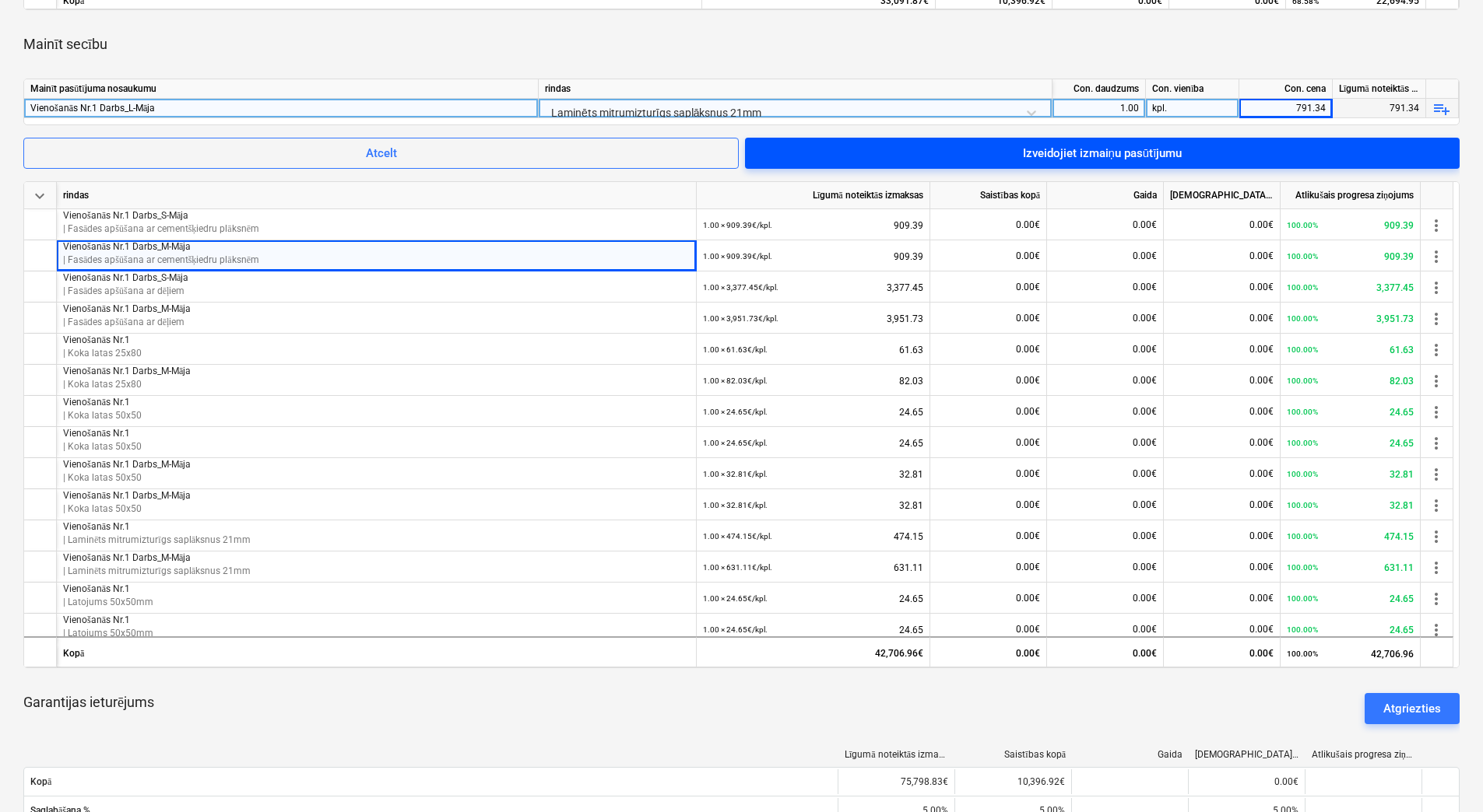
click at [1153, 152] on div "Izveidojiet izmaiņu pasūtījumu" at bounding box center [1102, 153] width 159 height 20
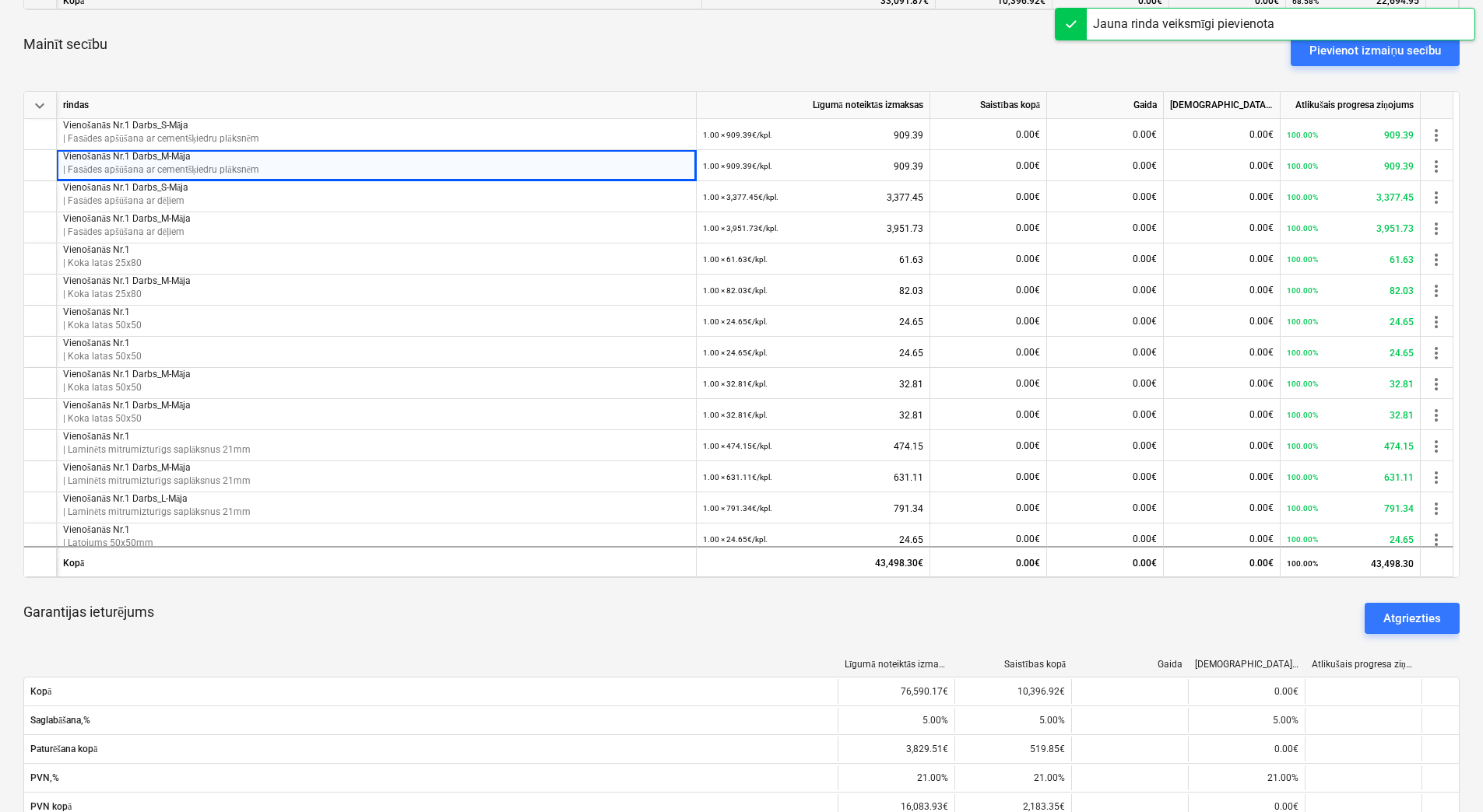
scroll to position [467, 0]
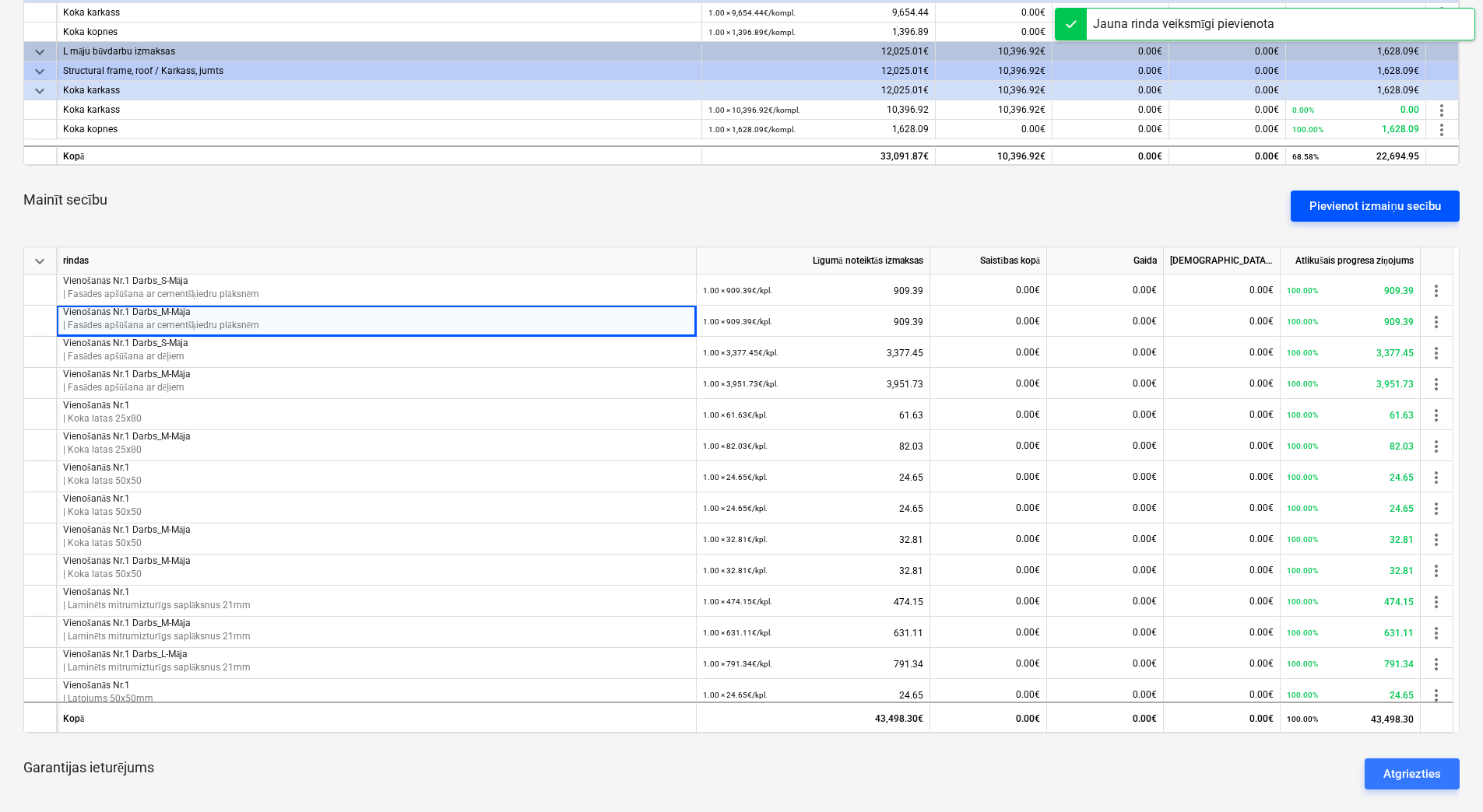
click at [1365, 198] on div "Pievienot izmaiņu secību" at bounding box center [1375, 206] width 131 height 20
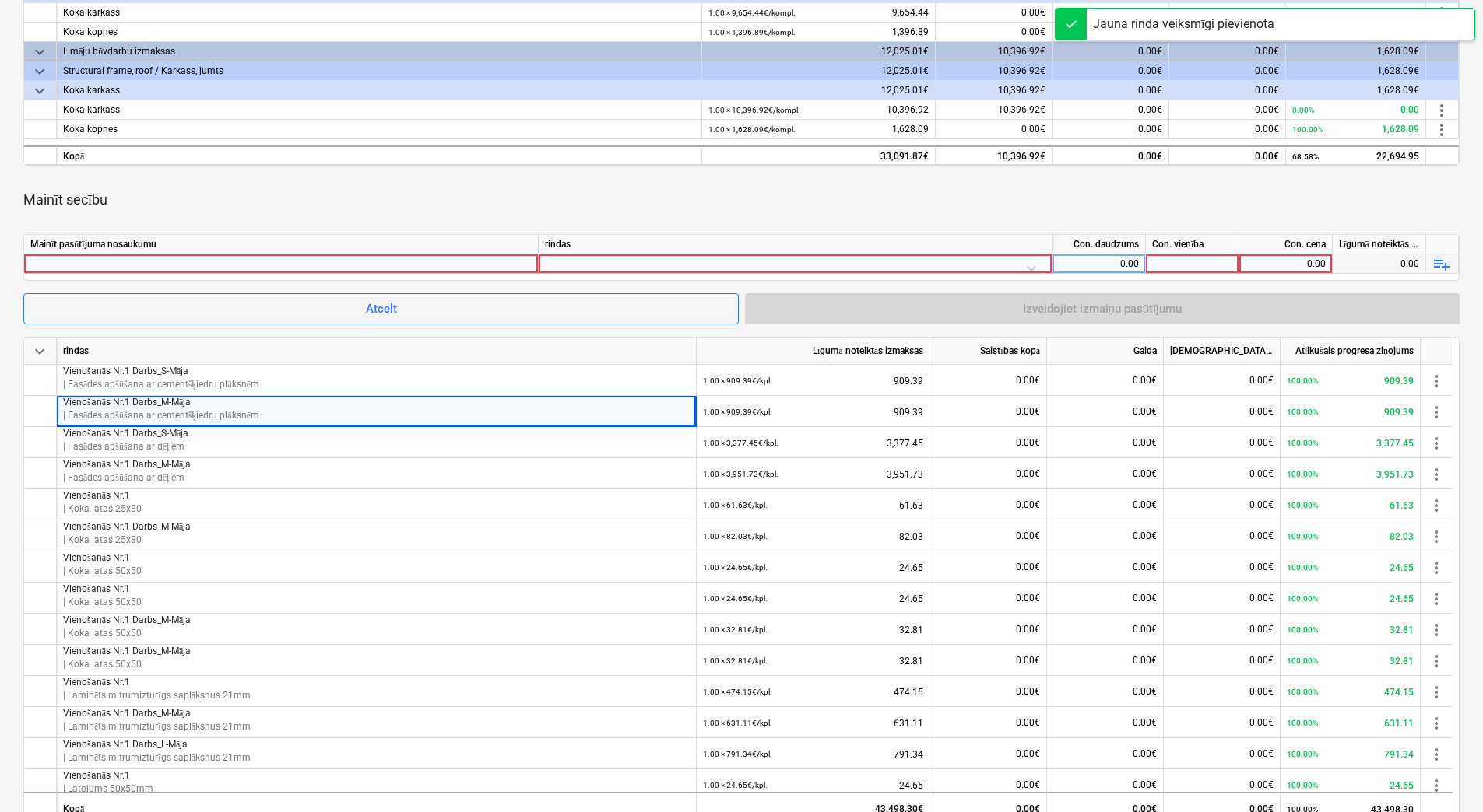
click at [329, 268] on div at bounding box center [281, 263] width 502 height 18
click at [628, 263] on div at bounding box center [795, 268] width 501 height 27
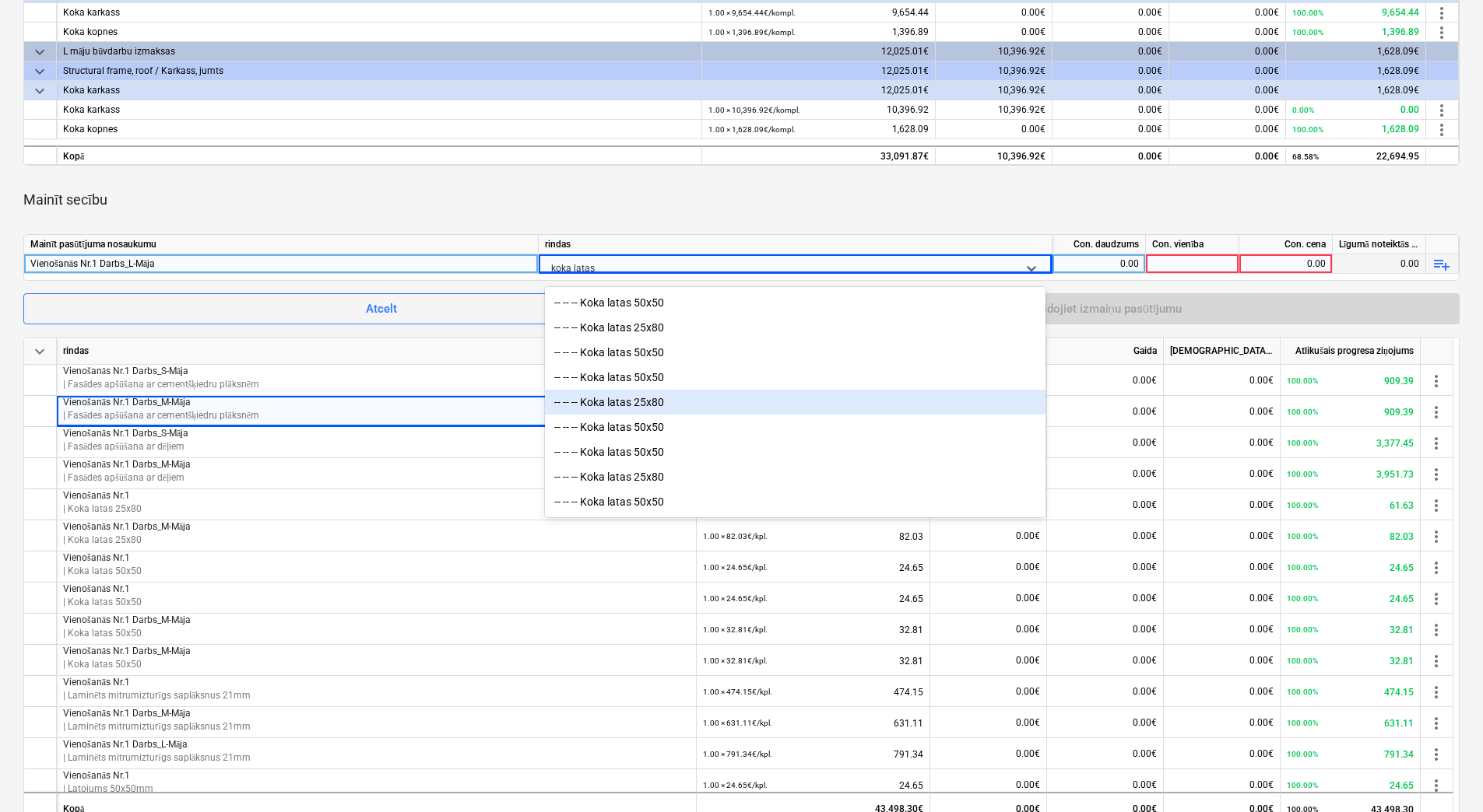
scroll to position [4, 0]
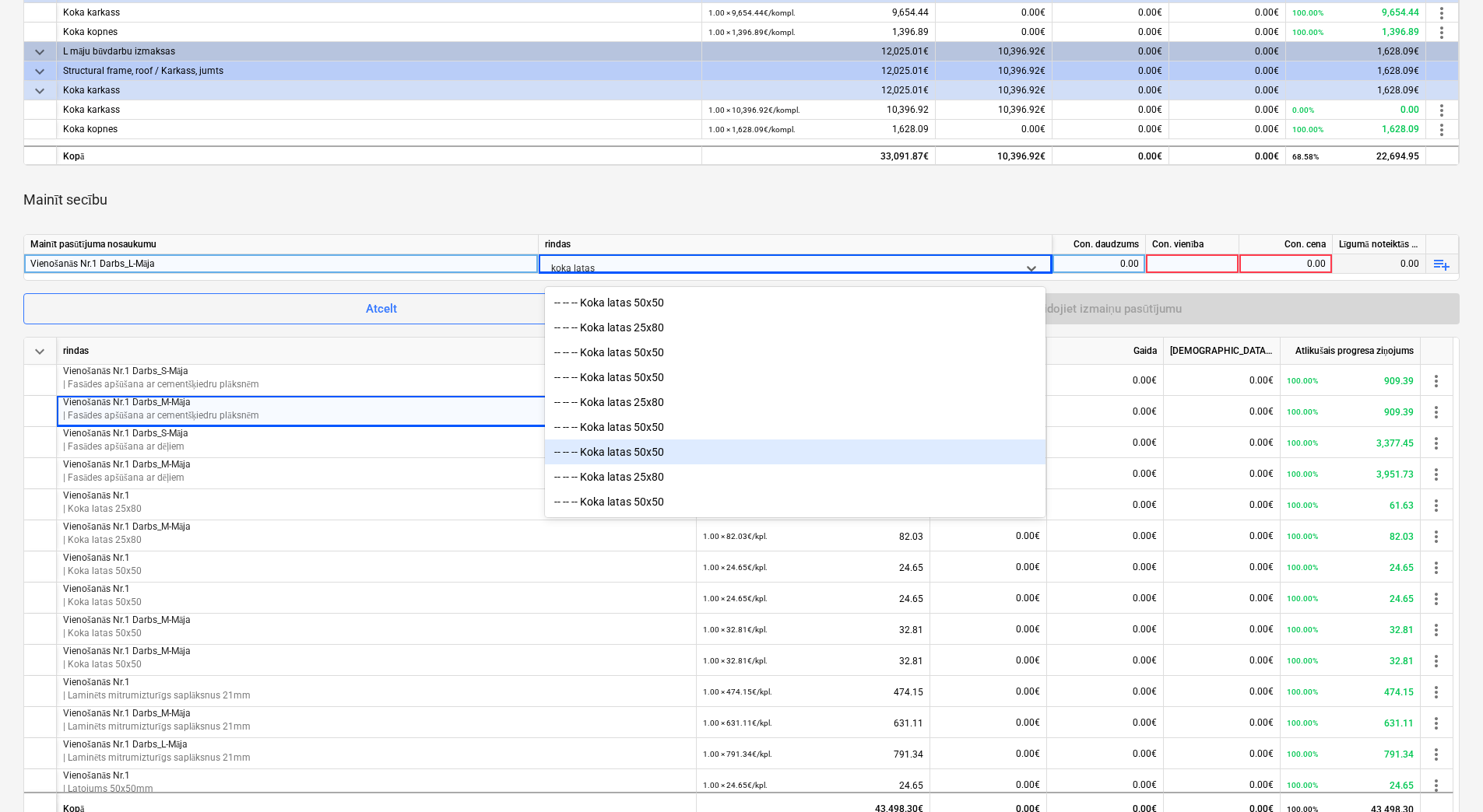
click at [664, 452] on div "-- -- -- Koka latas 50x50" at bounding box center [795, 452] width 501 height 25
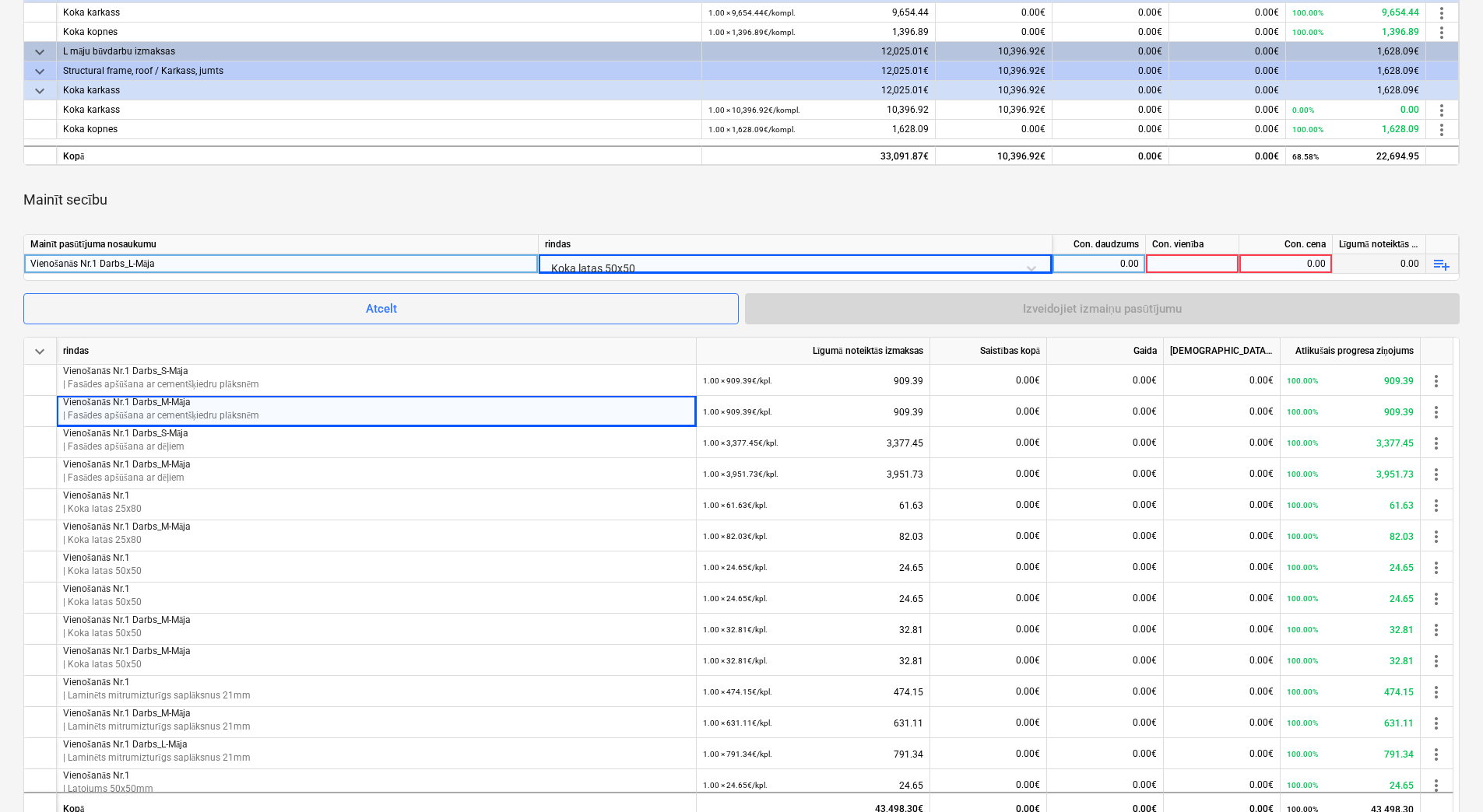
click at [1113, 259] on div "0.00" at bounding box center [1098, 264] width 80 height 19
click at [1179, 263] on div at bounding box center [1192, 264] width 94 height 19
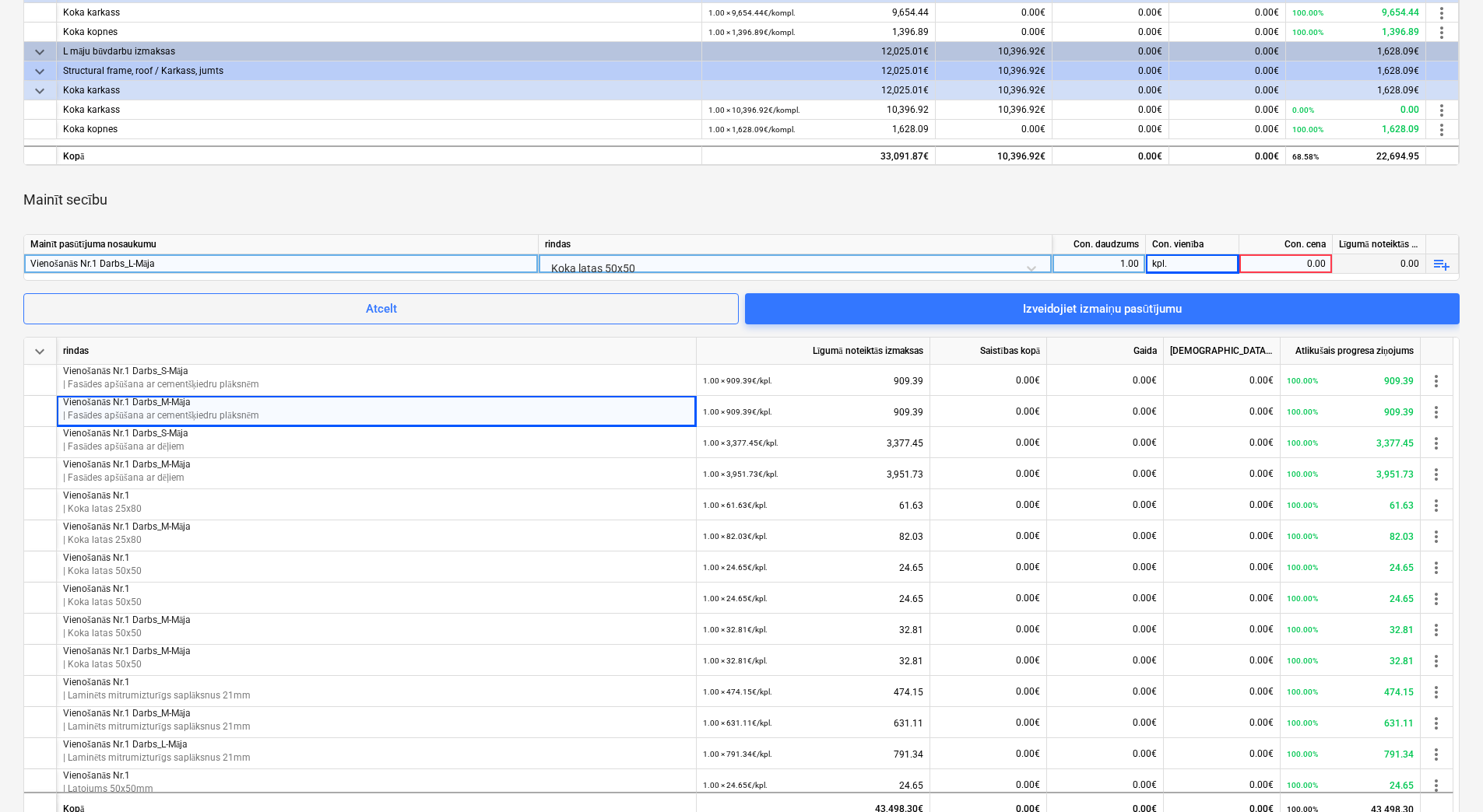
click at [1268, 265] on div "0.00" at bounding box center [1285, 264] width 80 height 19
click at [1294, 187] on div "Mainīt secību" at bounding box center [741, 199] width 1436 height 43
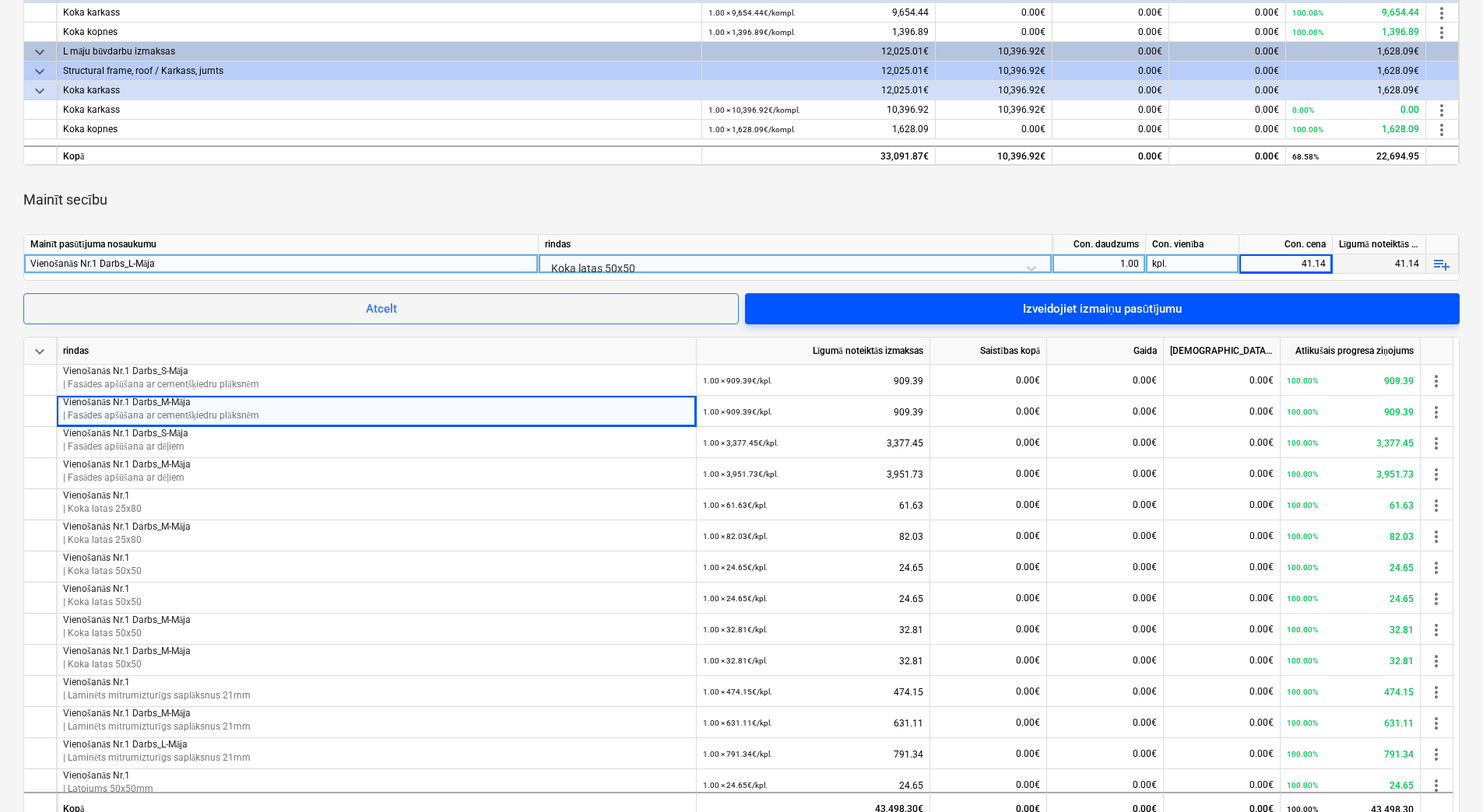
click at [1172, 306] on div "Izveidojiet izmaiņu pasūtījumu" at bounding box center [1102, 308] width 159 height 20
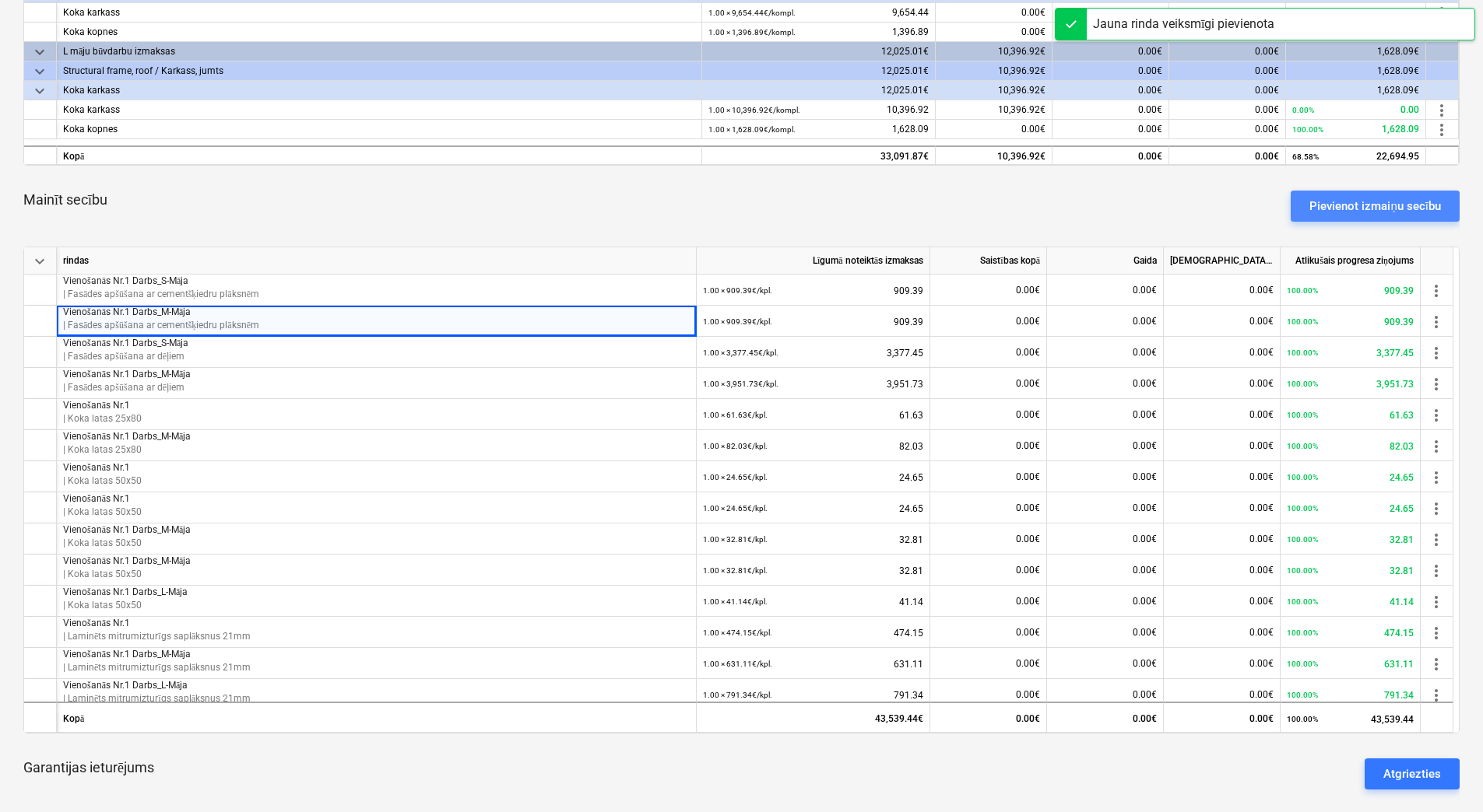
click at [1395, 211] on div "Pievienot izmaiņu secību" at bounding box center [1375, 206] width 131 height 20
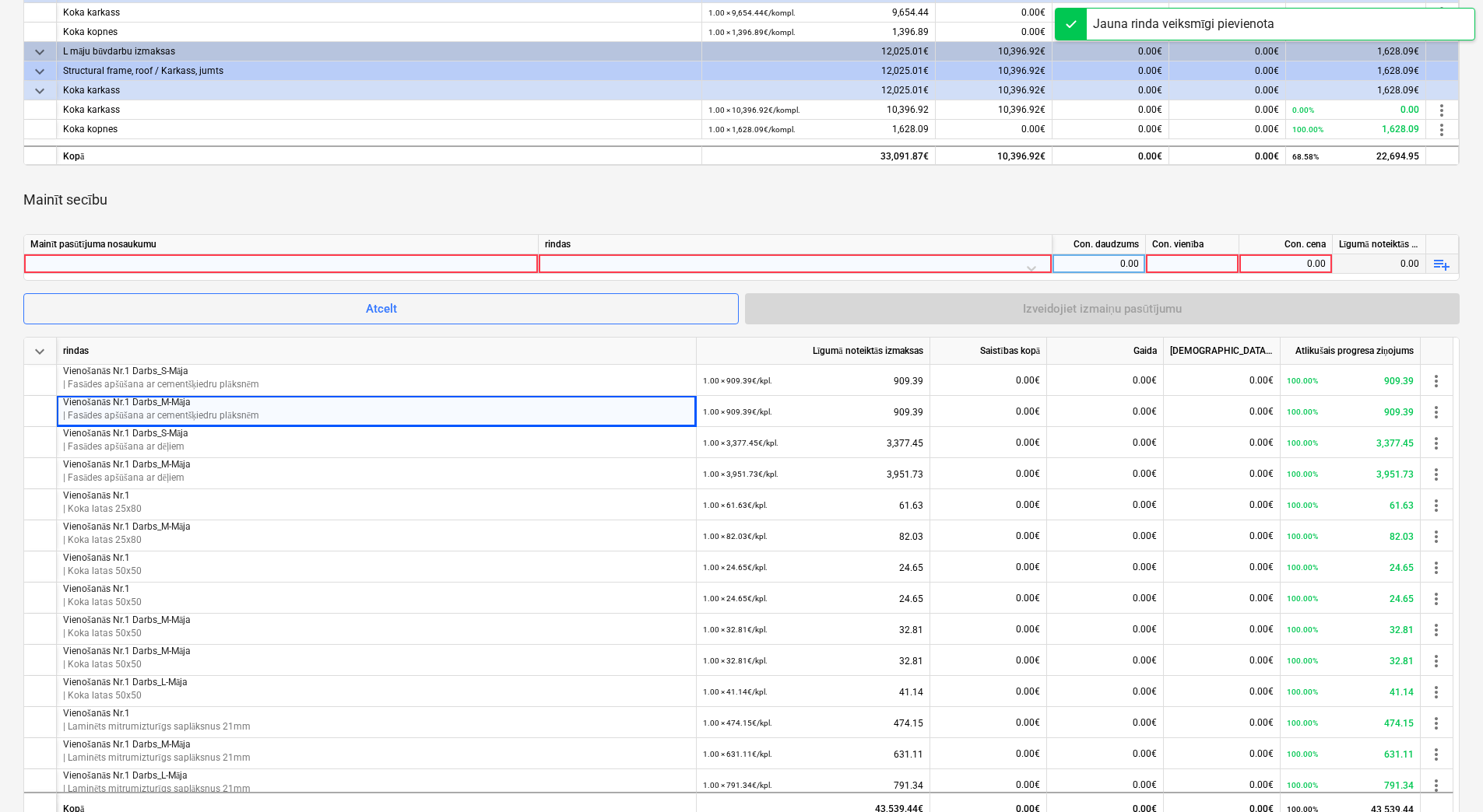
click at [445, 263] on div at bounding box center [281, 263] width 502 height 18
click at [635, 264] on div at bounding box center [795, 268] width 501 height 27
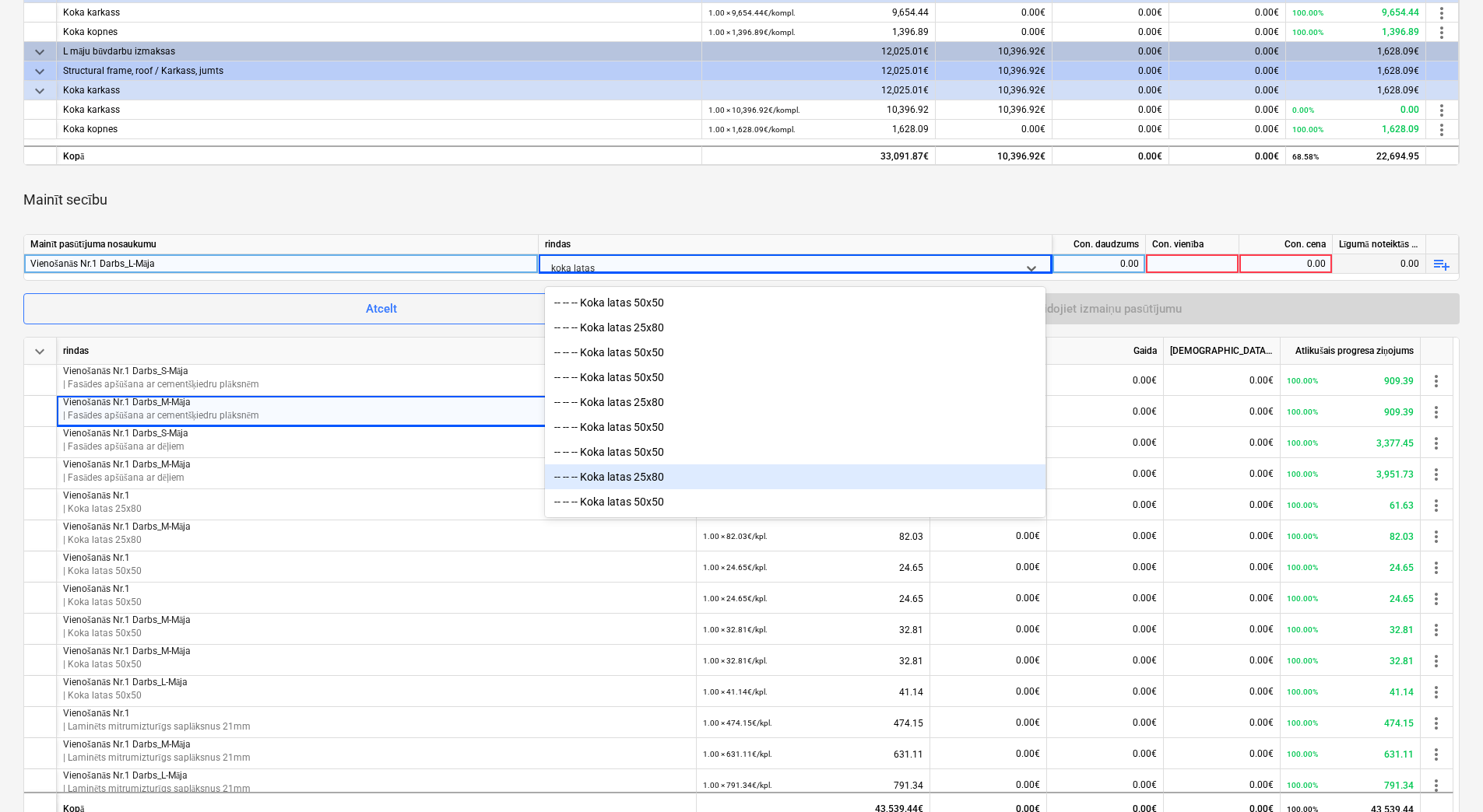
click at [651, 478] on div "-- -- -- Koka latas 25x80" at bounding box center [795, 476] width 501 height 25
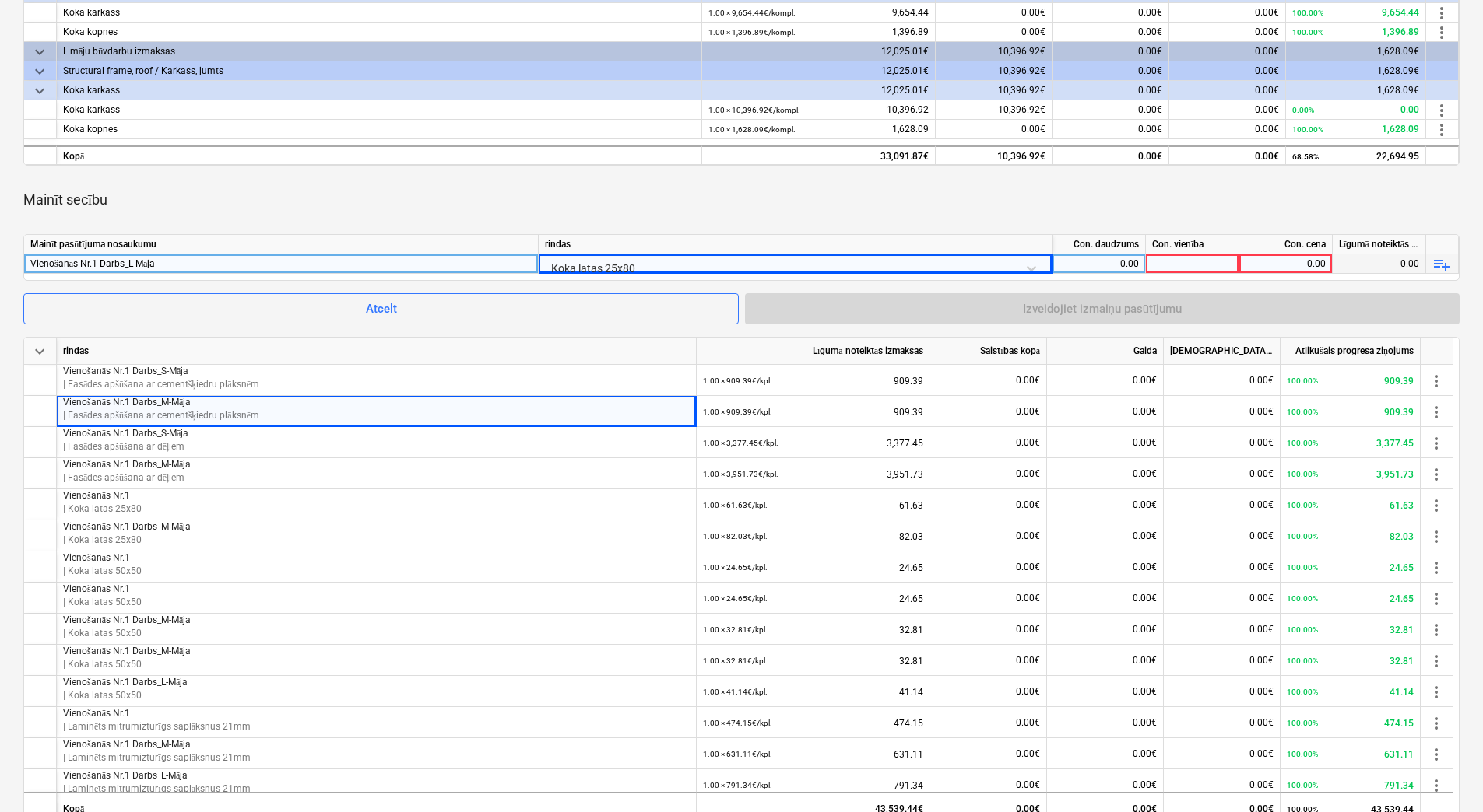
click at [1110, 259] on div "0.00" at bounding box center [1098, 264] width 80 height 19
click at [1186, 259] on div at bounding box center [1192, 264] width 94 height 19
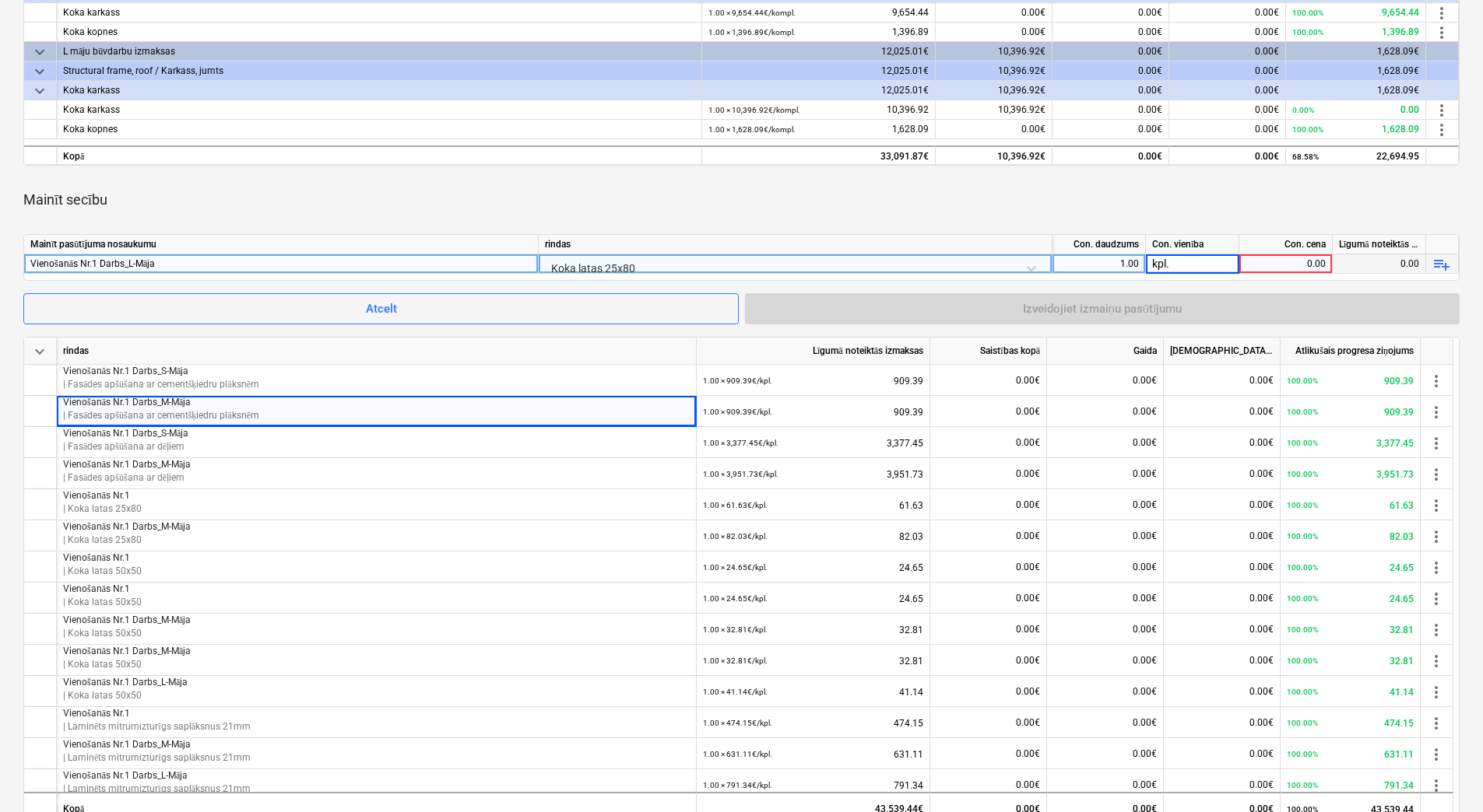
click at [1292, 263] on div "0.00" at bounding box center [1285, 264] width 80 height 19
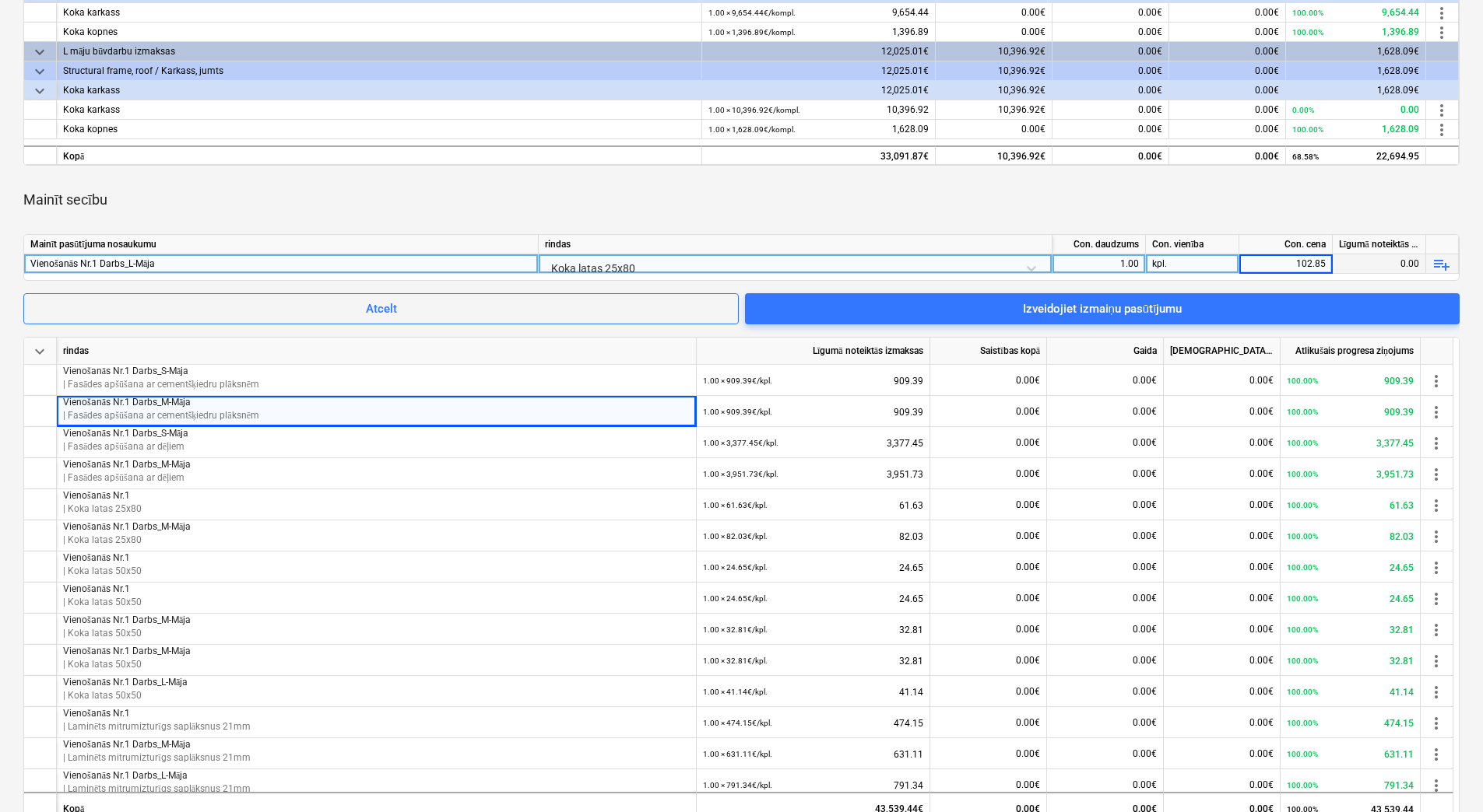
click at [1271, 210] on div "Mainīt secību" at bounding box center [741, 199] width 1436 height 43
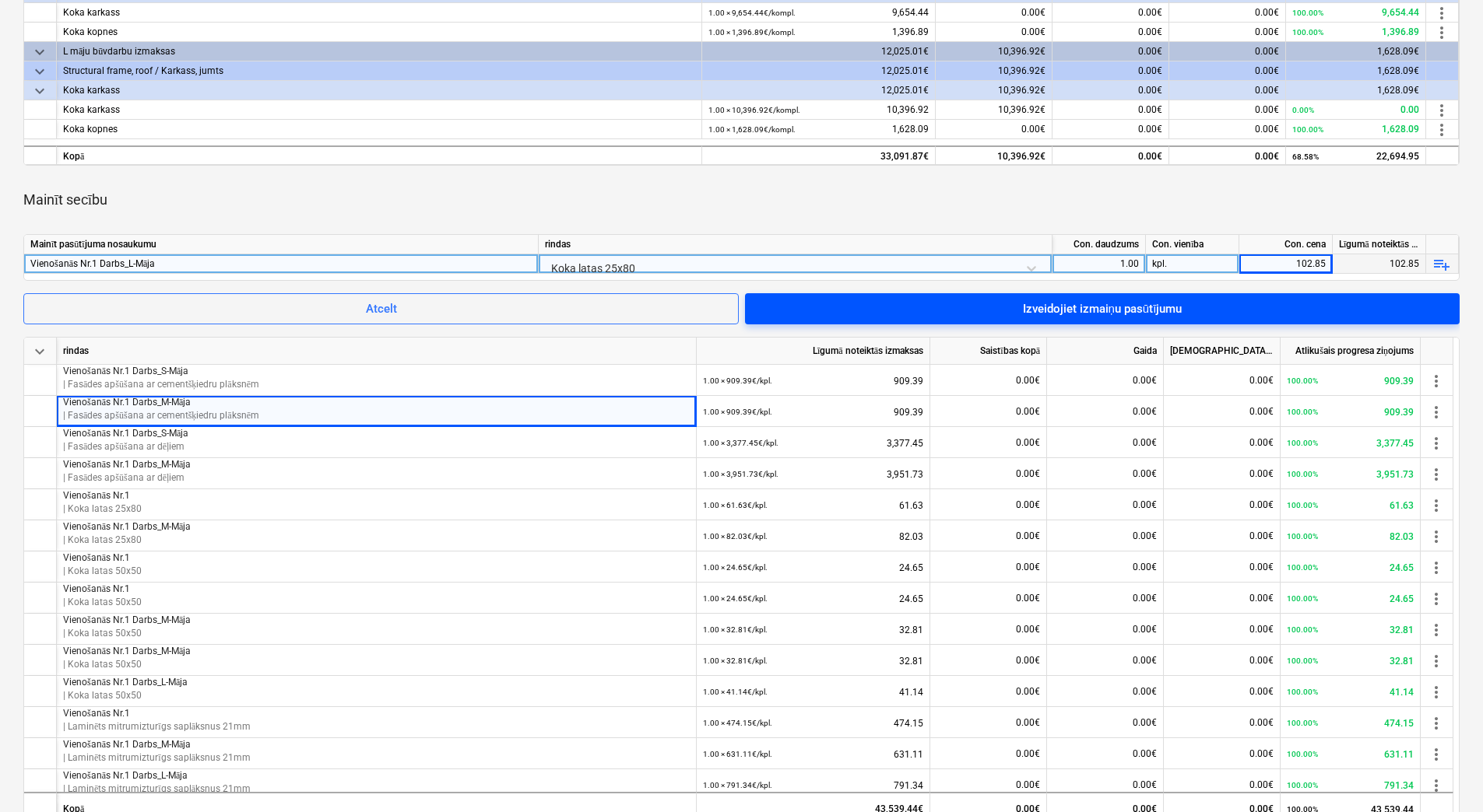
click at [1180, 312] on div "Izveidojiet izmaiņu pasūtījumu" at bounding box center [1102, 308] width 159 height 20
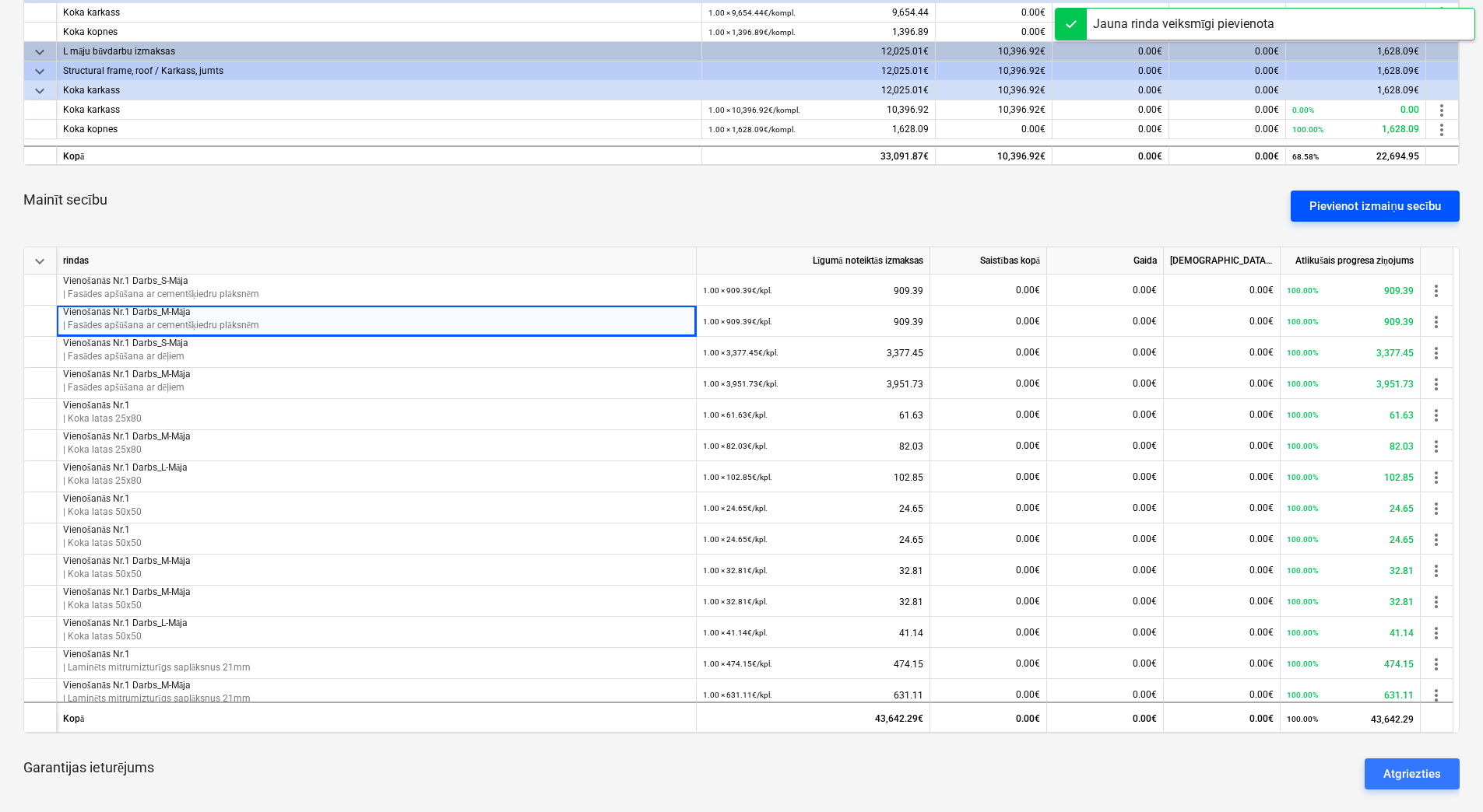
click at [1377, 202] on div "Pievienot izmaiņu secību" at bounding box center [1375, 206] width 131 height 20
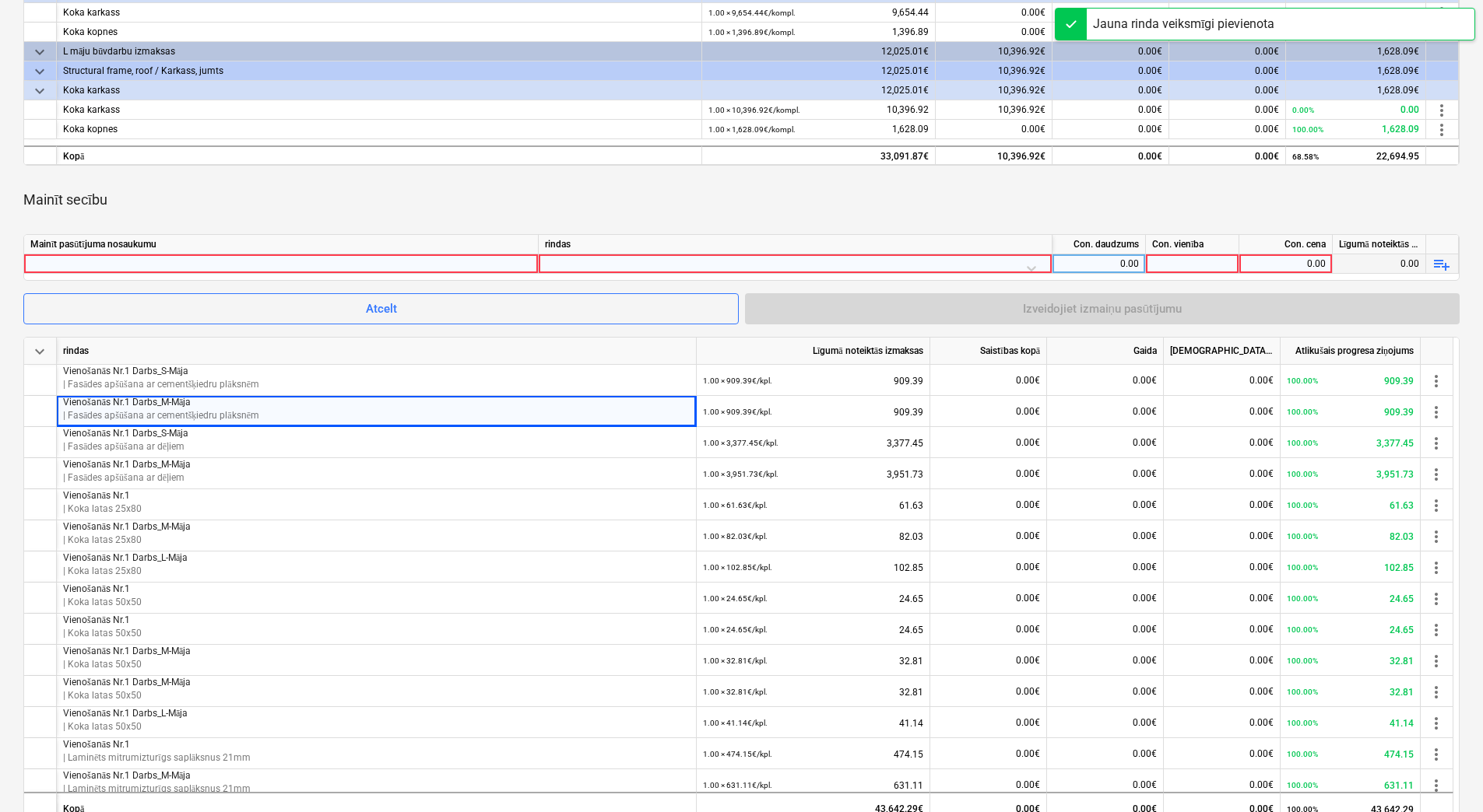
click at [433, 260] on div at bounding box center [281, 263] width 502 height 18
click at [610, 262] on div at bounding box center [795, 268] width 501 height 27
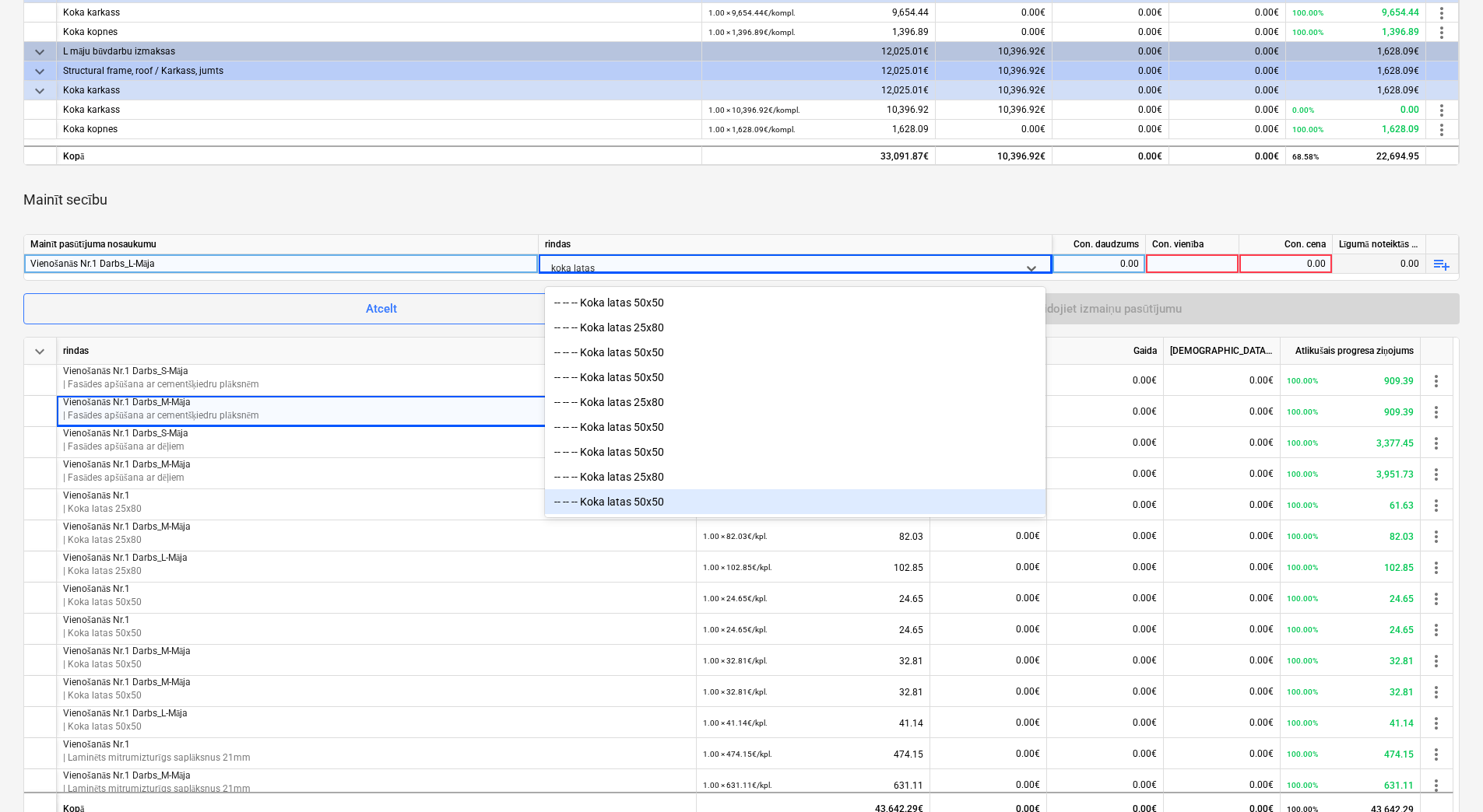
click at [652, 504] on div "-- -- -- Koka latas 50x50" at bounding box center [795, 501] width 501 height 25
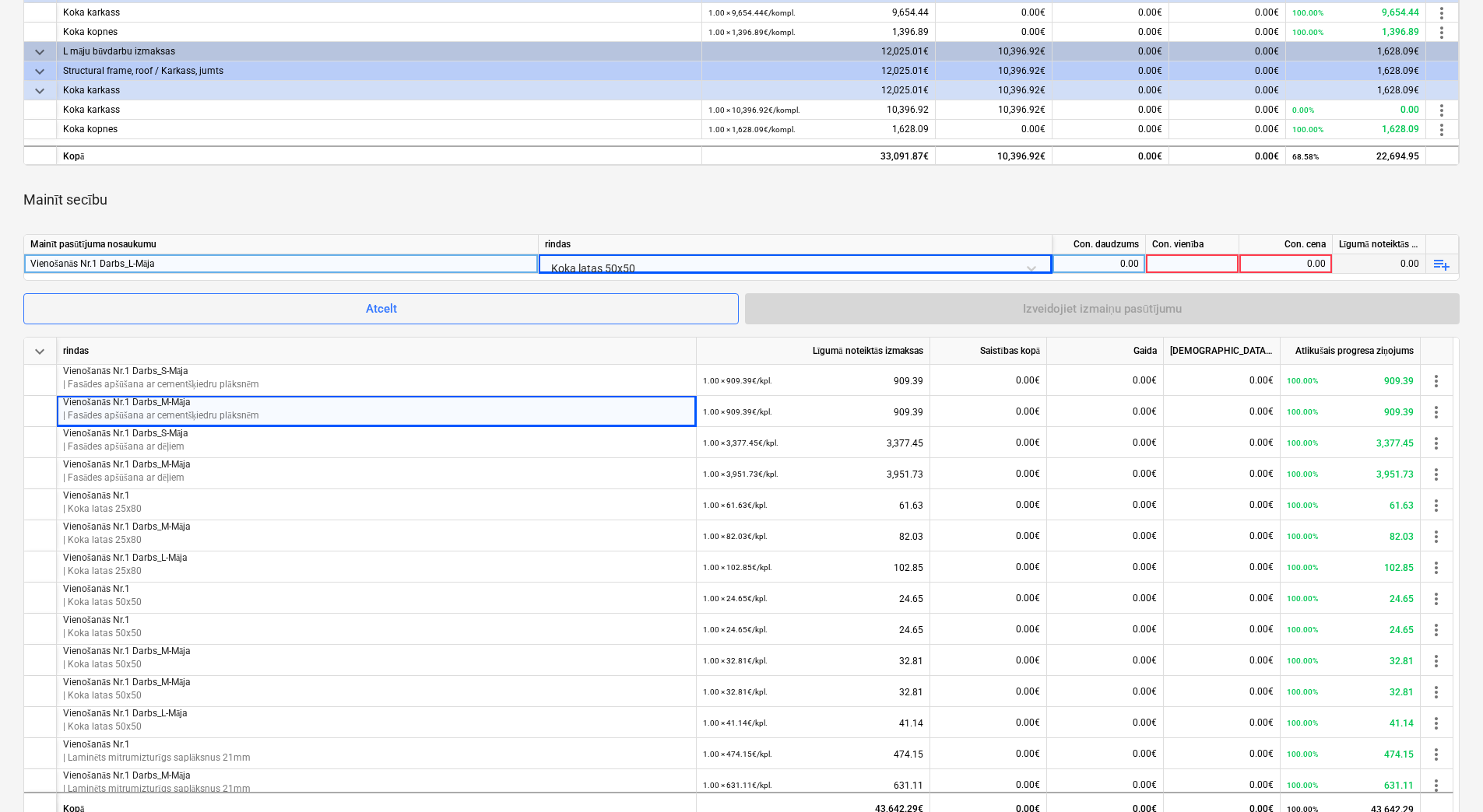
click at [1114, 261] on div "0.00" at bounding box center [1098, 264] width 80 height 19
click at [1179, 255] on div at bounding box center [1192, 264] width 94 height 19
click at [1296, 264] on div "0.00" at bounding box center [1285, 264] width 80 height 19
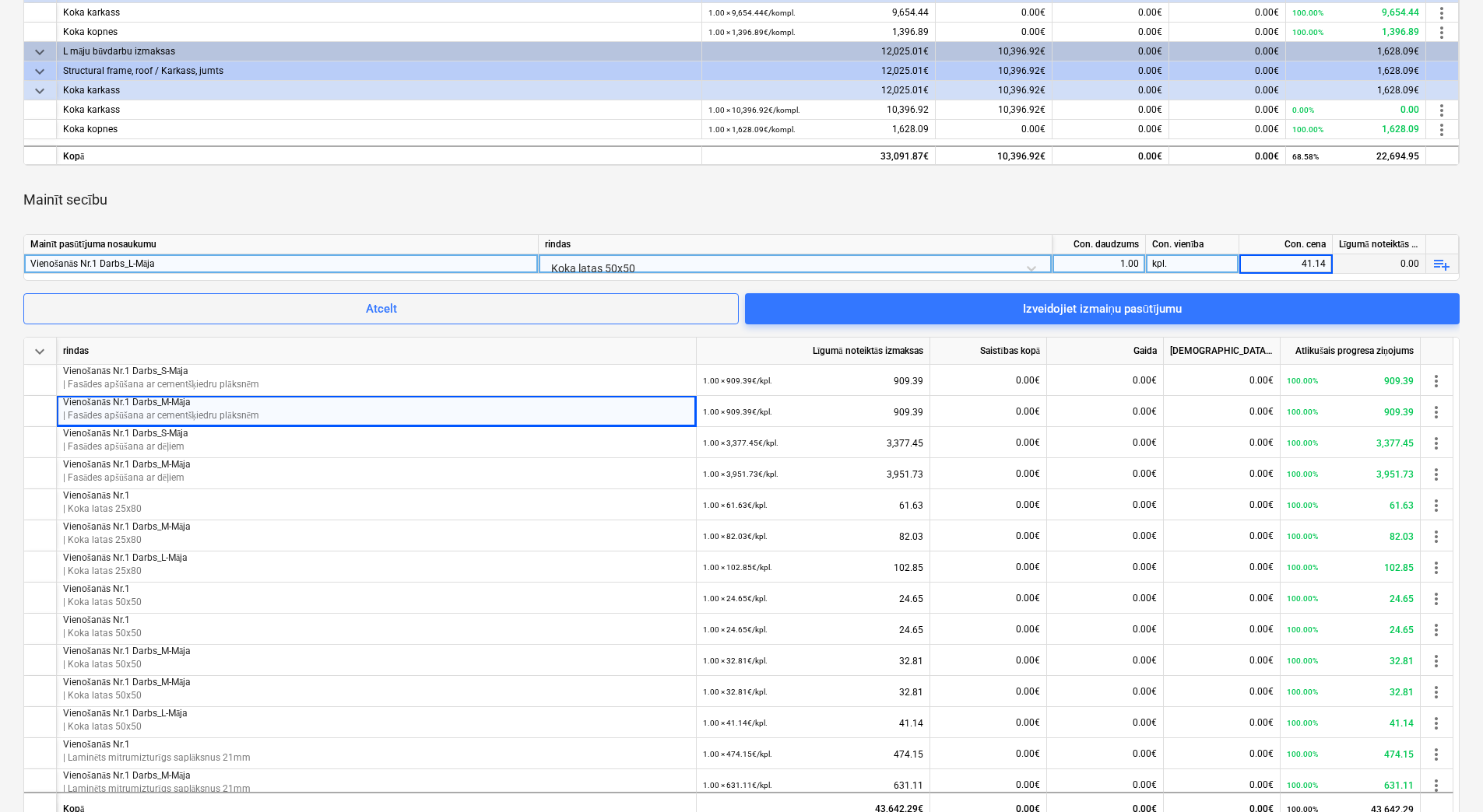
click at [1268, 215] on div "Mainīt secību" at bounding box center [741, 199] width 1436 height 43
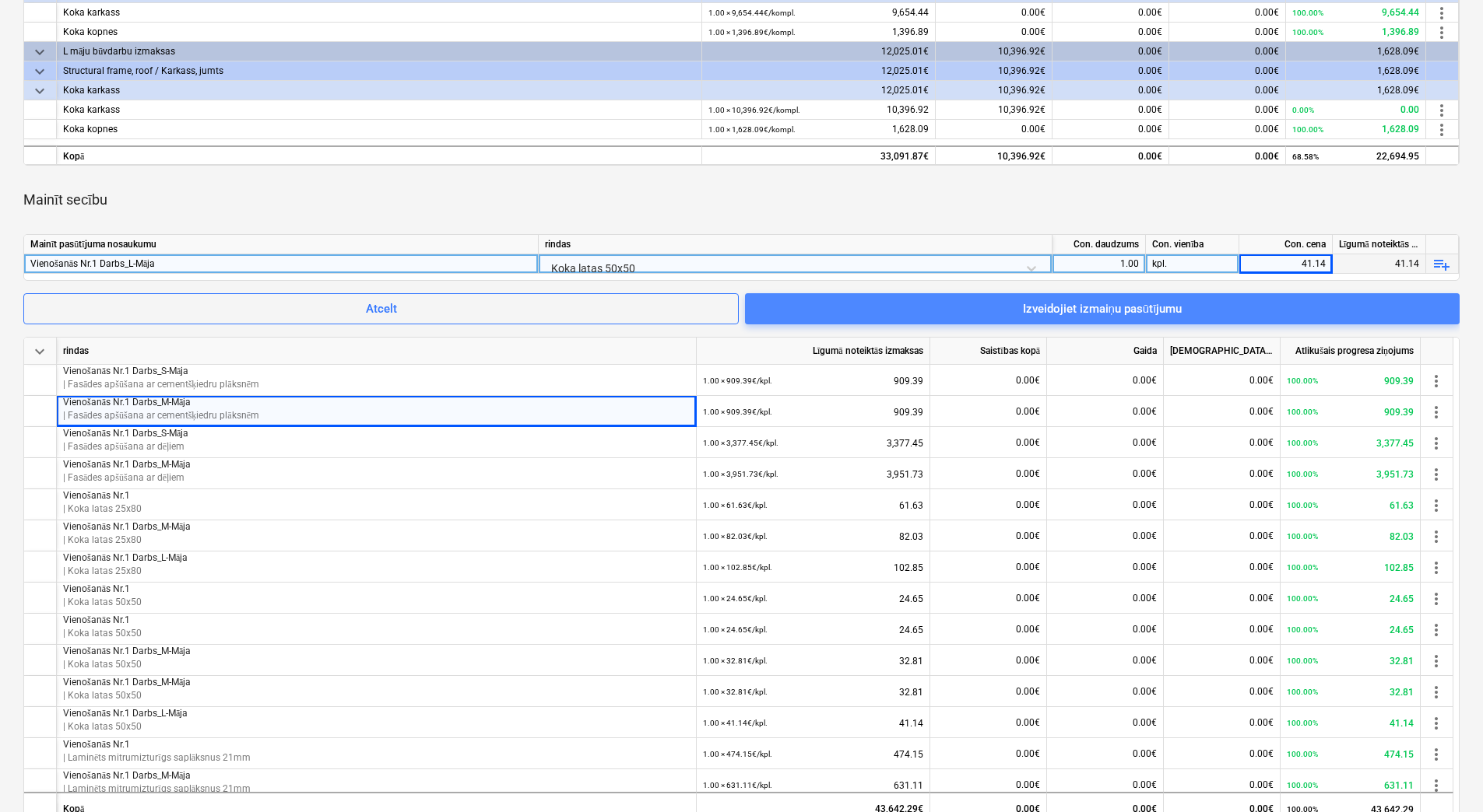
click at [1174, 304] on div "Izveidojiet izmaiņu pasūtījumu" at bounding box center [1102, 308] width 159 height 20
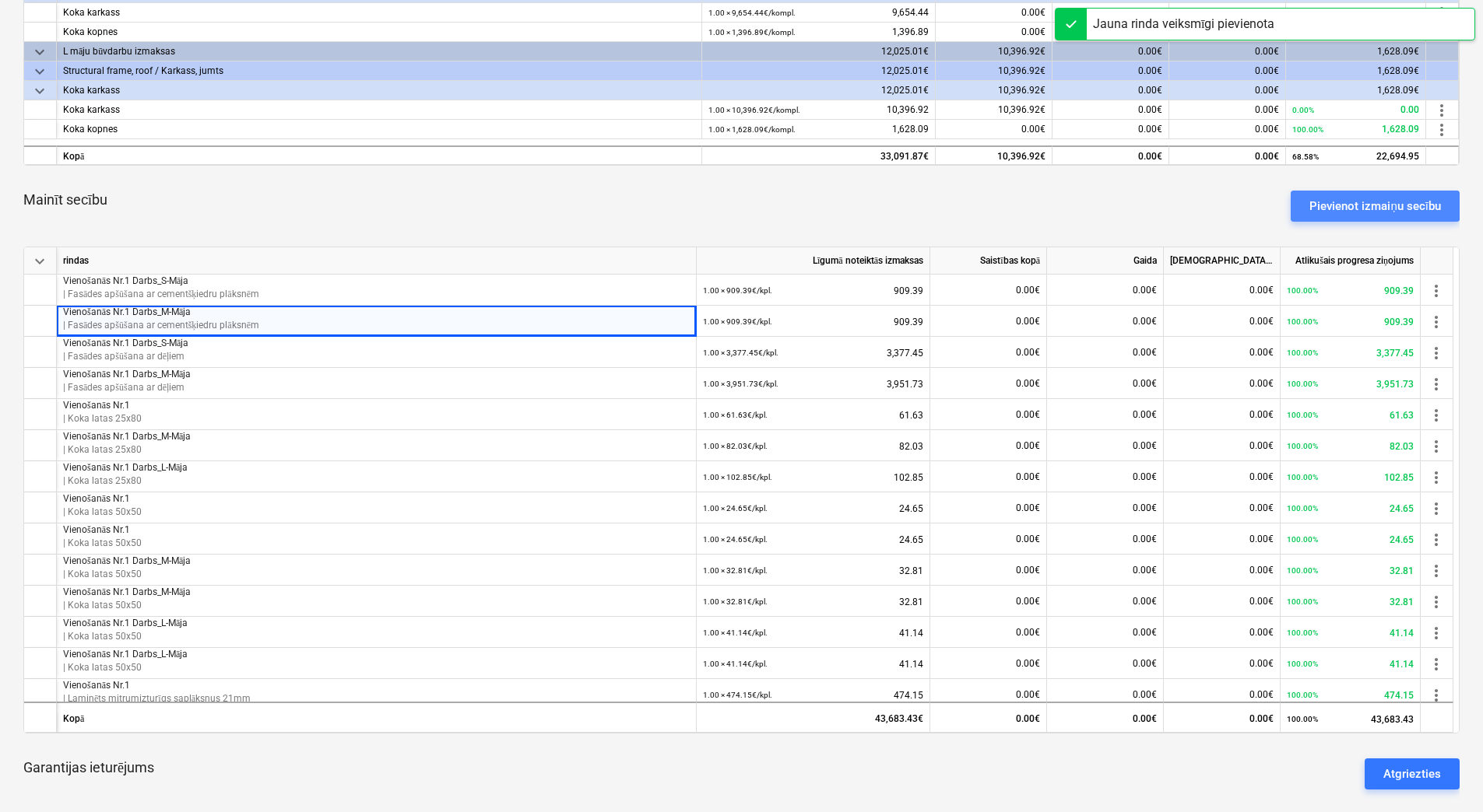
click at [1321, 203] on div "Pievienot izmaiņu secību" at bounding box center [1375, 206] width 131 height 20
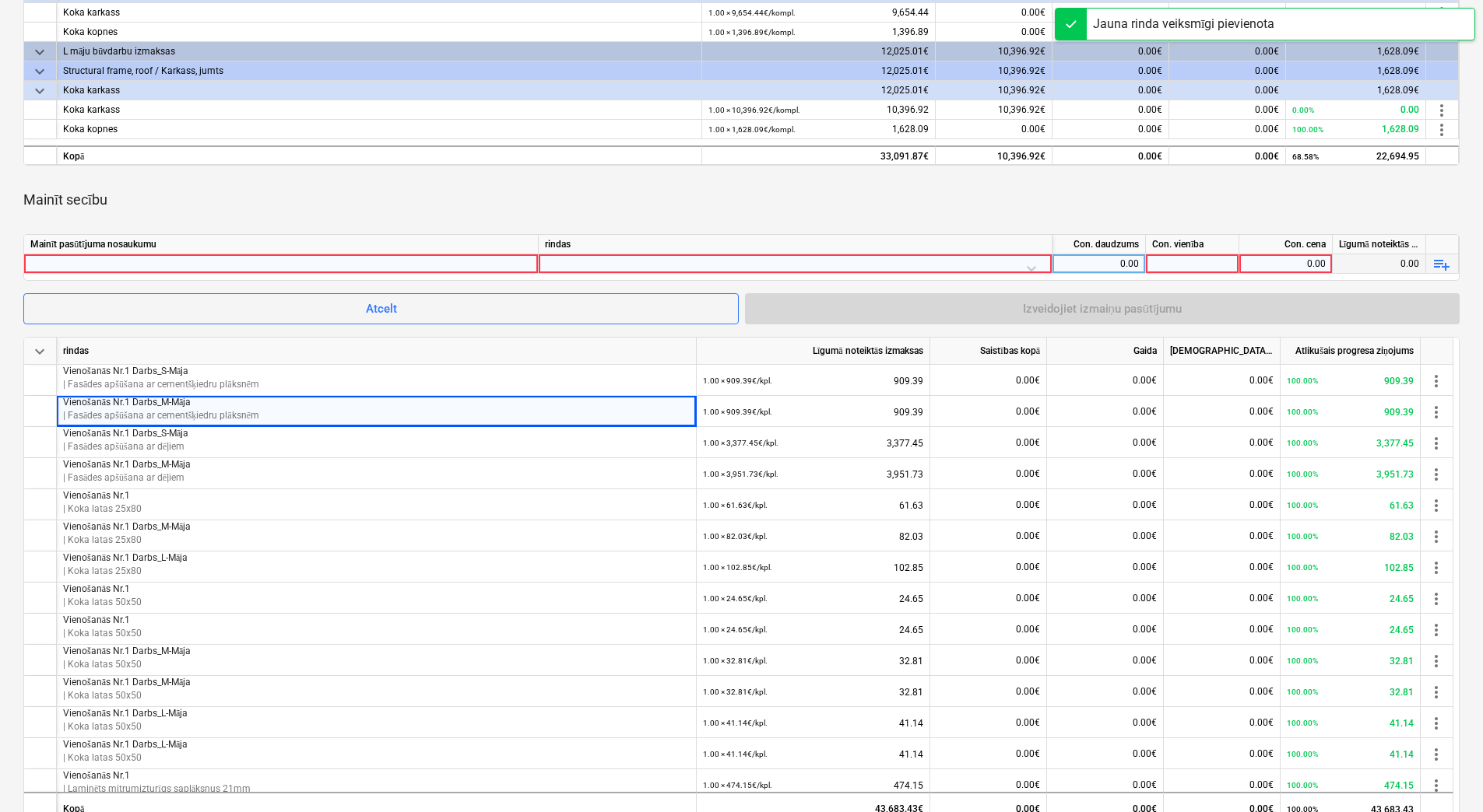
click at [473, 261] on div at bounding box center [281, 263] width 502 height 18
click at [670, 261] on div at bounding box center [795, 268] width 501 height 27
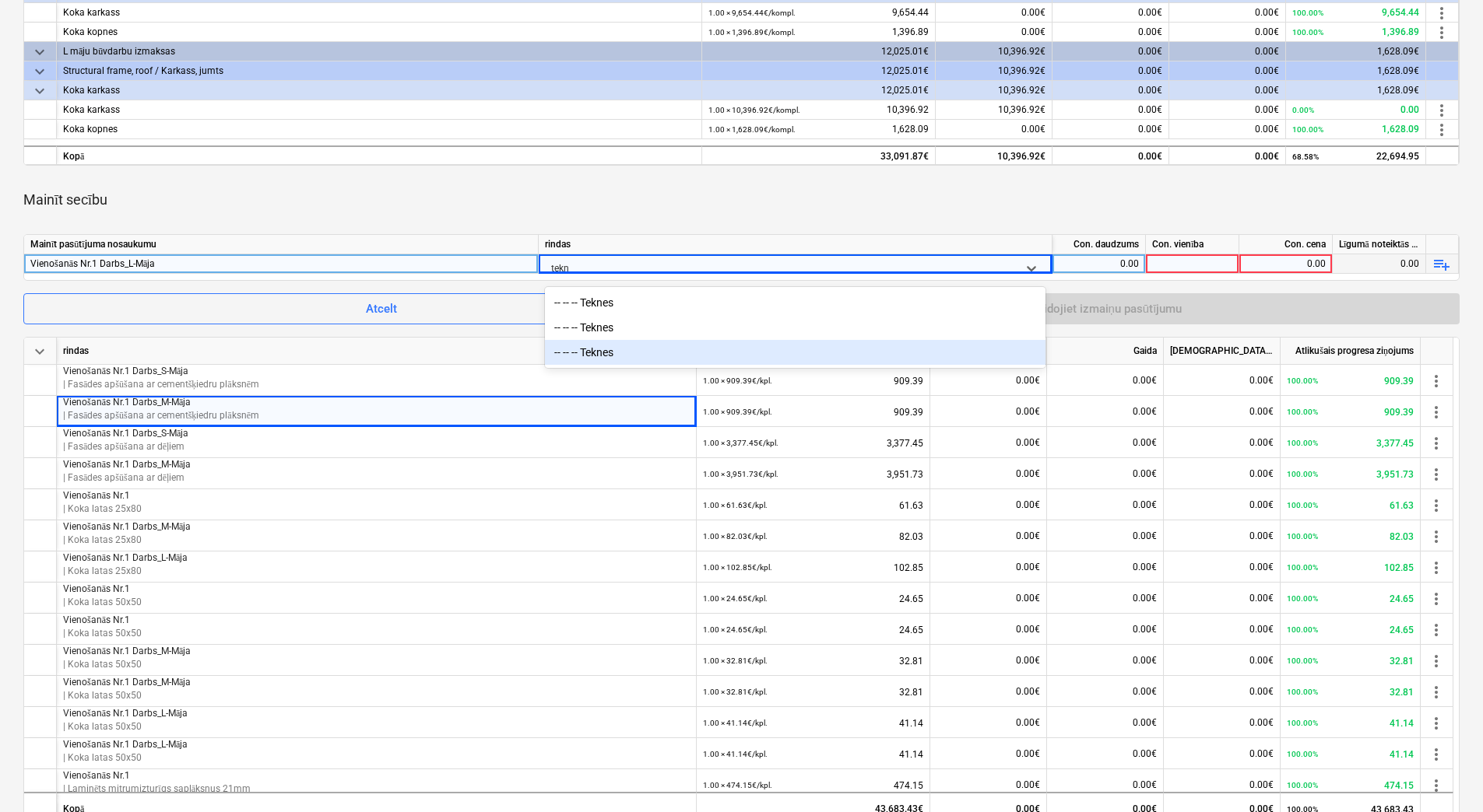
click at [627, 350] on div "-- -- -- Teknes" at bounding box center [795, 352] width 501 height 25
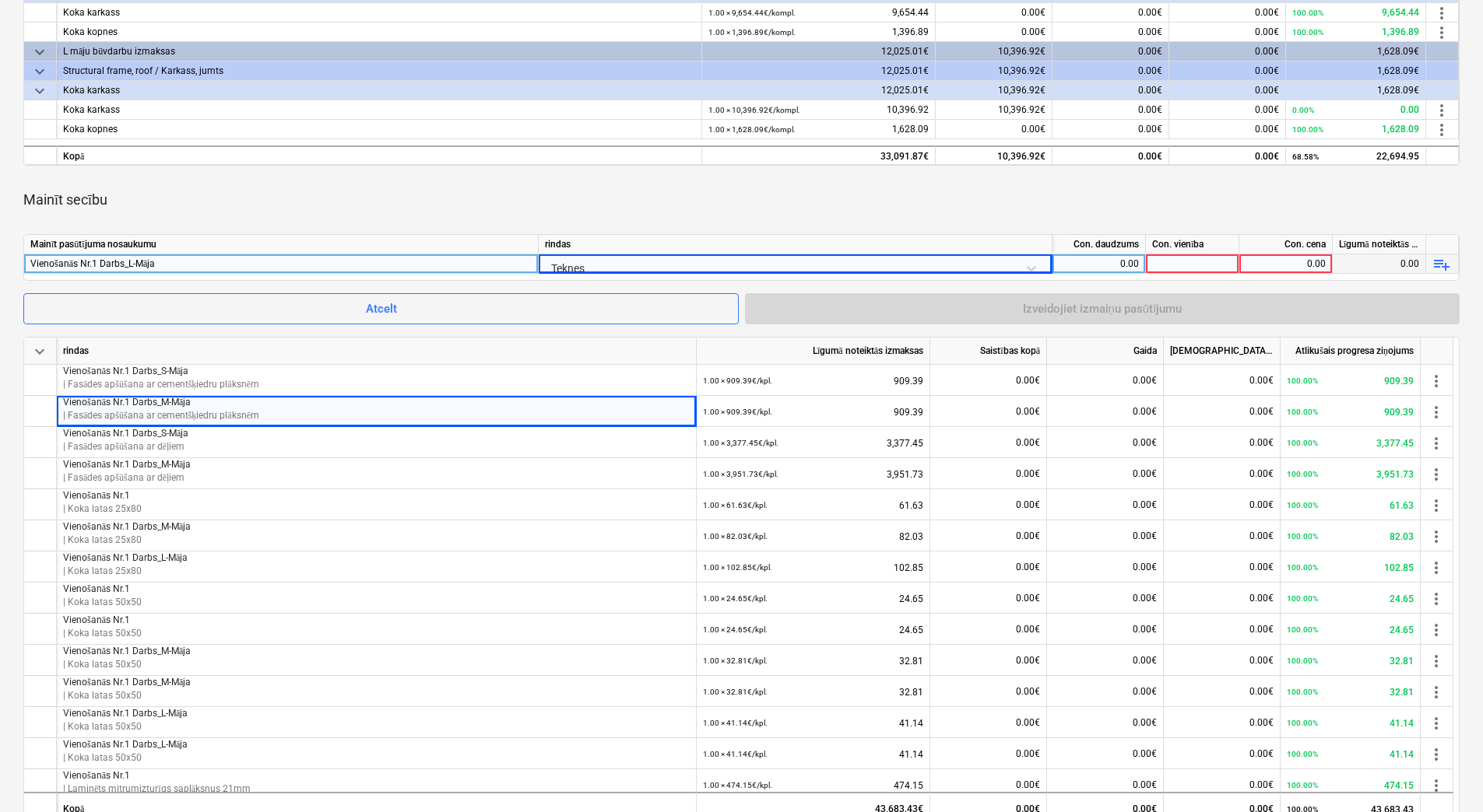
click at [1087, 260] on div "0.00" at bounding box center [1098, 264] width 80 height 19
click at [1205, 263] on div at bounding box center [1192, 264] width 94 height 19
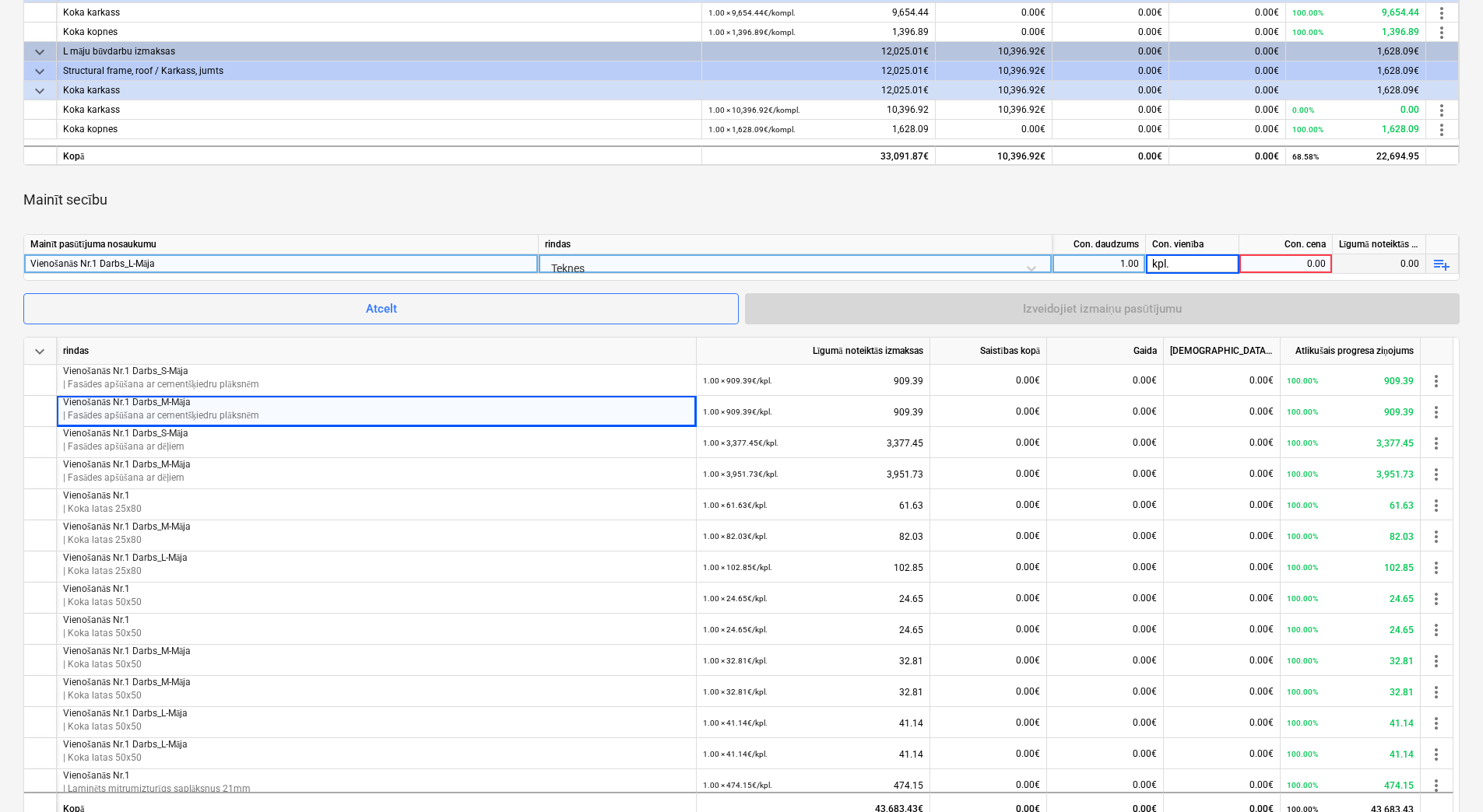
click at [1284, 262] on div "0.00" at bounding box center [1285, 264] width 80 height 19
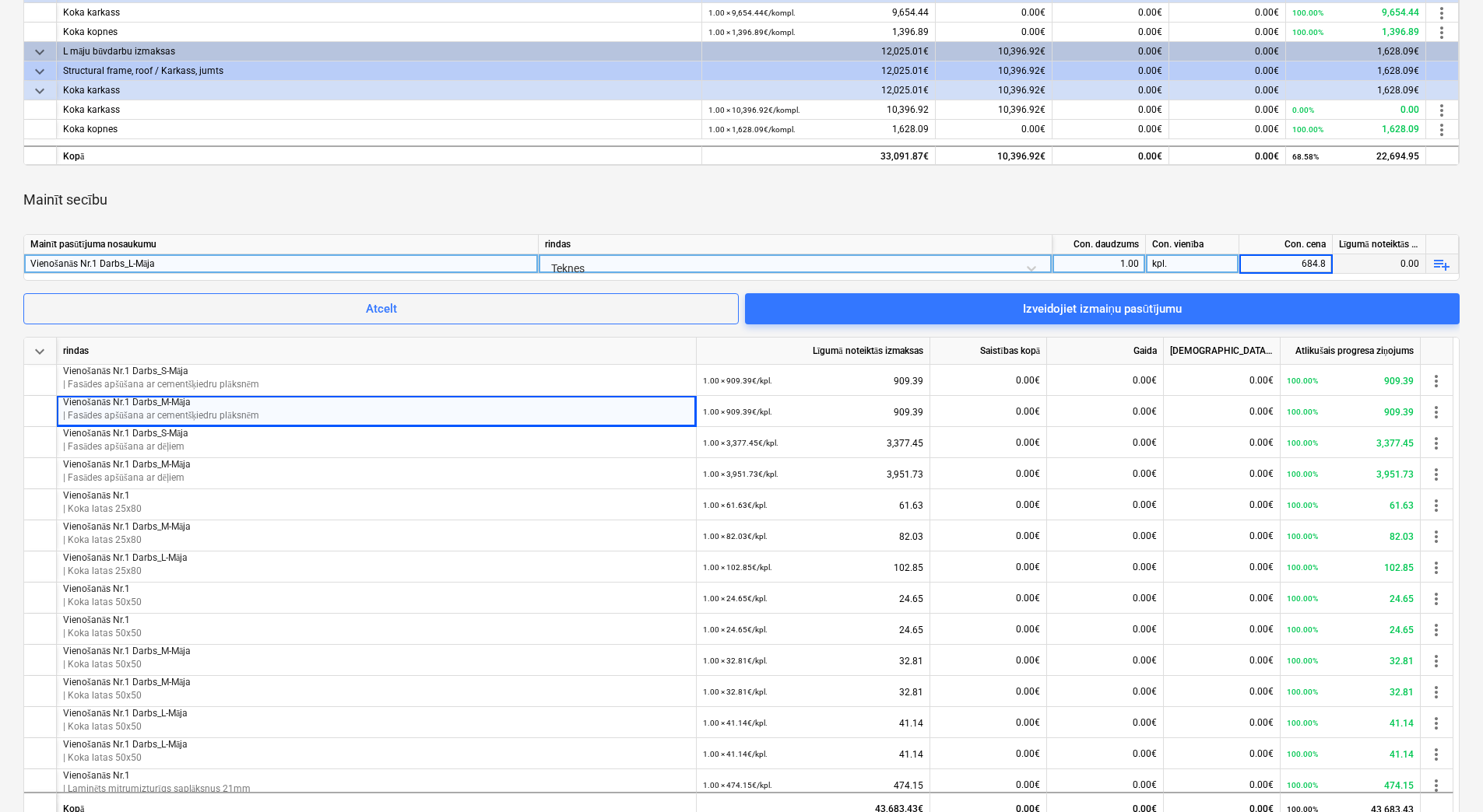
click at [1245, 204] on div "Mainīt secību" at bounding box center [741, 199] width 1436 height 43
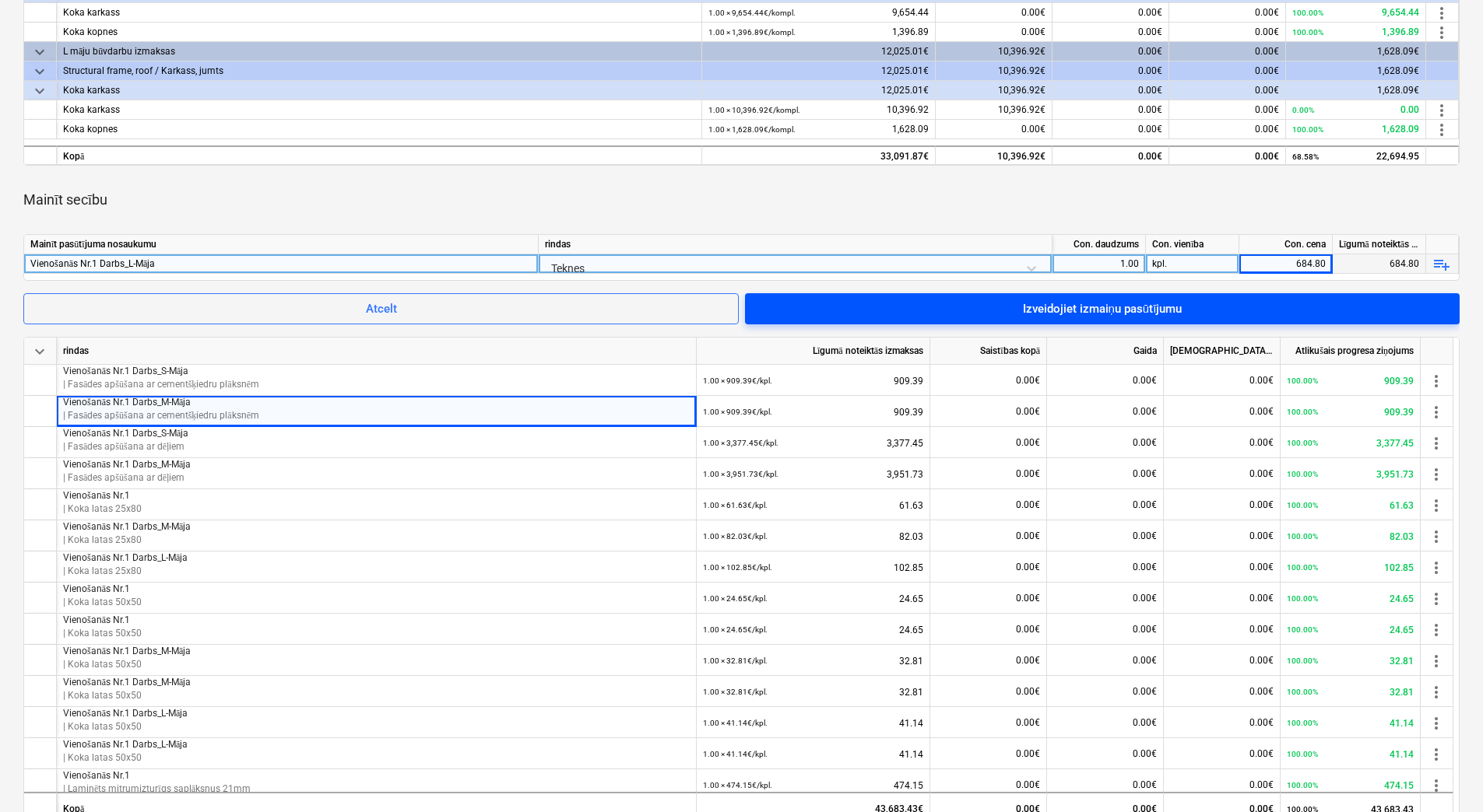
click at [1179, 305] on div "Izveidojiet izmaiņu pasūtījumu" at bounding box center [1102, 308] width 159 height 20
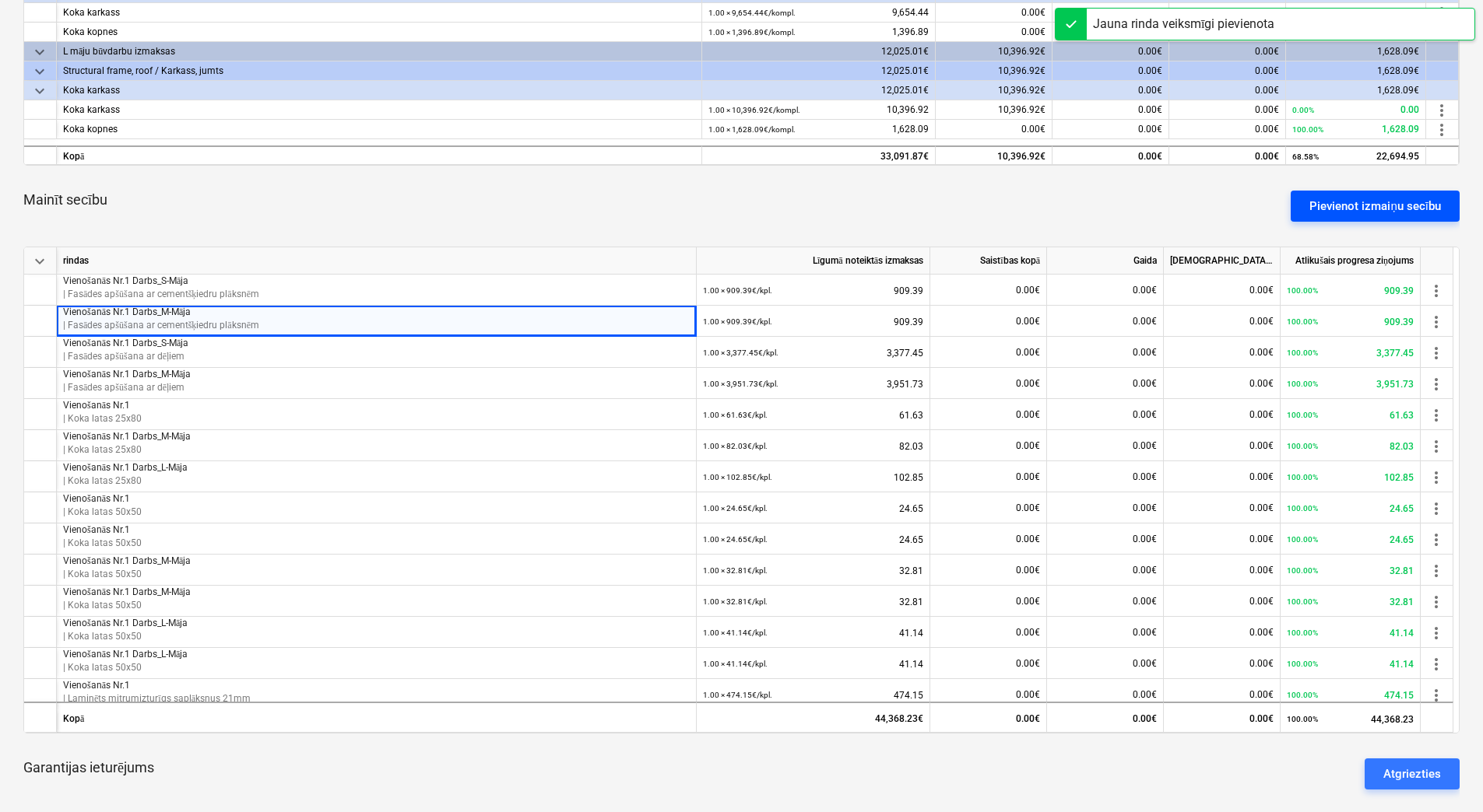
click at [1352, 204] on div "Pievienot izmaiņu secību" at bounding box center [1375, 206] width 131 height 20
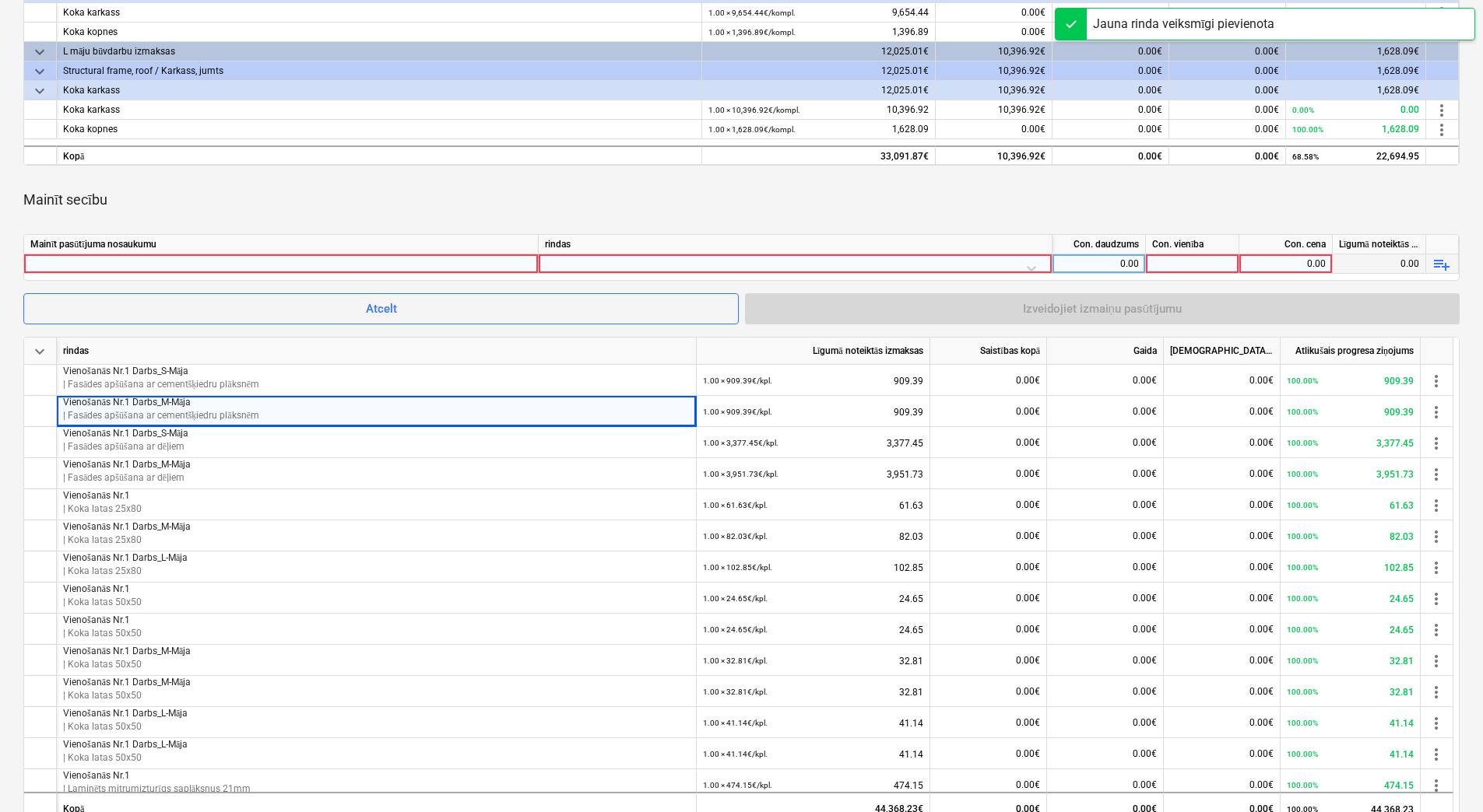
click at [429, 261] on div at bounding box center [281, 263] width 502 height 18
click at [613, 261] on div at bounding box center [795, 268] width 501 height 27
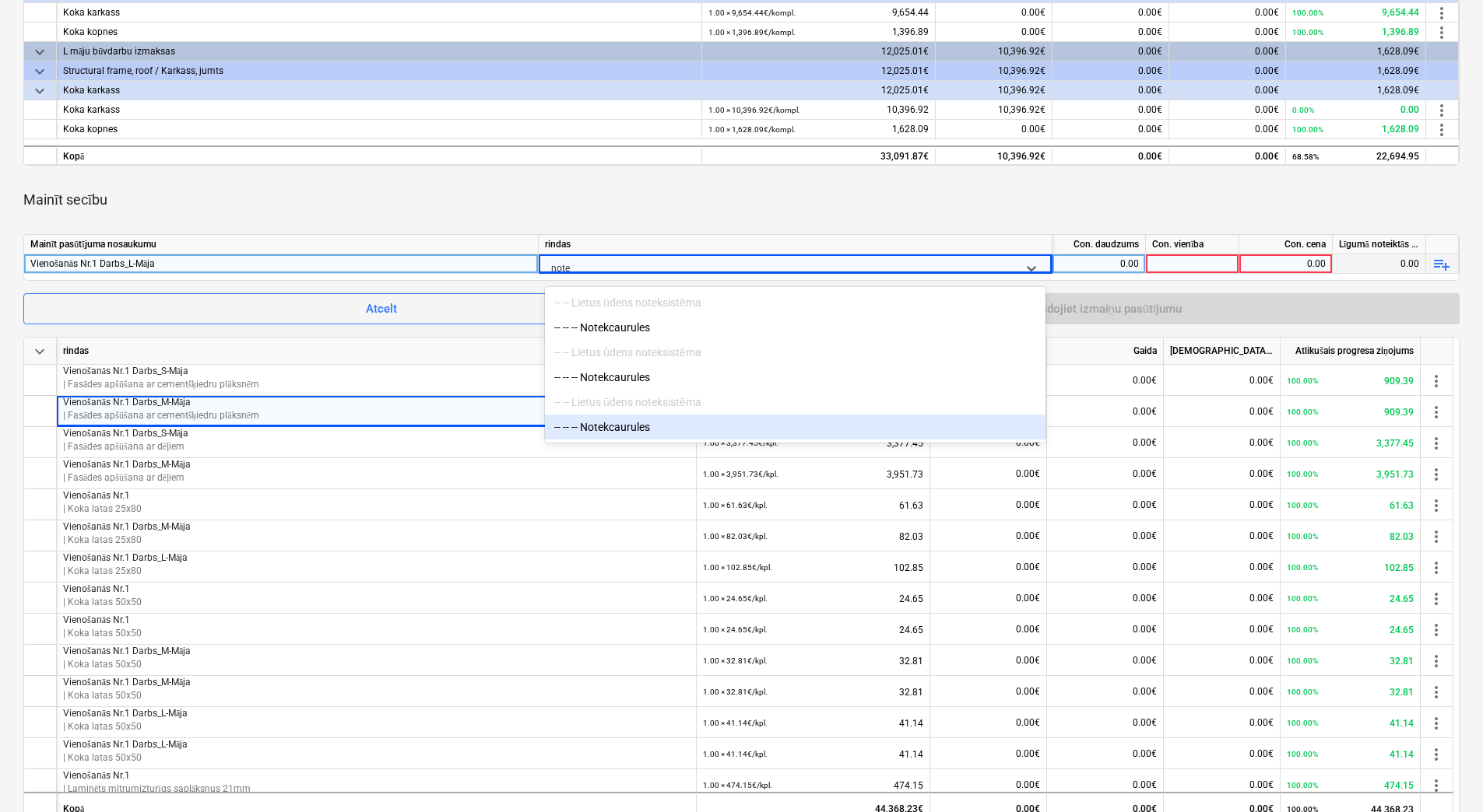
click at [638, 432] on div "-- -- -- Notekcaurules" at bounding box center [795, 427] width 501 height 25
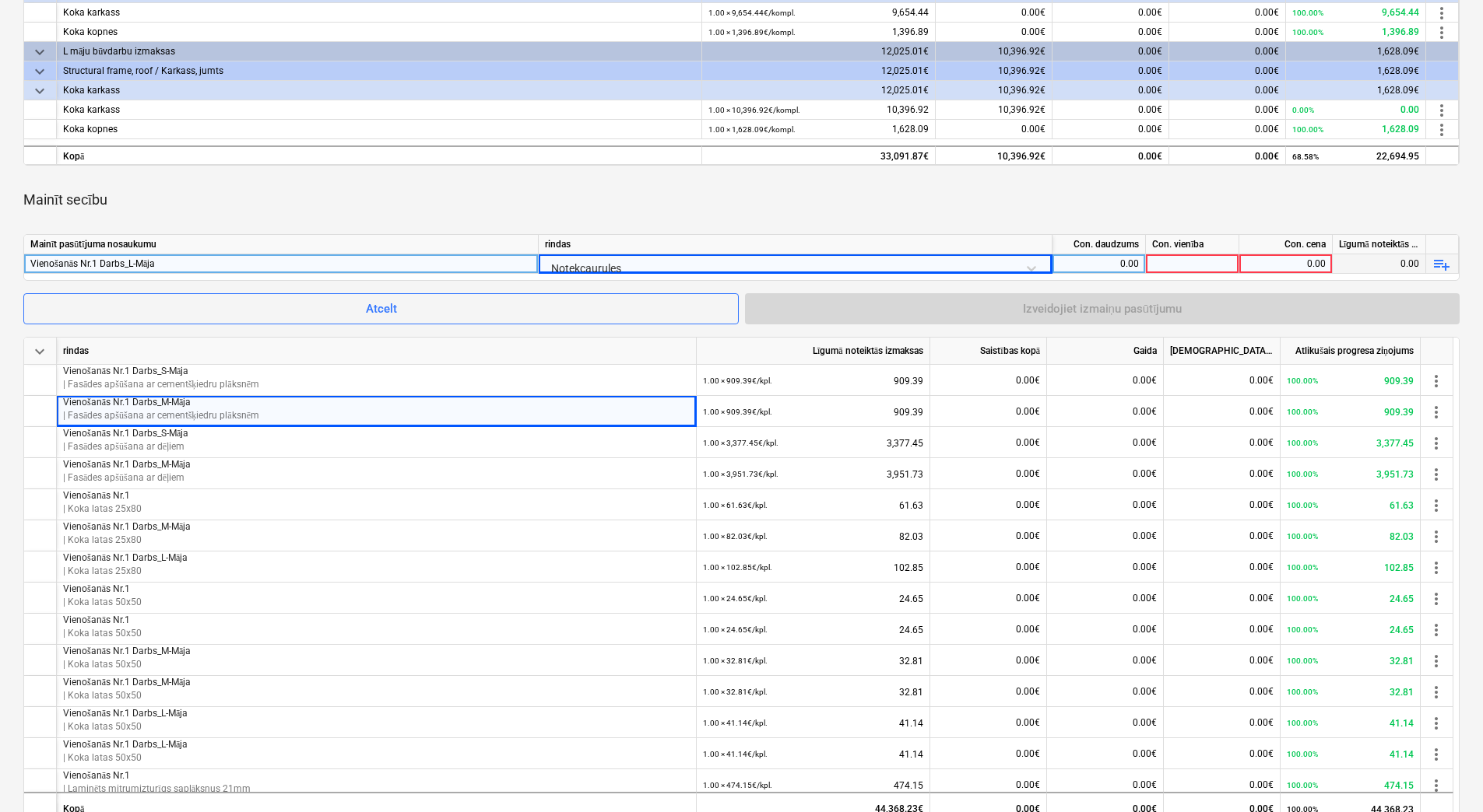
click at [1112, 262] on div "0.00" at bounding box center [1098, 264] width 80 height 19
click at [1190, 260] on div at bounding box center [1192, 264] width 94 height 19
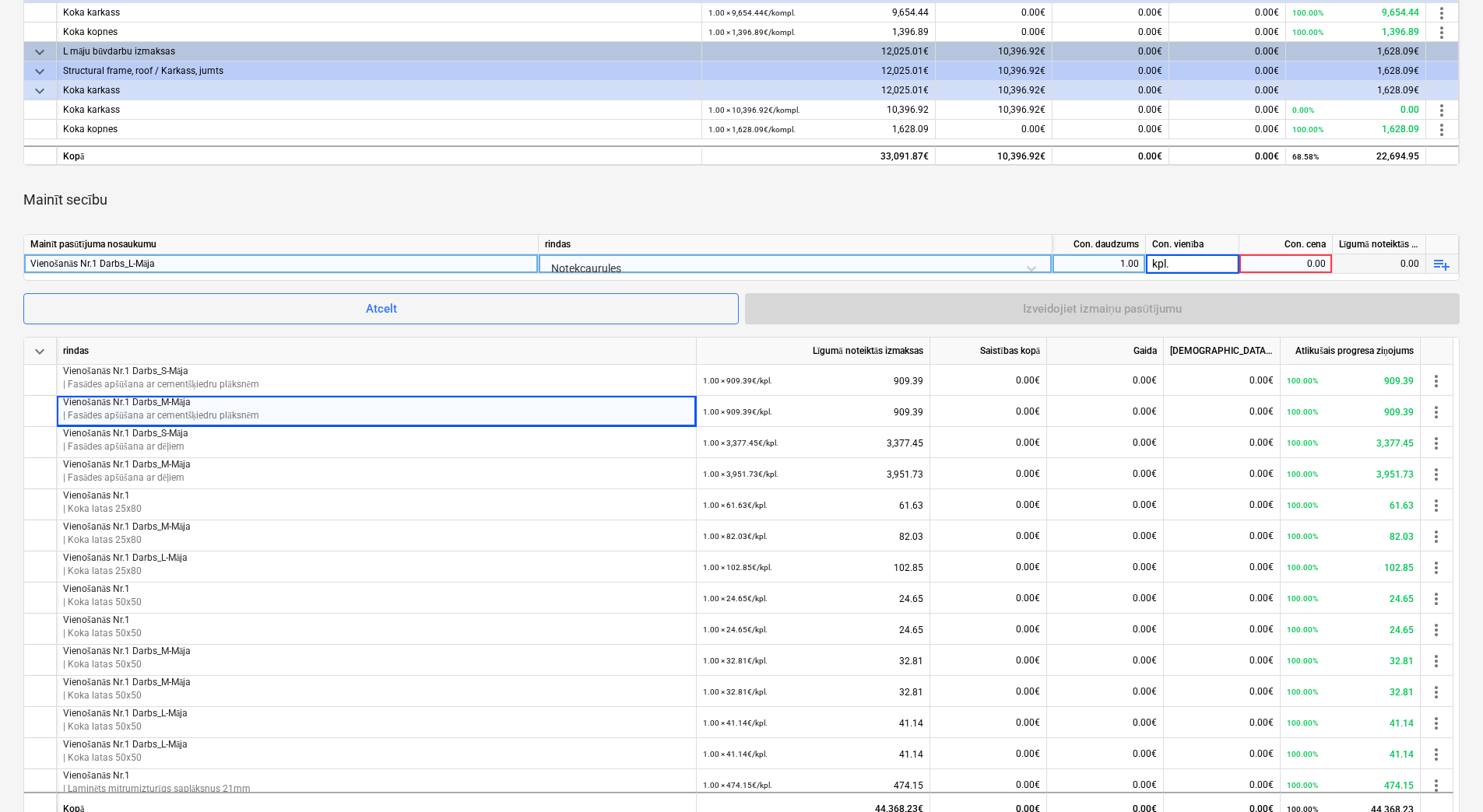
click at [1272, 261] on div "0.00" at bounding box center [1285, 264] width 80 height 19
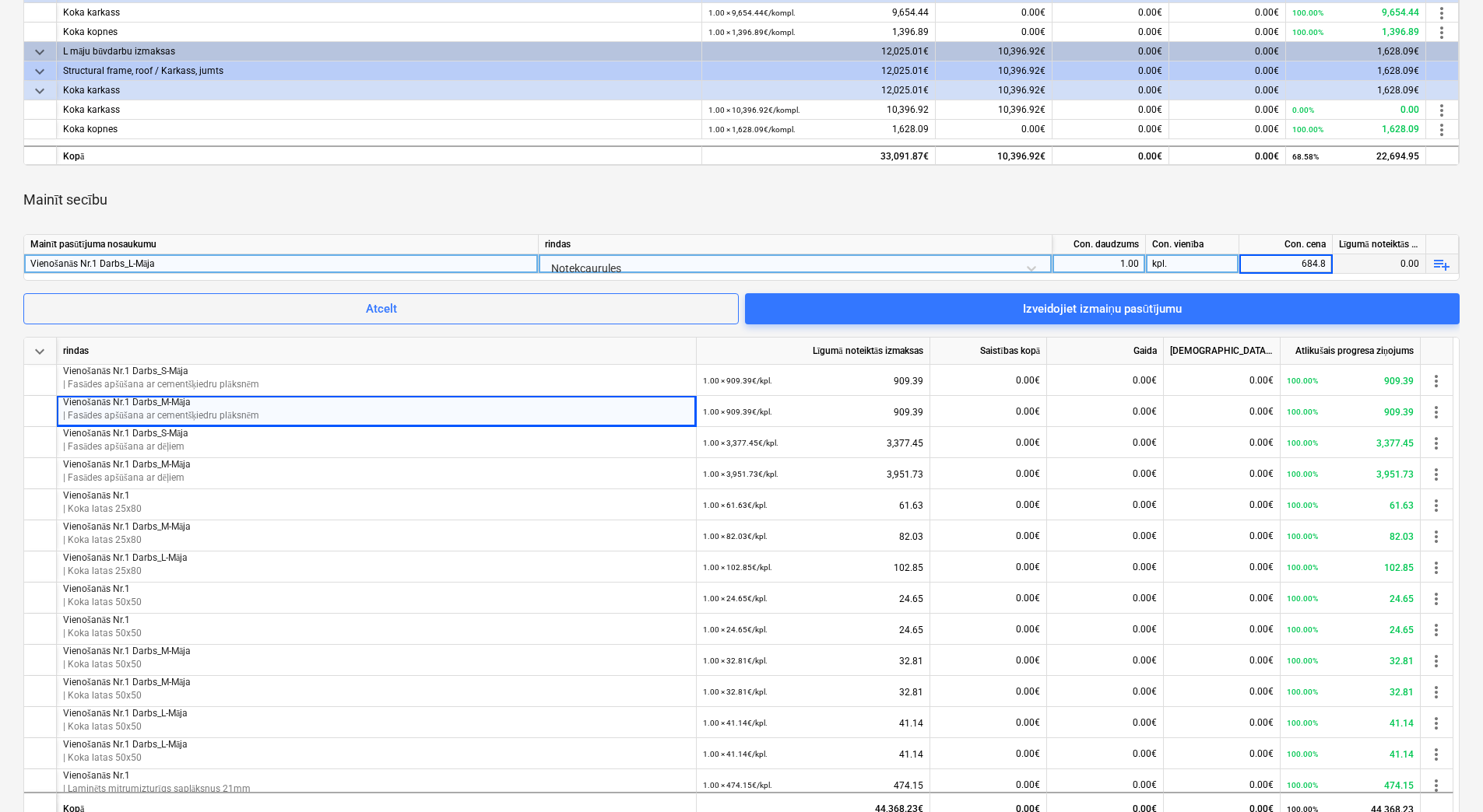
click at [1216, 208] on div "Mainīt secību" at bounding box center [741, 199] width 1436 height 43
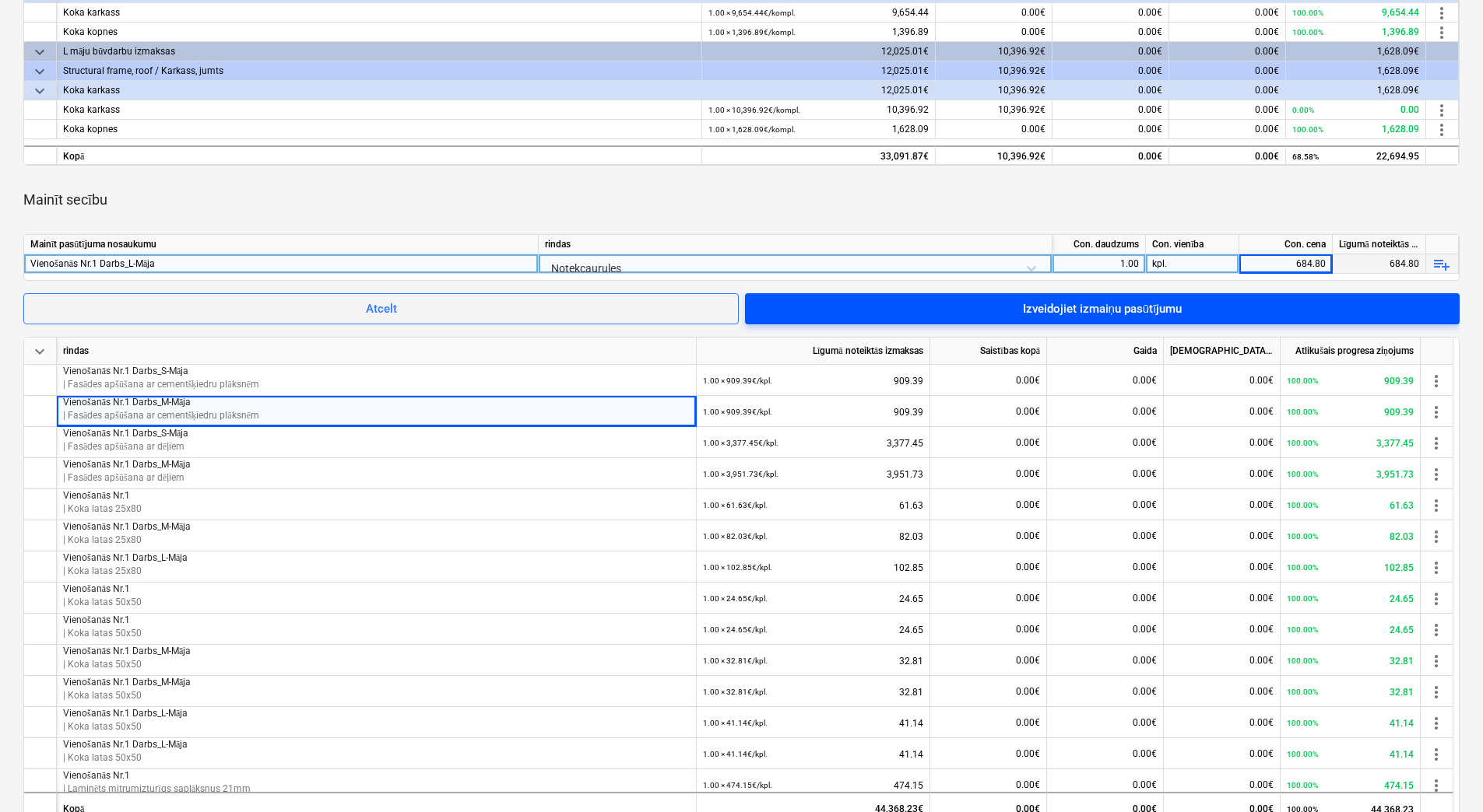
click at [1180, 303] on div "Izveidojiet izmaiņu pasūtījumu" at bounding box center [1102, 308] width 159 height 20
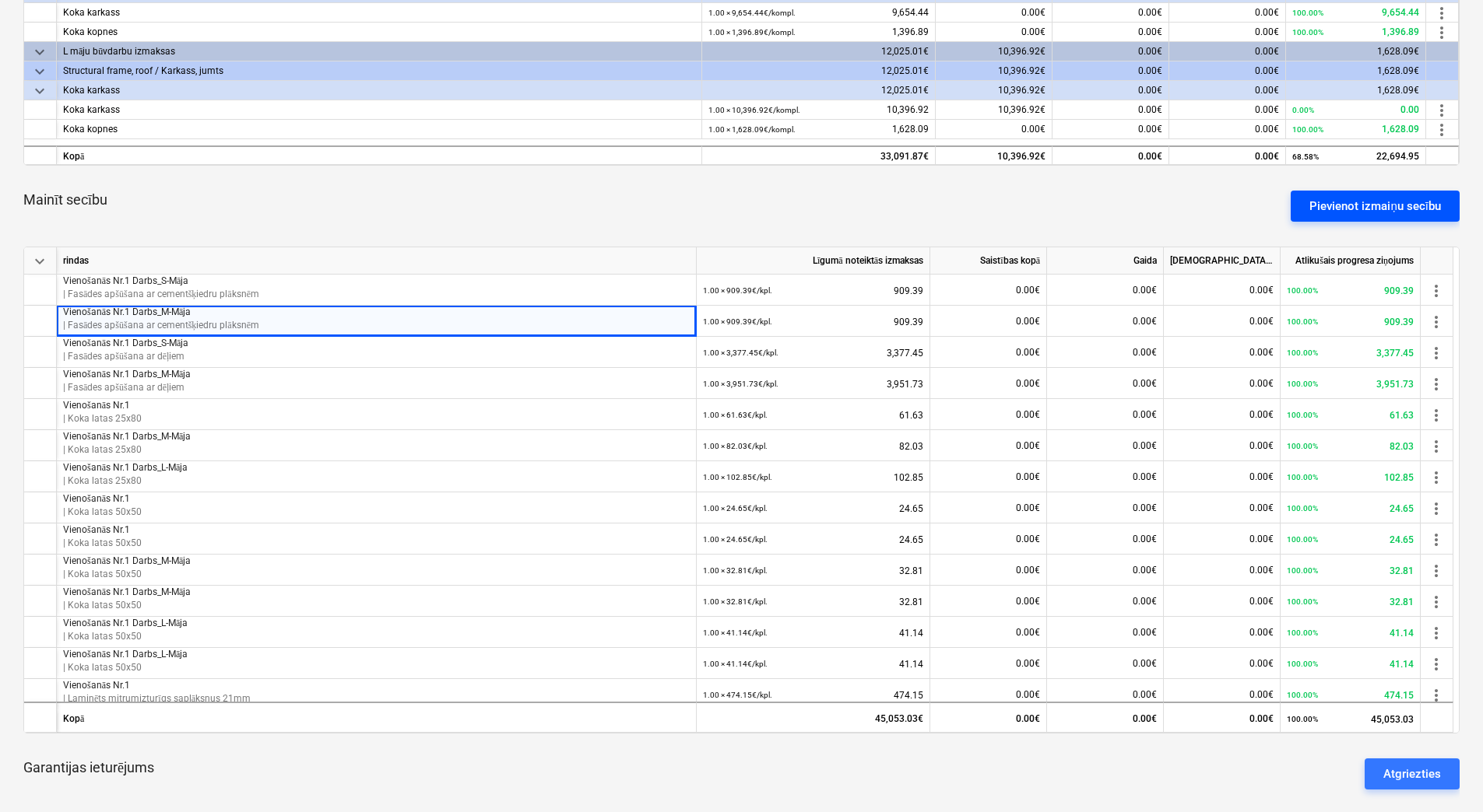
click at [1400, 203] on div "Pievienot izmaiņu secību" at bounding box center [1375, 206] width 131 height 20
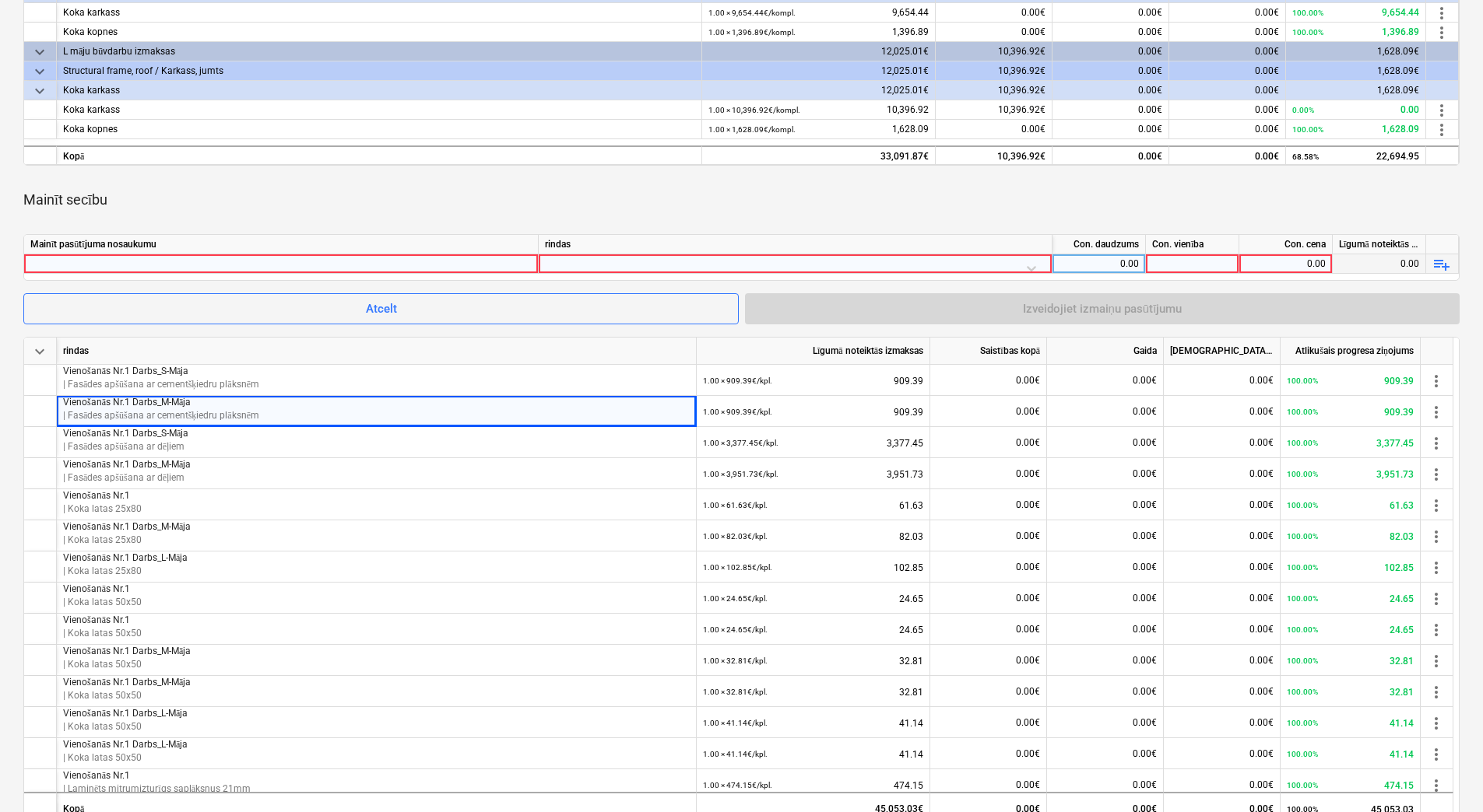
click at [398, 266] on div at bounding box center [281, 263] width 502 height 18
click at [610, 264] on div at bounding box center [795, 268] width 501 height 27
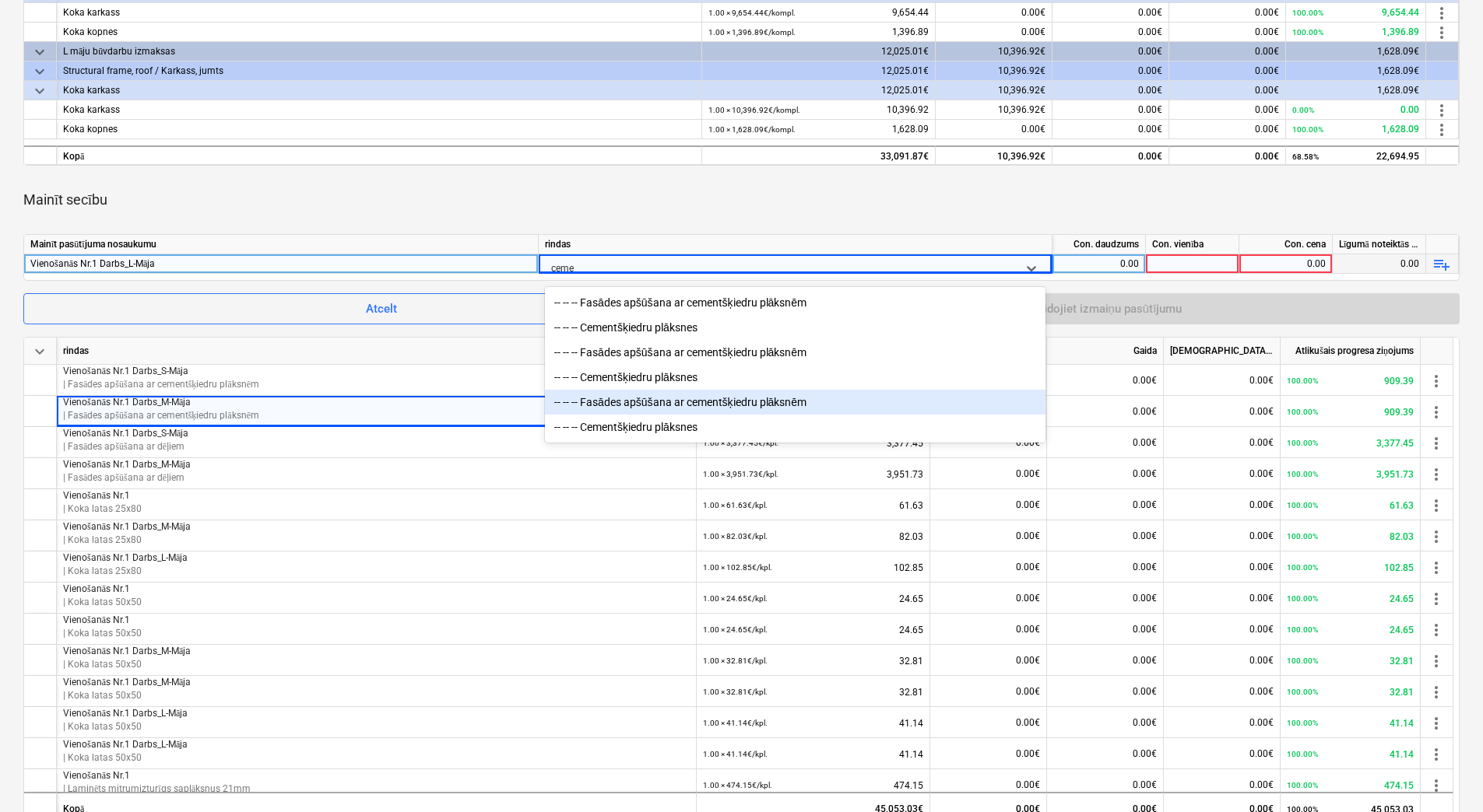
click at [673, 405] on div "-- -- -- Fasādes apšūšana ar cementšķiedru plāksnēm" at bounding box center [795, 402] width 501 height 25
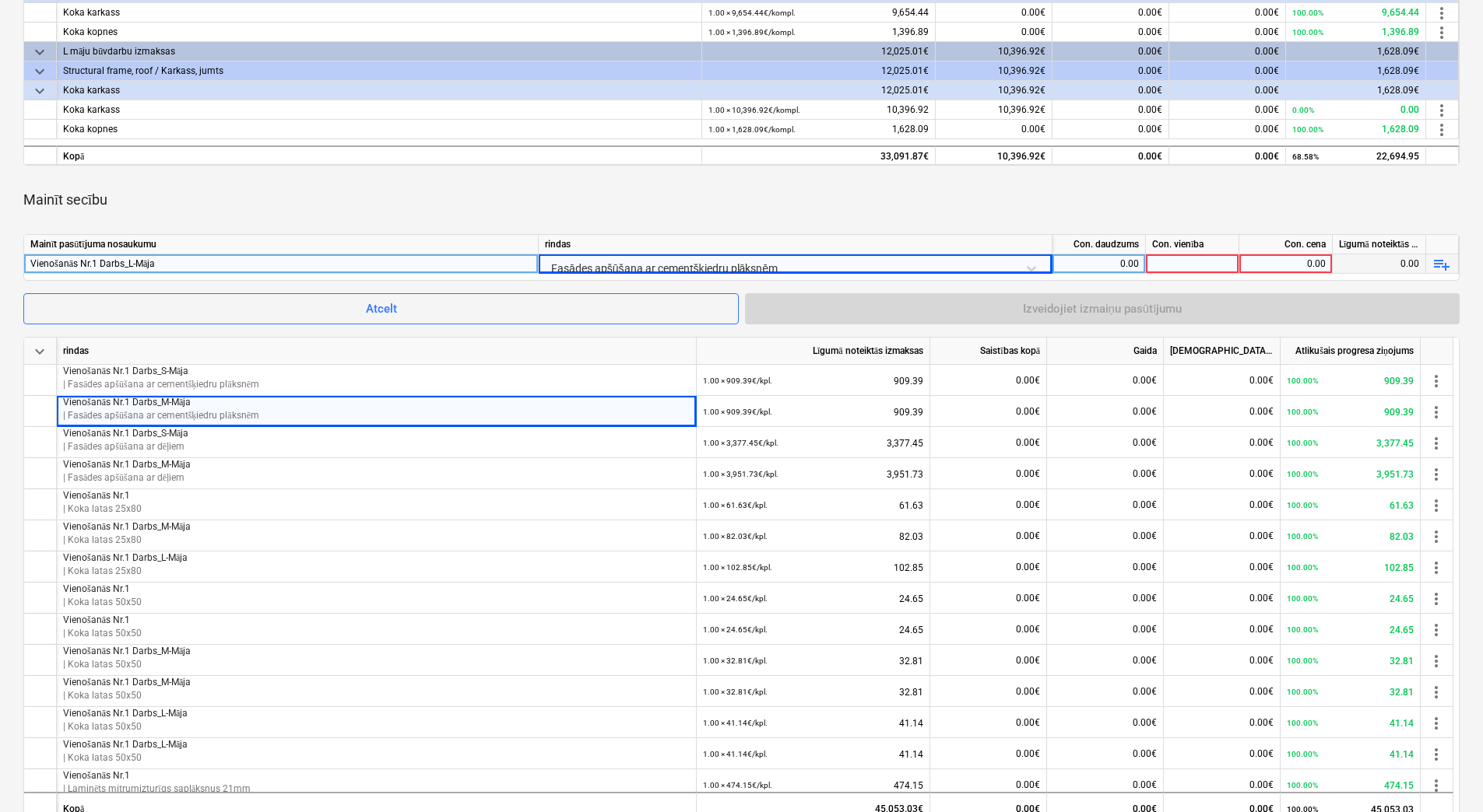
click at [1107, 259] on div "0.00" at bounding box center [1098, 264] width 80 height 19
click at [1207, 264] on div at bounding box center [1192, 264] width 94 height 19
click at [1295, 263] on div "0.00" at bounding box center [1285, 264] width 80 height 19
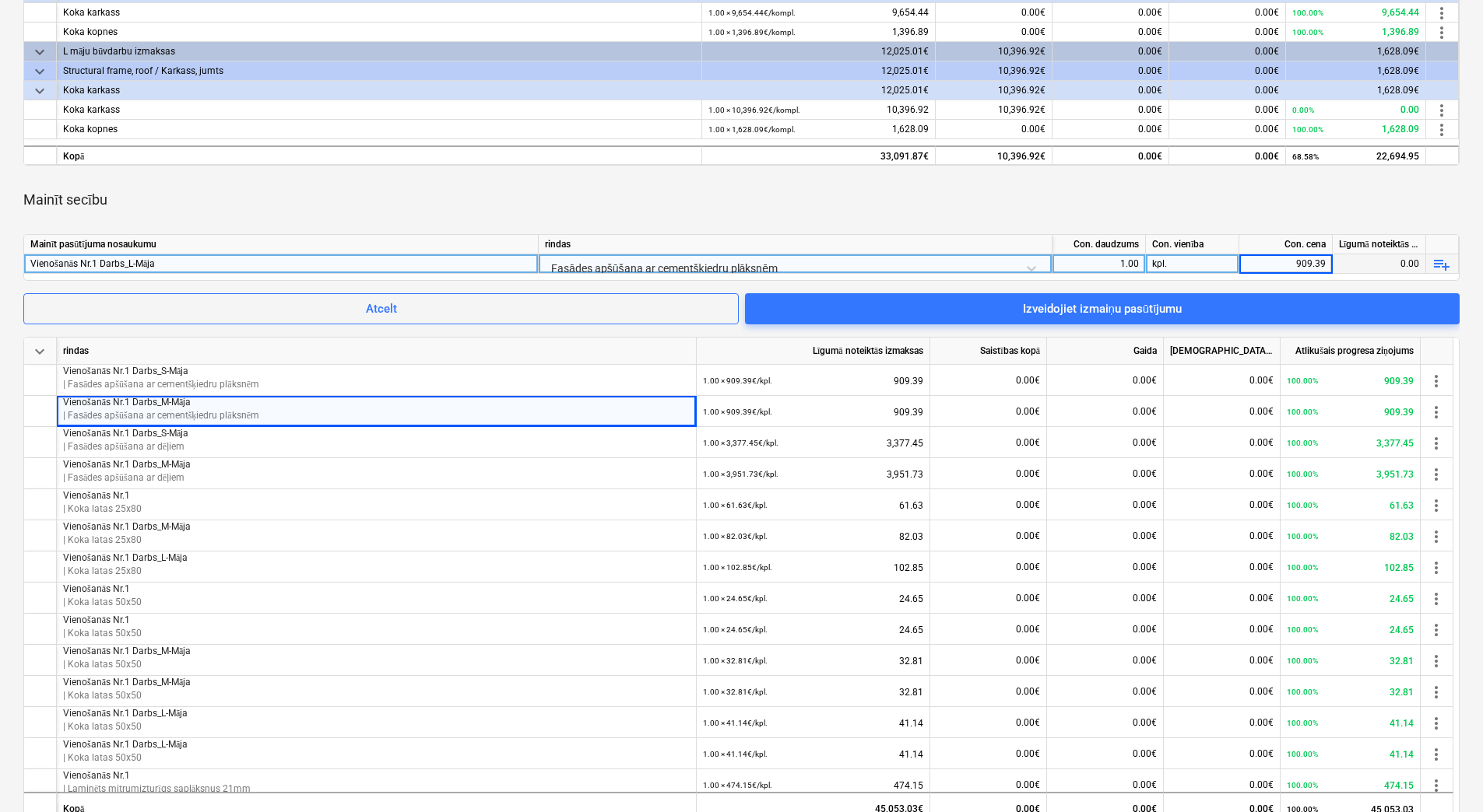
click at [1226, 209] on div "Mainīt secību" at bounding box center [741, 199] width 1436 height 43
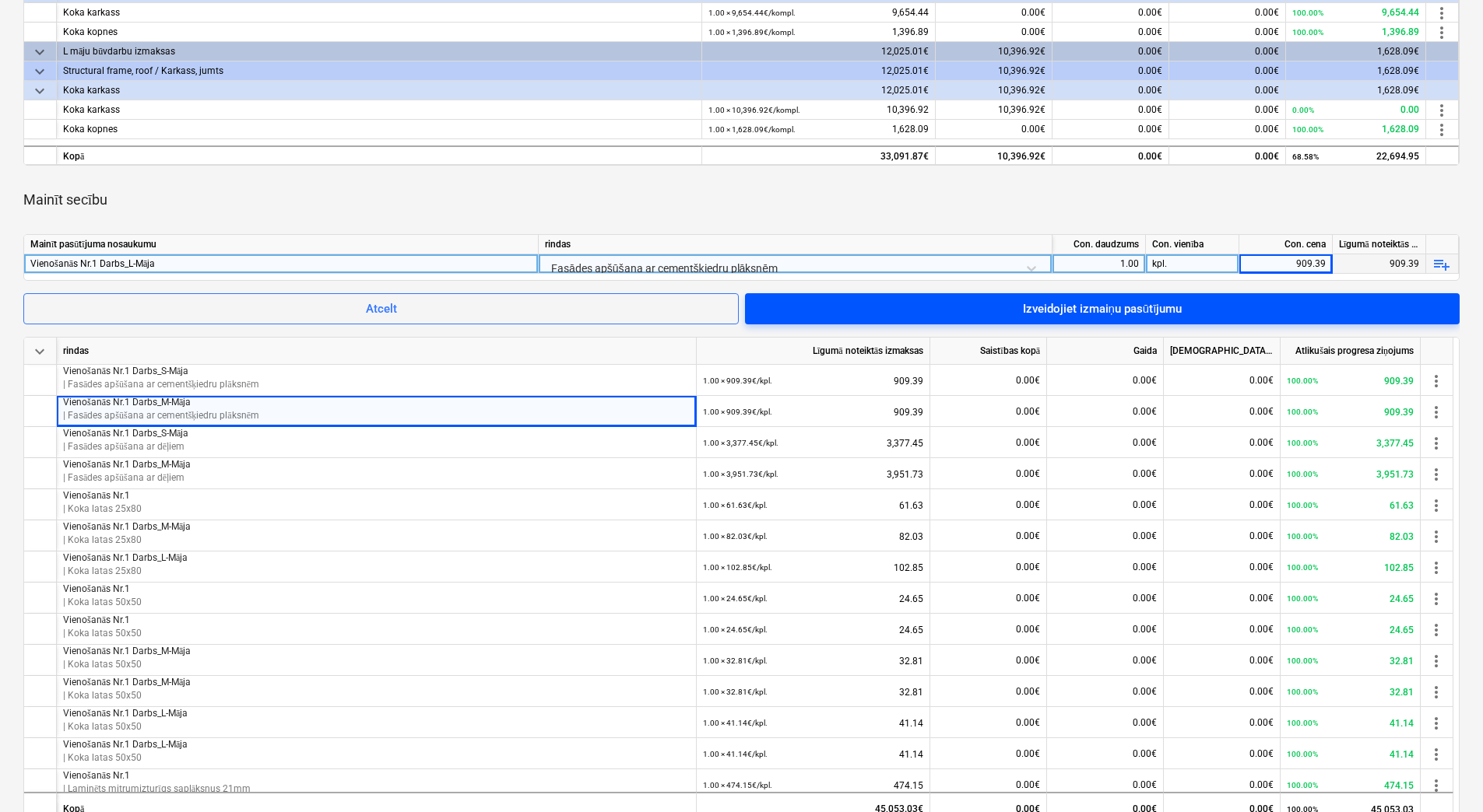
click at [1171, 312] on div "Izveidojiet izmaiņu pasūtījumu" at bounding box center [1102, 308] width 159 height 20
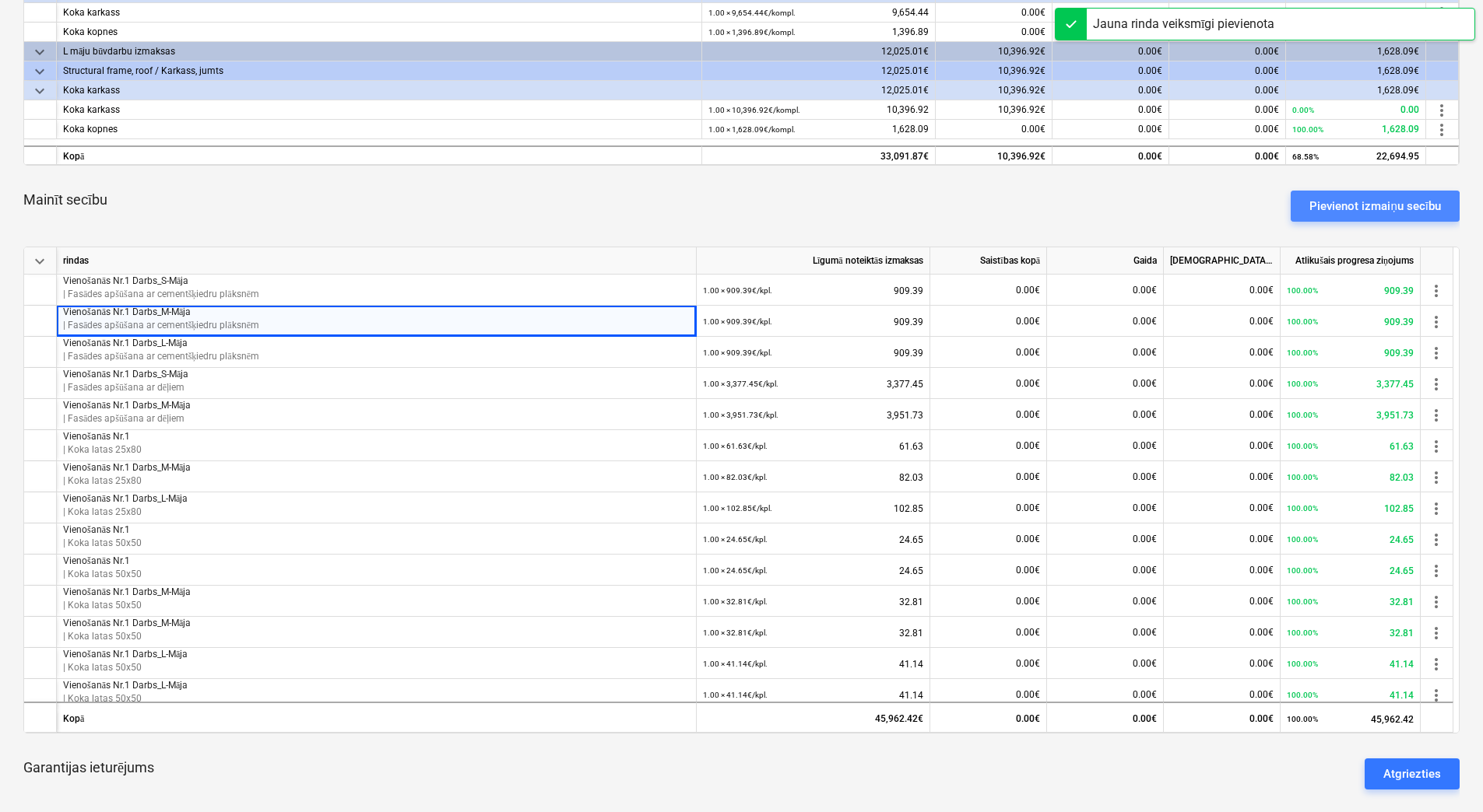
click at [1366, 206] on div "Pievienot izmaiņu secību" at bounding box center [1375, 206] width 131 height 20
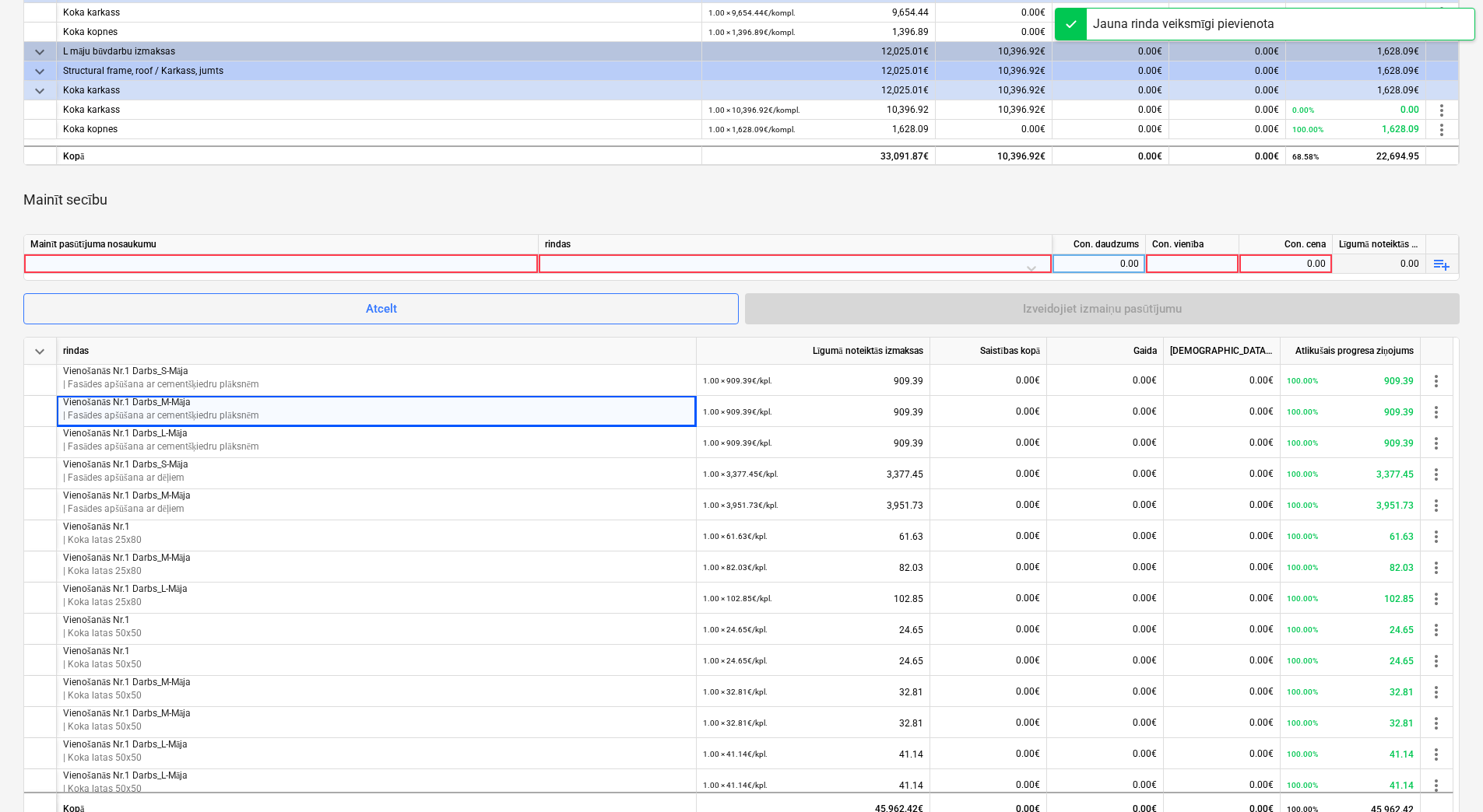
click at [488, 263] on div at bounding box center [281, 263] width 502 height 18
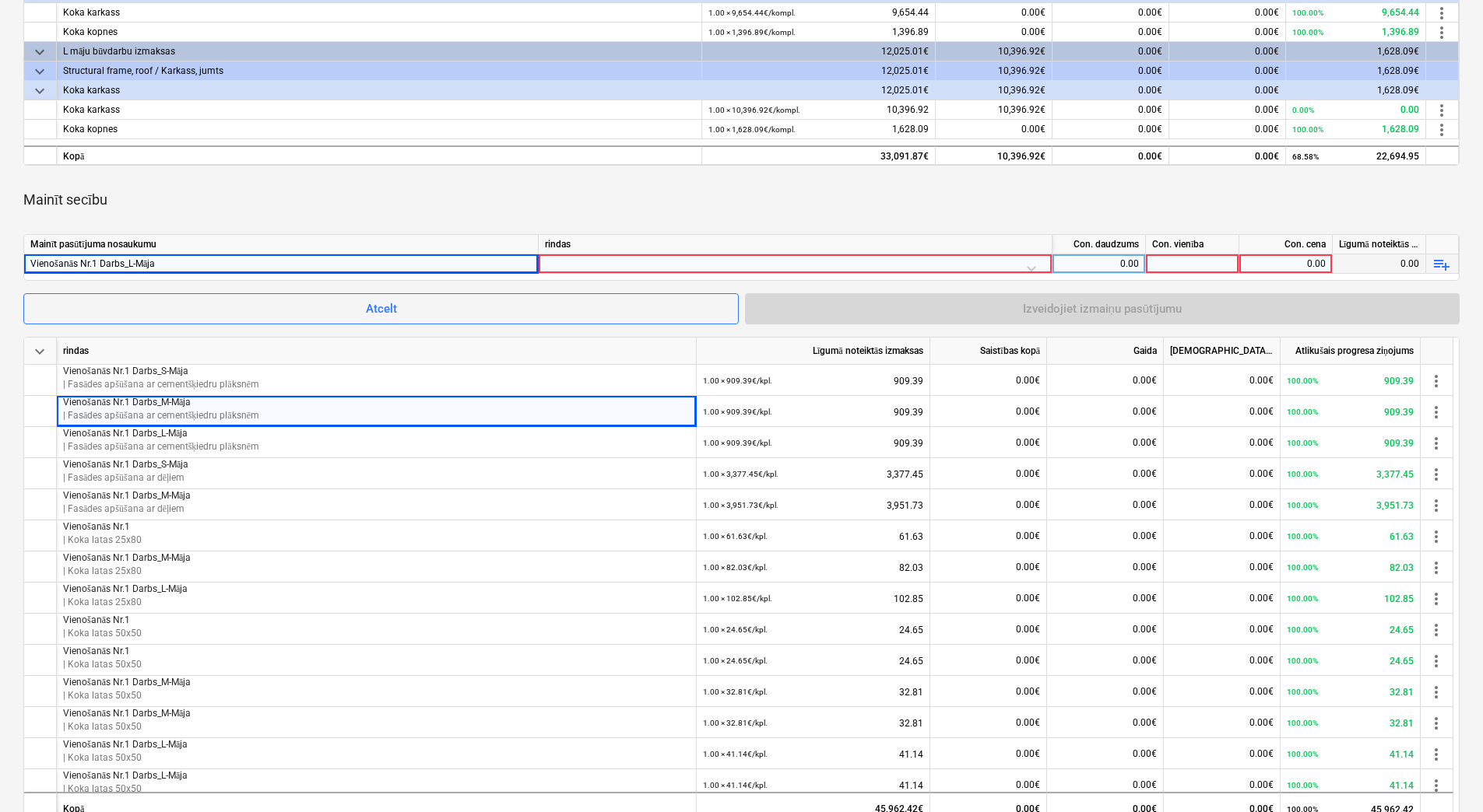
click at [680, 264] on div at bounding box center [795, 268] width 501 height 27
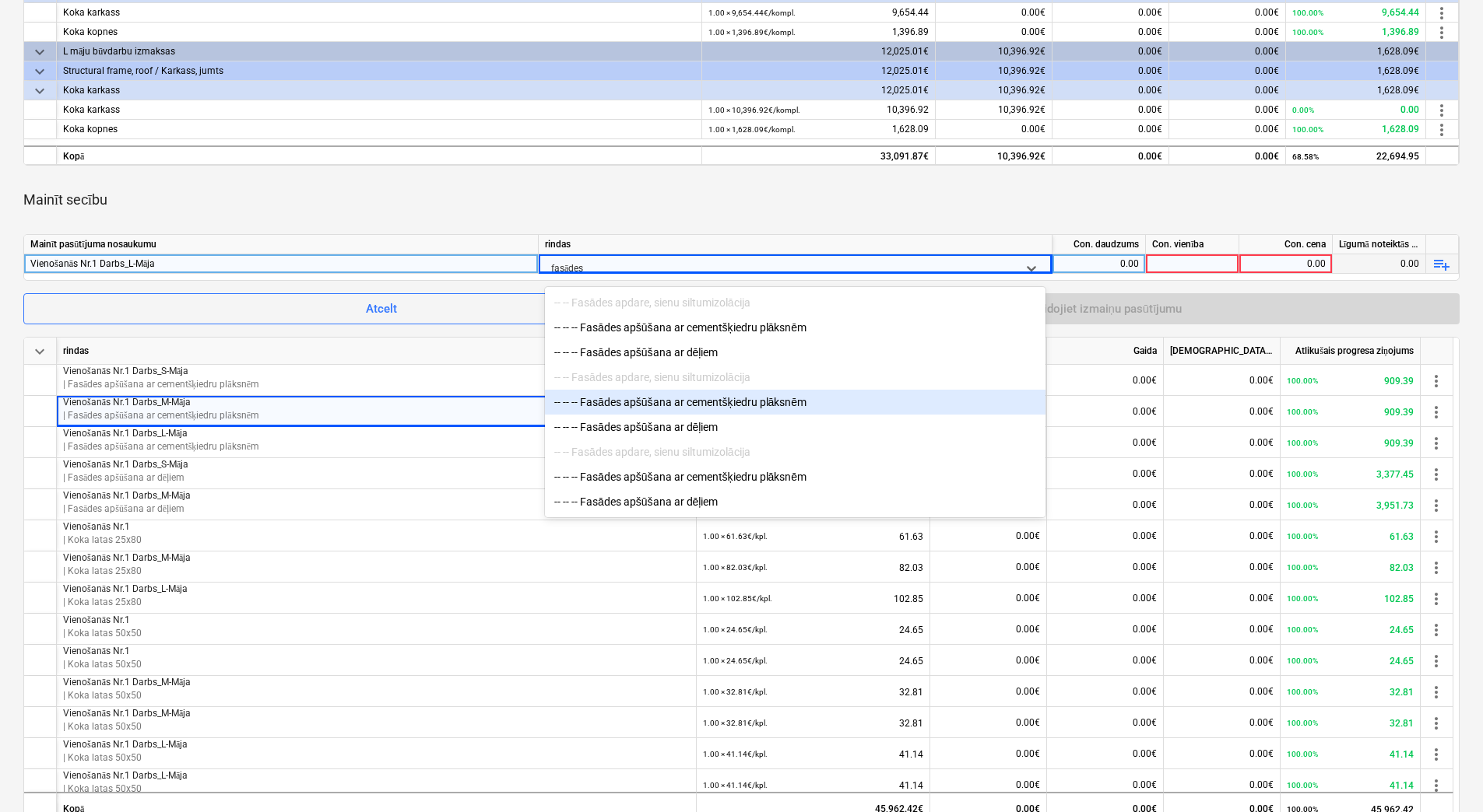
scroll to position [4, 0]
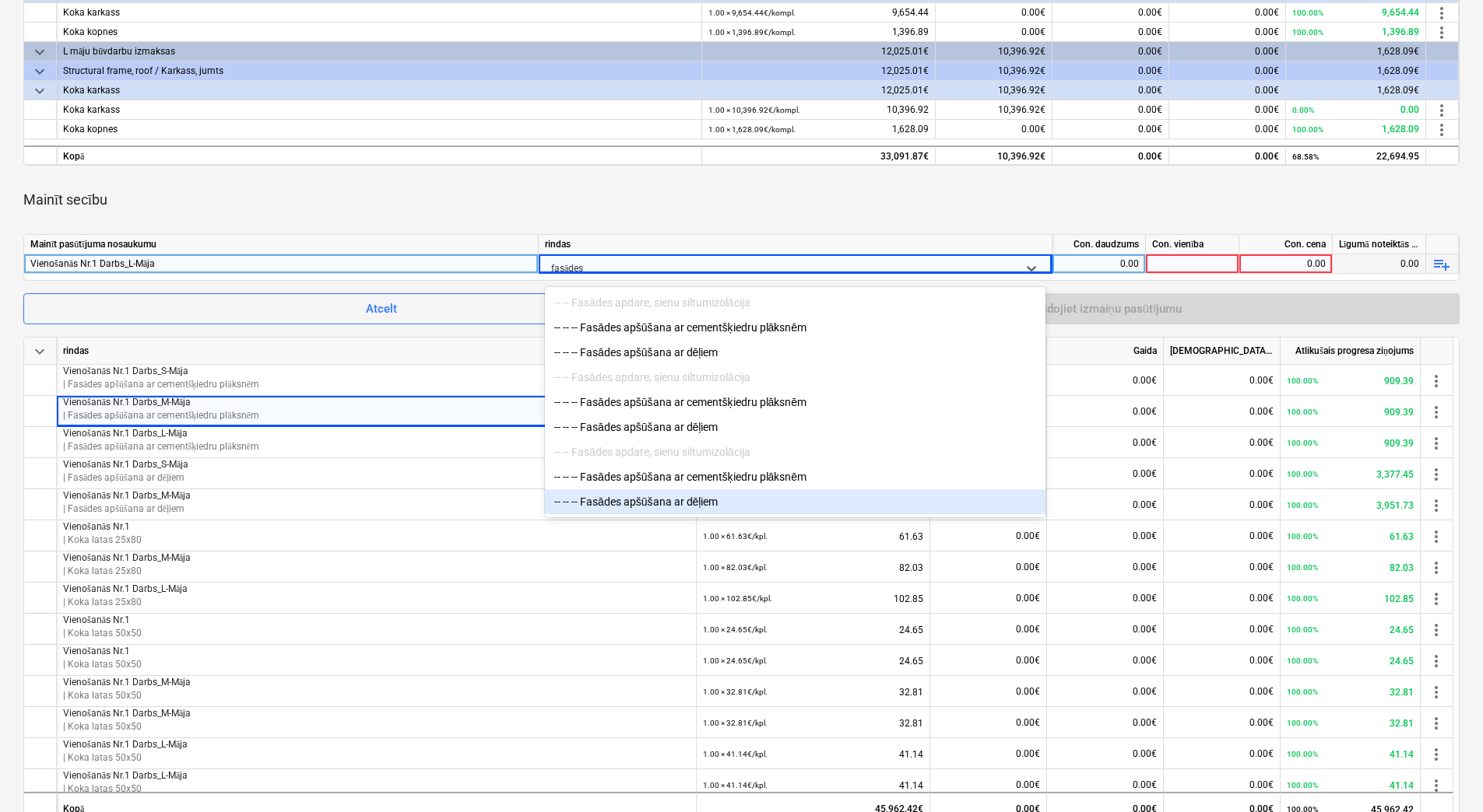
click at [717, 505] on div "-- -- -- Fasādes apšūšana ar dēļiem" at bounding box center [795, 501] width 501 height 25
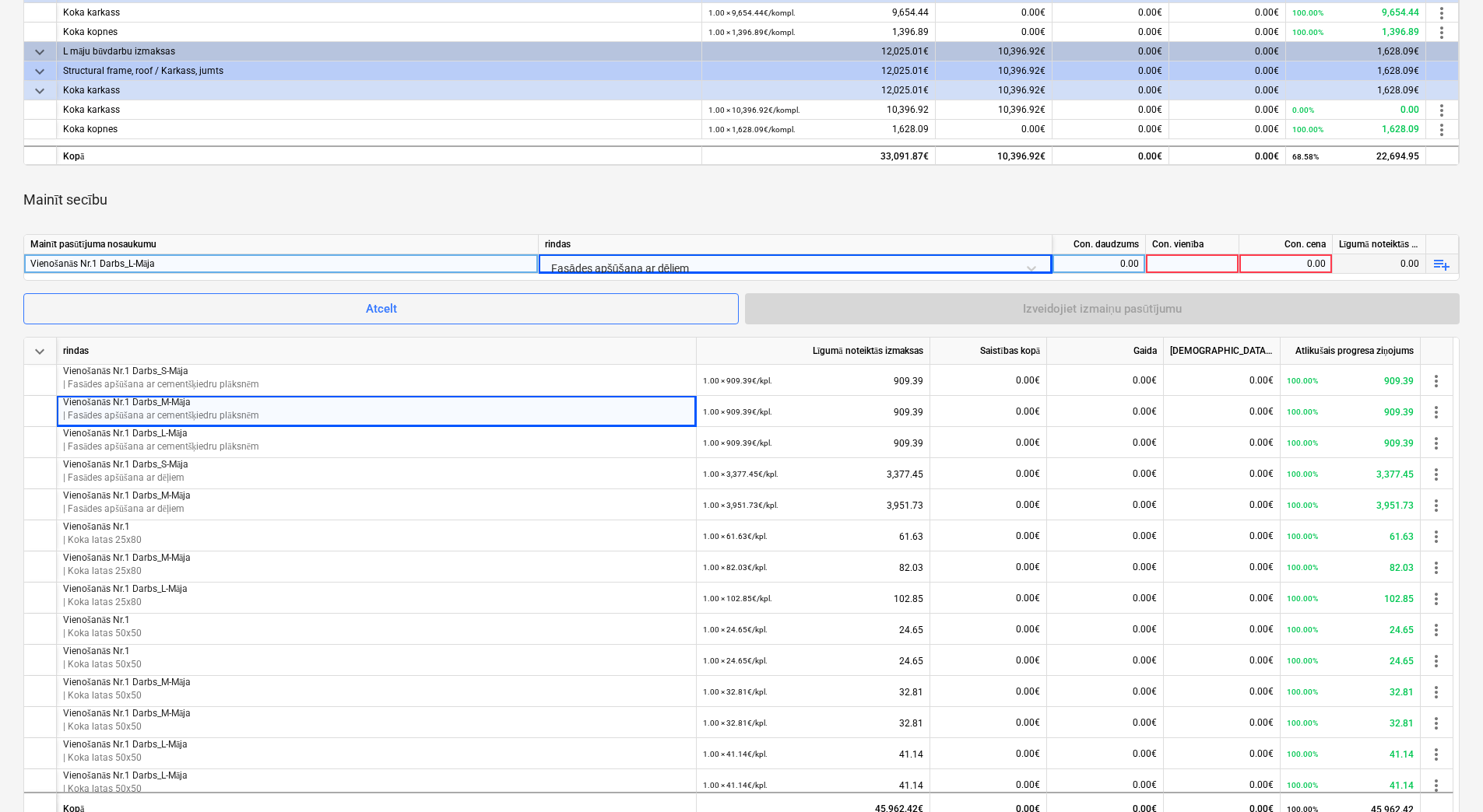
click at [1118, 263] on div "0.00" at bounding box center [1098, 264] width 80 height 19
click at [1177, 260] on div at bounding box center [1192, 264] width 94 height 19
click at [1183, 260] on input at bounding box center [1192, 263] width 93 height 18
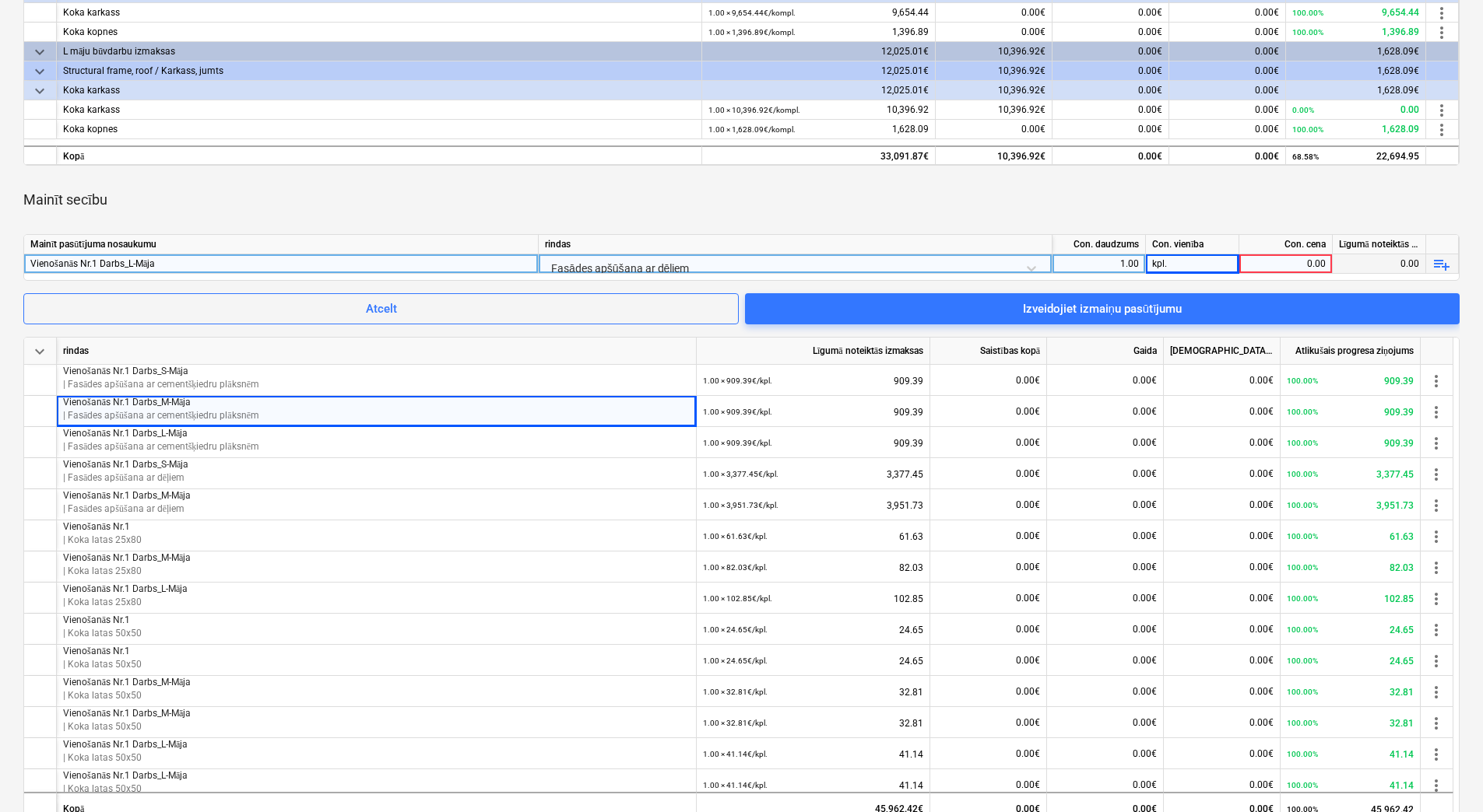
click at [1275, 266] on div "0.00" at bounding box center [1285, 264] width 80 height 19
click at [1257, 207] on div "Mainīt secību" at bounding box center [741, 199] width 1436 height 43
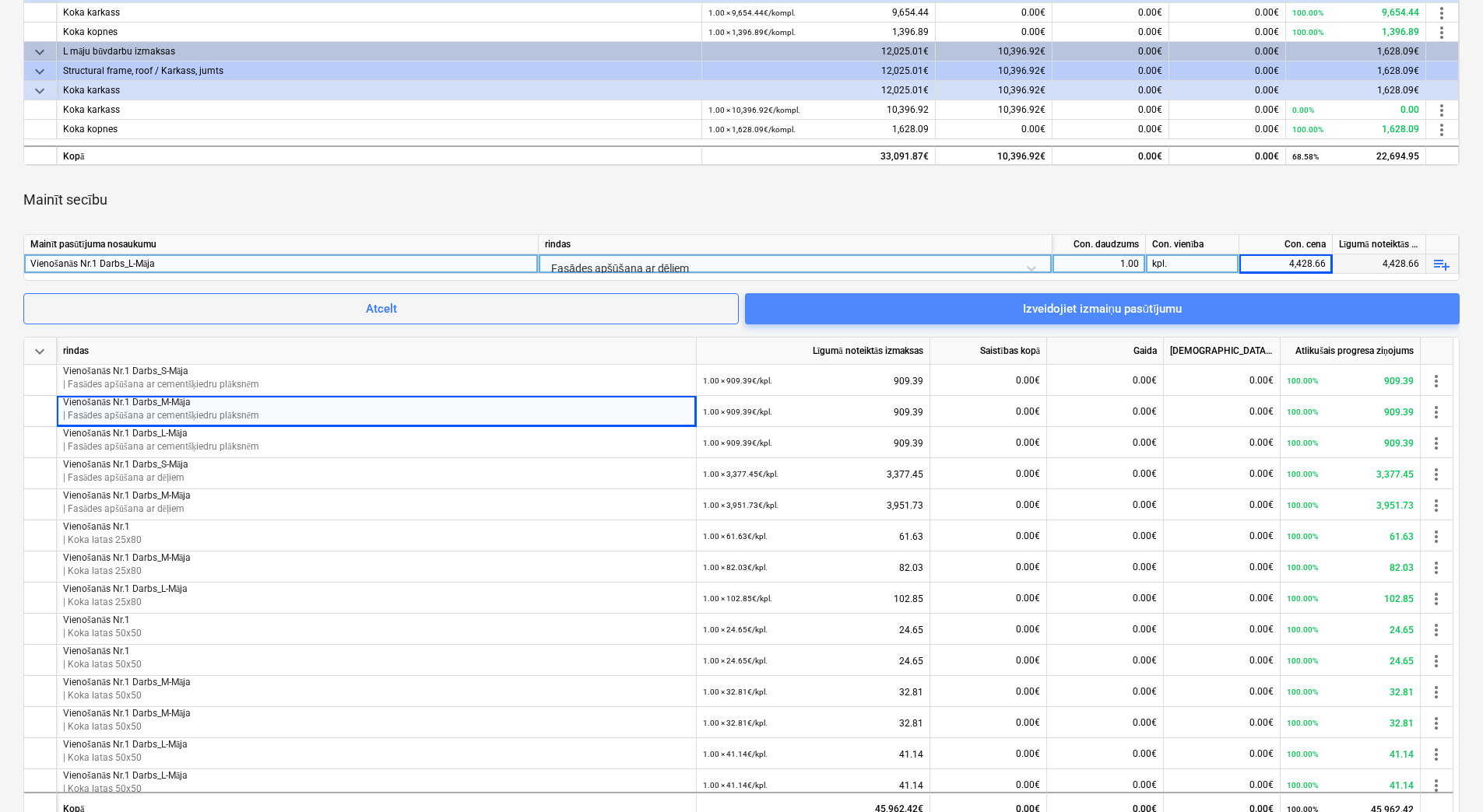
click at [1207, 299] on span "Izveidojiet izmaiņu pasūtījumu" at bounding box center [1102, 308] width 677 height 20
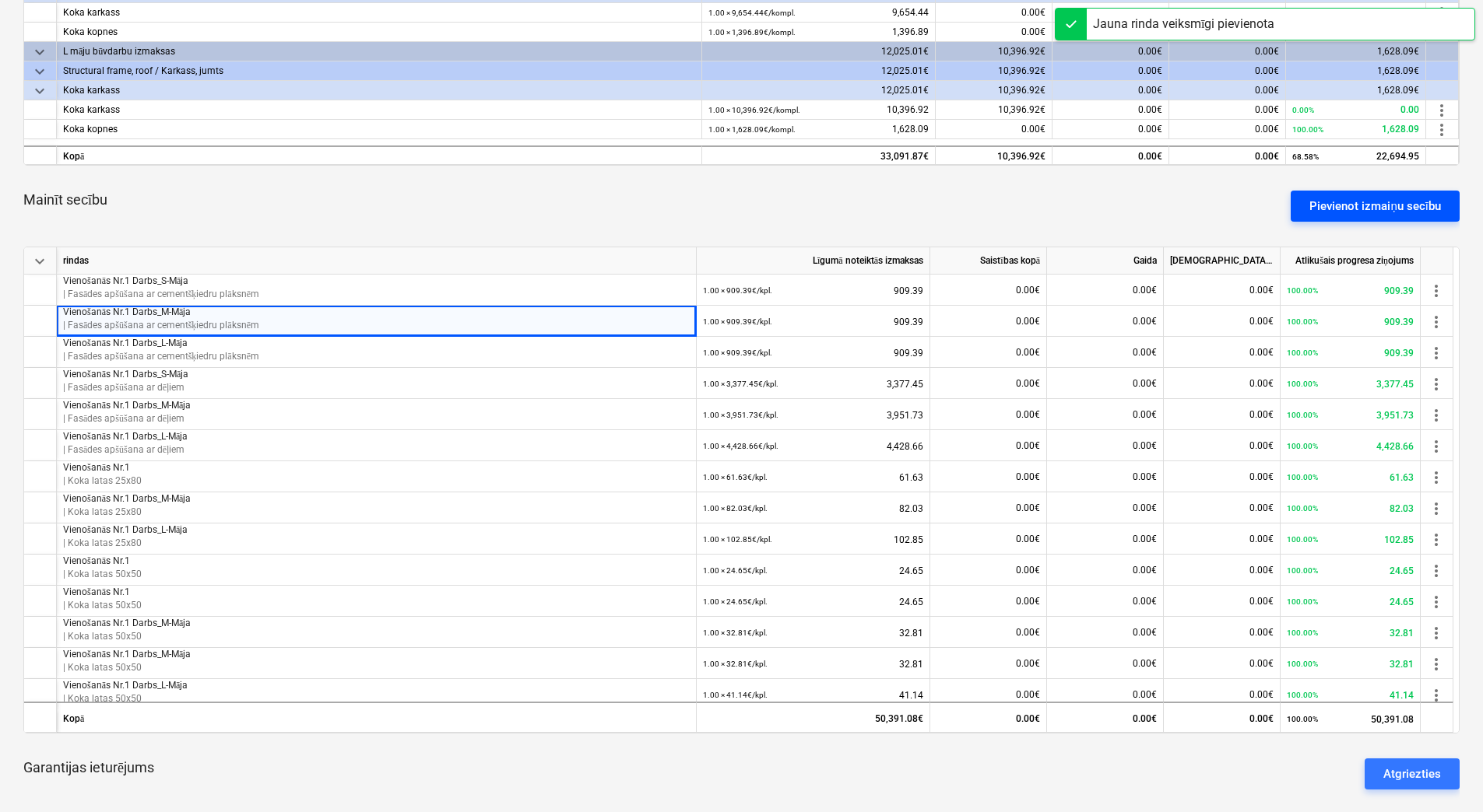
click at [1372, 212] on div "Pievienot izmaiņu secību" at bounding box center [1375, 206] width 131 height 20
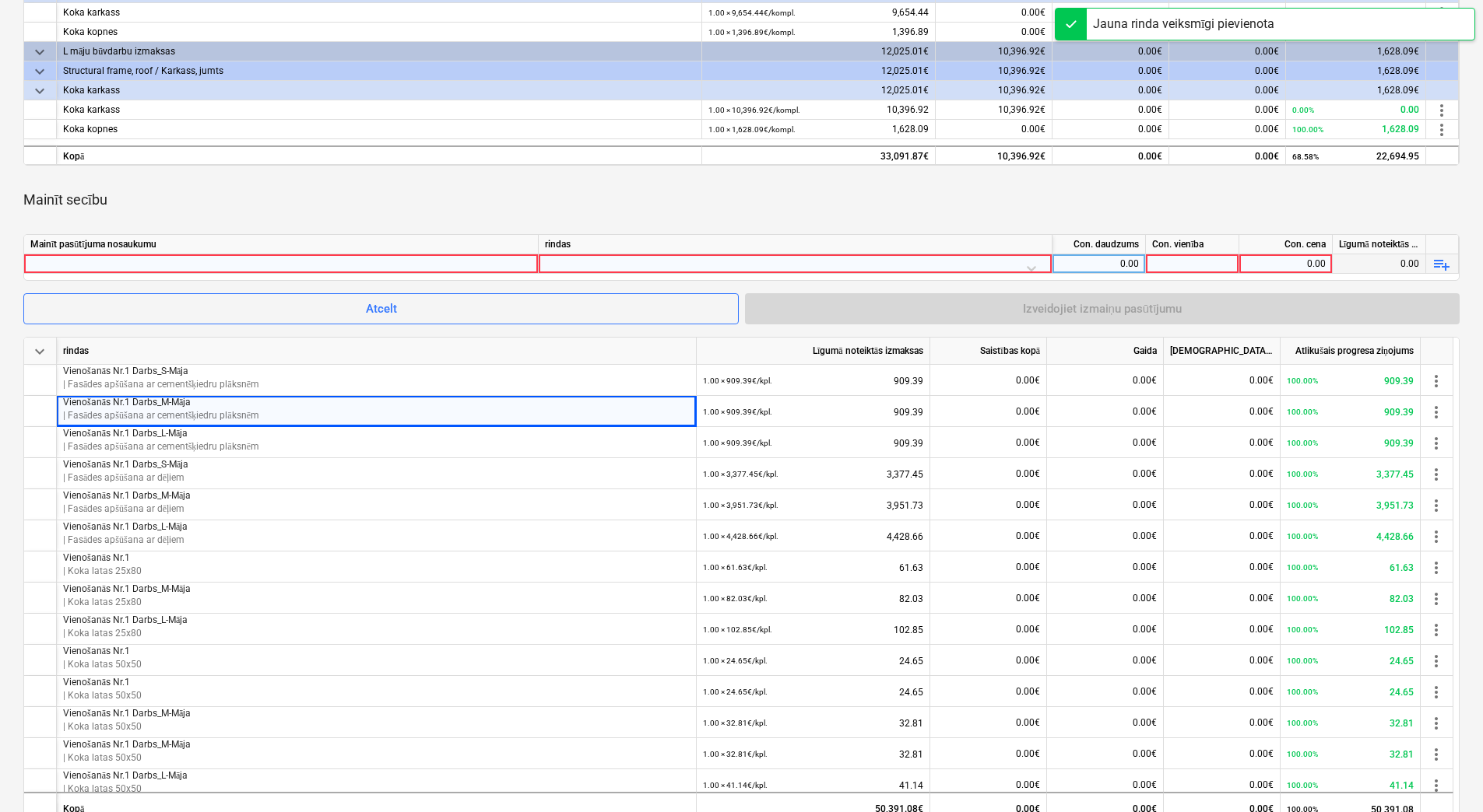
click at [472, 258] on div at bounding box center [281, 263] width 502 height 18
click at [624, 262] on div at bounding box center [795, 268] width 501 height 27
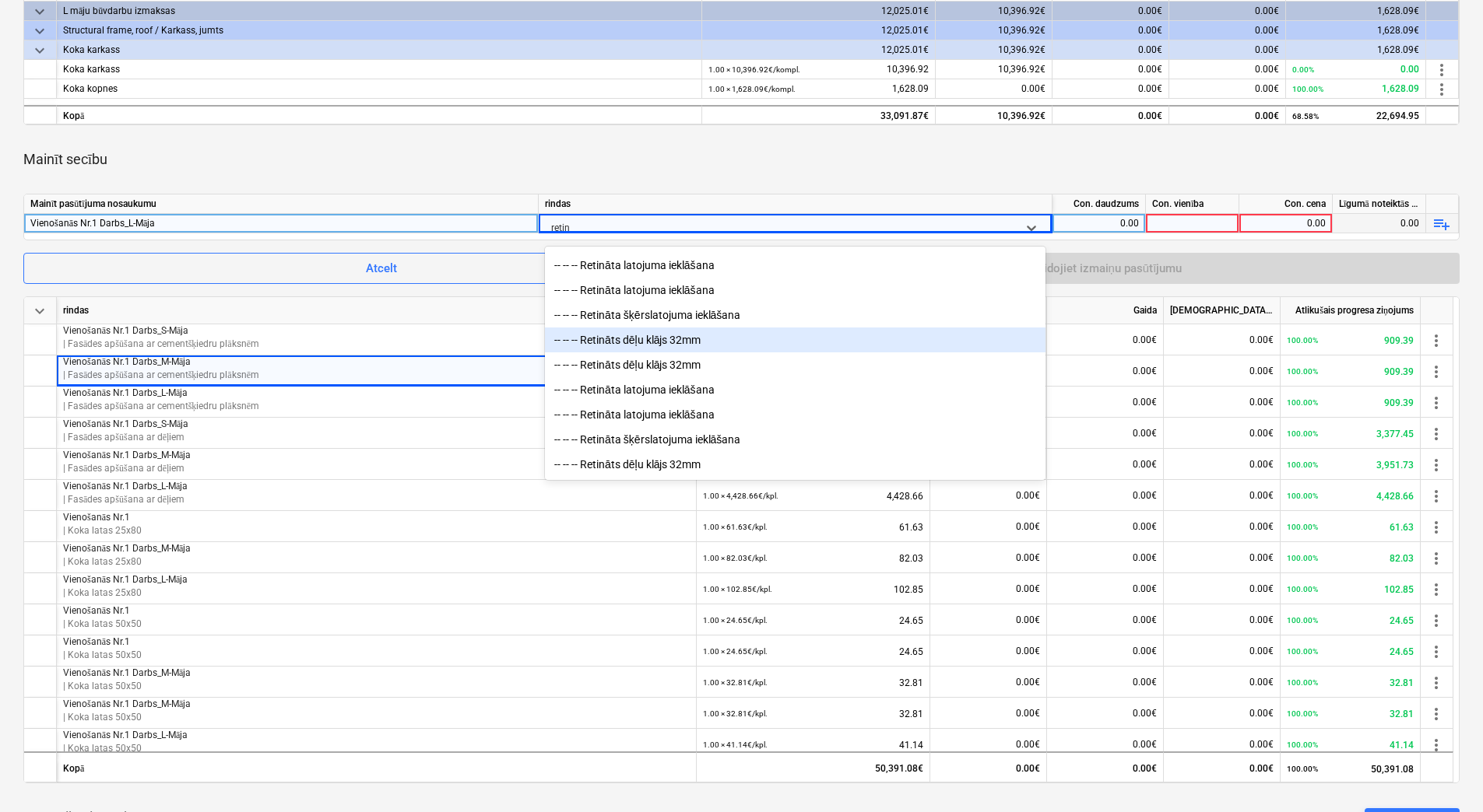
scroll to position [545, 0]
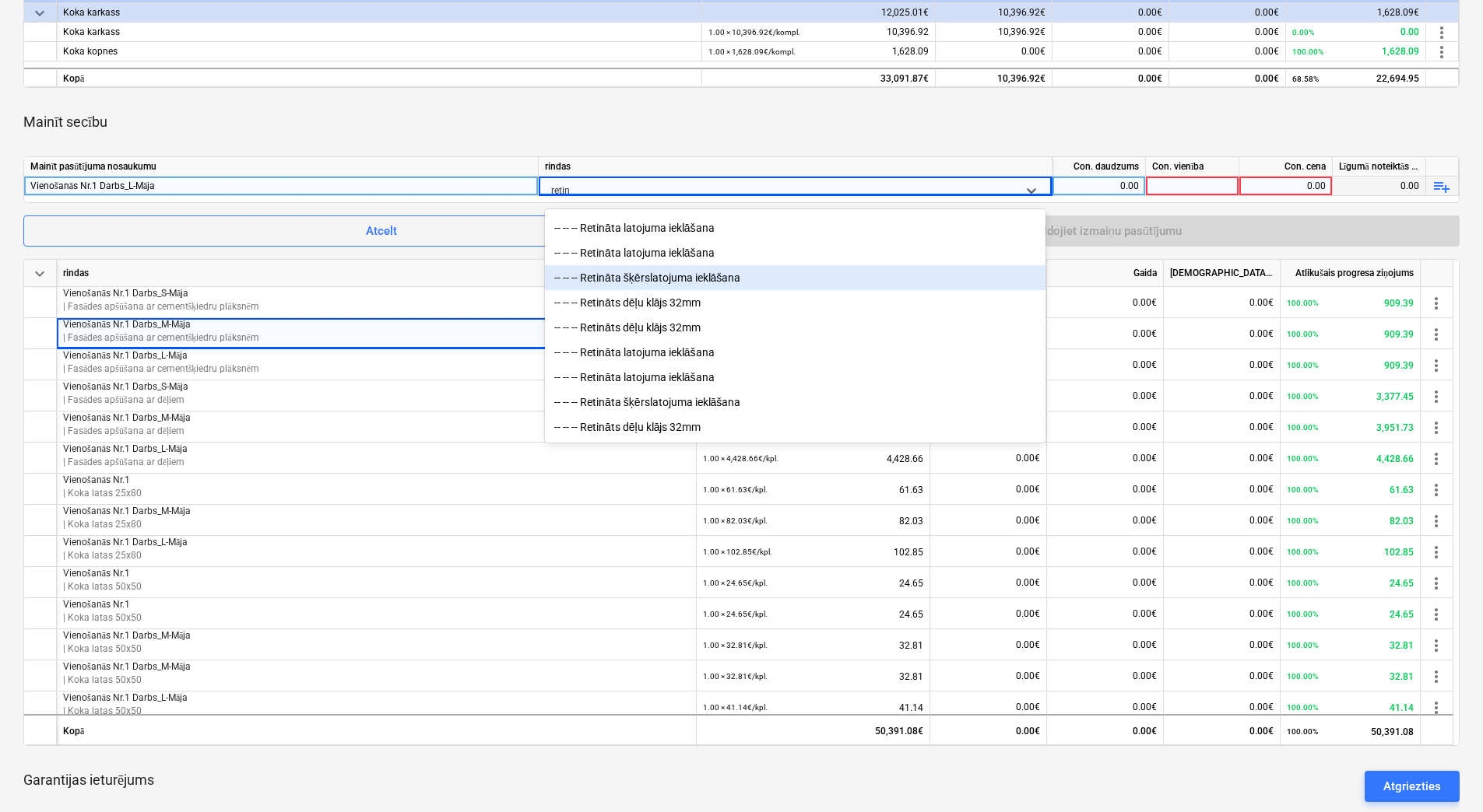
click at [752, 276] on div "-- -- -- Retināta šķērslatojuma ieklāšana" at bounding box center [795, 277] width 501 height 25
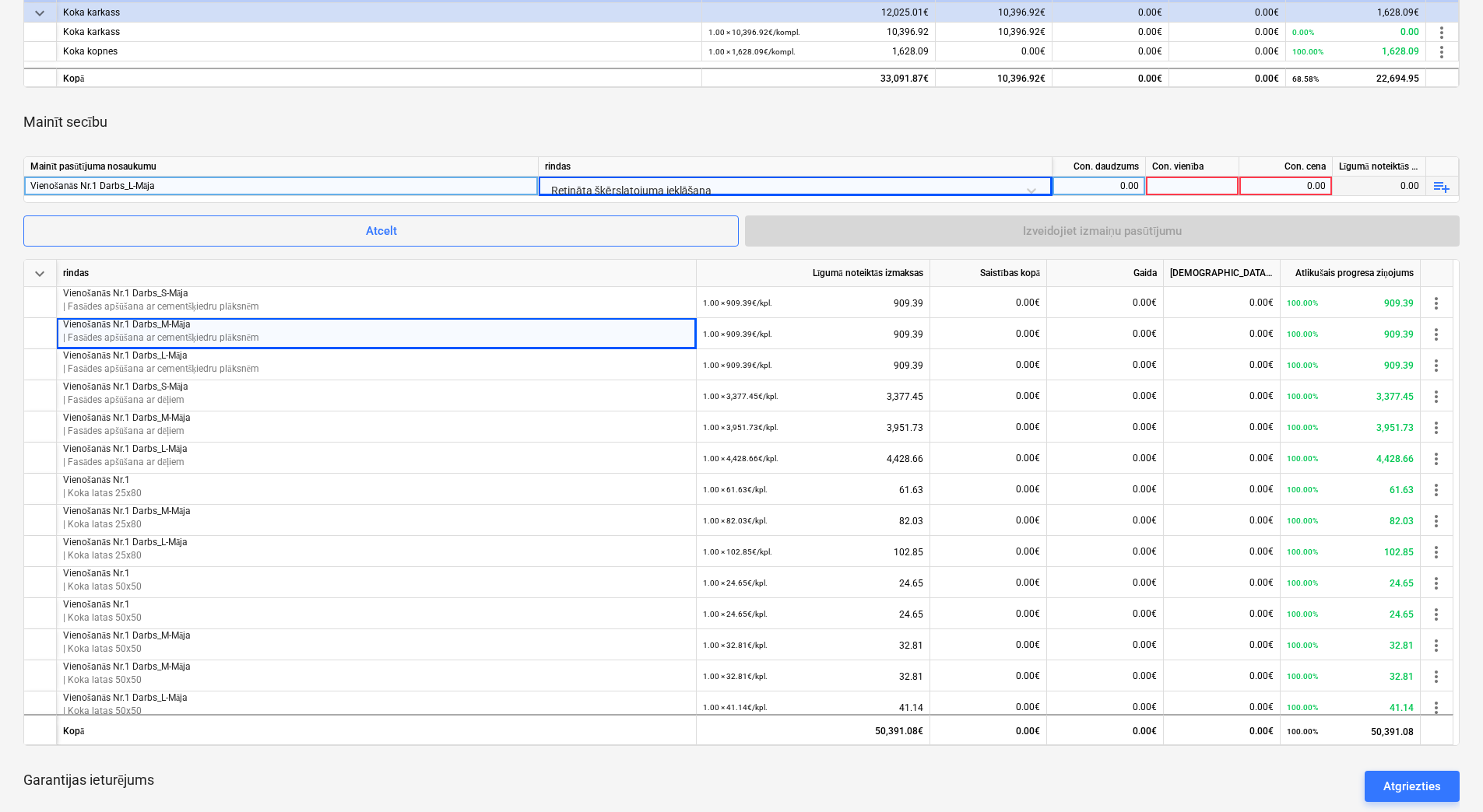
click at [1099, 186] on div "0.00" at bounding box center [1098, 187] width 80 height 19
click at [1171, 185] on div at bounding box center [1192, 187] width 94 height 19
click at [1300, 187] on div "0.00" at bounding box center [1285, 187] width 80 height 19
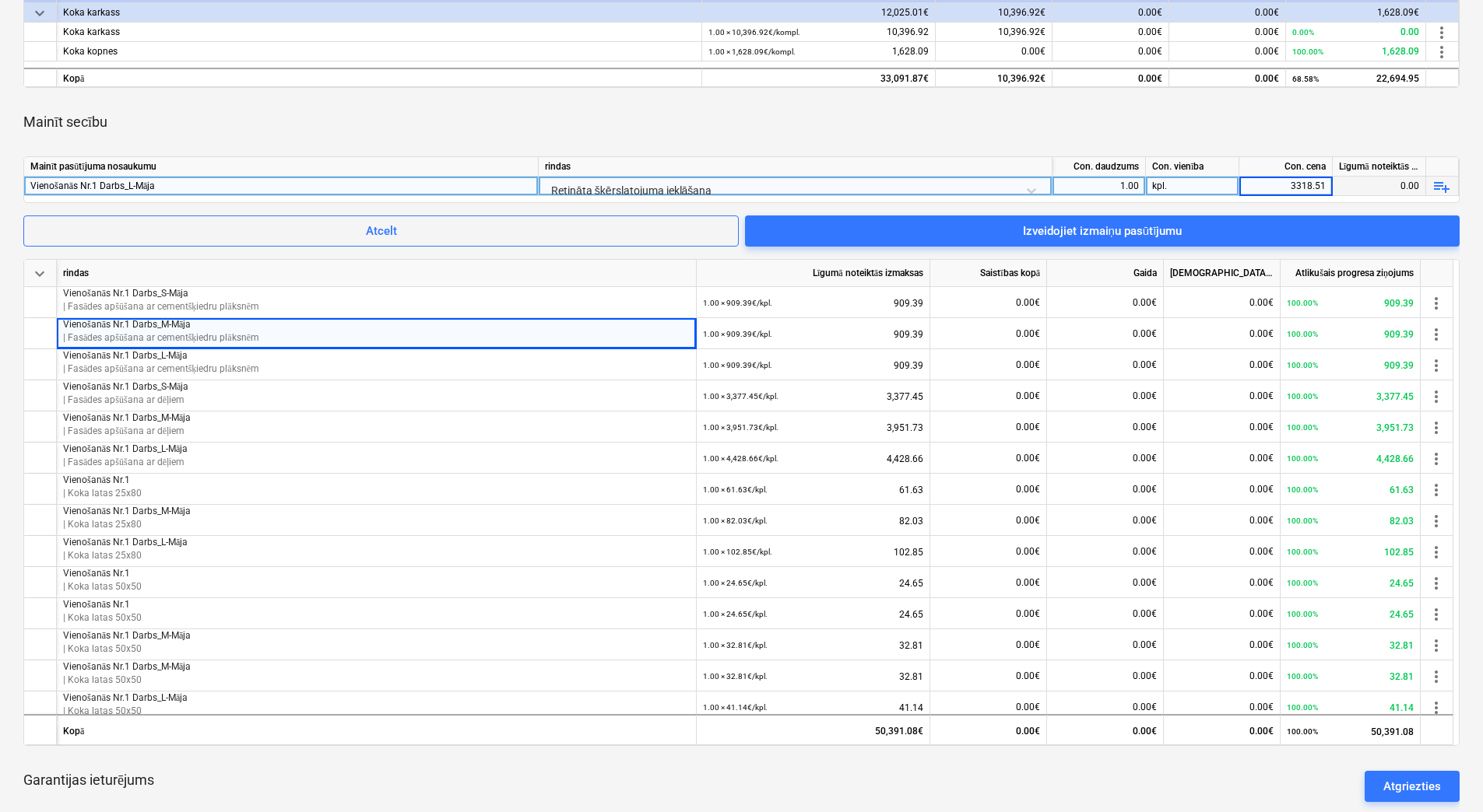
click at [1251, 134] on div "Mainīt secību" at bounding box center [741, 122] width 1436 height 43
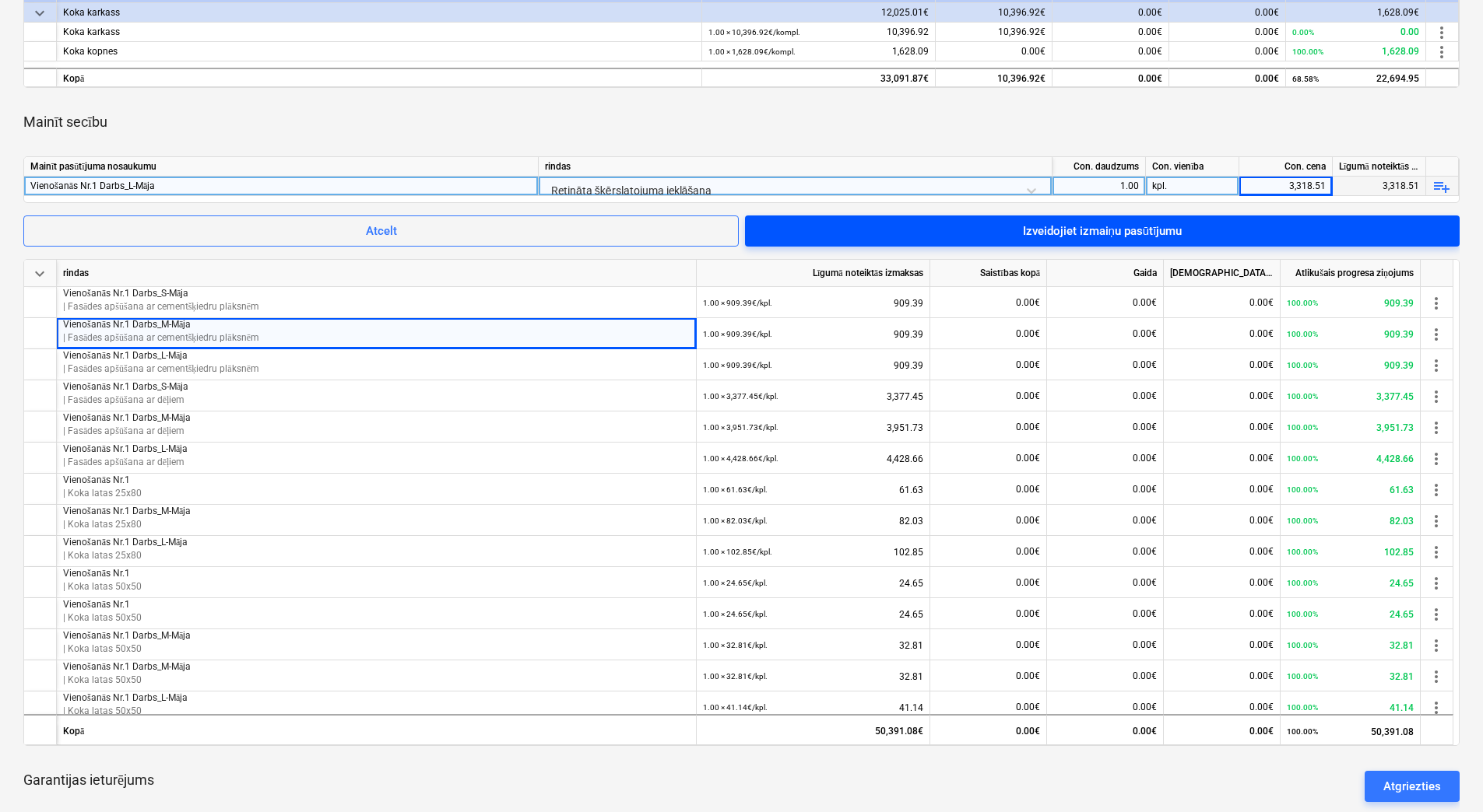
click at [1198, 226] on span "Izveidojiet izmaiņu pasūtījumu" at bounding box center [1102, 231] width 677 height 20
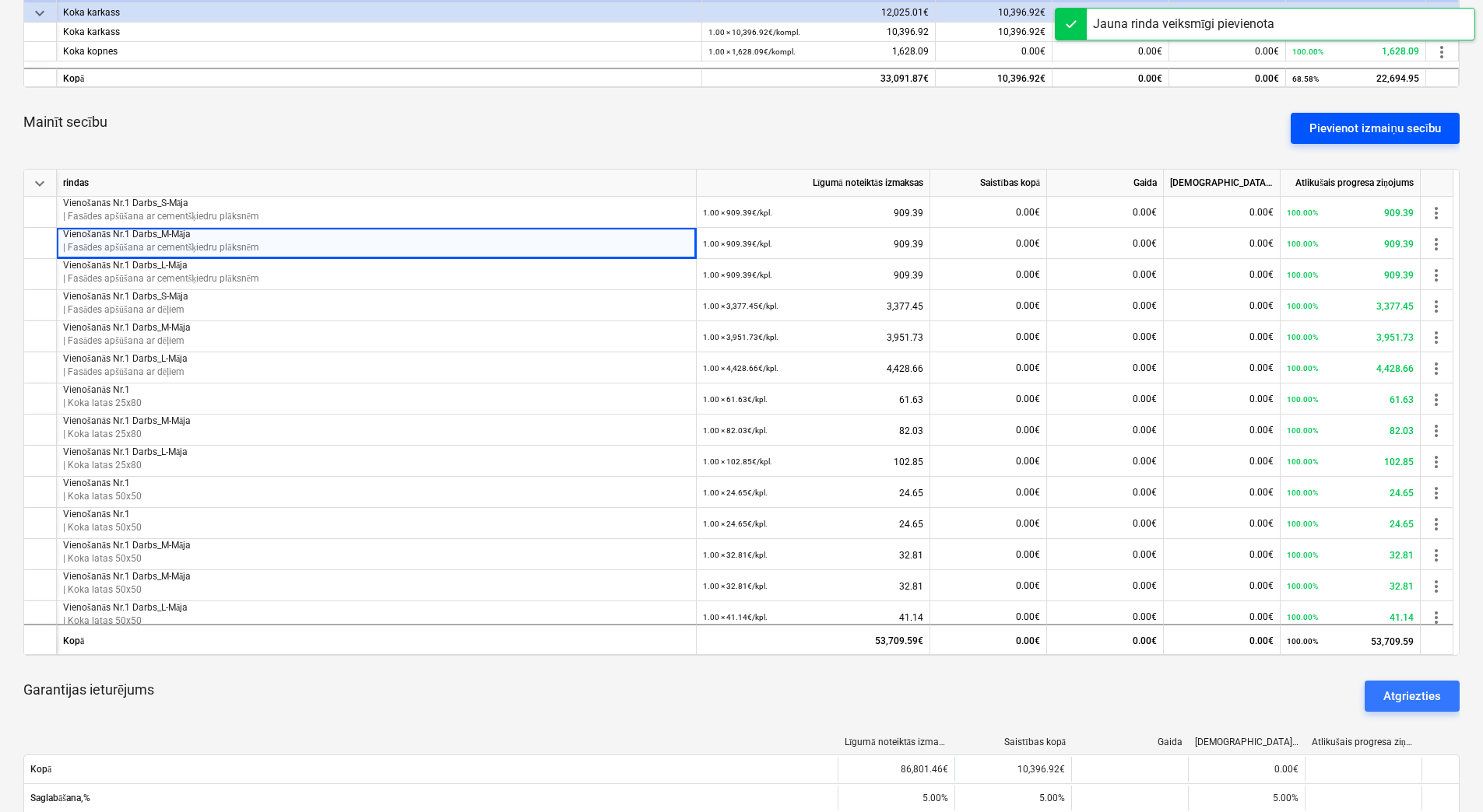
click at [1373, 120] on div "Pievienot izmaiņu secību" at bounding box center [1375, 128] width 131 height 20
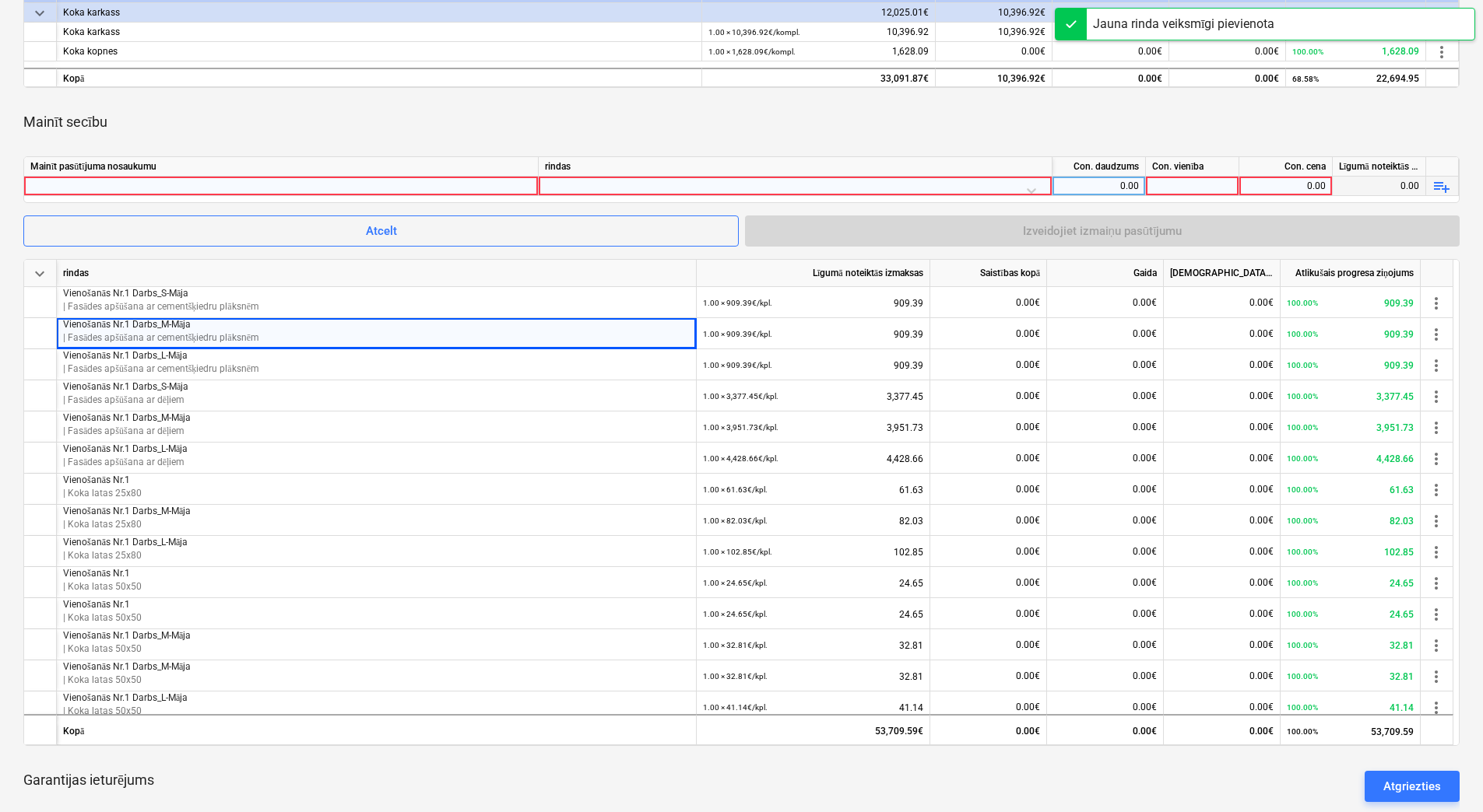
click at [320, 184] on div at bounding box center [281, 186] width 502 height 18
click at [594, 185] on div at bounding box center [795, 191] width 501 height 27
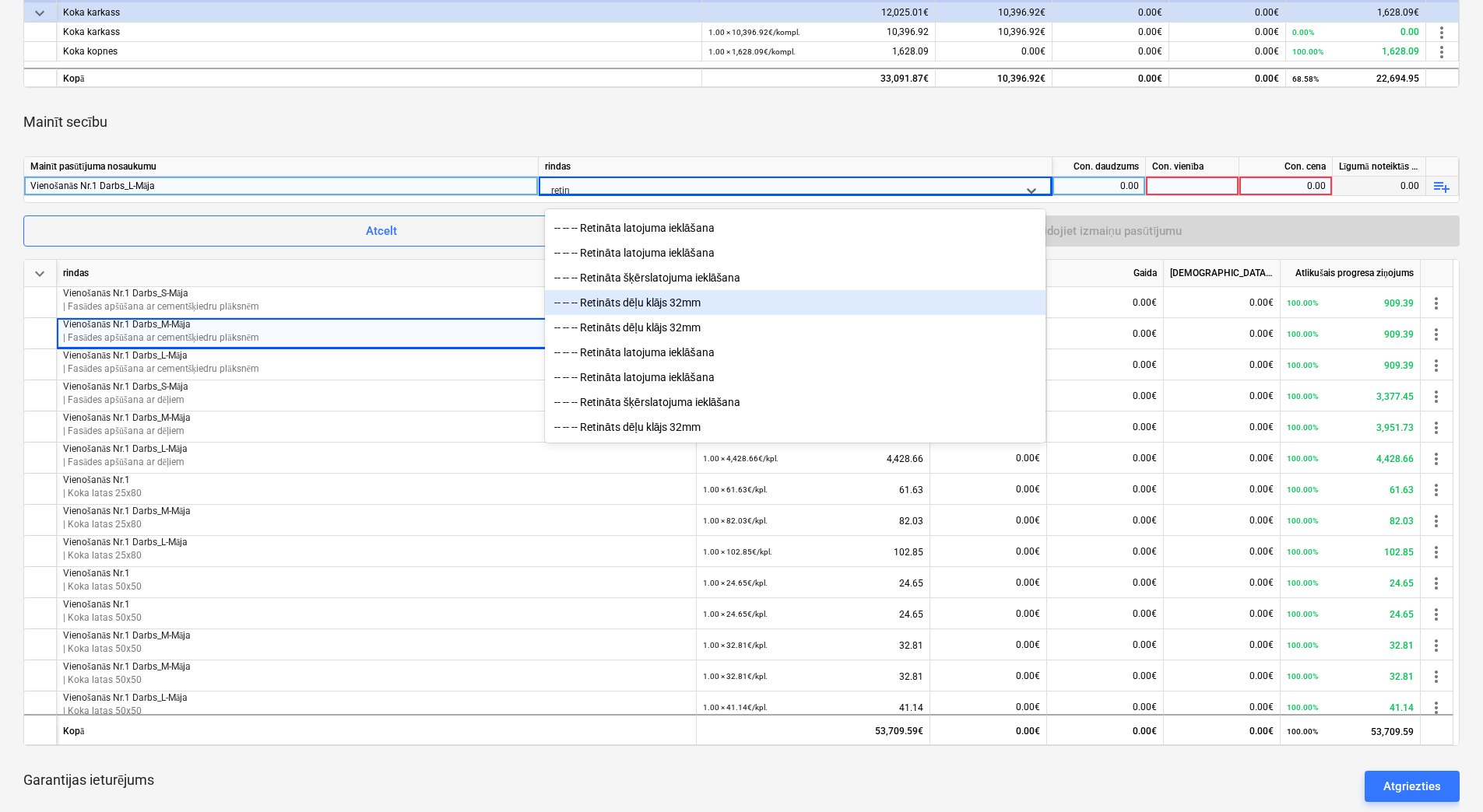
scroll to position [183, 0]
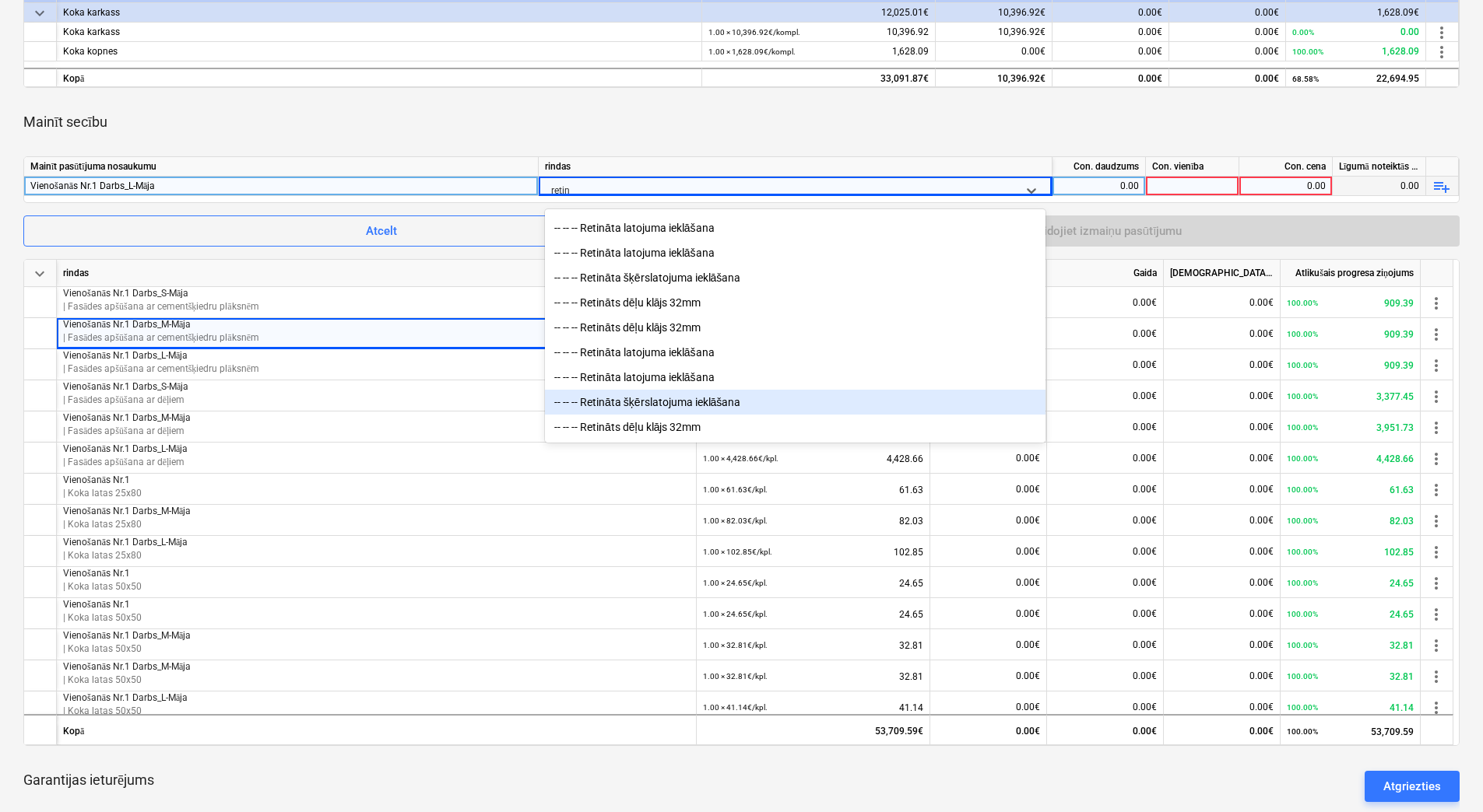
click at [712, 401] on div "-- -- -- Retināta šķērslatojuma ieklāšana" at bounding box center [795, 402] width 501 height 25
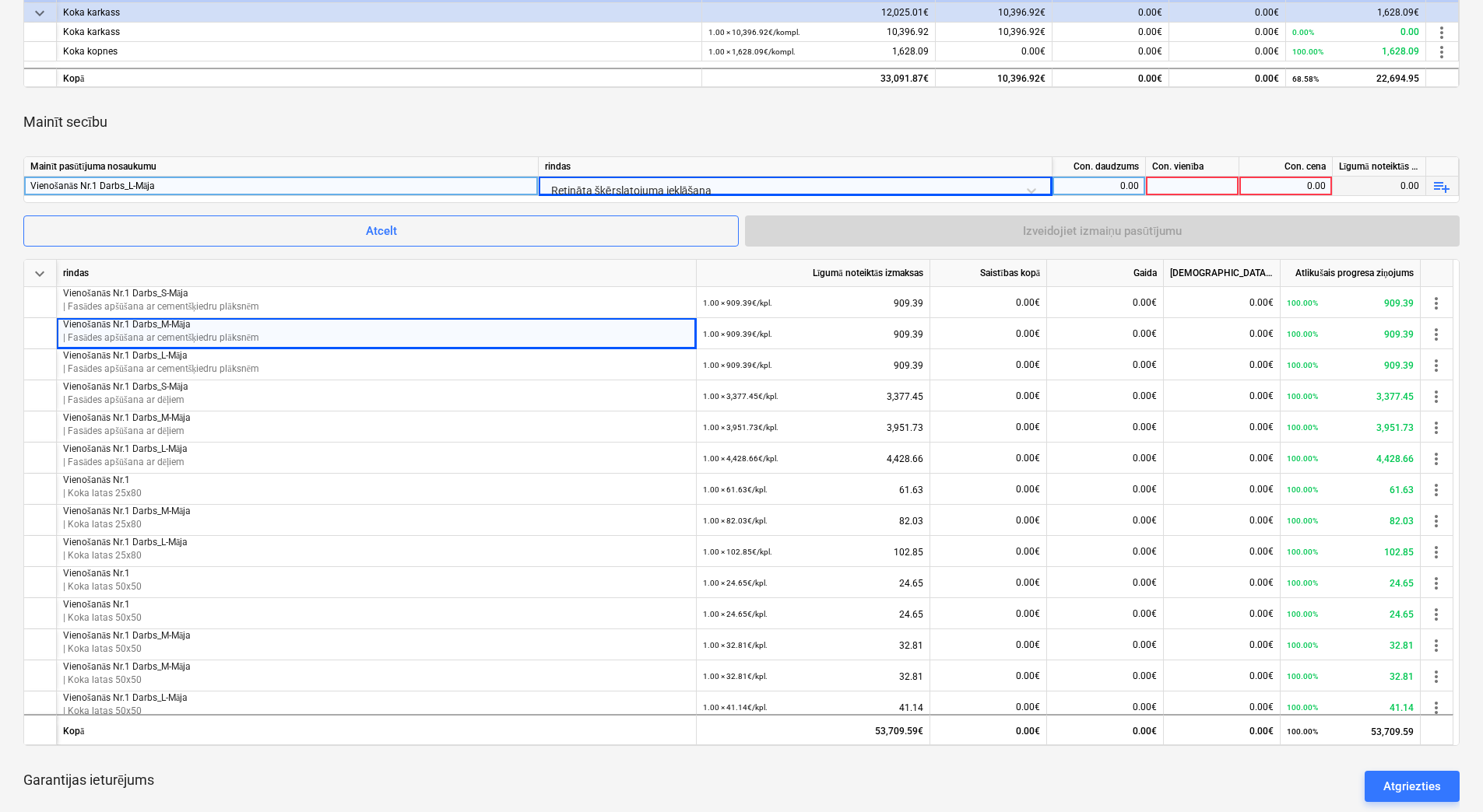
click at [1086, 181] on div "0.00" at bounding box center [1098, 187] width 80 height 19
click at [1186, 181] on div at bounding box center [1192, 187] width 94 height 19
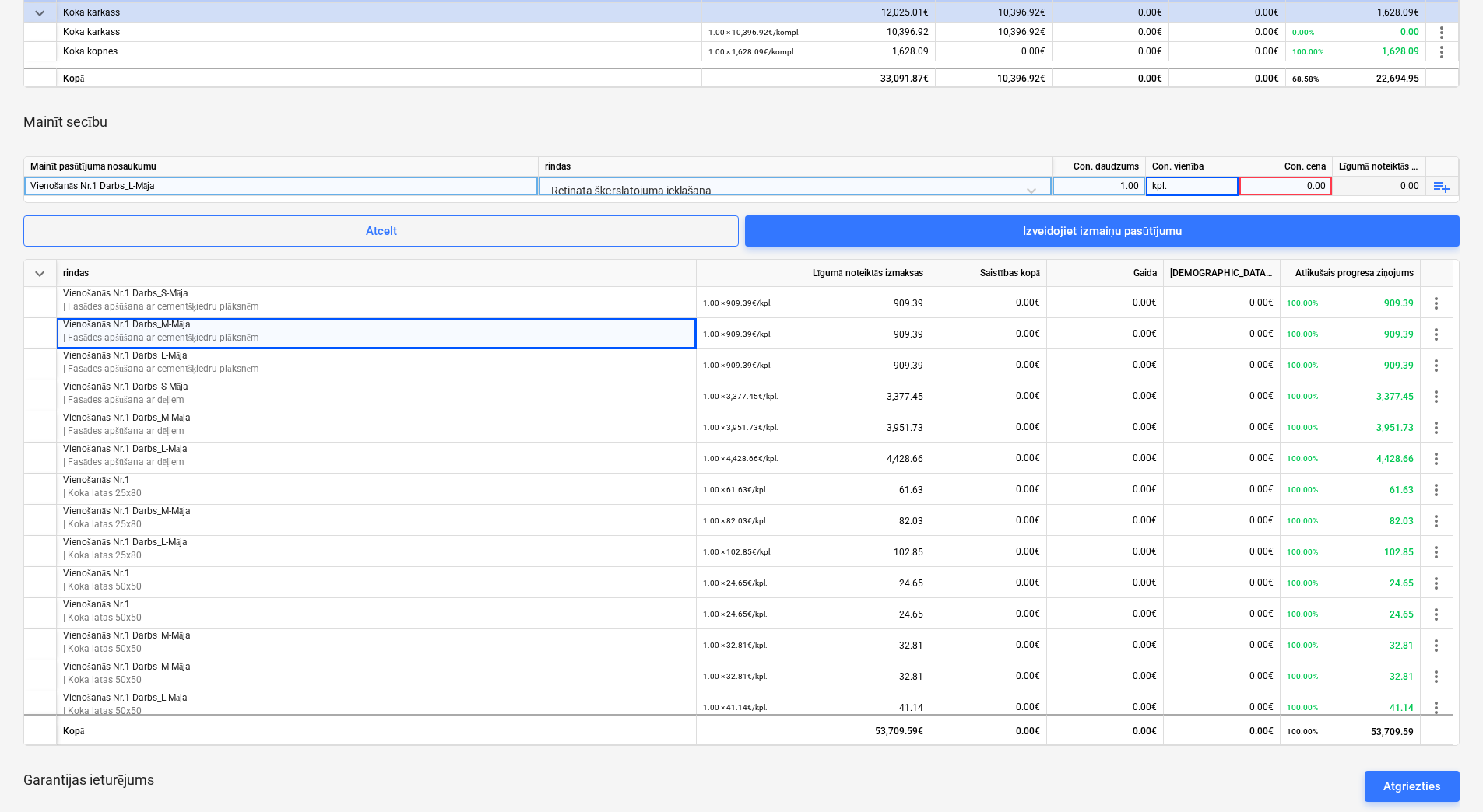
click at [1255, 187] on div "0.00" at bounding box center [1285, 187] width 80 height 19
click at [1259, 123] on div "Mainīt secību" at bounding box center [741, 122] width 1436 height 43
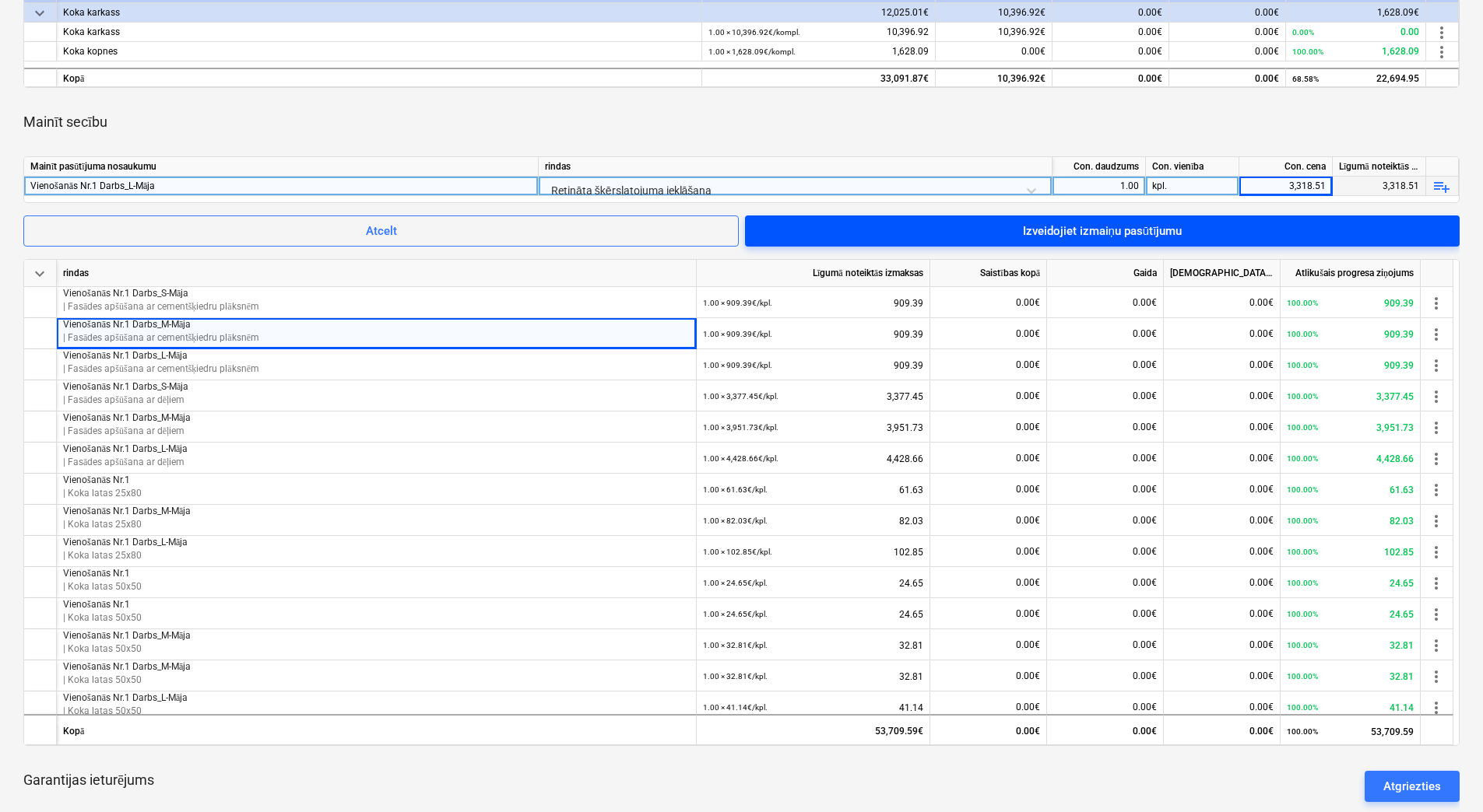
click at [1200, 231] on span "Izveidojiet izmaiņu pasūtījumu" at bounding box center [1102, 231] width 677 height 20
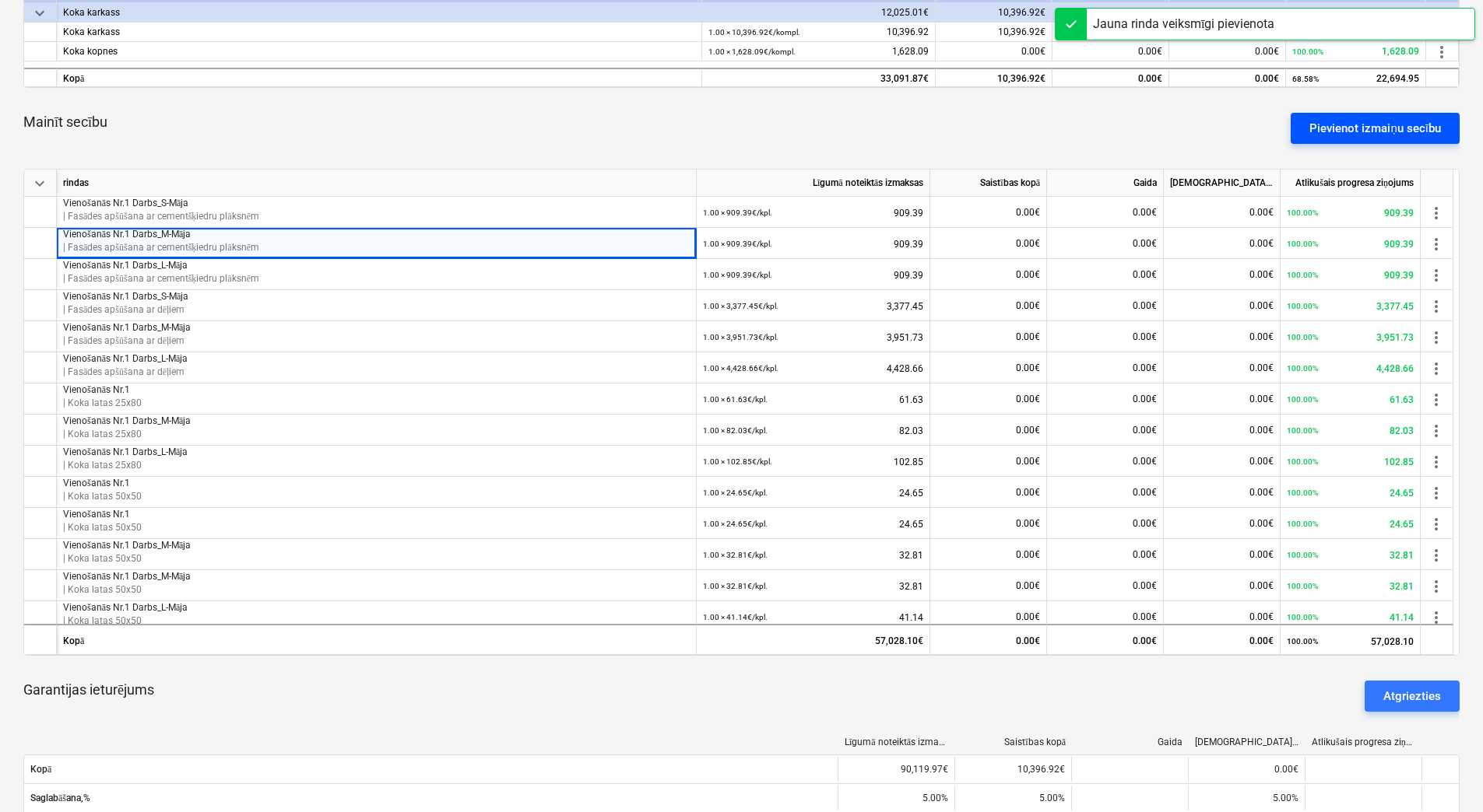
click at [1364, 121] on div "Pievienot izmaiņu secību" at bounding box center [1375, 128] width 131 height 20
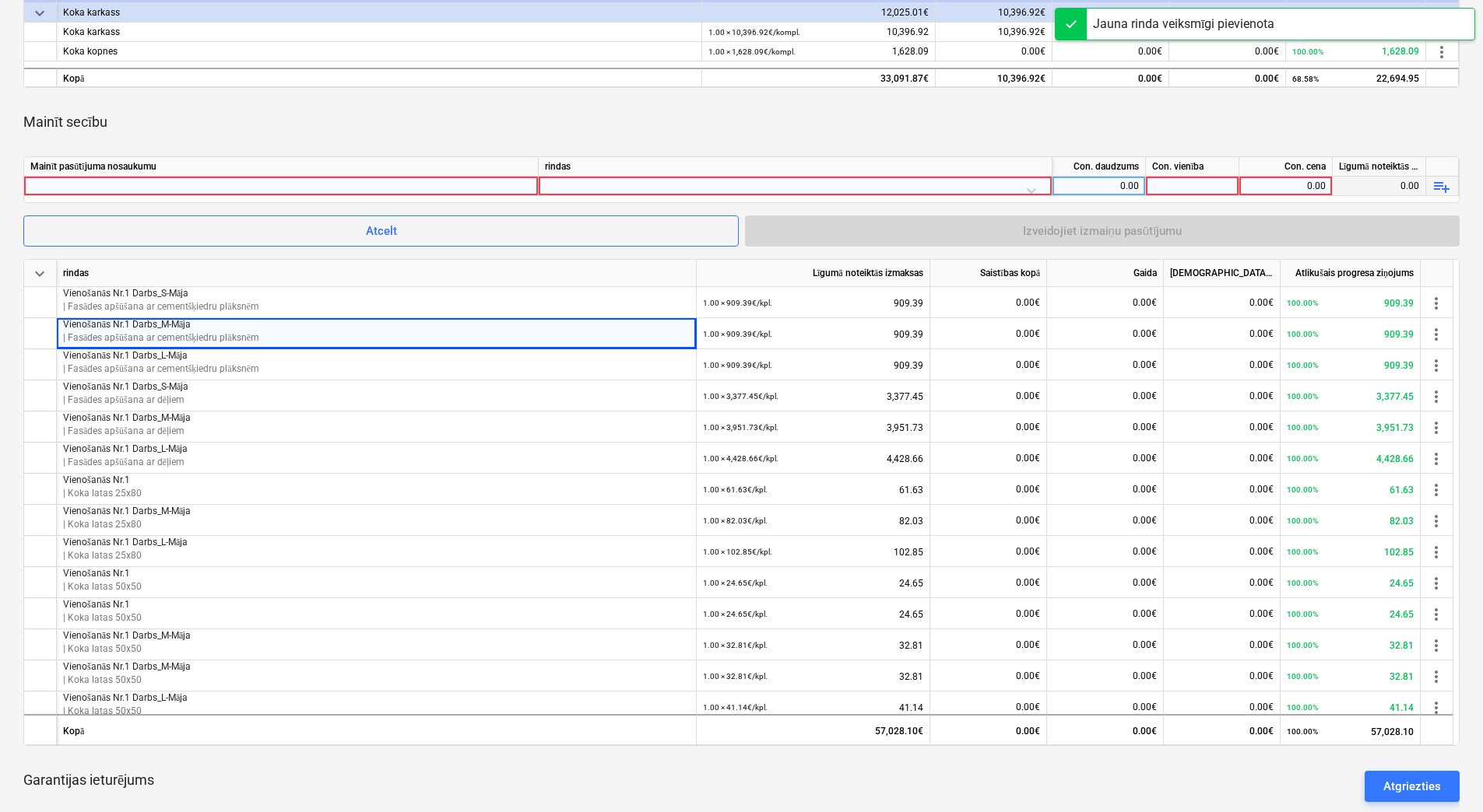
click at [442, 183] on div at bounding box center [281, 186] width 502 height 18
click at [624, 184] on div at bounding box center [795, 191] width 501 height 27
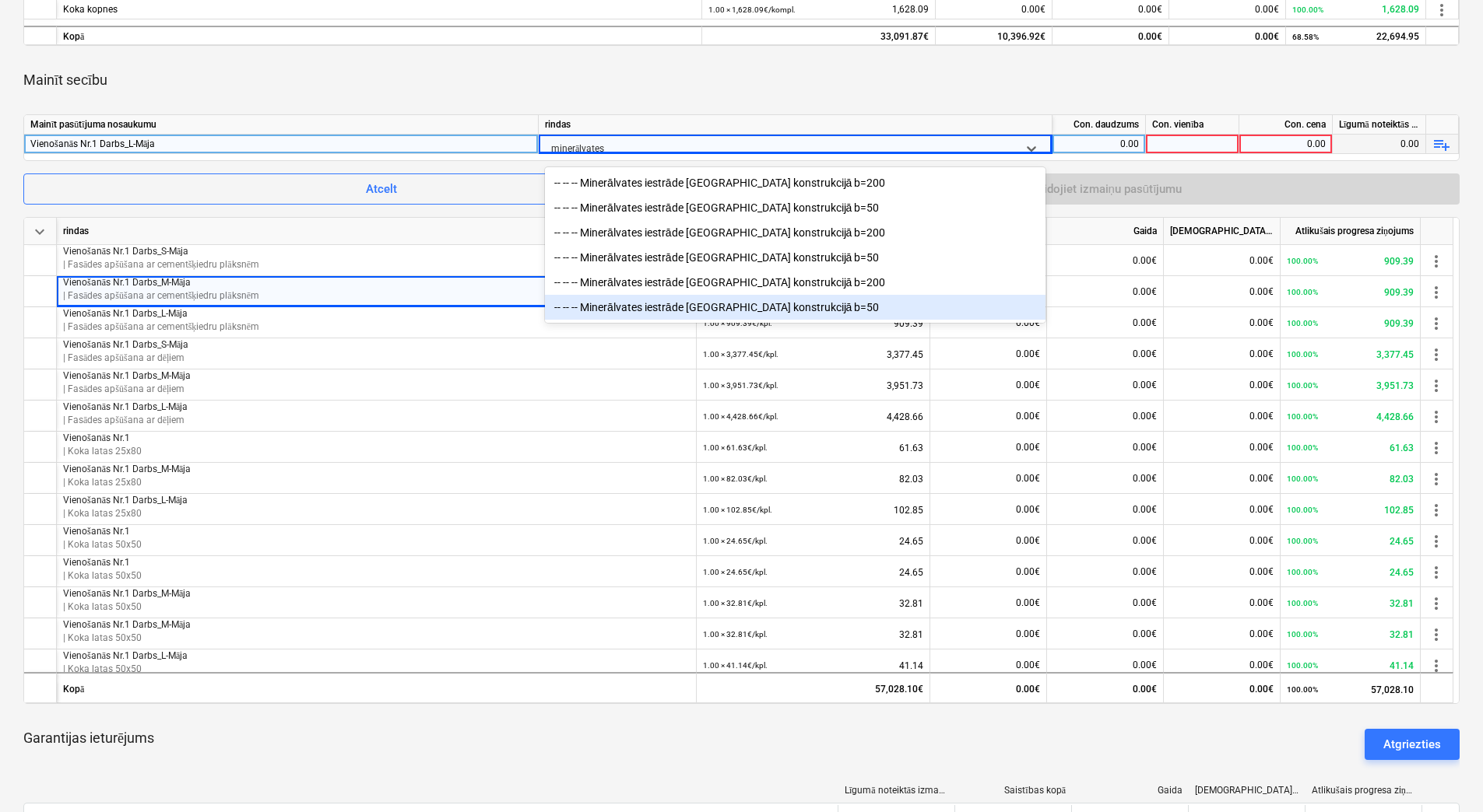
scroll to position [700, 0]
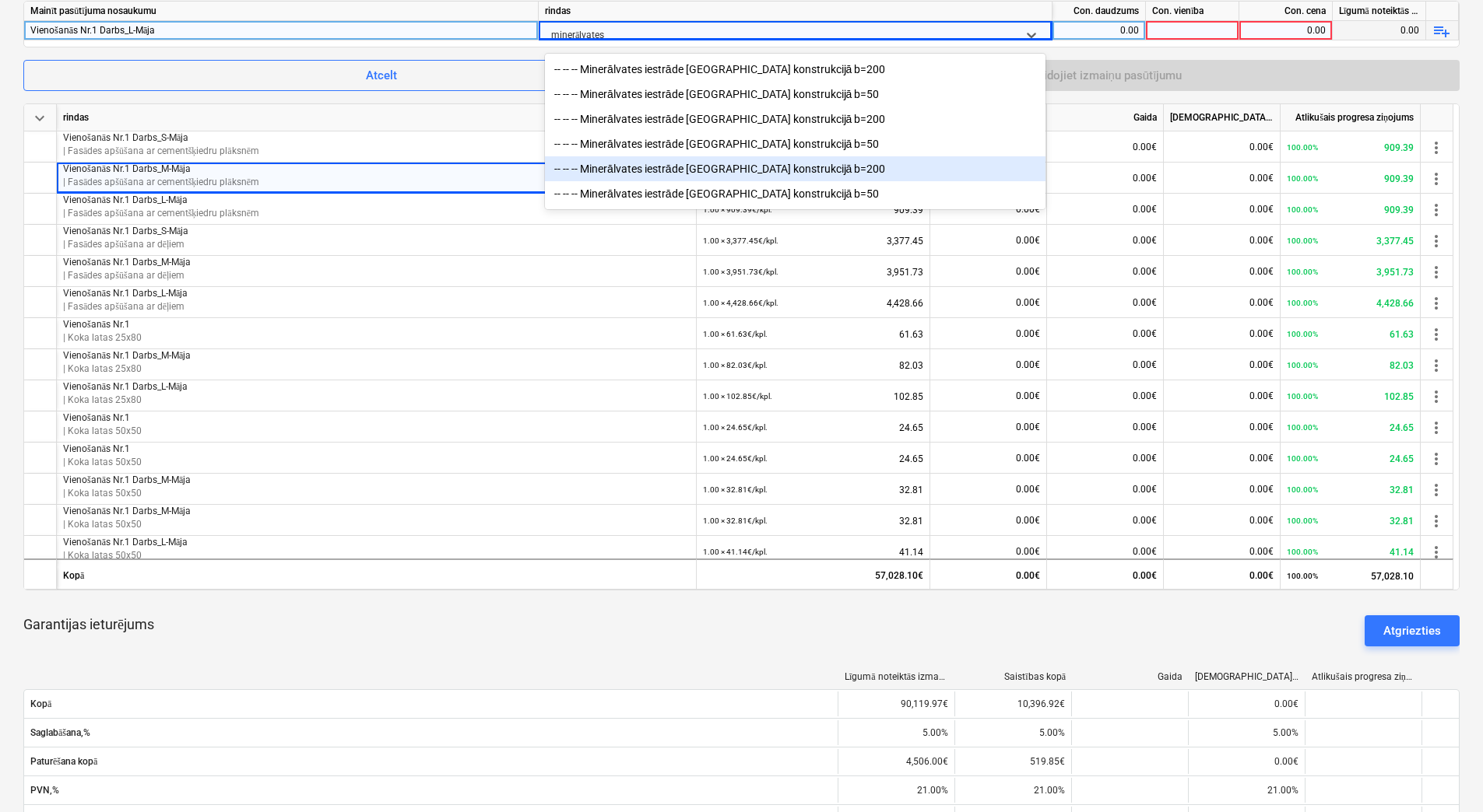
click at [757, 169] on div "-- -- -- Minerālvates iestrāde [GEOGRAPHIC_DATA] konstrukcijā b=200" at bounding box center [795, 168] width 501 height 25
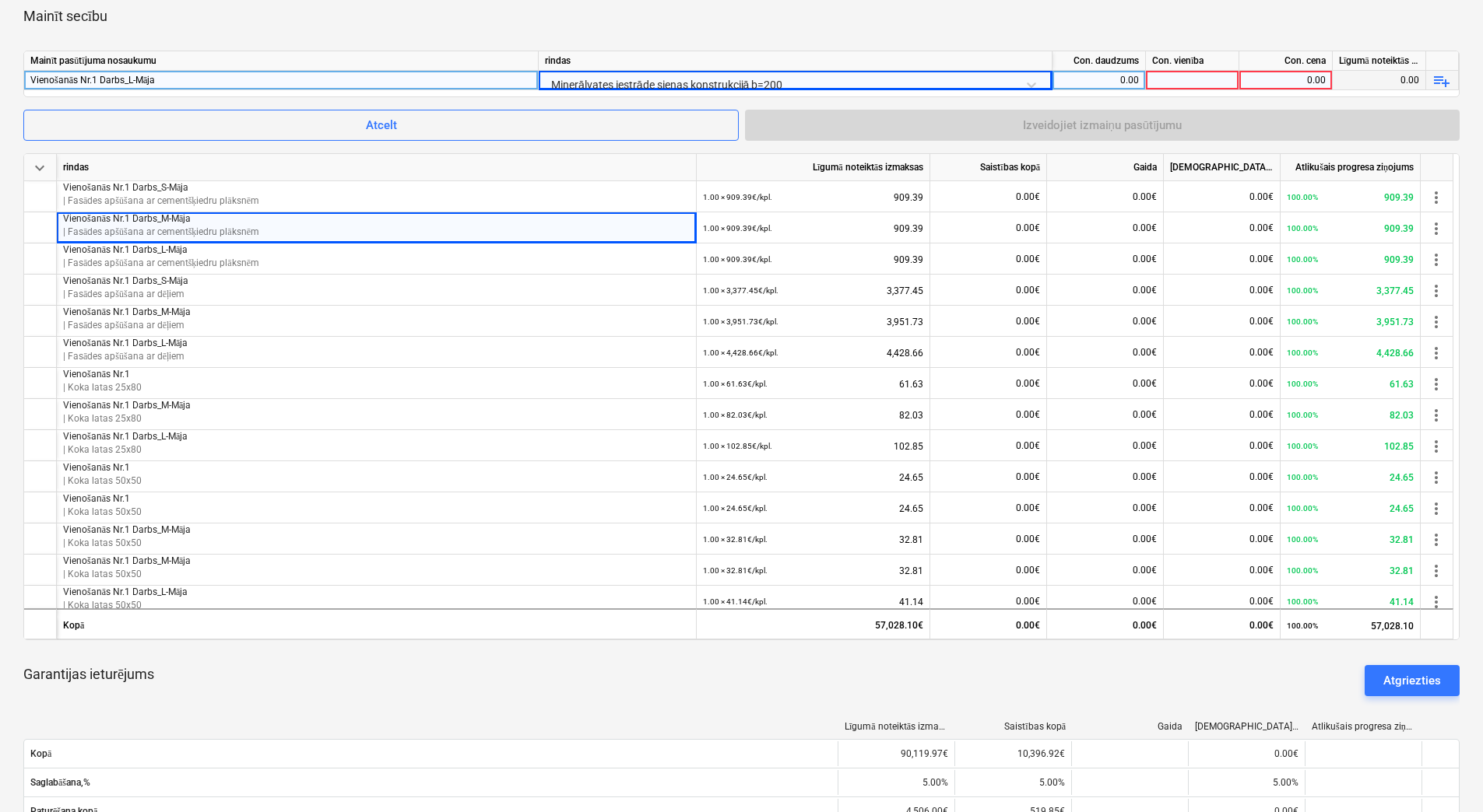
scroll to position [622, 0]
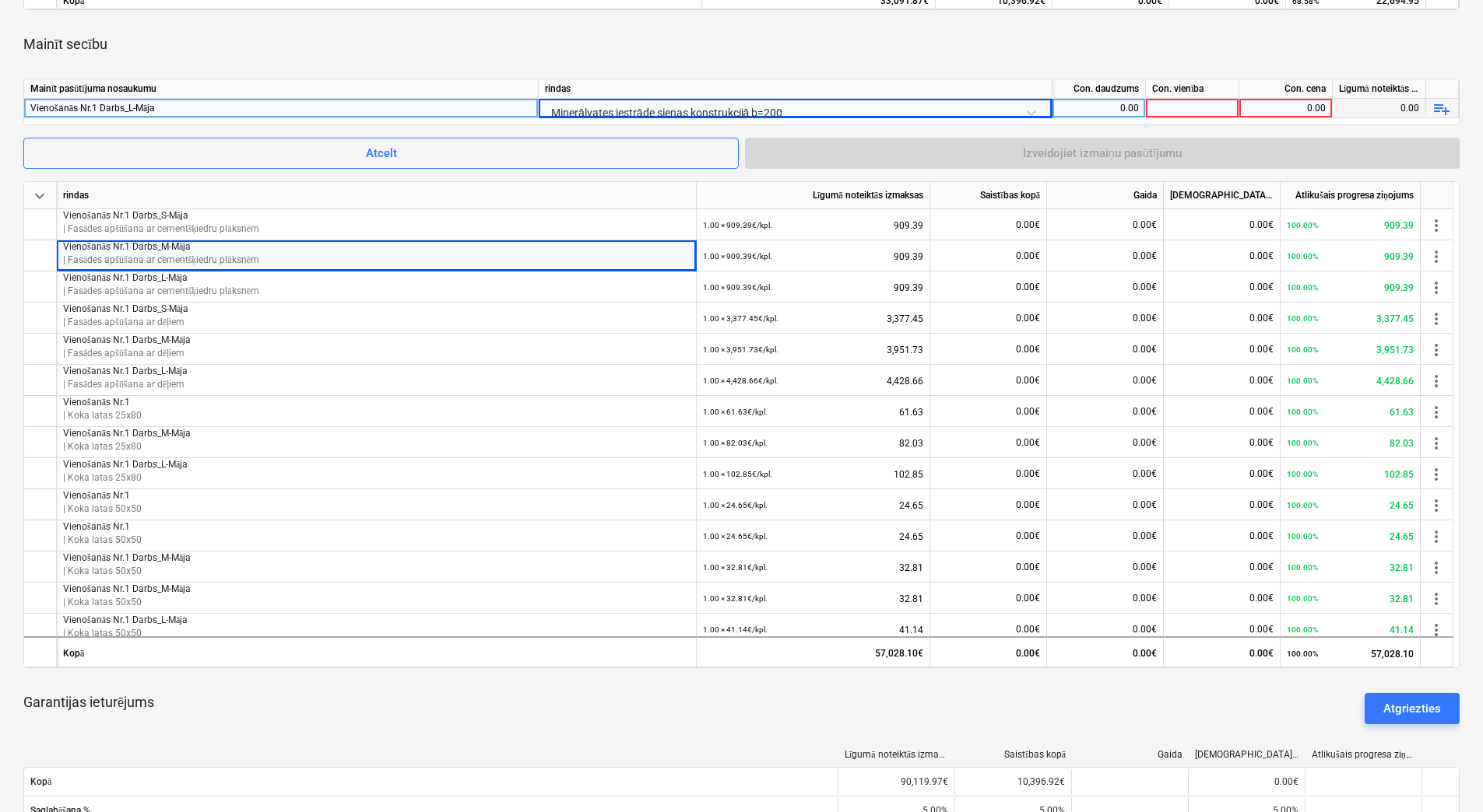
click at [1099, 110] on div "0.00" at bounding box center [1098, 108] width 80 height 19
click at [1183, 106] on div at bounding box center [1192, 108] width 94 height 19
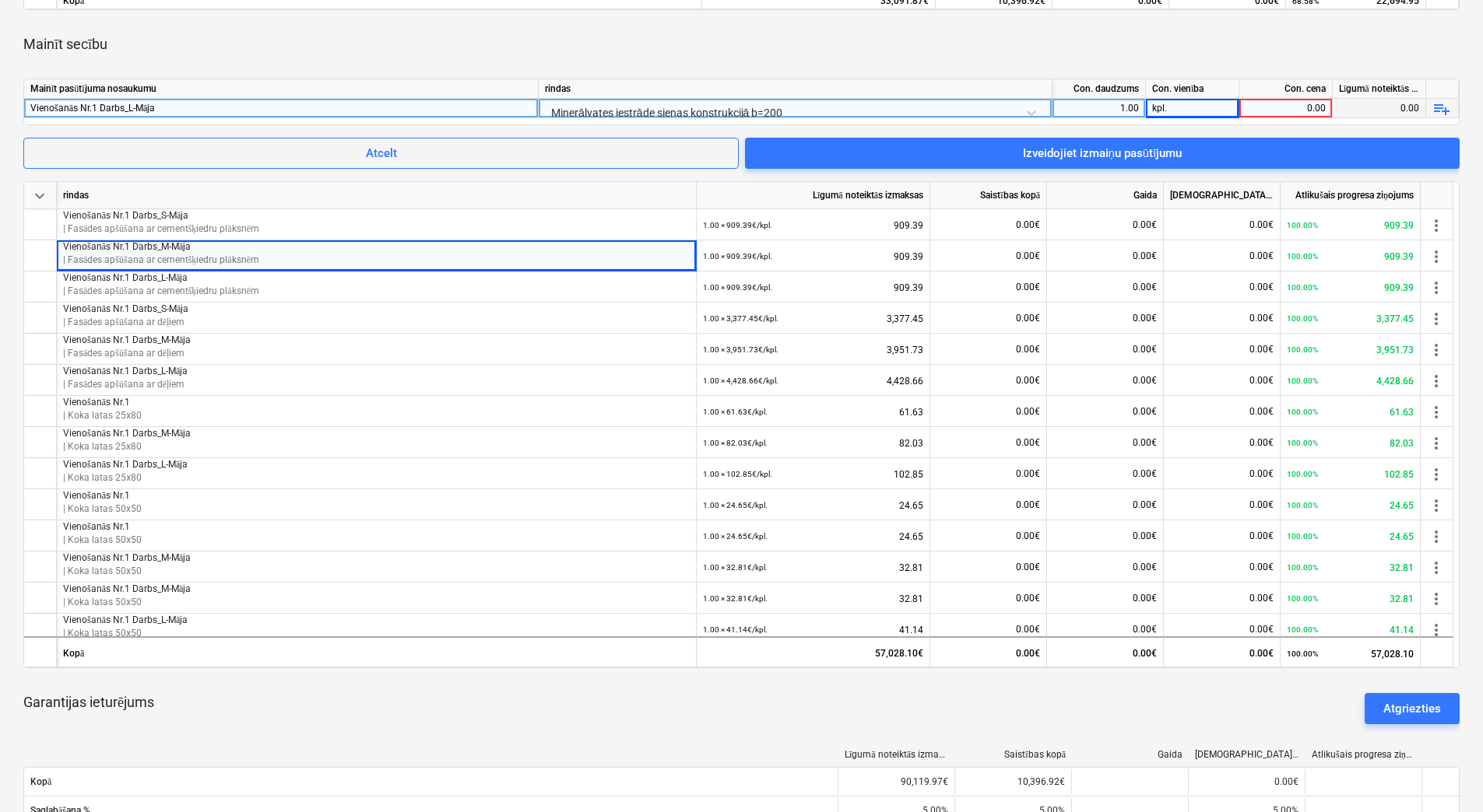
click at [1275, 108] on div "0.00" at bounding box center [1285, 108] width 80 height 19
click at [1239, 44] on div "Mainīt secību" at bounding box center [741, 44] width 1436 height 43
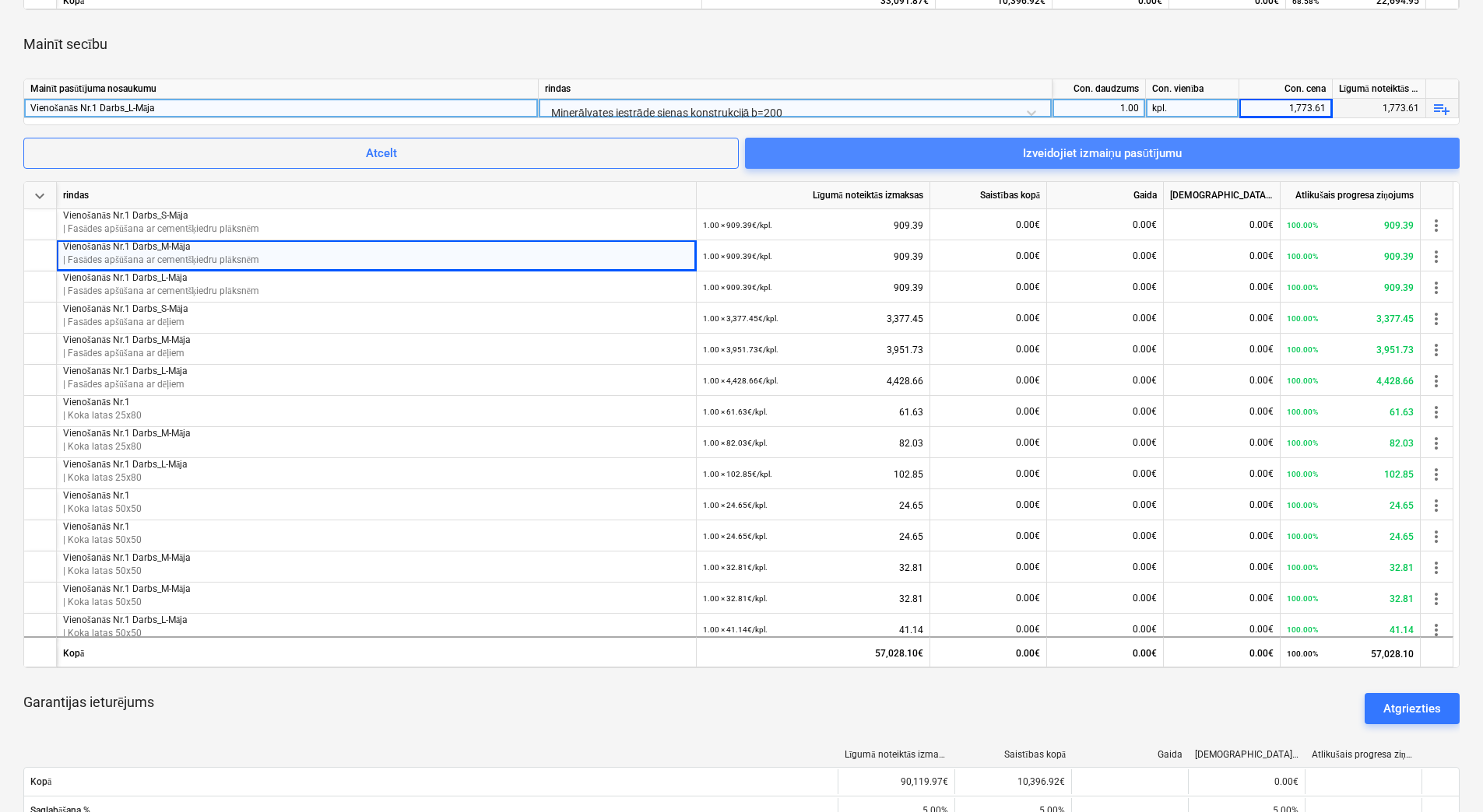
click at [1194, 155] on span "Izveidojiet izmaiņu pasūtījumu" at bounding box center [1102, 153] width 677 height 20
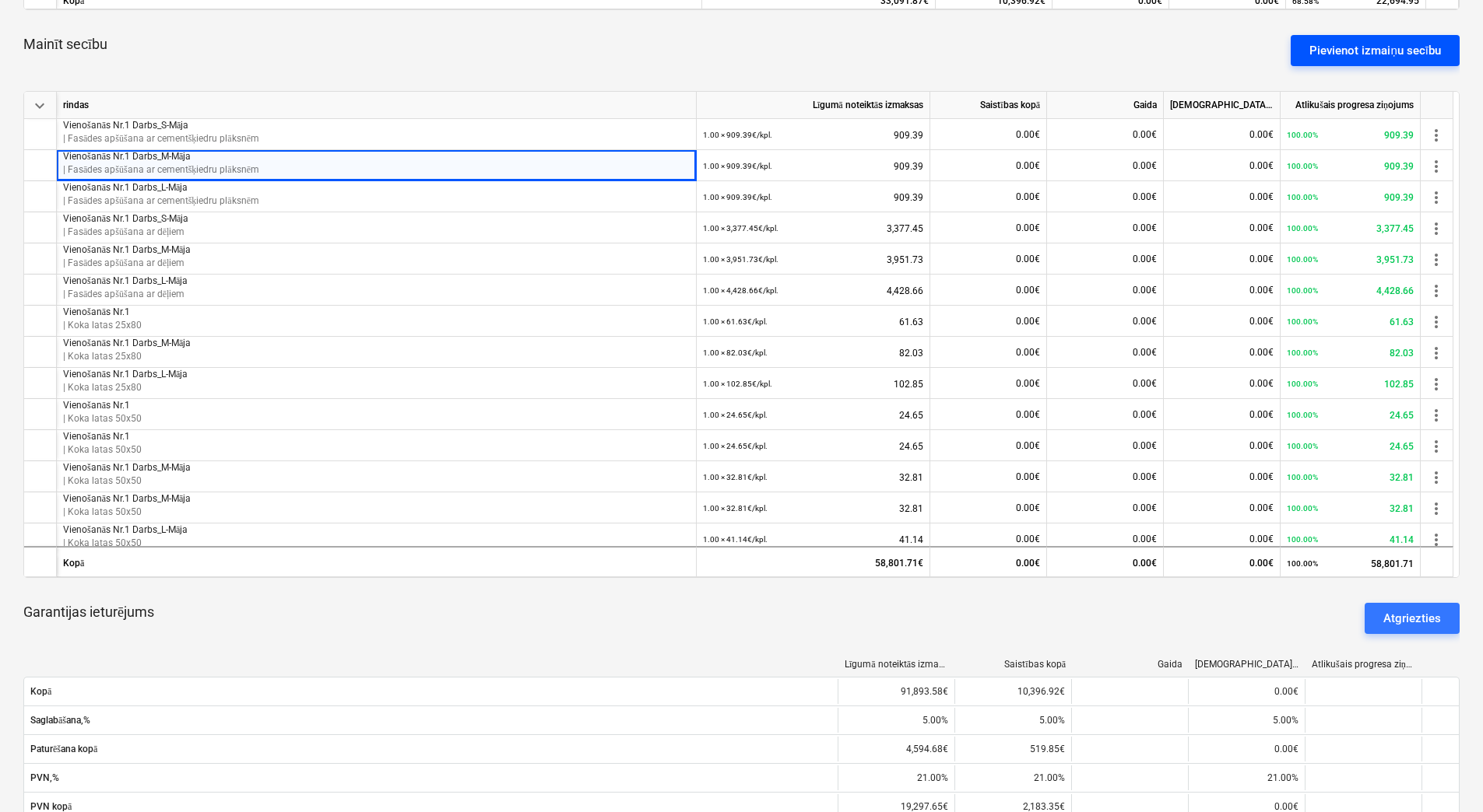
click at [1339, 45] on div "Pievienot izmaiņu secību" at bounding box center [1375, 50] width 131 height 20
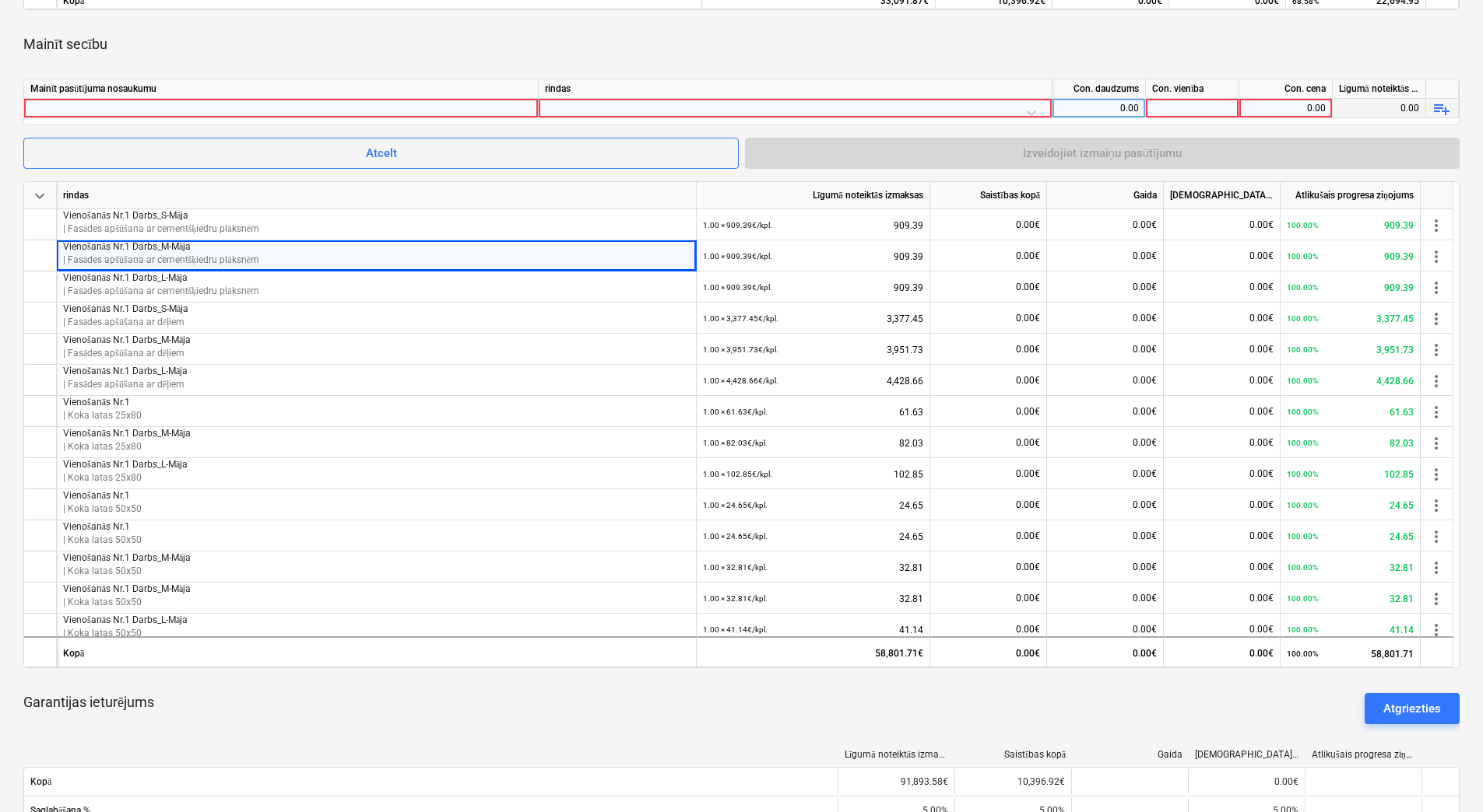
click at [510, 109] on div at bounding box center [281, 107] width 502 height 18
click at [675, 109] on div at bounding box center [795, 112] width 501 height 27
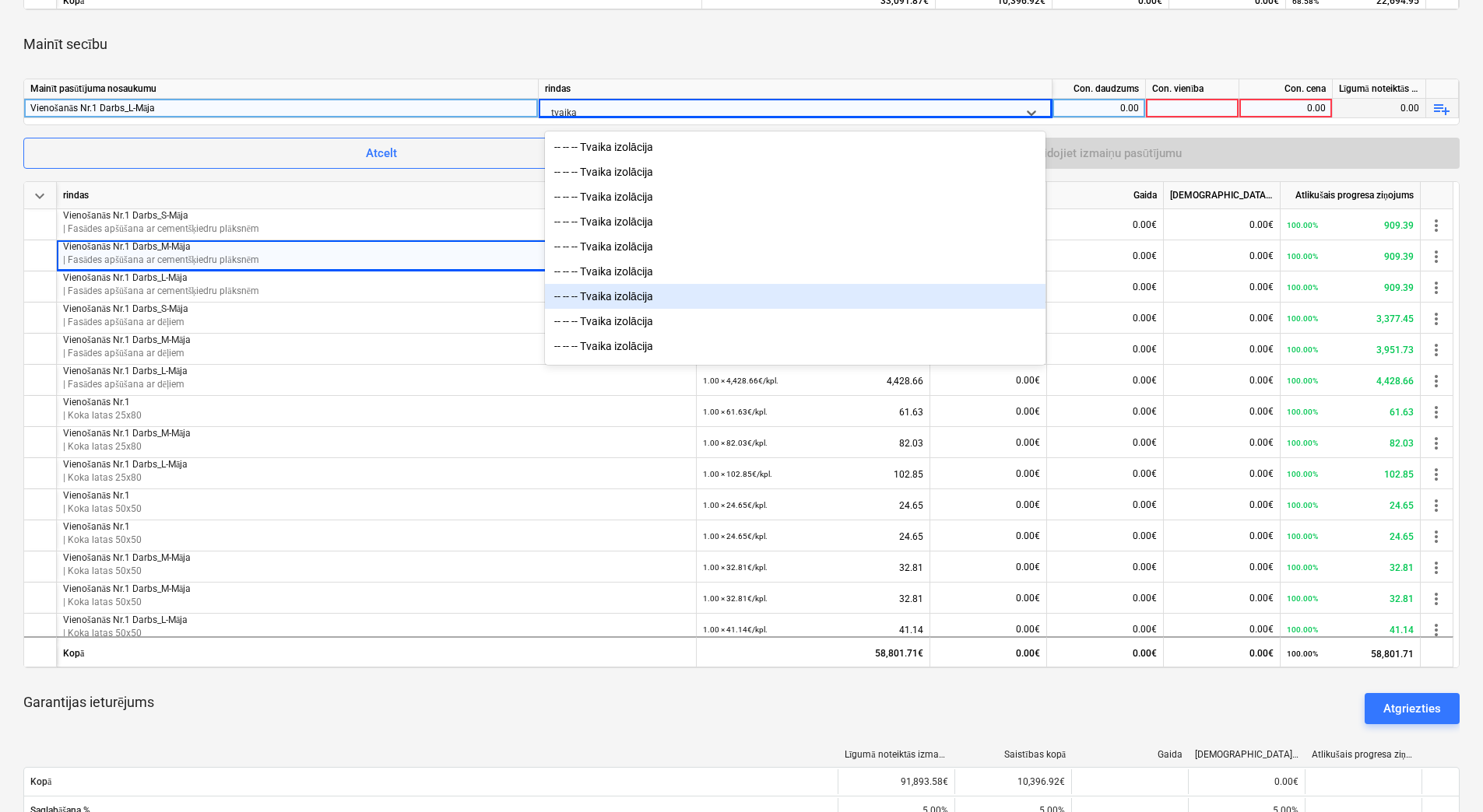
click at [652, 304] on div "-- -- -- Tvaika izolācija" at bounding box center [795, 296] width 501 height 25
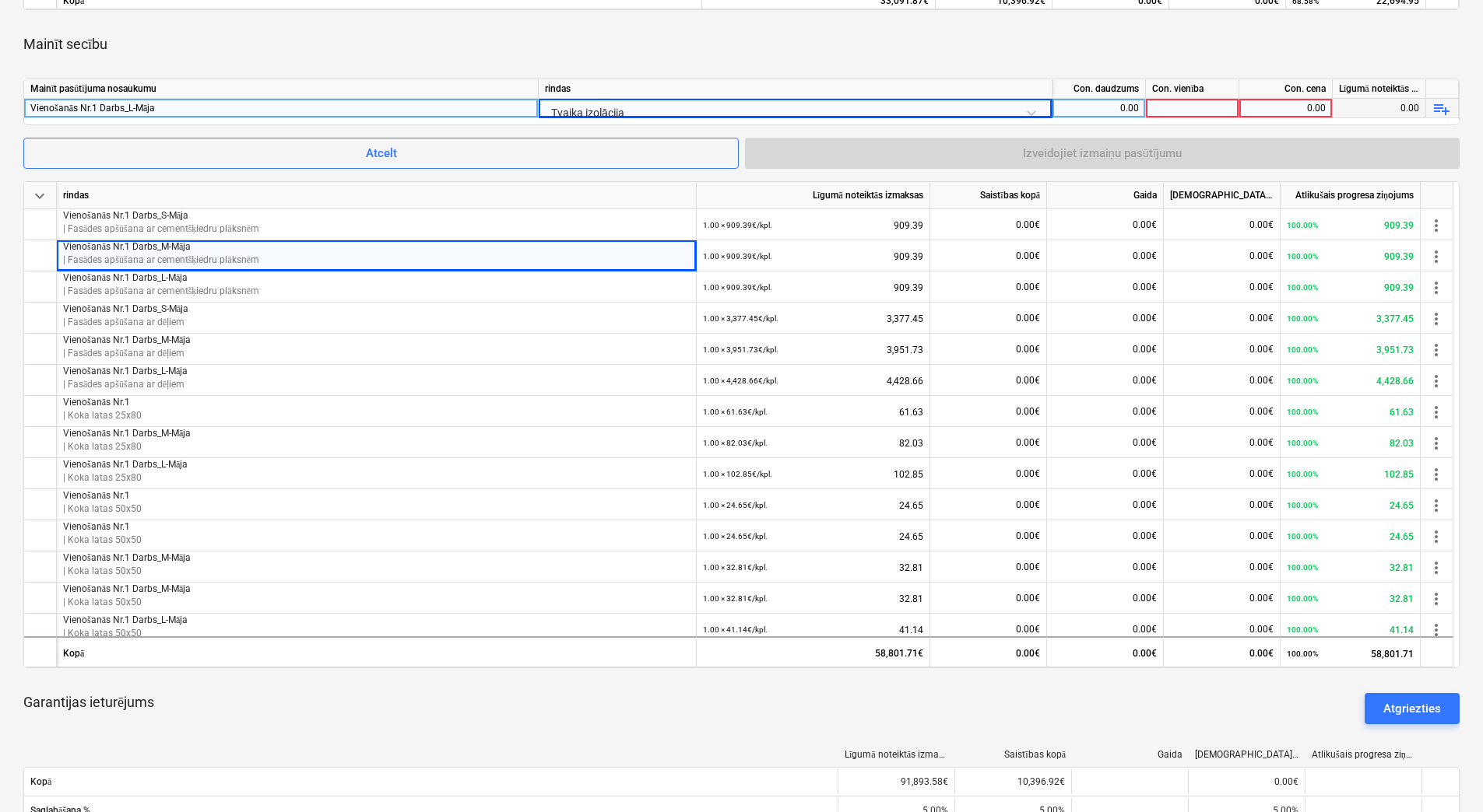
click at [1119, 102] on div "0.00" at bounding box center [1098, 108] width 80 height 19
click at [1171, 106] on div at bounding box center [1192, 108] width 94 height 19
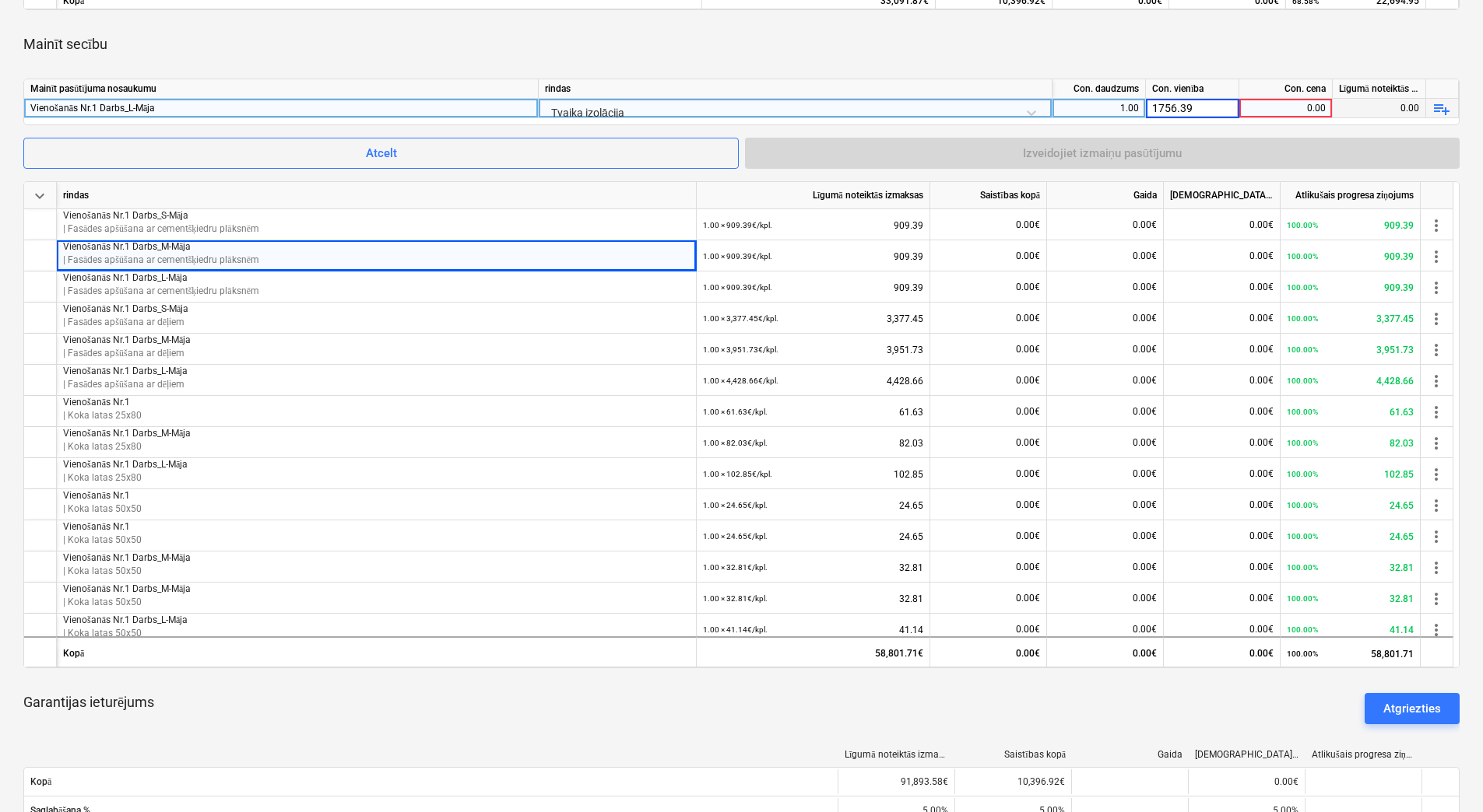
click at [1143, 57] on div "Mainīt secību" at bounding box center [741, 44] width 1436 height 43
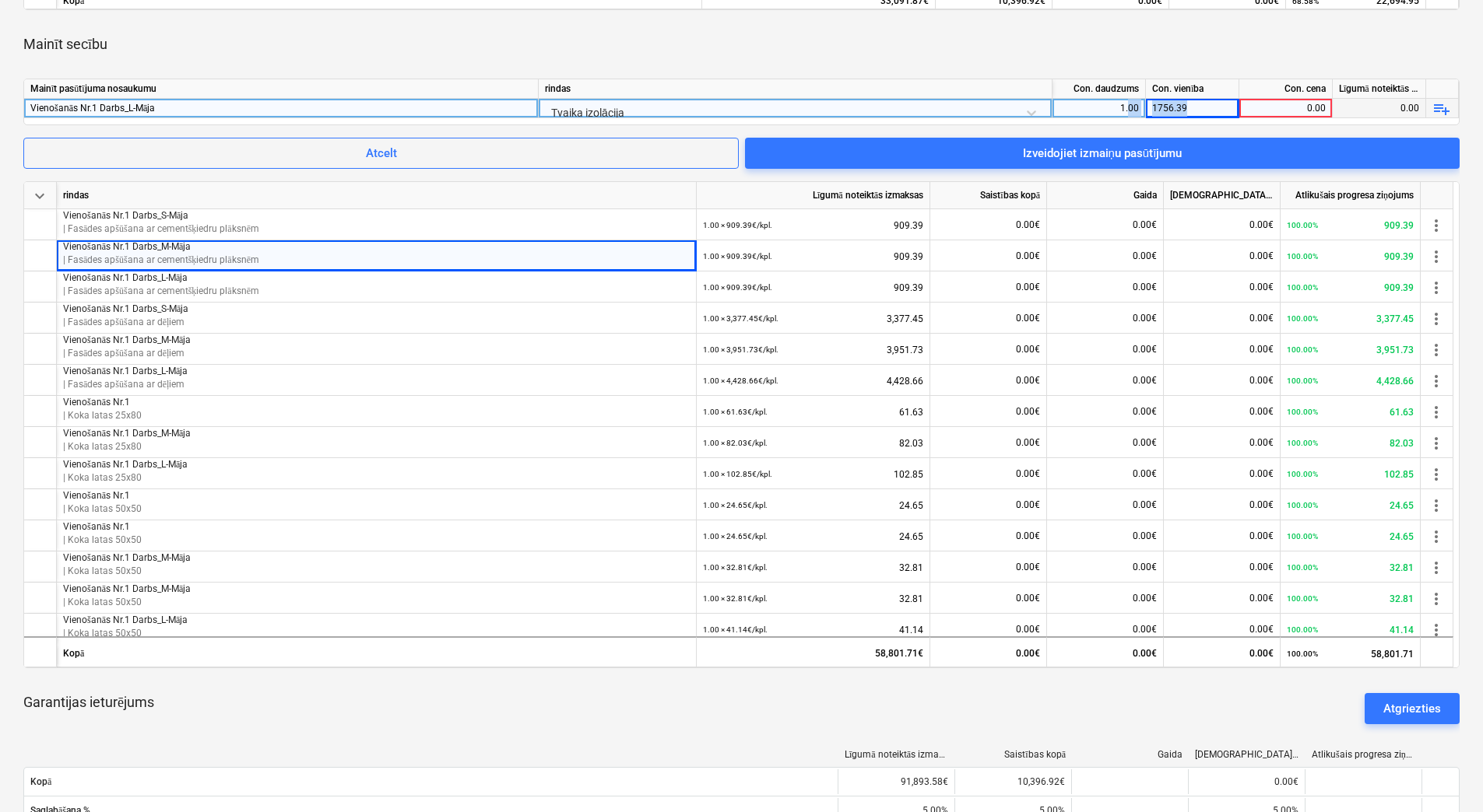
drag, startPoint x: 1199, startPoint y: 106, endPoint x: 1127, endPoint y: 102, distance: 72.1
click at [0, 0] on div "Vienošanās Nr.1 Darbs_L-Māja Tvaika izolācija 1.00 1756.39 0.00 0.00 playlist_a…" at bounding box center [0, 0] width 0 height 0
click at [1296, 104] on div "0.00" at bounding box center [1285, 108] width 80 height 19
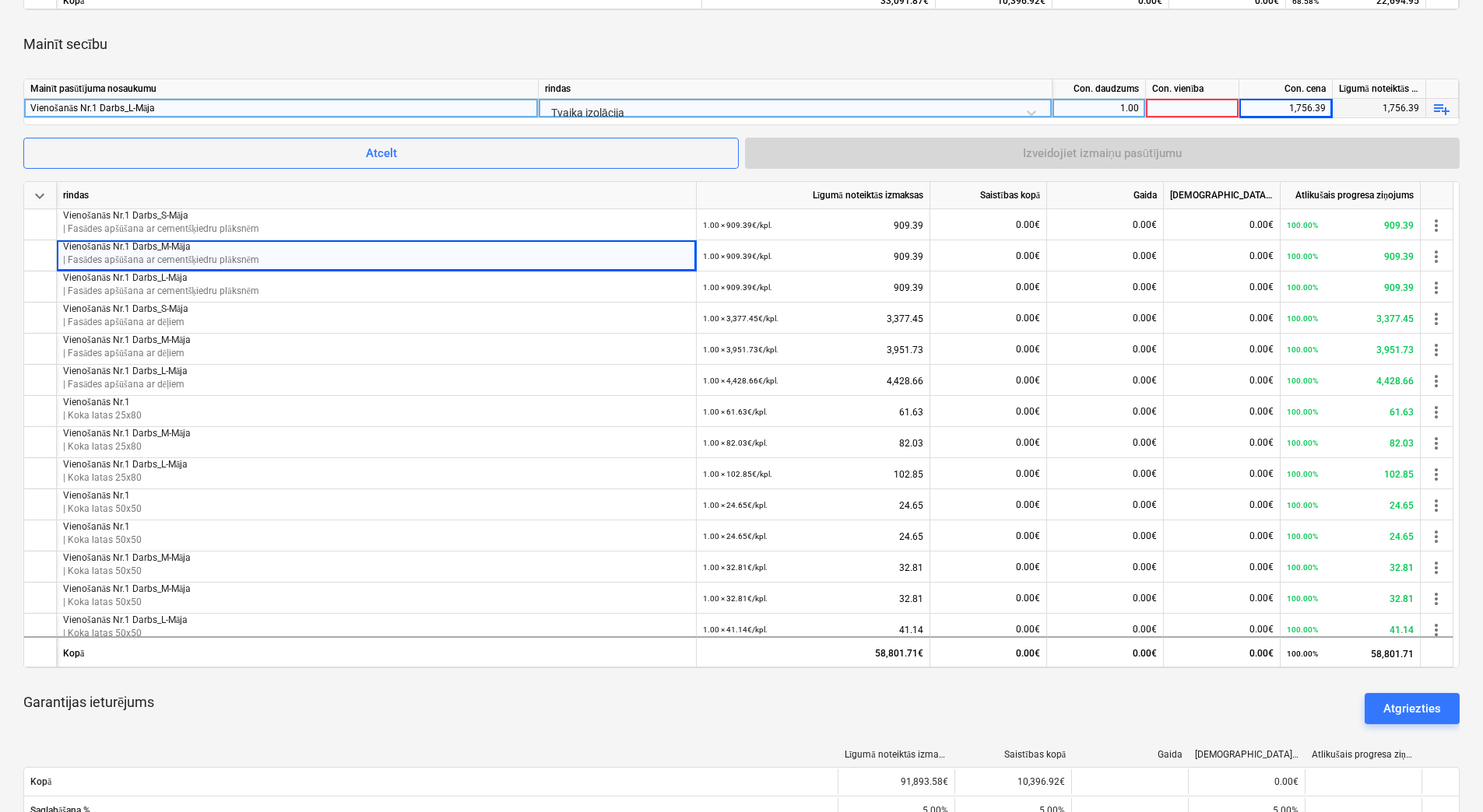
click at [1207, 103] on div at bounding box center [1192, 108] width 94 height 19
click at [1189, 62] on div "Mainīt secību" at bounding box center [741, 44] width 1436 height 43
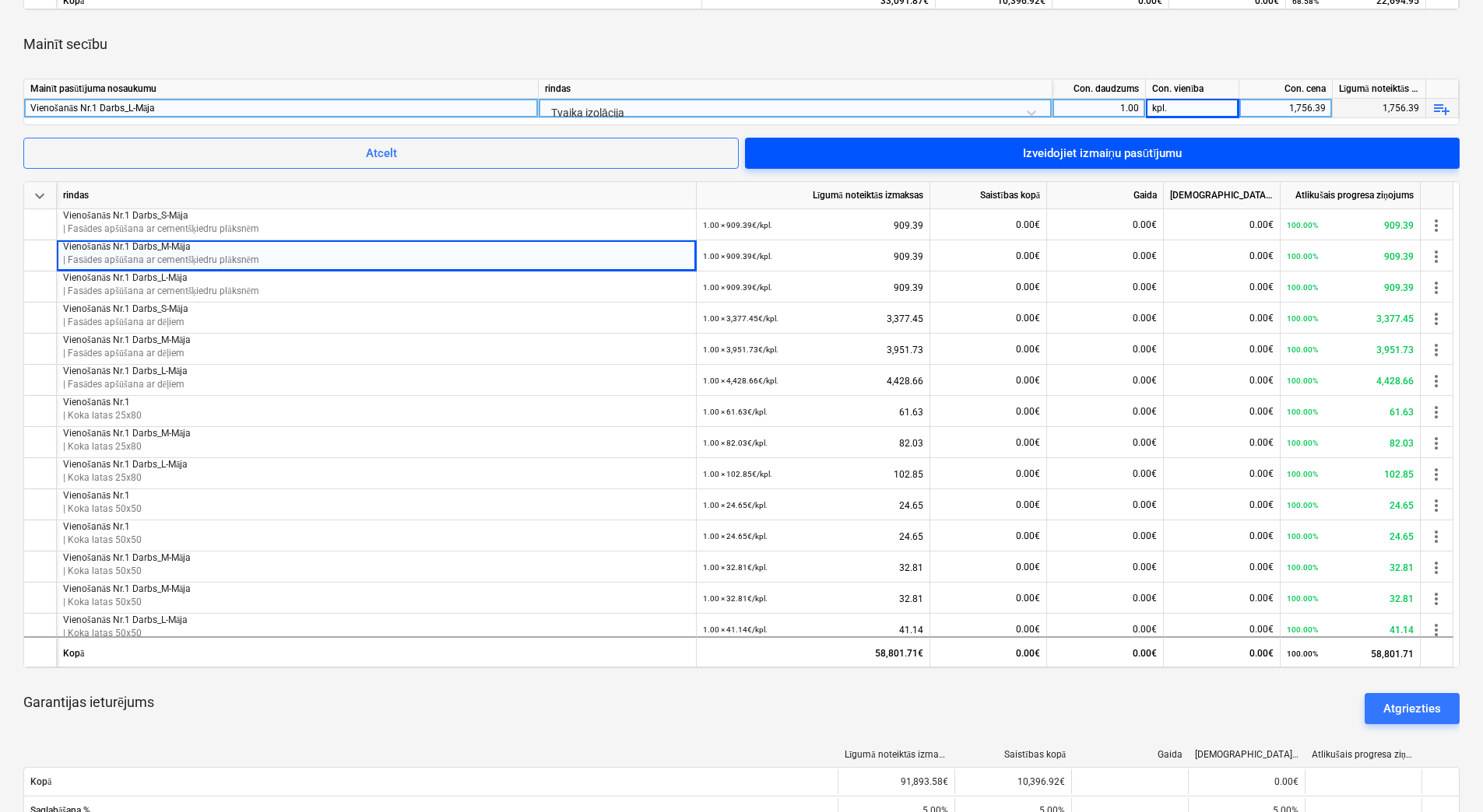
click at [1135, 151] on div "Izveidojiet izmaiņu pasūtījumu" at bounding box center [1102, 153] width 159 height 20
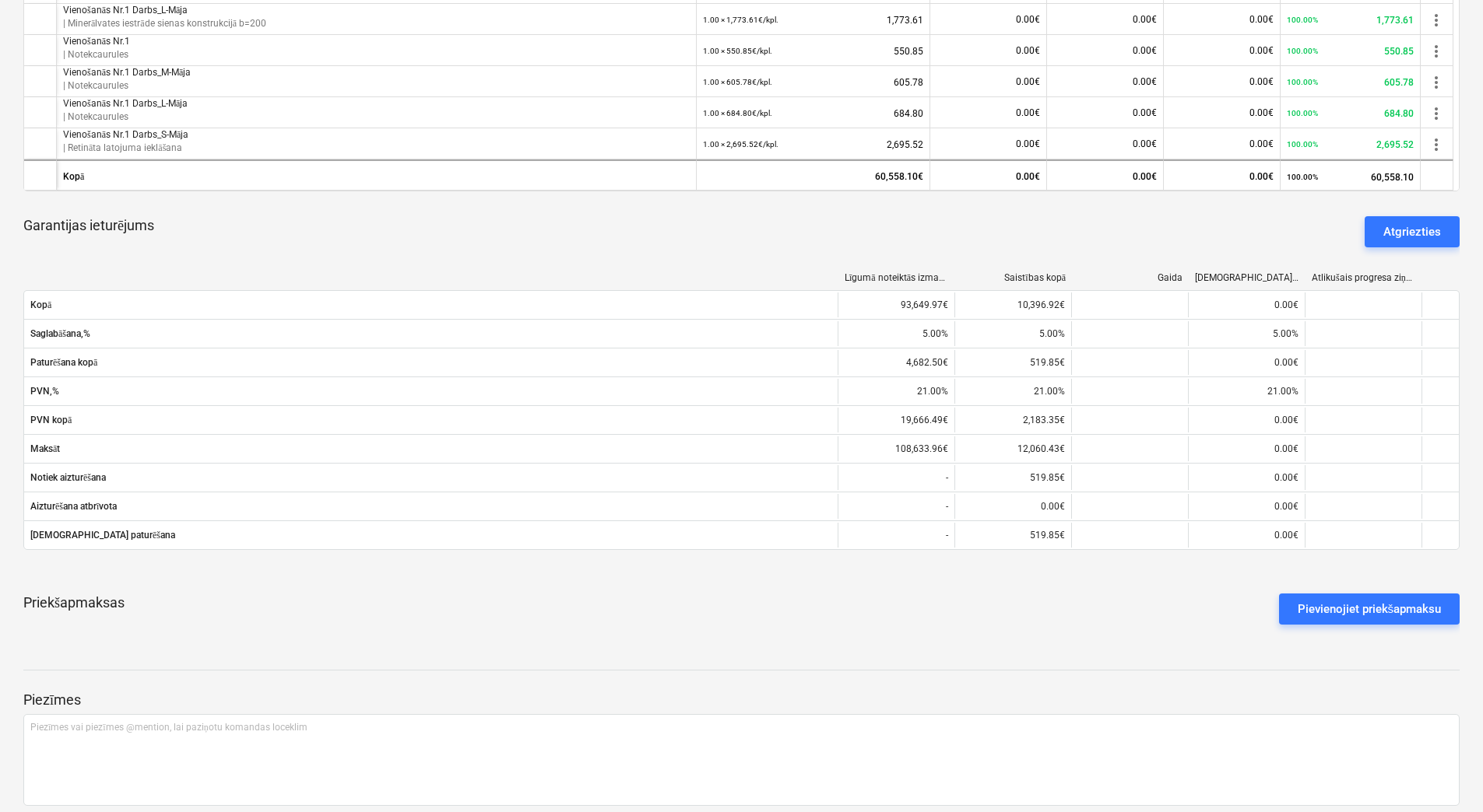
scroll to position [1011, 0]
drag, startPoint x: 837, startPoint y: 241, endPoint x: 780, endPoint y: 228, distance: 58.5
click at [780, 228] on div "Garantijas ieturējums Atgriezties" at bounding box center [741, 230] width 1436 height 56
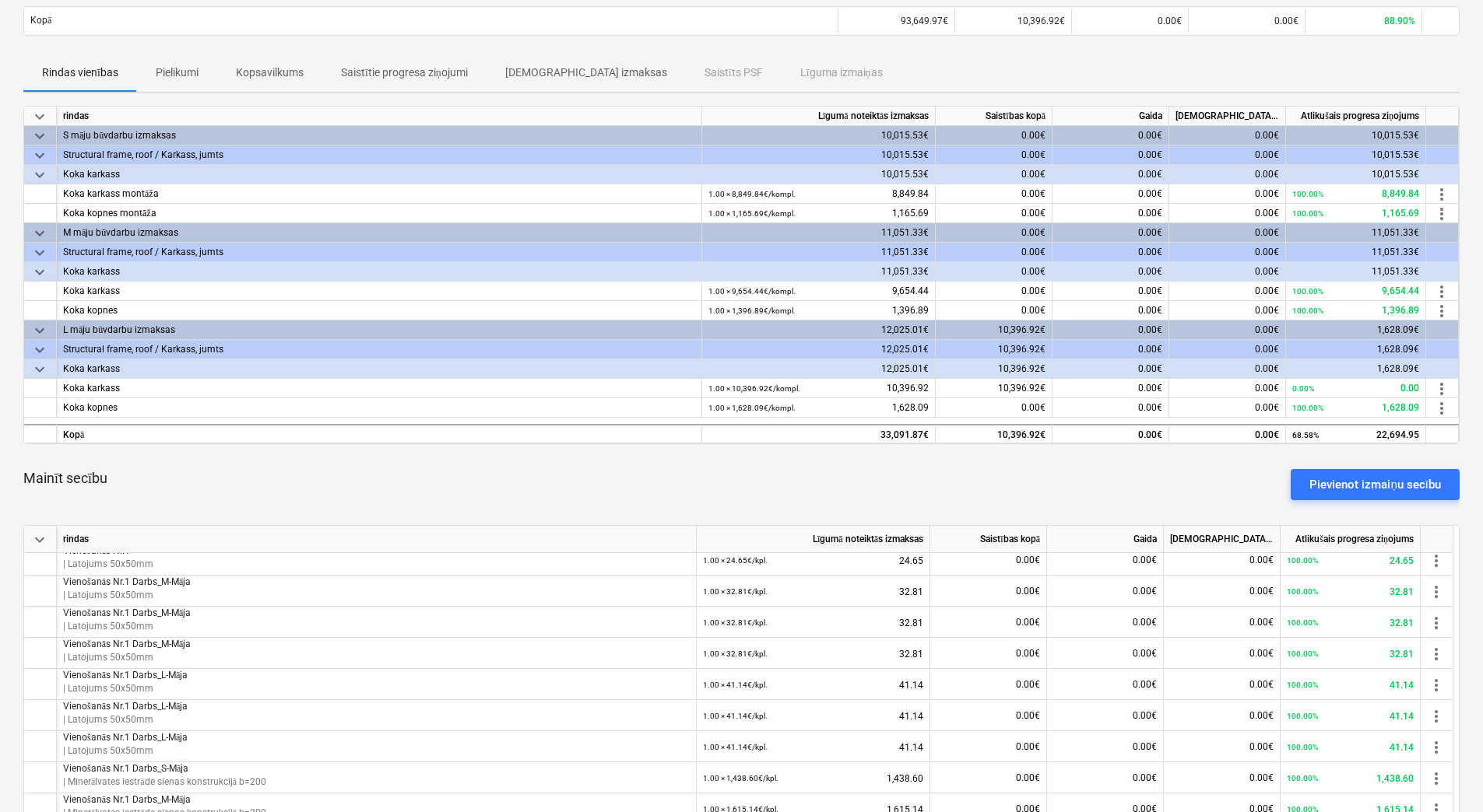
scroll to position [155, 0]
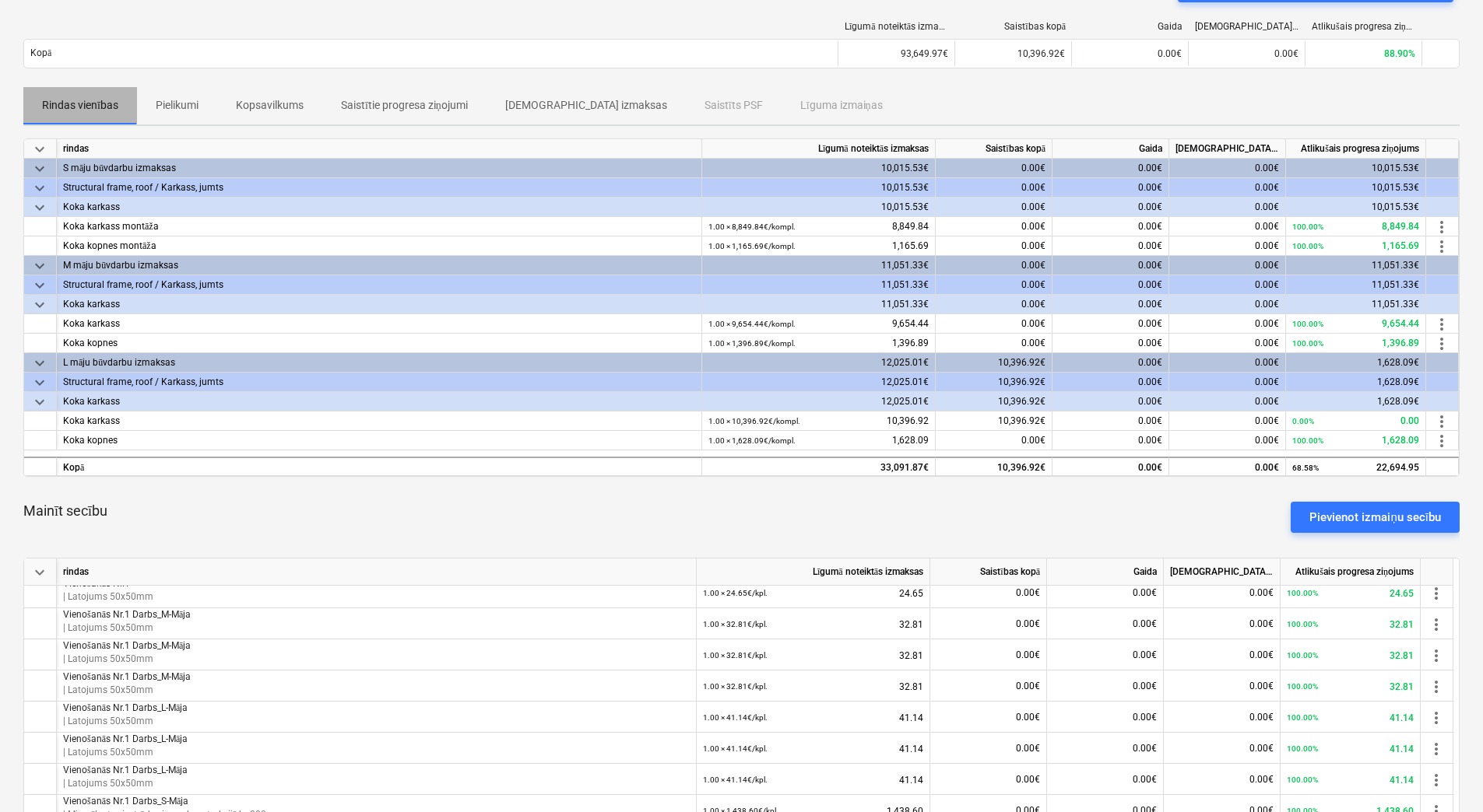
click at [64, 103] on p "Rindas vienības" at bounding box center [79, 105] width 76 height 16
click at [158, 108] on p "Pielikumi" at bounding box center [176, 105] width 42 height 16
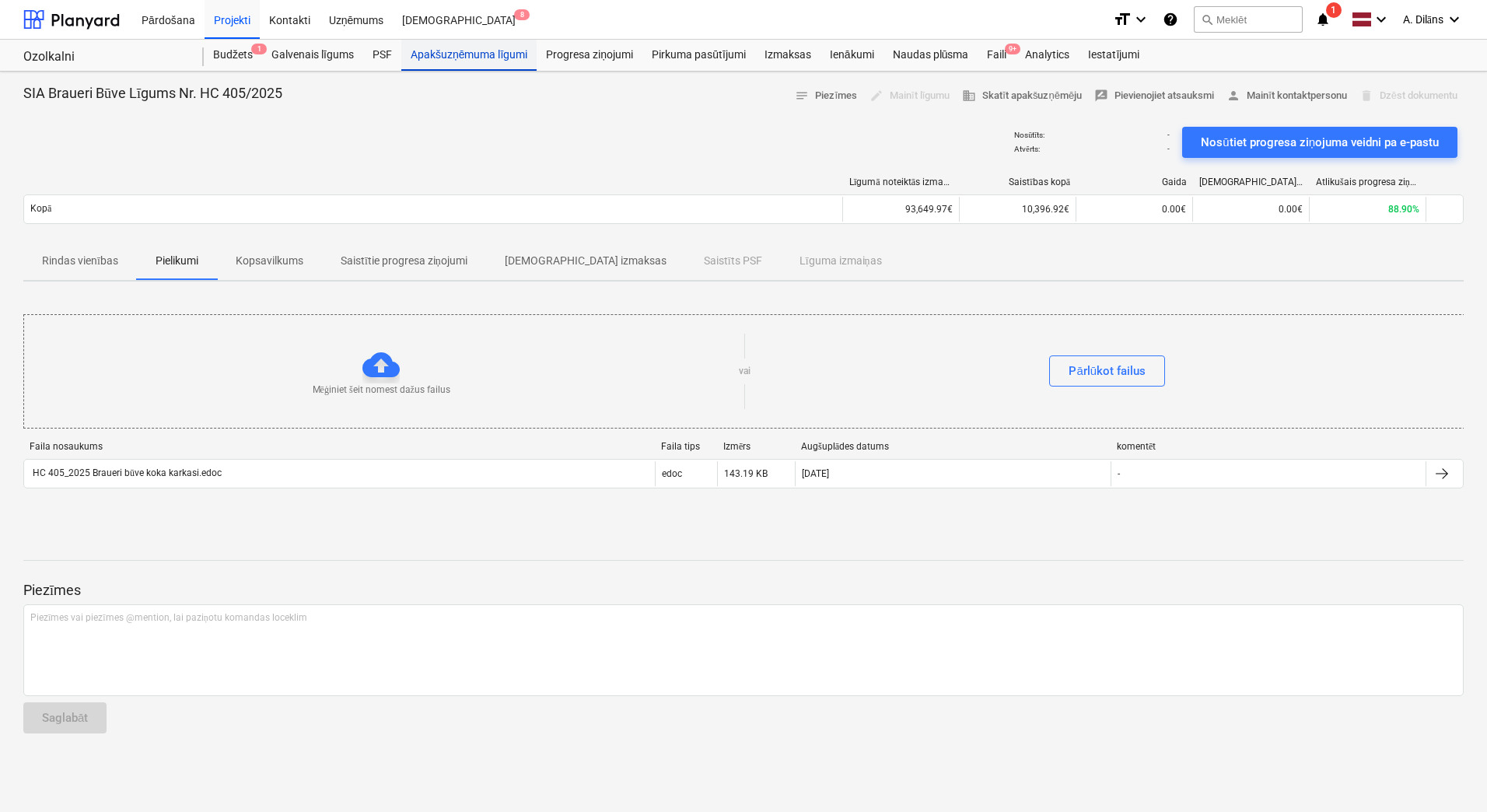
click at [448, 60] on div "Apakšuzņēmuma līgumi" at bounding box center [468, 55] width 135 height 31
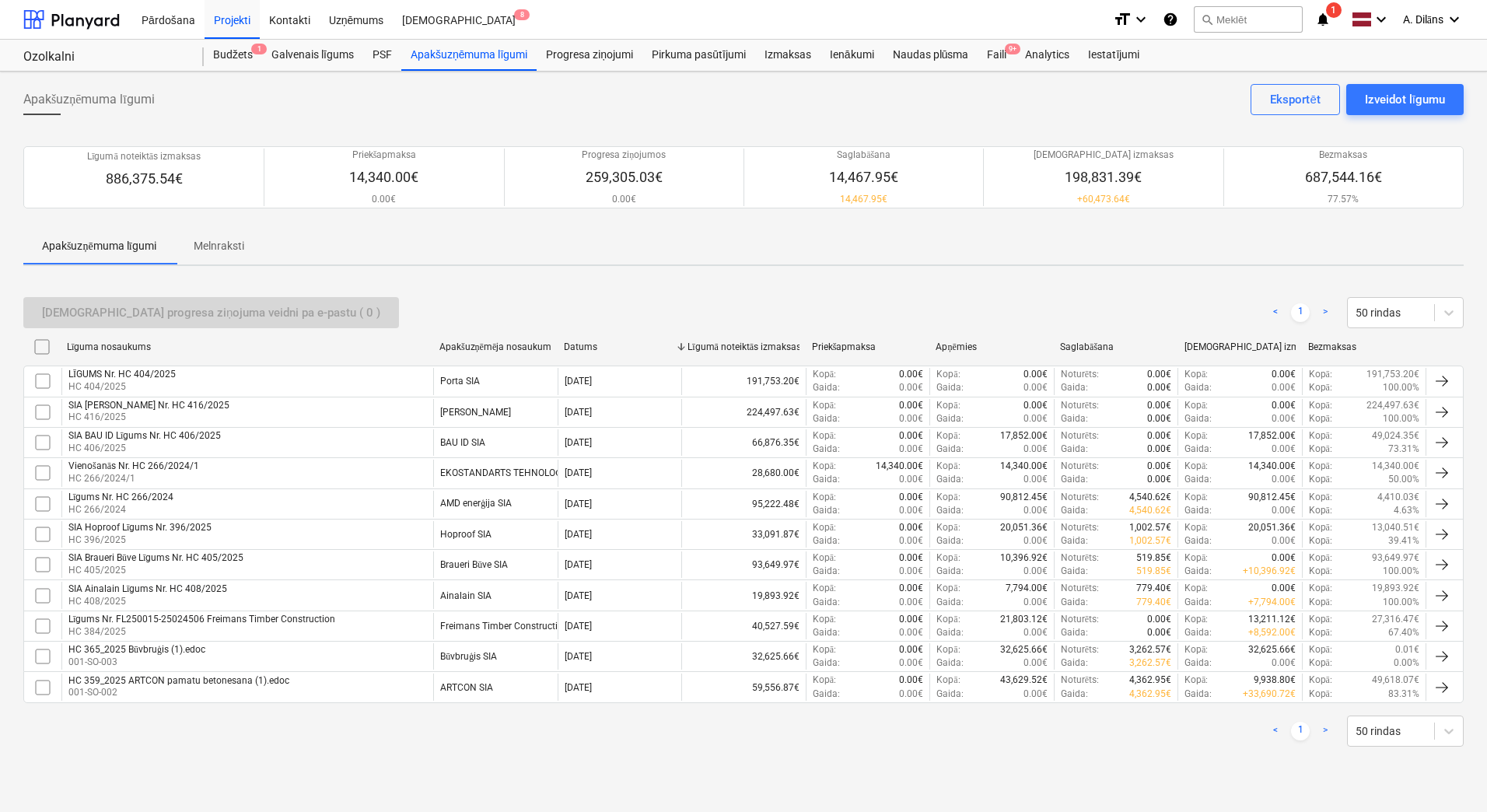
drag, startPoint x: 884, startPoint y: 242, endPoint x: 858, endPoint y: 243, distance: 26.0
click at [858, 243] on div "Apakšuzņēmuma līgumi Melnraksti" at bounding box center [743, 246] width 1441 height 38
click at [224, 54] on div "Budžets 1" at bounding box center [233, 55] width 58 height 31
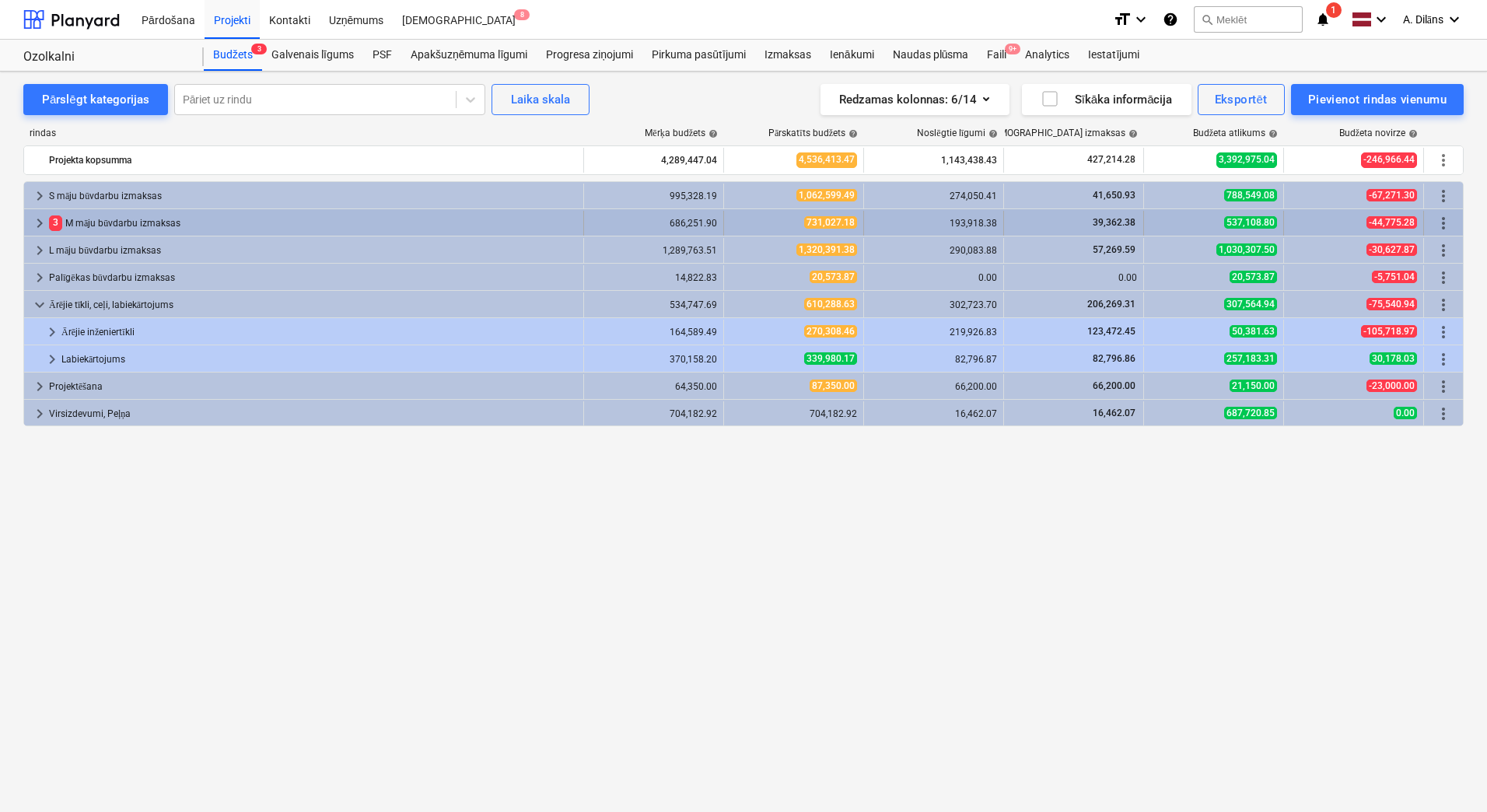
click at [59, 220] on span "3" at bounding box center [55, 223] width 14 height 14
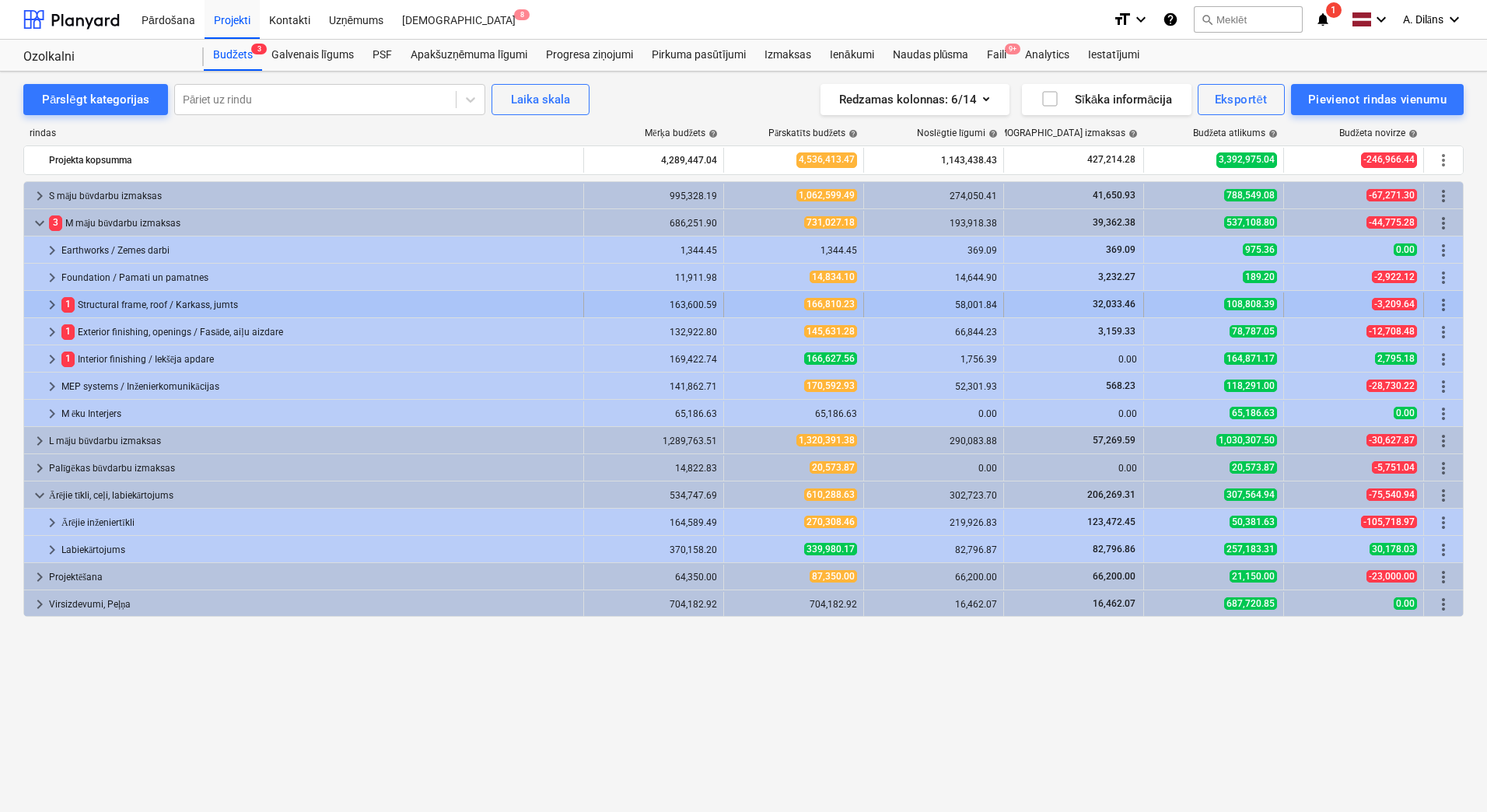
click at [93, 307] on div "1 Structural frame, roof / Karkass, jumts" at bounding box center [320, 304] width 516 height 25
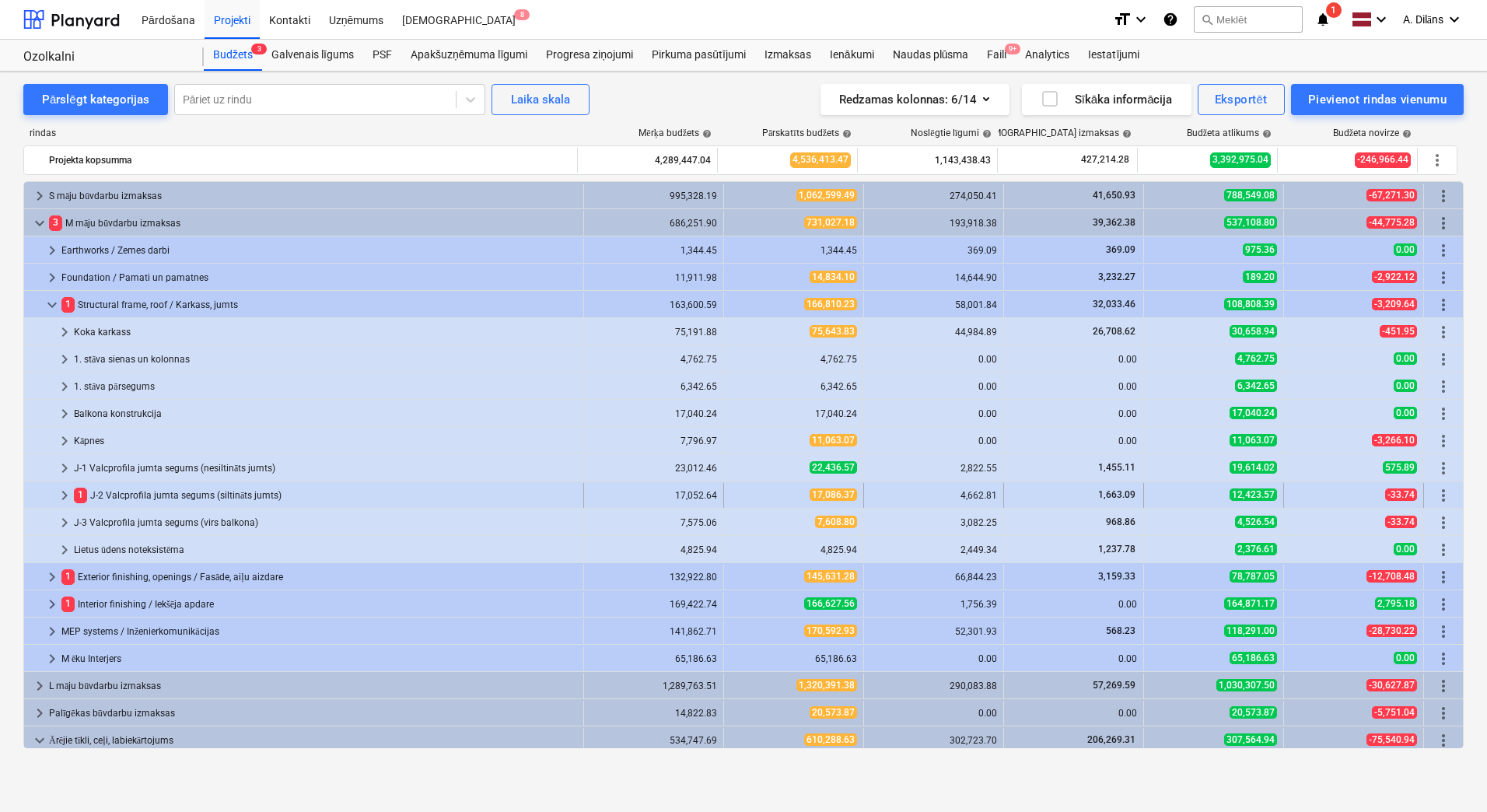
click at [85, 490] on span "1" at bounding box center [80, 495] width 14 height 14
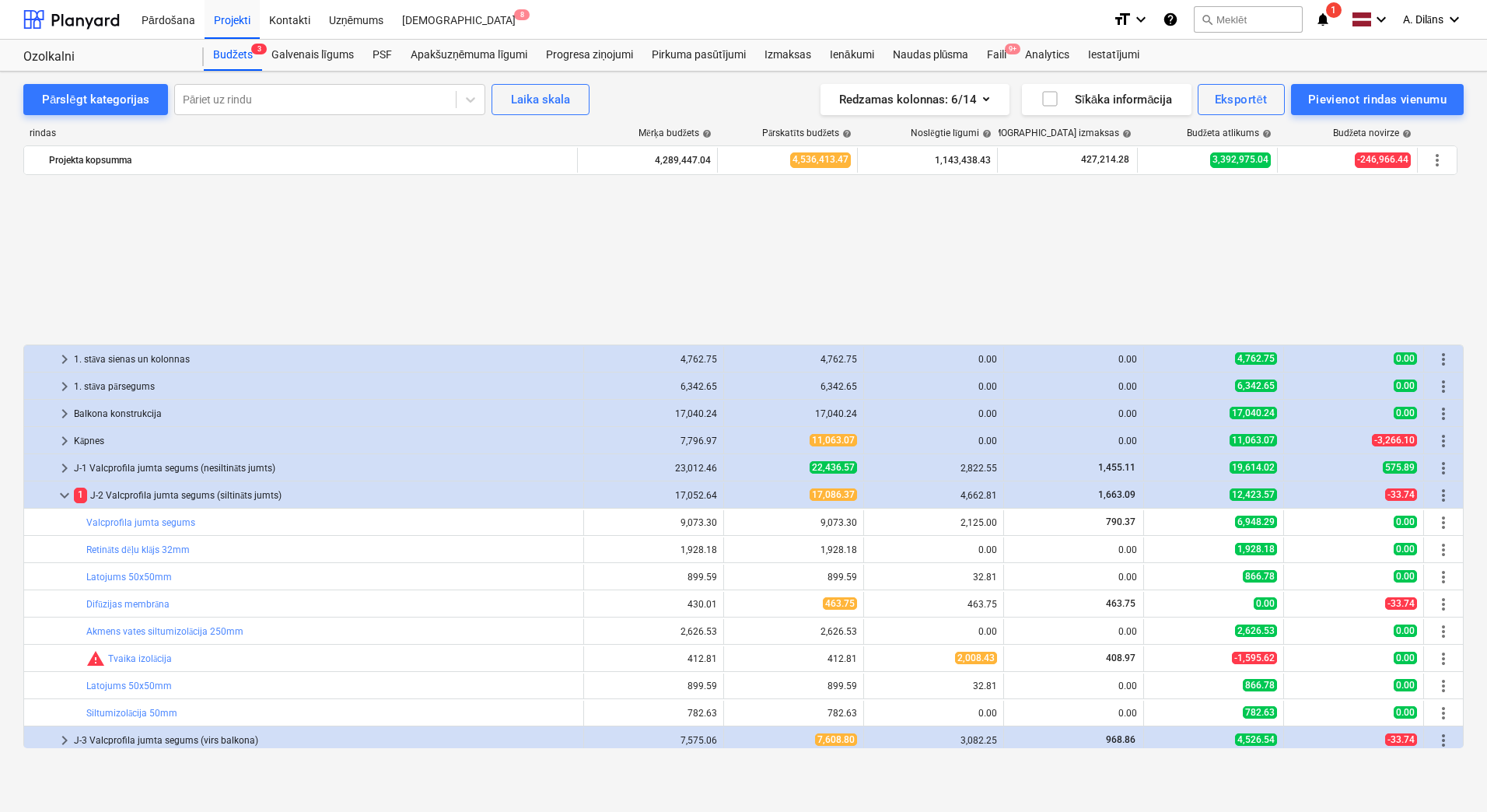
scroll to position [233, 0]
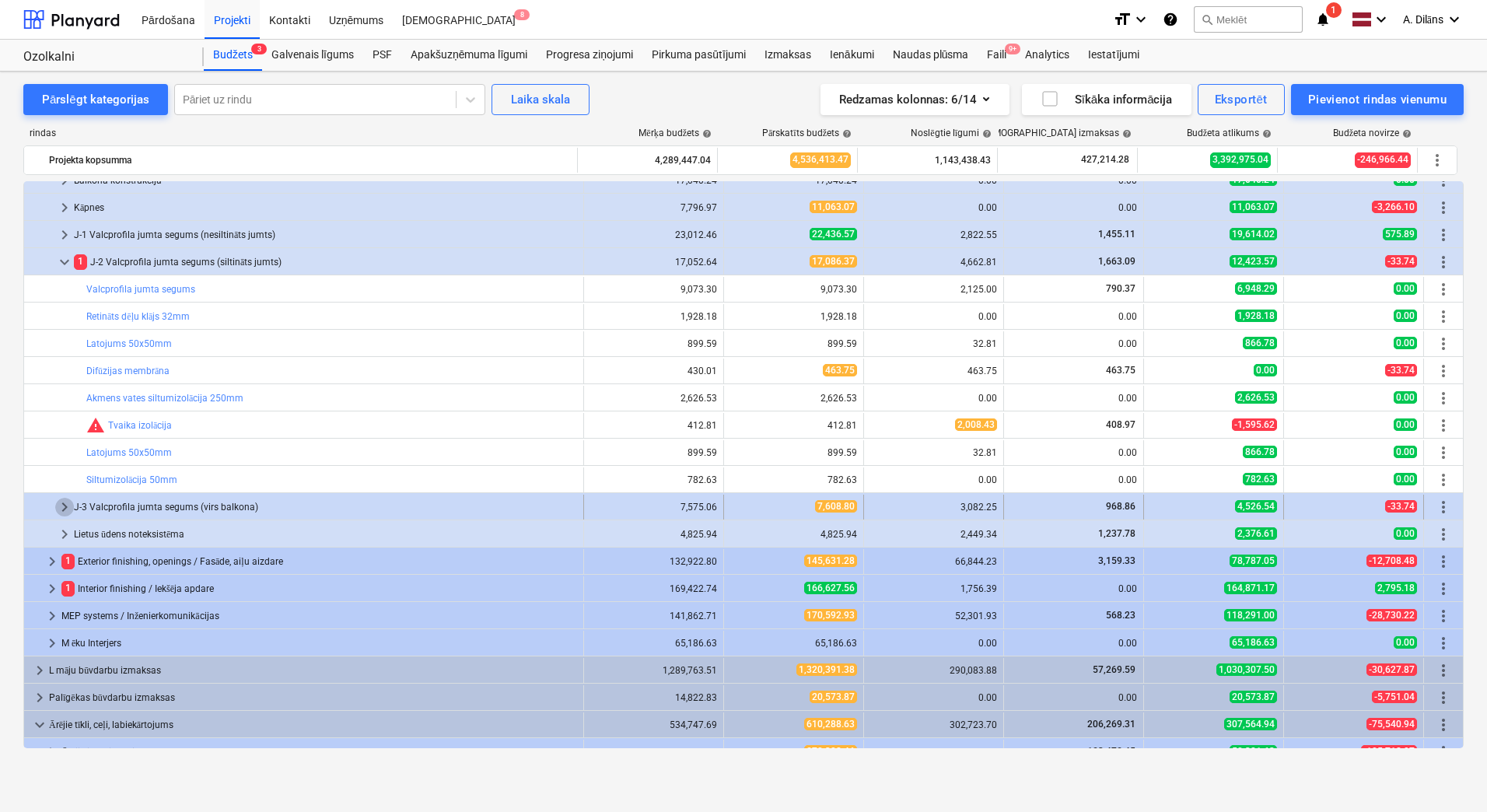
click at [61, 506] on span "keyboard_arrow_right" at bounding box center [64, 507] width 18 height 18
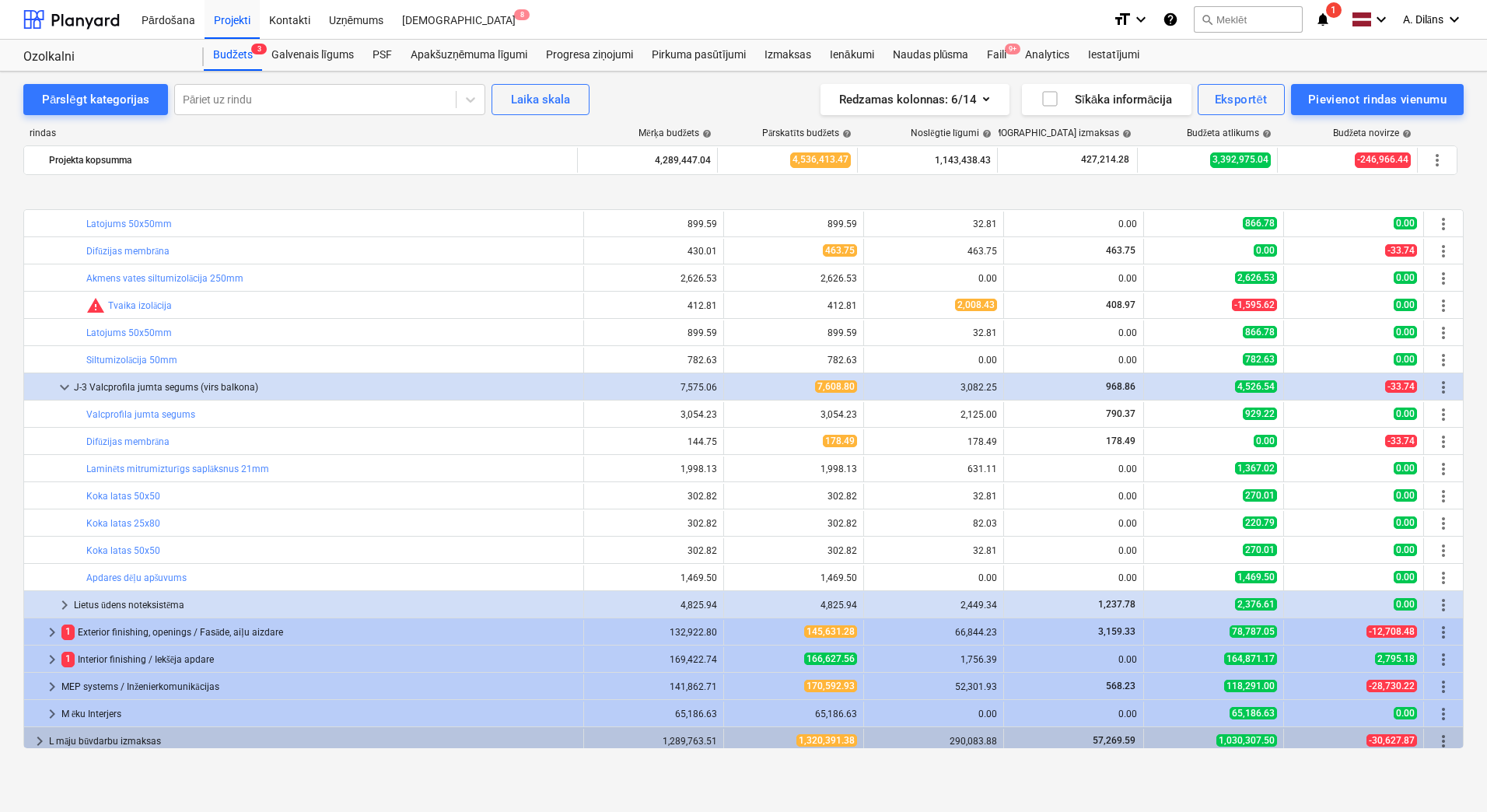
scroll to position [467, 0]
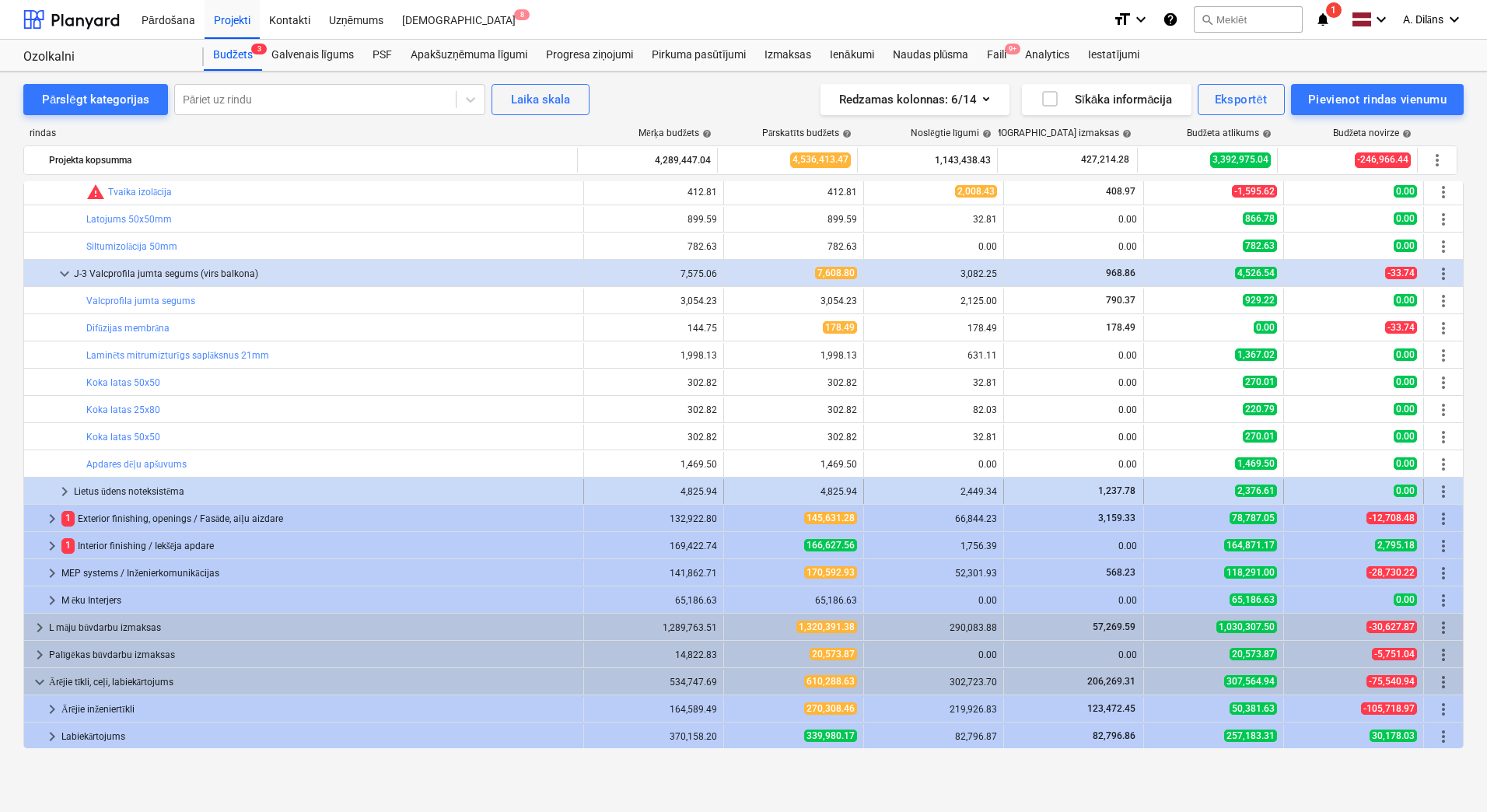
click at [66, 490] on span "keyboard_arrow_right" at bounding box center [64, 491] width 18 height 18
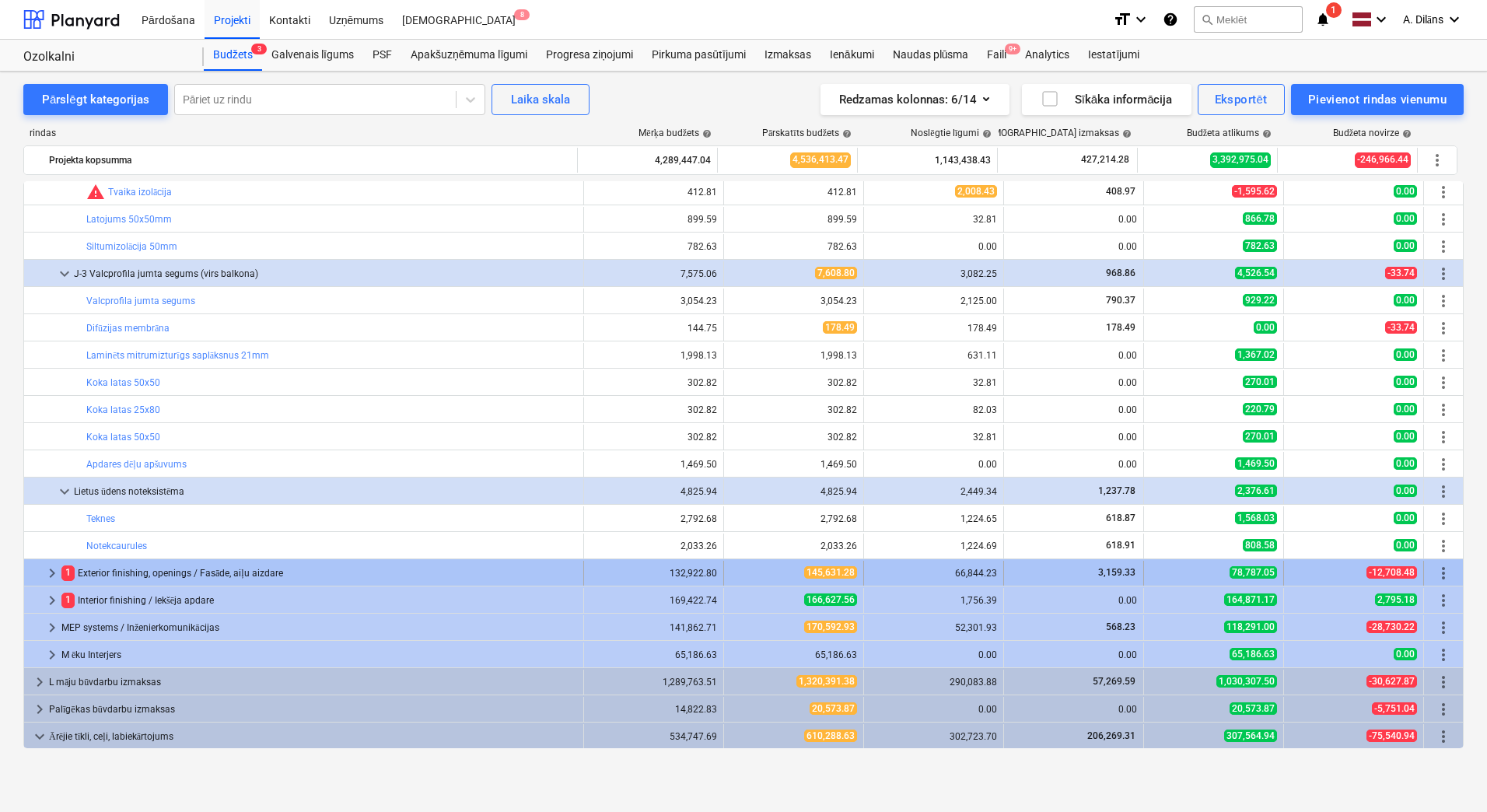
click at [104, 573] on div "1 Exterior finishing, openings / Fasāde, aiļu aizdare" at bounding box center [320, 573] width 516 height 25
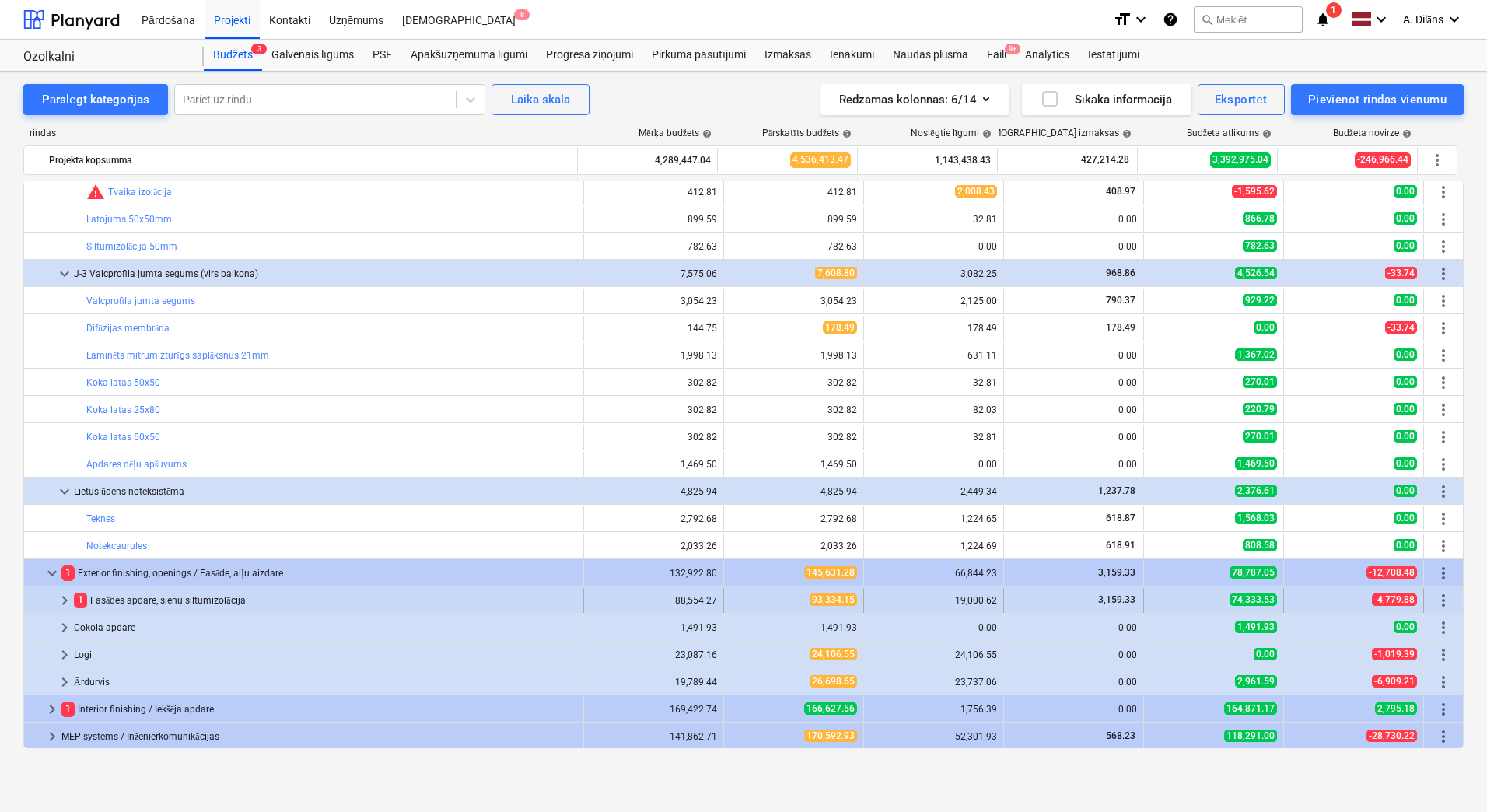
click at [115, 600] on div "1 Fasādes apdare, sienu siltumizolācija" at bounding box center [325, 600] width 504 height 25
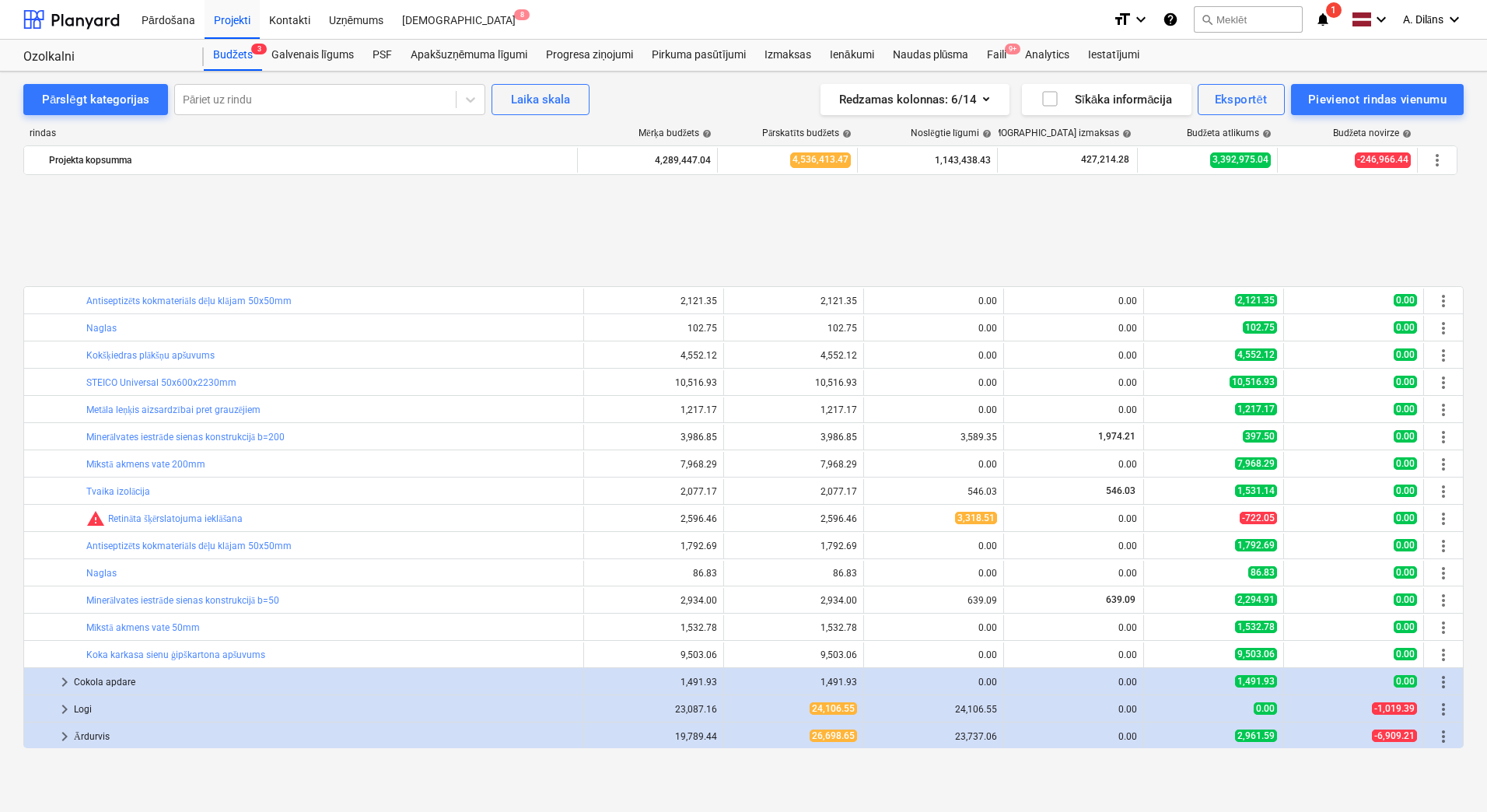
scroll to position [1284, 0]
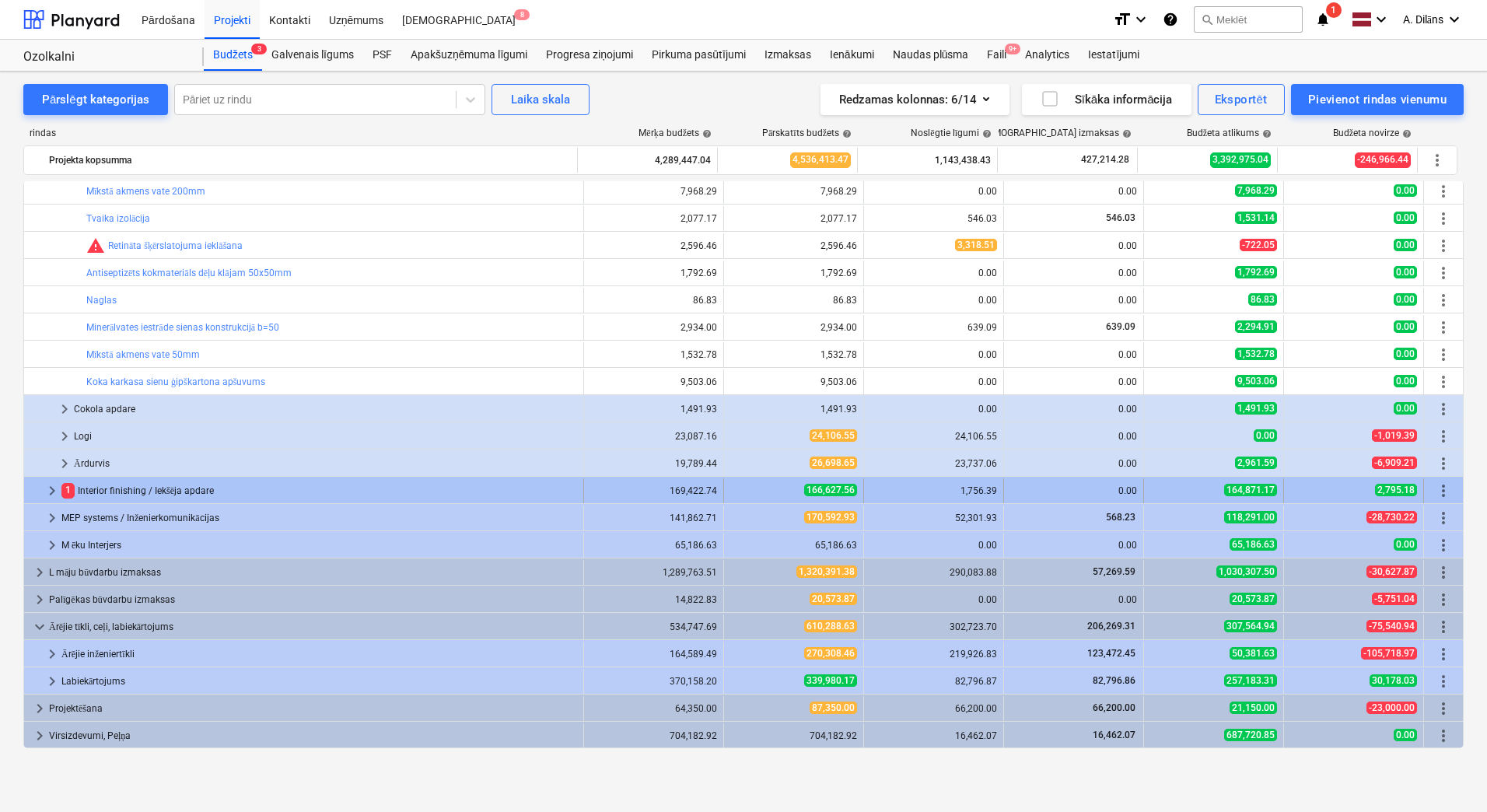
click at [133, 487] on div "1 Interior finishing / Iekšēja apdare" at bounding box center [320, 490] width 516 height 25
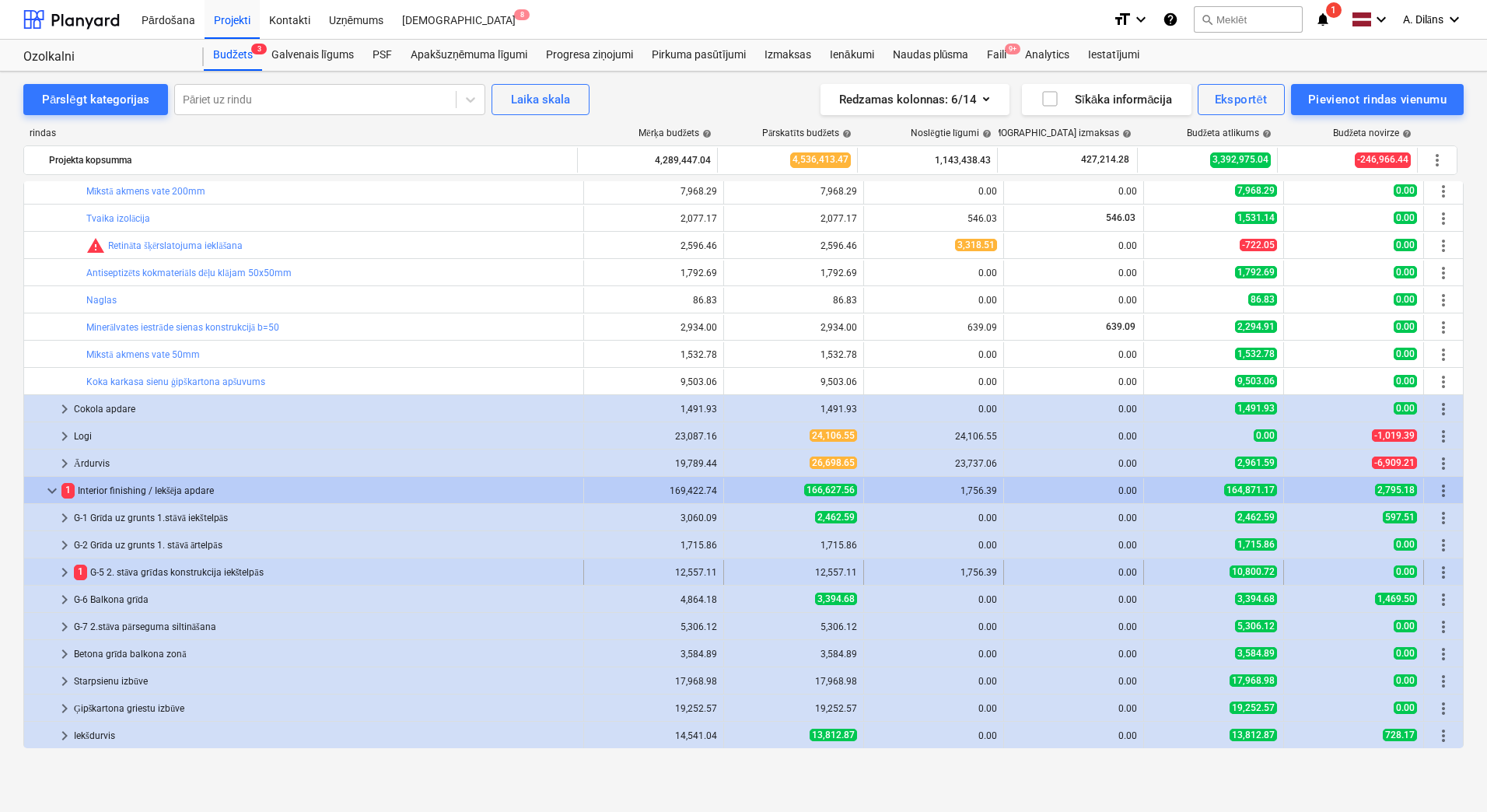
click at [143, 568] on div "1 G-5 2. stāva grīdas konstrukcija iekštelpās" at bounding box center [325, 572] width 504 height 25
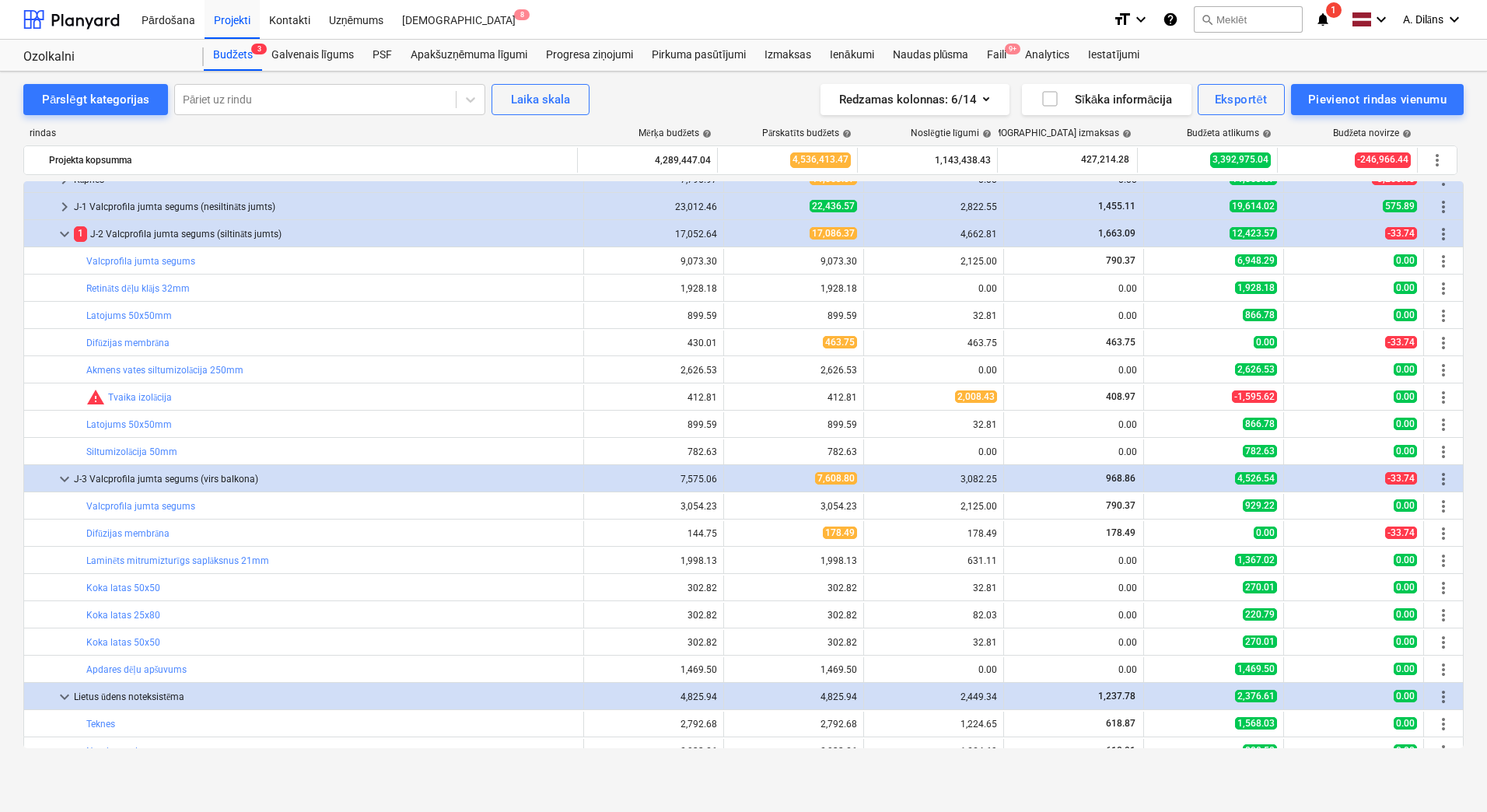
scroll to position [246, 0]
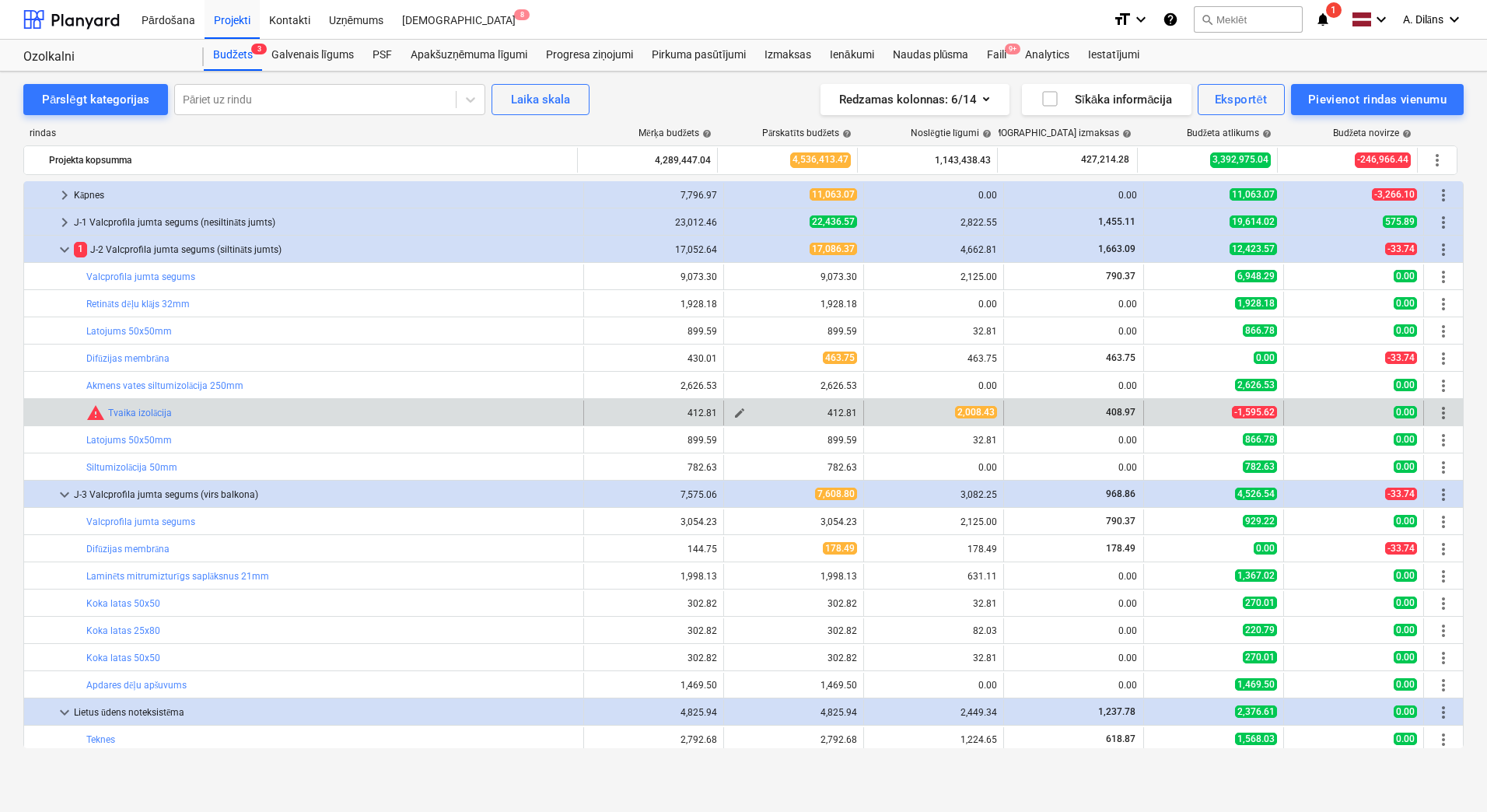
click at [730, 412] on button "edit" at bounding box center [739, 412] width 18 height 18
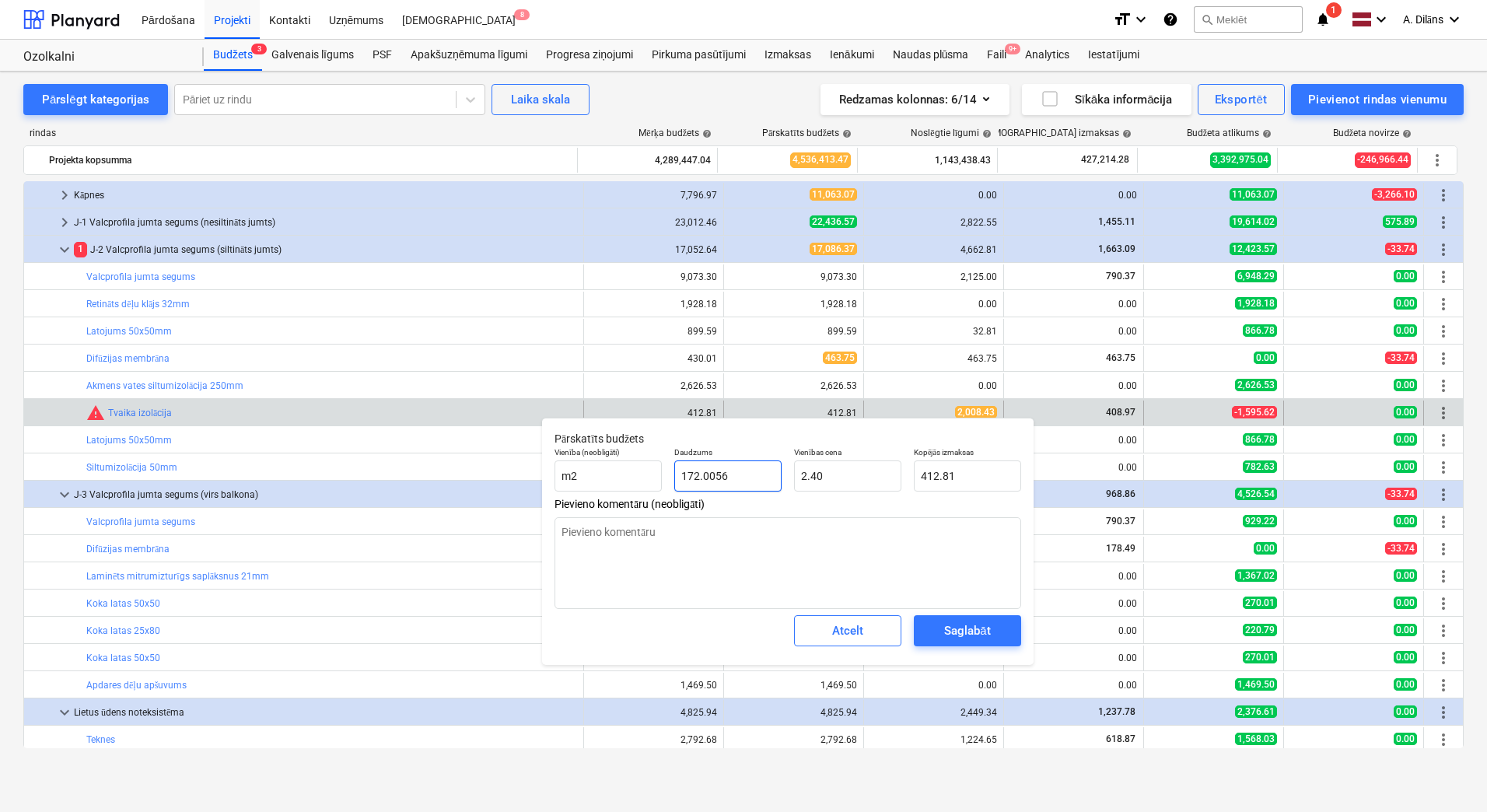
drag, startPoint x: 736, startPoint y: 477, endPoint x: 669, endPoint y: 475, distance: 67.0
click at [669, 475] on div "Daudzums 172.0056" at bounding box center [729, 469] width 120 height 57
click at [863, 635] on span "Atcelt" at bounding box center [847, 630] width 68 height 20
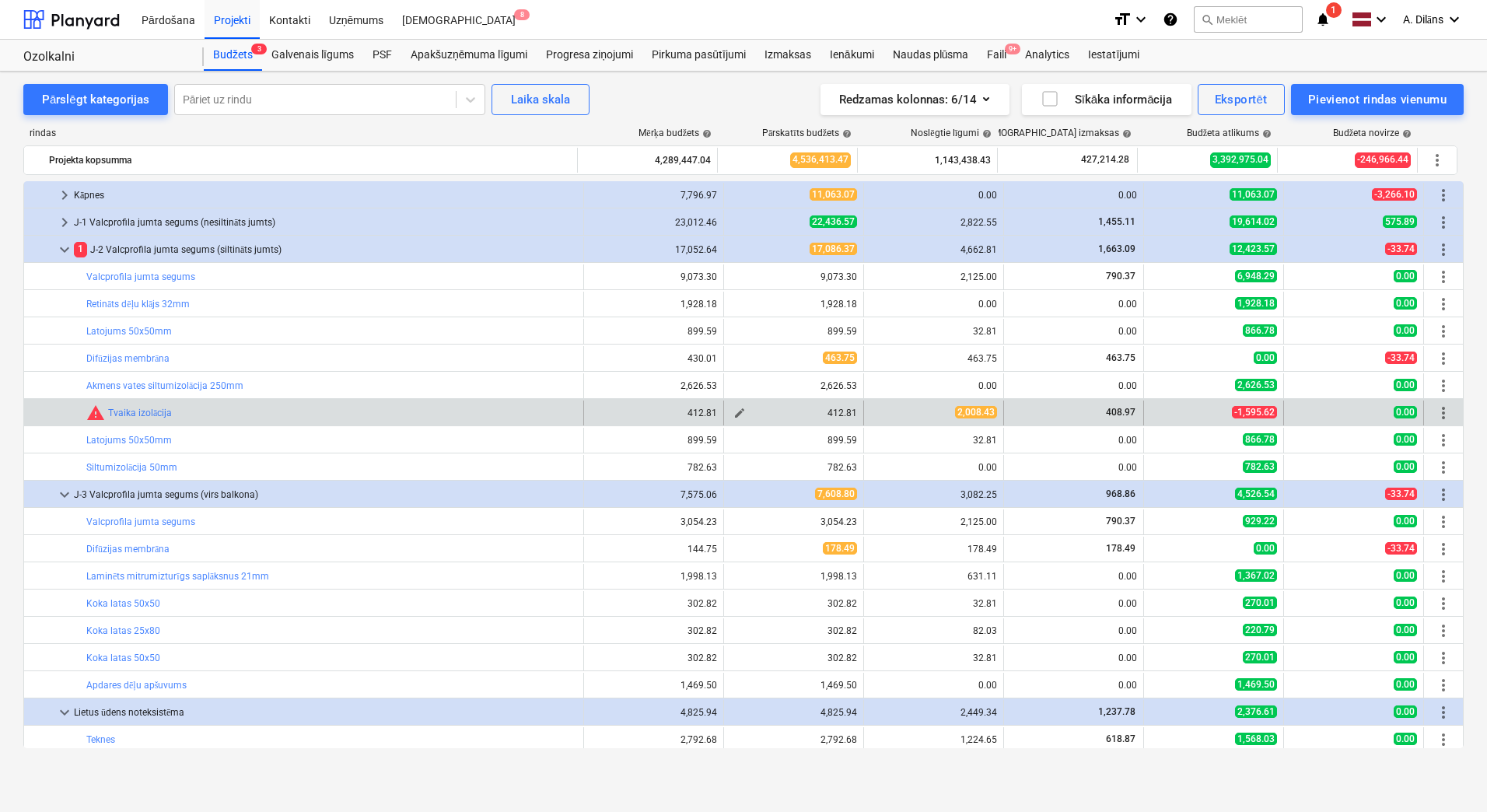
click at [734, 411] on span "edit" at bounding box center [740, 413] width 13 height 13
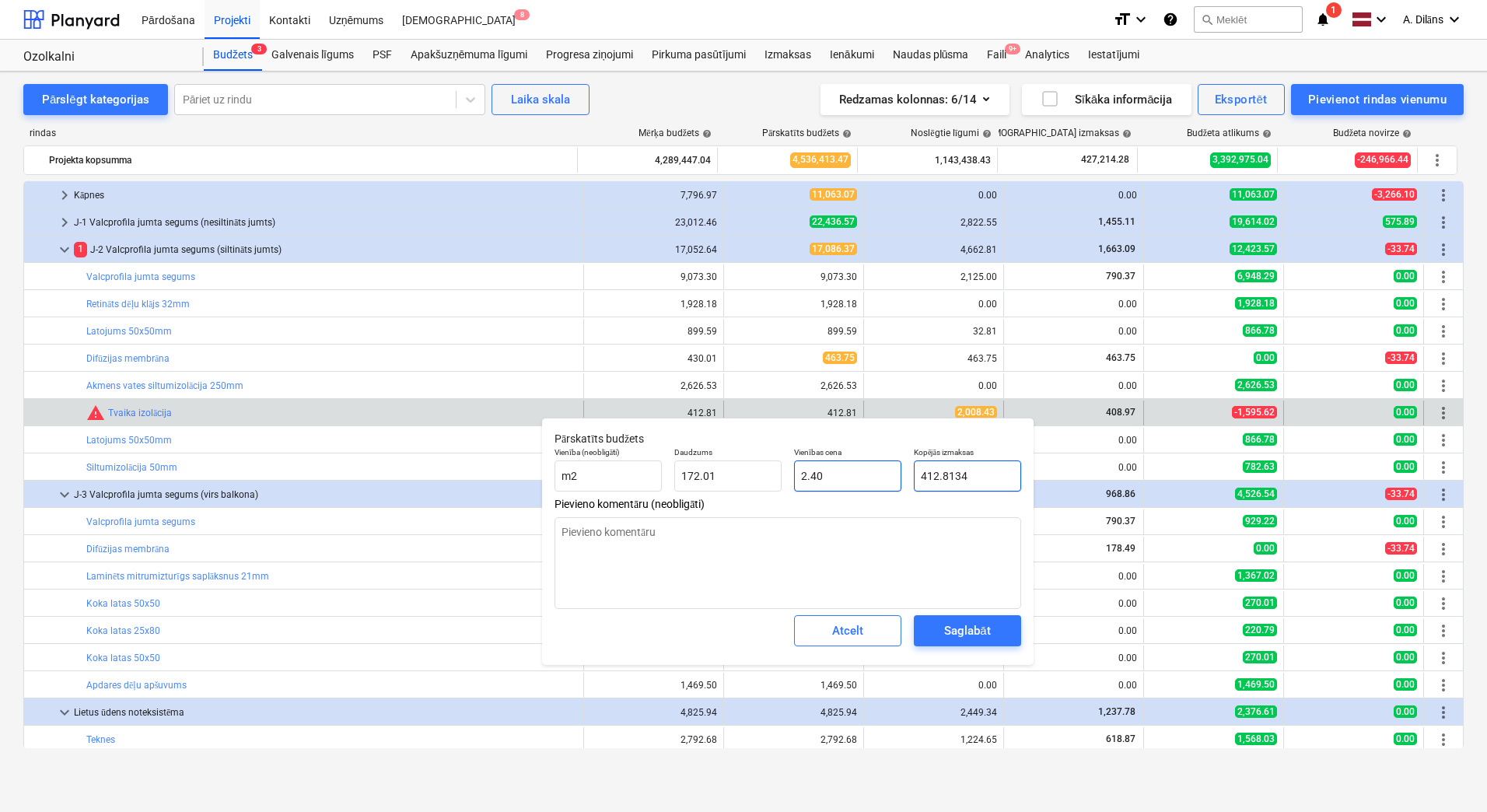
drag, startPoint x: 970, startPoint y: 476, endPoint x: 898, endPoint y: 472, distance: 72.1
click at [899, 472] on div "Vienība (neobligāti) m2 Daudzums 172.01 Vienības cena 2.40 Kopējās izmaksas 412…" at bounding box center [788, 469] width 479 height 57
click at [979, 643] on button "Saglabāt" at bounding box center [968, 630] width 107 height 31
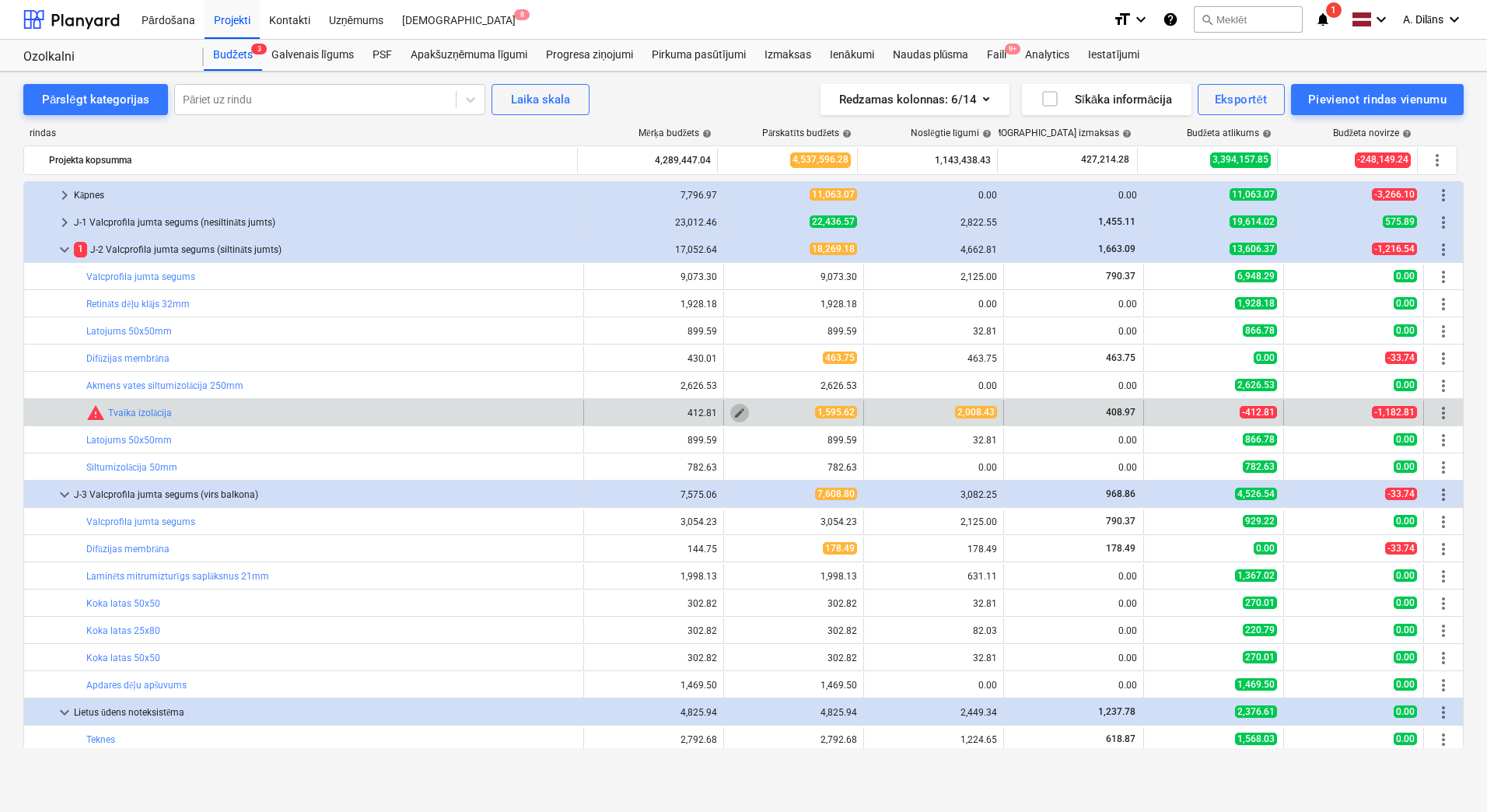
click at [733, 412] on span "edit" at bounding box center [740, 413] width 13 height 13
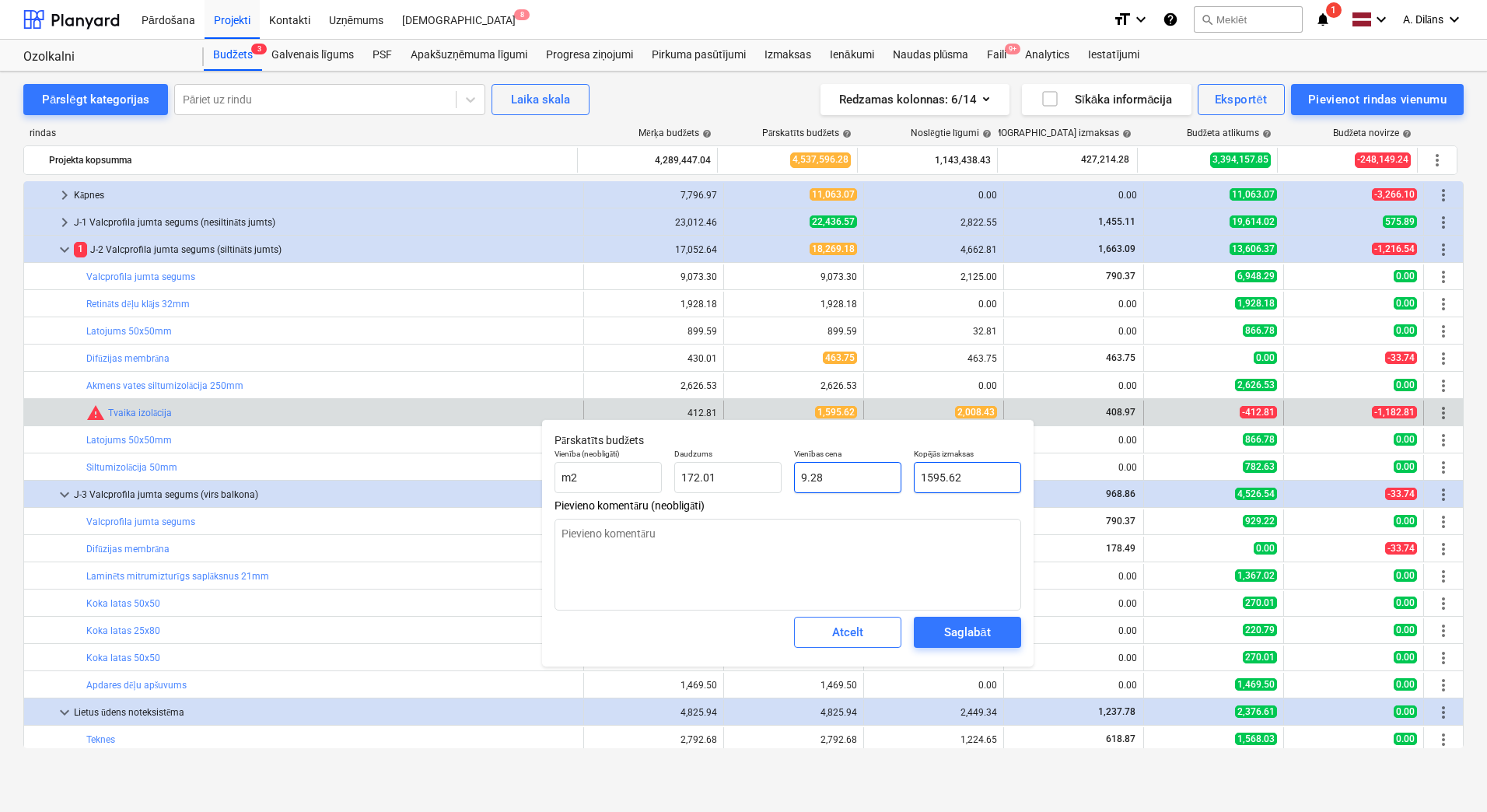
drag, startPoint x: 991, startPoint y: 477, endPoint x: 894, endPoint y: 476, distance: 97.0
click at [894, 476] on div "Vienība (neobligāti) m2 Daudzums 172.01 Vienības cena 9.28 Kopējās izmaksas 159…" at bounding box center [788, 471] width 479 height 57
click at [880, 569] on textarea at bounding box center [788, 565] width 467 height 92
click at [958, 630] on div "Saglabāt" at bounding box center [967, 632] width 46 height 20
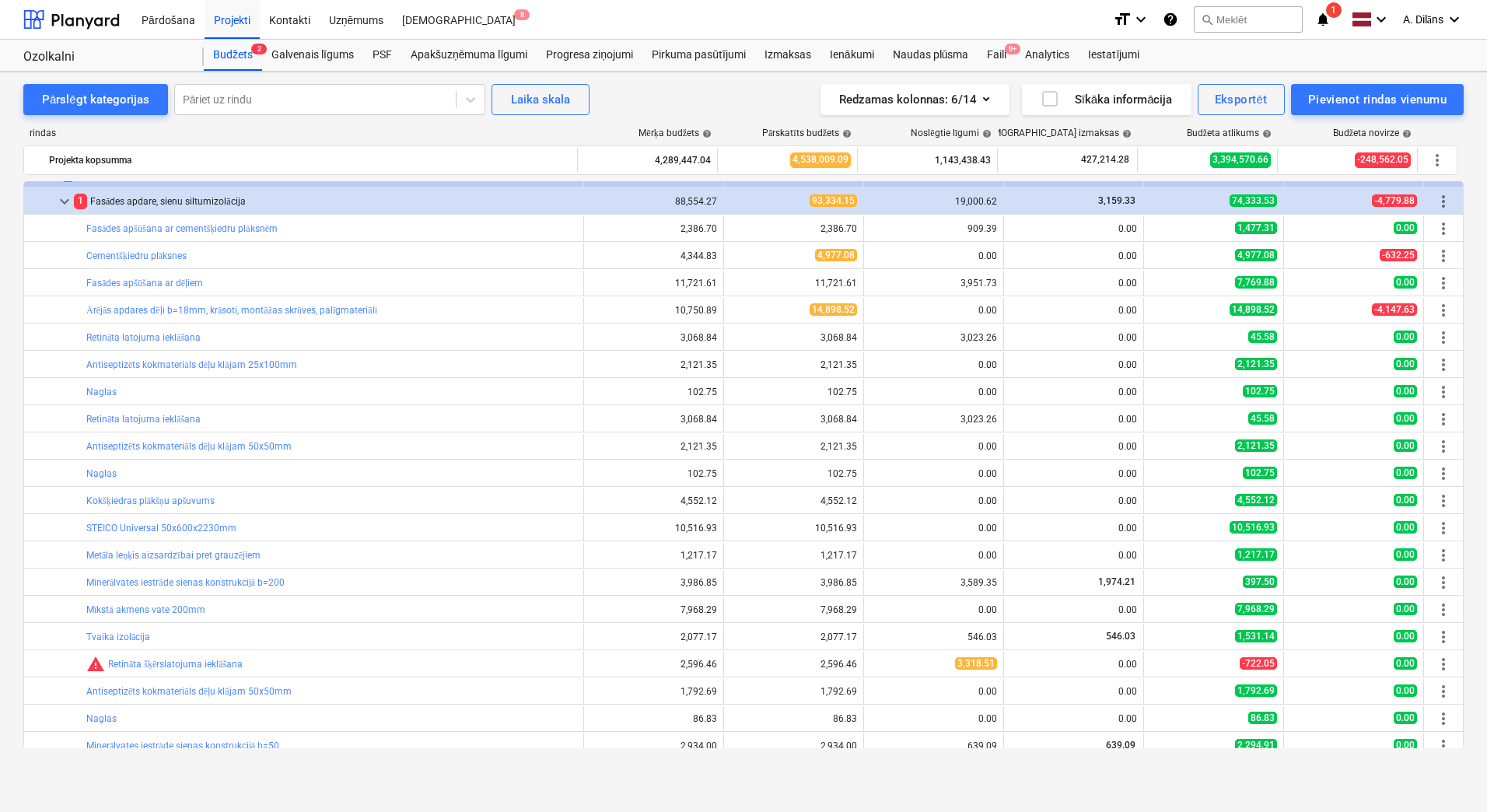
scroll to position [868, 0]
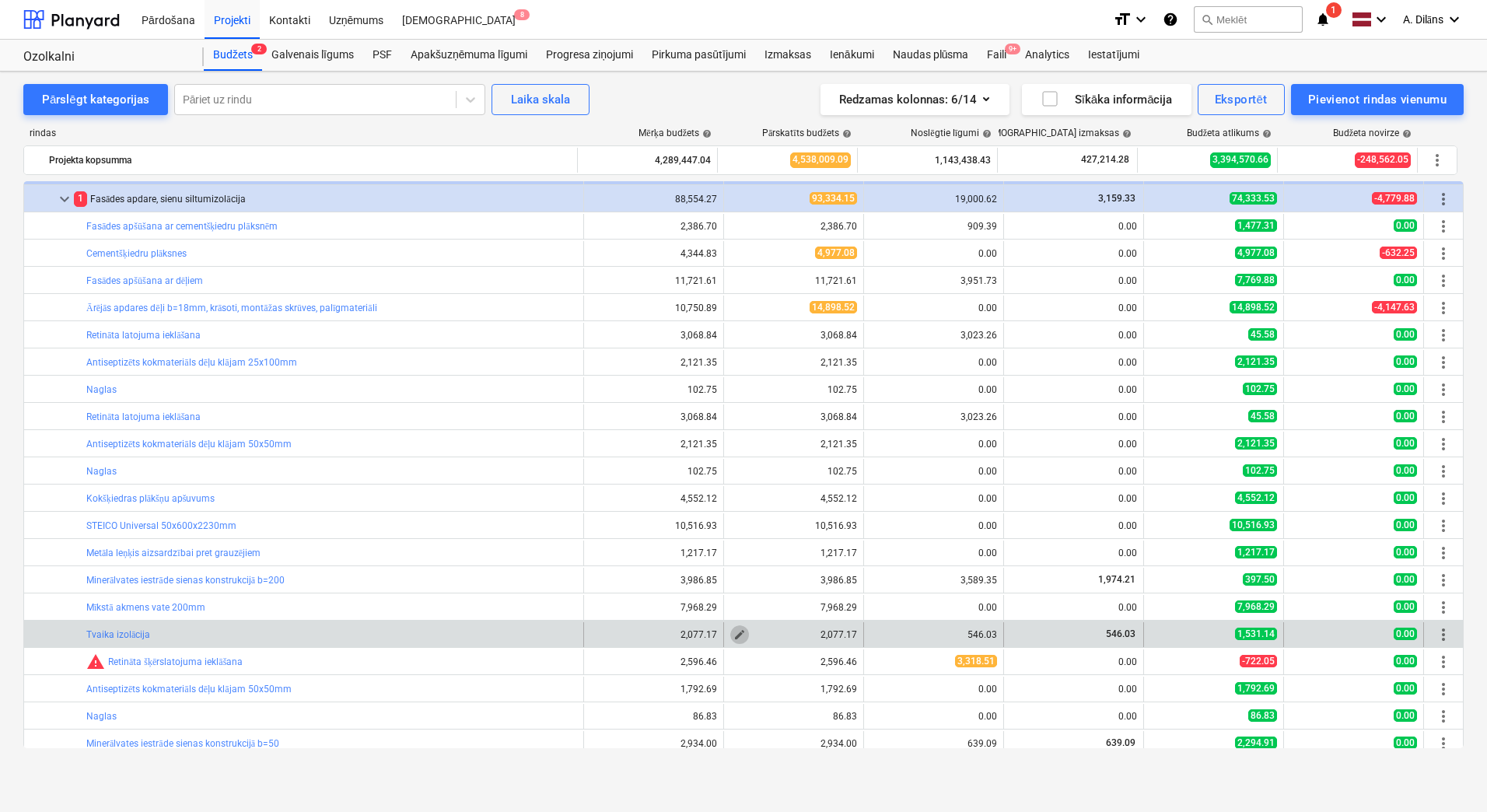
click at [739, 634] on span "edit" at bounding box center [740, 635] width 13 height 13
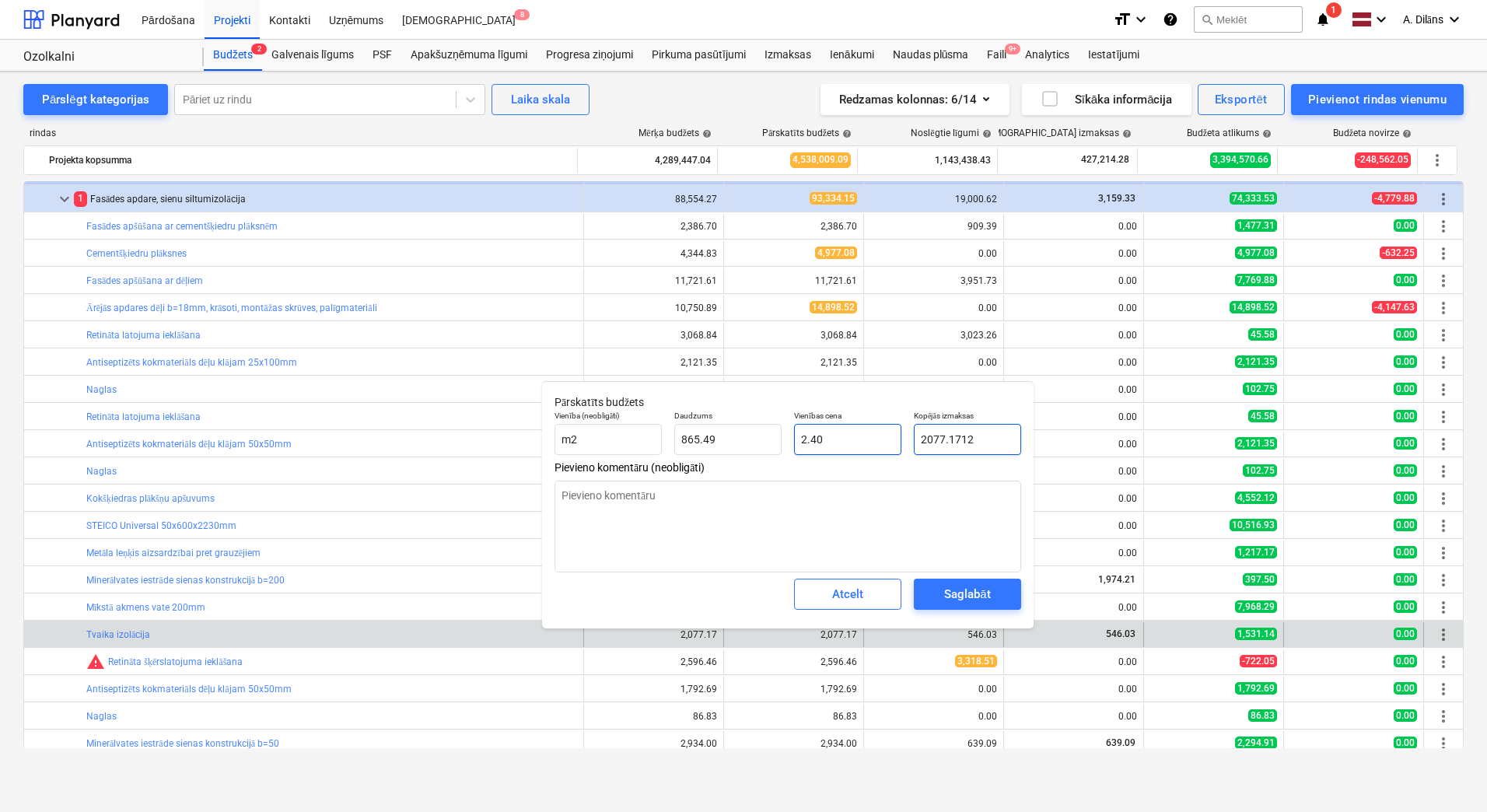
drag, startPoint x: 979, startPoint y: 436, endPoint x: 872, endPoint y: 440, distance: 107.1
click at [872, 440] on div "Vienība (neobligāti) m2 Daudzums 865.49 Vienības cena 2.40 Kopējās izmaksas 207…" at bounding box center [788, 432] width 479 height 57
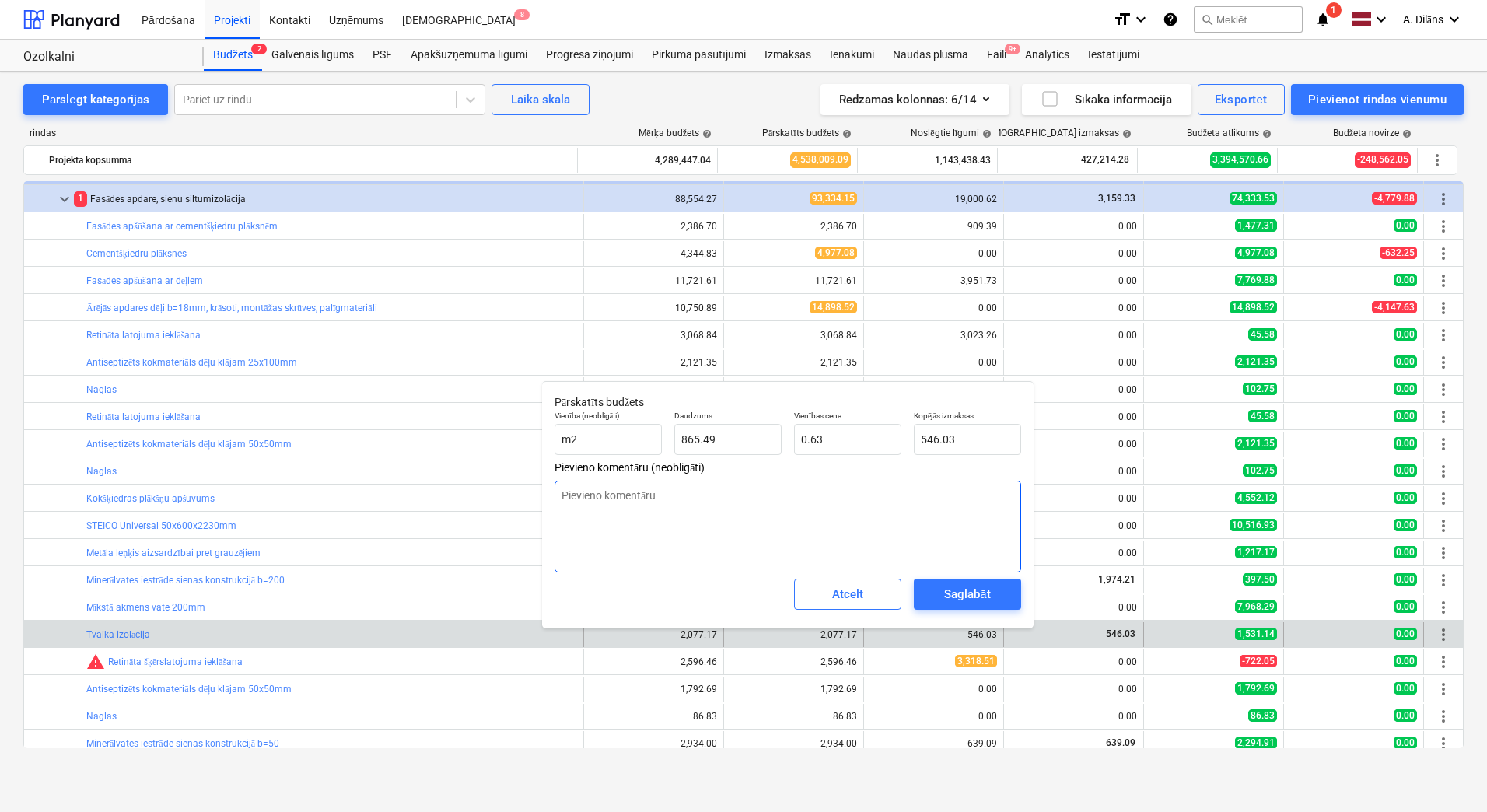
click at [793, 514] on textarea at bounding box center [788, 526] width 467 height 92
click at [798, 504] on textarea at bounding box center [788, 526] width 467 height 92
click at [969, 600] on div "Saglabāt" at bounding box center [967, 594] width 46 height 20
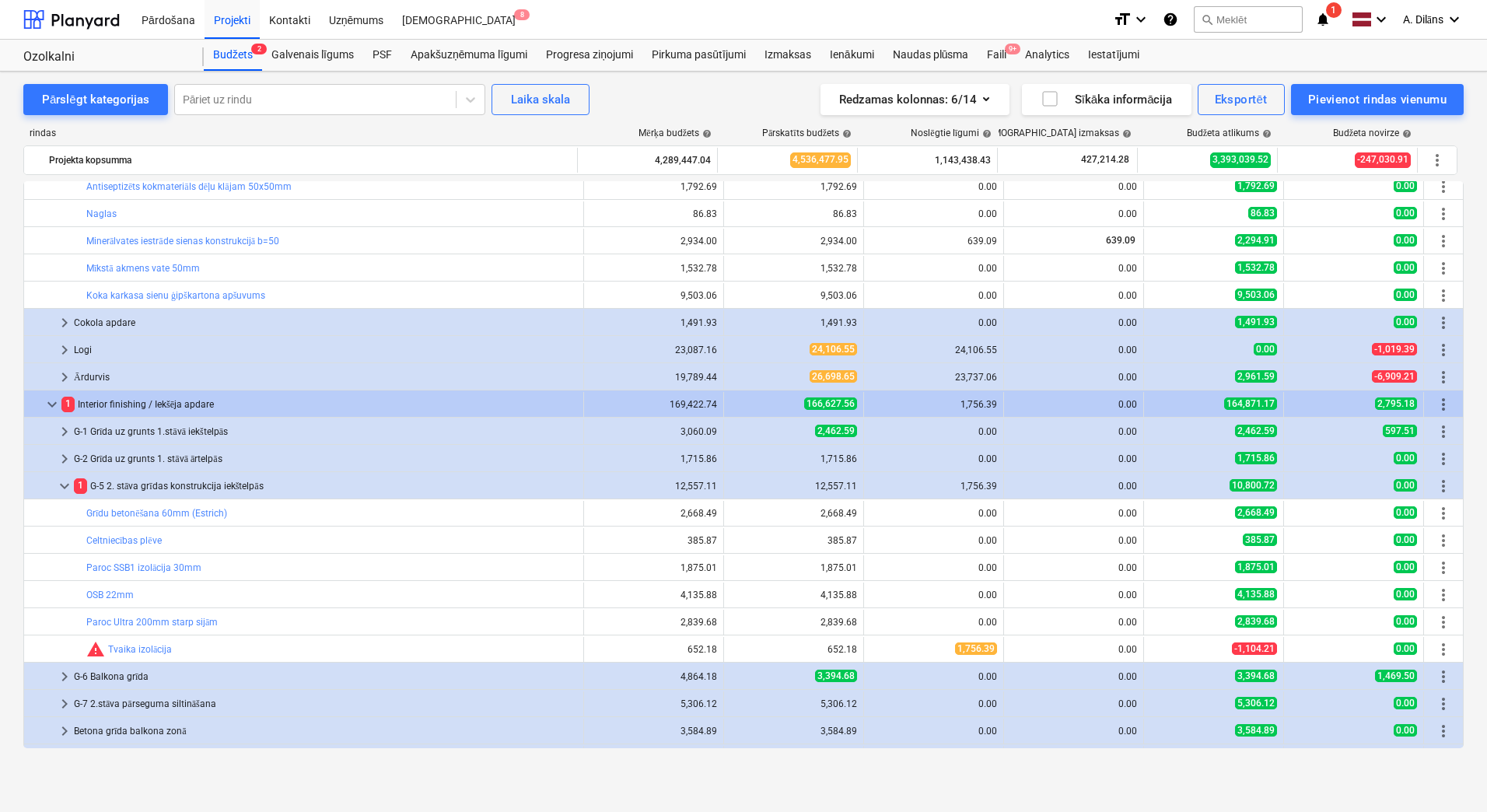
scroll to position [1413, 0]
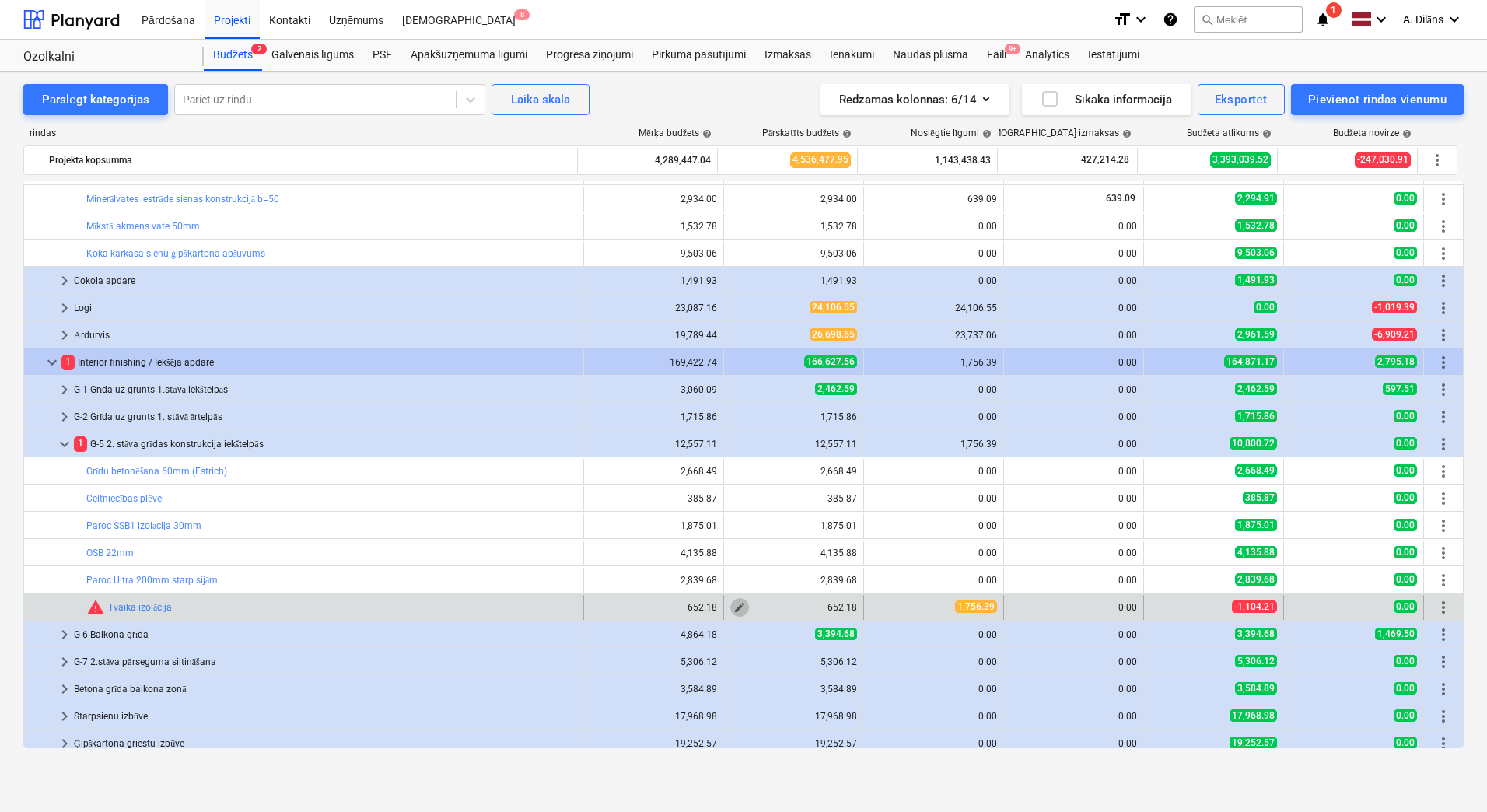
click at [737, 608] on span "edit" at bounding box center [740, 608] width 13 height 13
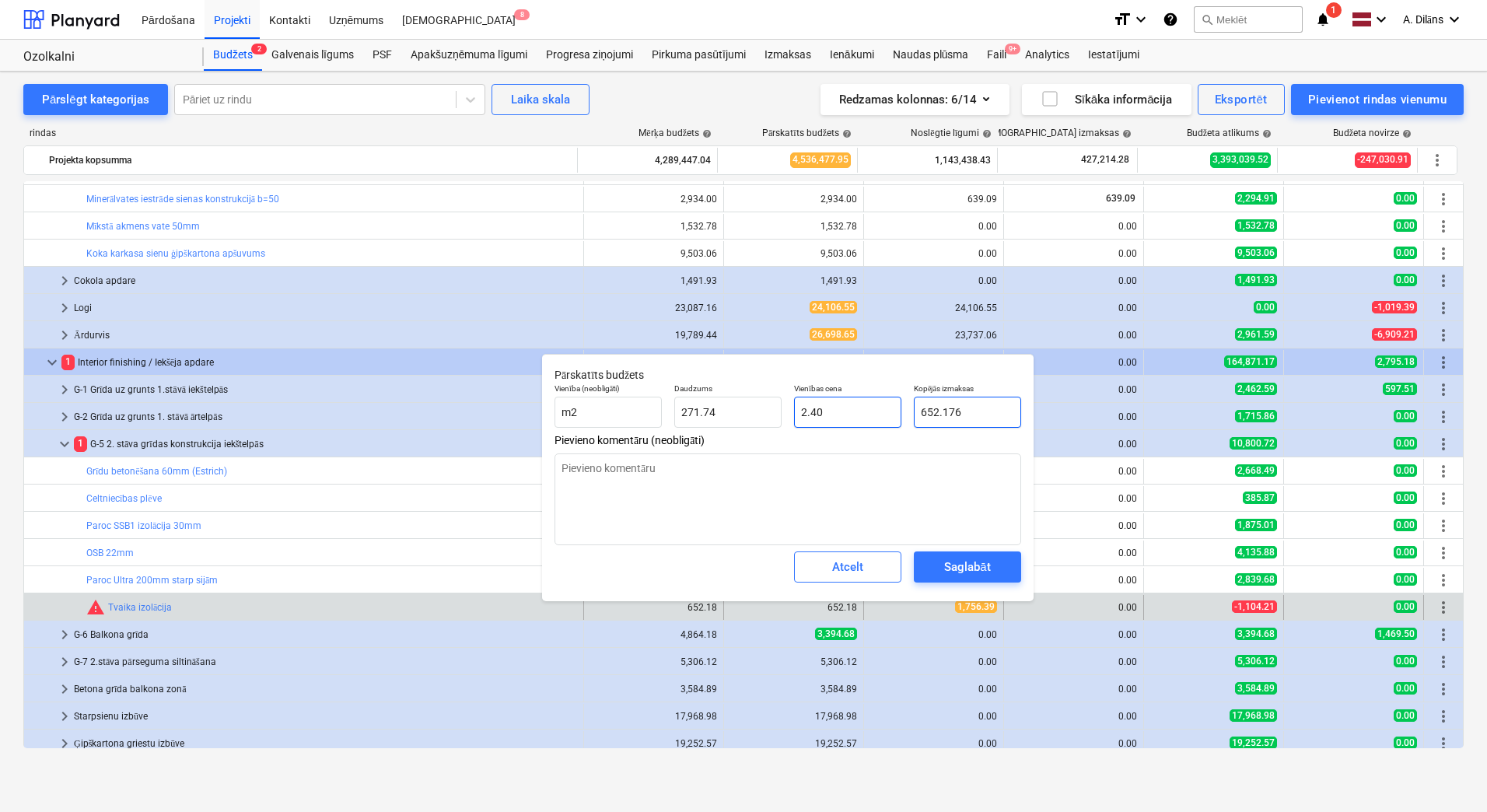
drag, startPoint x: 967, startPoint y: 408, endPoint x: 886, endPoint y: 411, distance: 81.1
click at [886, 411] on div "Vienība (neobligāti) m2 Daudzums 271.74 Vienības cena 2.40 Kopējās izmaksas 652…" at bounding box center [788, 405] width 479 height 57
click at [906, 483] on textarea at bounding box center [788, 499] width 467 height 92
click at [969, 565] on div "Saglabāt" at bounding box center [967, 567] width 46 height 20
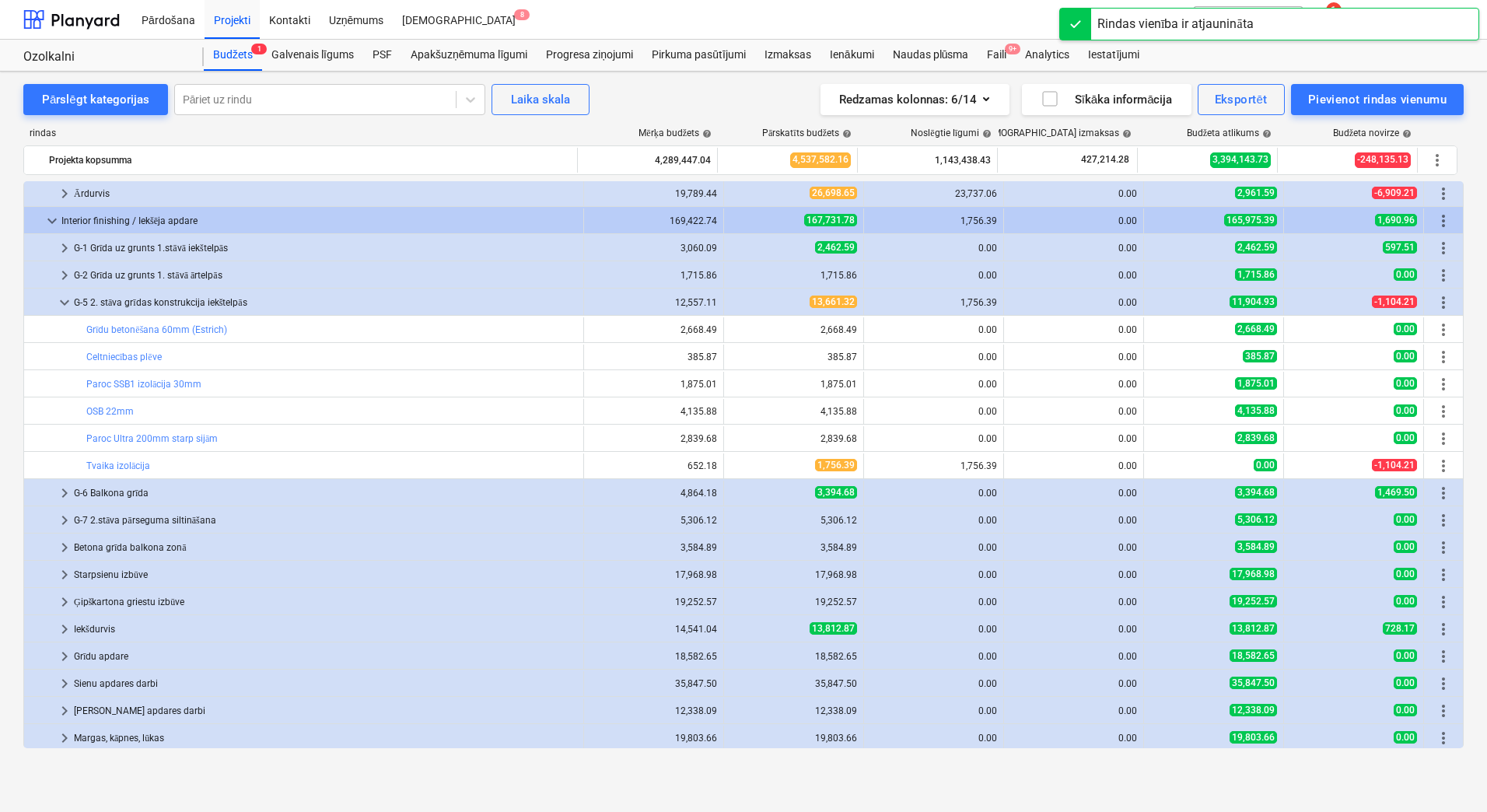
scroll to position [1569, 0]
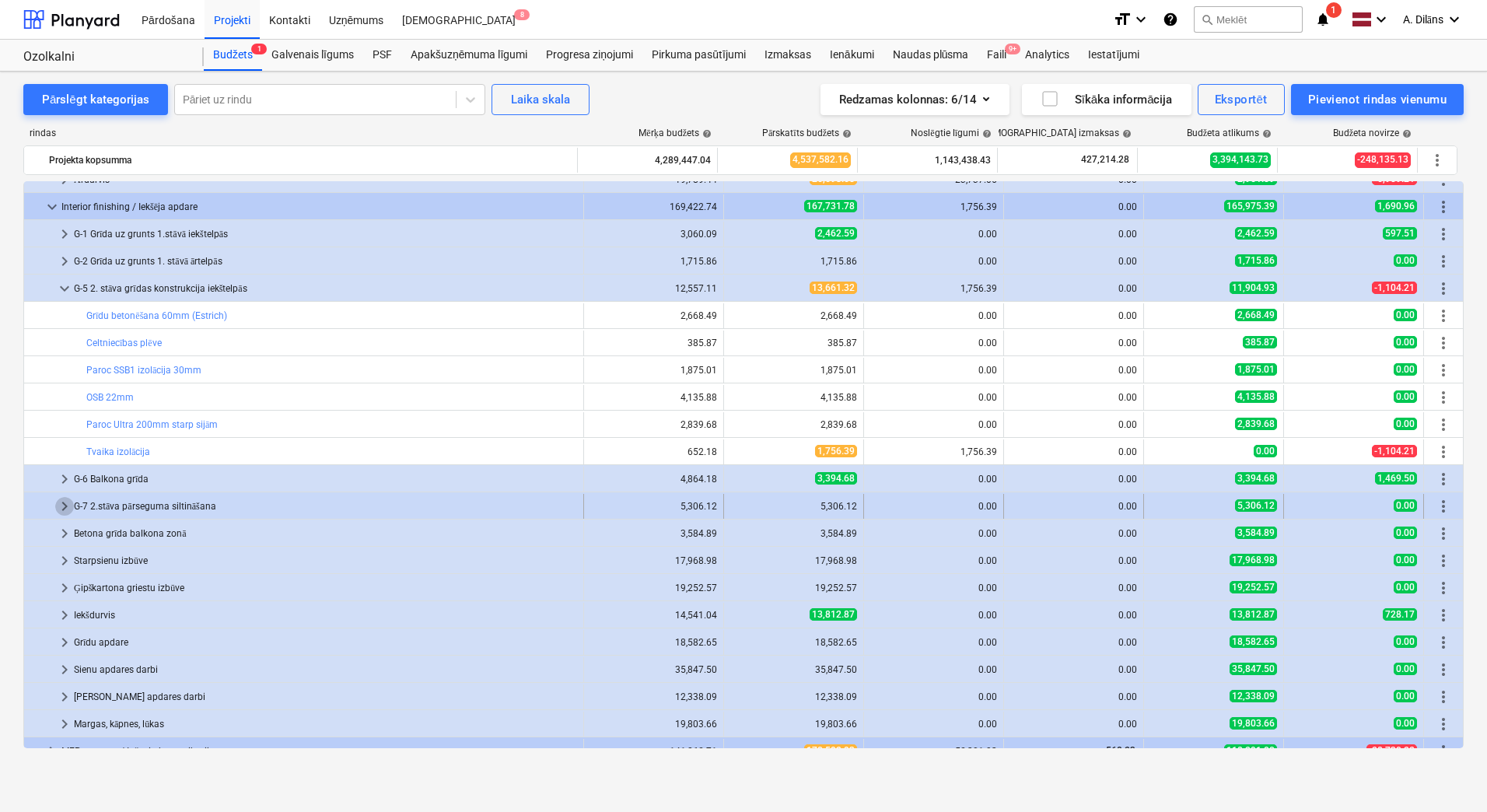
click at [58, 505] on span "keyboard_arrow_right" at bounding box center [64, 506] width 18 height 18
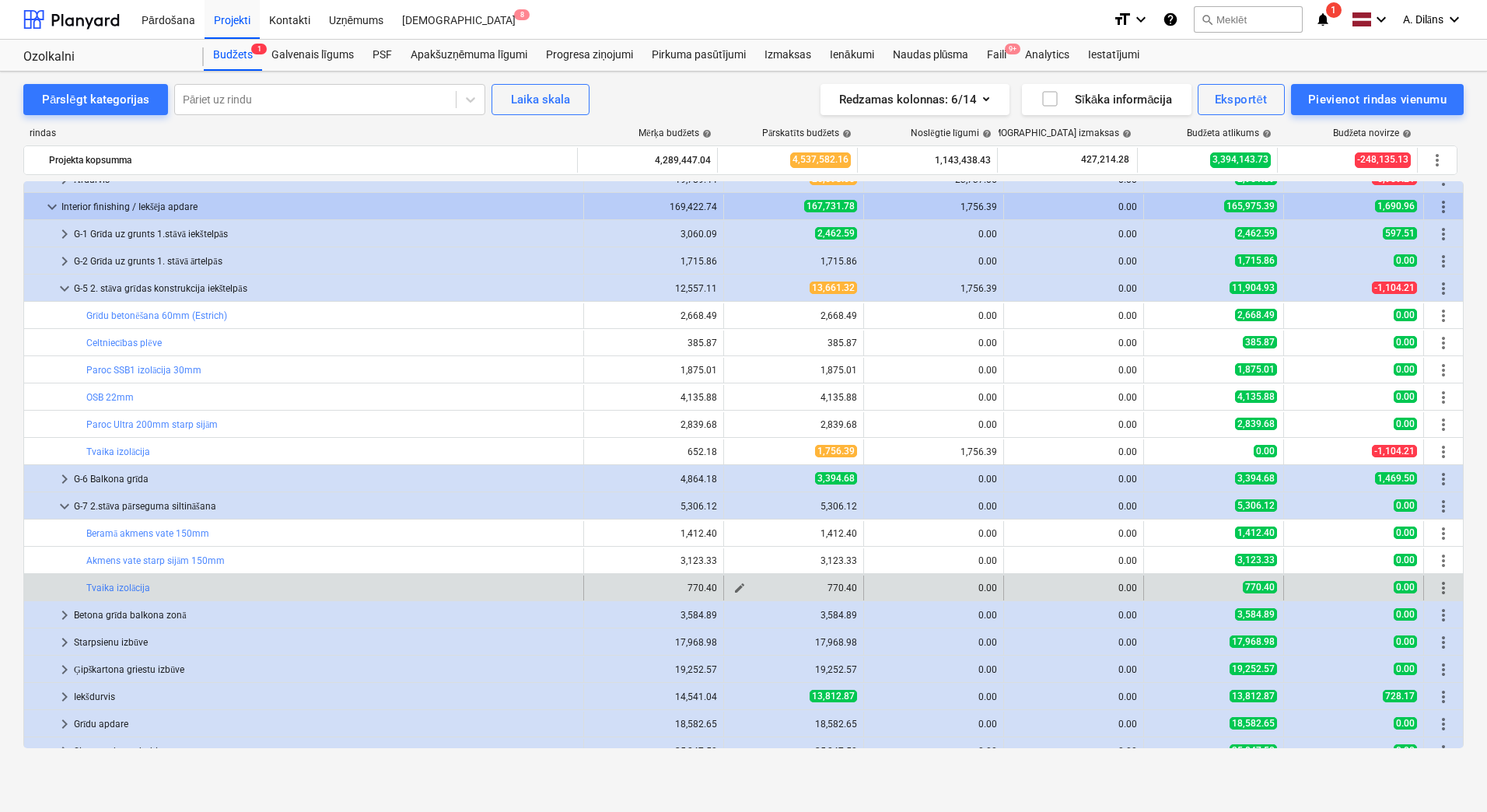
click at [735, 587] on span "edit" at bounding box center [740, 589] width 13 height 13
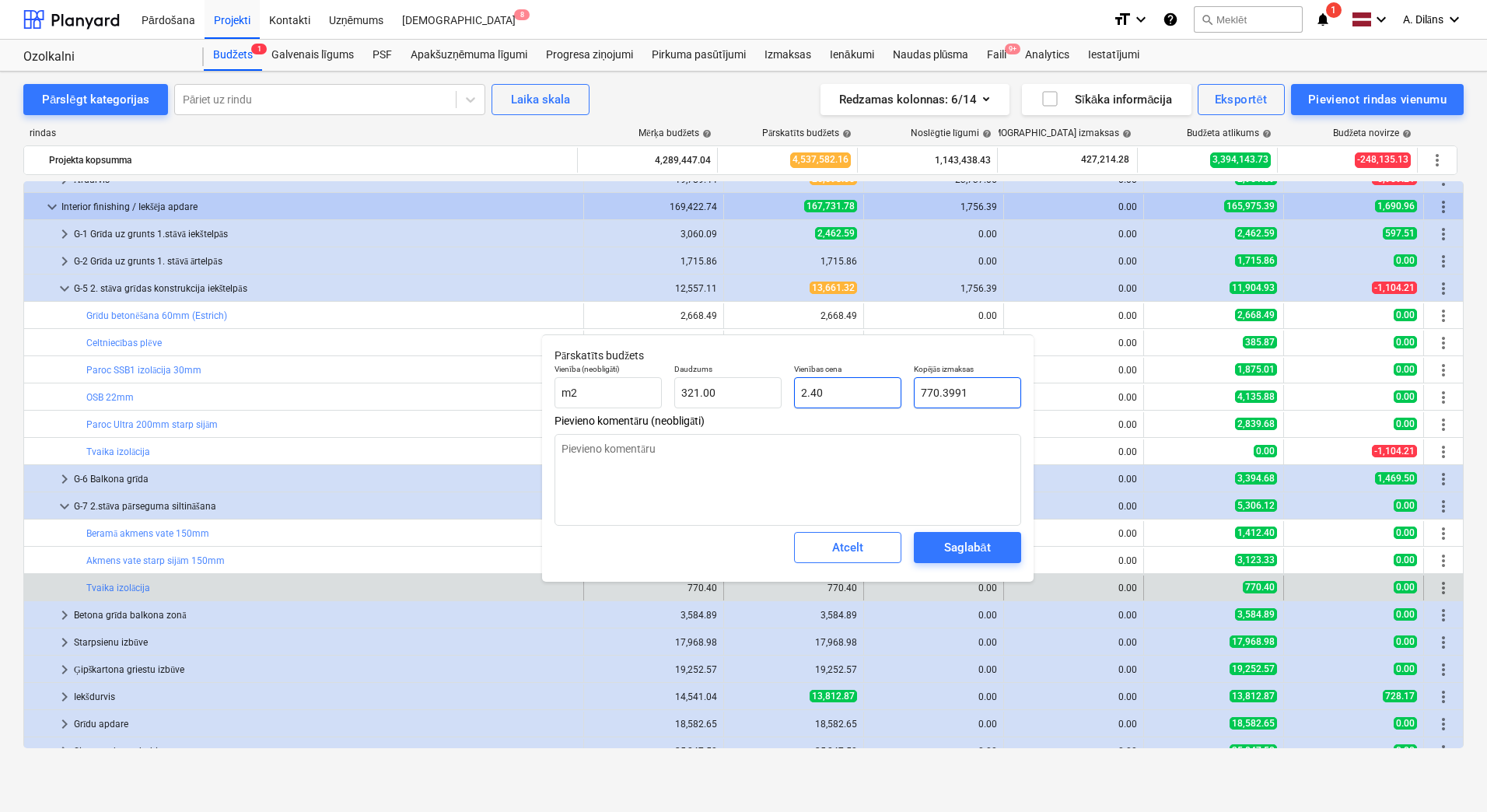
drag, startPoint x: 947, startPoint y: 399, endPoint x: 893, endPoint y: 400, distance: 54.0
click at [893, 400] on div "Vienība (neobligāti) m2 Daudzums 321.00 Vienības cena 2.40 Kopējās izmaksas 770…" at bounding box center [788, 386] width 479 height 57
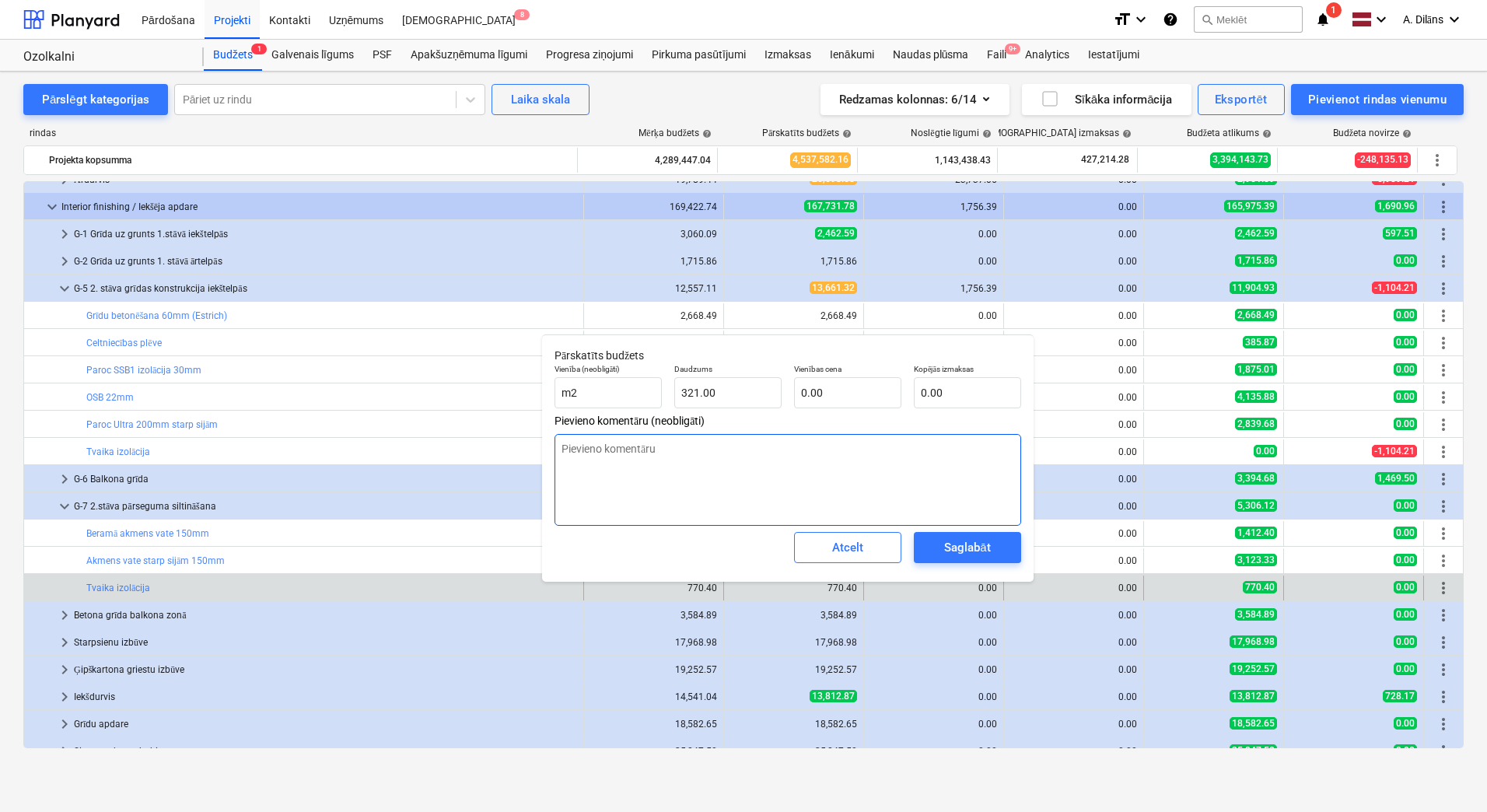
click at [854, 448] on textarea at bounding box center [788, 480] width 467 height 92
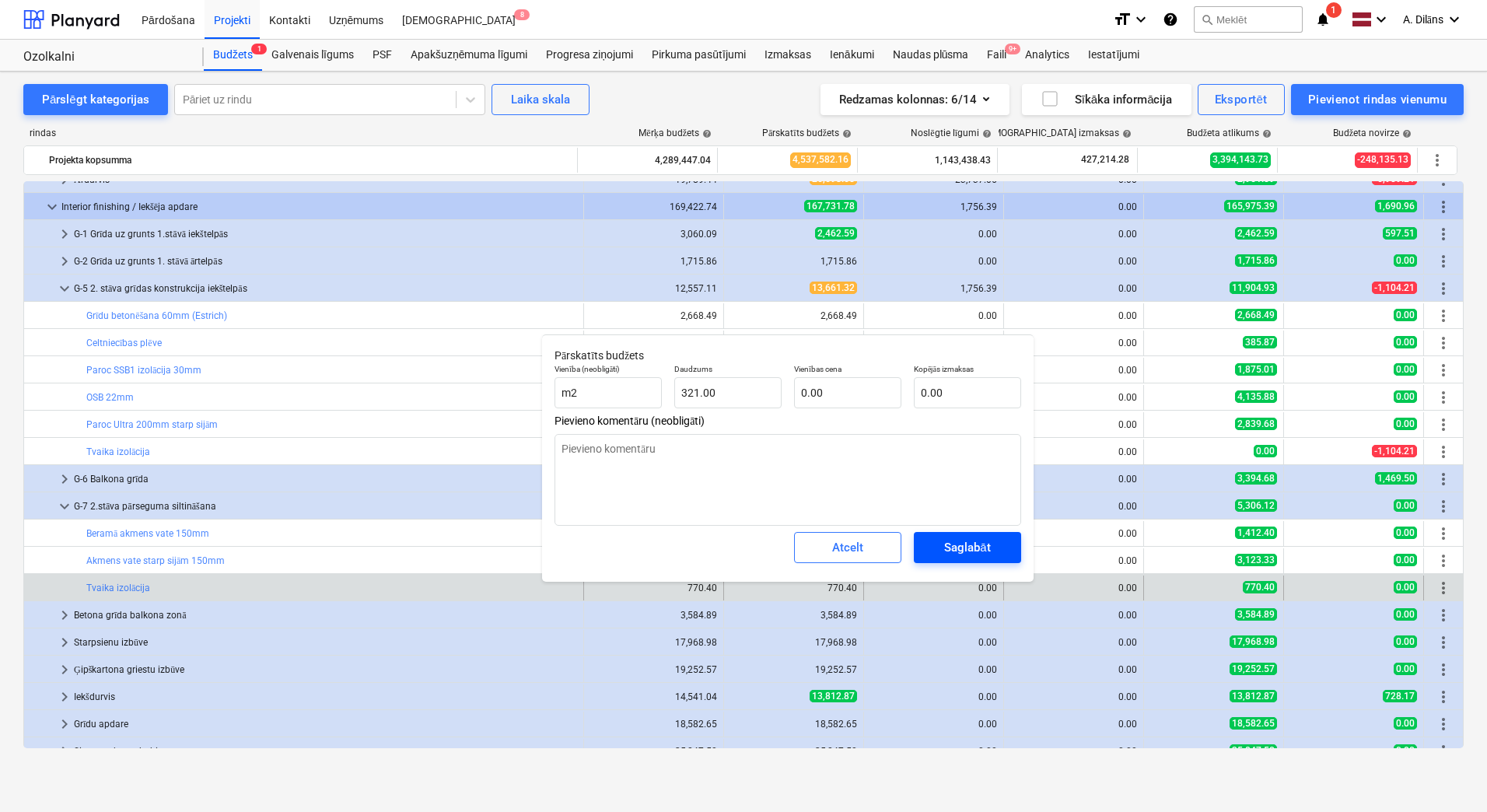
click at [957, 549] on div "Saglabāt" at bounding box center [967, 547] width 46 height 20
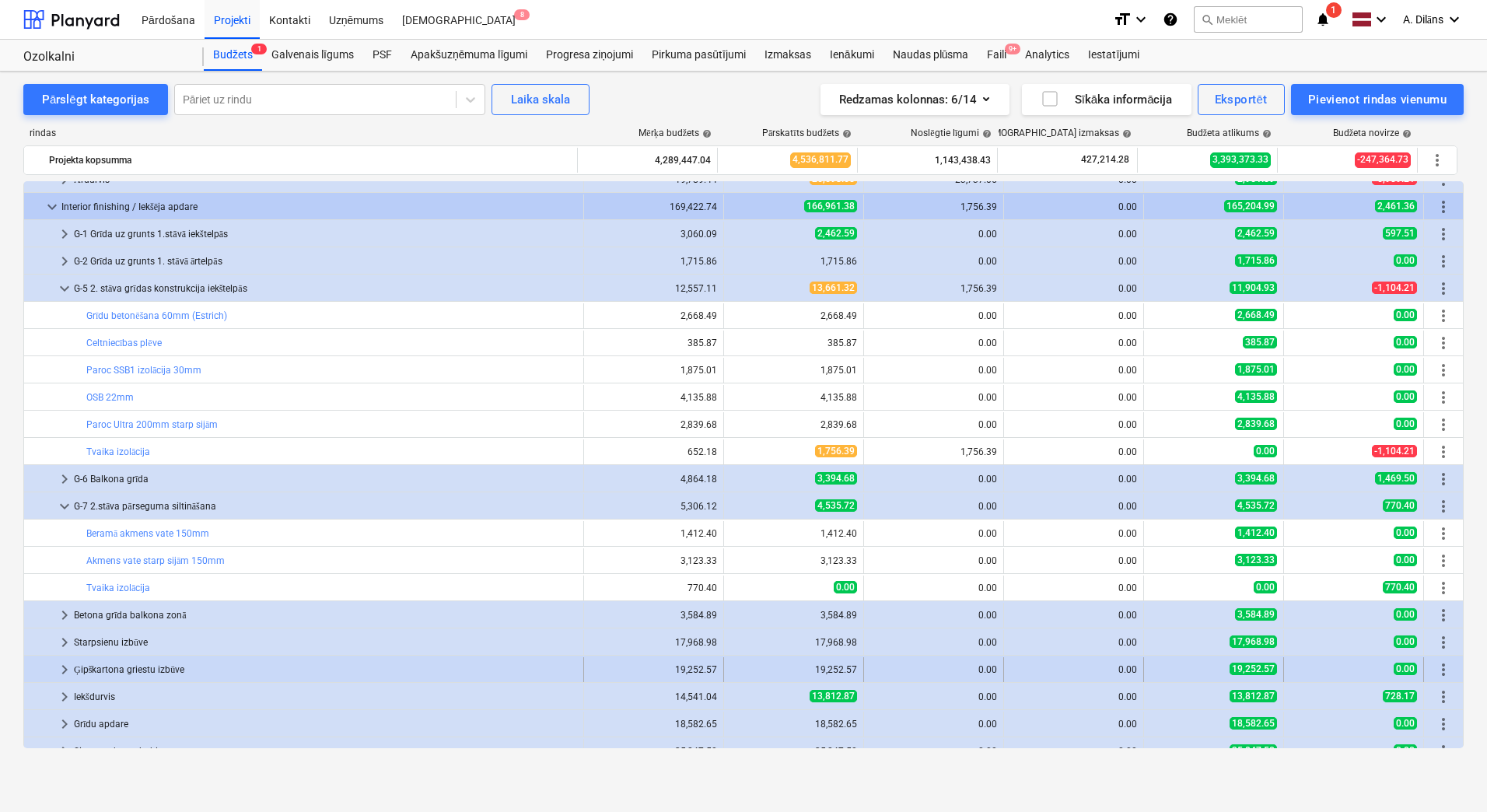
click at [160, 671] on div "Ģipškartona griestu izbūve" at bounding box center [325, 669] width 504 height 25
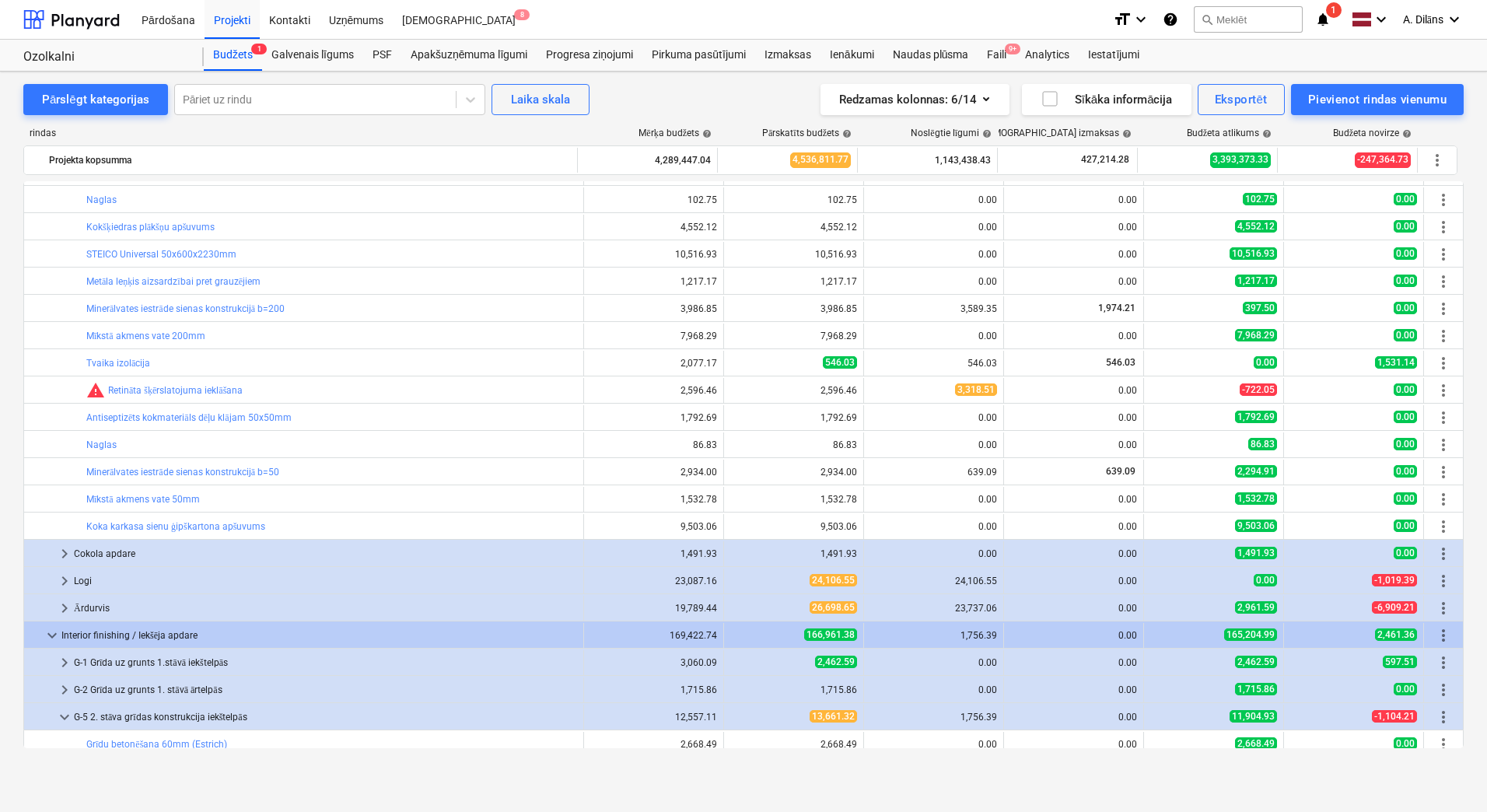
scroll to position [1102, 0]
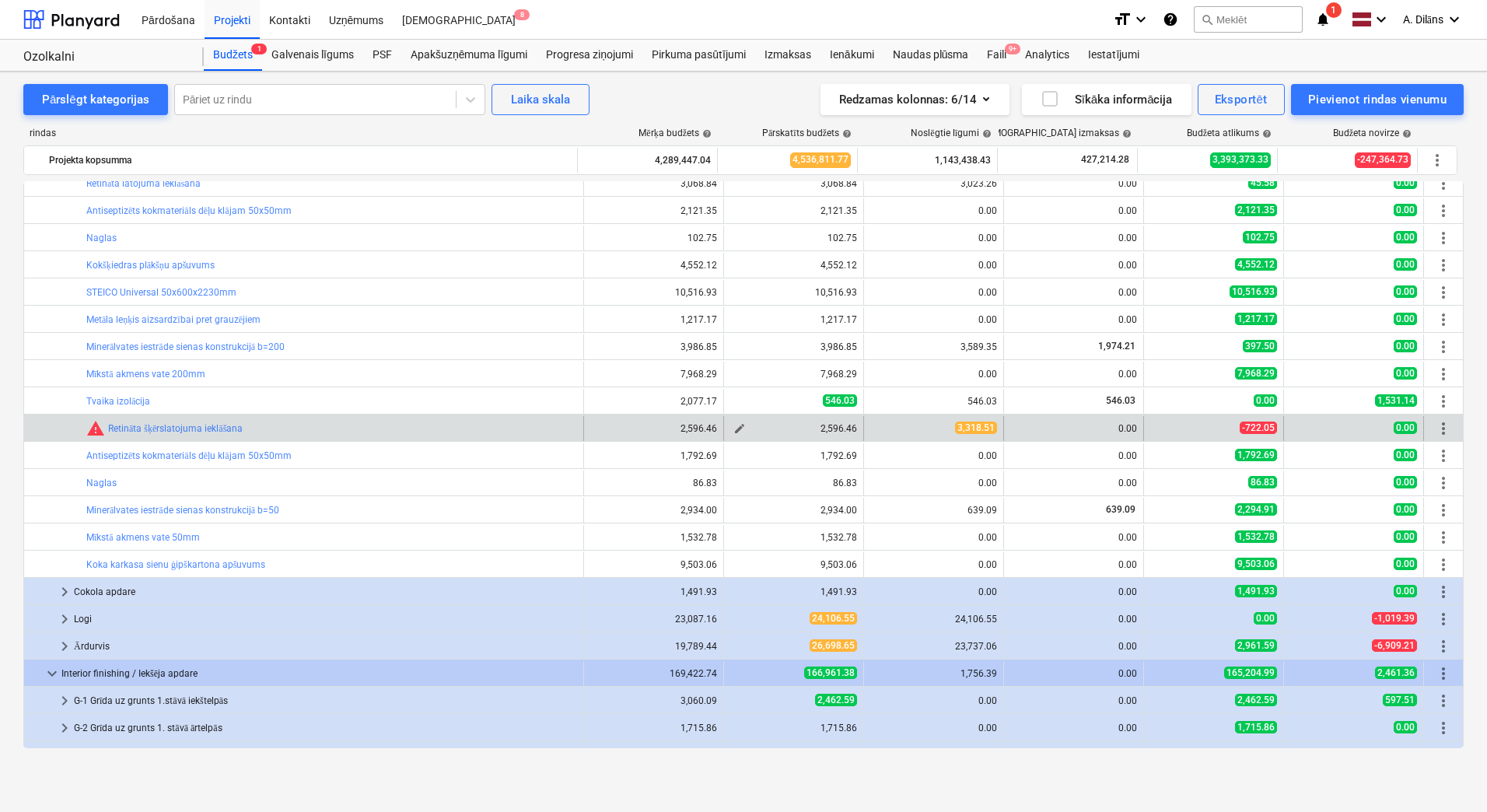
click at [733, 426] on span "edit" at bounding box center [740, 429] width 13 height 13
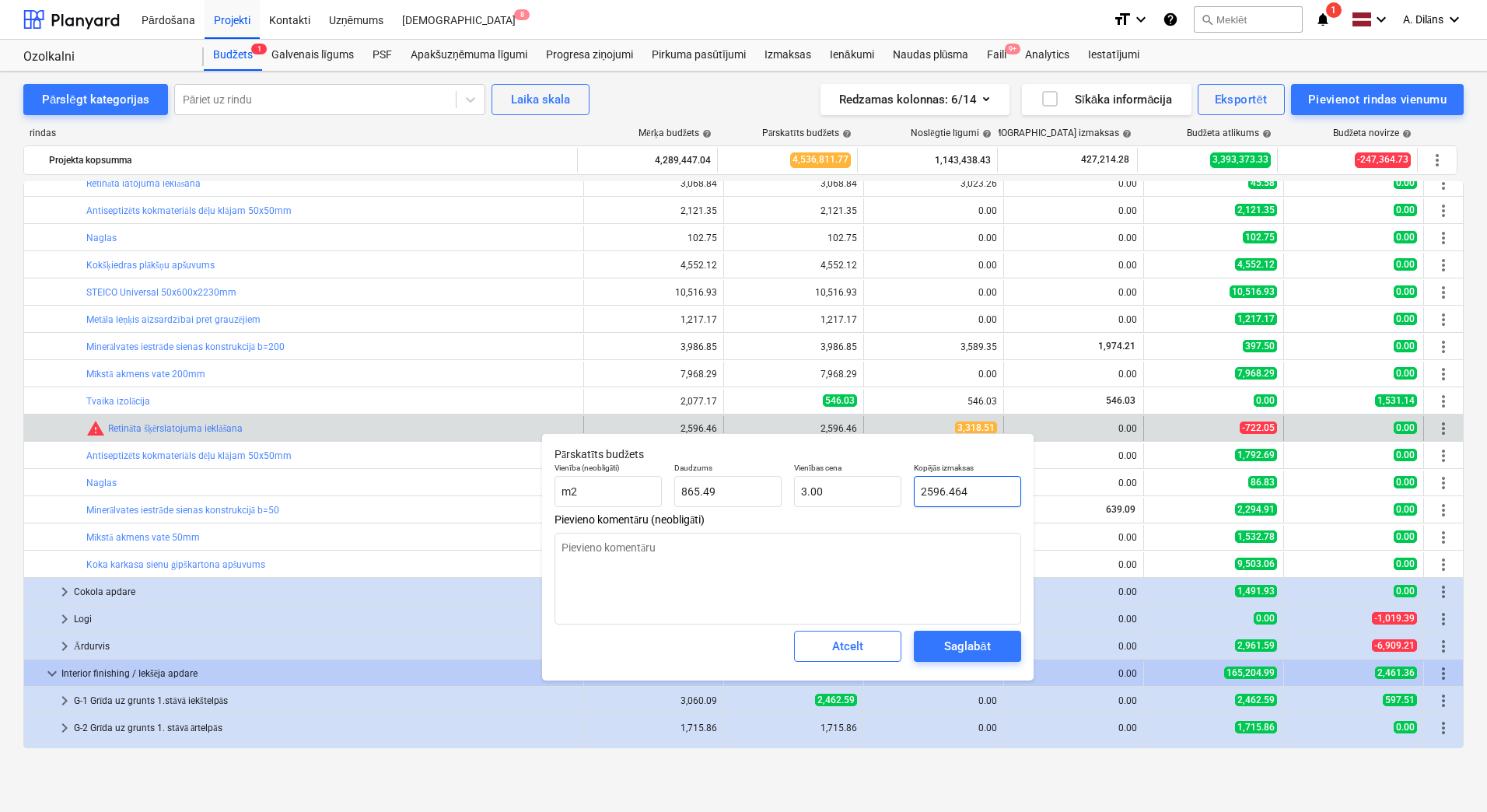
drag, startPoint x: 980, startPoint y: 493, endPoint x: 906, endPoint y: 491, distance: 74.0
click at [906, 491] on div "Vienība (neobligāti) m2 Daudzums 865.49 Vienības cena 3.00 Kopējās izmaksas 259…" at bounding box center [788, 484] width 479 height 57
click at [854, 578] on textarea at bounding box center [788, 578] width 467 height 92
click at [982, 648] on div "Saglabāt" at bounding box center [967, 646] width 46 height 20
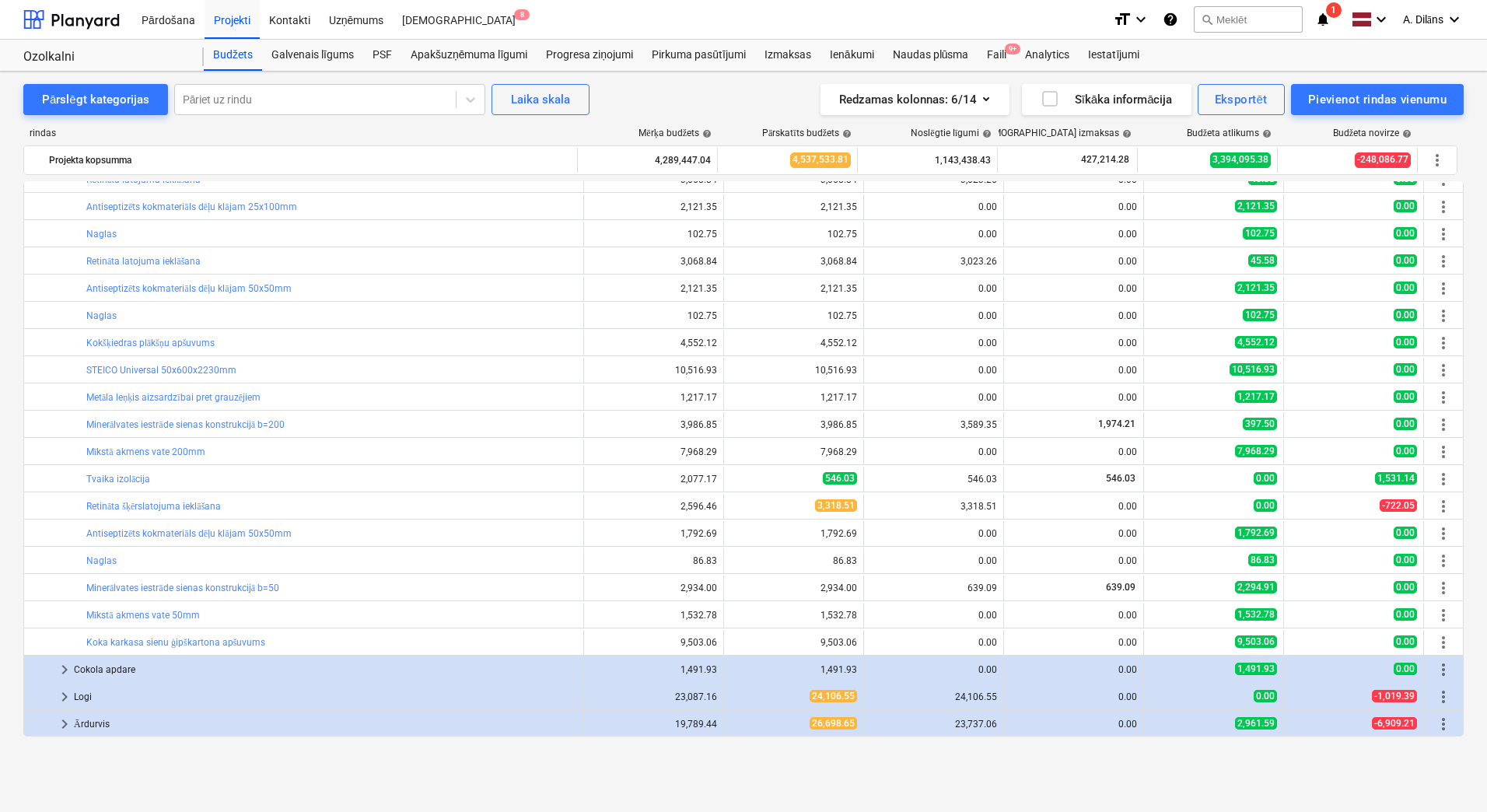
scroll to position [946, 0]
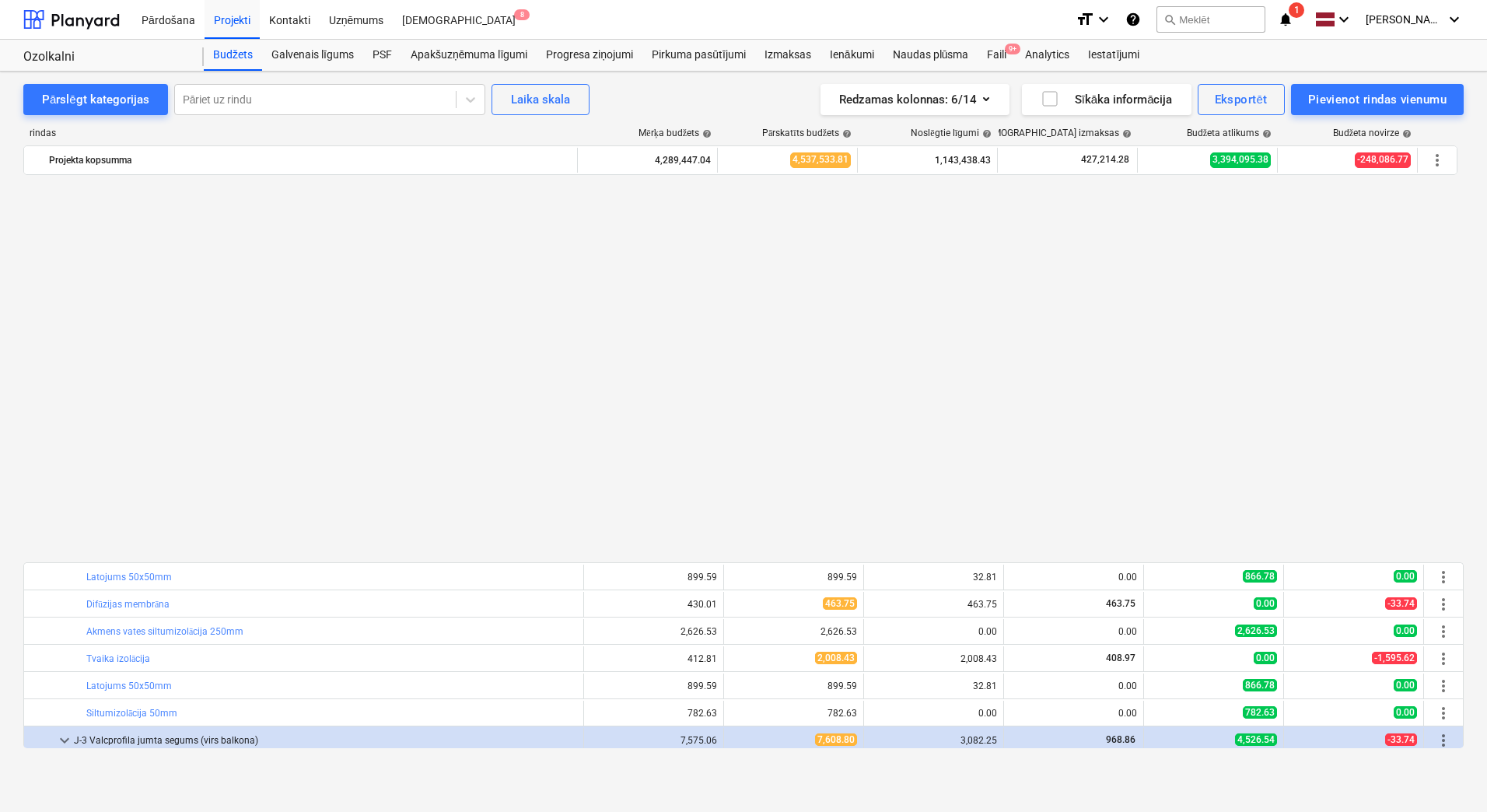
scroll to position [946, 0]
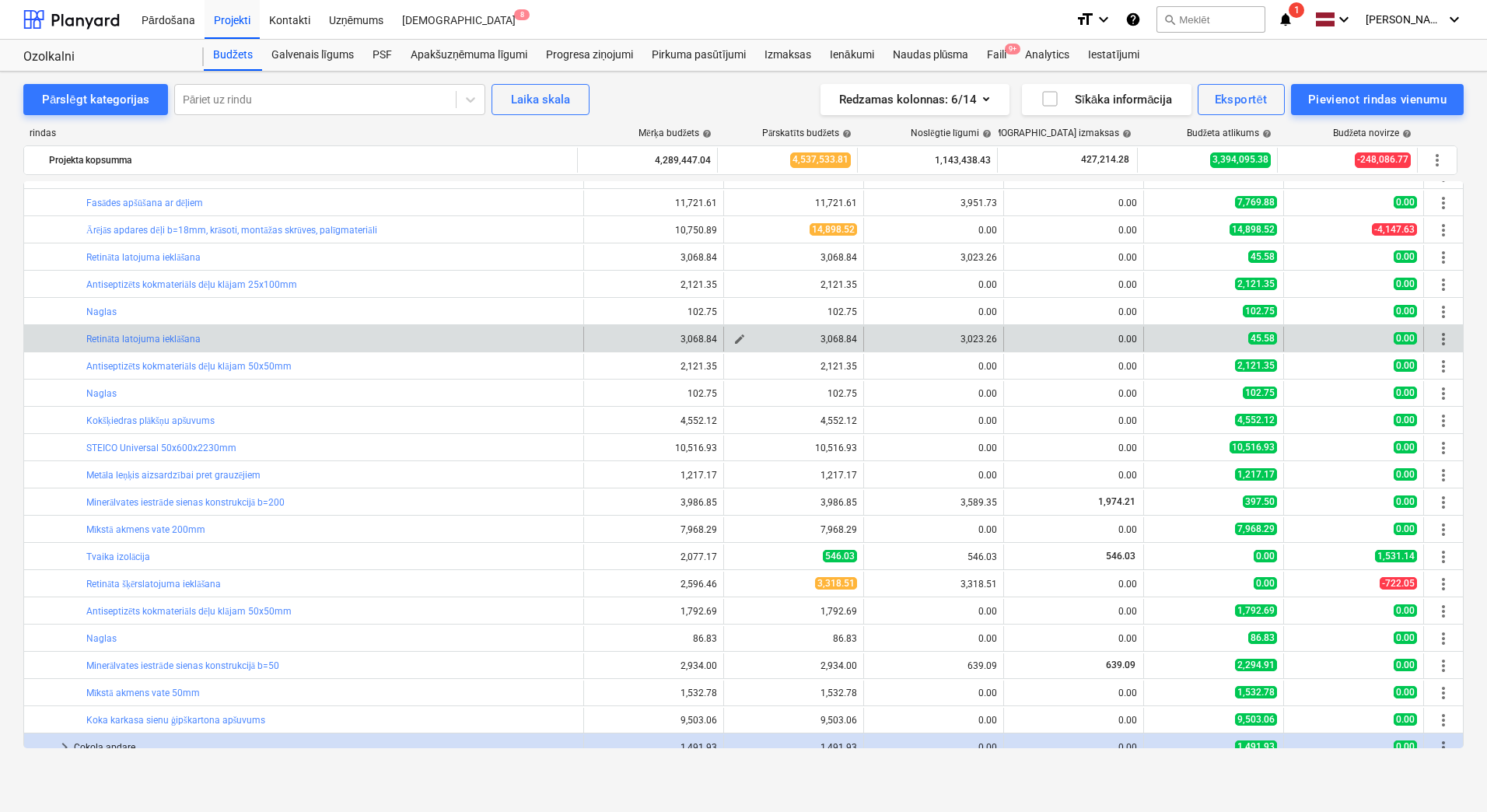
click at [737, 336] on span "edit" at bounding box center [740, 340] width 13 height 13
type textarea "x"
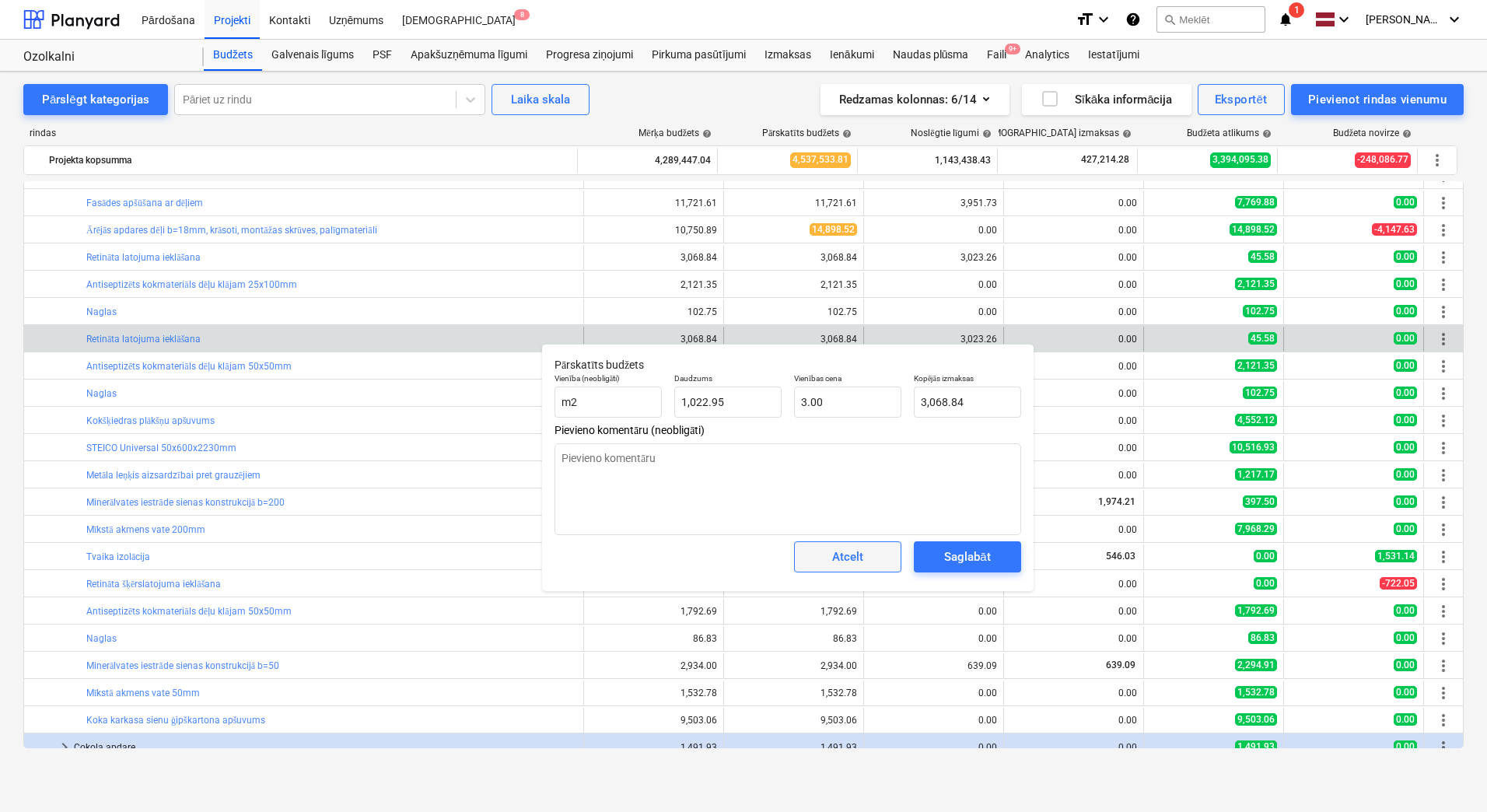
click at [868, 557] on span "Atcelt" at bounding box center [847, 557] width 68 height 20
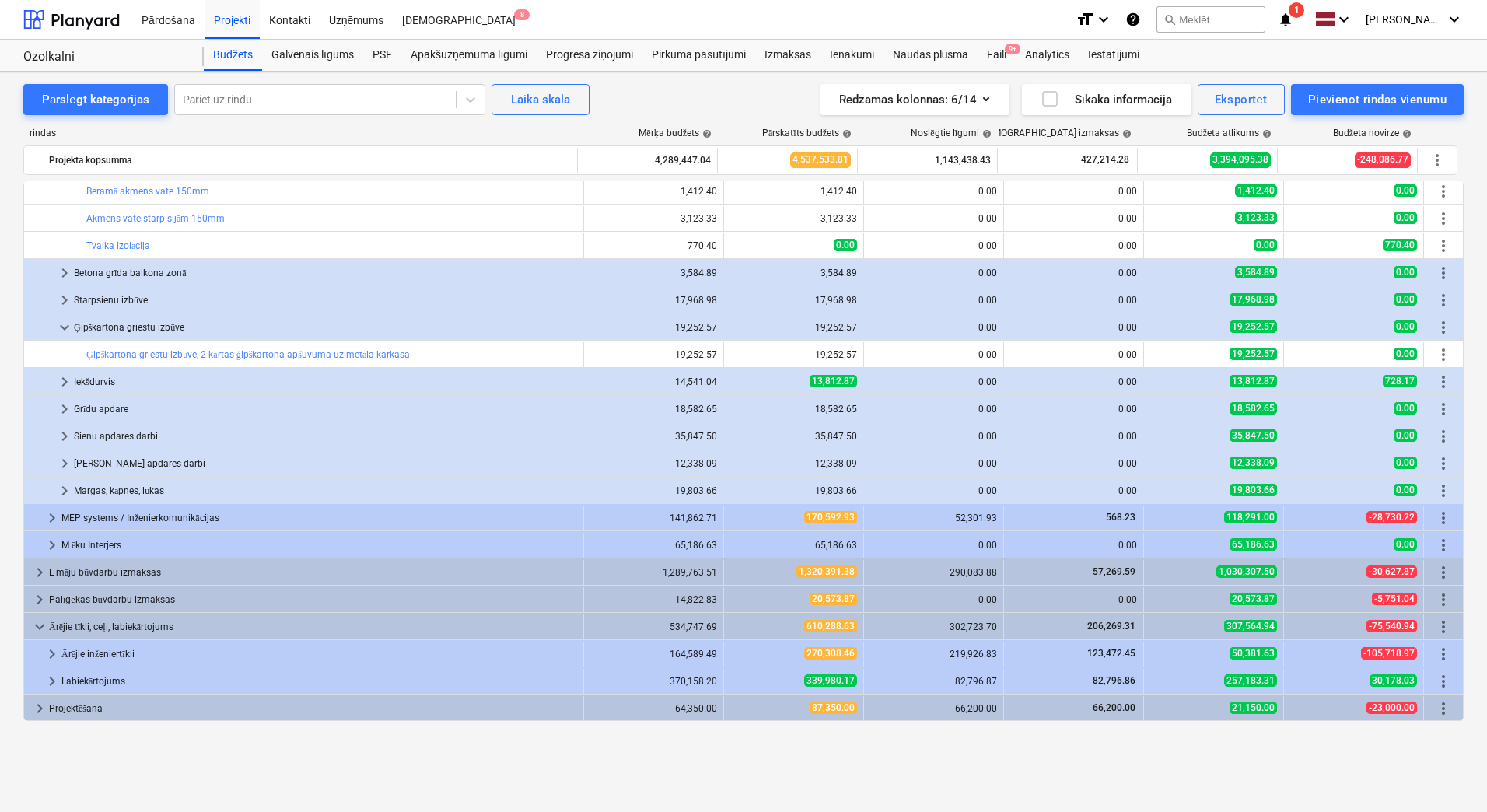
scroll to position [1833, 0]
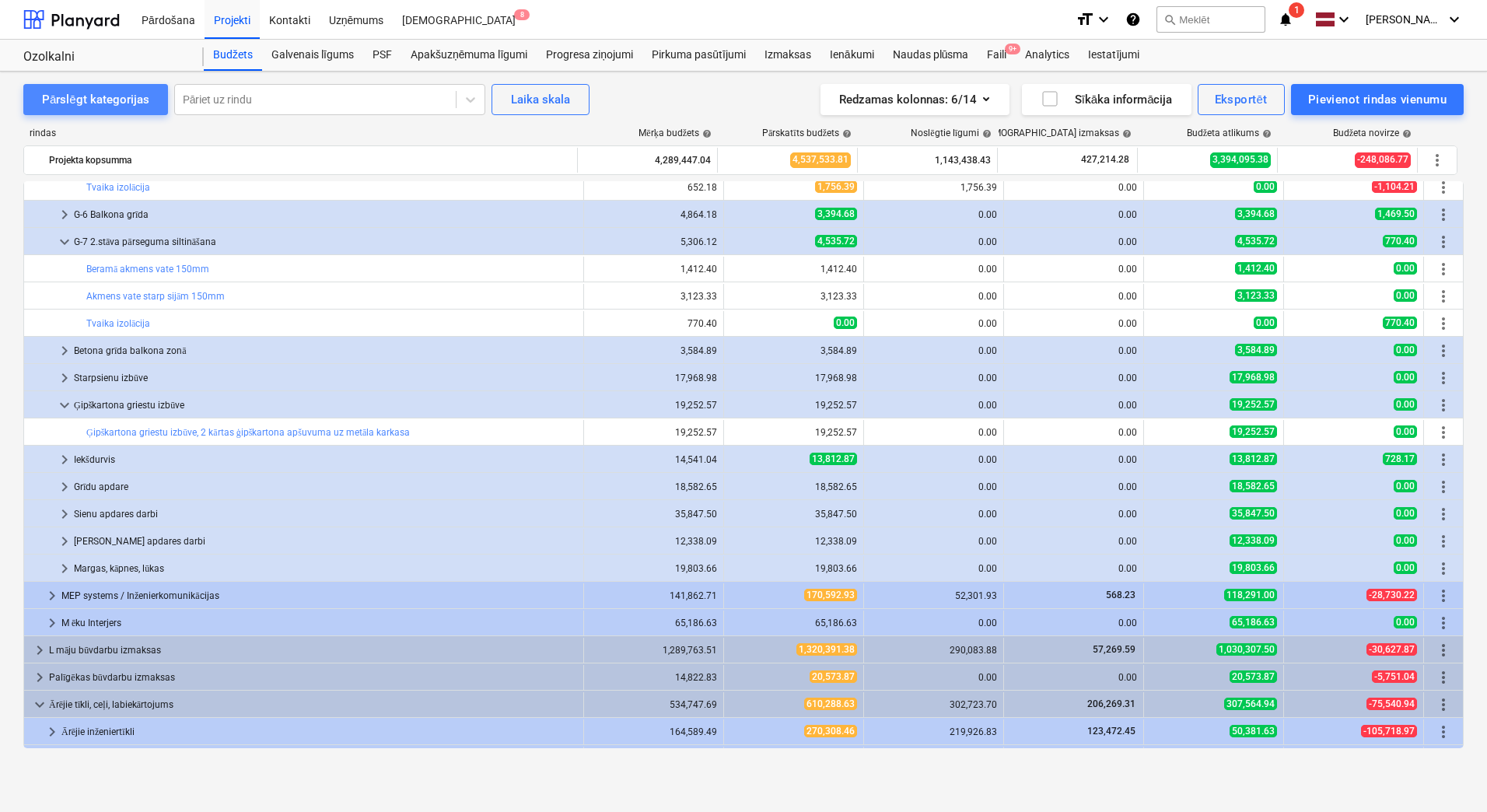
click at [112, 101] on div "Pārslēgt kategorijas" at bounding box center [95, 99] width 107 height 20
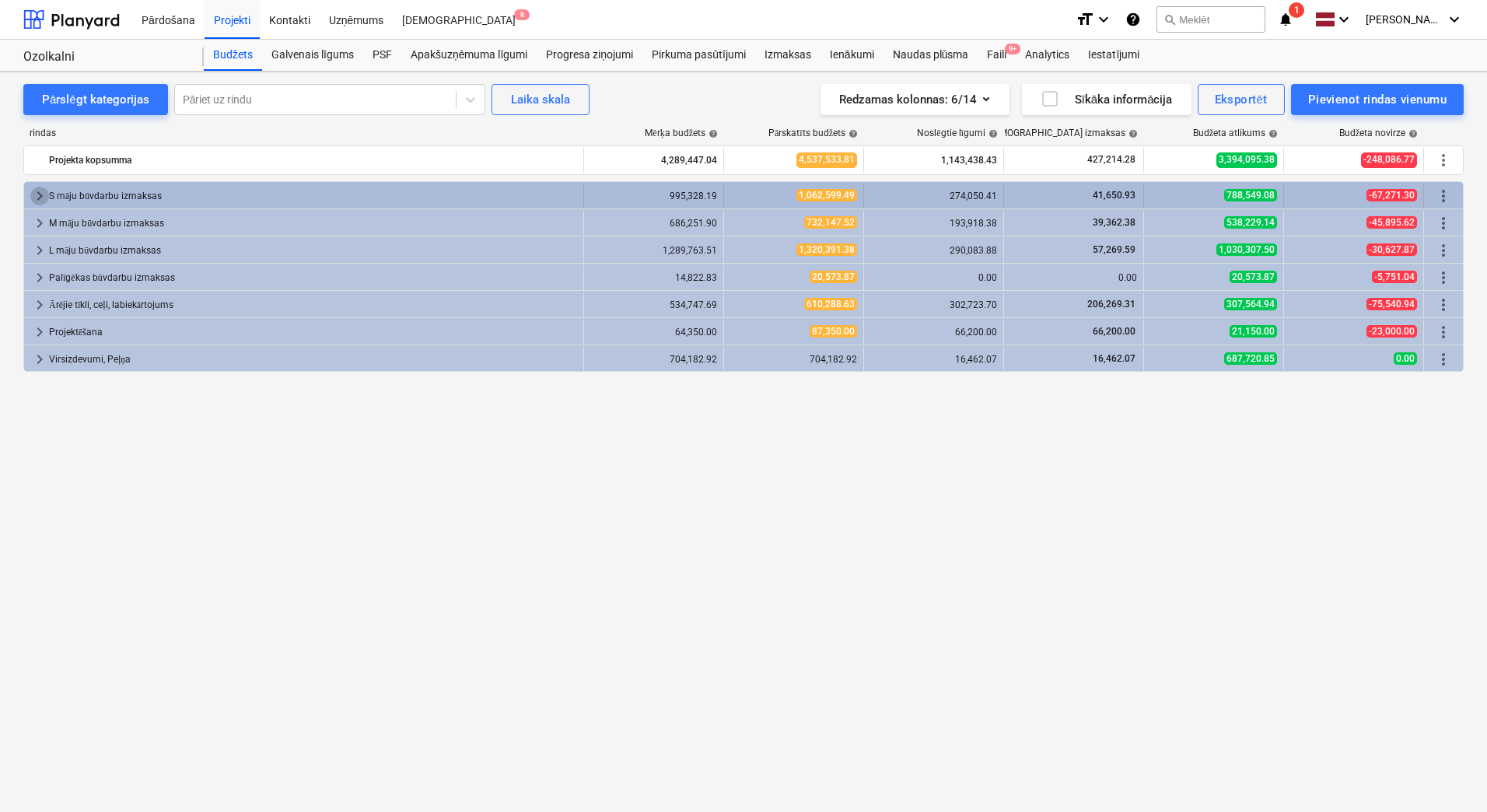
click at [38, 192] on span "keyboard_arrow_right" at bounding box center [39, 195] width 18 height 18
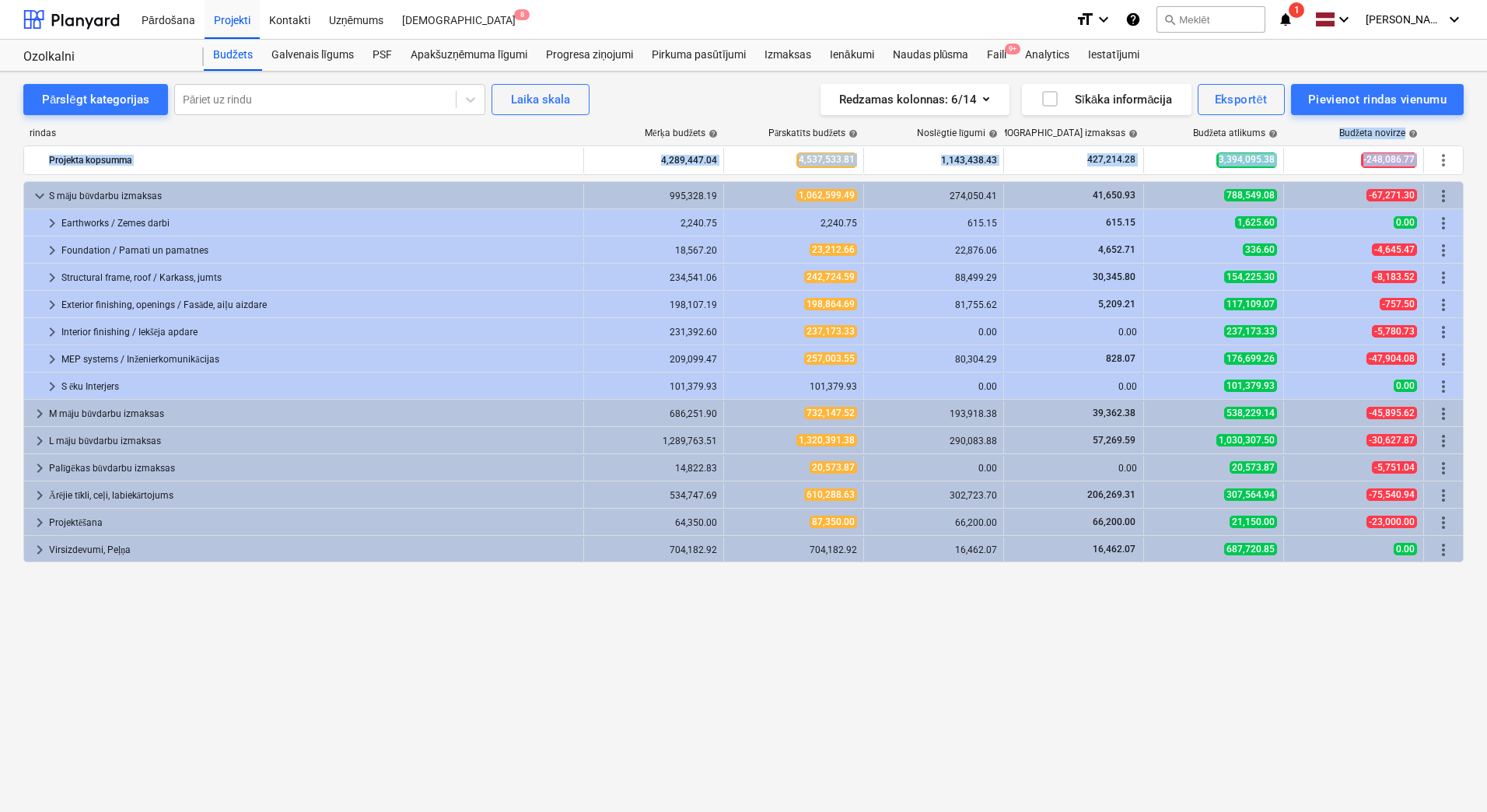
click at [1487, 272] on html "Pārdošana Projekti Kontakti Uzņēmums Iesūtne 8 format_size keyboard_arrow_down …" at bounding box center [743, 406] width 1487 height 812
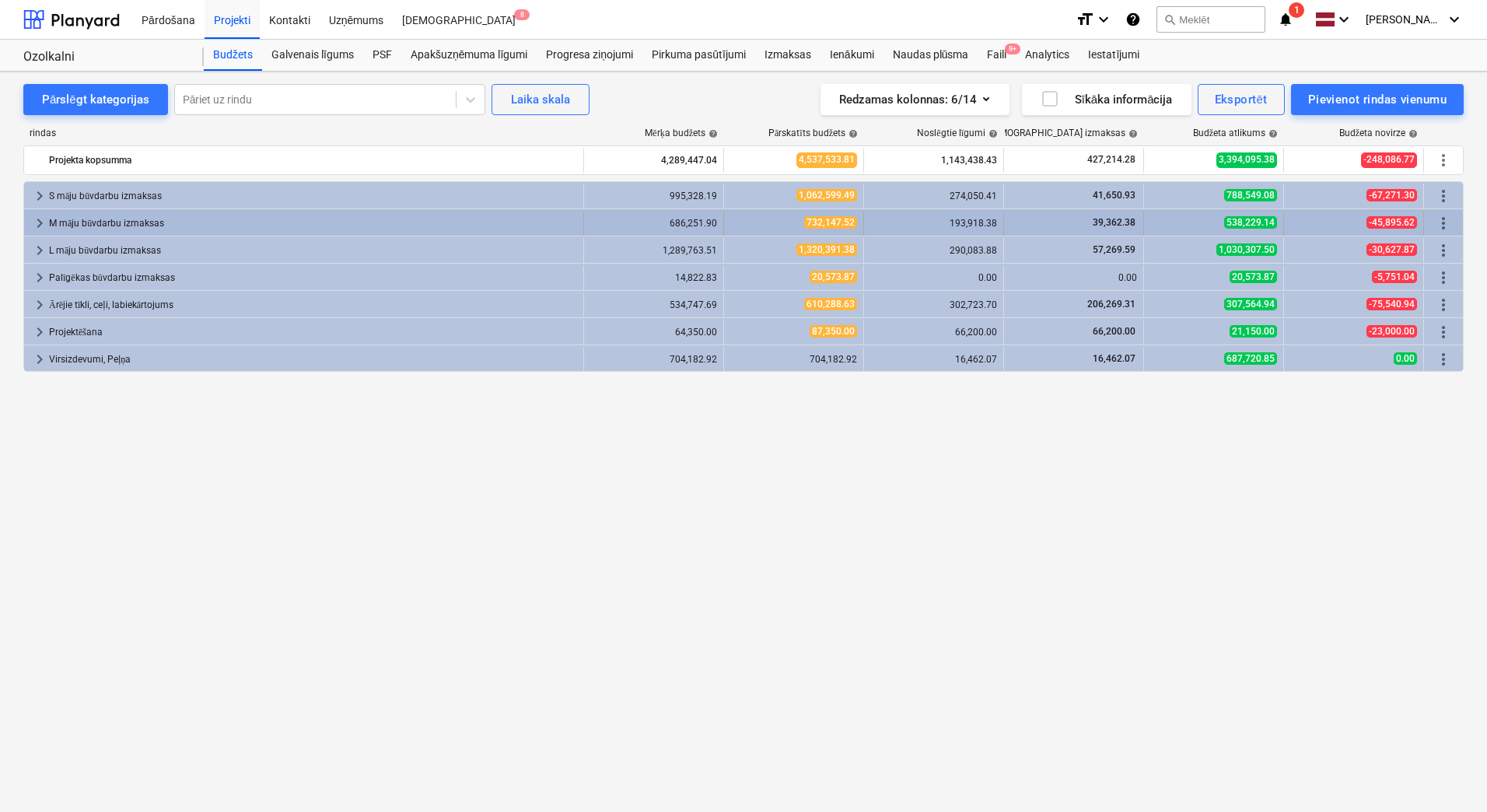
click at [41, 223] on span "keyboard_arrow_right" at bounding box center [39, 223] width 18 height 18
